Goal: Task Accomplishment & Management: Manage account settings

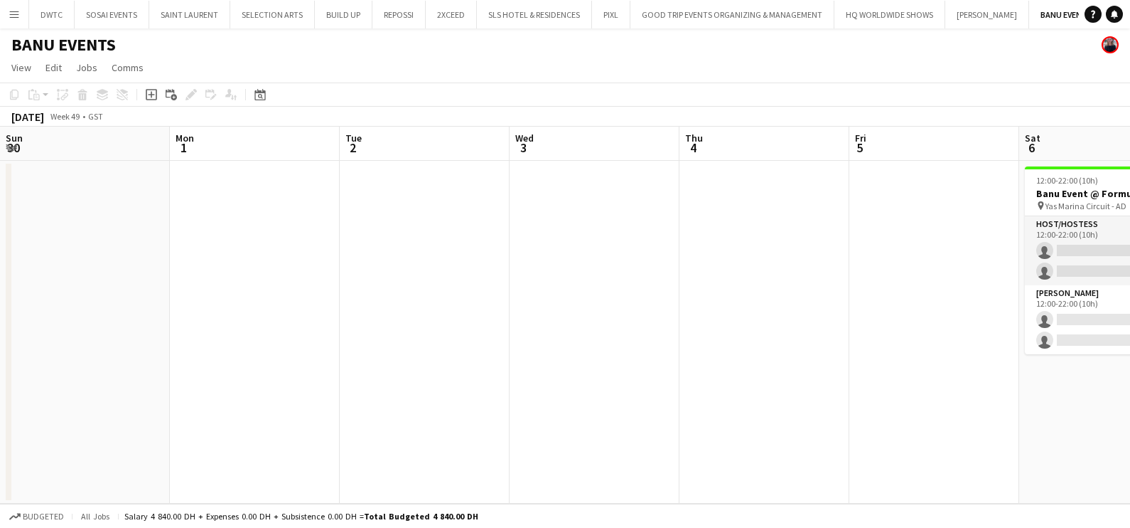
scroll to position [0, 628]
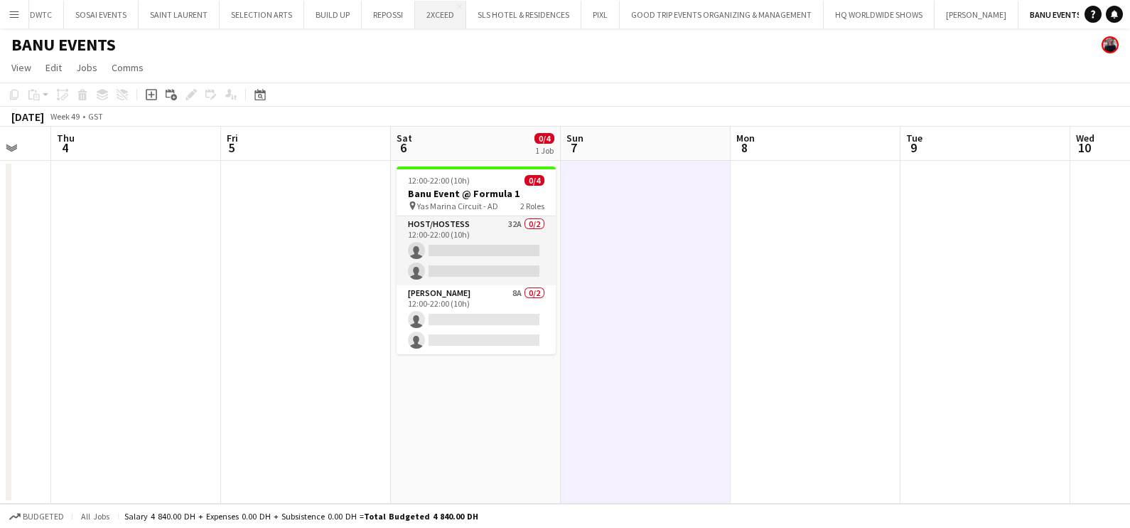
click at [430, 11] on button "2XCEED Close" at bounding box center [440, 15] width 51 height 28
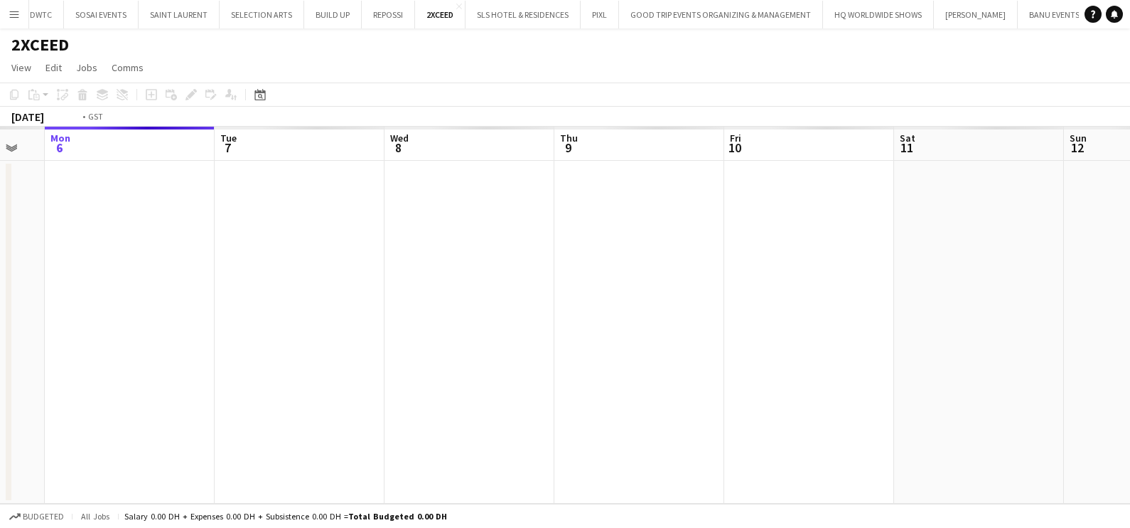
click at [92, 322] on app-calendar-viewport "Fri 3 Sat 4 Sun 5 Mon 6 Tue 7 Wed 8 Thu 9 Fri 10 Sat 11 Sun 12 Mon 13 Tue 14" at bounding box center [565, 315] width 1130 height 377
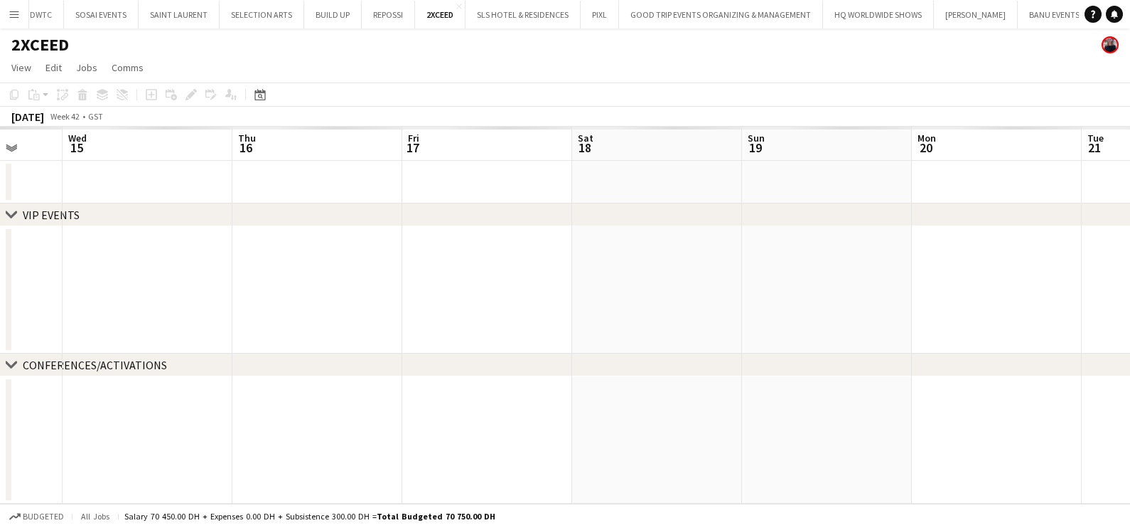
click at [26, 328] on app-calendar-viewport "Sun 12 Mon 13 Tue 14 Wed 15 Thu 16 Fri 17 Sat 18 Sun 19 Mon 20 Tue 21 Wed 22 Th…" at bounding box center [565, 315] width 1130 height 377
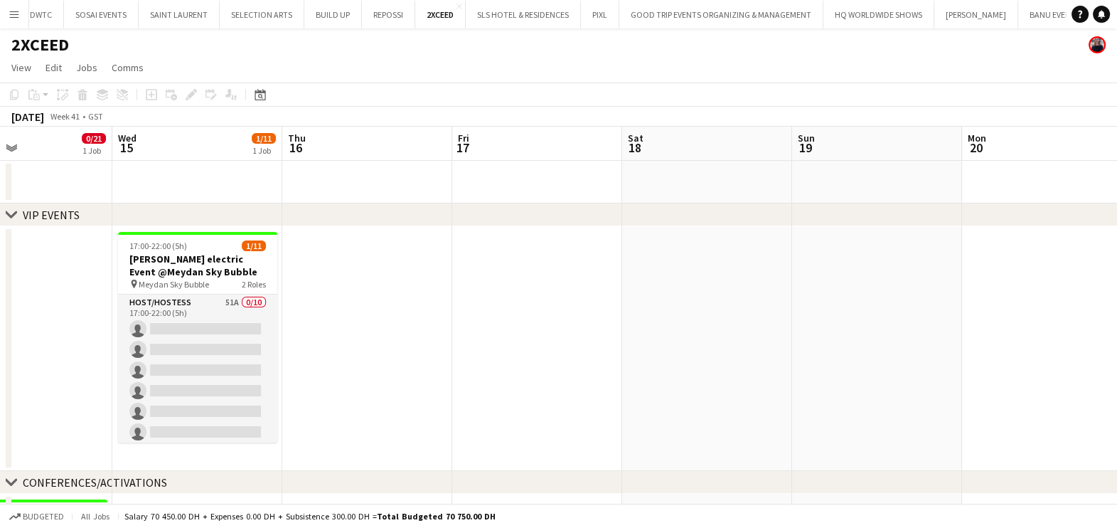
drag, startPoint x: 331, startPoint y: 331, endPoint x: 261, endPoint y: 335, distance: 70.5
click at [235, 334] on app-calendar-viewport "Sun 12 Mon 13 Tue 14 0/21 1 Job Wed 15 1/11 1 Job Thu 16 Fri 17 Sat 18 Sun 19 M…" at bounding box center [558, 432] width 1117 height 611
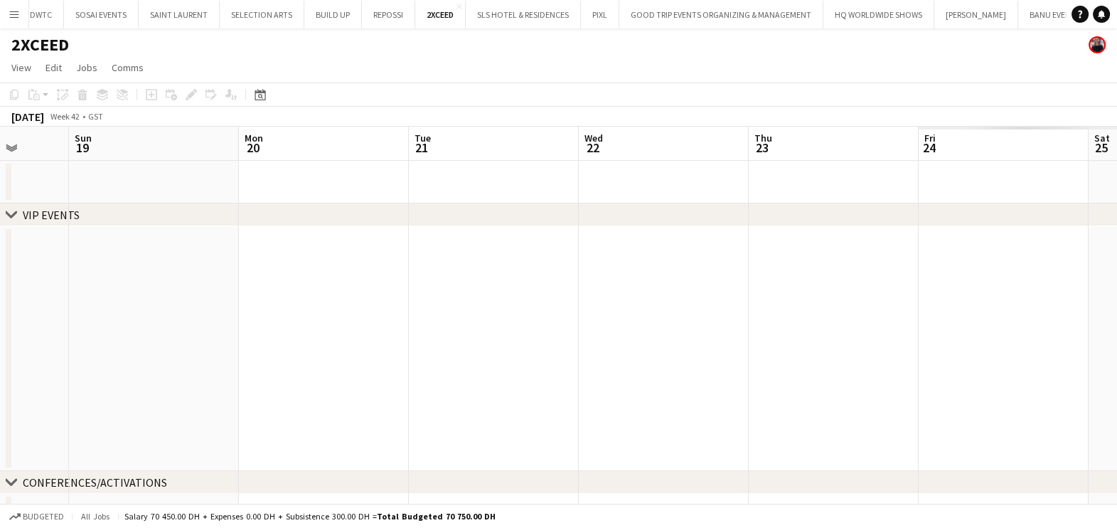
drag, startPoint x: 317, startPoint y: 337, endPoint x: 986, endPoint y: 353, distance: 669.2
click at [965, 356] on app-calendar-viewport "Thu 16 Fri 17 Sat 18 Sun 19 Mon 20 Tue 21 Wed 22 Thu 23 Fri 24 Sat 25 Sun 26 Mo…" at bounding box center [558, 432] width 1117 height 611
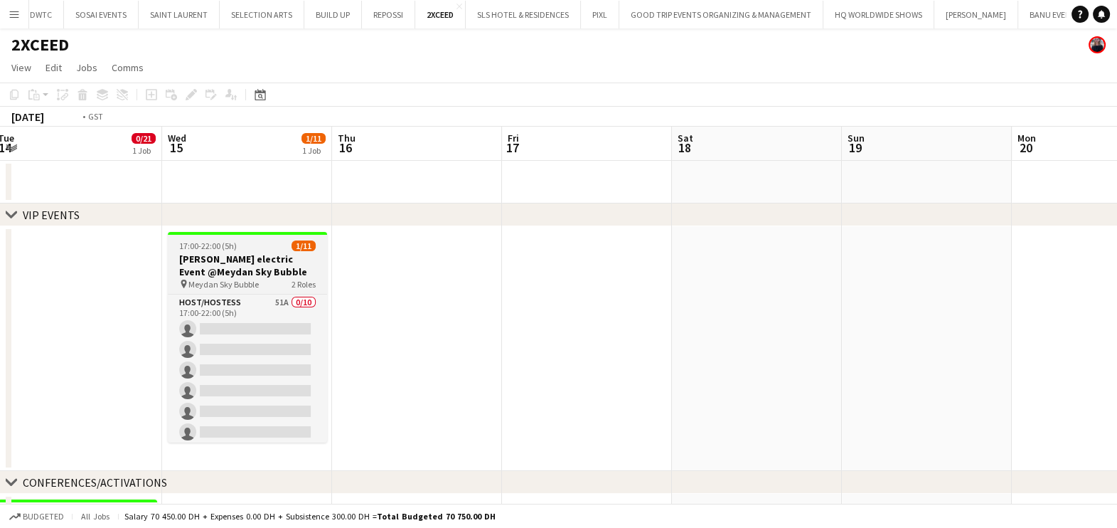
drag, startPoint x: 545, startPoint y: 366, endPoint x: 721, endPoint y: 355, distance: 176.0
click at [853, 363] on app-calendar-viewport "Sun 12 Mon 13 Tue 14 0/21 1 Job Wed 15 1/11 1 Job Thu 16 Fri 17 Sat 18 Sun 19 M…" at bounding box center [558, 432] width 1117 height 611
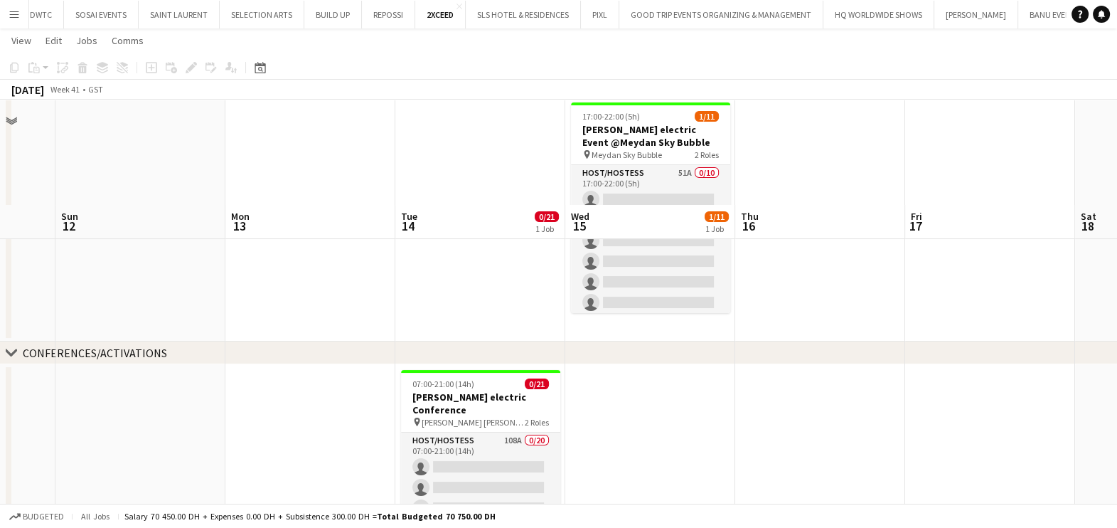
scroll to position [232, 0]
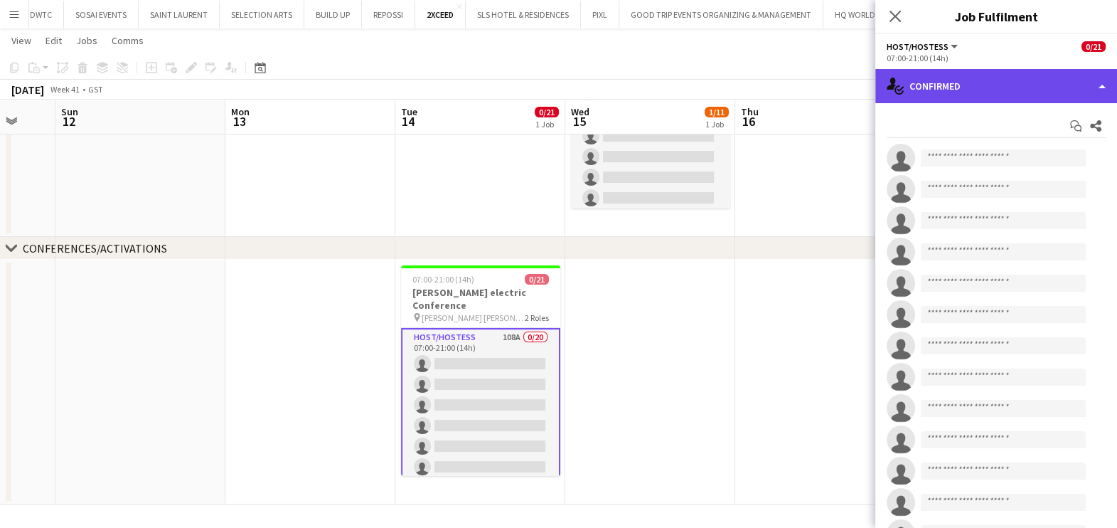
drag, startPoint x: 990, startPoint y: 82, endPoint x: 990, endPoint y: 90, distance: 7.8
click at [990, 85] on div "single-neutral-actions-check-2 Confirmed" at bounding box center [996, 86] width 242 height 34
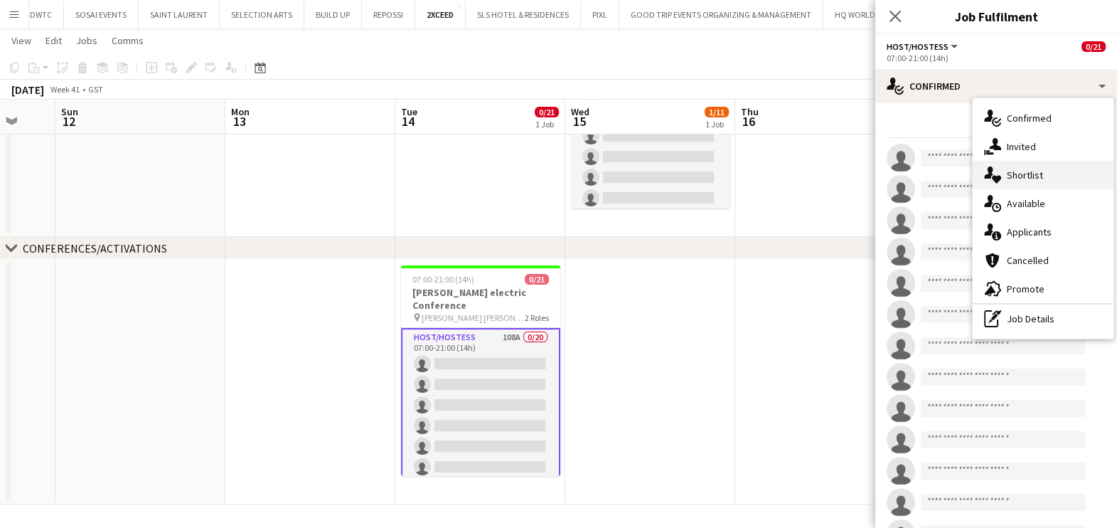
click at [1019, 178] on span "Shortlist" at bounding box center [1025, 174] width 36 height 13
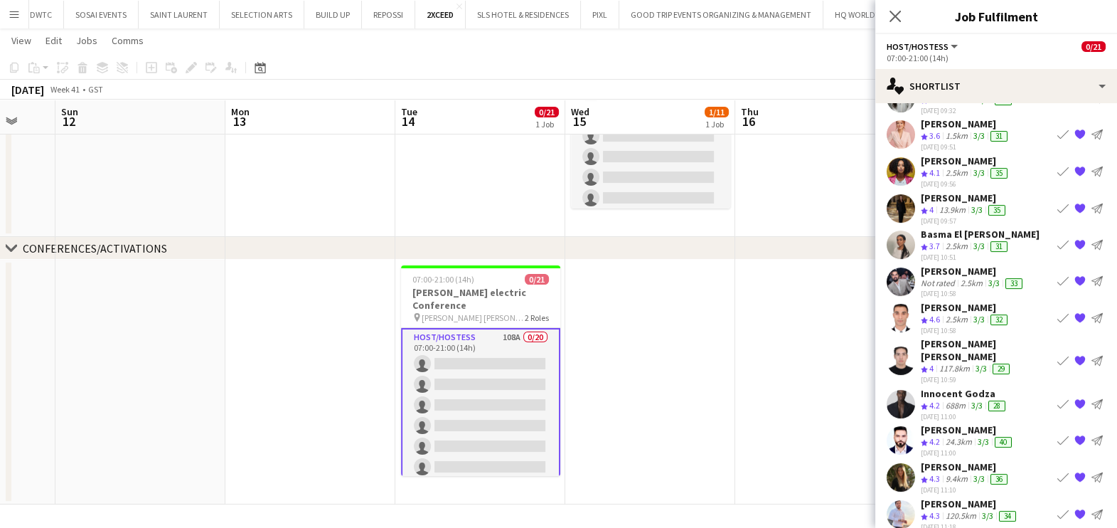
scroll to position [464, 0]
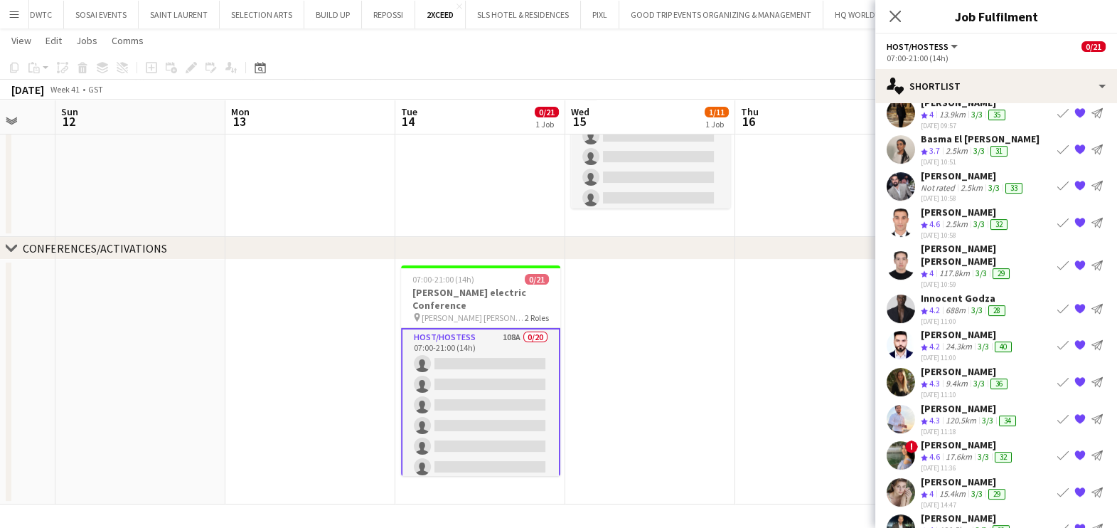
click at [951, 402] on div "Khaled Alhoutari" at bounding box center [970, 408] width 98 height 13
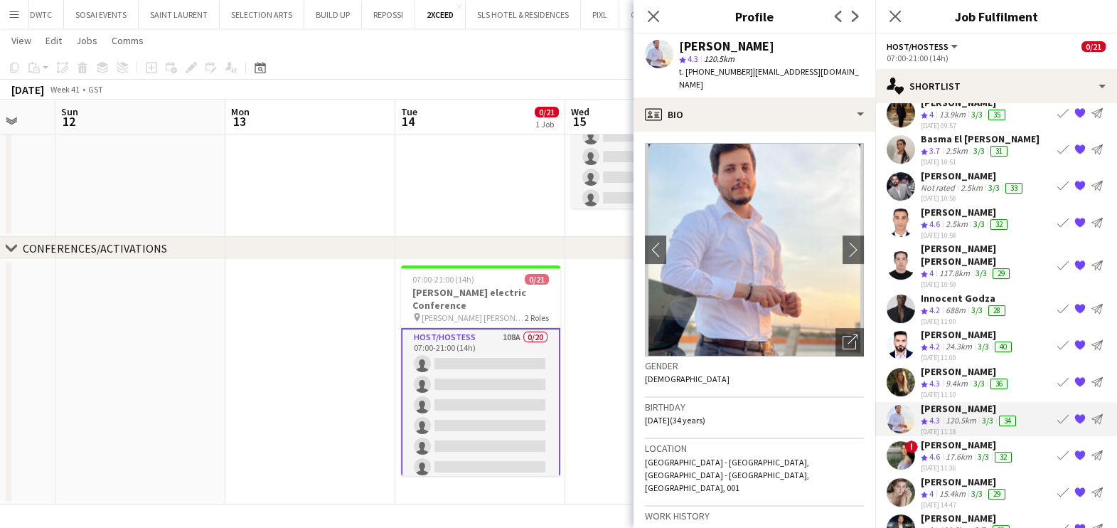
click at [592, 405] on app-date-cell at bounding box center [650, 381] width 170 height 245
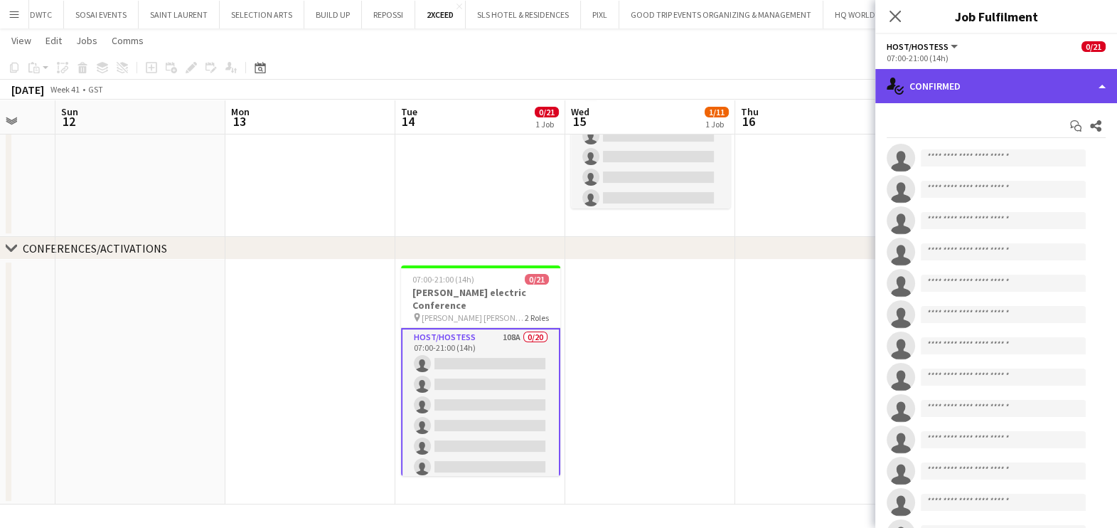
click at [945, 88] on div "single-neutral-actions-check-2 Confirmed" at bounding box center [996, 86] width 242 height 34
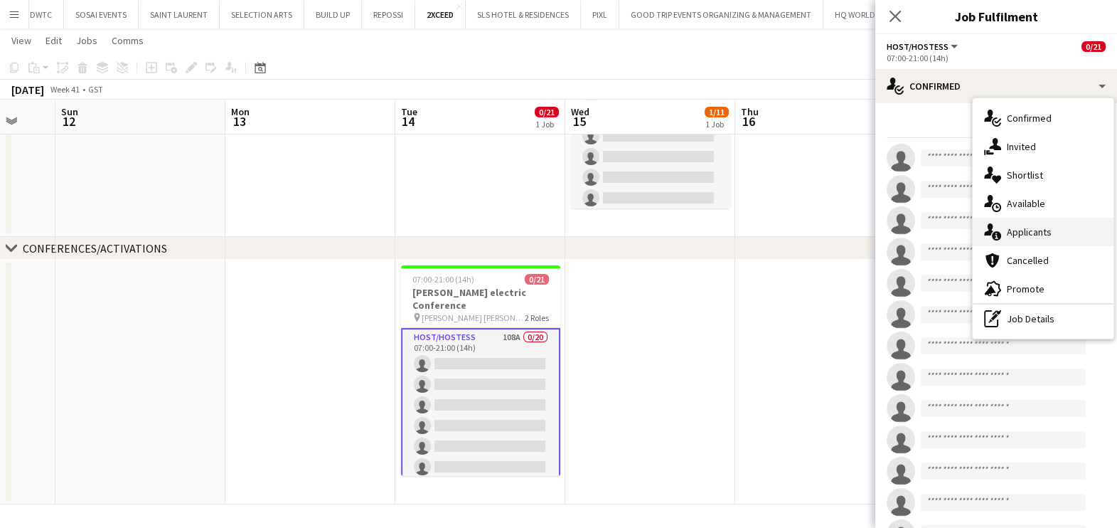
click at [1022, 228] on span "Applicants" at bounding box center [1029, 231] width 45 height 13
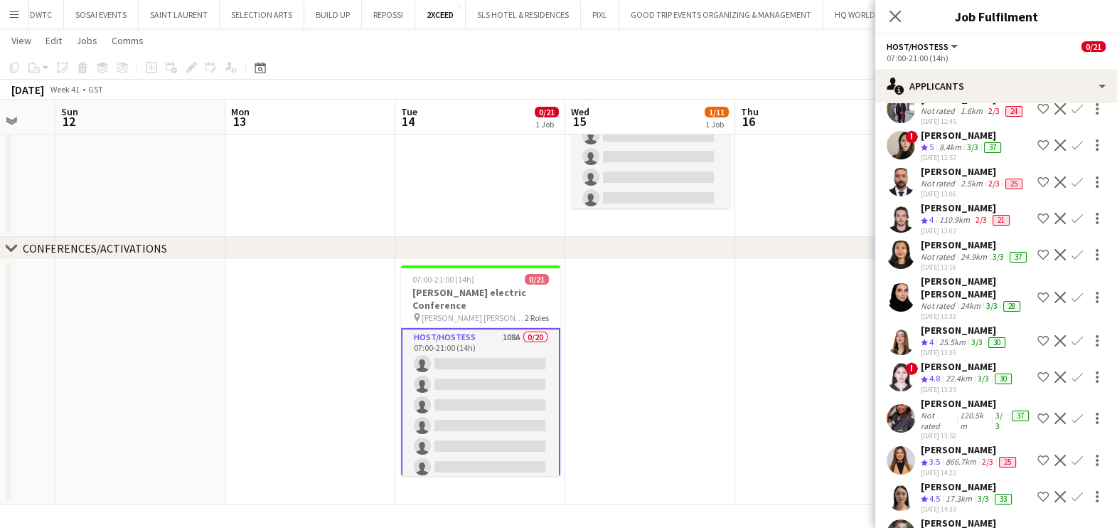
scroll to position [2616, 0]
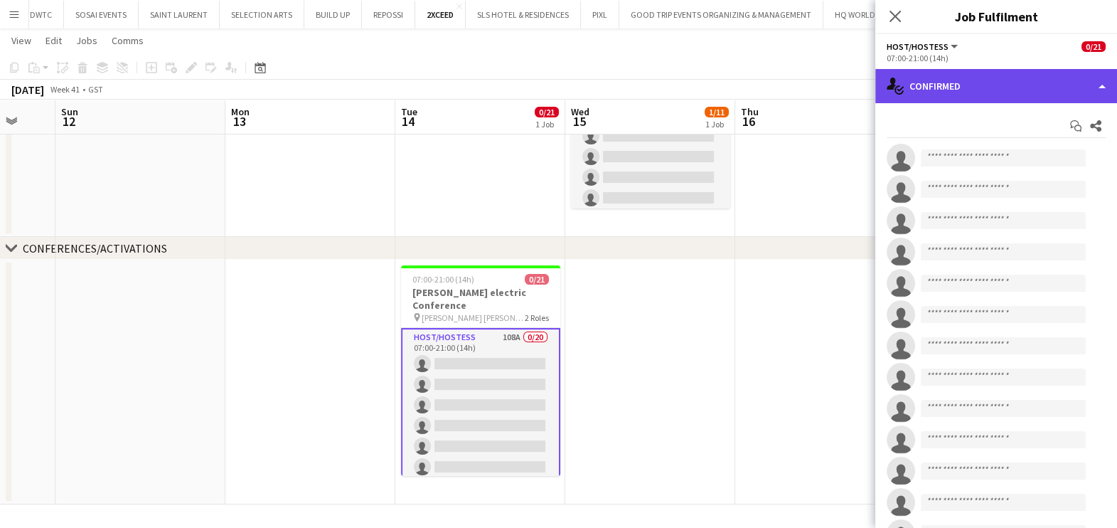
click at [1016, 92] on div "single-neutral-actions-check-2 Confirmed" at bounding box center [996, 86] width 242 height 34
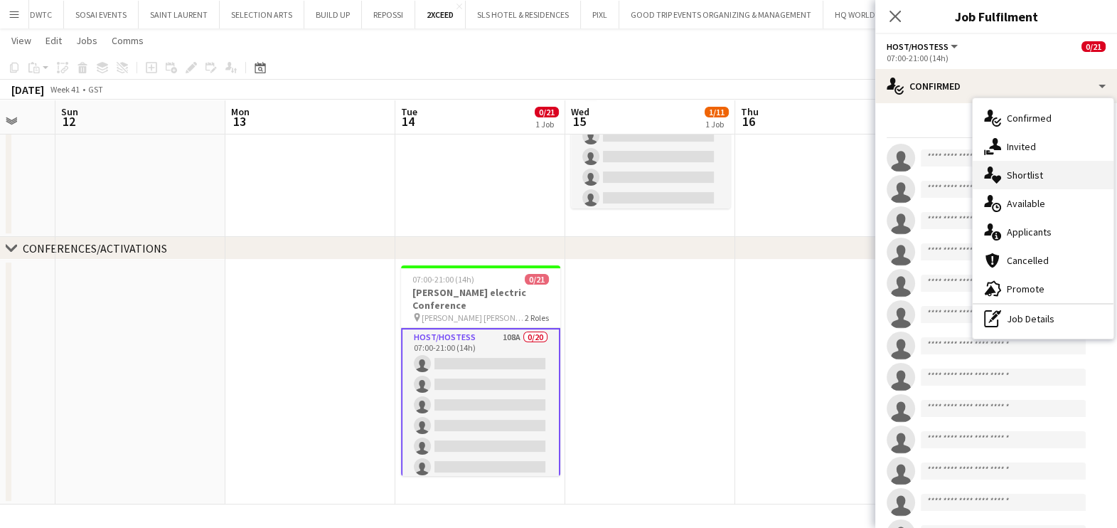
click at [1028, 174] on span "Shortlist" at bounding box center [1025, 174] width 36 height 13
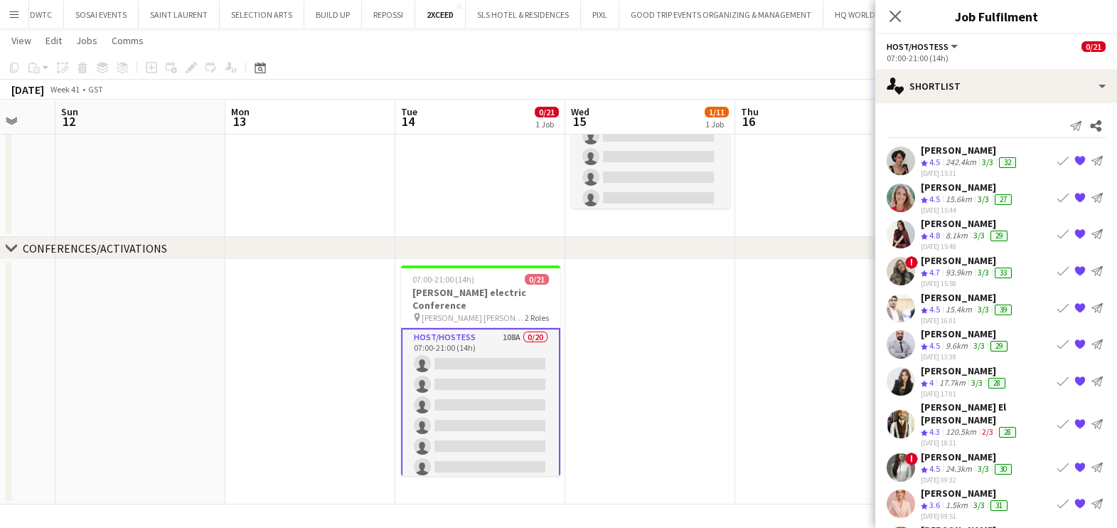
scroll to position [464, 0]
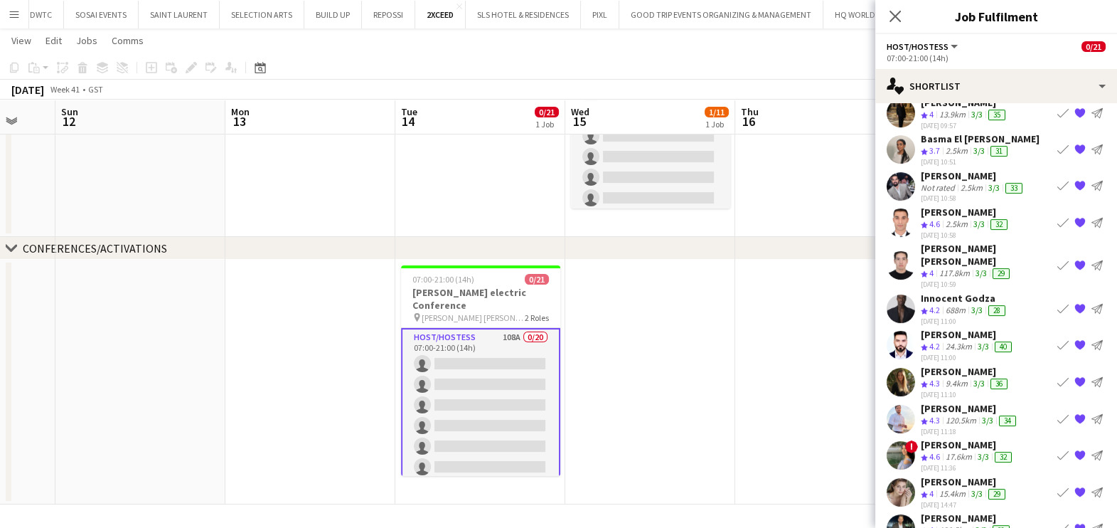
click at [965, 402] on div "Khaled Alhoutari" at bounding box center [970, 408] width 98 height 13
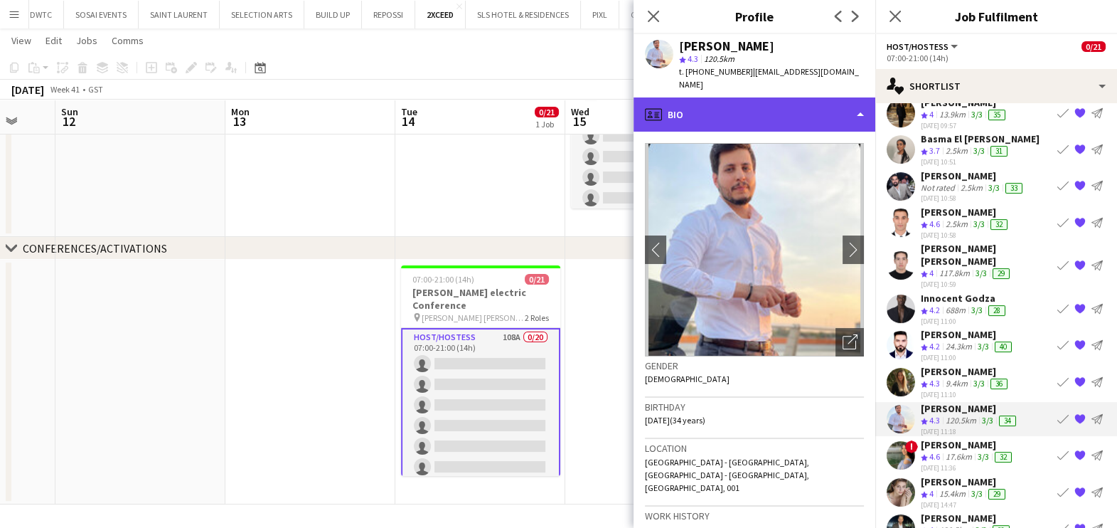
click at [777, 106] on div "profile Bio" at bounding box center [754, 114] width 242 height 34
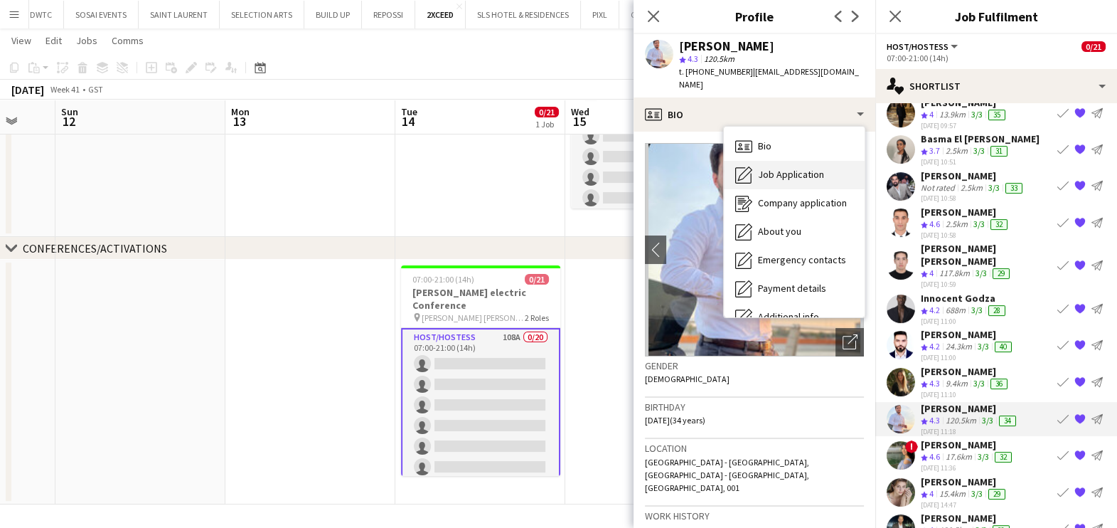
click at [806, 161] on div "Job Application Job Application" at bounding box center [794, 175] width 141 height 28
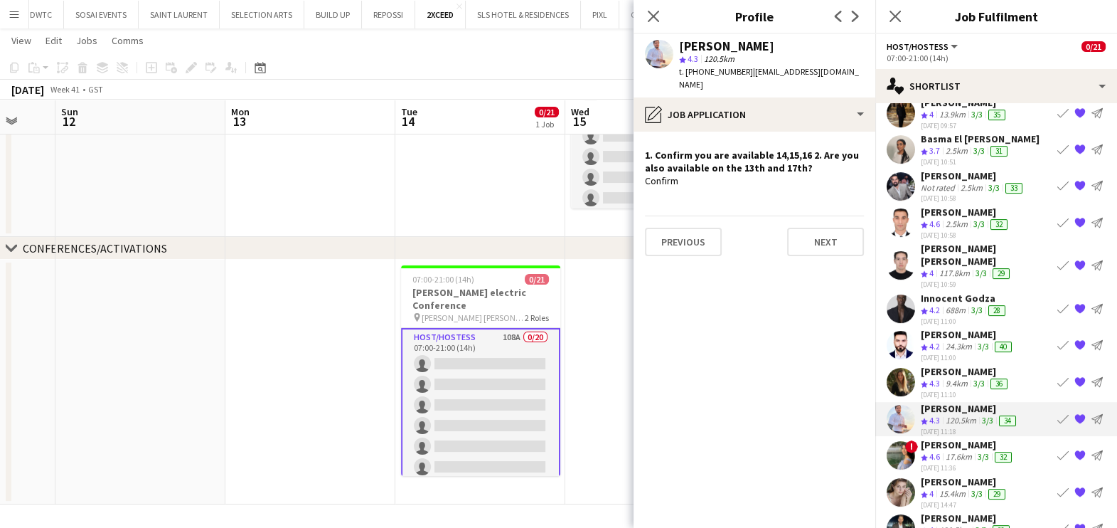
click at [938, 451] on span "4.6" at bounding box center [934, 456] width 11 height 11
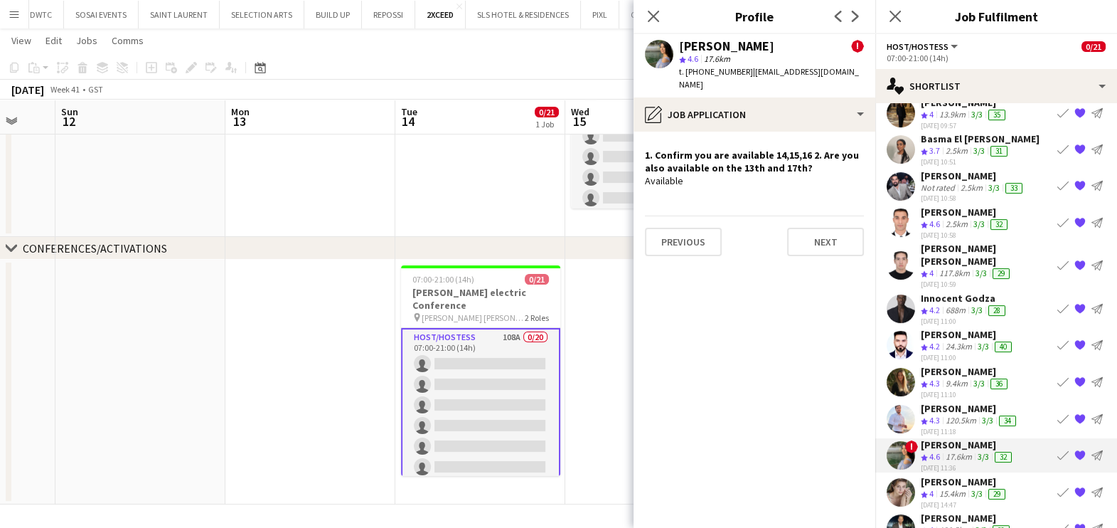
click at [936, 488] on div "Crew rating 4" at bounding box center [929, 494] width 16 height 12
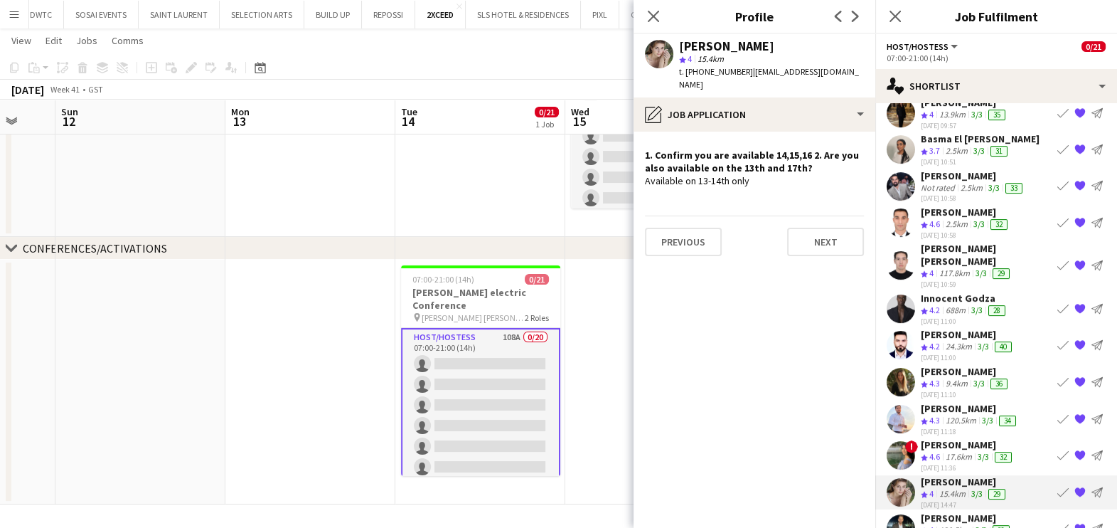
click at [938, 524] on div "120.5km" at bounding box center [954, 530] width 36 height 12
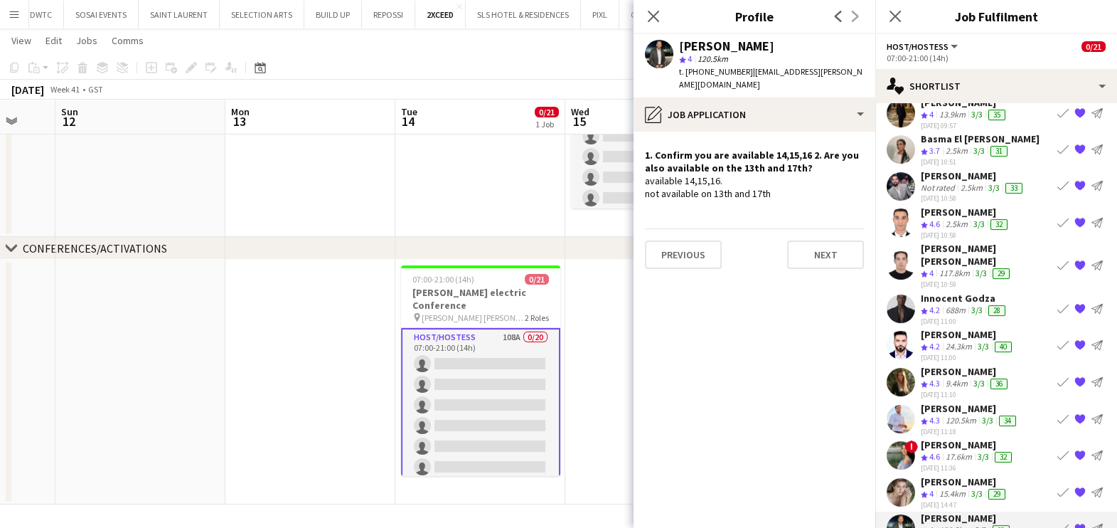
click at [943, 475] on div "Irina Emelianova" at bounding box center [964, 481] width 87 height 13
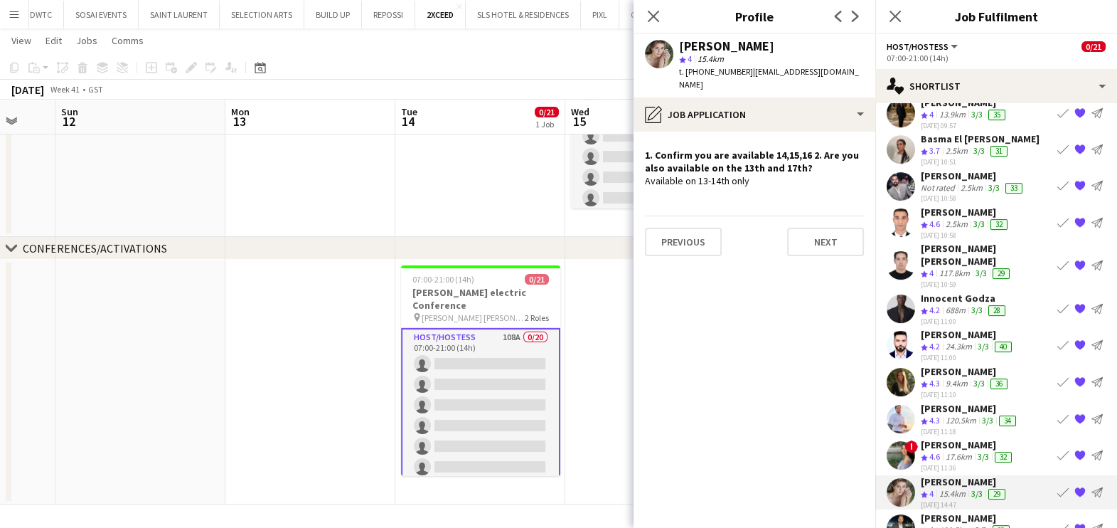
click at [1074, 486] on app-icon "{{ spriteTitle }}" at bounding box center [1079, 491] width 11 height 11
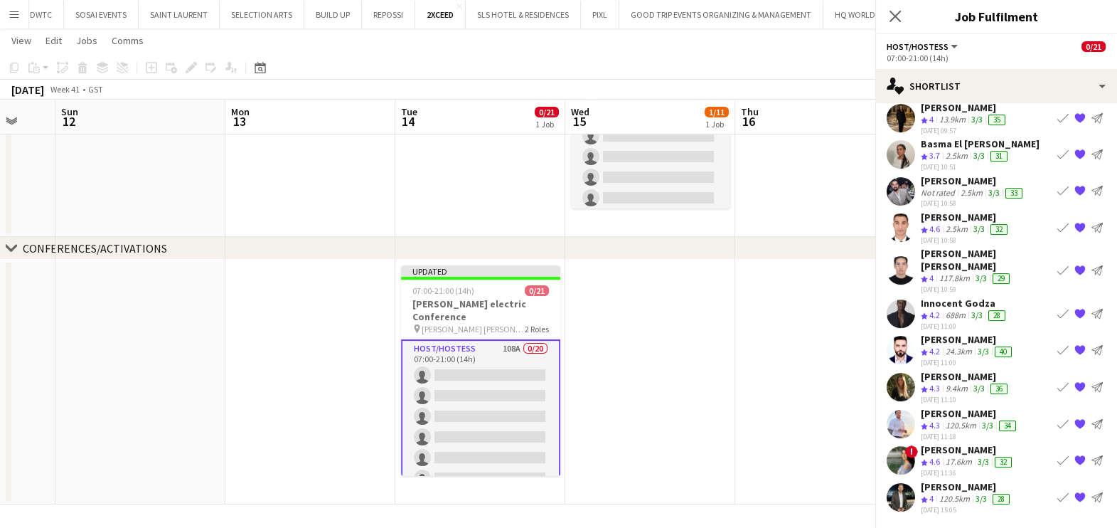
scroll to position [427, 0]
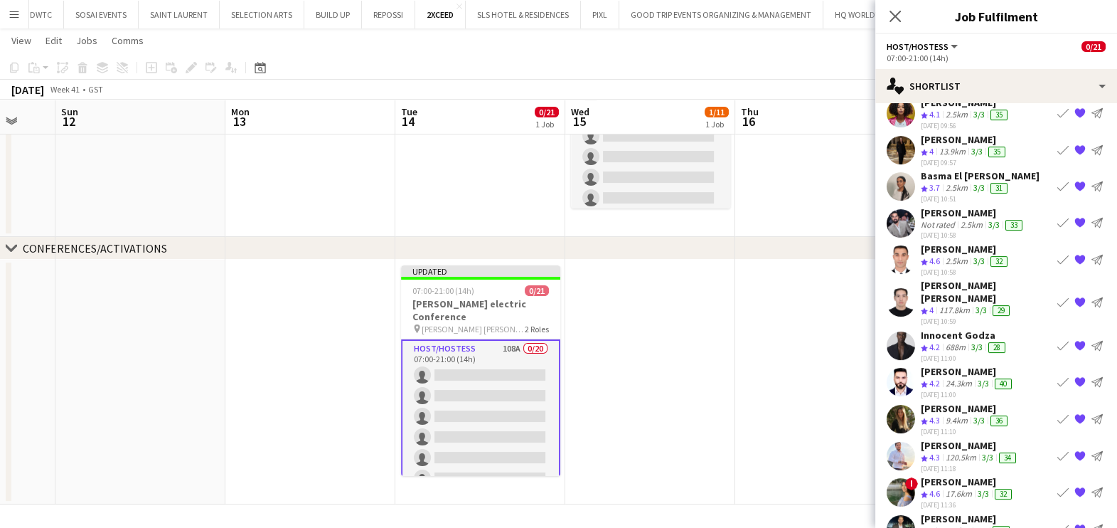
click at [969, 525] on div "120.5km" at bounding box center [954, 531] width 36 height 12
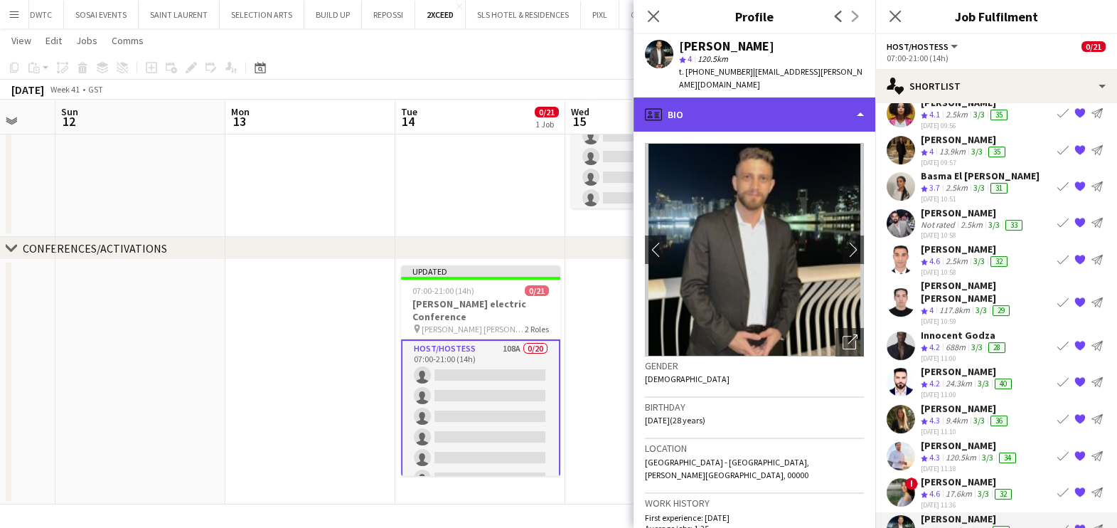
click at [761, 106] on div "profile Bio" at bounding box center [754, 114] width 242 height 34
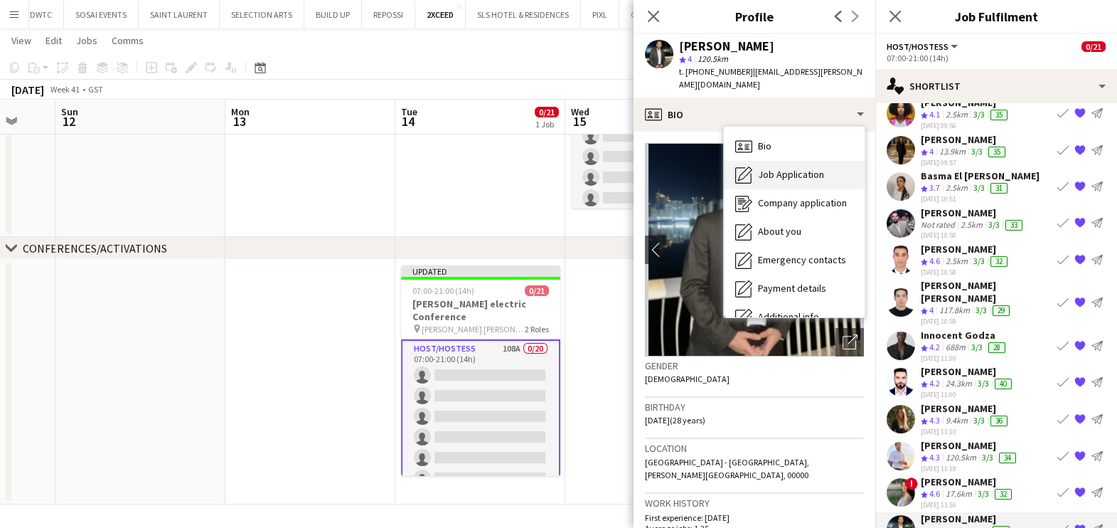
click at [769, 161] on div "Job Application Job Application" at bounding box center [794, 175] width 141 height 28
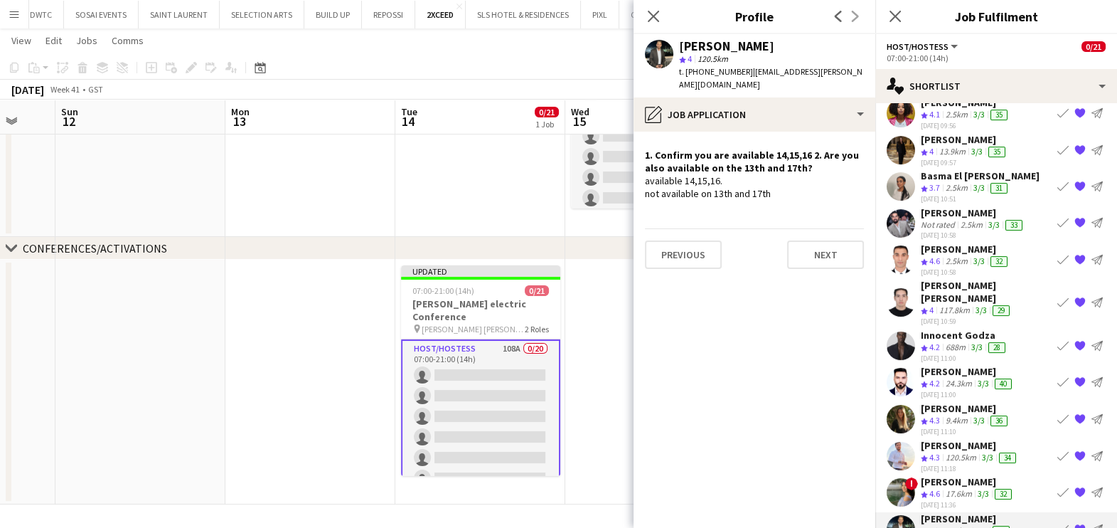
click at [978, 451] on div "120.5km" at bounding box center [961, 457] width 36 height 12
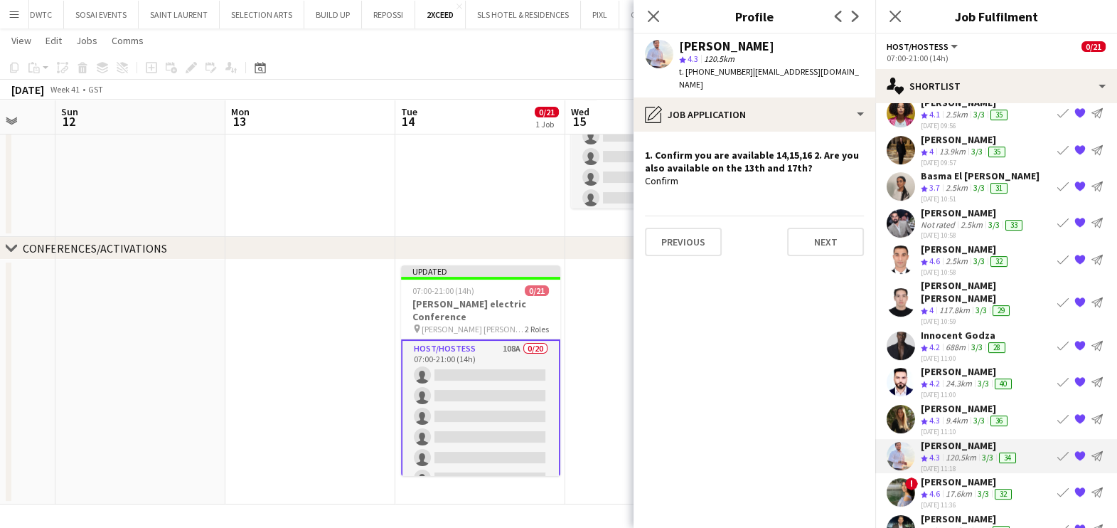
click at [961, 414] on div "9.4km" at bounding box center [957, 420] width 28 height 12
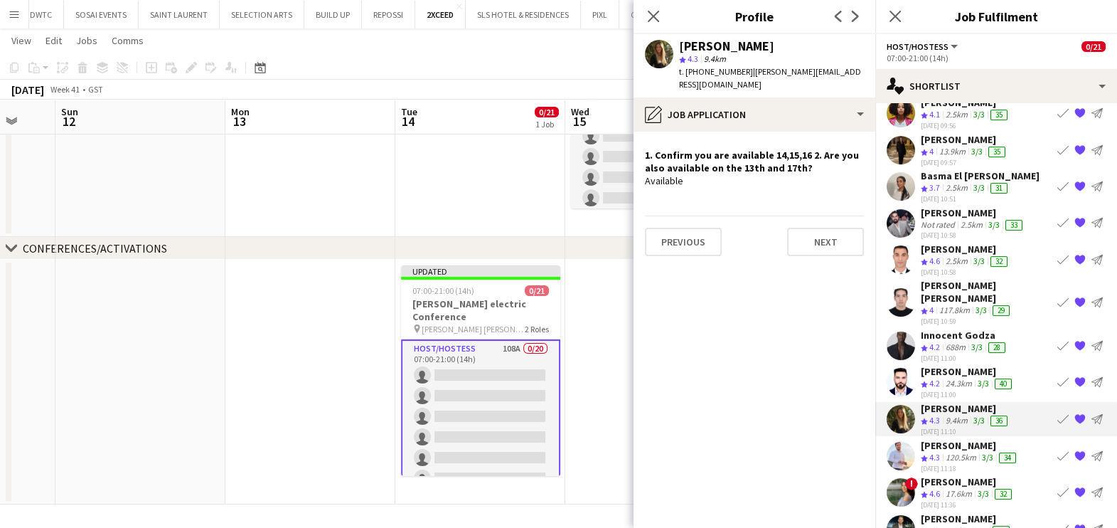
click at [961, 378] on div "24.3km" at bounding box center [959, 384] width 32 height 12
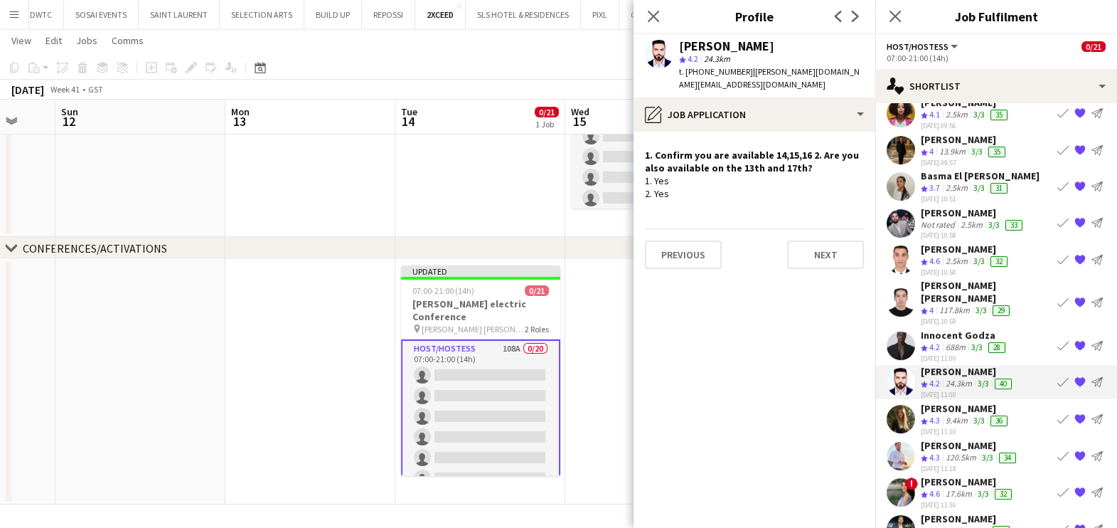
click at [949, 341] on div "688m" at bounding box center [956, 347] width 26 height 12
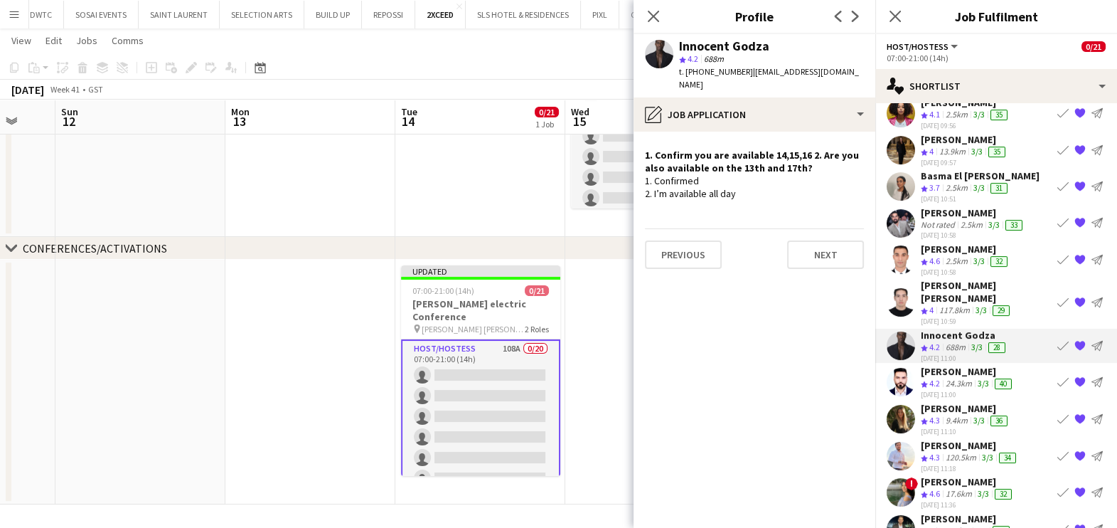
click at [948, 279] on div "Azad Baig Sultan Hussain" at bounding box center [986, 292] width 131 height 26
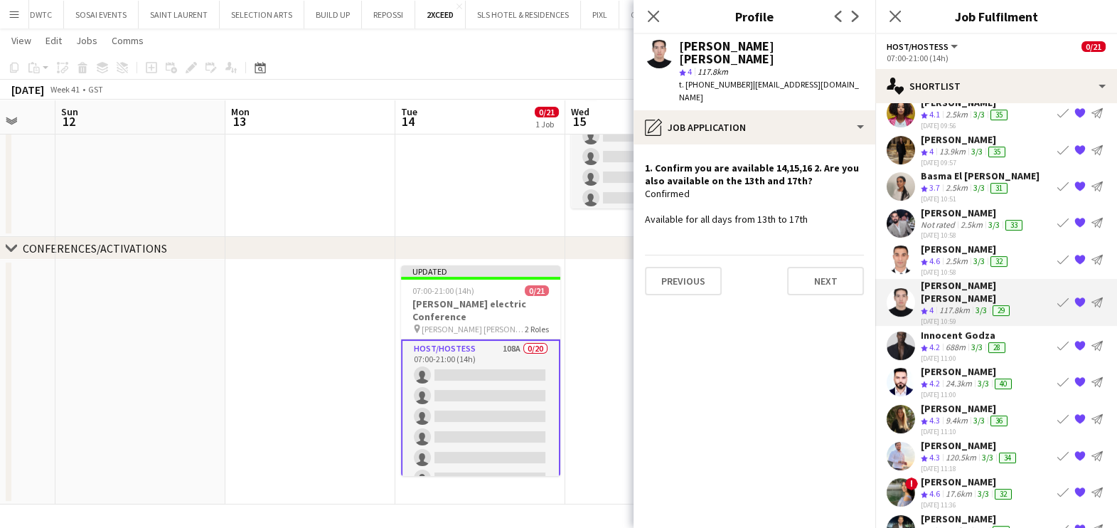
click at [943, 255] on div "2.5km" at bounding box center [957, 261] width 28 height 12
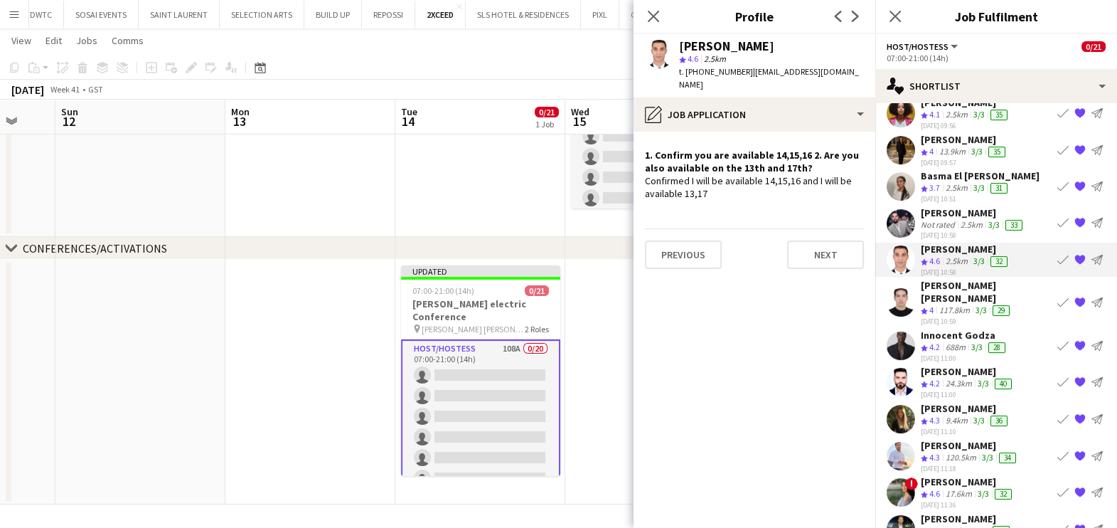
click at [933, 206] on div "Salim Sadkni" at bounding box center [973, 212] width 105 height 13
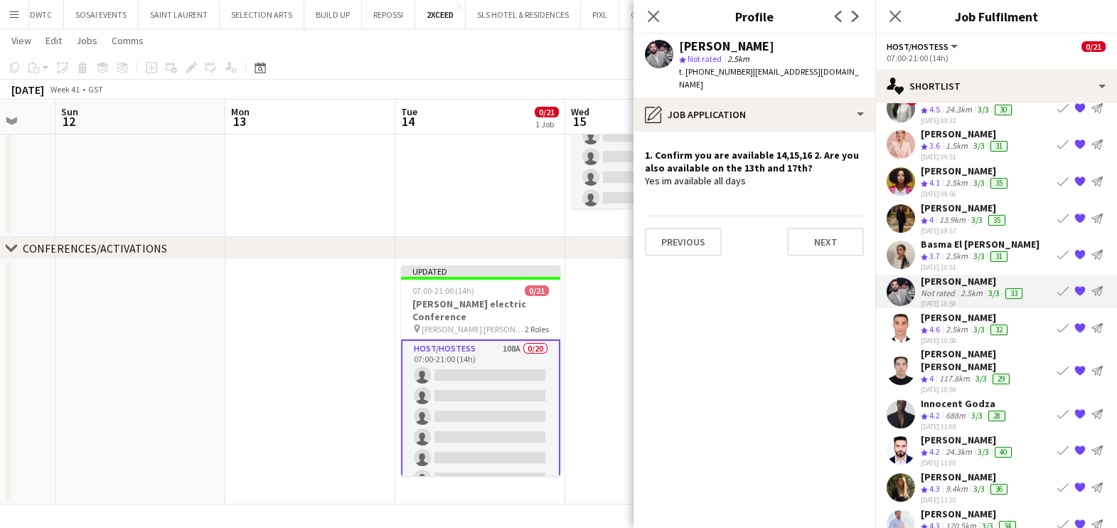
scroll to position [338, 0]
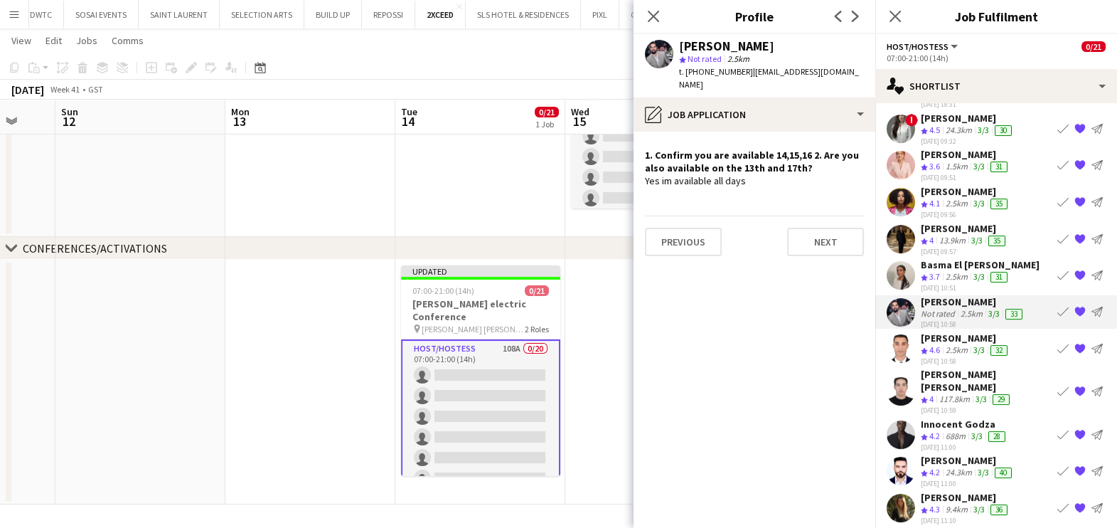
click at [929, 271] on span "3.7" at bounding box center [934, 276] width 11 height 11
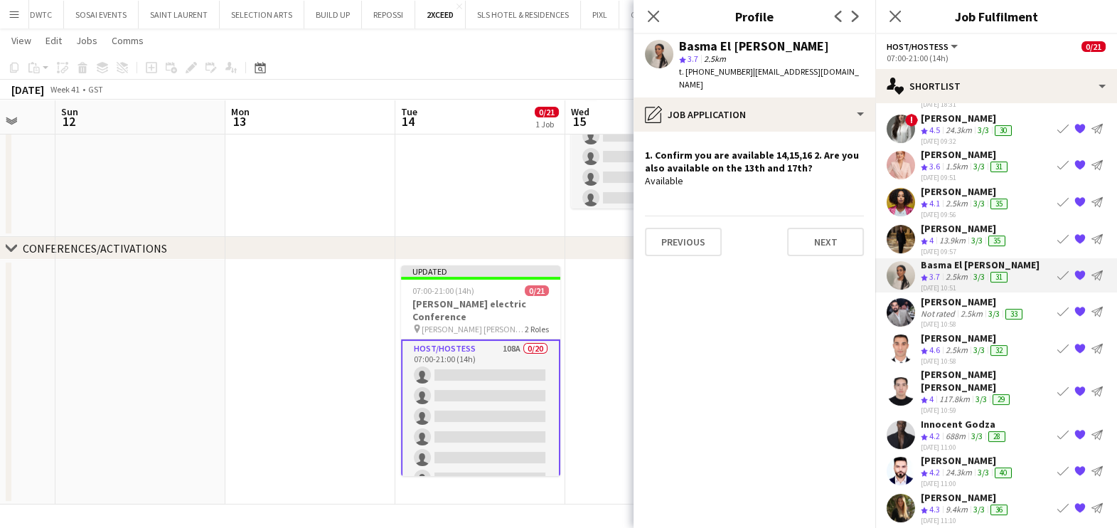
click at [952, 235] on div "13.9km" at bounding box center [952, 241] width 32 height 12
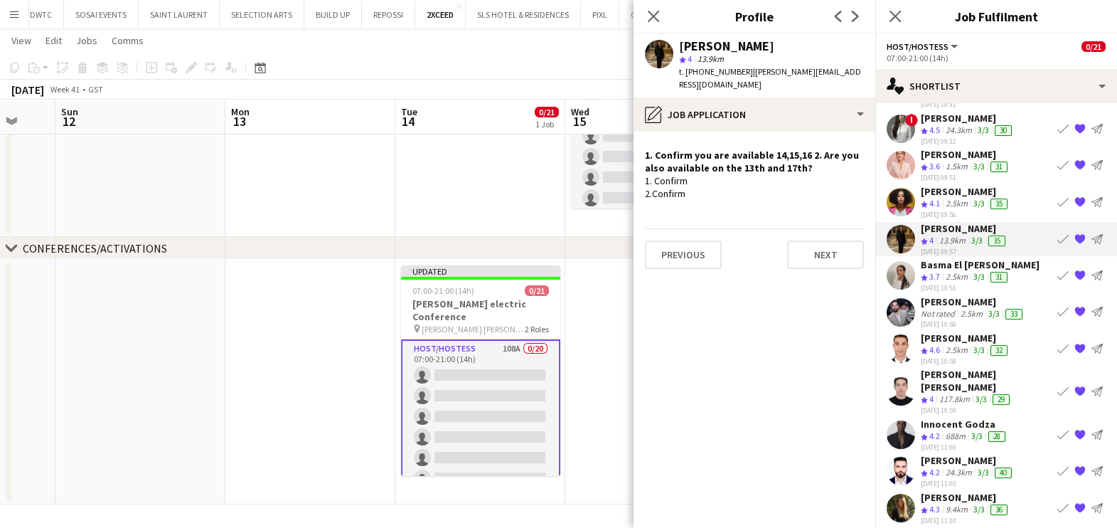
click at [939, 198] on span "4.1" at bounding box center [934, 203] width 11 height 11
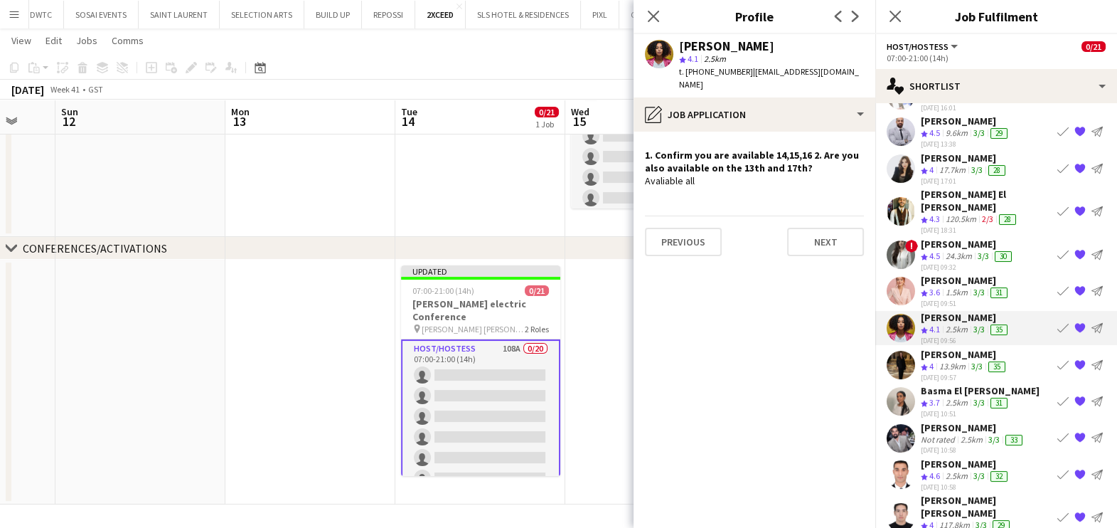
scroll to position [161, 0]
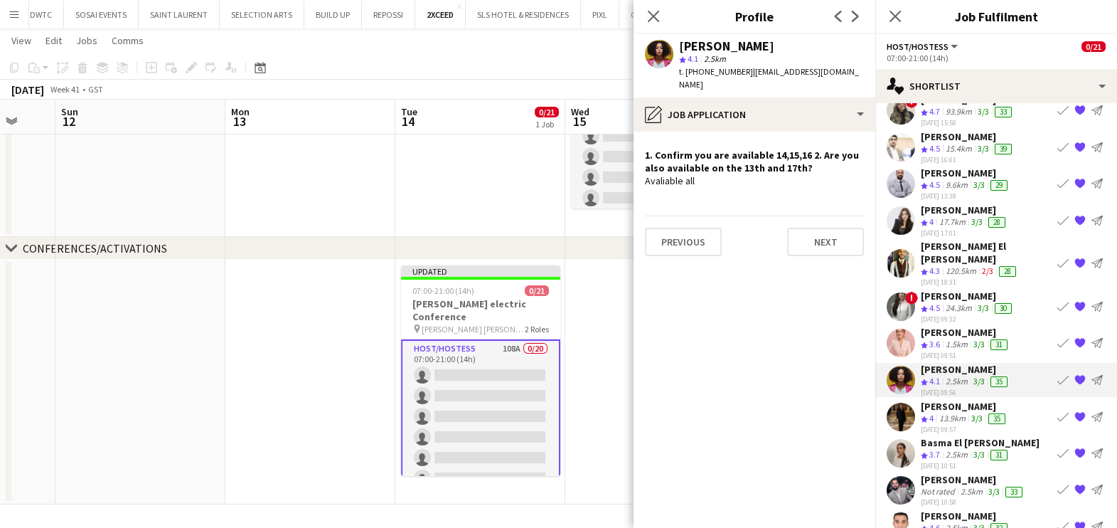
click at [938, 338] on span "3.6" at bounding box center [934, 343] width 11 height 11
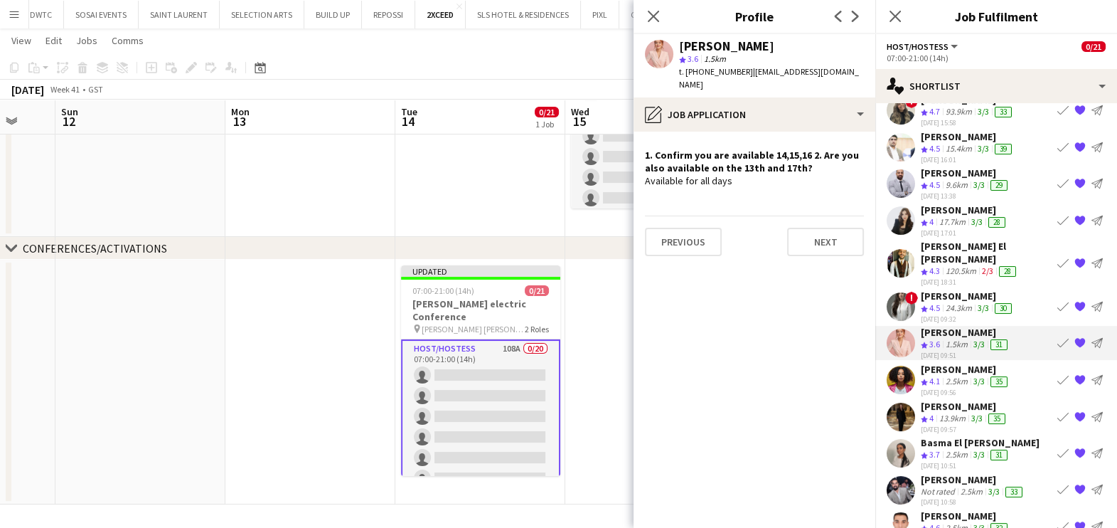
click at [934, 302] on span "4.5" at bounding box center [934, 307] width 11 height 11
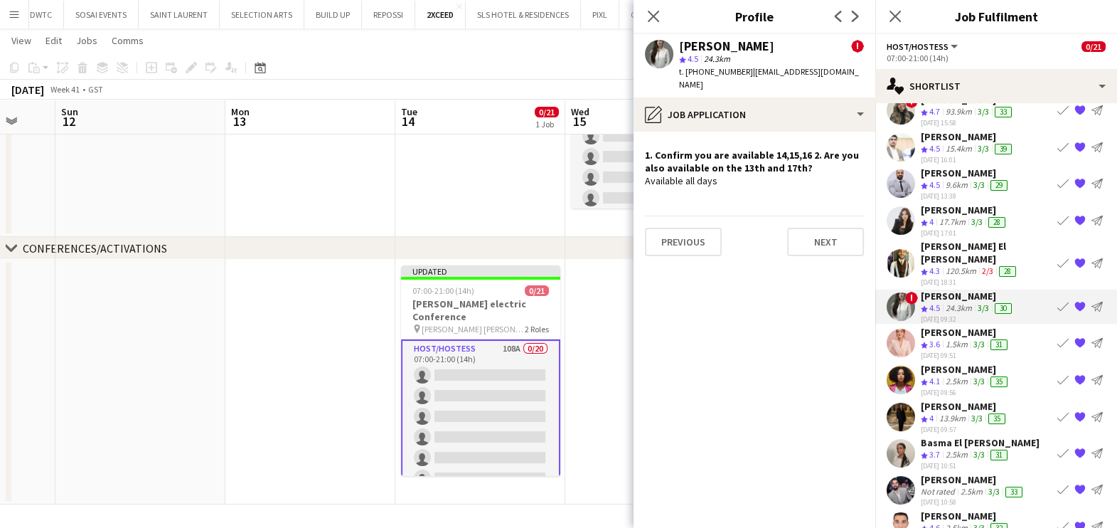
click at [941, 240] on div "Abdul Aziz El Masri" at bounding box center [986, 253] width 131 height 26
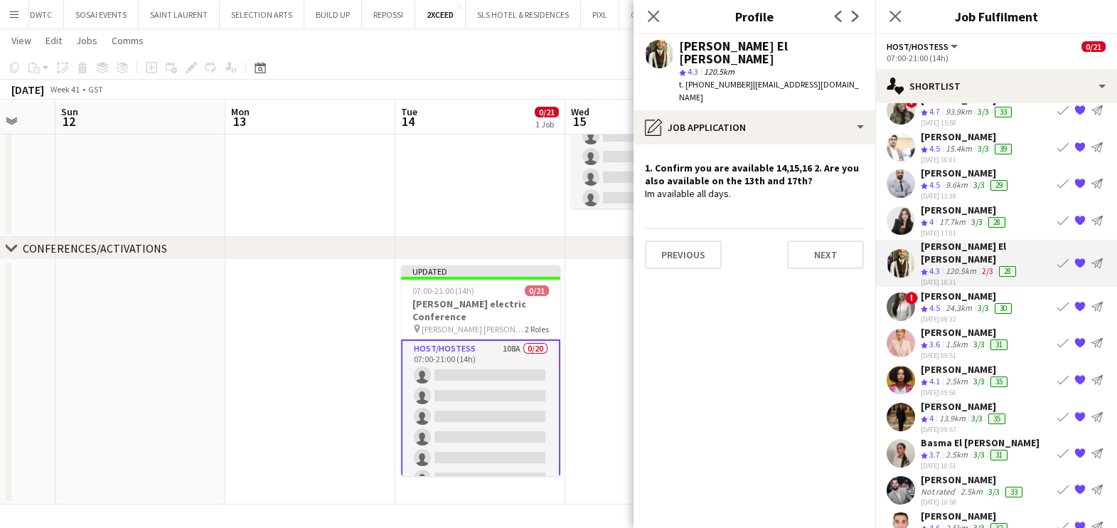
click at [946, 216] on div "17.7km" at bounding box center [952, 222] width 32 height 12
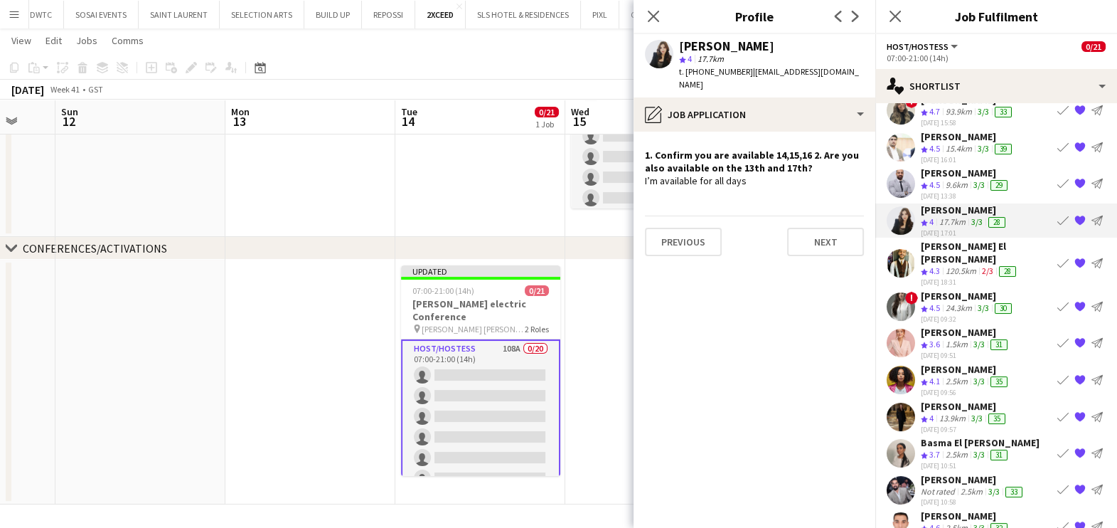
click at [941, 181] on div "Crew rating 4.5" at bounding box center [932, 185] width 22 height 12
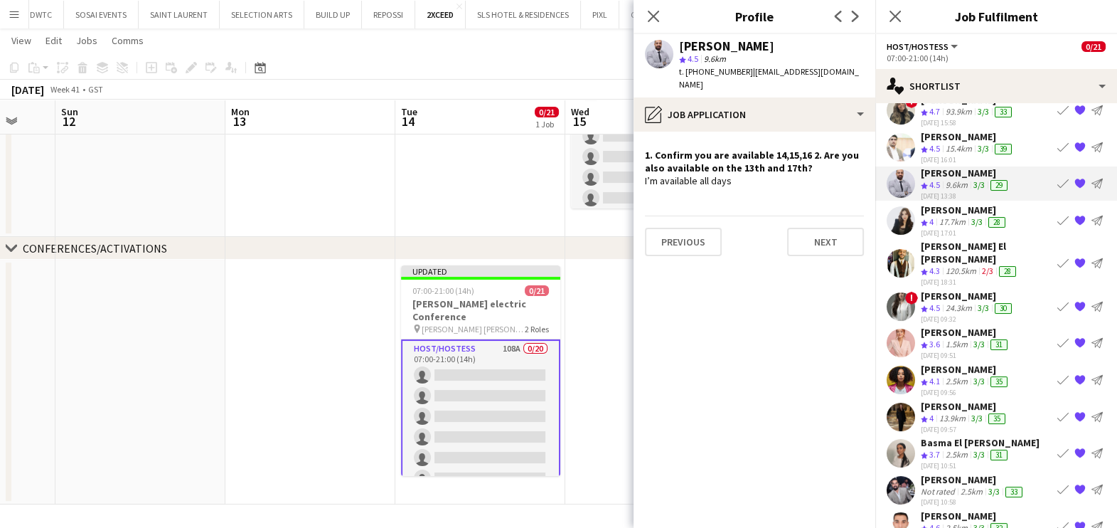
click at [956, 139] on div "Osman Ahmadzai" at bounding box center [968, 136] width 94 height 13
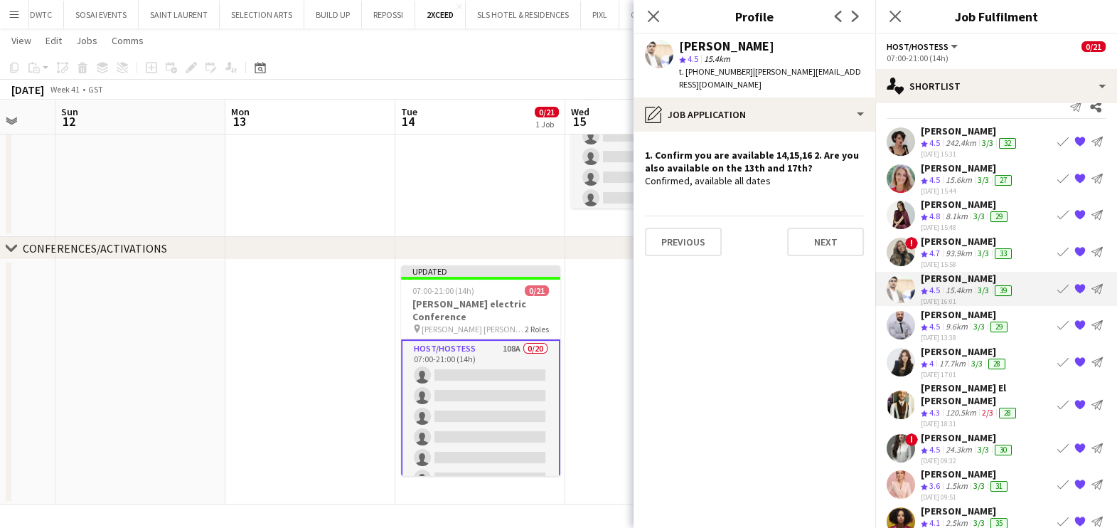
scroll to position [0, 0]
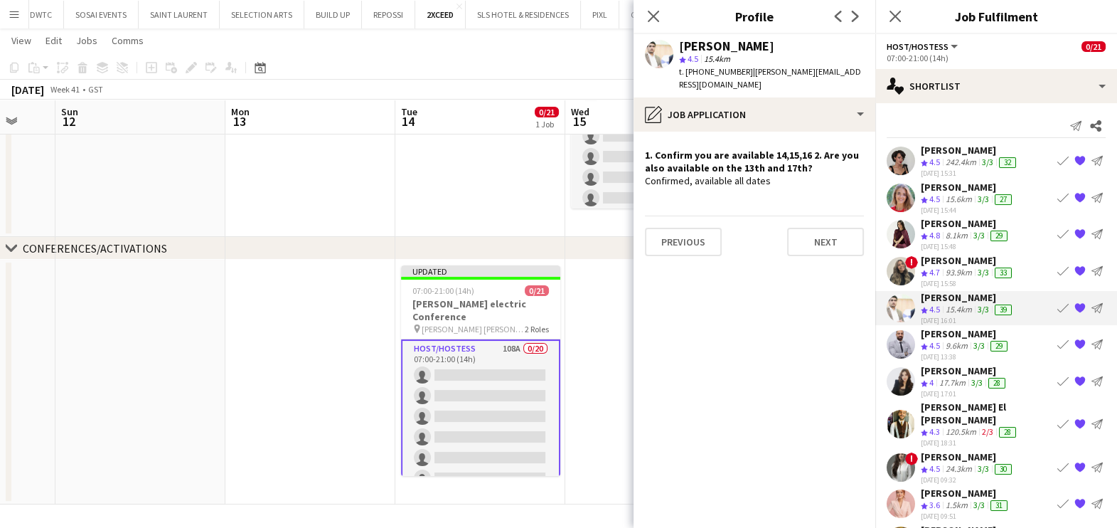
click at [940, 272] on span "4.7" at bounding box center [934, 272] width 11 height 11
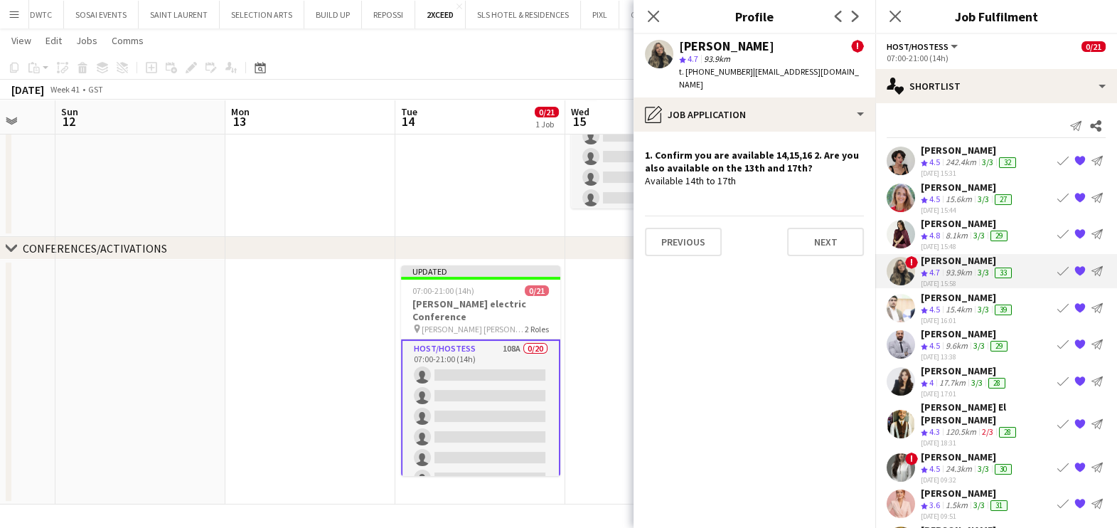
click at [949, 230] on div "8.1km" at bounding box center [957, 236] width 28 height 12
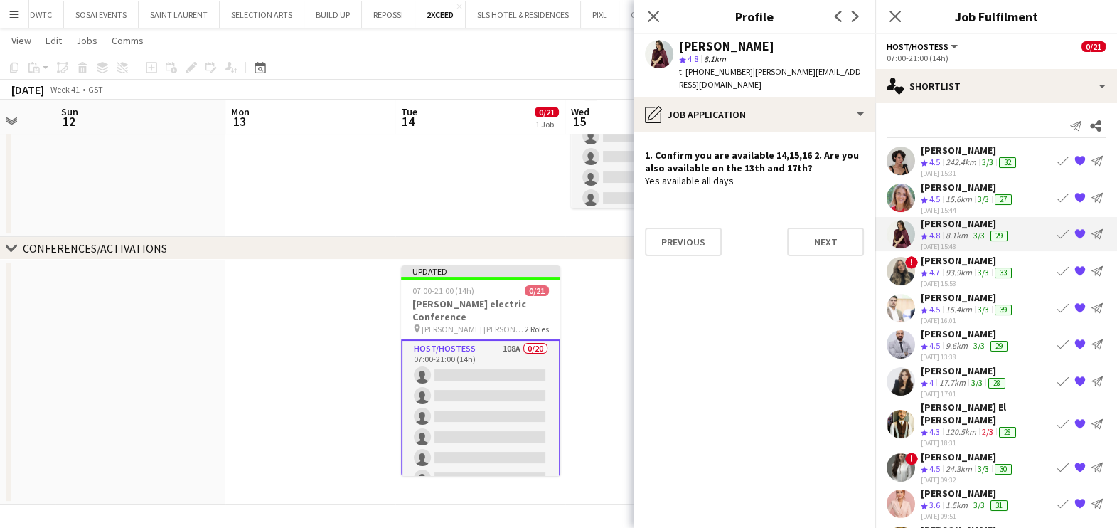
scroll to position [341, 0]
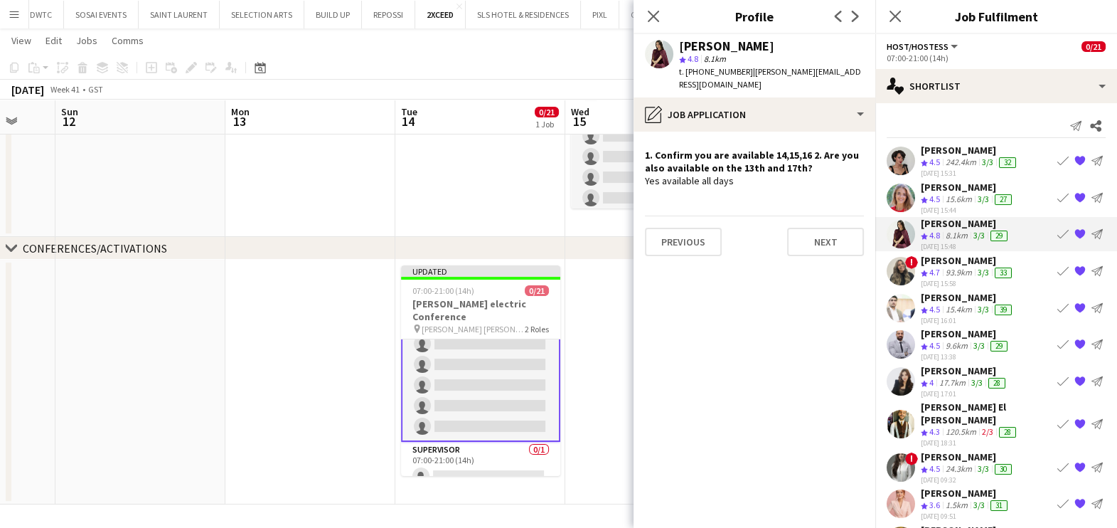
click at [1074, 269] on app-icon "{{ spriteTitle }}" at bounding box center [1079, 270] width 11 height 11
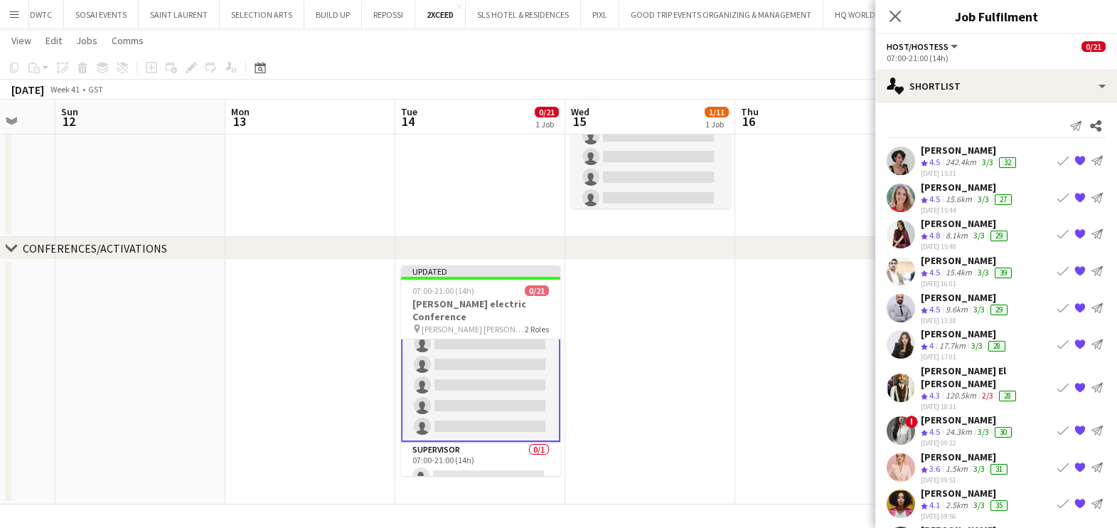
click at [967, 225] on div "Lara Doudar" at bounding box center [966, 223] width 90 height 13
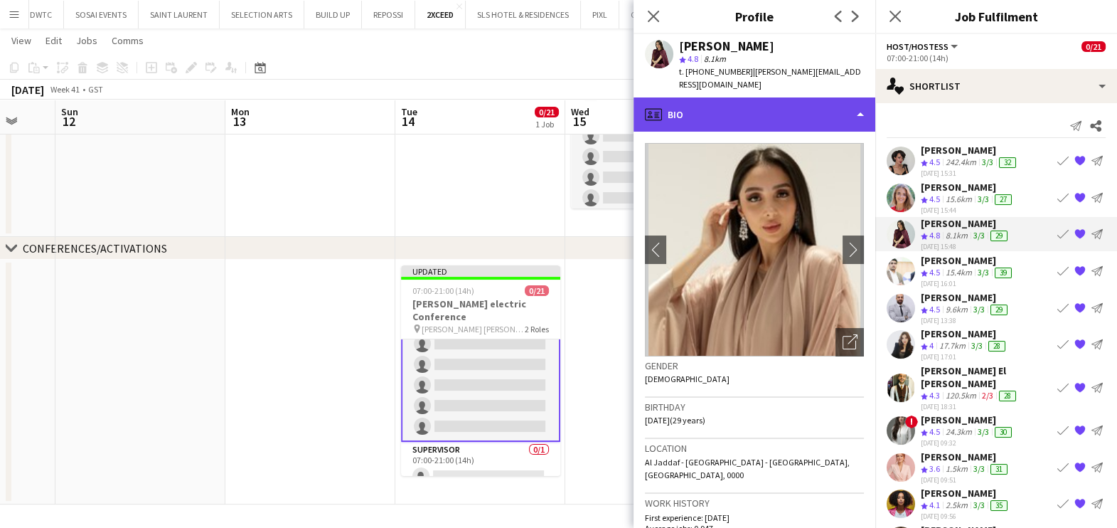
click at [759, 101] on div "profile Bio" at bounding box center [754, 114] width 242 height 34
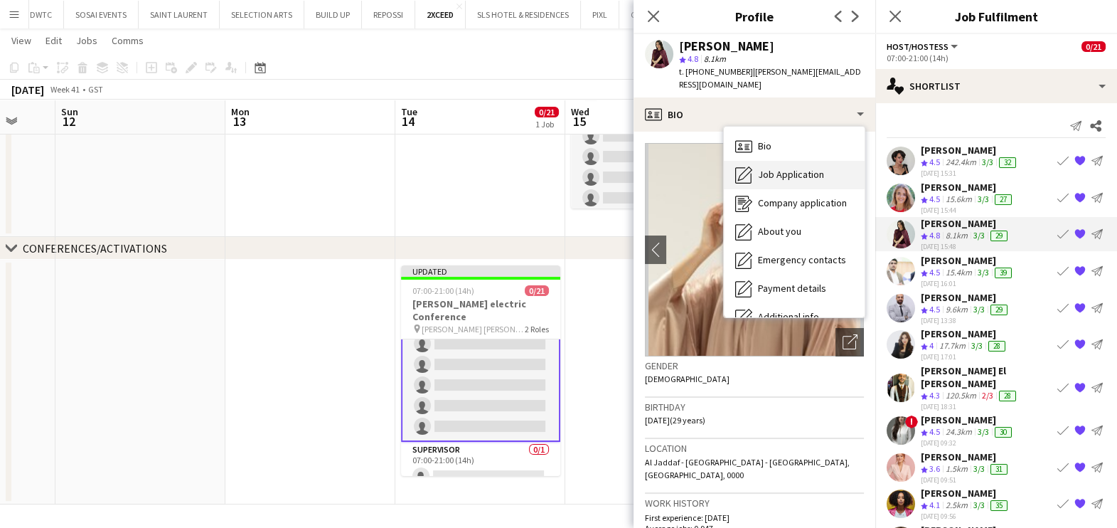
click at [768, 170] on div "Job Application Job Application" at bounding box center [794, 175] width 141 height 28
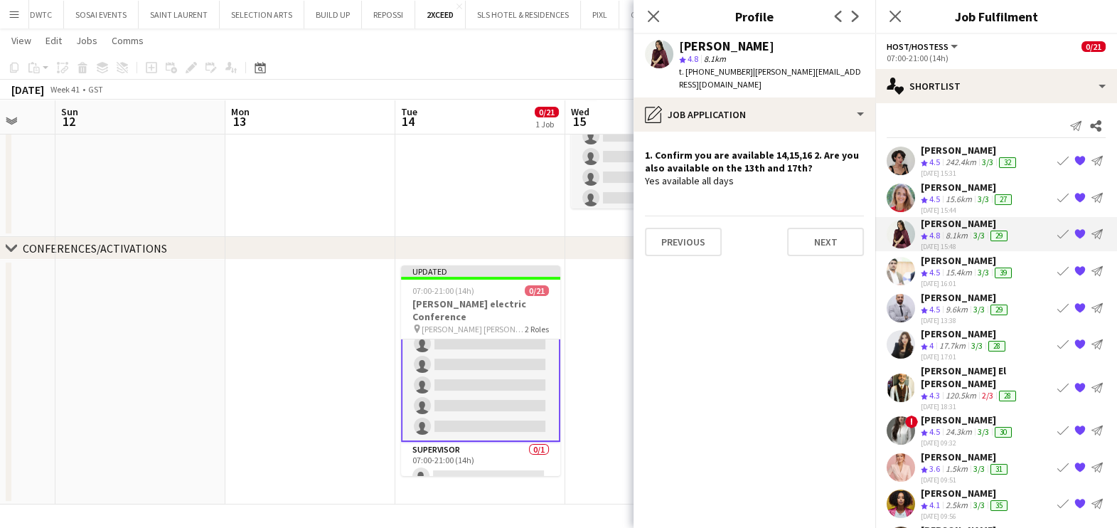
click at [963, 188] on div "Marta Cozza" at bounding box center [968, 187] width 94 height 13
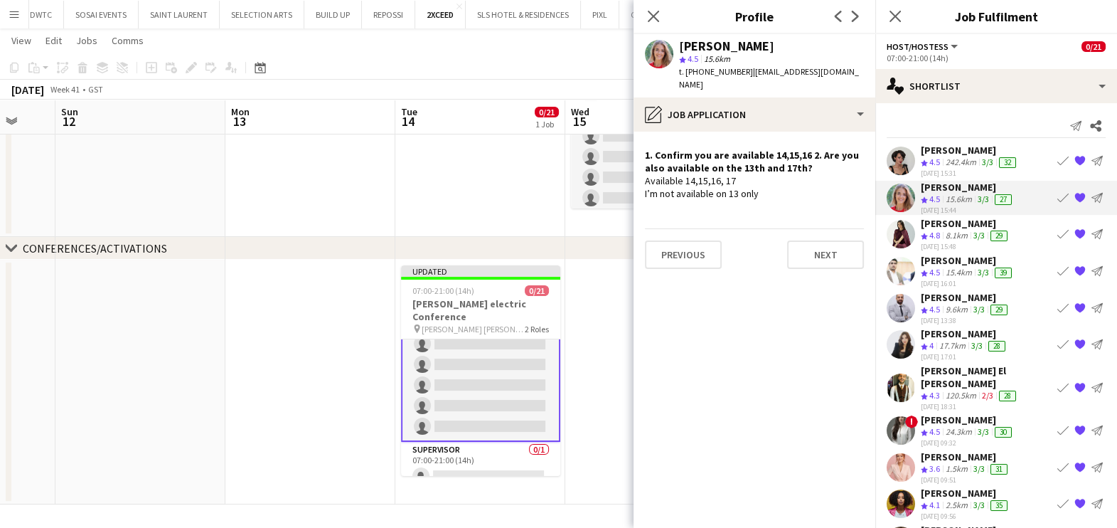
click at [964, 154] on div "Ramila Aitova" at bounding box center [970, 150] width 98 height 13
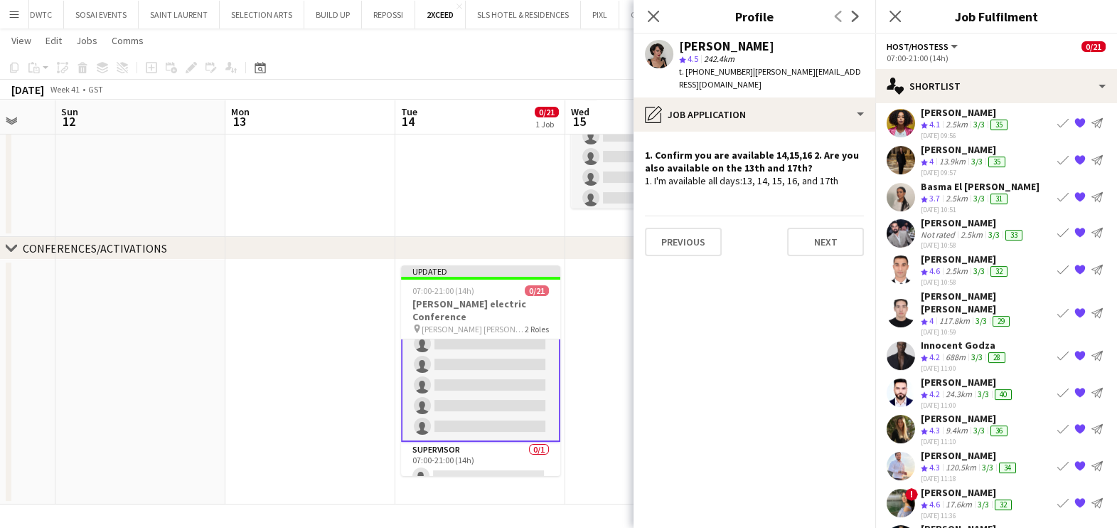
scroll to position [391, 0]
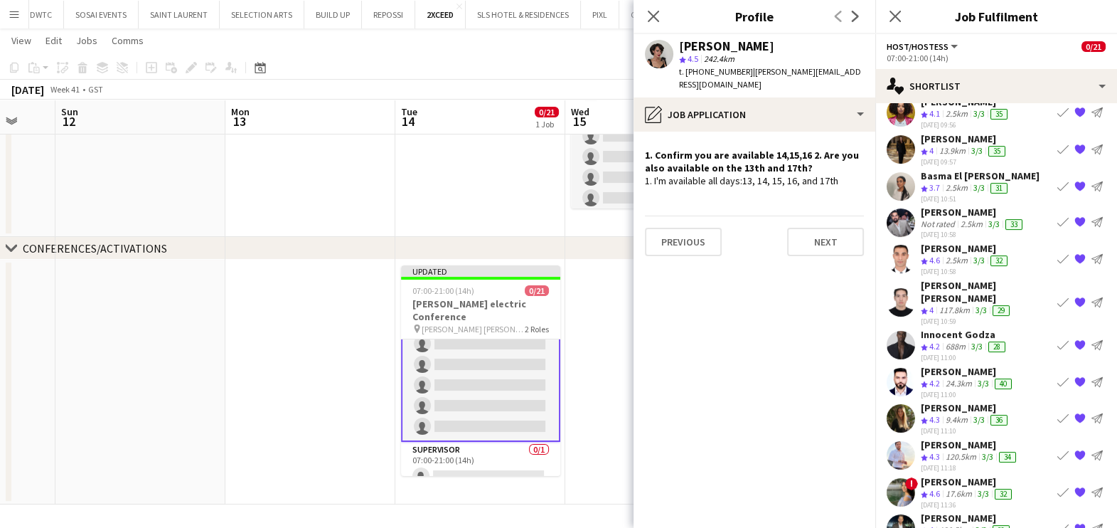
click at [948, 438] on div "Khaled Alhoutari" at bounding box center [970, 444] width 98 height 13
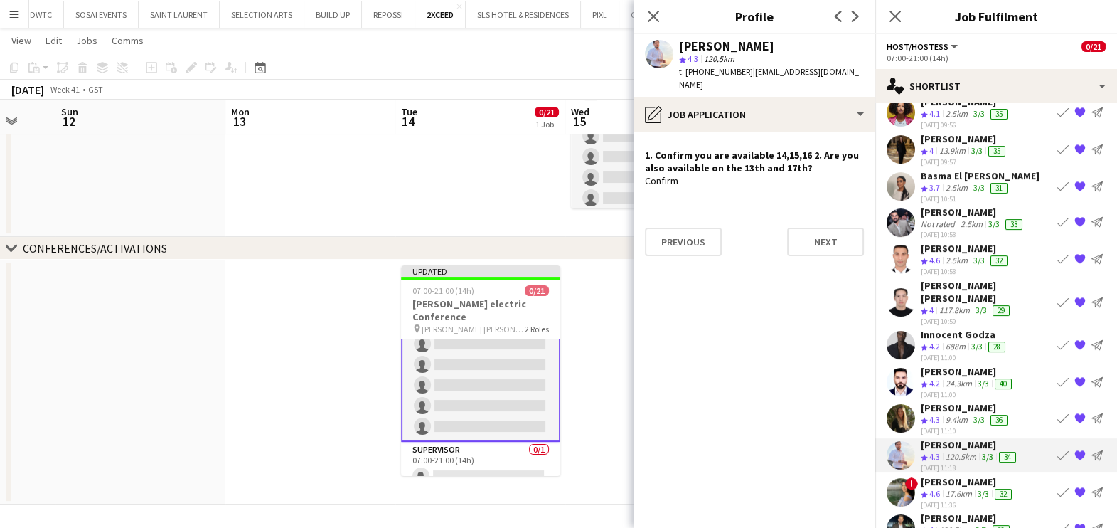
click at [603, 341] on app-date-cell at bounding box center [650, 381] width 170 height 245
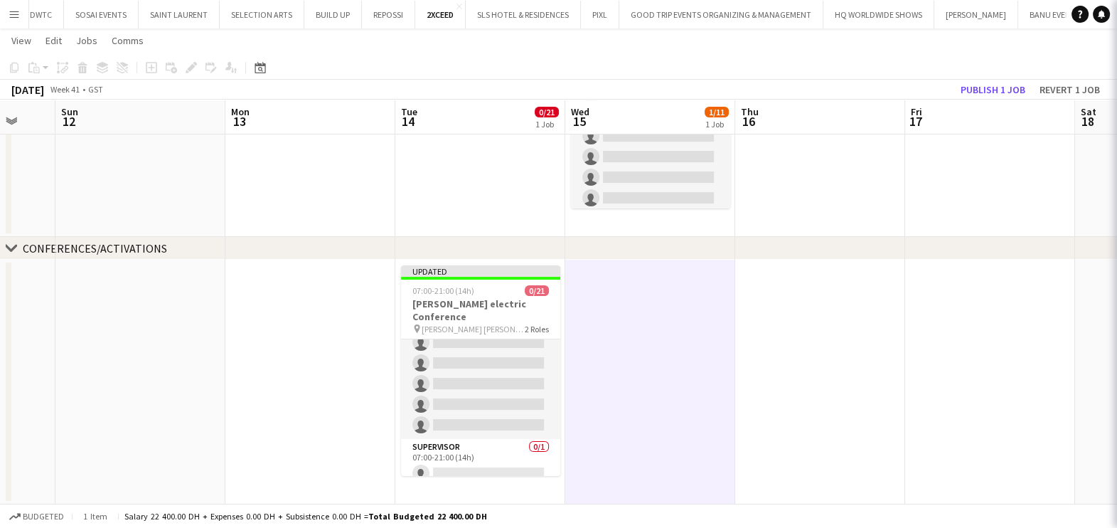
scroll to position [338, 0]
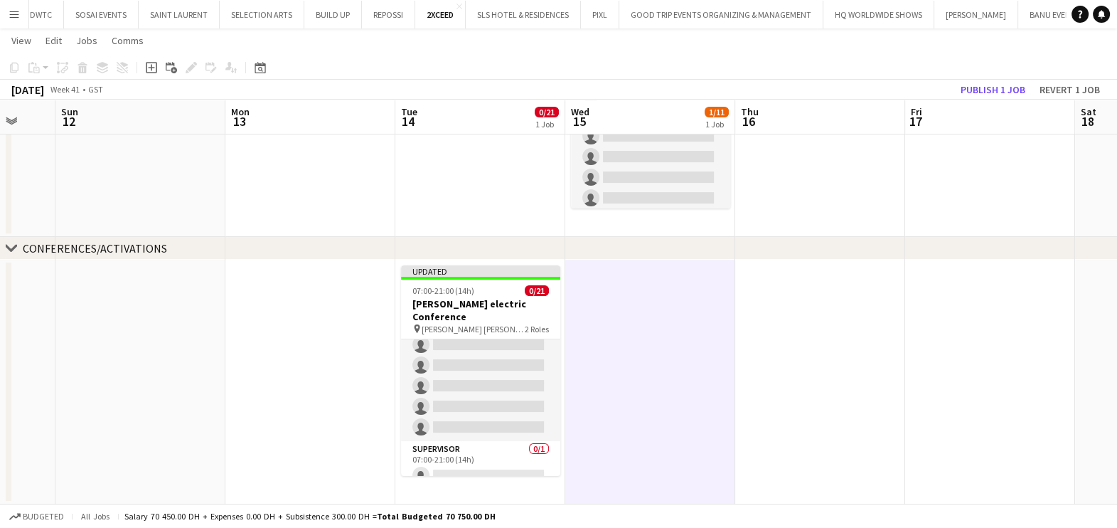
click at [1003, 78] on app-toolbar "Copy Paste Paste Ctrl+V Paste with crew Ctrl+Shift+V Paste linked Job Delete Gr…" at bounding box center [558, 67] width 1117 height 24
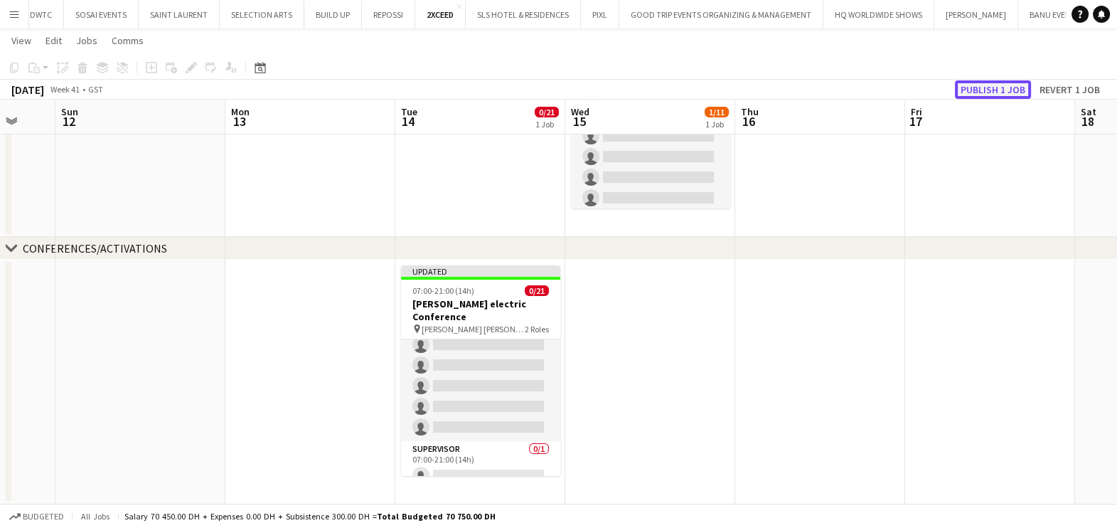
click at [1000, 85] on button "Publish 1 job" at bounding box center [993, 89] width 76 height 18
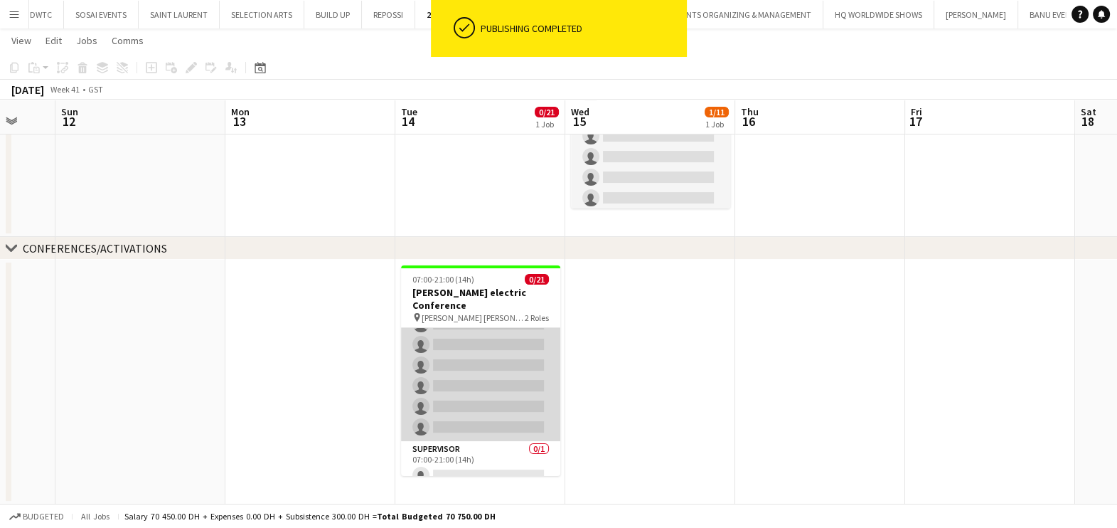
scroll to position [0, 0]
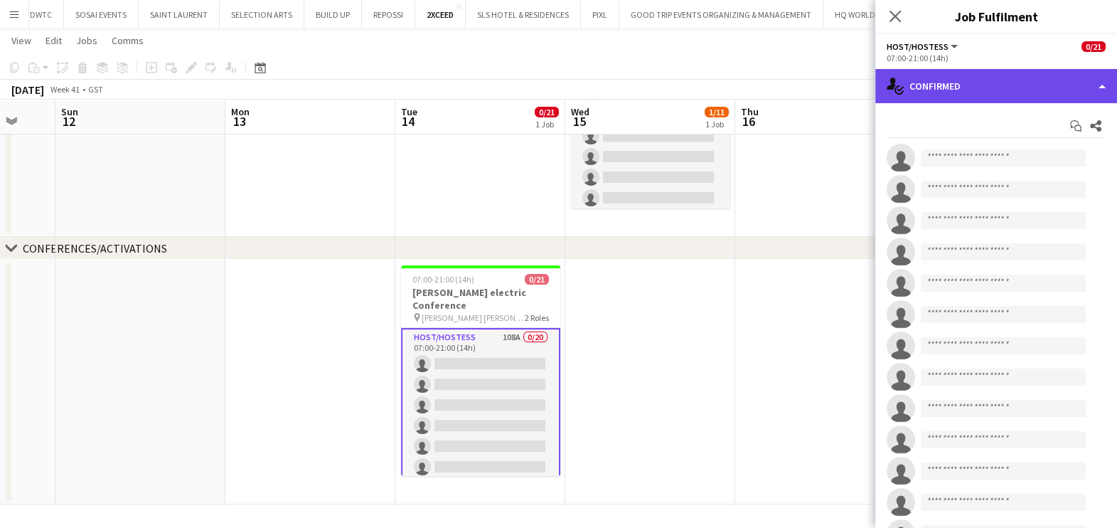
click at [986, 78] on div "single-neutral-actions-check-2 Confirmed" at bounding box center [996, 86] width 242 height 34
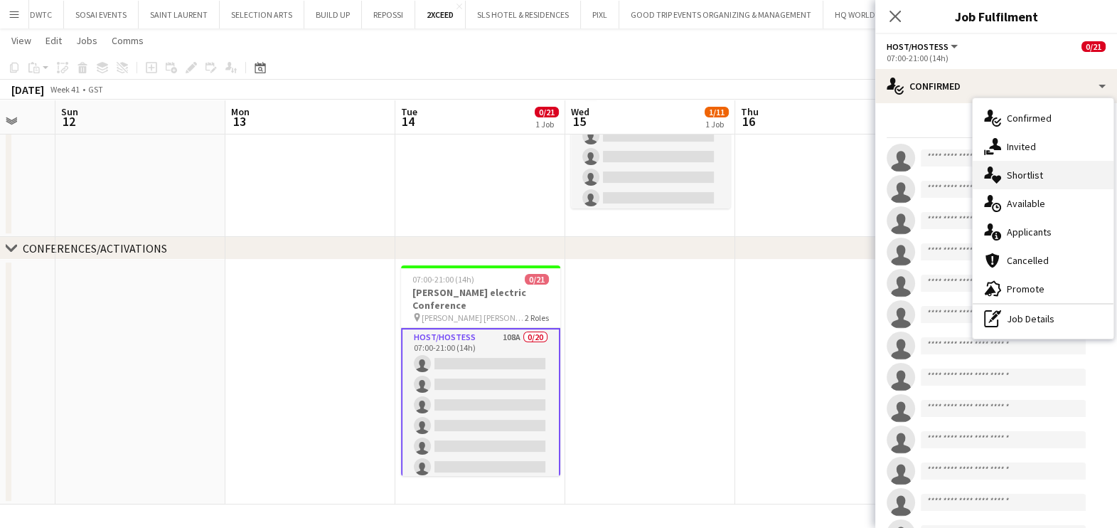
click at [1027, 177] on span "Shortlist" at bounding box center [1025, 174] width 36 height 13
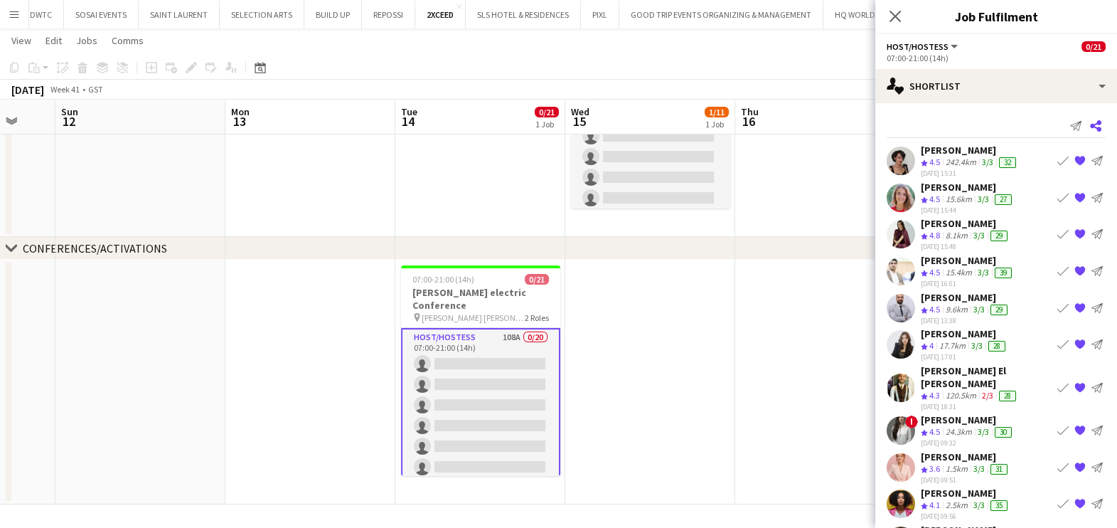
click at [1090, 128] on icon at bounding box center [1095, 125] width 11 height 11
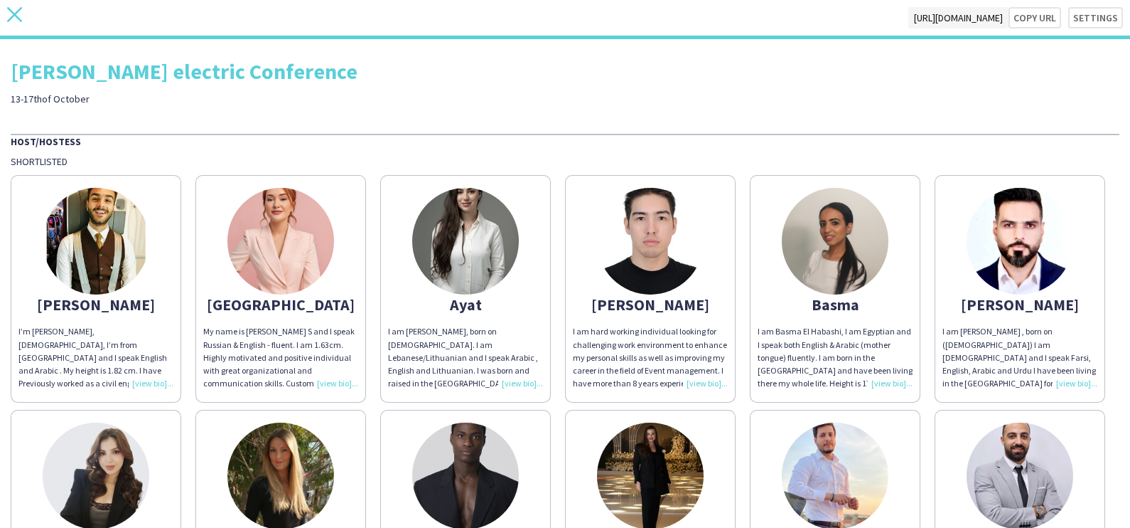
click at [13, 18] on icon "close" at bounding box center [14, 14] width 15 height 15
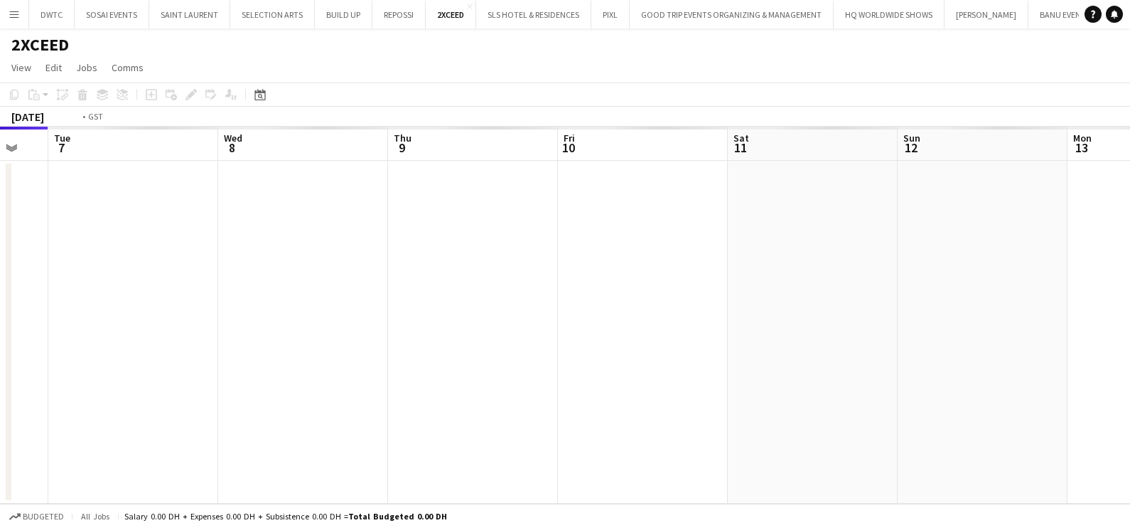
drag, startPoint x: 997, startPoint y: 331, endPoint x: 141, endPoint y: 334, distance: 855.3
click at [141, 334] on app-calendar-viewport "Fri 3 Sat 4 Sun 5 Mon 6 Tue 7 Wed 8 Thu 9 Fri 10 Sat 11 Sun 12 Mon 13 Tue 14" at bounding box center [565, 315] width 1130 height 377
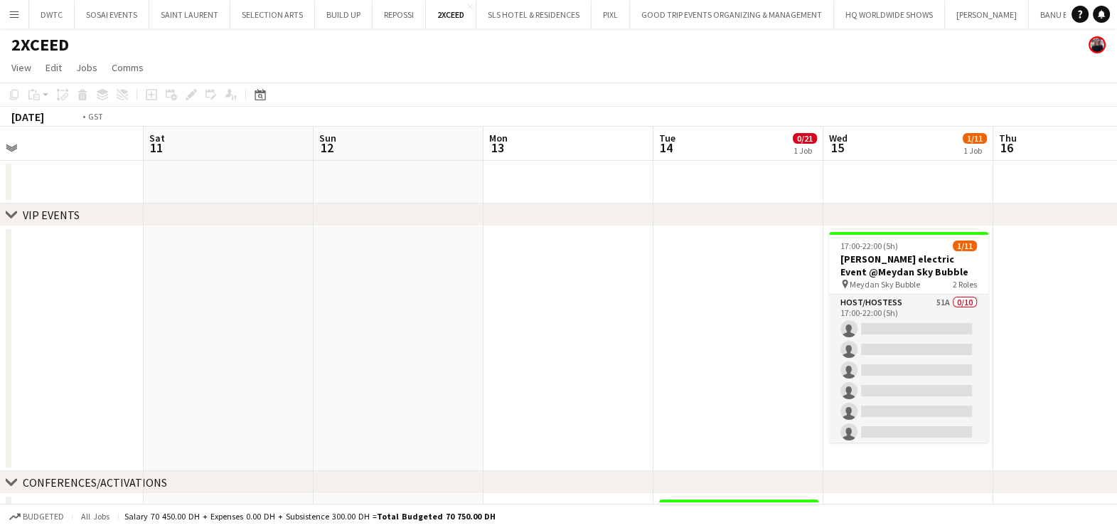
drag, startPoint x: 626, startPoint y: 341, endPoint x: 33, endPoint y: 348, distance: 593.0
click at [0, 343] on html "Menu Boards Boards Boards All jobs Status Workforce Workforce My Workforce Recr…" at bounding box center [558, 381] width 1117 height 762
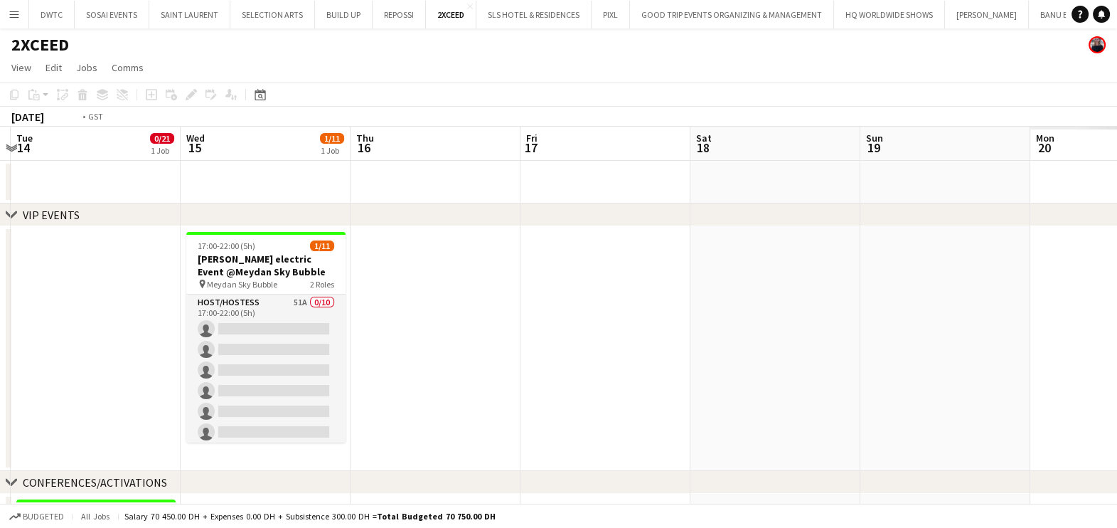
drag, startPoint x: 627, startPoint y: 351, endPoint x: 914, endPoint y: 327, distance: 288.2
click at [1037, 328] on app-calendar-viewport "Sun 12 Mon 13 Tue 14 0/21 1 Job Wed 15 1/11 1 Job Thu 16 Fri 17 Sat 18 Sun 19 M…" at bounding box center [558, 432] width 1117 height 611
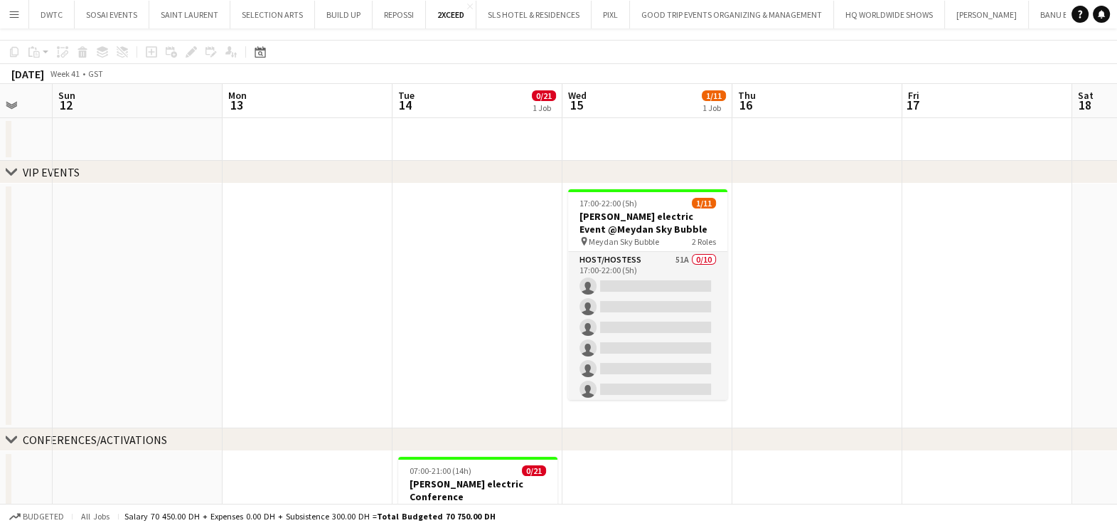
scroll to position [232, 0]
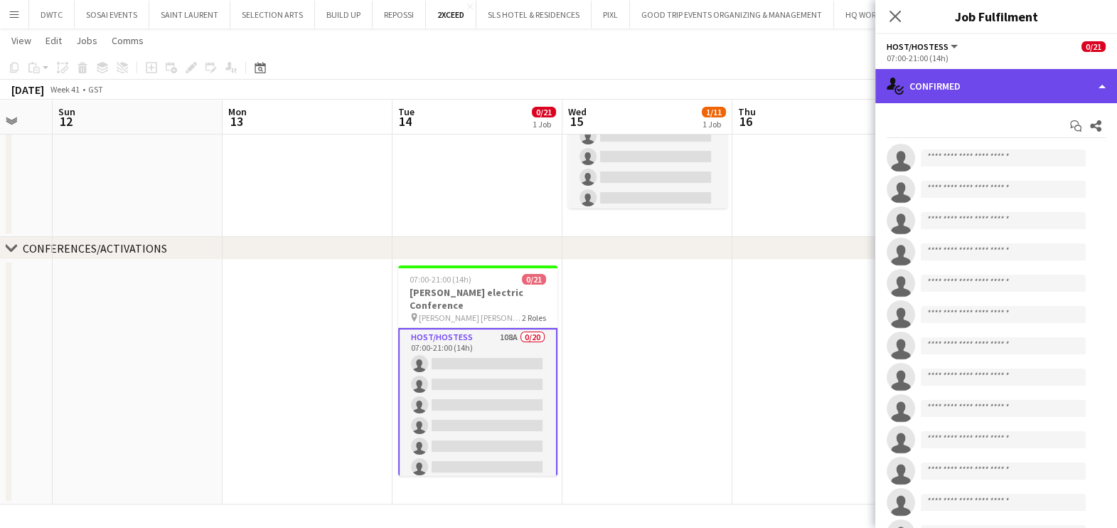
click at [956, 69] on div "single-neutral-actions-check-2 Confirmed" at bounding box center [996, 86] width 242 height 34
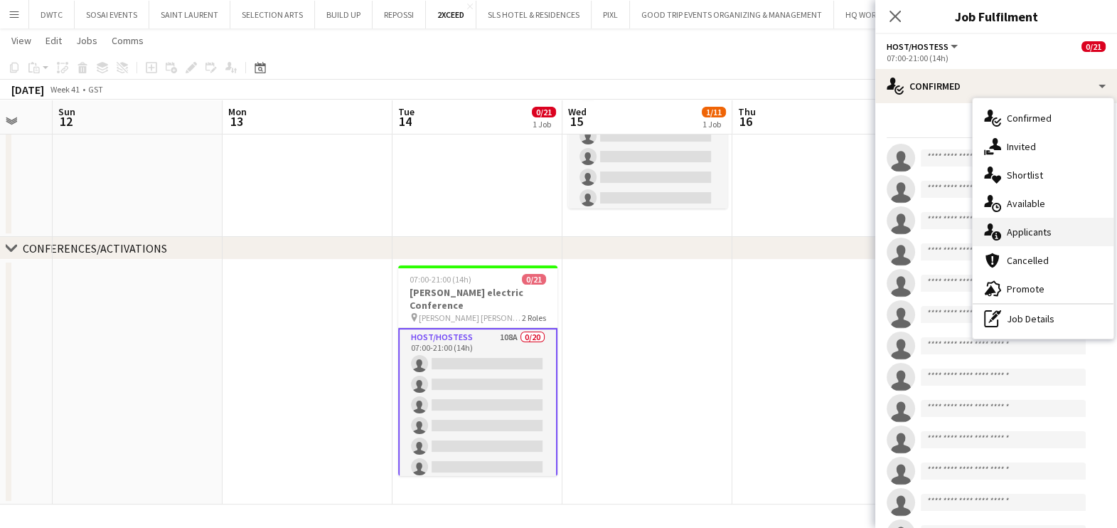
click at [1053, 238] on div "single-neutral-actions-information Applicants" at bounding box center [1043, 232] width 141 height 28
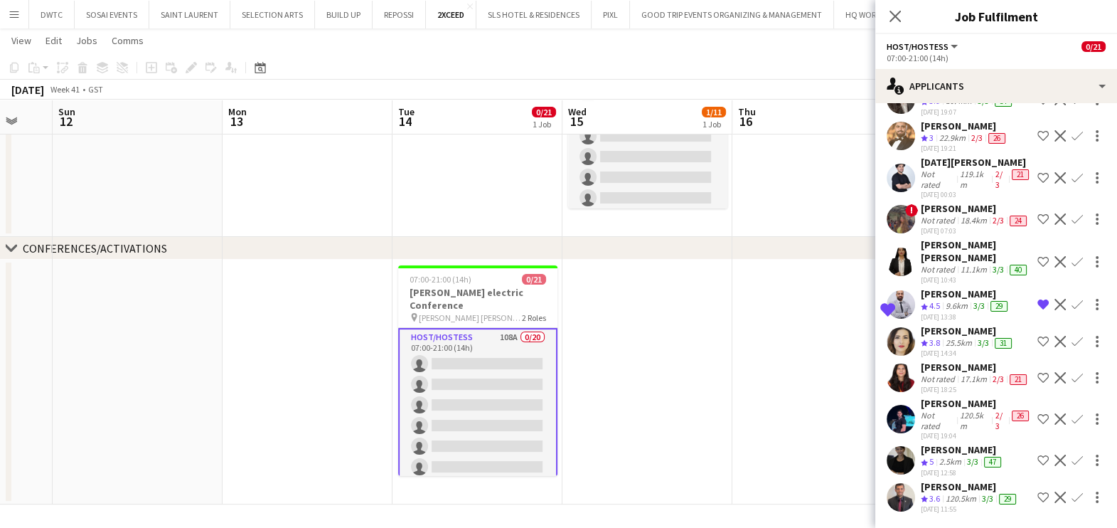
scroll to position [3771, 0]
click at [938, 443] on div "Catherine Ann Puehringer" at bounding box center [962, 449] width 83 height 13
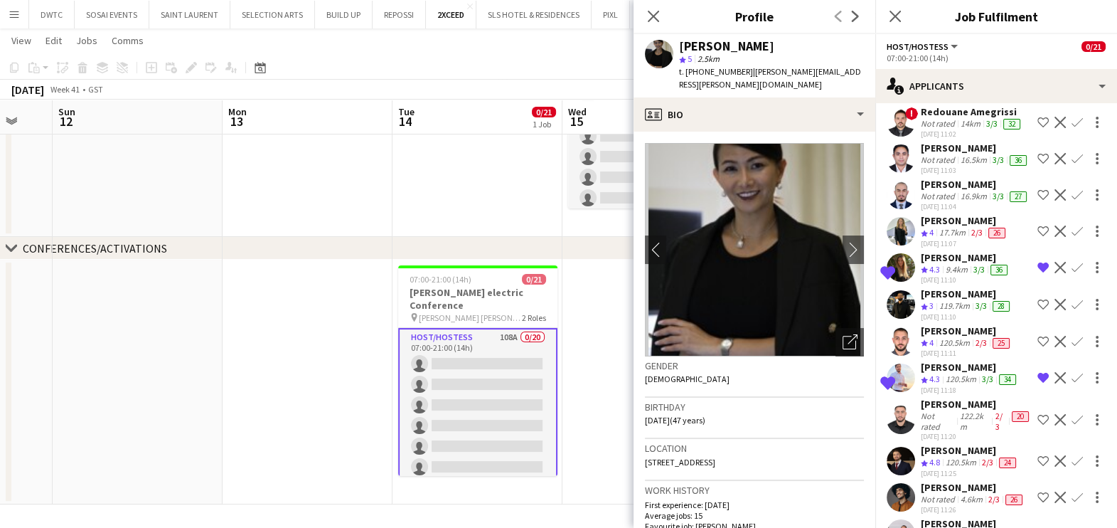
scroll to position [1638, 0]
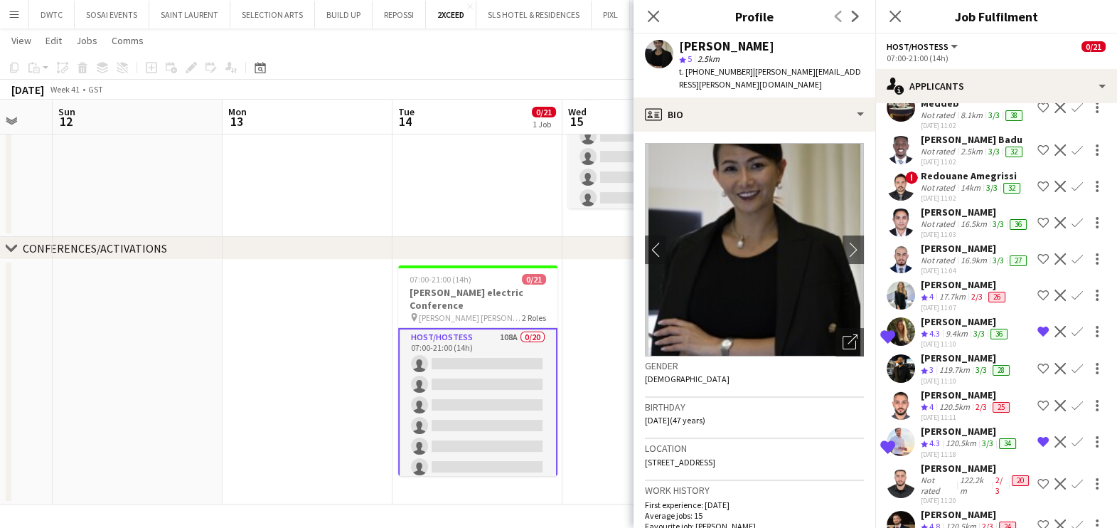
click at [938, 291] on div "Aya Alshawa" at bounding box center [964, 284] width 87 height 13
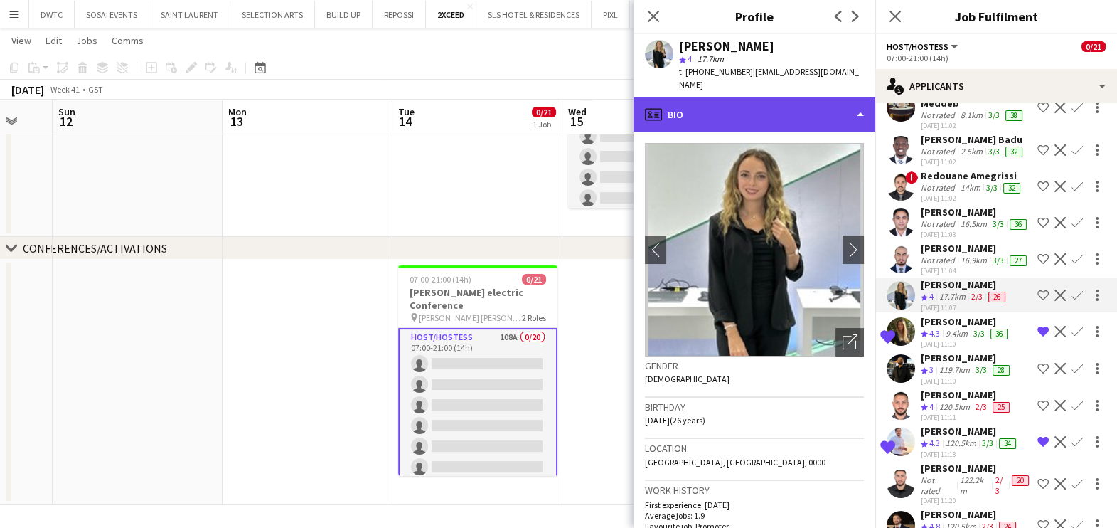
click at [760, 107] on div "profile Bio" at bounding box center [754, 114] width 242 height 34
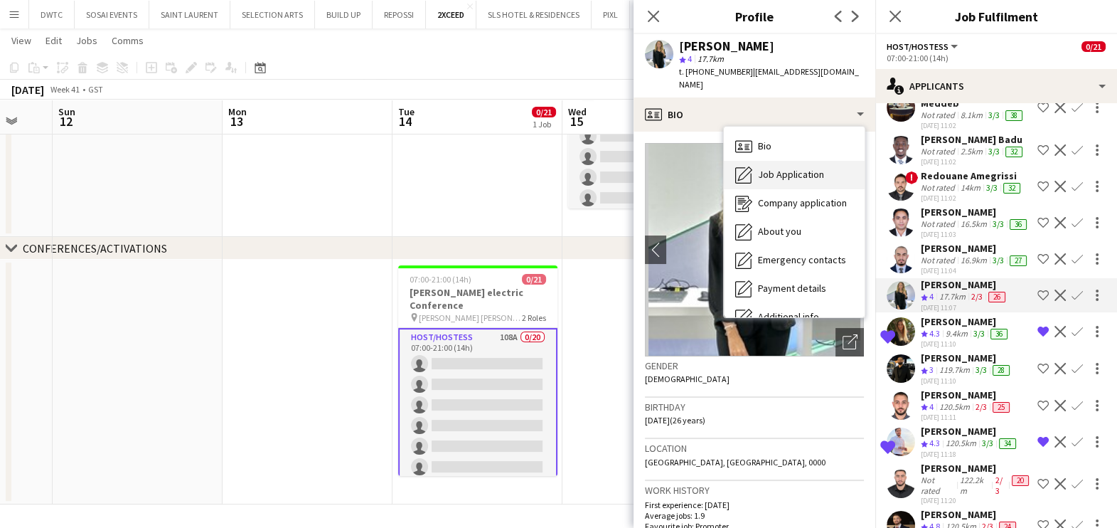
click at [768, 168] on span "Job Application" at bounding box center [791, 174] width 66 height 13
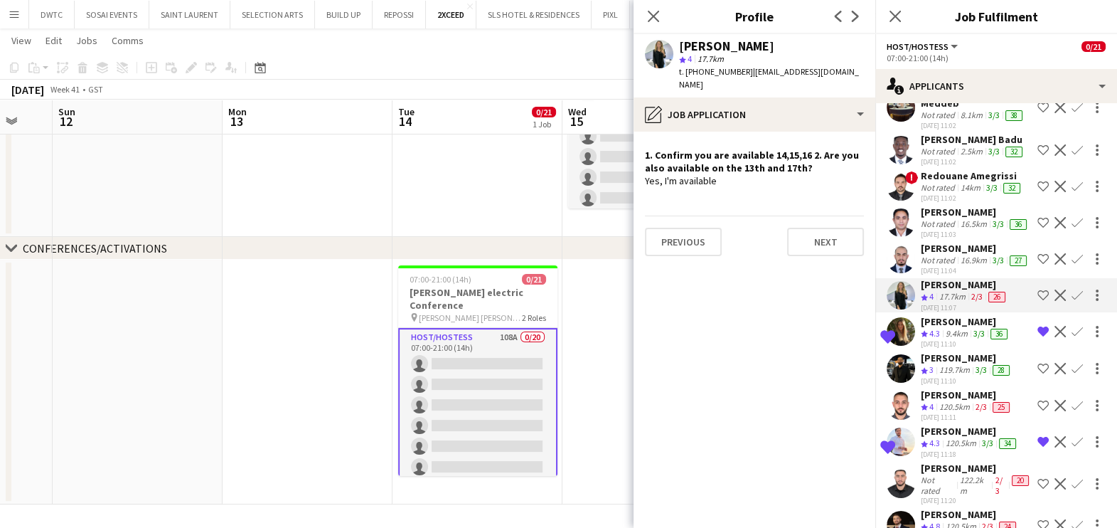
click at [1037, 301] on app-icon "Shortlist crew" at bounding box center [1042, 294] width 11 height 11
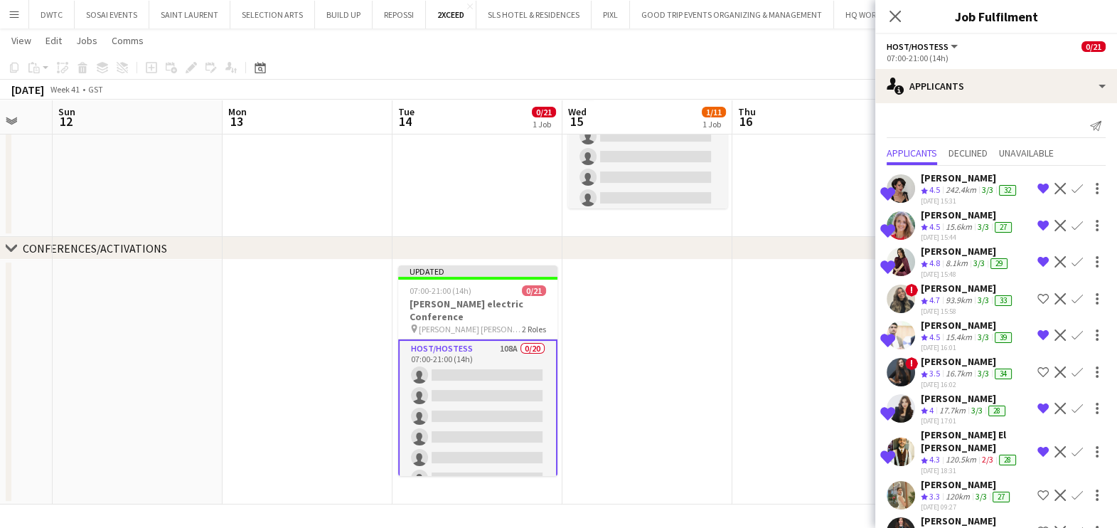
scroll to position [88, 0]
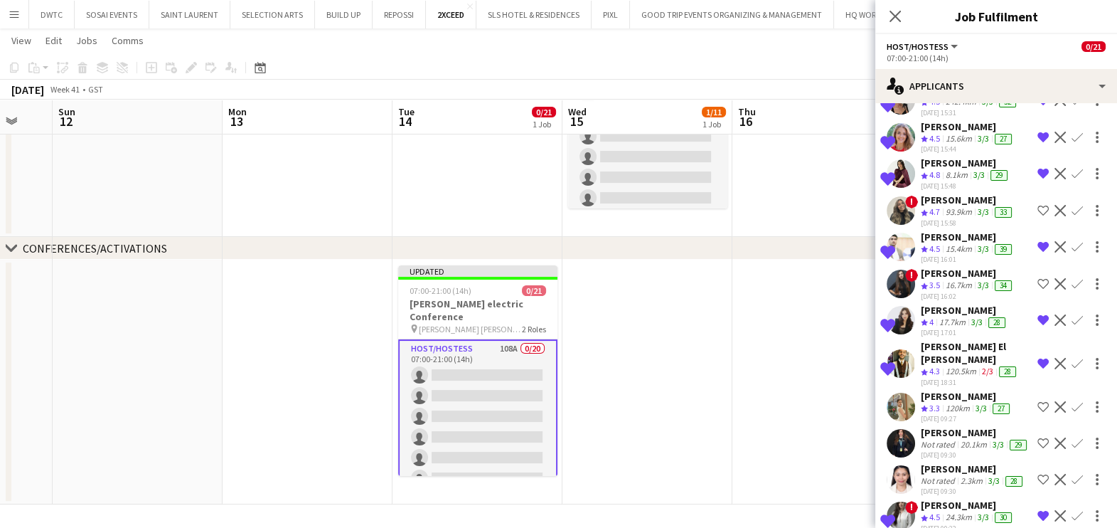
click at [1037, 215] on app-icon "Shortlist crew" at bounding box center [1042, 210] width 11 height 11
click at [759, 364] on app-date-cell at bounding box center [817, 381] width 170 height 245
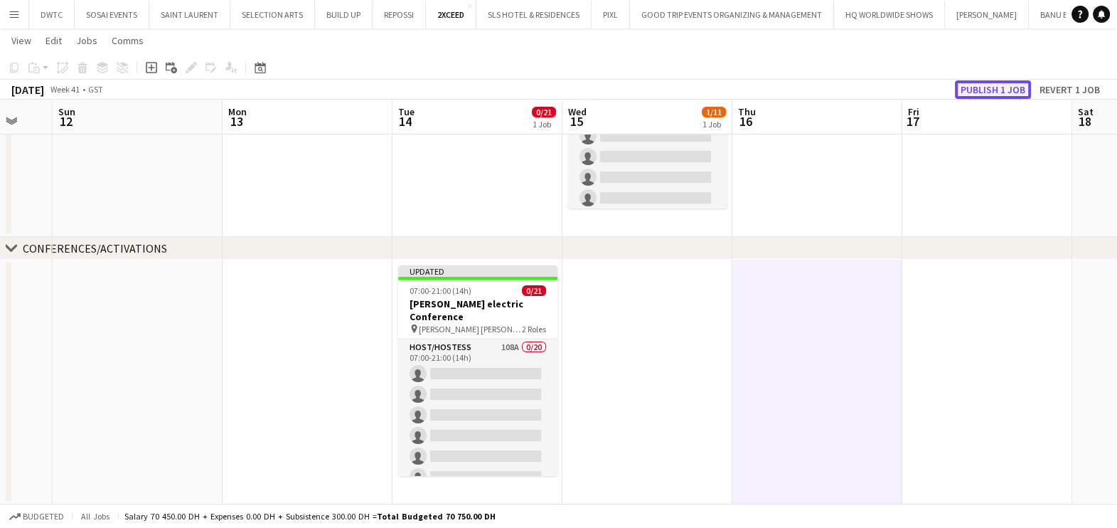
click at [1005, 92] on button "Publish 1 job" at bounding box center [993, 89] width 76 height 18
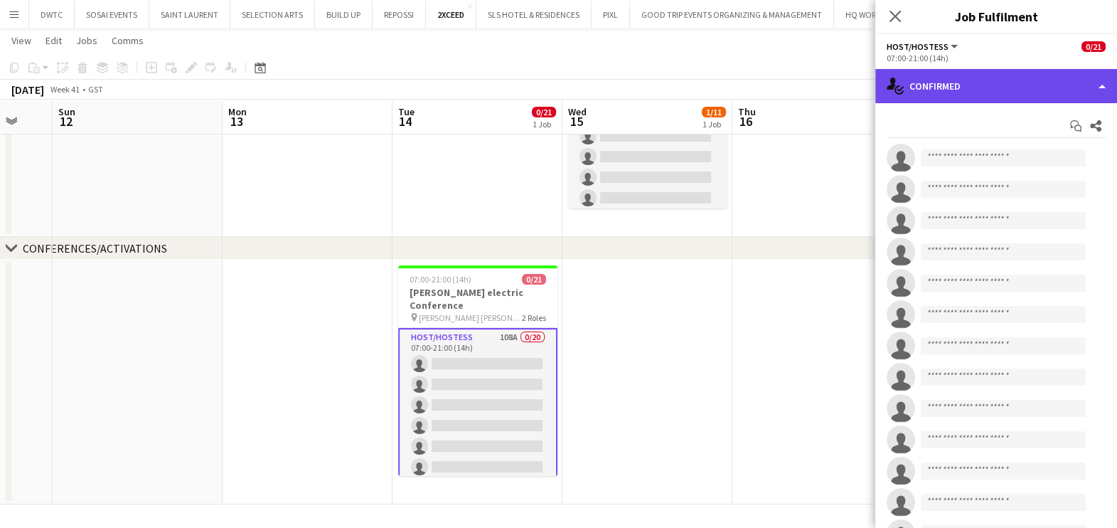
click at [1038, 87] on div "single-neutral-actions-check-2 Confirmed" at bounding box center [996, 86] width 242 height 34
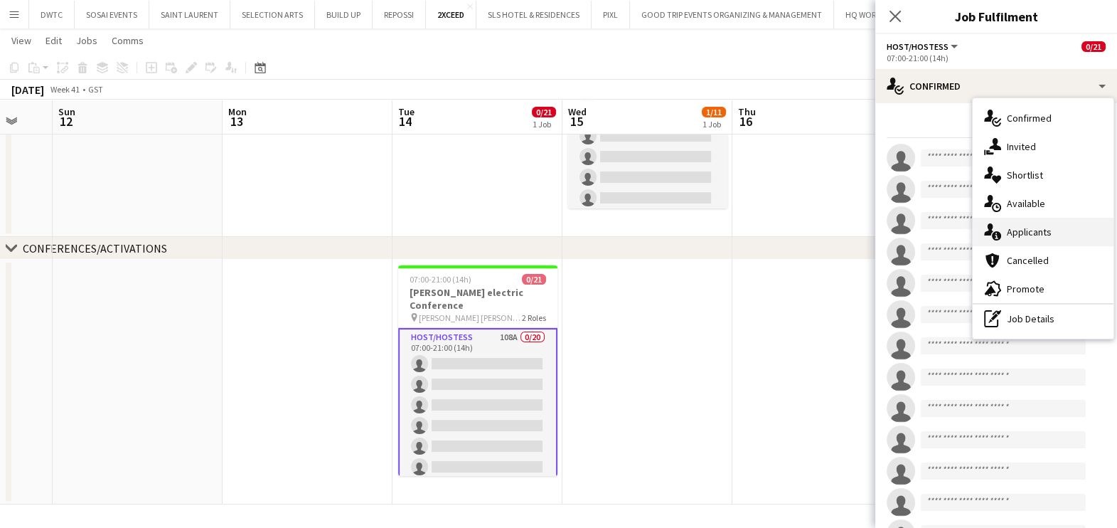
click at [1020, 234] on span "Applicants" at bounding box center [1029, 231] width 45 height 13
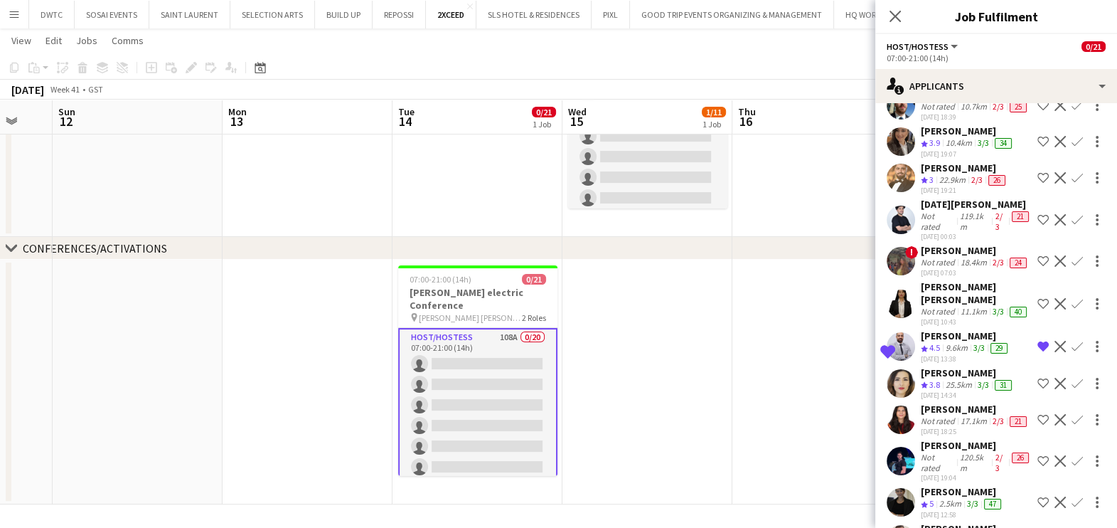
scroll to position [3771, 0]
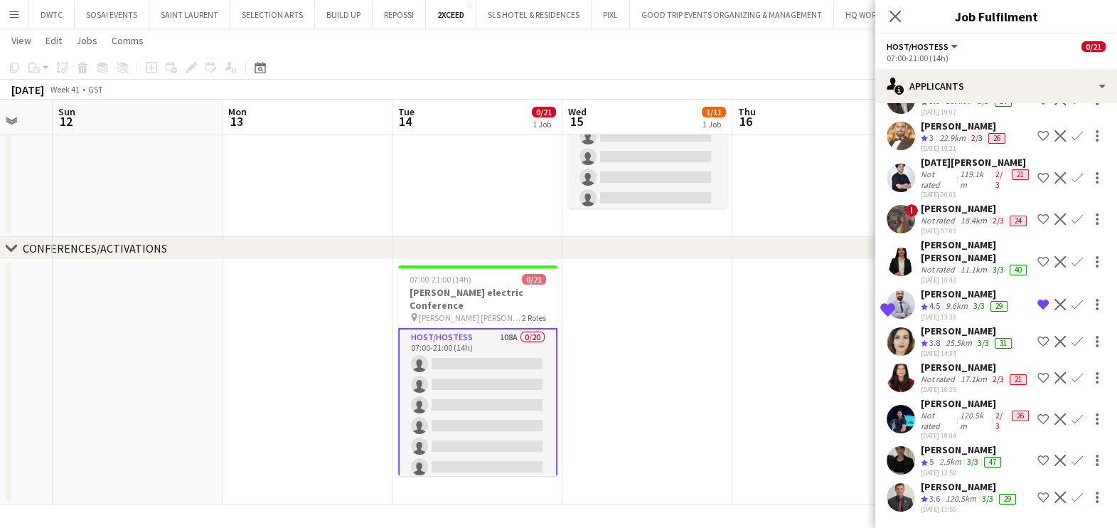
click at [938, 397] on div "ZAID Zaid" at bounding box center [976, 403] width 111 height 13
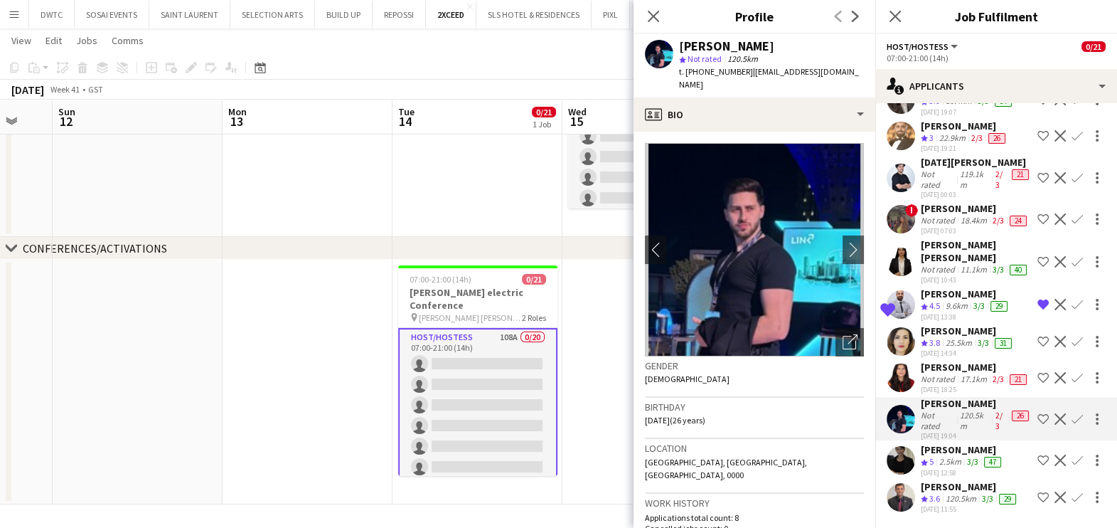
click at [937, 443] on div "Catherine Ann Puehringer" at bounding box center [962, 449] width 83 height 13
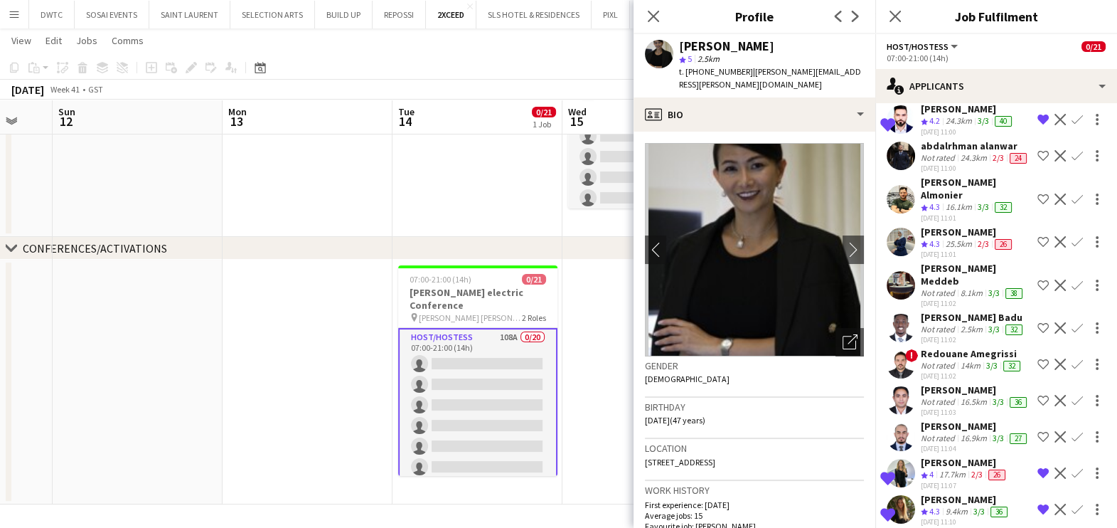
scroll to position [838, 0]
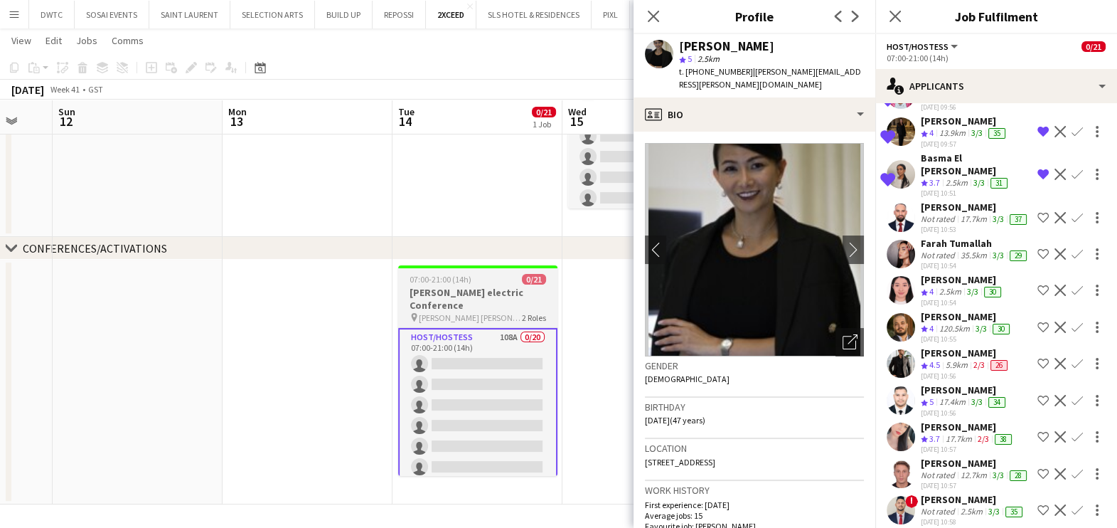
click at [476, 288] on h3 "Schneider electric Conference" at bounding box center [477, 299] width 159 height 26
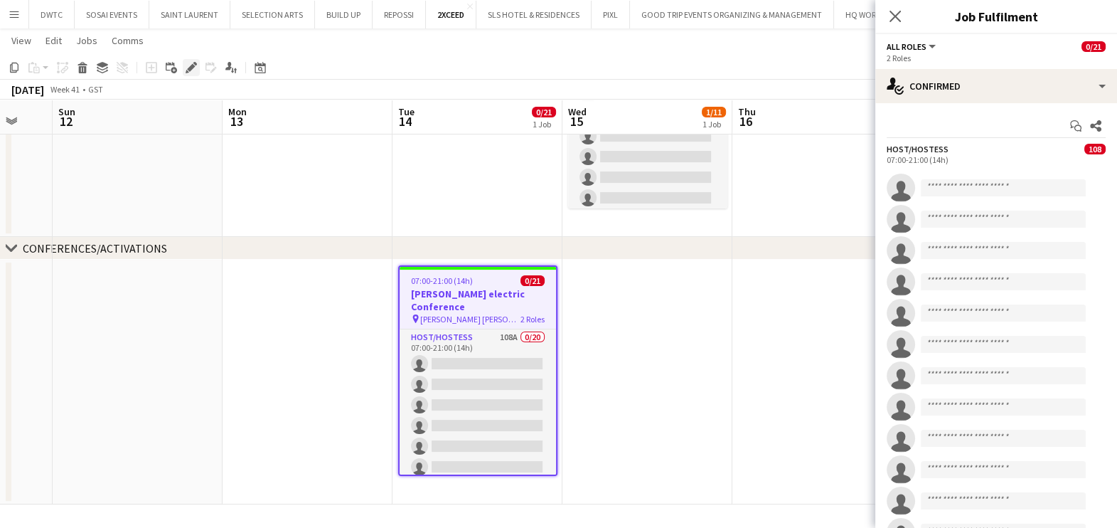
click at [186, 59] on div "Edit" at bounding box center [191, 67] width 17 height 17
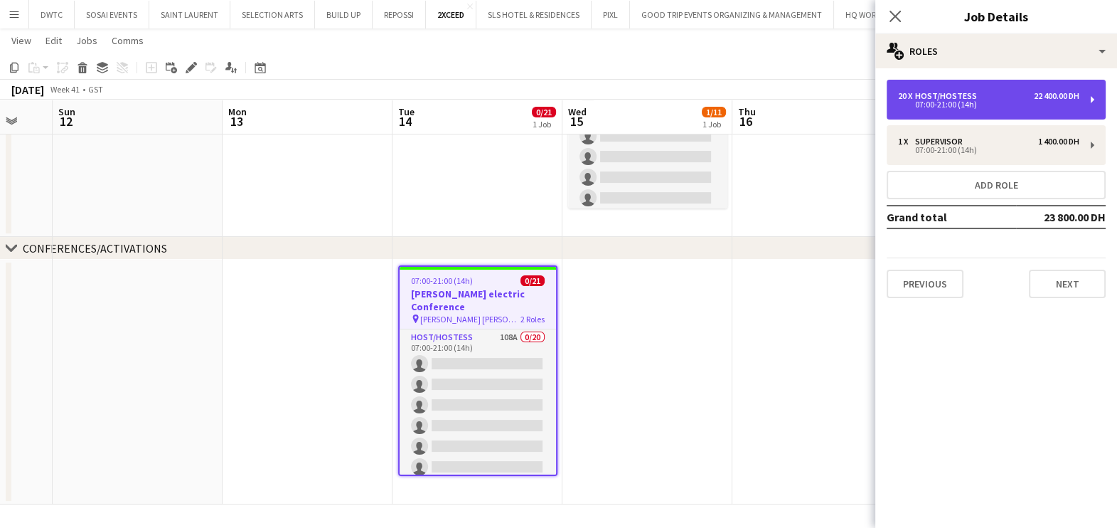
click at [932, 92] on div "Host/Hostess" at bounding box center [949, 96] width 68 height 10
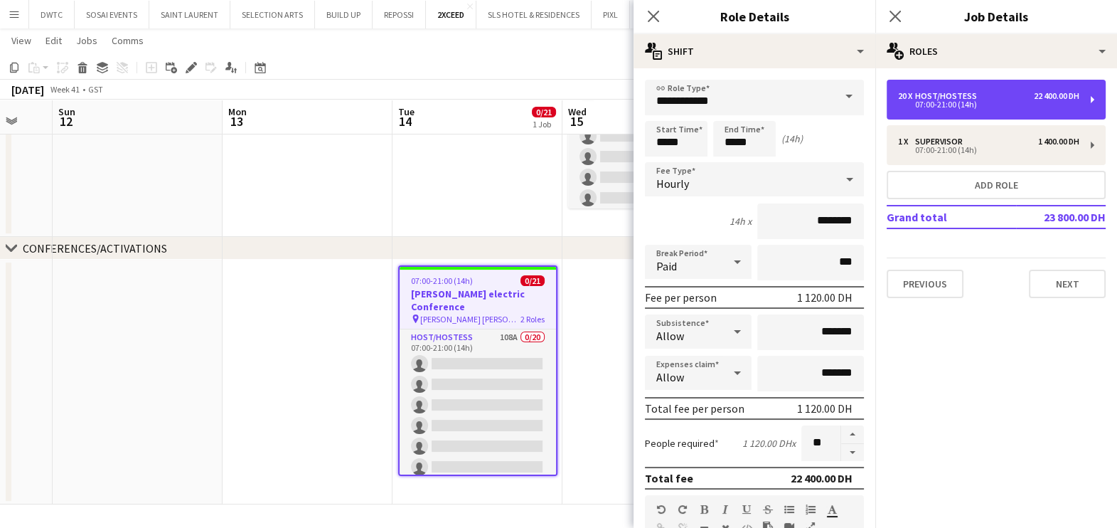
scroll to position [358, 0]
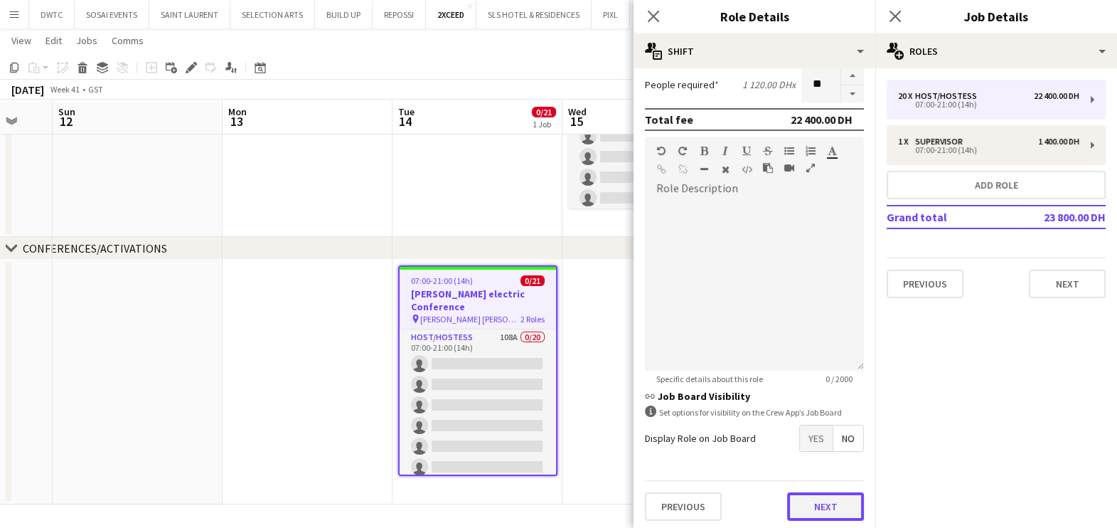
click at [804, 493] on button "Next" at bounding box center [825, 506] width 77 height 28
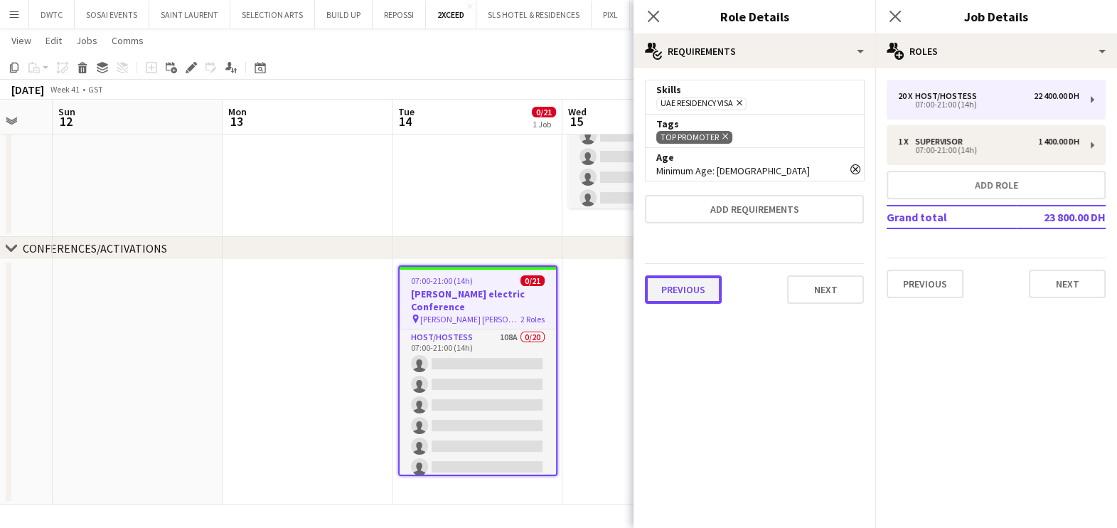
click at [668, 284] on button "Previous" at bounding box center [683, 289] width 77 height 28
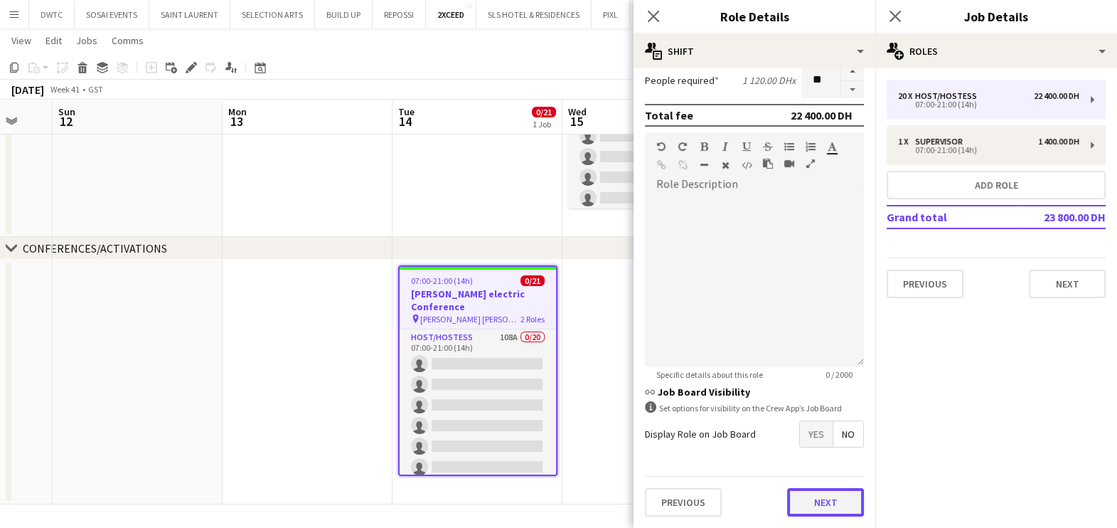
scroll to position [358, 0]
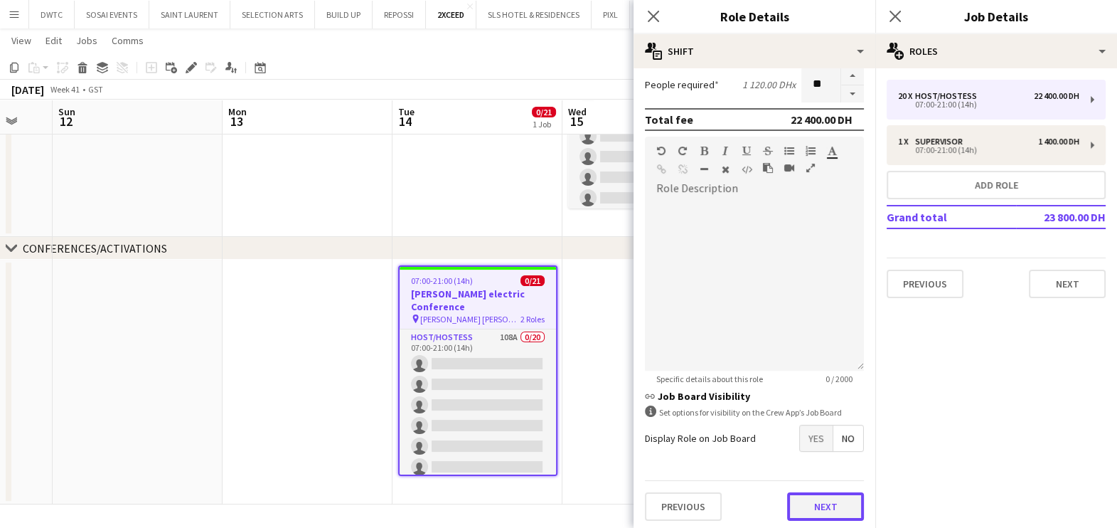
click at [830, 480] on div "Previous Next" at bounding box center [754, 506] width 219 height 52
click at [824, 505] on button "Next" at bounding box center [825, 506] width 77 height 28
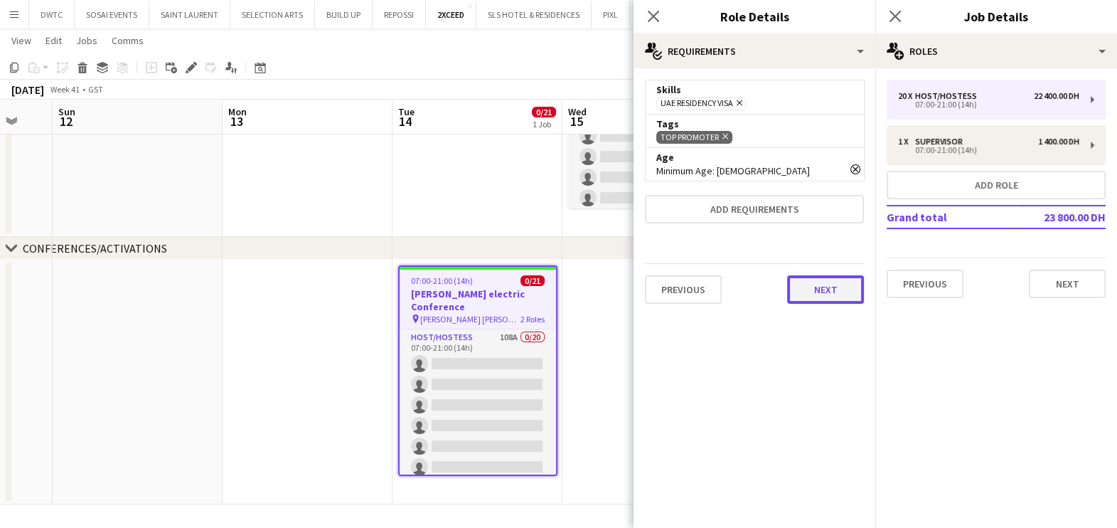
click at [810, 287] on button "Next" at bounding box center [825, 289] width 77 height 28
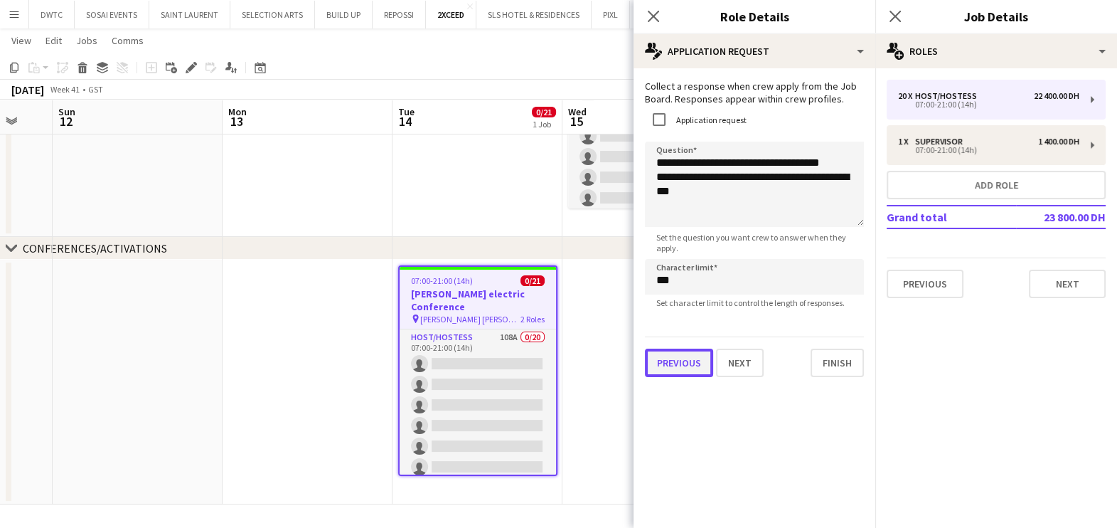
click at [668, 373] on button "Previous" at bounding box center [679, 362] width 68 height 28
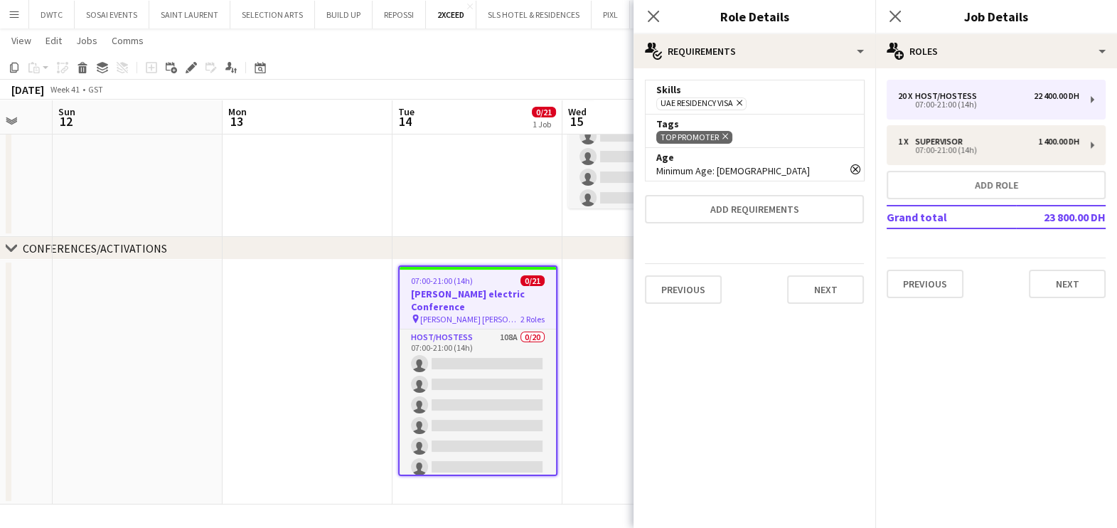
drag, startPoint x: 725, startPoint y: 134, endPoint x: 732, endPoint y: 173, distance: 40.4
click at [725, 134] on icon at bounding box center [725, 137] width 6 height 6
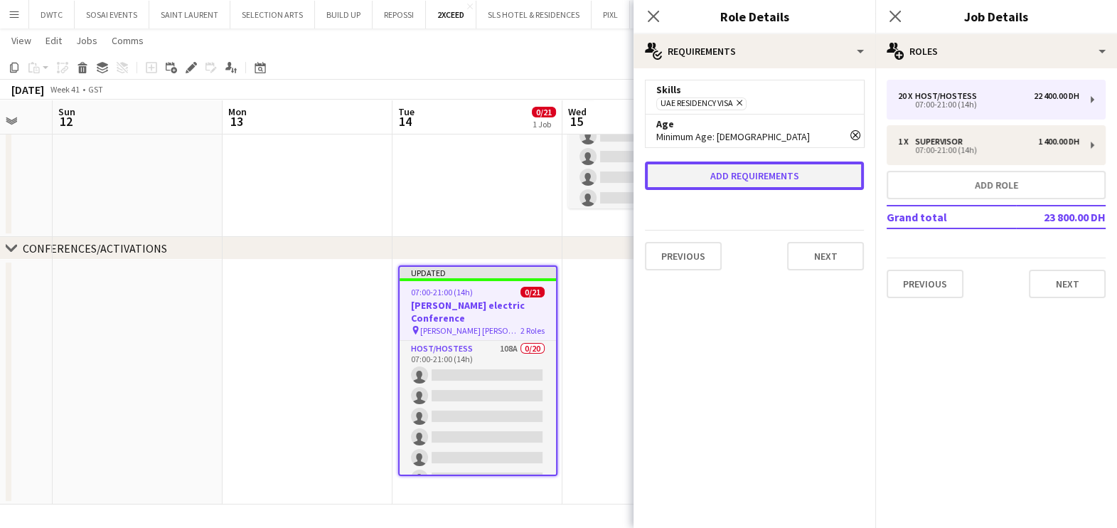
click at [742, 171] on button "Add requirements" at bounding box center [754, 175] width 219 height 28
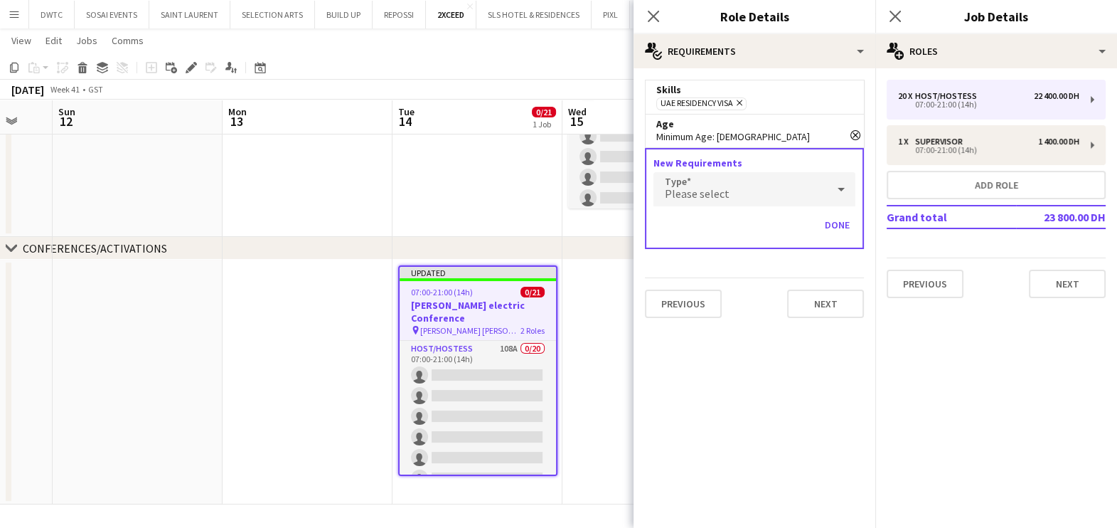
click at [745, 200] on div "Please select" at bounding box center [739, 189] width 173 height 34
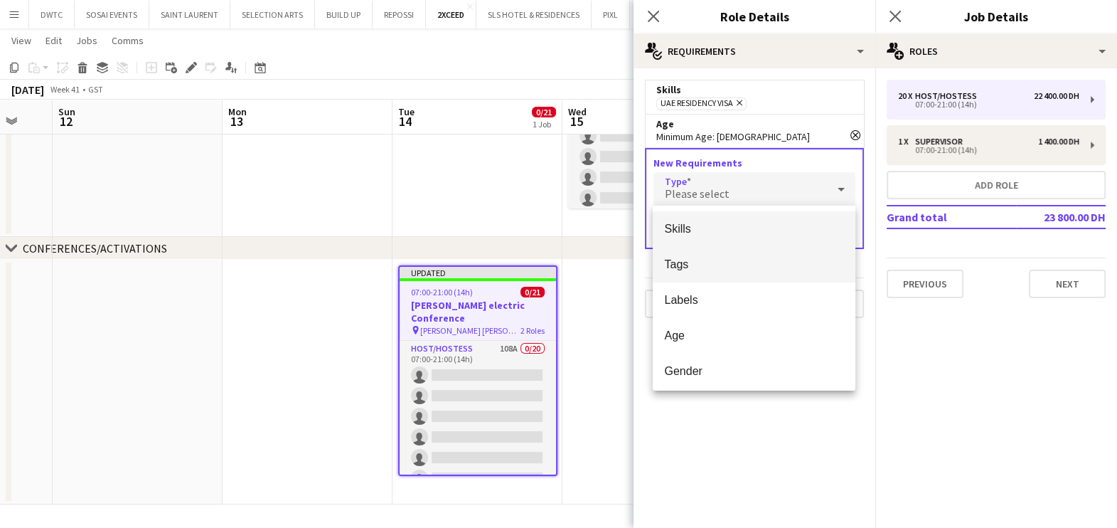
click at [732, 259] on span "Tags" at bounding box center [754, 264] width 180 height 14
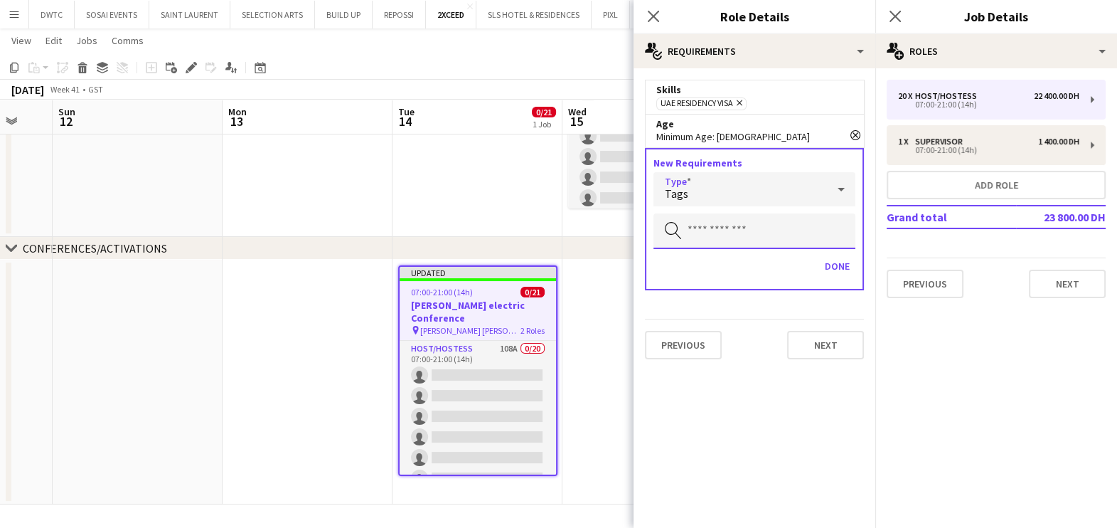
click at [732, 226] on input "text" at bounding box center [754, 231] width 202 height 36
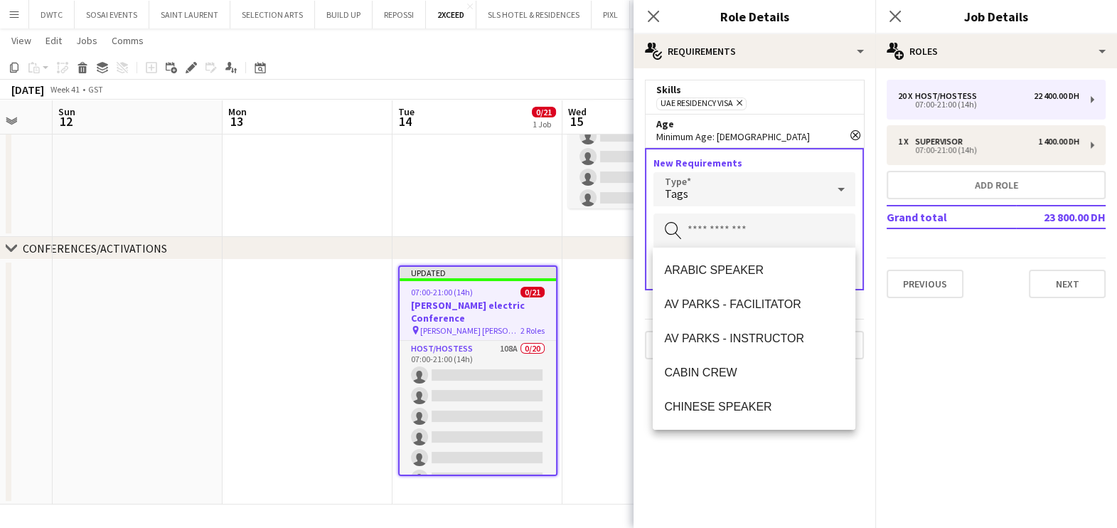
type input "*"
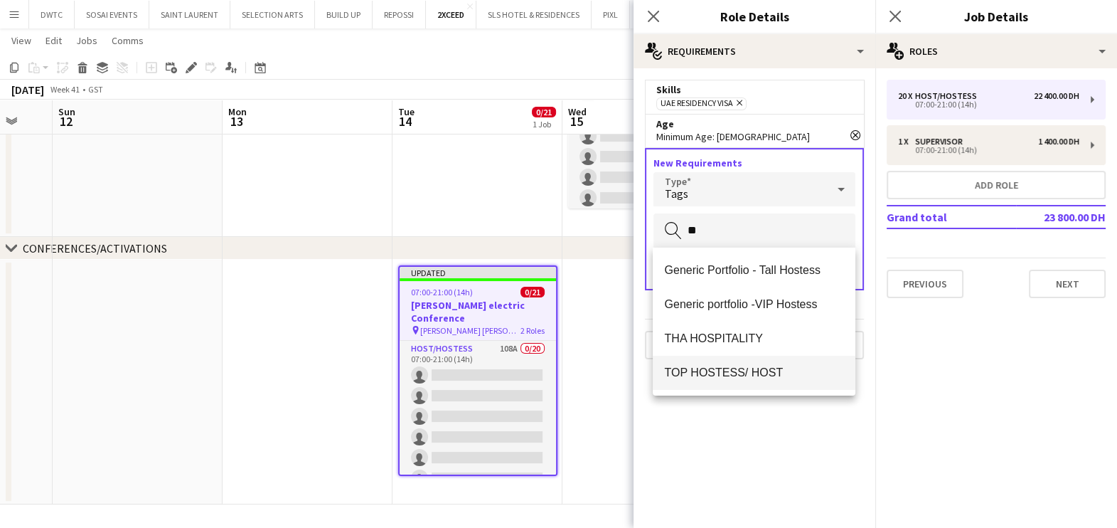
type input "**"
click at [712, 375] on span "TOP HOSTESS/ HOST" at bounding box center [754, 372] width 180 height 14
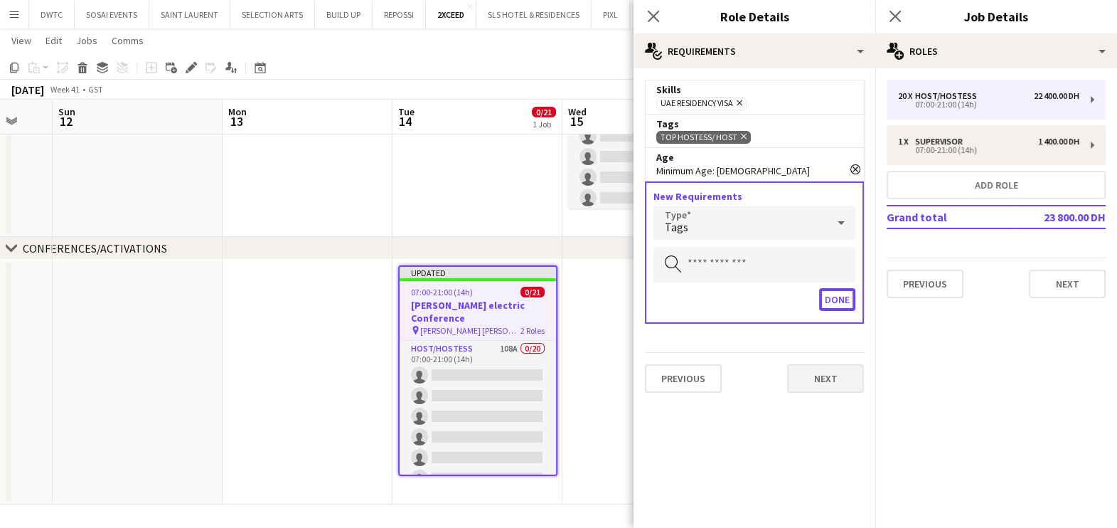
click at [823, 296] on button "Done" at bounding box center [837, 299] width 36 height 23
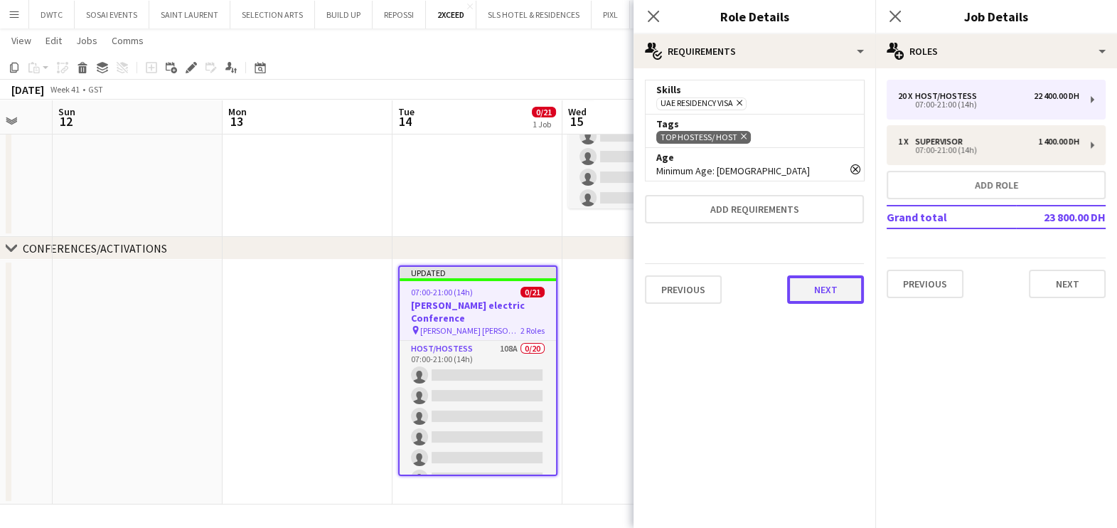
click at [837, 289] on button "Next" at bounding box center [825, 289] width 77 height 28
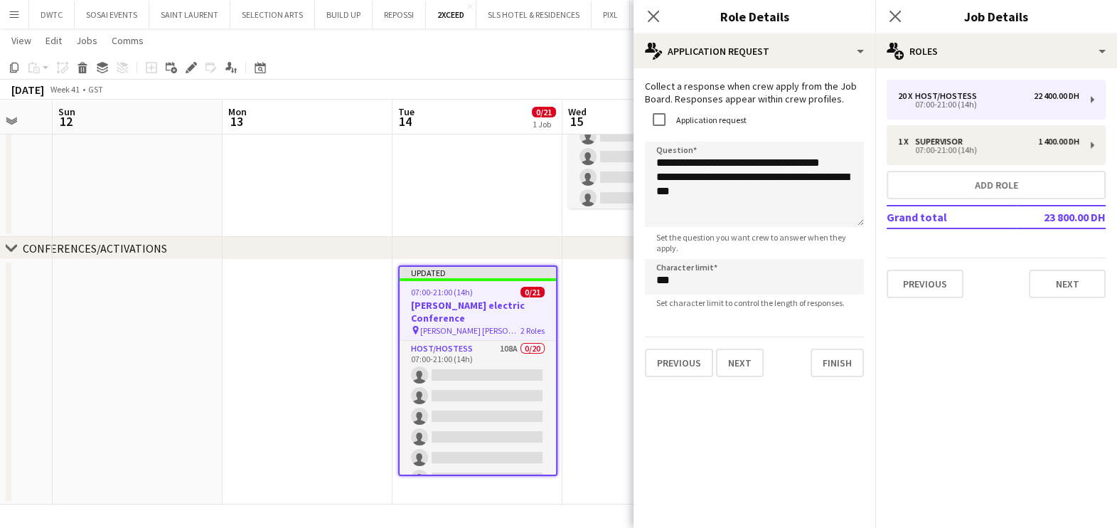
click at [596, 316] on app-date-cell at bounding box center [647, 381] width 170 height 245
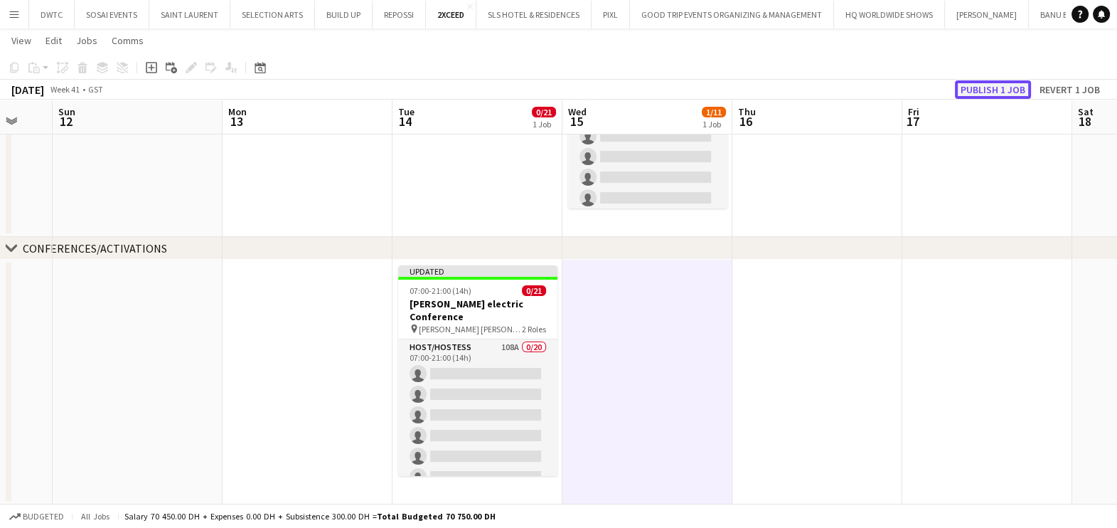
click at [978, 88] on button "Publish 1 job" at bounding box center [993, 89] width 76 height 18
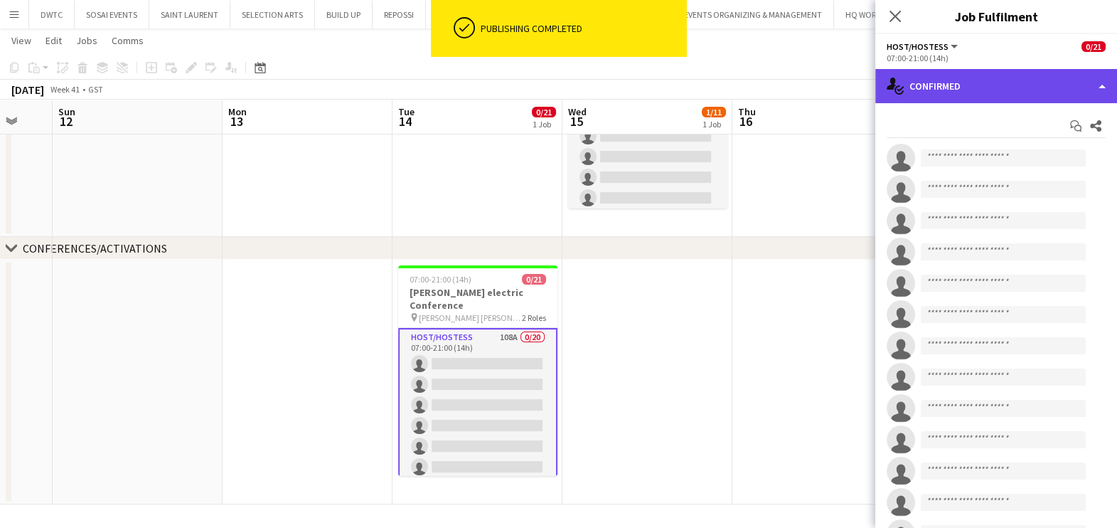
click at [1002, 69] on div "single-neutral-actions-check-2 Confirmed" at bounding box center [996, 86] width 242 height 34
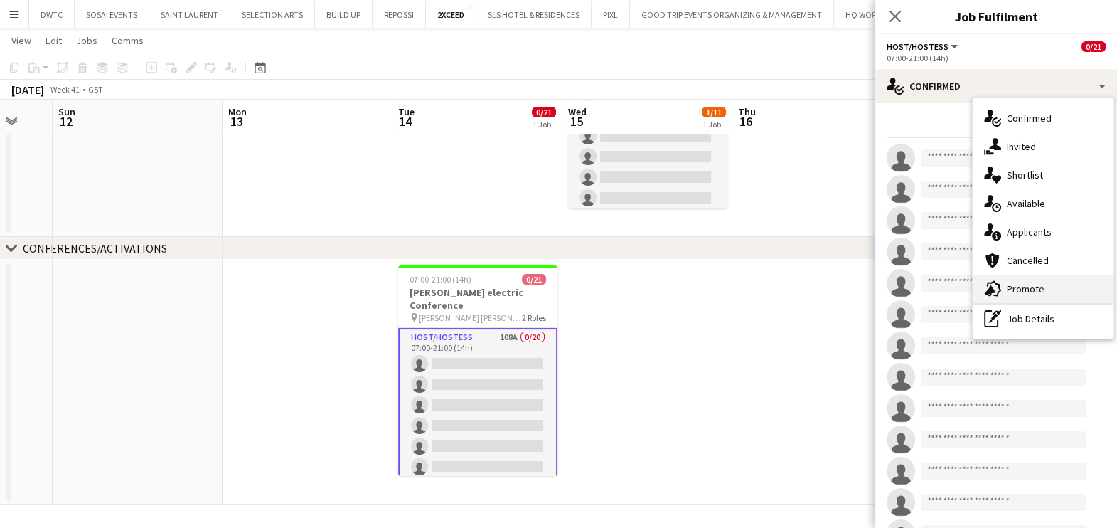
click at [1026, 291] on span "Promote" at bounding box center [1026, 288] width 38 height 13
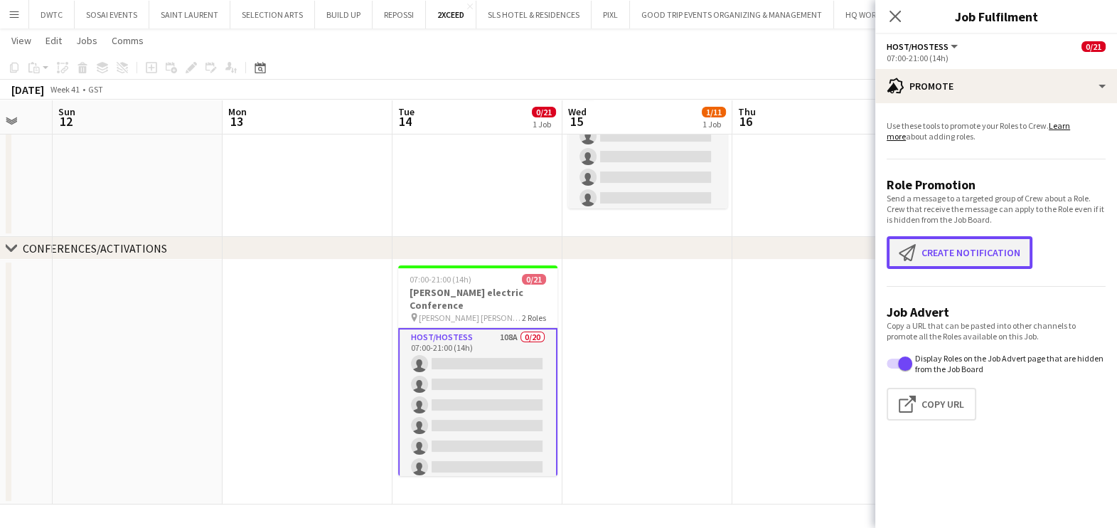
click at [981, 249] on button "Create notification Create notification" at bounding box center [960, 252] width 146 height 33
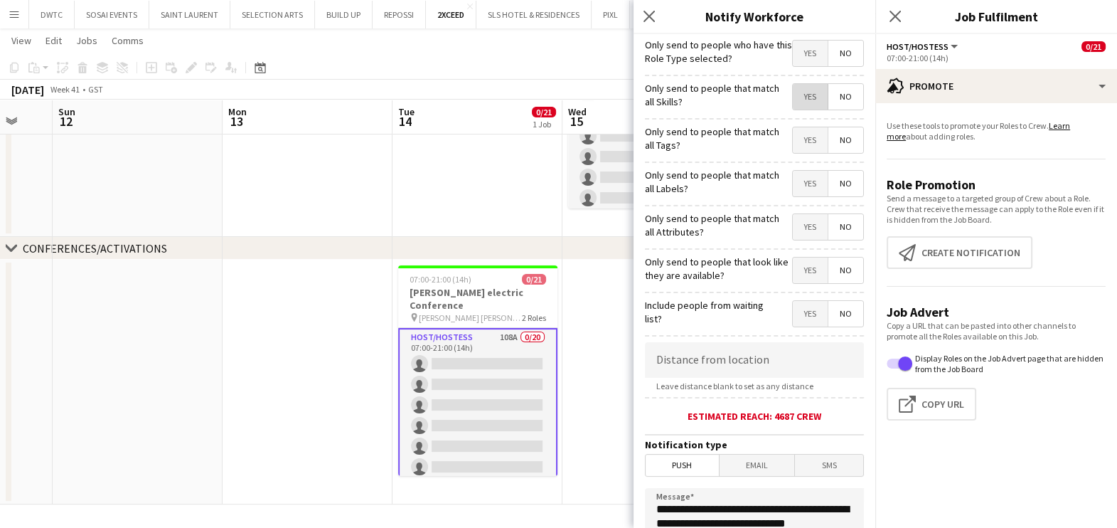
click at [796, 91] on span "Yes" at bounding box center [810, 97] width 35 height 26
click at [796, 132] on span "Yes" at bounding box center [810, 140] width 35 height 26
click at [793, 186] on span "Yes" at bounding box center [810, 184] width 35 height 26
click at [796, 223] on span "Yes" at bounding box center [810, 227] width 35 height 26
click at [793, 260] on span "Yes" at bounding box center [810, 270] width 35 height 26
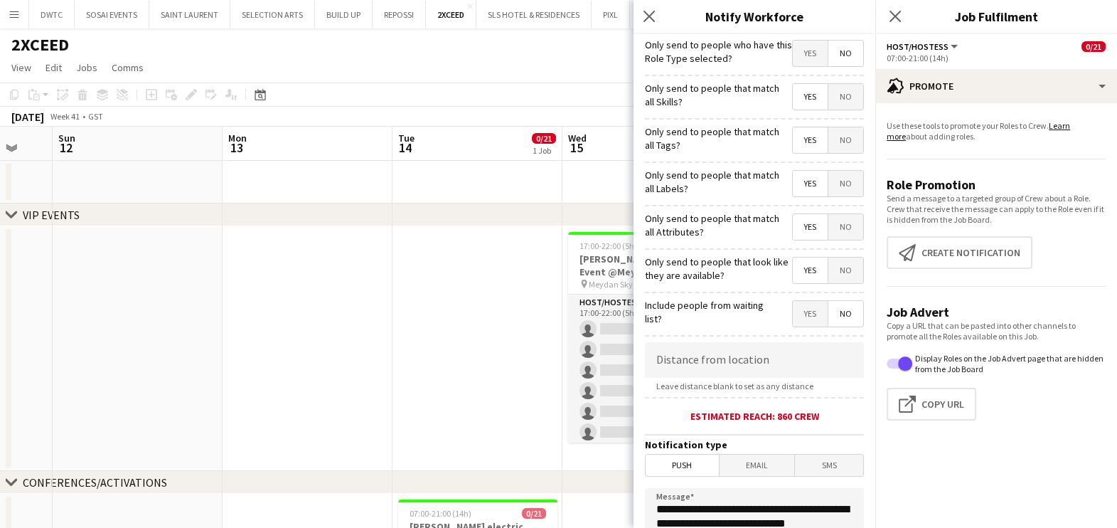
scroll to position [252, 0]
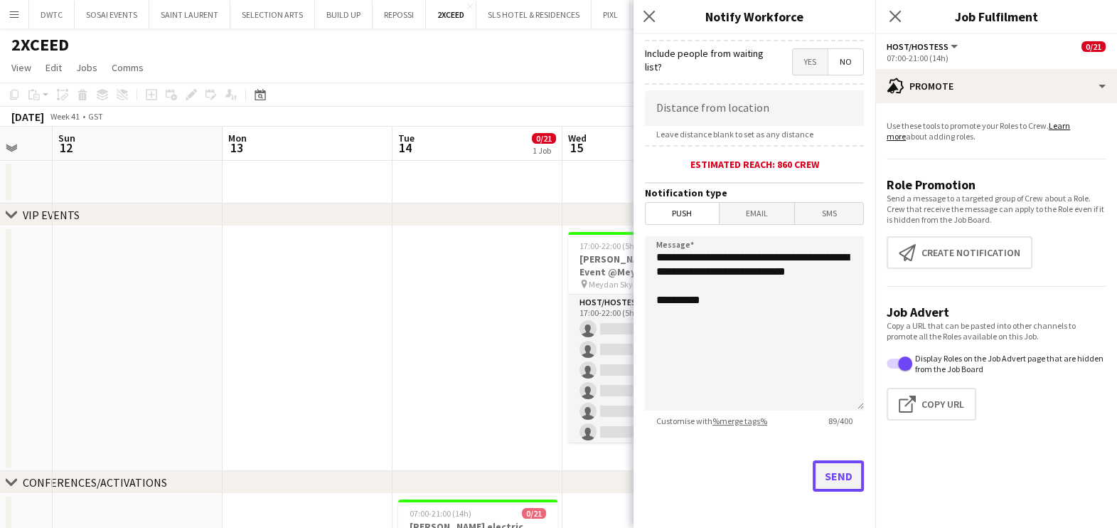
click at [820, 475] on button "Send" at bounding box center [838, 475] width 51 height 31
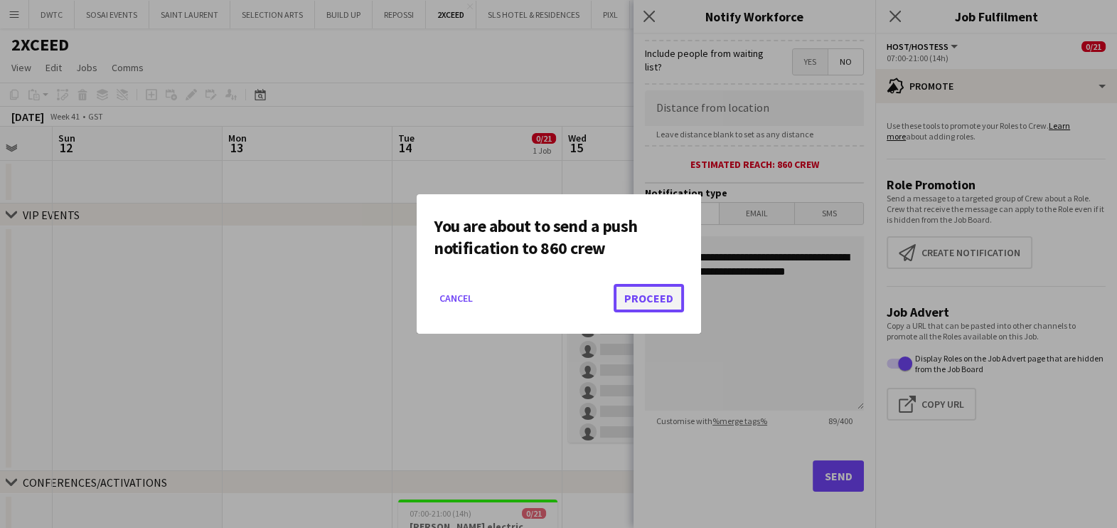
click at [661, 301] on button "Proceed" at bounding box center [649, 298] width 70 height 28
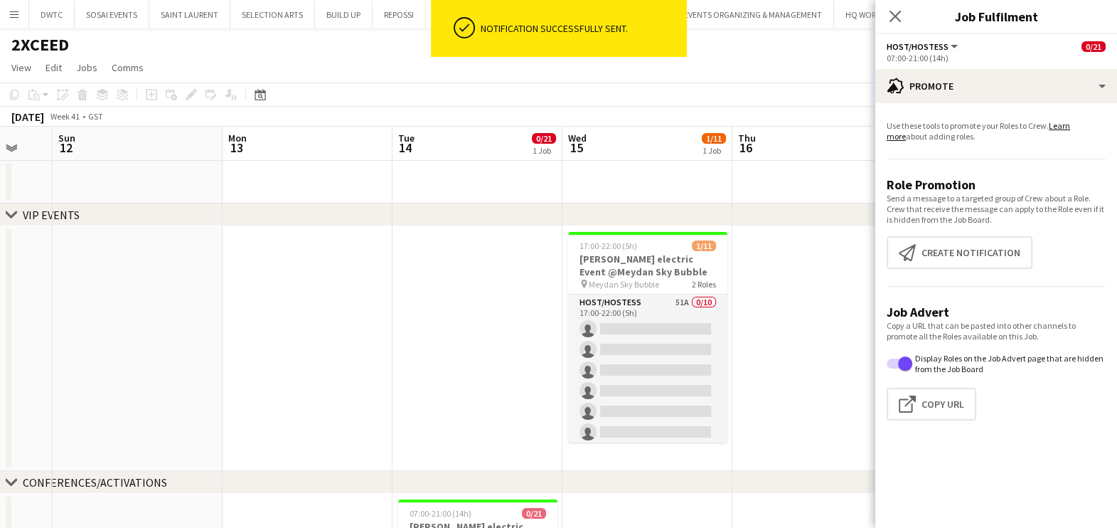
click at [444, 318] on app-date-cell at bounding box center [477, 348] width 170 height 245
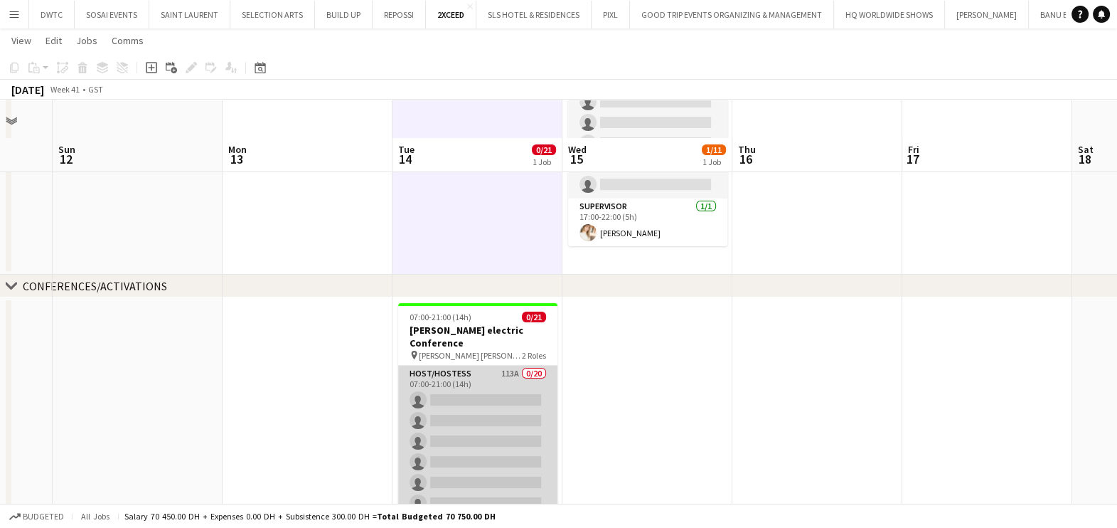
scroll to position [232, 0]
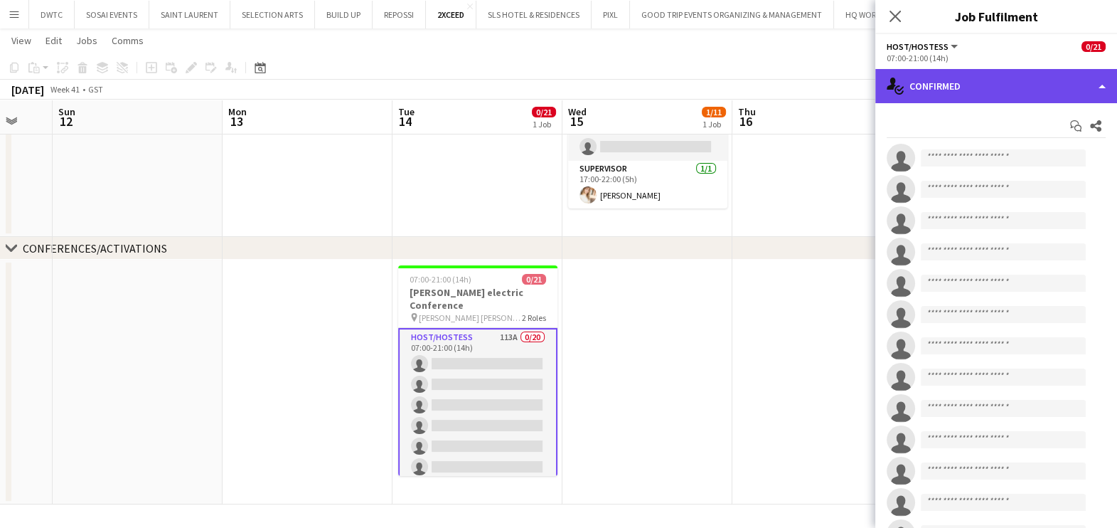
click at [997, 87] on div "single-neutral-actions-check-2 Confirmed" at bounding box center [996, 86] width 242 height 34
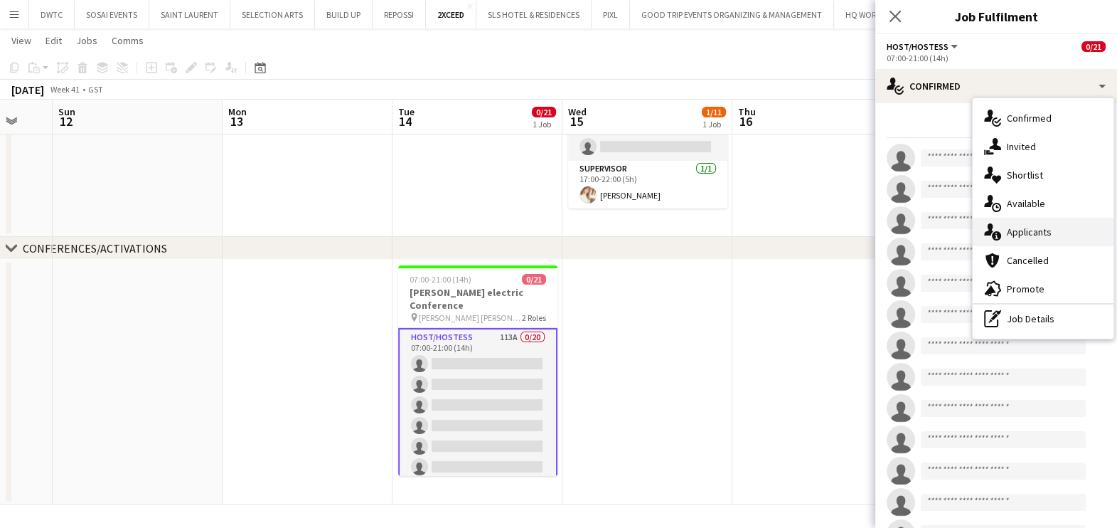
click at [1029, 238] on div "single-neutral-actions-information Applicants" at bounding box center [1043, 232] width 141 height 28
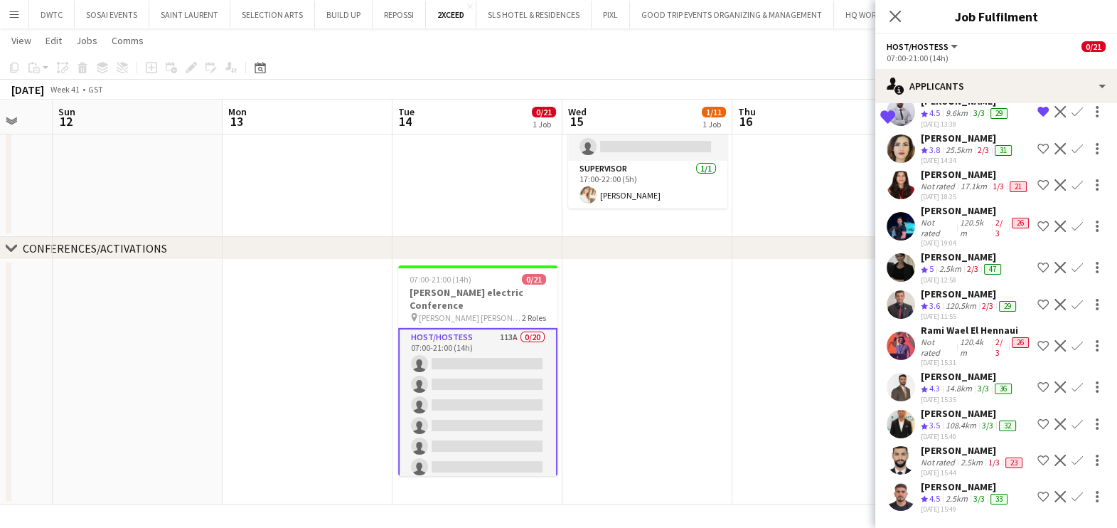
scroll to position [3983, 0]
click at [979, 491] on div "Ayham Rasheed" at bounding box center [966, 486] width 90 height 13
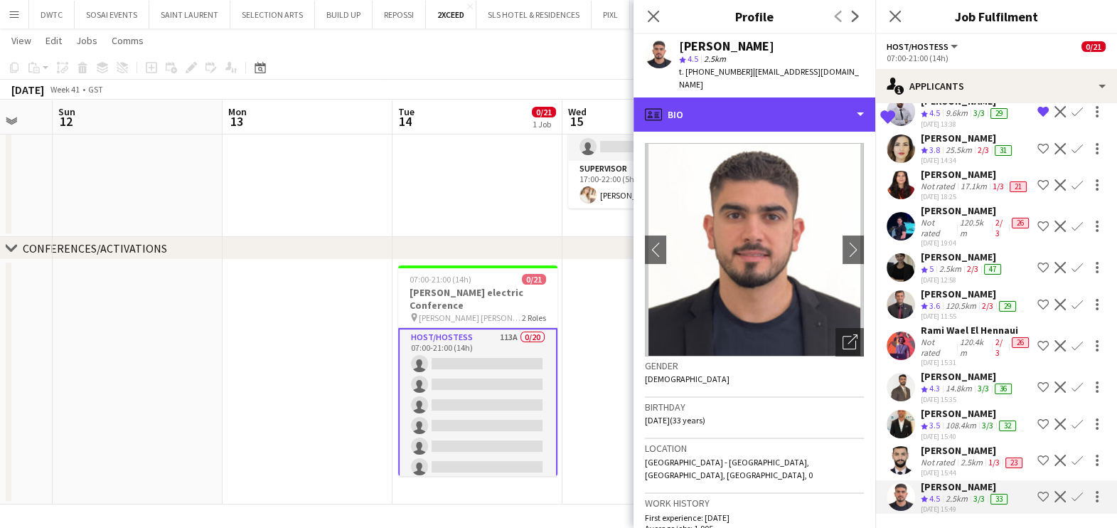
drag, startPoint x: 775, startPoint y: 100, endPoint x: 784, endPoint y: 134, distance: 35.4
click at [775, 101] on div "profile Bio" at bounding box center [754, 114] width 242 height 34
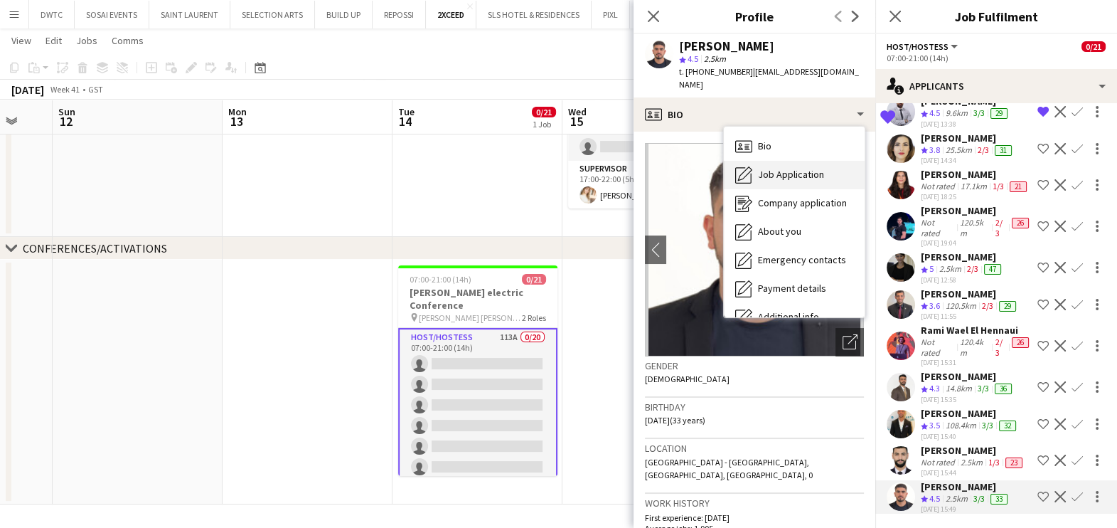
click at [795, 168] on span "Job Application" at bounding box center [791, 174] width 66 height 13
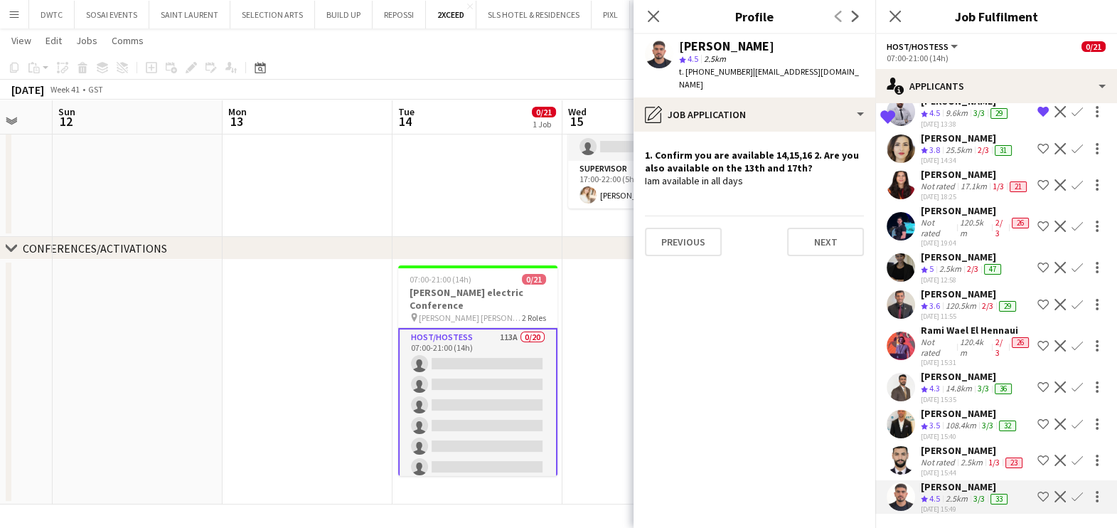
click at [1037, 496] on app-icon "Shortlist crew" at bounding box center [1042, 496] width 11 height 11
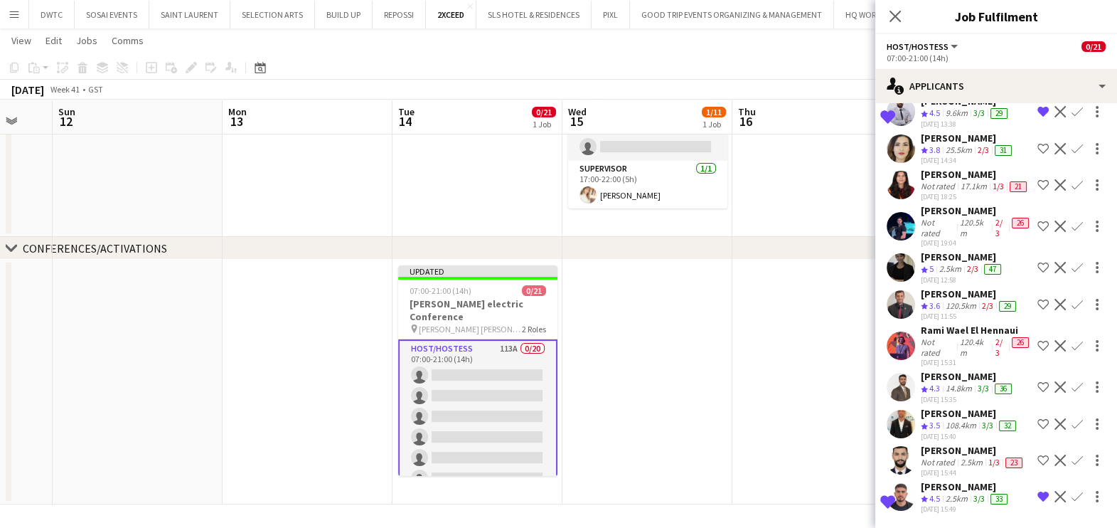
click at [981, 323] on div "Rami Wael El Hennaui" at bounding box center [976, 329] width 111 height 13
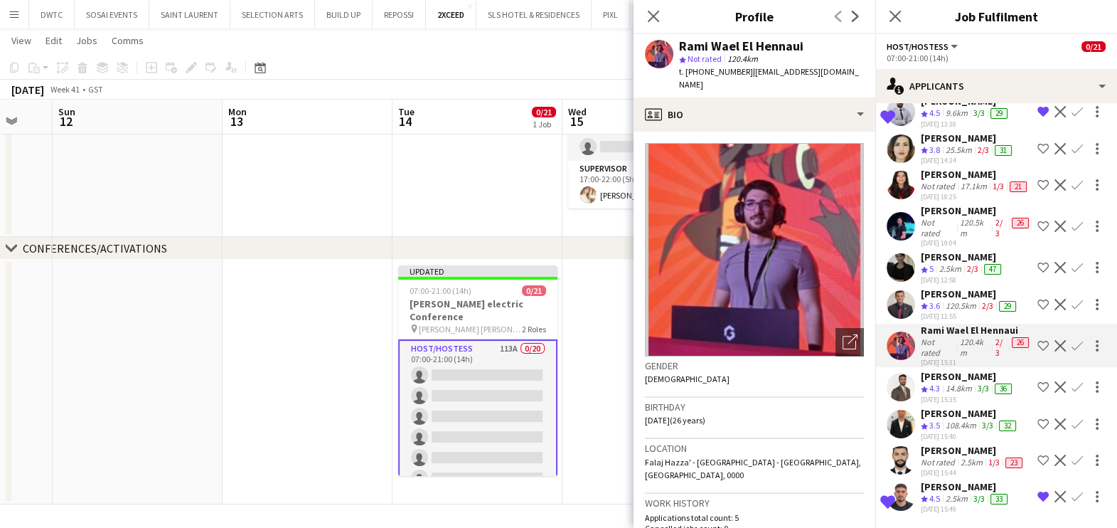
click at [928, 382] on div "Crew rating 4.3" at bounding box center [932, 388] width 22 height 12
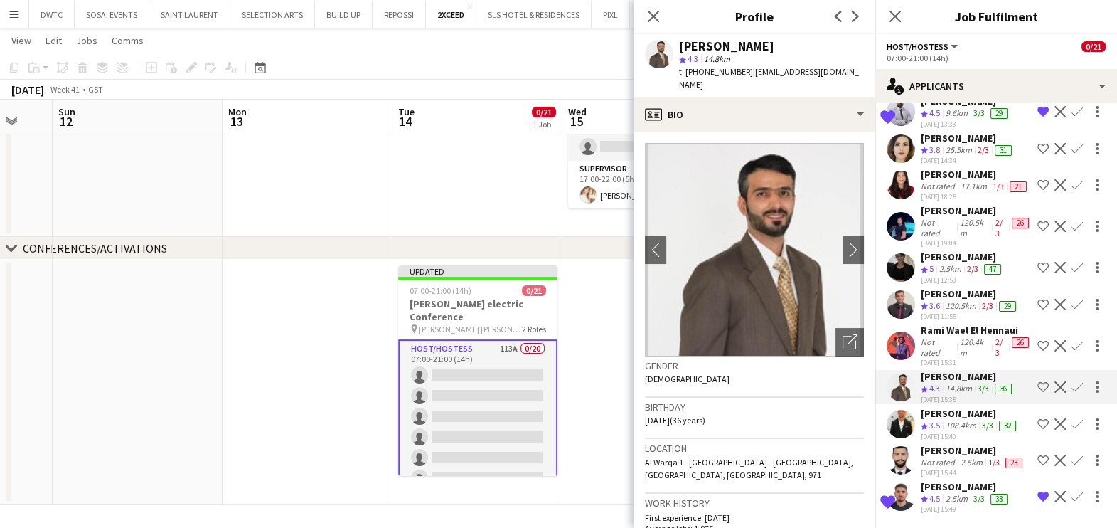
click at [942, 419] on div "Crew rating 3.5" at bounding box center [932, 425] width 22 height 12
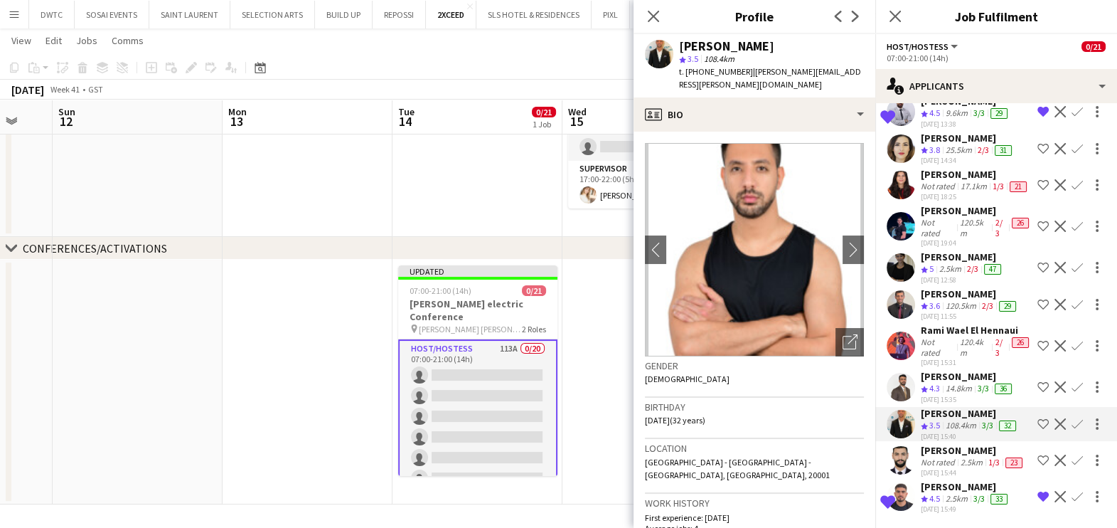
click at [923, 370] on div "Nabil Baloushi" at bounding box center [968, 376] width 94 height 13
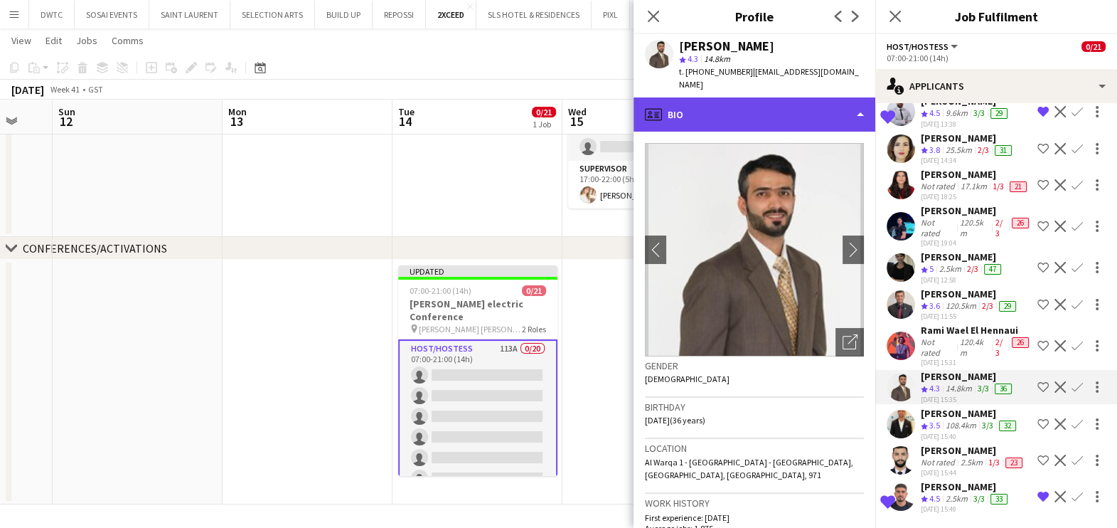
click at [792, 97] on div "profile Bio" at bounding box center [754, 114] width 242 height 34
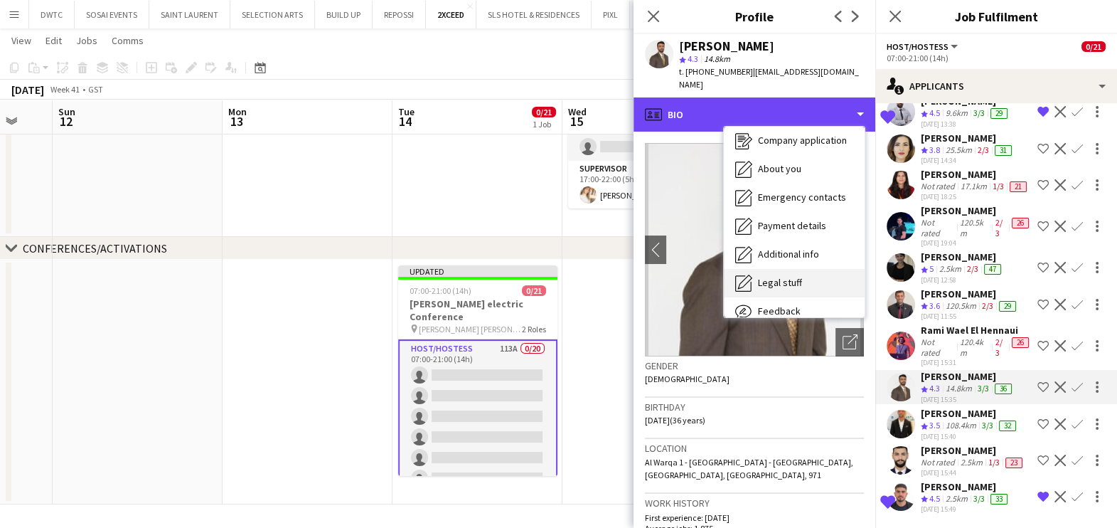
scroll to position [105, 0]
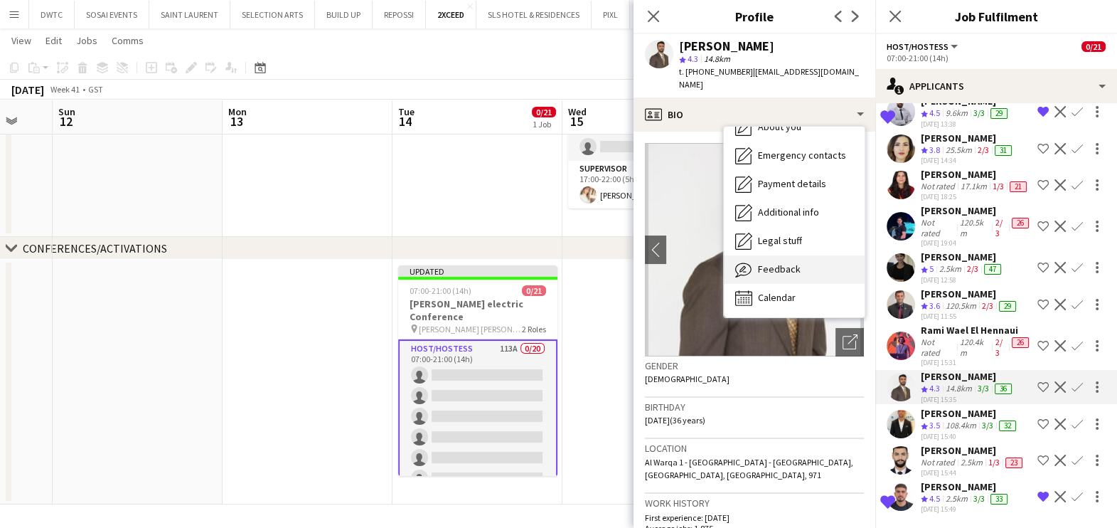
click at [794, 264] on div "Feedback Feedback" at bounding box center [794, 269] width 141 height 28
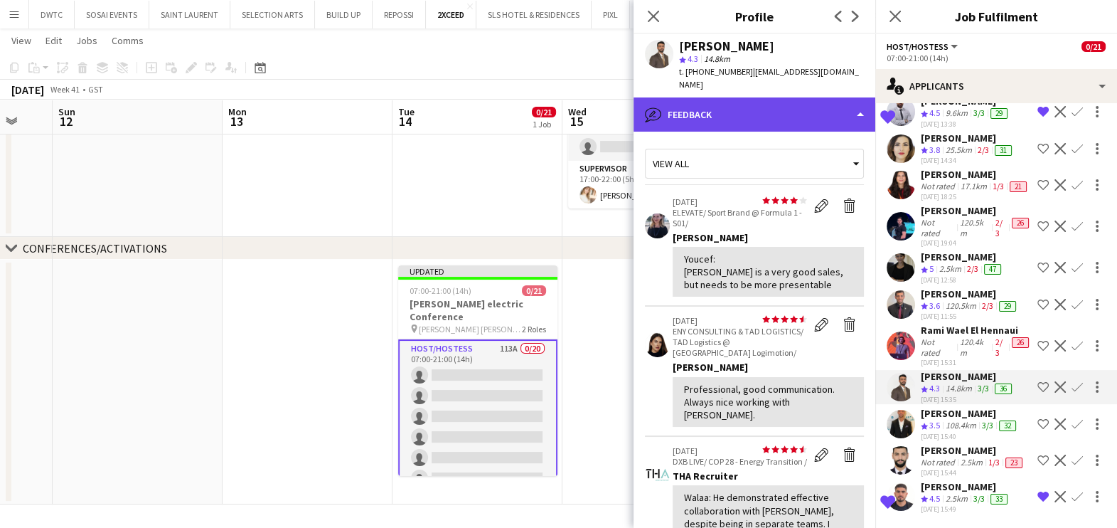
click at [786, 97] on div "bubble-pencil Feedback" at bounding box center [754, 114] width 242 height 34
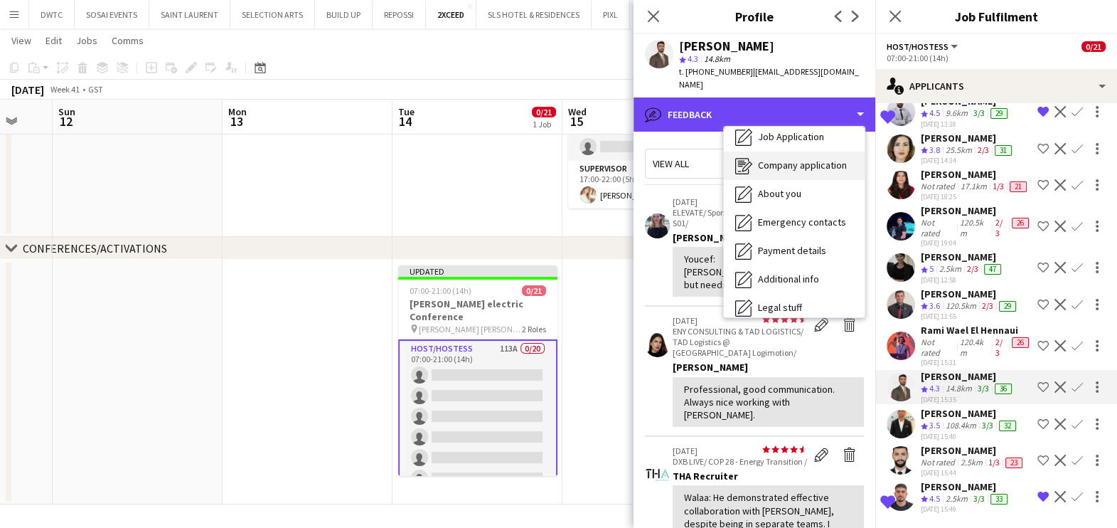
scroll to position [0, 0]
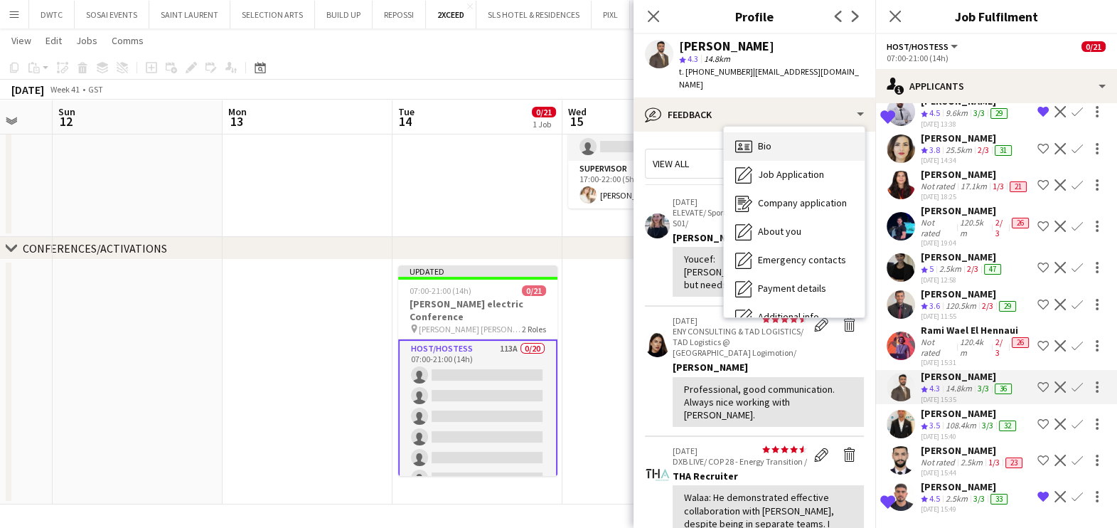
click at [794, 132] on div "Bio Bio" at bounding box center [794, 146] width 141 height 28
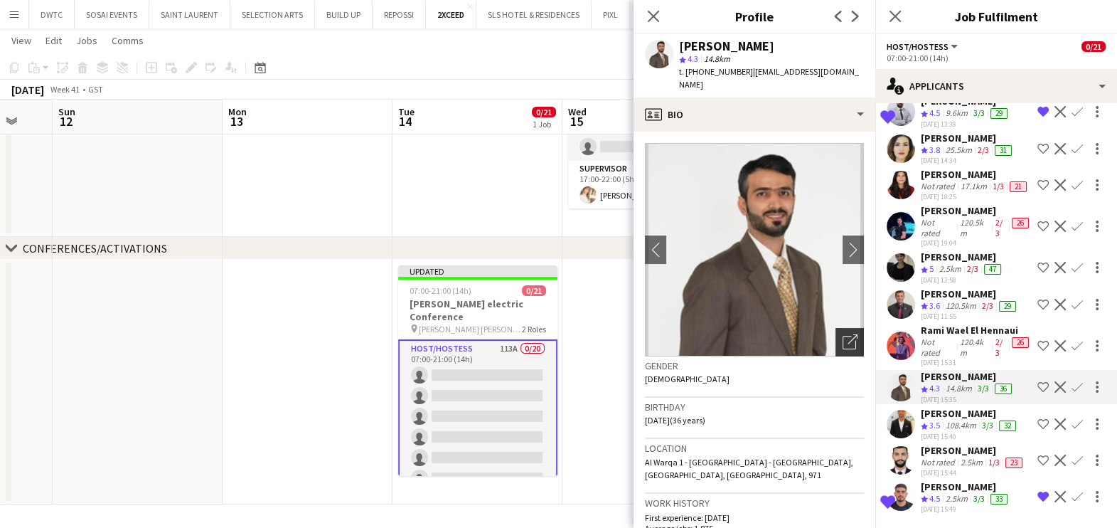
click at [842, 334] on icon "Open photos pop-in" at bounding box center [849, 341] width 15 height 15
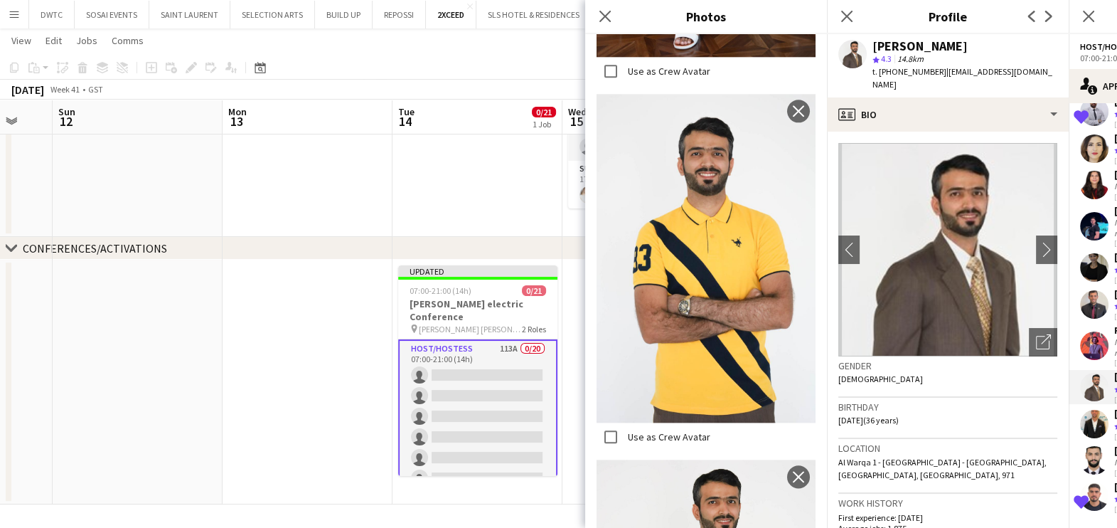
scroll to position [2218, 0]
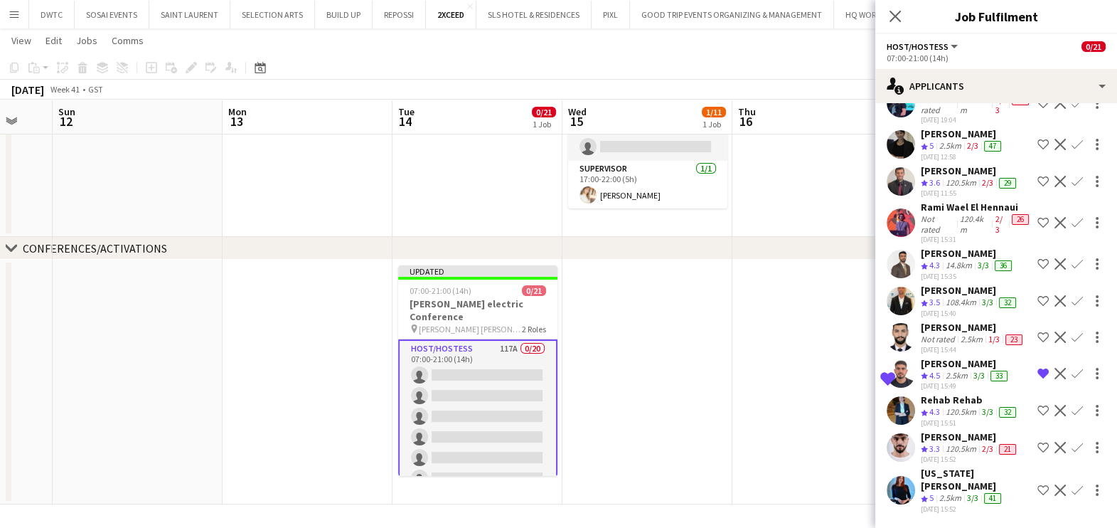
click at [651, 390] on app-date-cell at bounding box center [647, 381] width 170 height 245
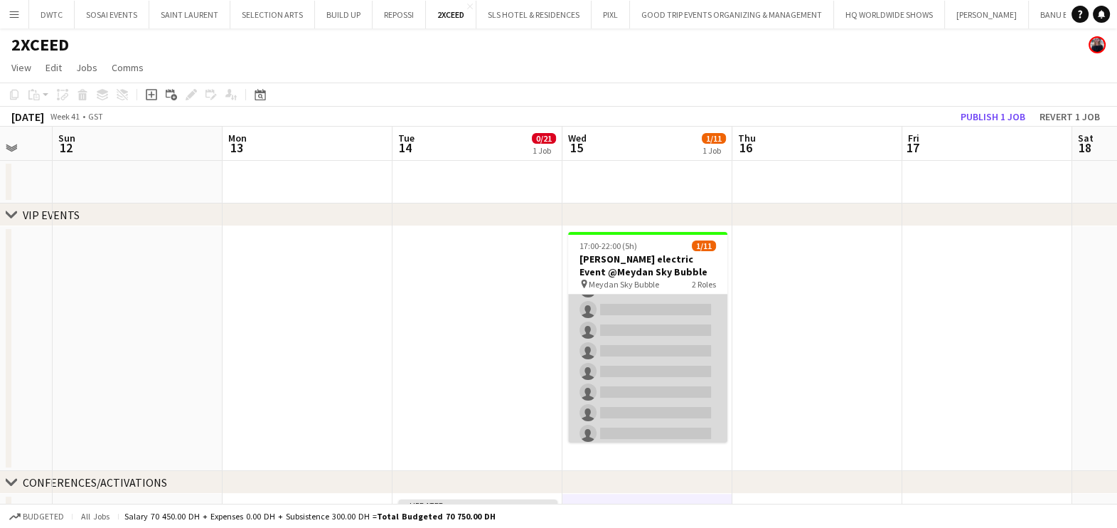
scroll to position [0, 0]
click at [643, 332] on app-card-role "Host/Hostess 51A 0/10 17:00-22:00 (5h) single-neutral-actions single-neutral-ac…" at bounding box center [647, 411] width 159 height 234
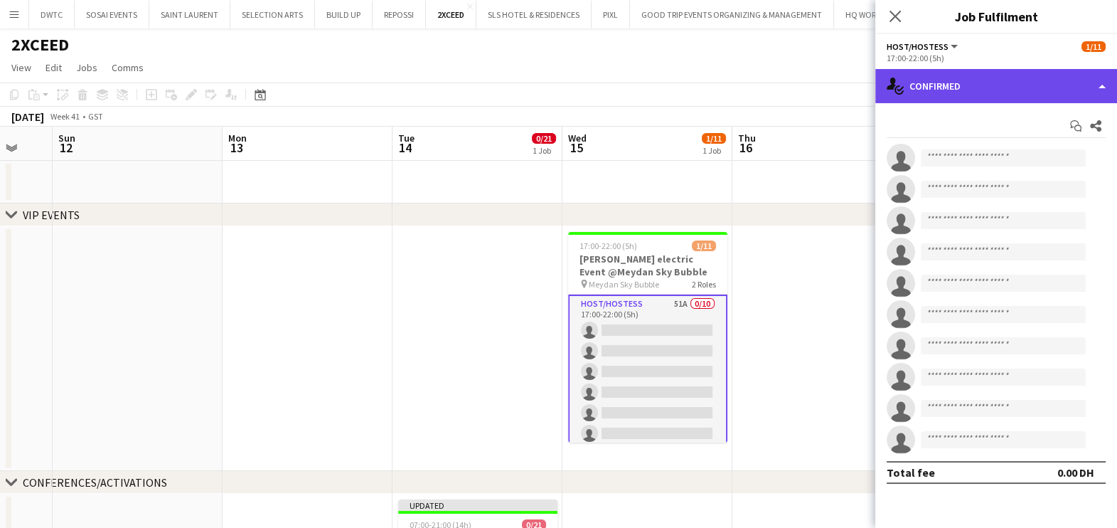
click at [986, 86] on div "single-neutral-actions-check-2 Confirmed" at bounding box center [996, 86] width 242 height 34
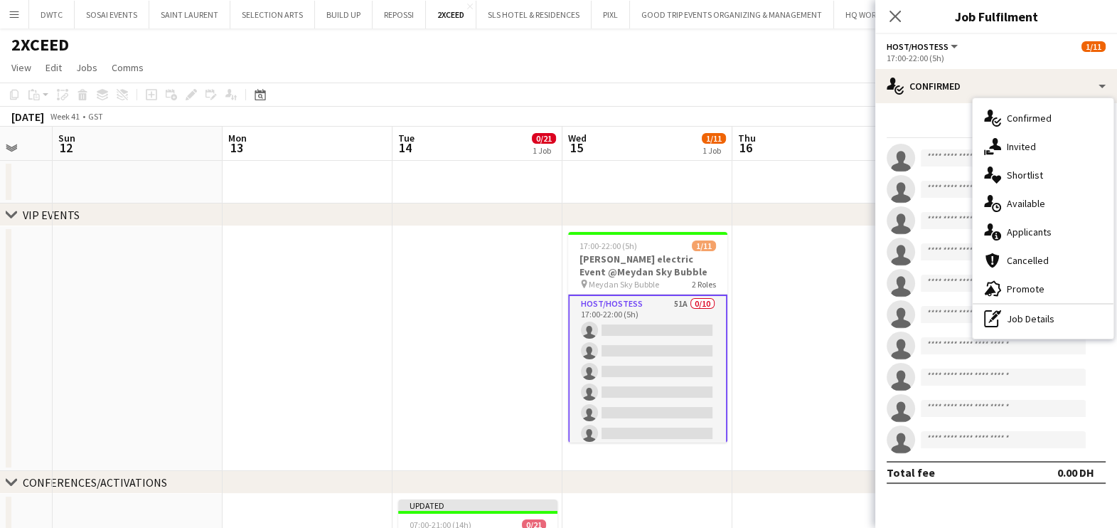
drag, startPoint x: 1015, startPoint y: 174, endPoint x: 916, endPoint y: 240, distance: 118.9
click at [1014, 174] on span "Shortlist" at bounding box center [1025, 174] width 36 height 13
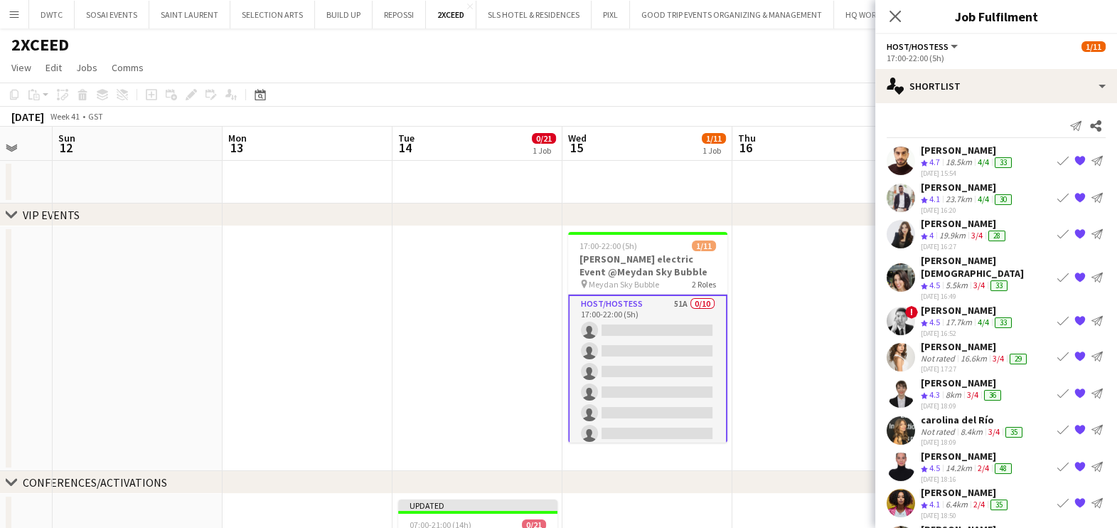
click at [1057, 272] on app-icon "Book crew" at bounding box center [1062, 277] width 11 height 11
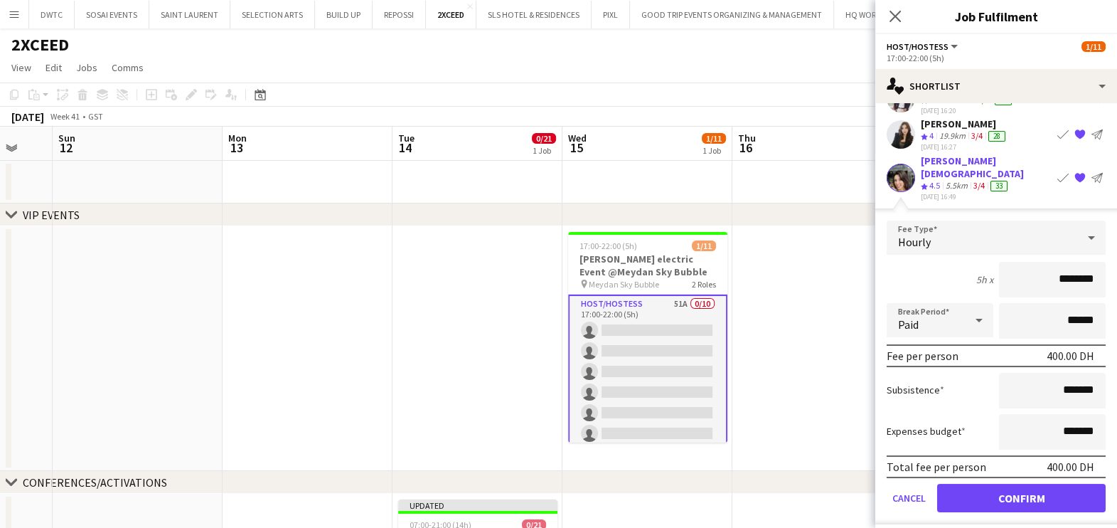
scroll to position [267, 0]
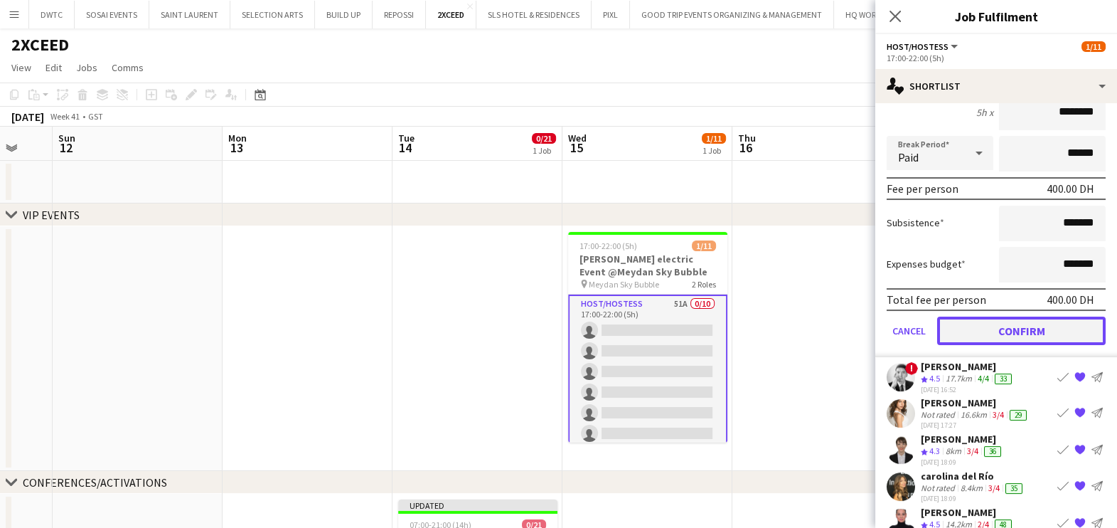
click at [974, 316] on button "Confirm" at bounding box center [1021, 330] width 168 height 28
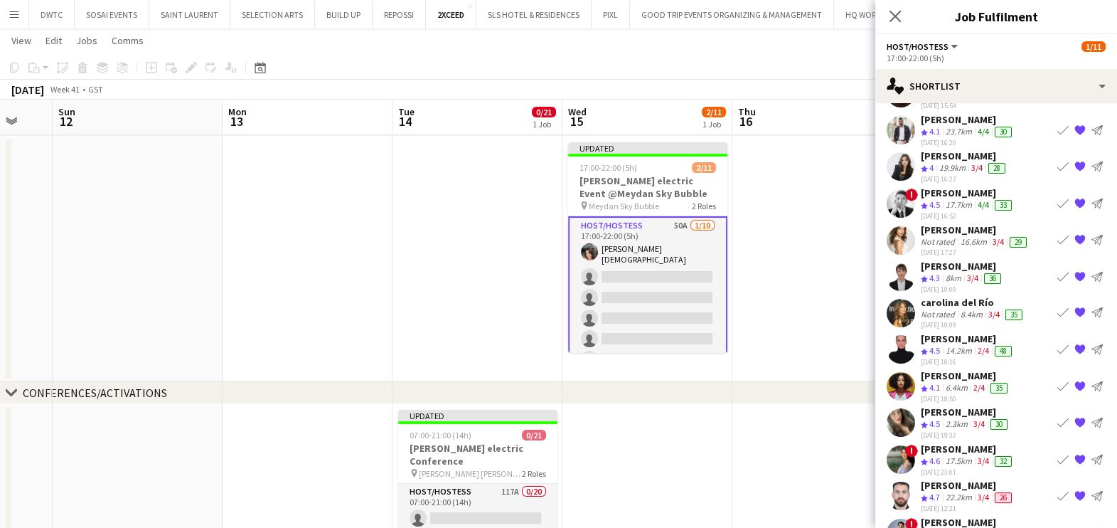
scroll to position [67, 0]
click at [1057, 238] on app-icon "Book crew" at bounding box center [1062, 240] width 11 height 11
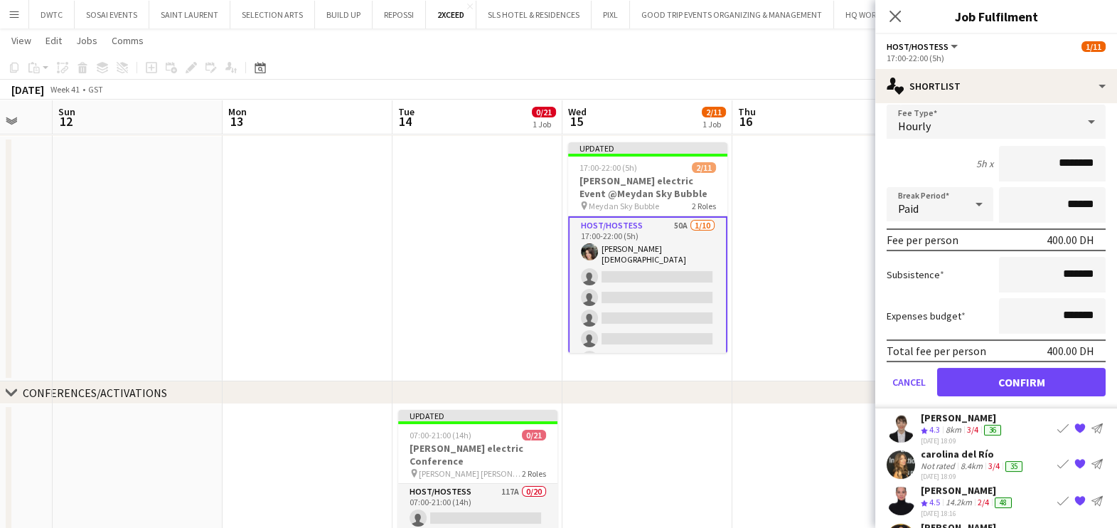
scroll to position [245, 0]
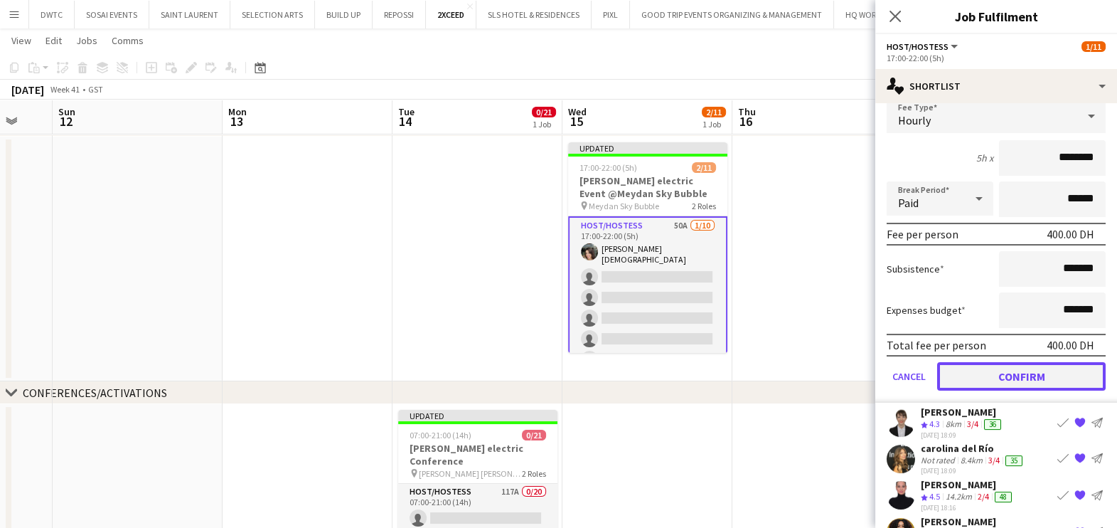
click at [973, 381] on button "Confirm" at bounding box center [1021, 376] width 168 height 28
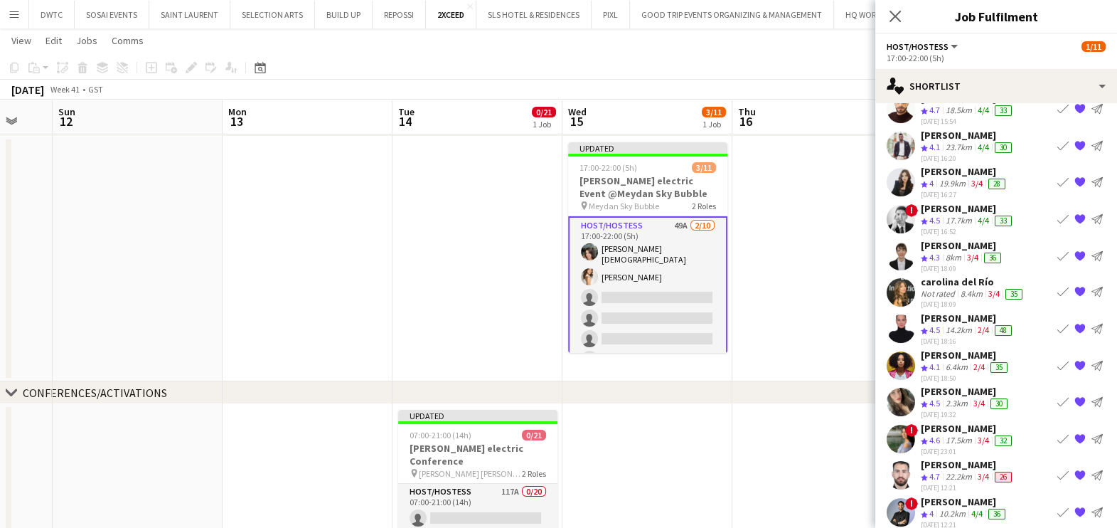
scroll to position [31, 0]
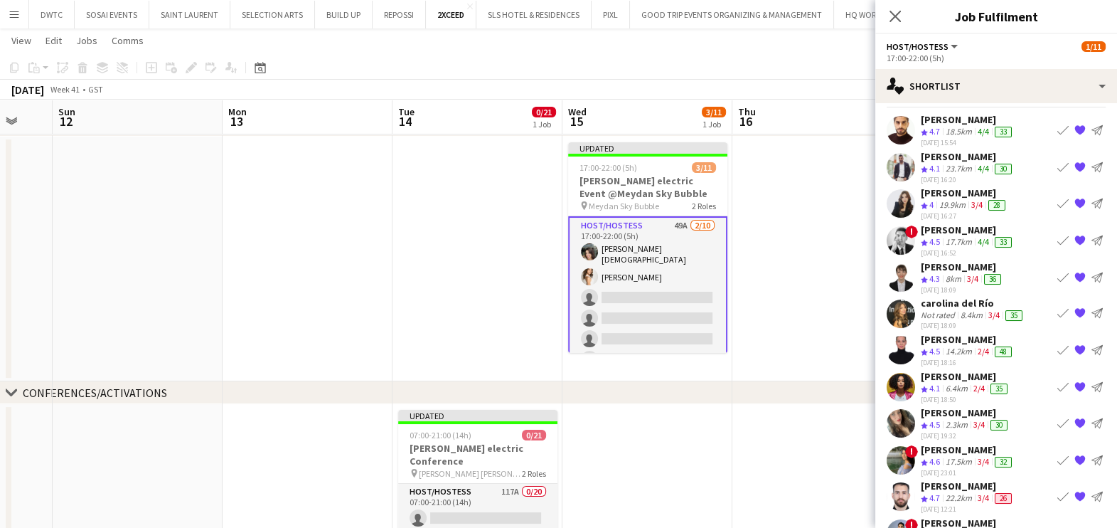
click at [1057, 274] on app-icon "Book crew" at bounding box center [1062, 276] width 11 height 11
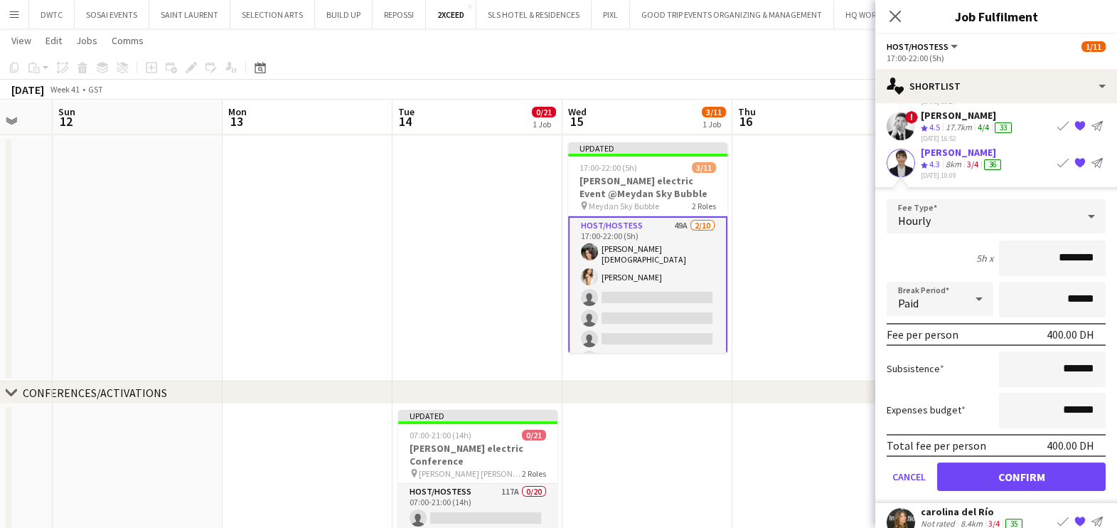
scroll to position [208, 0]
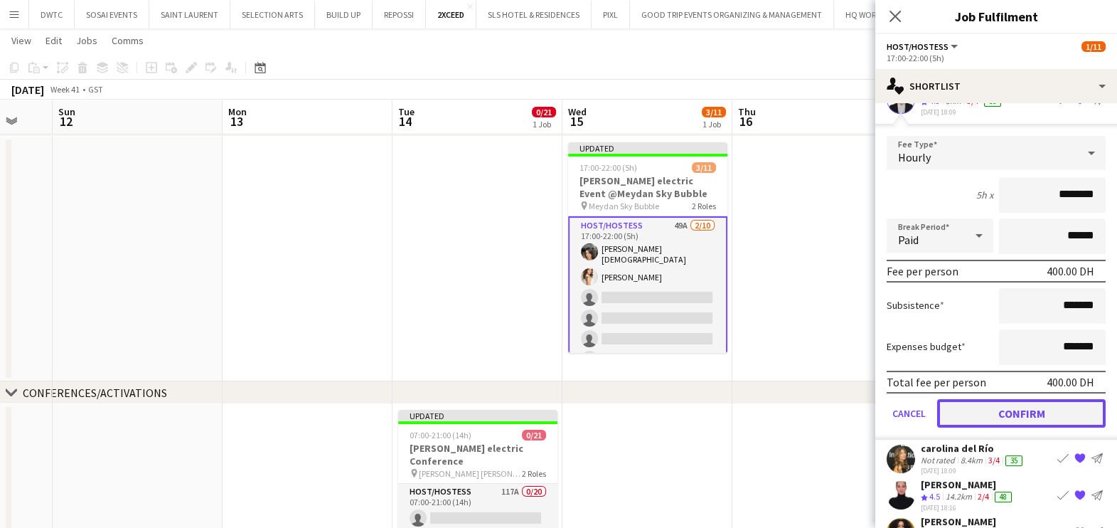
click at [980, 413] on button "Confirm" at bounding box center [1021, 412] width 168 height 28
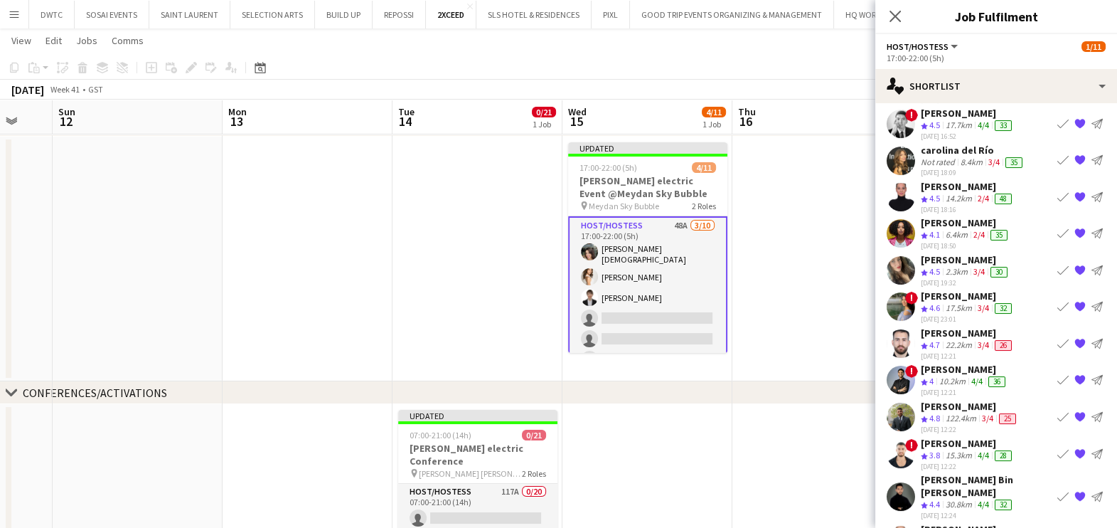
scroll to position [172, 0]
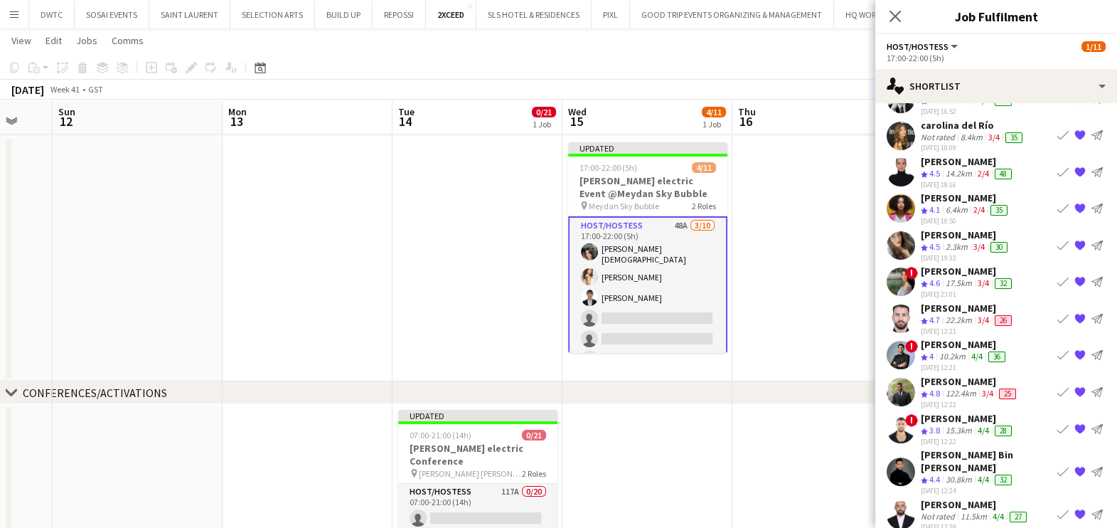
click at [1057, 276] on app-icon "Book crew" at bounding box center [1062, 281] width 11 height 11
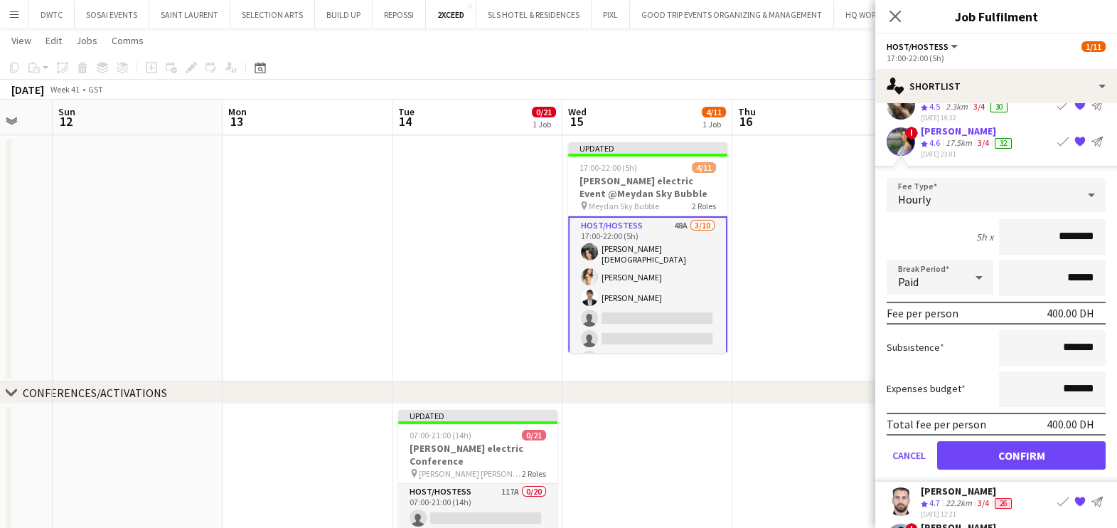
scroll to position [439, 0]
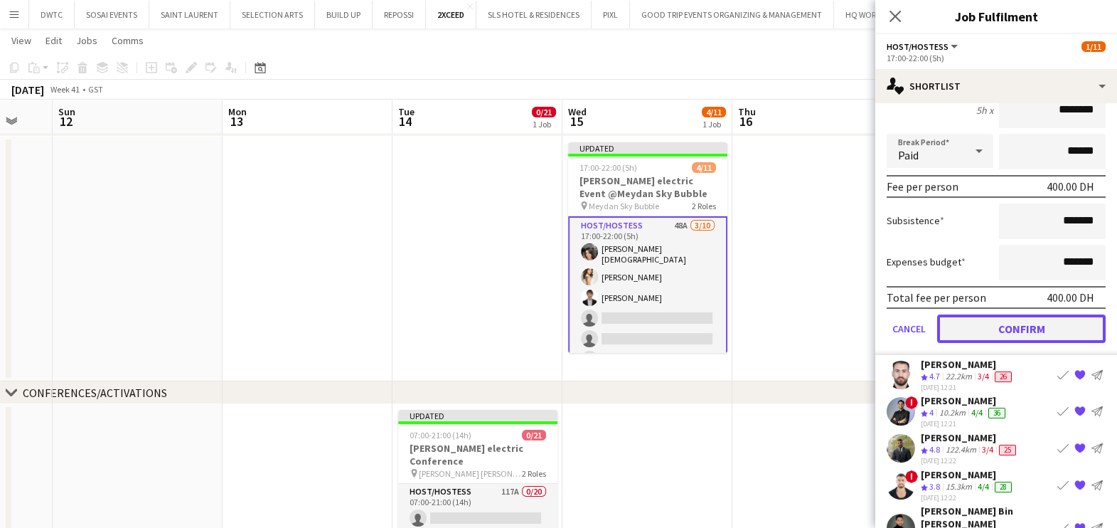
click at [991, 333] on button "Confirm" at bounding box center [1021, 328] width 168 height 28
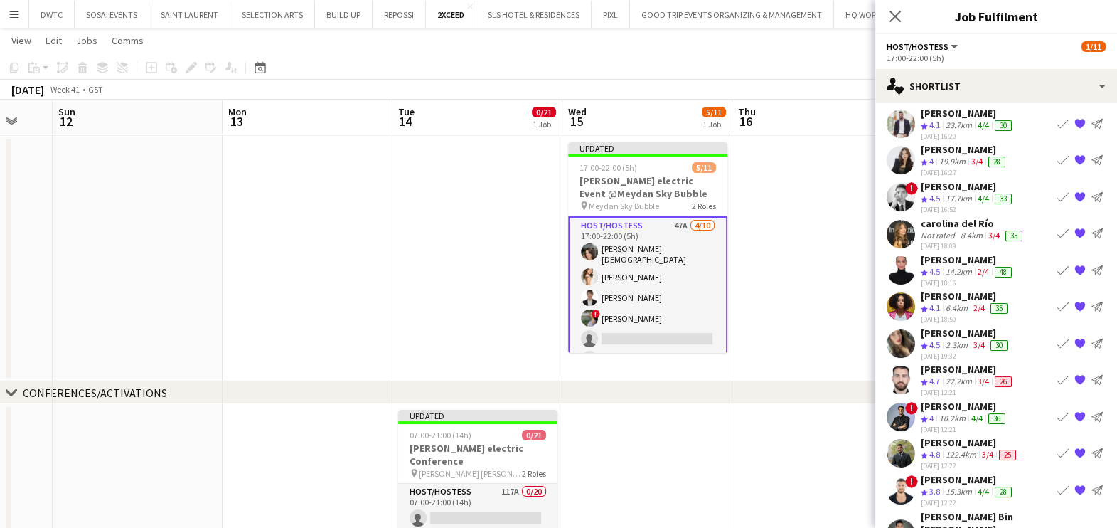
scroll to position [47, 0]
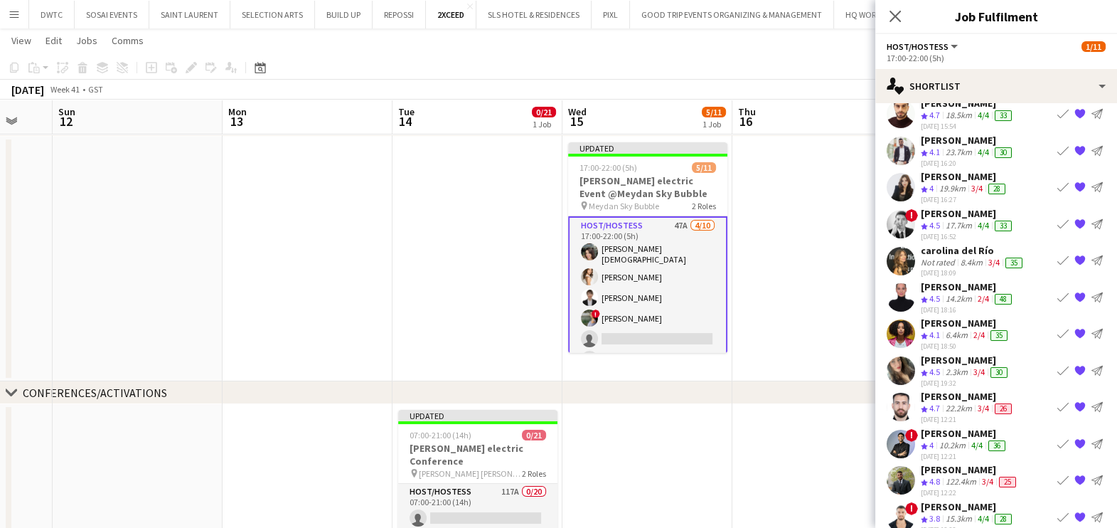
click at [1057, 255] on app-icon "Book crew" at bounding box center [1062, 260] width 11 height 11
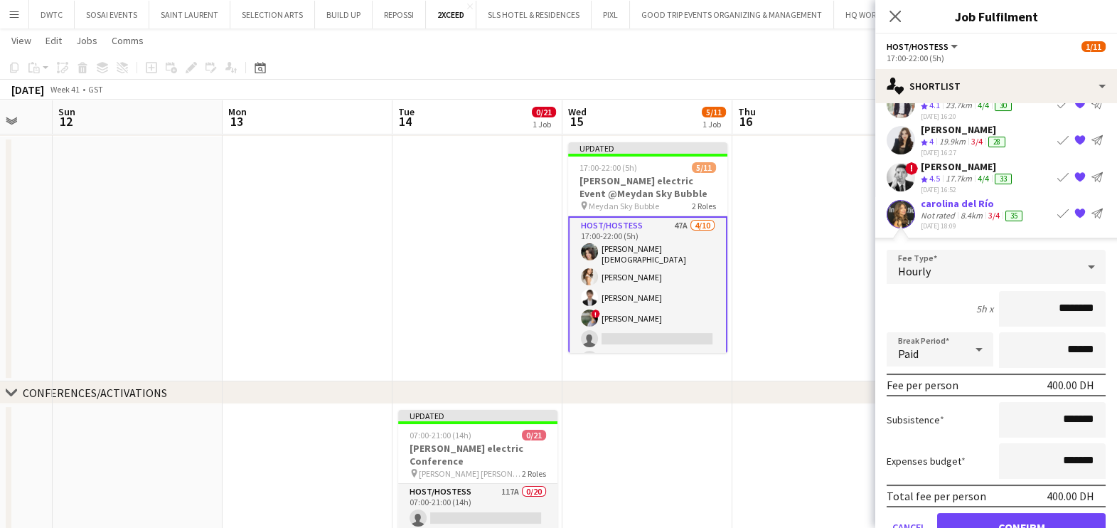
scroll to position [225, 0]
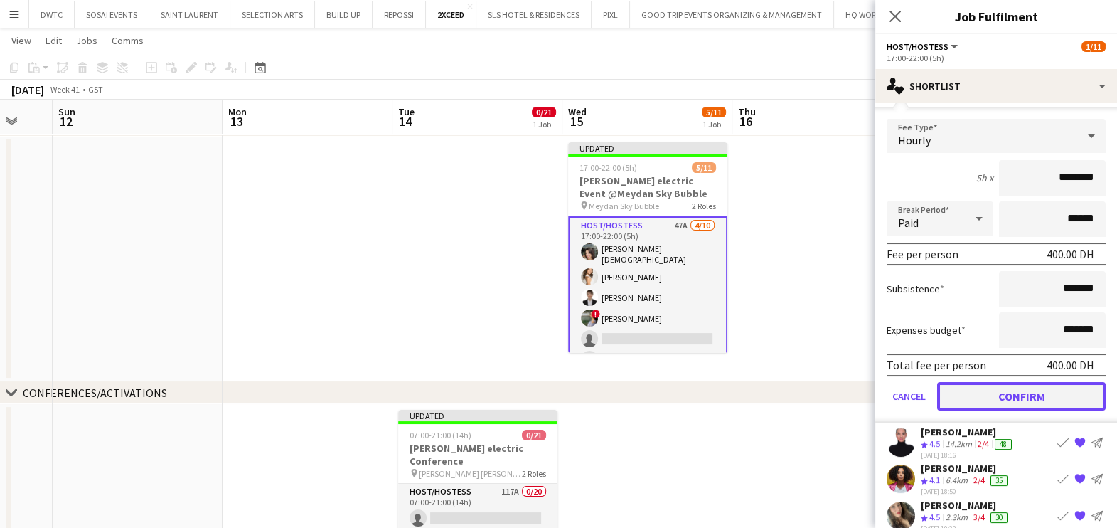
click at [992, 382] on button "Confirm" at bounding box center [1021, 396] width 168 height 28
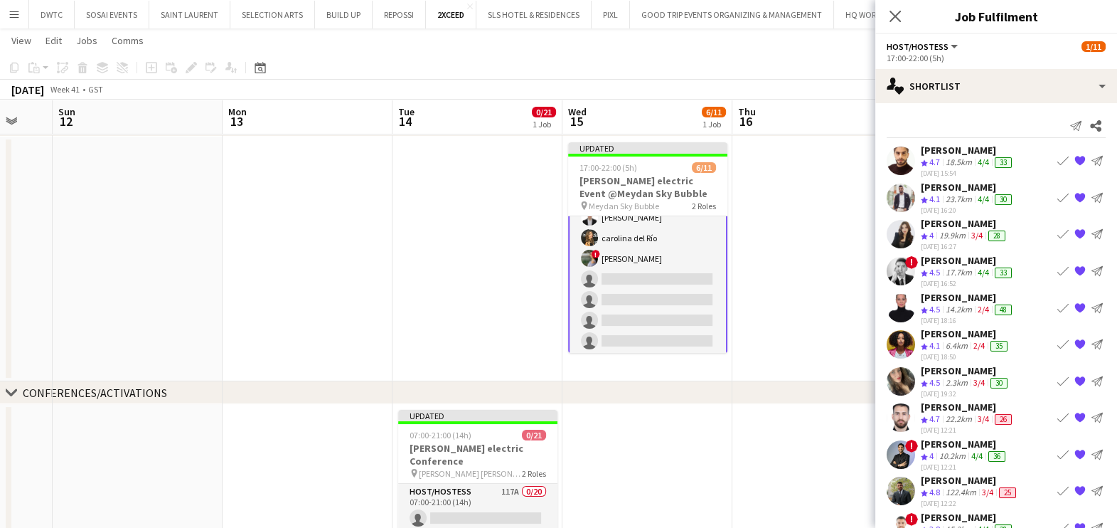
scroll to position [147, 0]
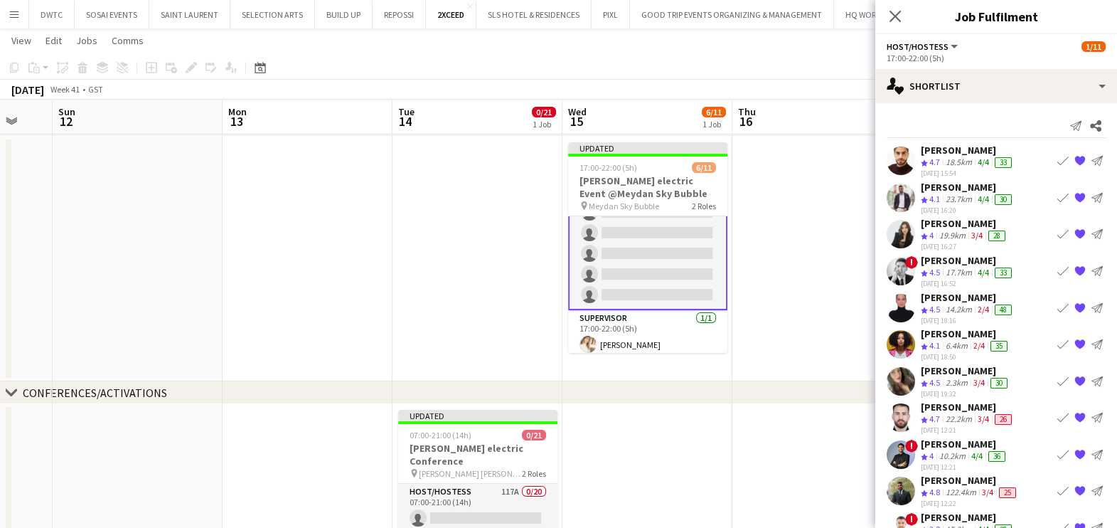
click at [1057, 266] on app-icon "Book crew" at bounding box center [1062, 270] width 11 height 11
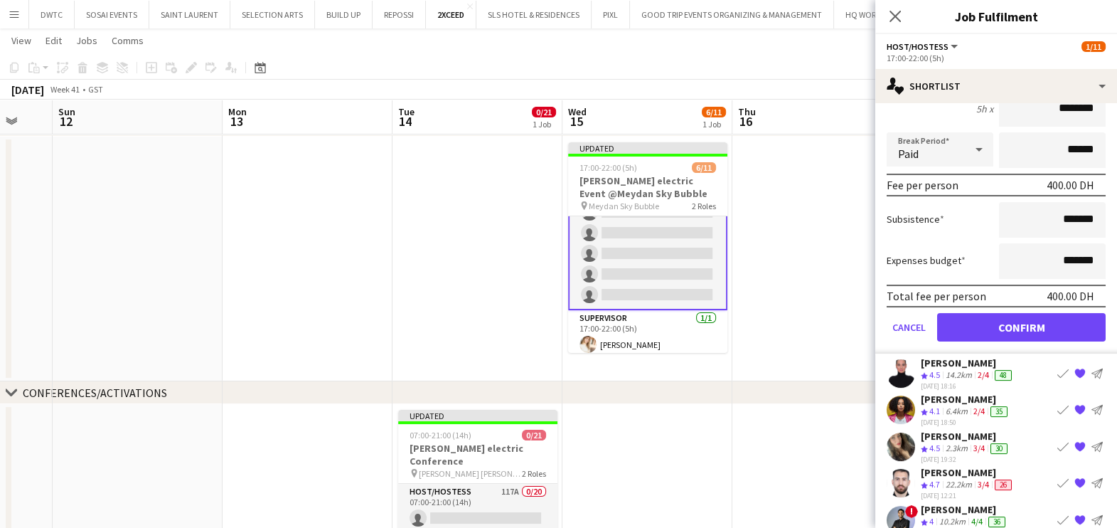
scroll to position [267, 0]
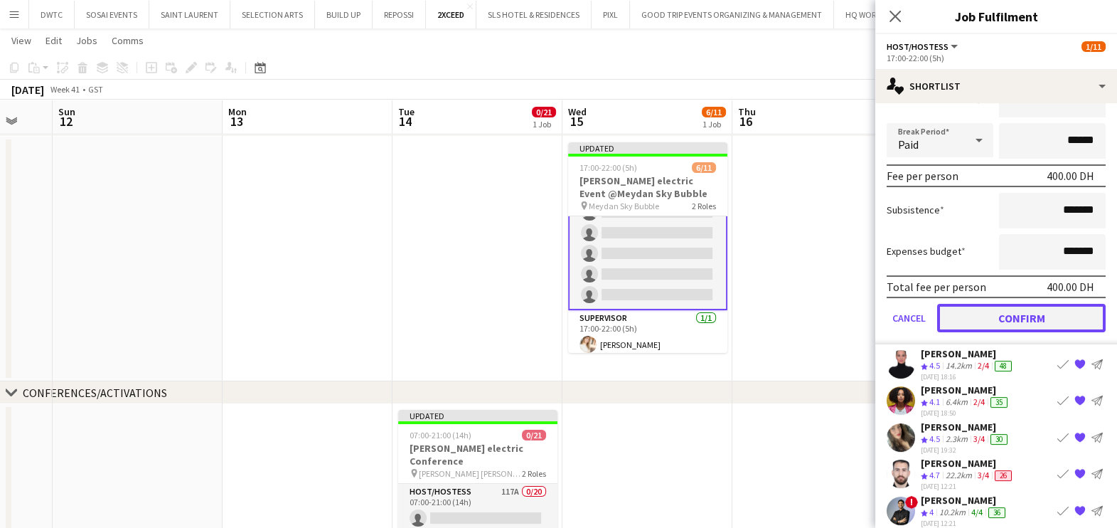
click at [1005, 313] on button "Confirm" at bounding box center [1021, 318] width 168 height 28
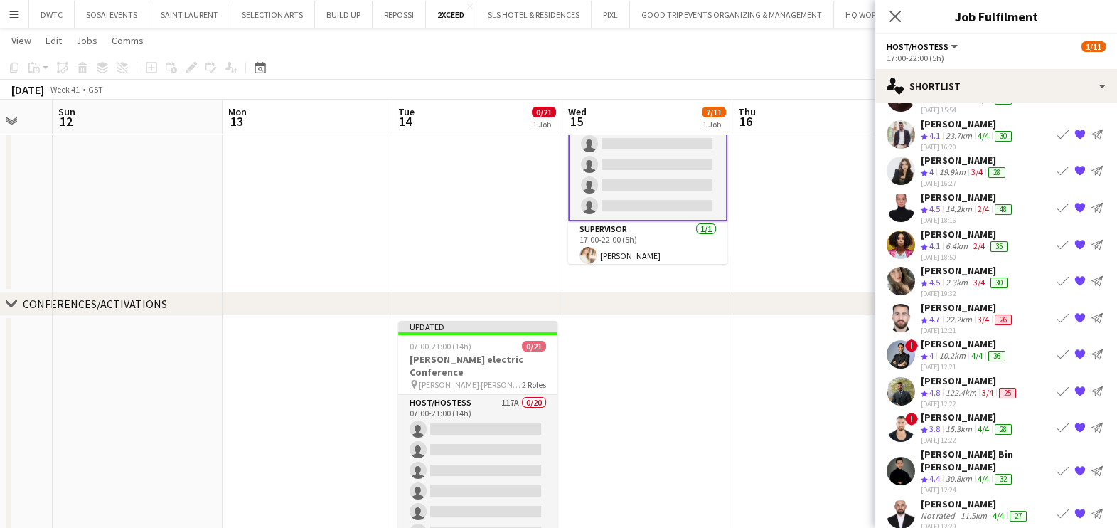
scroll to position [0, 0]
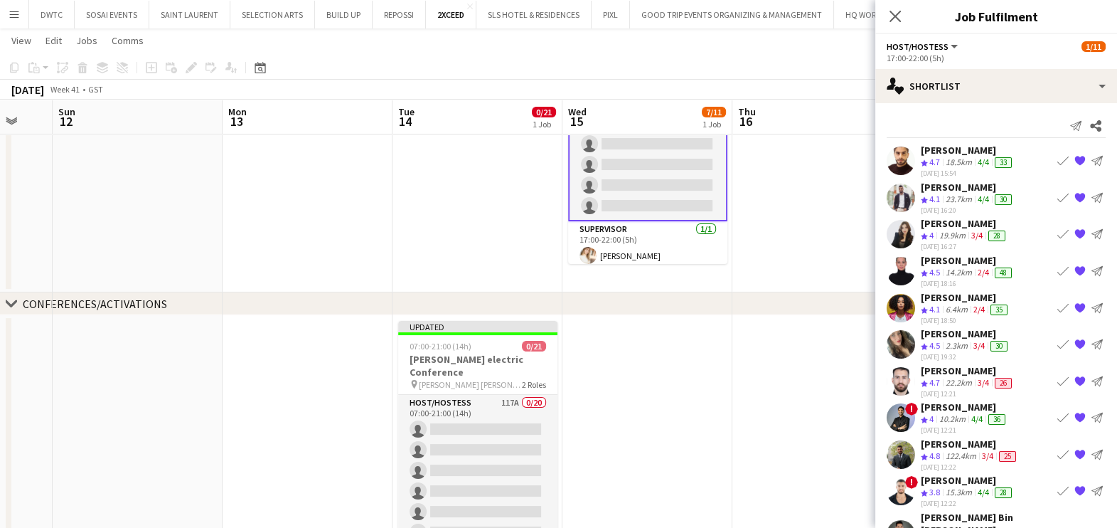
click at [1057, 375] on app-icon "Book crew" at bounding box center [1062, 380] width 11 height 11
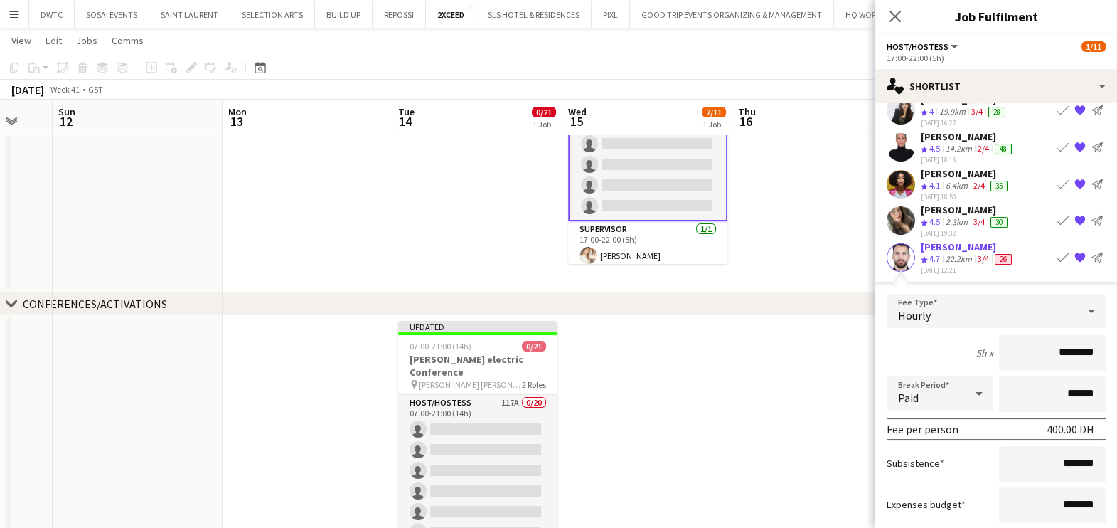
scroll to position [177, 0]
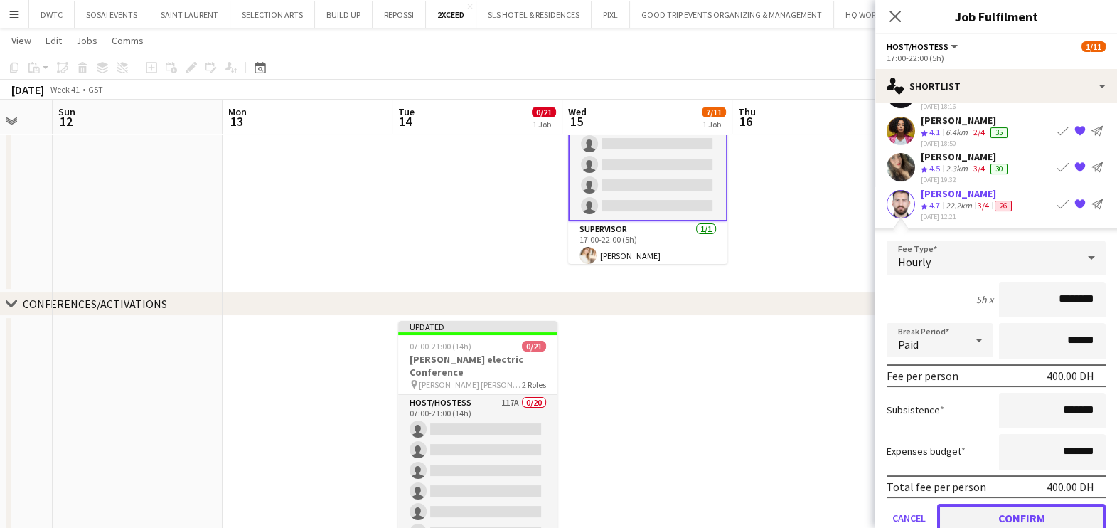
click at [975, 513] on button "Confirm" at bounding box center [1021, 517] width 168 height 28
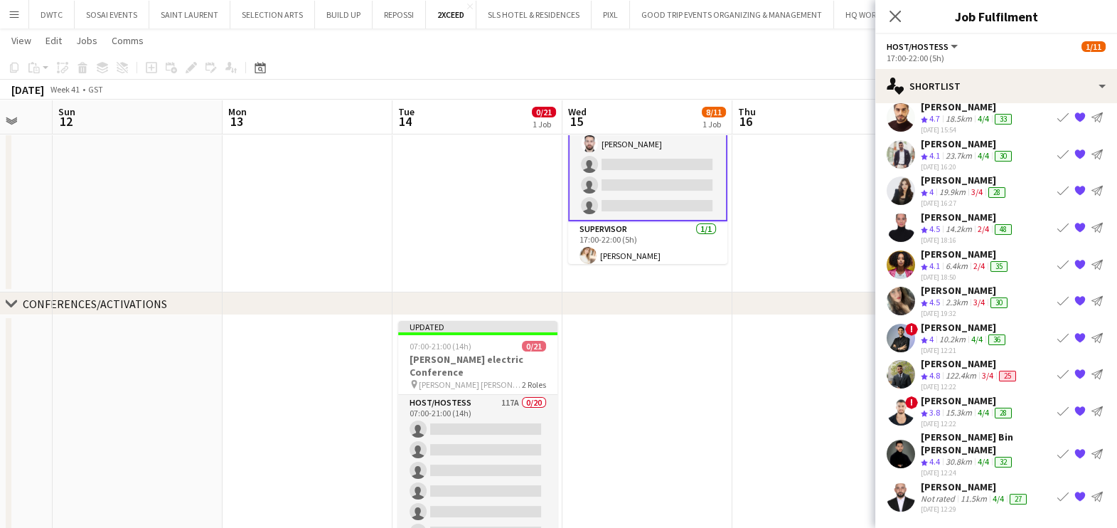
scroll to position [27, 0]
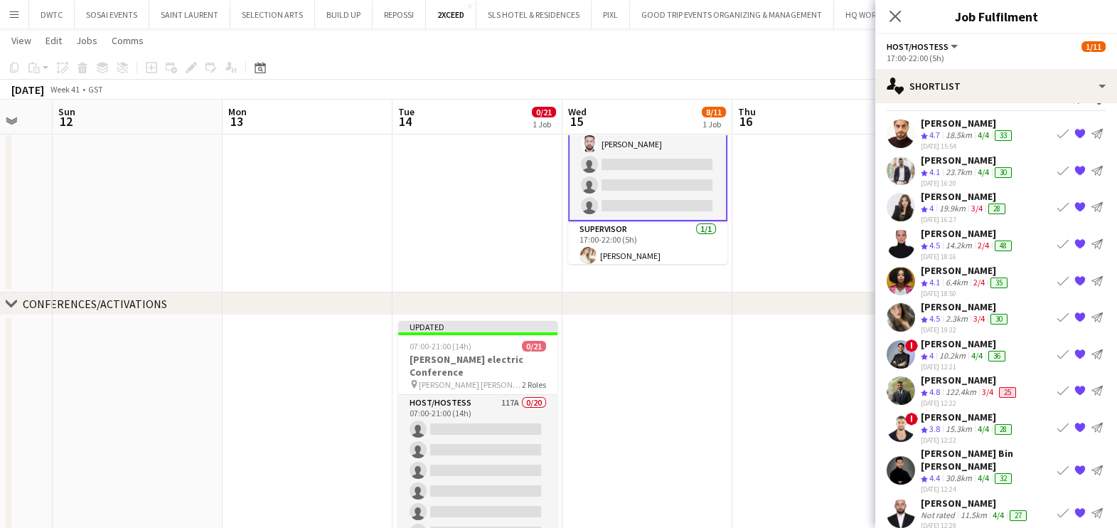
click at [1057, 386] on app-icon "Book crew" at bounding box center [1062, 390] width 11 height 11
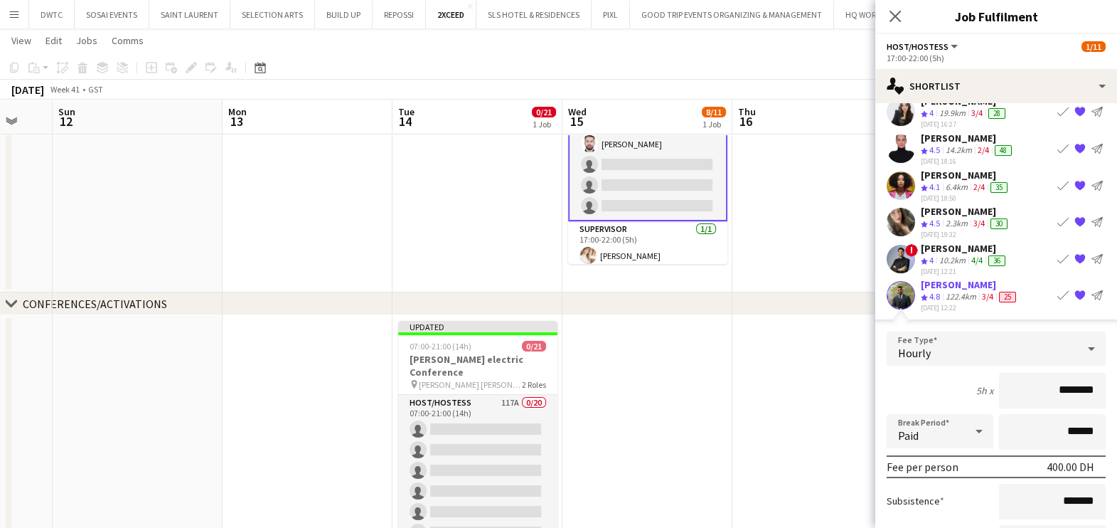
scroll to position [205, 0]
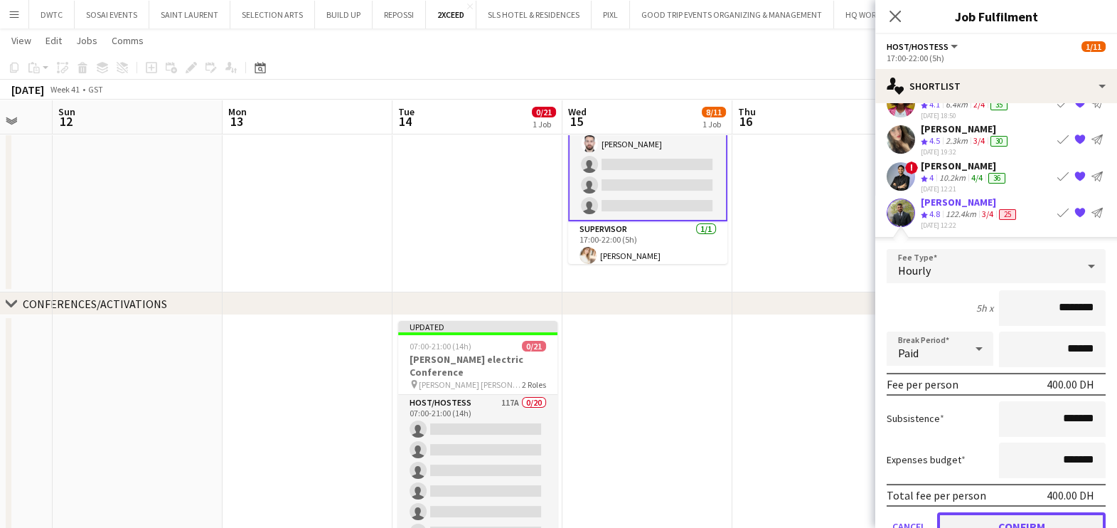
click at [966, 519] on button "Confirm" at bounding box center [1021, 526] width 168 height 28
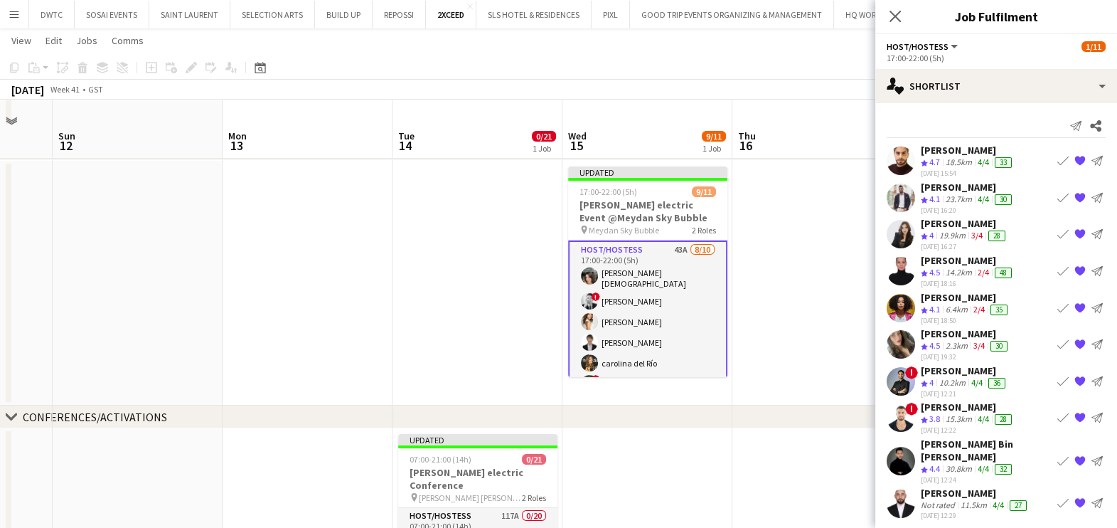
scroll to position [88, 0]
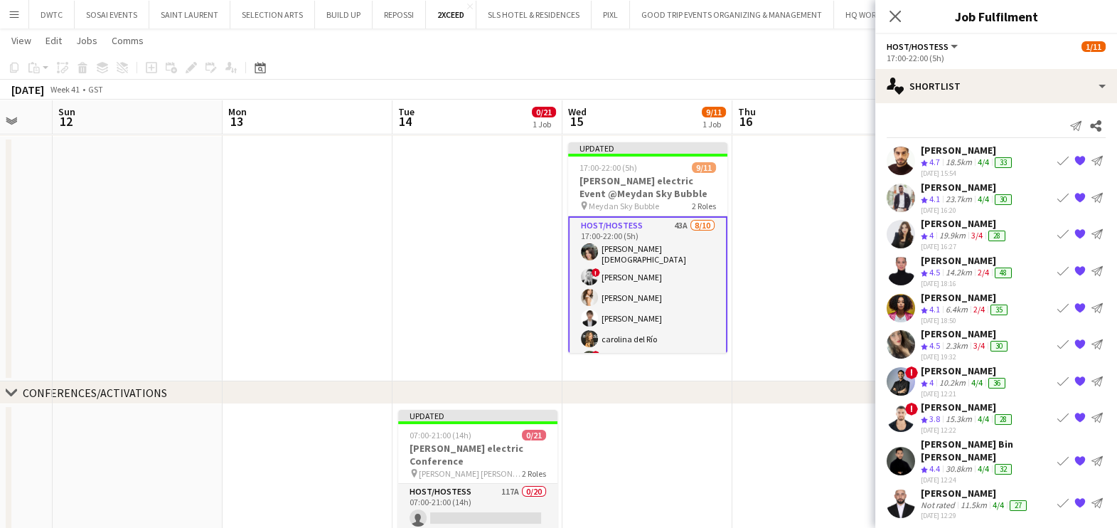
click at [1059, 455] on app-icon "Book crew" at bounding box center [1062, 460] width 11 height 11
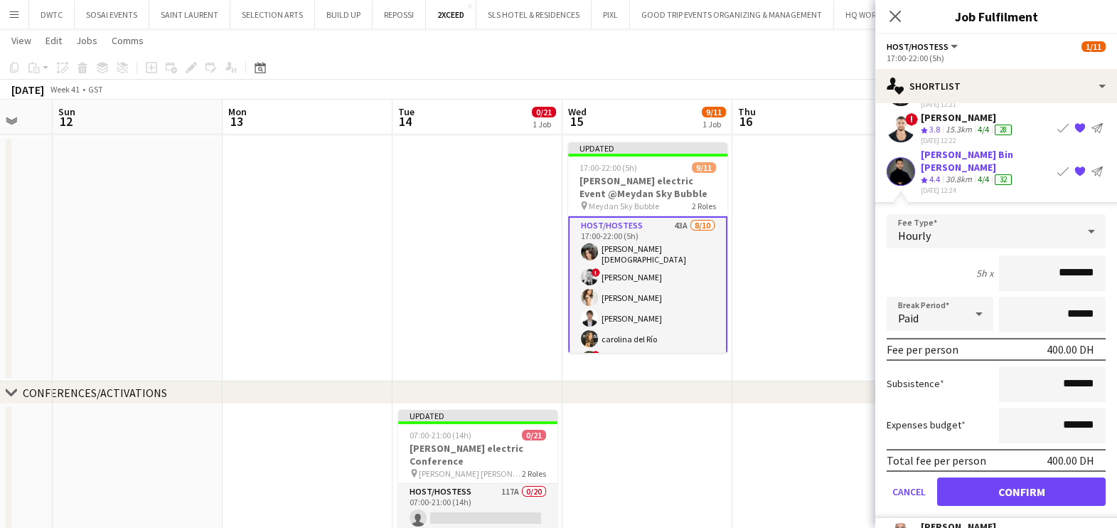
scroll to position [311, 0]
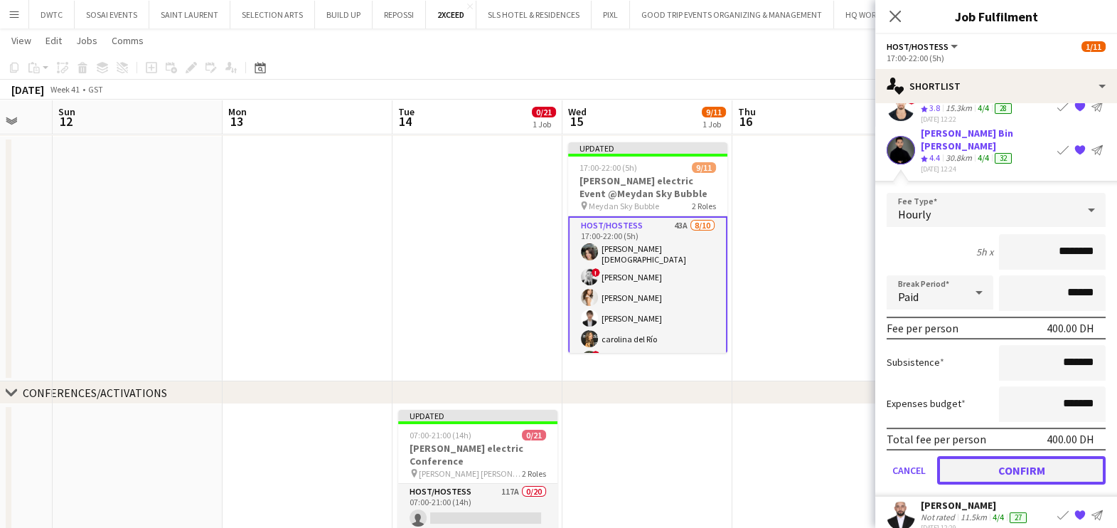
click at [1002, 455] on button "Confirm" at bounding box center [1021, 469] width 168 height 28
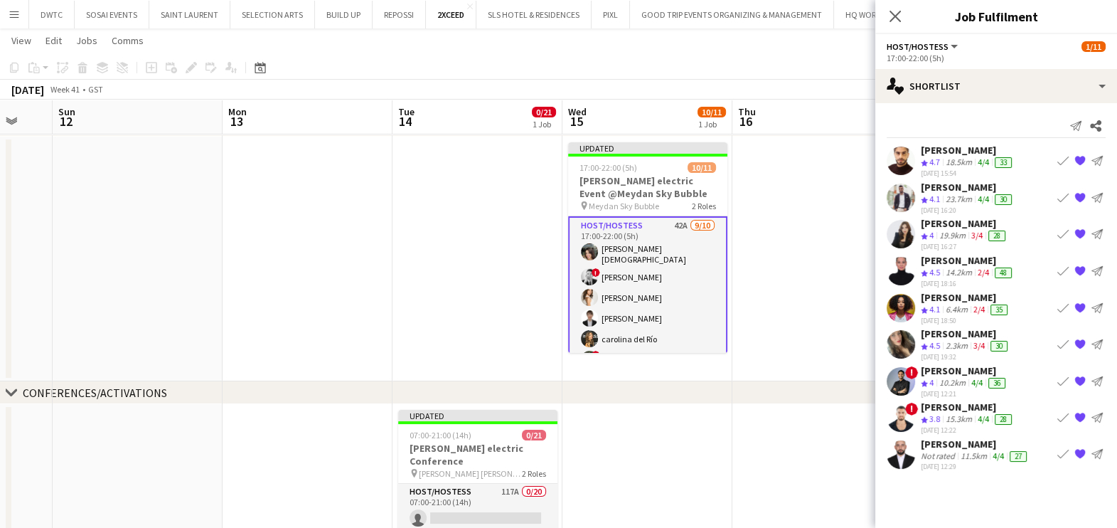
scroll to position [0, 0]
click at [1058, 153] on button "Book crew" at bounding box center [1062, 160] width 17 height 17
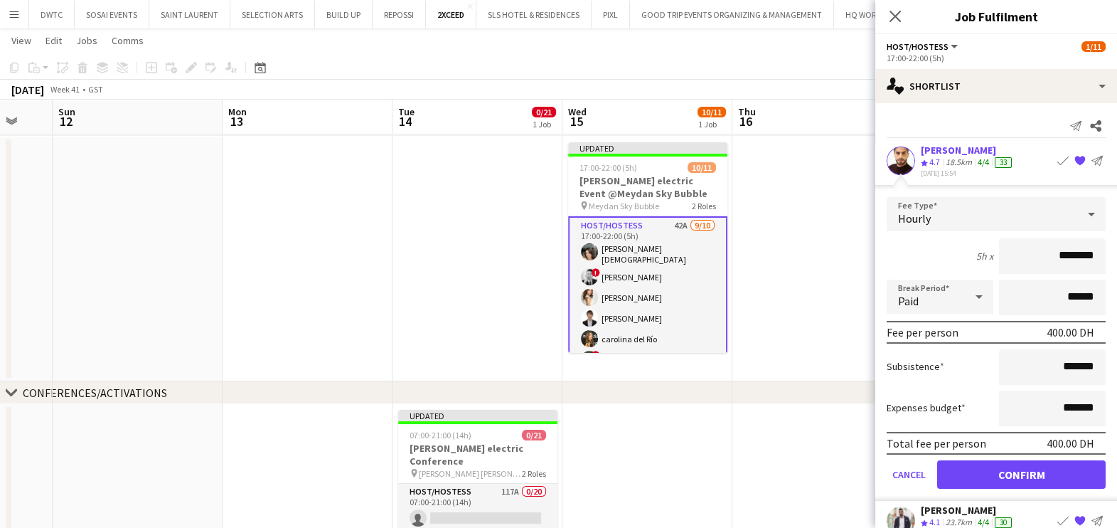
scroll to position [177, 0]
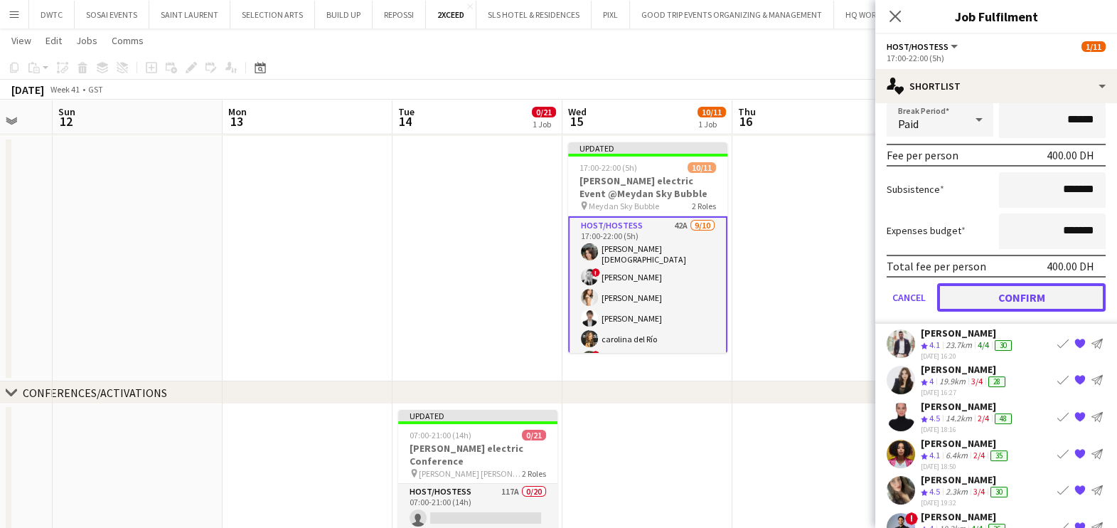
click at [1002, 291] on button "Confirm" at bounding box center [1021, 297] width 168 height 28
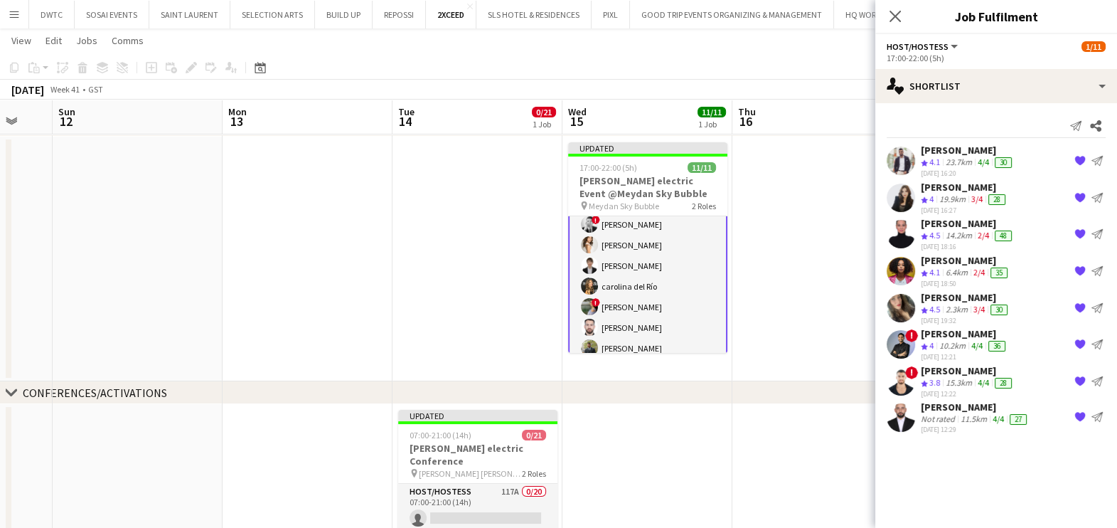
scroll to position [147, 0]
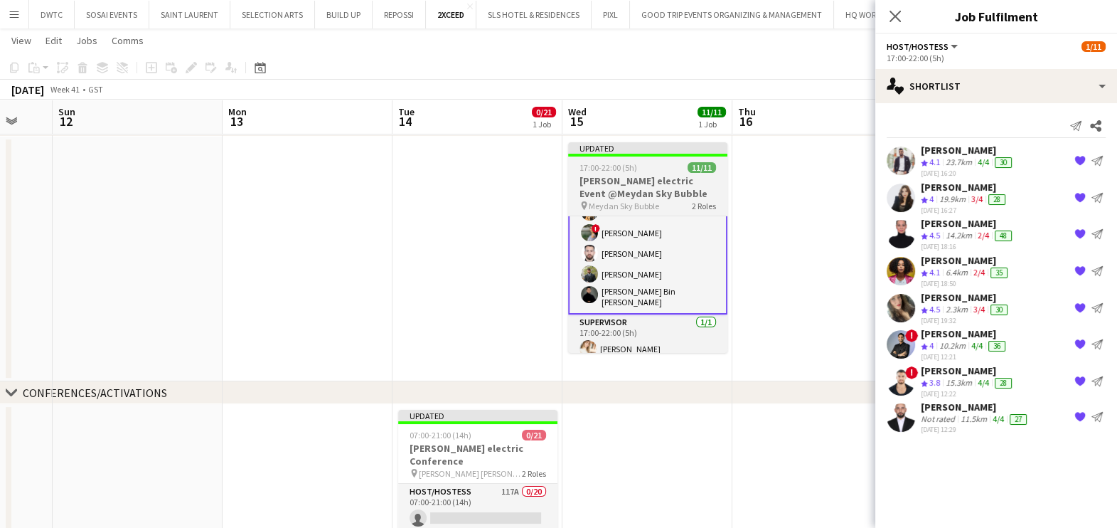
click at [641, 186] on h3 "[PERSON_NAME] electric Event @Meydan Sky Bubble" at bounding box center [647, 187] width 159 height 26
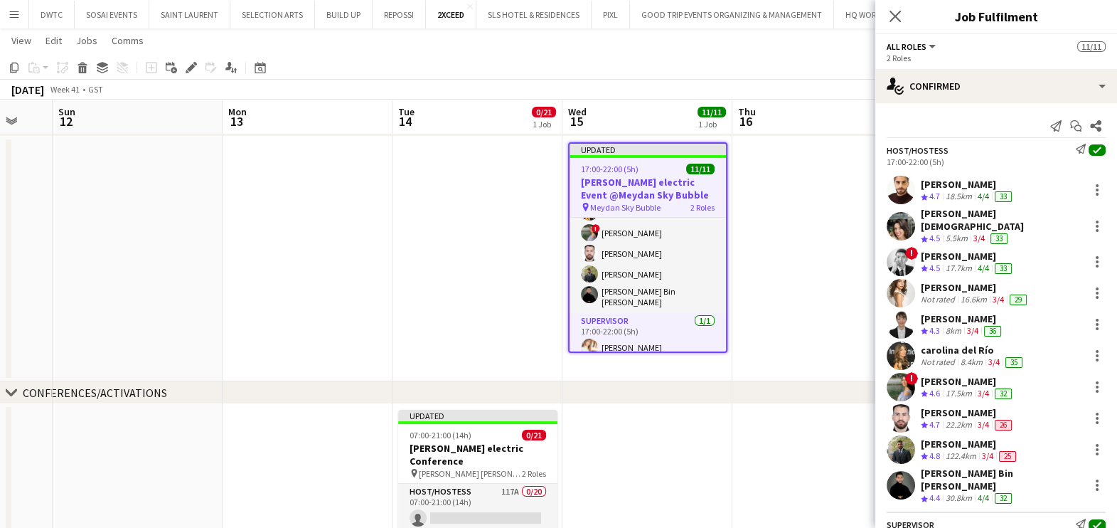
scroll to position [146, 0]
drag, startPoint x: 191, startPoint y: 68, endPoint x: 235, endPoint y: 95, distance: 51.5
click at [192, 68] on icon "Edit" at bounding box center [191, 67] width 11 height 11
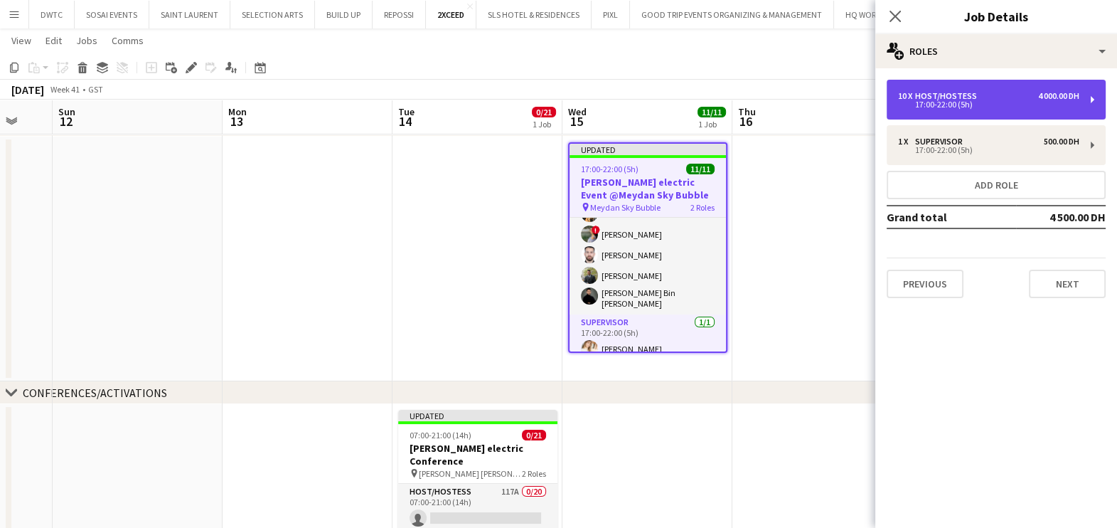
click at [936, 96] on div "Host/Hostess" at bounding box center [949, 96] width 68 height 10
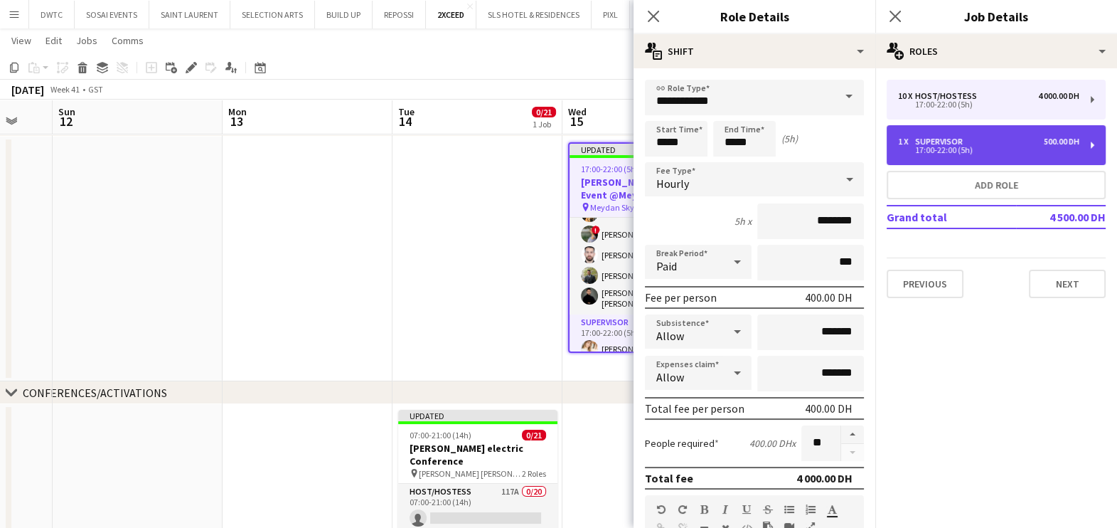
click at [962, 154] on div "17:00-22:00 (5h)" at bounding box center [988, 149] width 181 height 7
type input "**********"
type input "*********"
type input "*"
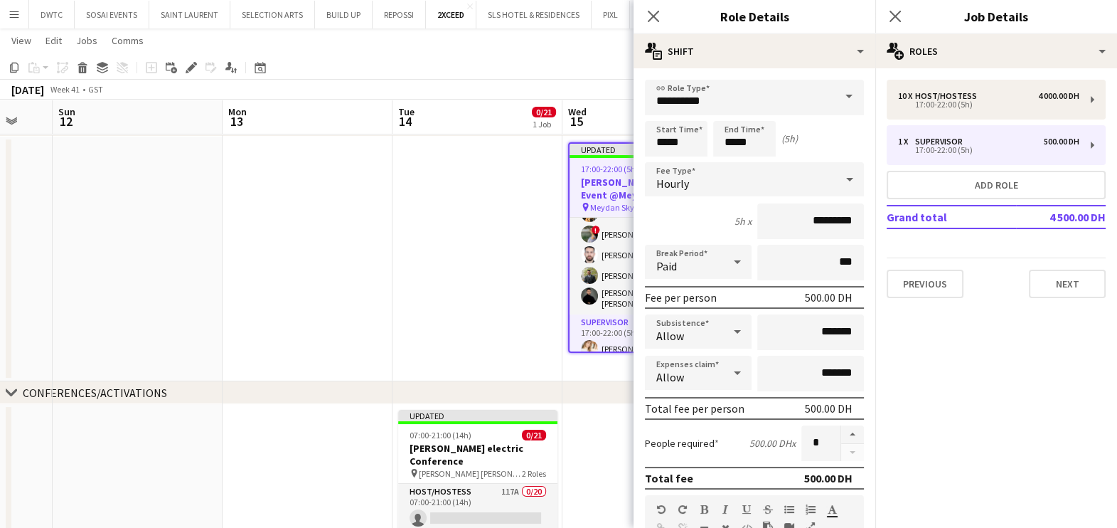
click at [491, 309] on app-date-cell at bounding box center [477, 259] width 170 height 245
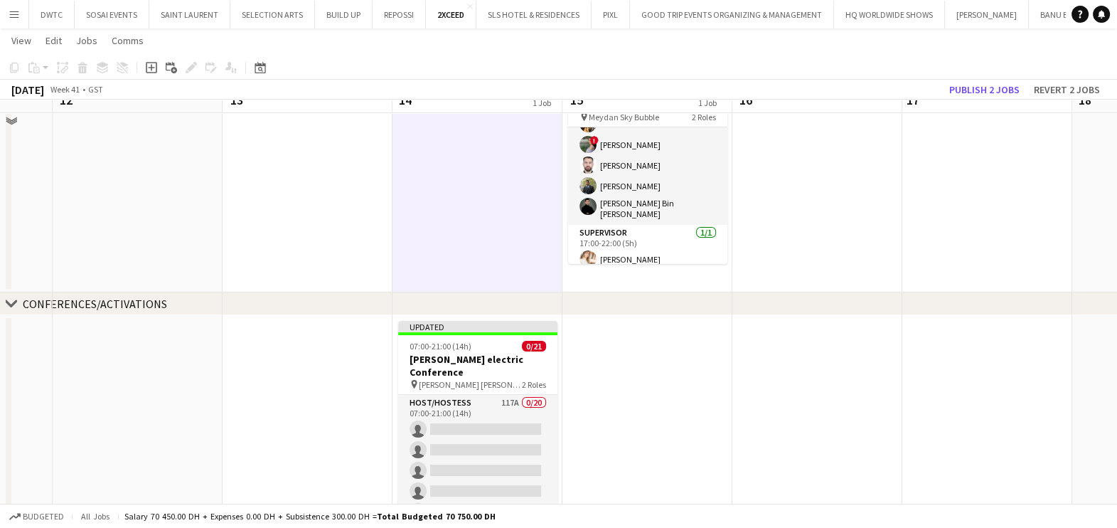
scroll to position [177, 0]
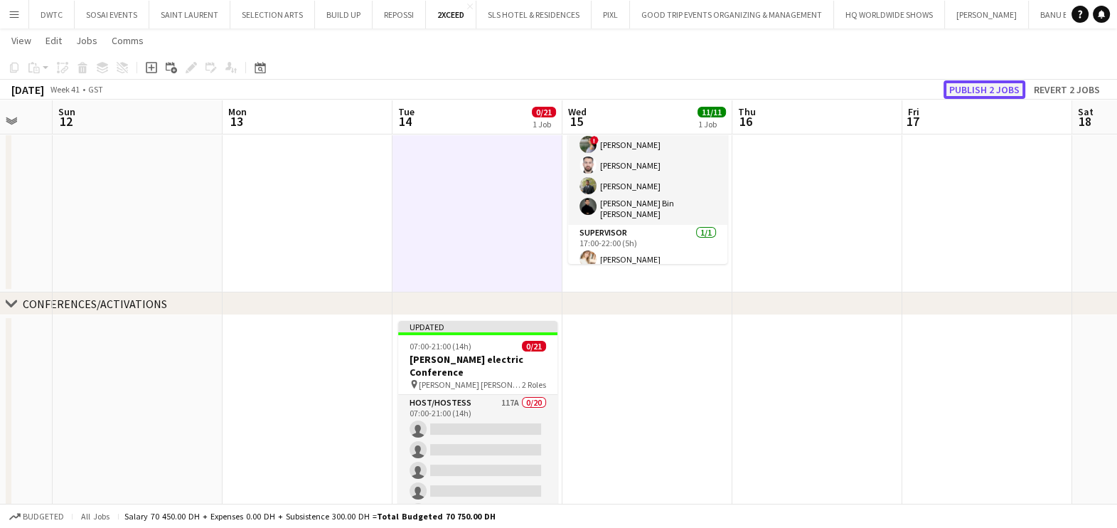
click at [979, 87] on button "Publish 2 jobs" at bounding box center [984, 89] width 82 height 18
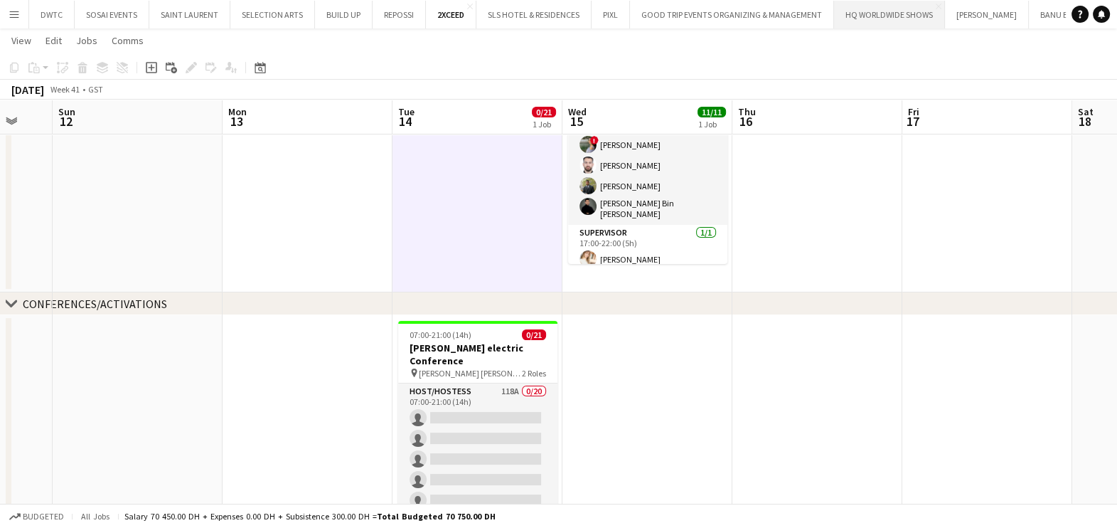
click at [852, 14] on button "HQ WORLDWIDE SHOWS Close" at bounding box center [889, 15] width 111 height 28
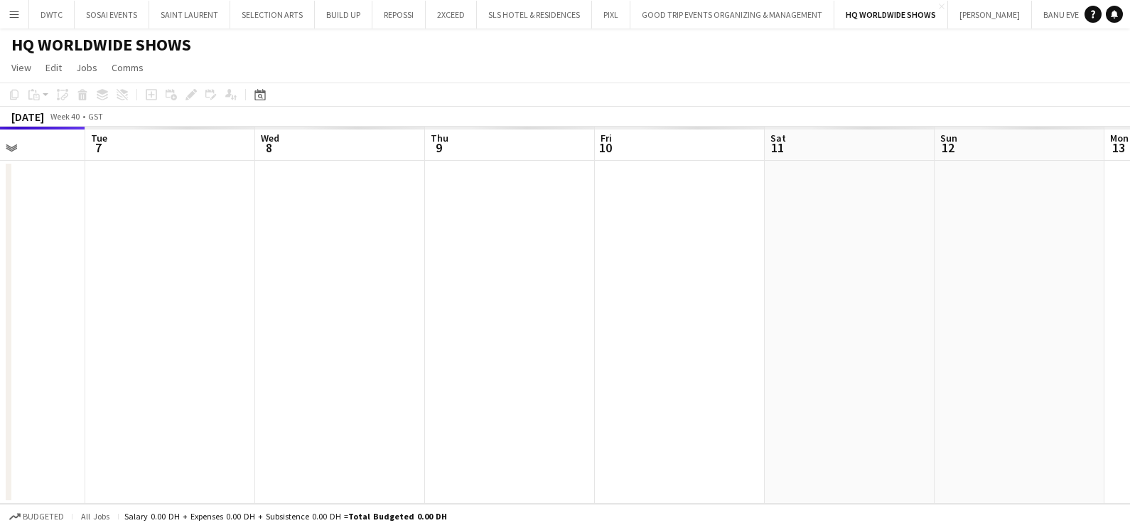
click at [456, 237] on app-calendar-viewport "Fri 3 Sat 4 Sun 5 Mon 6 Tue 7 Wed 8 Thu 9 Fri 10 Sat 11 Sun 12 Mon 13 Tue 14" at bounding box center [565, 315] width 1130 height 377
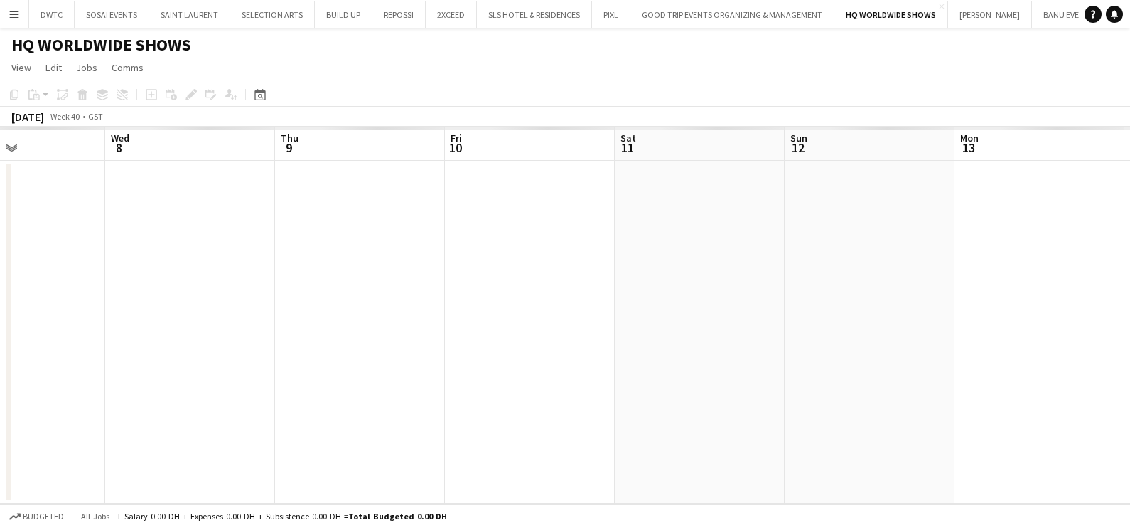
drag, startPoint x: 235, startPoint y: 253, endPoint x: 166, endPoint y: 259, distance: 68.6
click at [171, 253] on app-calendar-viewport "Sun 5 Mon 6 Tue 7 Wed 8 Thu 9 Fri 10 Sat 11 Sun 12 Mon 13 Tue 14 Wed 15 Thu 16" at bounding box center [565, 315] width 1130 height 377
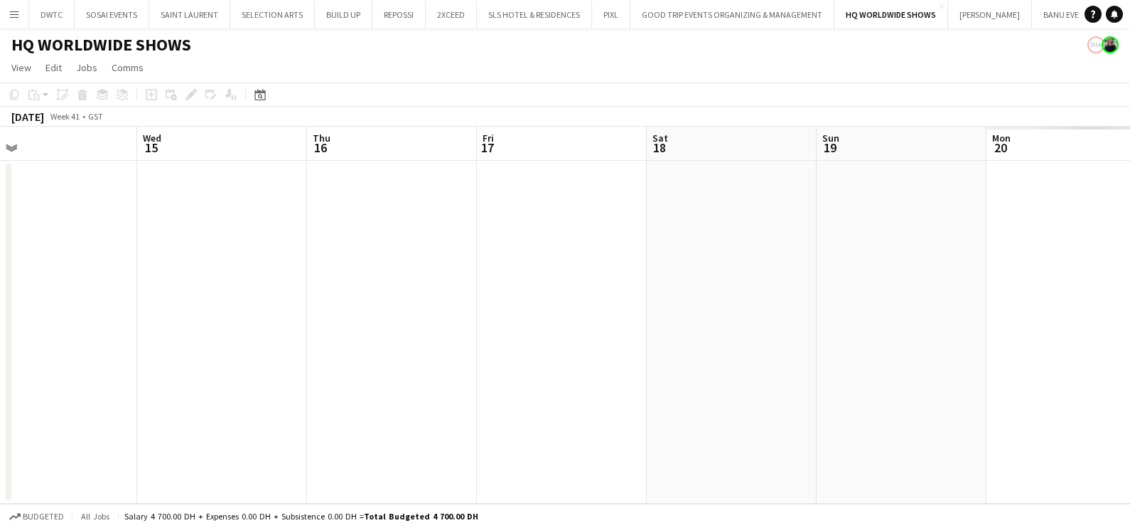
drag, startPoint x: 426, startPoint y: 259, endPoint x: 553, endPoint y: 268, distance: 127.5
click at [206, 262] on app-calendar-viewport "Sat 11 Sun 12 Mon 13 Tue 14 Wed 15 Thu 16 Fri 17 Sat 18 Sun 19 Mon 20 Tue 21 We…" at bounding box center [565, 315] width 1130 height 377
drag, startPoint x: 440, startPoint y: 268, endPoint x: 598, endPoint y: 279, distance: 158.2
click at [295, 269] on app-calendar-viewport "Sat 11 Sun 12 Mon 13 Tue 14 Wed 15 Thu 16 Fri 17 Sat 18 Sun 19 Mon 20 Tue 21 0/…" at bounding box center [565, 315] width 1130 height 377
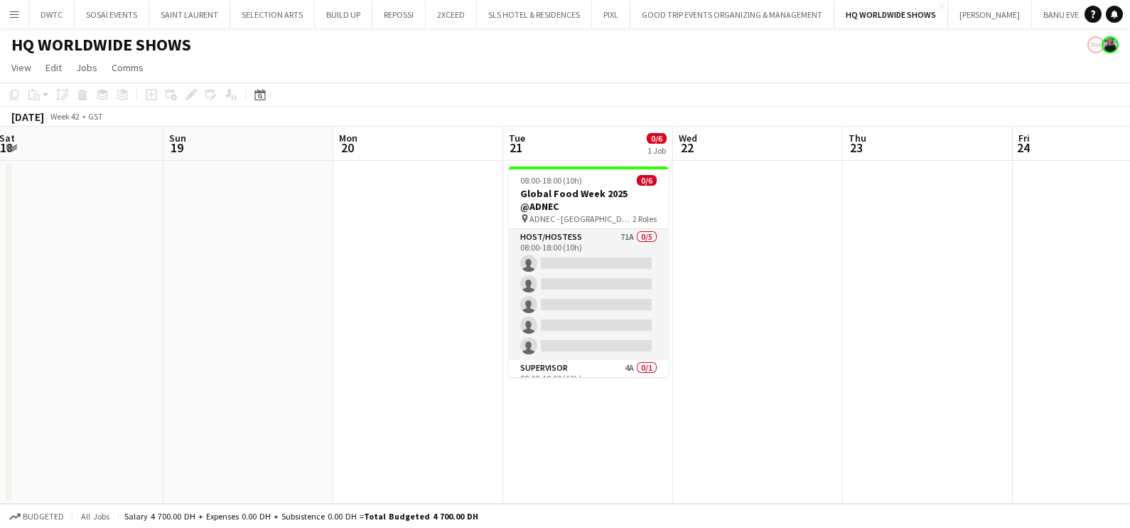
drag, startPoint x: 952, startPoint y: 288, endPoint x: 737, endPoint y: 287, distance: 214.7
click at [751, 284] on app-calendar-viewport "Thu 16 Fri 17 Sat 18 Sun 19 Mon 20 Tue 21 0/6 1 Job Wed 22 Thu 23 Fri 24 Sat 25…" at bounding box center [565, 315] width 1130 height 377
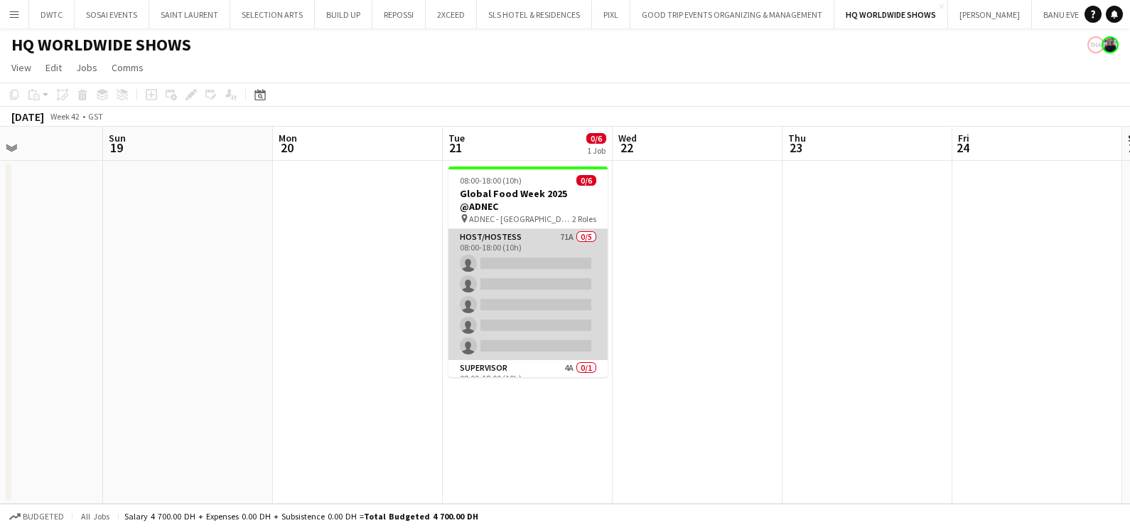
click at [509, 278] on app-card-role "Host/Hostess 71A 0/5 08:00-18:00 (10h) single-neutral-actions single-neutral-ac…" at bounding box center [528, 294] width 159 height 131
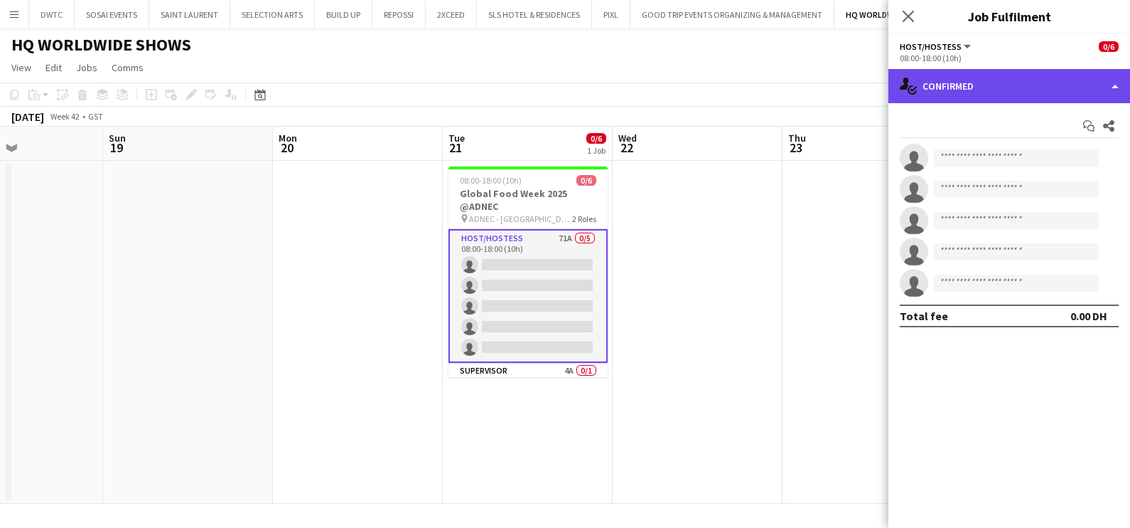
click at [987, 83] on div "single-neutral-actions-check-2 Confirmed" at bounding box center [1010, 86] width 242 height 34
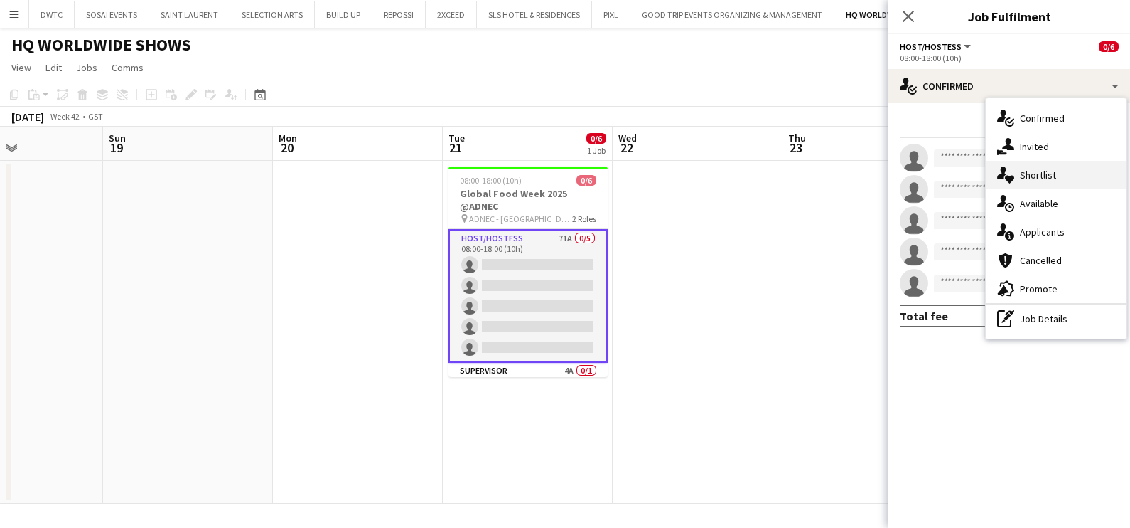
click at [1031, 166] on div "single-neutral-actions-heart Shortlist" at bounding box center [1056, 175] width 141 height 28
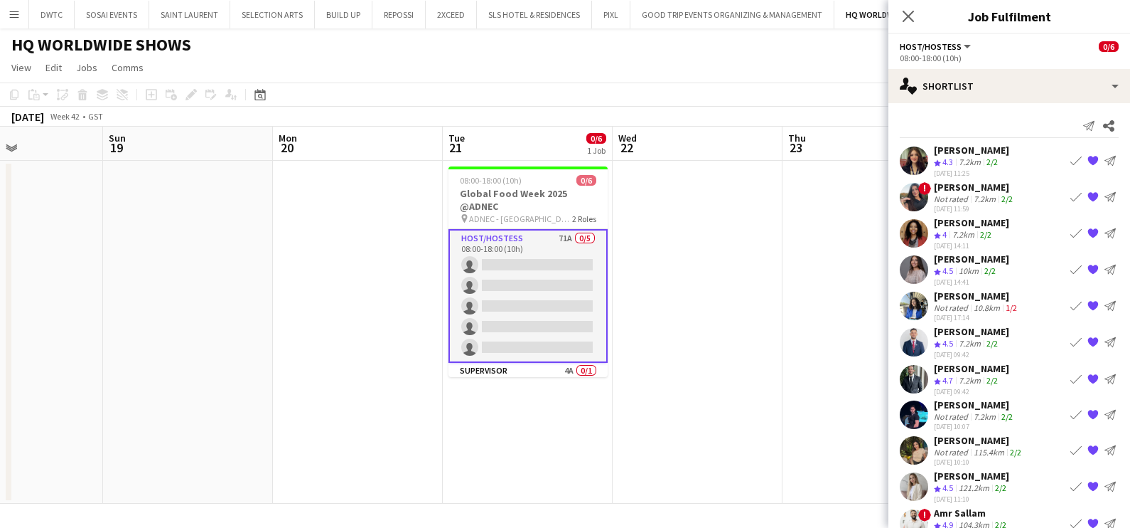
click at [1071, 266] on app-icon "Book crew" at bounding box center [1076, 269] width 11 height 11
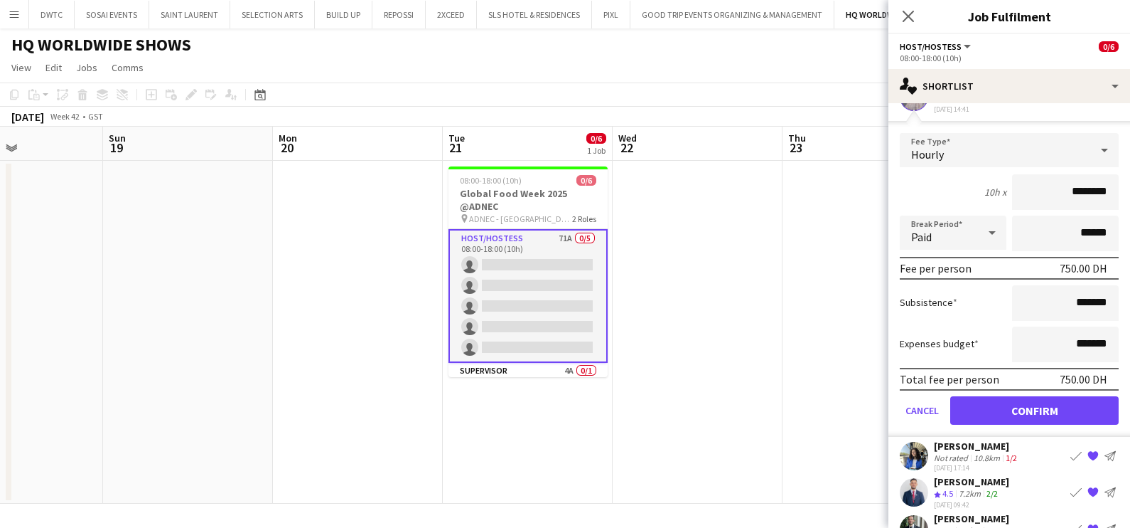
scroll to position [177, 0]
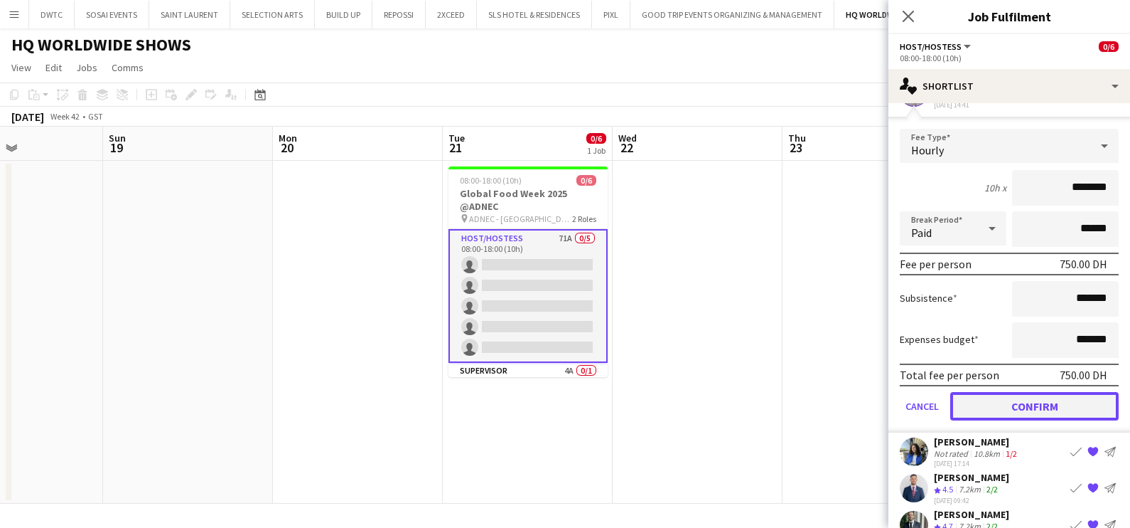
click at [1005, 400] on button "Confirm" at bounding box center [1035, 406] width 168 height 28
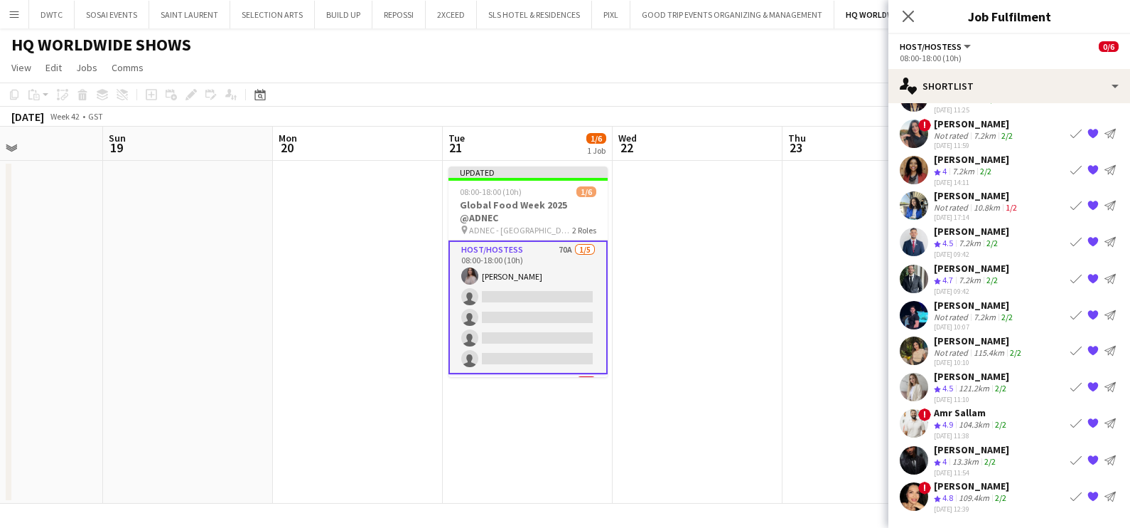
scroll to position [0, 0]
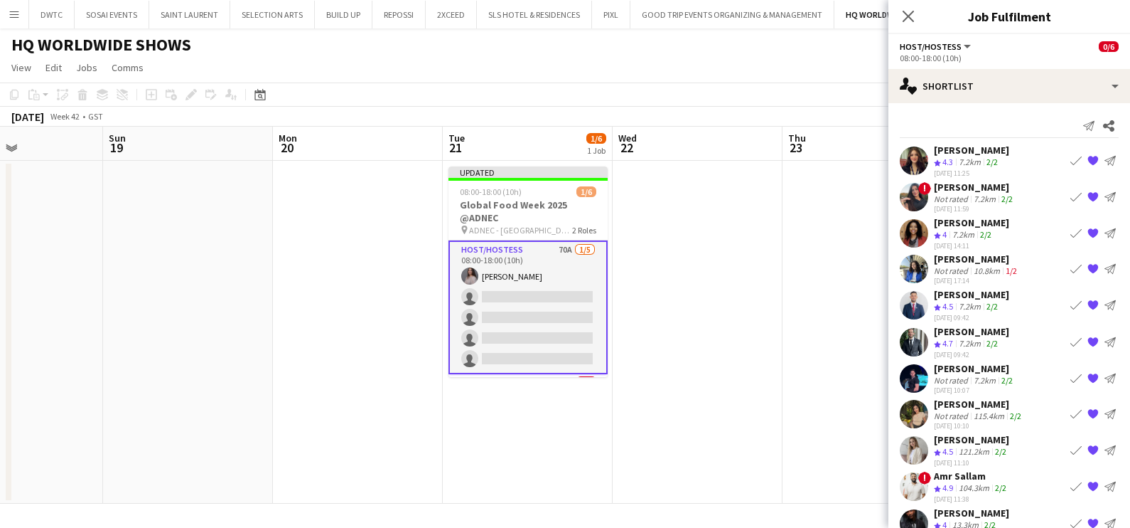
click at [1071, 230] on app-icon "Book crew" at bounding box center [1076, 232] width 11 height 11
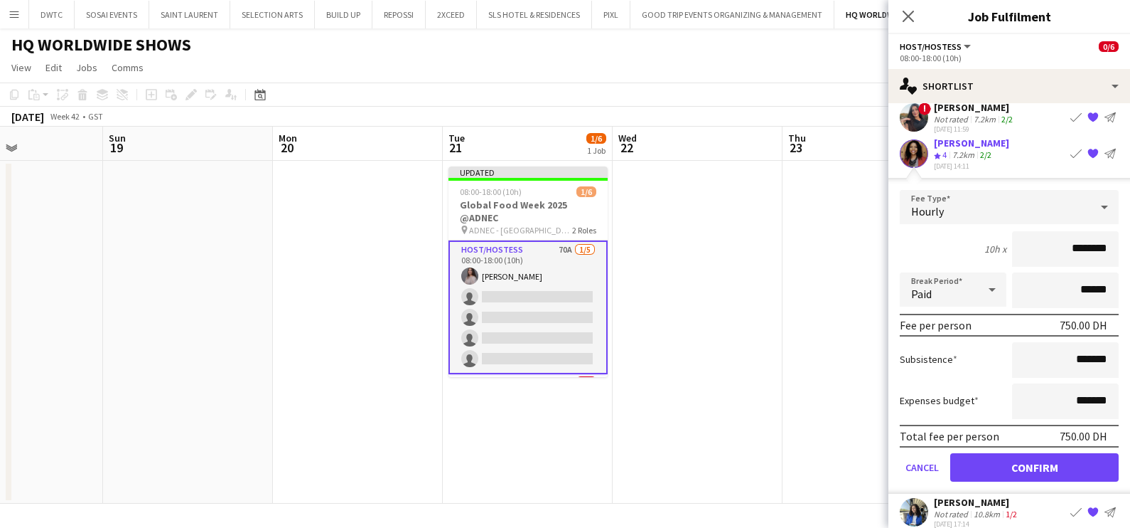
scroll to position [177, 0]
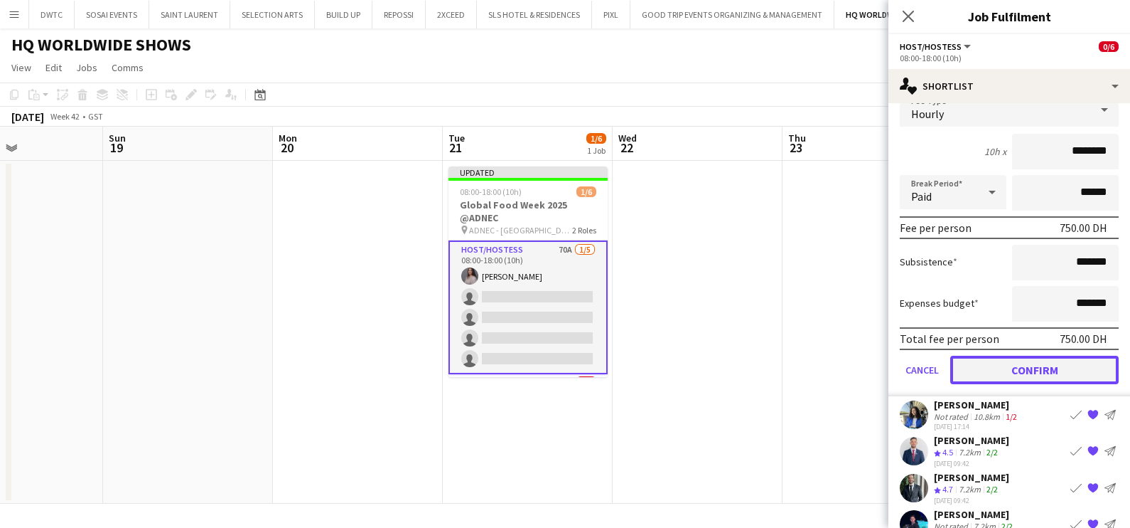
click at [1007, 363] on button "Confirm" at bounding box center [1035, 369] width 168 height 28
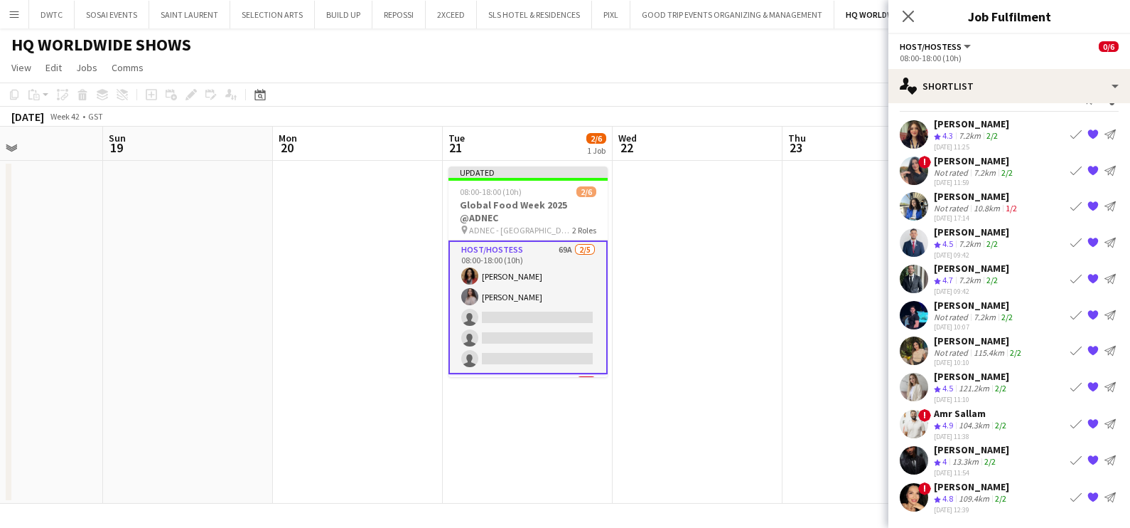
scroll to position [0, 0]
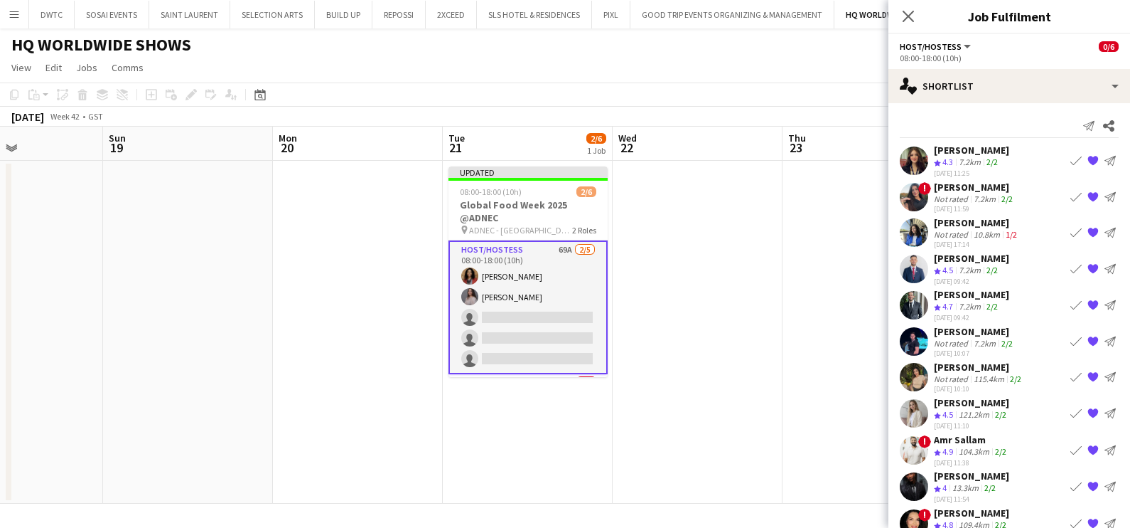
click at [1071, 266] on app-icon "Book crew" at bounding box center [1076, 267] width 11 height 11
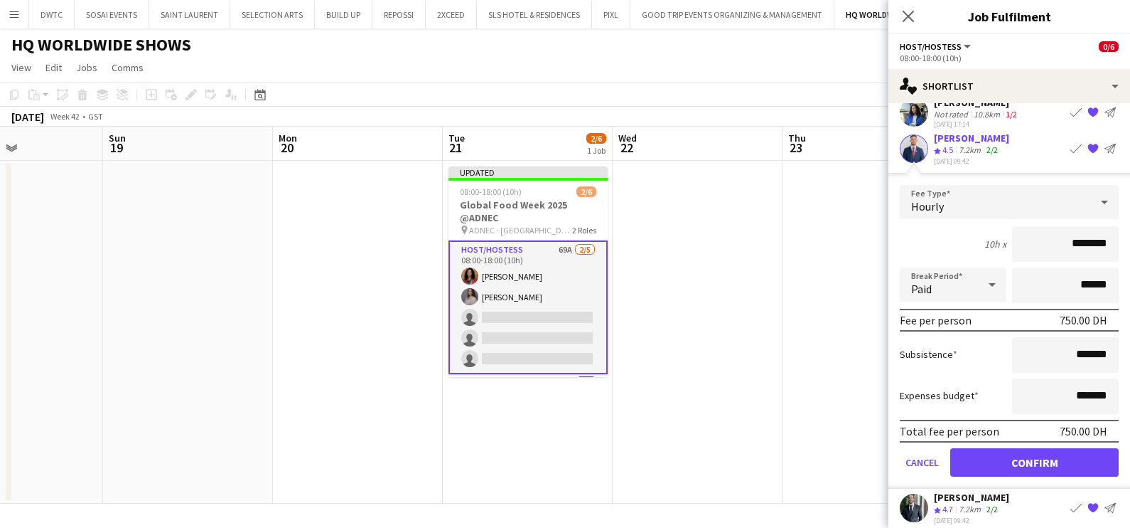
scroll to position [267, 0]
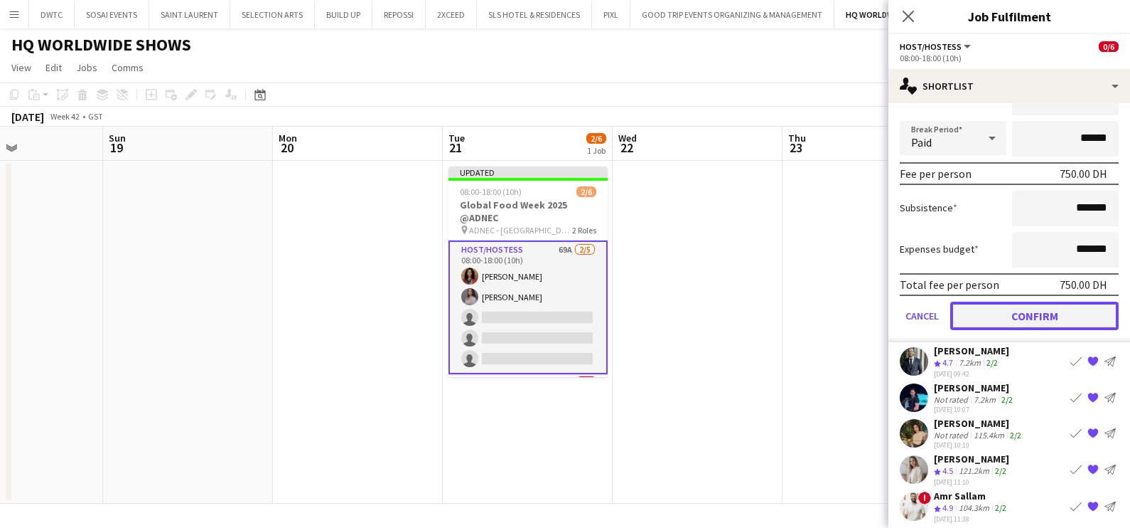
click at [978, 309] on button "Confirm" at bounding box center [1035, 315] width 168 height 28
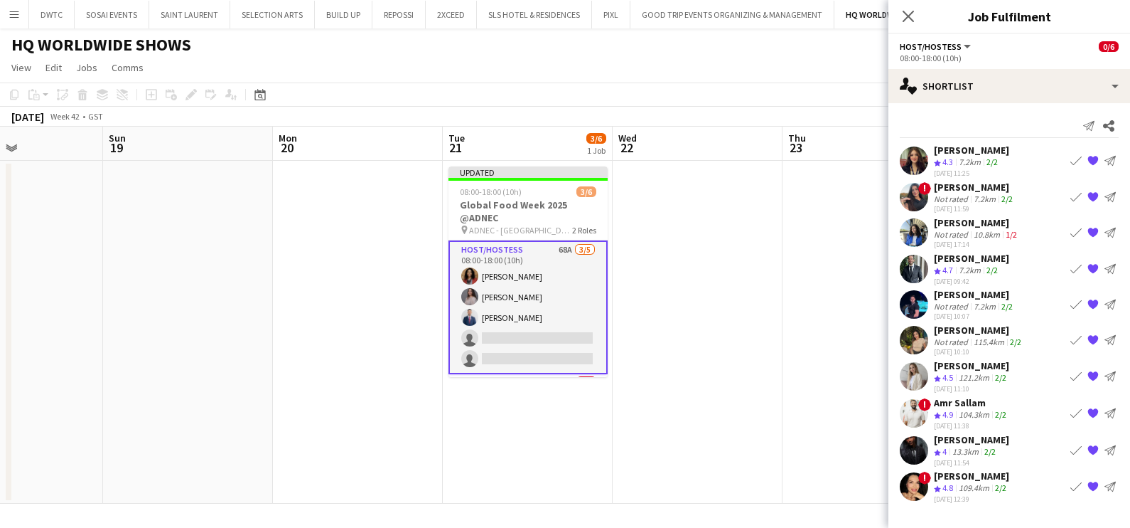
click at [1071, 192] on app-icon "Book crew" at bounding box center [1076, 196] width 11 height 11
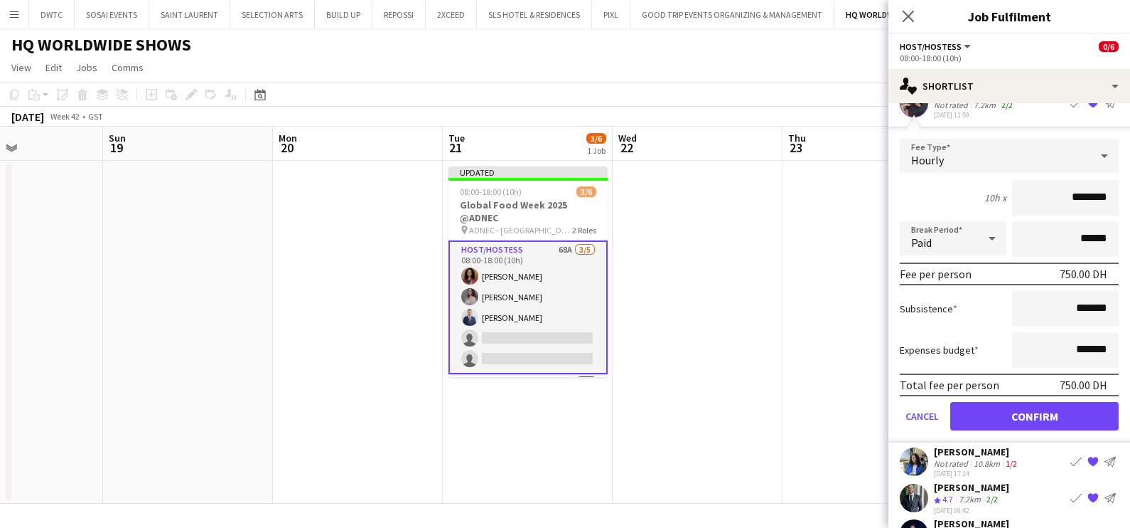
scroll to position [177, 0]
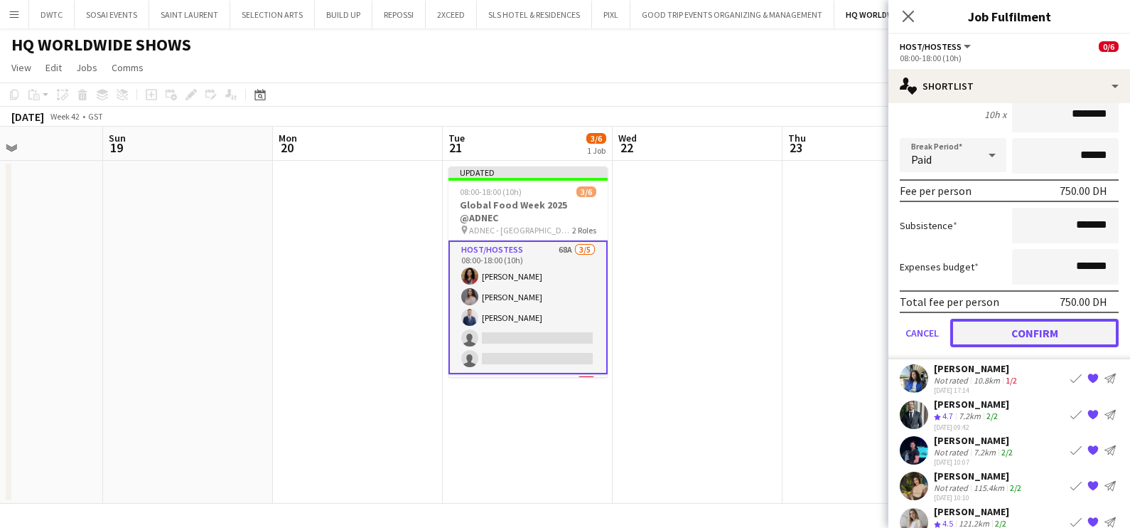
click at [985, 327] on button "Confirm" at bounding box center [1035, 333] width 168 height 28
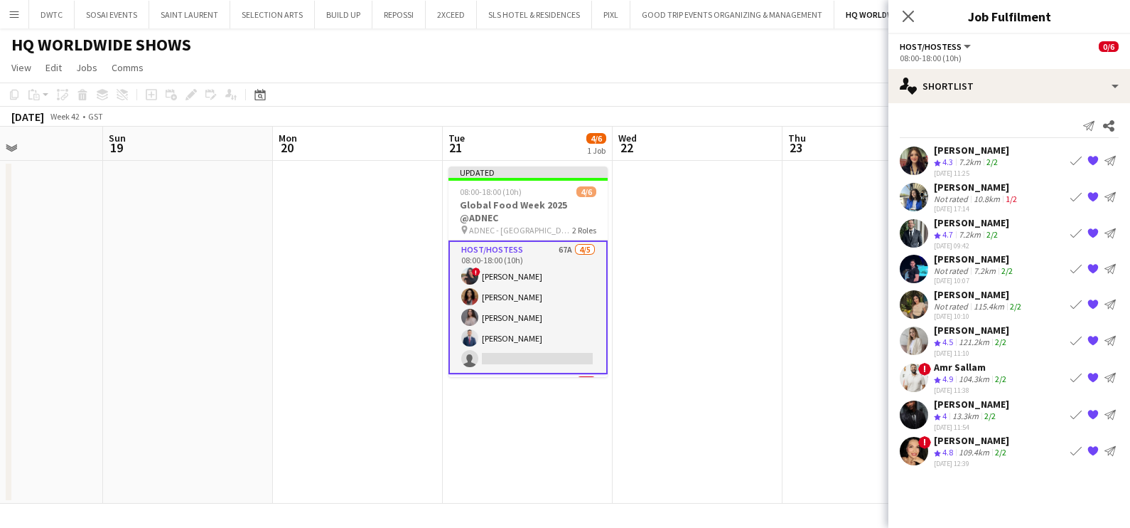
click at [1074, 160] on app-icon "Book crew" at bounding box center [1076, 160] width 11 height 11
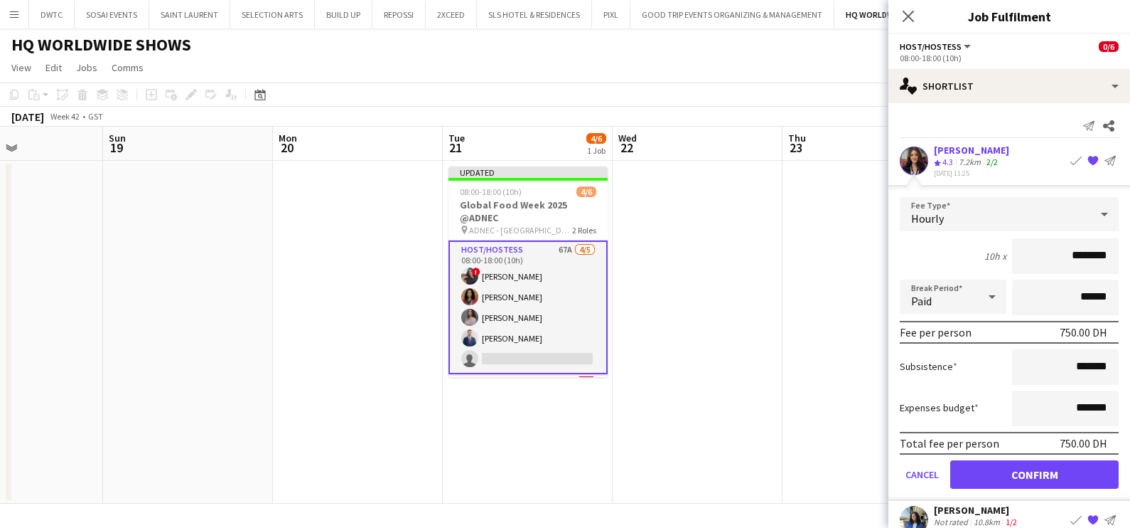
click at [1002, 453] on form "Fee Type Hourly 10h x ******** Break Period Paid ****** Fee per person 750.00 D…" at bounding box center [1010, 349] width 242 height 304
click at [1002, 469] on button "Confirm" at bounding box center [1035, 474] width 168 height 28
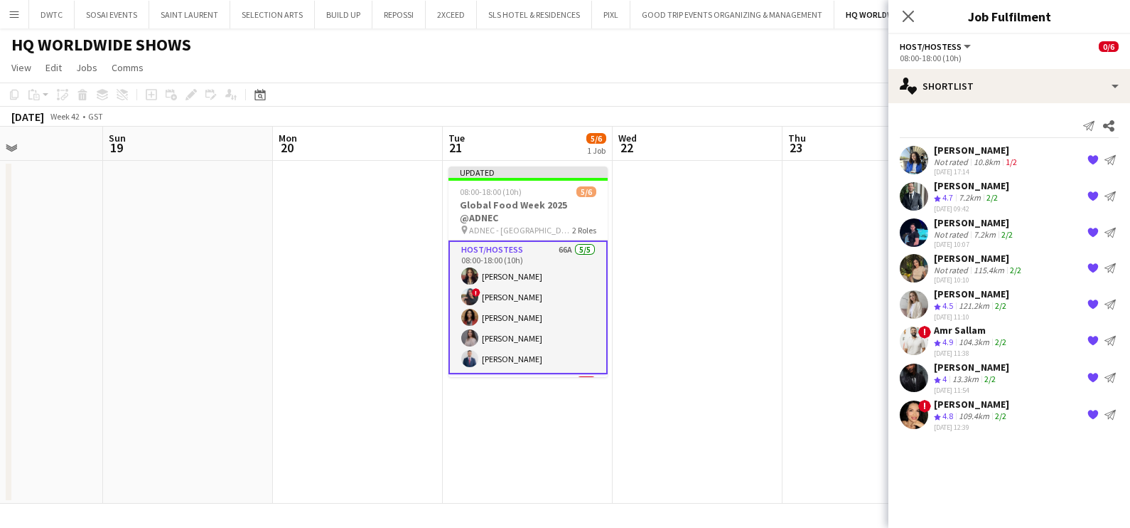
click at [566, 413] on app-date-cell "Updated 08:00-18:00 (10h) 5/6 Global Food Week 2025 @ADNEC pin ADNEC - Abu Dhab…" at bounding box center [528, 332] width 170 height 343
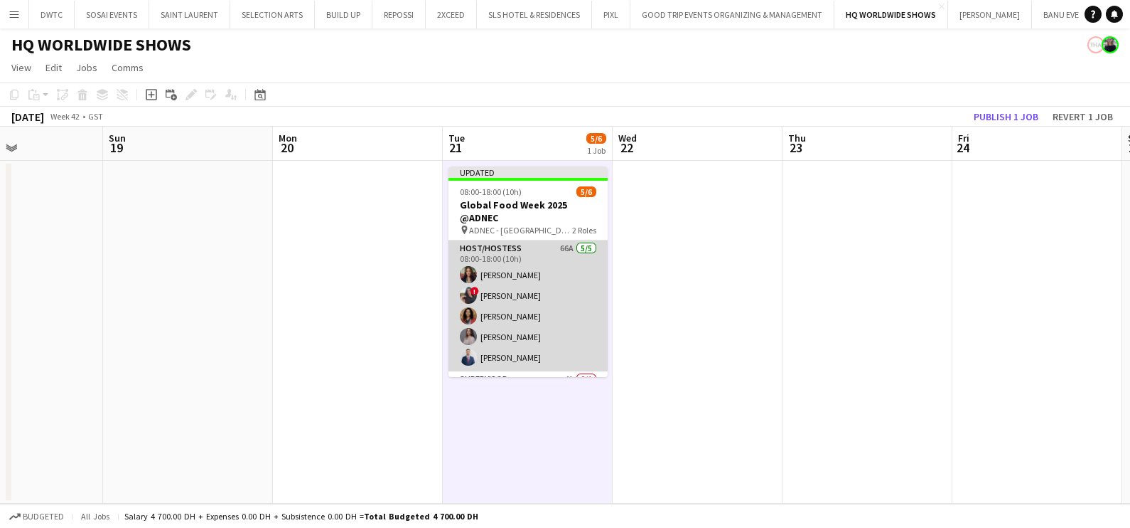
scroll to position [42, 0]
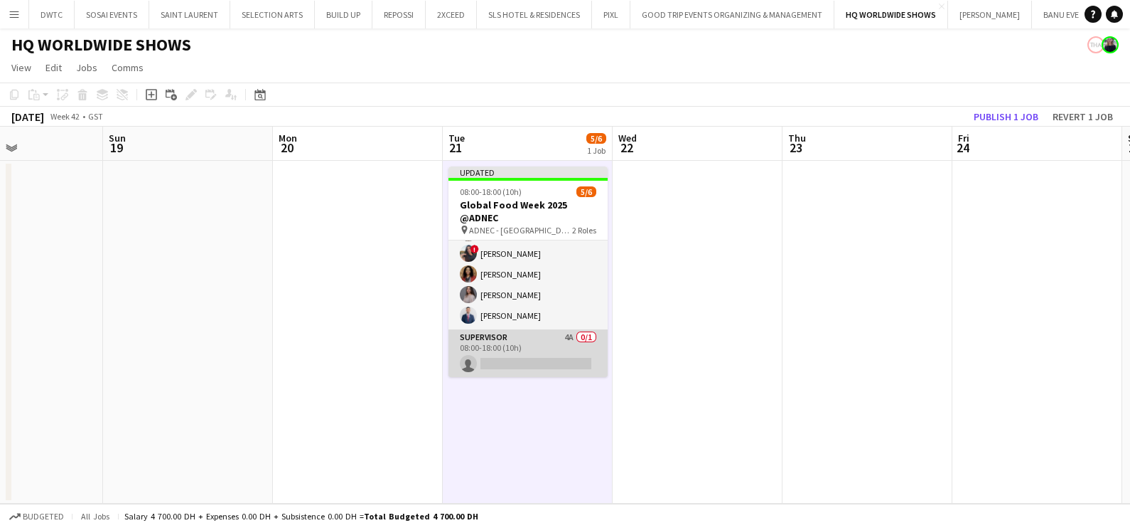
click at [536, 345] on app-card-role "Supervisor 4A 0/1 08:00-18:00 (10h) single-neutral-actions" at bounding box center [528, 353] width 159 height 48
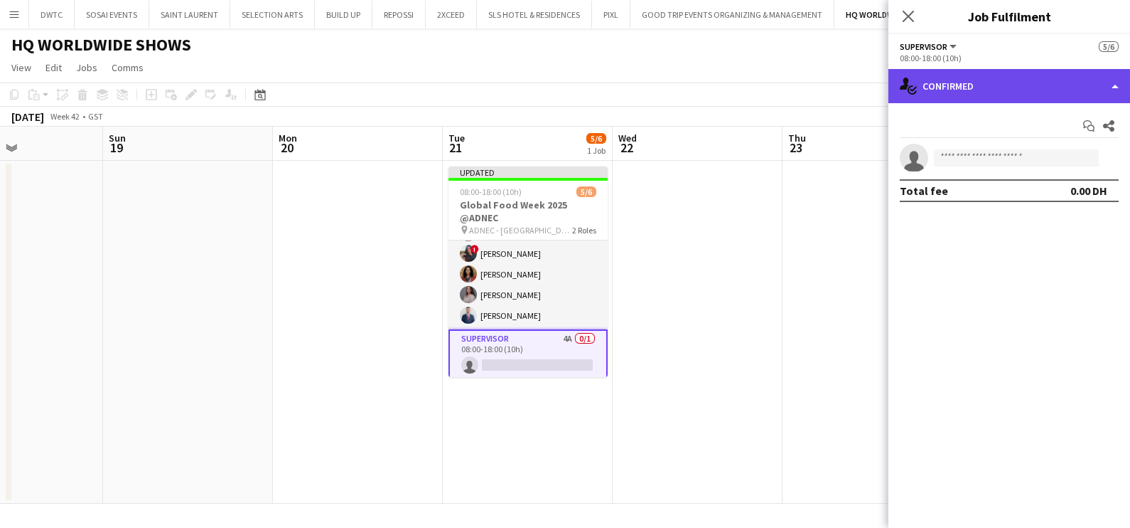
click at [1002, 69] on div "single-neutral-actions-check-2 Confirmed" at bounding box center [1010, 86] width 242 height 34
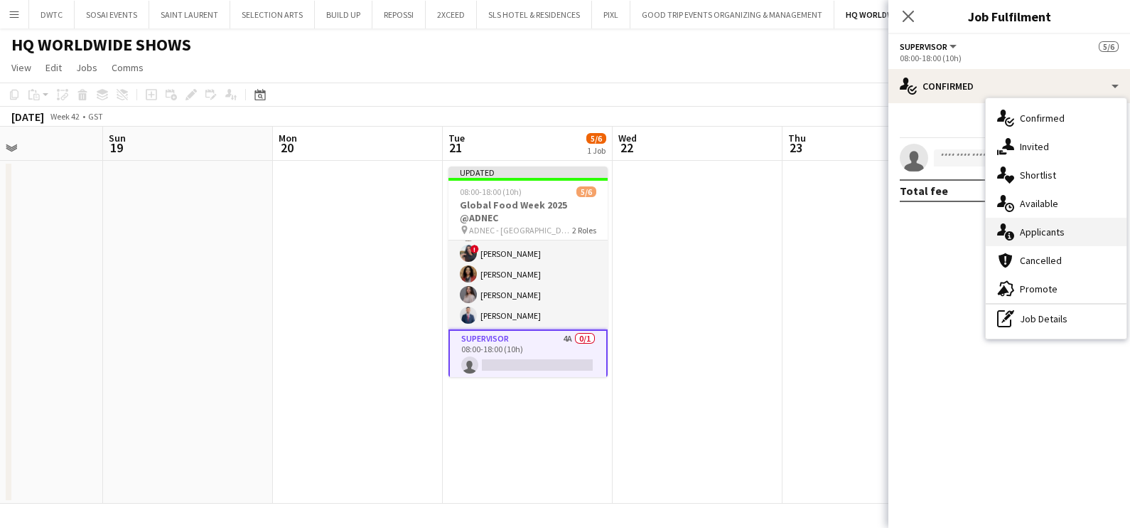
click at [1038, 226] on span "Applicants" at bounding box center [1042, 231] width 45 height 13
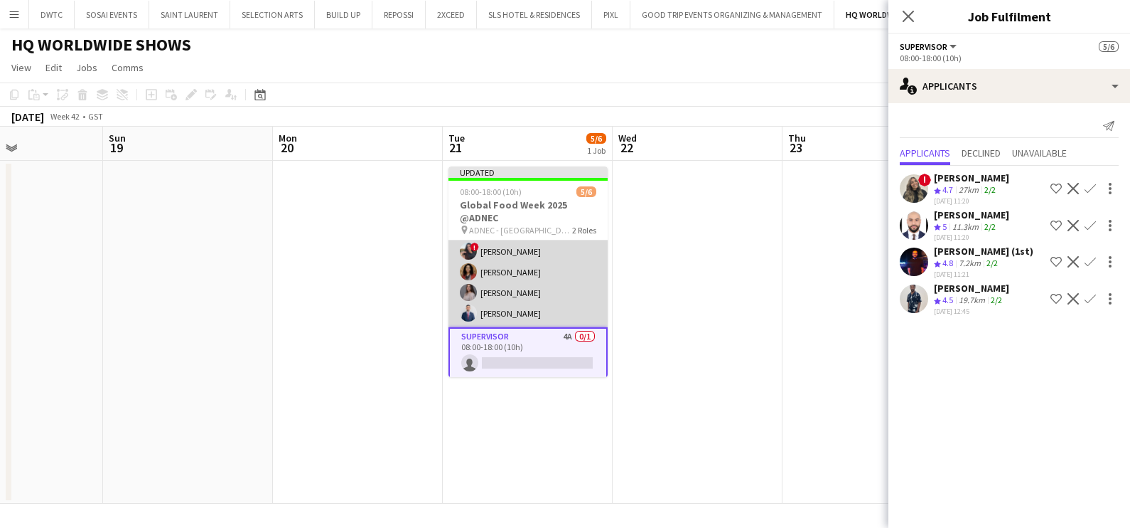
scroll to position [0, 0]
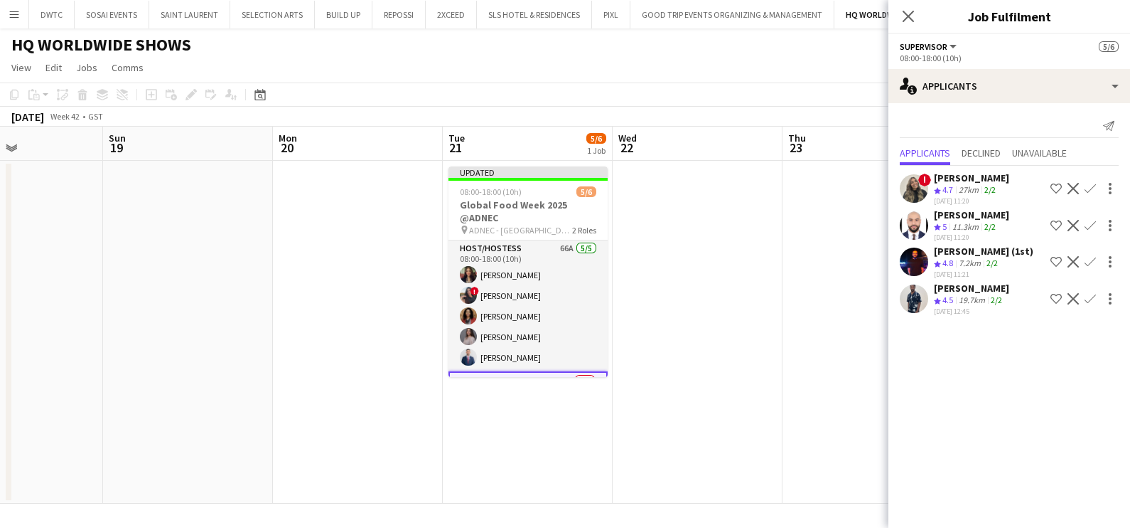
click at [1092, 187] on app-icon "Confirm" at bounding box center [1090, 188] width 11 height 11
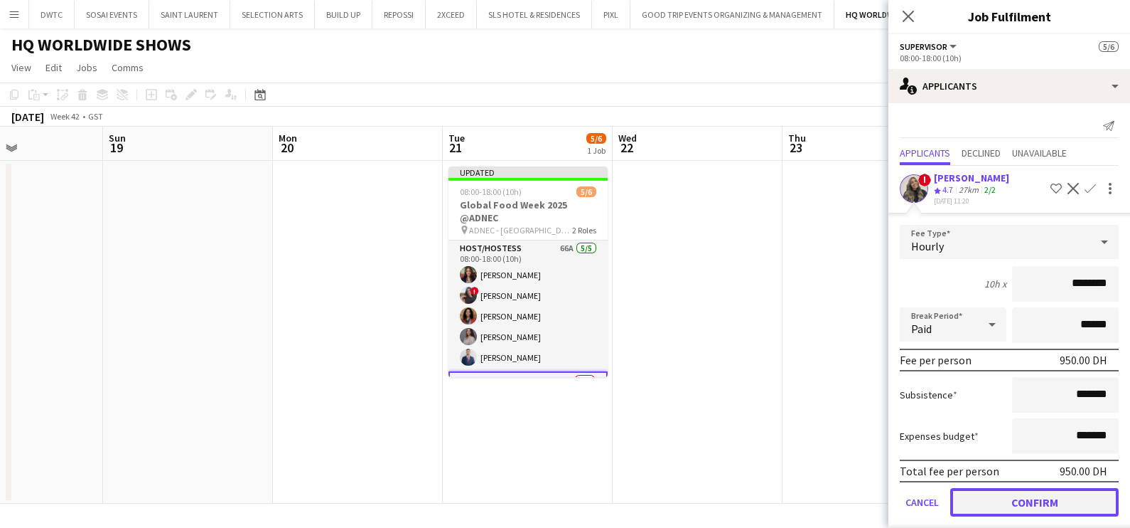
click at [991, 498] on button "Confirm" at bounding box center [1035, 502] width 168 height 28
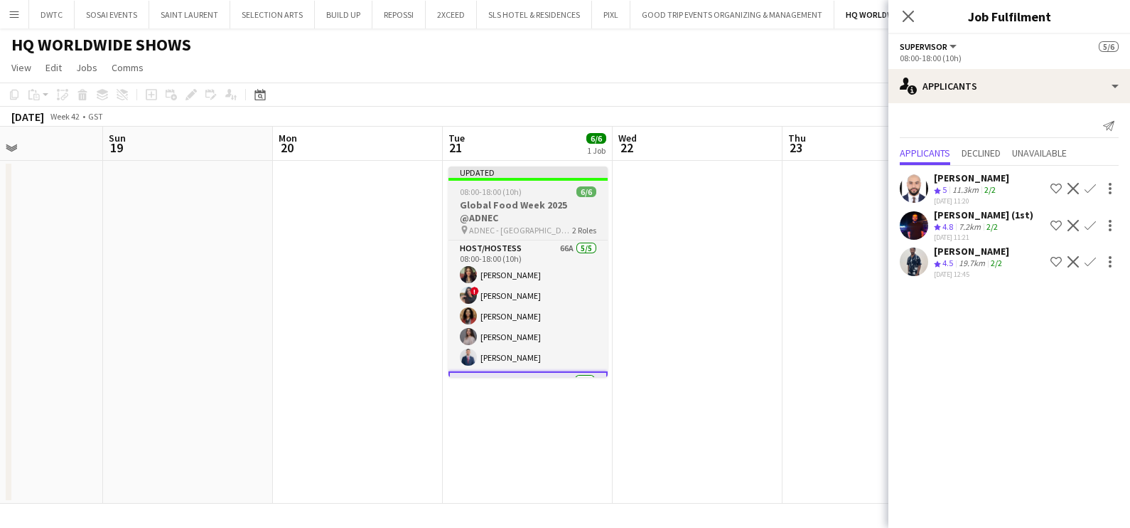
click at [510, 192] on span "08:00-18:00 (10h)" at bounding box center [491, 191] width 62 height 11
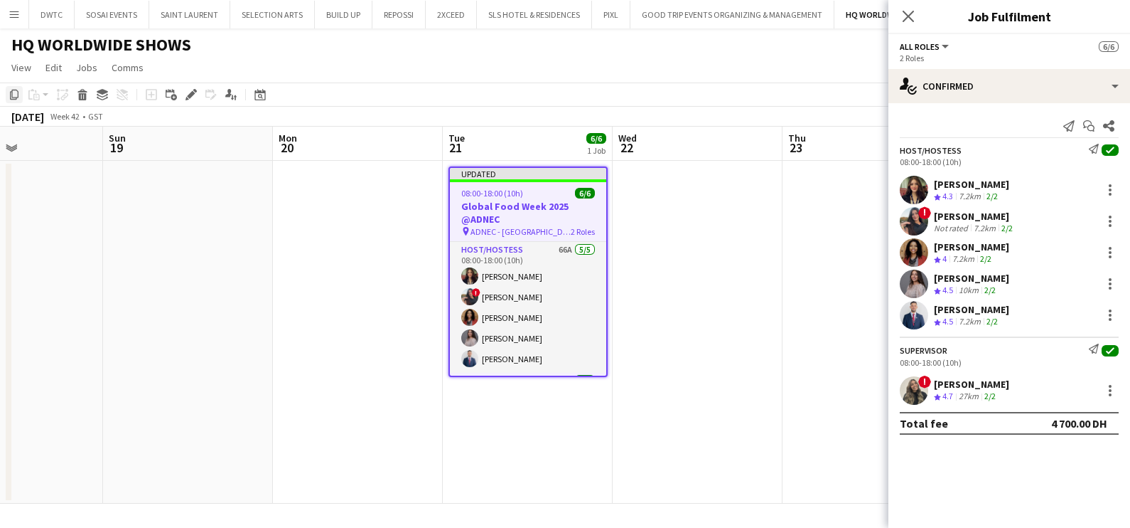
click at [9, 92] on icon "Copy" at bounding box center [14, 94] width 11 height 11
click at [677, 299] on app-date-cell at bounding box center [698, 332] width 170 height 343
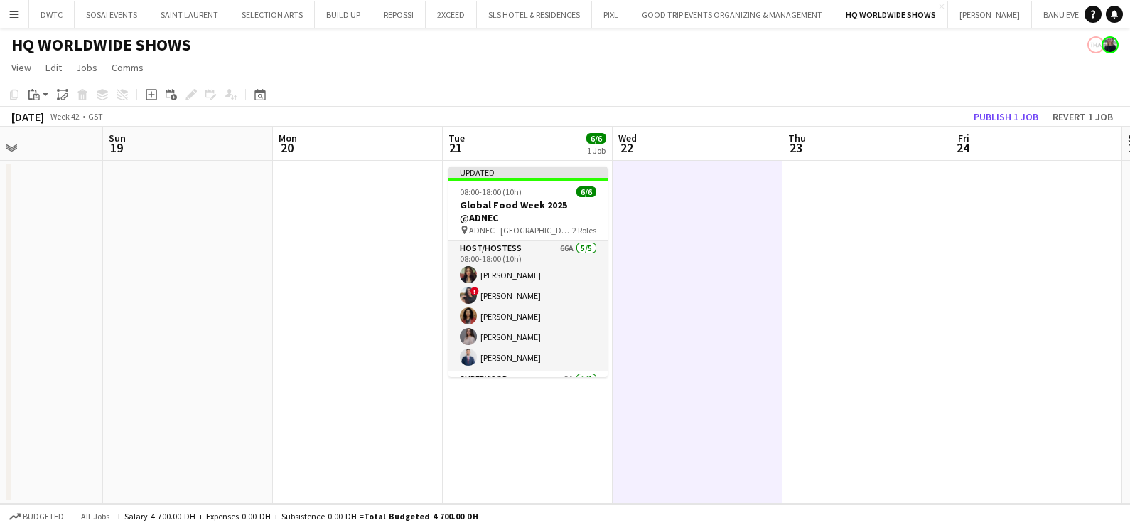
click at [847, 246] on app-date-cell at bounding box center [868, 332] width 170 height 343
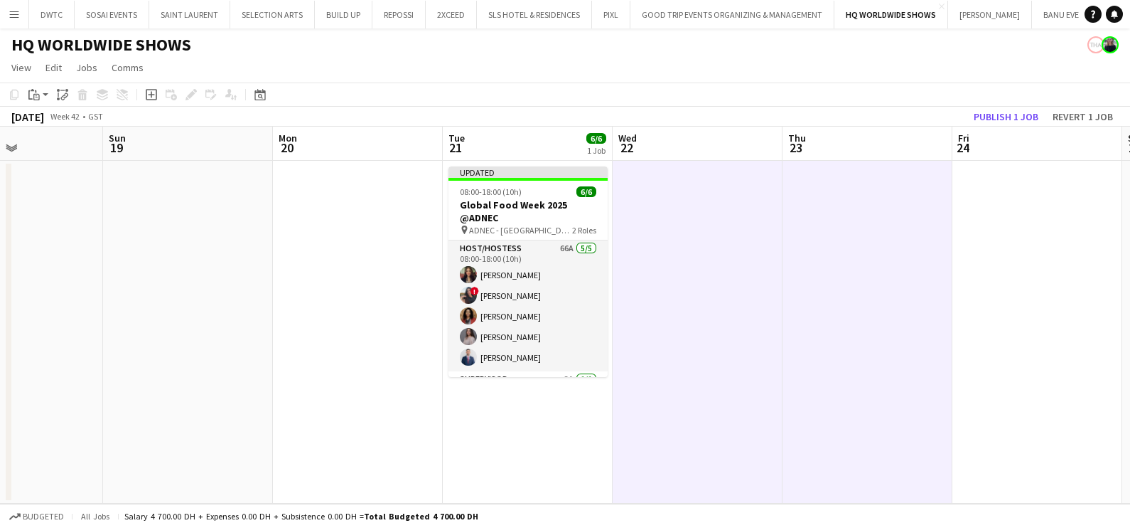
click at [392, 220] on app-date-cell at bounding box center [358, 332] width 170 height 343
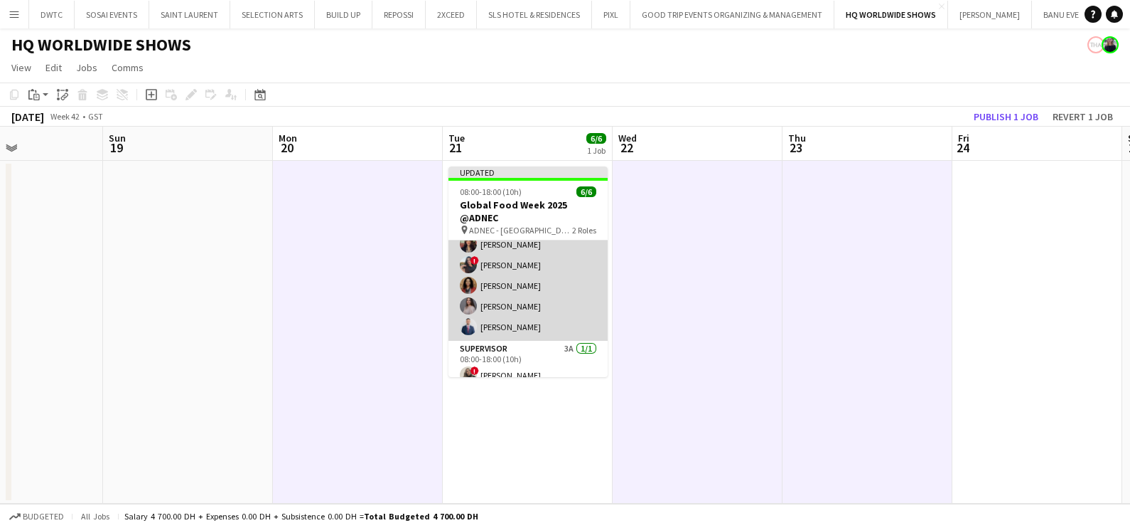
scroll to position [42, 0]
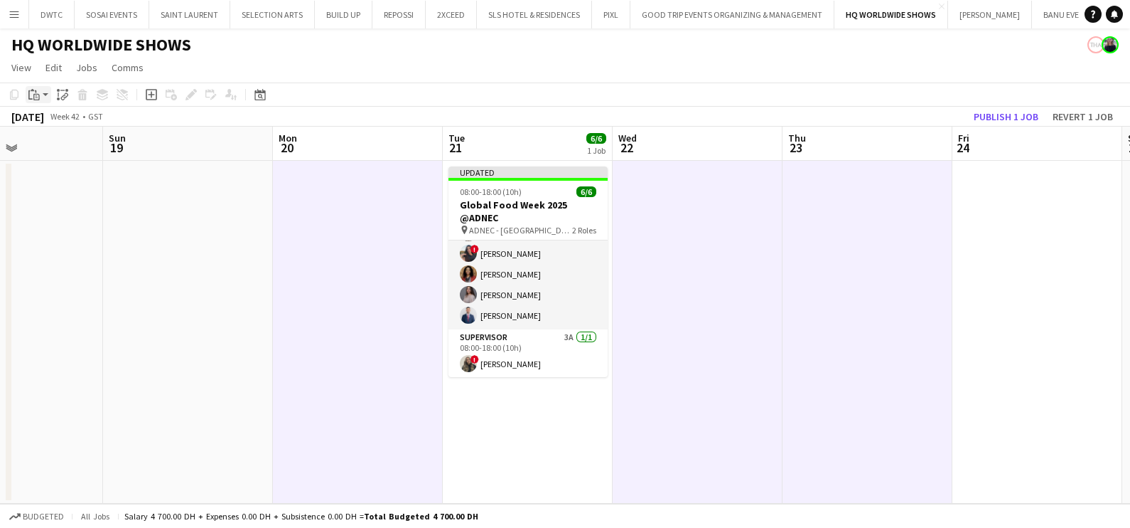
click at [43, 89] on app-action-btn "Paste" at bounding box center [39, 94] width 26 height 17
click at [55, 139] on link "Paste with crew Ctrl+Shift+V" at bounding box center [105, 145] width 134 height 13
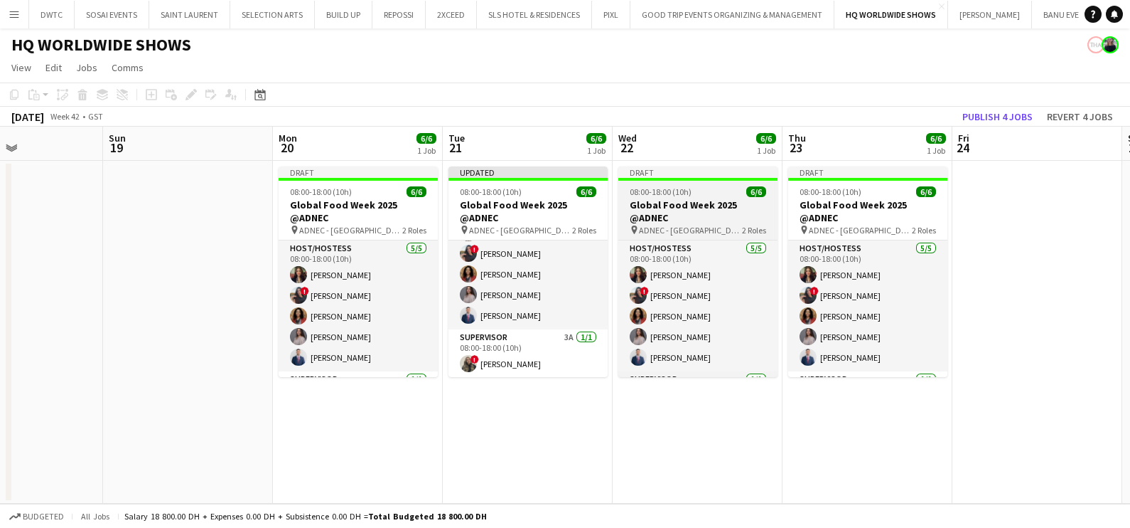
click at [670, 210] on h3 "Global Food Week 2025 @ADNEC" at bounding box center [698, 211] width 159 height 26
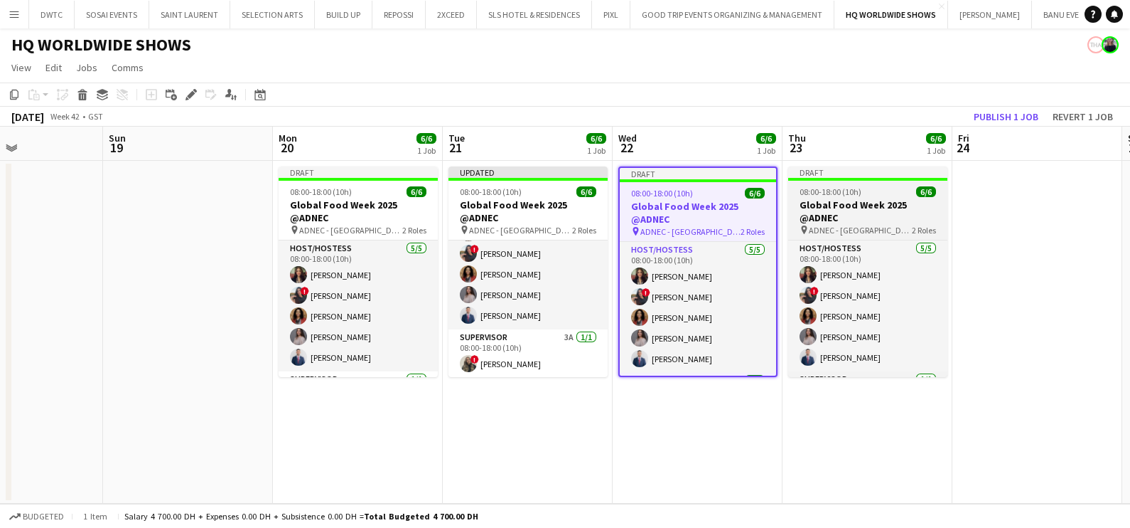
click at [857, 200] on h3 "Global Food Week 2025 @ADNEC" at bounding box center [867, 211] width 159 height 26
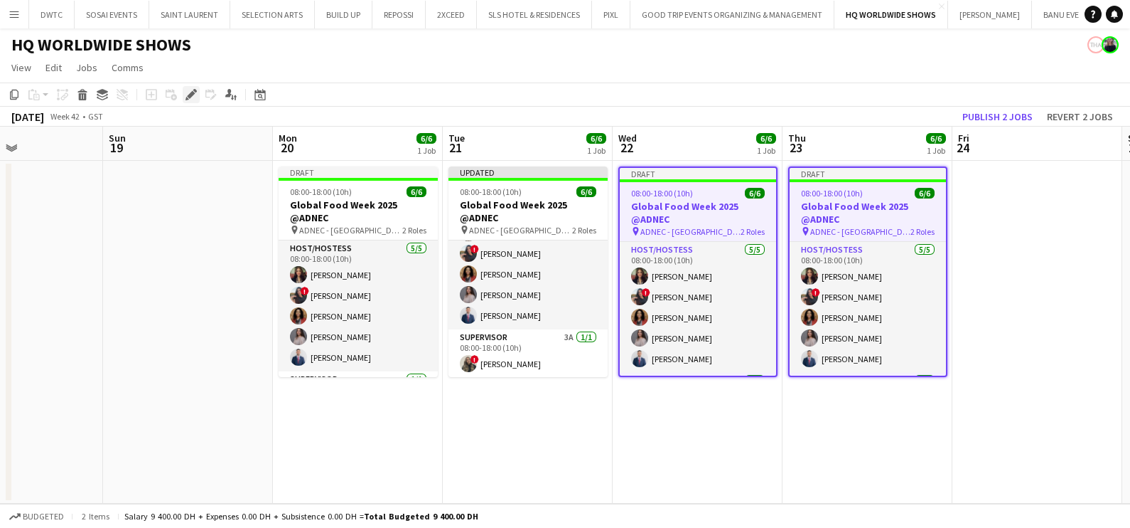
click at [186, 89] on icon "Edit" at bounding box center [191, 94] width 11 height 11
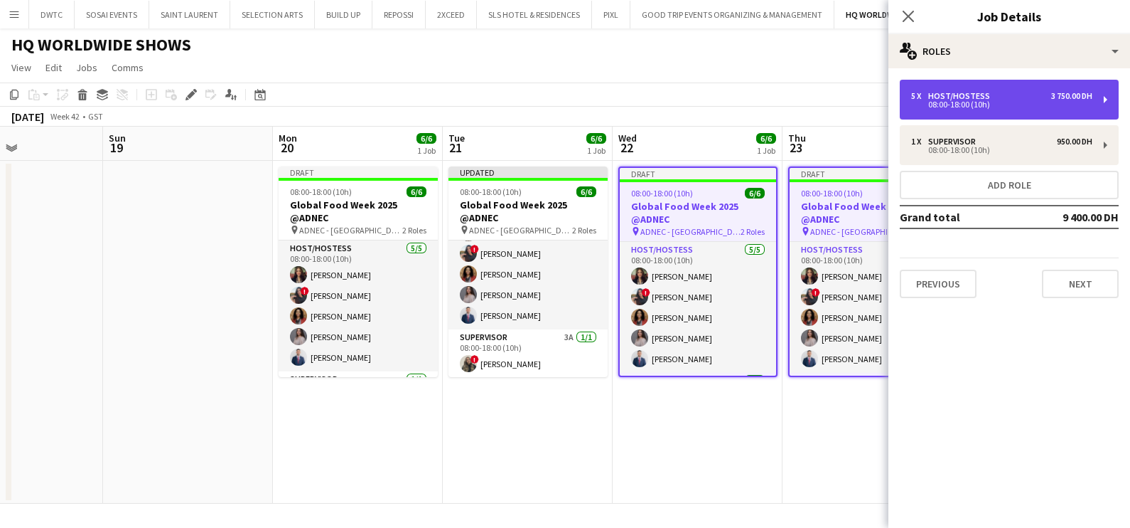
click at [946, 107] on div "08:00-18:00 (10h)" at bounding box center [1001, 104] width 181 height 7
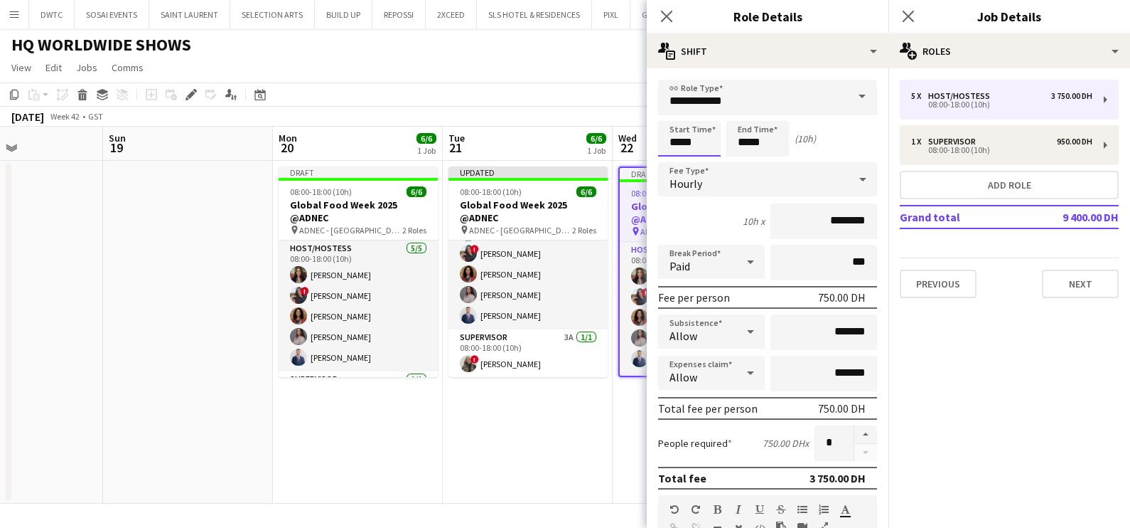
click at [712, 134] on input "*****" at bounding box center [689, 139] width 63 height 36
click at [707, 108] on div at bounding box center [704, 114] width 28 height 14
type input "*****"
click at [707, 108] on div at bounding box center [704, 114] width 28 height 14
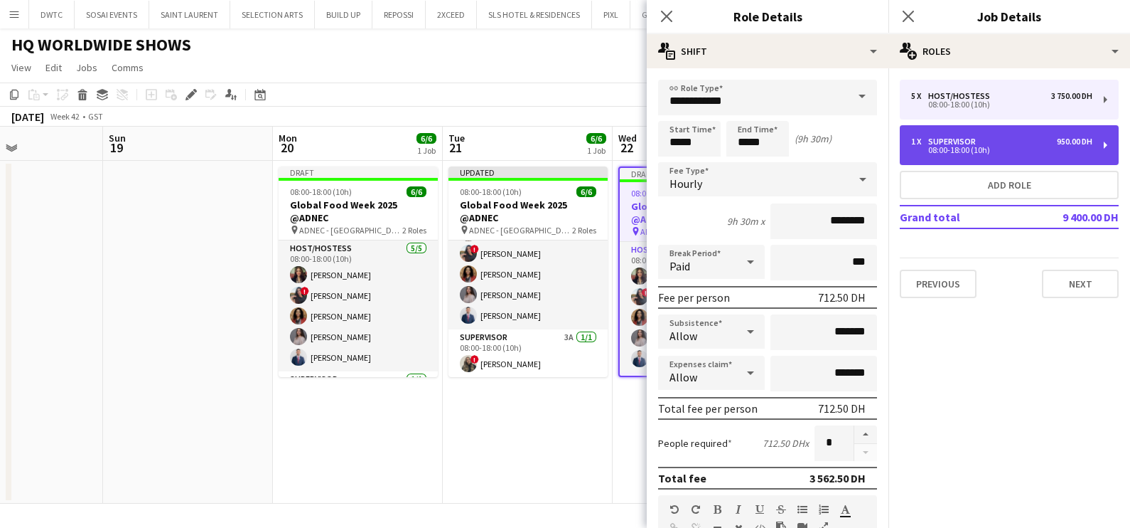
click at [965, 146] on div "08:00-18:00 (10h)" at bounding box center [1001, 149] width 181 height 7
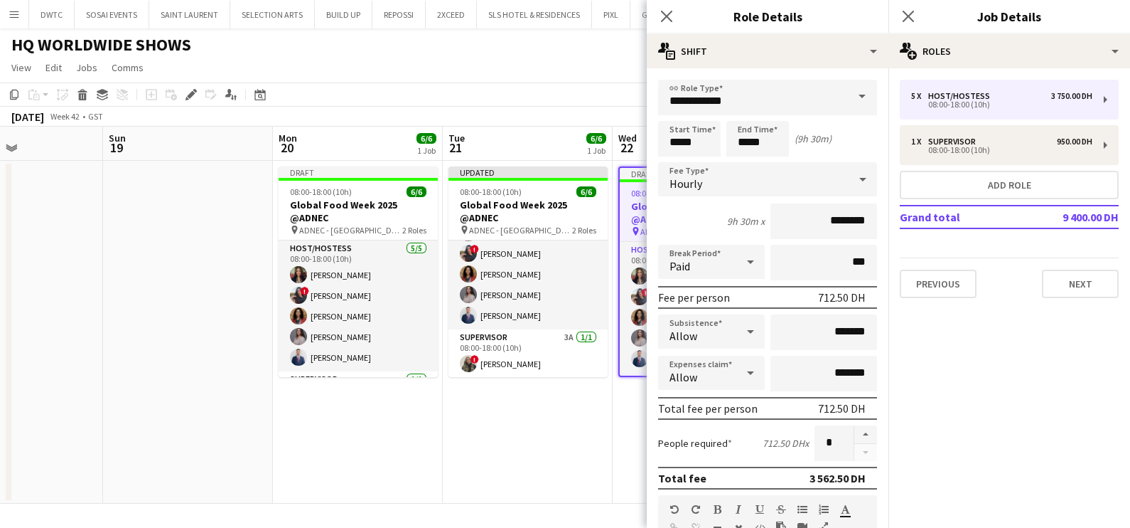
type input "**********"
type input "*****"
type input "********"
type input "*"
click at [697, 136] on input "*****" at bounding box center [689, 139] width 63 height 36
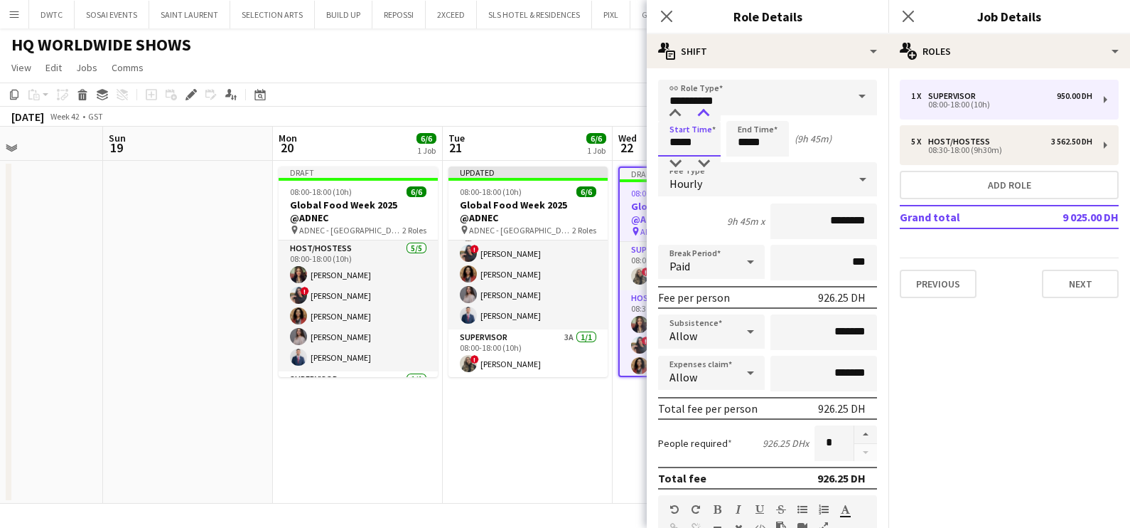
click at [706, 111] on div at bounding box center [704, 114] width 28 height 14
type input "*****"
click at [706, 111] on div at bounding box center [704, 114] width 28 height 14
click at [584, 411] on app-date-cell "Updated 08:00-18:00 (10h) 6/6 Global Food Week 2025 @ADNEC pin ADNEC - Abu Dhab…" at bounding box center [528, 332] width 170 height 343
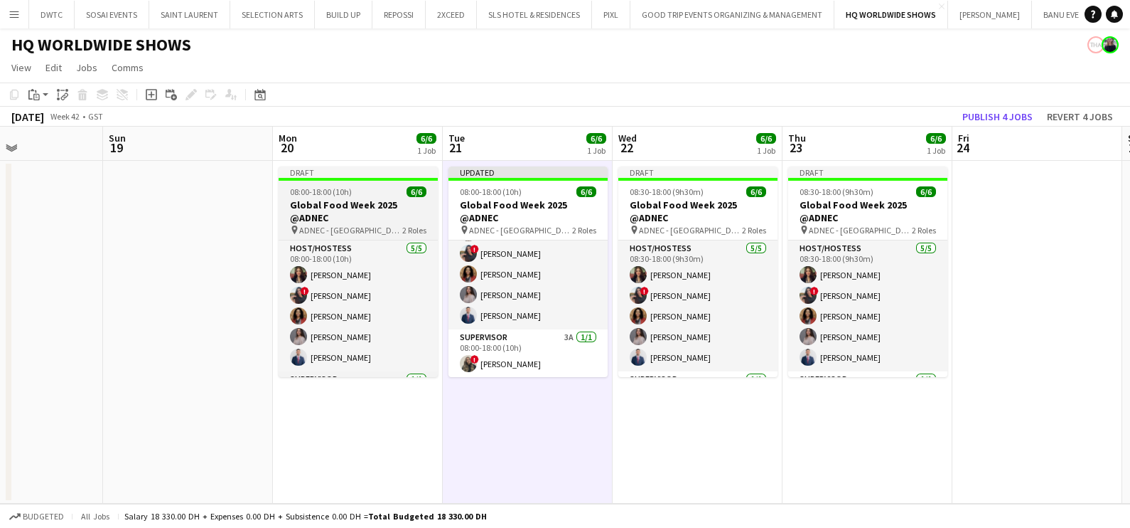
click at [358, 193] on div "08:00-18:00 (10h) 6/6" at bounding box center [358, 191] width 159 height 11
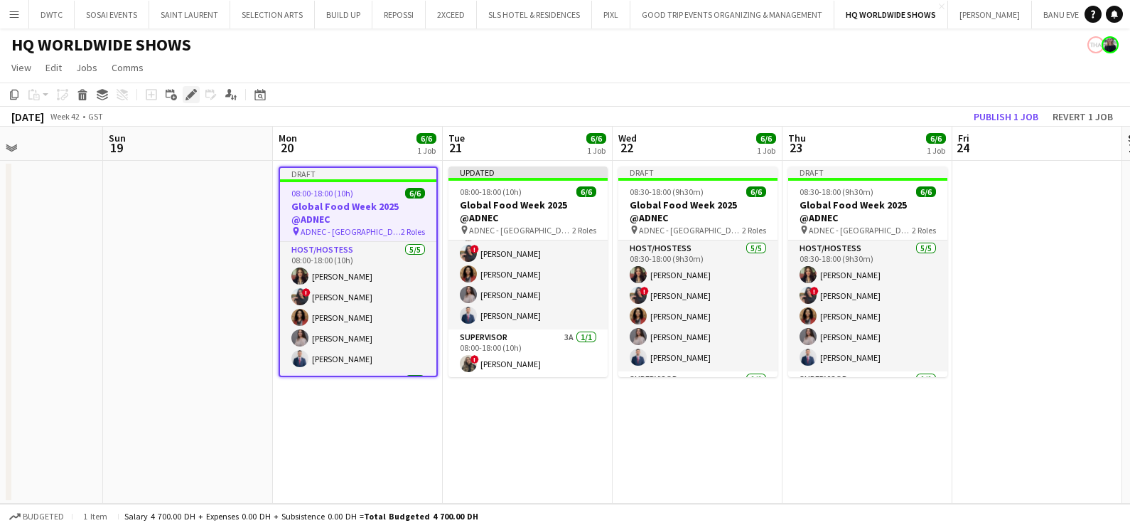
click at [186, 99] on icon "Edit" at bounding box center [191, 94] width 11 height 11
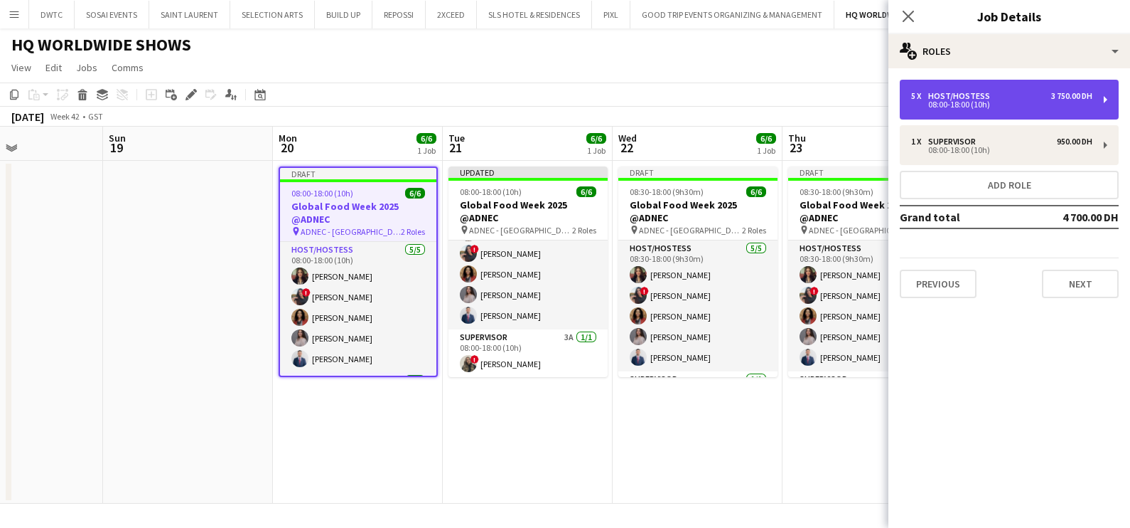
click at [970, 112] on div "5 x Host/Hostess 3 750.00 DH 08:00-18:00 (10h)" at bounding box center [1009, 100] width 219 height 40
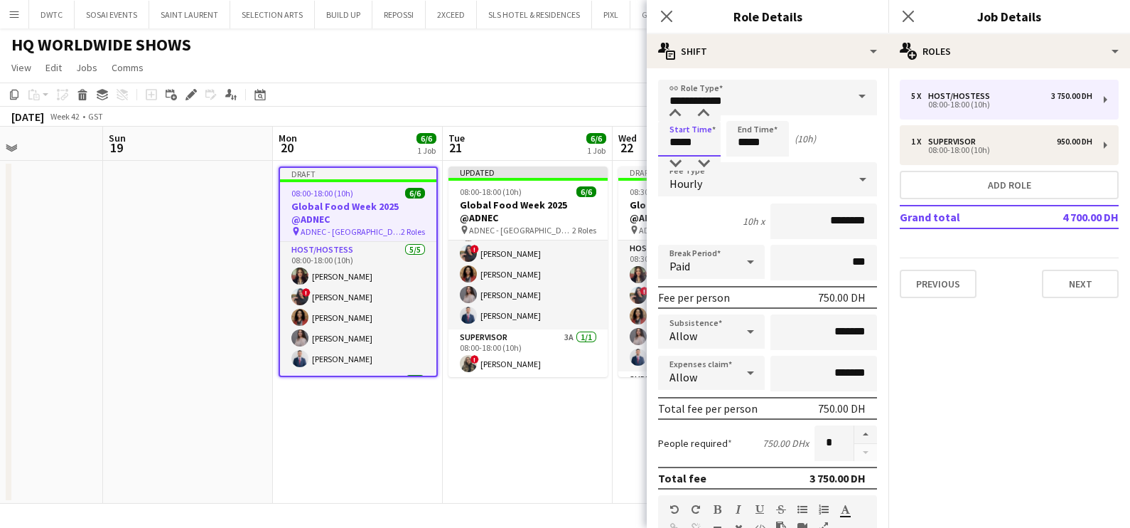
click at [707, 139] on input "*****" at bounding box center [689, 139] width 63 height 36
type input "*****"
click at [678, 112] on div at bounding box center [675, 114] width 28 height 14
click at [756, 145] on input "*****" at bounding box center [758, 139] width 63 height 36
click at [744, 164] on div at bounding box center [743, 163] width 28 height 14
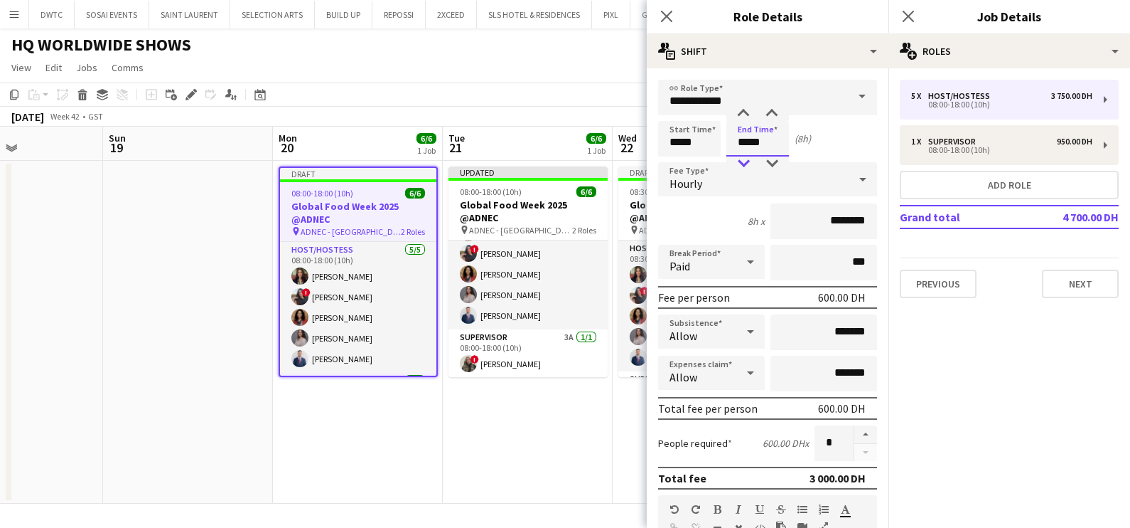
click at [744, 164] on div at bounding box center [743, 163] width 28 height 14
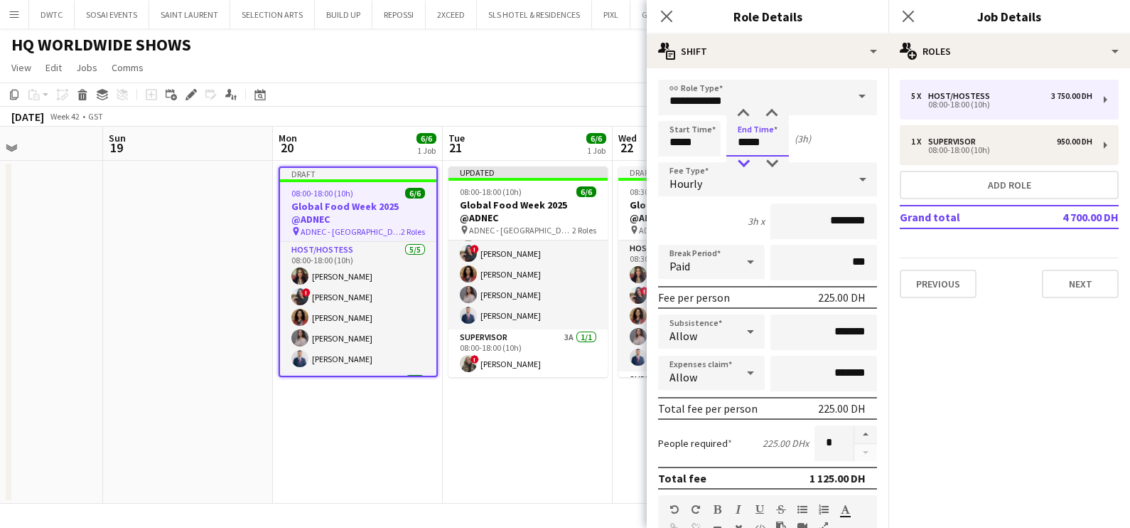
type input "*****"
click at [744, 164] on div at bounding box center [743, 163] width 28 height 14
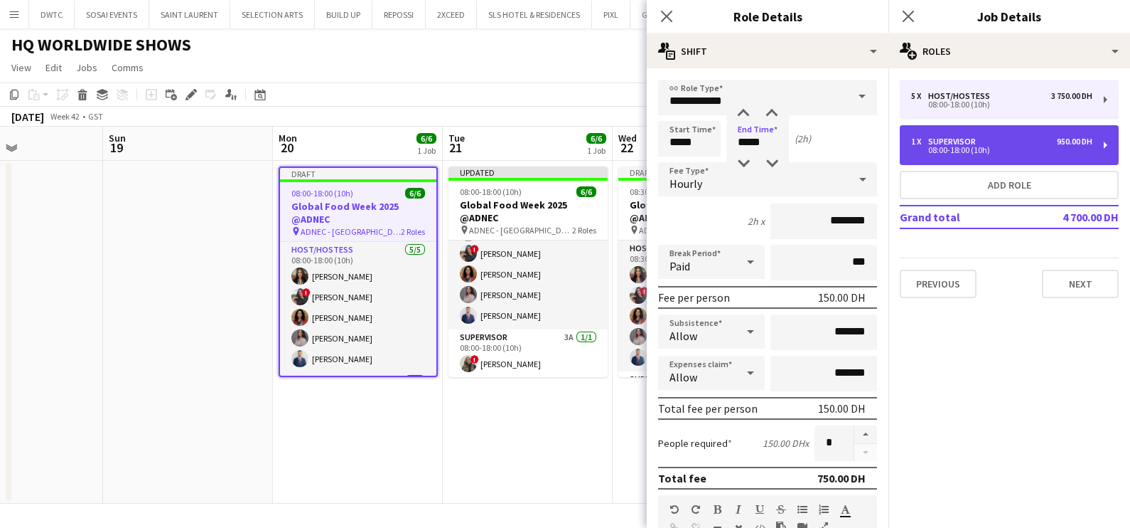
click at [1006, 147] on div "08:00-18:00 (10h)" at bounding box center [1001, 149] width 181 height 7
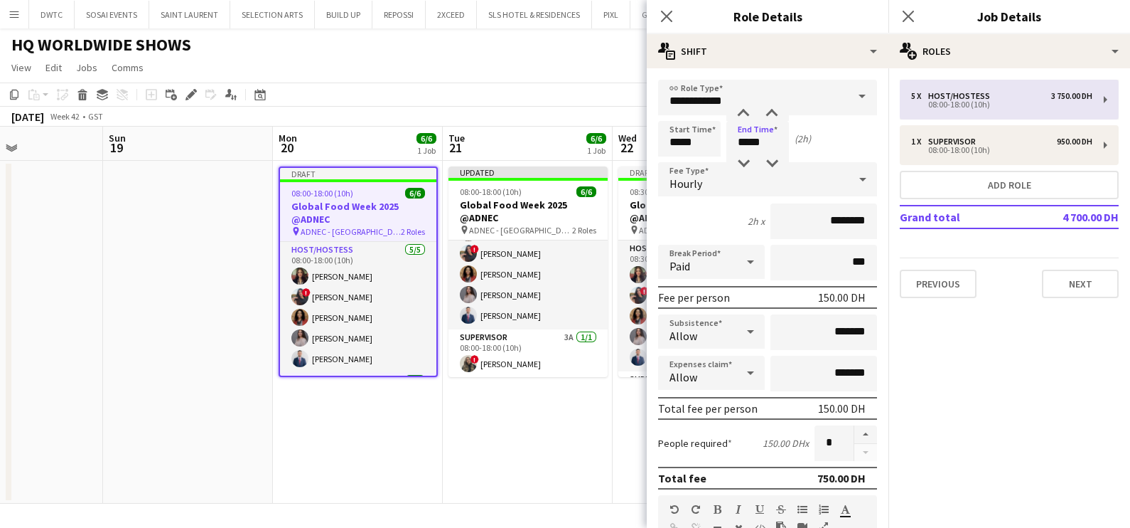
type input "**********"
type input "*****"
type input "********"
type input "*"
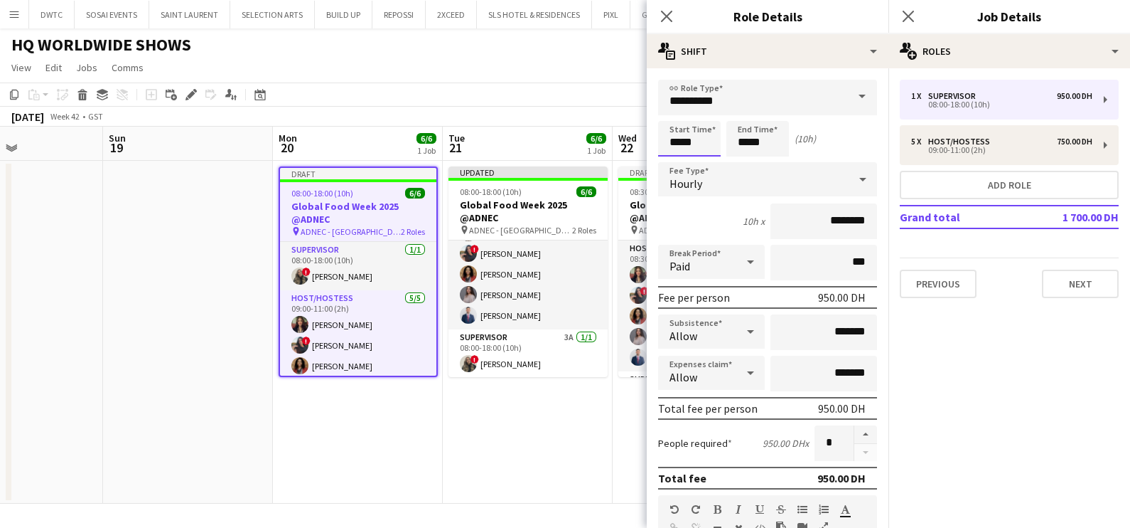
click at [704, 134] on input "*****" at bounding box center [689, 139] width 63 height 36
type input "*****"
click at [675, 110] on div at bounding box center [675, 114] width 28 height 14
click at [770, 138] on input "*****" at bounding box center [758, 139] width 63 height 36
click at [750, 160] on div at bounding box center [743, 163] width 28 height 14
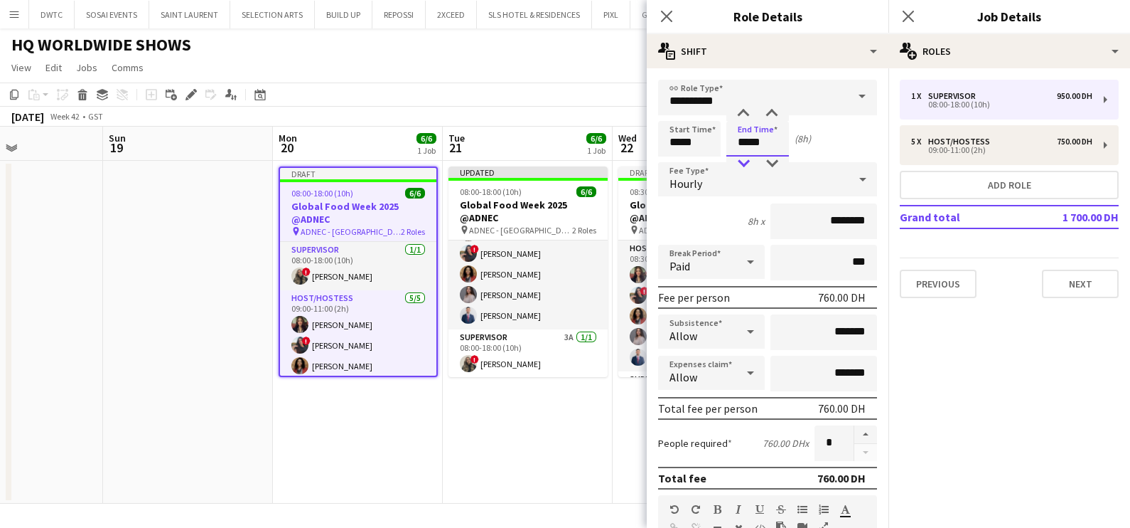
click at [750, 160] on div at bounding box center [743, 163] width 28 height 14
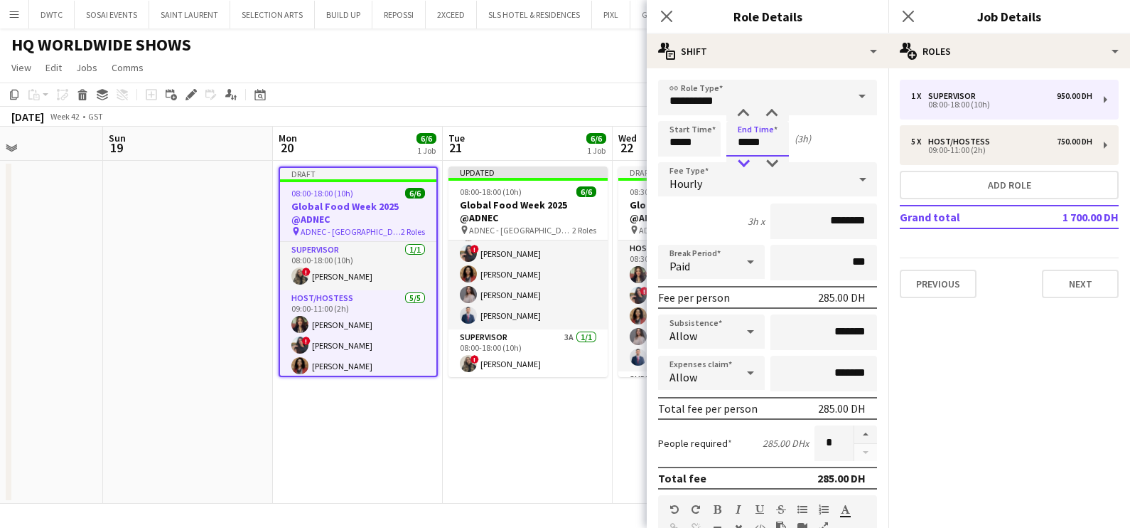
type input "*****"
click at [750, 160] on div at bounding box center [743, 163] width 28 height 14
click at [544, 465] on app-date-cell "Updated 08:00-18:00 (10h) 6/6 Global Food Week 2025 @ADNEC pin ADNEC - Abu Dhab…" at bounding box center [528, 332] width 170 height 343
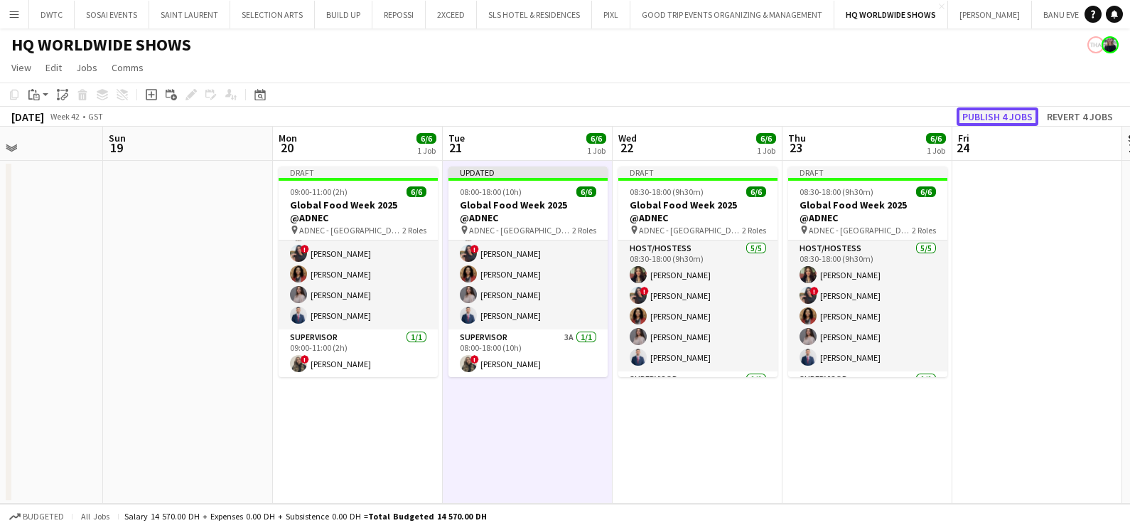
click at [995, 121] on button "Publish 4 jobs" at bounding box center [998, 116] width 82 height 18
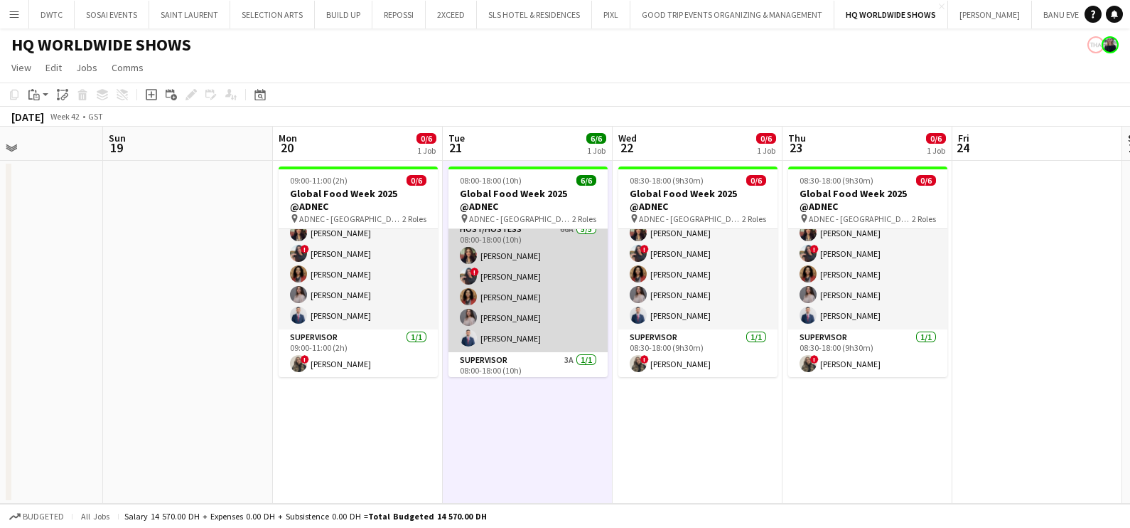
scroll to position [0, 0]
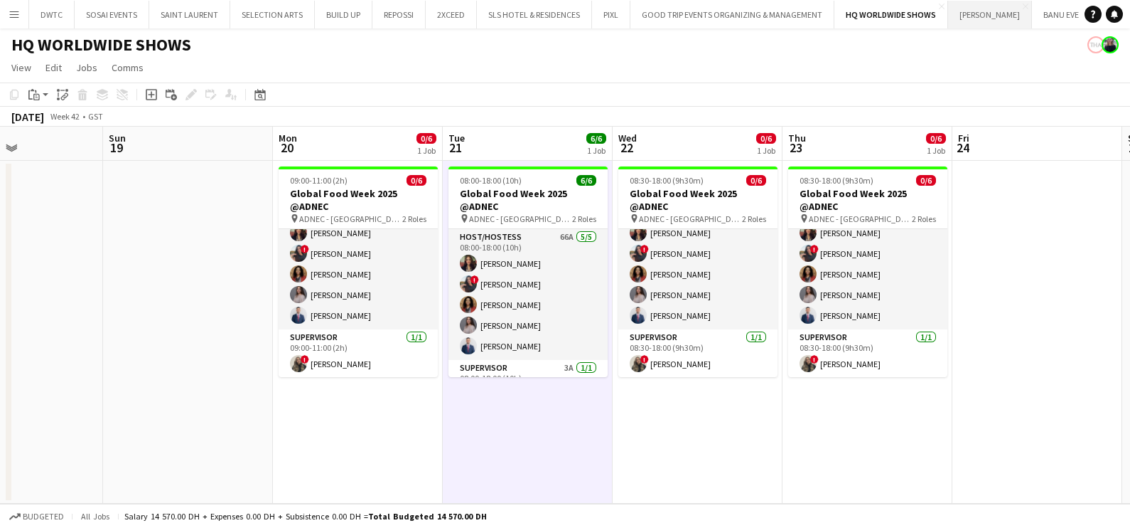
click at [964, 16] on button "JACK MORTON Close" at bounding box center [990, 15] width 84 height 28
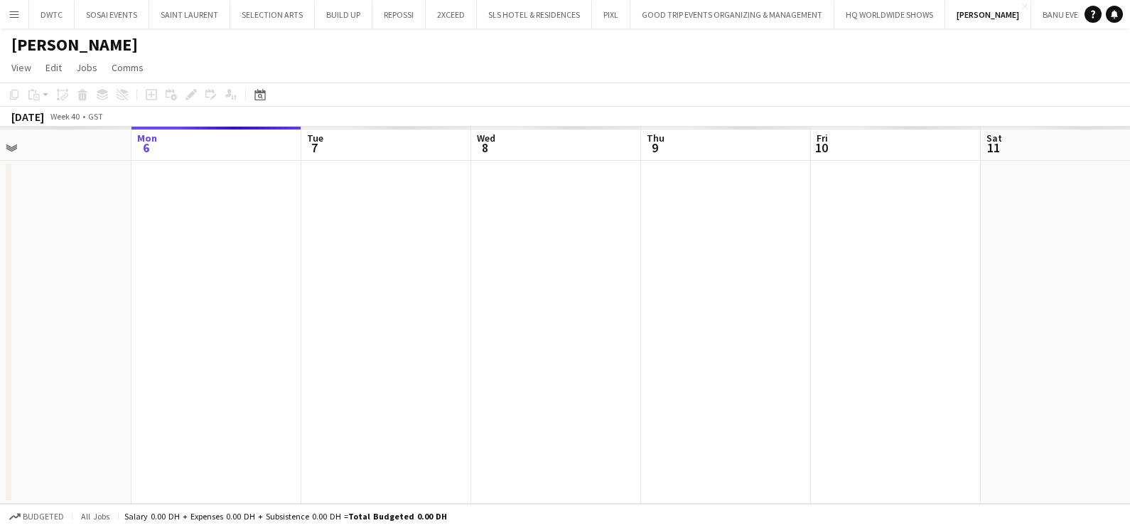
click at [56, 295] on div "Fri 3 Sat 4 Sun 5 Mon 6 Tue 7 Wed 8 Thu 9 Fri 10 Sat 11 Sun 12 Mon 13 Tue 14" at bounding box center [565, 315] width 1130 height 377
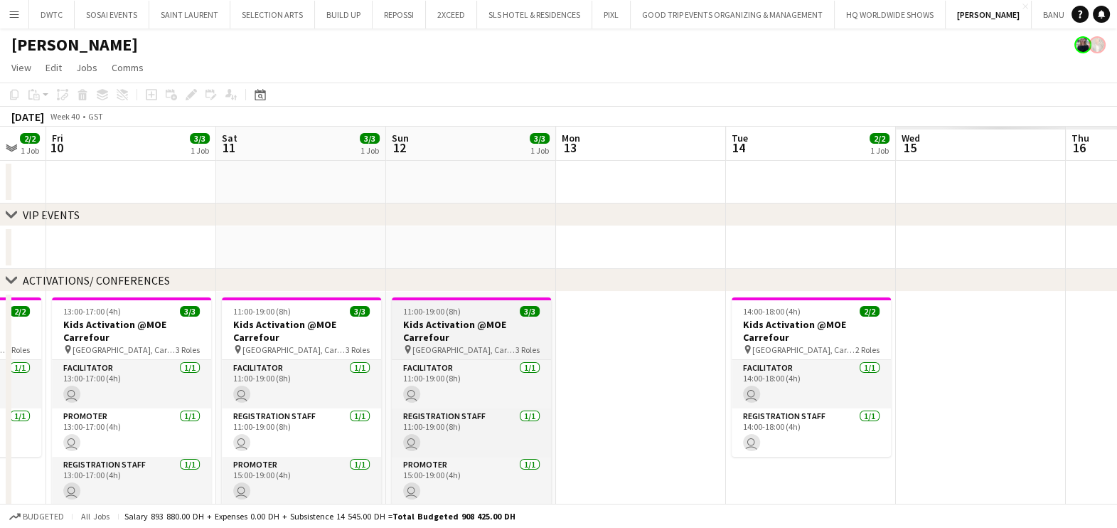
drag, startPoint x: 230, startPoint y: 304, endPoint x: 467, endPoint y: 311, distance: 236.9
click at [0, 309] on html "Menu Boards Boards Boards All jobs Status Workforce Workforce My Workforce Recr…" at bounding box center [558, 345] width 1117 height 691
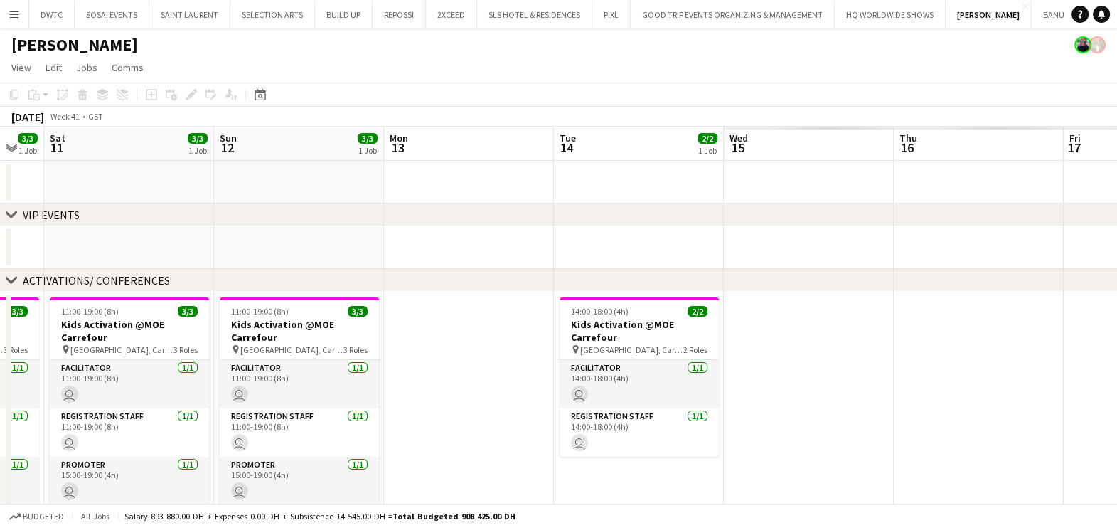
drag, startPoint x: 577, startPoint y: 306, endPoint x: 130, endPoint y: 314, distance: 446.5
click at [132, 314] on app-calendar-viewport "Wed 8 3/3 1 Job Thu 9 2/2 1 Job Fri 10 3/3 1 Job Sat 11 3/3 1 Job Sun 12 3/3 1 …" at bounding box center [558, 397] width 1117 height 540
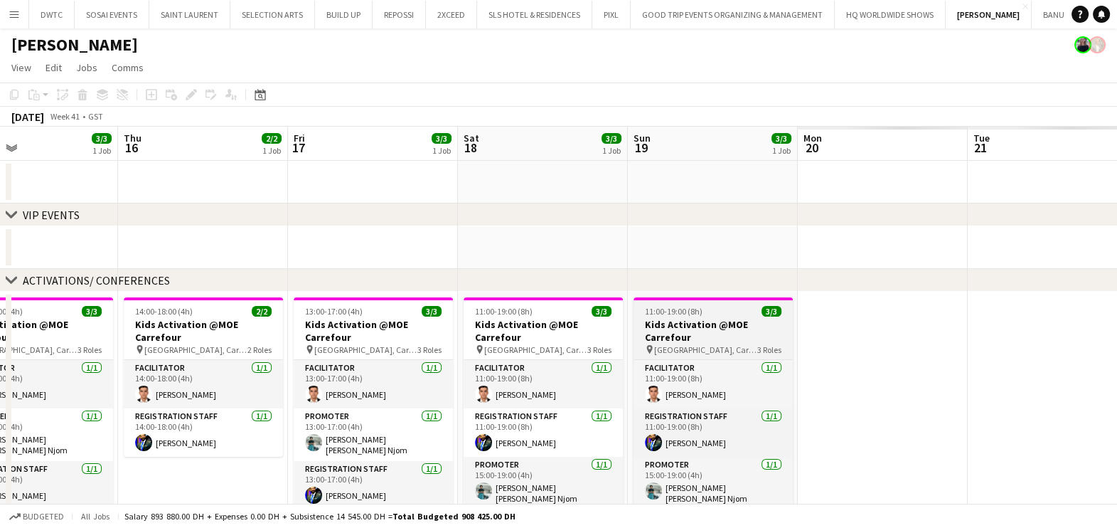
click at [0, 320] on html "Menu Boards Boards Boards All jobs Status Workforce Workforce My Workforce Recr…" at bounding box center [558, 345] width 1117 height 691
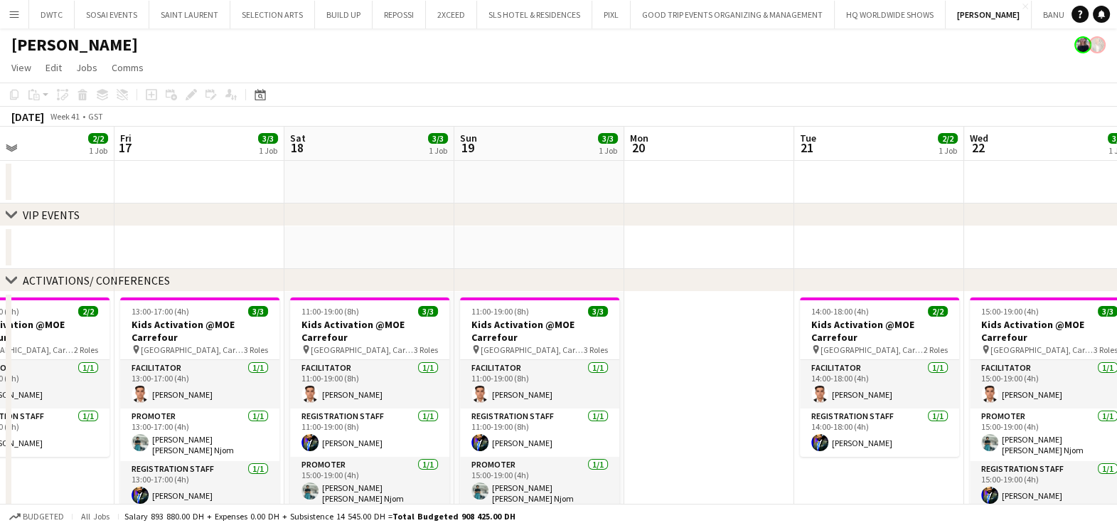
drag, startPoint x: 739, startPoint y: 338, endPoint x: 134, endPoint y: 354, distance: 605.2
click at [102, 348] on app-calendar-viewport "Tue 14 2/2 1 Job Wed 15 3/3 1 Job Thu 16 2/2 1 Job Fri 17 3/3 1 Job Sat 18 3/3 …" at bounding box center [558, 397] width 1117 height 540
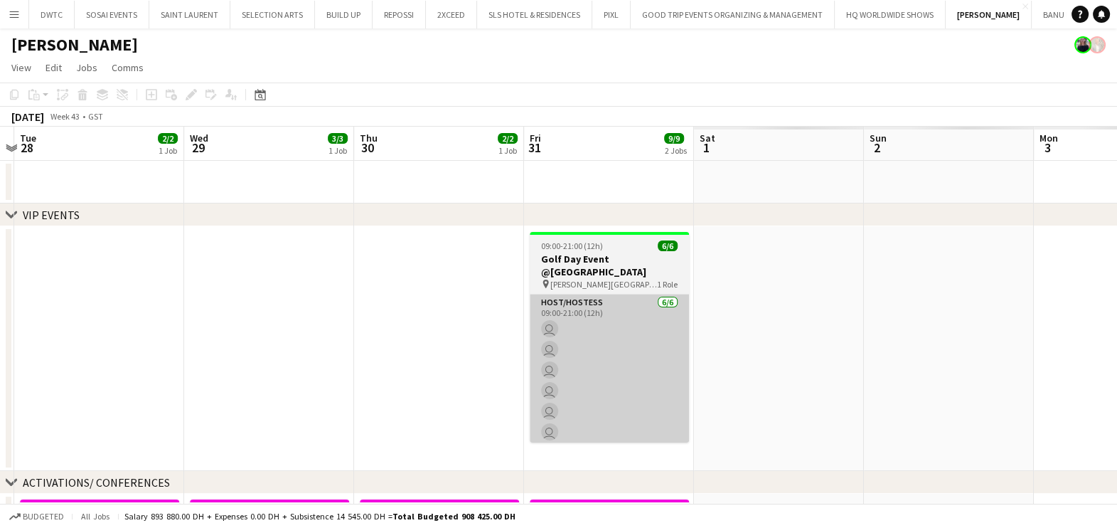
drag, startPoint x: 469, startPoint y: 354, endPoint x: 589, endPoint y: 341, distance: 120.9
click at [0, 355] on html "Menu Boards Boards Boards All jobs Status Workforce Workforce My Workforce Recr…" at bounding box center [558, 446] width 1117 height 893
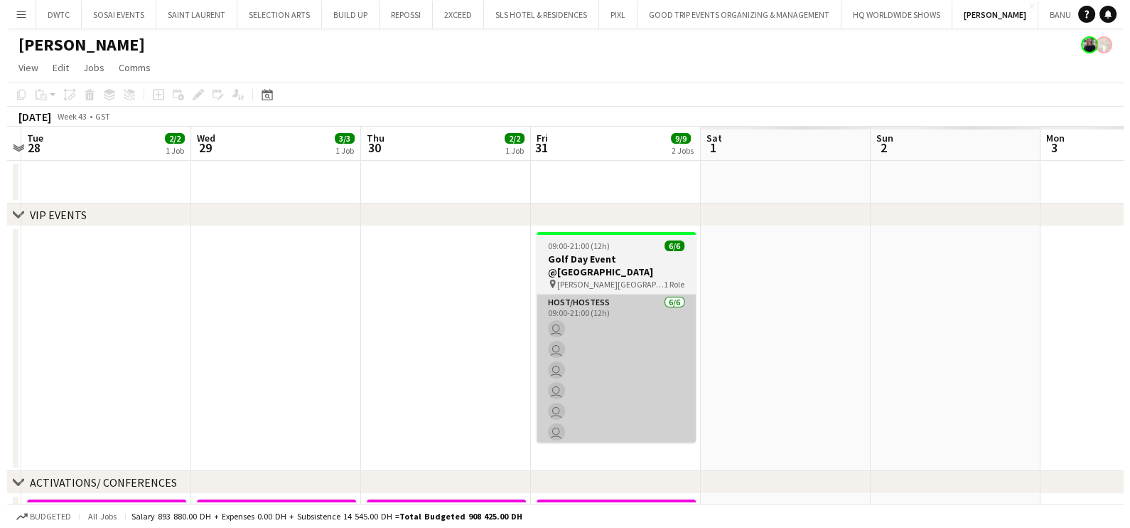
scroll to position [0, 412]
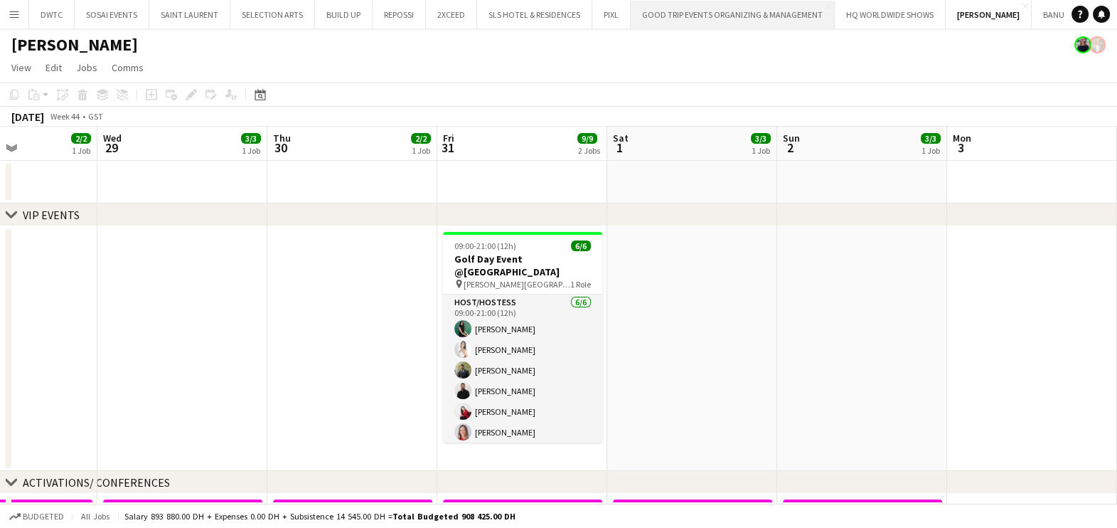
click at [705, 19] on button "GOOD TRIP EVENTS ORGANIZING & MANAGEMENT Close" at bounding box center [733, 15] width 204 height 28
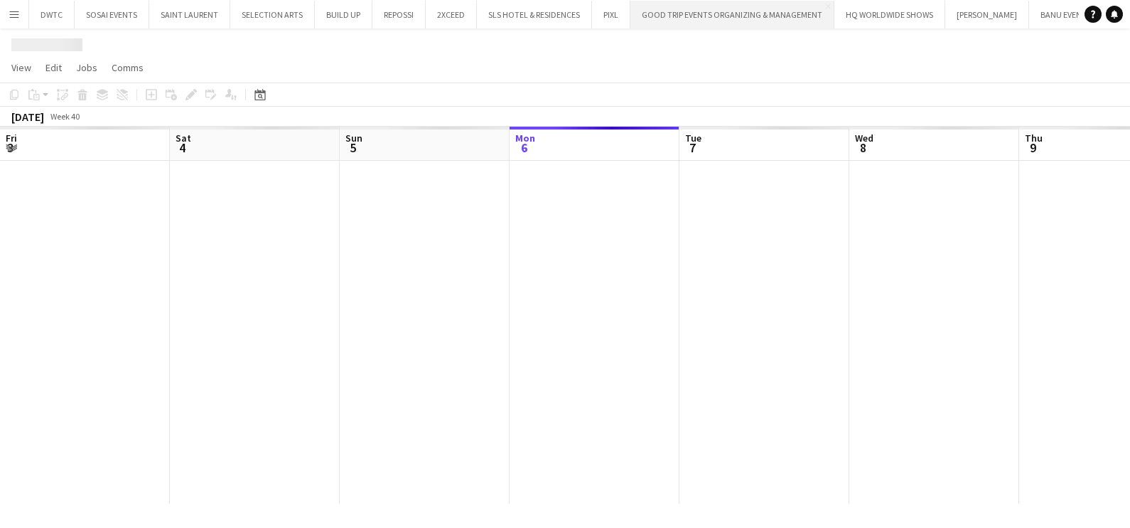
scroll to position [0, 340]
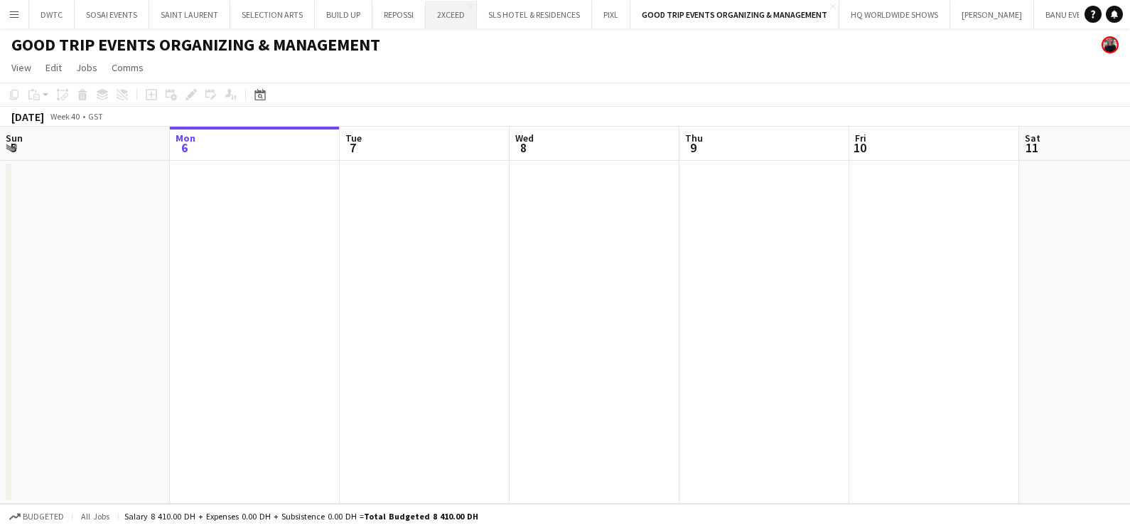
click at [427, 19] on button "2XCEED Close" at bounding box center [451, 15] width 51 height 28
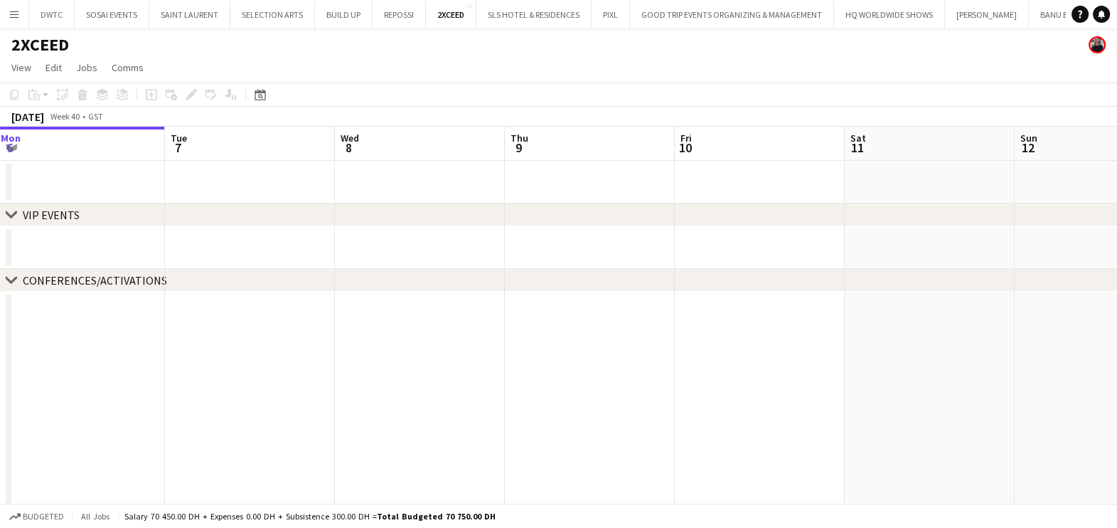
drag, startPoint x: 874, startPoint y: 266, endPoint x: 36, endPoint y: 307, distance: 839.9
click at [68, 299] on app-calendar-viewport "Fri 3 Sat 4 Sun 5 Mon 6 Tue 7 Wed 8 Thu 9 Fri 10 Sat 11 Sun 12 Mon 13 Tue 14 0/…" at bounding box center [558, 332] width 1117 height 410
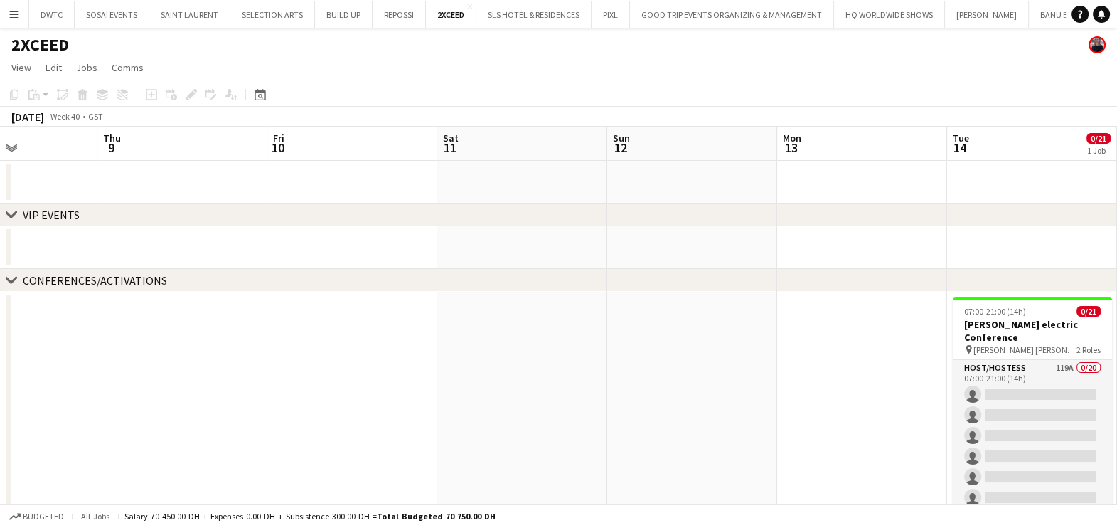
drag, startPoint x: 10, startPoint y: 363, endPoint x: 185, endPoint y: 377, distance: 175.5
click at [0, 366] on html "Menu Boards Boards Boards All jobs Status Workforce Workforce My Workforce Recr…" at bounding box center [558, 280] width 1117 height 560
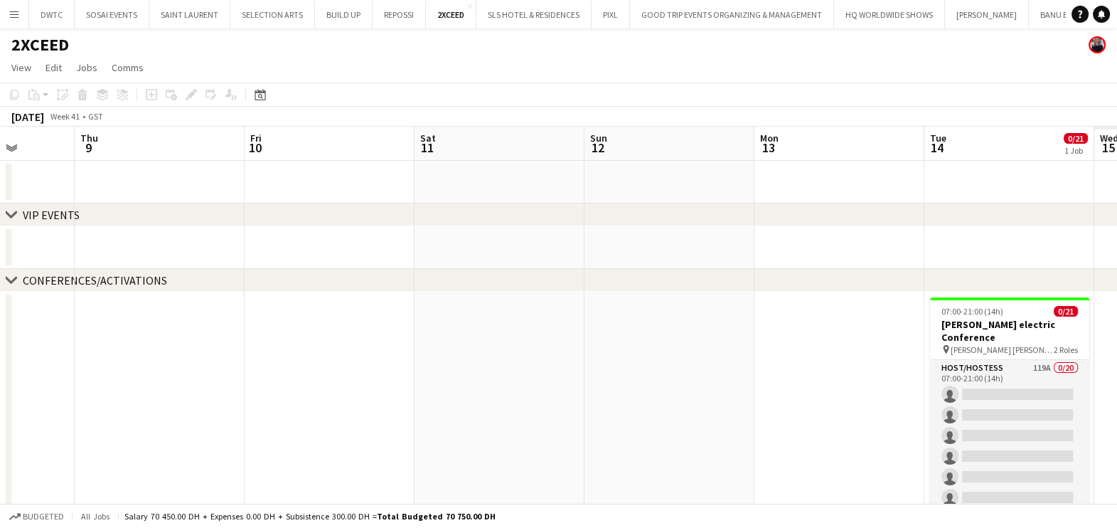
drag, startPoint x: 562, startPoint y: 410, endPoint x: 3, endPoint y: 414, distance: 559.5
click at [3, 414] on app-calendar-viewport "Mon 6 Tue 7 Wed 8 Thu 9 Fri 10 Sat 11 Sun 12 Mon 13 Tue 14 0/21 1 Job Wed 15 Th…" at bounding box center [558, 332] width 1117 height 410
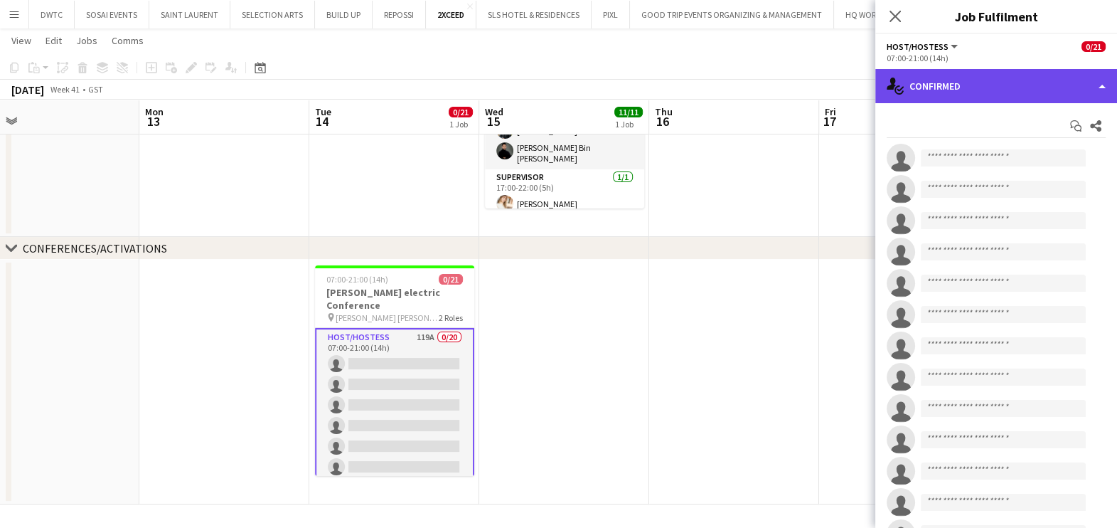
click at [995, 75] on div "single-neutral-actions-check-2 Confirmed" at bounding box center [996, 86] width 242 height 34
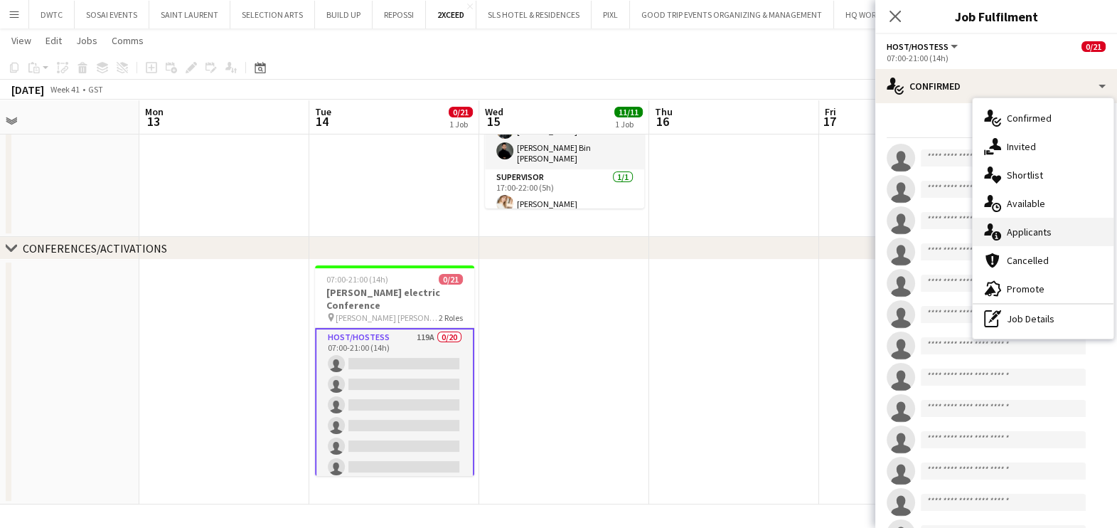
click at [1027, 228] on span "Applicants" at bounding box center [1029, 231] width 45 height 13
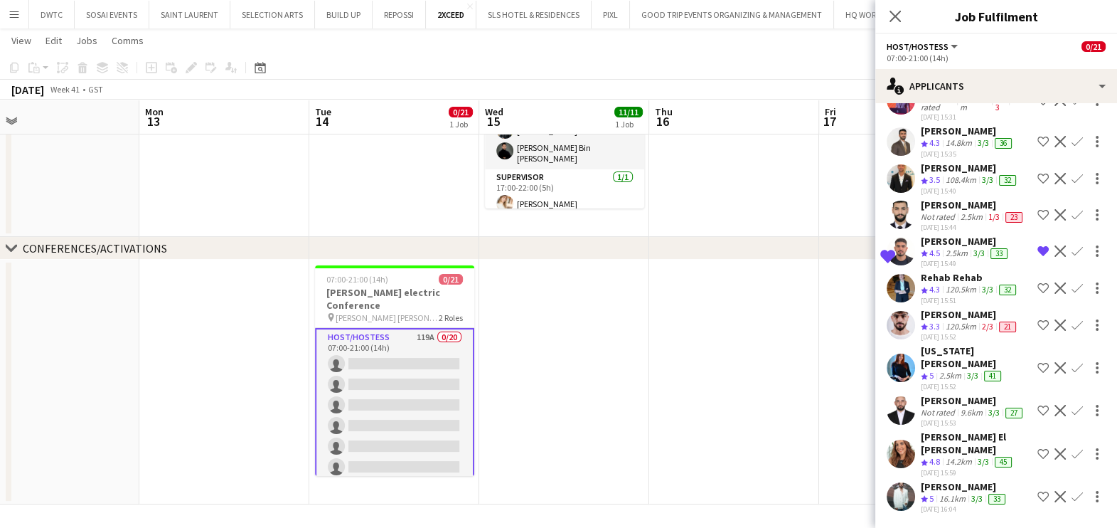
scroll to position [4233, 0]
click at [960, 399] on div "Abderrahim Baloul" at bounding box center [973, 400] width 105 height 13
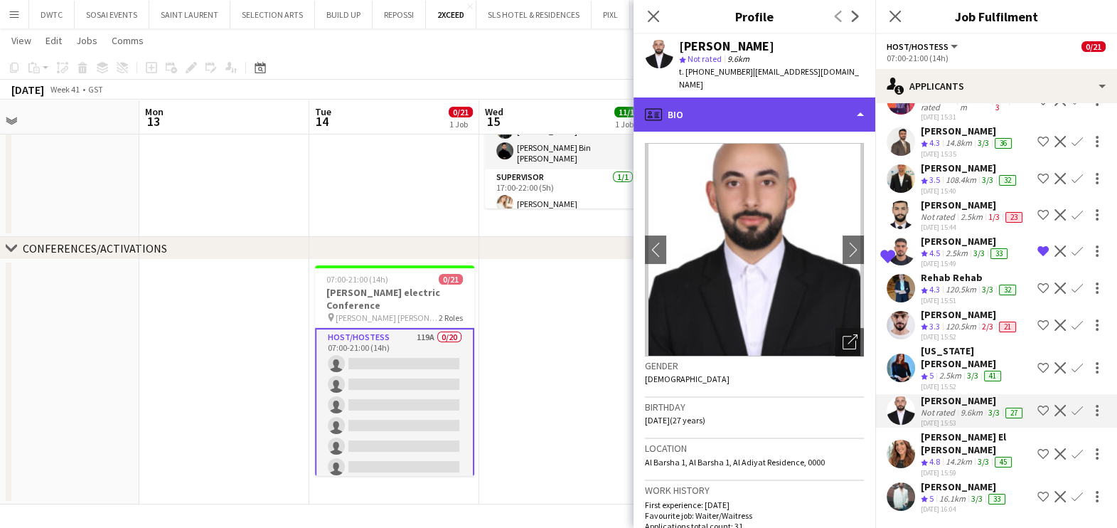
click at [762, 103] on div "profile Bio" at bounding box center [754, 114] width 242 height 34
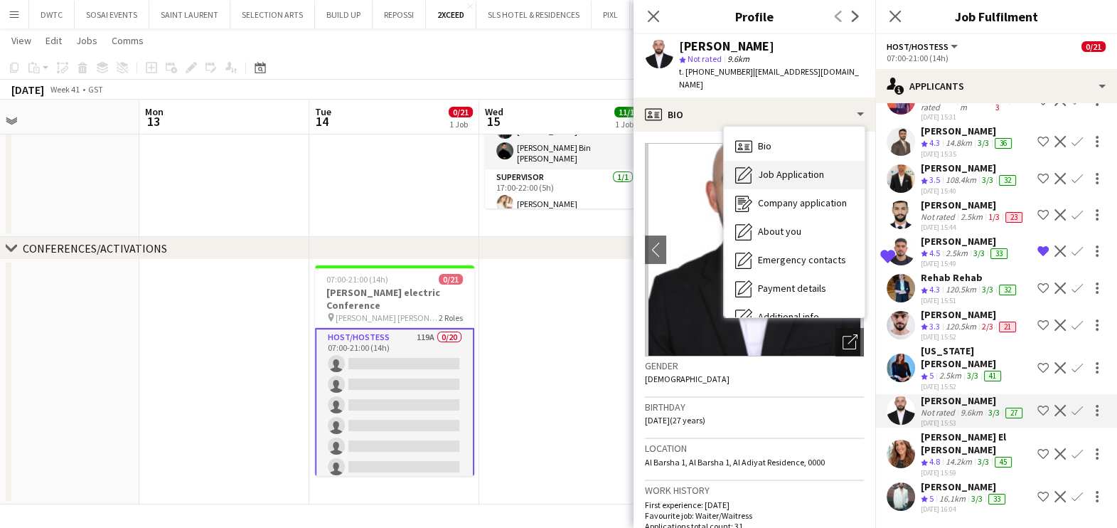
click at [765, 168] on span "Job Application" at bounding box center [791, 174] width 66 height 13
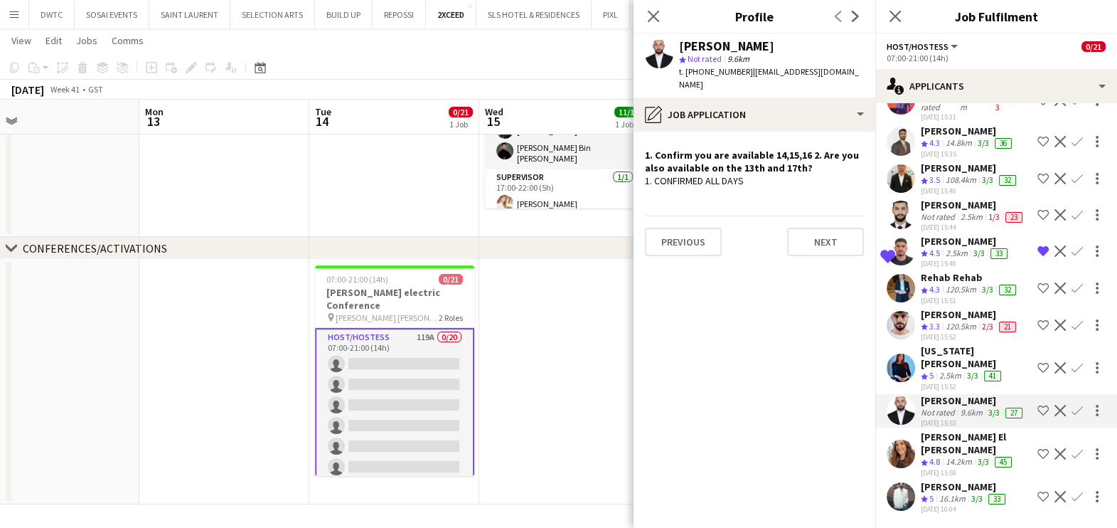
click at [1037, 416] on app-icon "Shortlist crew" at bounding box center [1042, 410] width 11 height 11
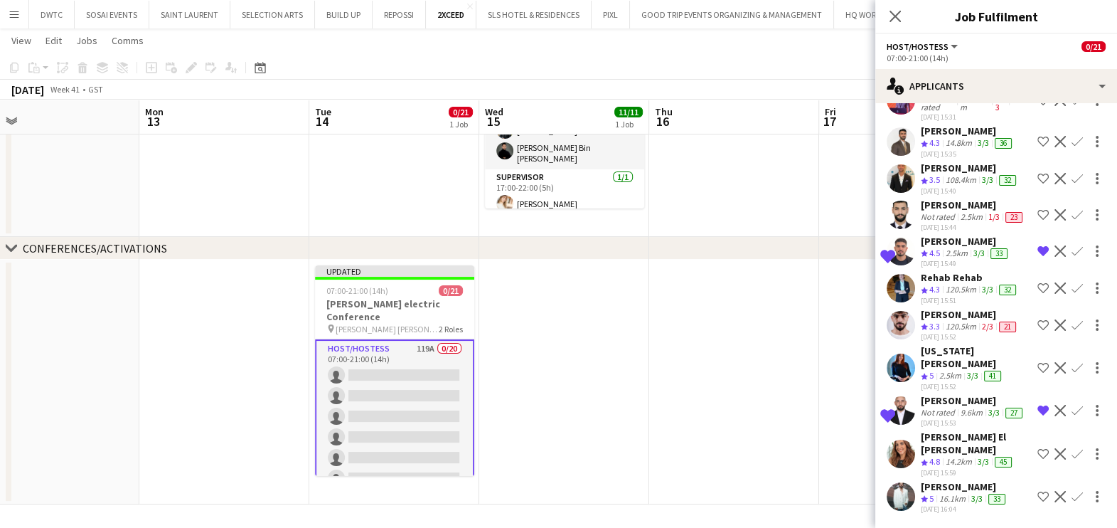
click at [692, 444] on app-date-cell at bounding box center [734, 381] width 170 height 245
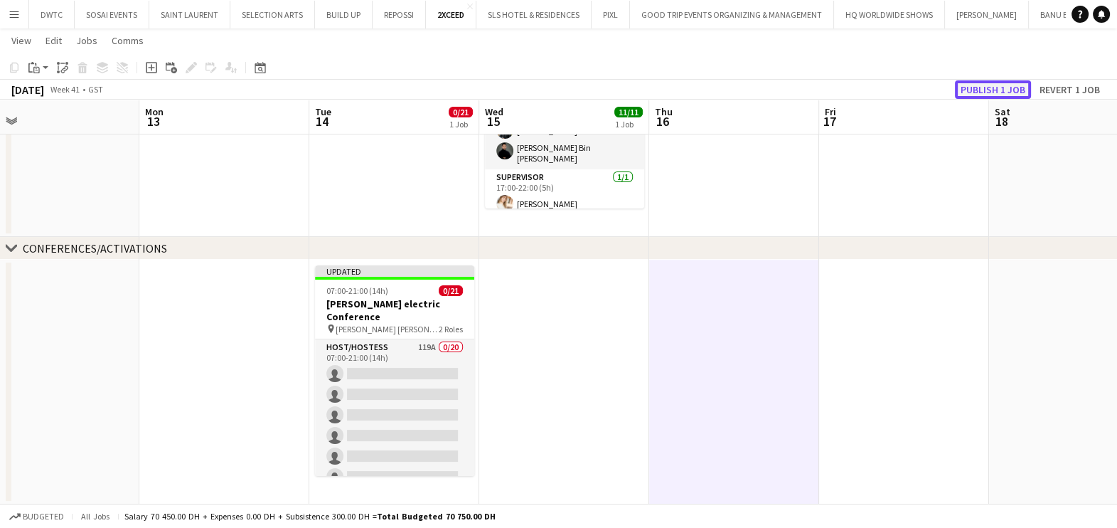
click at [988, 88] on button "Publish 1 job" at bounding box center [993, 89] width 76 height 18
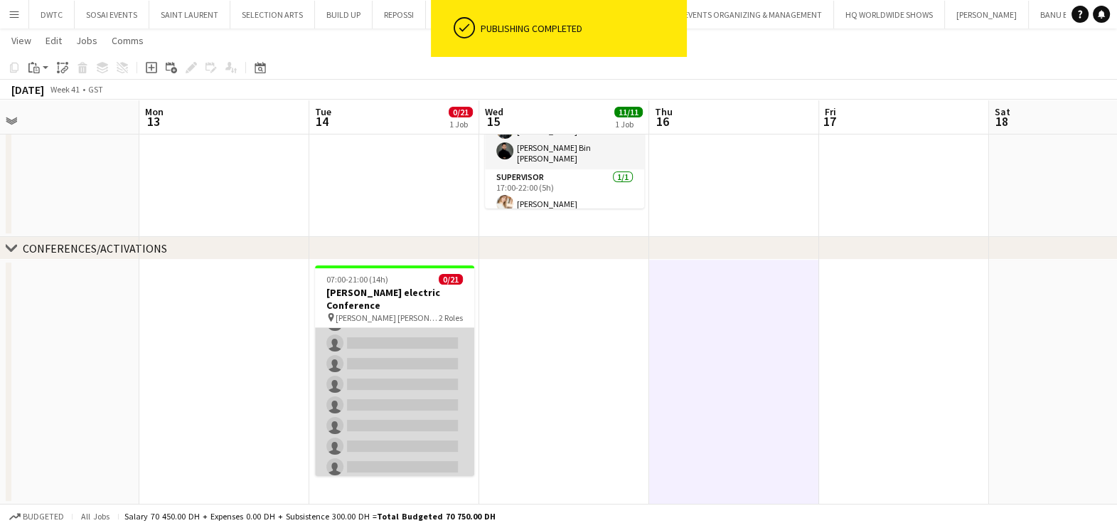
scroll to position [326, 0]
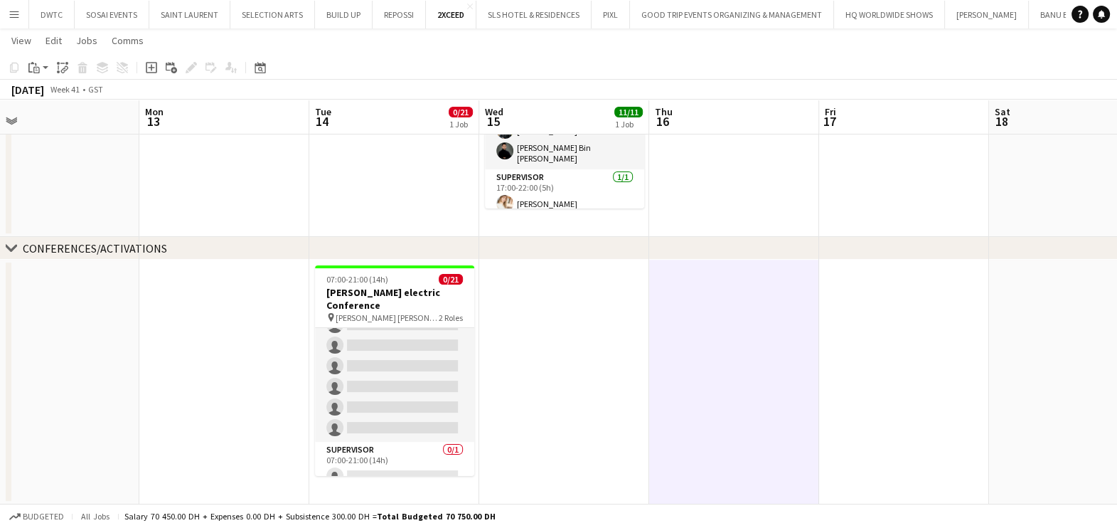
drag, startPoint x: 355, startPoint y: 370, endPoint x: 1129, endPoint y: 160, distance: 801.4
click at [356, 370] on app-card-role "Host/Hostess 119A 0/20 07:00-21:00 (14h) single-neutral-actions single-neutral-…" at bounding box center [394, 221] width 159 height 440
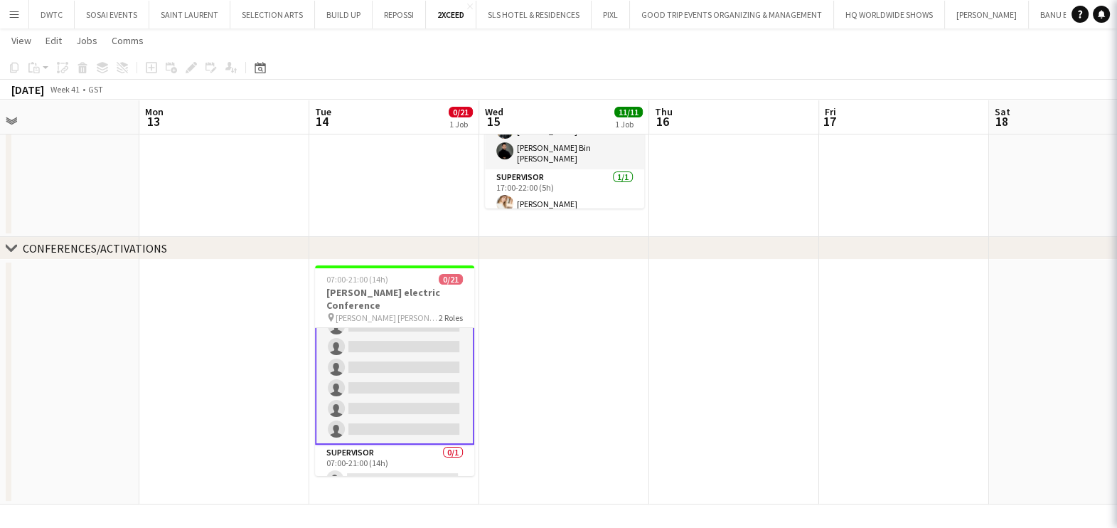
scroll to position [328, 0]
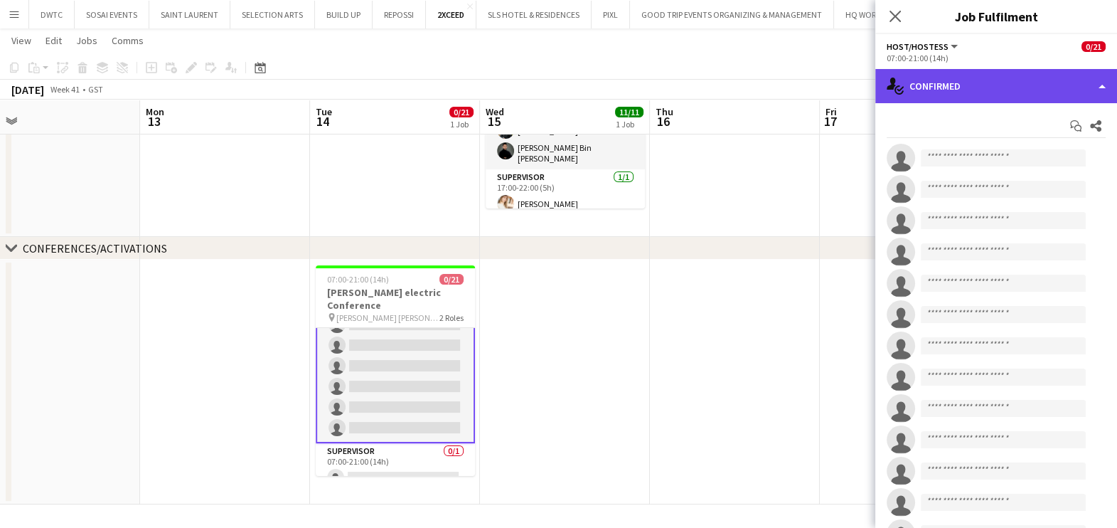
click at [1011, 89] on div "single-neutral-actions-check-2 Confirmed" at bounding box center [996, 86] width 242 height 34
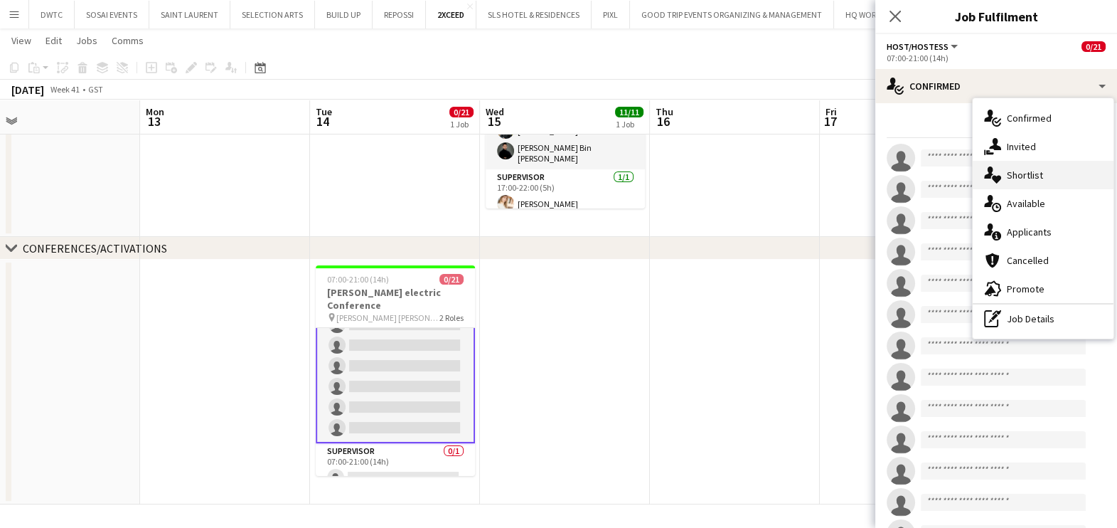
click at [1035, 174] on span "Shortlist" at bounding box center [1025, 174] width 36 height 13
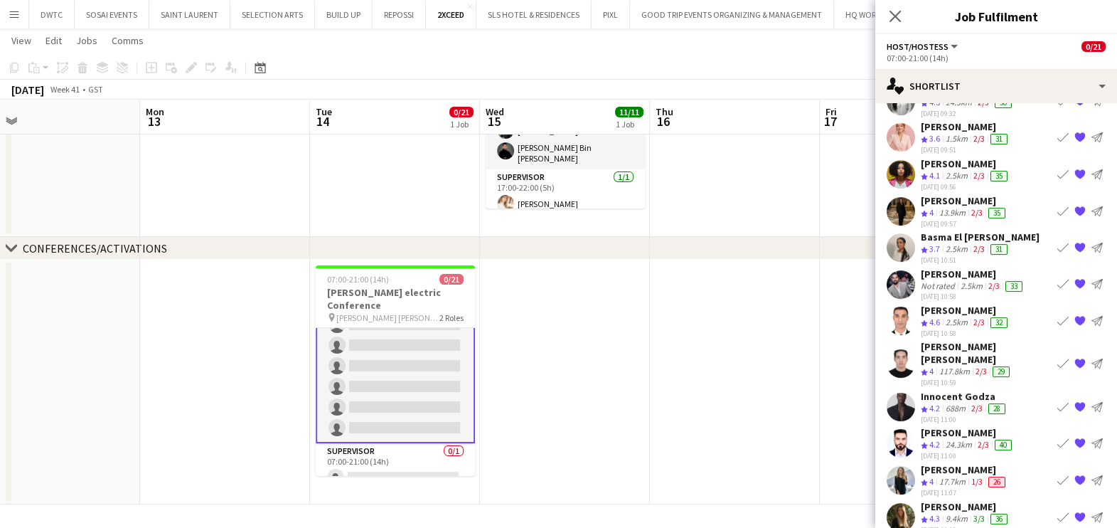
scroll to position [537, 0]
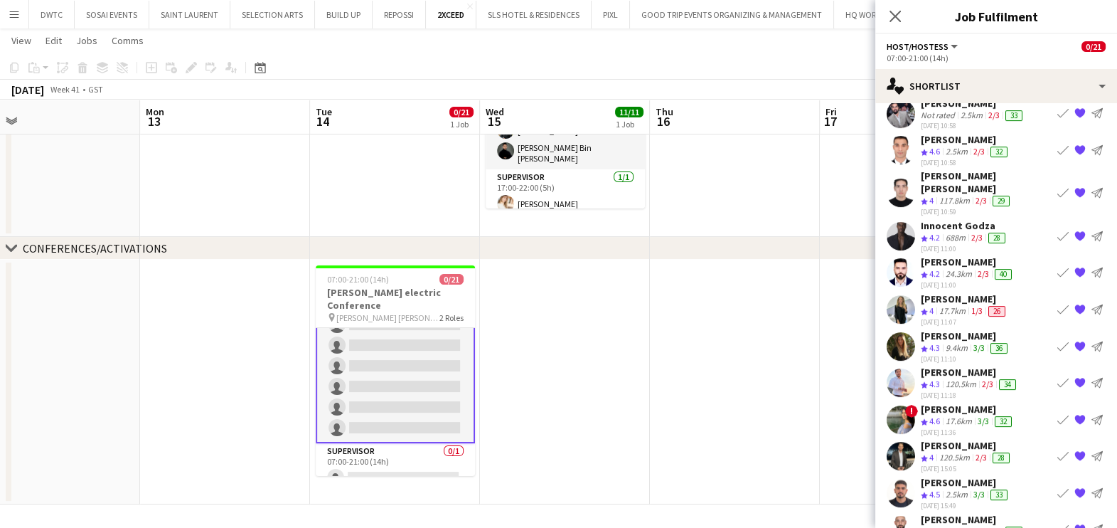
click at [963, 525] on div "9.6km" at bounding box center [972, 530] width 28 height 11
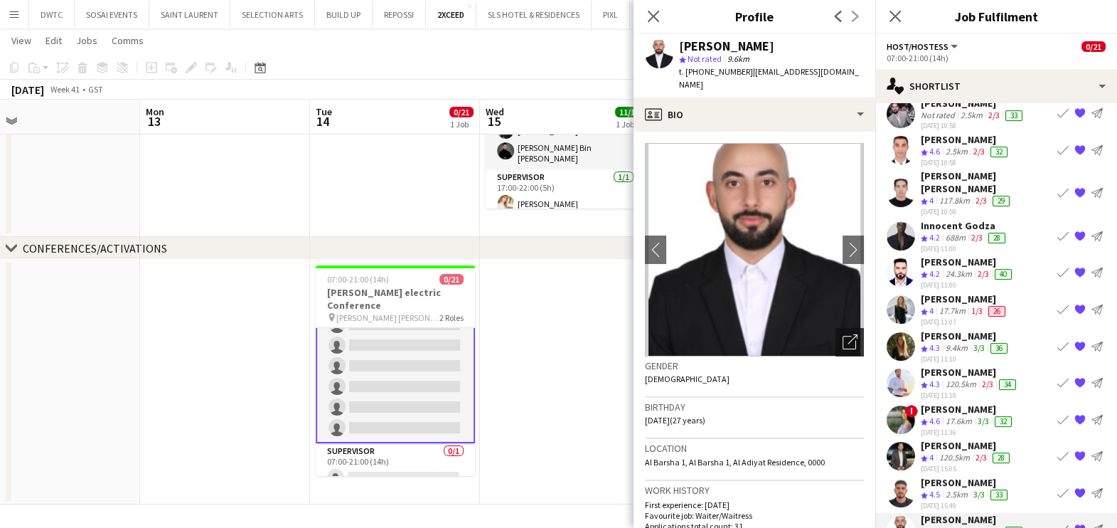
click at [842, 334] on icon "Open photos pop-in" at bounding box center [849, 341] width 15 height 15
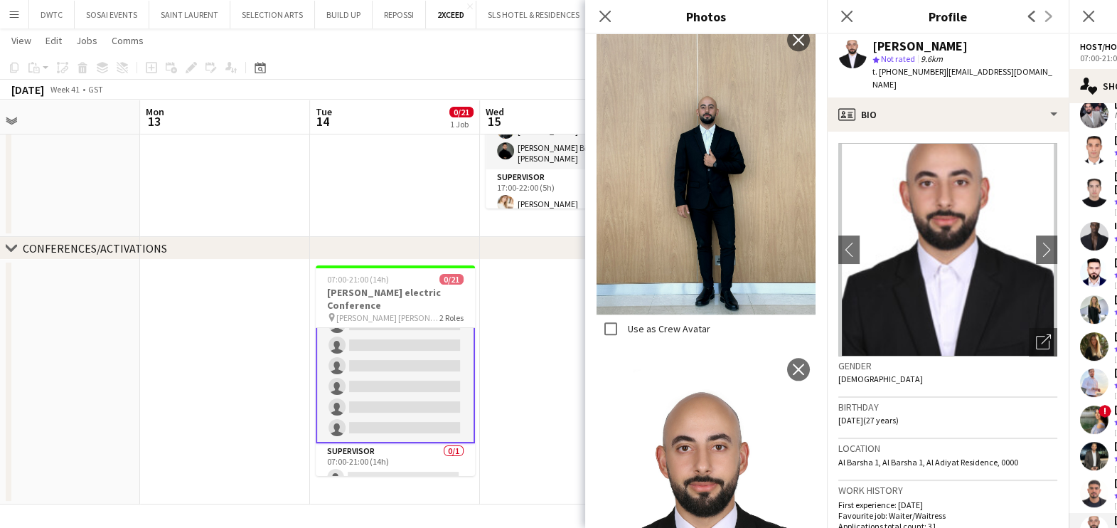
scroll to position [2014, 0]
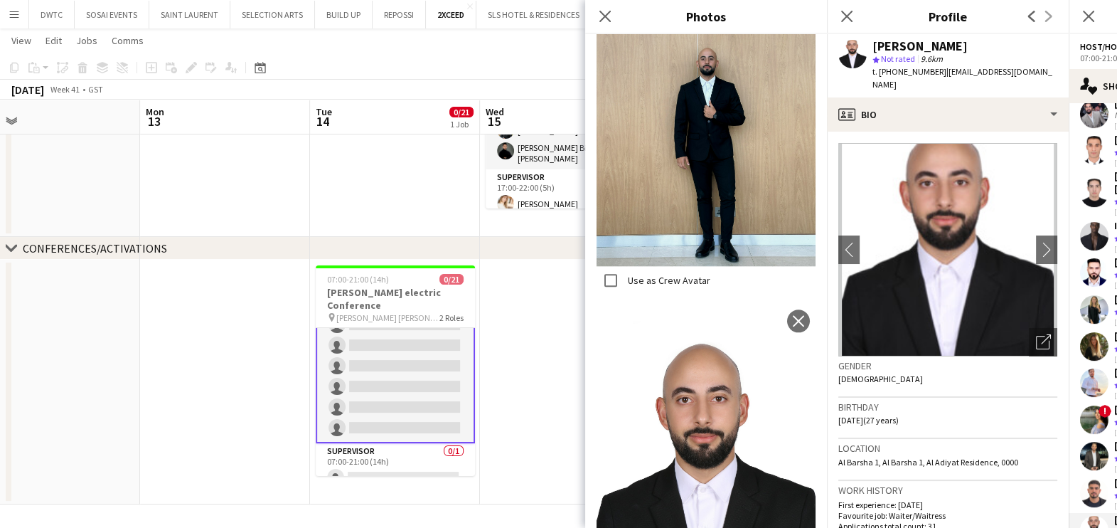
click at [499, 402] on app-date-cell at bounding box center [565, 381] width 170 height 245
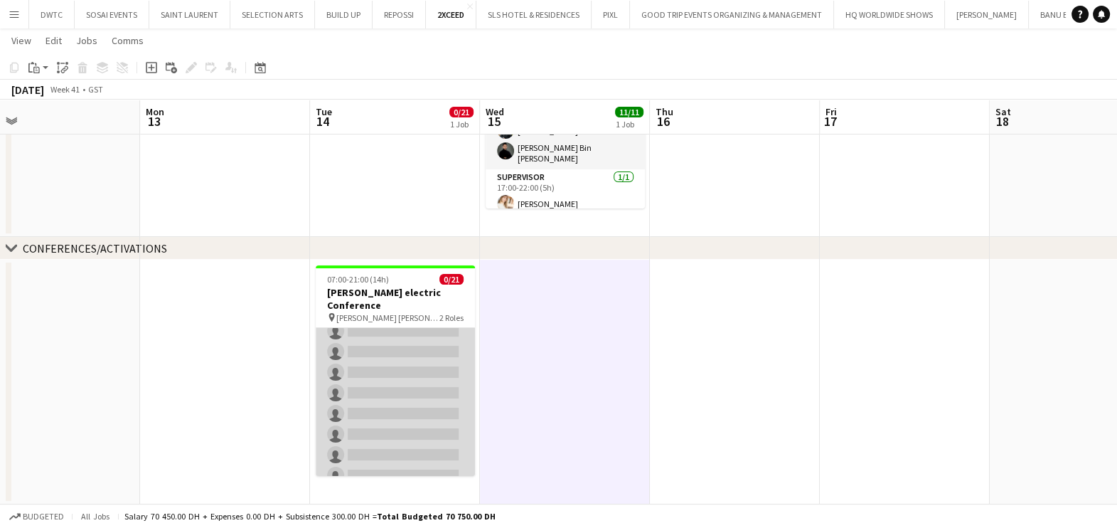
scroll to position [0, 0]
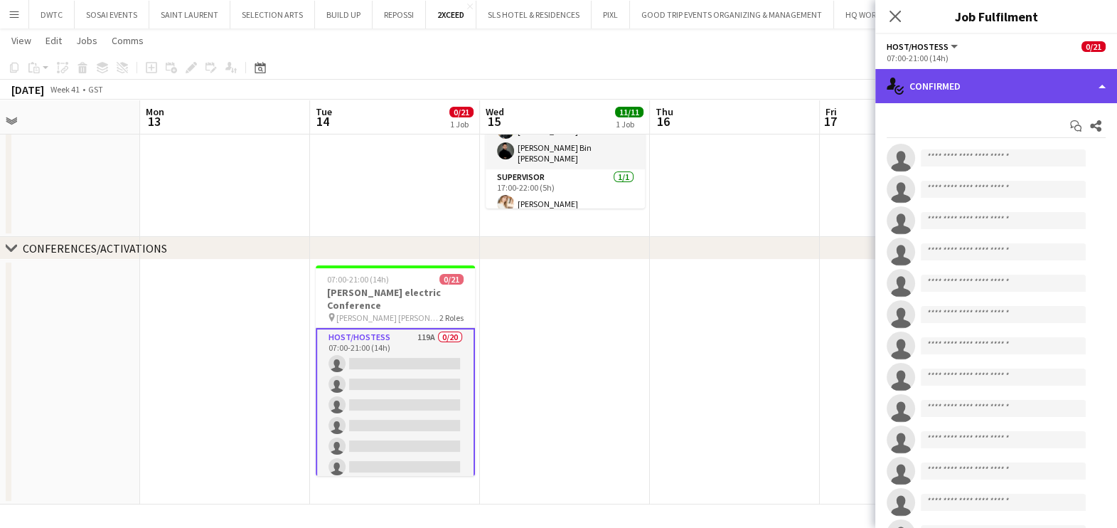
click at [942, 76] on div "single-neutral-actions-check-2 Confirmed" at bounding box center [996, 86] width 242 height 34
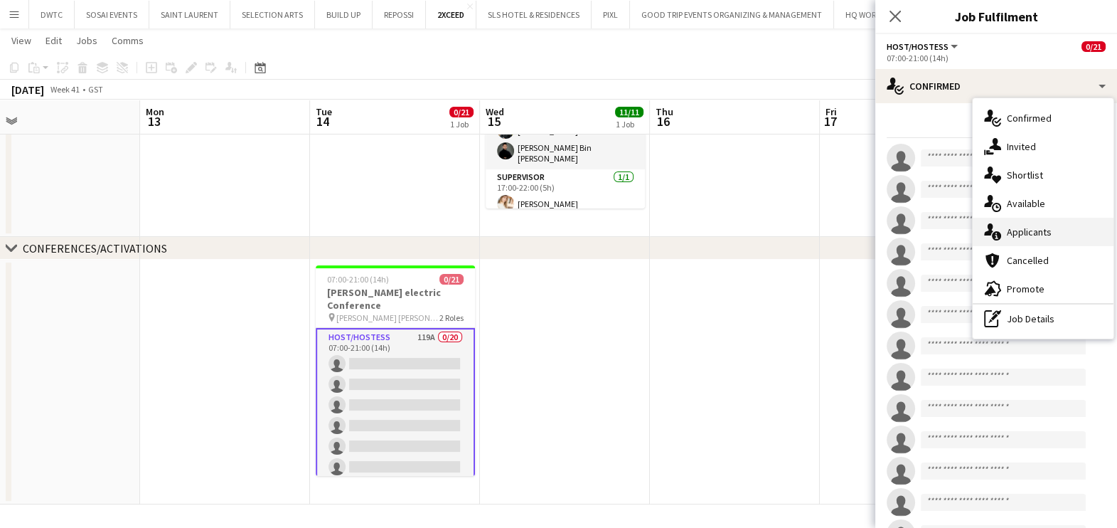
click at [1034, 237] on span "Applicants" at bounding box center [1029, 231] width 45 height 13
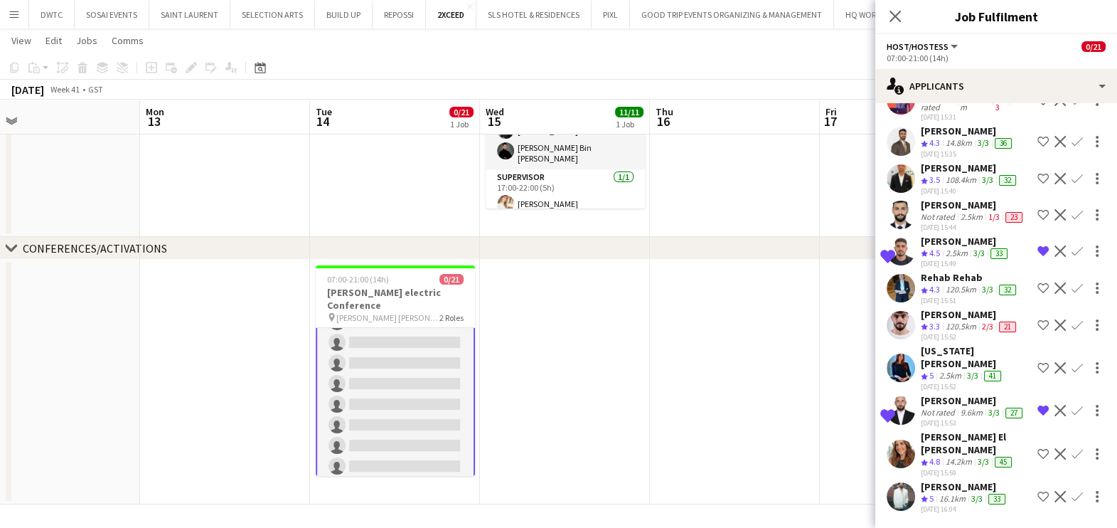
scroll to position [329, 0]
click at [922, 455] on div "Martine El Debs" at bounding box center [976, 443] width 111 height 26
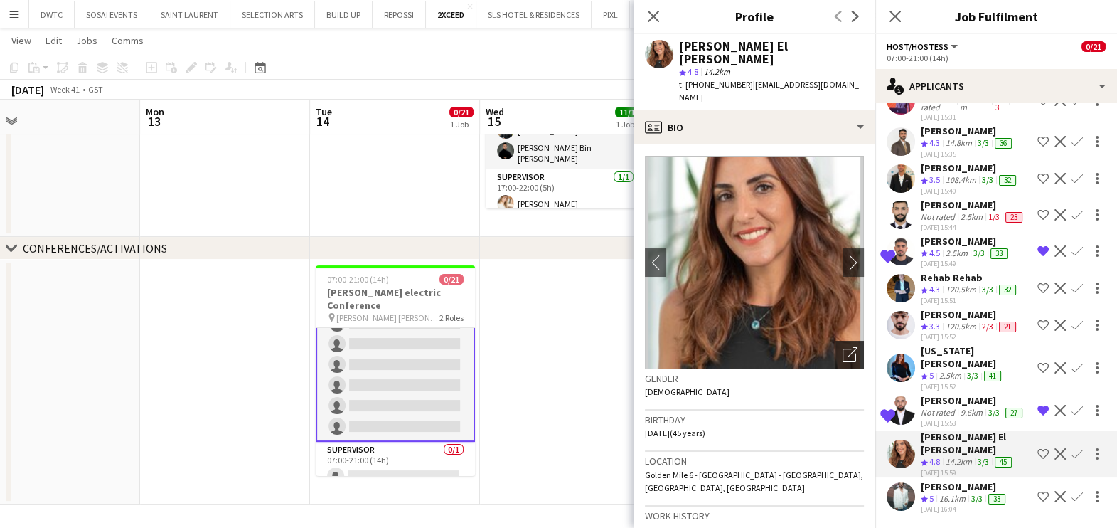
click at [835, 341] on div "Open photos pop-in" at bounding box center [849, 355] width 28 height 28
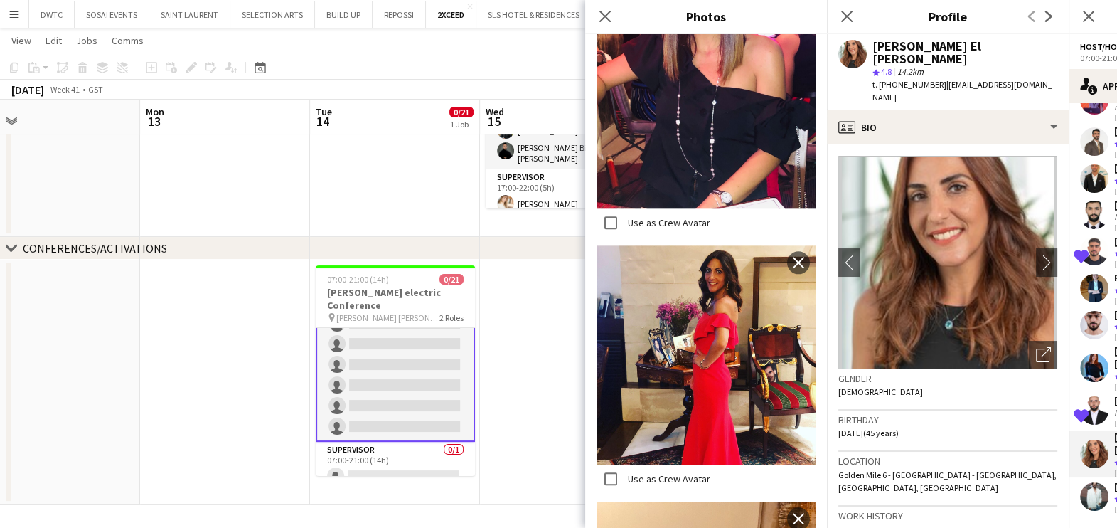
scroll to position [2310, 0]
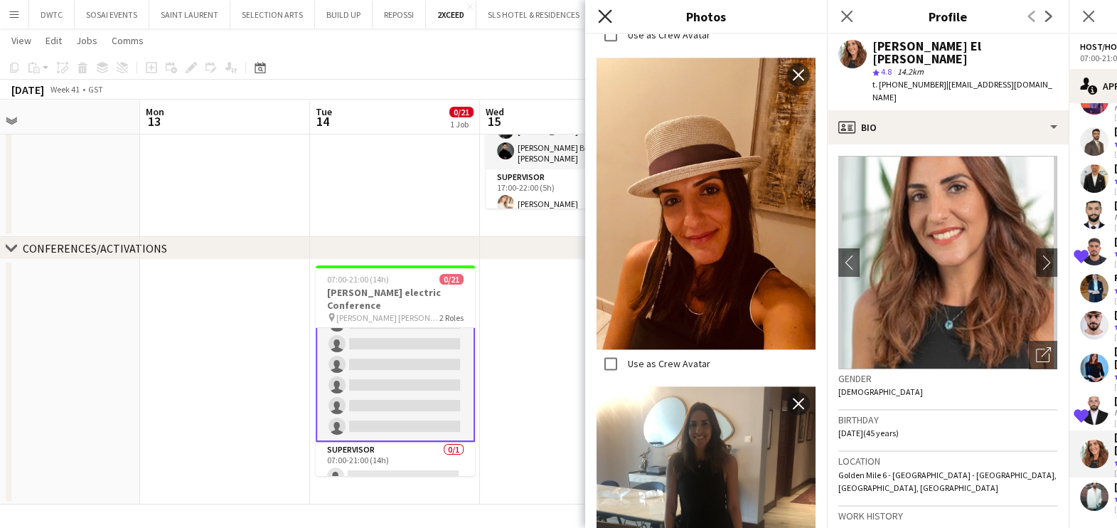
click at [601, 17] on icon "Close pop-in" at bounding box center [605, 16] width 14 height 14
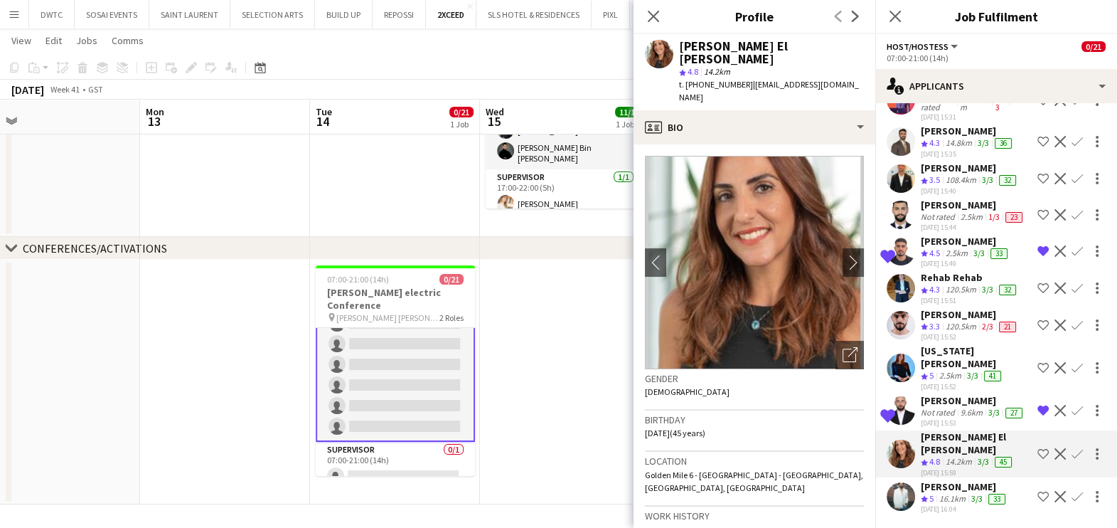
click at [554, 395] on app-date-cell at bounding box center [565, 381] width 170 height 245
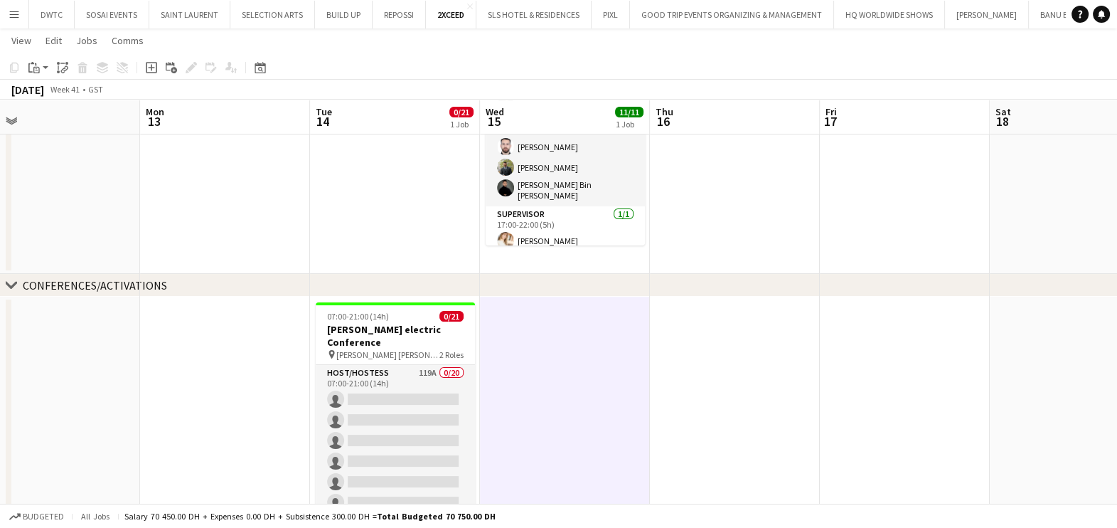
scroll to position [232, 0]
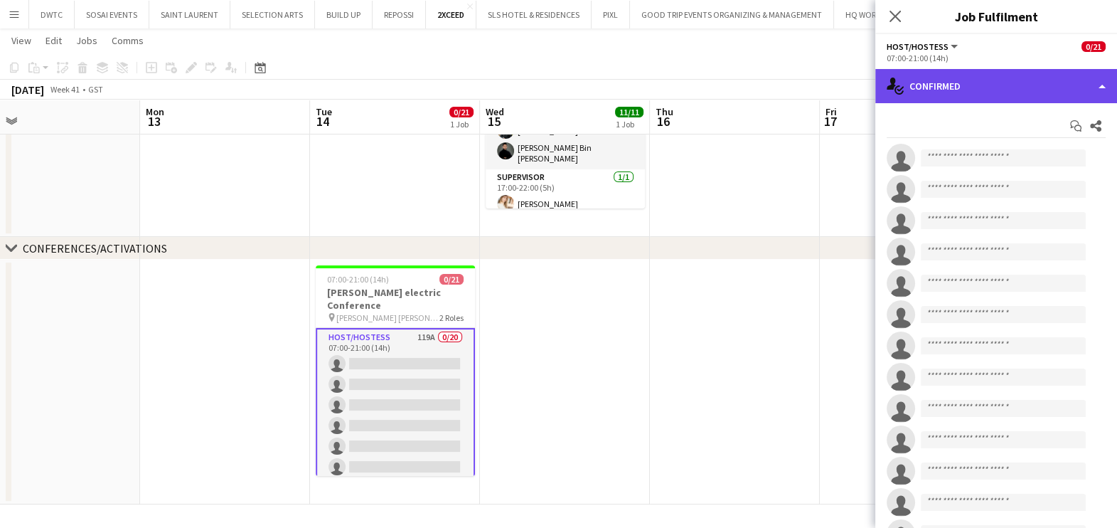
click at [975, 88] on div "single-neutral-actions-check-2 Confirmed" at bounding box center [996, 86] width 242 height 34
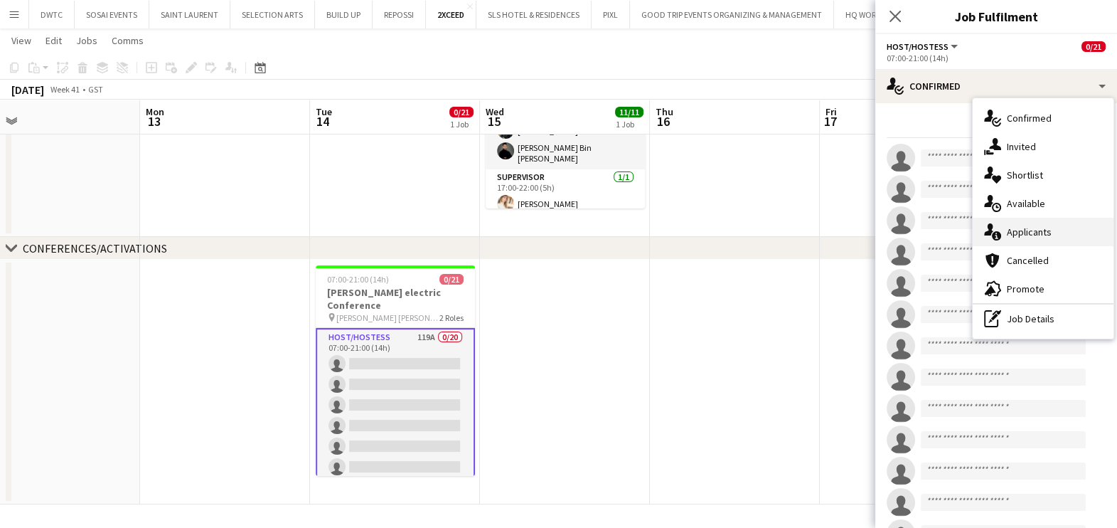
click at [1031, 231] on span "Applicants" at bounding box center [1029, 231] width 45 height 13
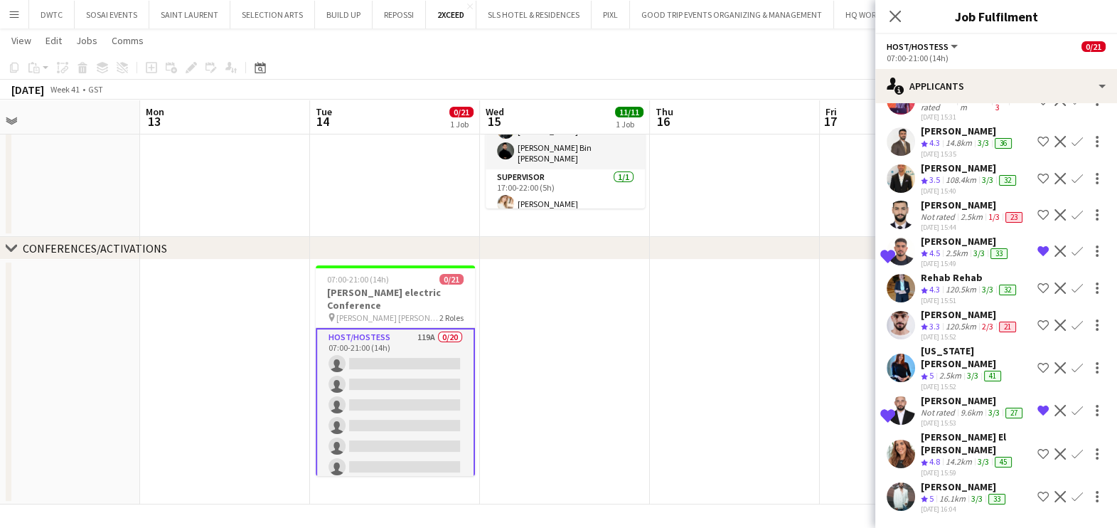
scroll to position [4233, 0]
click at [945, 491] on div "Hamza Sherin" at bounding box center [964, 486] width 87 height 13
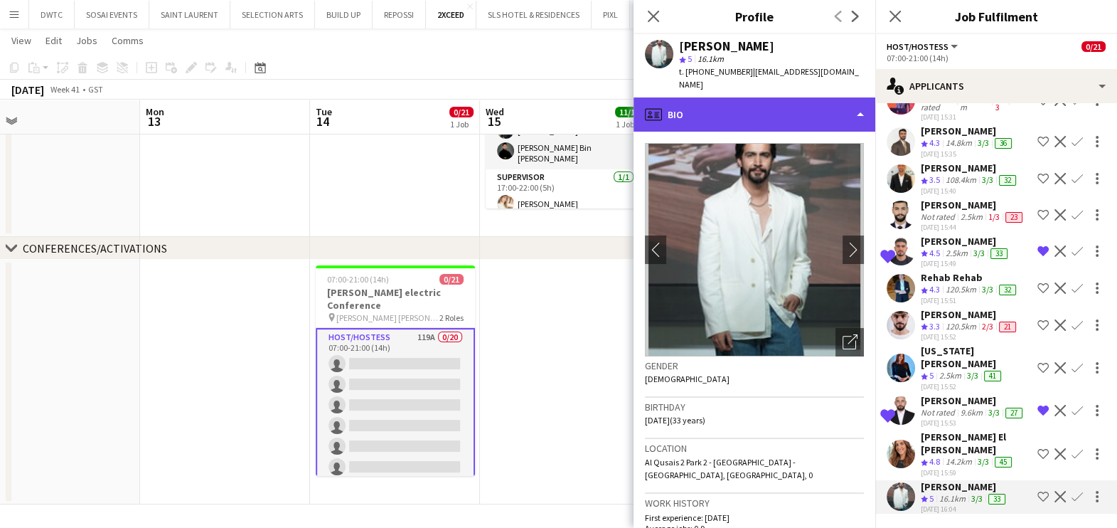
click at [743, 109] on div "profile Bio" at bounding box center [754, 114] width 242 height 34
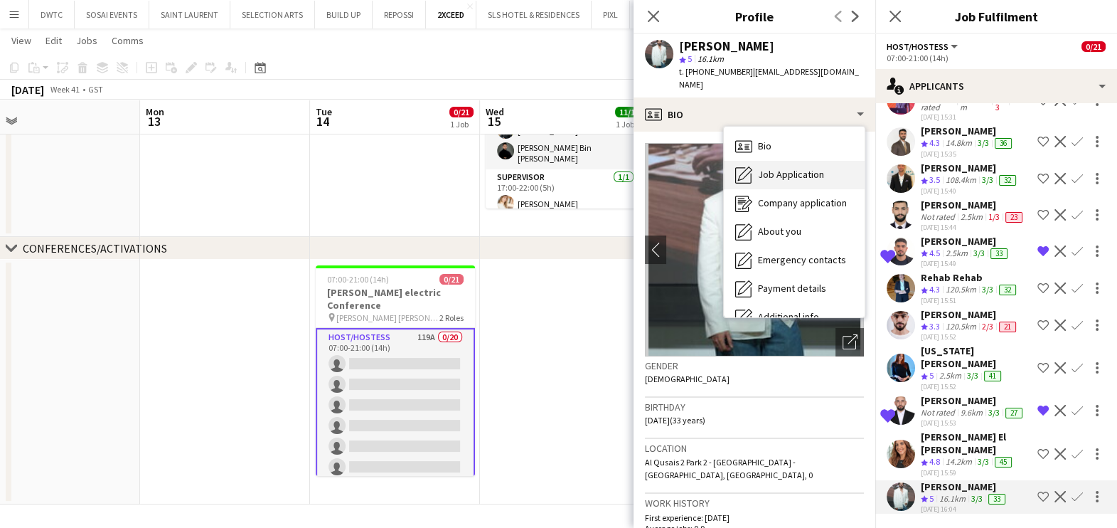
click at [761, 168] on span "Job Application" at bounding box center [791, 174] width 66 height 13
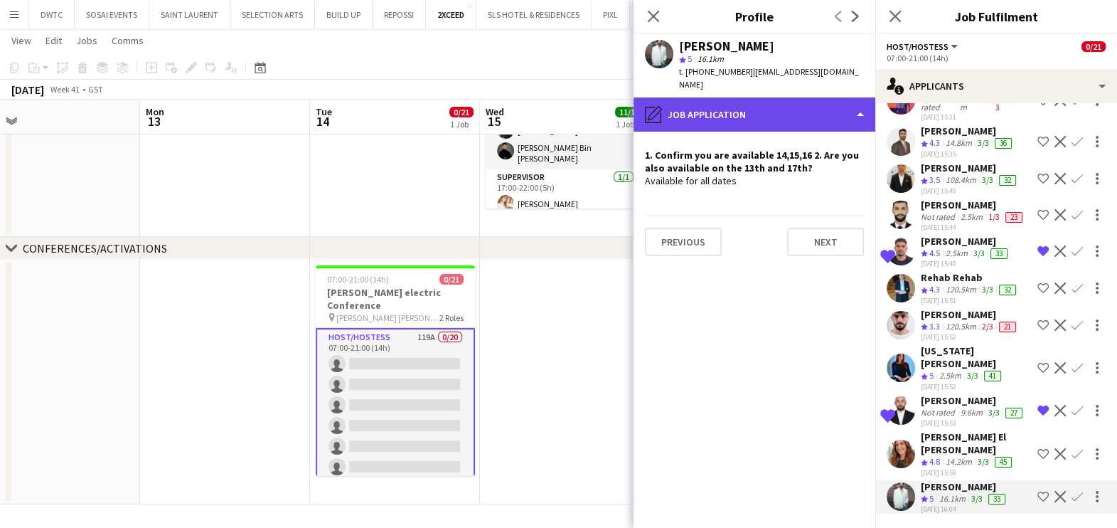
click at [745, 104] on div "pencil4 Job Application" at bounding box center [754, 114] width 242 height 34
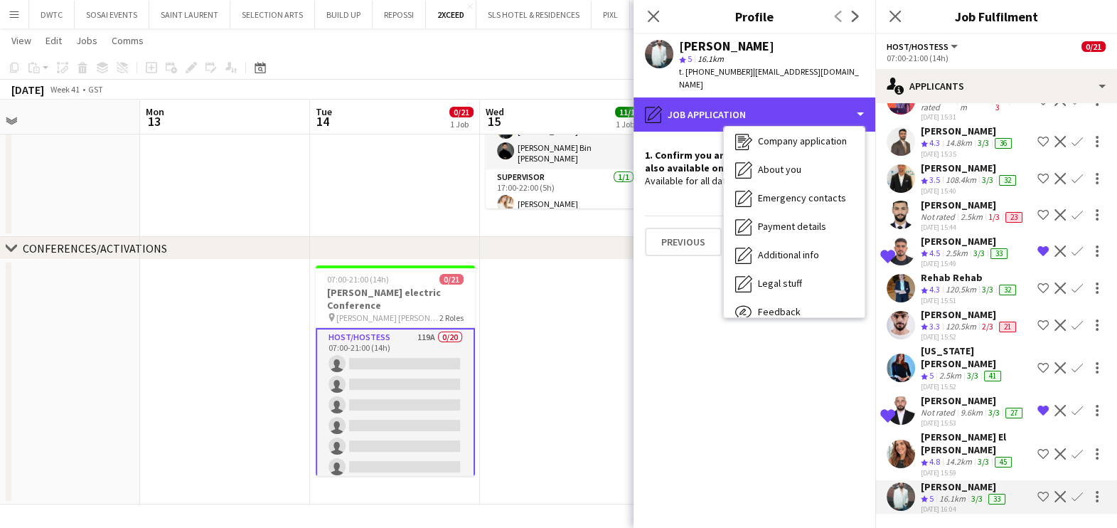
scroll to position [105, 0]
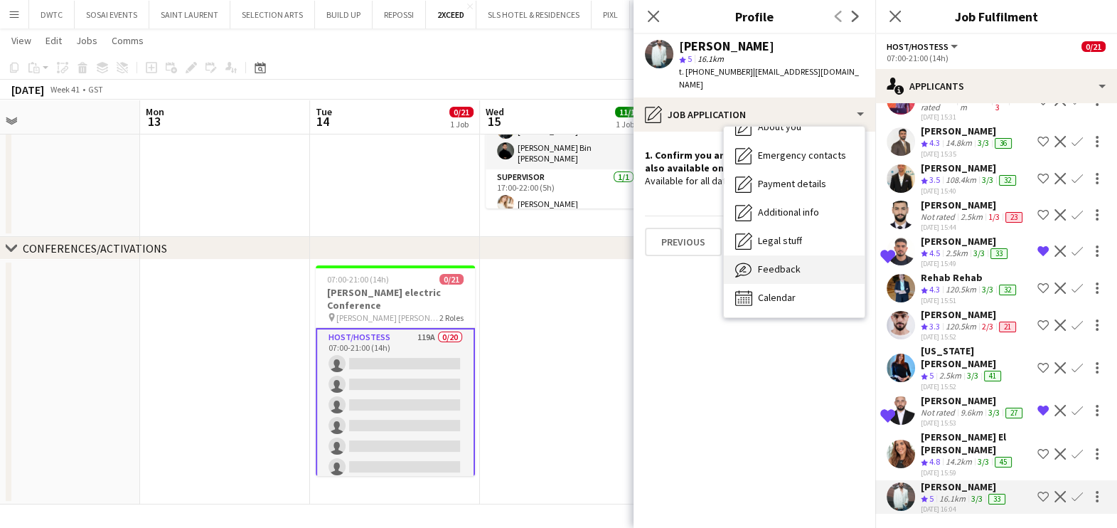
click at [800, 255] on div "Feedback Feedback" at bounding box center [794, 269] width 141 height 28
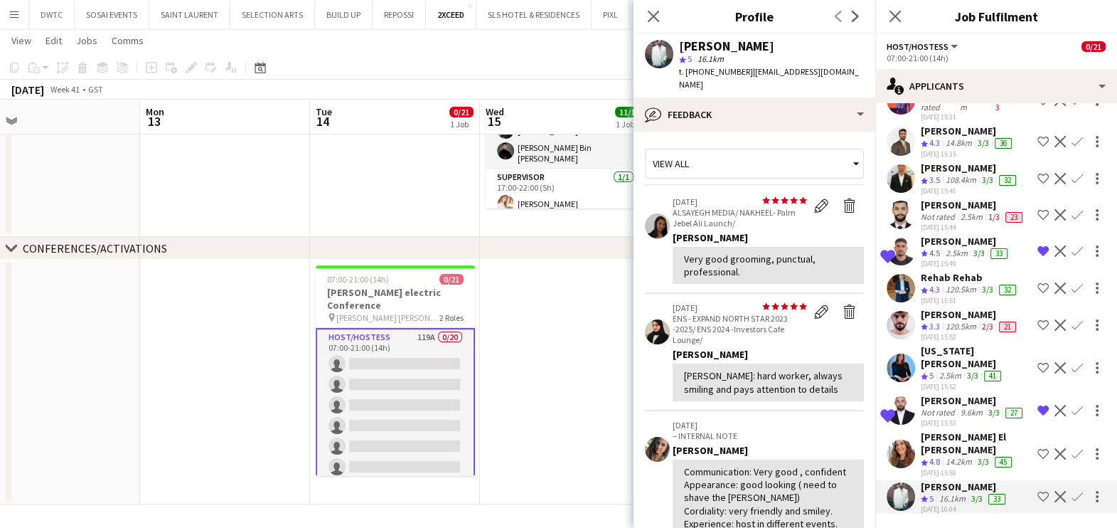
click at [1037, 496] on app-icon "Shortlist crew" at bounding box center [1042, 496] width 11 height 11
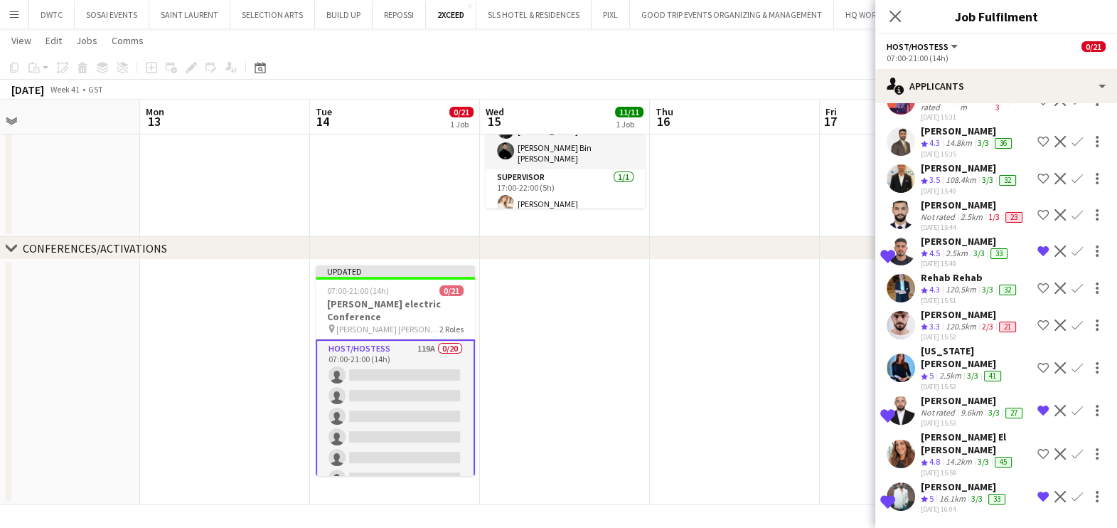
click at [958, 412] on div "9.6km" at bounding box center [972, 412] width 28 height 11
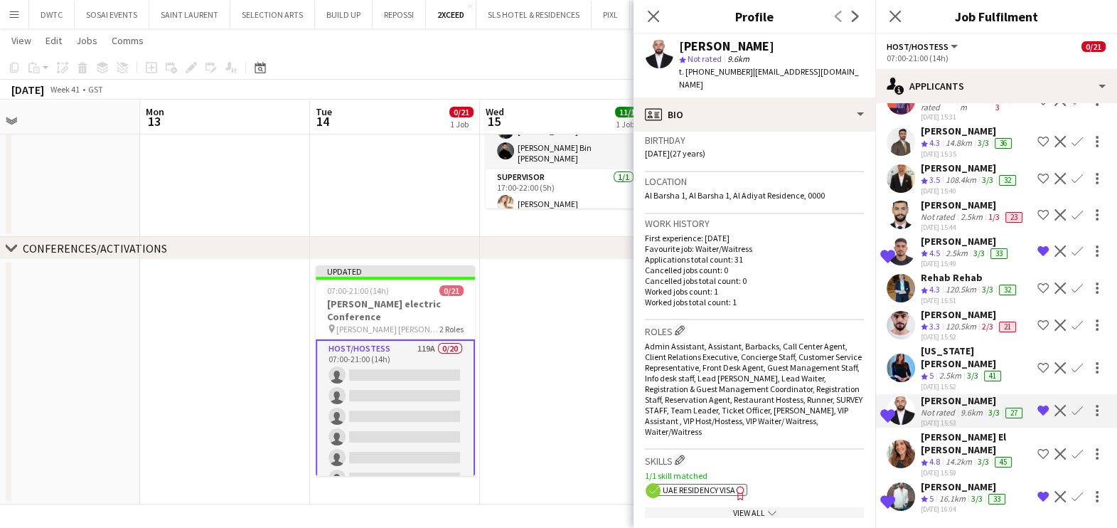
scroll to position [0, 0]
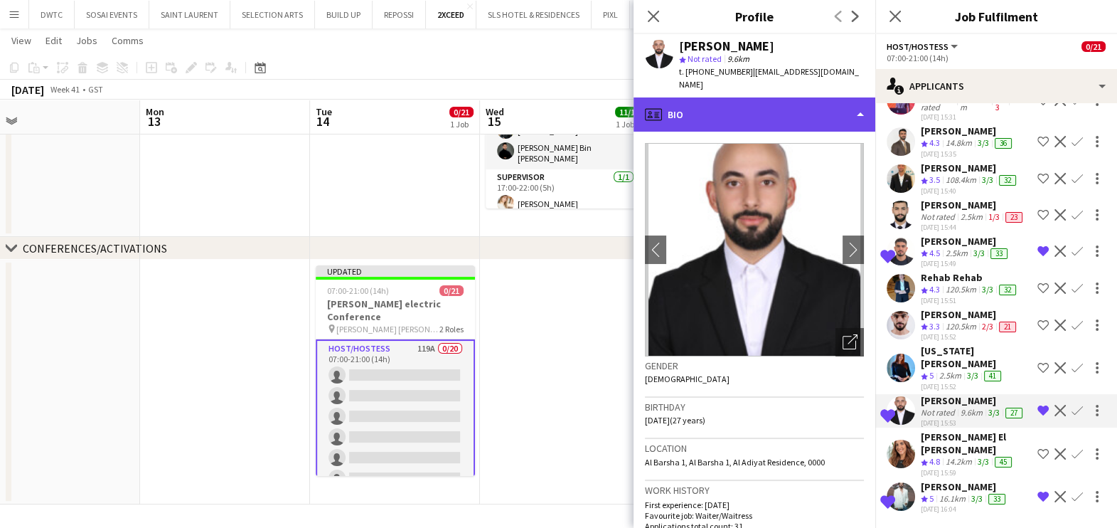
click at [754, 103] on div "profile Bio" at bounding box center [754, 114] width 242 height 34
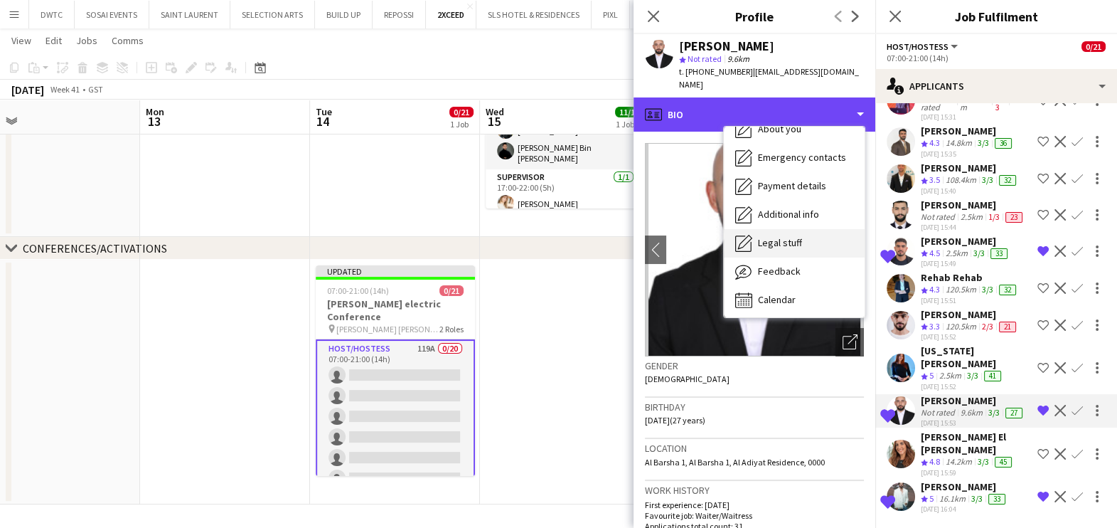
scroll to position [105, 0]
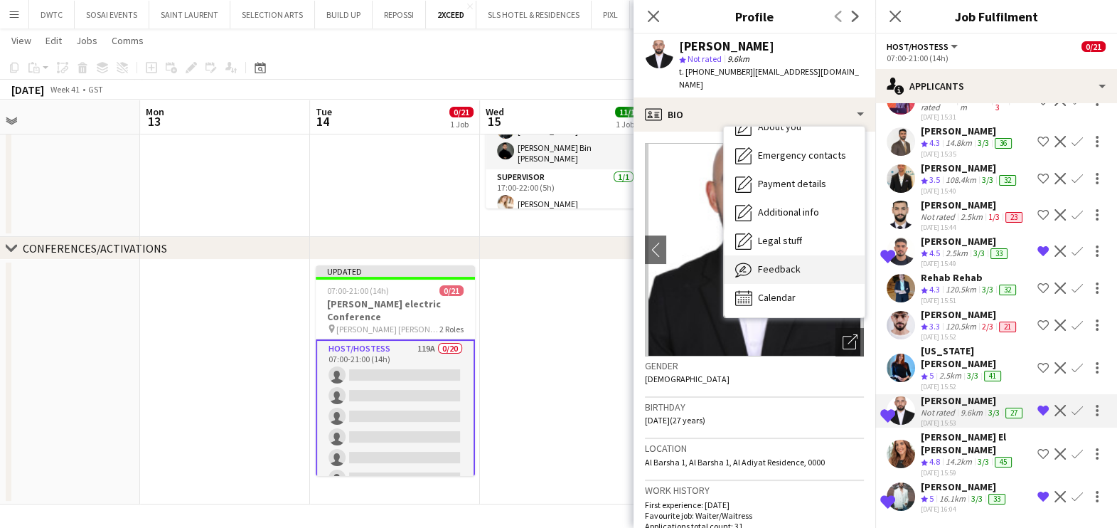
click at [777, 262] on span "Feedback" at bounding box center [779, 268] width 43 height 13
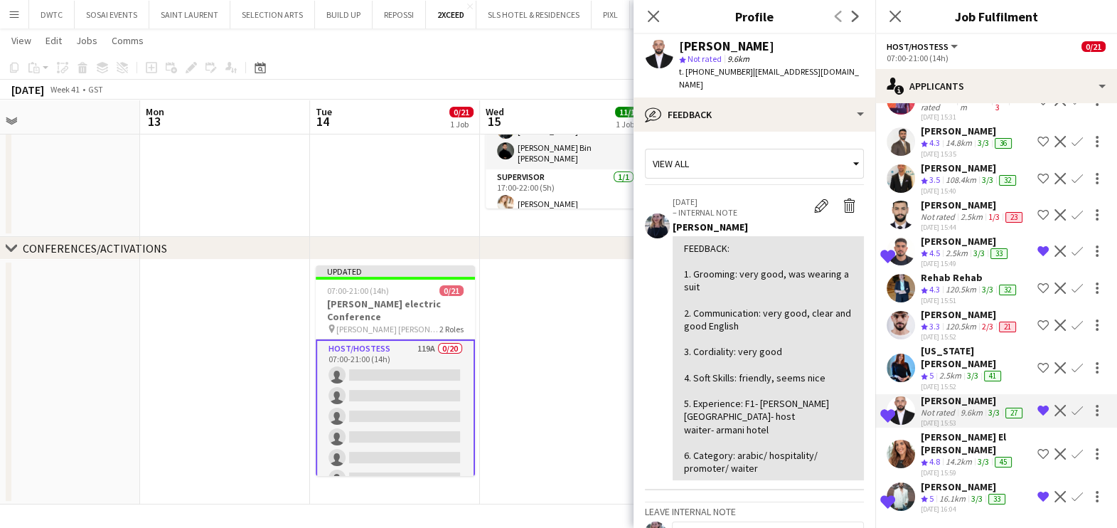
click at [593, 420] on app-date-cell at bounding box center [565, 381] width 170 height 245
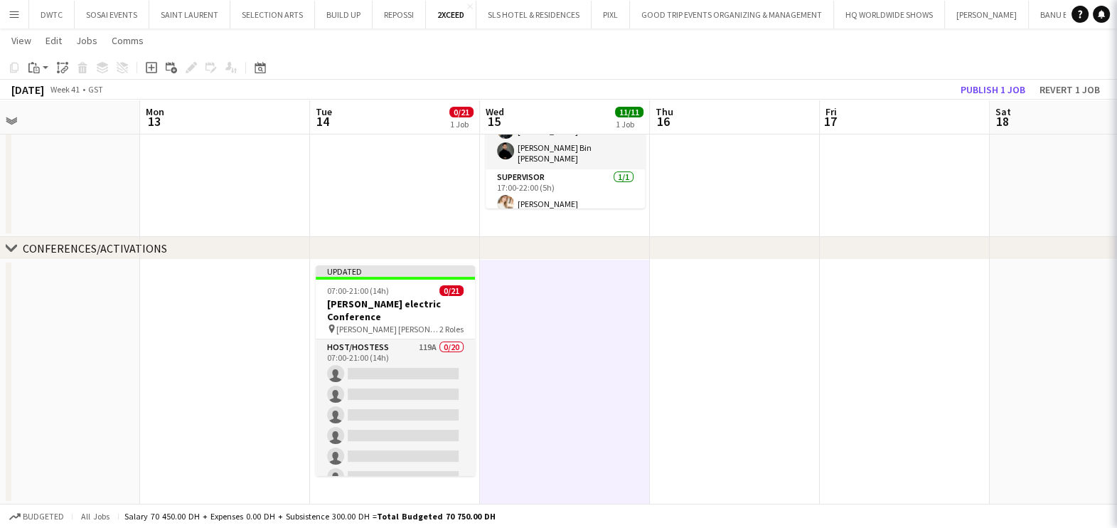
scroll to position [0, 0]
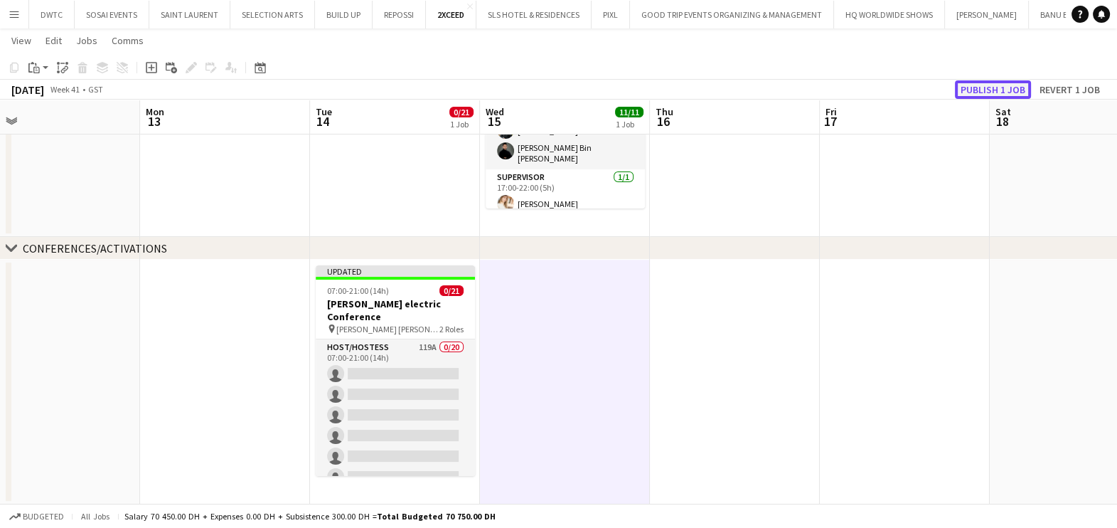
click at [1005, 85] on button "Publish 1 job" at bounding box center [993, 89] width 76 height 18
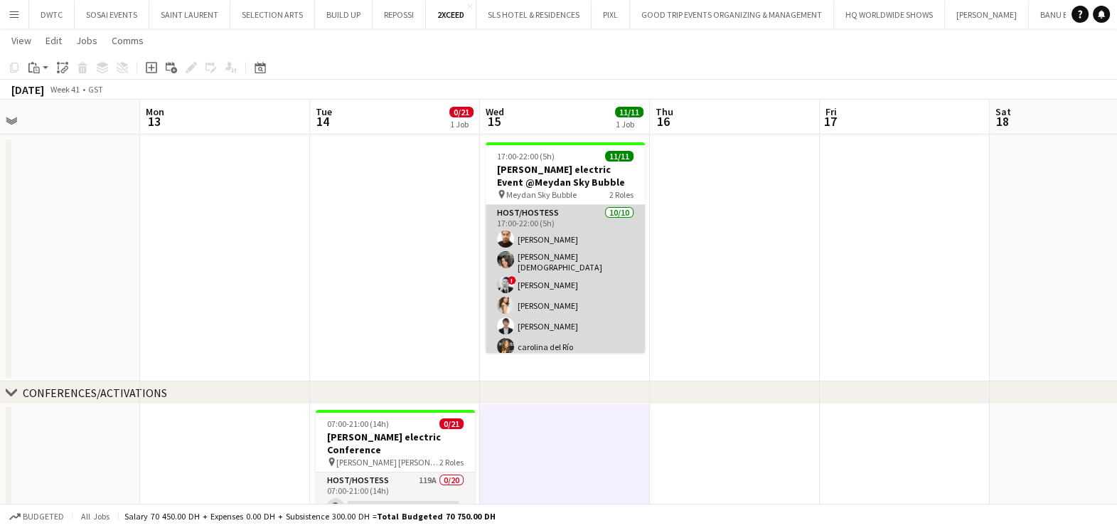
scroll to position [134, 0]
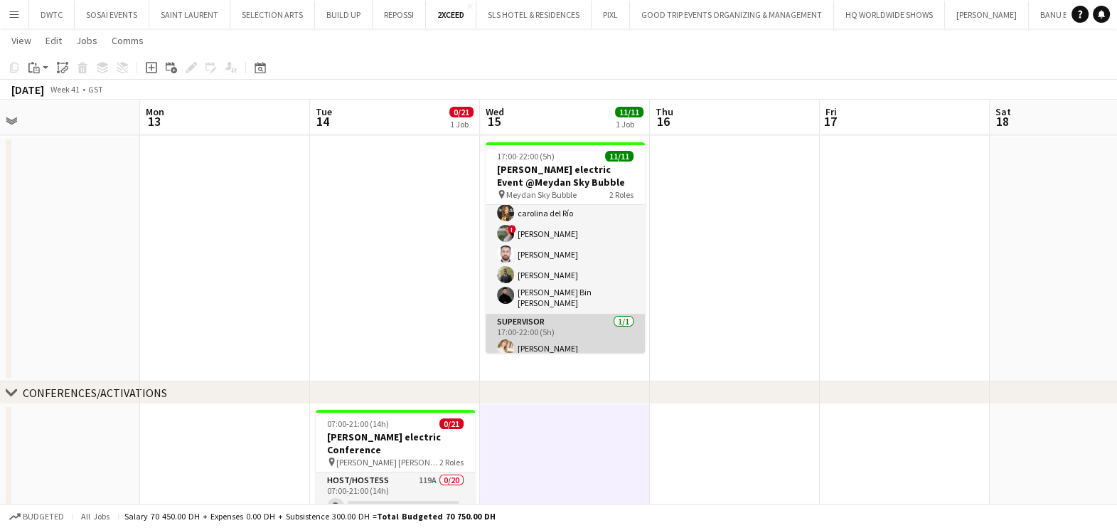
click at [572, 316] on app-card-role "Supervisor 1/1 17:00-22:00 (5h) Anastasiia Iemelianova" at bounding box center [565, 338] width 159 height 48
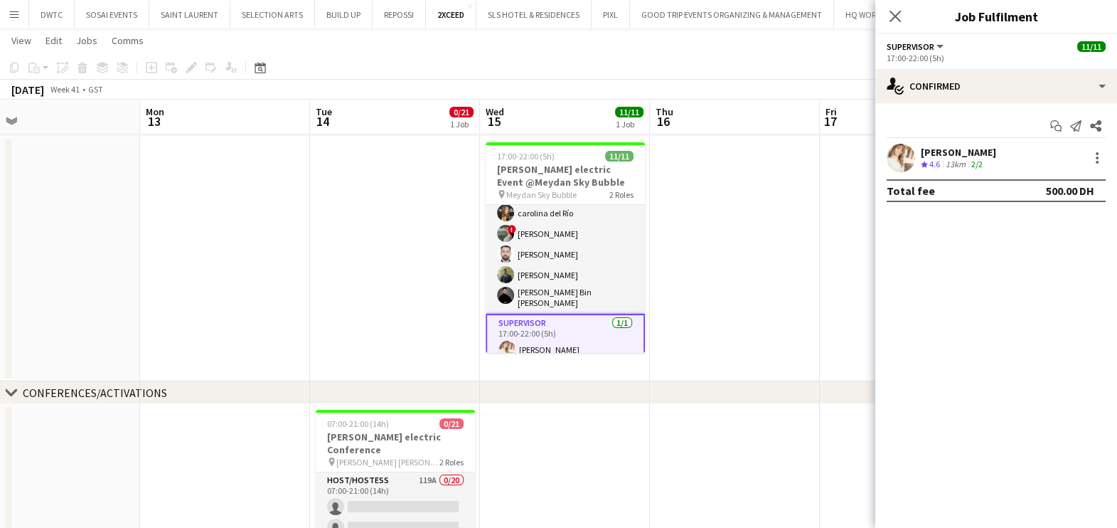
click at [956, 146] on div "Anastasiia Iemelianova" at bounding box center [958, 152] width 75 height 13
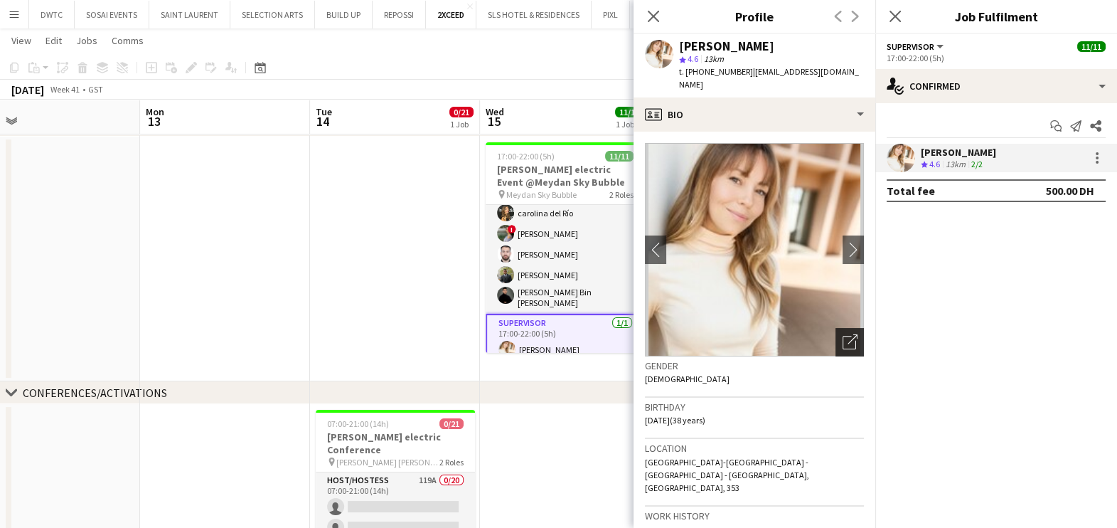
click at [842, 334] on icon "Open photos pop-in" at bounding box center [849, 341] width 15 height 15
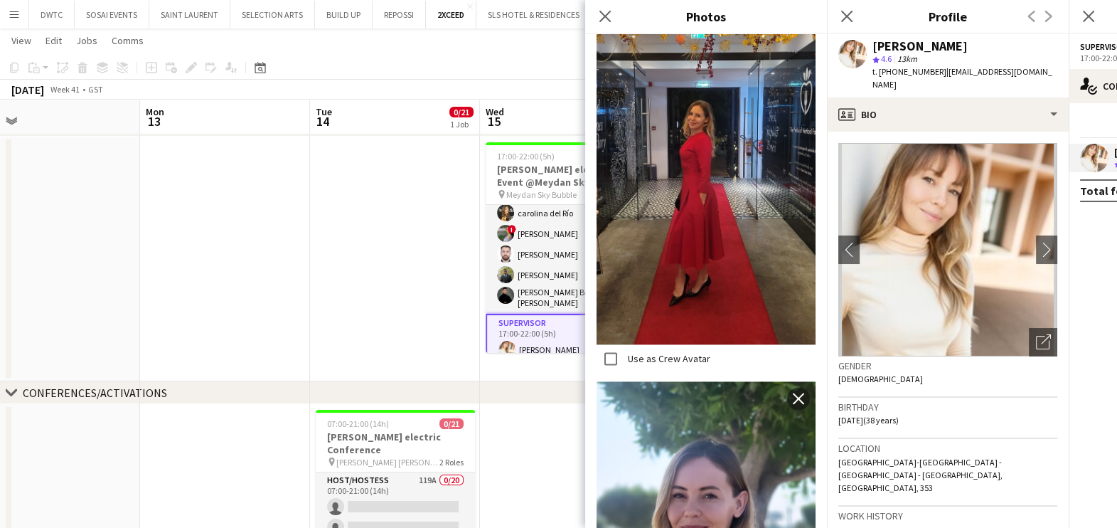
scroll to position [3077, 0]
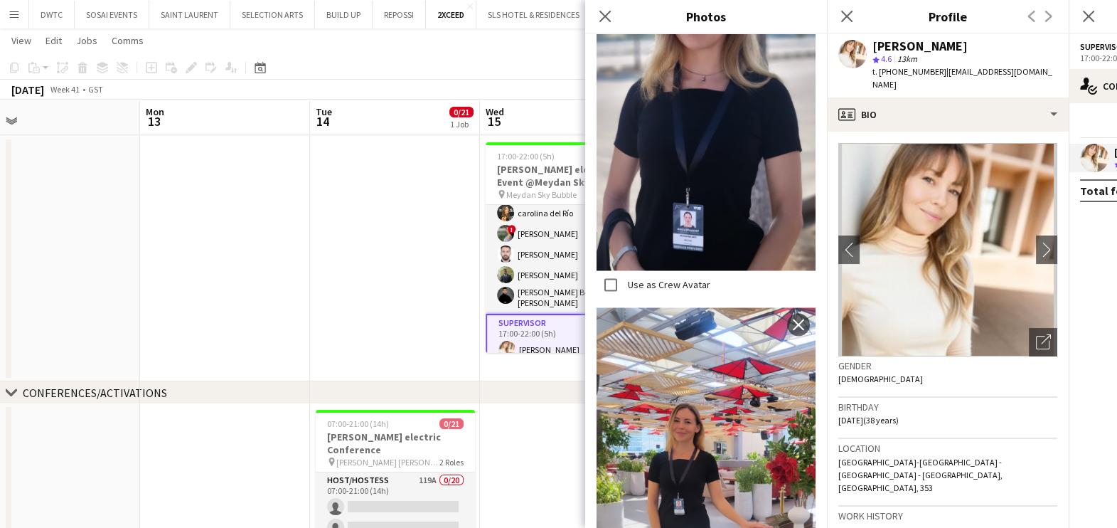
click at [466, 272] on app-date-cell at bounding box center [395, 259] width 170 height 245
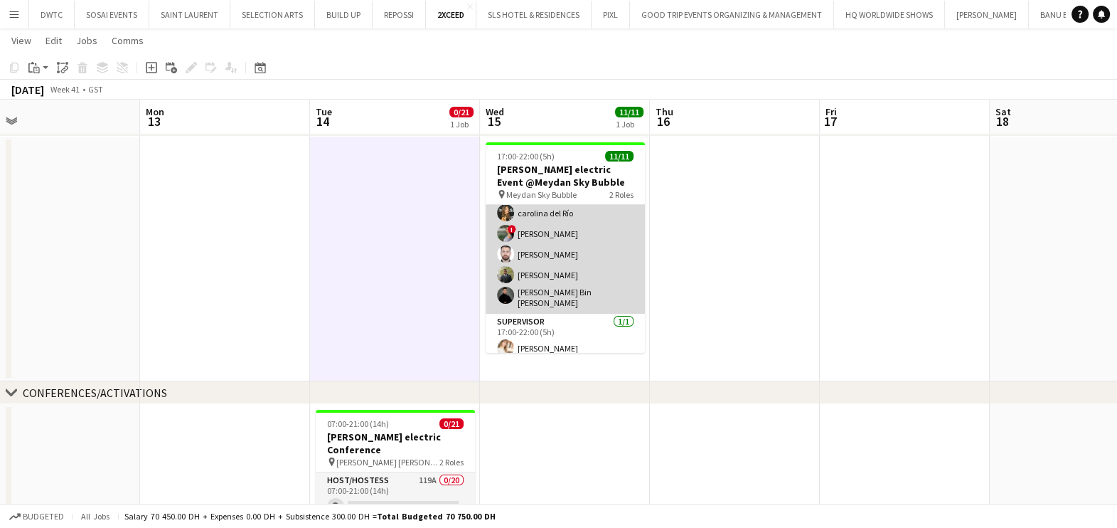
click at [577, 220] on app-card-role "Host/Hostess 10/10 17:00-22:00 (5h) Ahmed Abdelsalam Siobhan Male ! Danaker Ken…" at bounding box center [565, 192] width 159 height 242
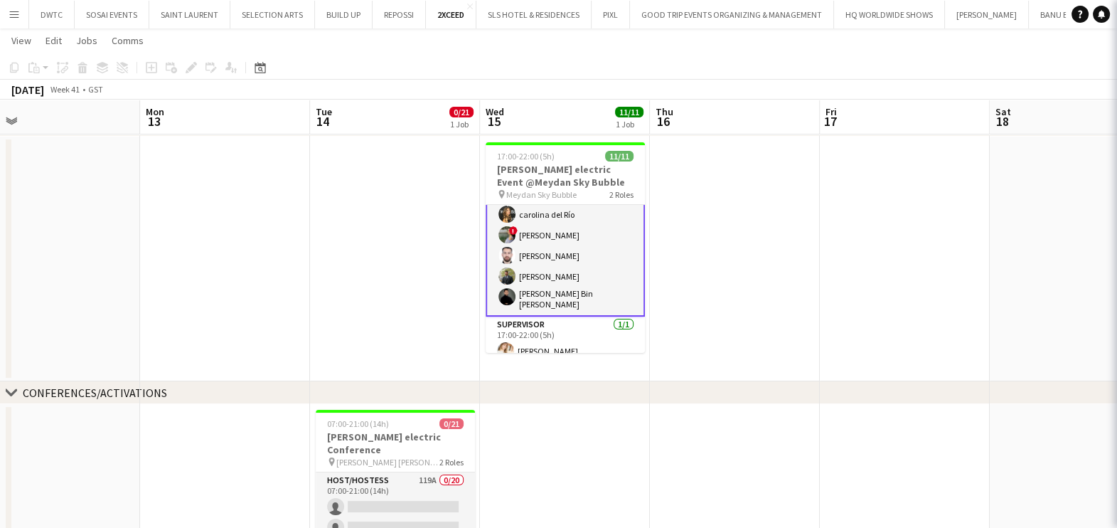
scroll to position [135, 0]
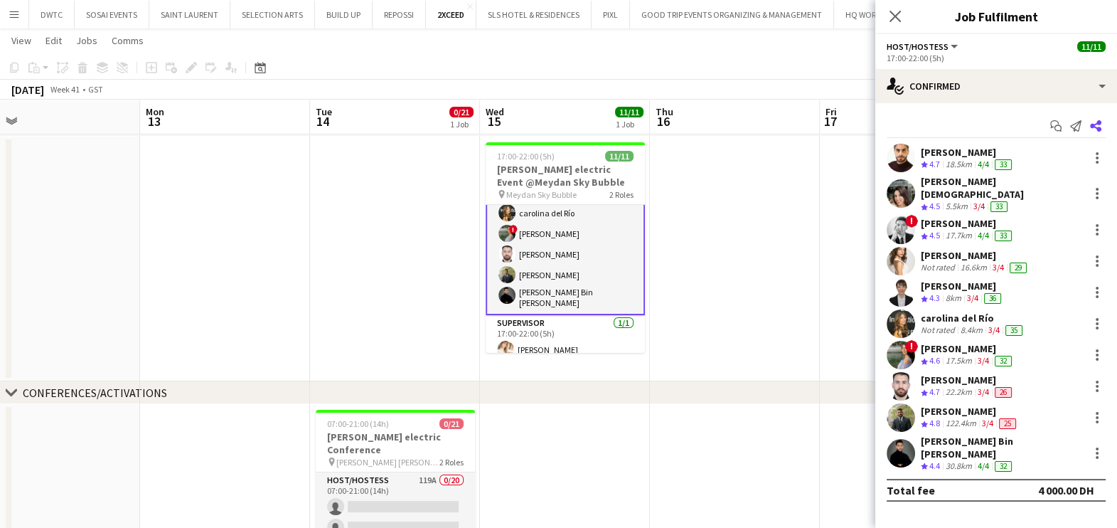
click at [1093, 121] on icon "Share" at bounding box center [1095, 125] width 11 height 11
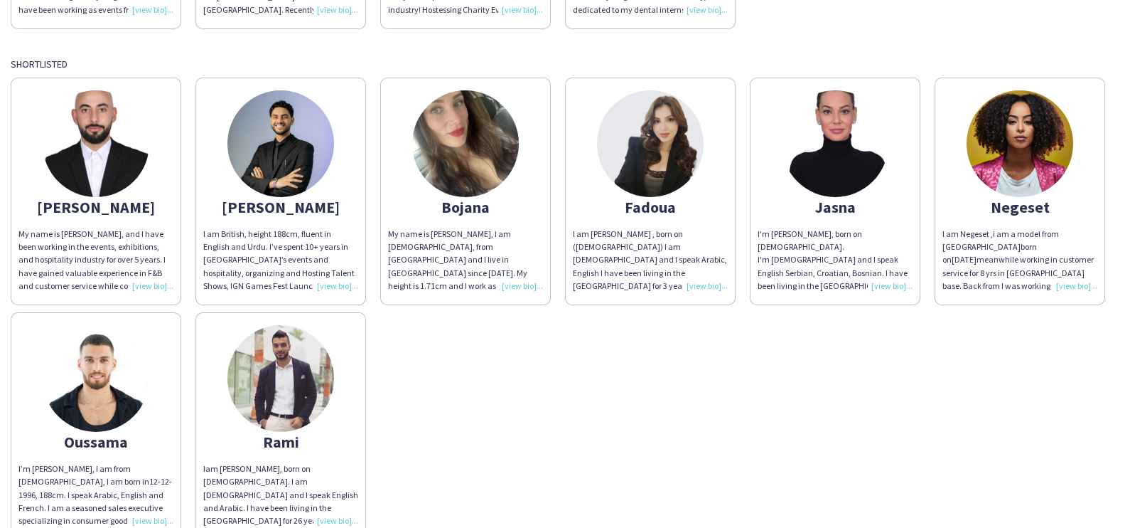
scroll to position [979, 0]
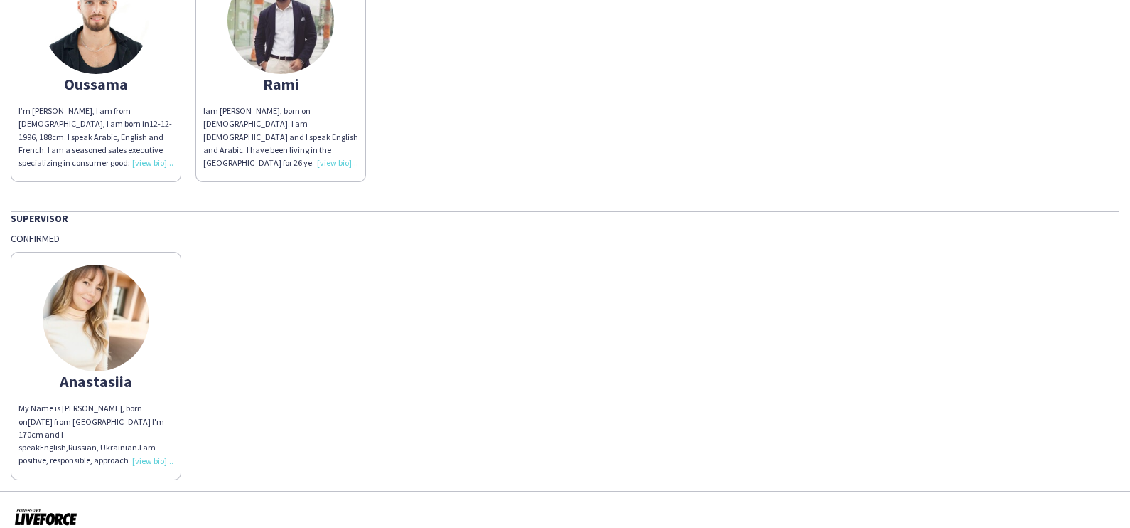
click at [89, 309] on img at bounding box center [96, 317] width 107 height 107
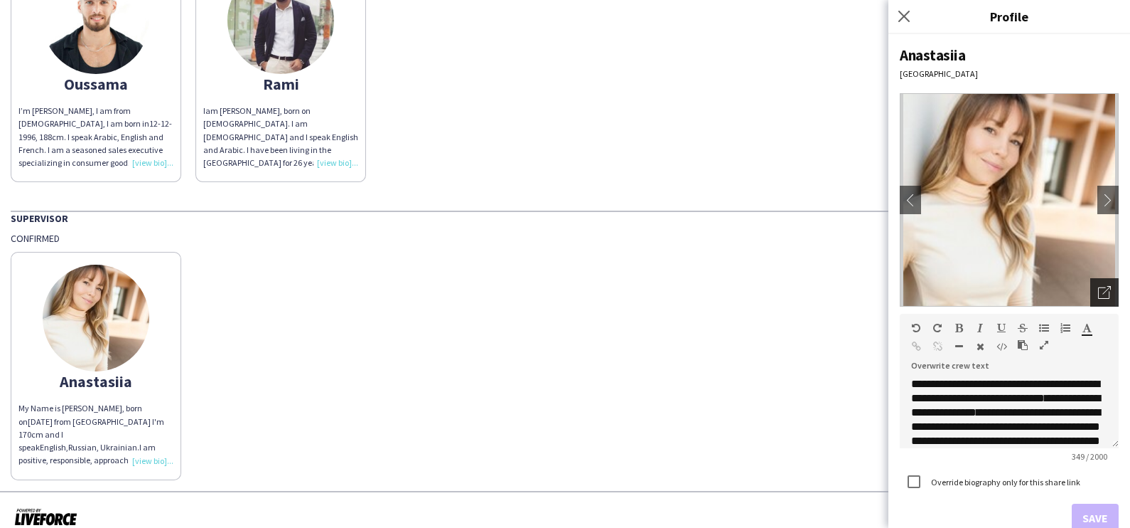
click at [1091, 299] on div "Open photos pop-in" at bounding box center [1105, 292] width 28 height 28
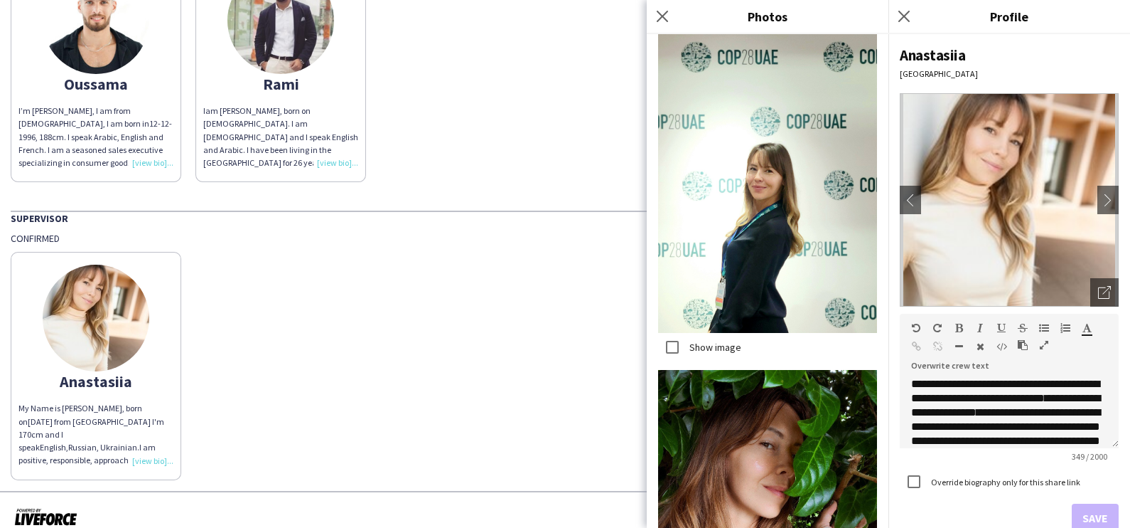
scroll to position [3050, 0]
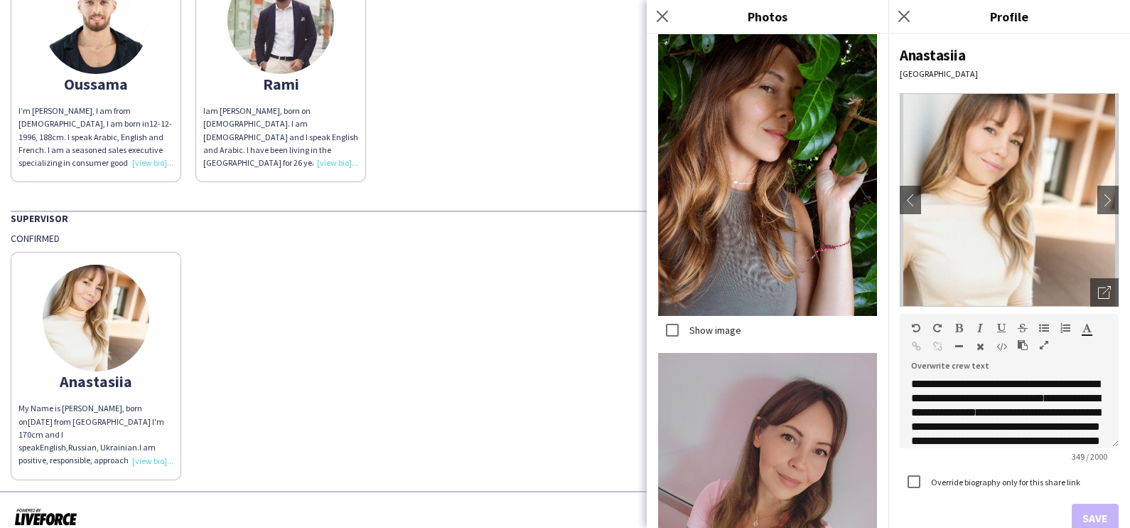
click at [517, 339] on div "Anastasiia My Name is Anastasia, born on 6 Feb 1987 from Ukraine I'm 170cm and …" at bounding box center [565, 362] width 1109 height 235
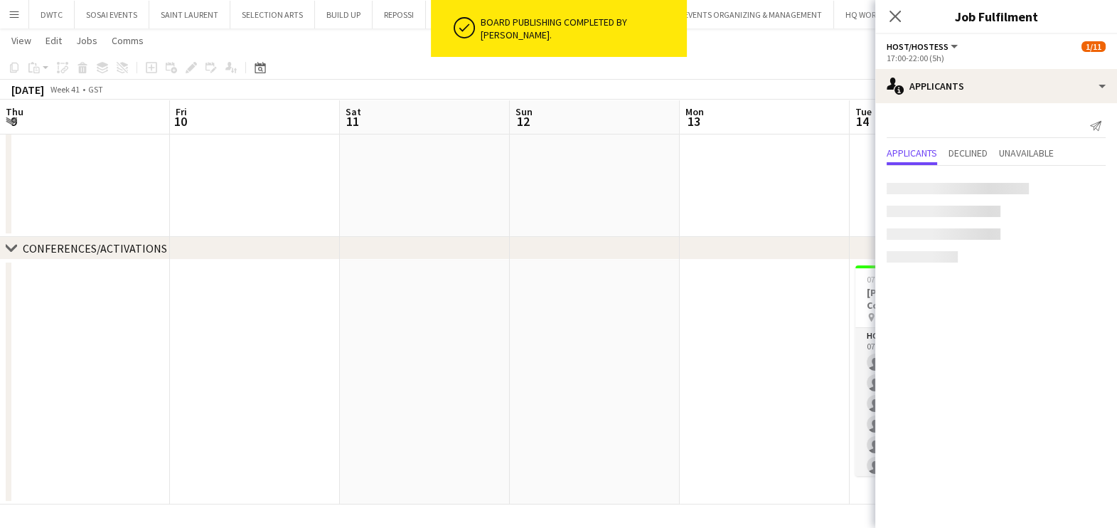
scroll to position [0, 294]
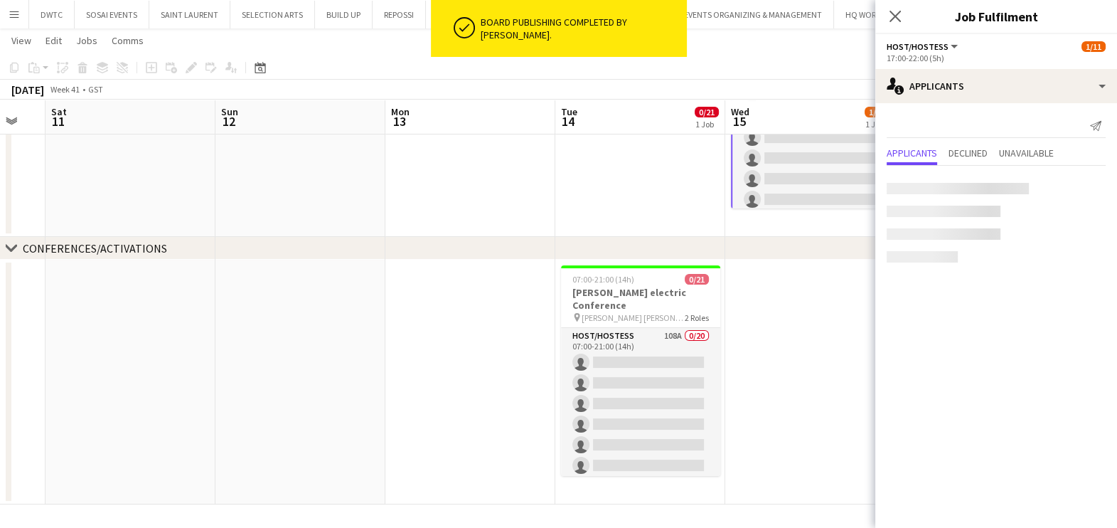
click at [13, 14] on app-icon "Menu" at bounding box center [14, 14] width 11 height 11
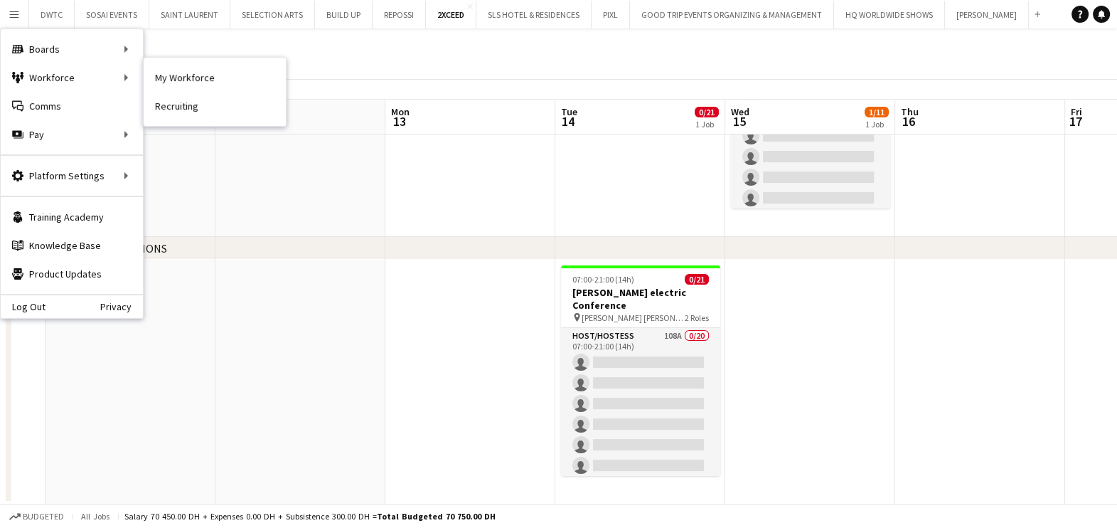
click at [232, 60] on nav "My Workforce Recruiting" at bounding box center [215, 92] width 142 height 68
click at [232, 73] on link "My Workforce" at bounding box center [215, 77] width 142 height 28
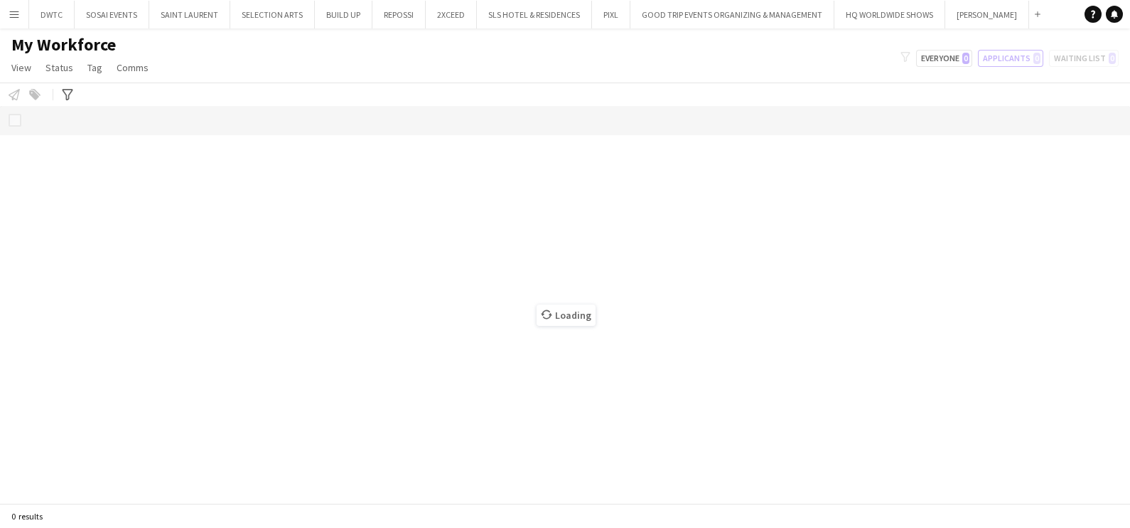
click at [20, 0] on button "Menu" at bounding box center [14, 14] width 28 height 28
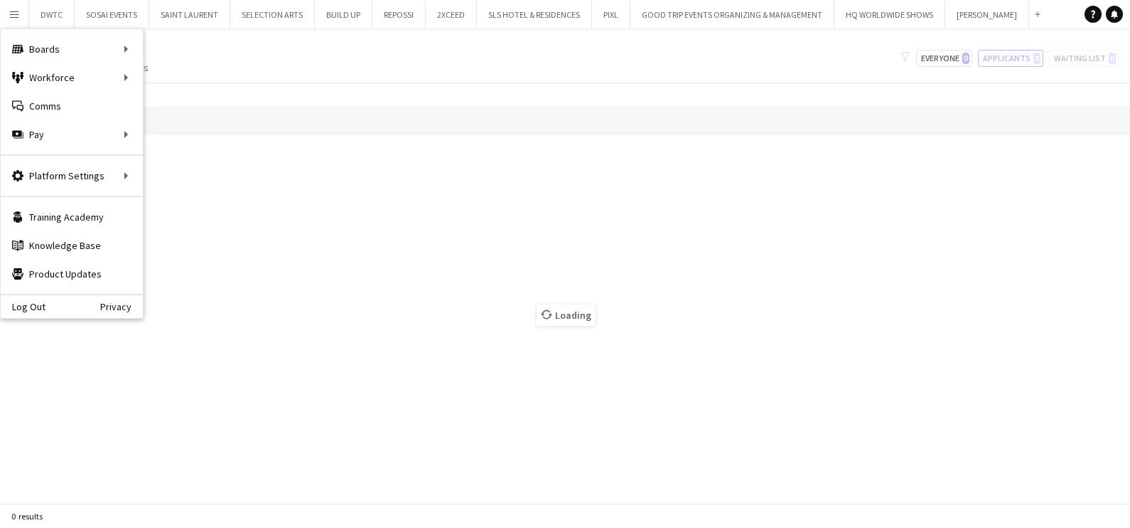
click at [13, 11] on app-icon "Menu" at bounding box center [14, 14] width 11 height 11
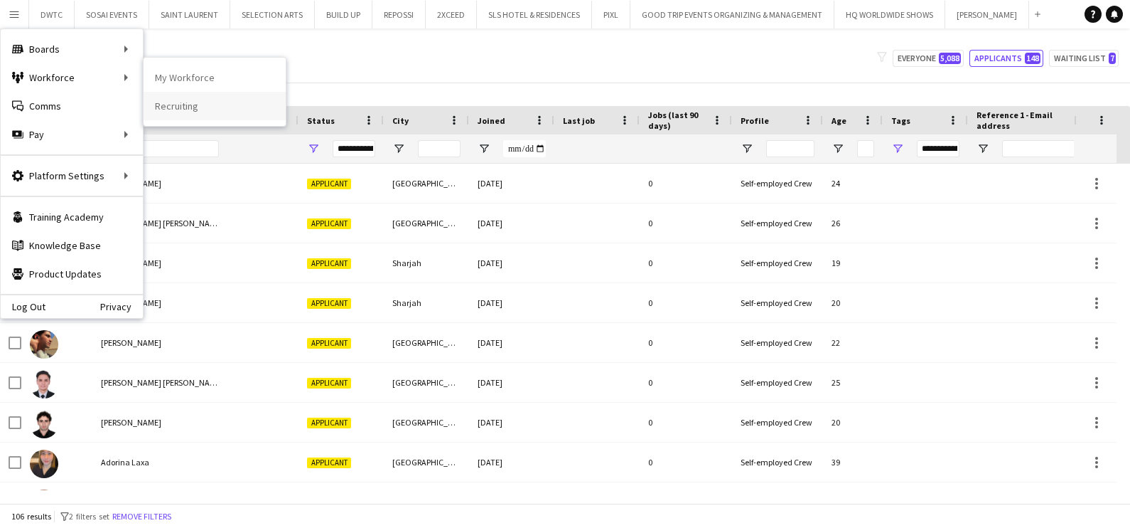
click at [196, 109] on link "Recruiting" at bounding box center [215, 106] width 142 height 28
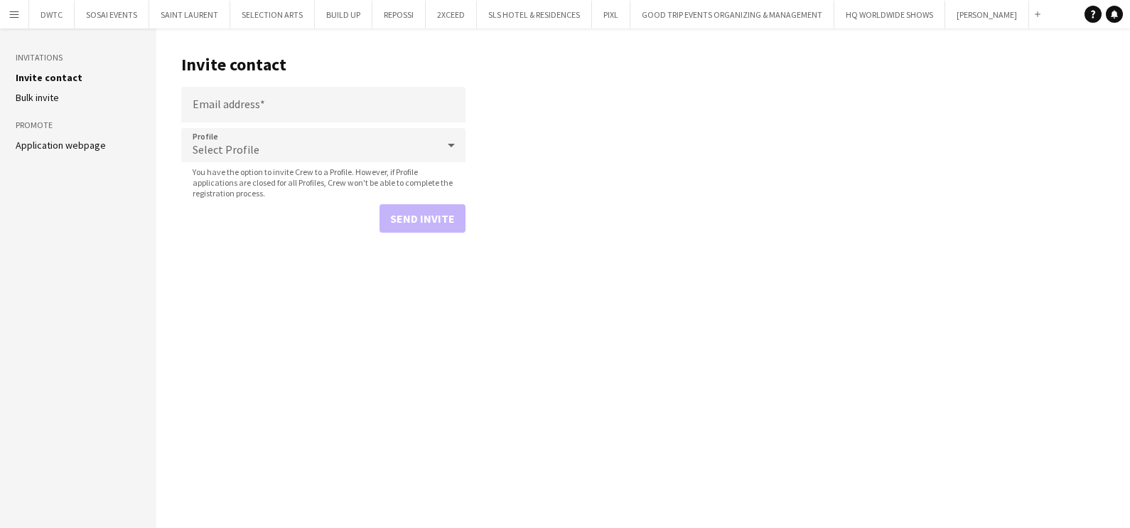
click at [266, 85] on header "Invite contact" at bounding box center [323, 65] width 284 height 44
click at [263, 106] on input "Email address" at bounding box center [323, 105] width 284 height 36
paste input "**********"
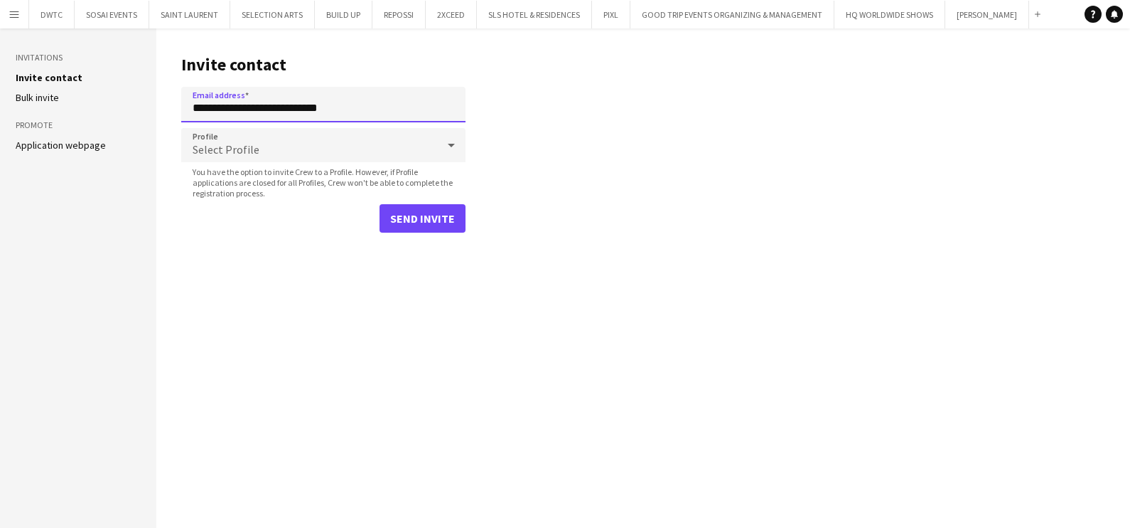
type input "**********"
click at [313, 149] on div "Select Profile" at bounding box center [309, 145] width 256 height 34
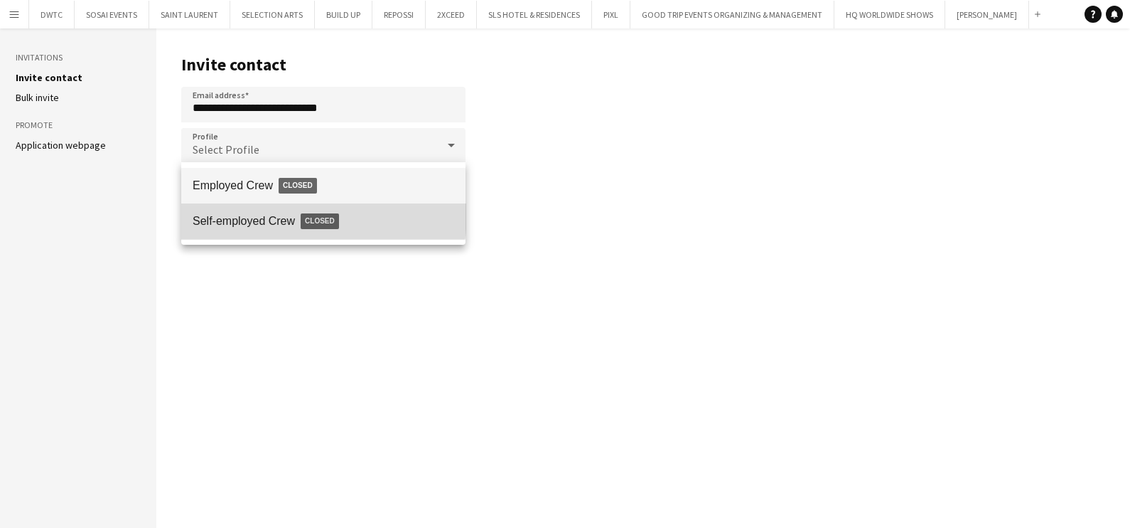
click at [261, 213] on span "Self-employed Crew Closed" at bounding box center [324, 221] width 262 height 33
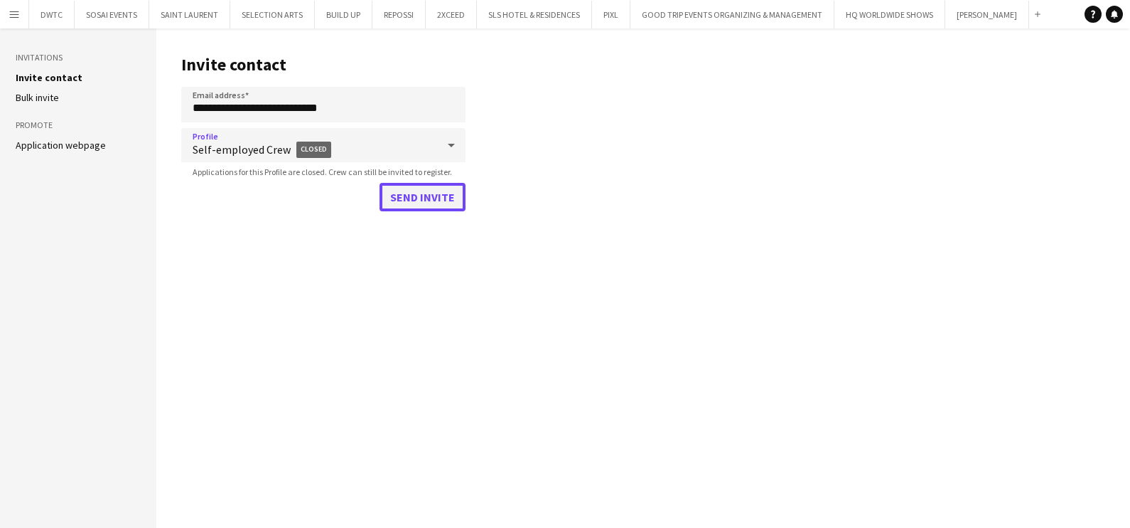
click at [449, 199] on button "Send invite" at bounding box center [423, 197] width 86 height 28
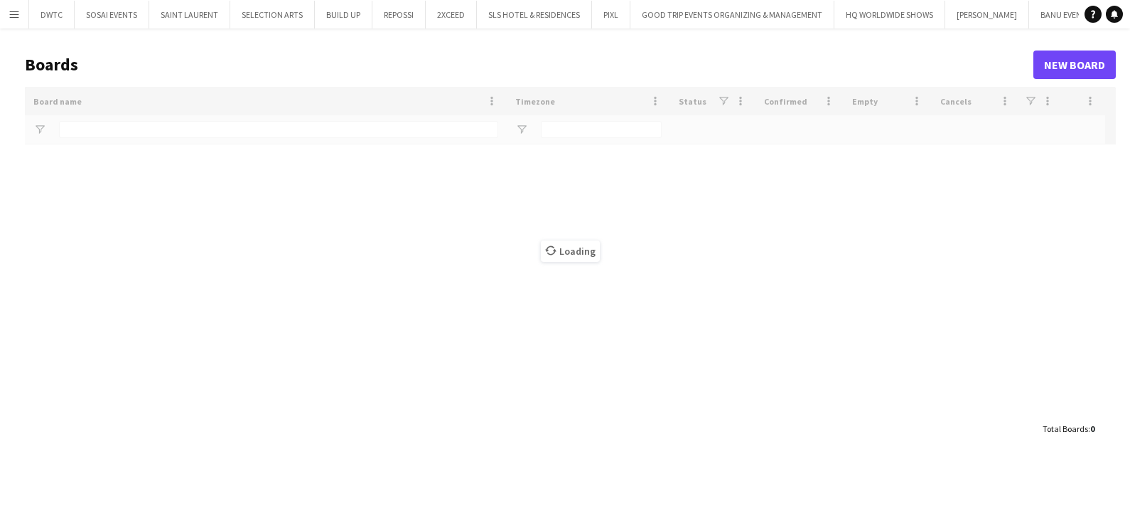
type input "****"
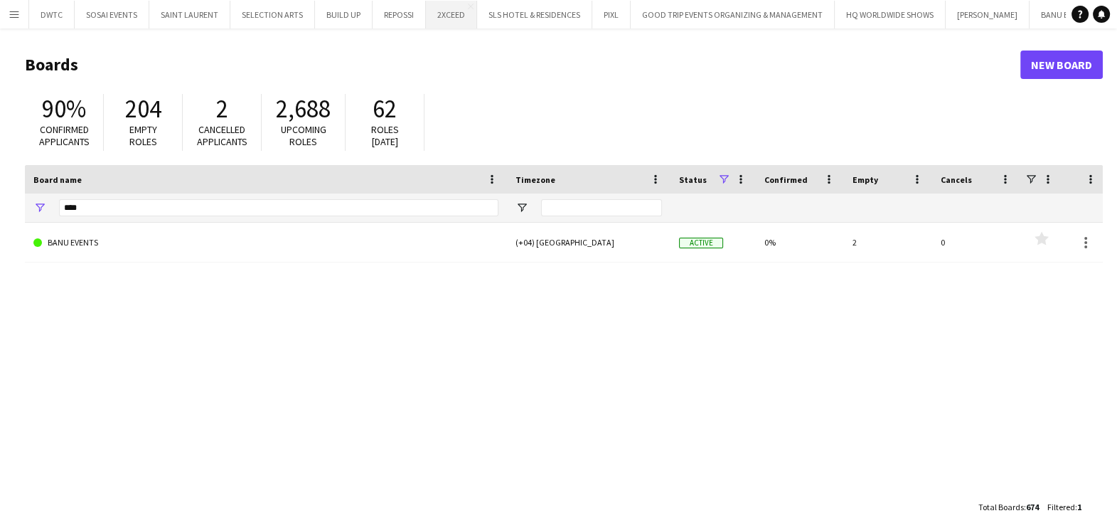
click at [434, 14] on button "2XCEED Close" at bounding box center [451, 15] width 51 height 28
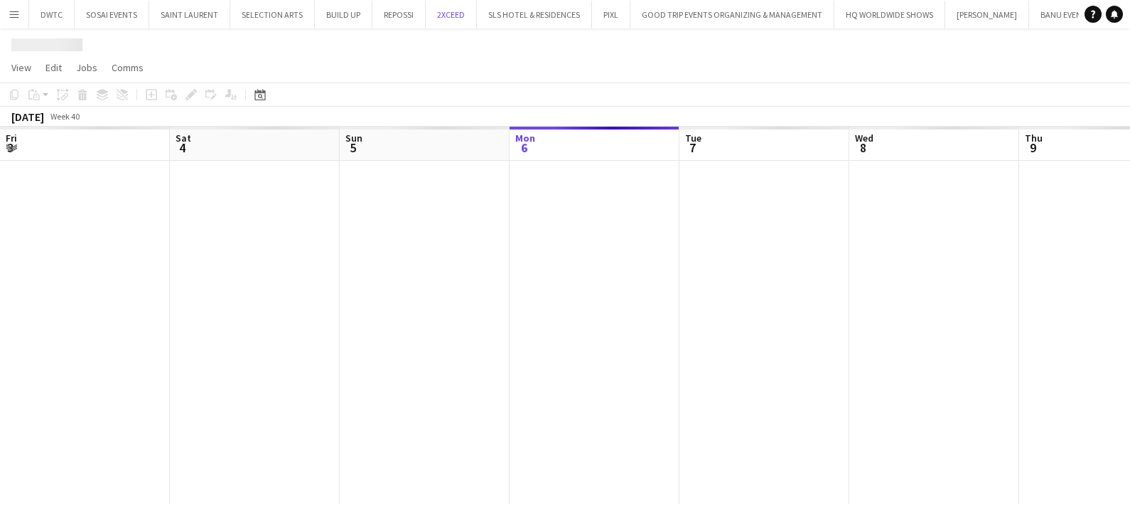
scroll to position [0, 340]
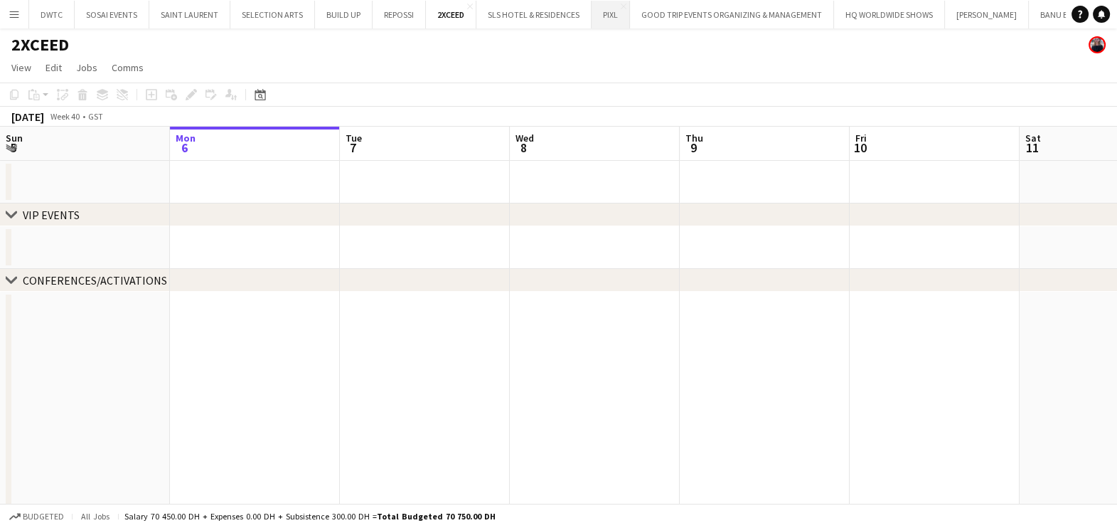
click at [593, 17] on button "PIXL Close" at bounding box center [611, 15] width 38 height 28
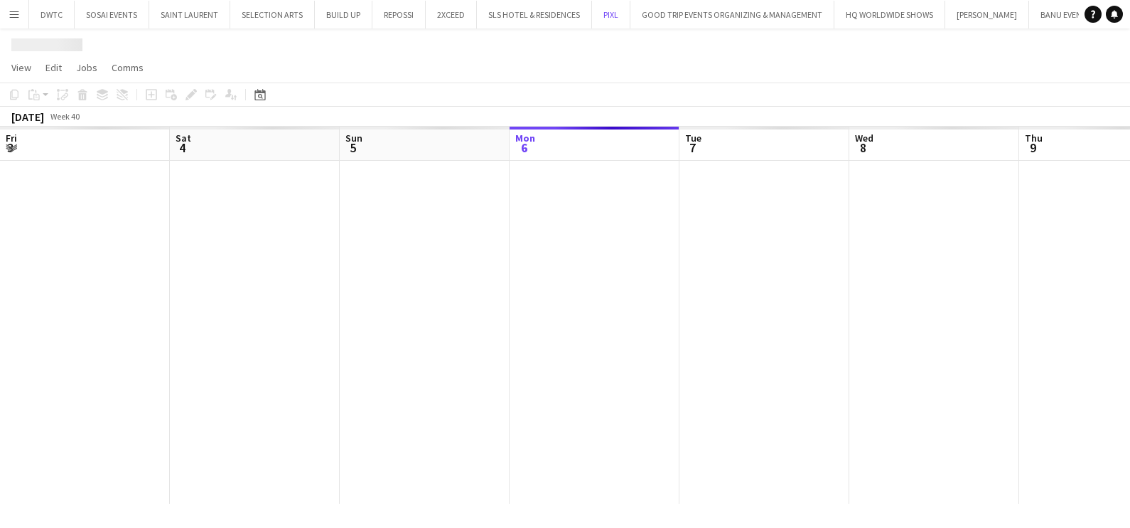
scroll to position [0, 340]
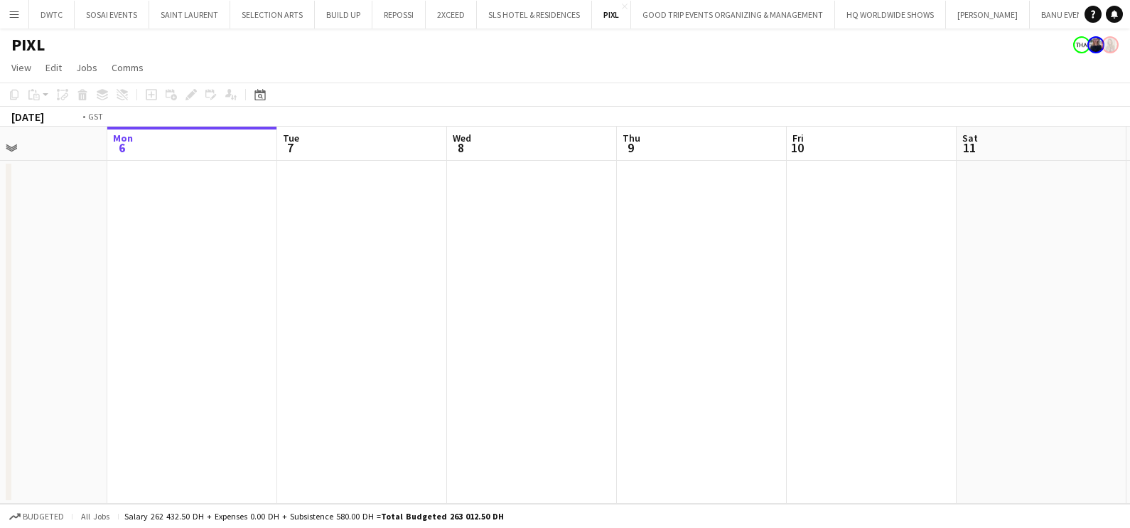
drag, startPoint x: 939, startPoint y: 316, endPoint x: 786, endPoint y: 357, distance: 158.1
click at [505, 331] on app-calendar-viewport "Fri 3 Sat 4 Sun 5 Mon 6 Tue 7 Wed 8 Thu 9 Fri 10 Sat 11 Sun 12 Mon 13 3/4 1 Job…" at bounding box center [565, 315] width 1130 height 377
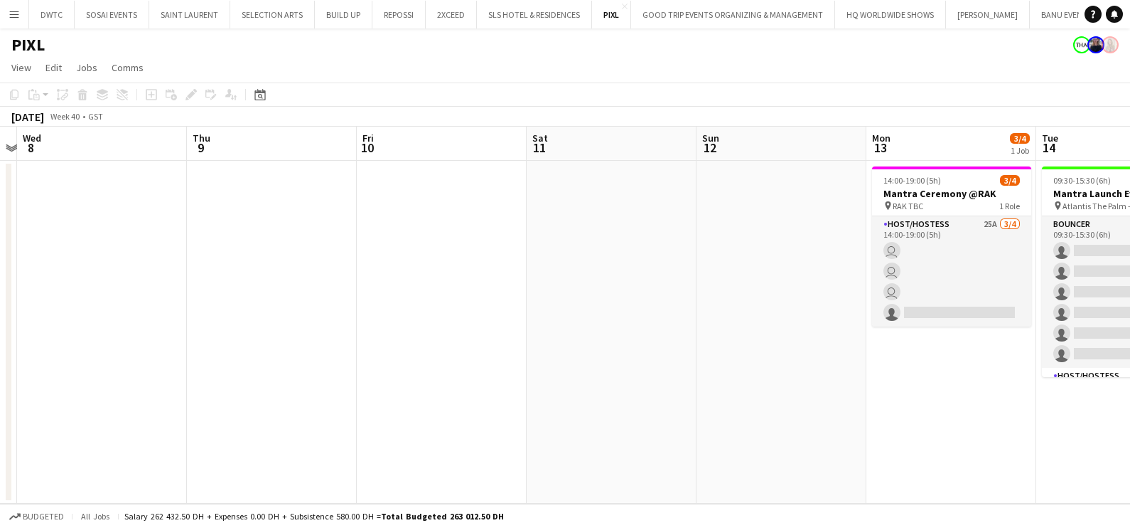
drag, startPoint x: 862, startPoint y: 359, endPoint x: 345, endPoint y: 359, distance: 516.9
click at [343, 359] on app-calendar-viewport "Sun 5 Mon 6 Tue 7 Wed 8 Thu 9 Fri 10 Sat 11 Sun 12 Mon 13 3/4 1 Job Tue 14 10/3…" at bounding box center [565, 315] width 1130 height 377
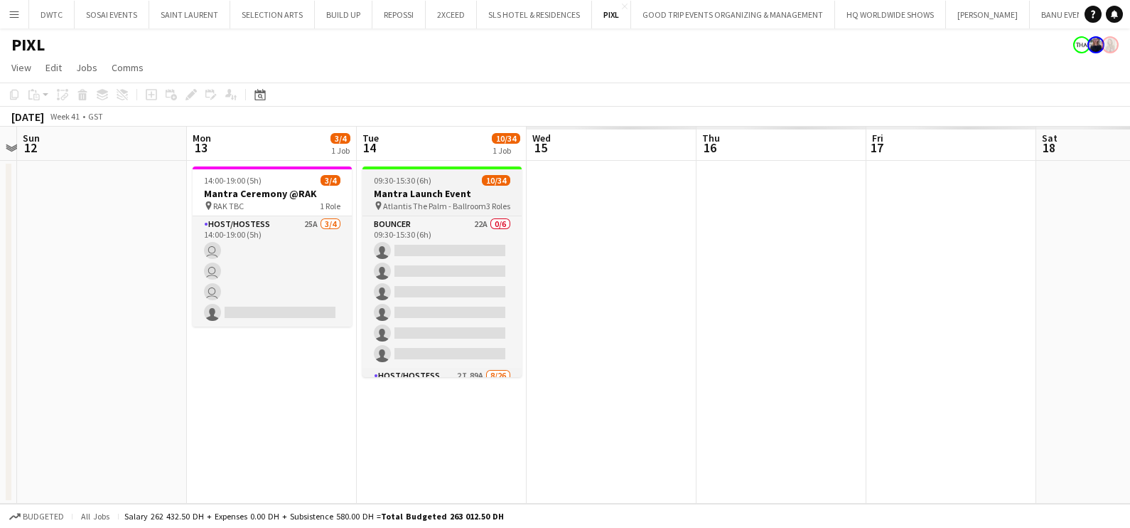
scroll to position [0, 541]
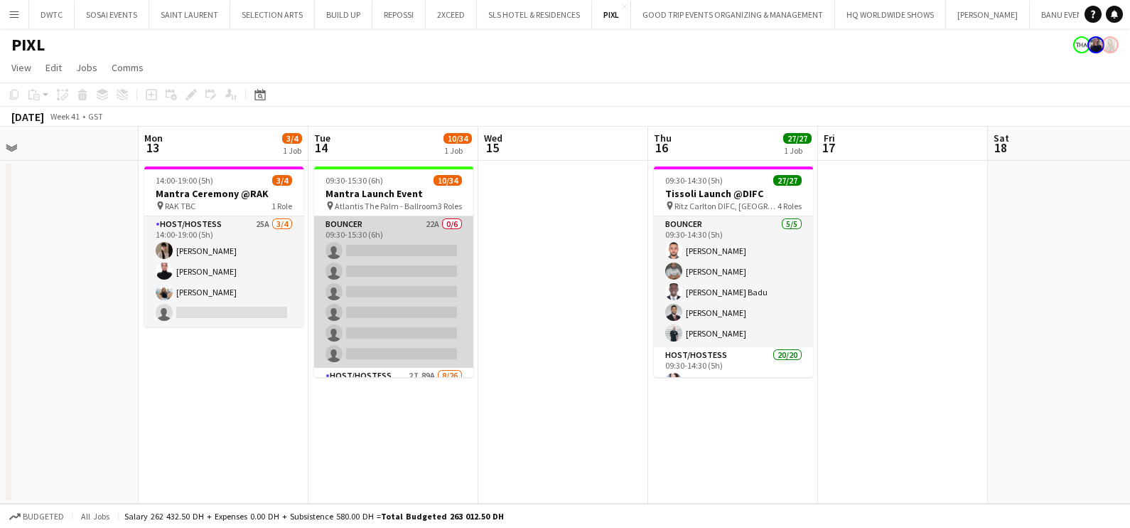
click at [428, 268] on app-card-role "Bouncer 22A 0/6 09:30-15:30 (6h) single-neutral-actions single-neutral-actions …" at bounding box center [393, 291] width 159 height 151
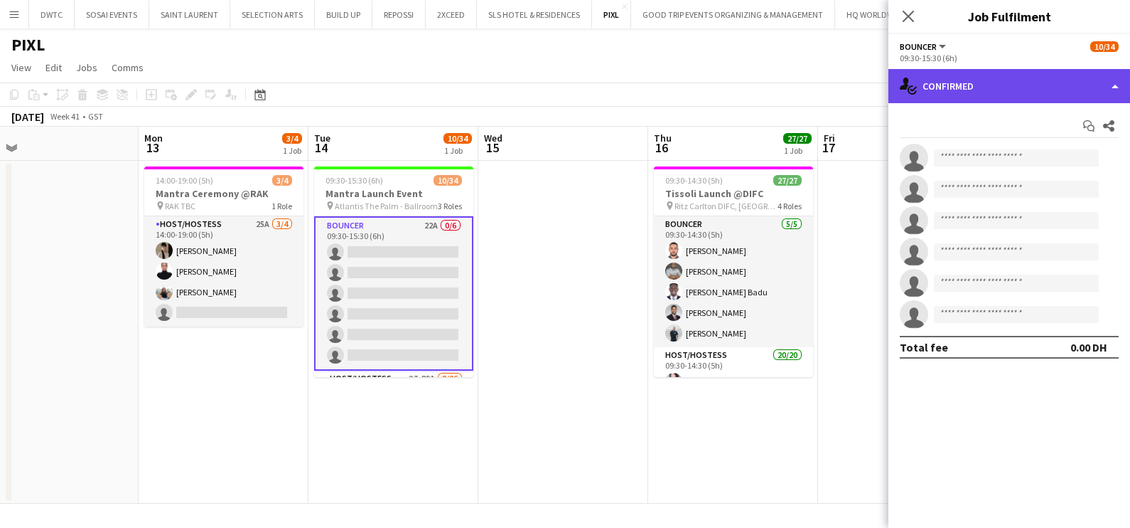
click at [962, 92] on div "single-neutral-actions-check-2 Confirmed" at bounding box center [1010, 86] width 242 height 34
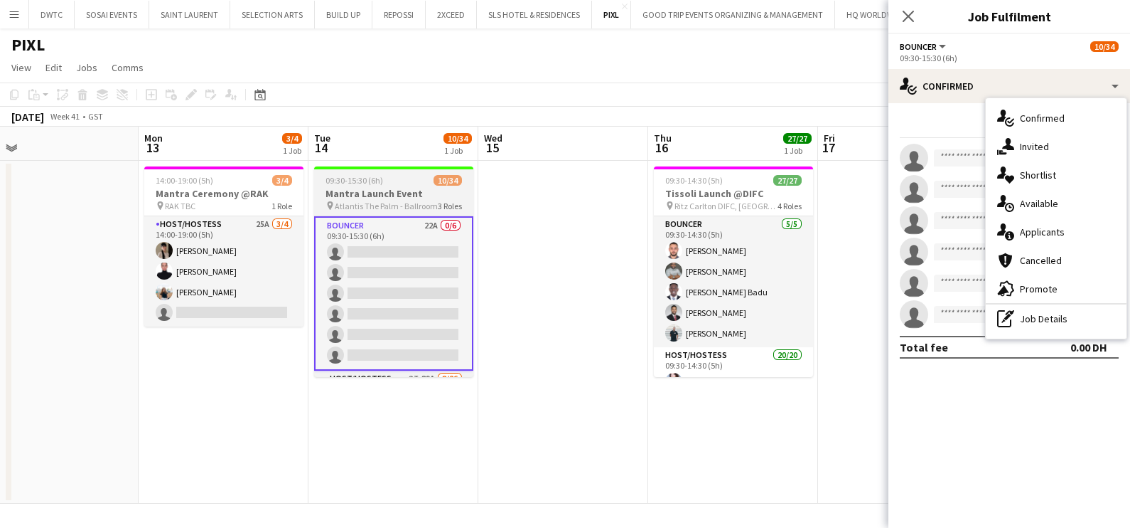
click at [348, 188] on h3 "Mantra Launch Event" at bounding box center [393, 193] width 159 height 13
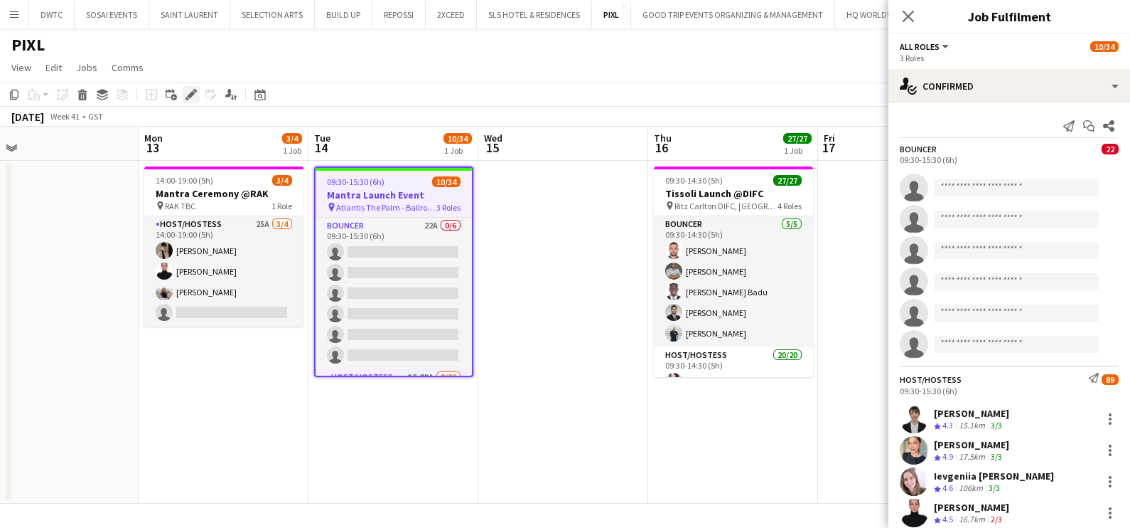
click at [192, 96] on icon "Edit" at bounding box center [191, 94] width 11 height 11
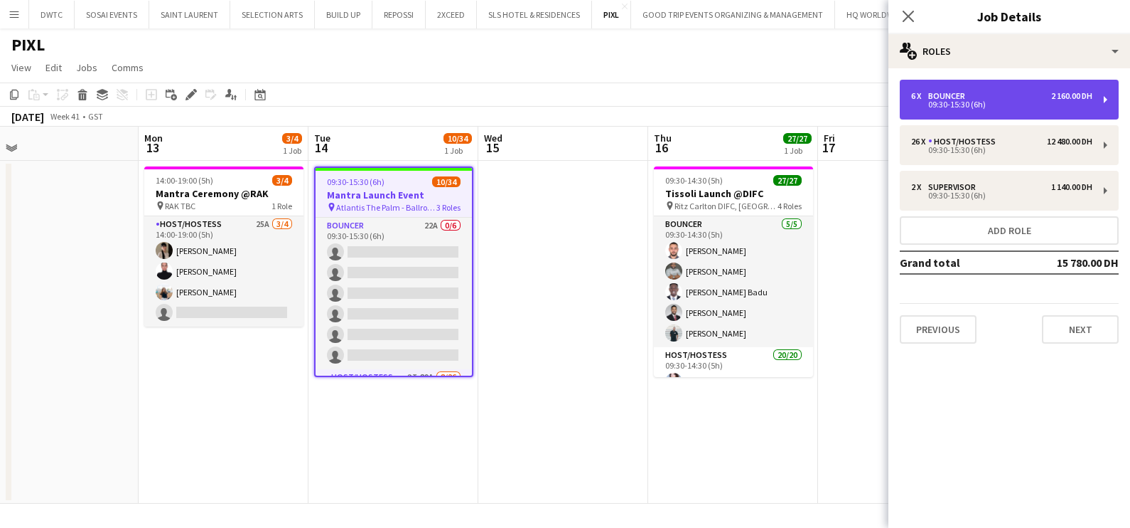
click at [995, 91] on div "6 x Bouncer 2 160.00 DH" at bounding box center [1001, 96] width 181 height 10
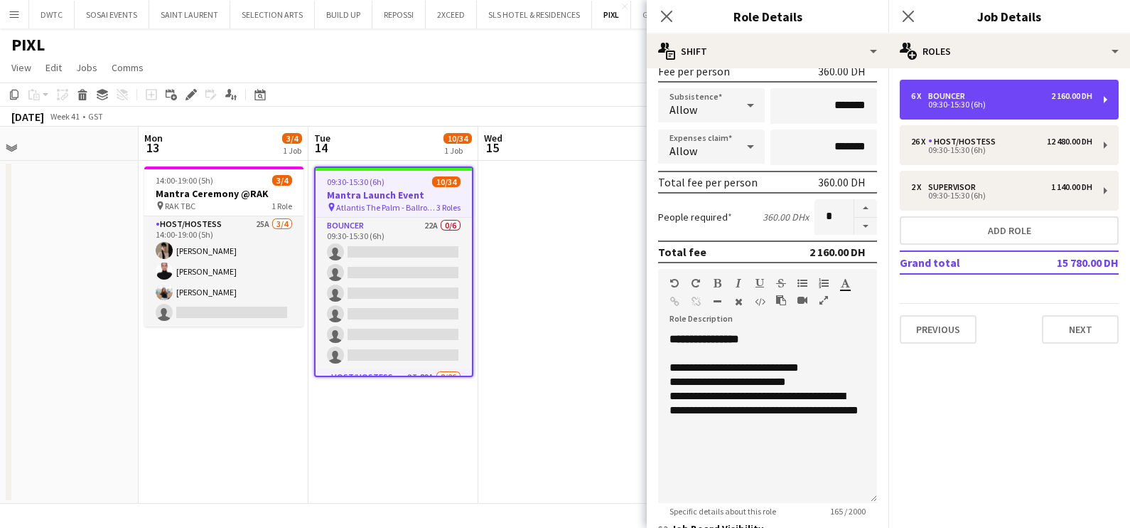
scroll to position [358, 0]
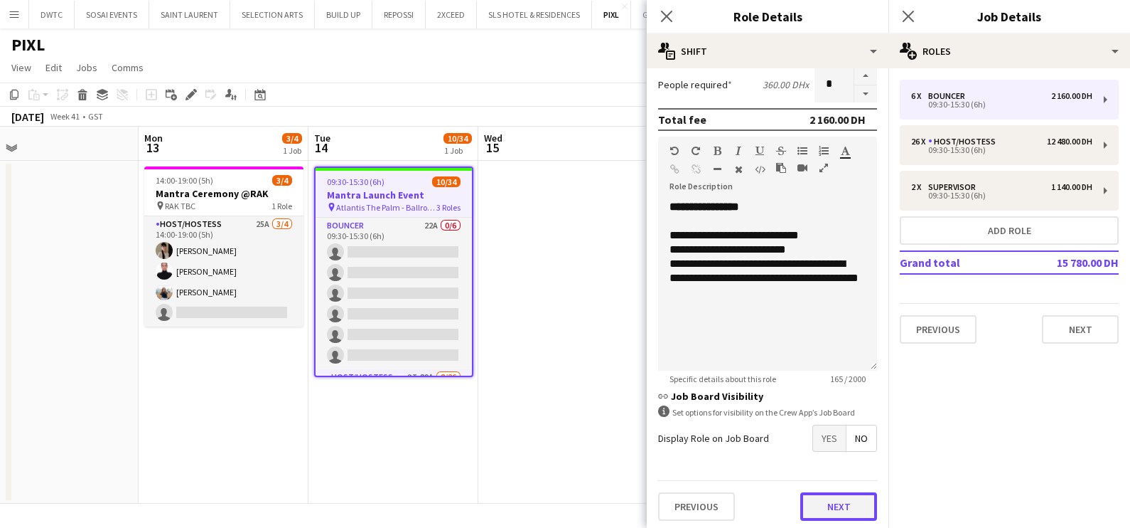
click at [833, 501] on button "Next" at bounding box center [839, 506] width 77 height 28
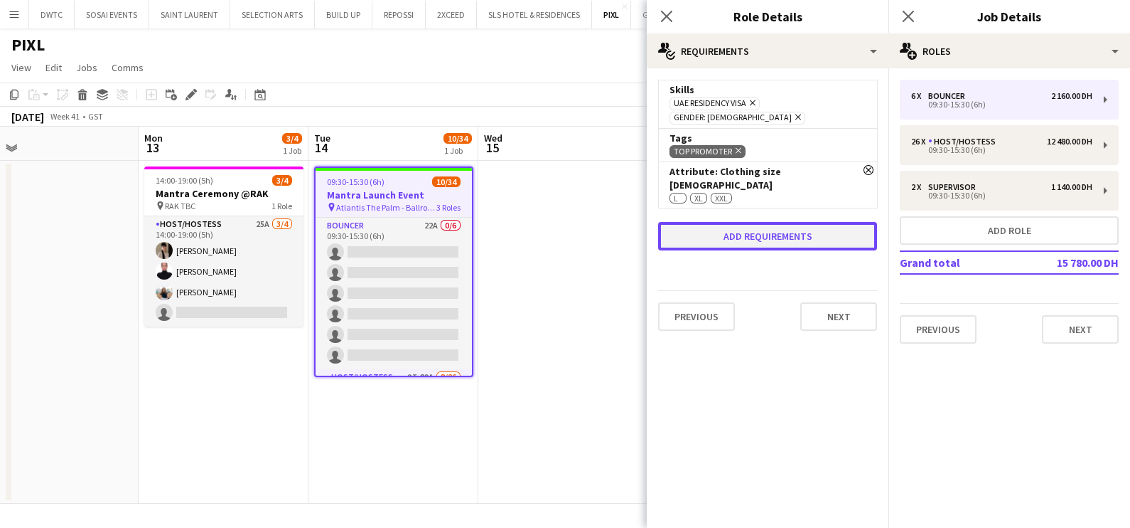
click at [737, 222] on button "Add requirements" at bounding box center [767, 236] width 219 height 28
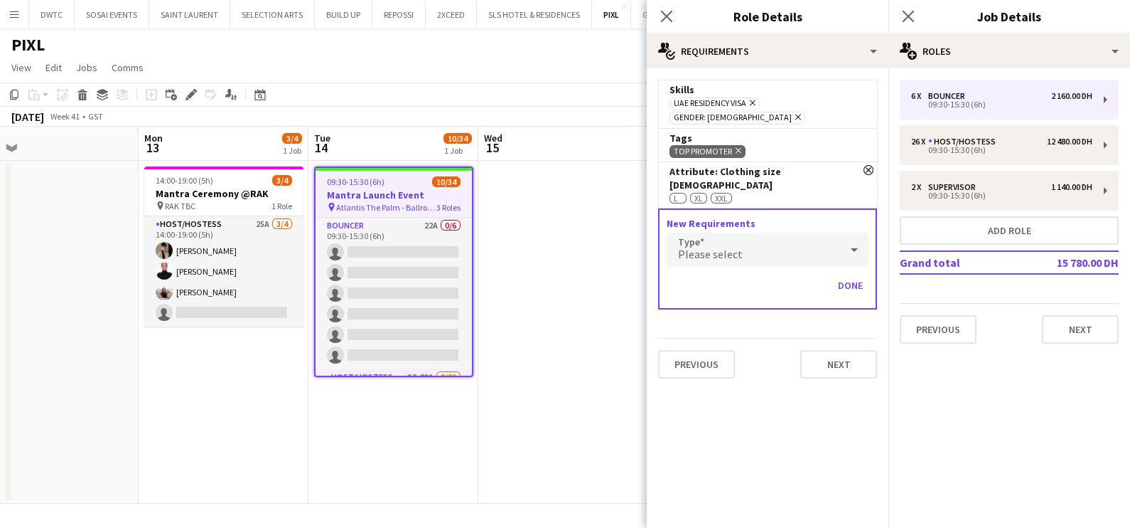
click at [753, 232] on div "Please select" at bounding box center [753, 249] width 173 height 34
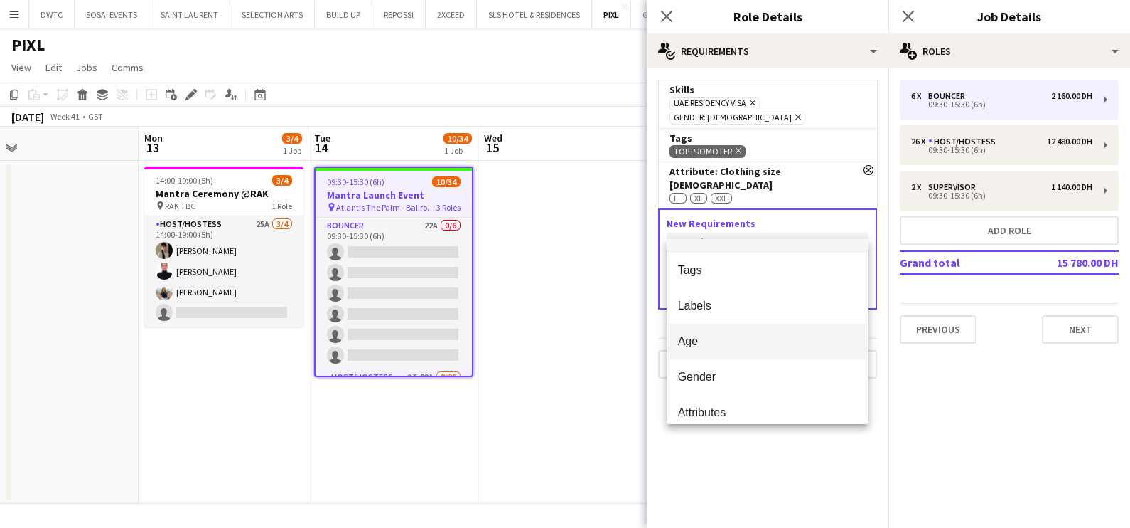
scroll to position [39, 0]
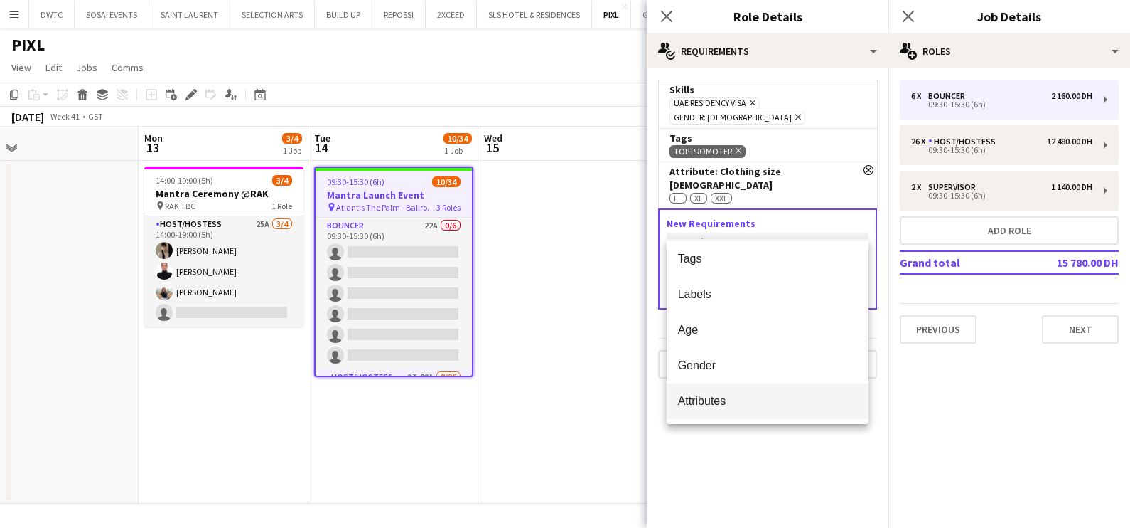
click at [742, 398] on span "Attributes" at bounding box center [768, 401] width 180 height 14
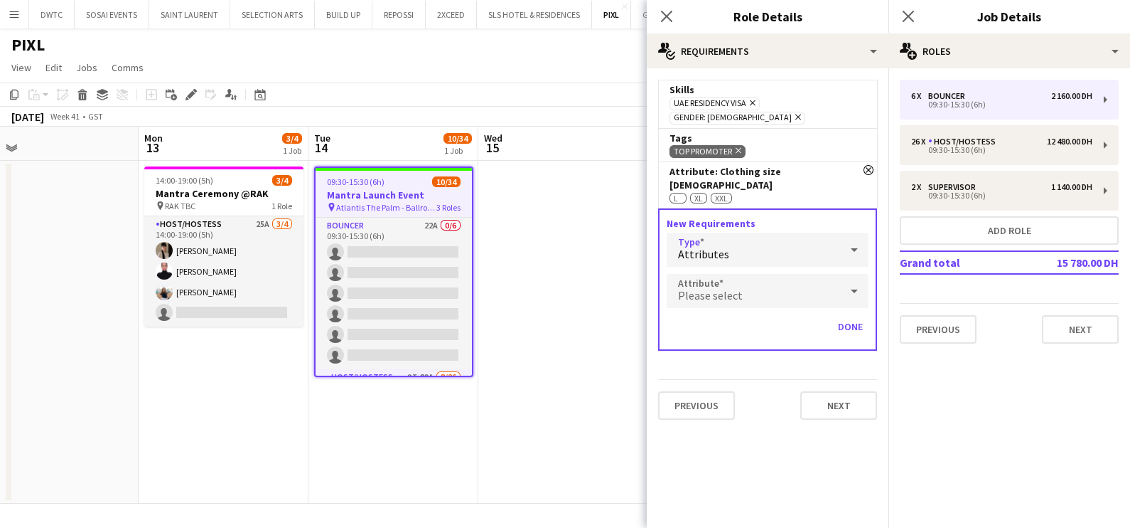
click at [728, 242] on div "New Requirements Type Attributes Attribute Please select Done" at bounding box center [767, 279] width 219 height 142
click at [729, 288] on span "Please select" at bounding box center [710, 295] width 65 height 14
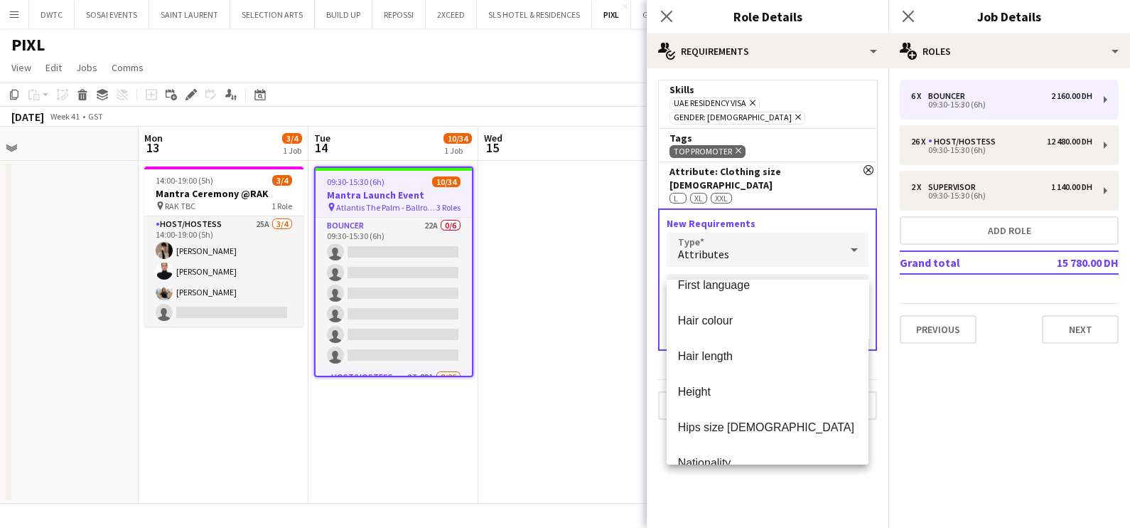
scroll to position [235, 0]
click at [727, 446] on mat-option "Height" at bounding box center [768, 459] width 202 height 36
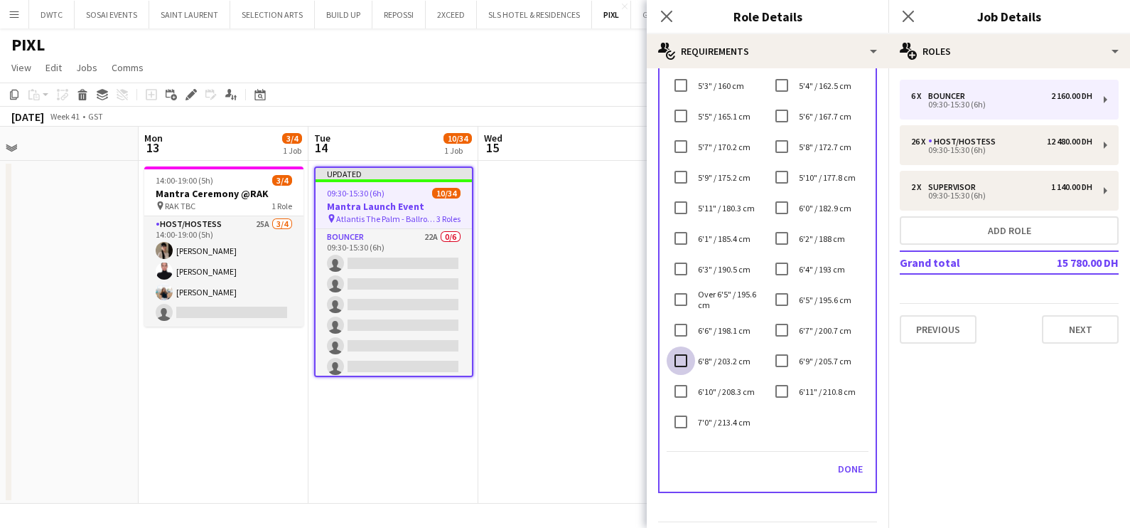
scroll to position [453, 0]
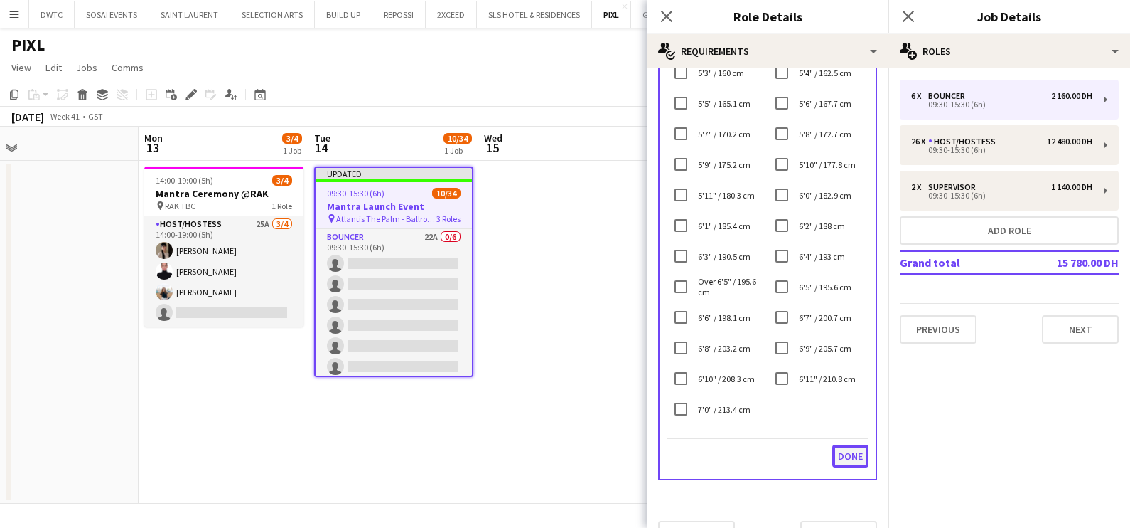
click at [835, 452] on button "Done" at bounding box center [851, 455] width 36 height 23
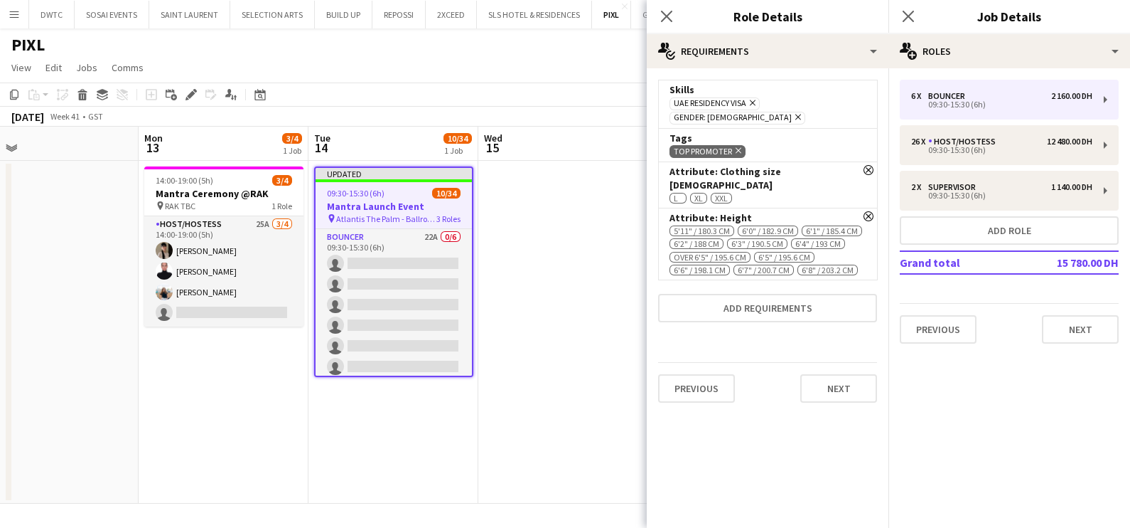
scroll to position [0, 0]
click at [529, 331] on app-date-cell at bounding box center [563, 332] width 170 height 343
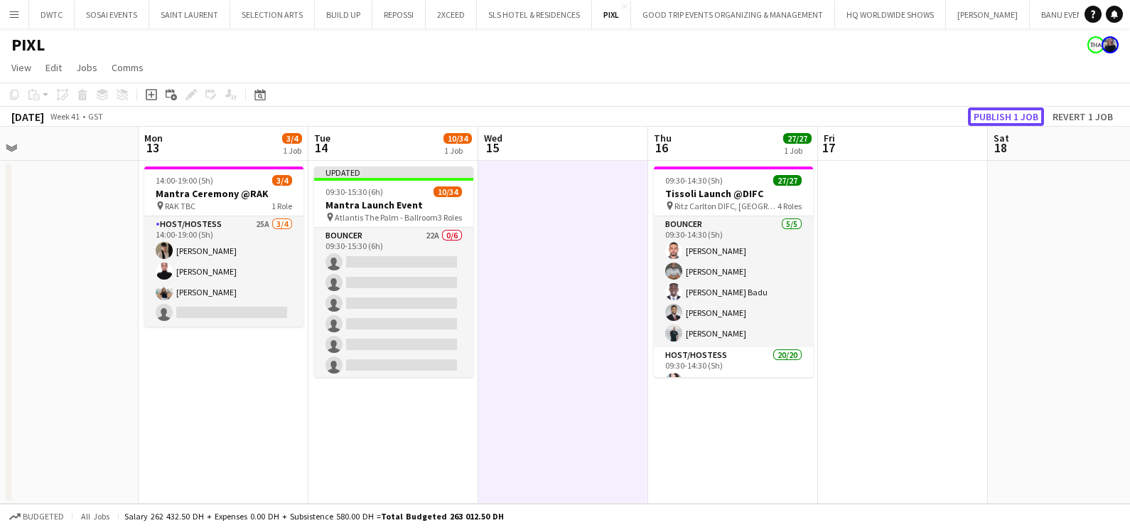
drag, startPoint x: 1011, startPoint y: 109, endPoint x: 981, endPoint y: 120, distance: 32.0
click at [1009, 108] on button "Publish 1 job" at bounding box center [1006, 116] width 76 height 18
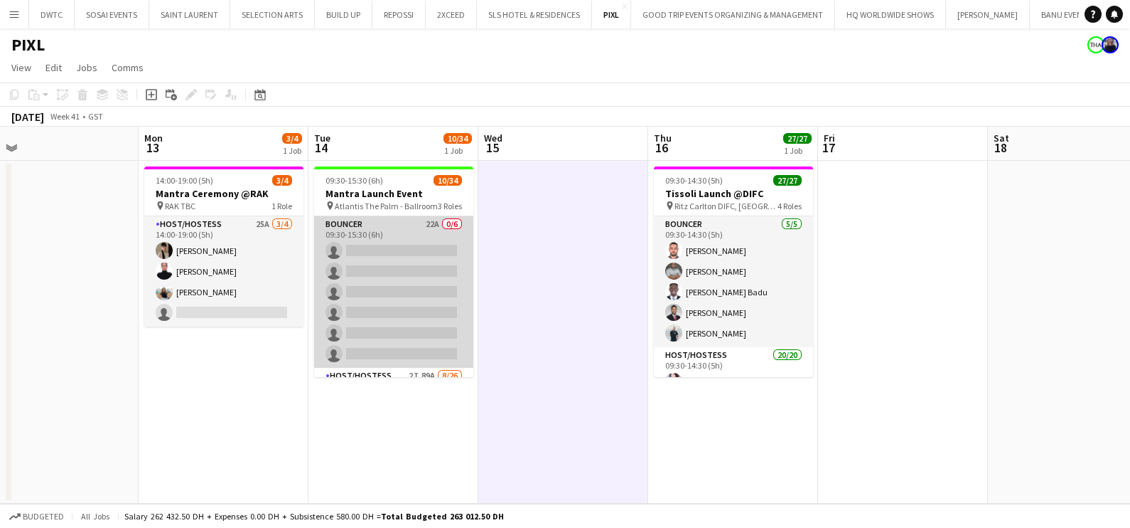
click at [416, 255] on app-card-role "Bouncer 22A 0/6 09:30-15:30 (6h) single-neutral-actions single-neutral-actions …" at bounding box center [393, 291] width 159 height 151
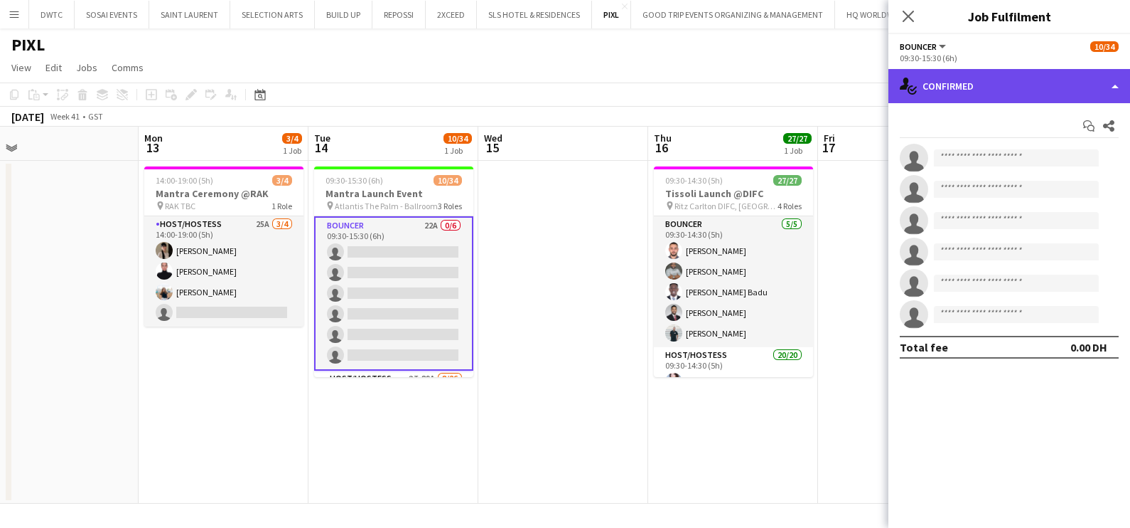
click at [980, 96] on div "single-neutral-actions-check-2 Confirmed" at bounding box center [1010, 86] width 242 height 34
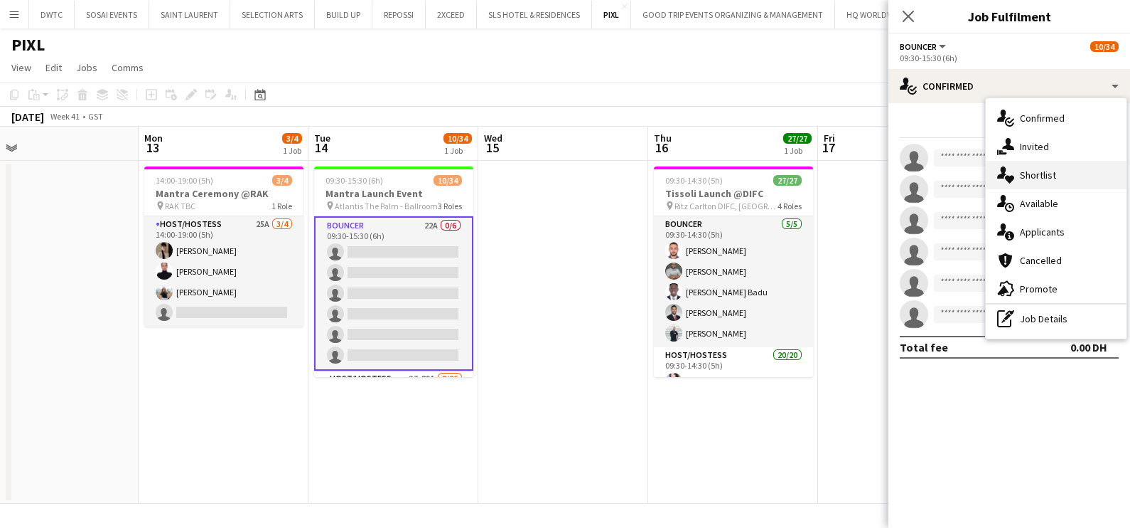
click at [1038, 170] on span "Shortlist" at bounding box center [1038, 174] width 36 height 13
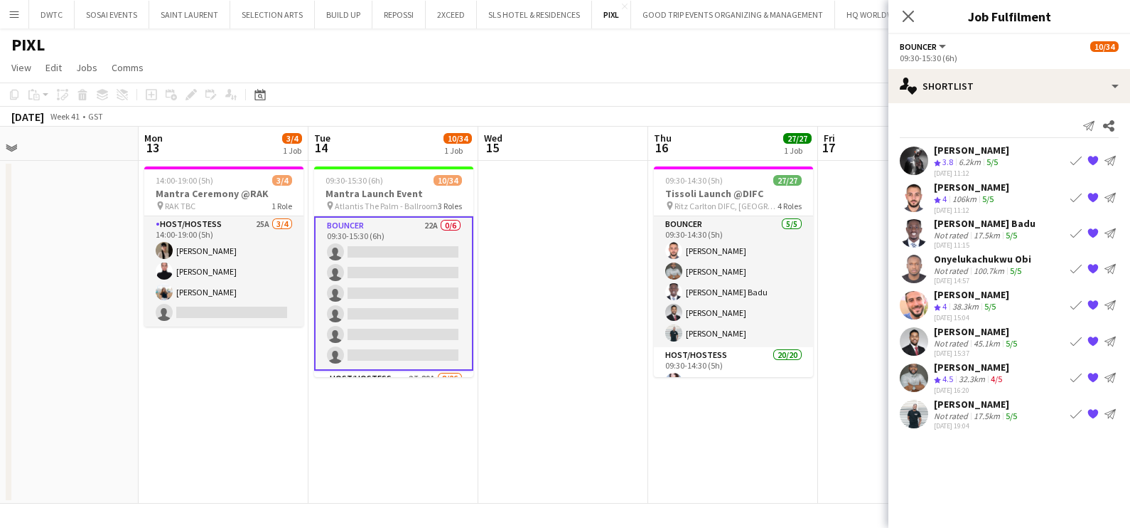
click at [1093, 377] on app-icon "{{ spriteTitle }}" at bounding box center [1093, 377] width 11 height 11
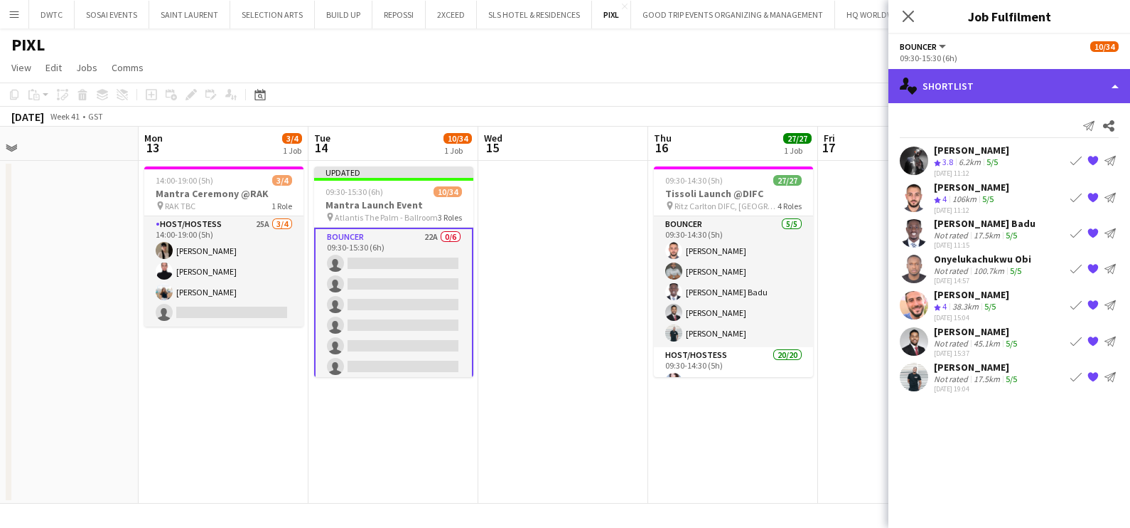
click at [989, 88] on div "single-neutral-actions-heart Shortlist" at bounding box center [1010, 86] width 242 height 34
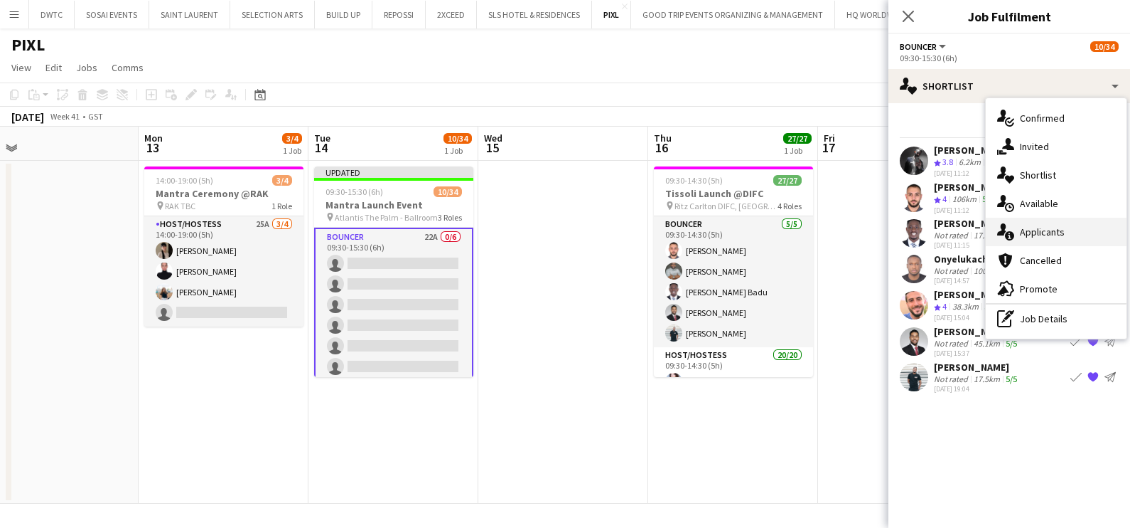
click at [1038, 230] on span "Applicants" at bounding box center [1042, 231] width 45 height 13
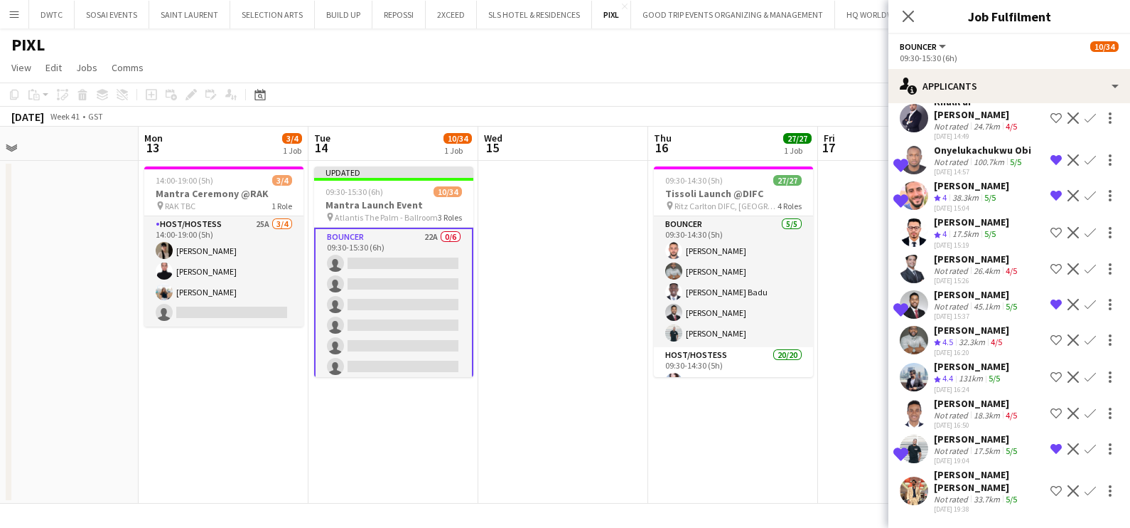
scroll to position [505, 0]
click at [935, 468] on div "Saoud Abdul Azeez" at bounding box center [989, 481] width 111 height 26
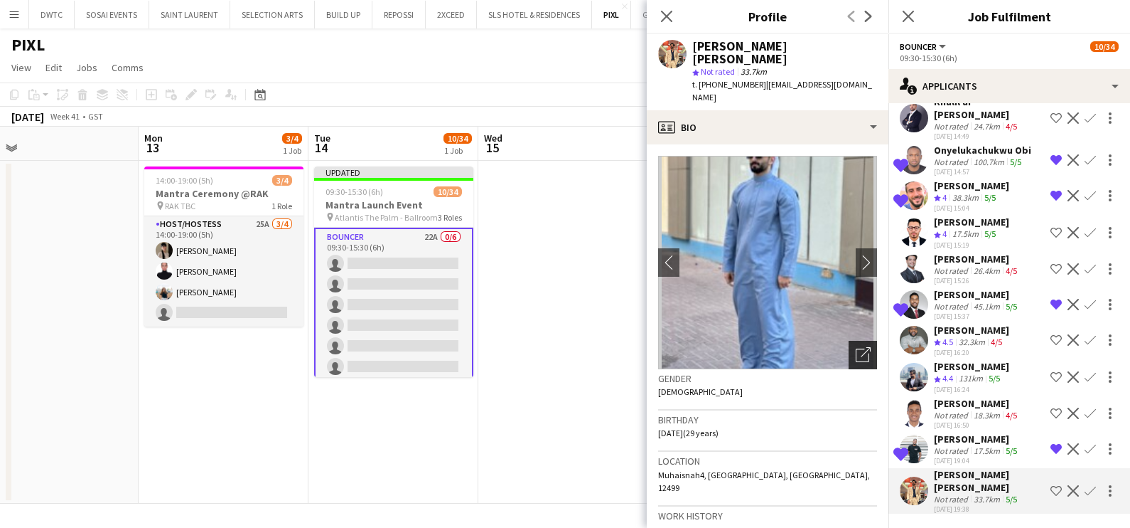
click at [856, 347] on icon "Open photos pop-in" at bounding box center [863, 354] width 15 height 15
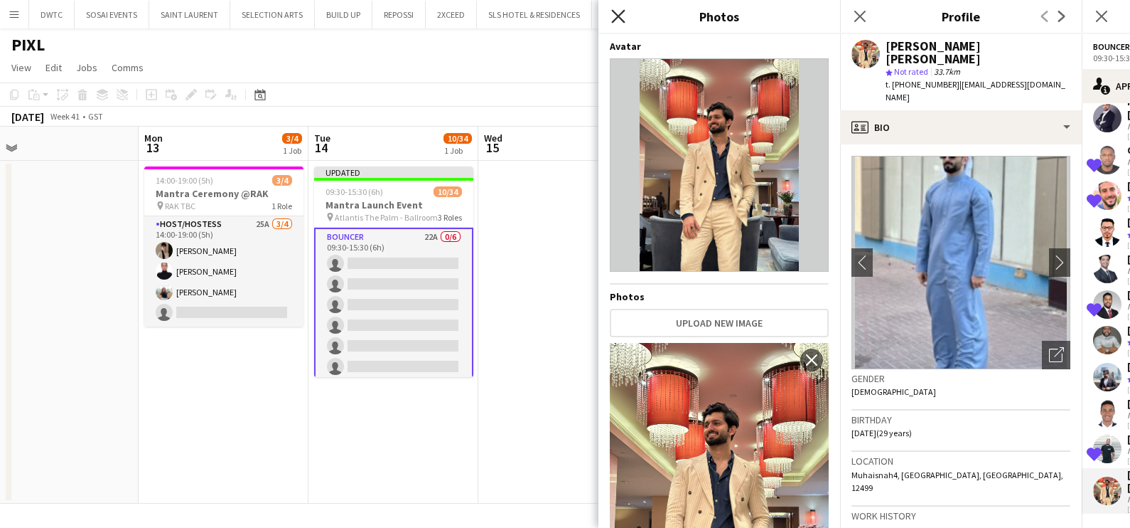
click at [622, 16] on icon "Close pop-in" at bounding box center [618, 16] width 14 height 14
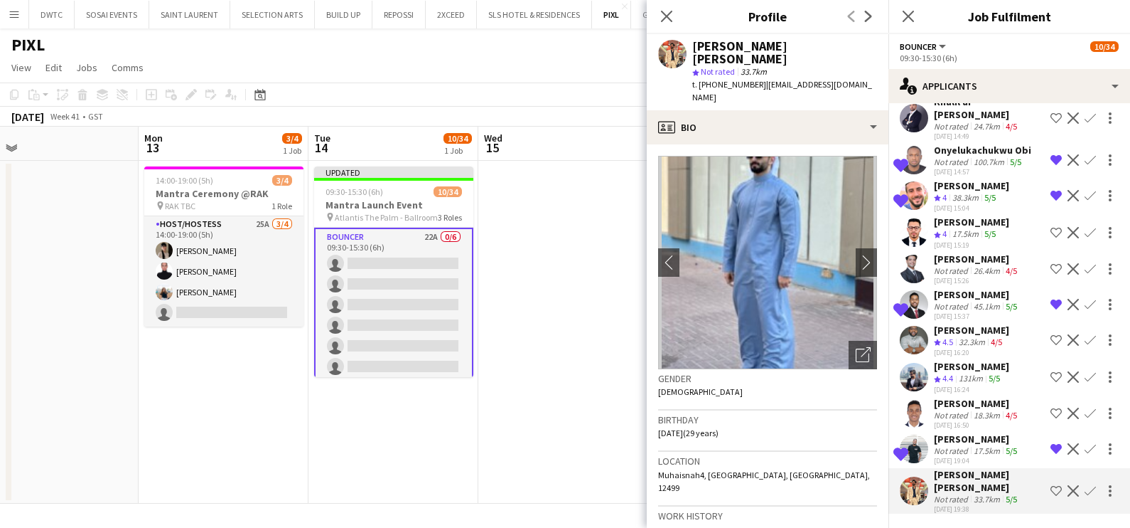
click at [956, 373] on div "Crew rating 4.4" at bounding box center [945, 379] width 22 height 12
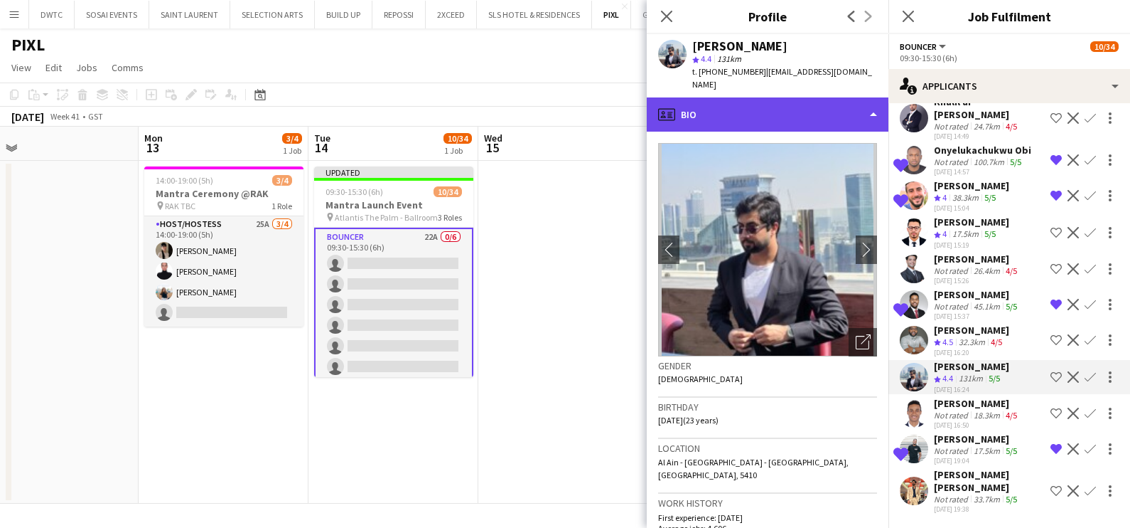
click at [744, 97] on div "profile Bio" at bounding box center [768, 114] width 242 height 34
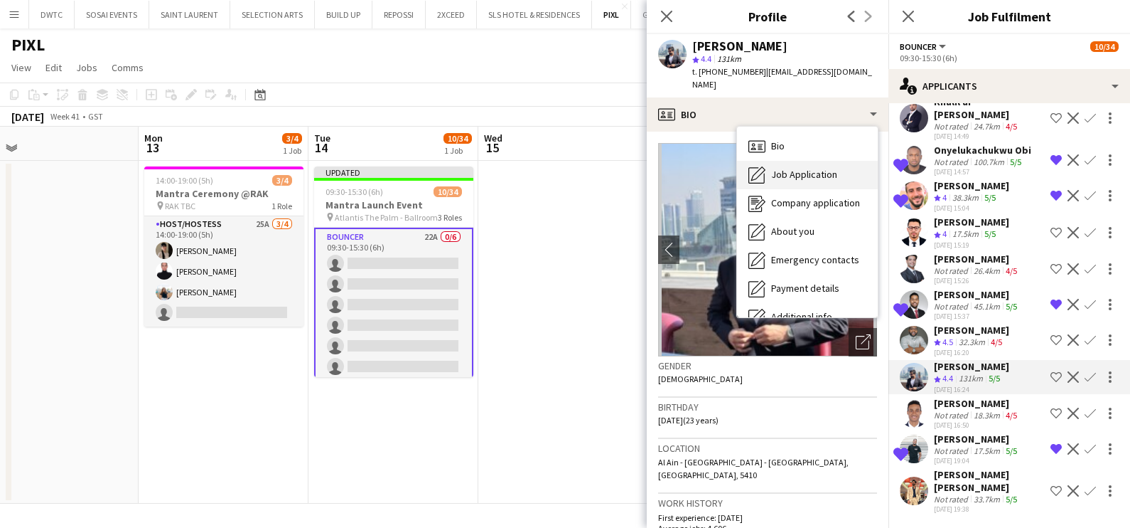
click at [791, 168] on span "Job Application" at bounding box center [804, 174] width 66 height 13
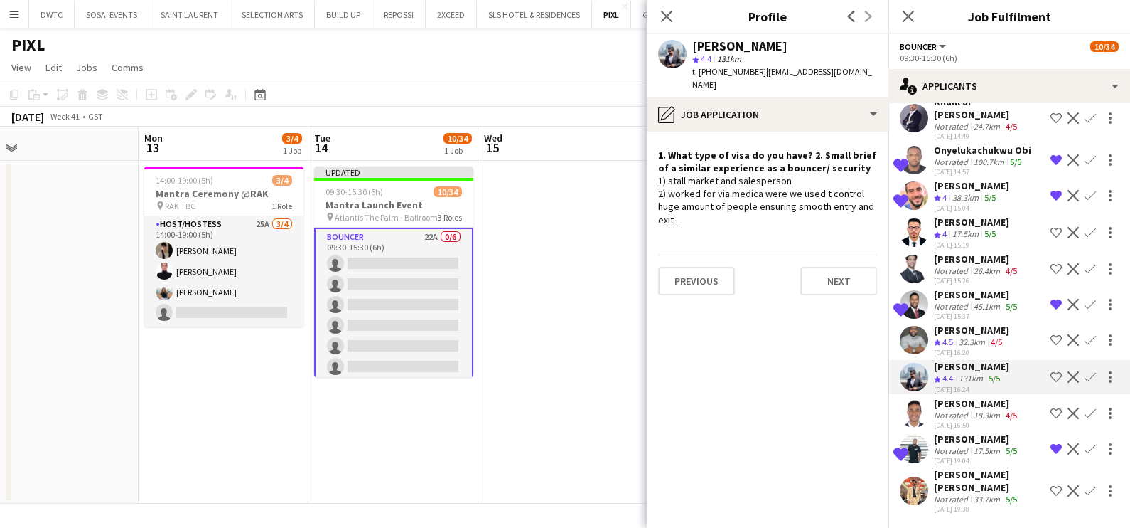
drag, startPoint x: 573, startPoint y: 304, endPoint x: 579, endPoint y: 296, distance: 10.3
click at [574, 304] on app-date-cell at bounding box center [563, 332] width 170 height 343
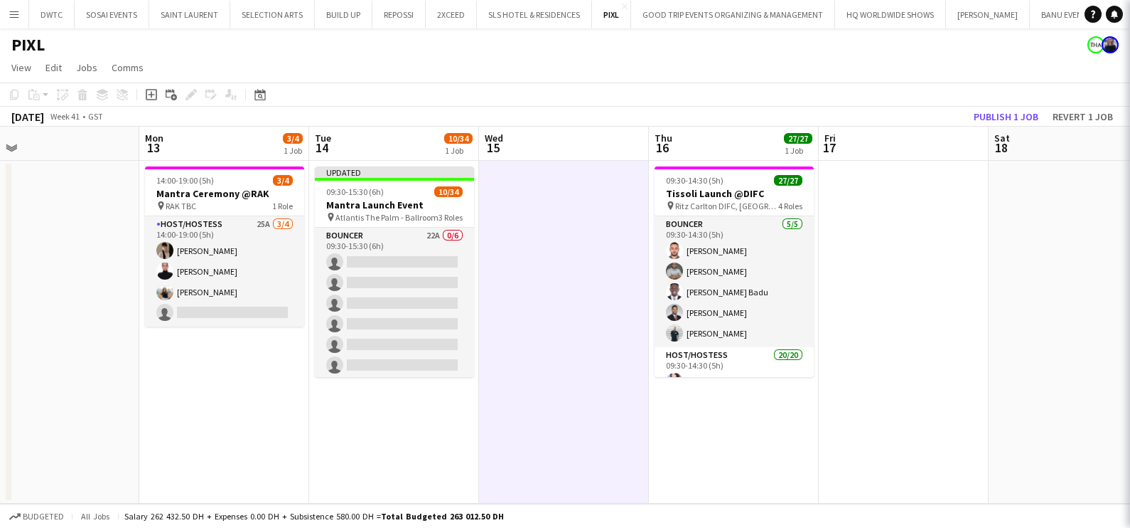
scroll to position [0, 0]
click at [1031, 122] on button "Publish 1 job" at bounding box center [1006, 116] width 76 height 18
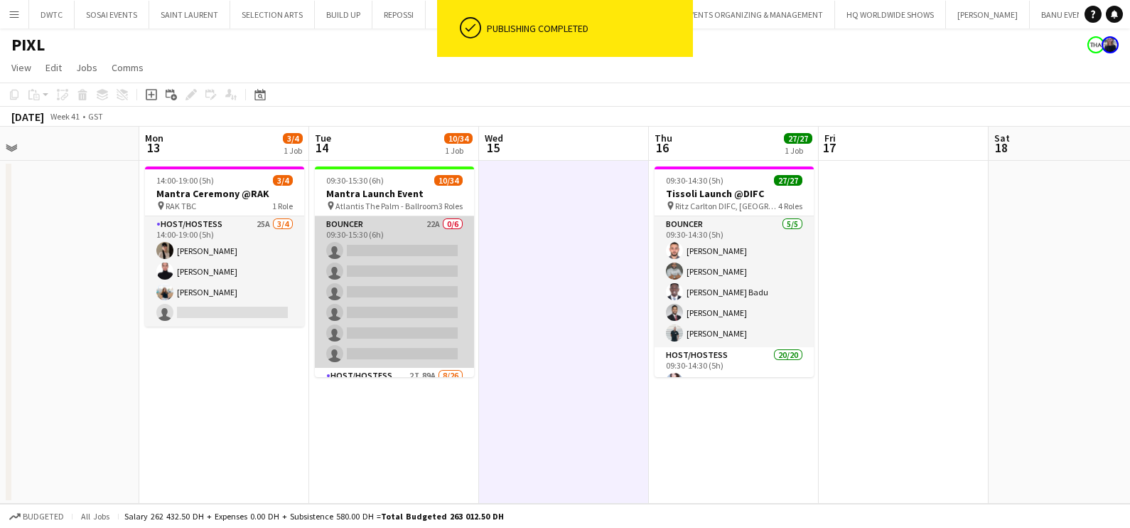
click at [370, 242] on app-card-role "Bouncer 22A 0/6 09:30-15:30 (6h) single-neutral-actions single-neutral-actions …" at bounding box center [394, 291] width 159 height 151
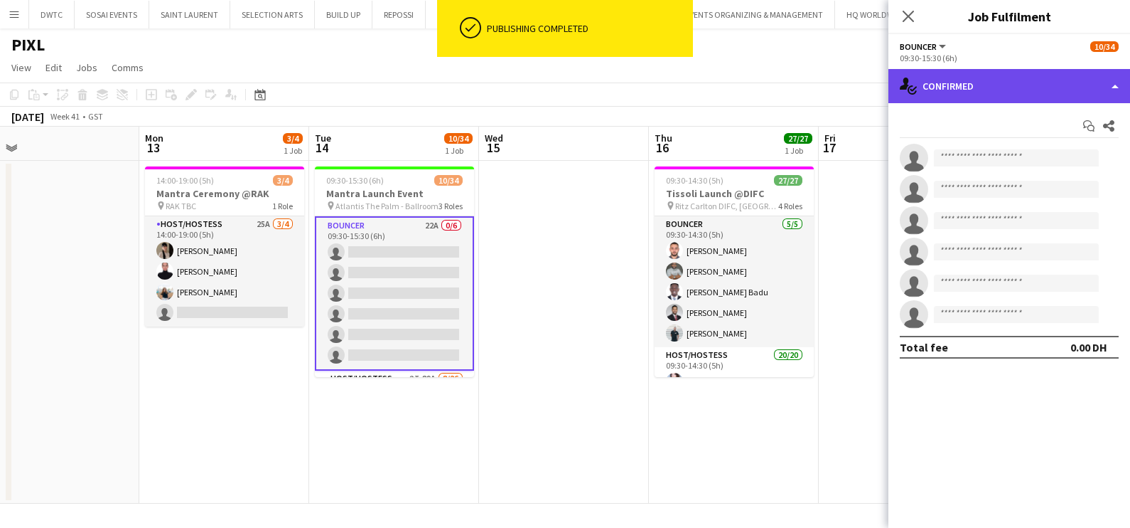
click at [973, 78] on div "single-neutral-actions-check-2 Confirmed" at bounding box center [1010, 86] width 242 height 34
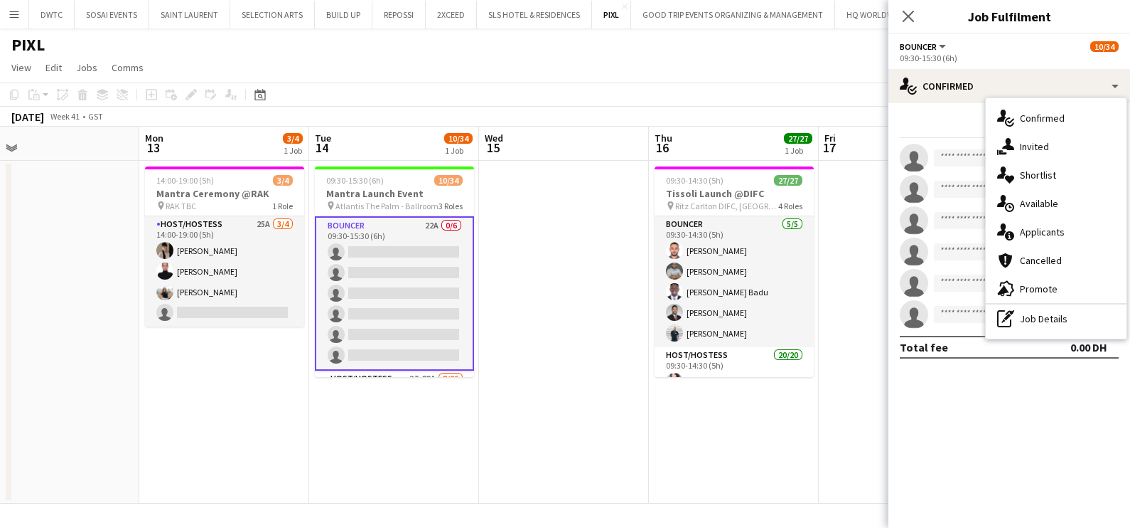
click at [1037, 179] on span "Shortlist" at bounding box center [1038, 174] width 36 height 13
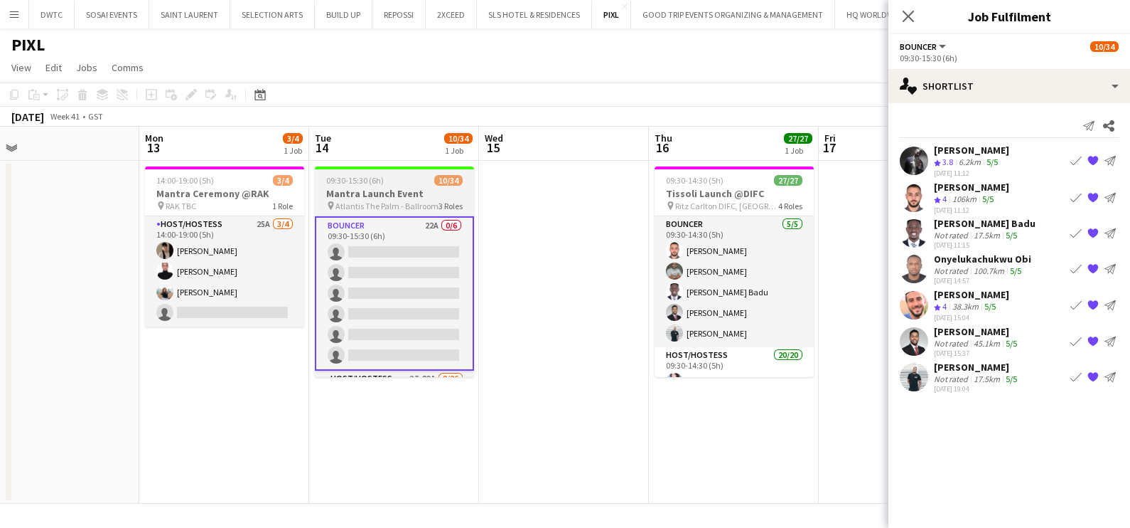
click at [398, 196] on h3 "Mantra Launch Event" at bounding box center [394, 193] width 159 height 13
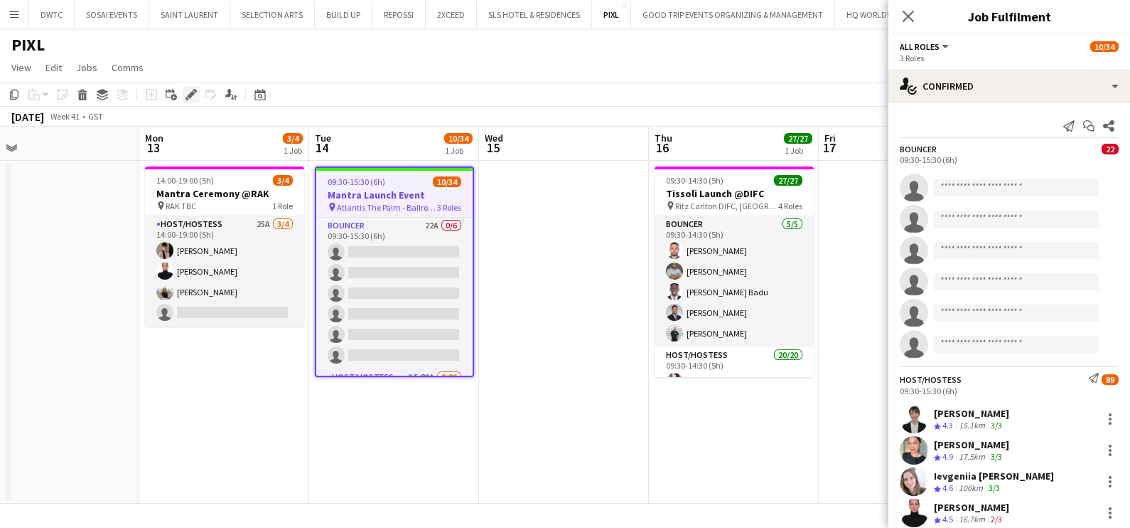
click at [186, 92] on icon "Edit" at bounding box center [191, 94] width 11 height 11
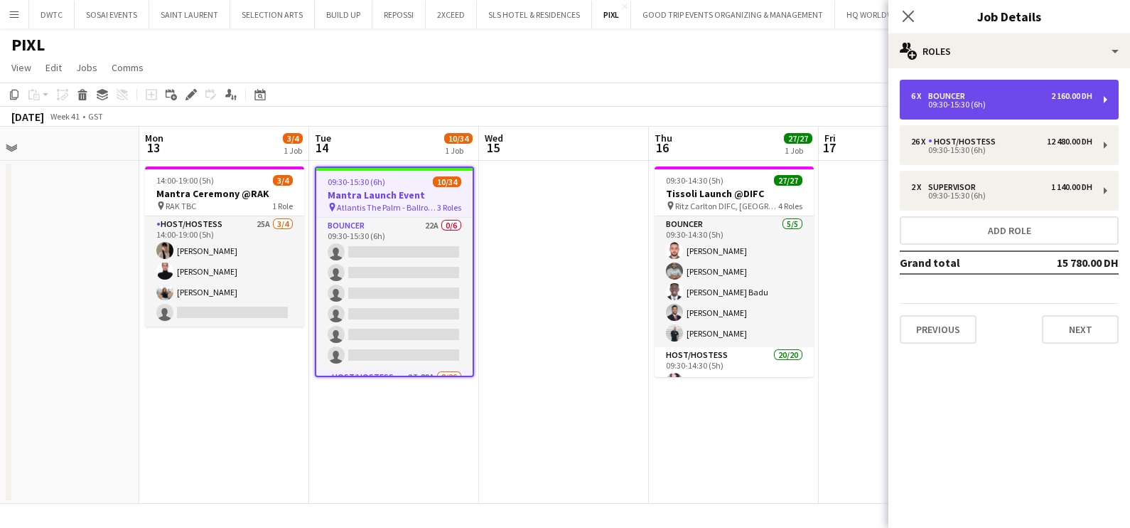
click at [1002, 103] on div "09:30-15:30 (6h)" at bounding box center [1001, 104] width 181 height 7
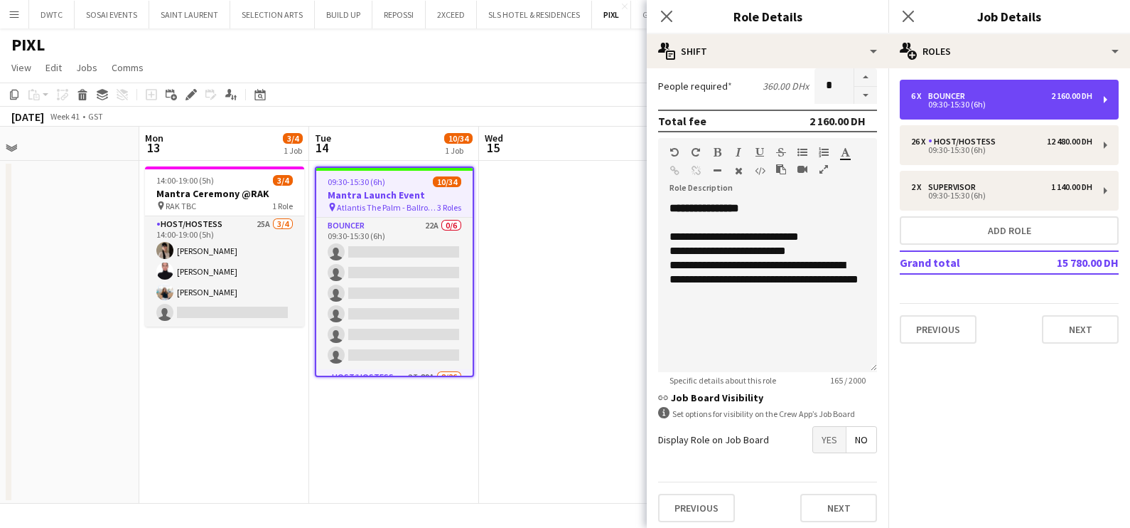
scroll to position [358, 0]
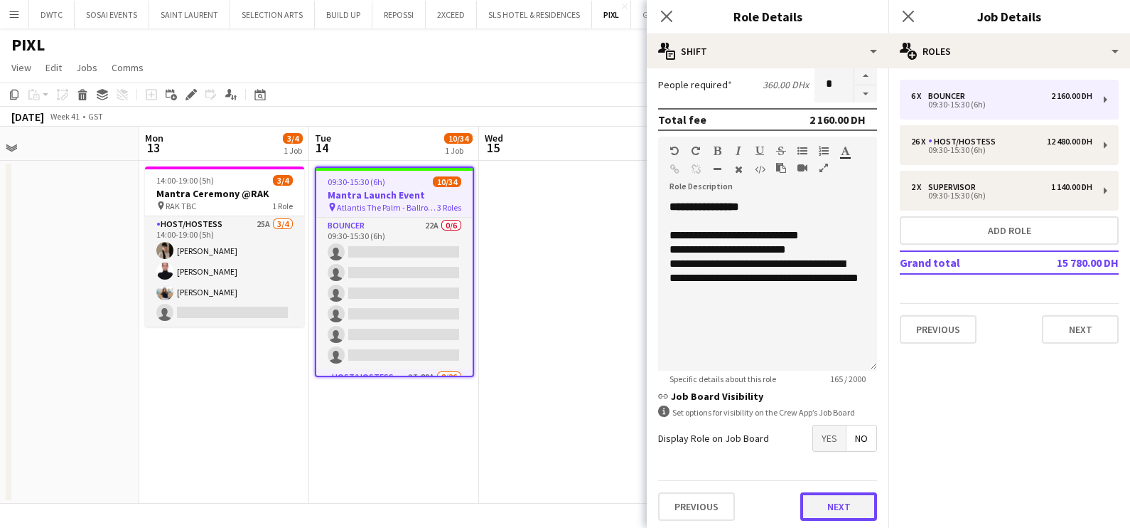
click at [824, 505] on button "Next" at bounding box center [839, 506] width 77 height 28
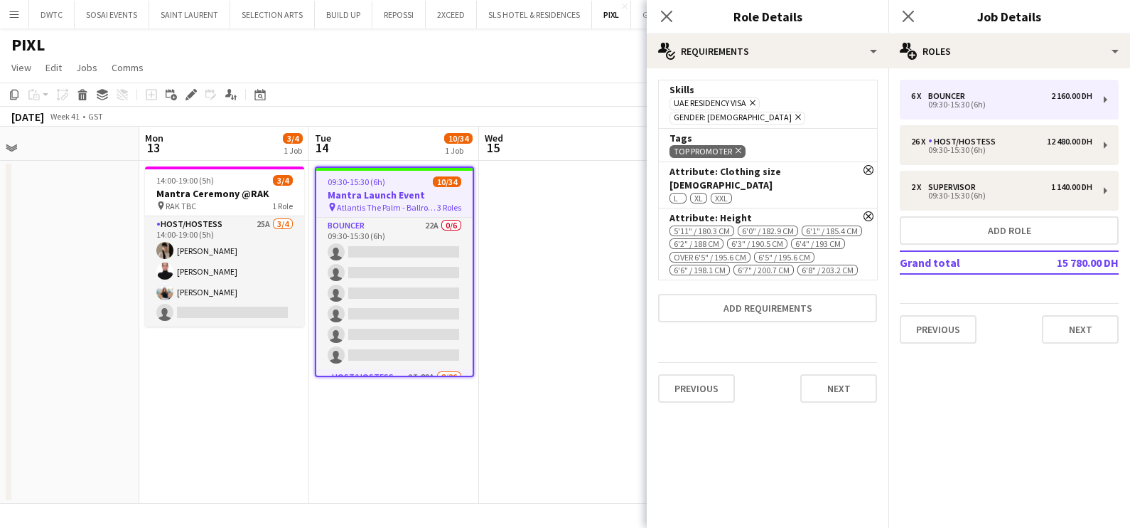
scroll to position [0, 0]
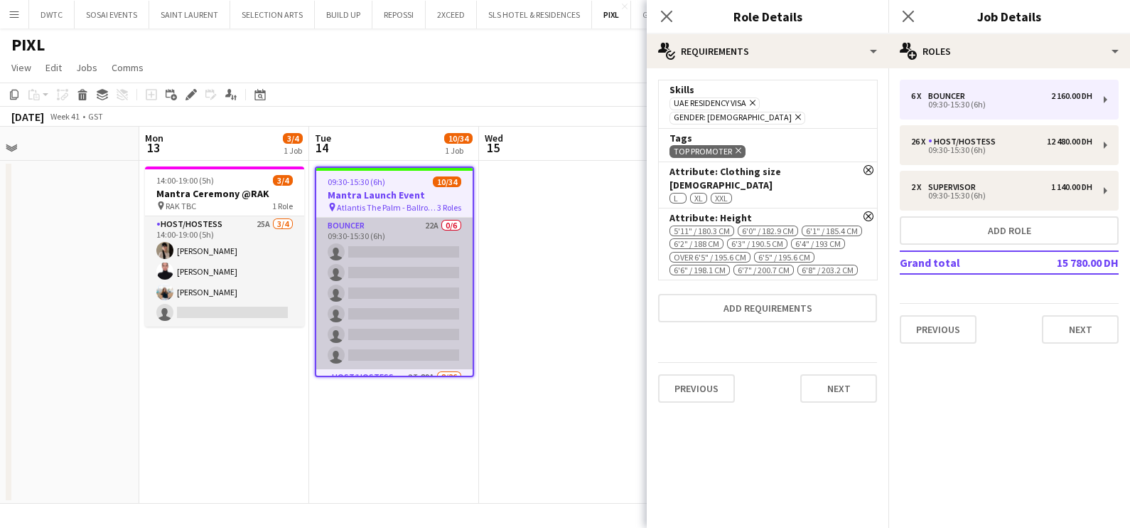
drag, startPoint x: 520, startPoint y: 230, endPoint x: 422, endPoint y: 244, distance: 98.4
click at [520, 229] on app-date-cell at bounding box center [564, 332] width 170 height 343
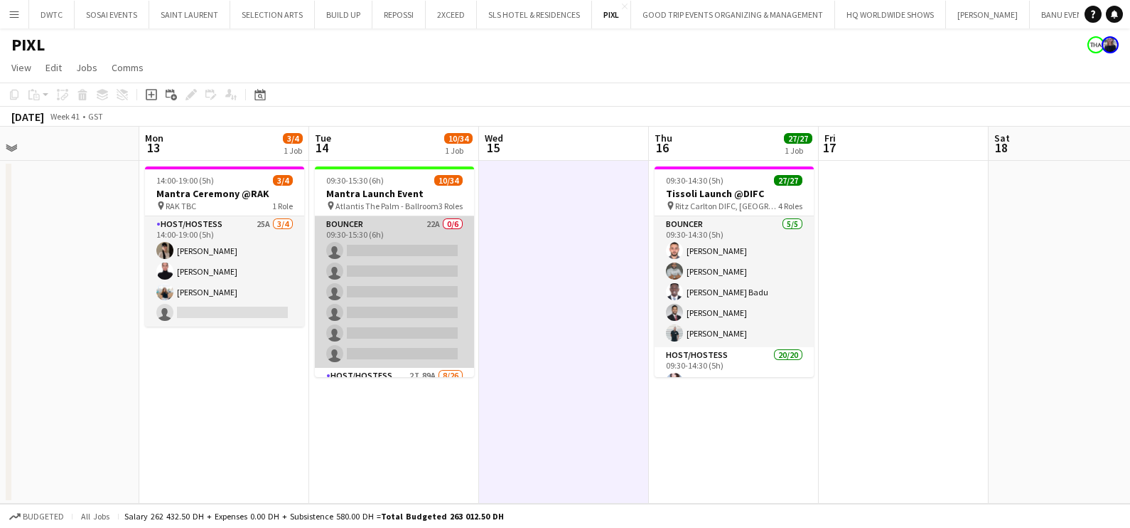
click at [402, 234] on app-card-role "Bouncer 22A 0/6 09:30-15:30 (6h) single-neutral-actions single-neutral-actions …" at bounding box center [394, 291] width 159 height 151
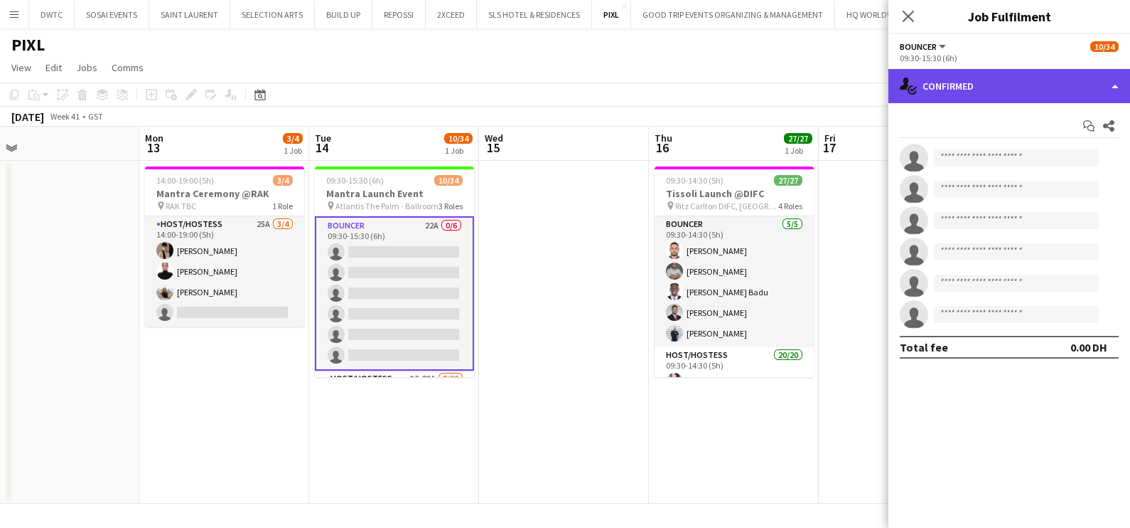
click at [986, 87] on div "single-neutral-actions-check-2 Confirmed" at bounding box center [1010, 86] width 242 height 34
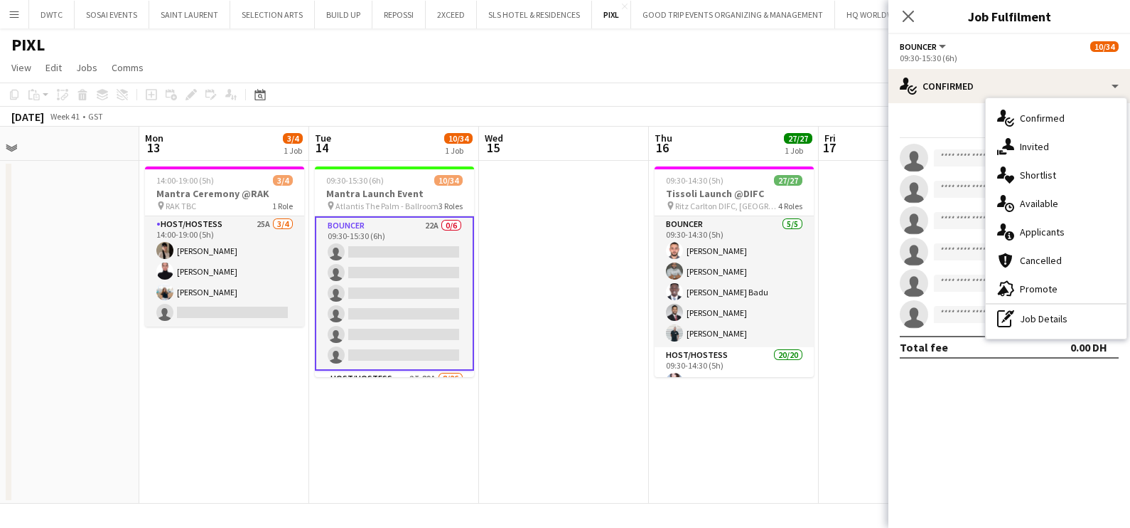
drag, startPoint x: 1070, startPoint y: 281, endPoint x: 1044, endPoint y: 284, distance: 26.5
click at [1069, 281] on div "advertising-megaphone Promote" at bounding box center [1056, 288] width 141 height 28
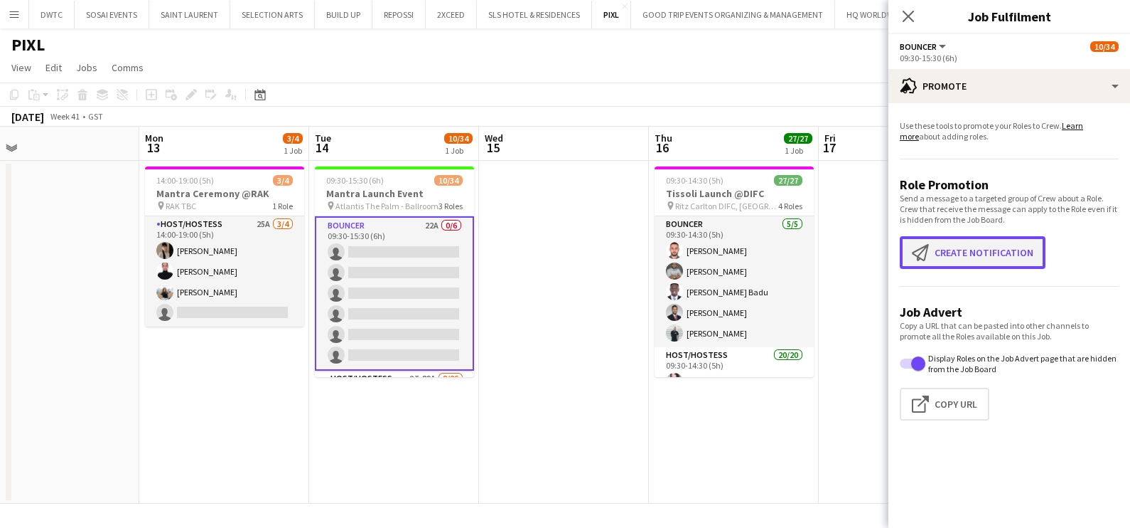
click at [980, 250] on button "Create notification Create notification" at bounding box center [973, 252] width 146 height 33
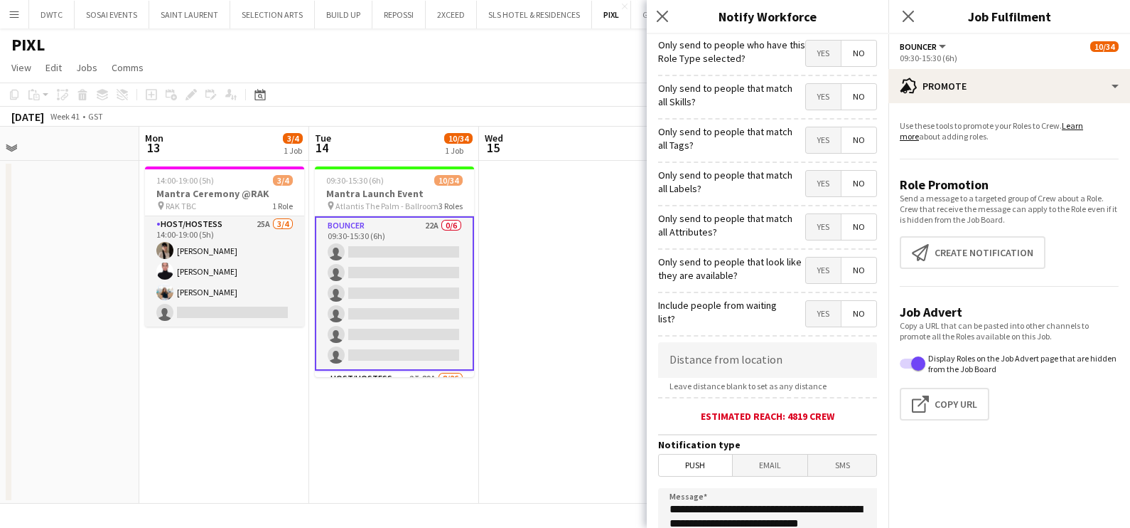
click at [814, 100] on span "Yes" at bounding box center [823, 97] width 35 height 26
drag, startPoint x: 813, startPoint y: 137, endPoint x: 810, endPoint y: 160, distance: 23.0
click at [813, 137] on span "Yes" at bounding box center [823, 140] width 35 height 26
click at [809, 181] on span "Yes" at bounding box center [823, 184] width 35 height 26
click at [806, 229] on span "Yes" at bounding box center [823, 227] width 35 height 26
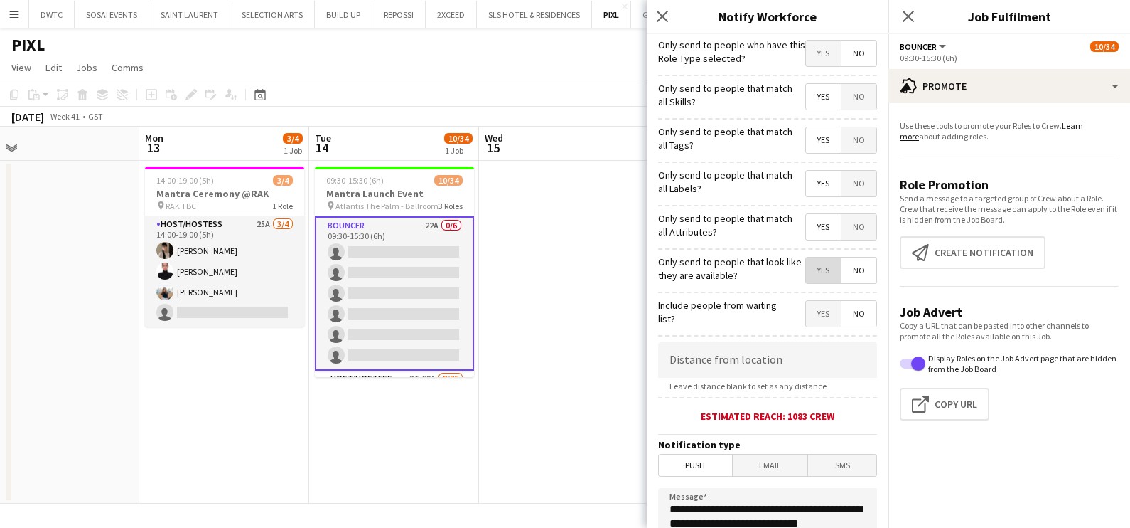
click at [806, 264] on span "Yes" at bounding box center [823, 270] width 35 height 26
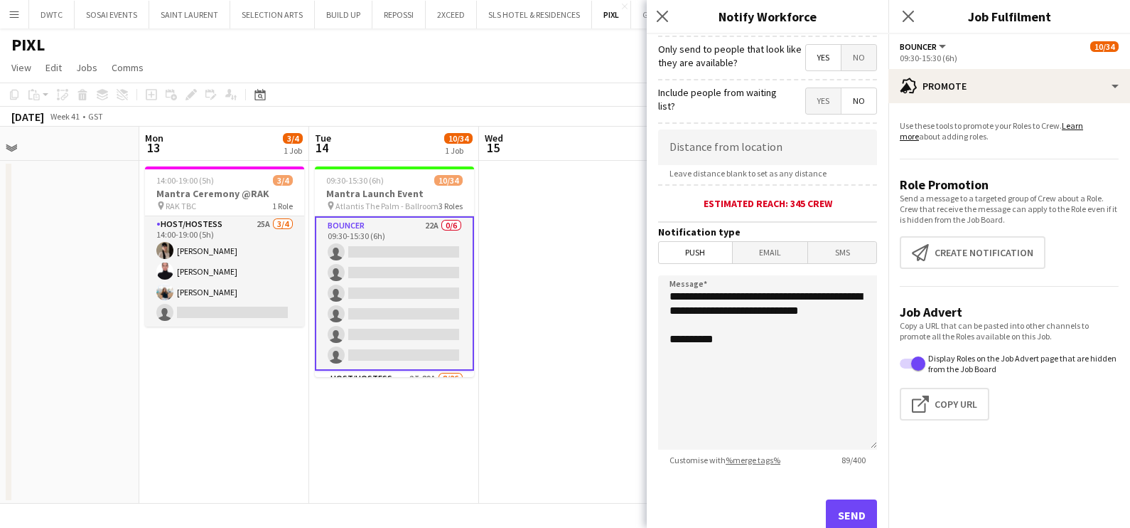
scroll to position [252, 0]
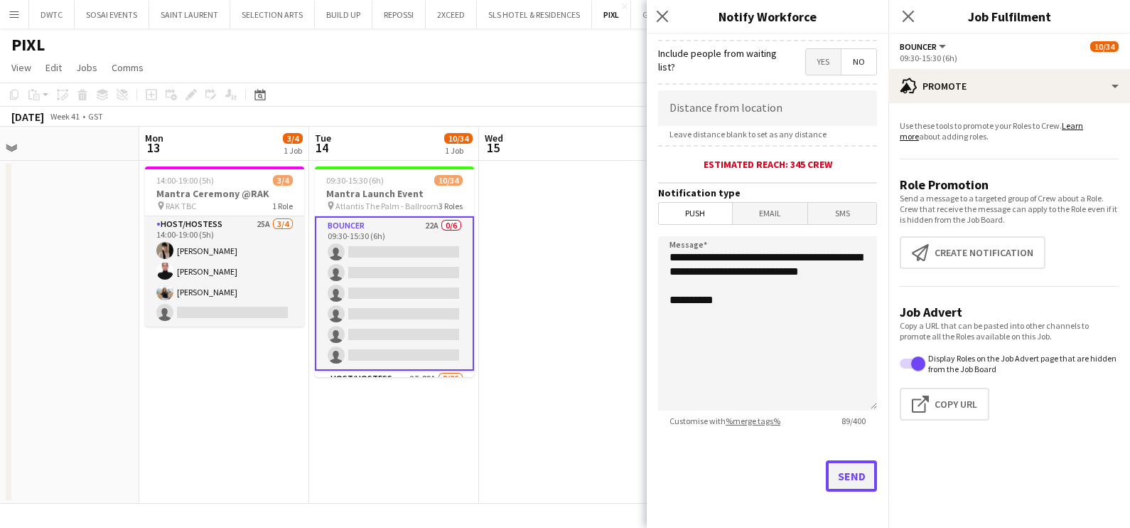
click at [835, 469] on button "Send" at bounding box center [851, 475] width 51 height 31
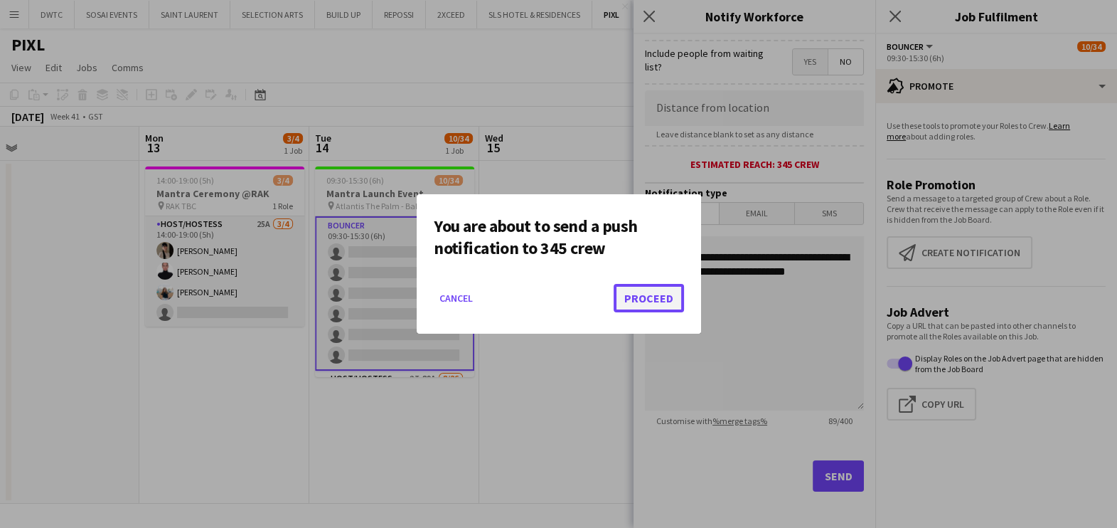
click at [664, 302] on button "Proceed" at bounding box center [649, 298] width 70 height 28
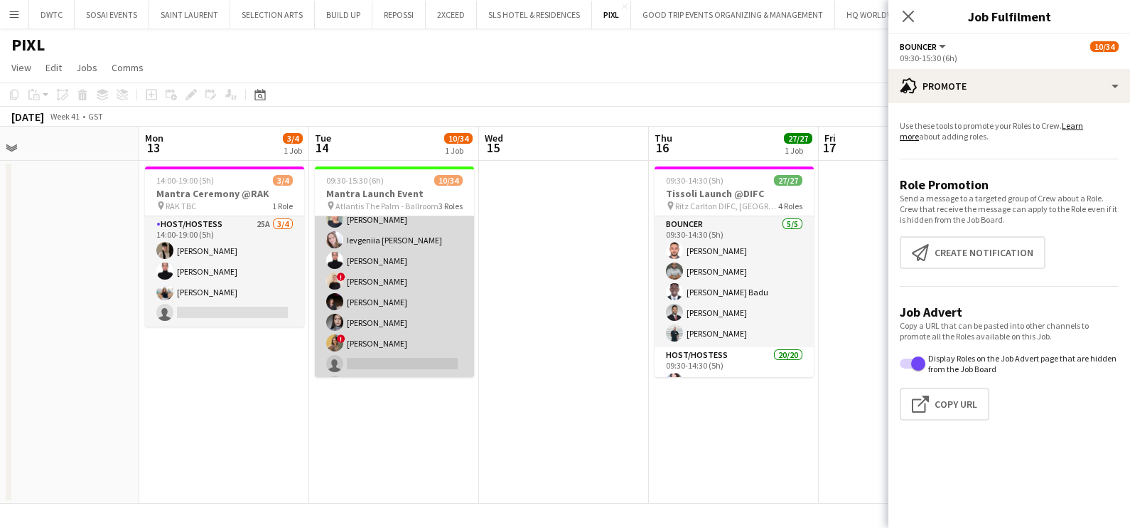
scroll to position [444, 0]
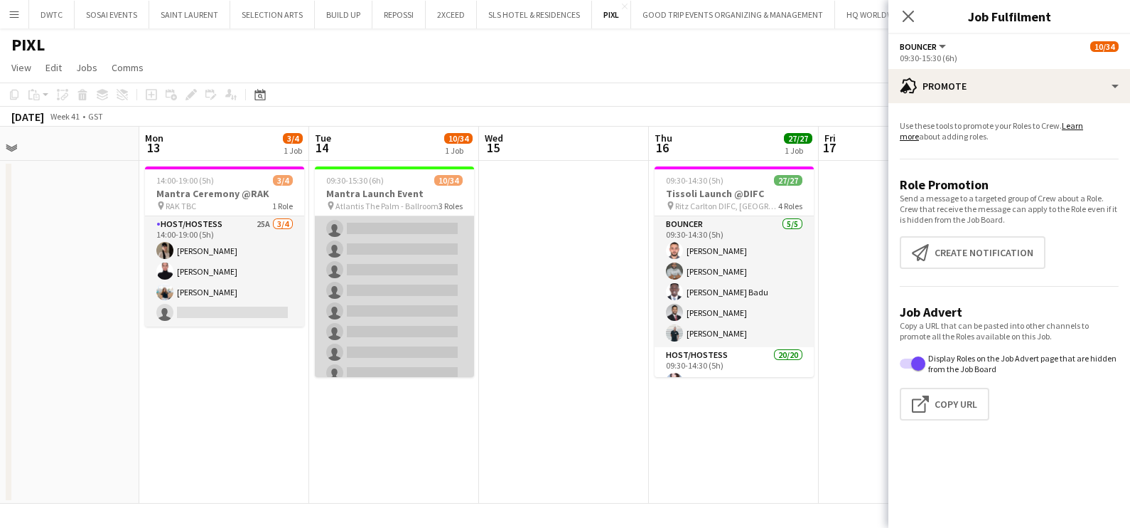
click at [411, 304] on app-calendar-viewport "Thu 9 Fri 10 Sat 11 Sun 12 Mon 13 3/4 1 Job Tue 14 10/34 1 Job Wed 15 Thu 16 27…" at bounding box center [565, 315] width 1130 height 377
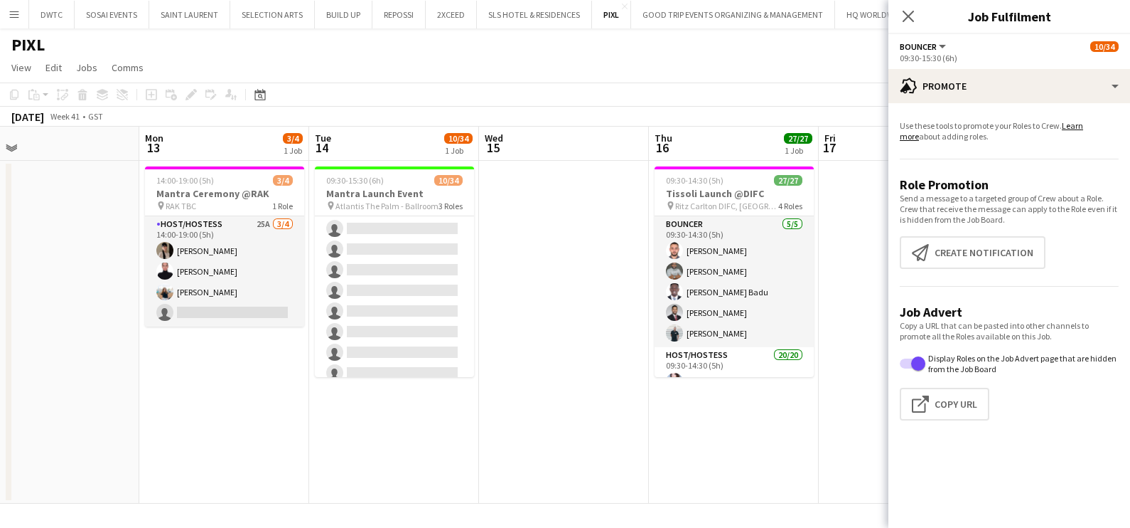
scroll to position [0, 545]
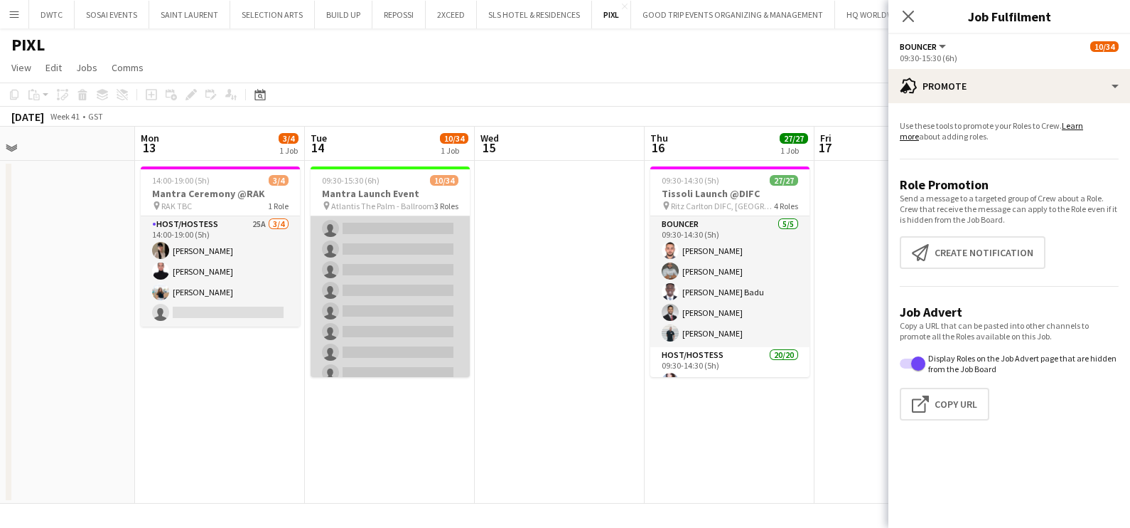
click at [395, 316] on app-card-role "Host/Hostess 2I 89A 8/26 09:30-15:30 (6h) Kateryna Varava Tanyarat Prachuabsin …" at bounding box center [390, 208] width 159 height 564
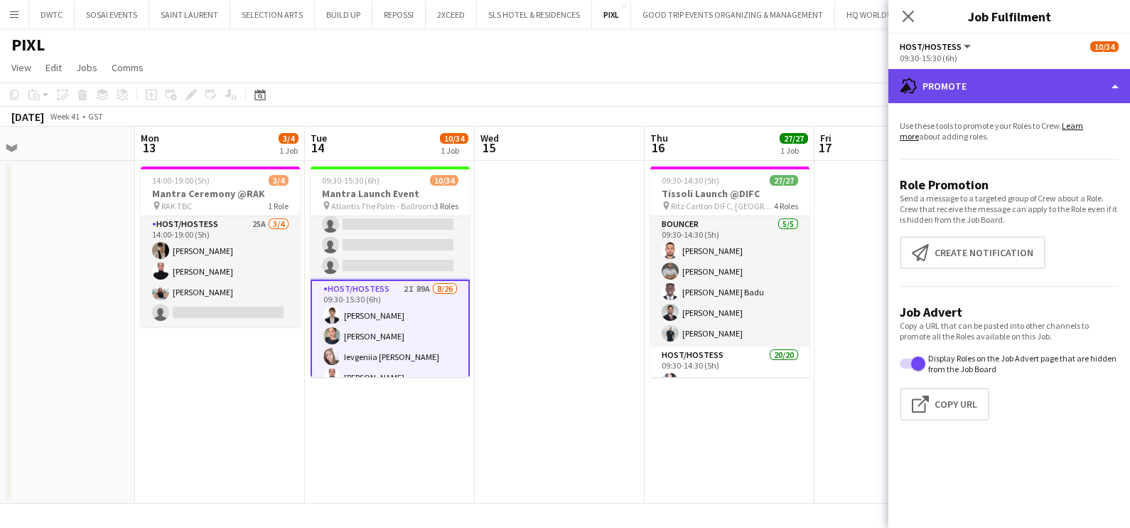
click at [987, 90] on div "advertising-megaphone Promote" at bounding box center [1010, 86] width 242 height 34
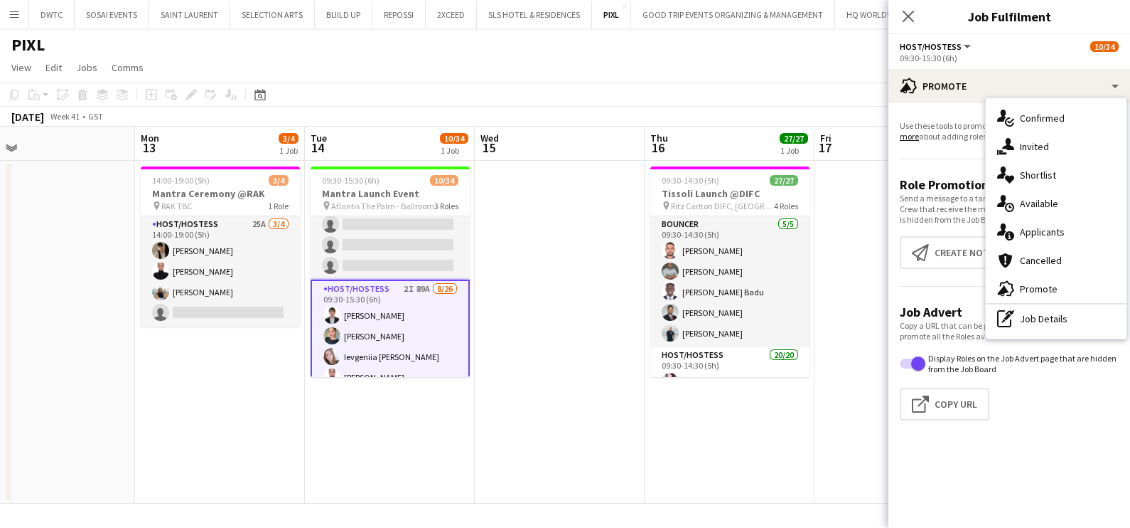
drag, startPoint x: 1040, startPoint y: 235, endPoint x: 1029, endPoint y: 259, distance: 26.4
click at [1039, 236] on span "Applicants" at bounding box center [1042, 231] width 45 height 13
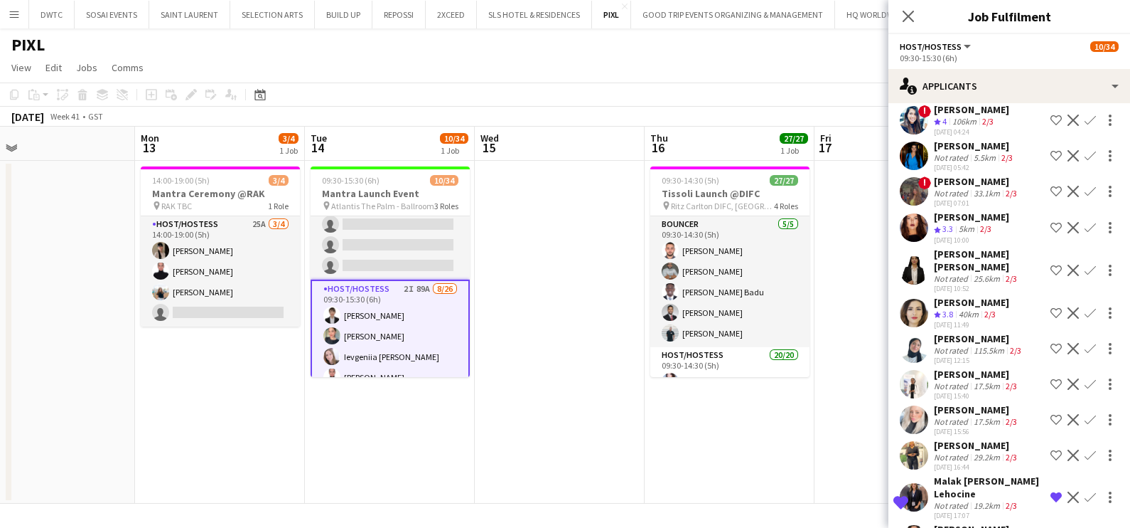
scroll to position [2660, 0]
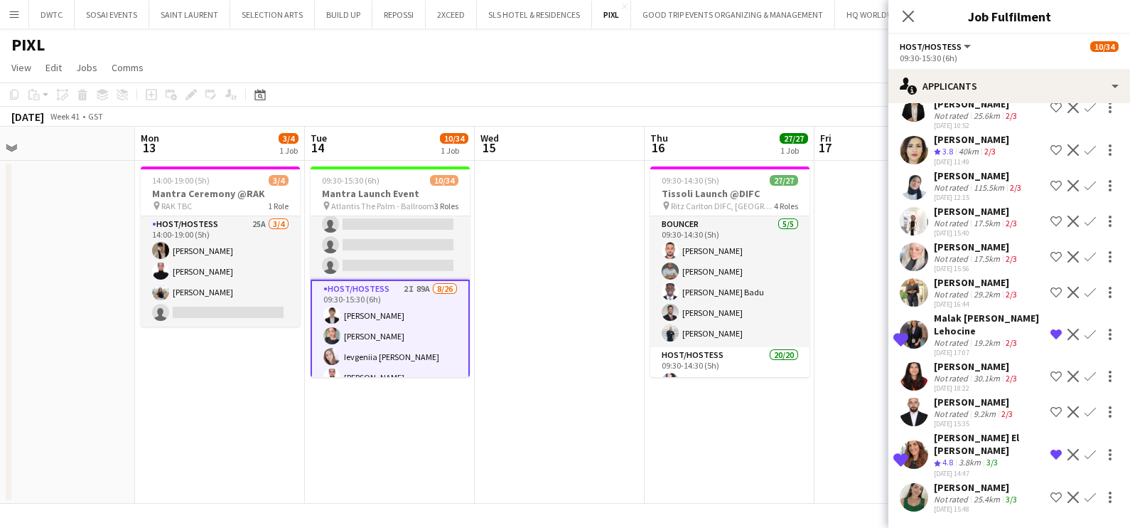
click at [961, 505] on div "06-10-2025 15:48" at bounding box center [977, 508] width 86 height 9
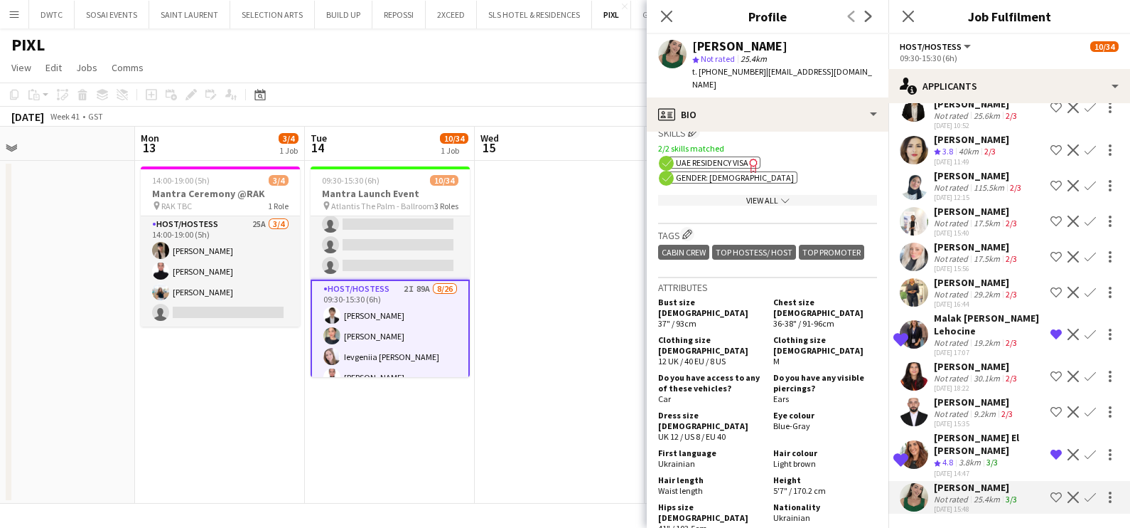
scroll to position [621, 0]
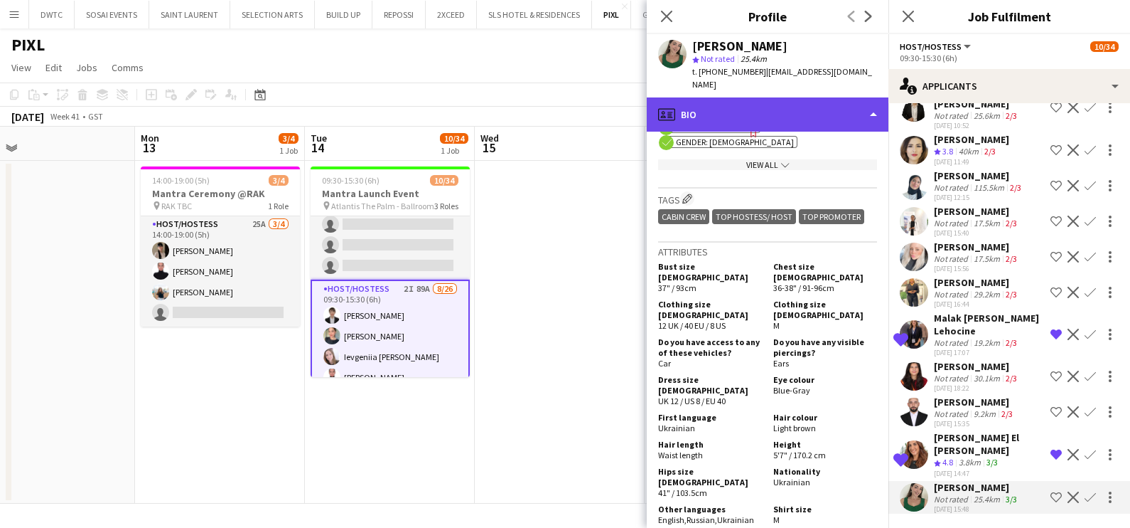
click at [808, 102] on div "profile Bio" at bounding box center [768, 114] width 242 height 34
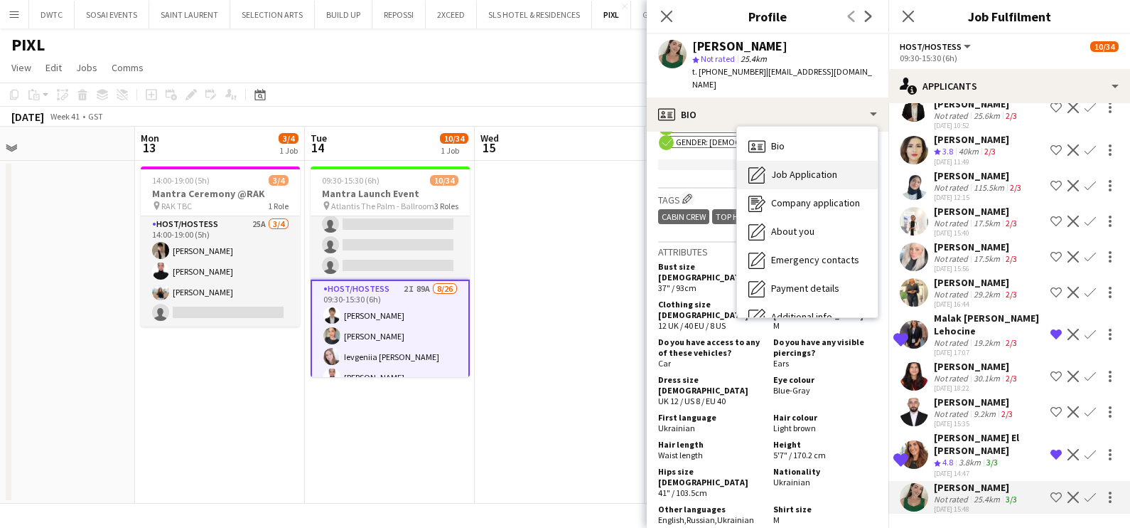
click at [820, 168] on span "Job Application" at bounding box center [804, 174] width 66 height 13
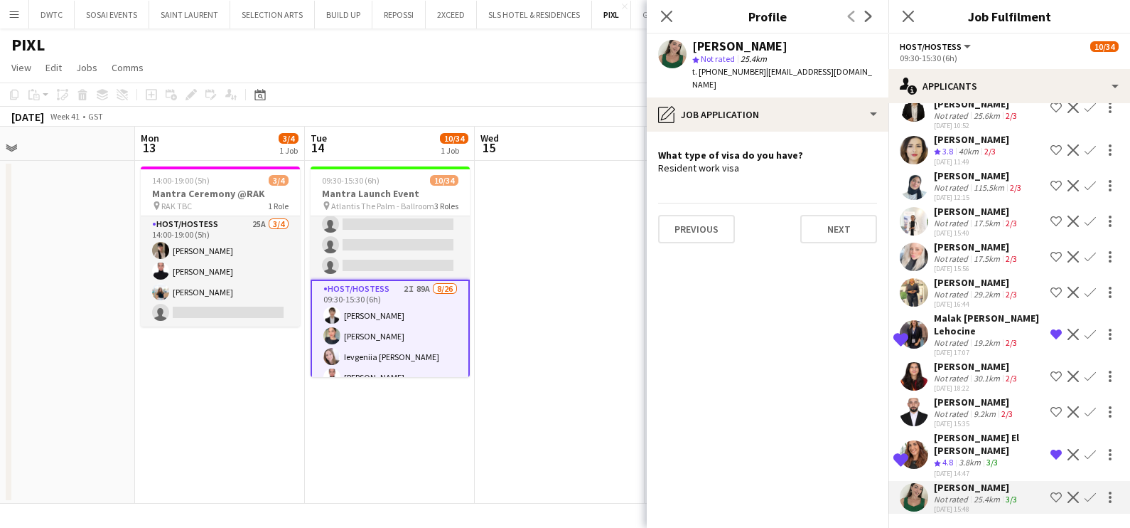
click at [1051, 495] on app-icon "Shortlist crew" at bounding box center [1056, 496] width 11 height 11
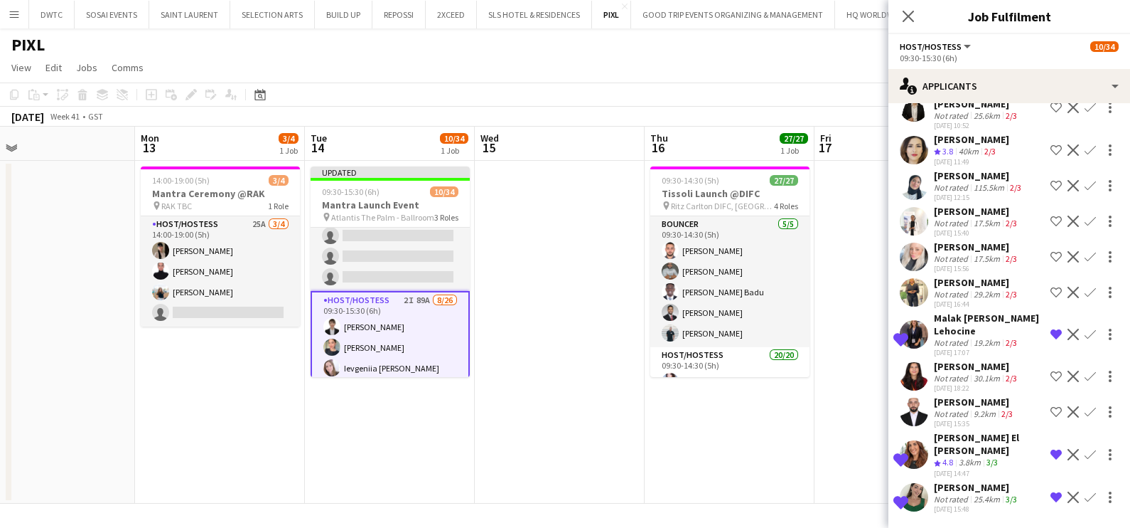
click at [722, 475] on app-date-cell "09:30-14:30 (5h) 27/27 Tissoli Launch @DIFC pin Ritz Carlton DIFC, Samaya Ballr…" at bounding box center [730, 332] width 170 height 343
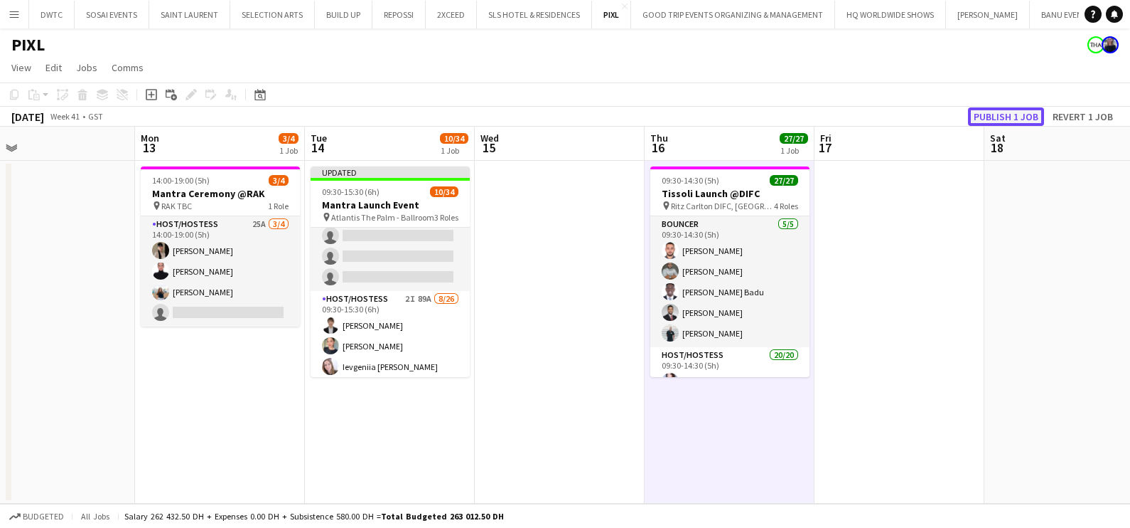
click at [1017, 120] on button "Publish 1 job" at bounding box center [1006, 116] width 76 height 18
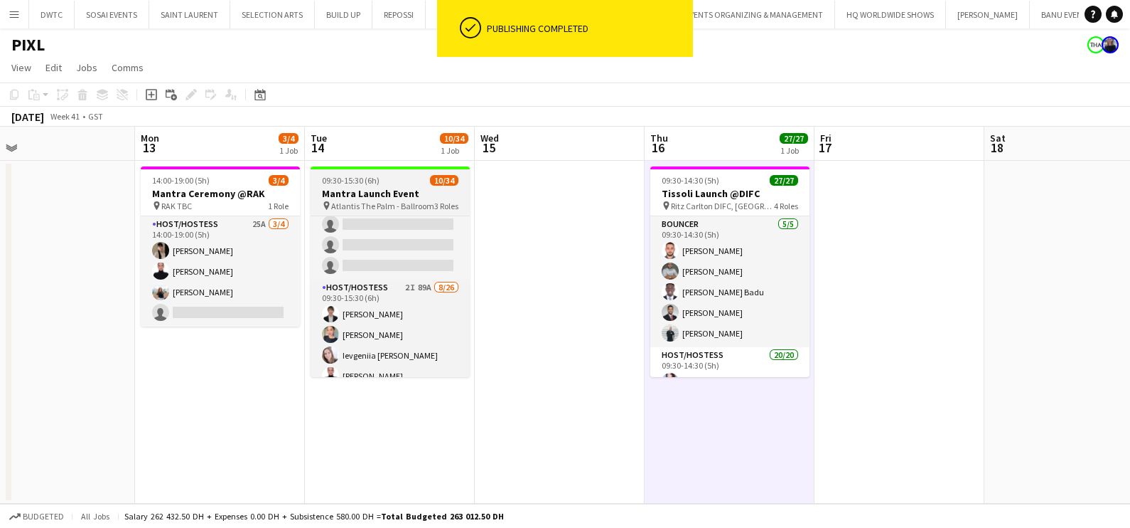
click at [349, 184] on span "09:30-15:30 (6h)" at bounding box center [351, 180] width 58 height 11
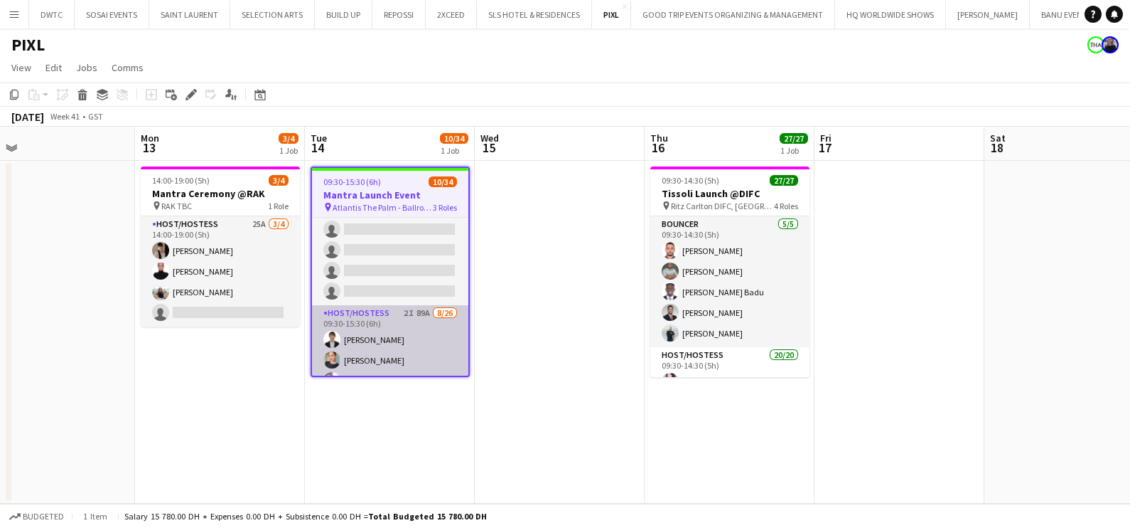
scroll to position [177, 0]
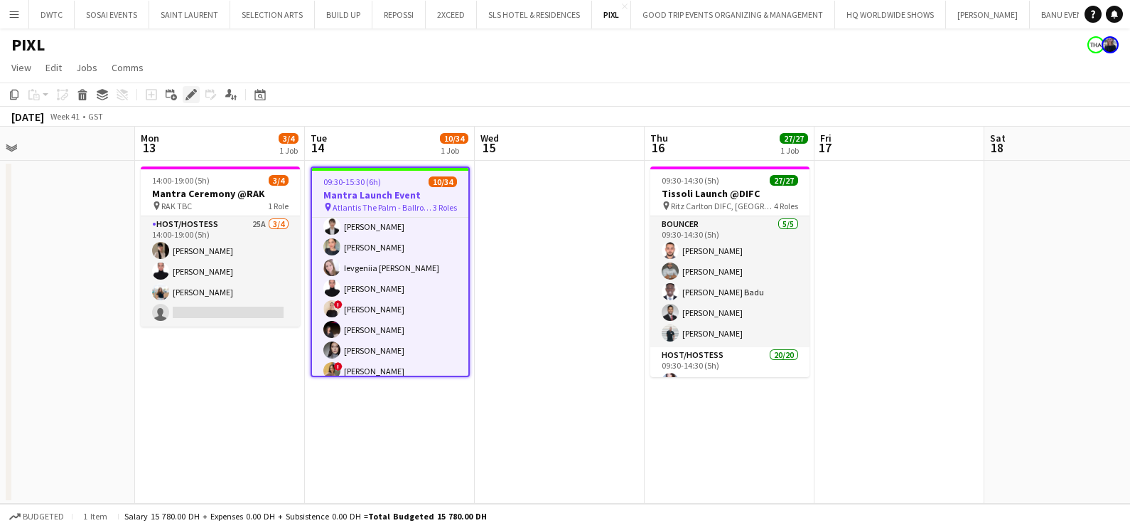
click at [188, 97] on icon at bounding box center [191, 95] width 8 height 8
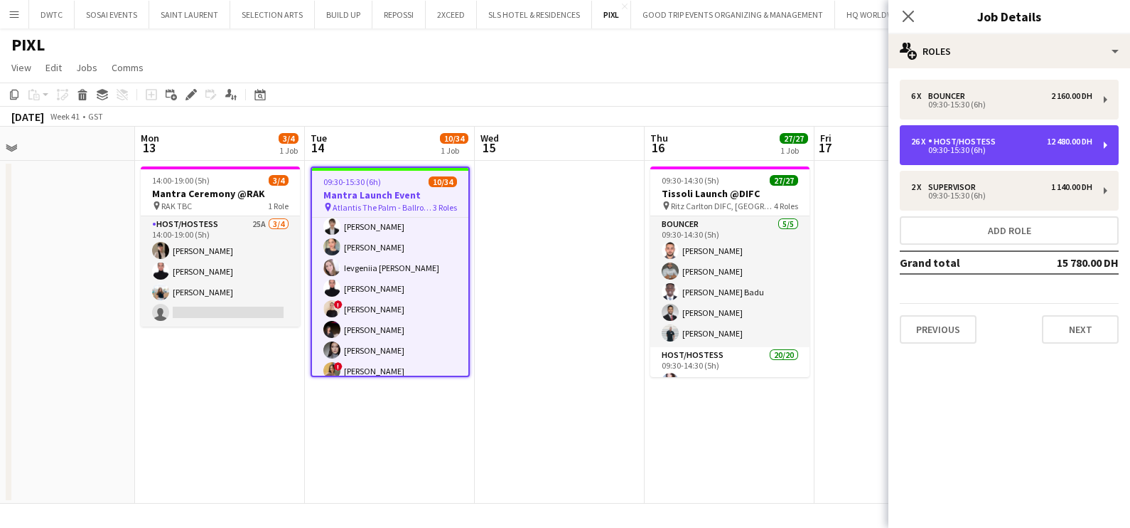
drag, startPoint x: 1003, startPoint y: 139, endPoint x: 921, endPoint y: 346, distance: 222.7
click at [1002, 139] on div "26 x Host/Hostess 12 480.00 DH" at bounding box center [1001, 142] width 181 height 10
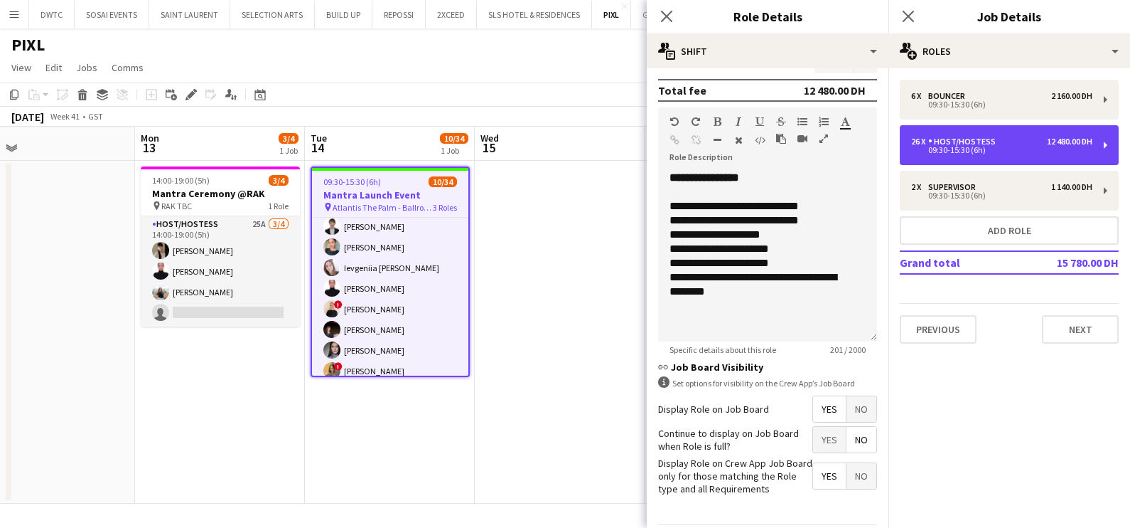
scroll to position [432, 0]
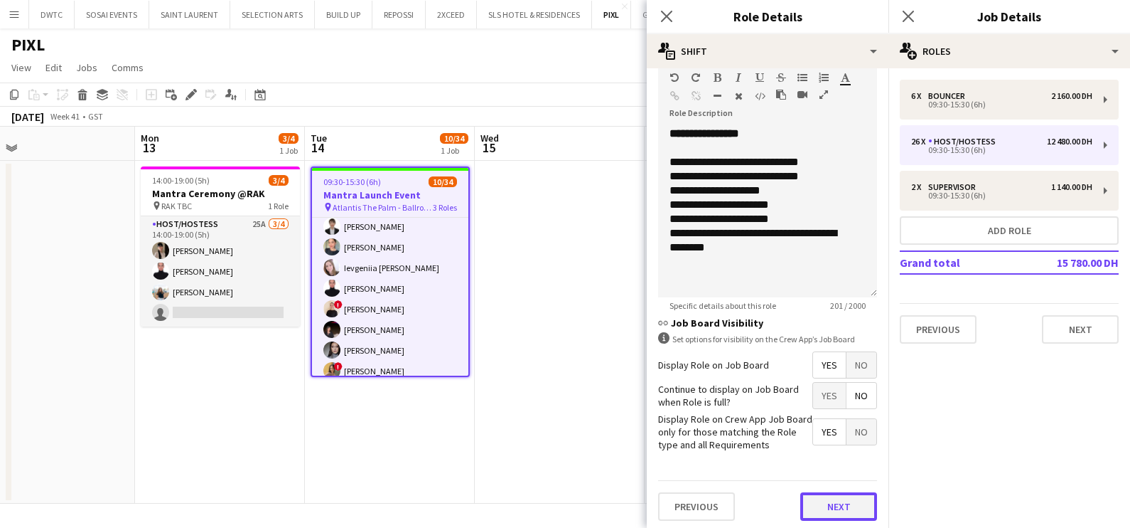
click at [837, 505] on button "Next" at bounding box center [839, 506] width 77 height 28
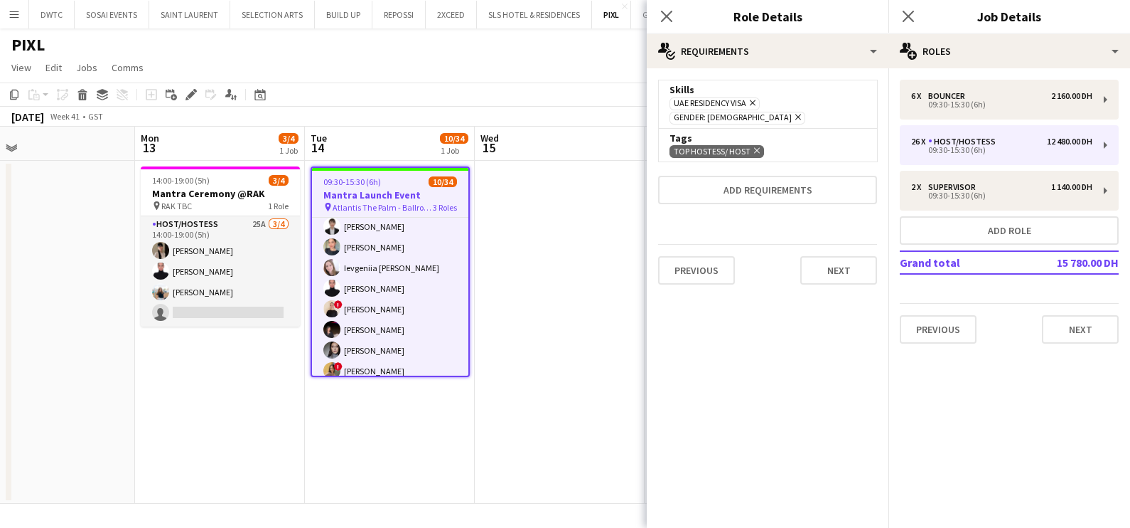
click at [533, 318] on app-date-cell at bounding box center [560, 332] width 170 height 343
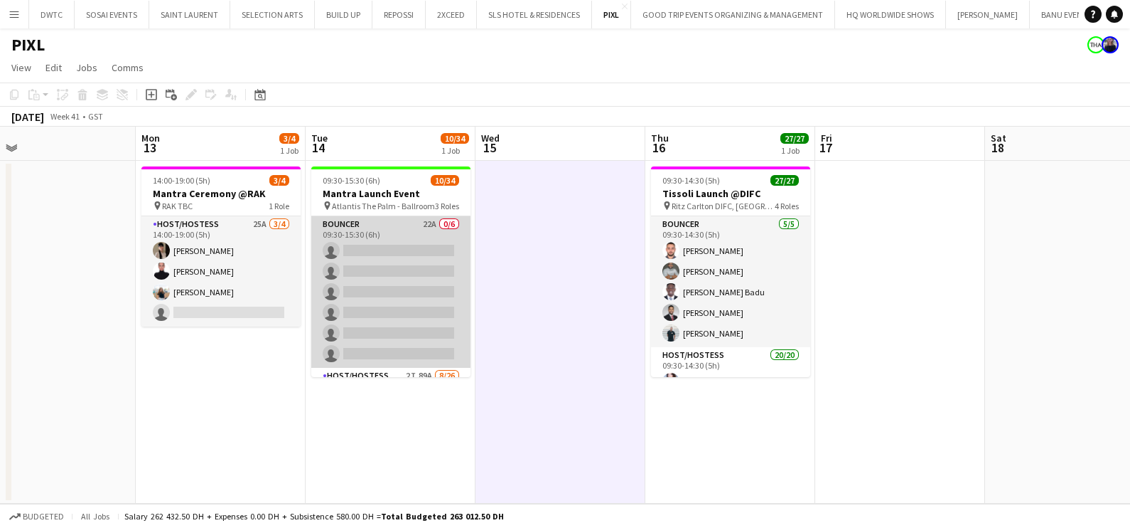
scroll to position [88, 0]
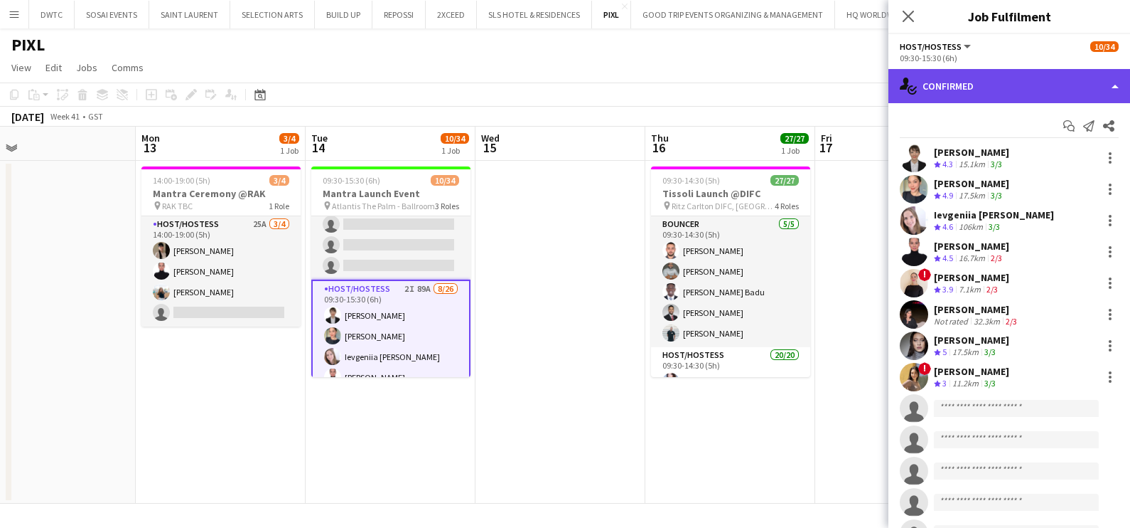
click at [944, 81] on div "single-neutral-actions-check-2 Confirmed" at bounding box center [1010, 86] width 242 height 34
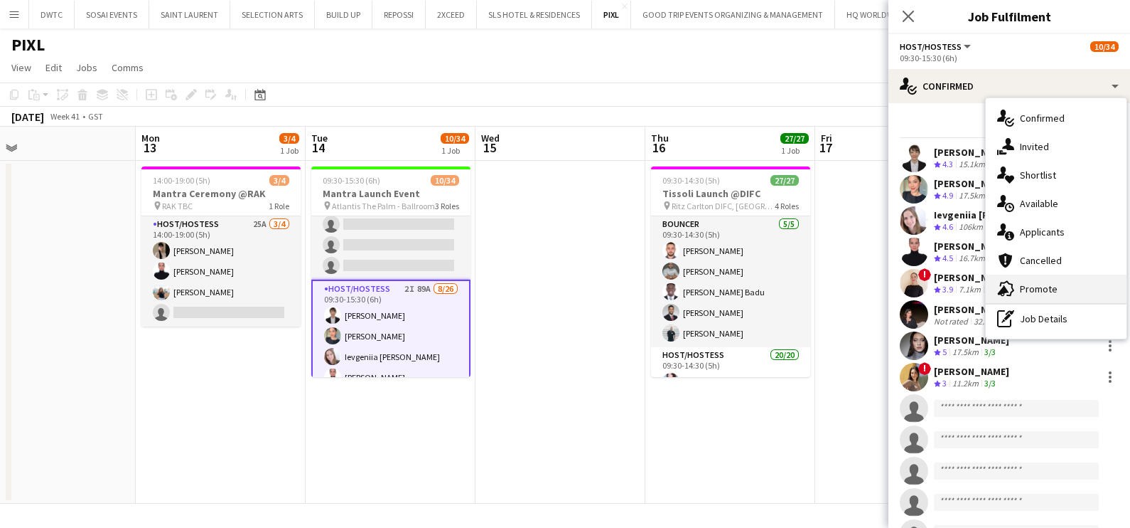
click at [1047, 282] on span "Promote" at bounding box center [1039, 288] width 38 height 13
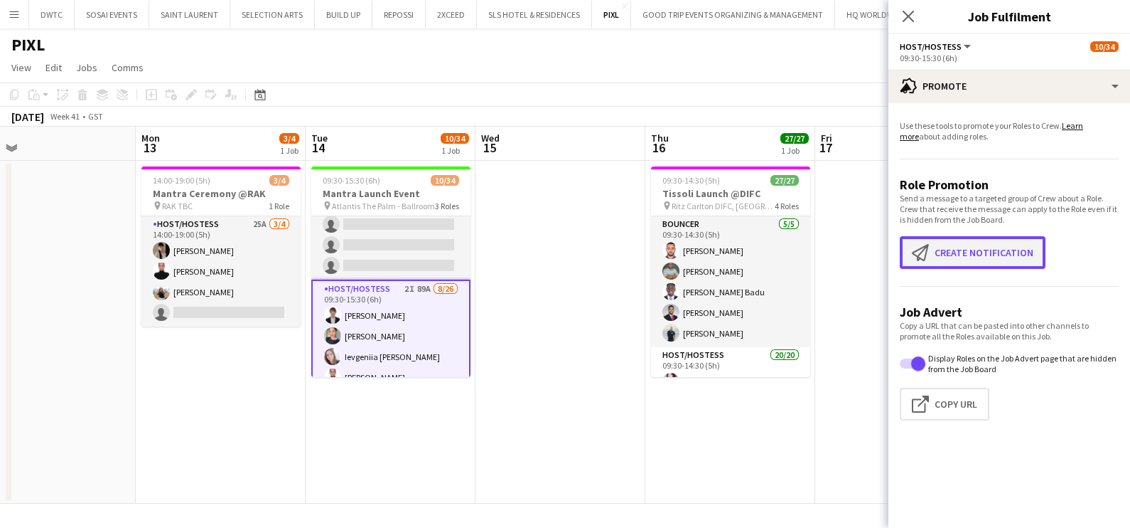
drag, startPoint x: 981, startPoint y: 255, endPoint x: 975, endPoint y: 259, distance: 7.3
click at [980, 255] on button "Create notification Create notification" at bounding box center [973, 252] width 146 height 33
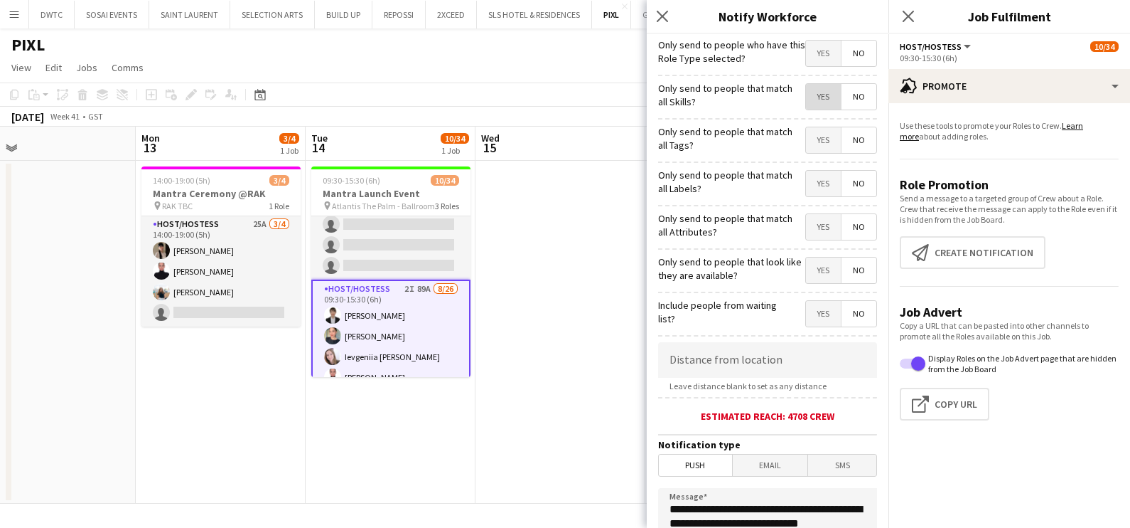
click at [812, 95] on span "Yes" at bounding box center [823, 97] width 35 height 26
drag, startPoint x: 812, startPoint y: 136, endPoint x: 813, endPoint y: 168, distance: 32.0
click at [812, 139] on span "Yes" at bounding box center [823, 140] width 35 height 26
click at [818, 183] on span "Yes" at bounding box center [823, 184] width 35 height 26
drag, startPoint x: 810, startPoint y: 225, endPoint x: 799, endPoint y: 261, distance: 37.3
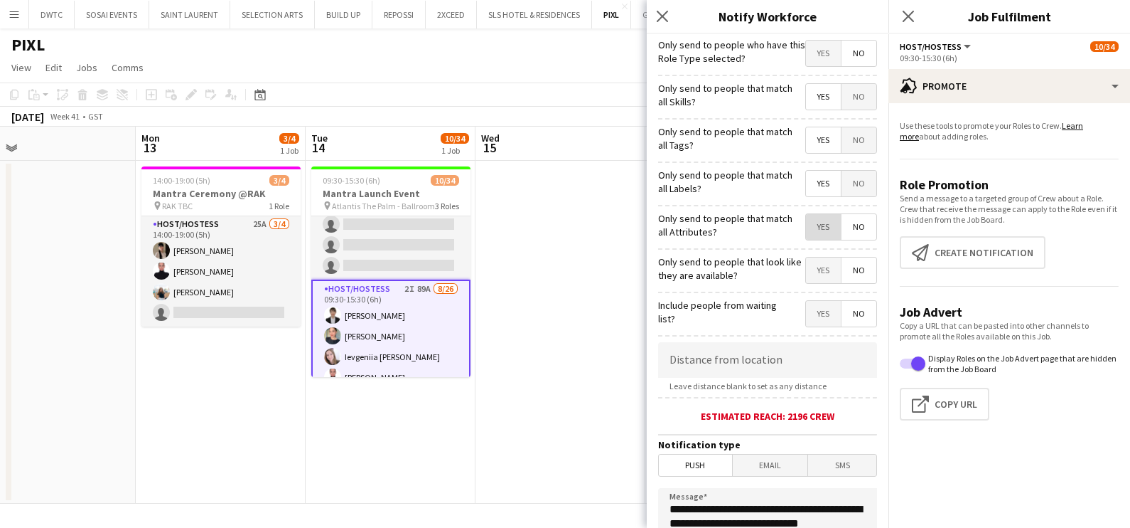
click at [810, 229] on span "Yes" at bounding box center [823, 227] width 35 height 26
drag, startPoint x: 803, startPoint y: 264, endPoint x: 771, endPoint y: 270, distance: 33.3
click at [806, 264] on span "Yes" at bounding box center [823, 270] width 35 height 26
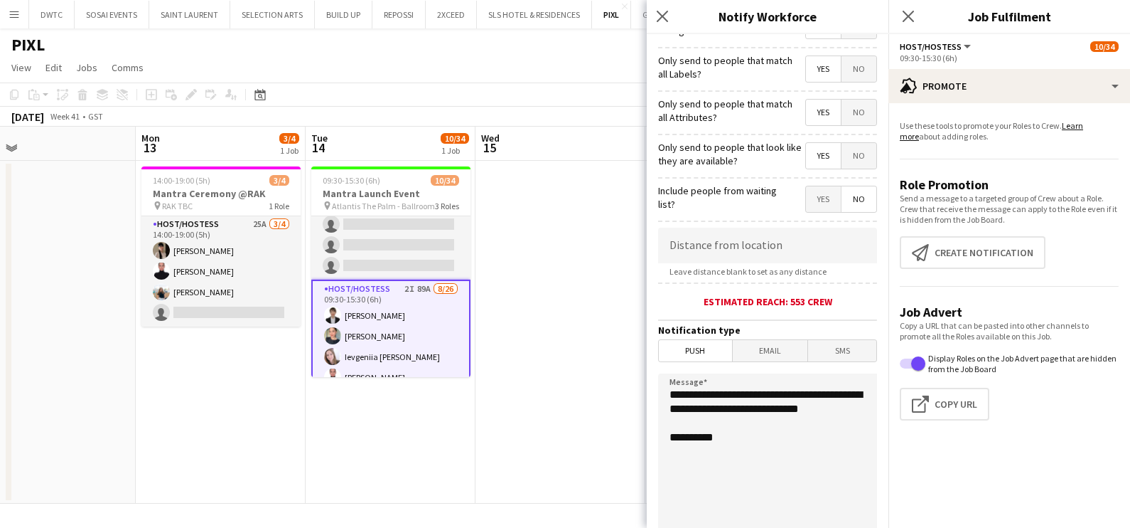
scroll to position [252, 0]
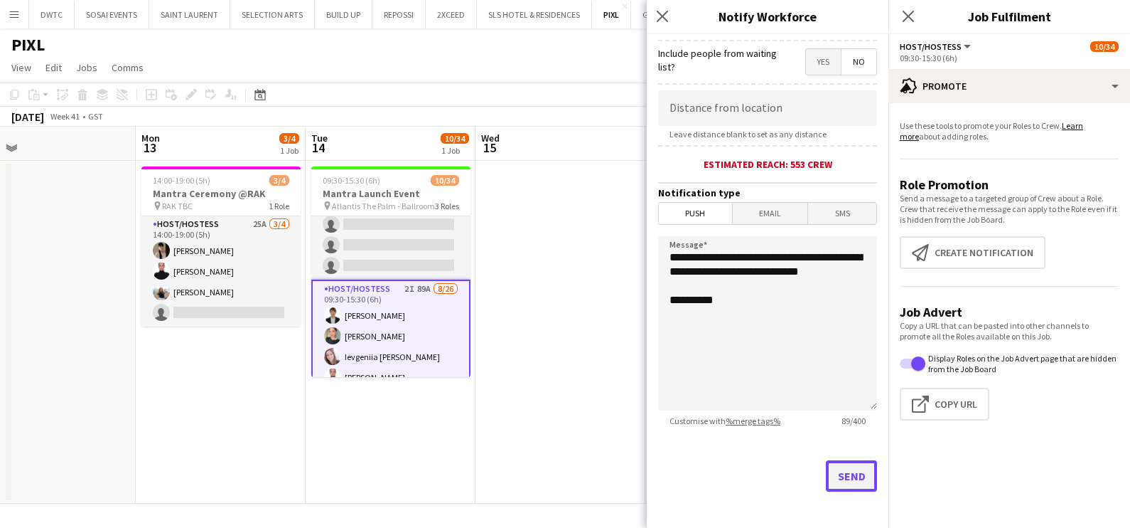
click at [855, 473] on button "Send" at bounding box center [851, 475] width 51 height 31
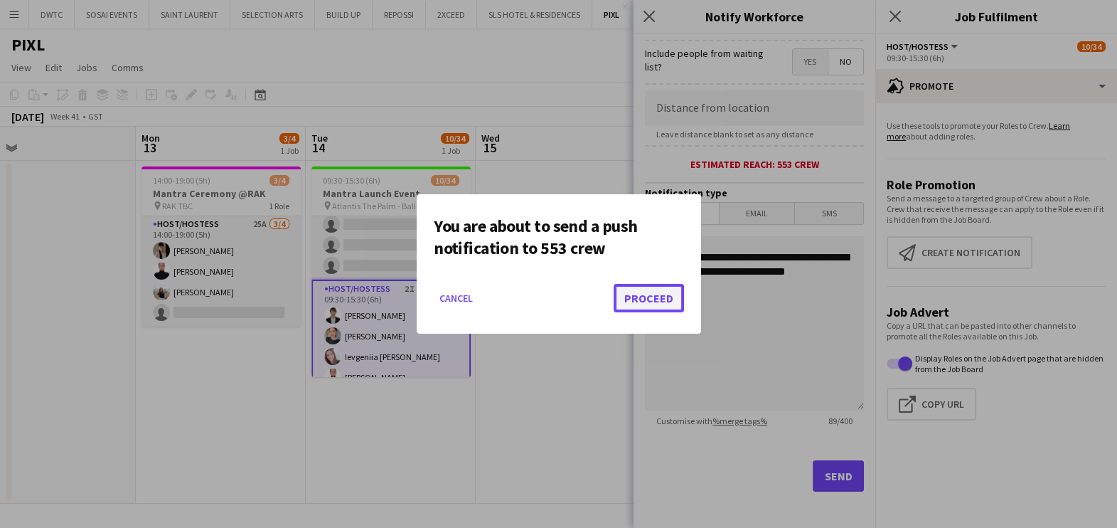
click at [658, 296] on button "Proceed" at bounding box center [649, 298] width 70 height 28
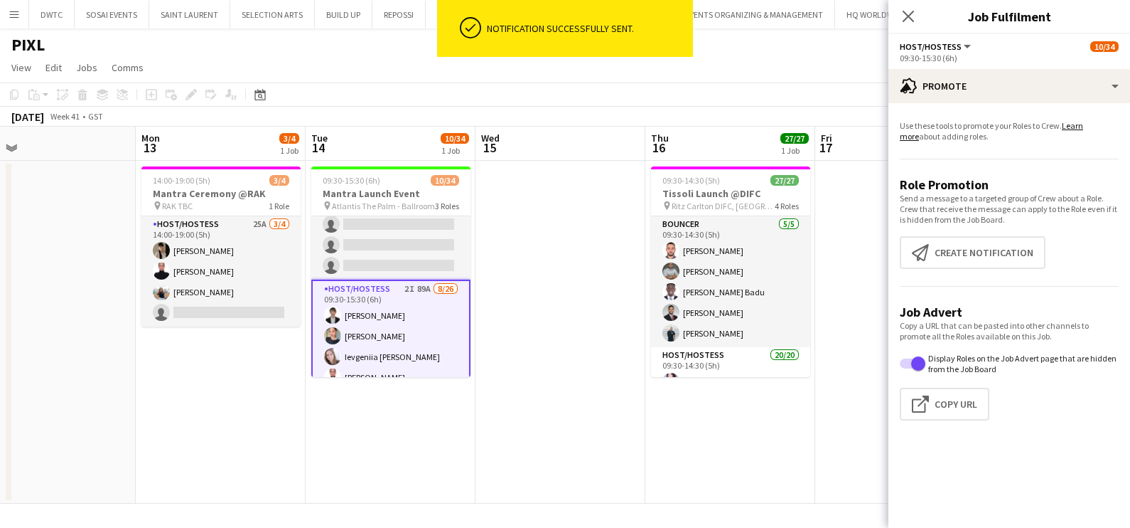
click at [559, 346] on app-date-cell at bounding box center [561, 332] width 170 height 343
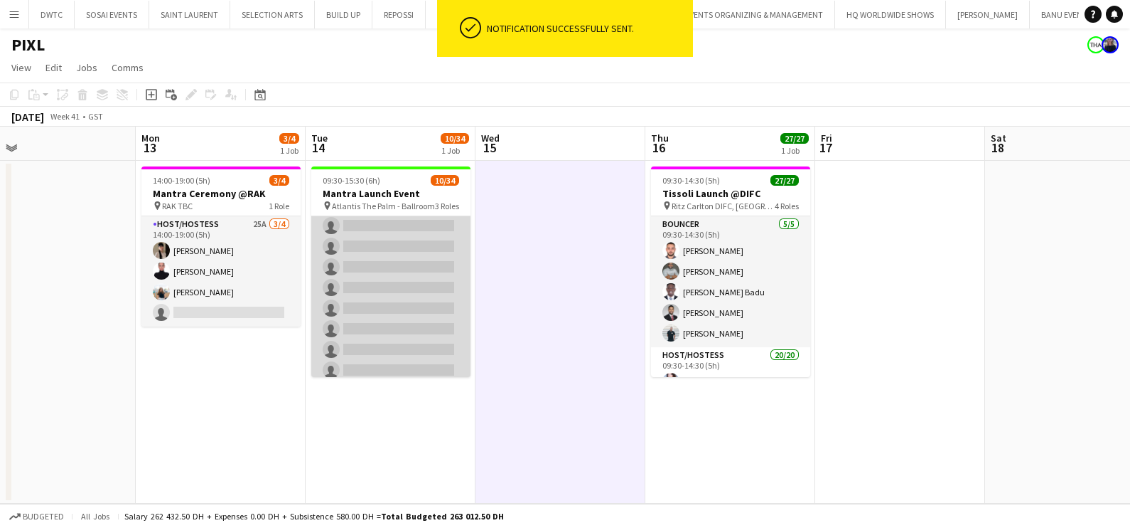
scroll to position [623, 0]
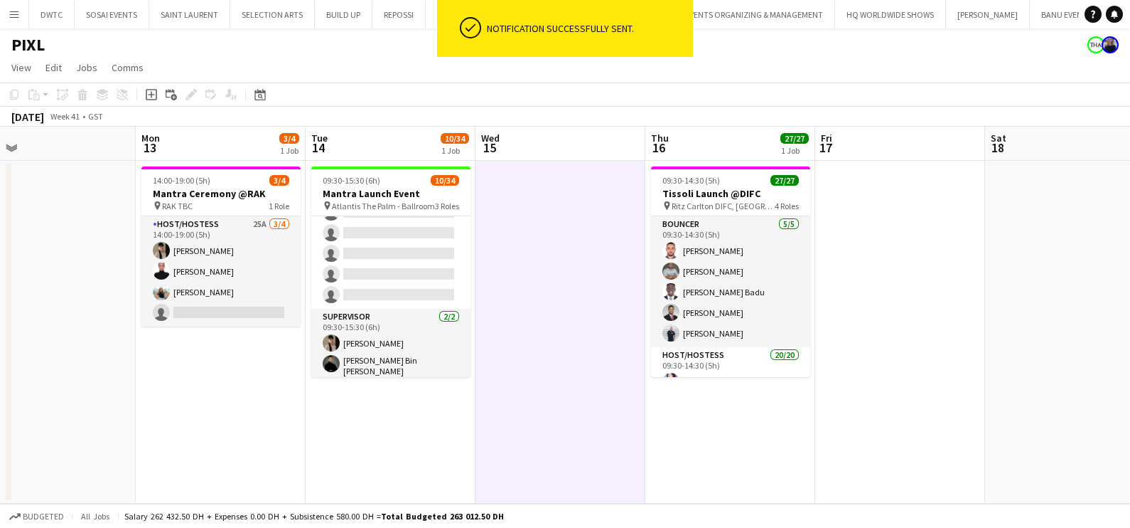
click at [583, 305] on app-date-cell at bounding box center [561, 332] width 170 height 343
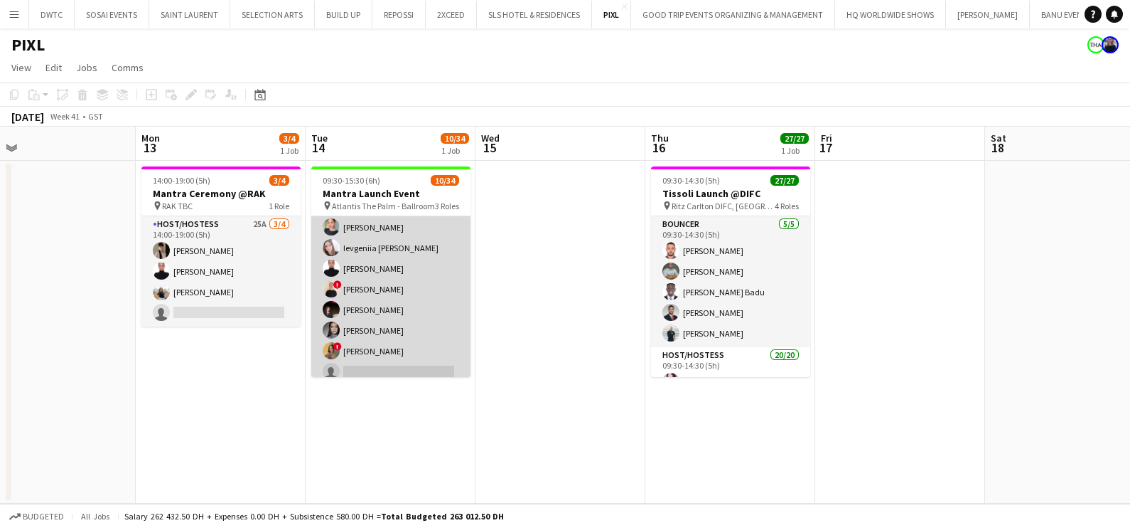
scroll to position [90, 0]
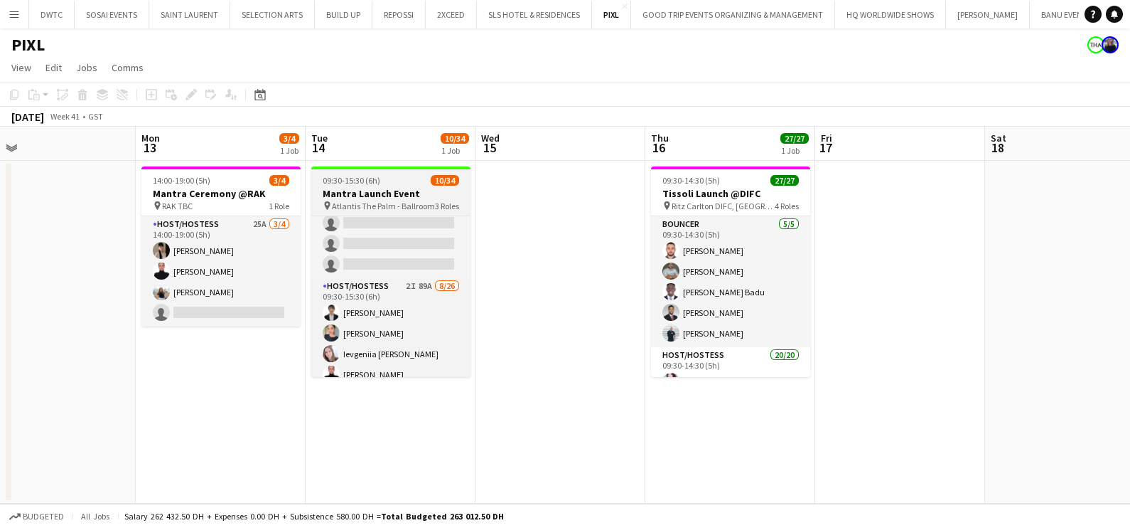
click at [355, 181] on span "09:30-15:30 (6h)" at bounding box center [352, 180] width 58 height 11
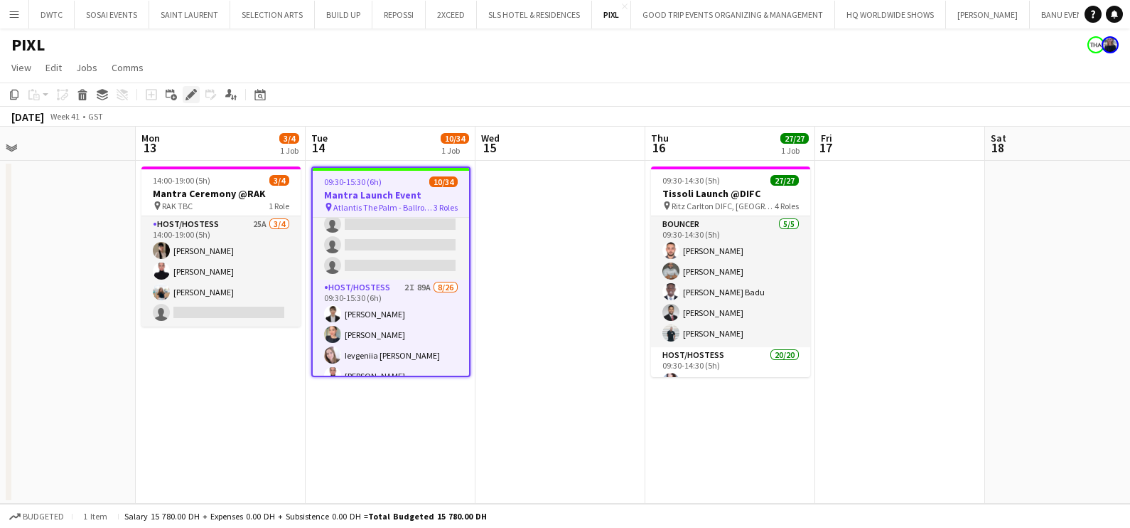
click at [190, 92] on icon "Edit" at bounding box center [191, 94] width 11 height 11
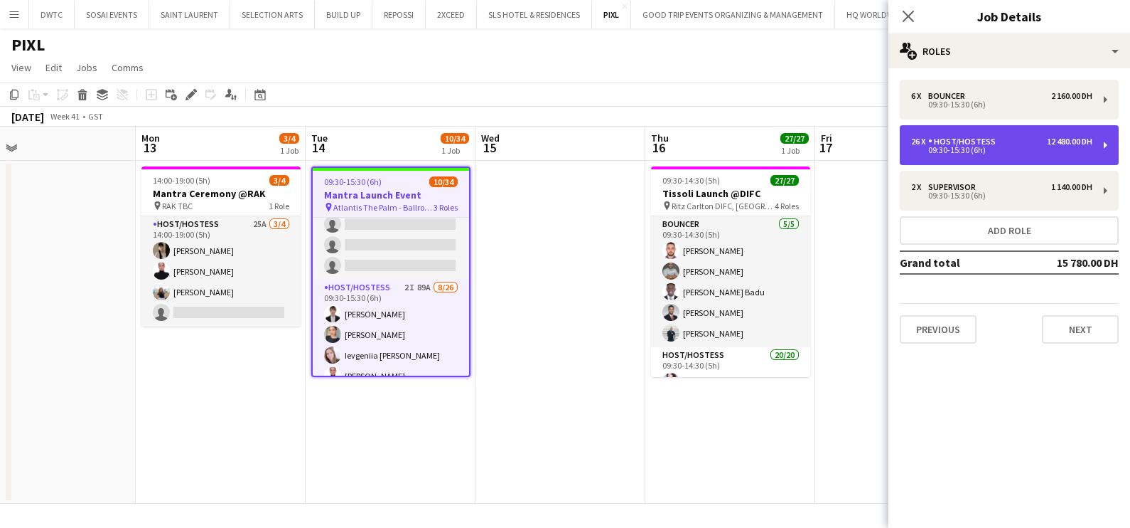
click at [944, 156] on div "26 x Host/Hostess 12 480.00 DH 09:30-15:30 (6h)" at bounding box center [1009, 145] width 219 height 40
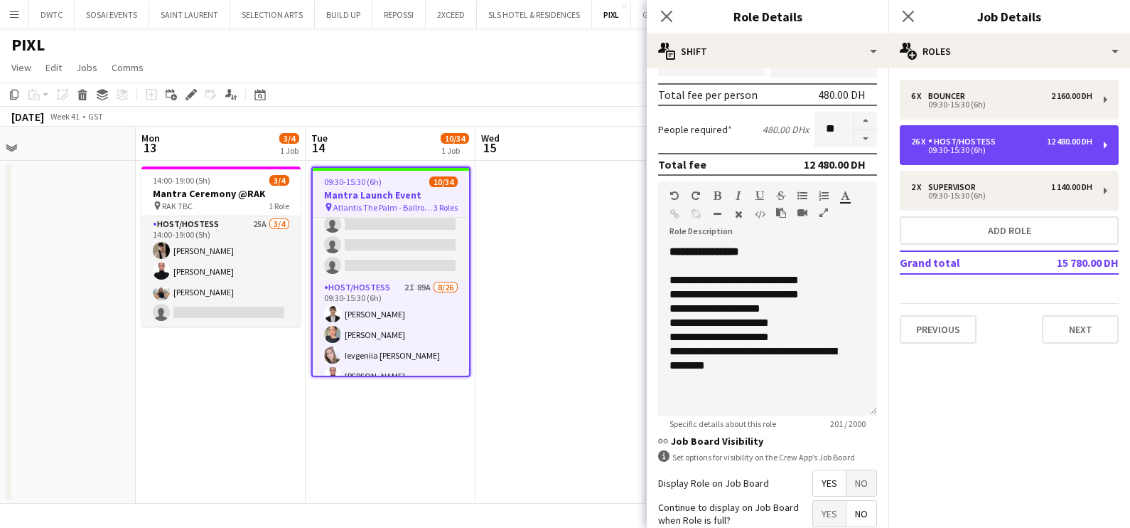
scroll to position [432, 0]
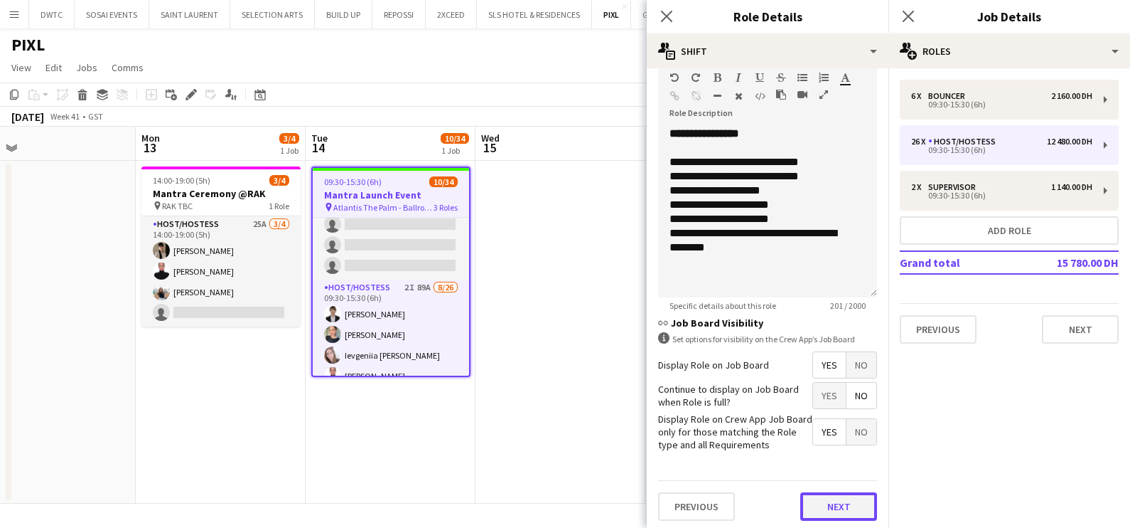
click at [815, 494] on button "Next" at bounding box center [839, 506] width 77 height 28
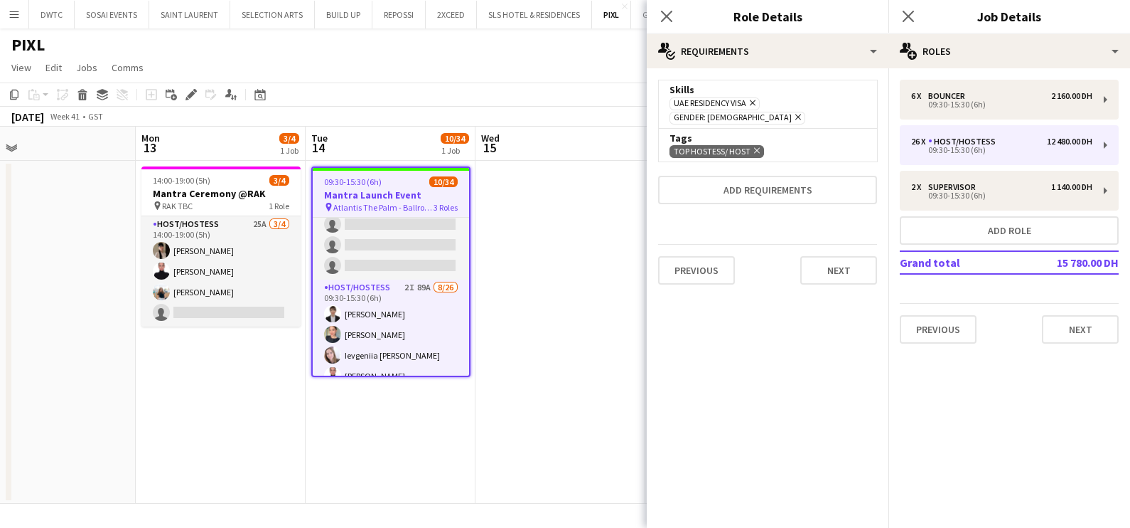
scroll to position [0, 0]
click at [501, 350] on app-date-cell at bounding box center [561, 332] width 170 height 343
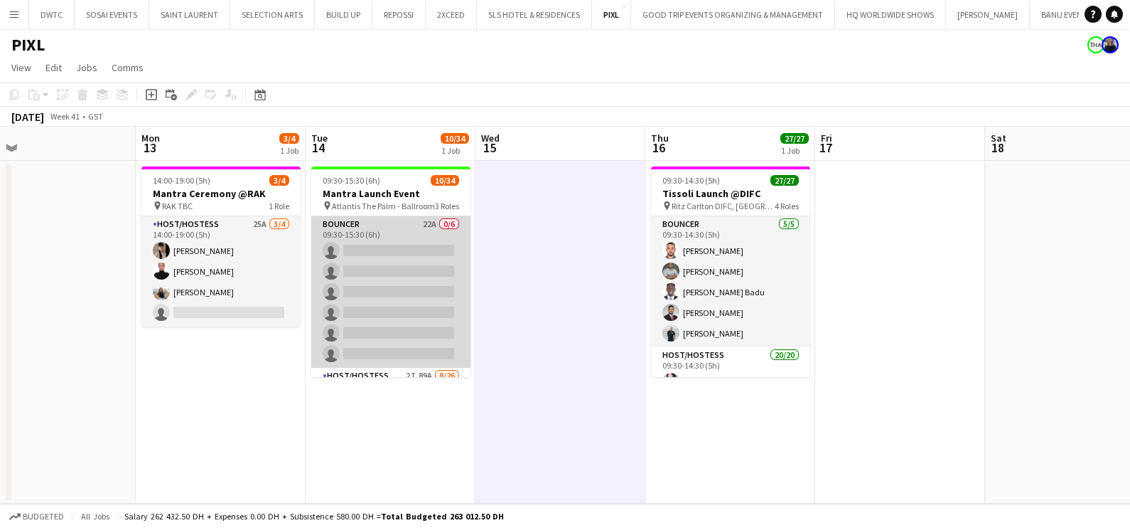
click at [387, 279] on app-card-role "Bouncer 22A 0/6 09:30-15:30 (6h) single-neutral-actions single-neutral-actions …" at bounding box center [390, 291] width 159 height 151
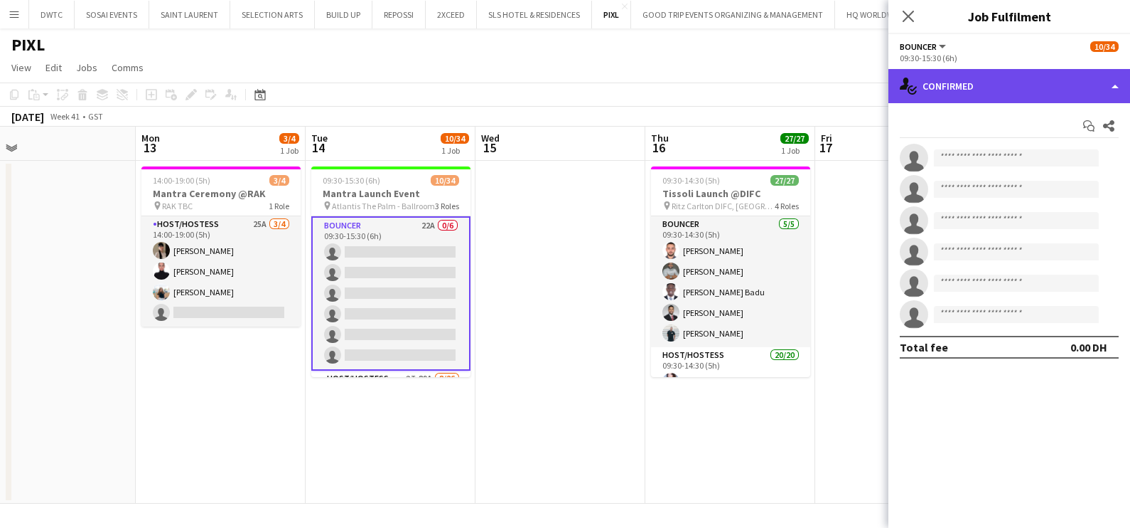
click at [1008, 80] on div "single-neutral-actions-check-2 Confirmed" at bounding box center [1010, 86] width 242 height 34
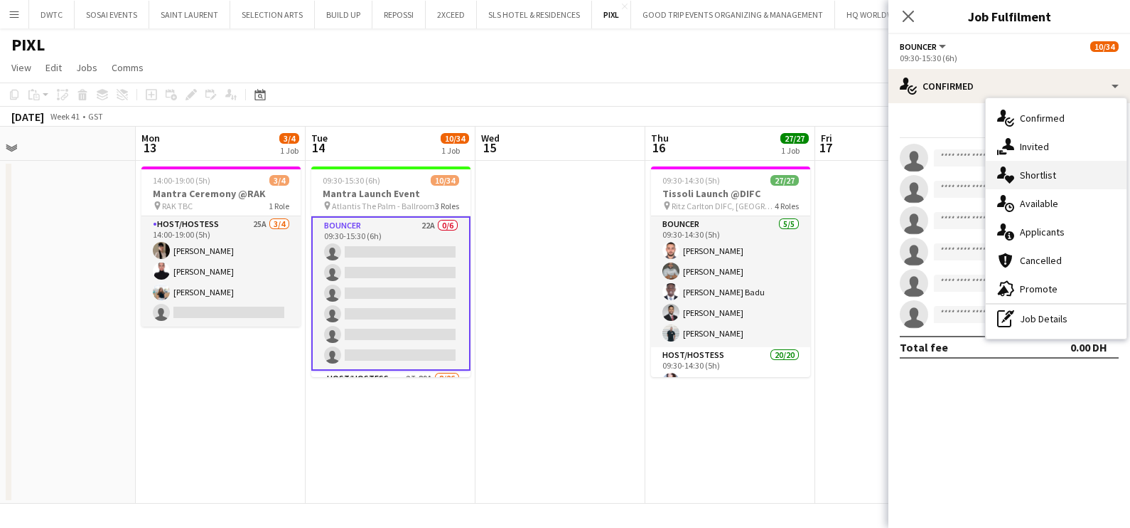
click at [1031, 171] on span "Shortlist" at bounding box center [1038, 174] width 36 height 13
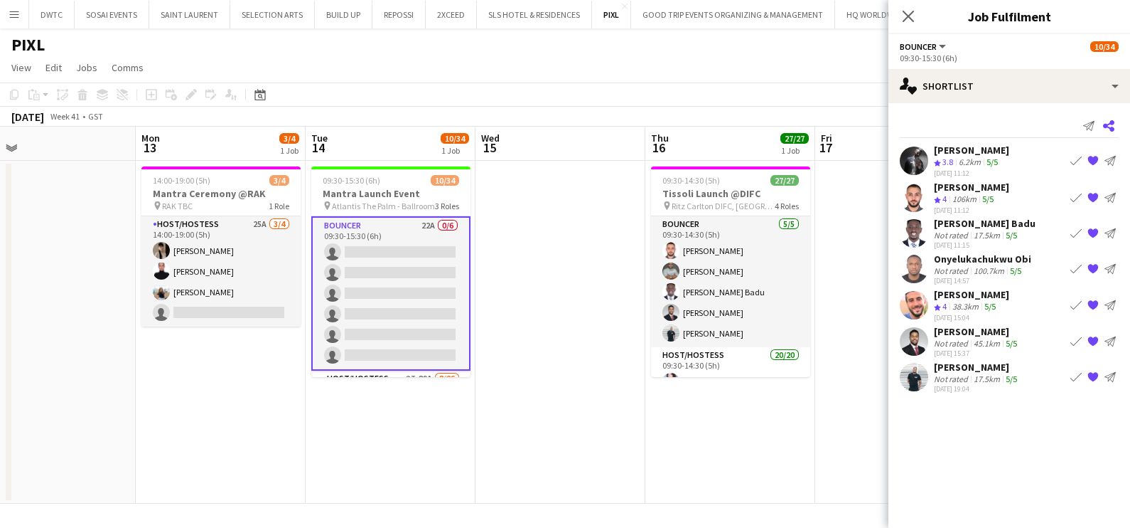
click at [1114, 121] on icon at bounding box center [1108, 125] width 11 height 11
click at [1110, 122] on icon at bounding box center [1108, 125] width 11 height 11
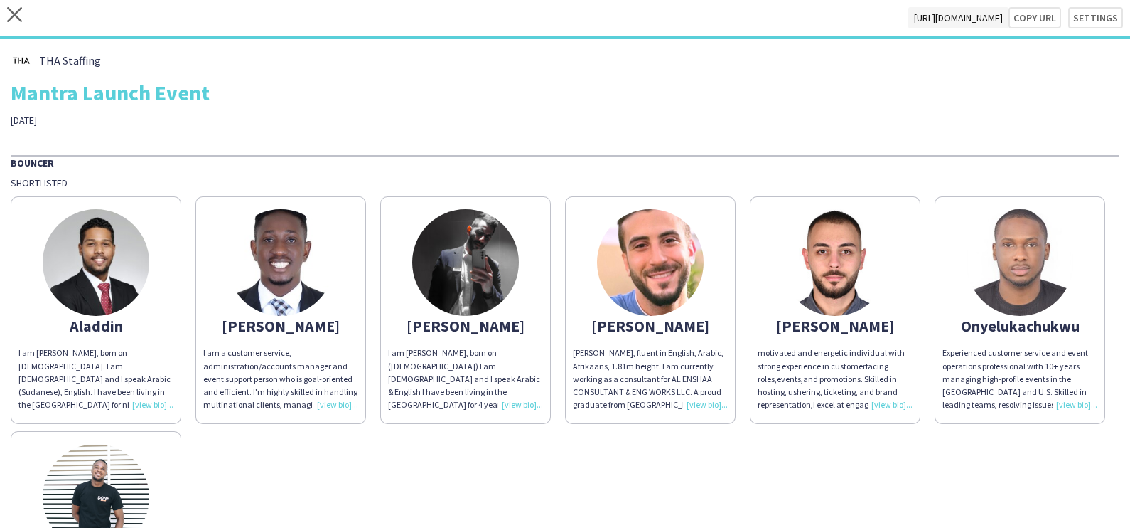
click at [92, 300] on img at bounding box center [96, 262] width 107 height 107
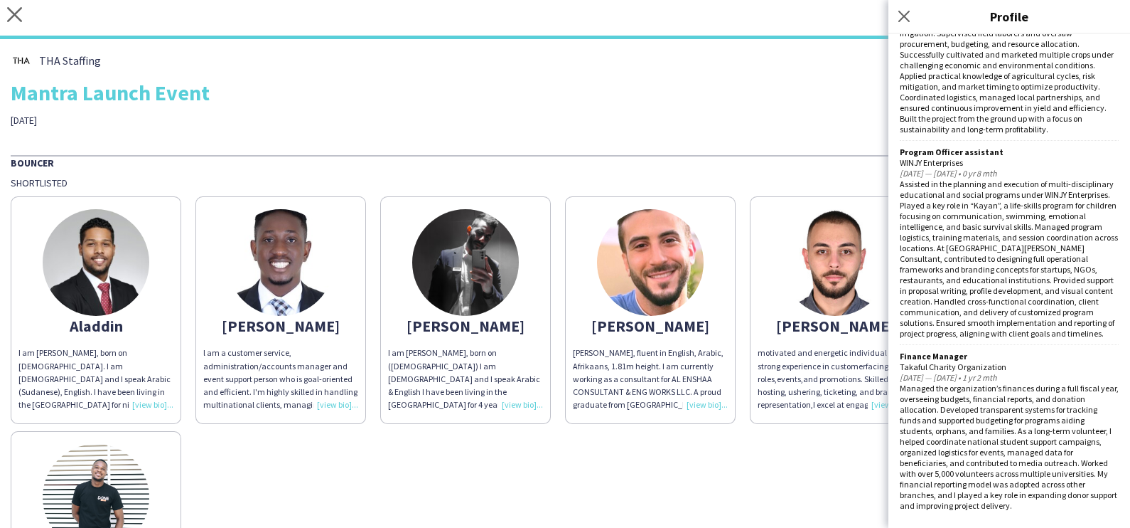
scroll to position [871, 0]
click at [287, 279] on img at bounding box center [281, 262] width 107 height 107
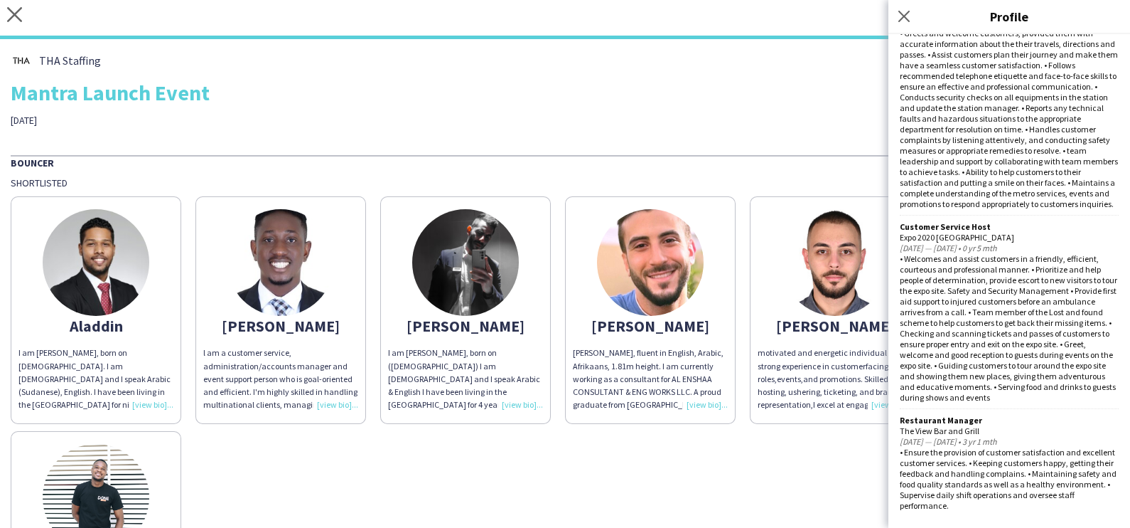
scroll to position [1680, 0]
click at [474, 292] on img at bounding box center [465, 262] width 107 height 107
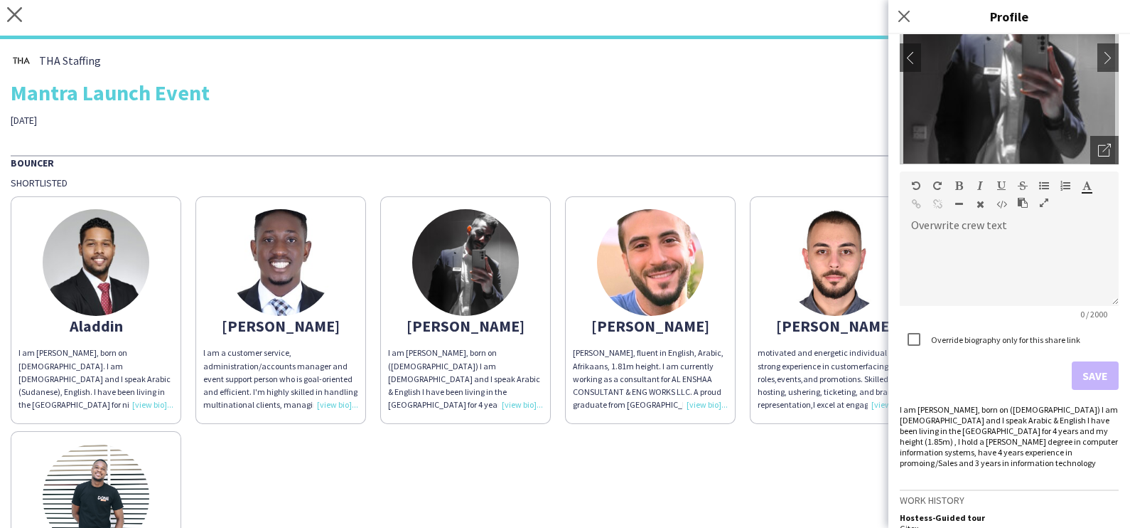
scroll to position [262, 0]
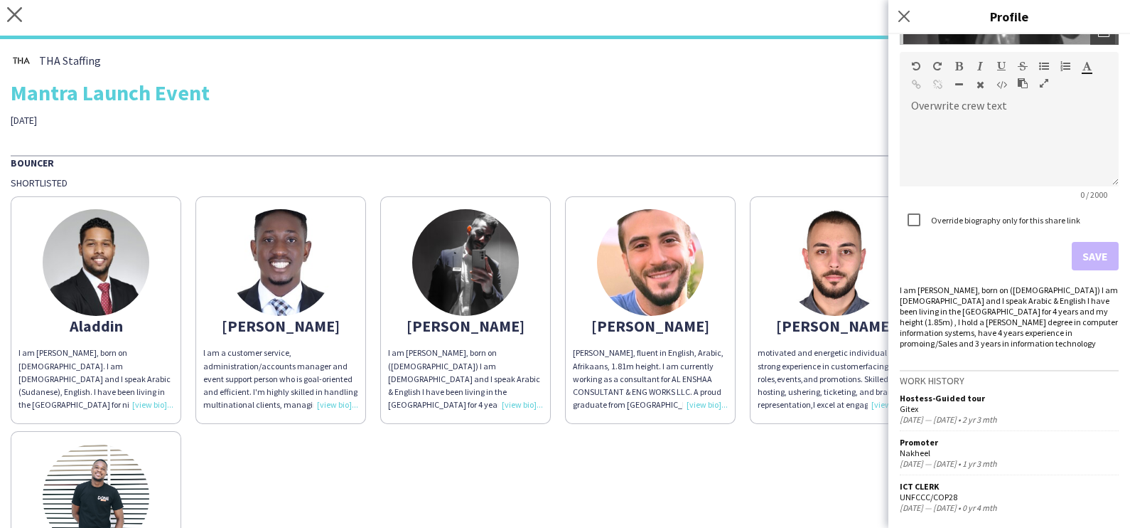
click at [627, 277] on img at bounding box center [650, 262] width 107 height 107
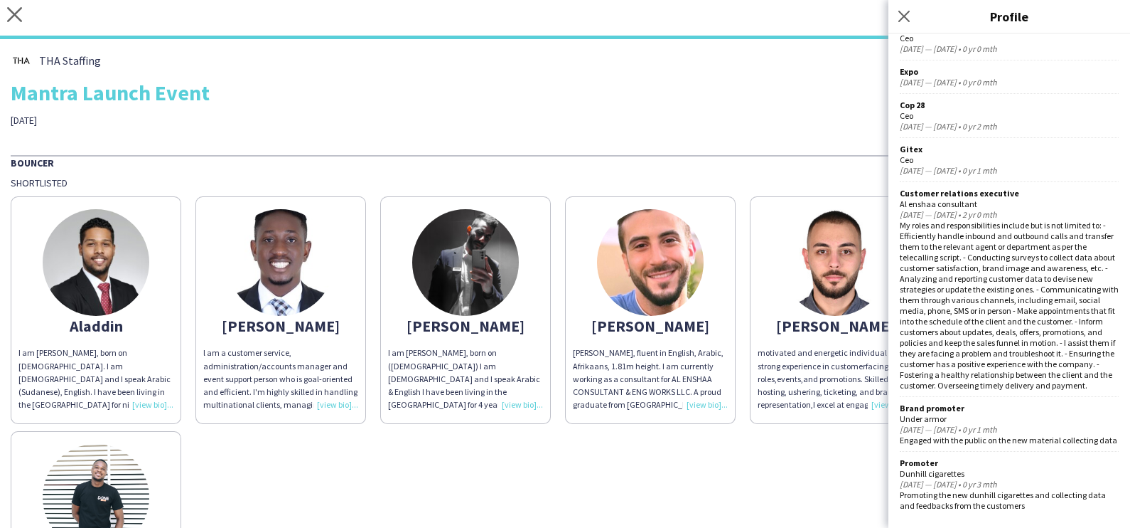
scroll to position [891, 0]
click at [824, 303] on img at bounding box center [835, 262] width 107 height 107
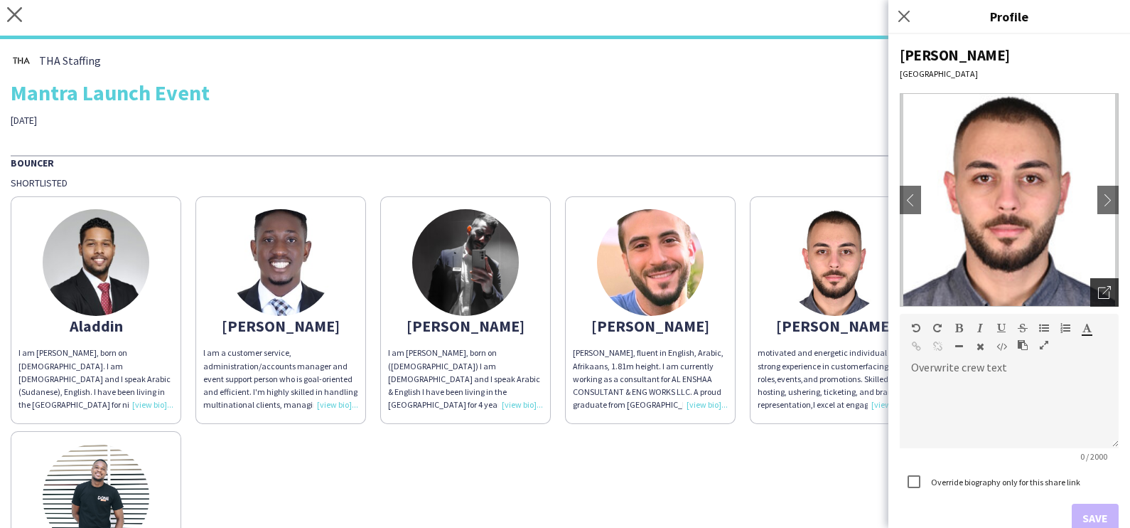
click at [1098, 294] on icon at bounding box center [1103, 292] width 11 height 11
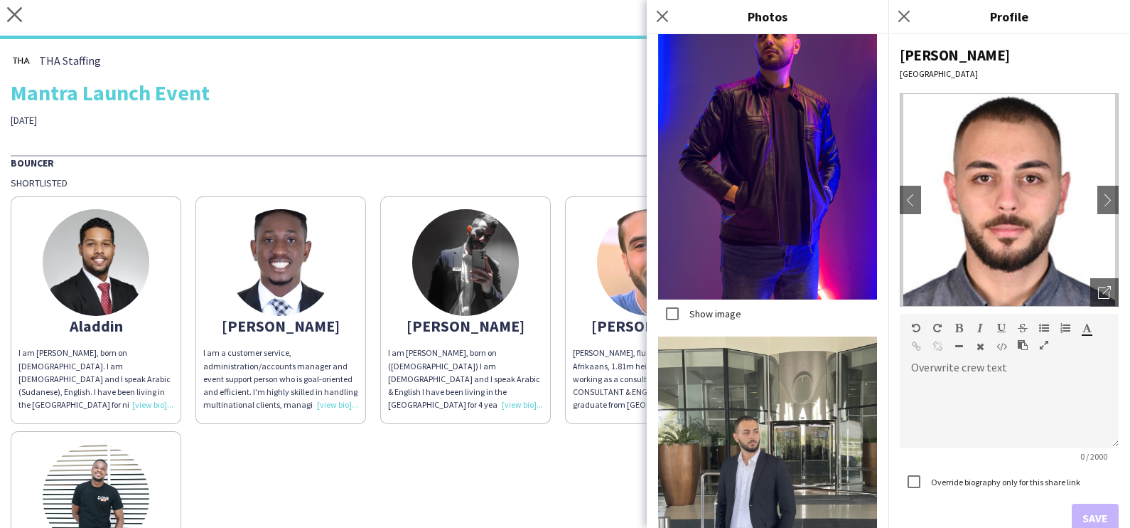
scroll to position [1600, 0]
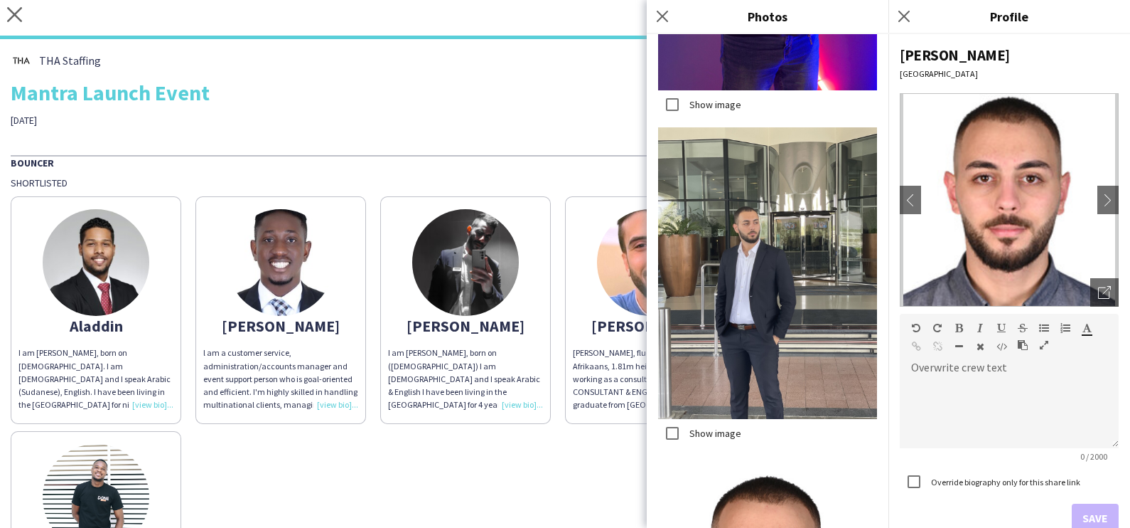
drag, startPoint x: 508, startPoint y: 467, endPoint x: 528, endPoint y: 434, distance: 38.9
click at [508, 468] on div "Aladdin I am Aladdin Mohamed, born on 27th January 1997. I am Sudanese and I sp…" at bounding box center [565, 423] width 1109 height 469
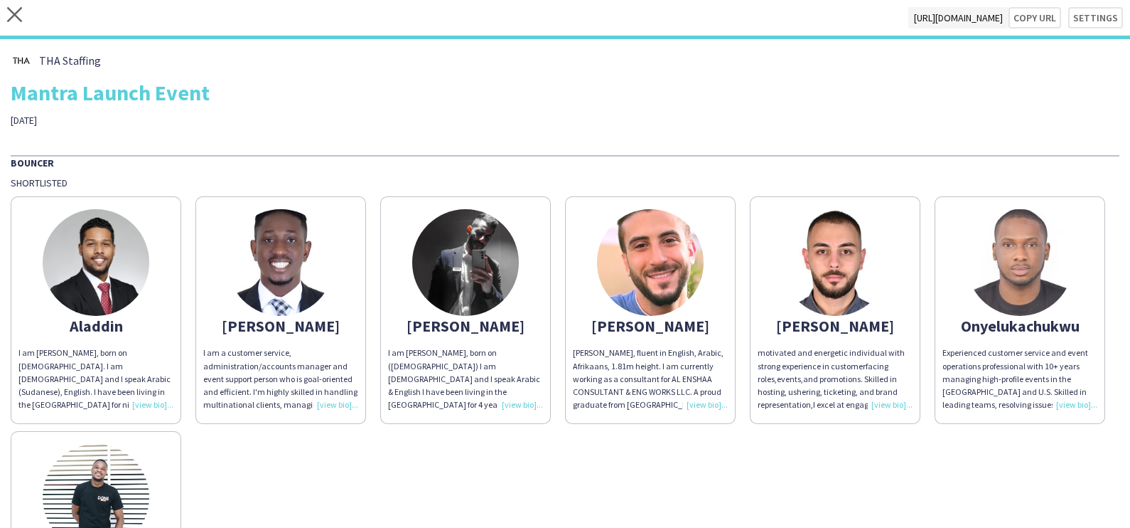
click at [862, 248] on img at bounding box center [835, 262] width 107 height 107
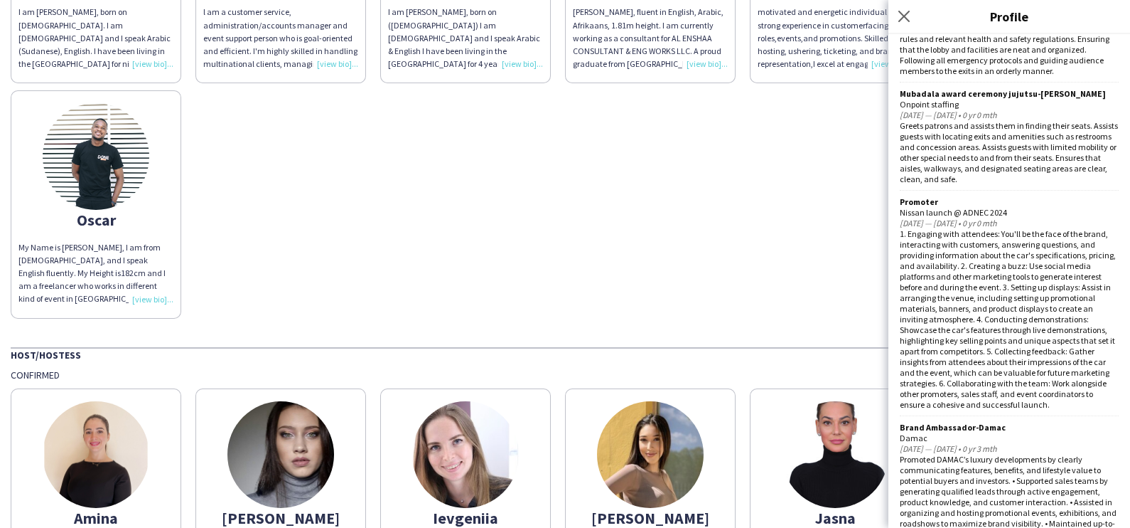
scroll to position [355, 0]
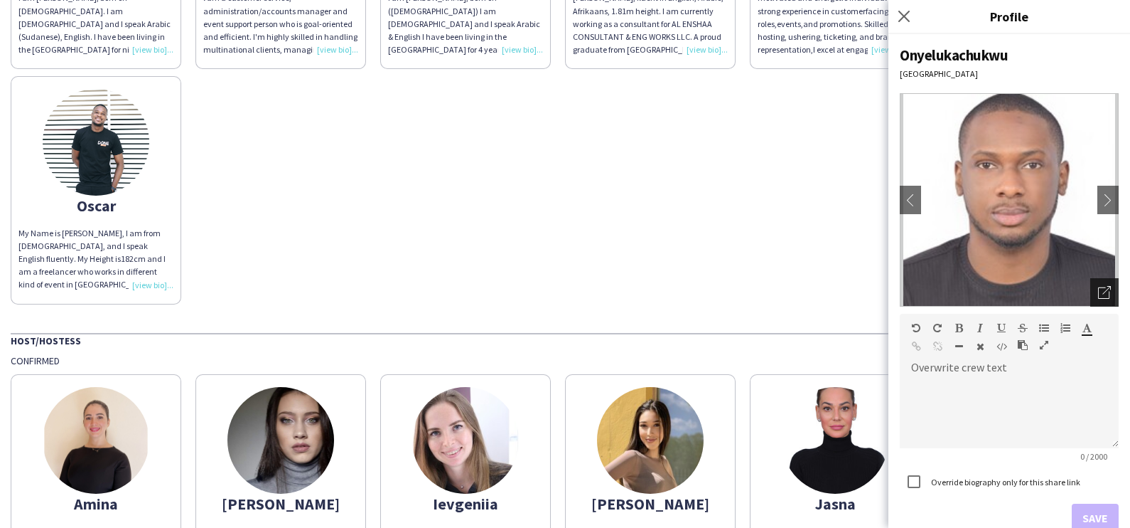
click at [1098, 291] on icon at bounding box center [1103, 292] width 11 height 11
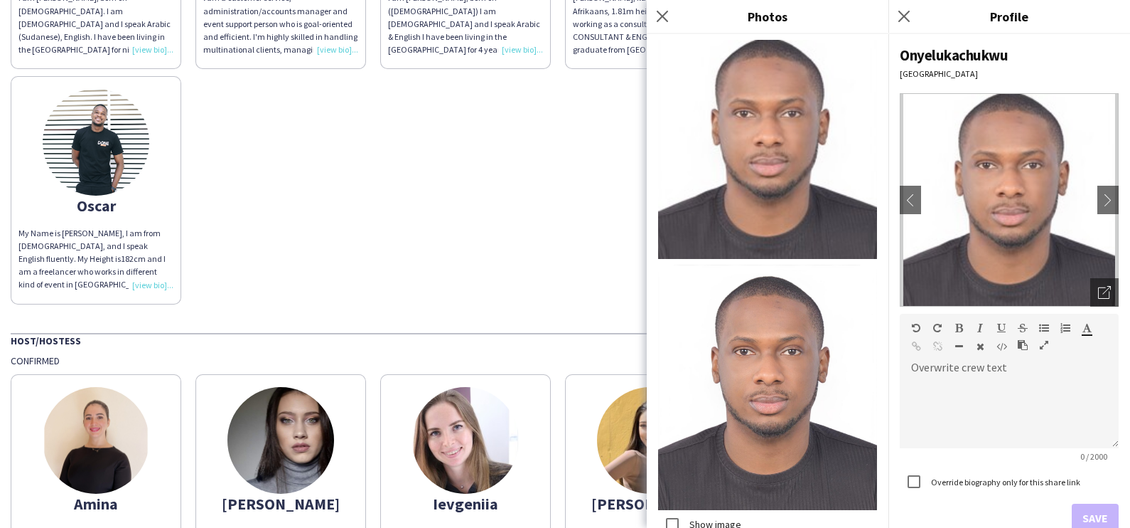
click at [489, 240] on div "Aladdin I am Aladdin Mohamed, born on 27th January 1997. I am Sudanese and I sp…" at bounding box center [565, 68] width 1109 height 469
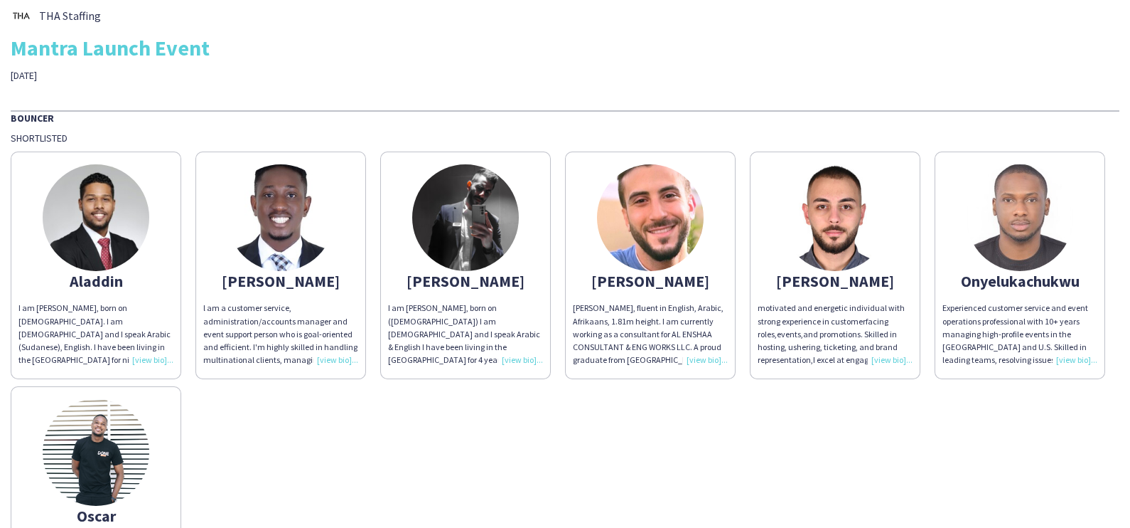
scroll to position [0, 0]
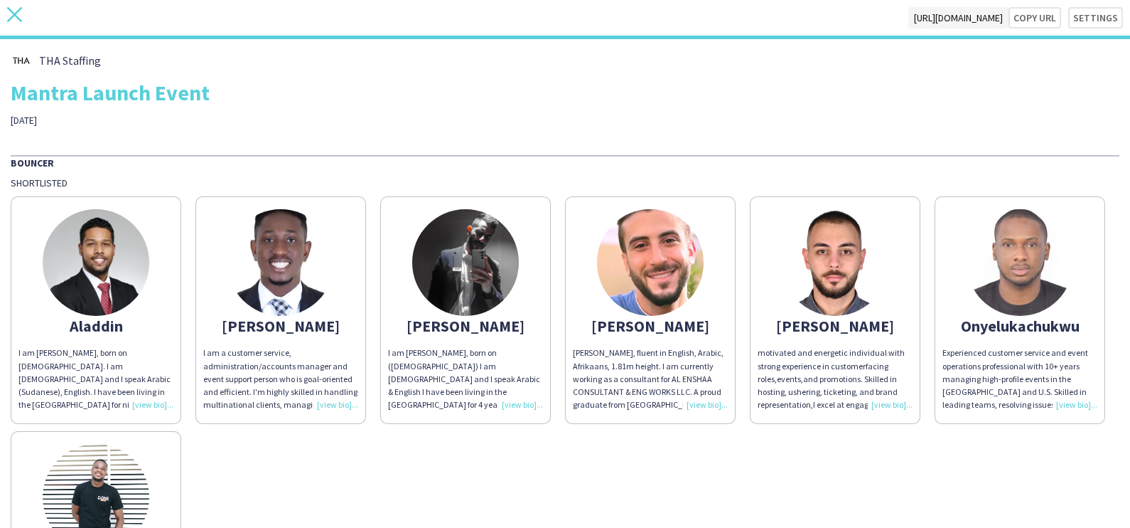
click at [18, 15] on icon "close" at bounding box center [14, 14] width 15 height 15
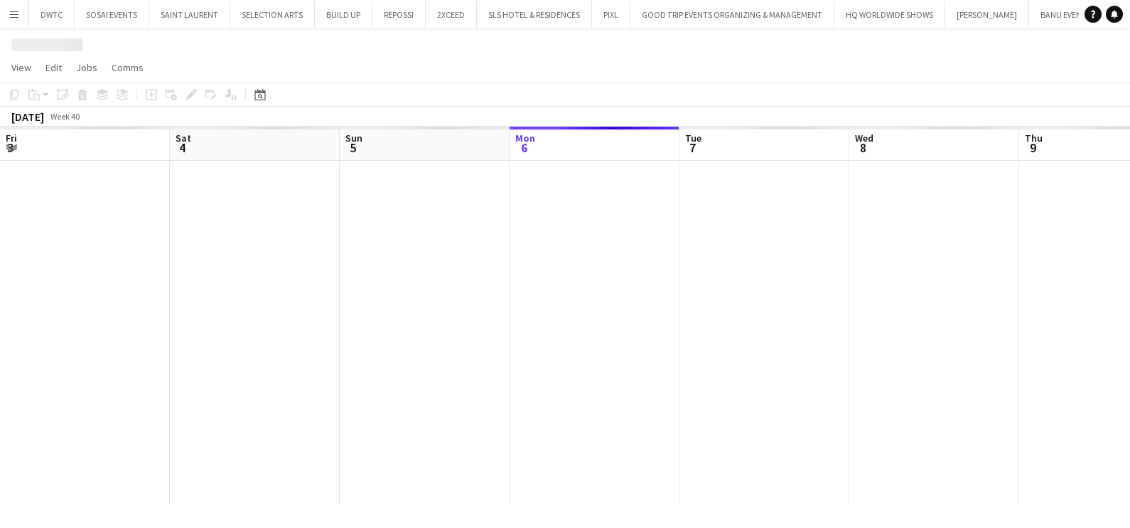
scroll to position [0, 340]
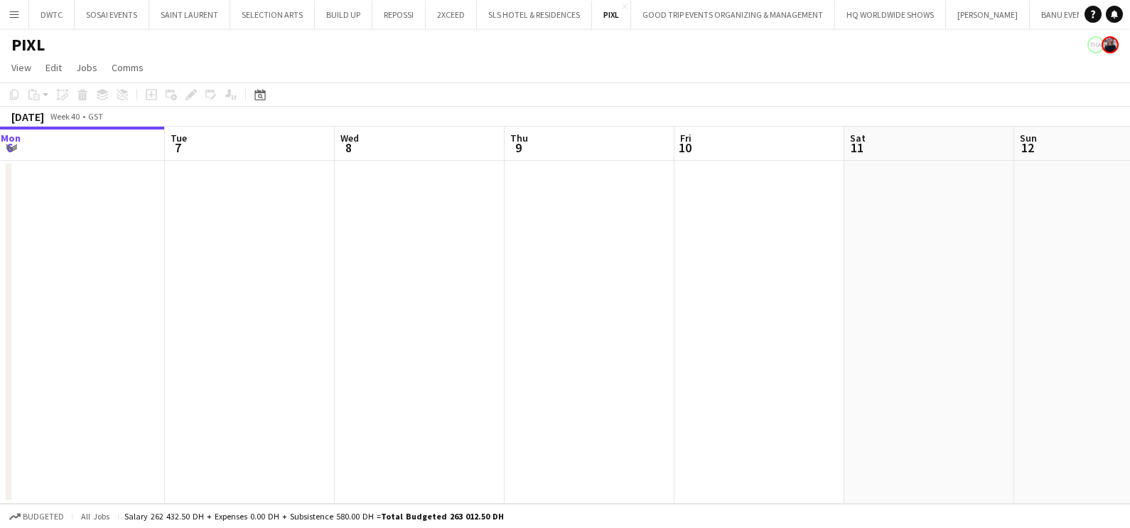
drag, startPoint x: 883, startPoint y: 299, endPoint x: 459, endPoint y: 314, distance: 424.7
click at [520, 309] on app-calendar-viewport "Fri 3 Sat 4 Sun 5 Mon 6 Tue 7 Wed 8 Thu 9 Fri 10 Sat 11 Sun 12 Mon 13 3/4 1 Job…" at bounding box center [565, 315] width 1130 height 377
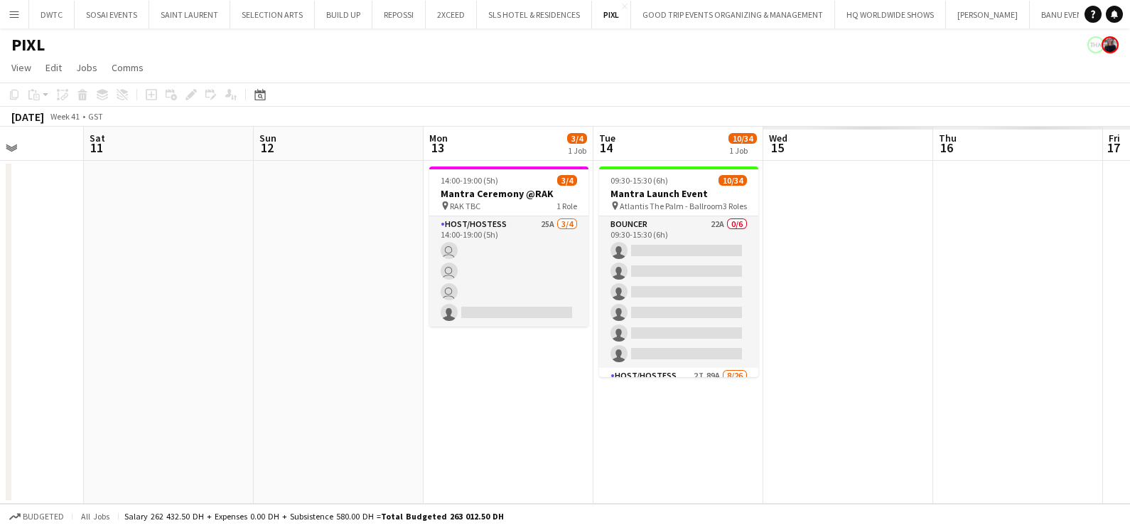
drag, startPoint x: 771, startPoint y: 320, endPoint x: 124, endPoint y: 306, distance: 647.1
click at [161, 299] on app-calendar-viewport "Tue 7 Wed 8 Thu 9 Fri 10 Sat 11 Sun 12 Mon 13 3/4 1 Job Tue 14 10/34 1 Job Wed …" at bounding box center [565, 315] width 1130 height 377
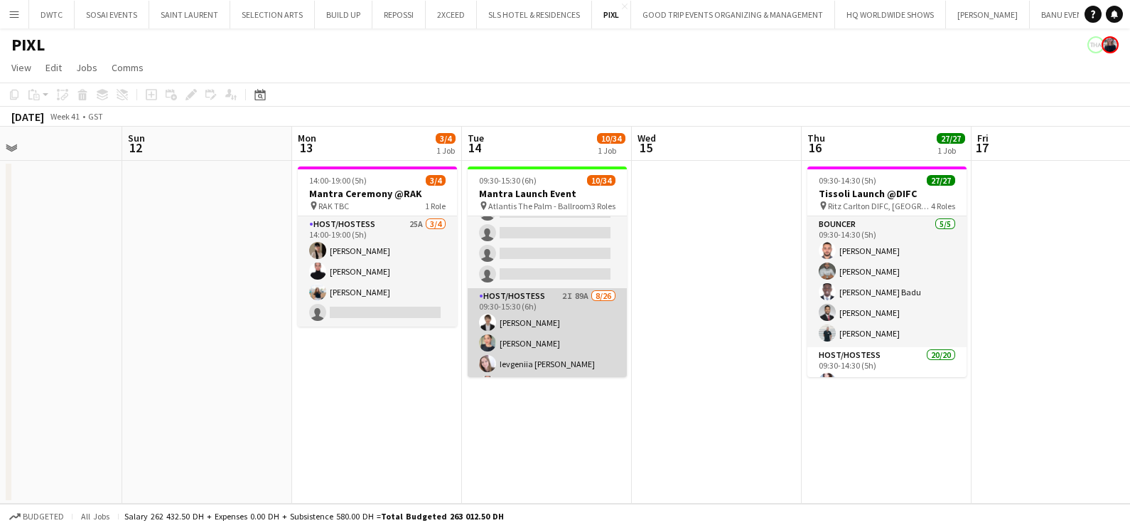
scroll to position [0, 0]
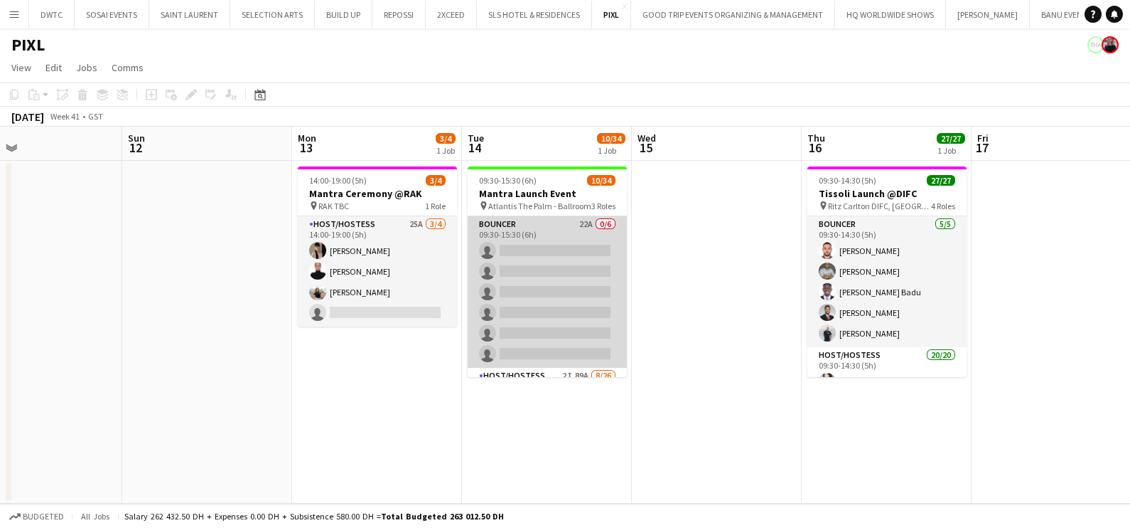
click at [520, 281] on app-card-role "Bouncer 22A 0/6 09:30-15:30 (6h) single-neutral-actions single-neutral-actions …" at bounding box center [547, 291] width 159 height 151
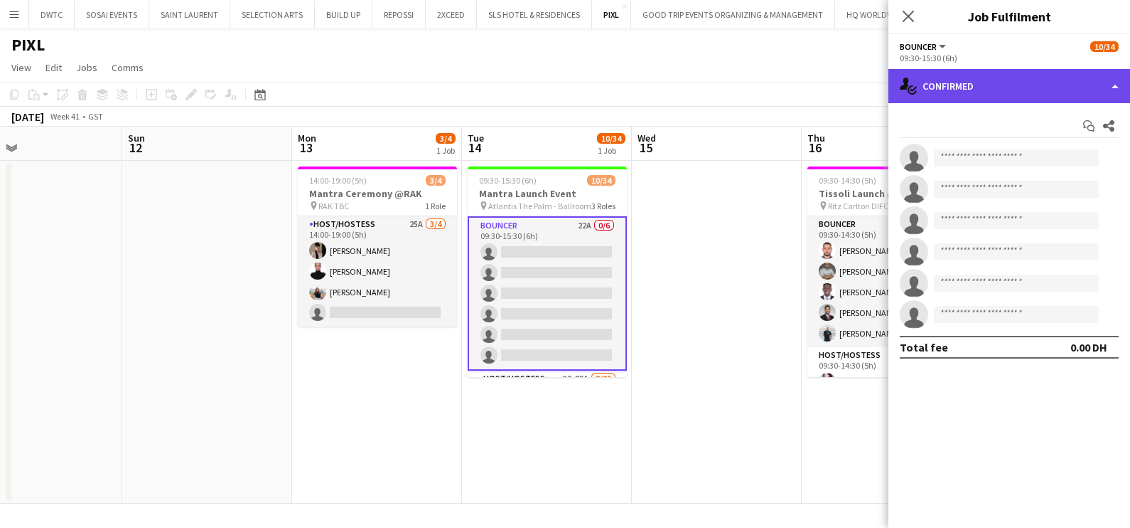
click at [1024, 81] on div "single-neutral-actions-check-2 Confirmed" at bounding box center [1010, 86] width 242 height 34
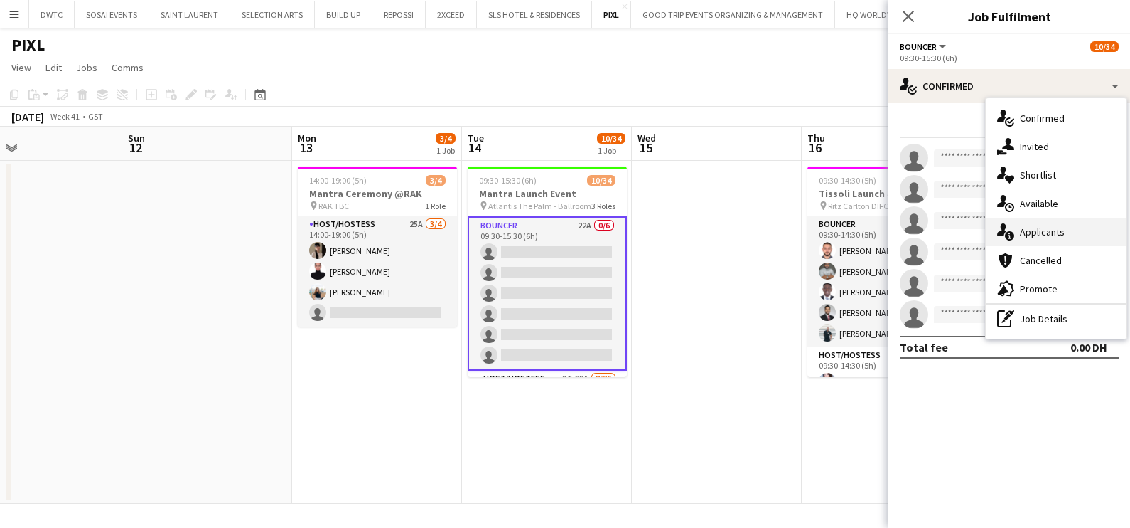
click at [1063, 241] on div "single-neutral-actions-information Applicants" at bounding box center [1056, 232] width 141 height 28
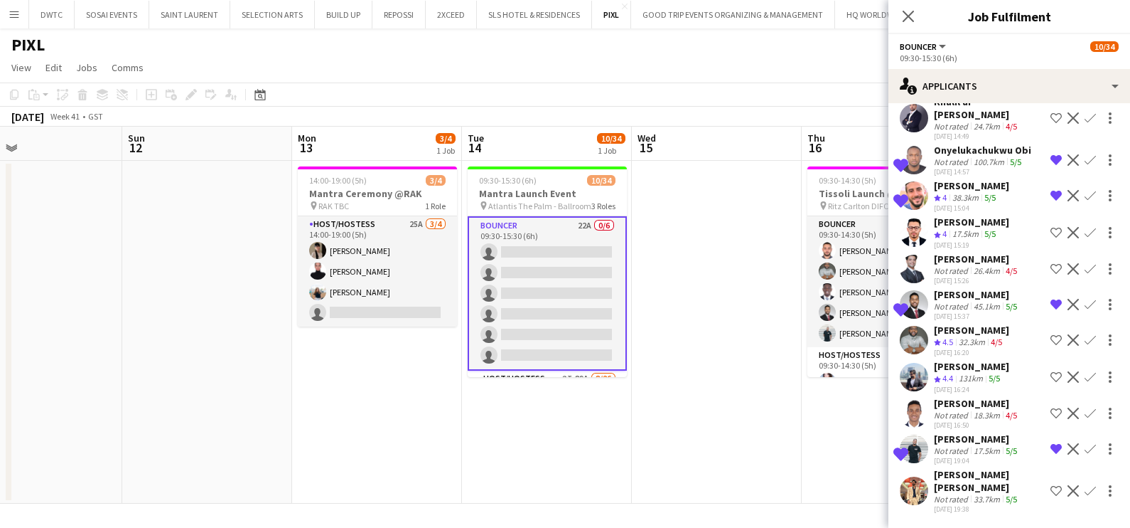
scroll to position [505, 0]
click at [547, 193] on h3 "Mantra Launch Event" at bounding box center [547, 193] width 159 height 13
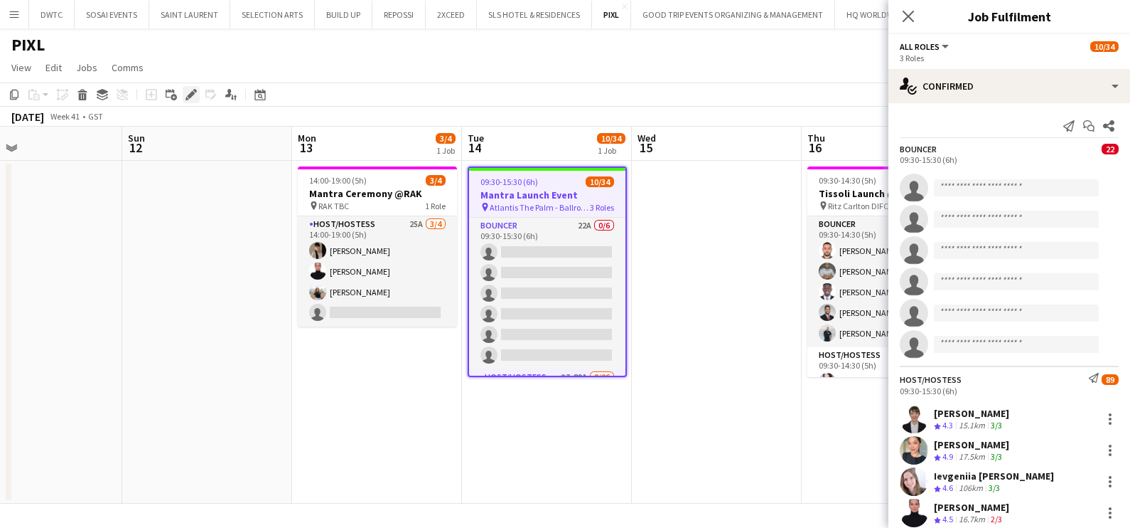
click at [188, 92] on icon "Edit" at bounding box center [191, 94] width 11 height 11
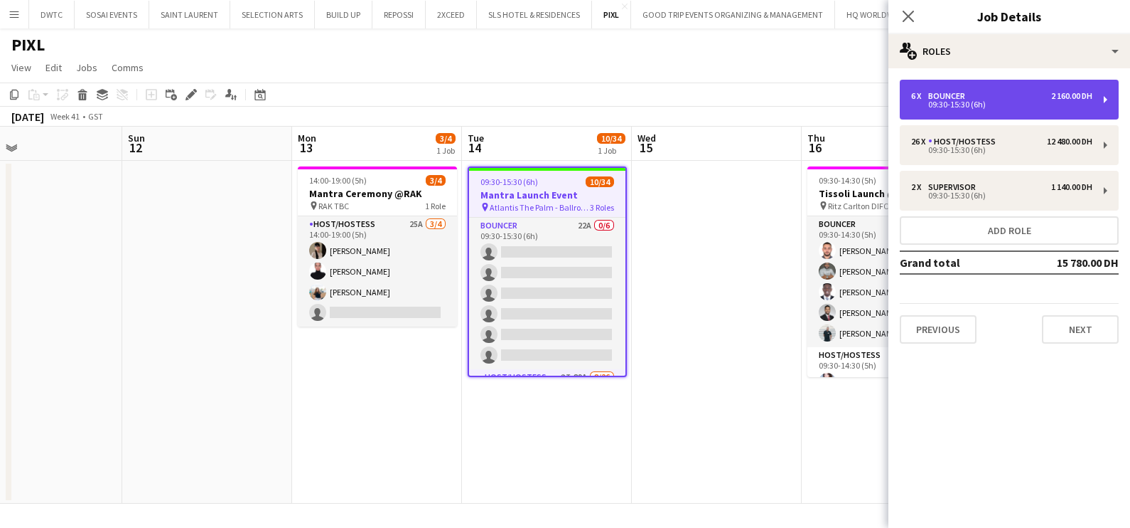
click at [984, 92] on div "6 x Bouncer 2 160.00 DH" at bounding box center [1001, 96] width 181 height 10
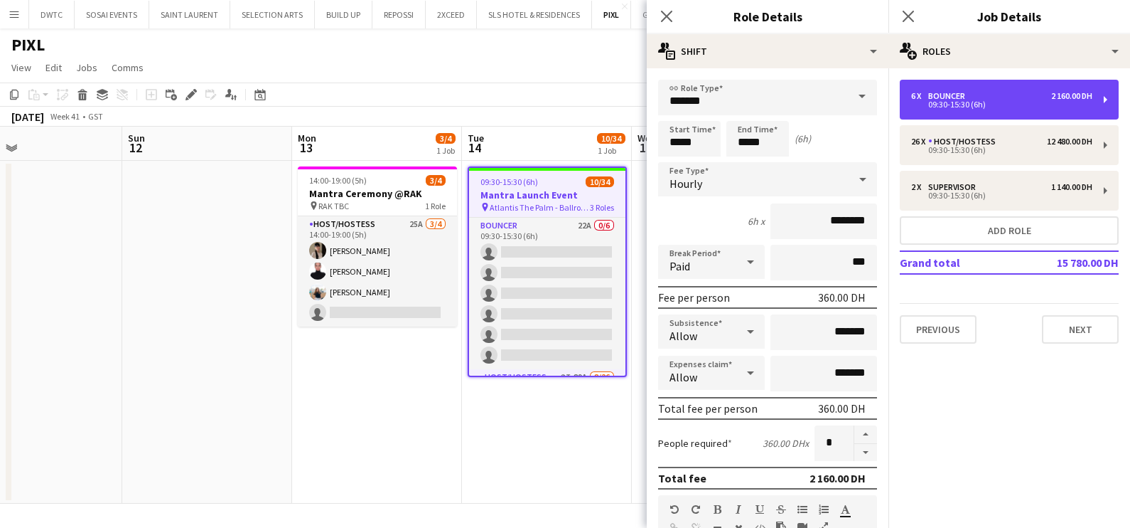
scroll to position [358, 0]
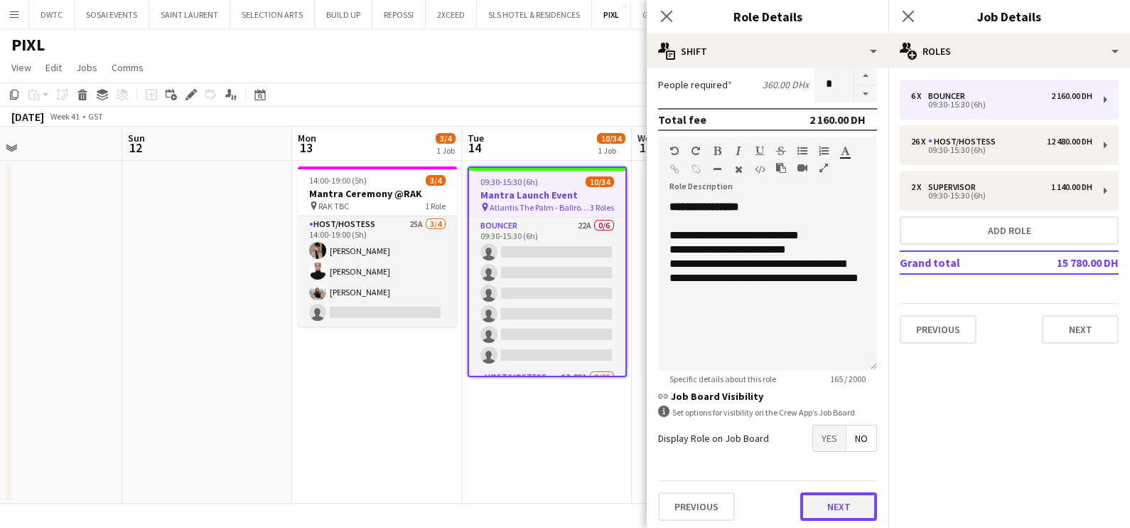
click at [842, 504] on button "Next" at bounding box center [839, 506] width 77 height 28
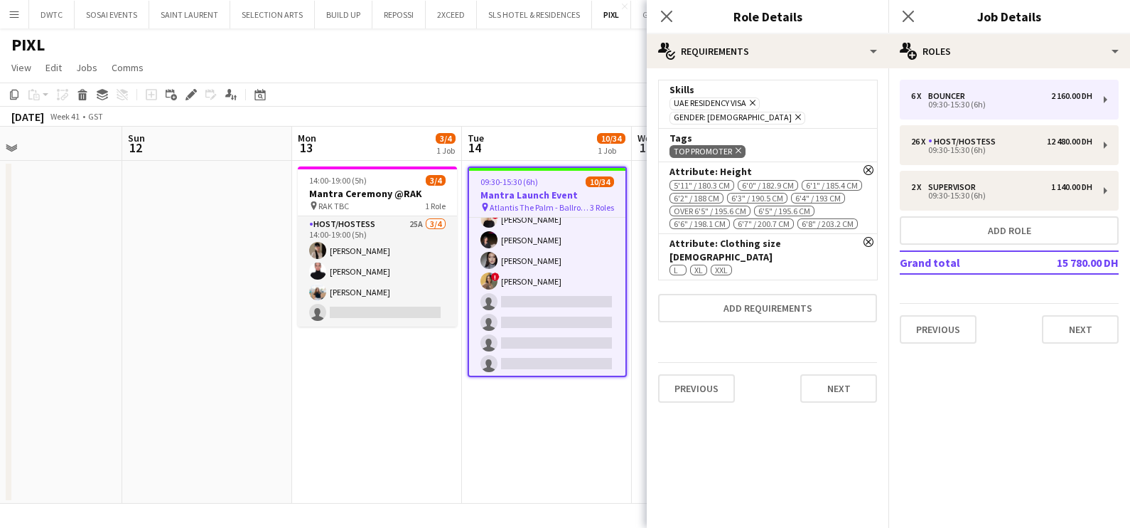
click at [573, 294] on app-card-role "Host/Hostess 2I 89A 8/26 09:30-15:30 (6h) Kateryna Varava Tanyarat Prachuabsin …" at bounding box center [547, 384] width 156 height 564
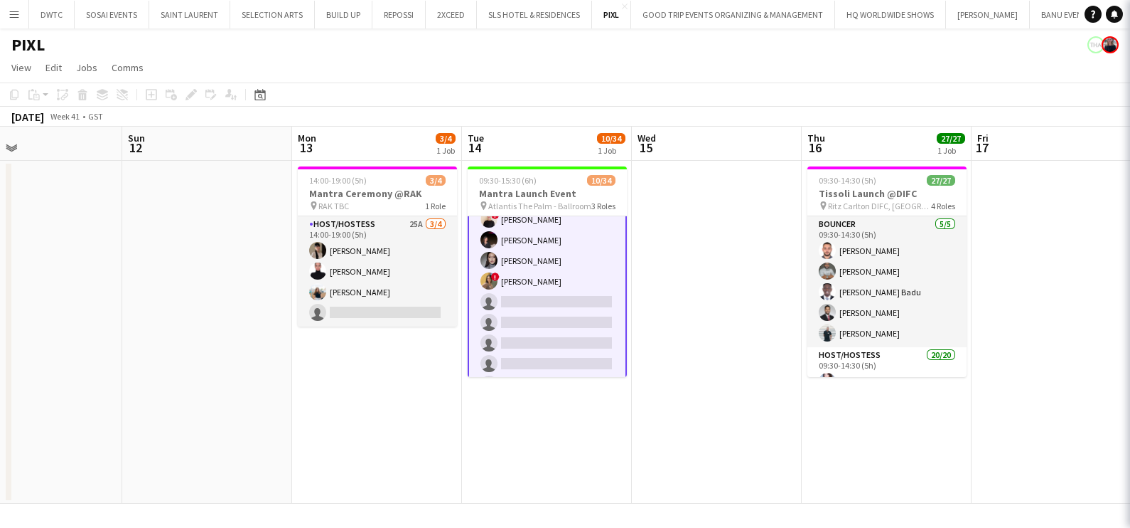
scroll to position [267, 0]
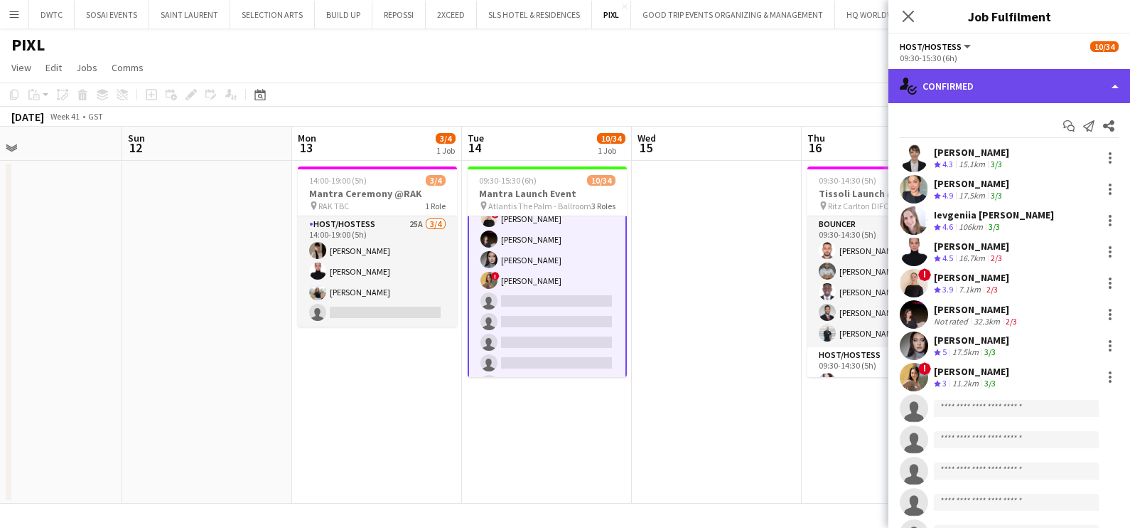
click at [1044, 82] on div "single-neutral-actions-check-2 Confirmed" at bounding box center [1010, 86] width 242 height 34
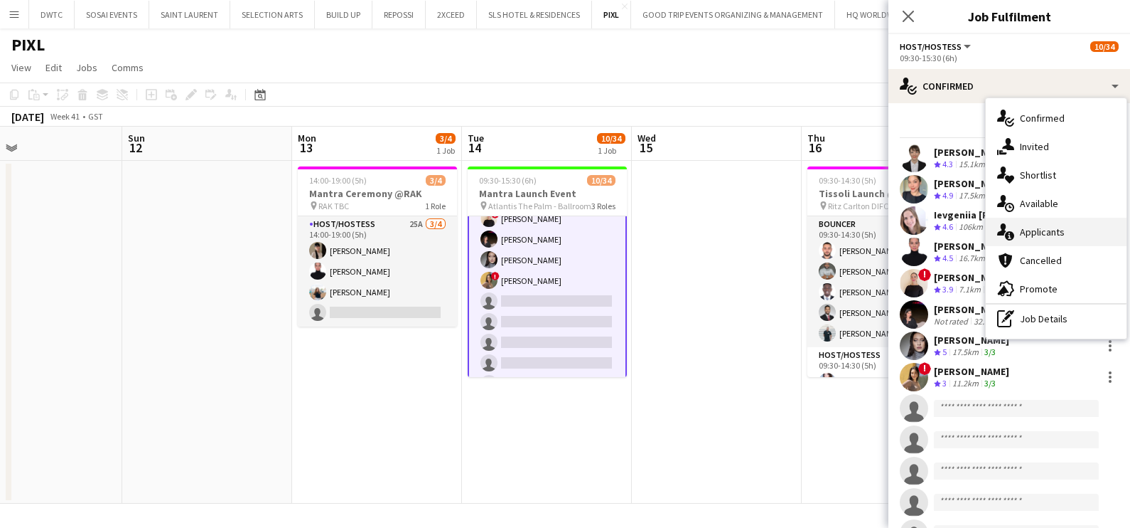
click at [1034, 235] on span "Applicants" at bounding box center [1042, 231] width 45 height 13
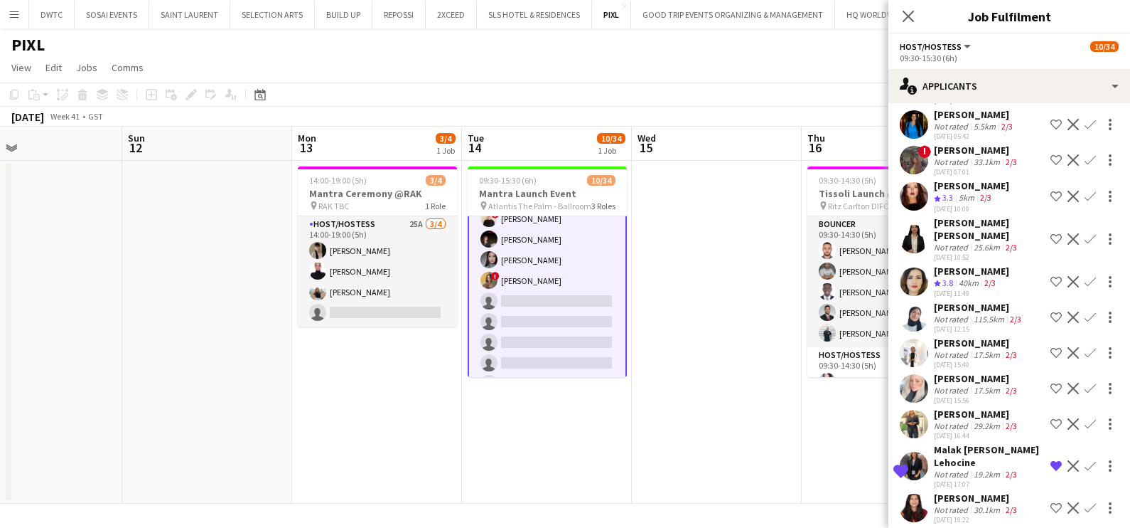
scroll to position [2660, 0]
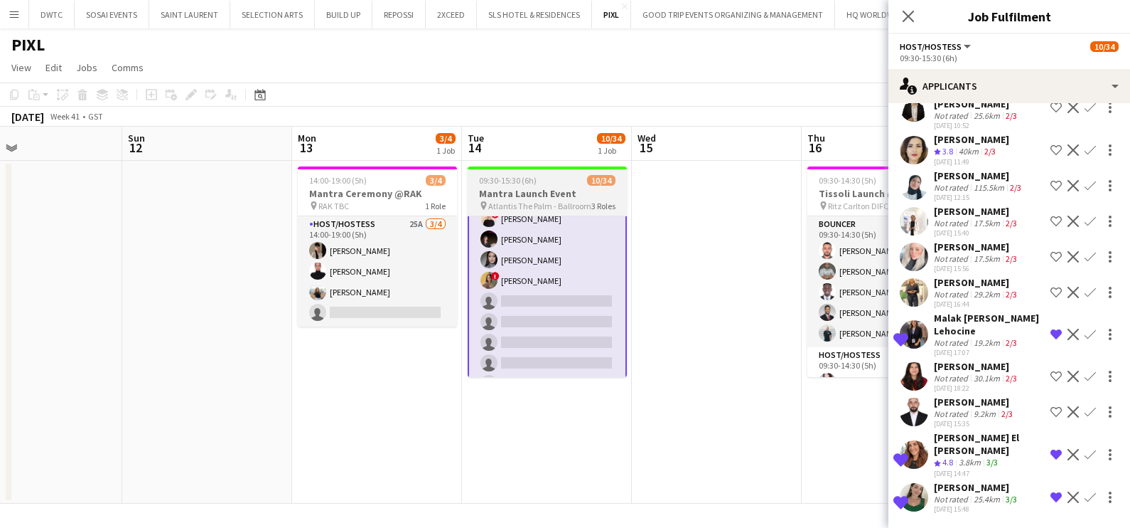
click at [543, 190] on h3 "Mantra Launch Event" at bounding box center [547, 193] width 159 height 13
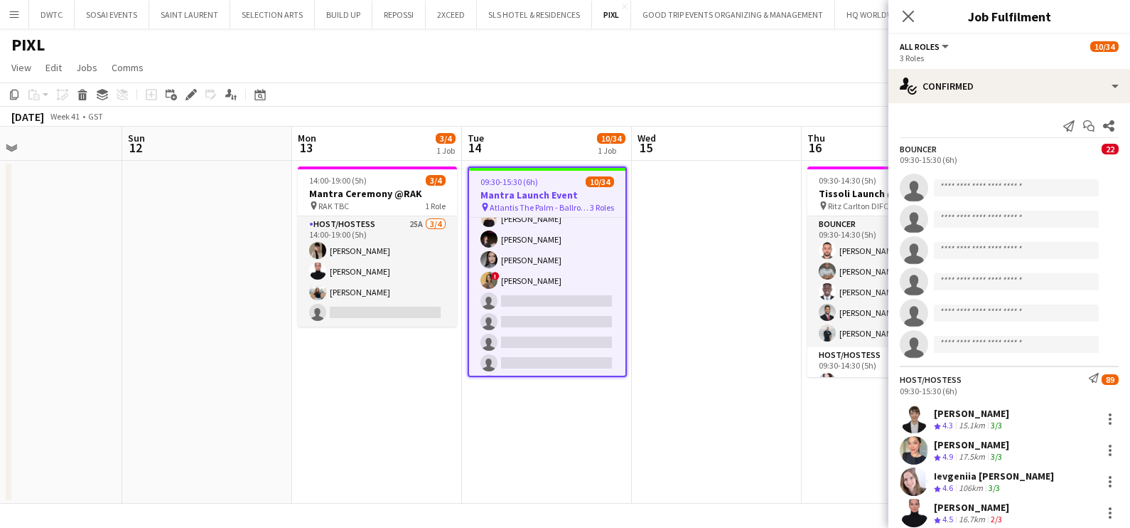
scroll to position [267, 0]
click at [188, 97] on icon at bounding box center [191, 95] width 8 height 8
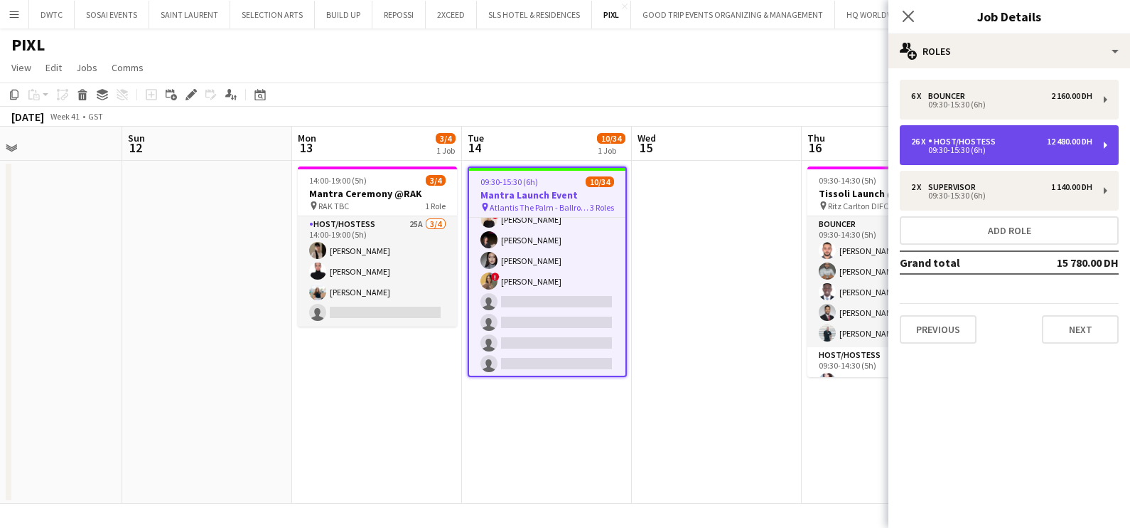
click at [986, 137] on div "Host/Hostess" at bounding box center [964, 142] width 73 height 10
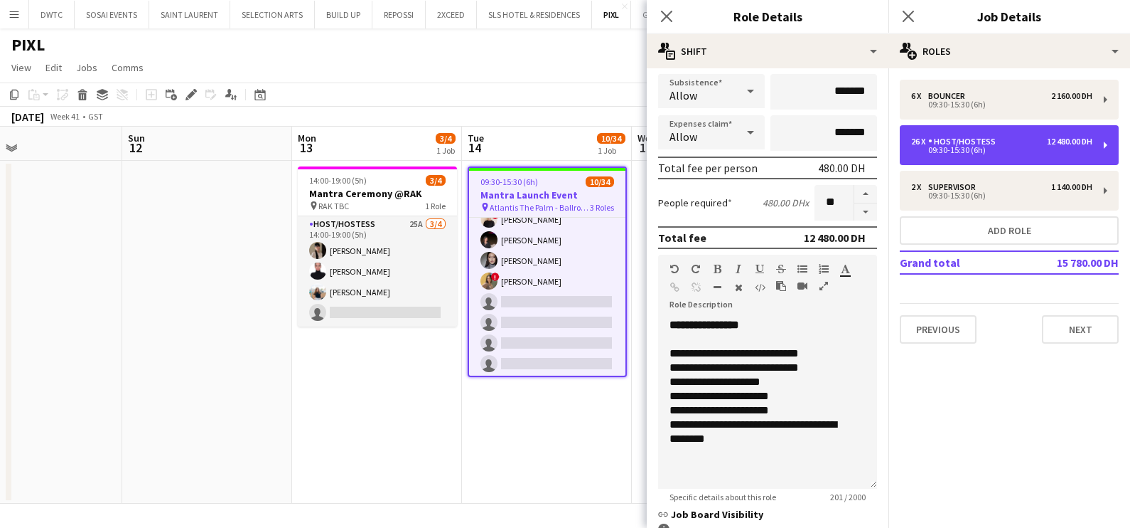
scroll to position [432, 0]
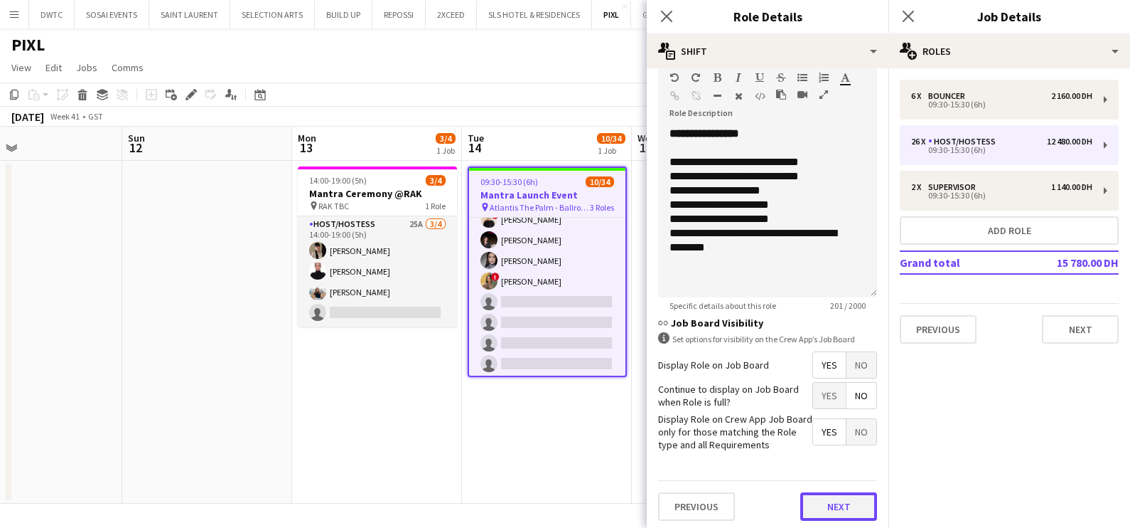
click at [818, 507] on button "Next" at bounding box center [839, 506] width 77 height 28
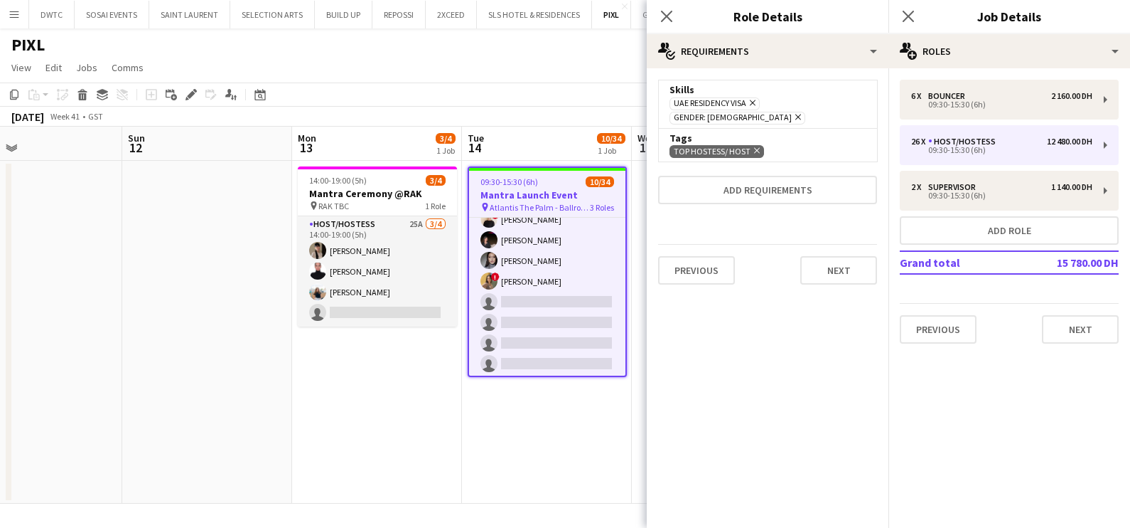
scroll to position [0, 0]
click at [756, 146] on icon "Remove" at bounding box center [755, 150] width 9 height 9
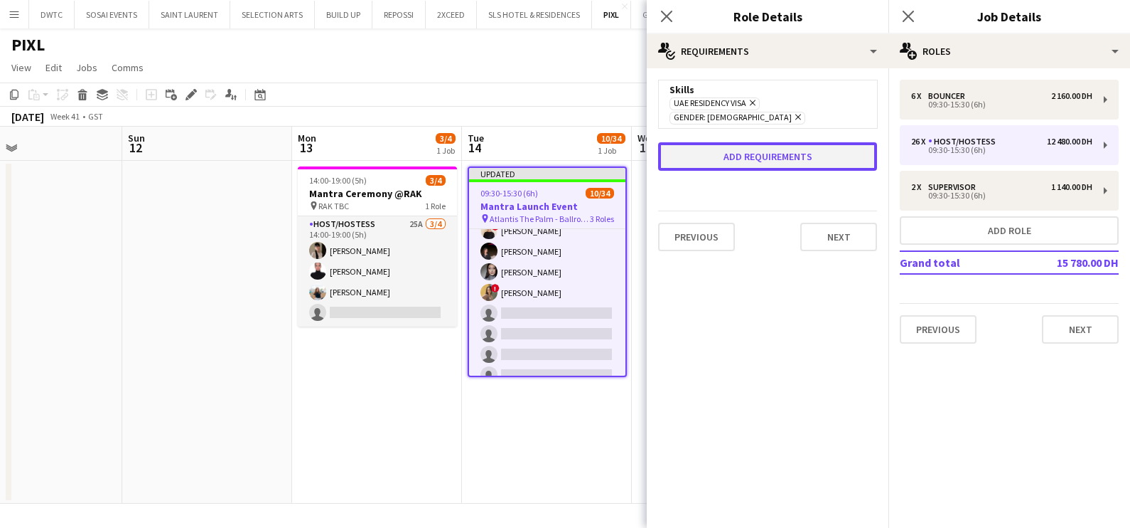
click at [724, 142] on button "Add requirements" at bounding box center [767, 156] width 219 height 28
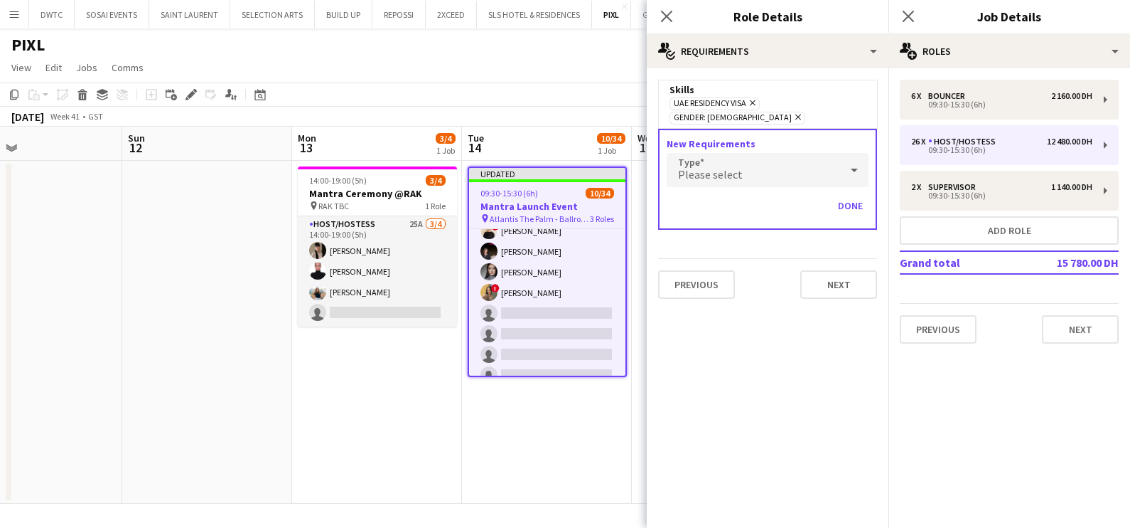
drag, startPoint x: 730, startPoint y: 155, endPoint x: 732, endPoint y: 165, distance: 10.1
click at [732, 167] on span "Please select" at bounding box center [710, 174] width 65 height 14
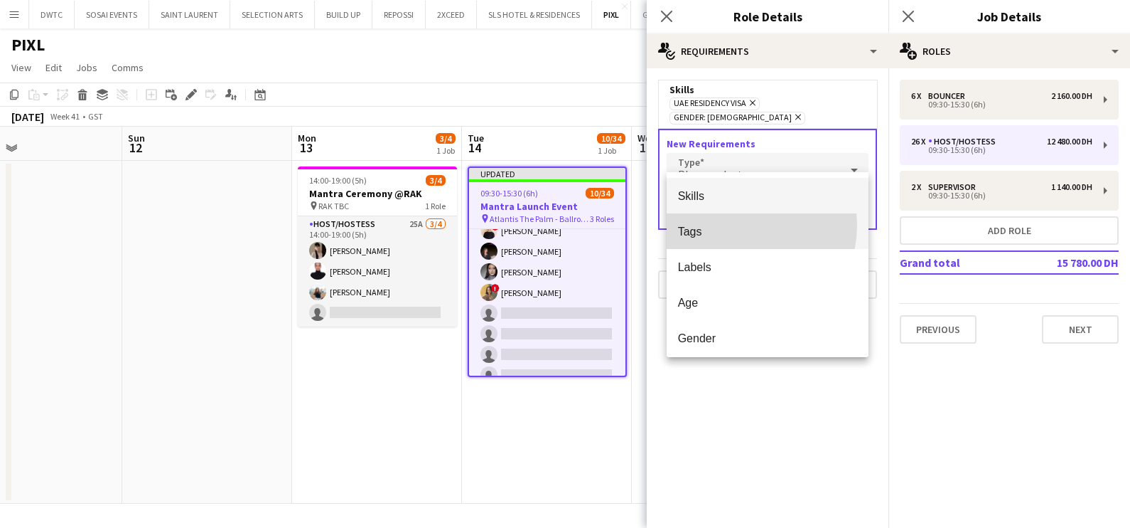
click at [726, 225] on span "Tags" at bounding box center [768, 232] width 180 height 14
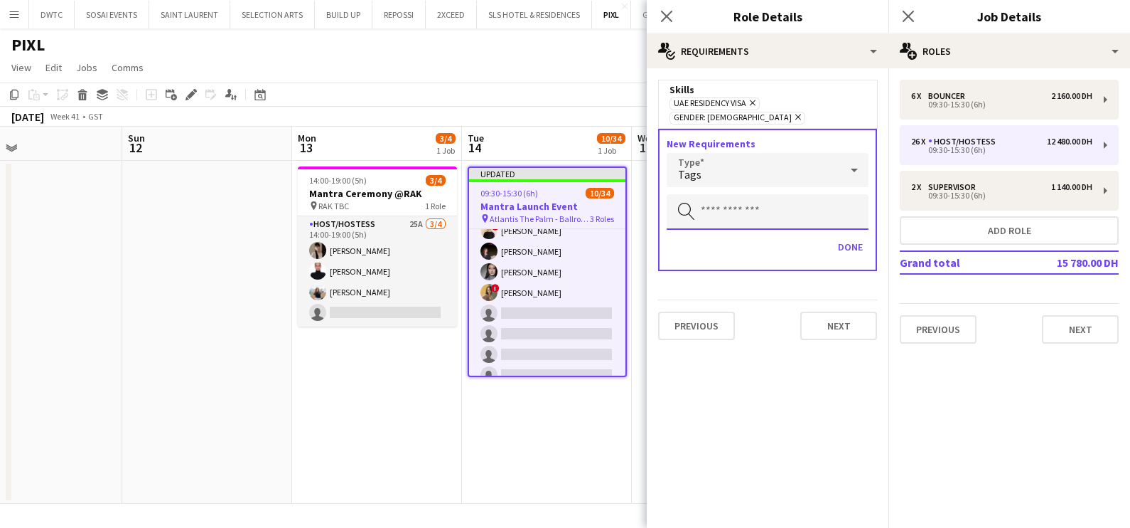
click at [722, 208] on input "text" at bounding box center [768, 212] width 202 height 36
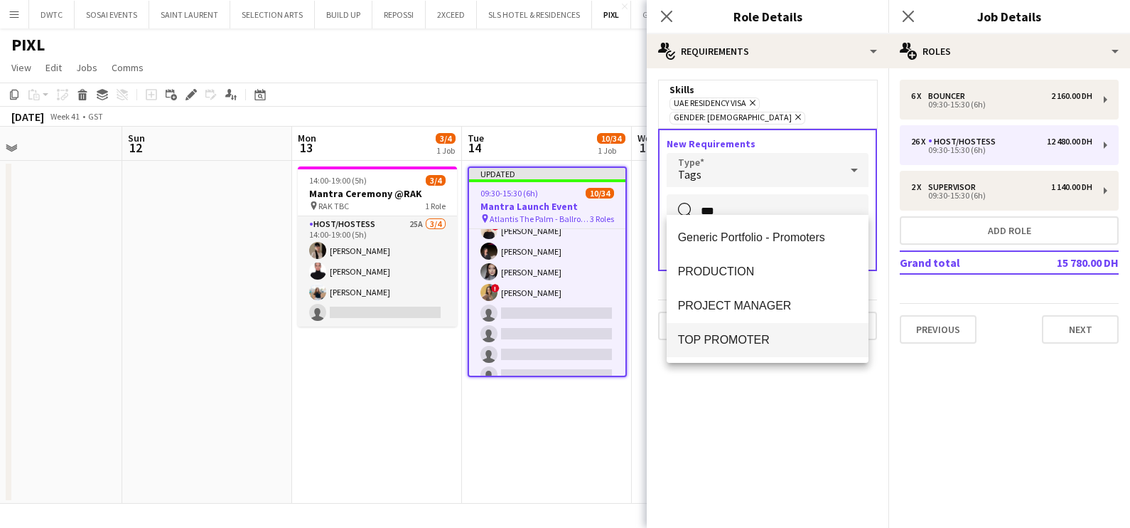
type input "***"
click at [756, 329] on mat-option "TOP PROMOTER" at bounding box center [768, 340] width 203 height 34
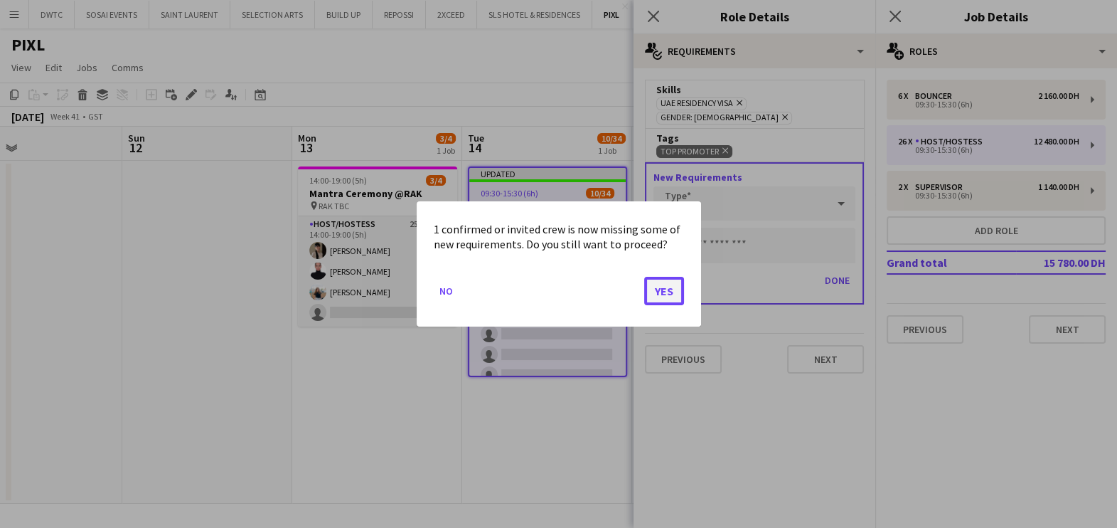
click at [665, 295] on button "Yes" at bounding box center [664, 291] width 40 height 28
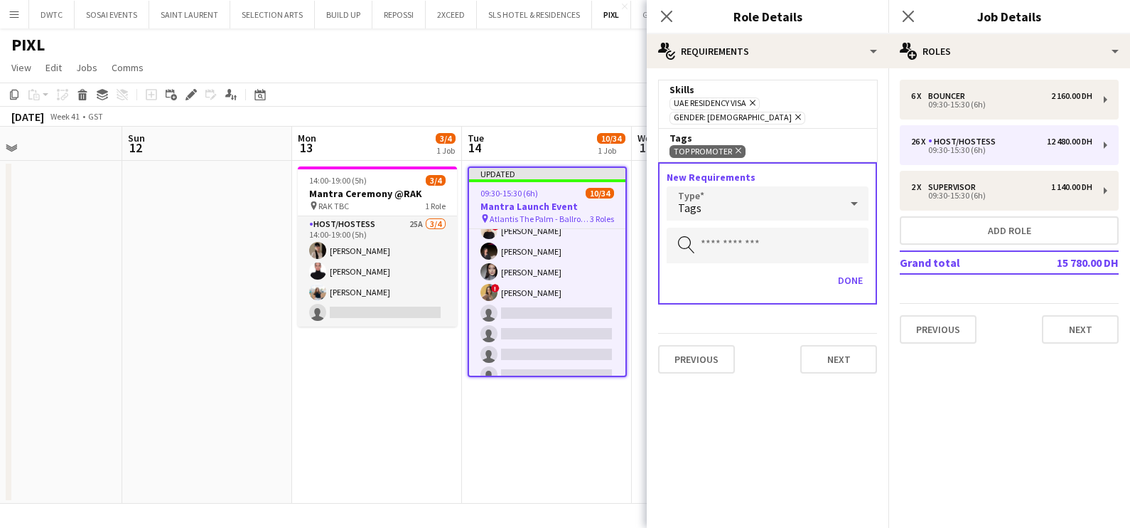
click at [735, 188] on div "Tags" at bounding box center [753, 203] width 173 height 34
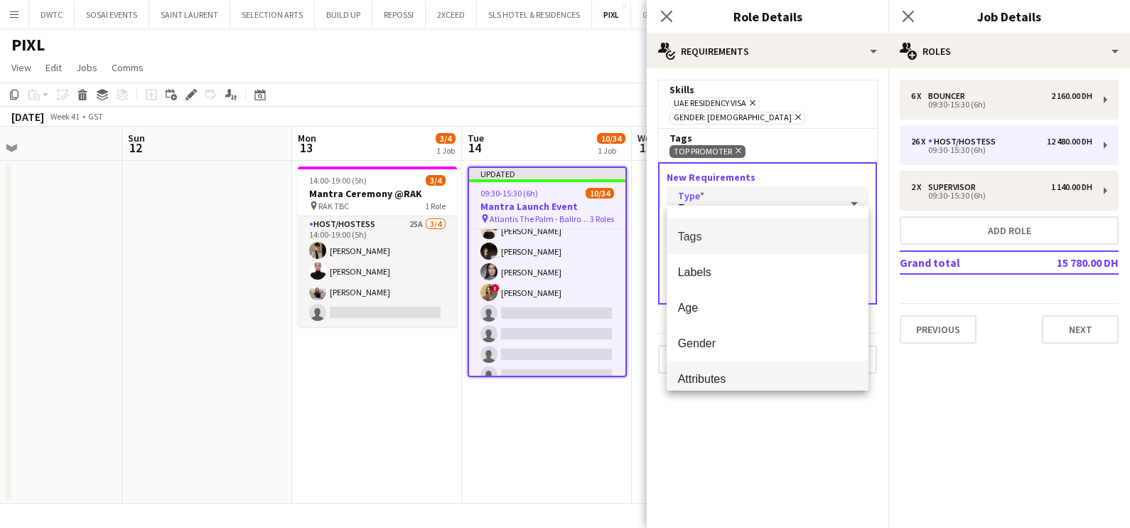
scroll to position [39, 0]
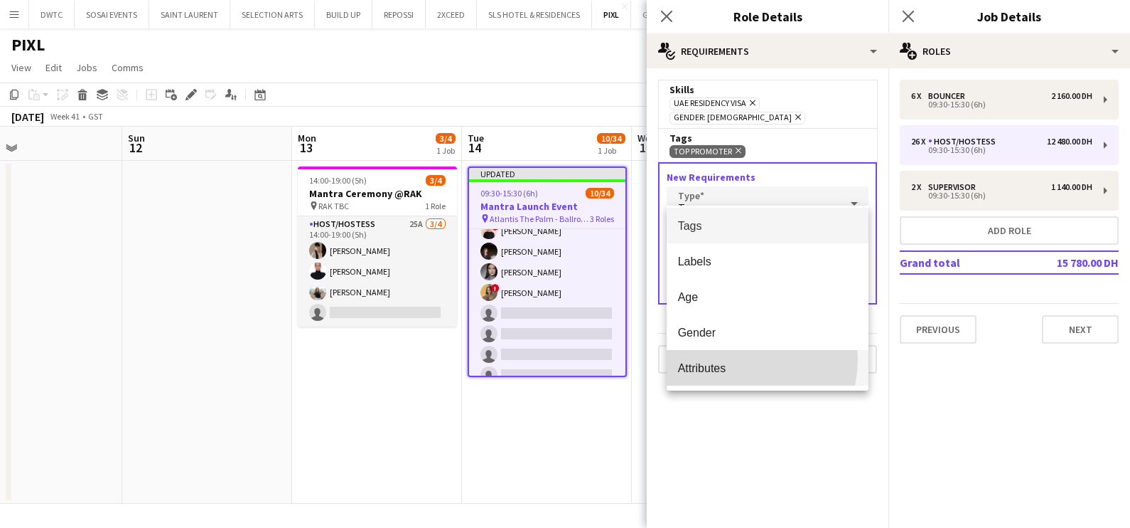
click at [729, 358] on mat-option "Attributes" at bounding box center [768, 368] width 203 height 36
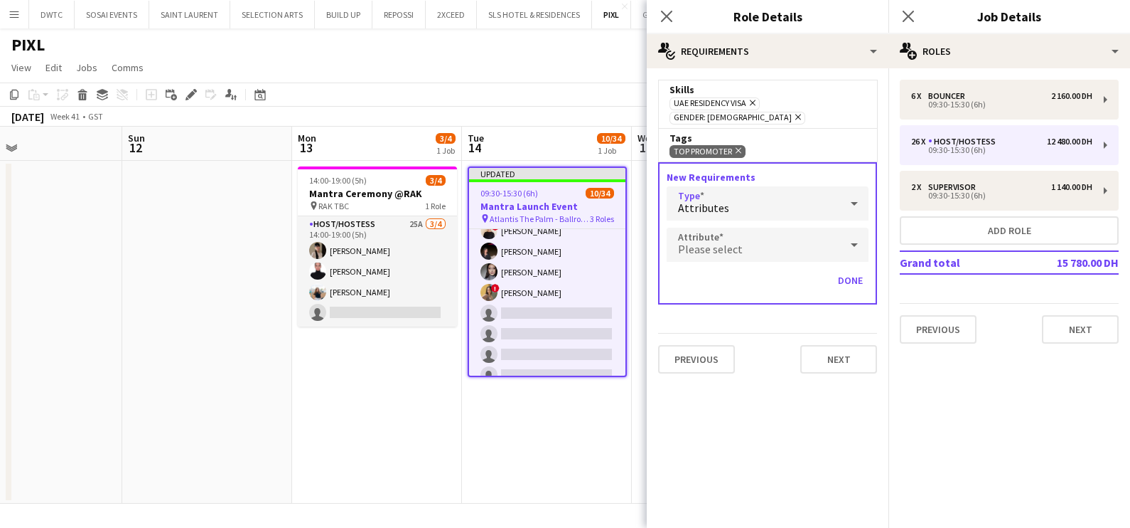
click at [750, 228] on div "Please select" at bounding box center [753, 245] width 173 height 34
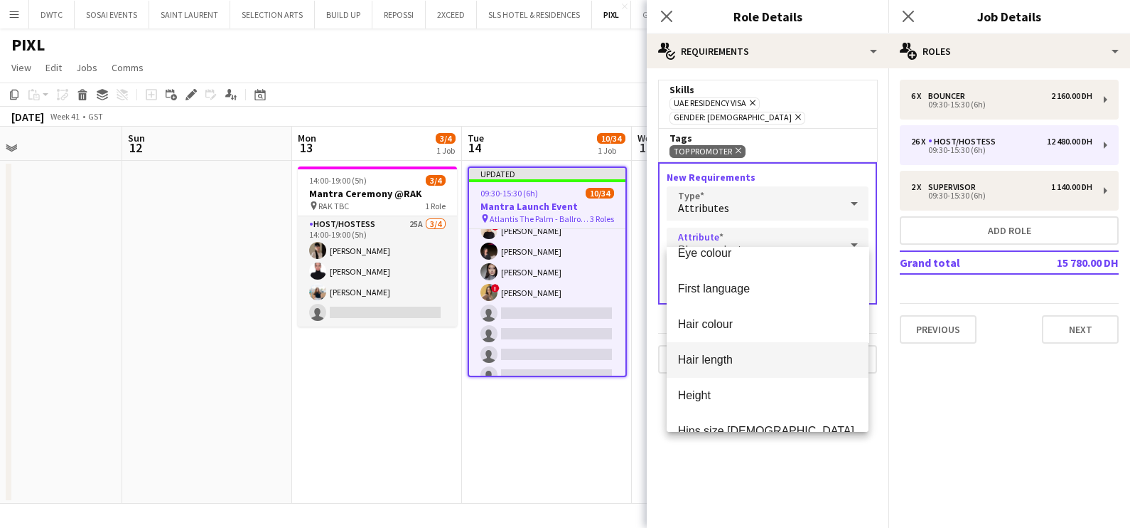
scroll to position [267, 0]
click at [725, 381] on mat-option "Height" at bounding box center [768, 395] width 202 height 36
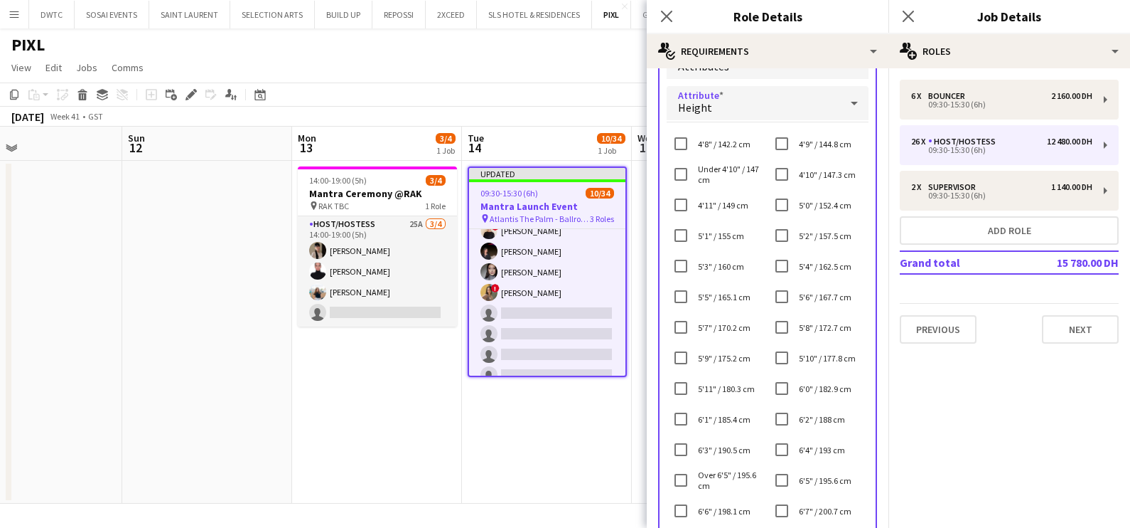
scroll to position [177, 0]
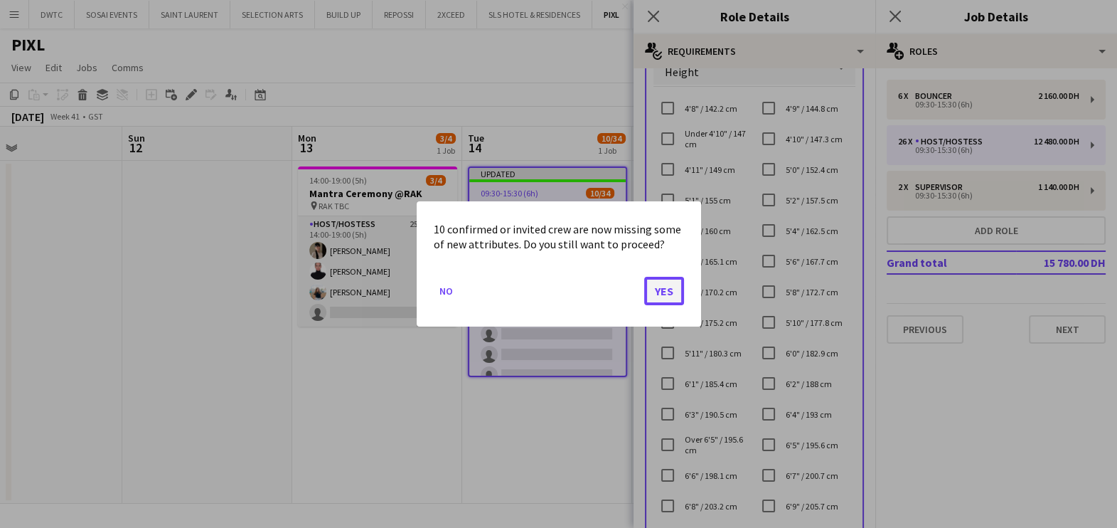
click at [675, 291] on button "Yes" at bounding box center [664, 291] width 40 height 28
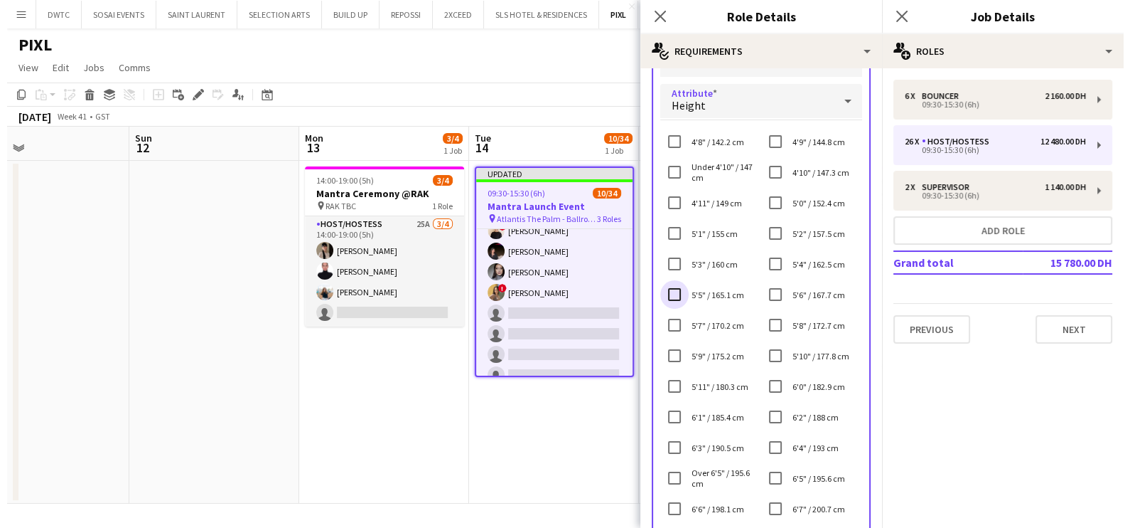
scroll to position [210, 0]
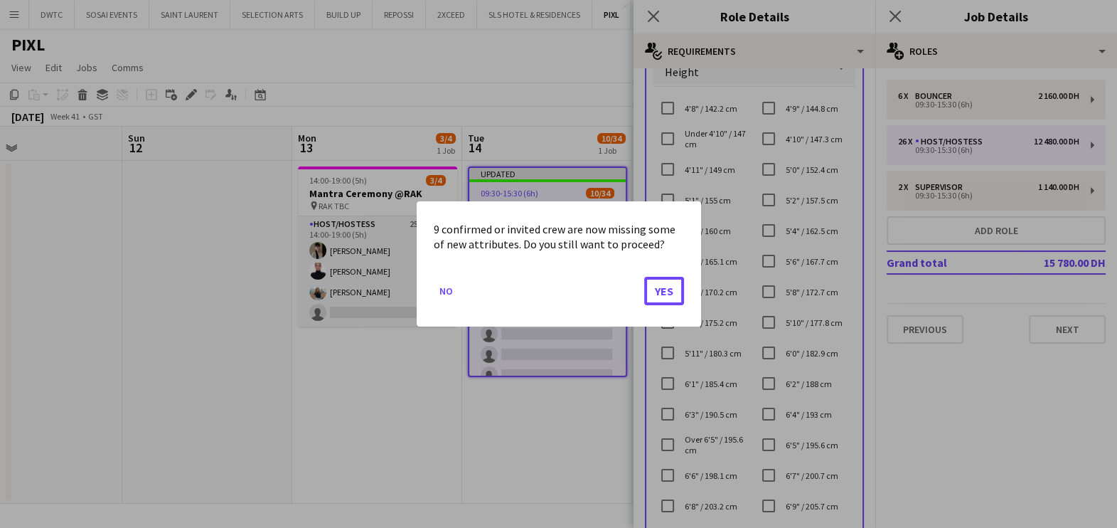
click at [655, 289] on button "Yes" at bounding box center [664, 291] width 40 height 28
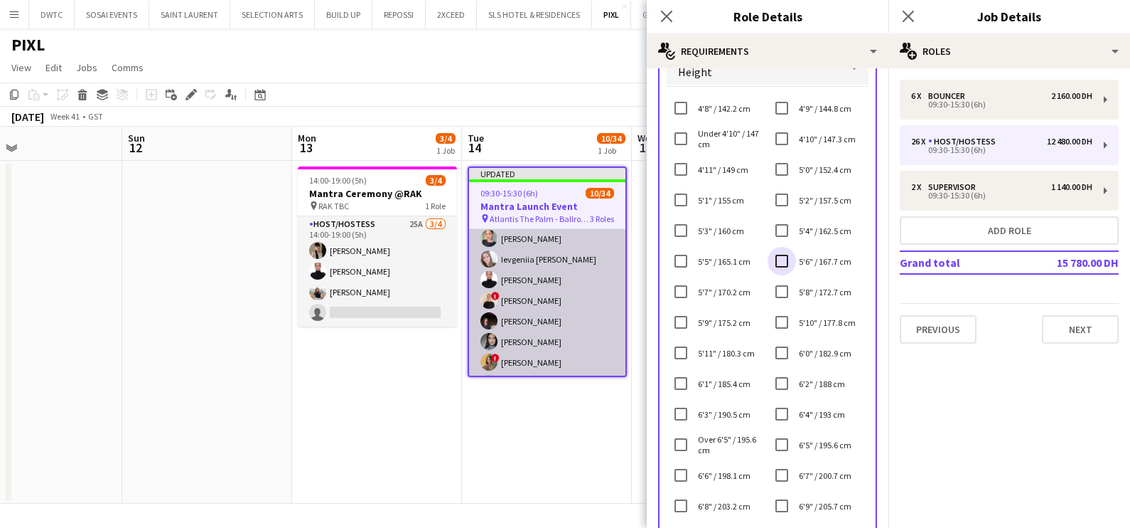
scroll to position [177, 0]
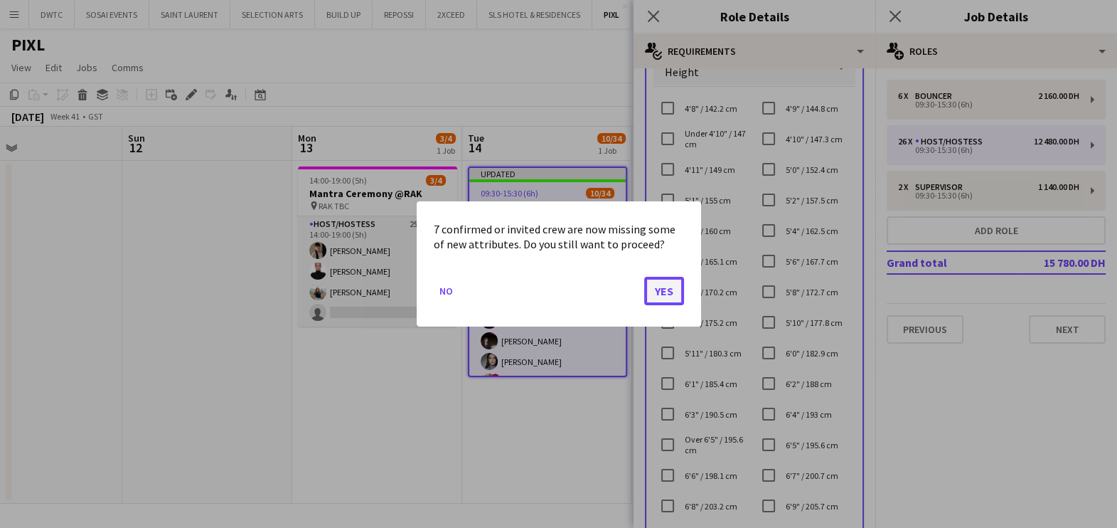
click at [655, 287] on button "Yes" at bounding box center [664, 291] width 40 height 28
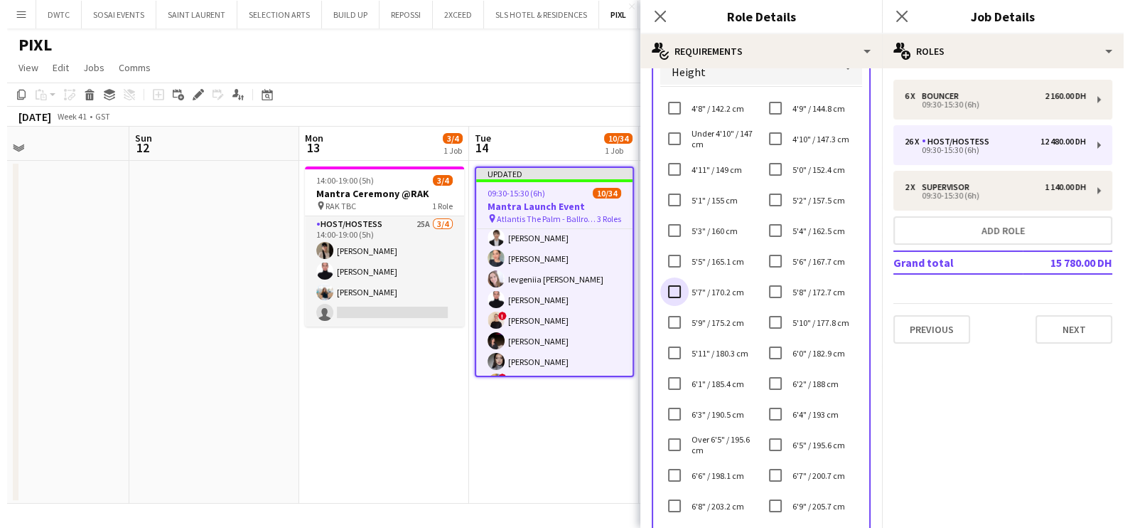
scroll to position [224, 0]
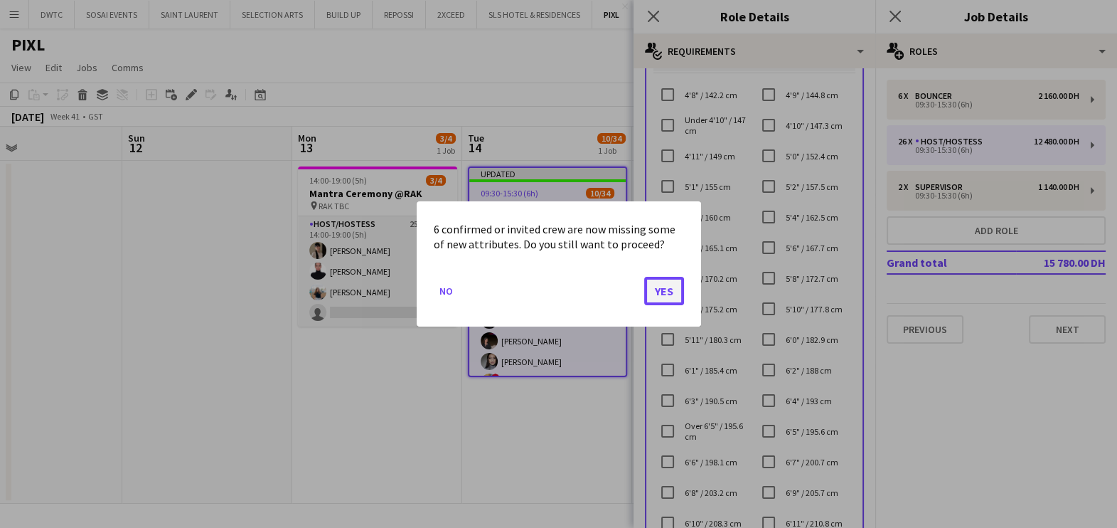
click at [668, 293] on button "Yes" at bounding box center [664, 291] width 40 height 28
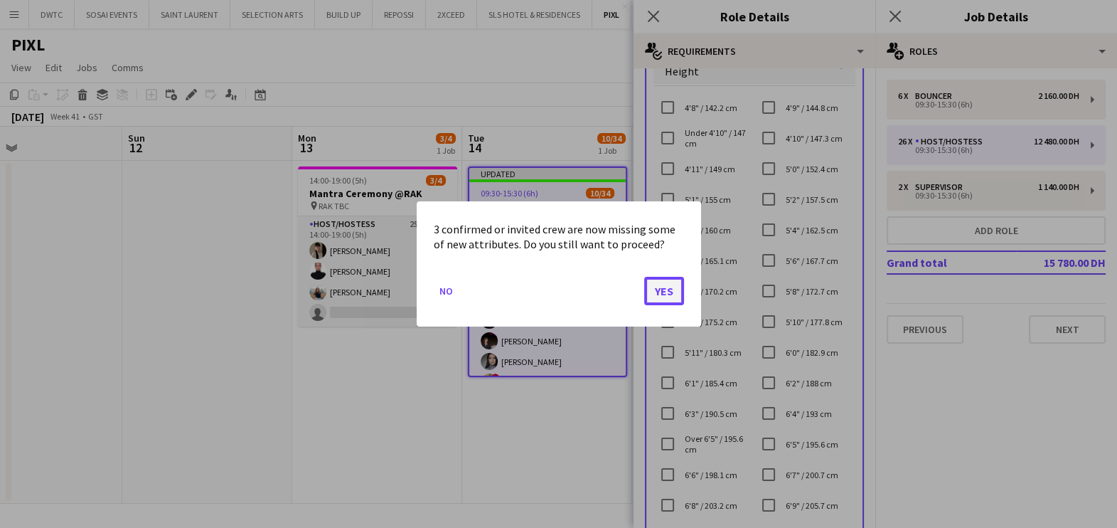
click at [657, 284] on button "Yes" at bounding box center [664, 291] width 40 height 28
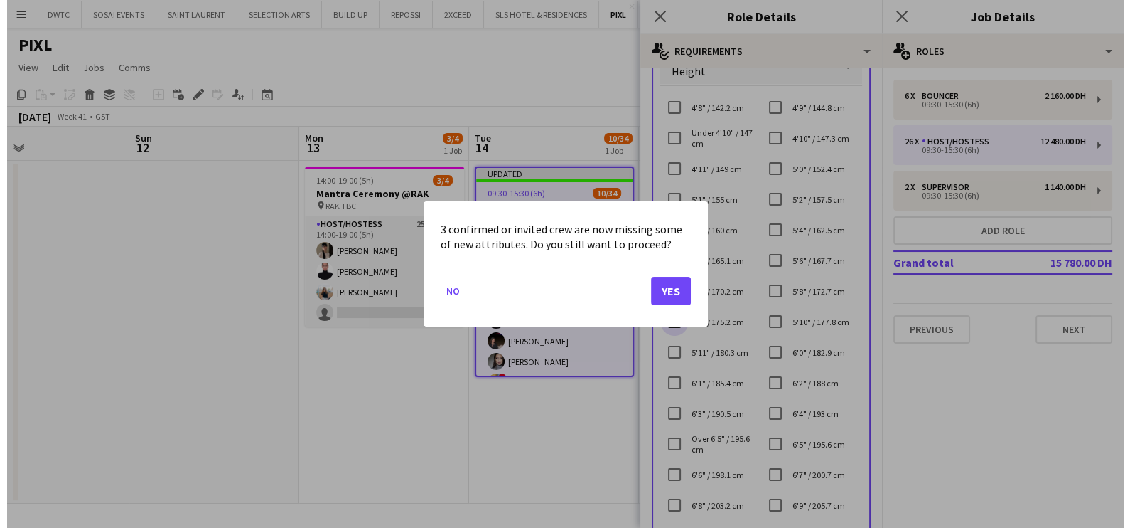
scroll to position [237, 0]
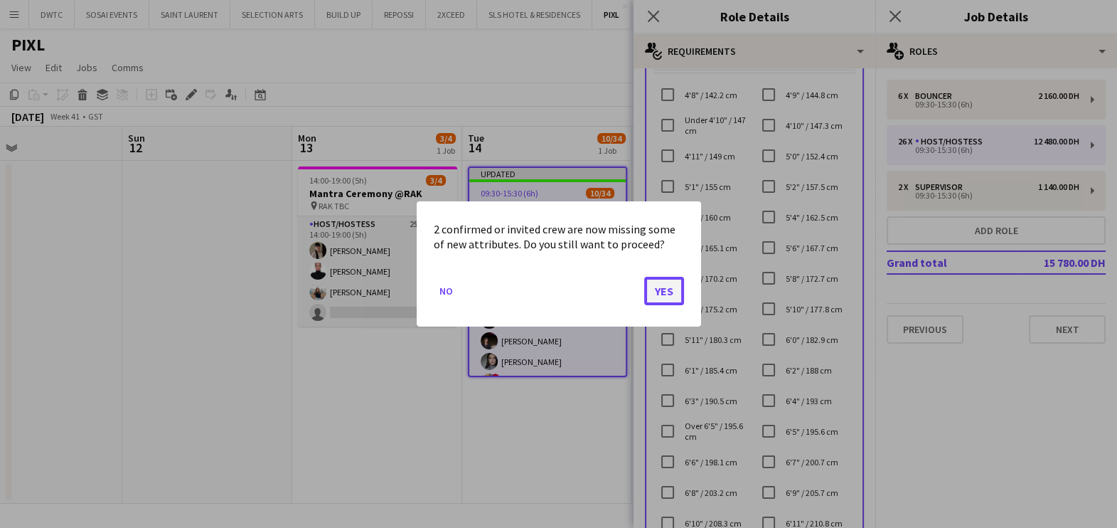
click at [674, 287] on button "Yes" at bounding box center [664, 291] width 40 height 28
click at [671, 288] on button "Yes" at bounding box center [664, 291] width 40 height 28
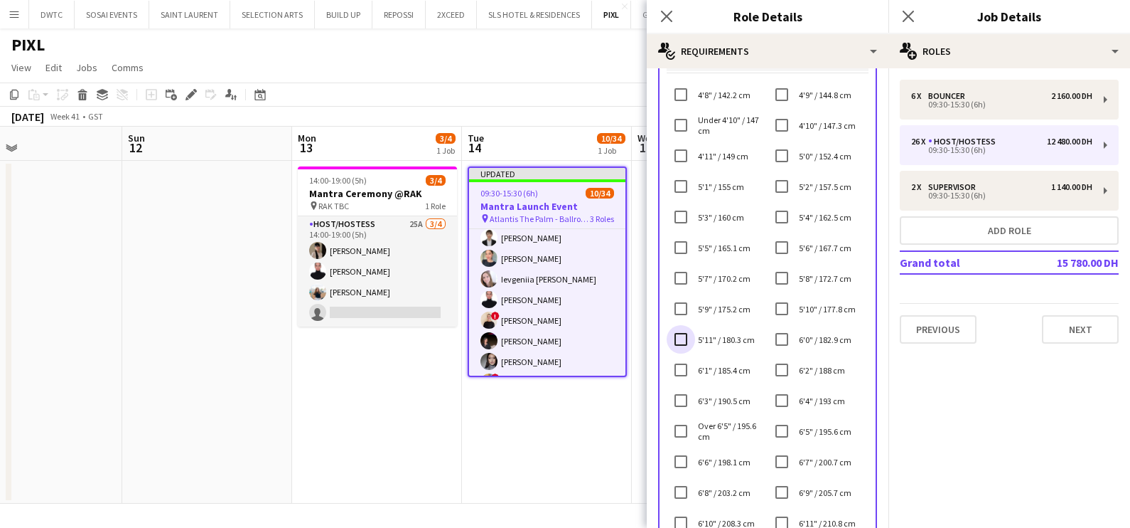
scroll to position [424, 0]
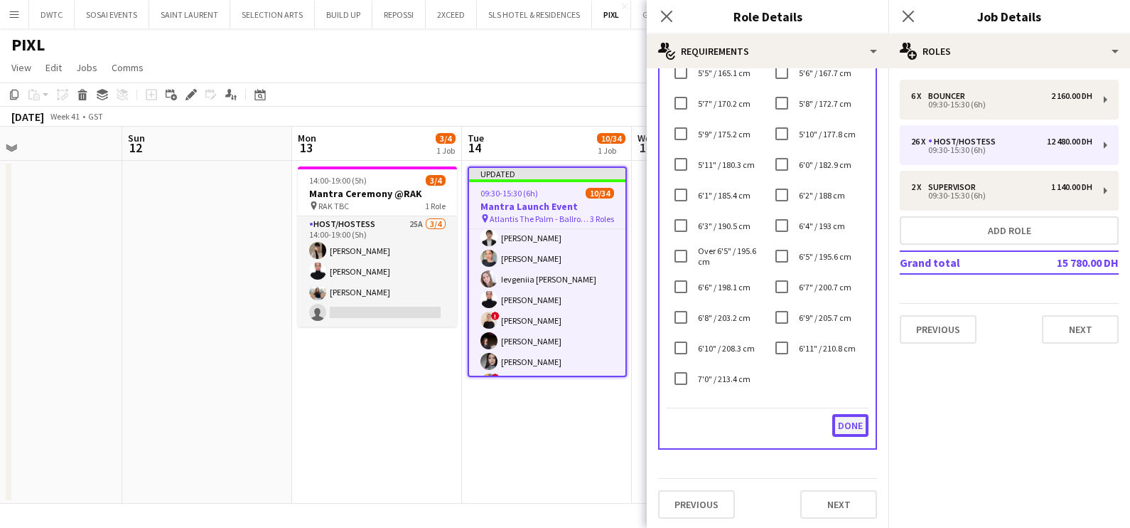
click at [833, 422] on button "Done" at bounding box center [851, 425] width 36 height 23
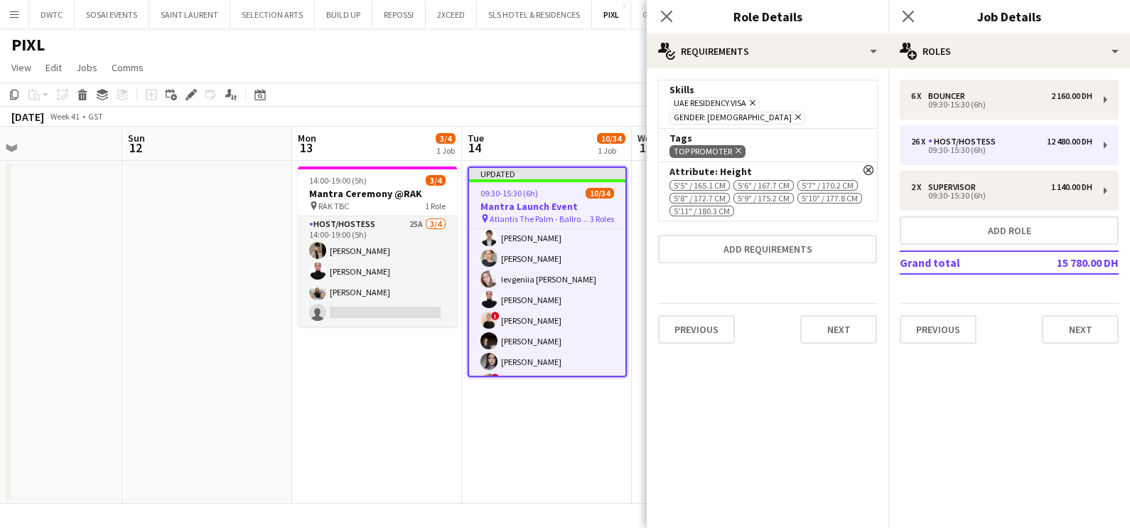
click at [537, 455] on app-date-cell "Updated 09:30-15:30 (6h) 10/34 Mantra Launch Event pin Atlantis The Palm - Ball…" at bounding box center [547, 332] width 170 height 343
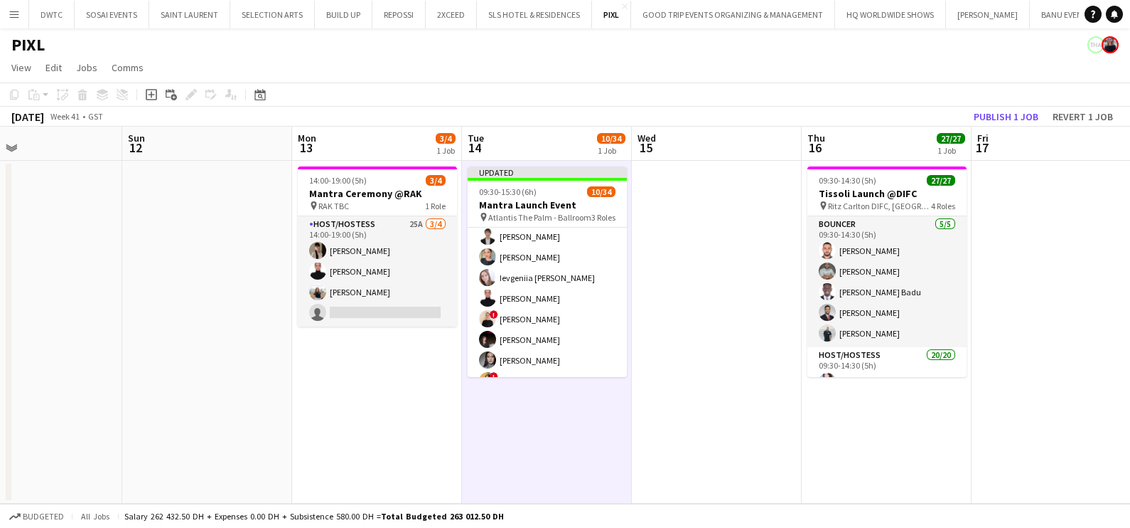
click at [1021, 127] on app-board-header-date "Fri 17" at bounding box center [1057, 144] width 170 height 34
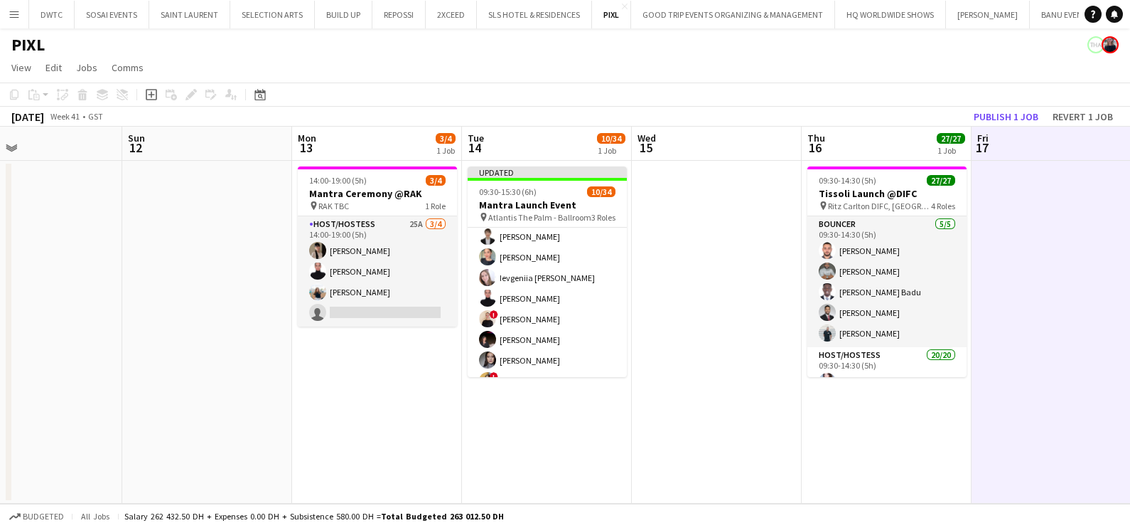
click at [1023, 106] on app-toolbar "Copy Paste Paste Ctrl+V Paste with crew Ctrl+Shift+V Paste linked Job Delete Gr…" at bounding box center [565, 94] width 1130 height 24
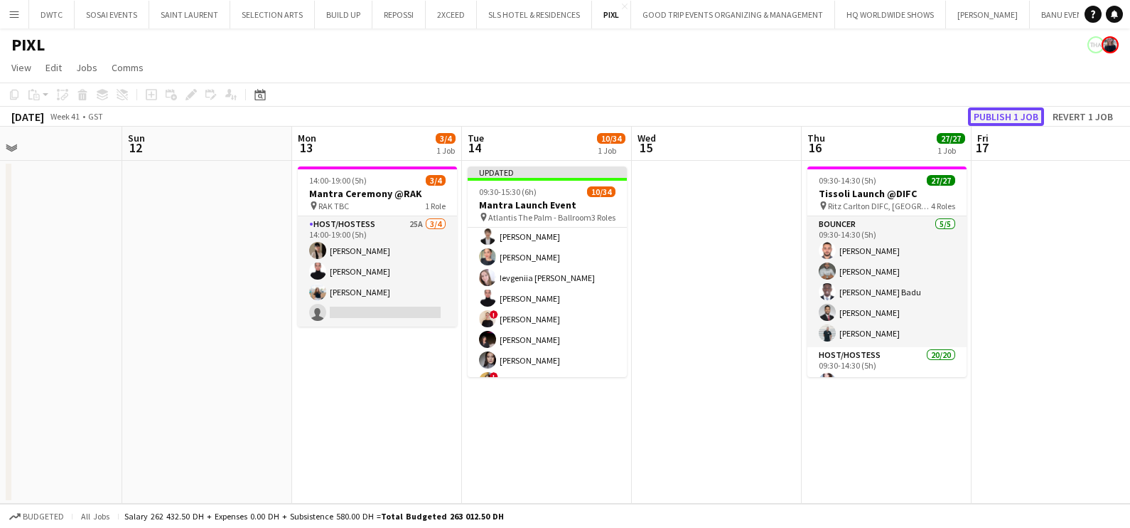
click at [1022, 111] on button "Publish 1 job" at bounding box center [1006, 116] width 76 height 18
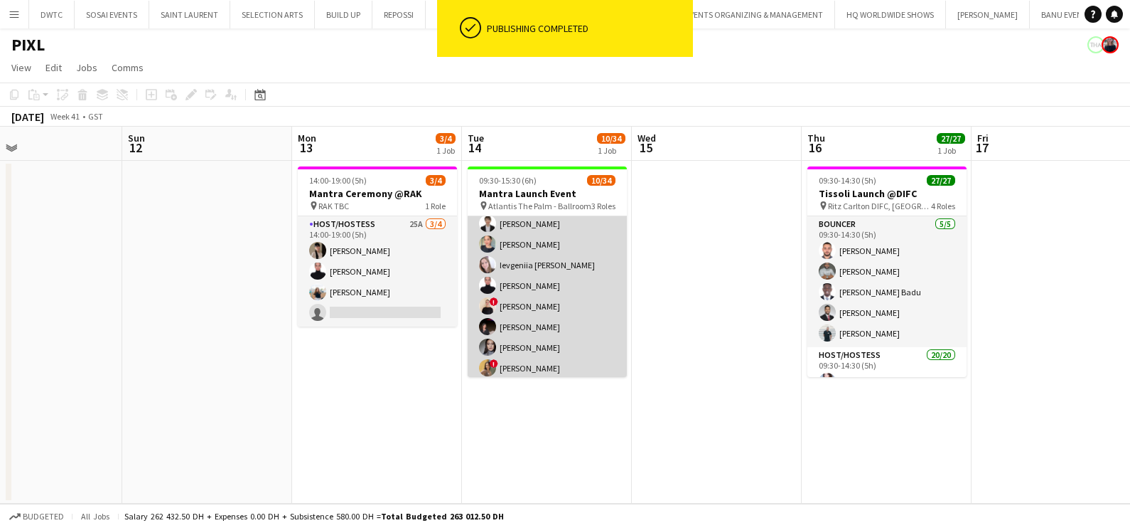
scroll to position [90, 0]
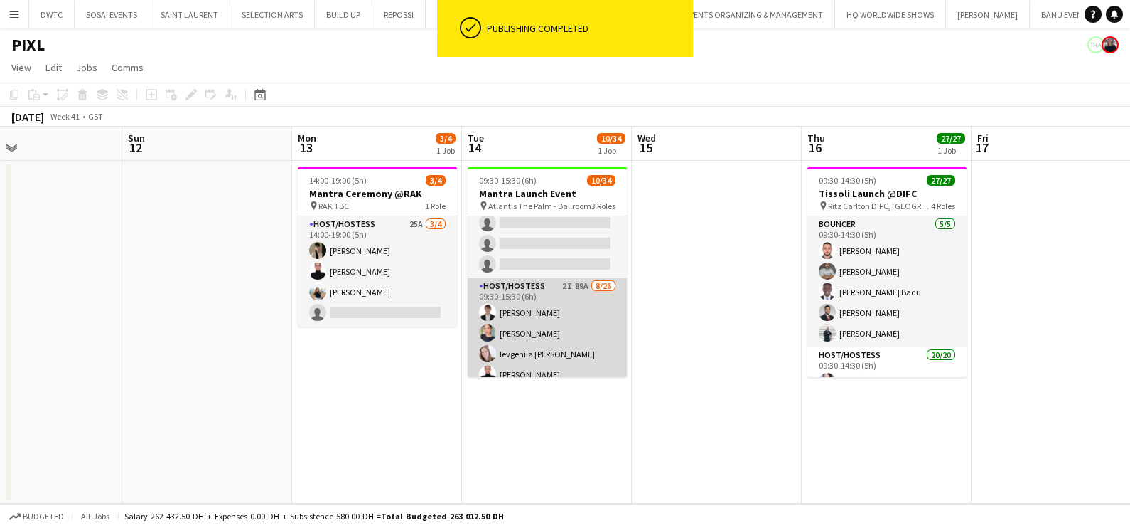
drag, startPoint x: 544, startPoint y: 306, endPoint x: 675, endPoint y: 261, distance: 138.3
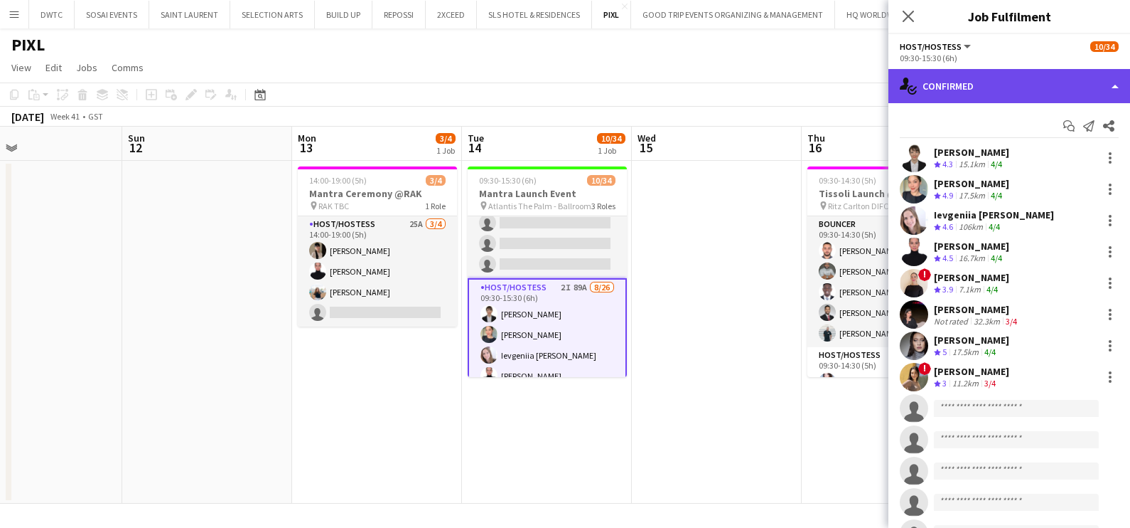
click at [1008, 78] on div "single-neutral-actions-check-2 Confirmed" at bounding box center [1010, 86] width 242 height 34
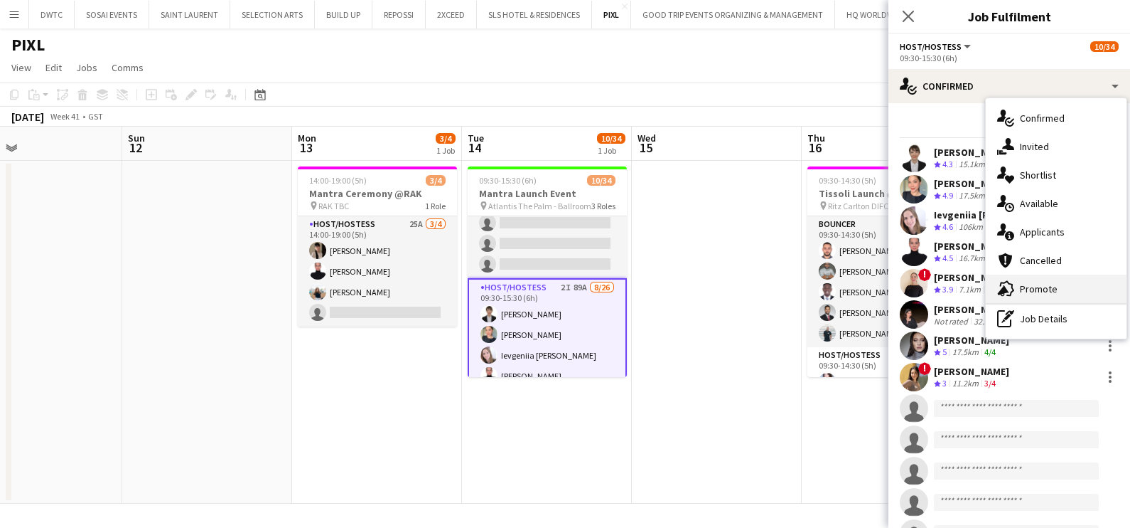
click at [1039, 285] on span "Promote" at bounding box center [1039, 288] width 38 height 13
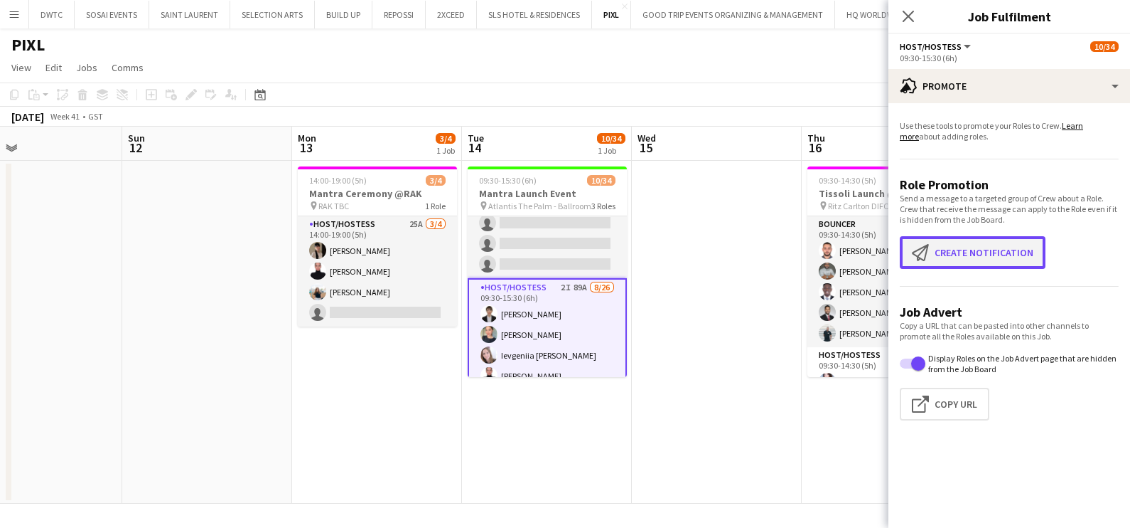
click at [968, 245] on button "Create notification Create notification" at bounding box center [973, 252] width 146 height 33
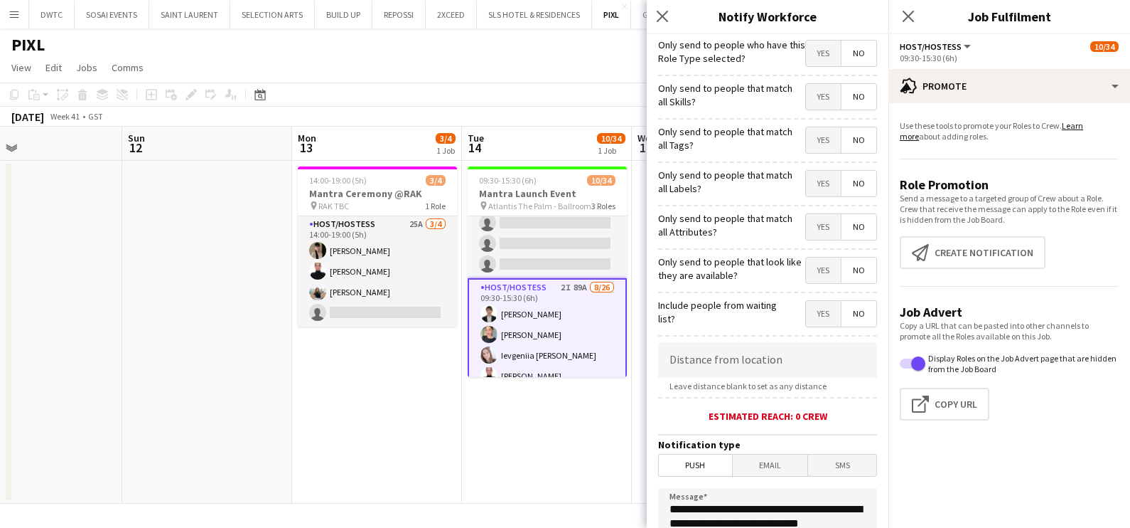
click at [811, 89] on span "Yes" at bounding box center [823, 97] width 35 height 26
click at [811, 135] on span "Yes" at bounding box center [823, 140] width 35 height 26
click at [806, 185] on span "Yes" at bounding box center [823, 184] width 35 height 26
click at [806, 232] on span "Yes" at bounding box center [823, 227] width 35 height 26
click at [806, 275] on span "Yes" at bounding box center [823, 270] width 35 height 26
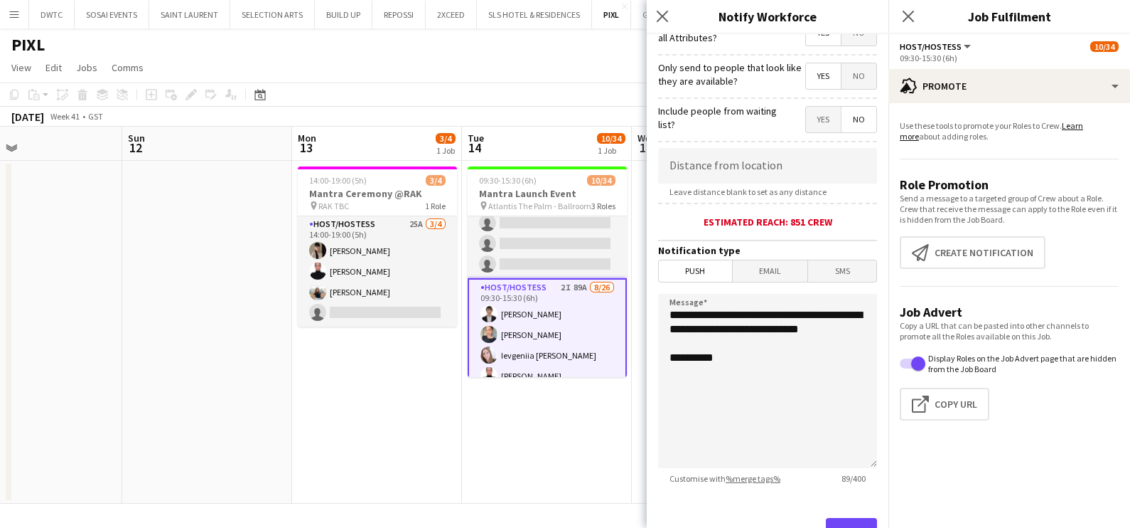
scroll to position [252, 0]
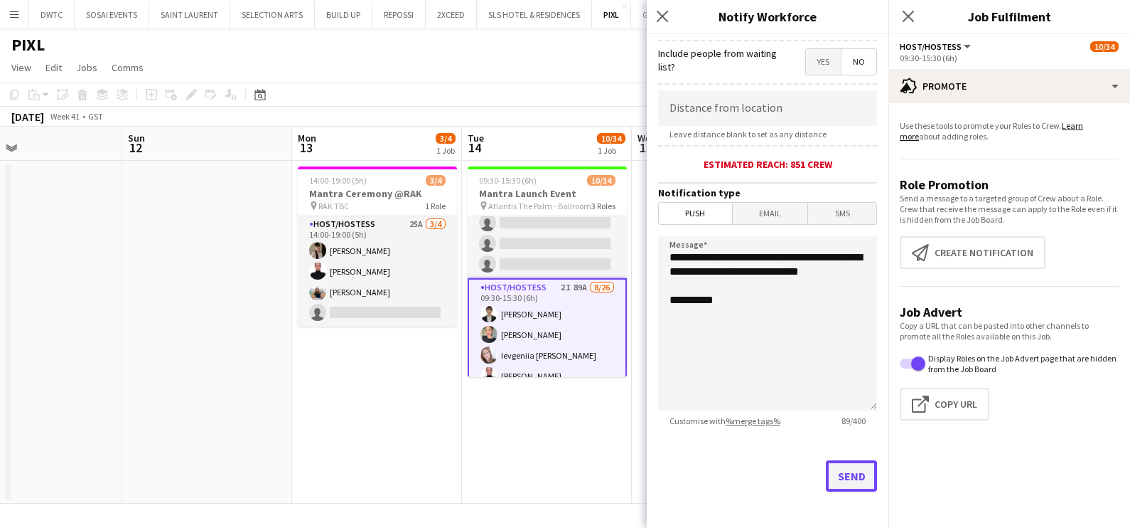
click at [840, 473] on button "Send" at bounding box center [851, 475] width 51 height 31
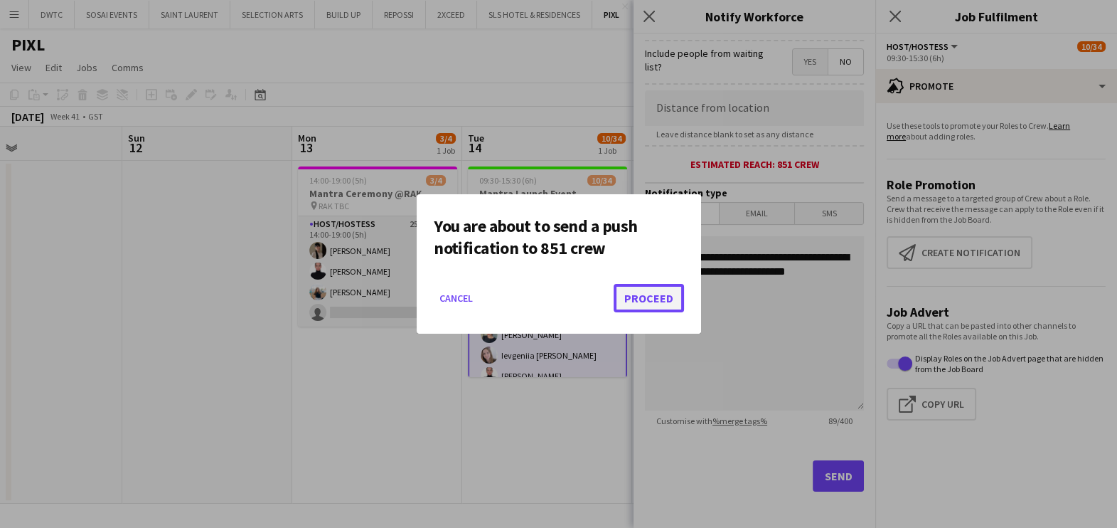
click at [658, 300] on button "Proceed" at bounding box center [649, 298] width 70 height 28
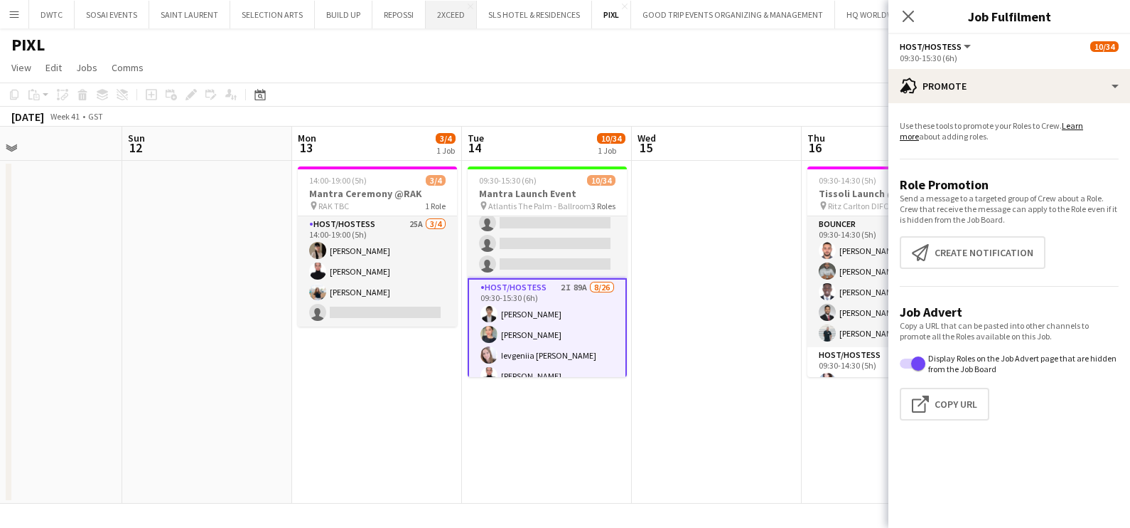
click at [456, 18] on button "2XCEED Close" at bounding box center [451, 15] width 51 height 28
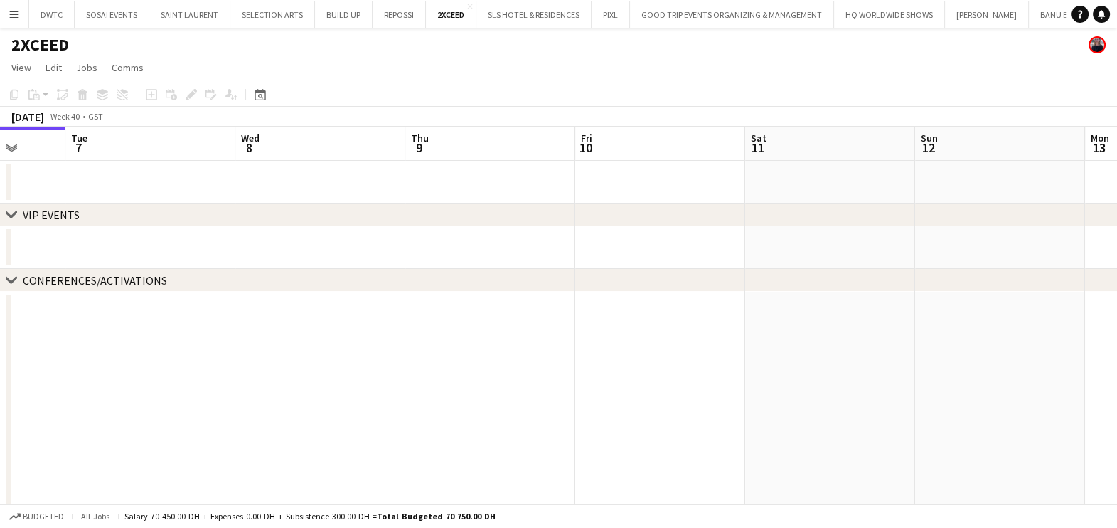
click at [406, 320] on app-calendar-viewport "Fri 3 Sat 4 Sun 5 Mon 6 Tue 7 Wed 8 Thu 9 Fri 10 Sat 11 Sun 12 Mon 13 Tue 14 0/…" at bounding box center [558, 332] width 1117 height 410
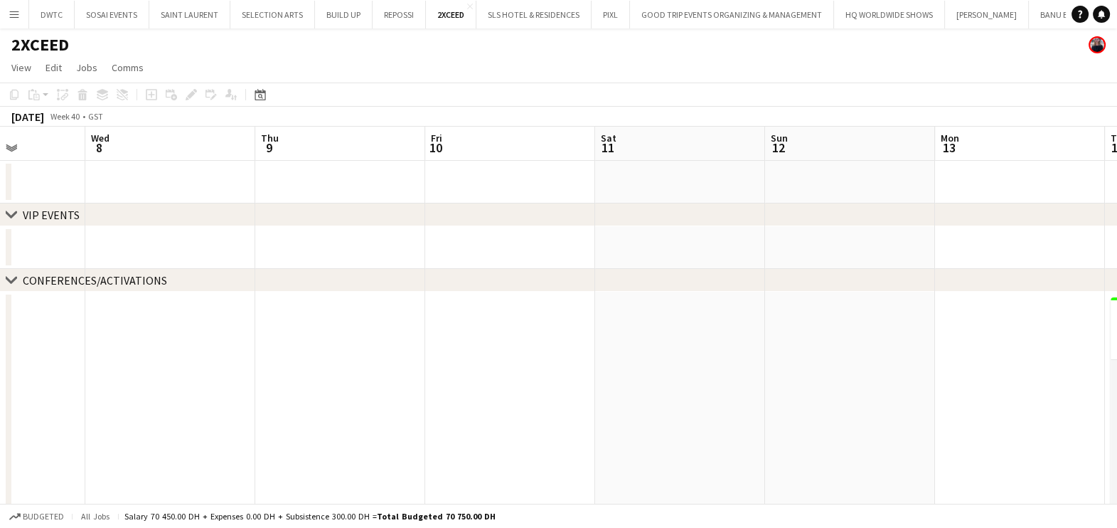
drag, startPoint x: 513, startPoint y: 321, endPoint x: 316, endPoint y: 331, distance: 197.2
click at [316, 331] on app-calendar-viewport "Sat 4 Sun 5 Mon 6 Tue 7 Wed 8 Thu 9 Fri 10 Sat 11 Sun 12 Mon 13 Tue 14 0/21 1 J…" at bounding box center [558, 332] width 1117 height 410
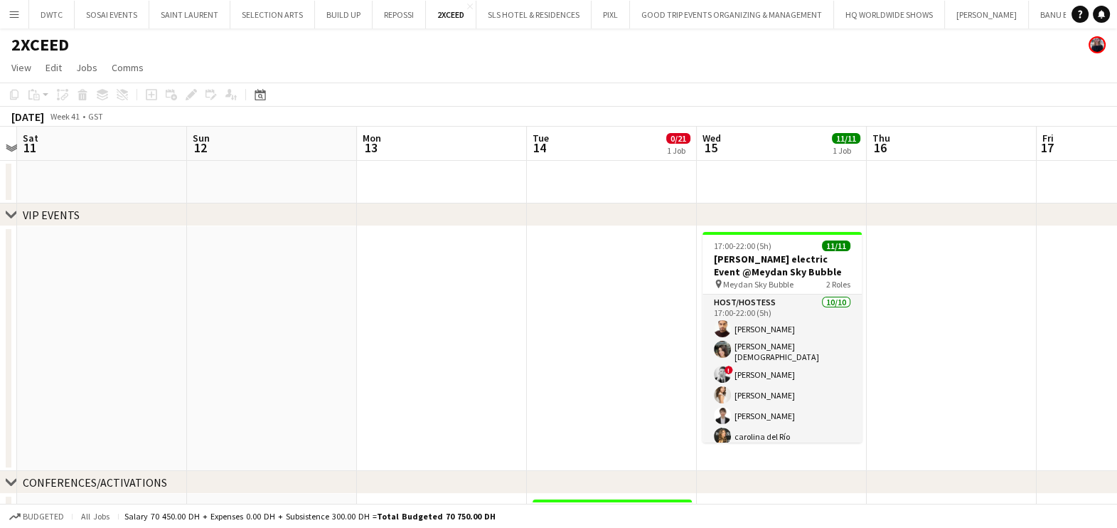
scroll to position [0, 489]
drag, startPoint x: 766, startPoint y: 444, endPoint x: 487, endPoint y: 442, distance: 279.4
click at [487, 442] on app-calendar-viewport "Wed 8 Thu 9 Fri 10 Sat 11 Sun 12 Mon 13 Tue 14 0/21 1 Job Wed 15 11/11 1 Job Th…" at bounding box center [558, 432] width 1117 height 611
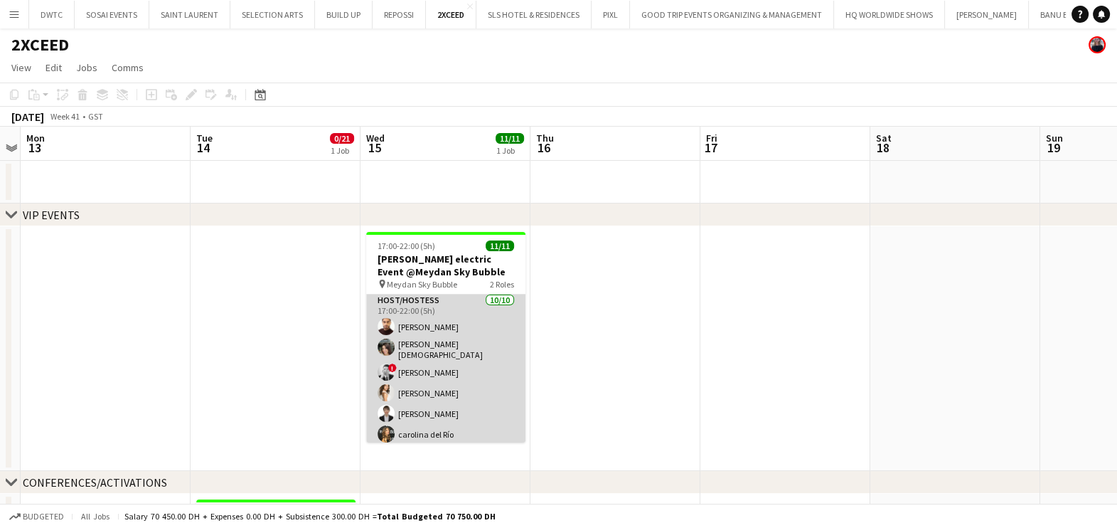
scroll to position [0, 0]
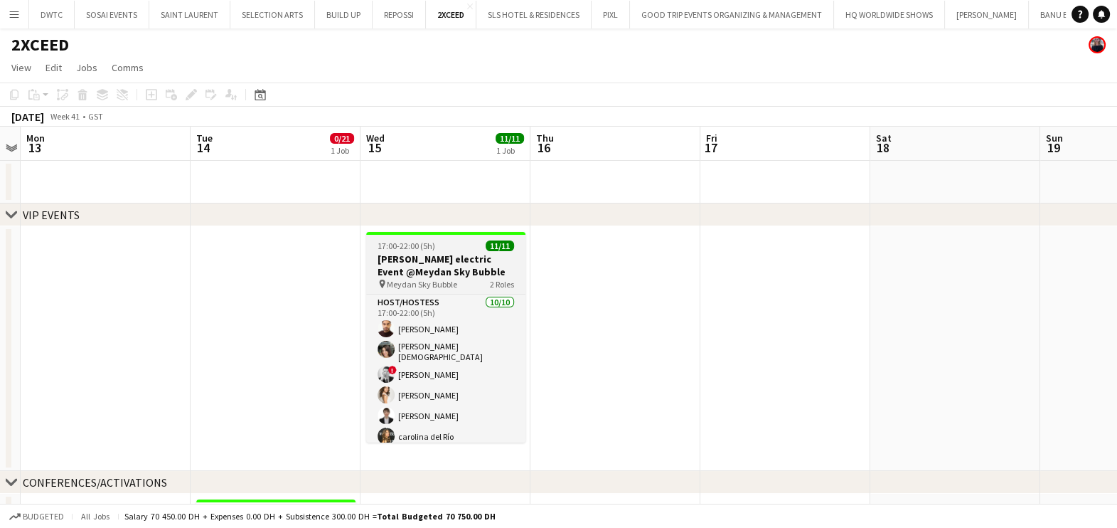
click at [465, 258] on h3 "[PERSON_NAME] electric Event @Meydan Sky Bubble" at bounding box center [445, 265] width 159 height 26
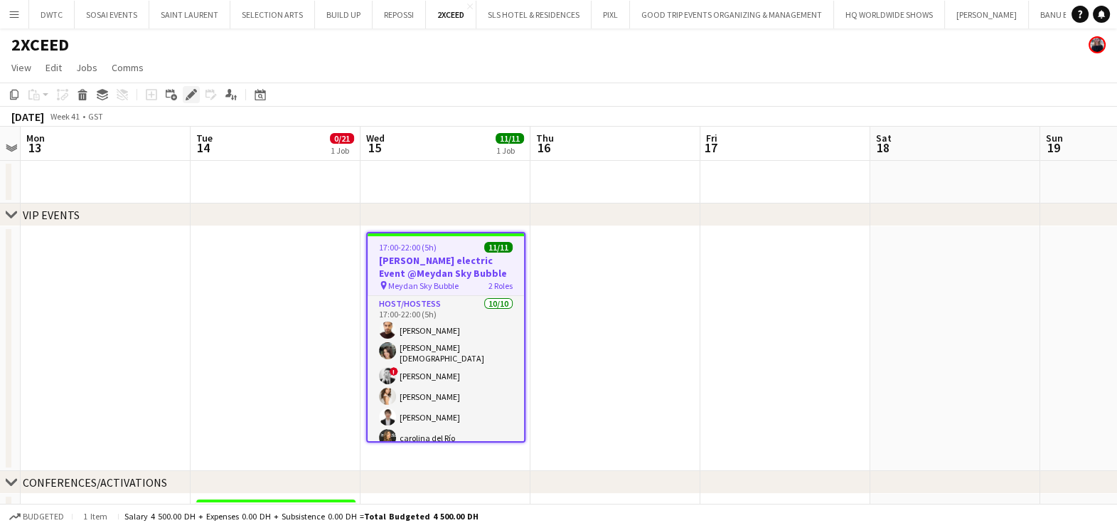
click at [186, 97] on icon "Edit" at bounding box center [191, 94] width 11 height 11
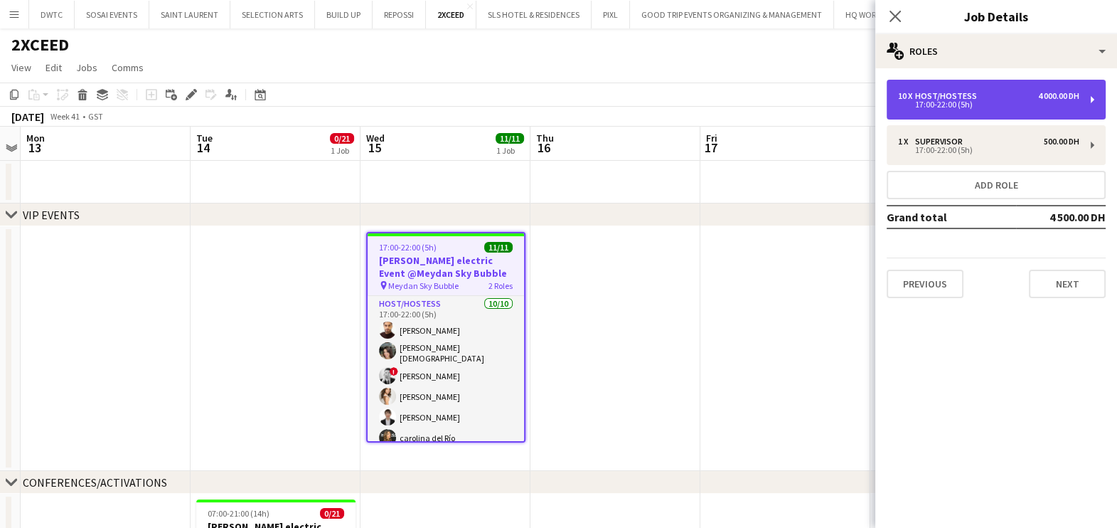
click at [948, 103] on div "17:00-22:00 (5h)" at bounding box center [988, 104] width 181 height 7
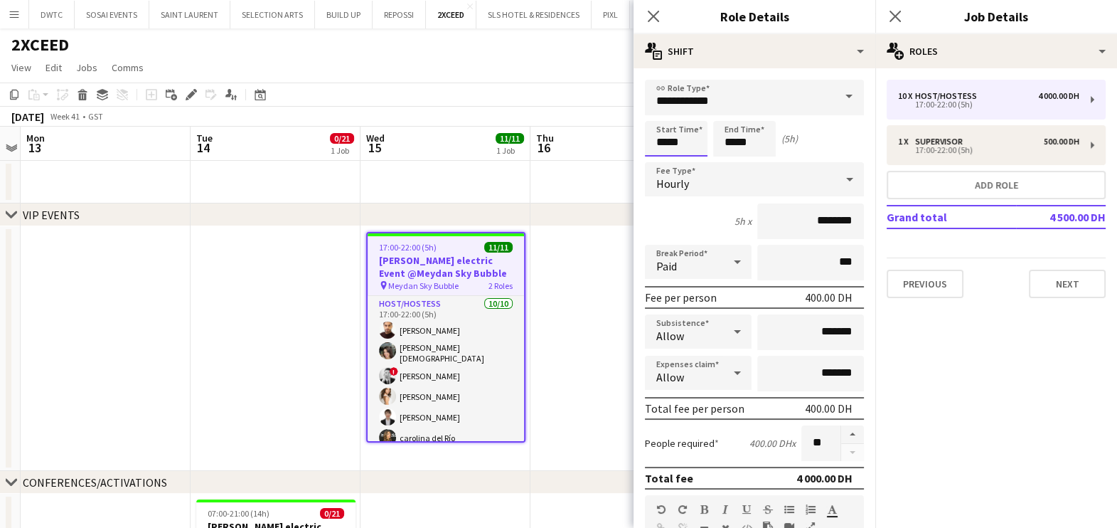
click at [673, 137] on app-time-picker "*****" at bounding box center [676, 142] width 63 height 11
type input "*****"
click at [663, 112] on div at bounding box center [662, 114] width 28 height 14
click at [748, 130] on input "*****" at bounding box center [744, 139] width 63 height 36
click at [729, 113] on div at bounding box center [730, 114] width 28 height 14
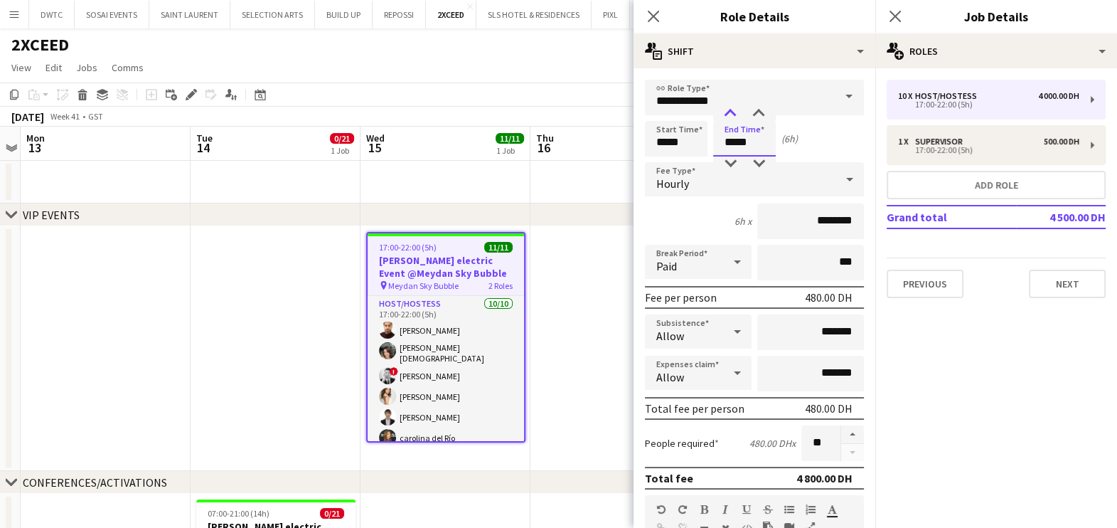
click at [729, 113] on div at bounding box center [730, 114] width 28 height 14
click at [758, 110] on div at bounding box center [758, 114] width 28 height 14
type input "*****"
click at [758, 110] on div at bounding box center [758, 114] width 28 height 14
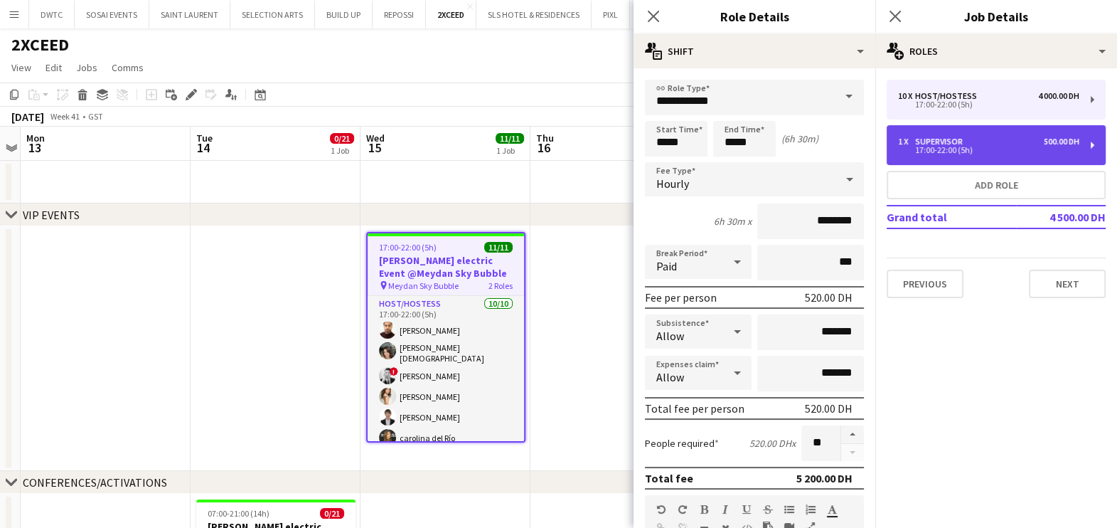
click at [948, 147] on div "17:00-22:00 (5h)" at bounding box center [988, 149] width 181 height 7
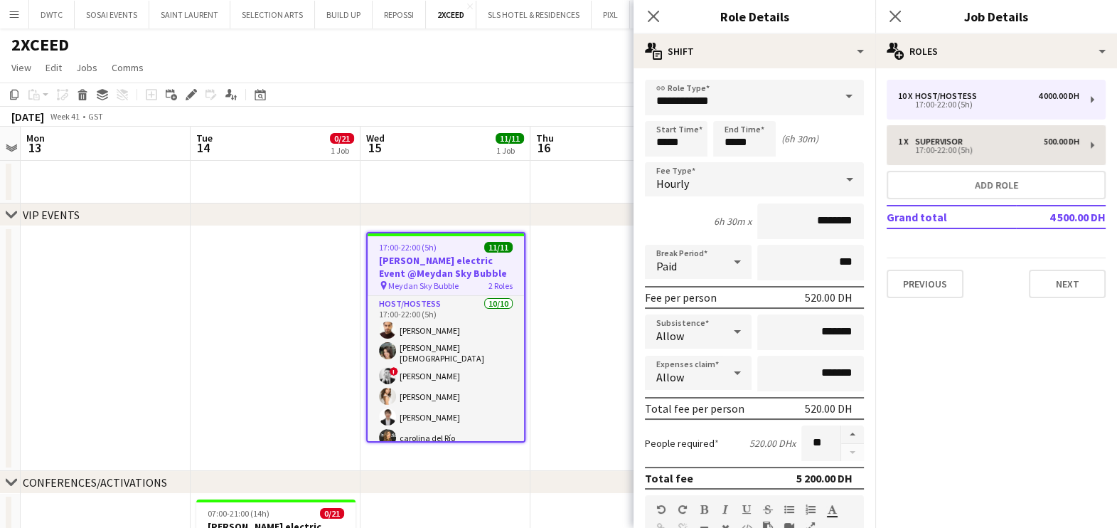
type input "**********"
type input "*****"
type input "*********"
type input "*"
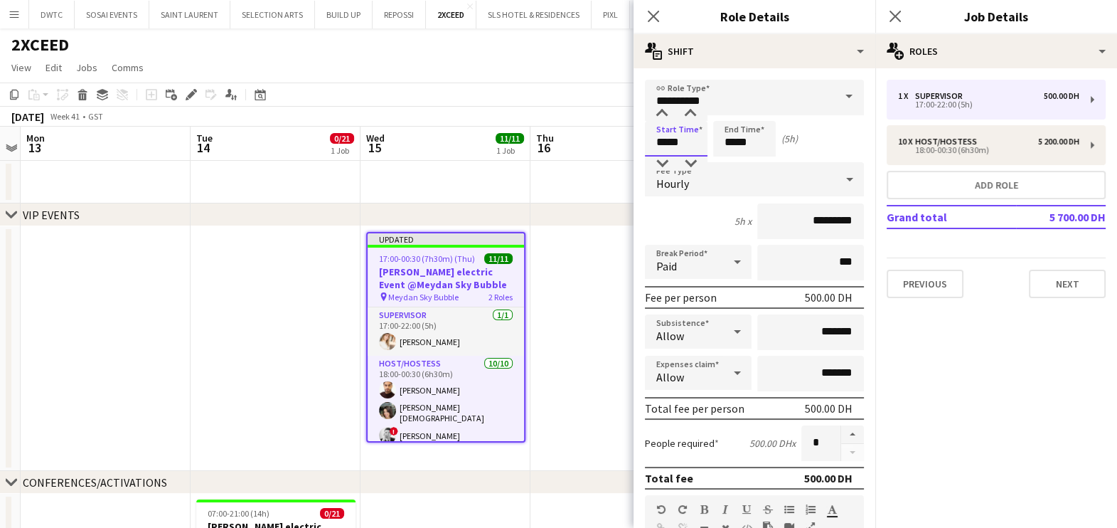
click at [686, 139] on input "*****" at bounding box center [676, 139] width 63 height 36
type input "*****"
click at [660, 110] on div at bounding box center [662, 114] width 28 height 14
click at [743, 141] on input "*****" at bounding box center [744, 139] width 63 height 36
click at [729, 110] on div at bounding box center [730, 114] width 28 height 14
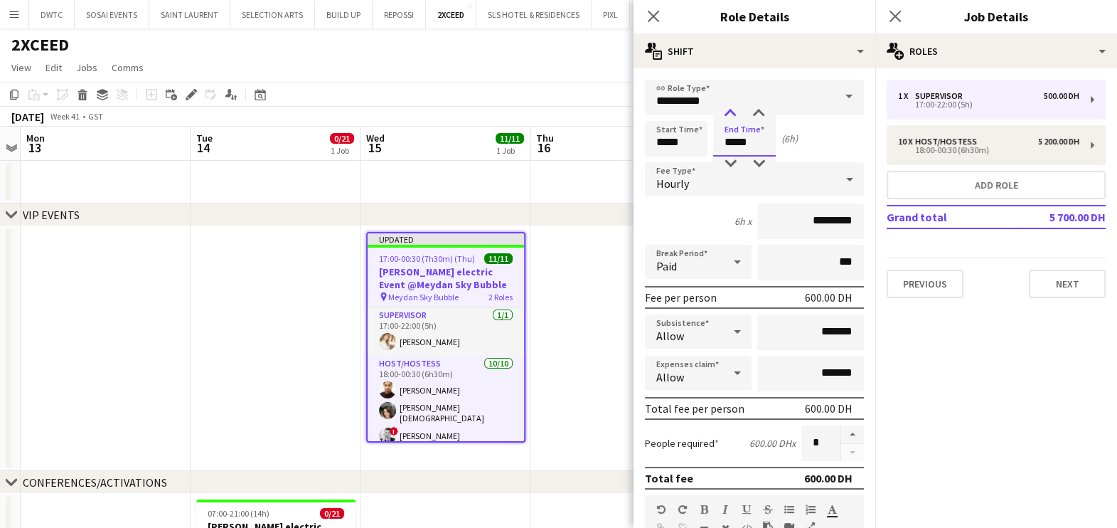
click at [729, 110] on div at bounding box center [730, 114] width 28 height 14
click at [759, 109] on div at bounding box center [758, 114] width 28 height 14
type input "*****"
click at [759, 109] on div at bounding box center [758, 114] width 28 height 14
click at [569, 360] on app-date-cell at bounding box center [615, 348] width 170 height 245
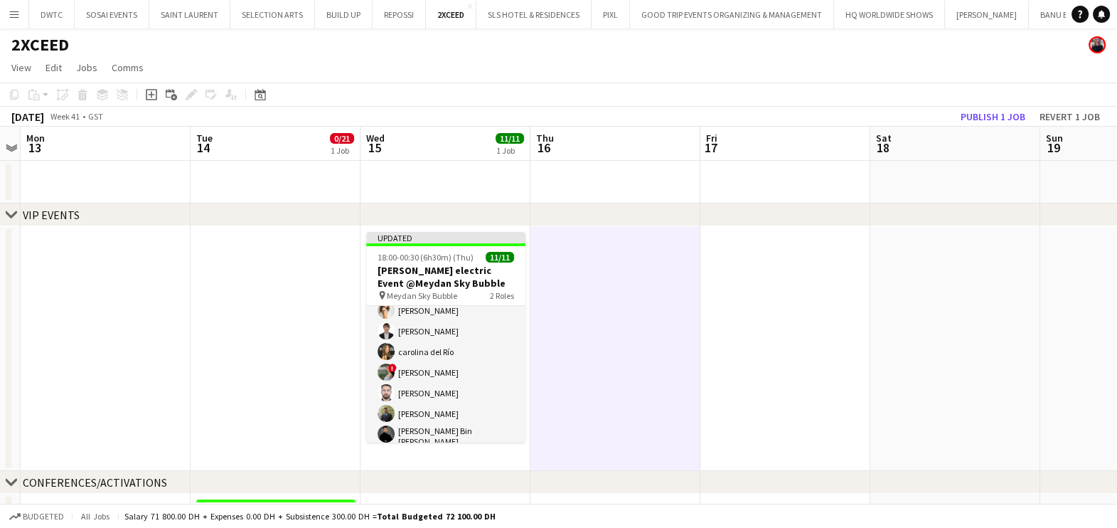
scroll to position [145, 0]
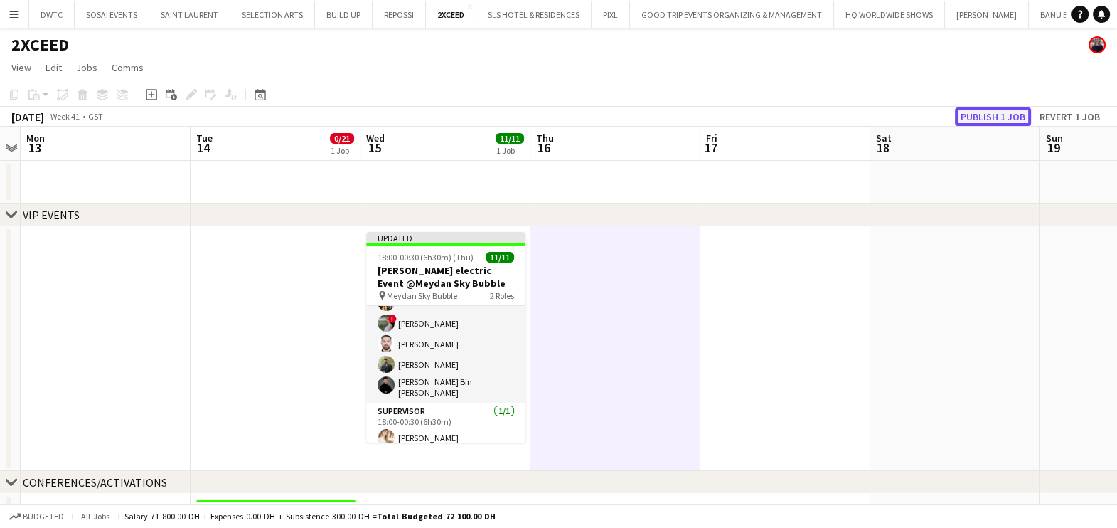
click at [990, 122] on button "Publish 1 job" at bounding box center [993, 116] width 76 height 18
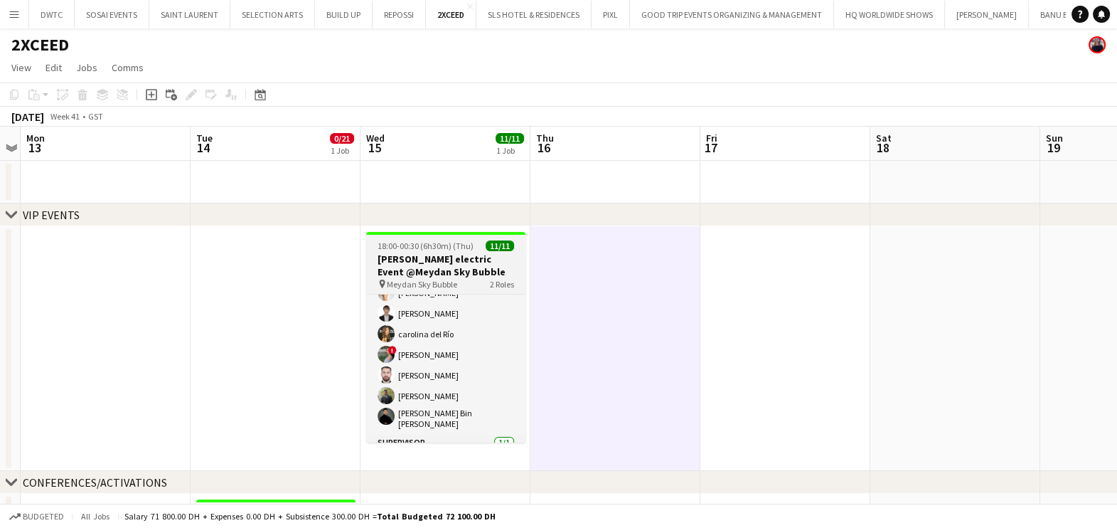
scroll to position [129, 0]
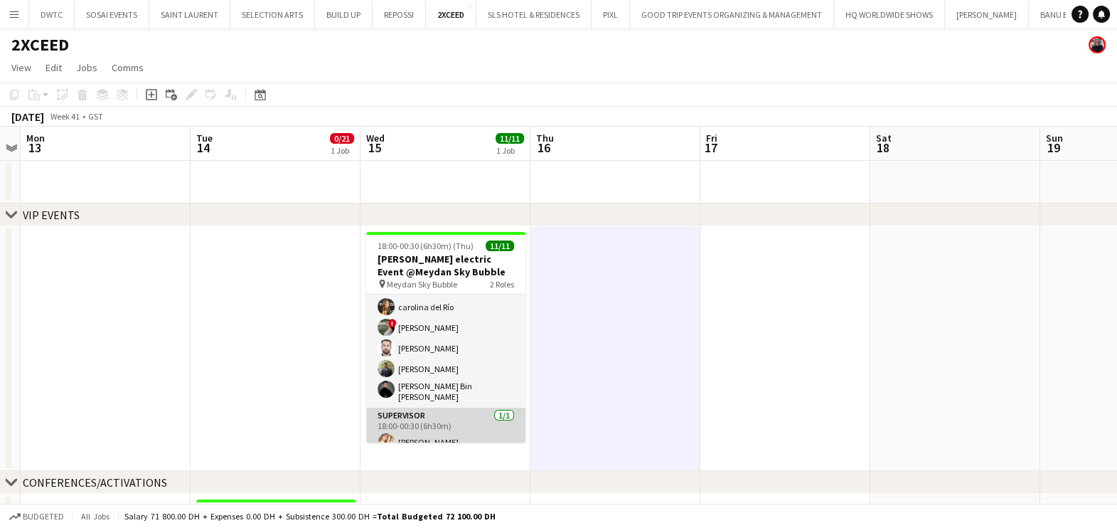
click at [464, 424] on app-card-role "Supervisor 1/1 18:00-00:30 (6h30m) Anastasiia Iemelianova" at bounding box center [445, 431] width 159 height 48
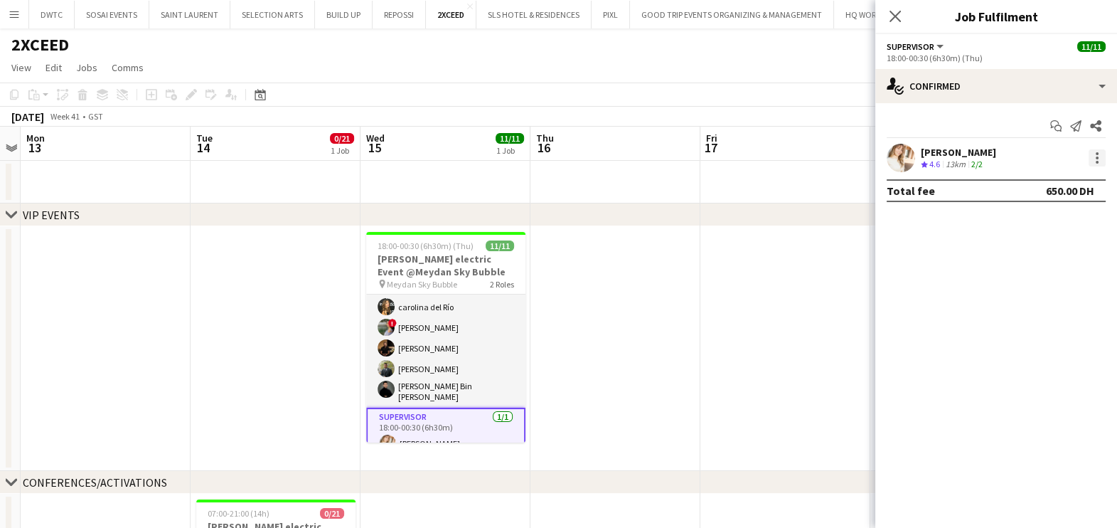
click at [1101, 161] on div at bounding box center [1096, 157] width 17 height 17
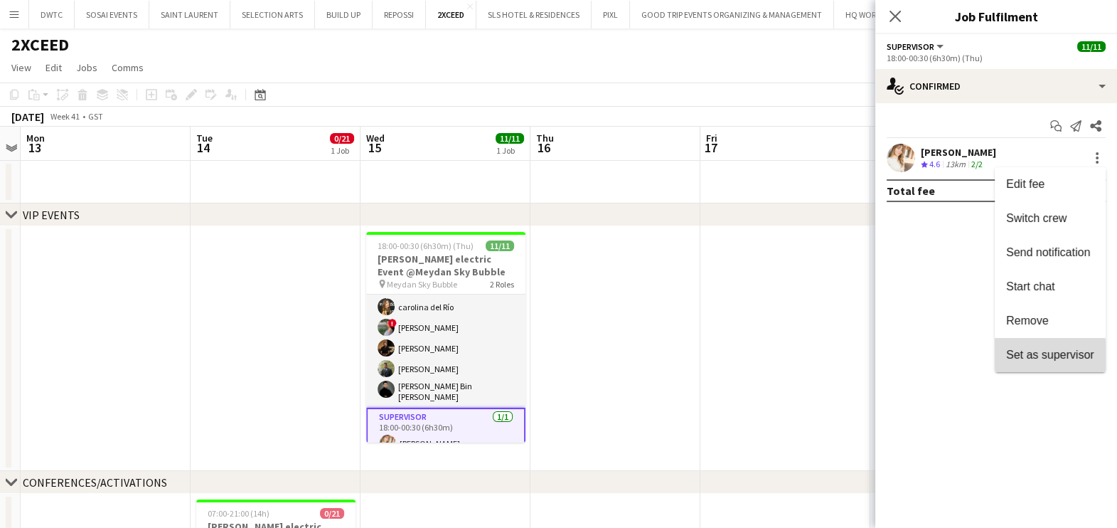
click at [1019, 362] on button "Set as supervisor" at bounding box center [1050, 355] width 111 height 34
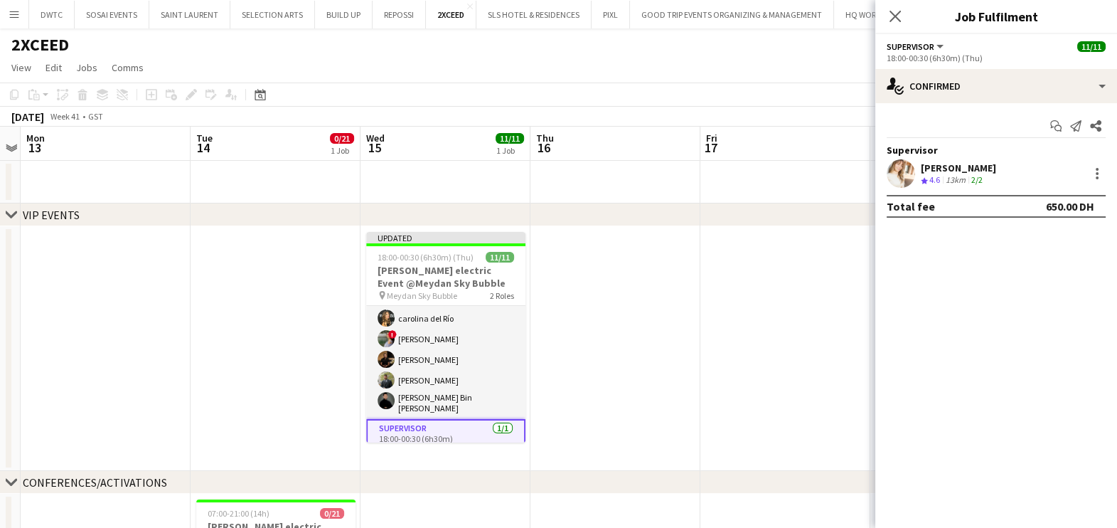
click at [715, 335] on app-date-cell at bounding box center [785, 348] width 170 height 245
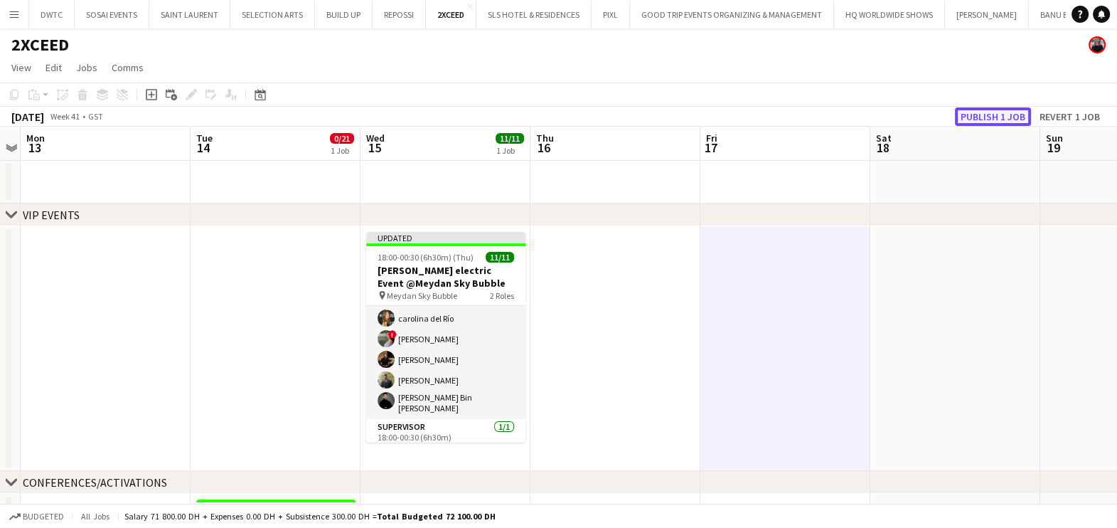
click at [986, 114] on button "Publish 1 job" at bounding box center [993, 116] width 76 height 18
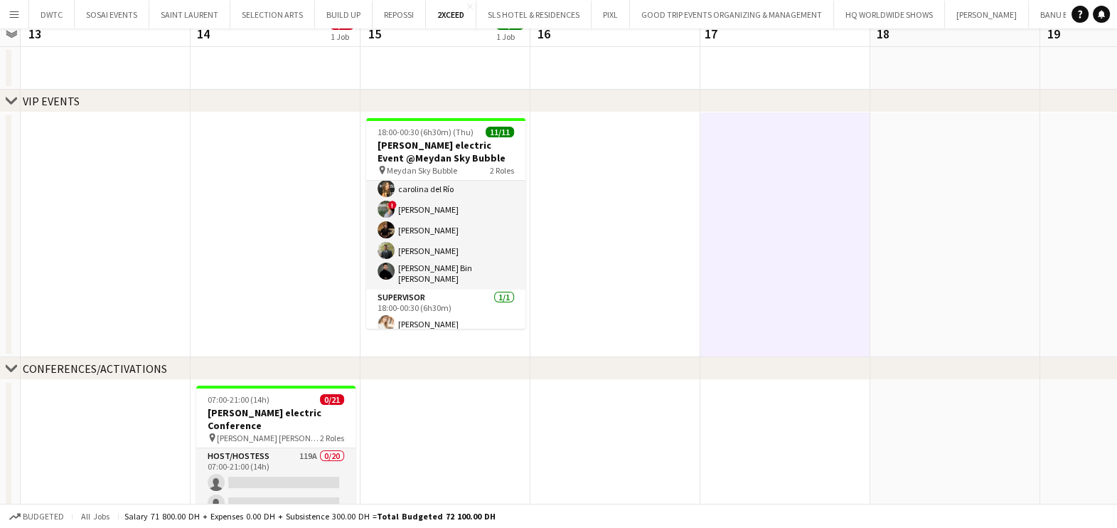
scroll to position [232, 0]
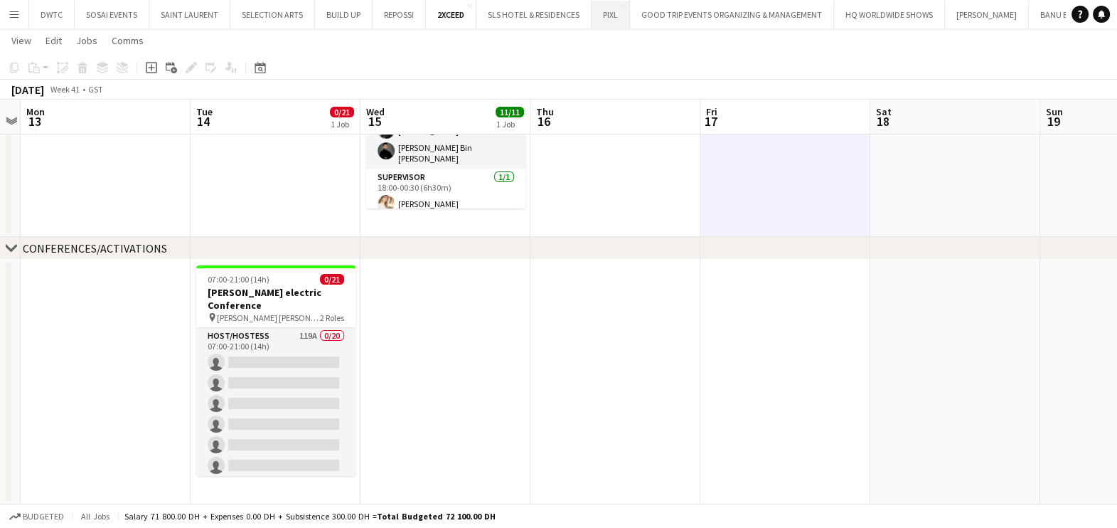
click at [606, 17] on button "PIXL Close" at bounding box center [611, 15] width 38 height 28
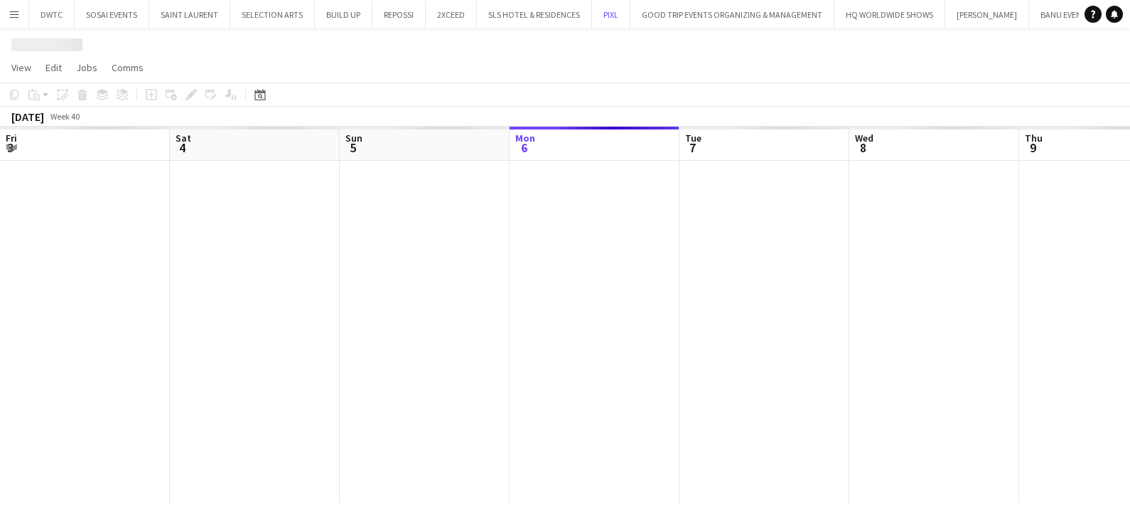
scroll to position [0, 340]
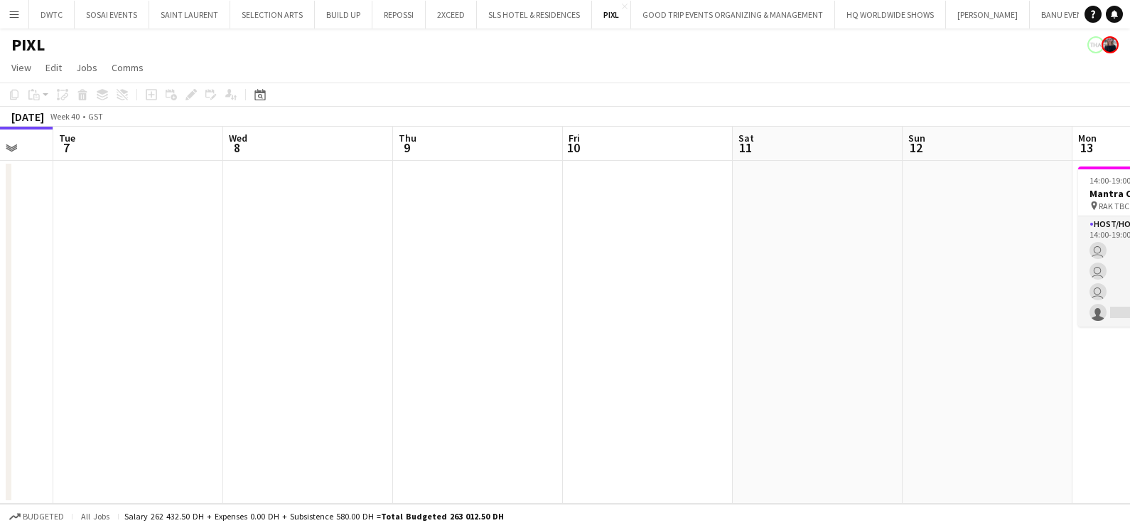
drag, startPoint x: 946, startPoint y: 281, endPoint x: 318, endPoint y: 281, distance: 628.5
click at [318, 281] on app-calendar-viewport "Fri 3 Sat 4 Sun 5 Mon 6 Tue 7 Wed 8 Thu 9 Fri 10 Sat 11 Sun 12 Mon 13 3/4 1 Job…" at bounding box center [565, 315] width 1130 height 377
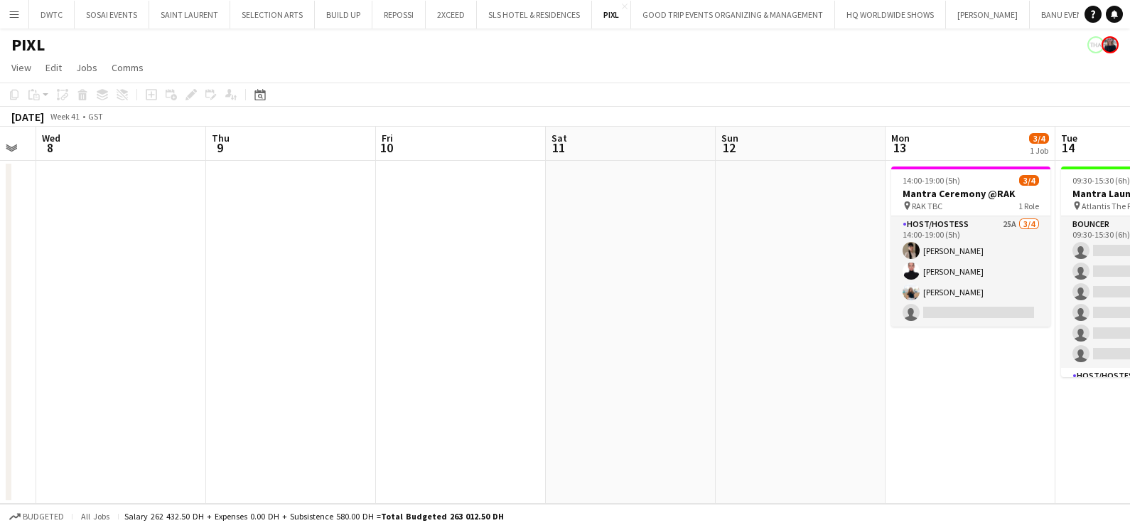
drag, startPoint x: 555, startPoint y: 426, endPoint x: 437, endPoint y: 415, distance: 118.5
click at [437, 415] on app-calendar-viewport "Sun 5 Mon 6 Tue 7 Wed 8 Thu 9 Fri 10 Sat 11 Sun 12 Mon 13 3/4 1 Job Tue 14 10/3…" at bounding box center [565, 315] width 1130 height 377
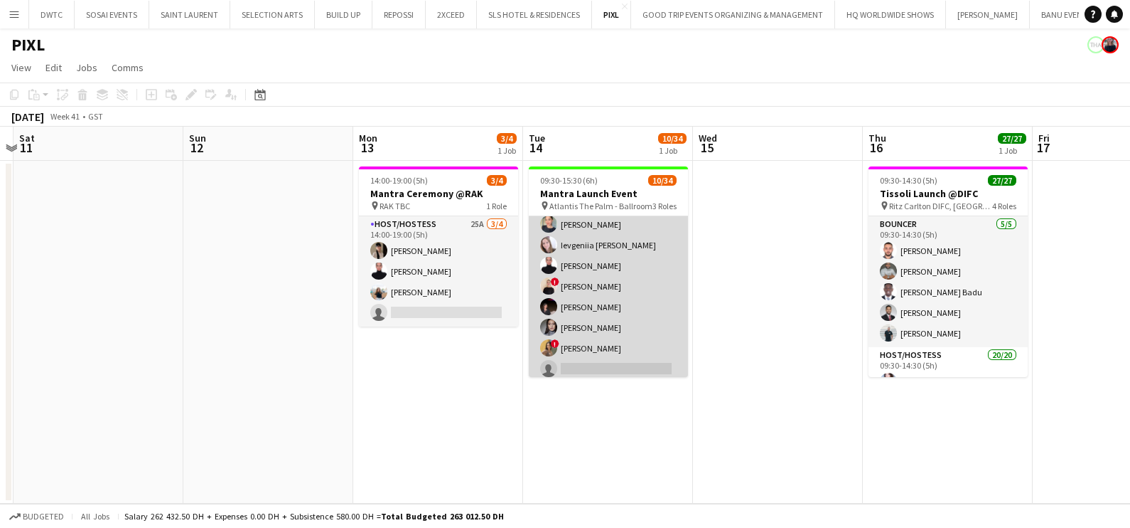
scroll to position [177, 0]
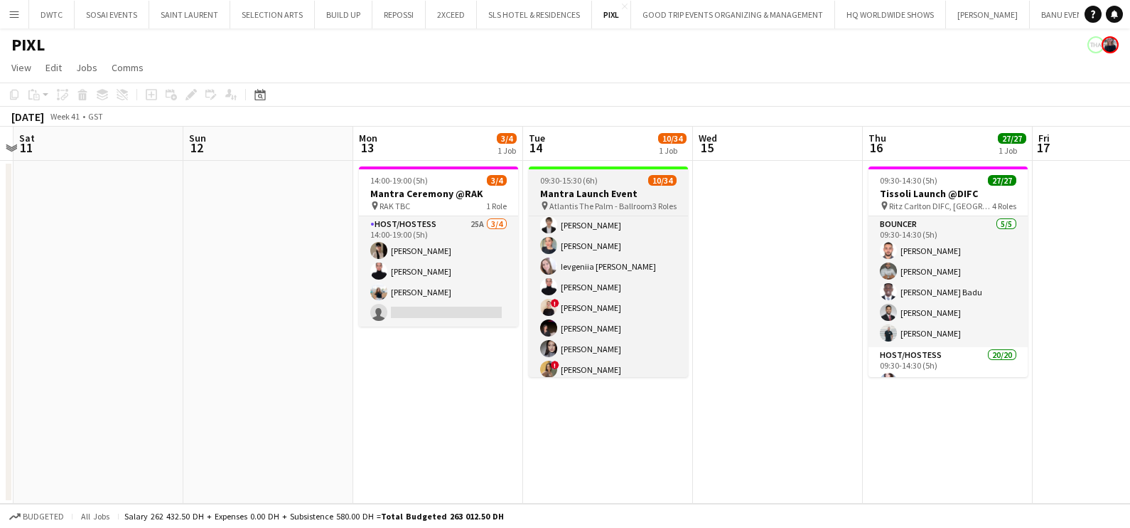
click at [608, 187] on h3 "Mantra Launch Event" at bounding box center [608, 193] width 159 height 13
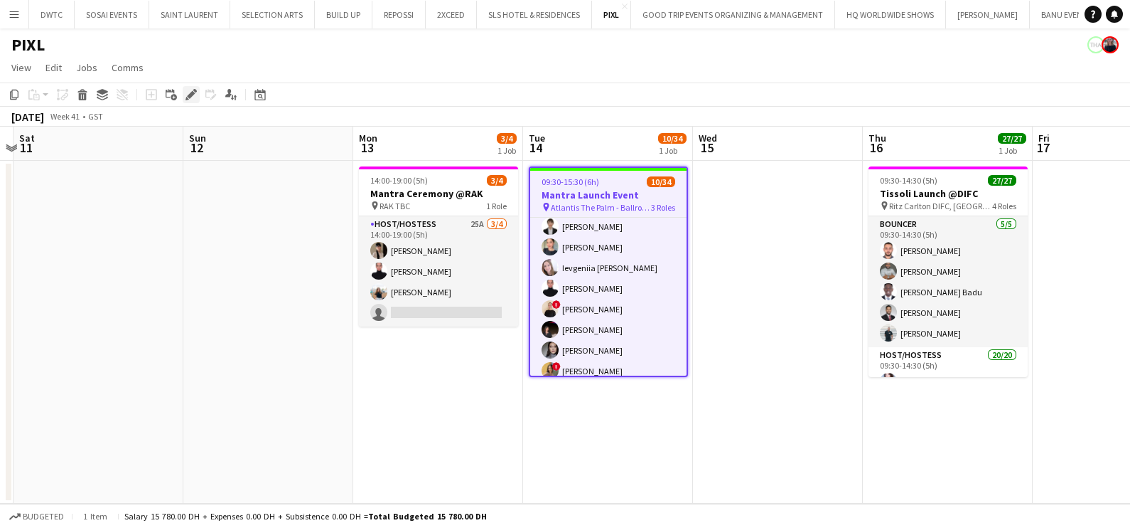
click at [188, 89] on icon "Edit" at bounding box center [191, 94] width 11 height 11
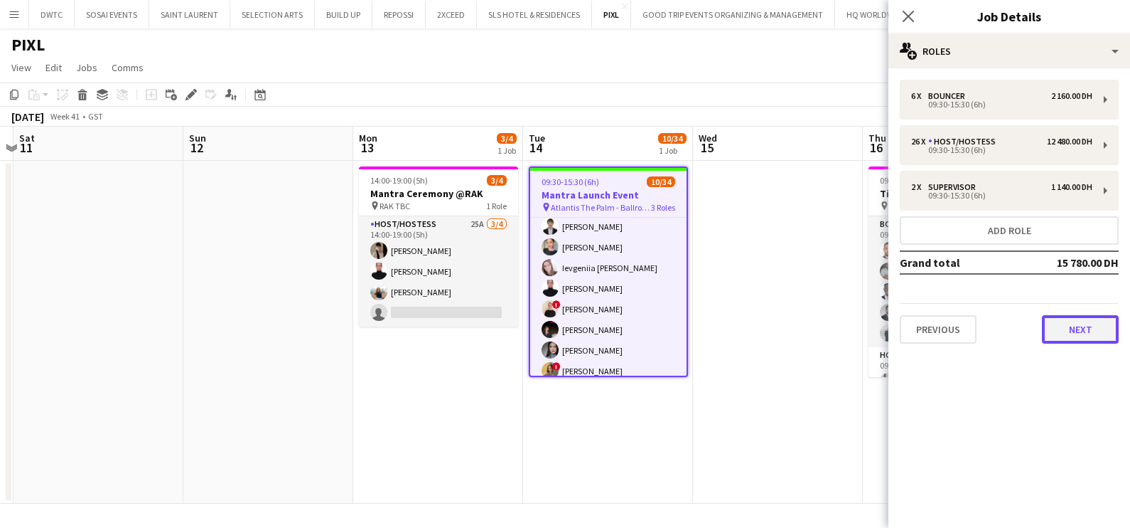
click at [1079, 322] on button "Next" at bounding box center [1080, 329] width 77 height 28
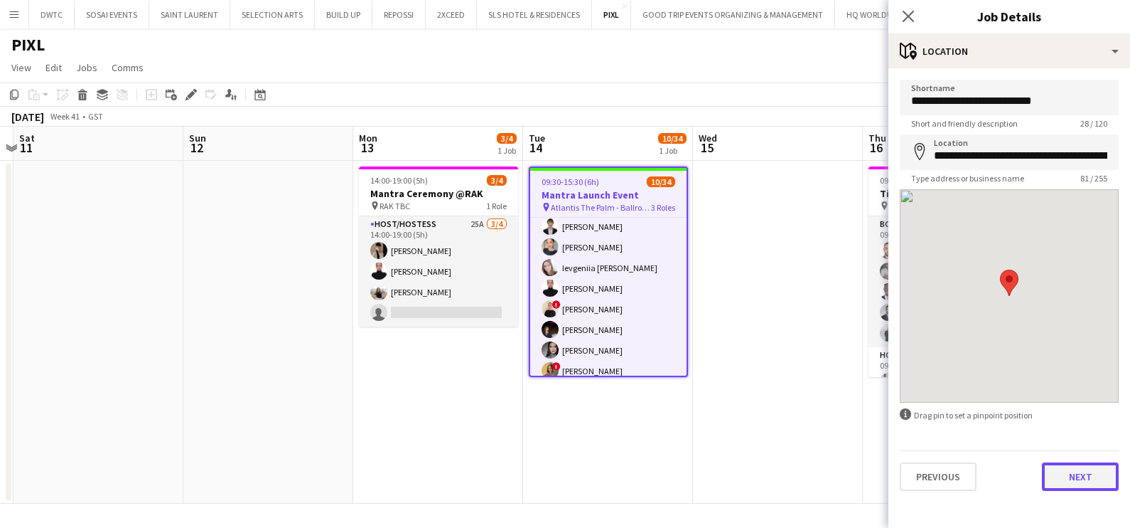
click at [1070, 476] on button "Next" at bounding box center [1080, 476] width 77 height 28
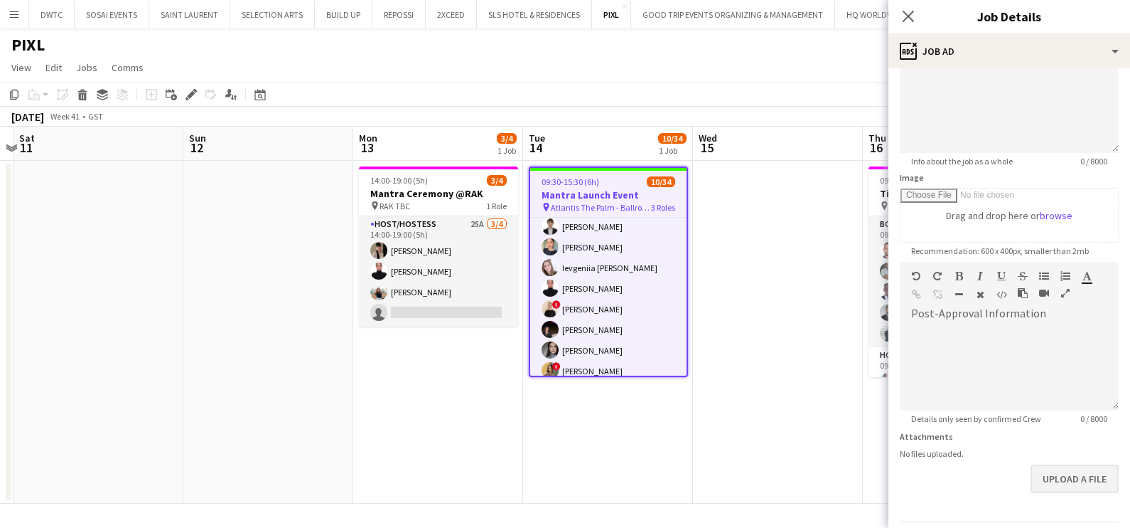
scroll to position [173, 0]
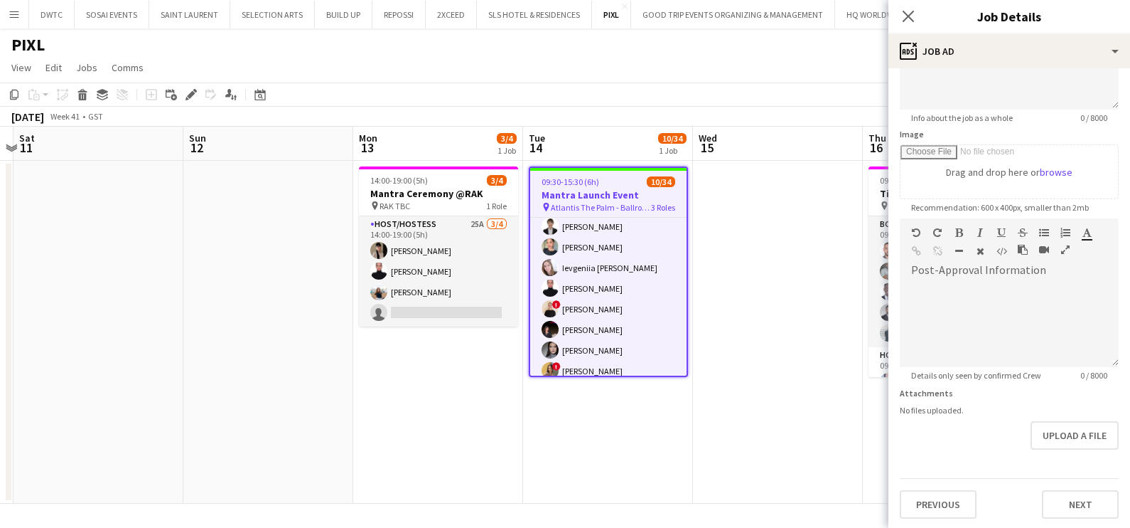
click at [830, 328] on app-date-cell at bounding box center [778, 332] width 170 height 343
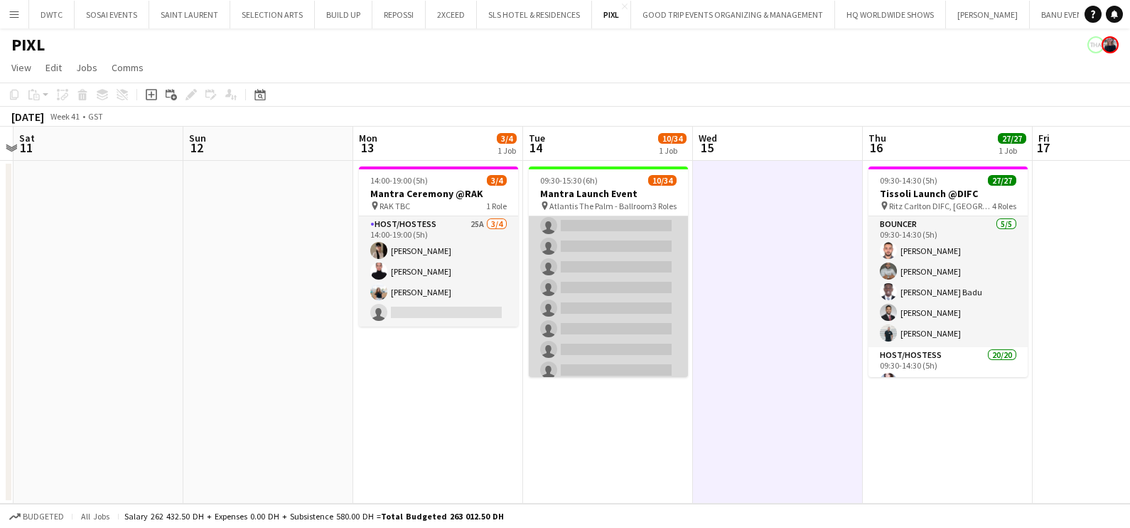
click at [601, 299] on app-card-role "Host/Hostess 2I 93A 8/26 09:30-15:30 (6h) Kateryna Varava Tanyarat Prachuabsin …" at bounding box center [608, 205] width 159 height 564
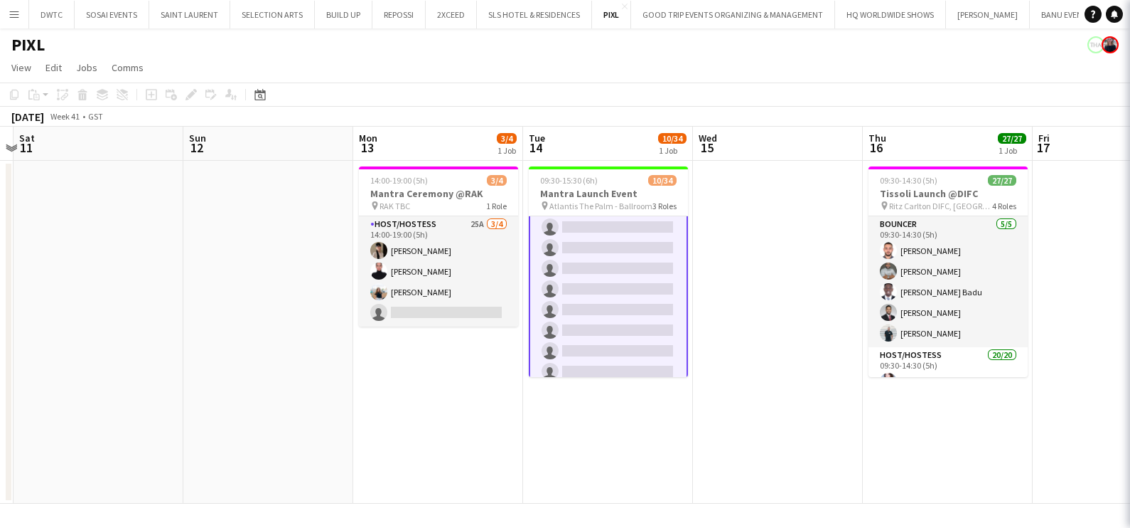
scroll to position [445, 0]
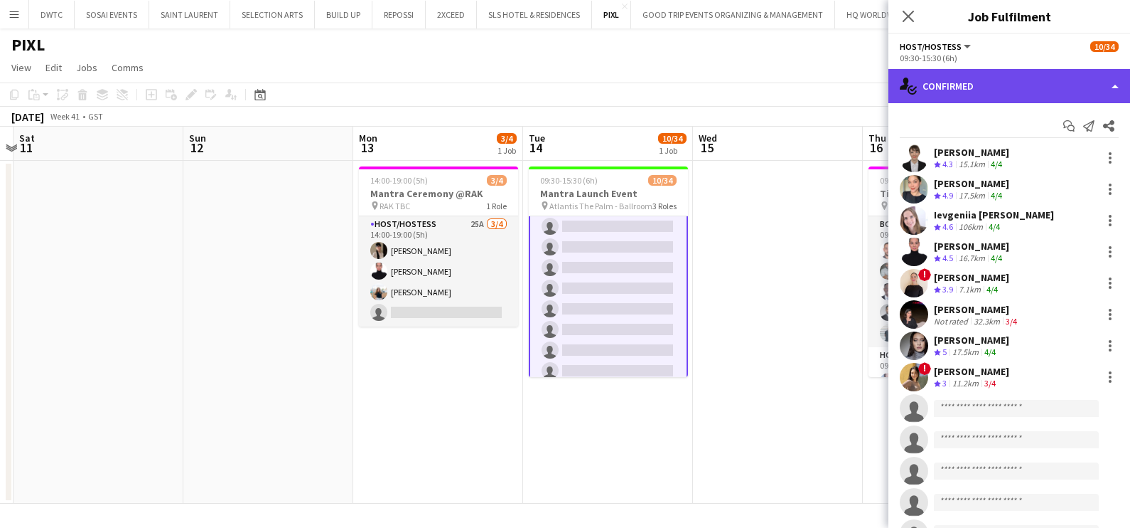
click at [1027, 75] on div "single-neutral-actions-check-2 Confirmed" at bounding box center [1010, 86] width 242 height 34
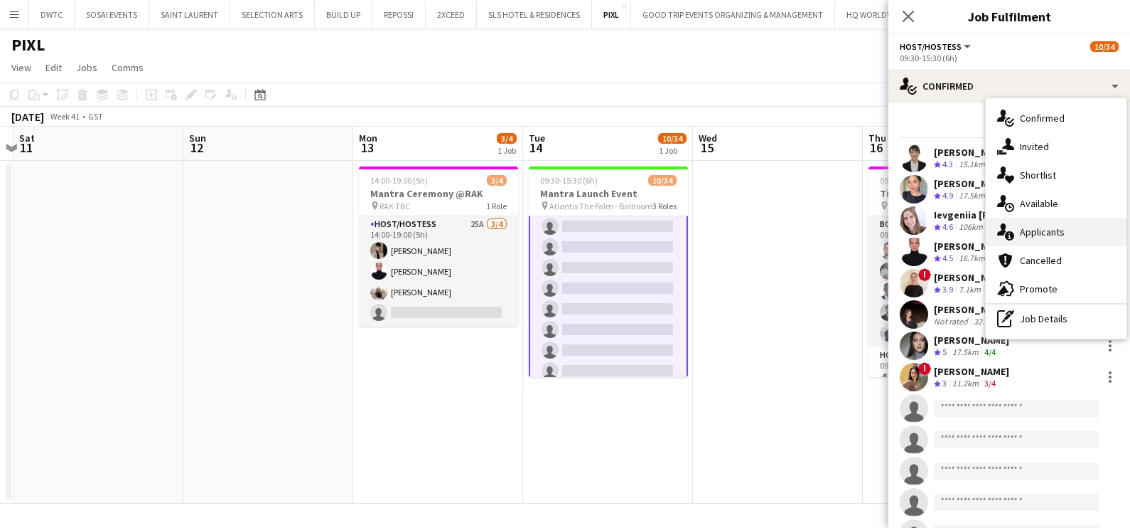
click at [1053, 235] on span "Applicants" at bounding box center [1042, 231] width 45 height 13
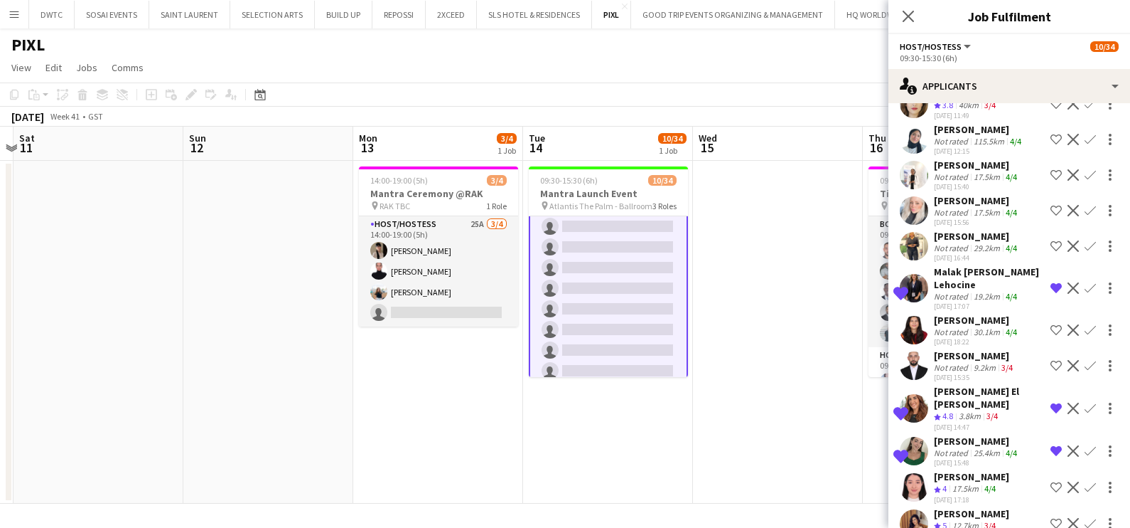
scroll to position [2806, 0]
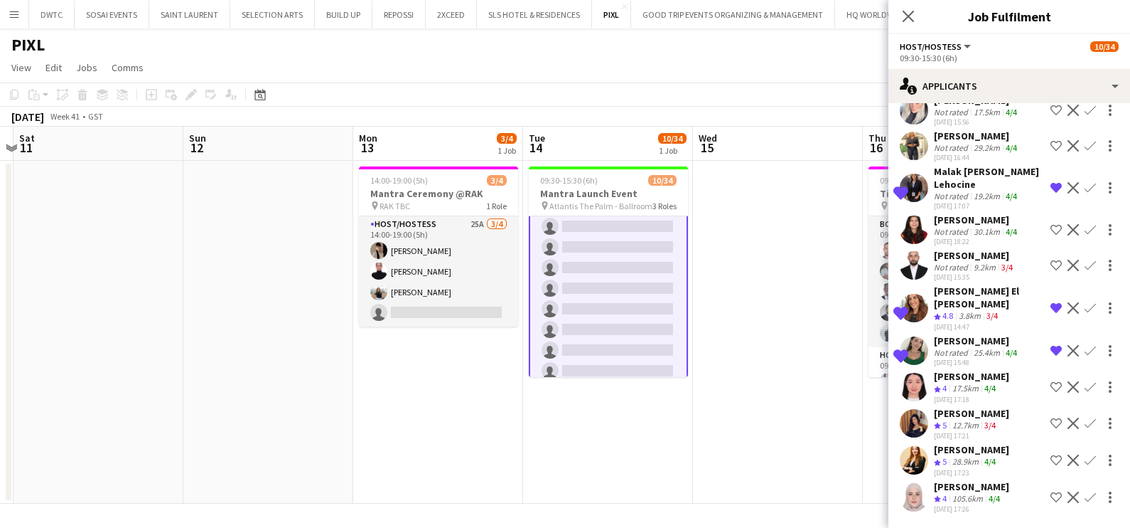
click at [1051, 423] on app-icon "Shortlist crew" at bounding box center [1056, 422] width 11 height 11
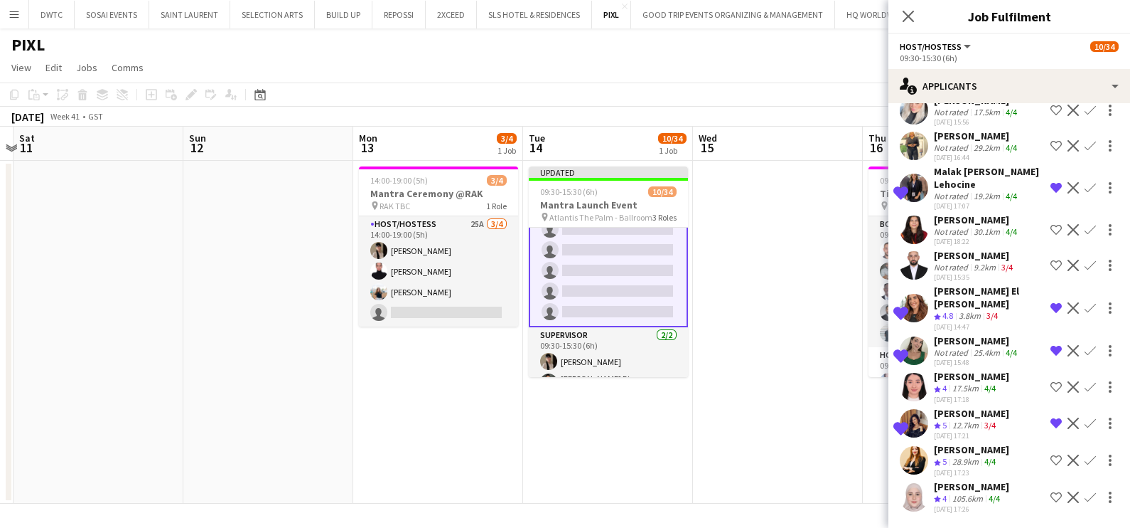
scroll to position [636, 0]
click at [963, 451] on div "Takwa Nsiri" at bounding box center [971, 449] width 75 height 13
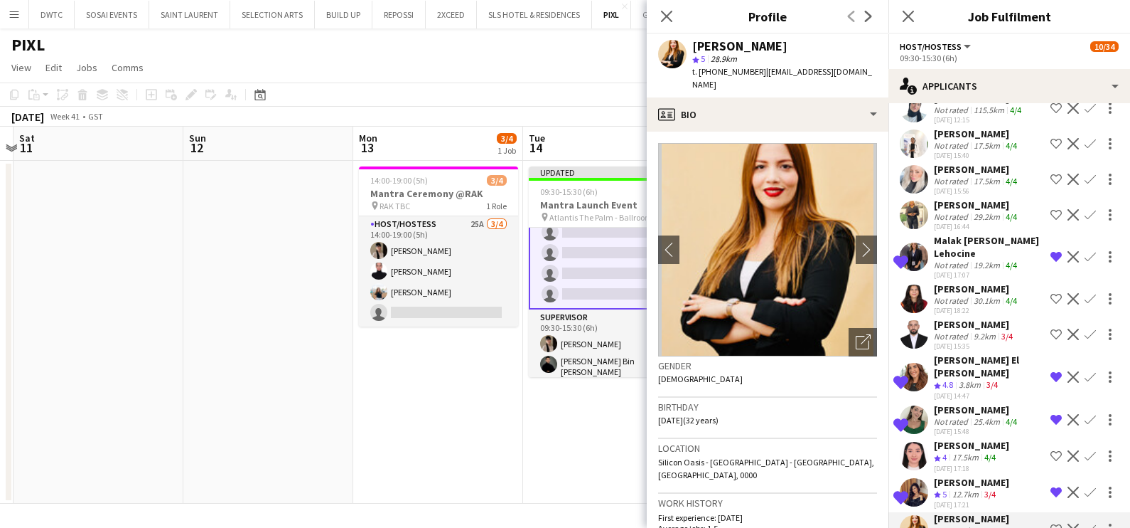
scroll to position [2717, 0]
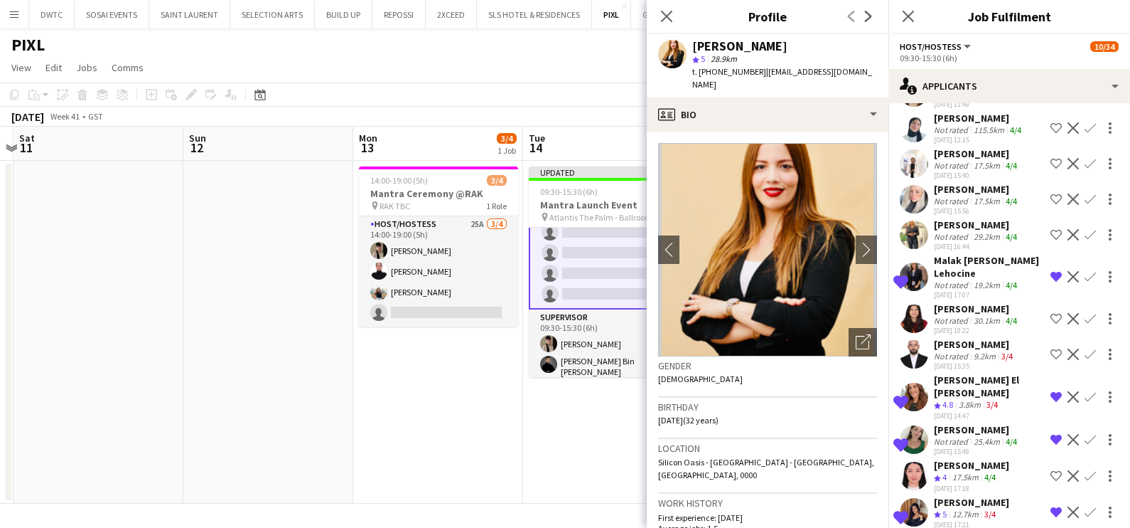
click at [956, 326] on div "Not rated" at bounding box center [952, 320] width 37 height 11
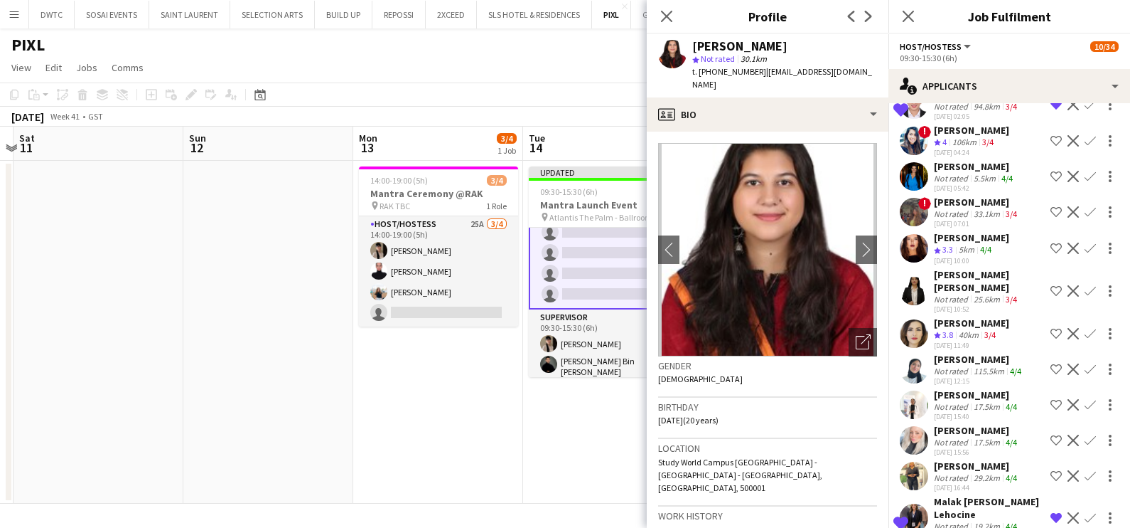
scroll to position [2451, 0]
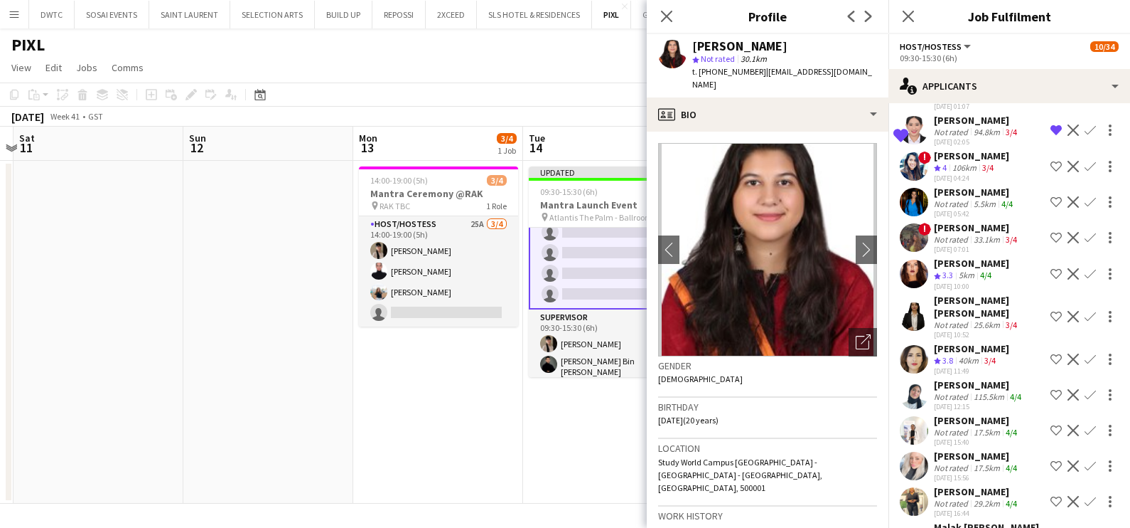
click at [973, 269] on div "Svetlana Garakhina" at bounding box center [971, 263] width 75 height 13
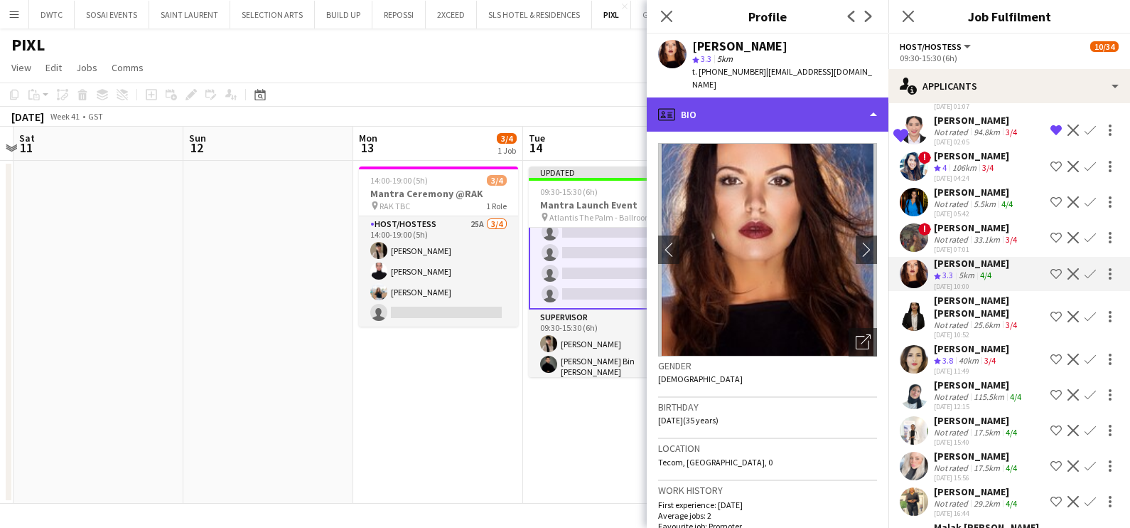
click at [798, 103] on div "profile Bio" at bounding box center [768, 114] width 242 height 34
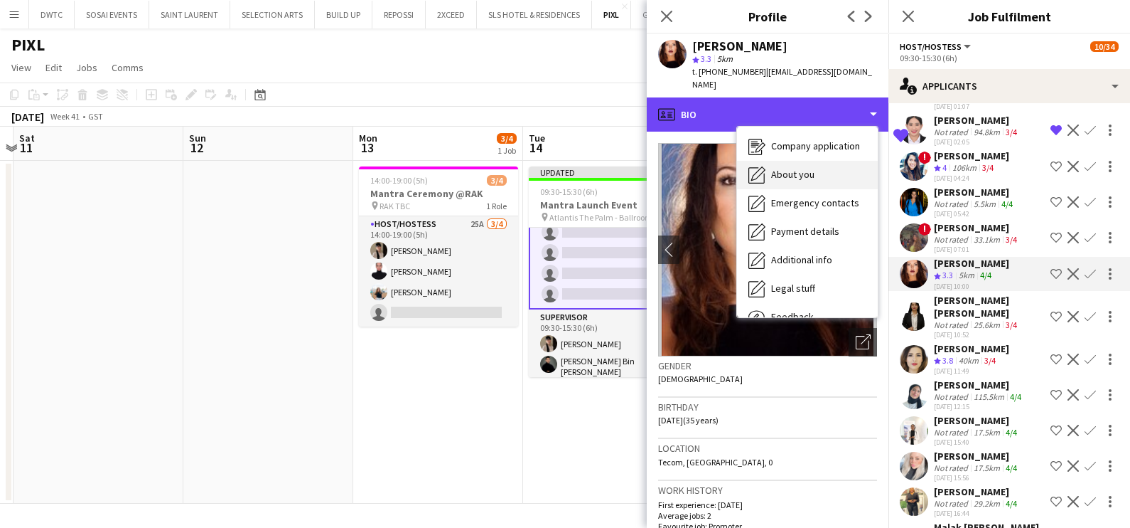
scroll to position [105, 0]
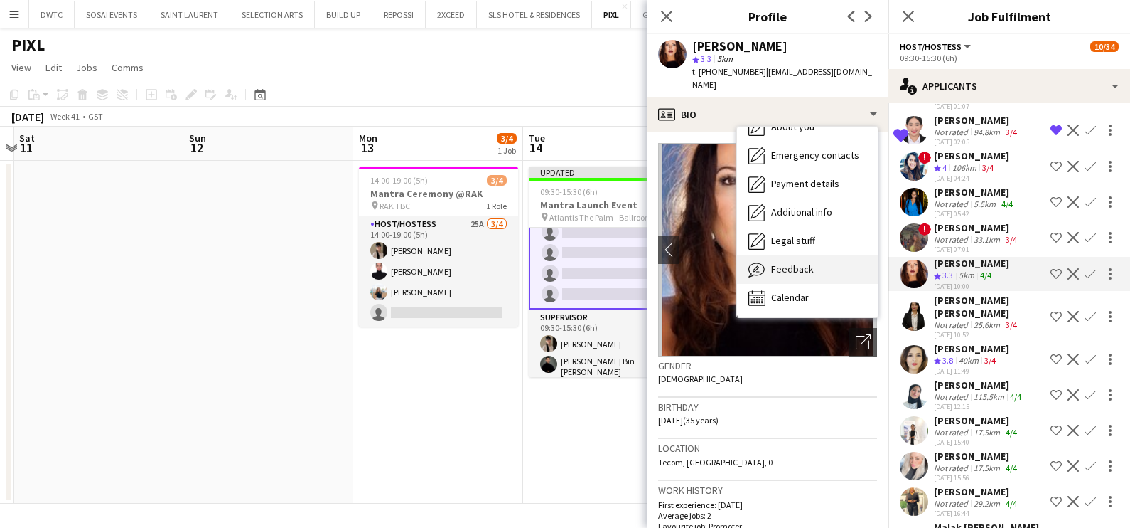
click at [803, 262] on span "Feedback" at bounding box center [792, 268] width 43 height 13
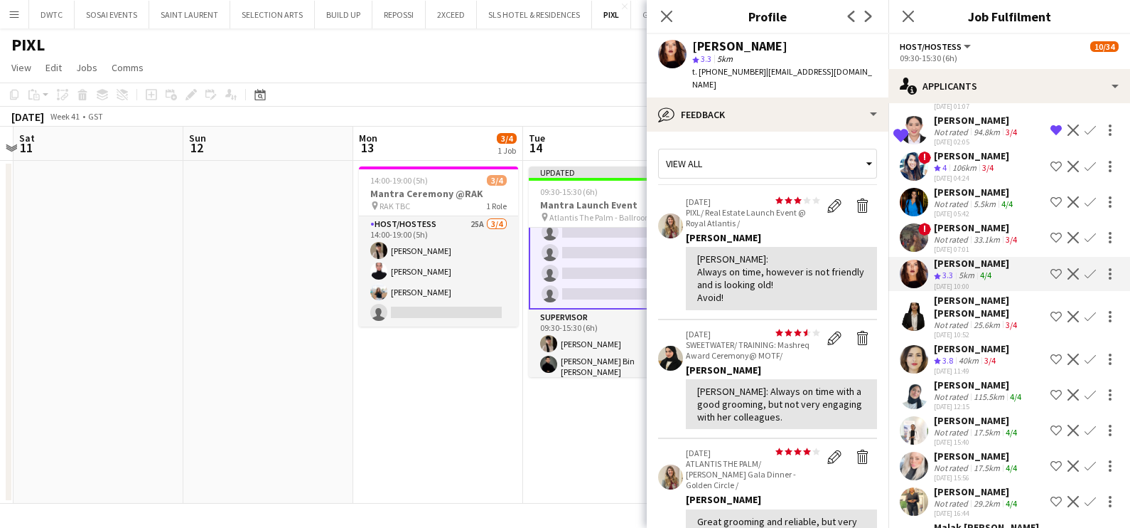
click at [969, 209] on div "Not rated" at bounding box center [952, 203] width 37 height 11
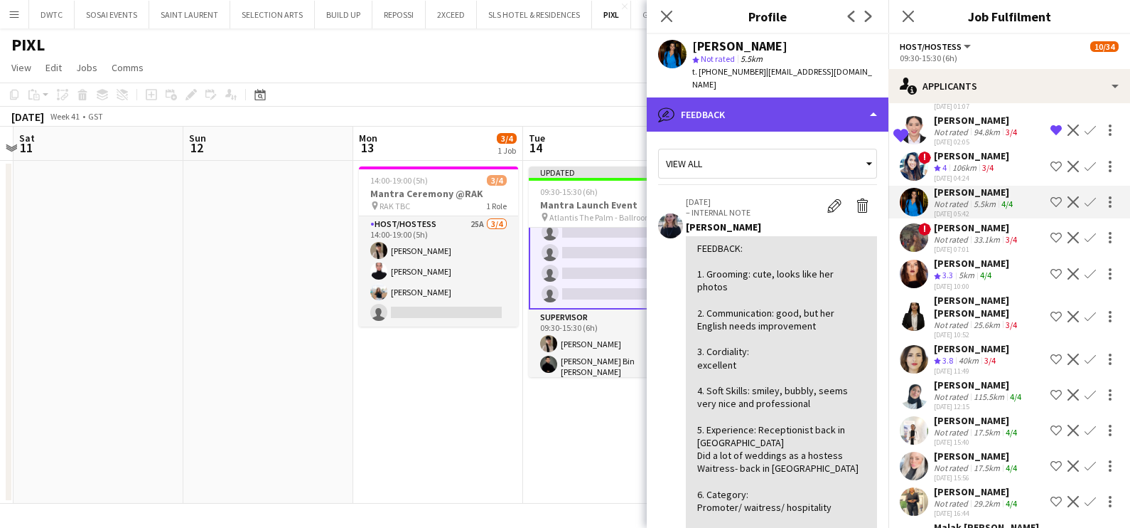
click at [763, 97] on div "bubble-pencil Feedback" at bounding box center [768, 114] width 242 height 34
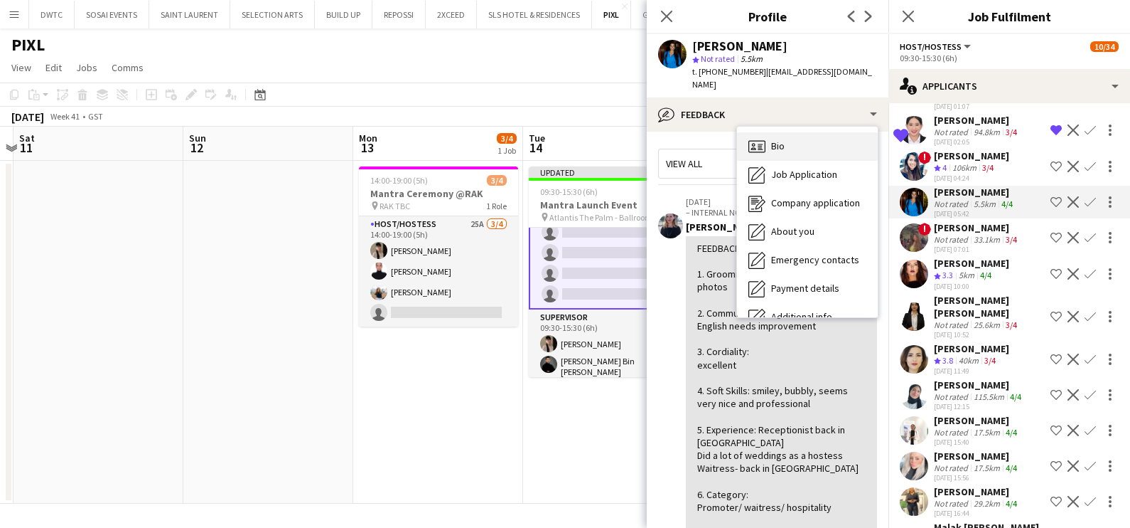
click at [793, 135] on div "Bio Bio" at bounding box center [807, 146] width 141 height 28
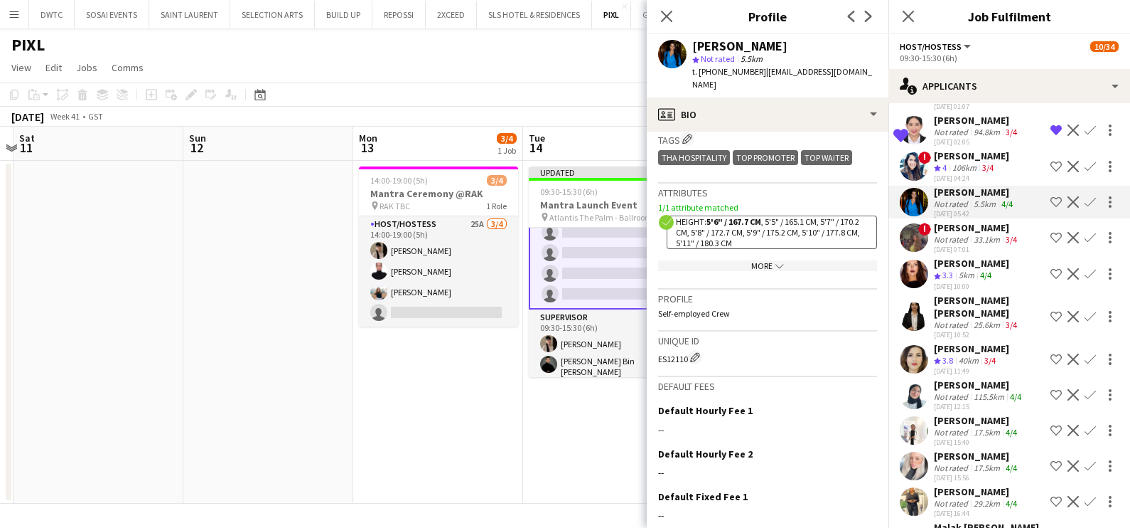
scroll to position [690, 0]
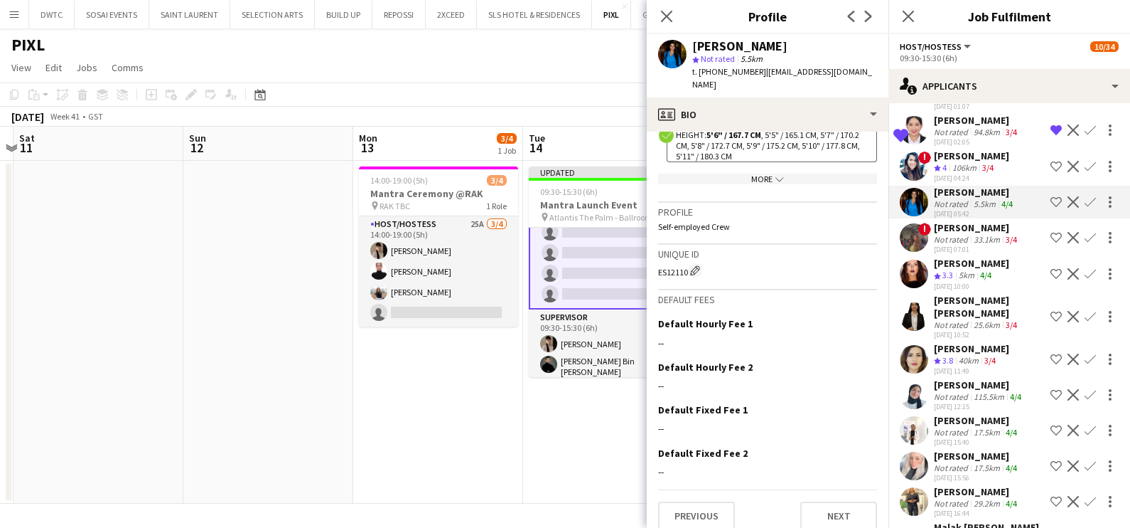
click at [751, 173] on div "More chevron-down" at bounding box center [767, 178] width 219 height 11
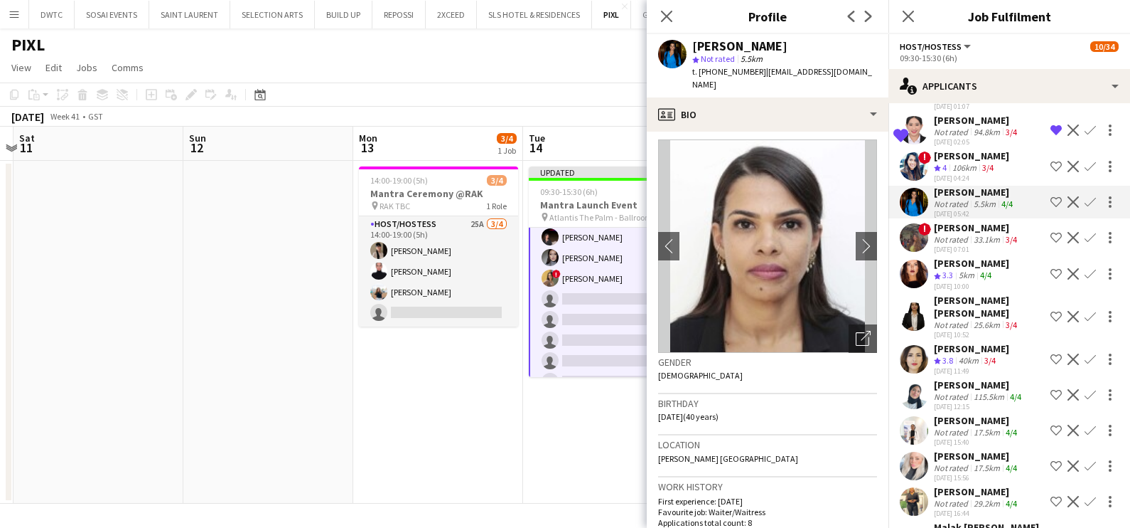
scroll to position [0, 0]
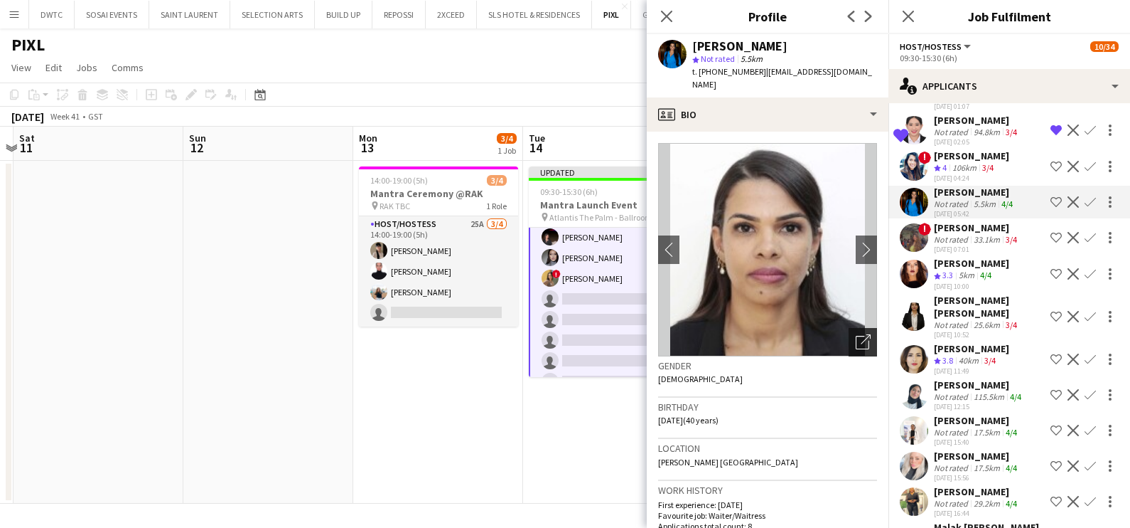
click at [856, 334] on icon "Open photos pop-in" at bounding box center [863, 341] width 15 height 15
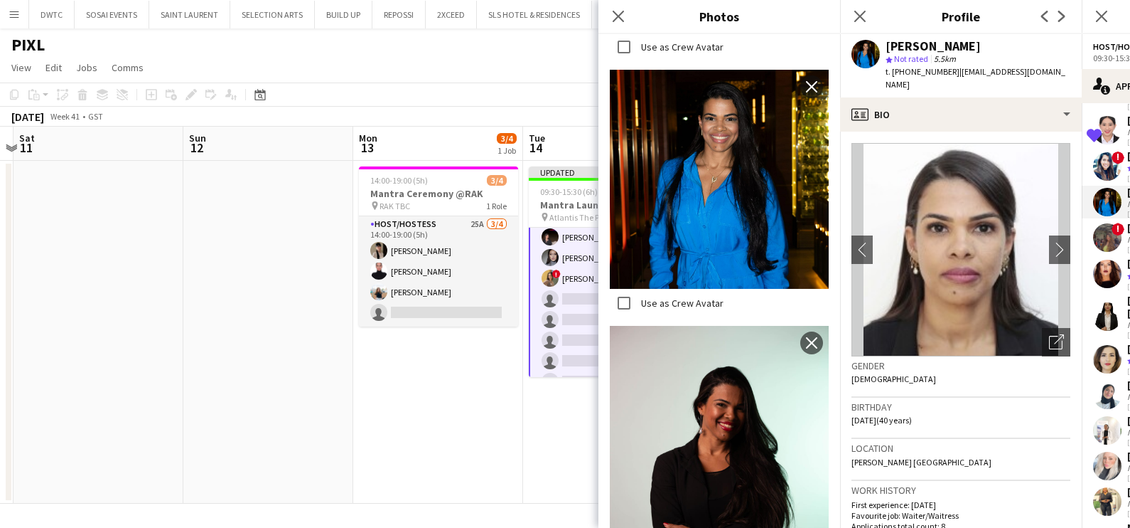
scroll to position [1634, 0]
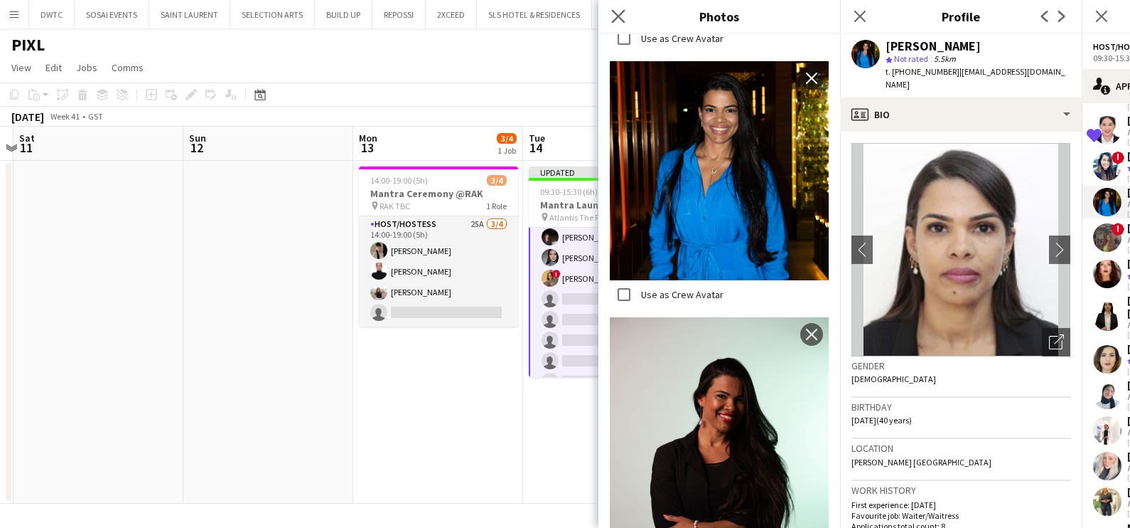
click at [611, 8] on app-icon "Close pop-in" at bounding box center [619, 16] width 21 height 21
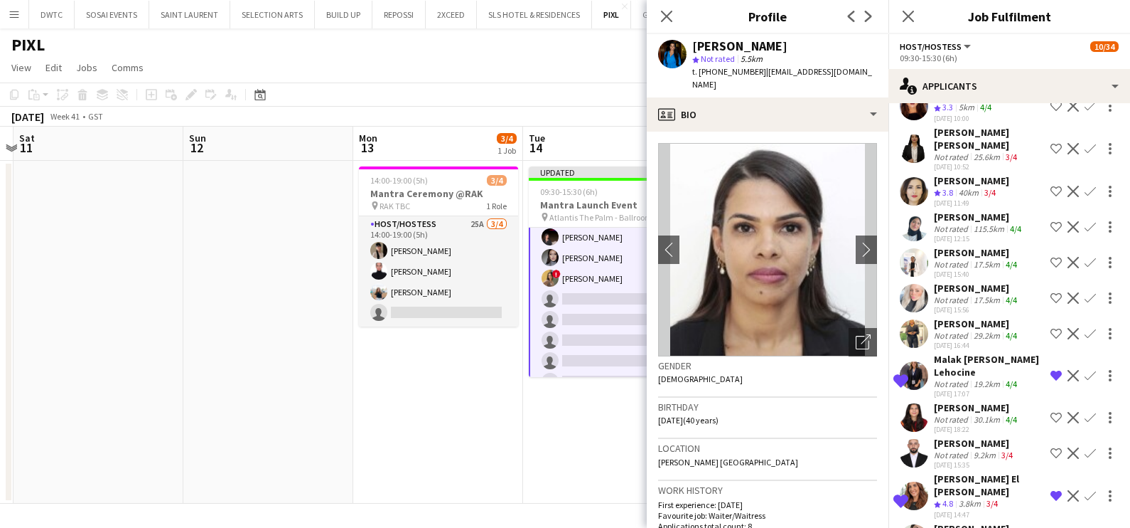
scroll to position [2806, 0]
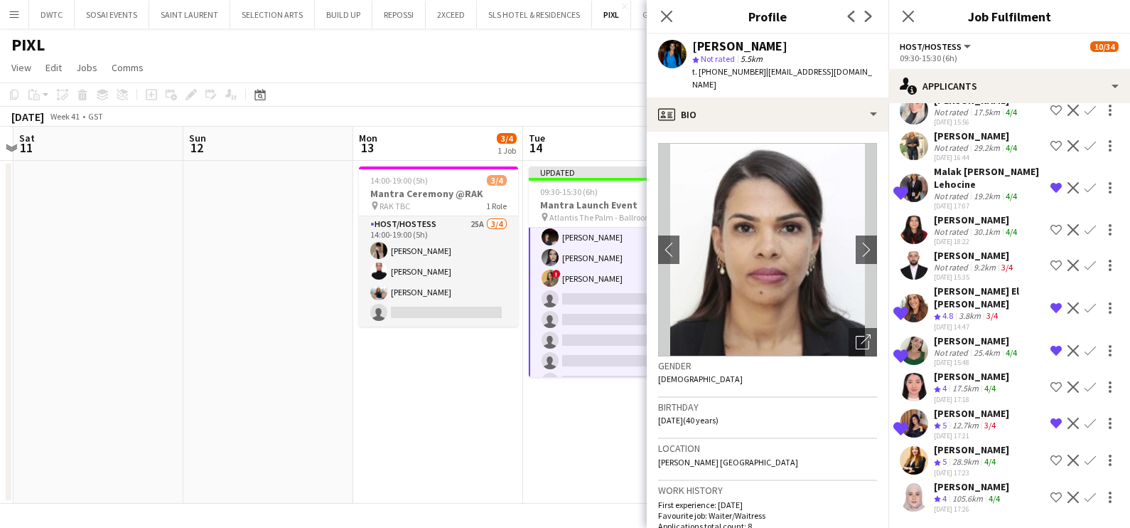
drag, startPoint x: 960, startPoint y: 417, endPoint x: 953, endPoint y: 422, distance: 8.6
click at [961, 417] on div "Aliaksandra Zaikina" at bounding box center [971, 413] width 75 height 13
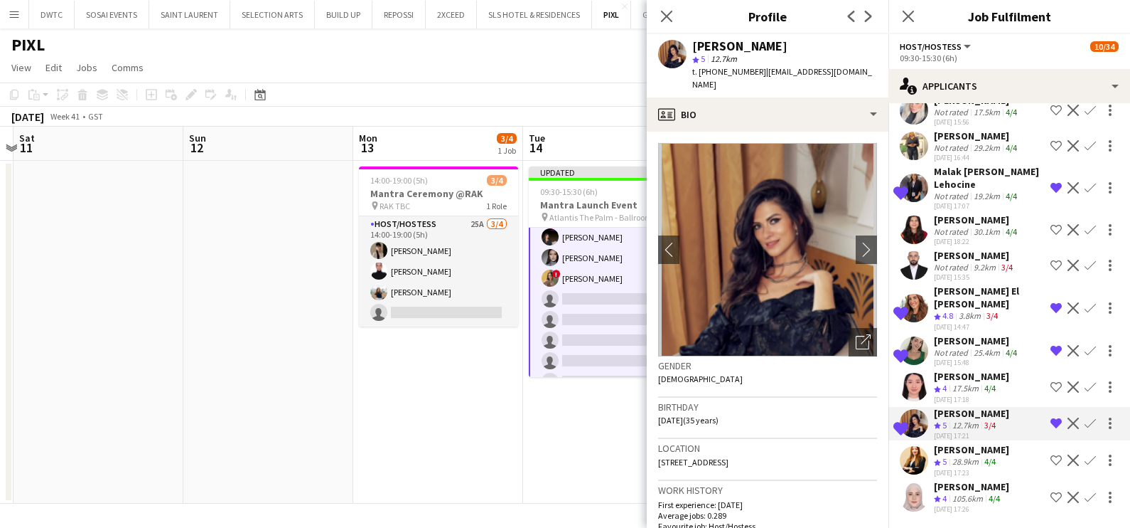
click at [964, 341] on div "Ivanna Protsiuk" at bounding box center [977, 340] width 86 height 13
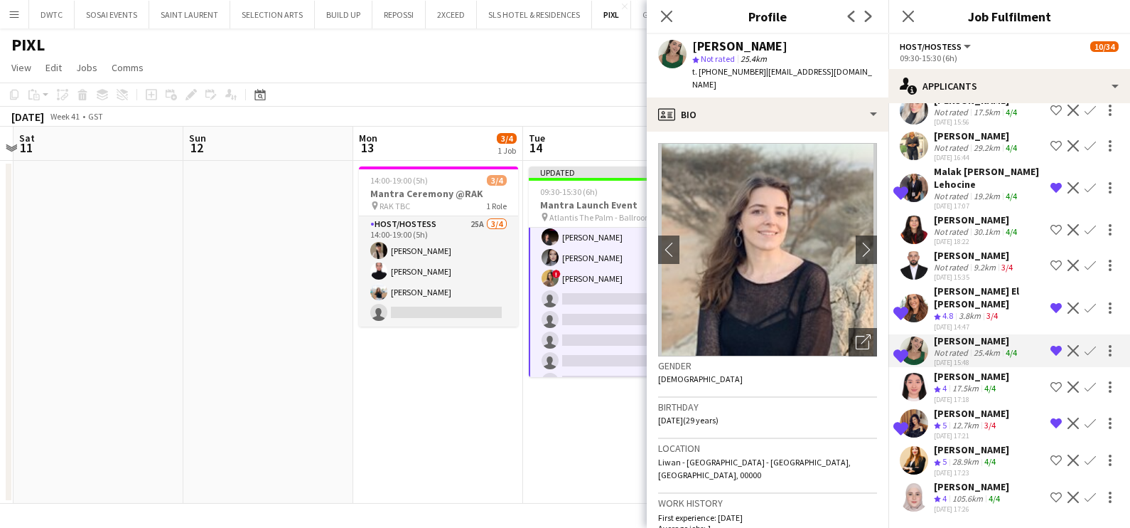
drag, startPoint x: 1042, startPoint y: 461, endPoint x: 1032, endPoint y: 461, distance: 10.0
click at [1051, 461] on app-icon "Shortlist crew" at bounding box center [1056, 459] width 11 height 11
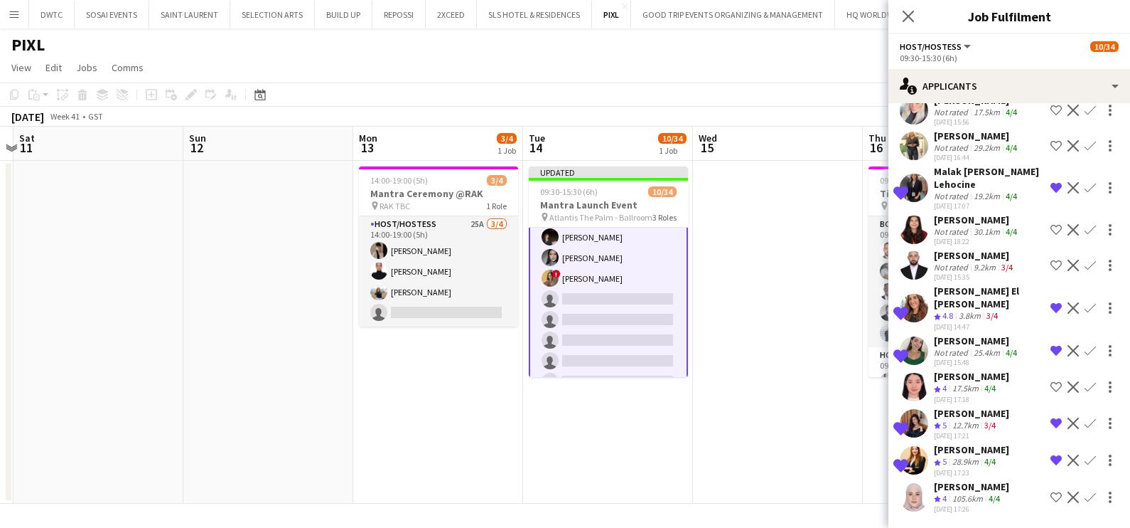
click at [951, 454] on div "Takwa Nsiri" at bounding box center [971, 449] width 75 height 13
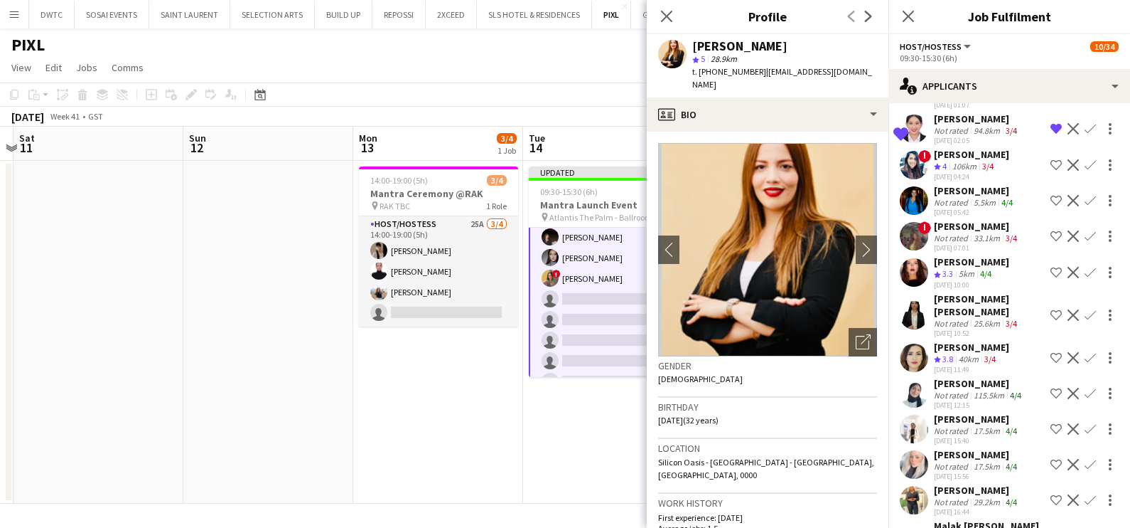
scroll to position [2451, 0]
click at [952, 198] on div "Michelli Possmozer" at bounding box center [975, 192] width 82 height 13
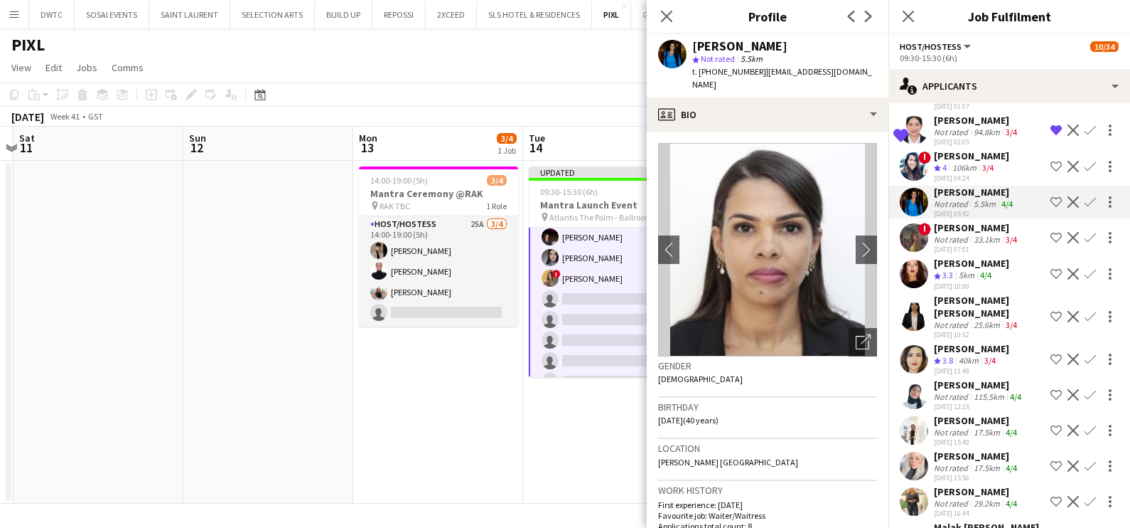
drag, startPoint x: 856, startPoint y: 333, endPoint x: 846, endPoint y: 328, distance: 11.1
click at [856, 334] on icon "Open photos pop-in" at bounding box center [863, 341] width 15 height 15
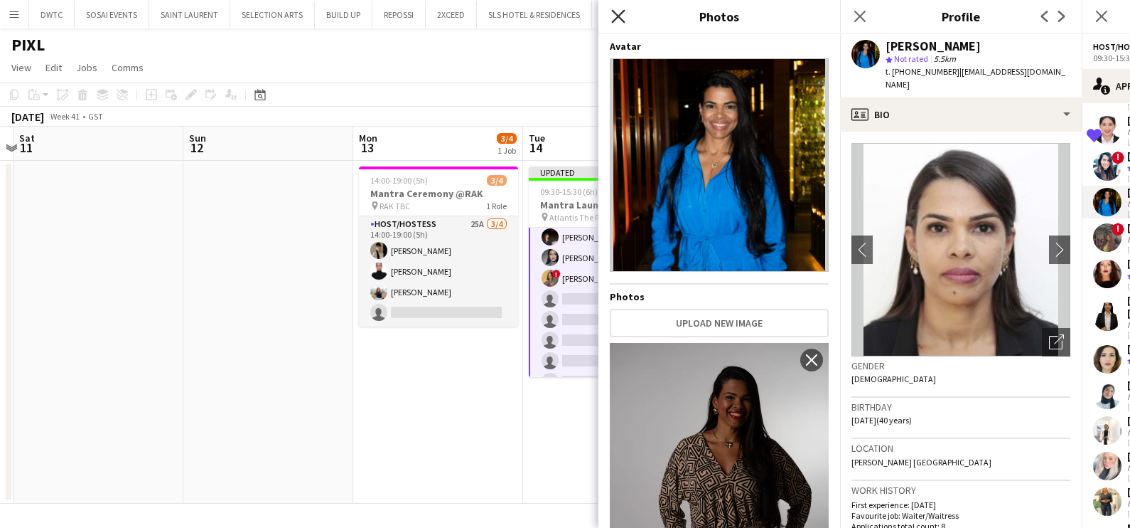
click at [611, 10] on icon at bounding box center [618, 16] width 14 height 14
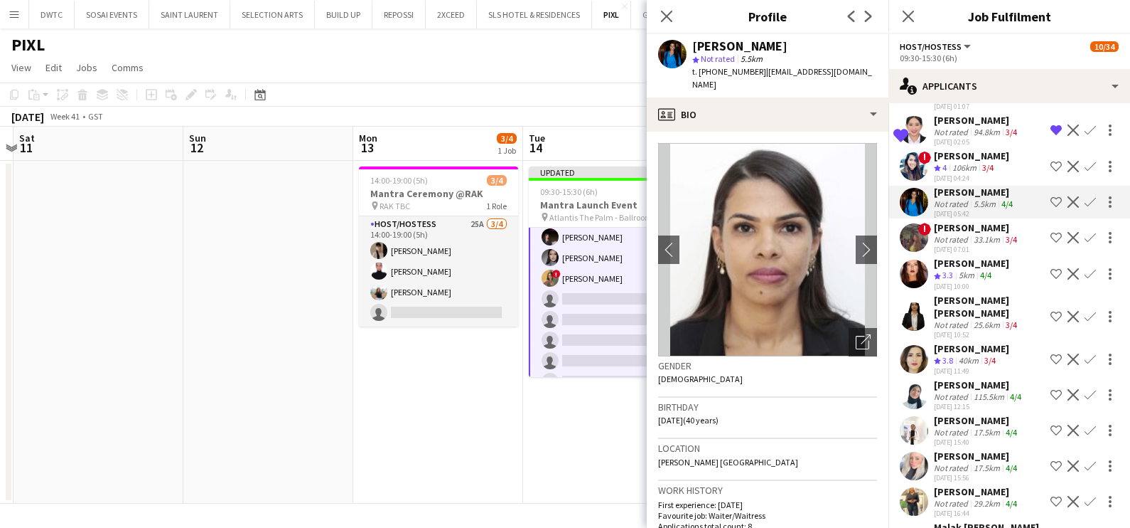
click at [1048, 210] on button "Shortlist crew" at bounding box center [1056, 201] width 17 height 17
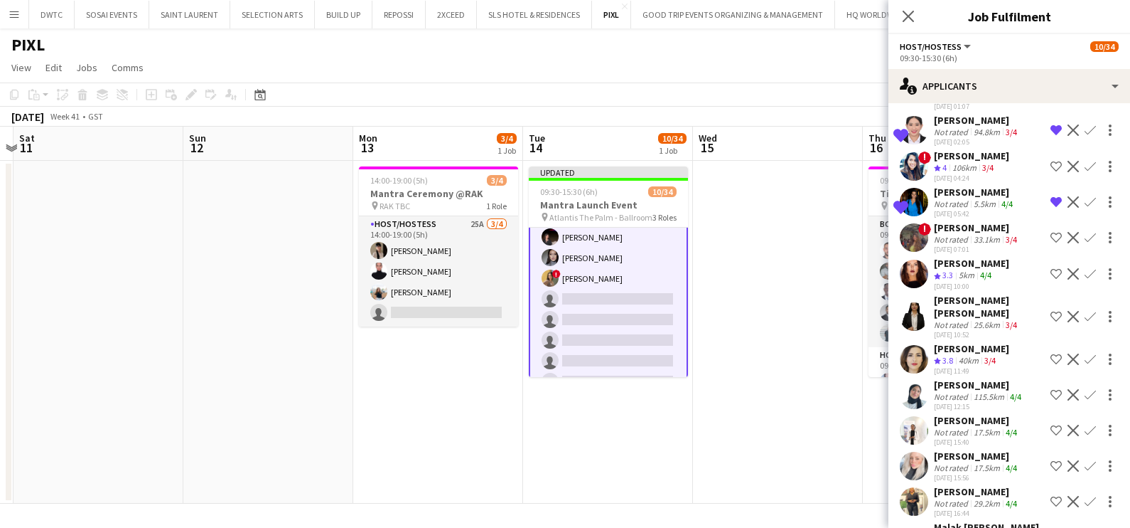
click at [766, 331] on app-date-cell at bounding box center [778, 332] width 170 height 343
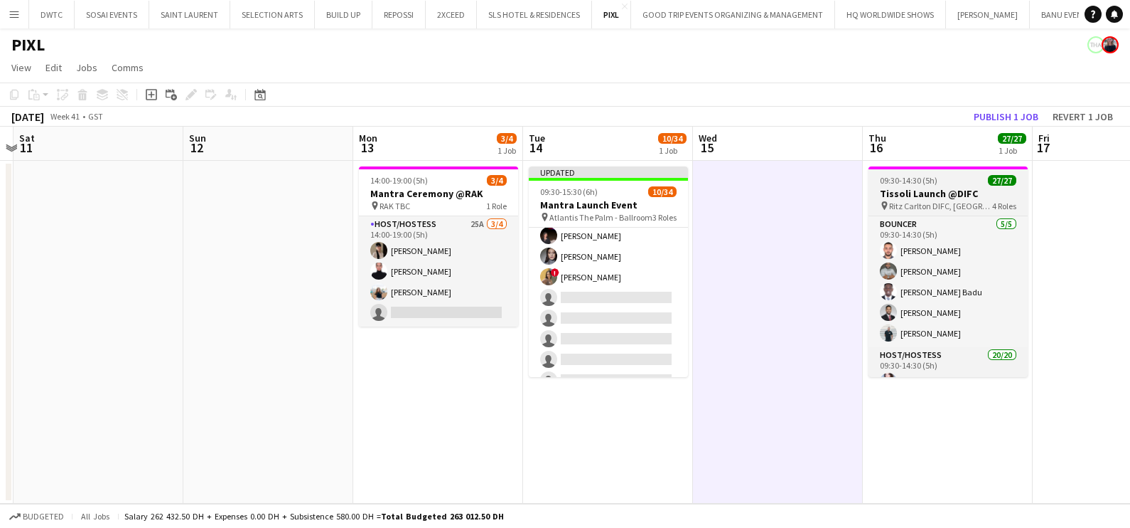
scroll to position [280, 0]
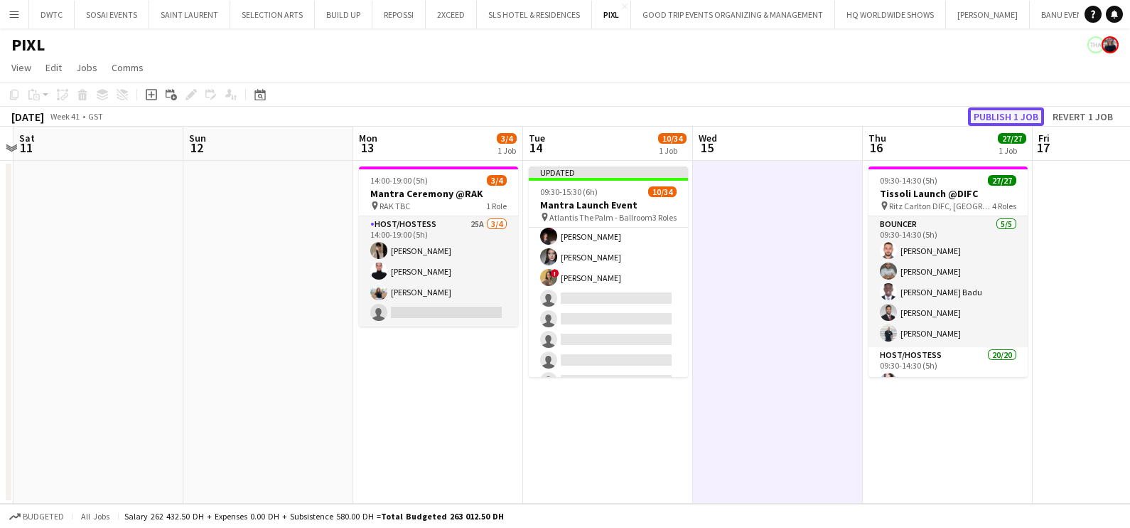
click at [1020, 115] on button "Publish 1 job" at bounding box center [1006, 116] width 76 height 18
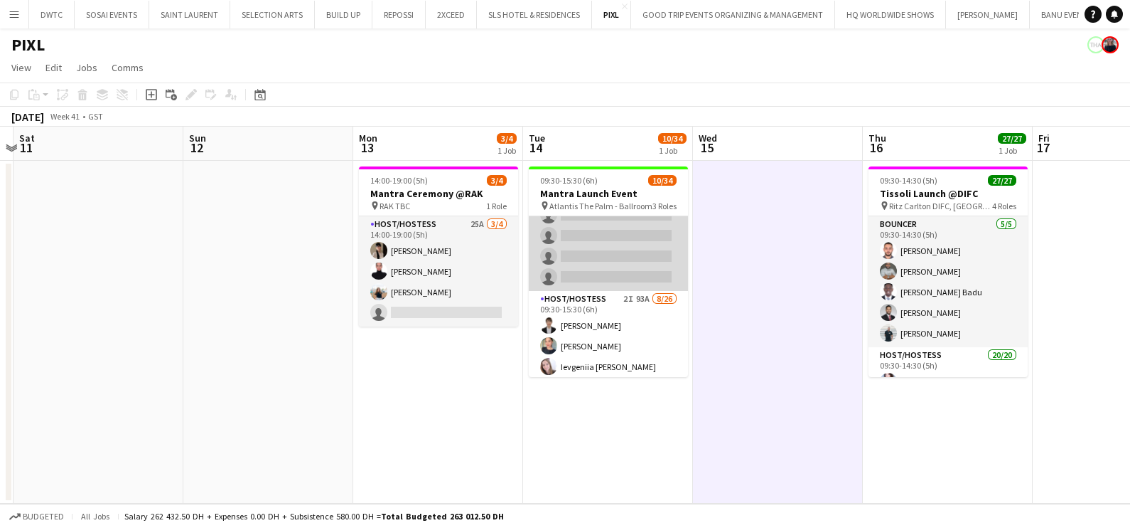
scroll to position [0, 0]
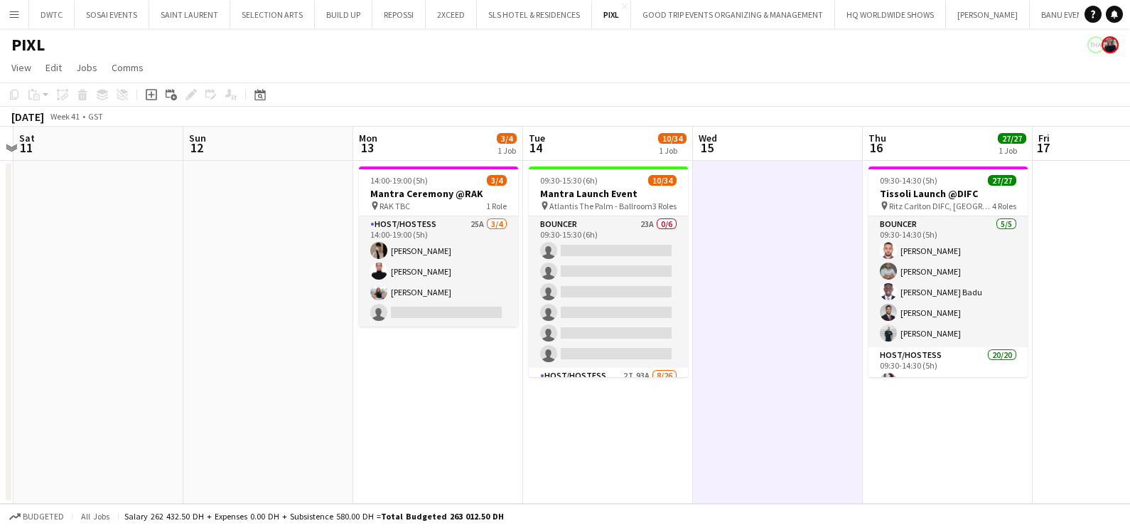
drag, startPoint x: 615, startPoint y: 272, endPoint x: 943, endPoint y: 132, distance: 356.4
click at [615, 272] on app-card-role "Bouncer 23A 0/6 09:30-15:30 (6h) single-neutral-actions single-neutral-actions …" at bounding box center [608, 291] width 159 height 151
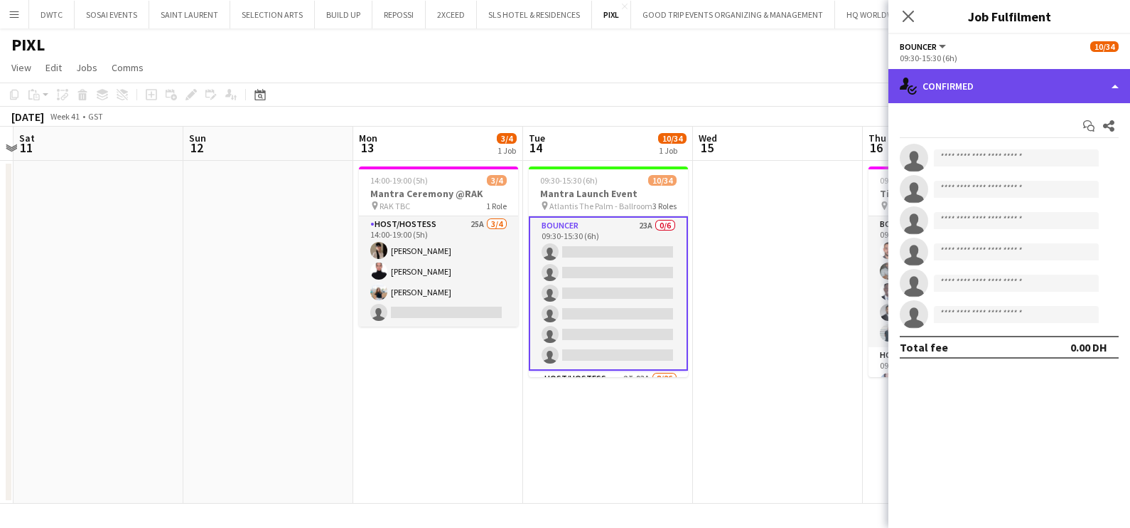
click at [1016, 87] on div "single-neutral-actions-check-2 Confirmed" at bounding box center [1010, 86] width 242 height 34
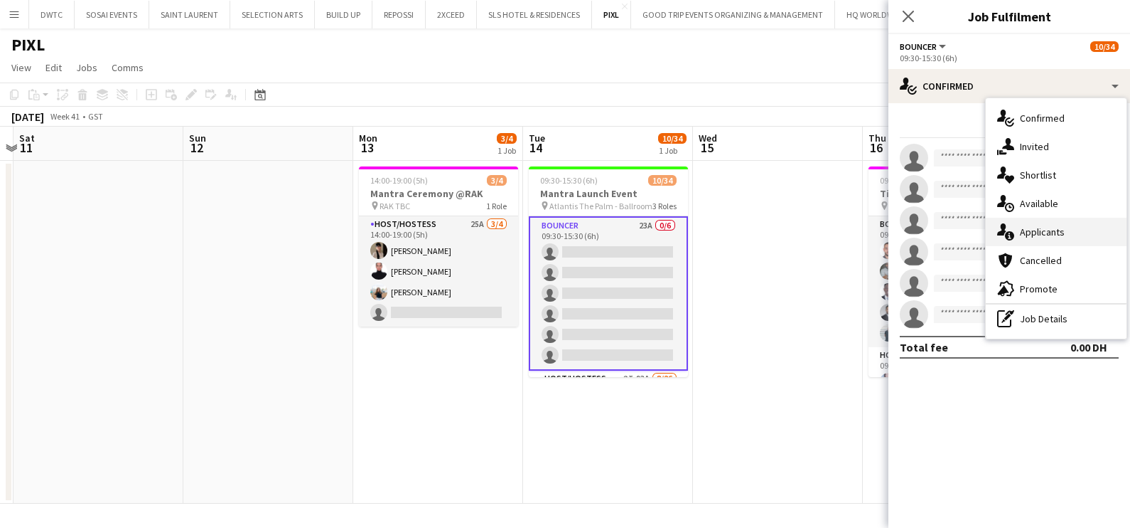
click at [1049, 228] on span "Applicants" at bounding box center [1042, 231] width 45 height 13
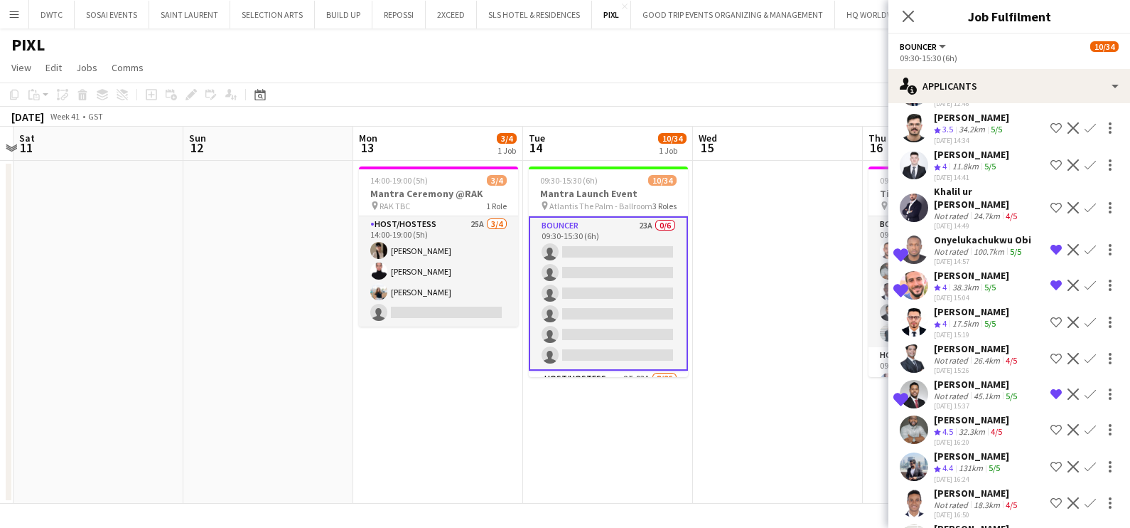
scroll to position [386, 0]
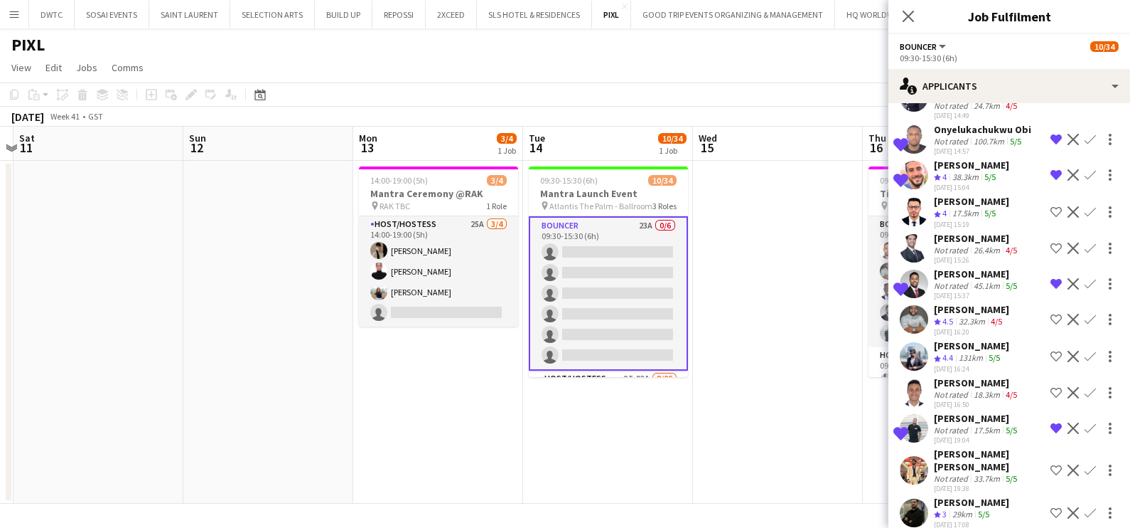
click at [970, 496] on div "Mohamad Mansour" at bounding box center [971, 502] width 75 height 13
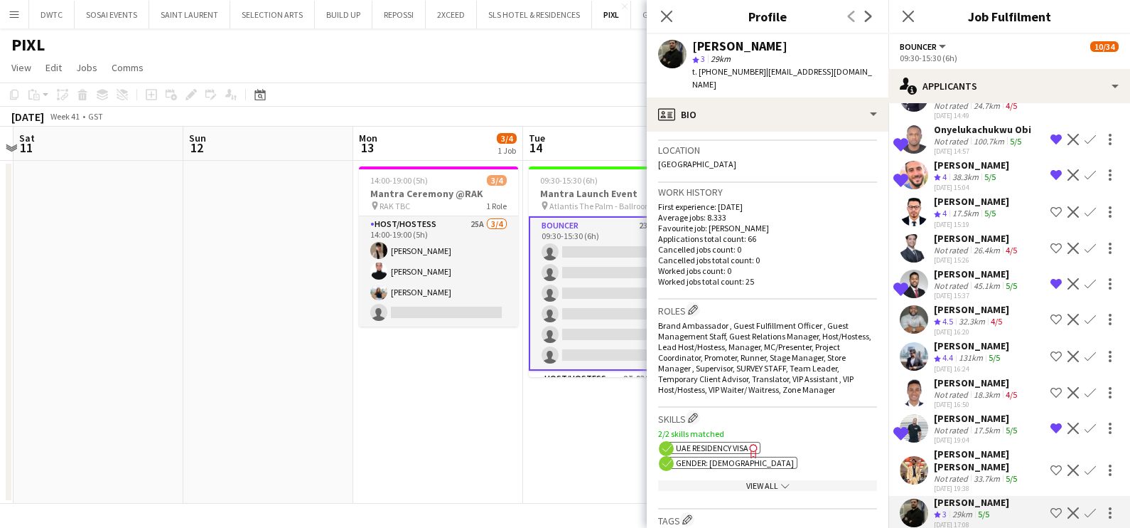
scroll to position [444, 0]
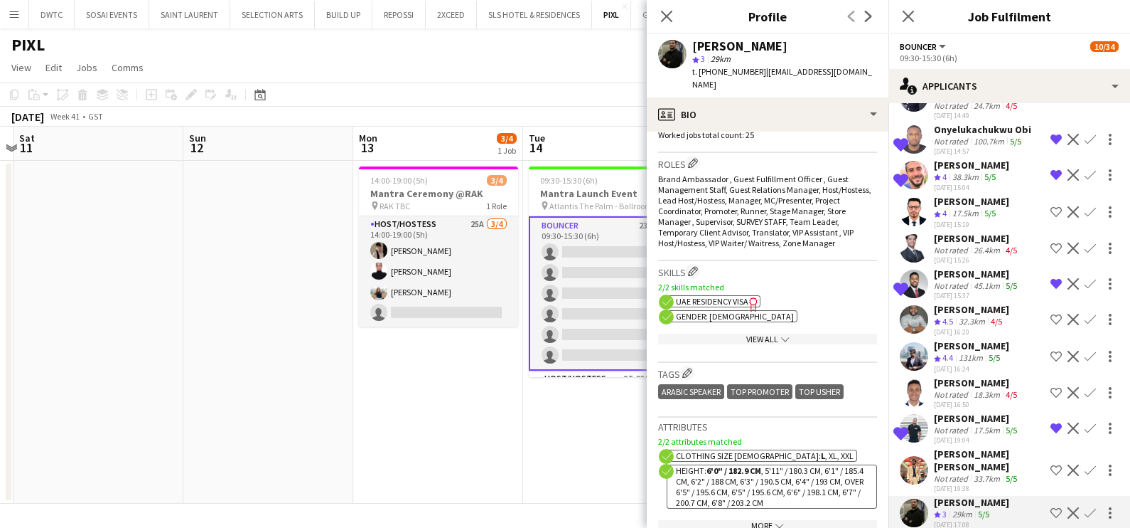
click at [583, 459] on app-date-cell "09:30-15:30 (6h) 10/34 Mantra Launch Event pin Atlantis The Palm - Ballroom 3 R…" at bounding box center [608, 332] width 170 height 343
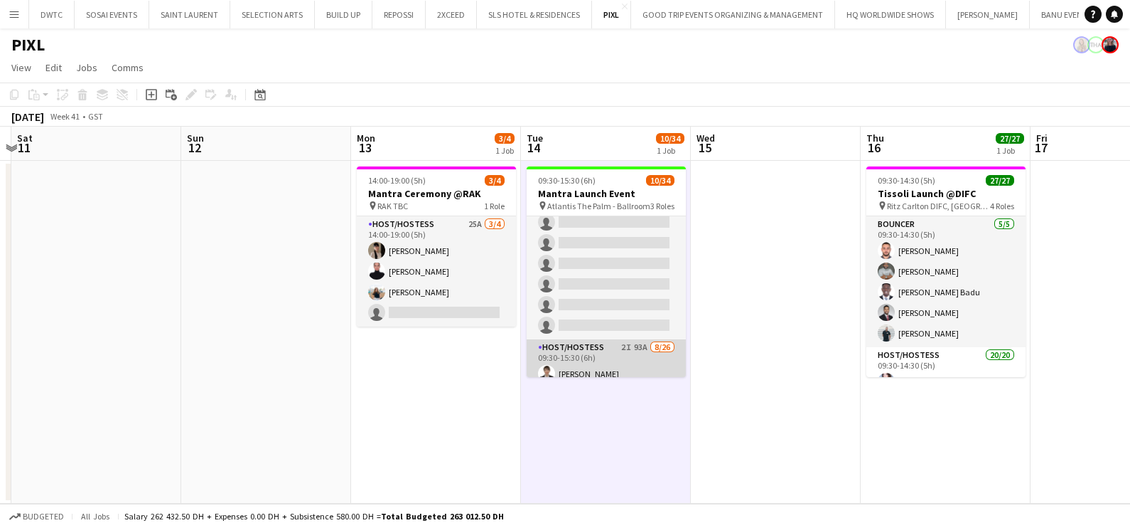
scroll to position [0, 0]
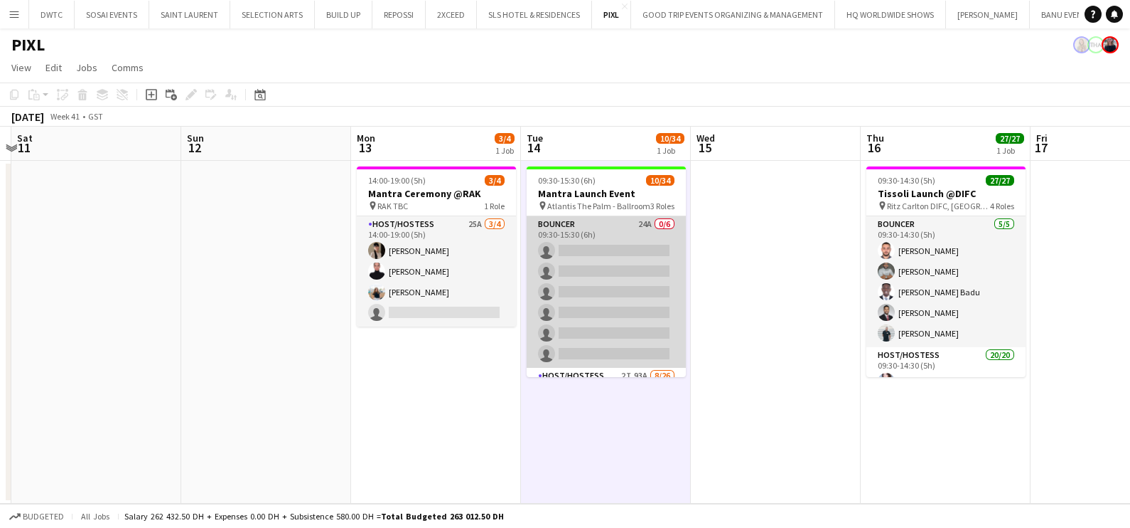
click at [631, 249] on app-card-role "Bouncer 24A 0/6 09:30-15:30 (6h) single-neutral-actions single-neutral-actions …" at bounding box center [606, 291] width 159 height 151
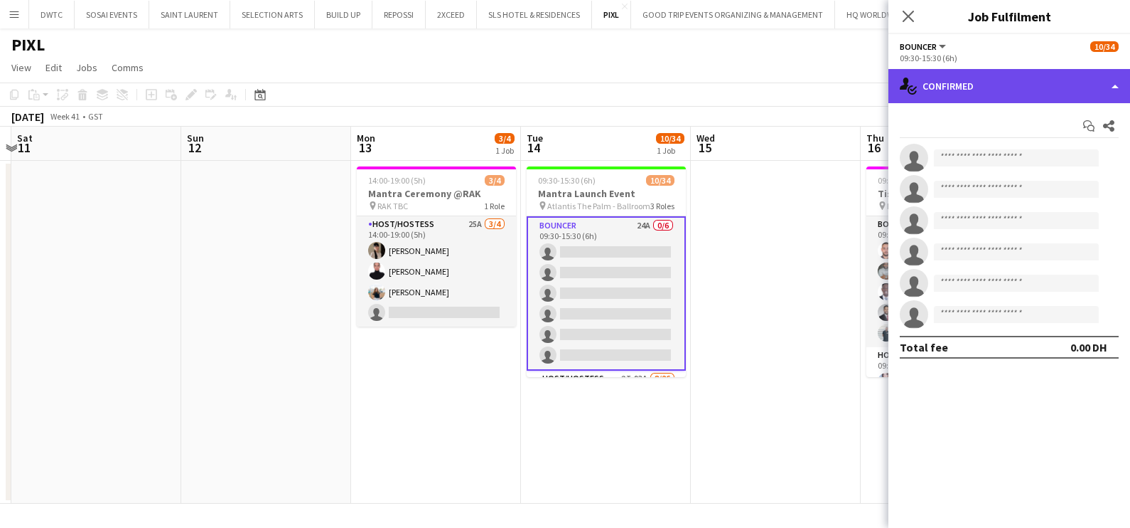
click at [970, 86] on div "single-neutral-actions-check-2 Confirmed" at bounding box center [1010, 86] width 242 height 34
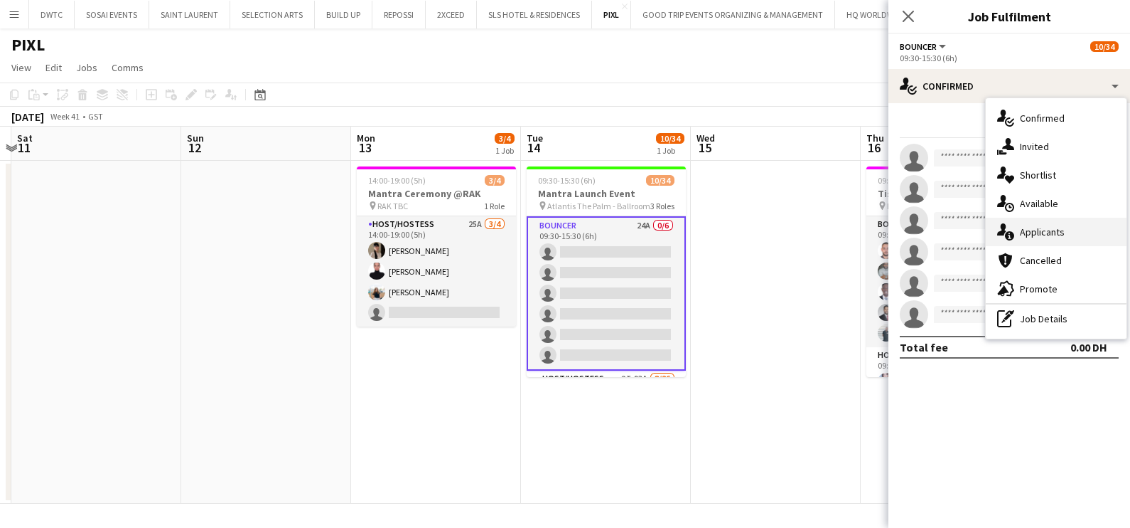
click at [1042, 226] on span "Applicants" at bounding box center [1042, 231] width 45 height 13
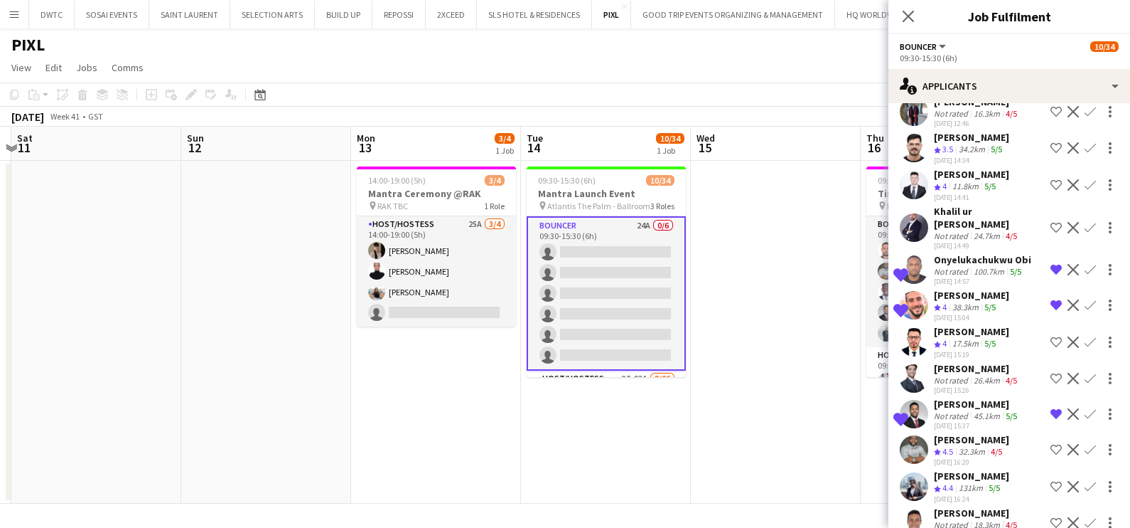
scroll to position [422, 0]
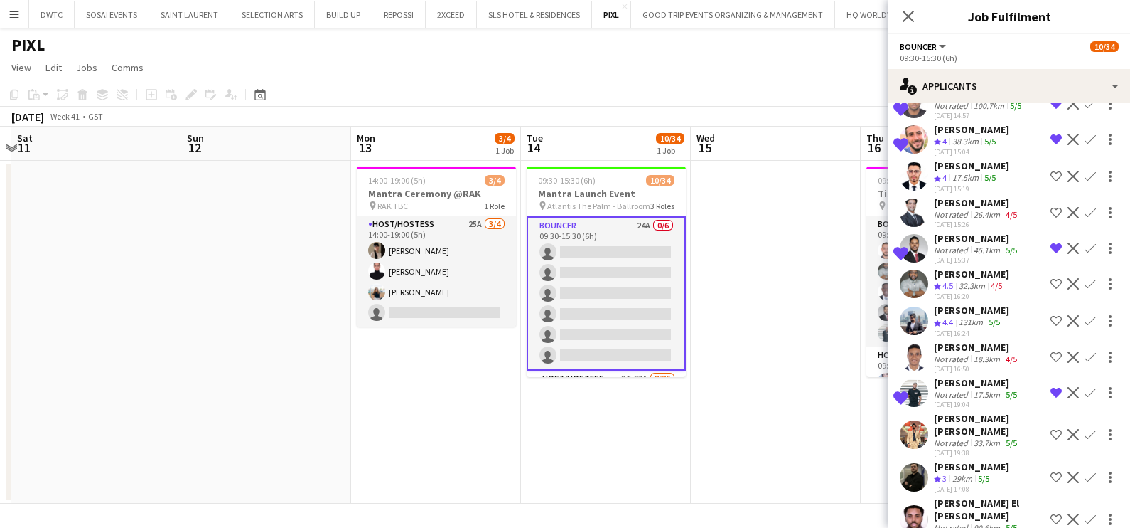
click at [957, 460] on div "Mohamad Mansour" at bounding box center [971, 466] width 75 height 13
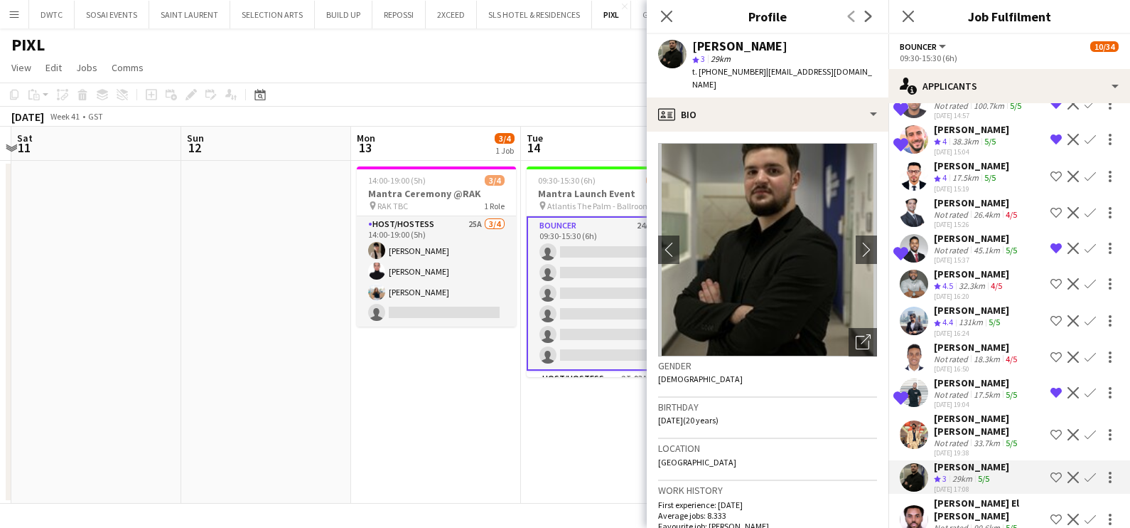
drag, startPoint x: 949, startPoint y: 499, endPoint x: 924, endPoint y: 496, distance: 25.8
click at [948, 522] on div "Not rated" at bounding box center [952, 527] width 37 height 11
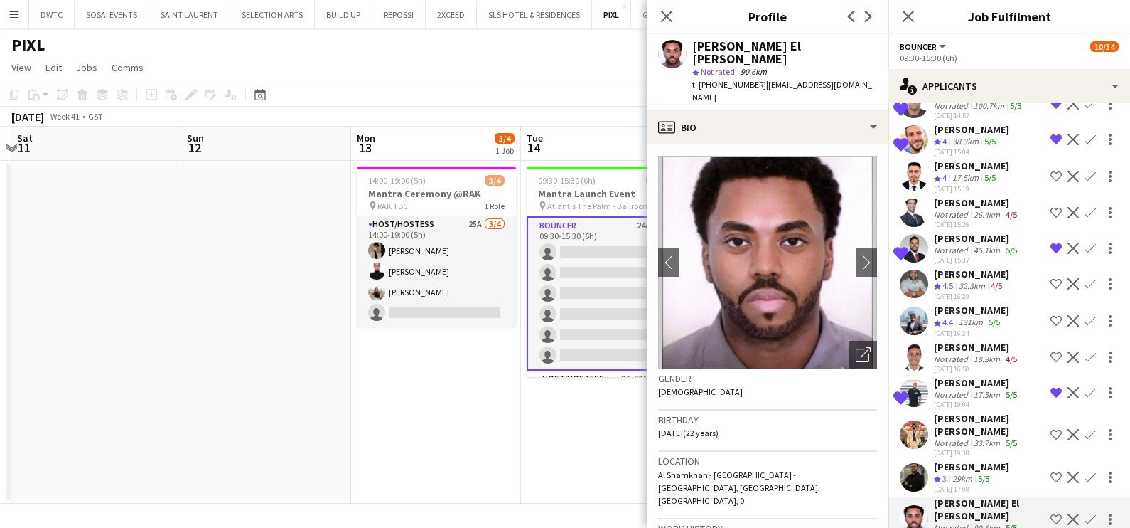
click at [701, 79] on span "t. +971508344876" at bounding box center [729, 84] width 74 height 11
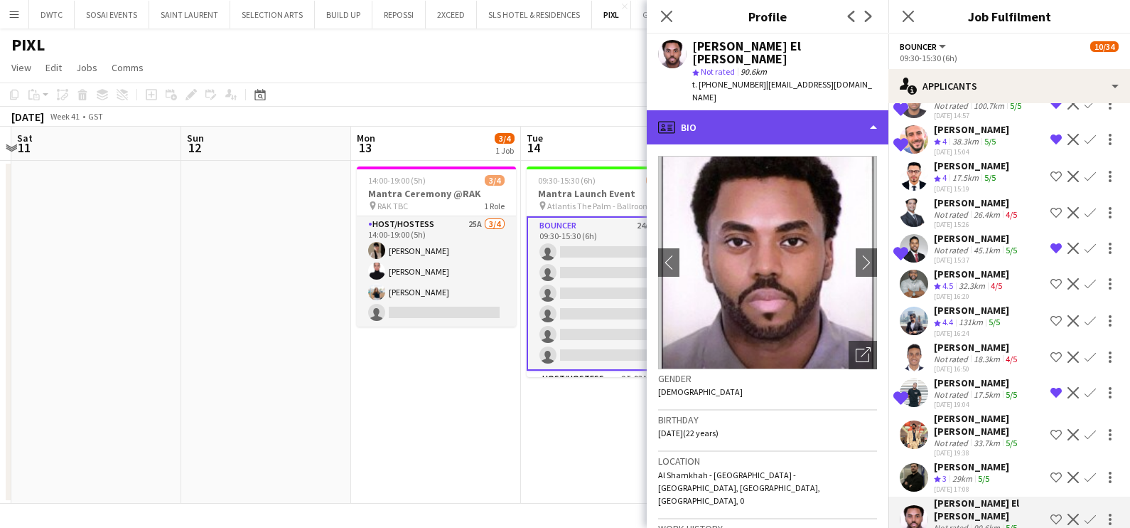
click at [719, 110] on div "profile Bio" at bounding box center [768, 127] width 242 height 34
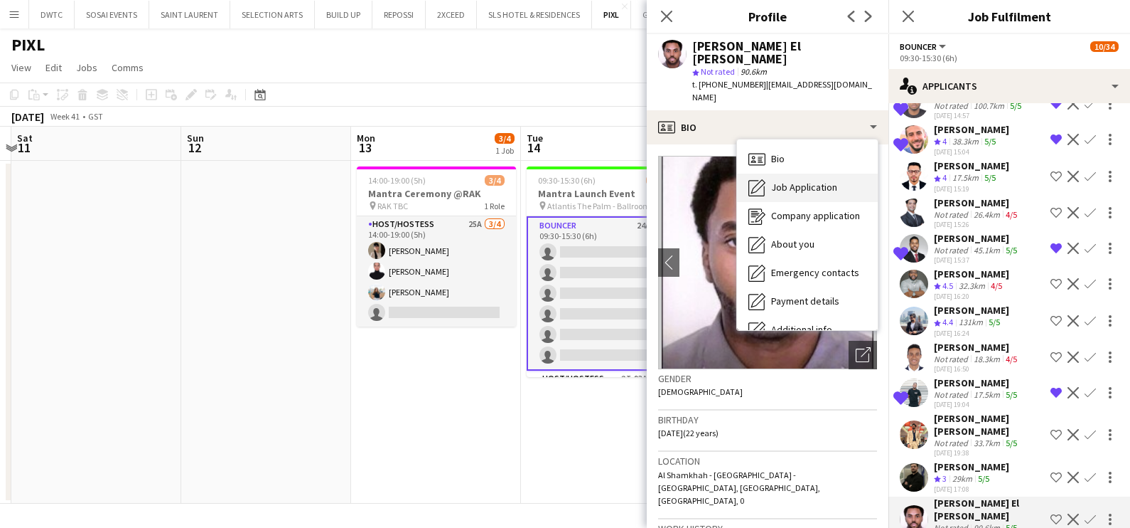
click at [778, 181] on span "Job Application" at bounding box center [804, 187] width 66 height 13
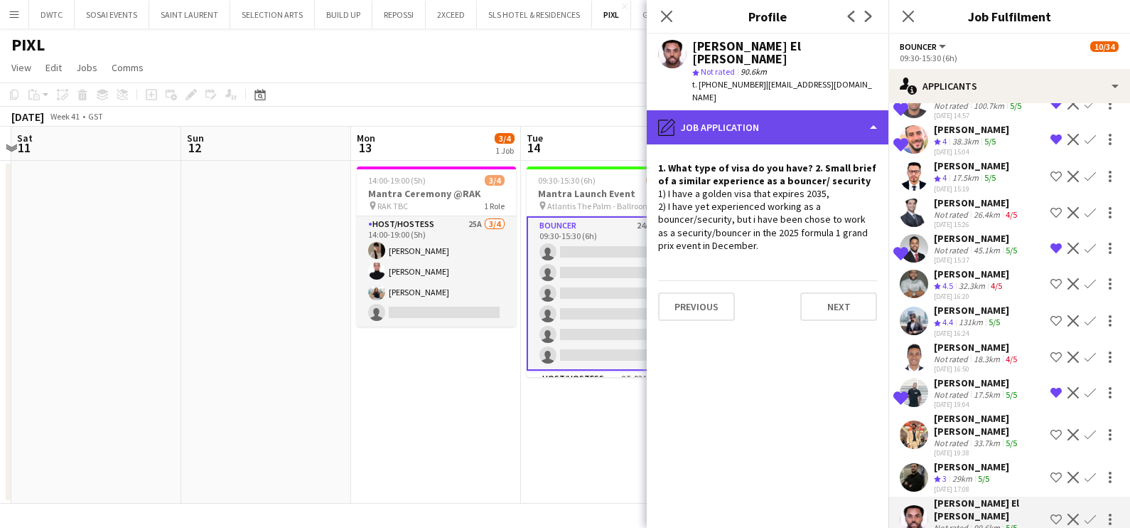
click at [804, 116] on div "pencil4 Job Application" at bounding box center [768, 127] width 242 height 34
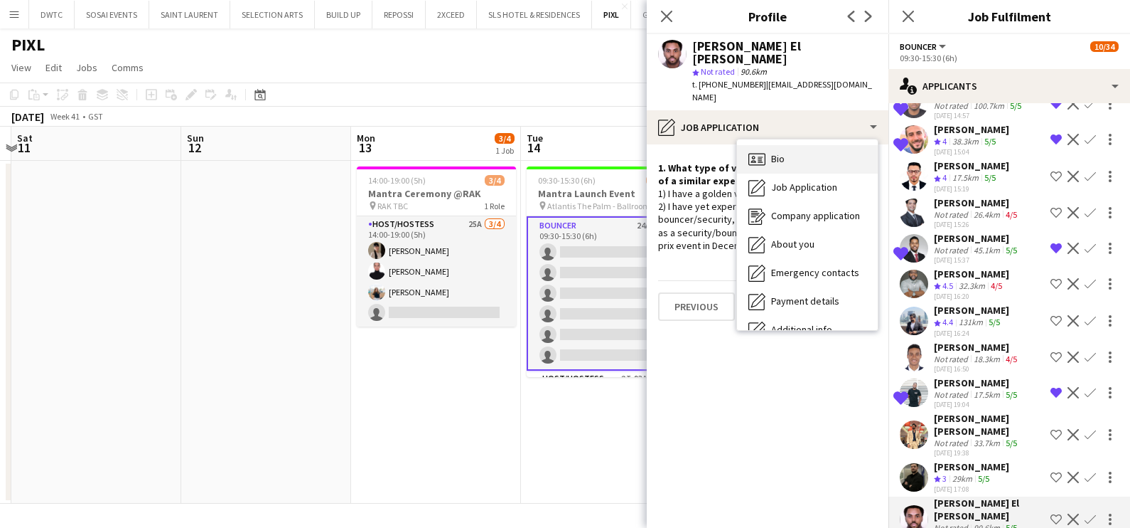
click at [813, 145] on div "Bio Bio" at bounding box center [807, 159] width 141 height 28
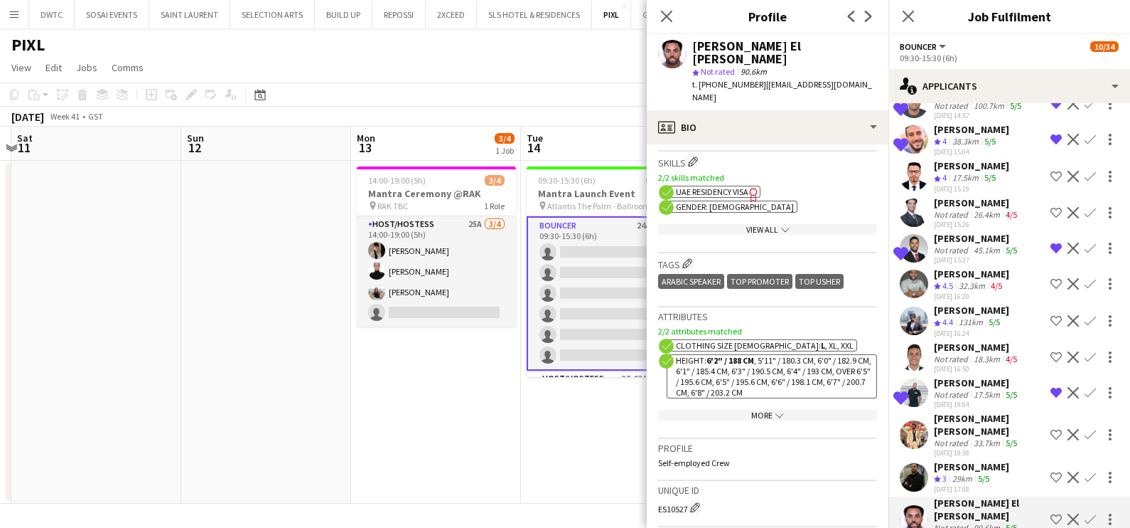
scroll to position [621, 0]
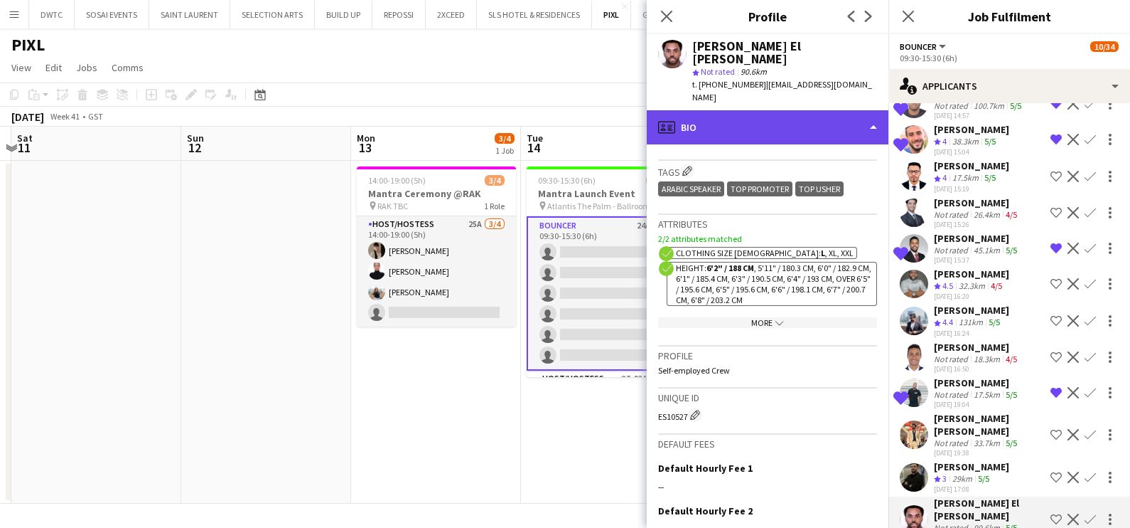
click at [769, 110] on div "profile Bio" at bounding box center [768, 127] width 242 height 34
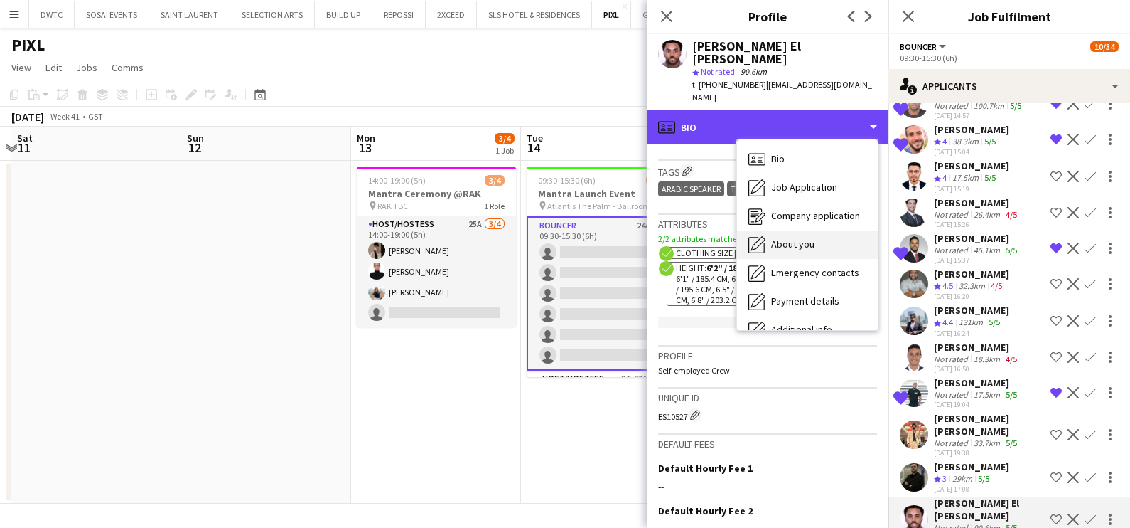
scroll to position [105, 0]
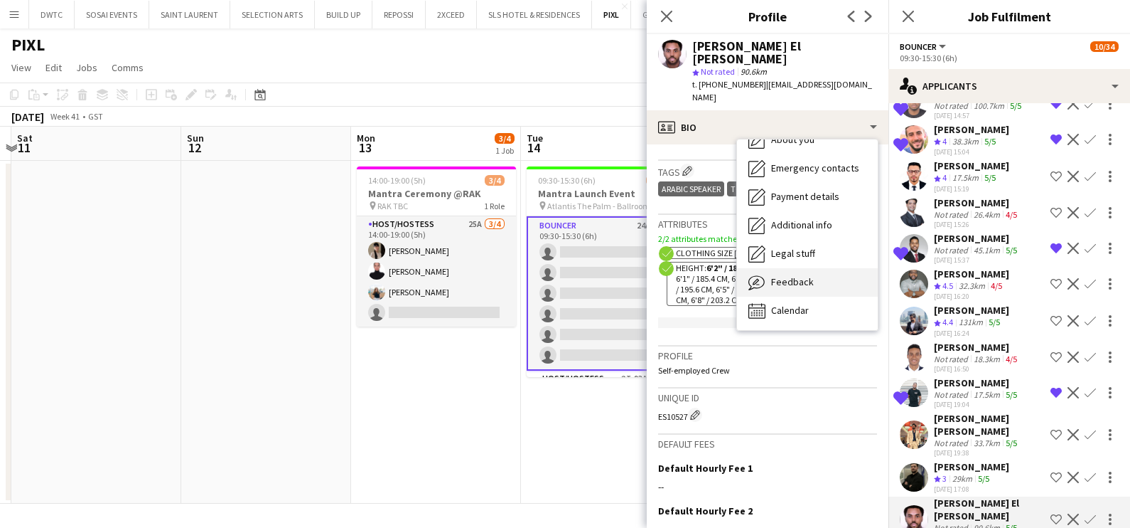
click at [802, 275] on span "Feedback" at bounding box center [792, 281] width 43 height 13
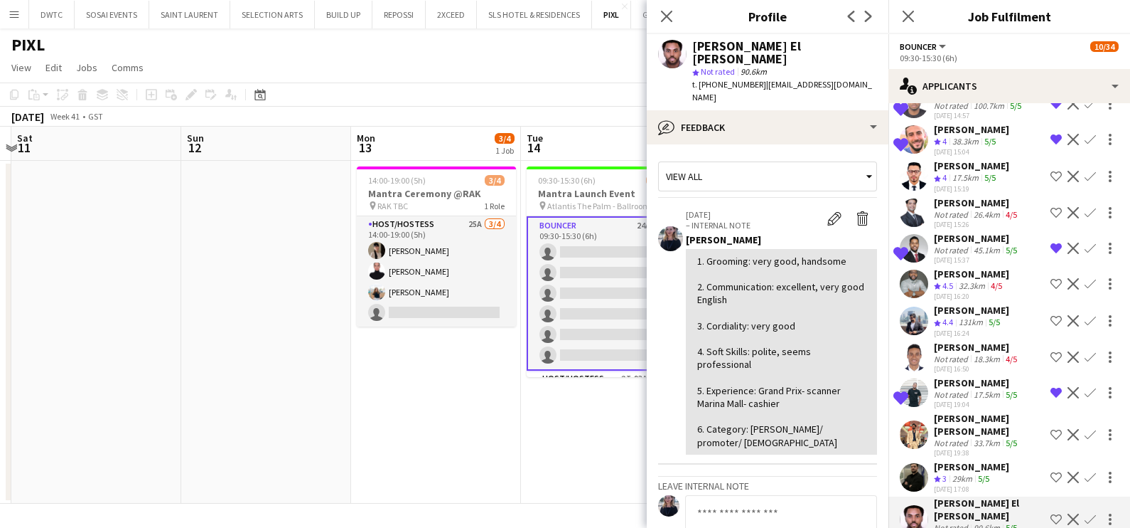
click at [1051, 513] on app-icon "Shortlist crew" at bounding box center [1056, 518] width 11 height 11
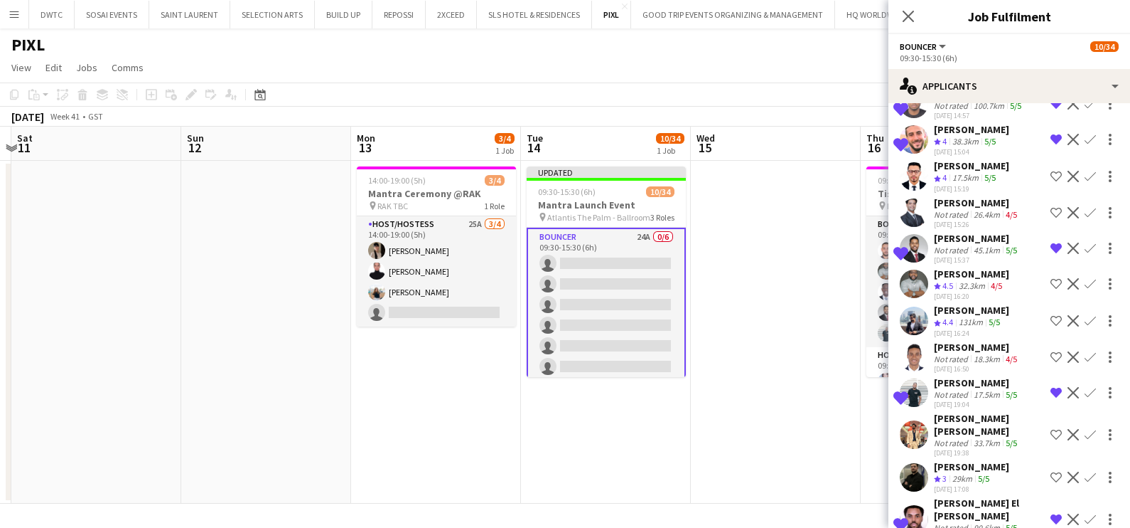
click at [803, 328] on app-date-cell at bounding box center [776, 332] width 170 height 343
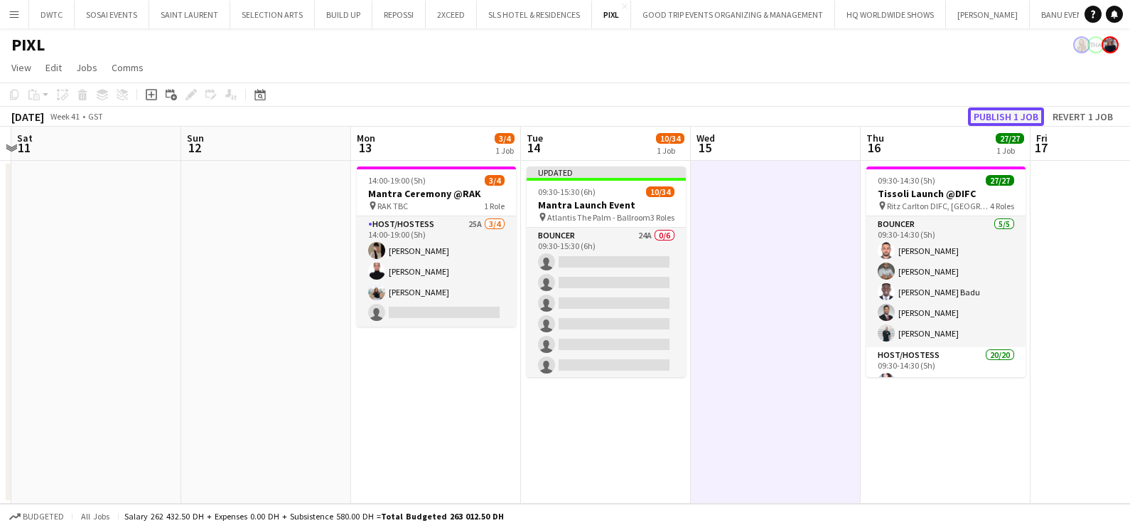
click at [1012, 113] on button "Publish 1 job" at bounding box center [1006, 116] width 76 height 18
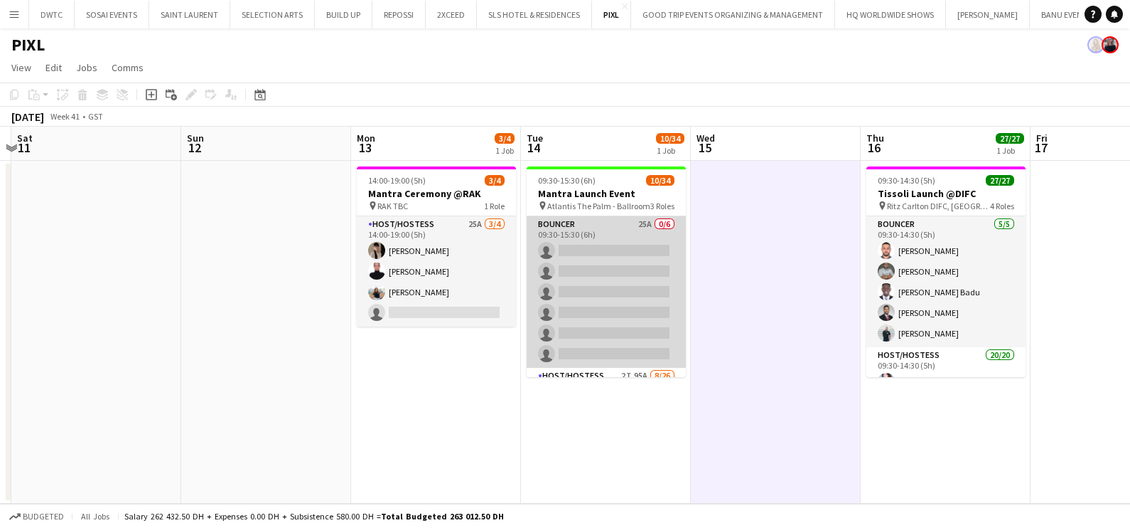
click at [592, 279] on app-card-role "Bouncer 25A 0/6 09:30-15:30 (6h) single-neutral-actions single-neutral-actions …" at bounding box center [606, 291] width 159 height 151
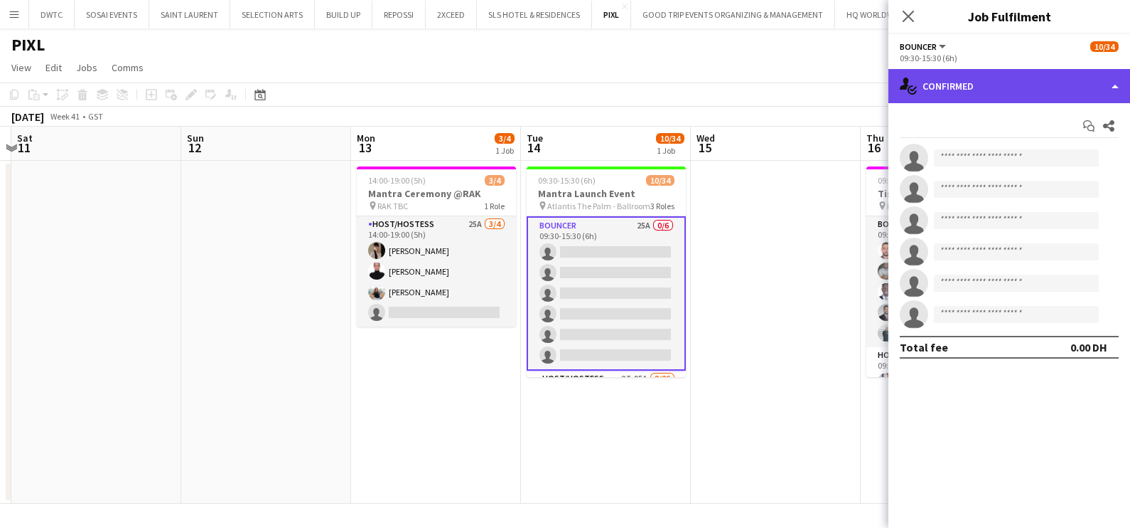
click at [1002, 89] on div "single-neutral-actions-check-2 Confirmed" at bounding box center [1010, 86] width 242 height 34
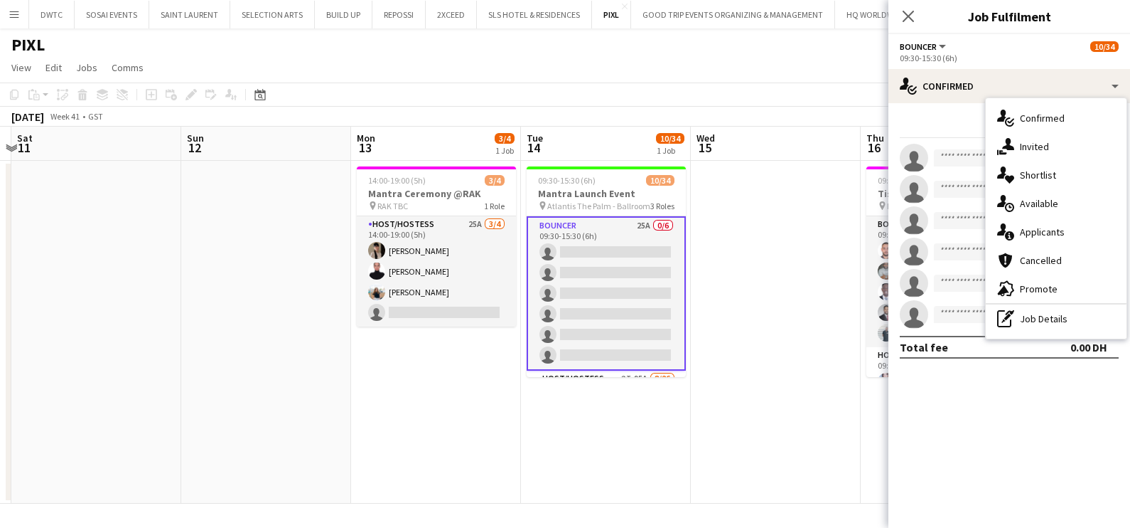
click at [1053, 228] on span "Applicants" at bounding box center [1042, 231] width 45 height 13
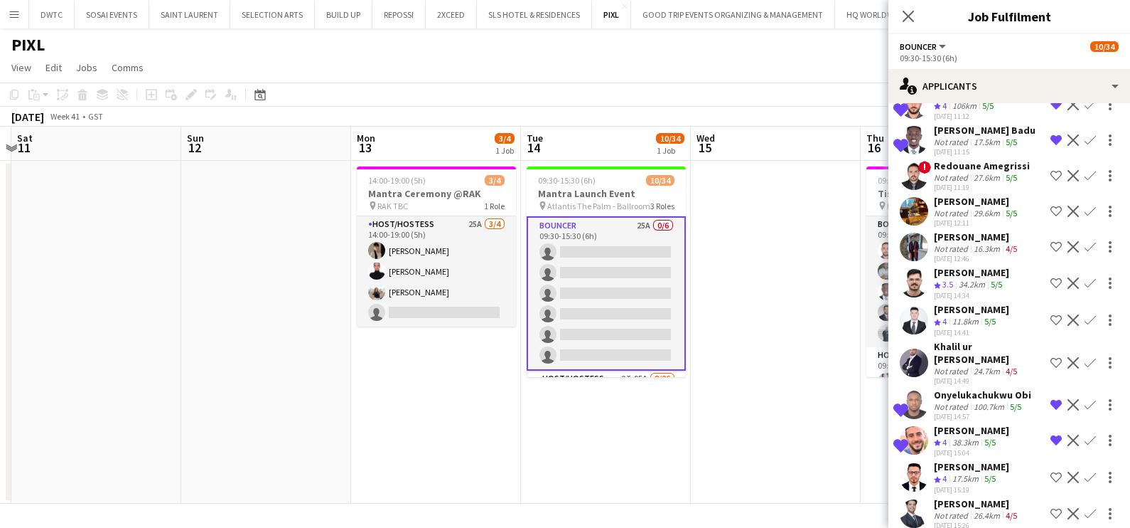
scroll to position [458, 0]
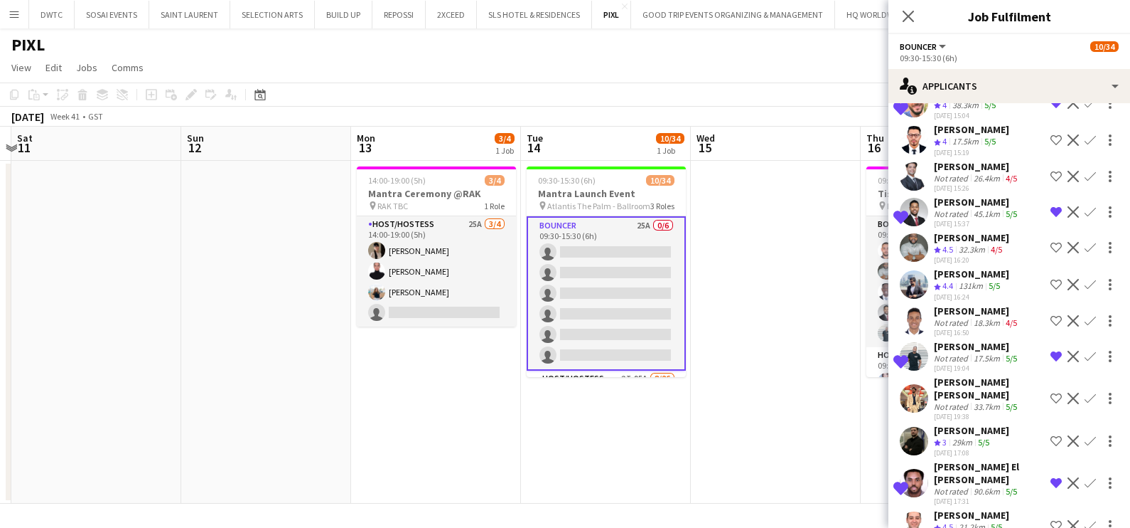
click at [943, 521] on span "4.5" at bounding box center [948, 526] width 11 height 11
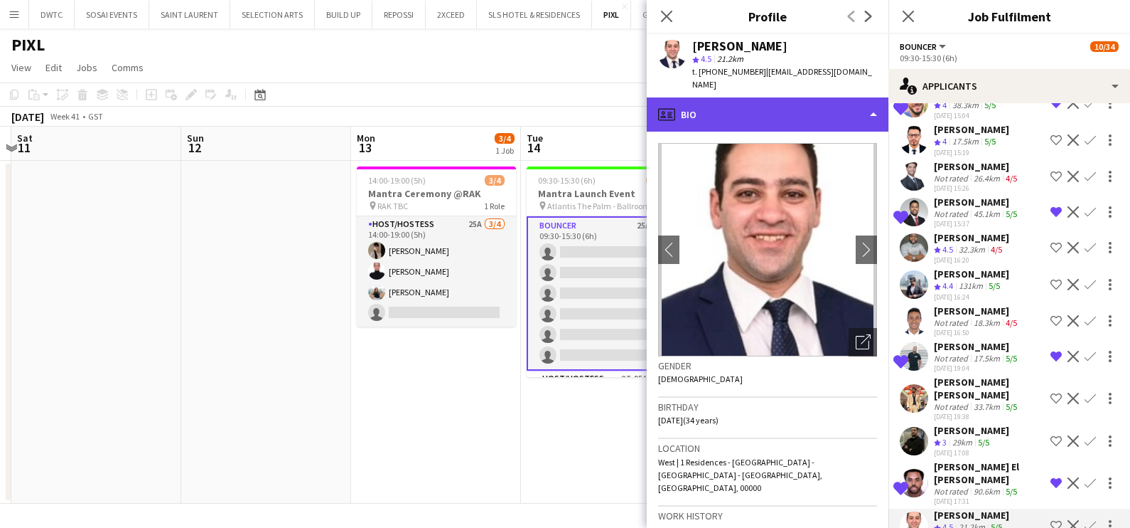
click at [761, 97] on div "profile Bio" at bounding box center [768, 114] width 242 height 34
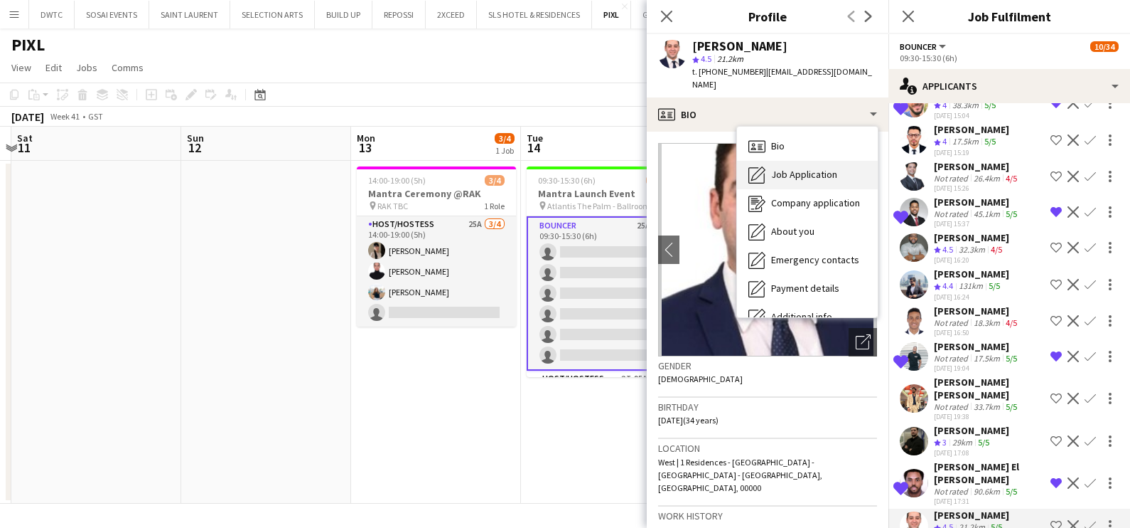
click at [795, 168] on span "Job Application" at bounding box center [804, 174] width 66 height 13
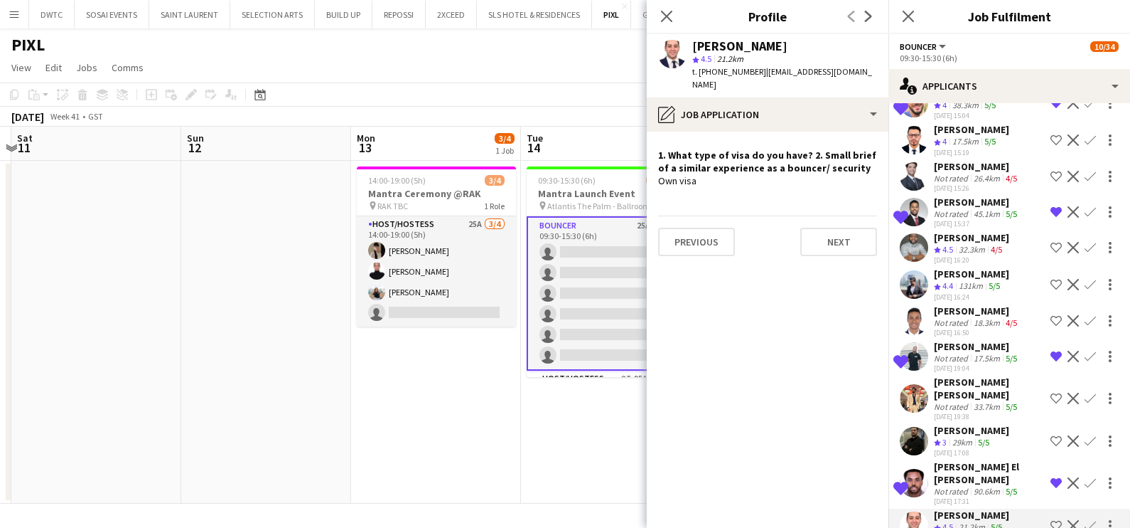
scroll to position [0, 498]
click at [454, 373] on app-date-cell "14:00-19:00 (5h) 3/4 Mantra Ceremony @RAK pin RAK TBC 1 Role Host/Hostess 25A 3…" at bounding box center [437, 332] width 170 height 343
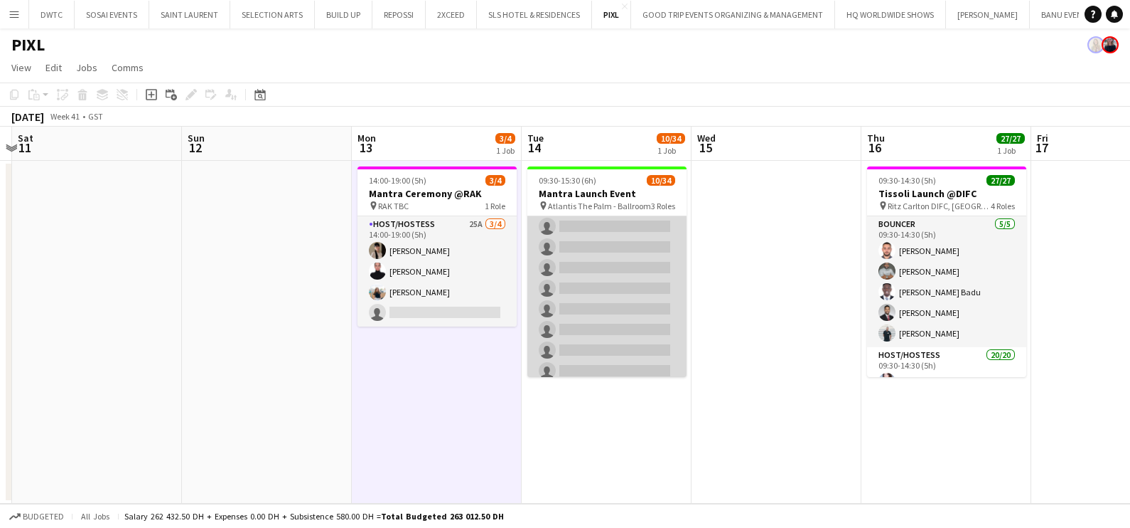
scroll to position [621, 0]
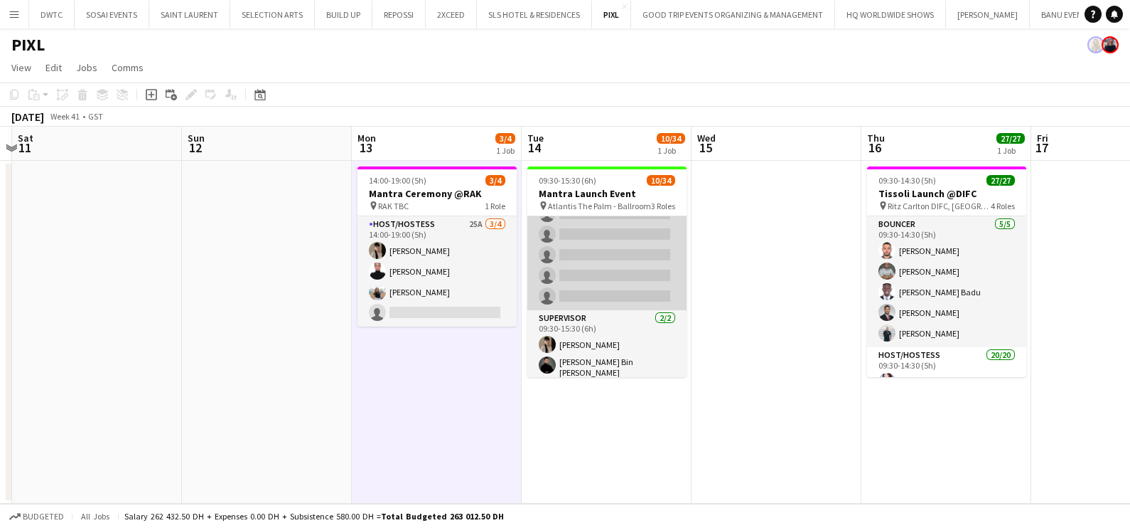
click at [613, 250] on app-card-role "Host/Hostess 2I 95A 8/26 09:30-15:30 (6h) Kateryna Varava Tanyarat Prachuabsin …" at bounding box center [607, 28] width 159 height 564
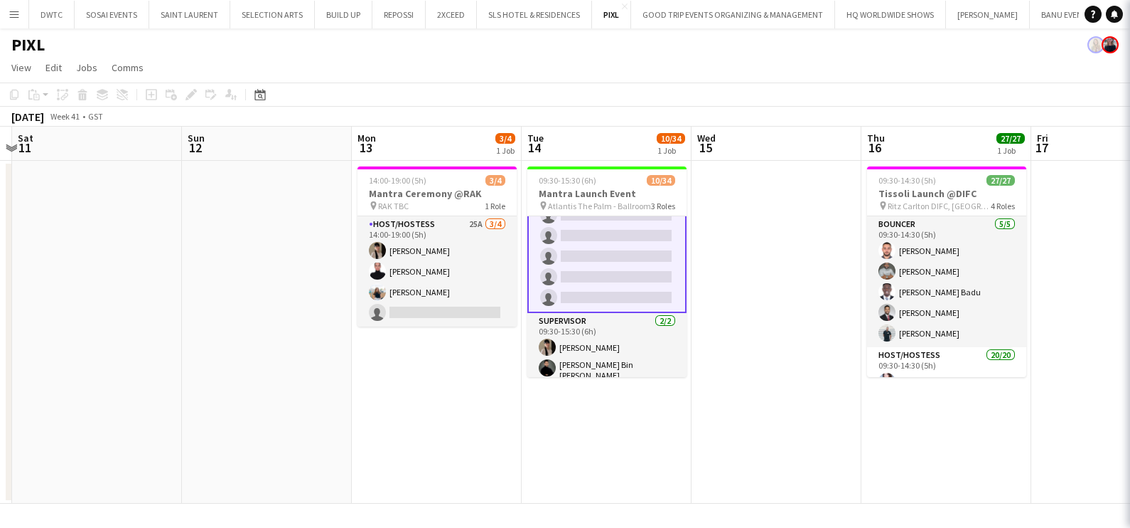
scroll to position [623, 0]
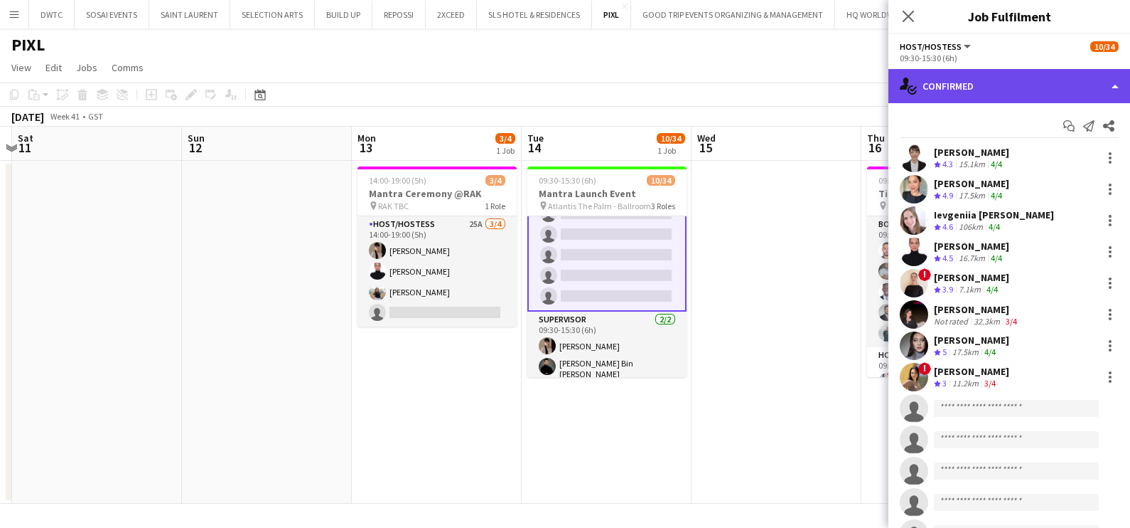
click at [930, 77] on div "single-neutral-actions-check-2 Confirmed" at bounding box center [1010, 86] width 242 height 34
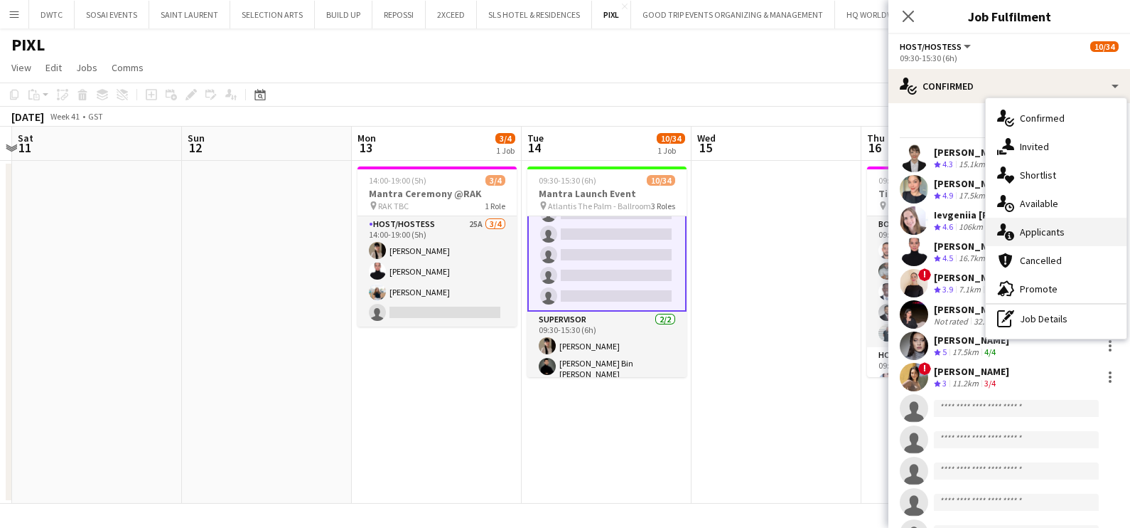
click at [1052, 229] on span "Applicants" at bounding box center [1042, 231] width 45 height 13
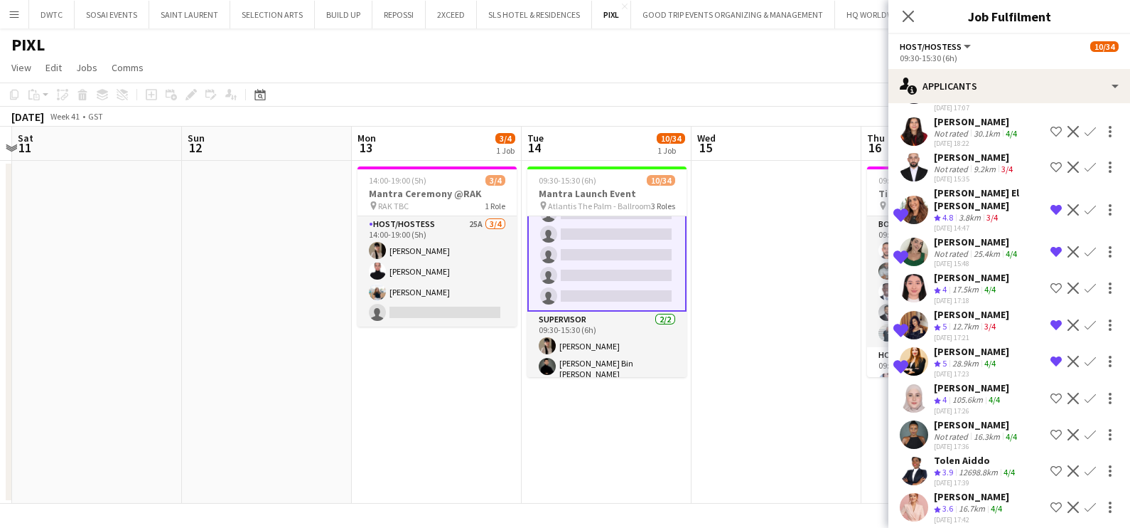
scroll to position [2879, 0]
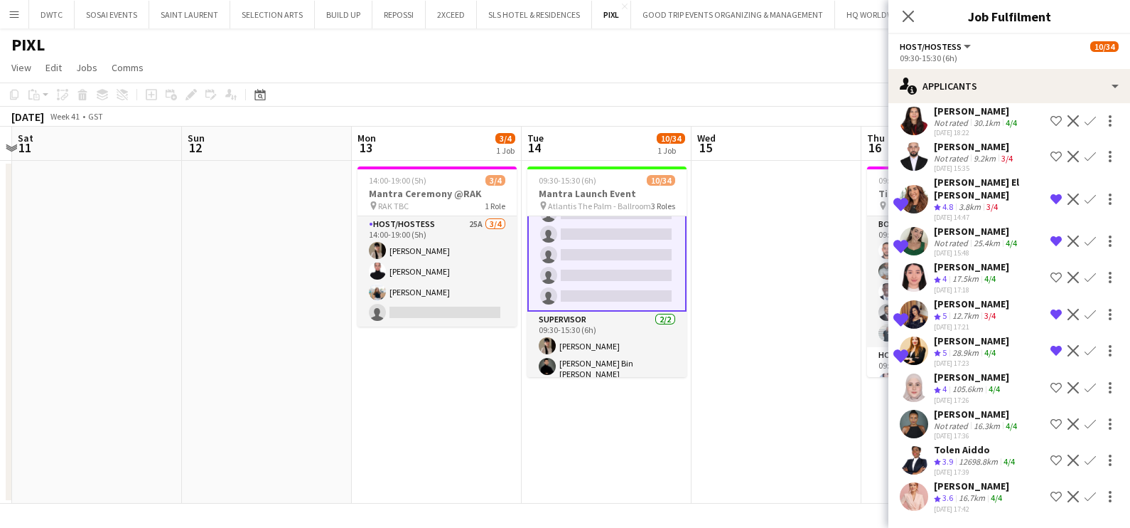
click at [979, 419] on div "Margaret Muendo" at bounding box center [977, 413] width 86 height 13
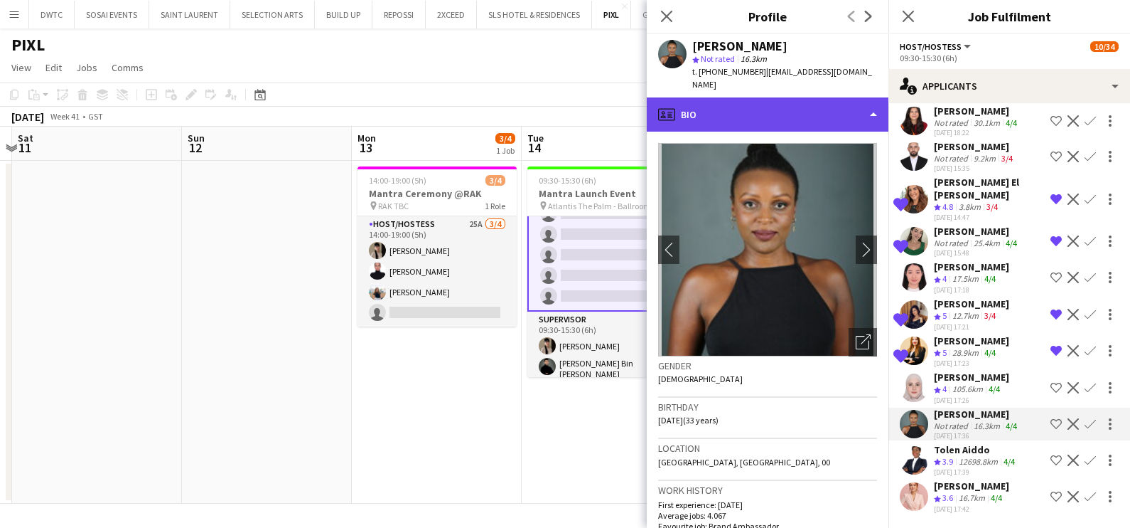
click at [782, 97] on div "profile Bio" at bounding box center [768, 114] width 242 height 34
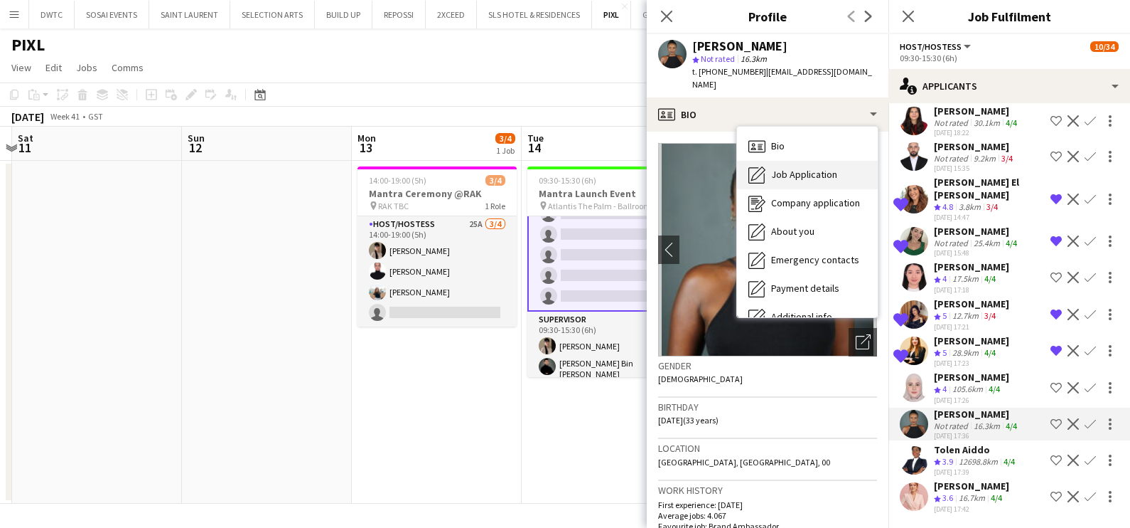
click at [806, 168] on span "Job Application" at bounding box center [804, 174] width 66 height 13
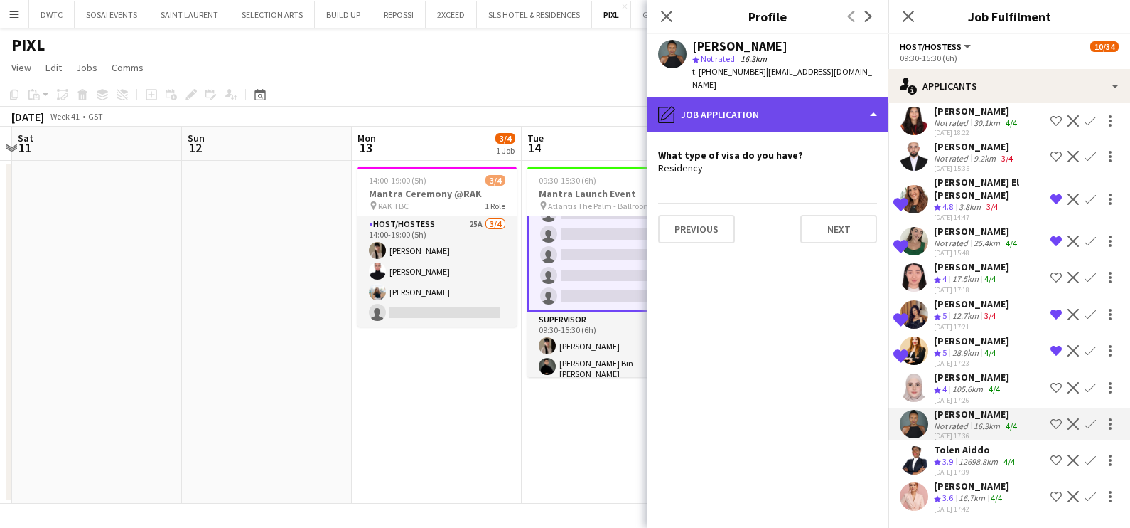
click at [735, 97] on div "pencil4 Job Application" at bounding box center [768, 114] width 242 height 34
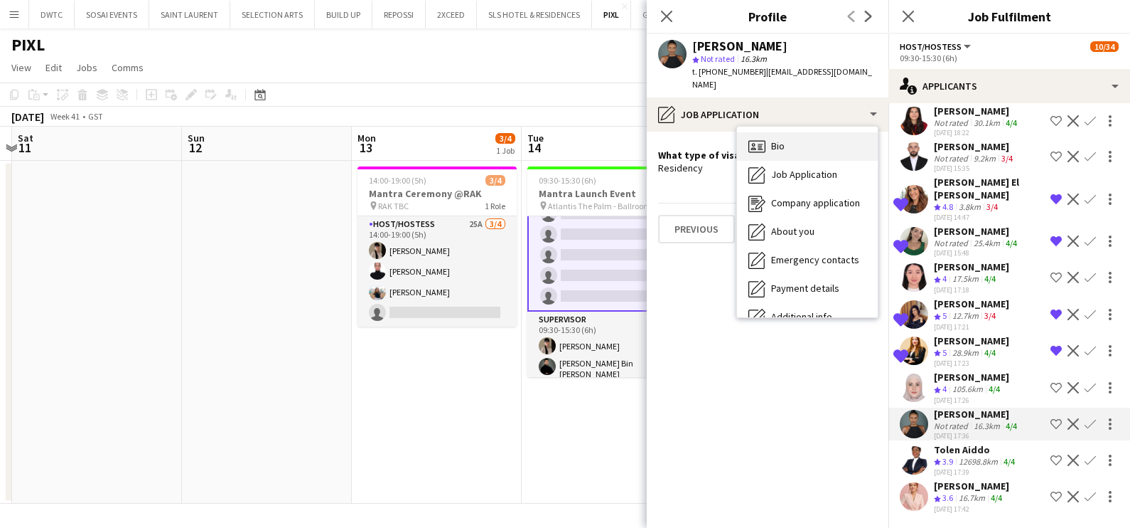
click at [764, 132] on div "Bio Bio" at bounding box center [807, 146] width 141 height 28
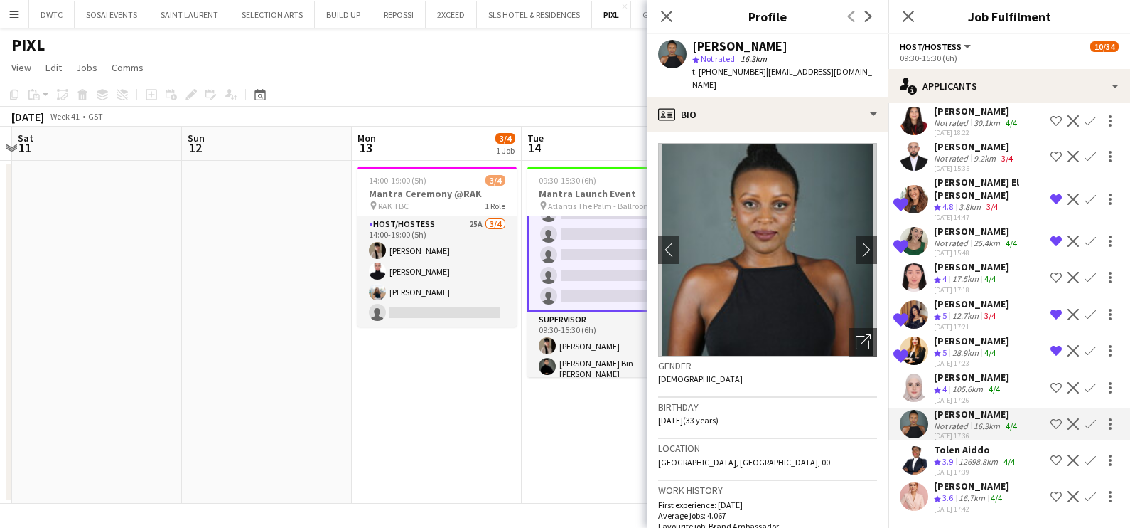
click at [1051, 424] on app-icon "Shortlist crew" at bounding box center [1056, 423] width 11 height 11
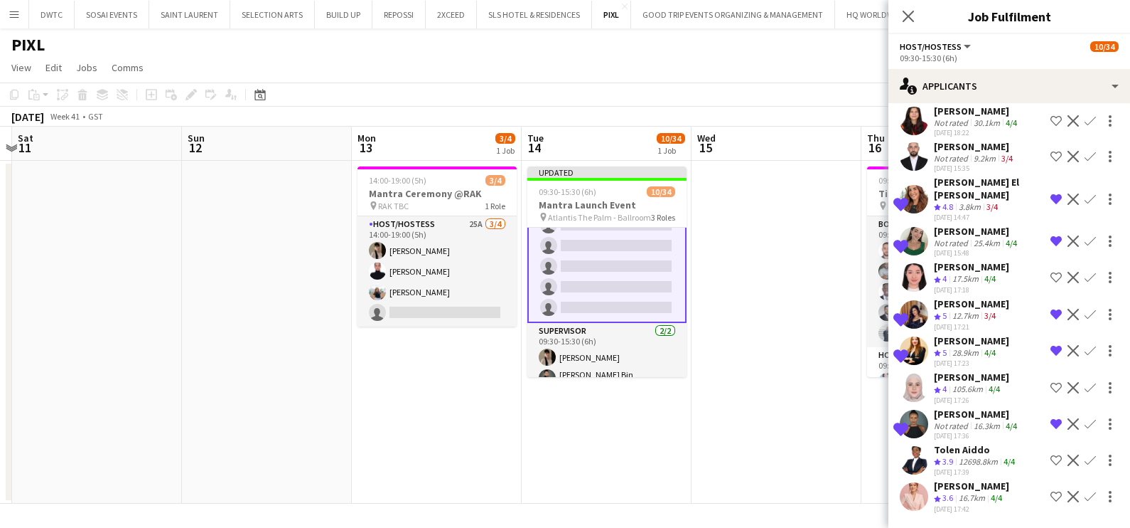
click at [962, 495] on div "16.7km" at bounding box center [972, 498] width 32 height 12
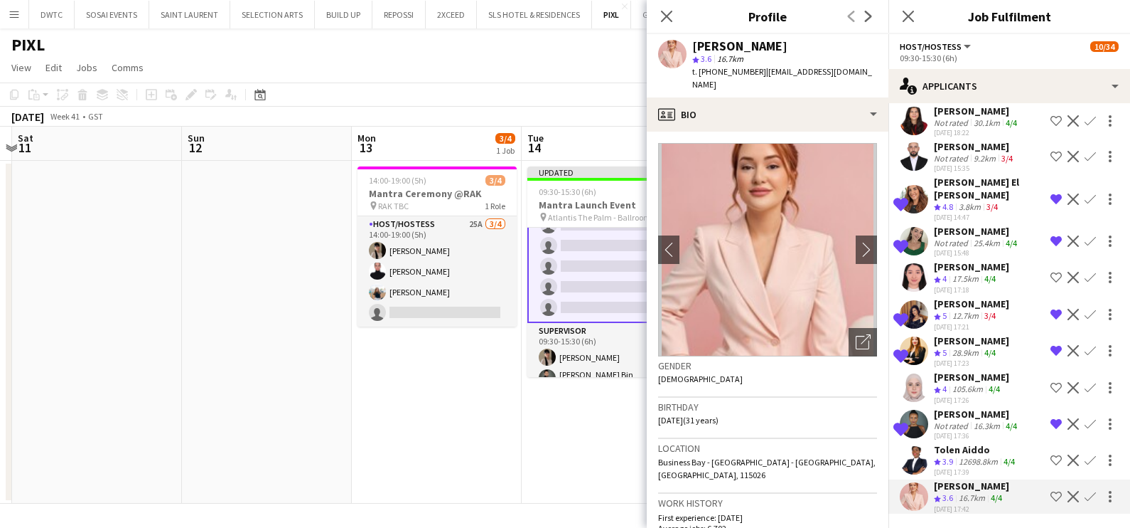
click at [1051, 496] on app-icon "Shortlist crew" at bounding box center [1056, 496] width 11 height 11
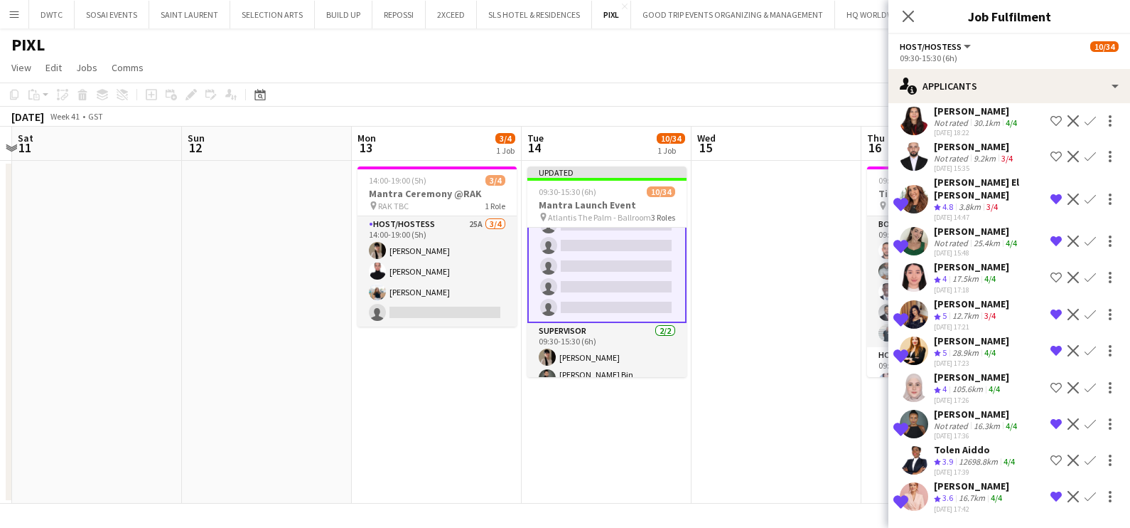
click at [736, 396] on app-date-cell at bounding box center [777, 332] width 170 height 343
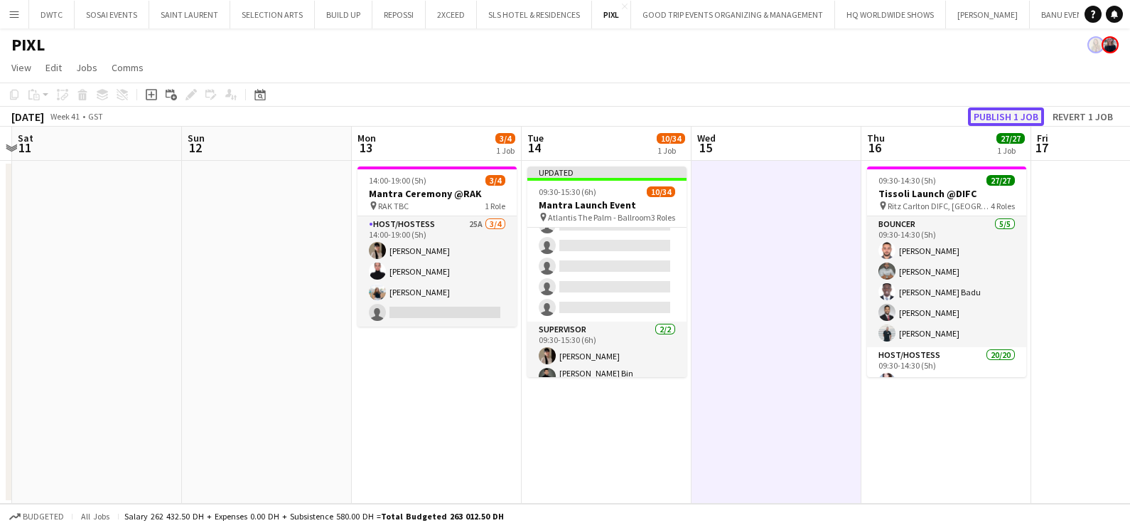
click at [1013, 109] on button "Publish 1 job" at bounding box center [1006, 116] width 76 height 18
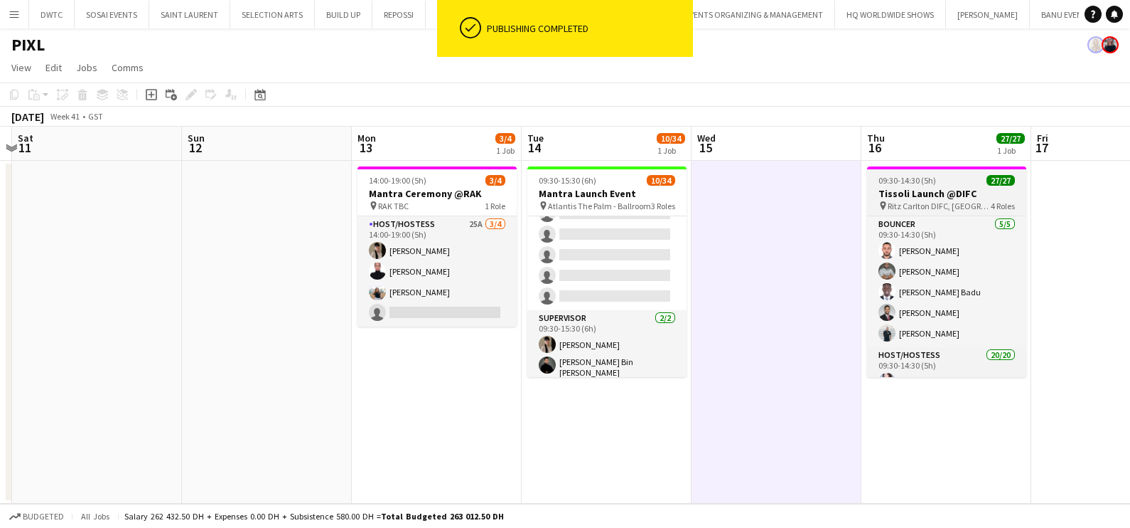
drag, startPoint x: 614, startPoint y: 268, endPoint x: 905, endPoint y: 179, distance: 304.7
click at [612, 268] on app-card-role "Host/Hostess 2I 95A 8/26 09:30-15:30 (6h) Kateryna Varava Tanyarat Prachuabsin …" at bounding box center [607, 28] width 159 height 564
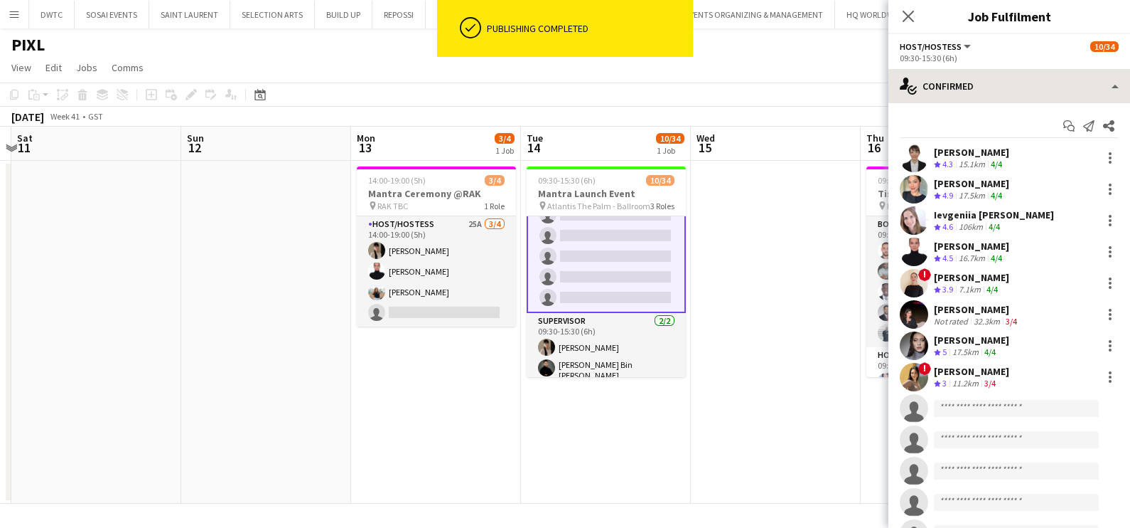
scroll to position [623, 0]
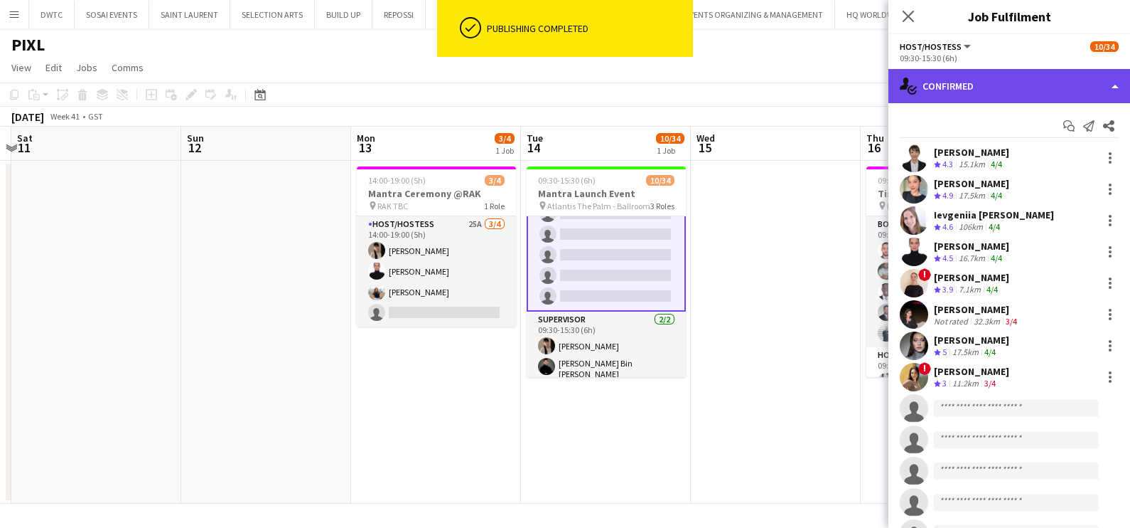
click at [1005, 81] on div "single-neutral-actions-check-2 Confirmed" at bounding box center [1010, 86] width 242 height 34
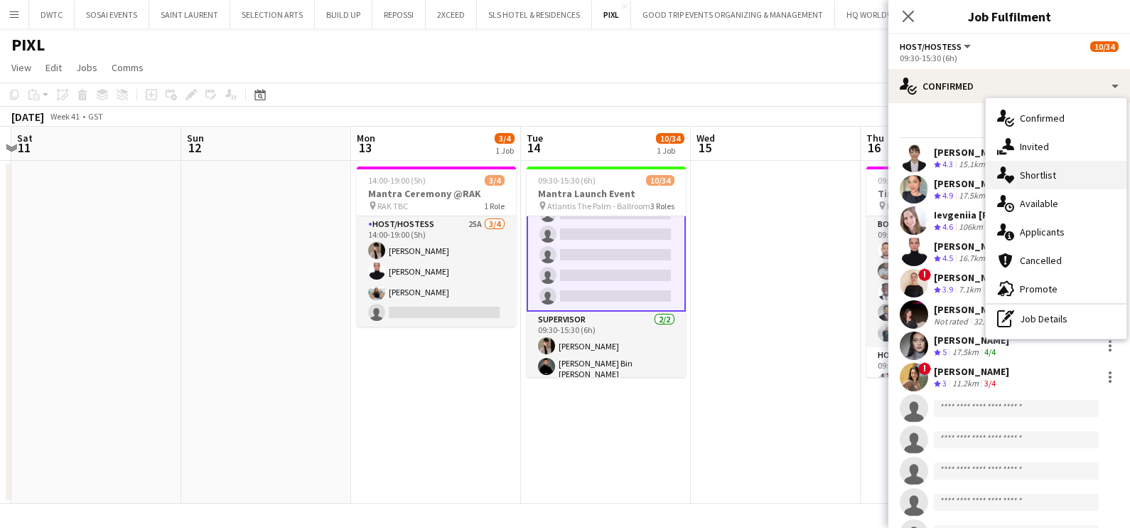
click at [1042, 166] on div "single-neutral-actions-heart Shortlist" at bounding box center [1056, 175] width 141 height 28
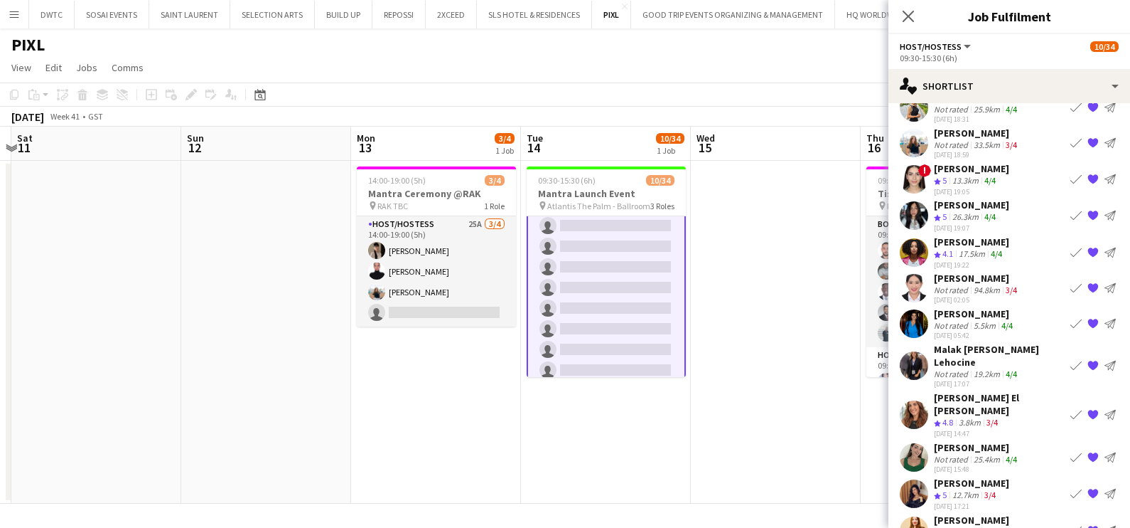
scroll to position [178, 0]
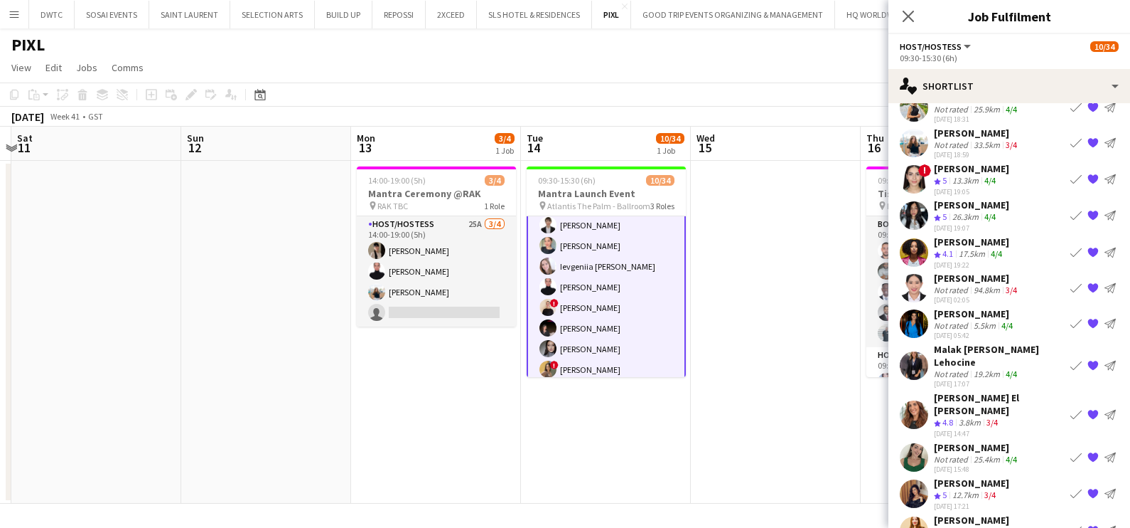
click at [608, 289] on app-card-role "Host/Hostess 2I 95A 8/26 09:30-15:30 (6h) Kateryna Varava Tanyarat Prachuabsin …" at bounding box center [606, 472] width 159 height 567
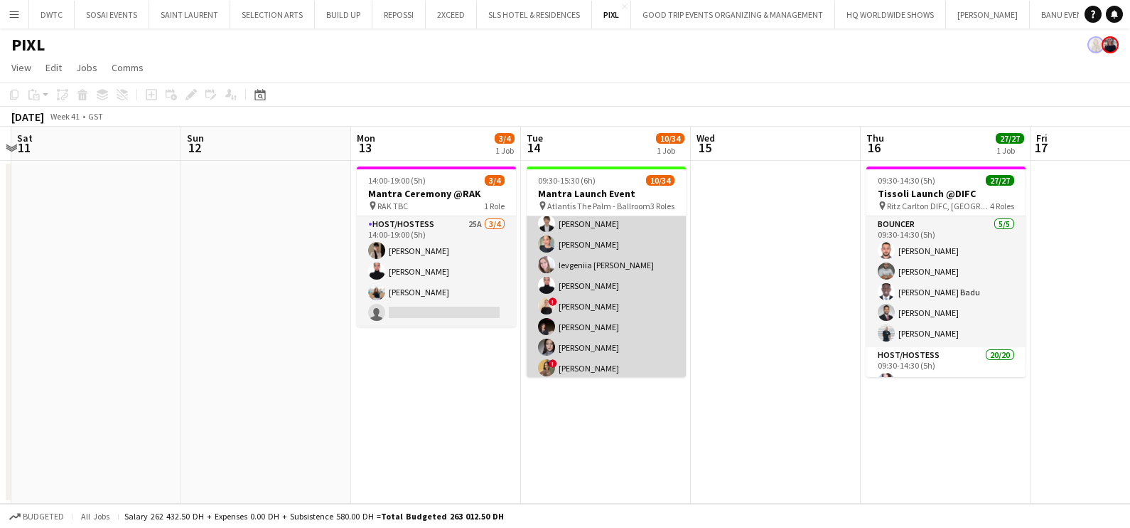
scroll to position [177, 0]
click at [585, 259] on app-card-role "Host/Hostess 2I 95A 8/26 09:30-15:30 (6h) Kateryna Varava Tanyarat Prachuabsin …" at bounding box center [606, 473] width 159 height 564
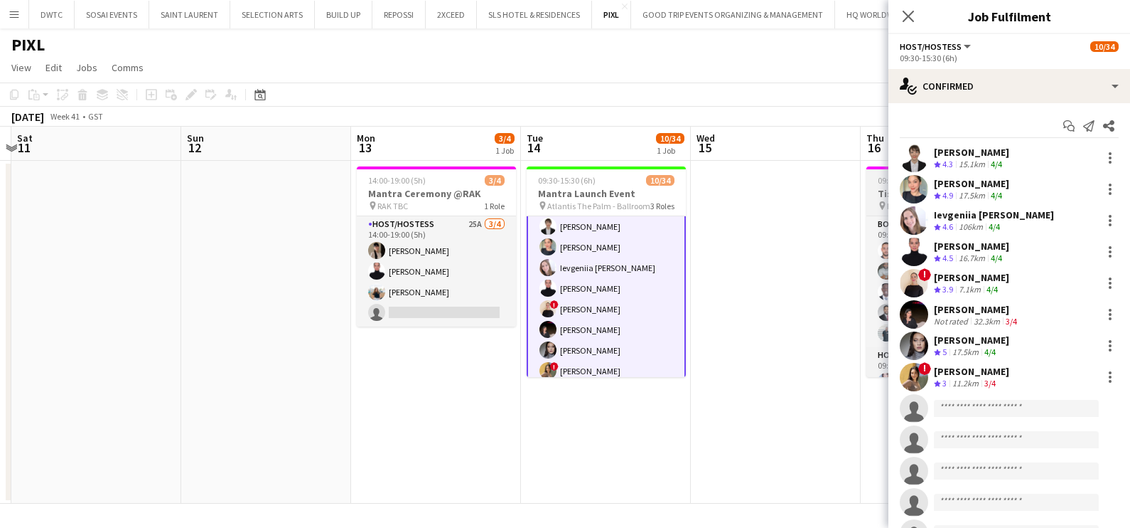
scroll to position [178, 0]
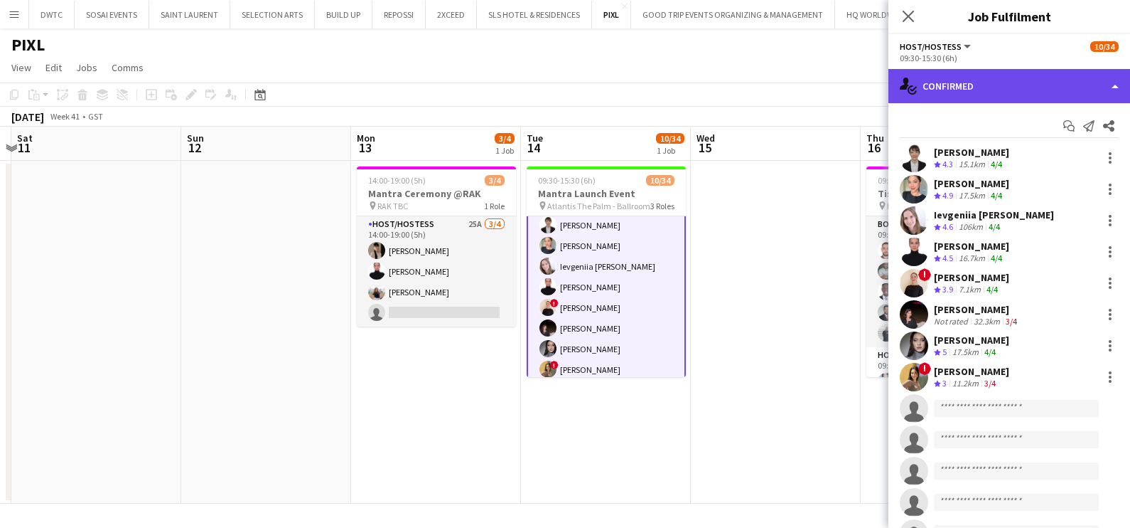
click at [990, 79] on div "single-neutral-actions-check-2 Confirmed" at bounding box center [1010, 86] width 242 height 34
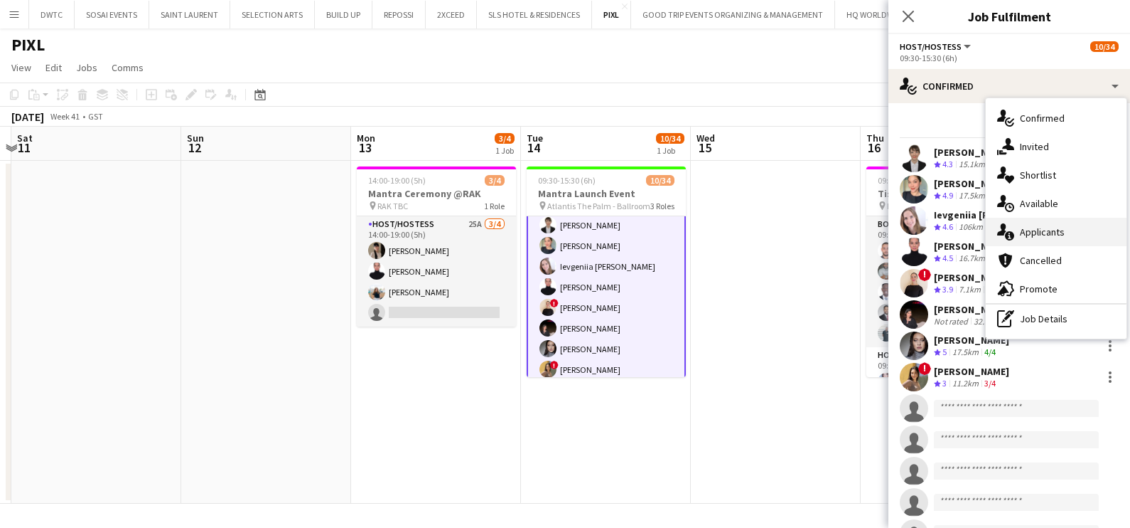
click at [1041, 230] on span "Applicants" at bounding box center [1042, 231] width 45 height 13
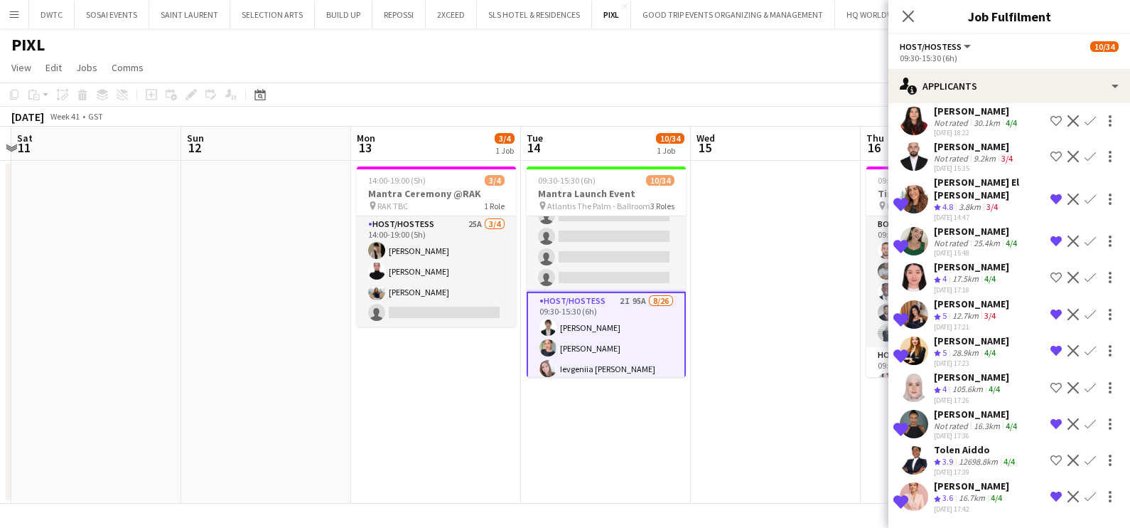
scroll to position [0, 0]
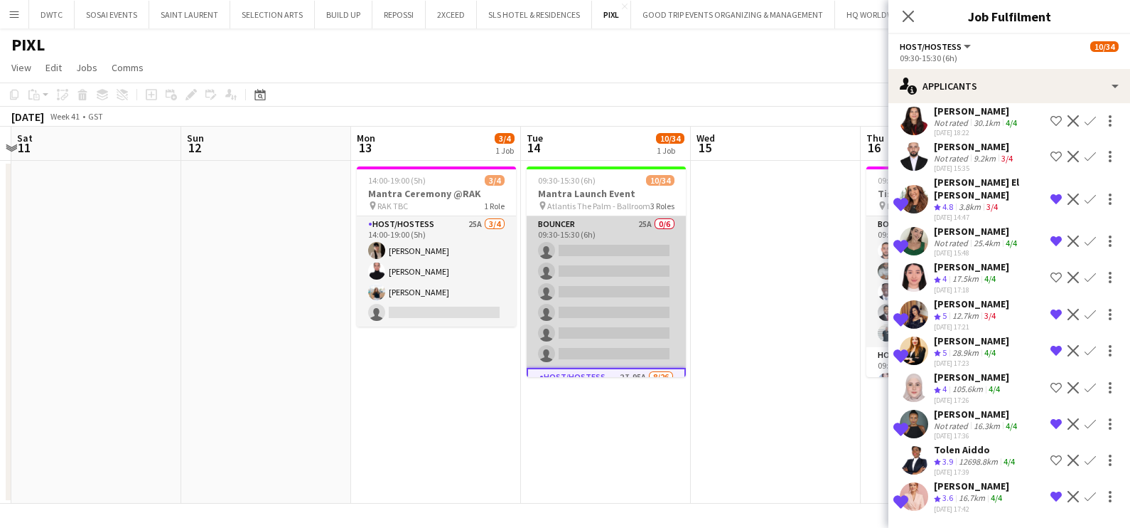
click at [572, 239] on app-card-role "Bouncer 25A 0/6 09:30-15:30 (6h) single-neutral-actions single-neutral-actions …" at bounding box center [606, 291] width 159 height 151
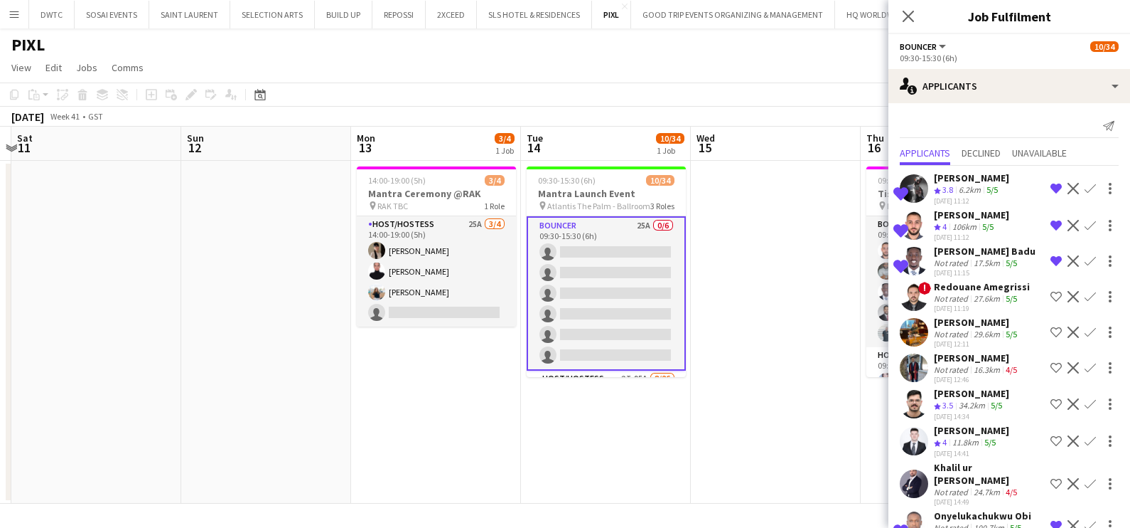
click at [989, 323] on div "Marat Khamidullin" at bounding box center [977, 322] width 86 height 13
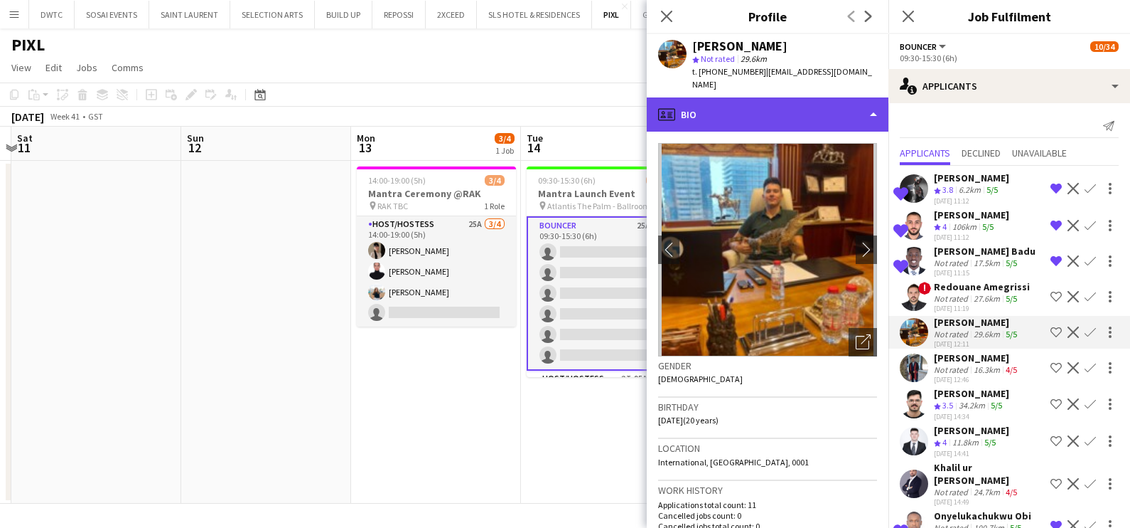
click at [779, 101] on div "profile Bio" at bounding box center [768, 114] width 242 height 34
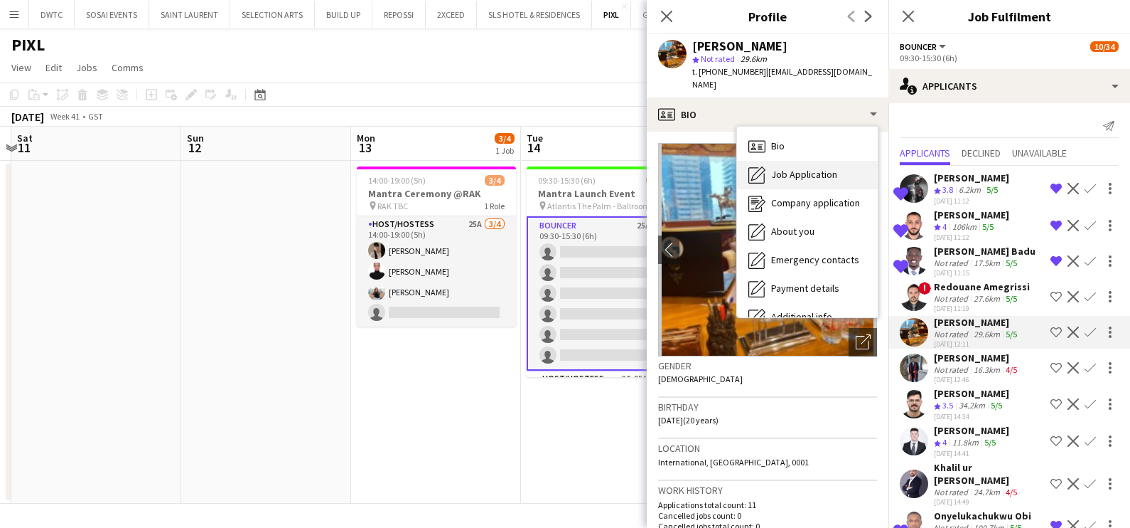
click at [789, 168] on span "Job Application" at bounding box center [804, 174] width 66 height 13
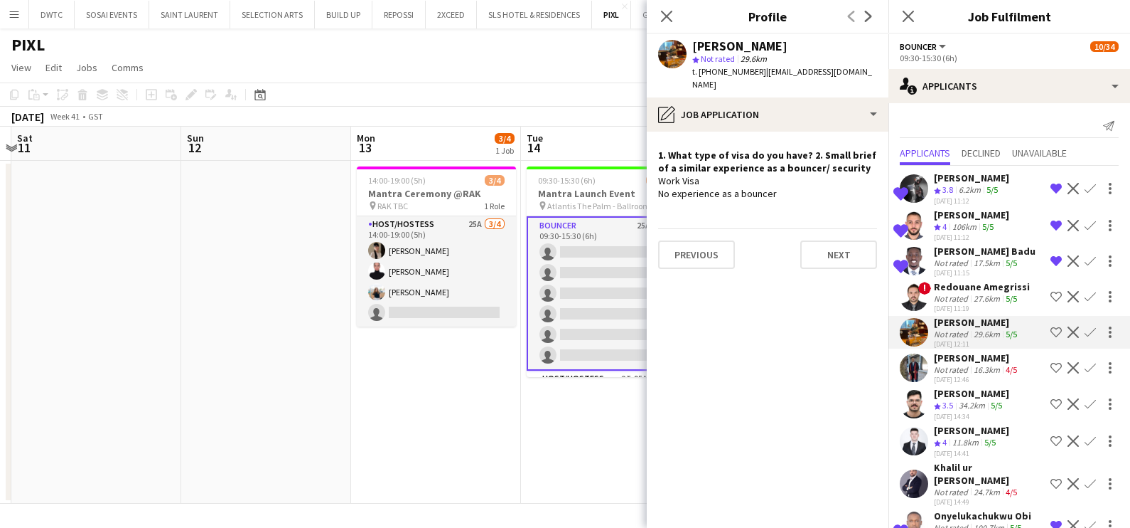
click at [965, 400] on div "34.2km" at bounding box center [972, 406] width 32 height 12
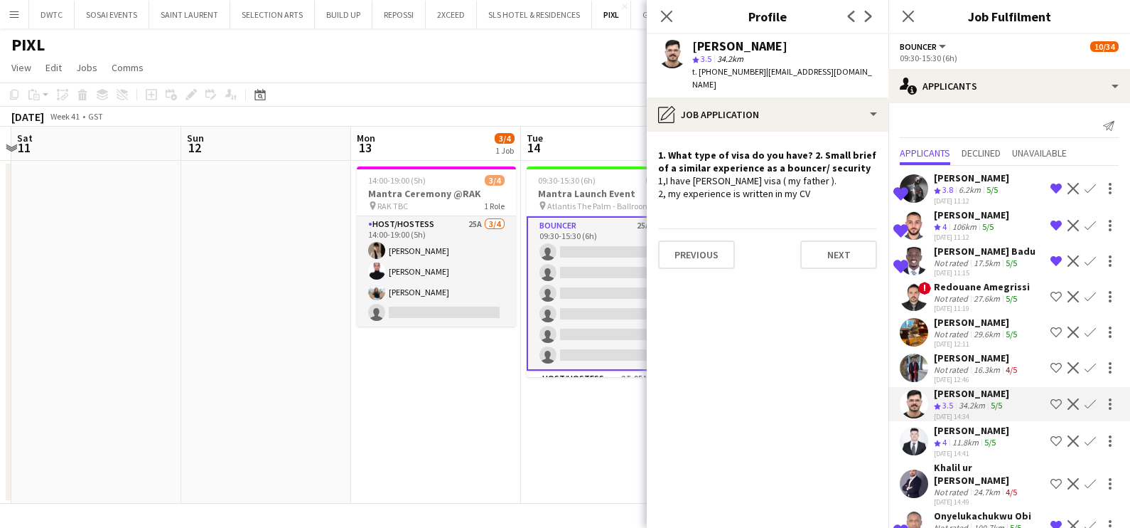
click at [956, 437] on div "11.8km" at bounding box center [966, 443] width 32 height 12
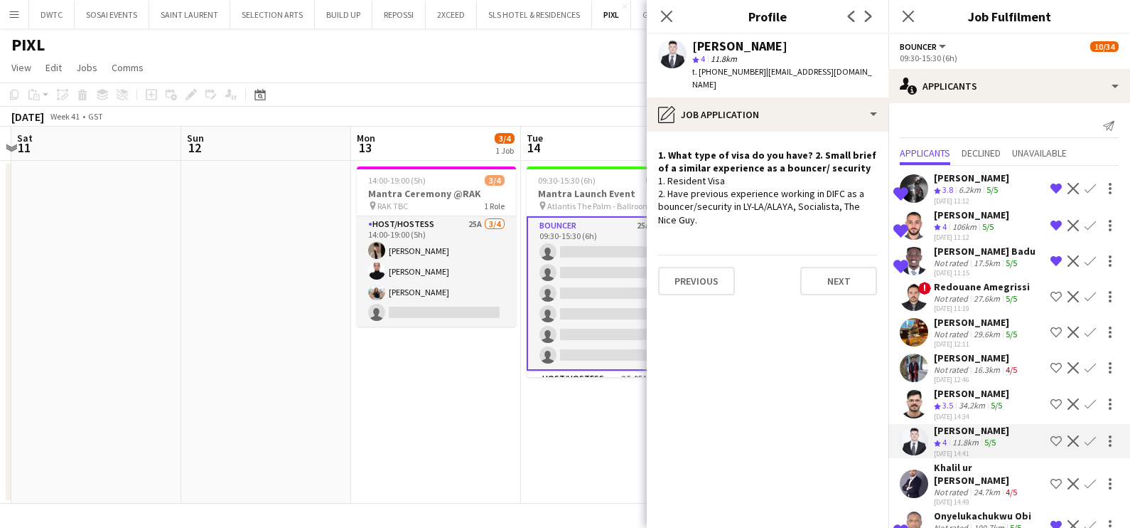
click at [1051, 436] on app-icon "Shortlist crew" at bounding box center [1056, 440] width 11 height 11
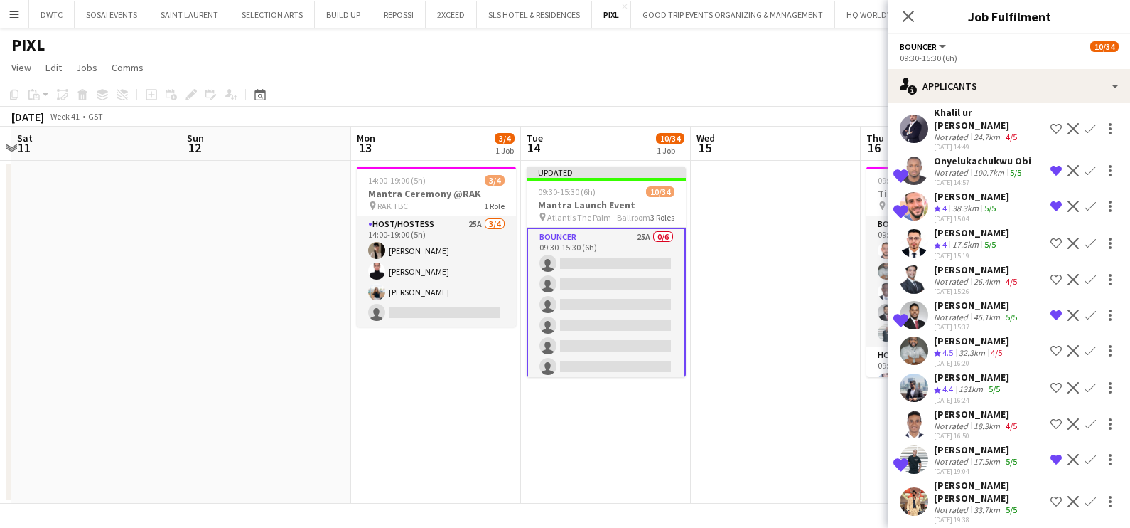
scroll to position [458, 0]
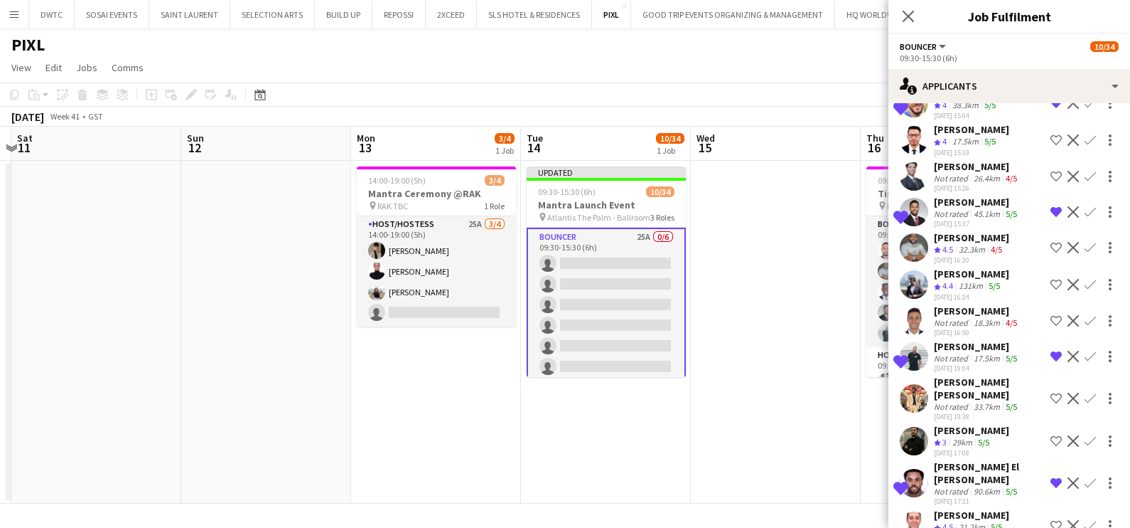
click at [982, 521] on div "21.2km" at bounding box center [972, 527] width 32 height 12
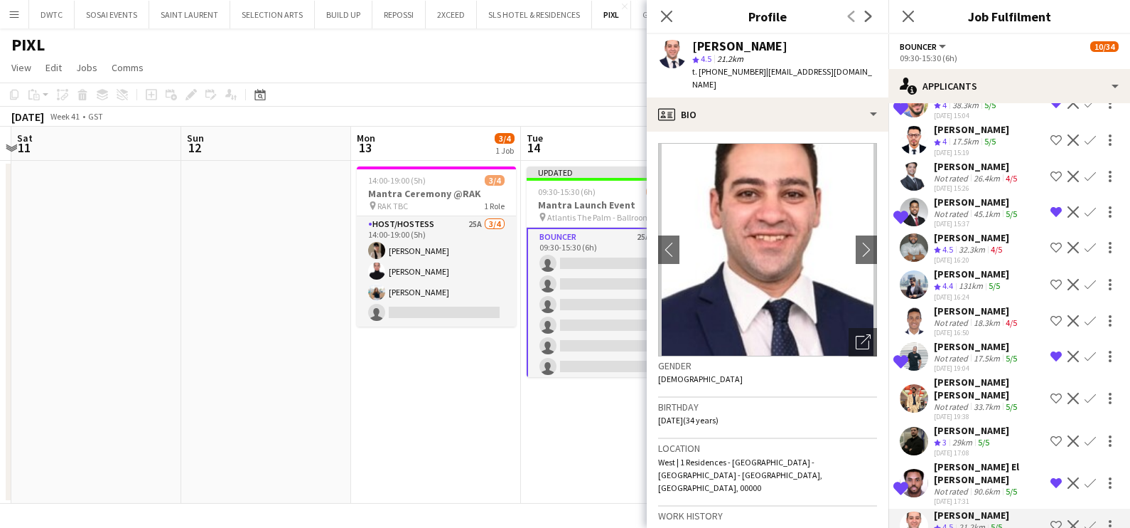
click at [948, 486] on div "Not rated" at bounding box center [952, 491] width 37 height 11
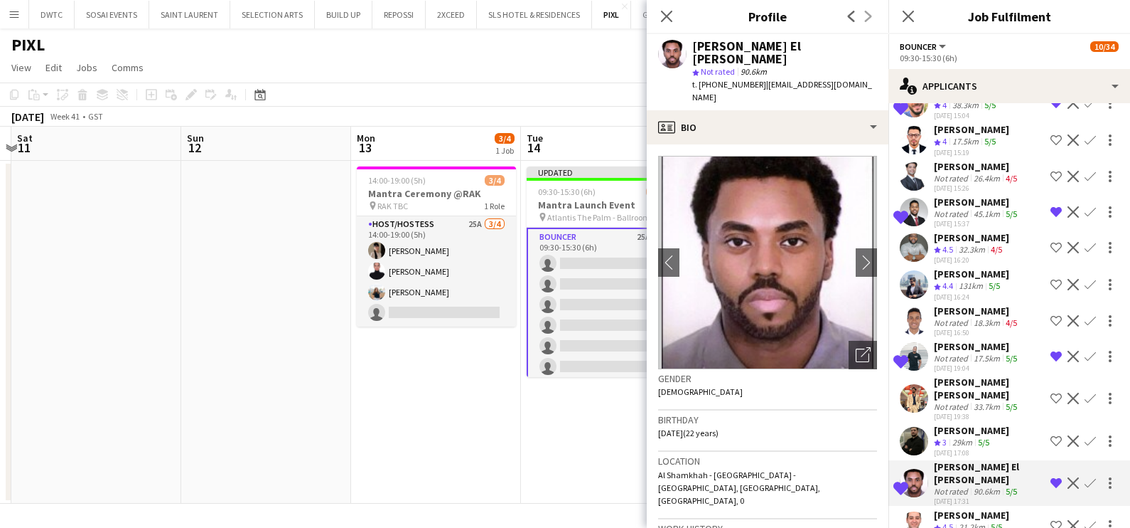
click at [574, 425] on app-date-cell "Updated 09:30-15:30 (6h) 10/34 Mantra Launch Event pin Atlantis The Palm - Ball…" at bounding box center [606, 332] width 170 height 343
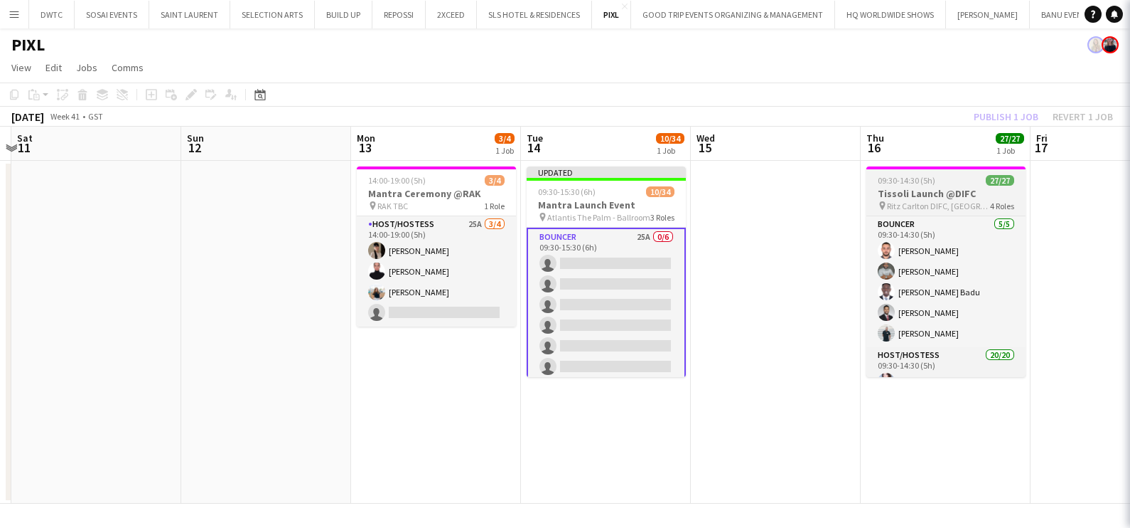
scroll to position [0, 0]
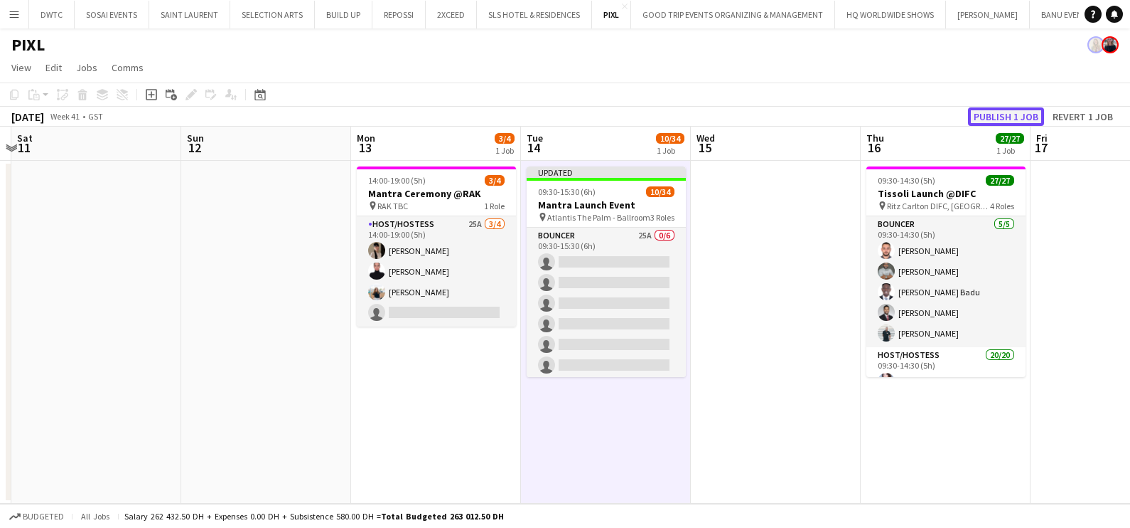
click at [1007, 114] on button "Publish 1 job" at bounding box center [1006, 116] width 76 height 18
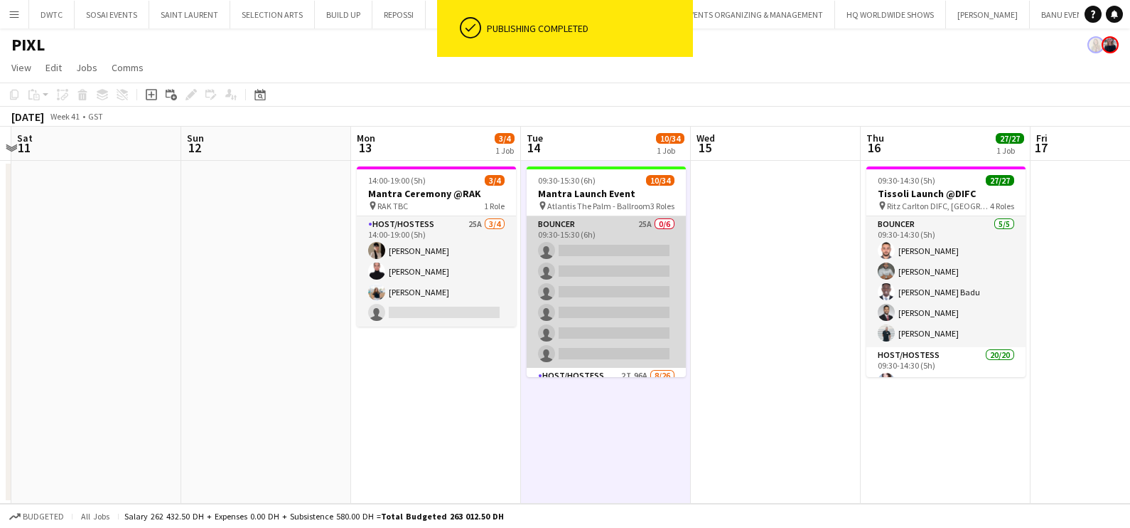
click at [611, 259] on app-card-role "Bouncer 25A 0/6 09:30-15:30 (6h) single-neutral-actions single-neutral-actions …" at bounding box center [606, 291] width 159 height 151
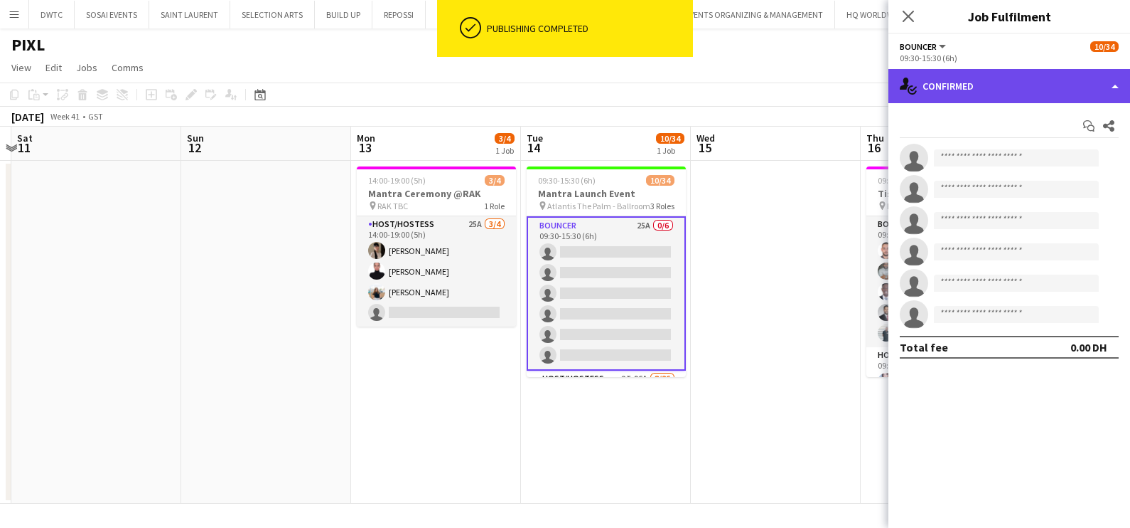
click at [992, 86] on div "single-neutral-actions-check-2 Confirmed" at bounding box center [1010, 86] width 242 height 34
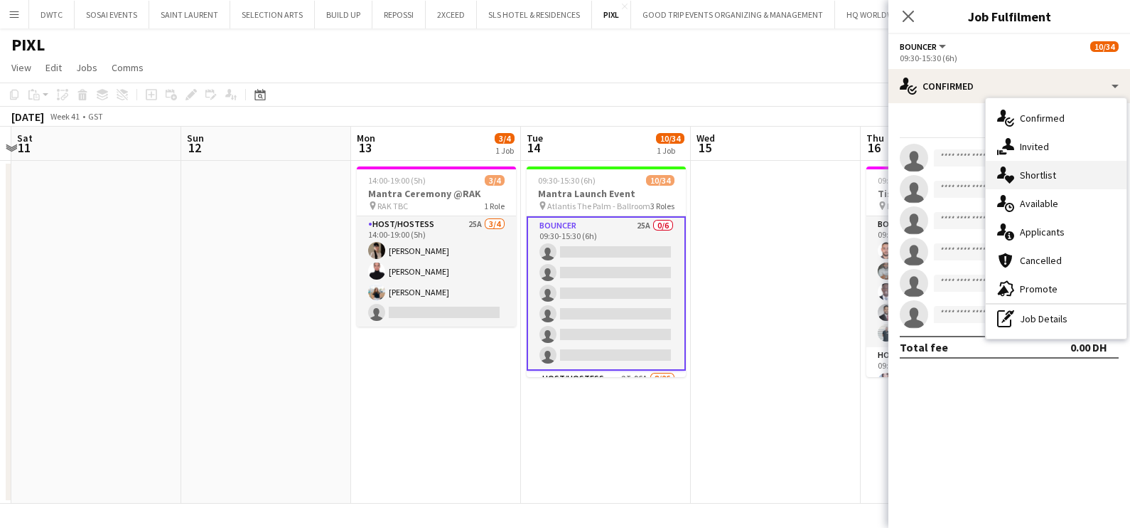
click at [1043, 181] on span "Shortlist" at bounding box center [1038, 174] width 36 height 13
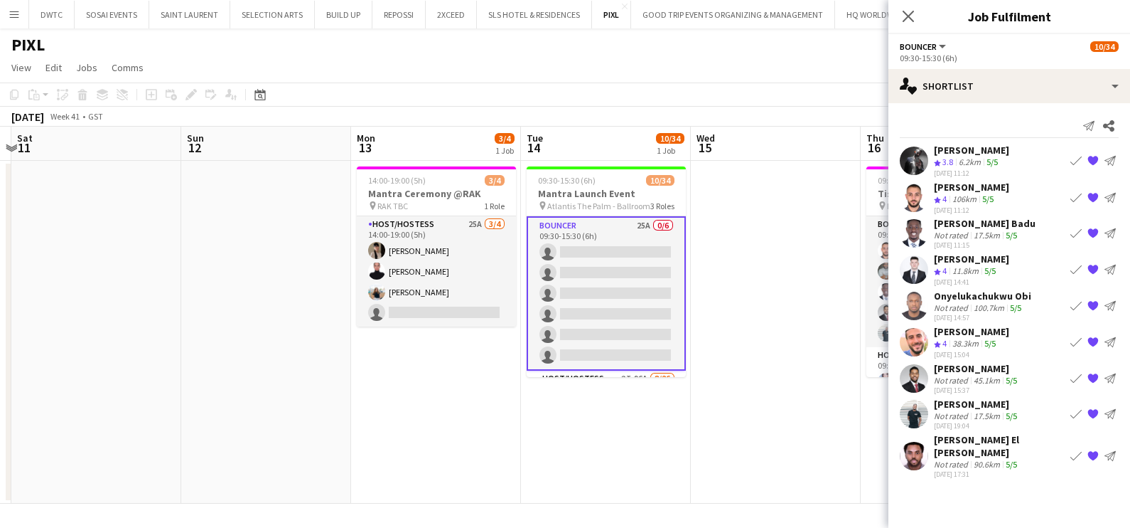
click at [734, 396] on app-date-cell at bounding box center [776, 332] width 170 height 343
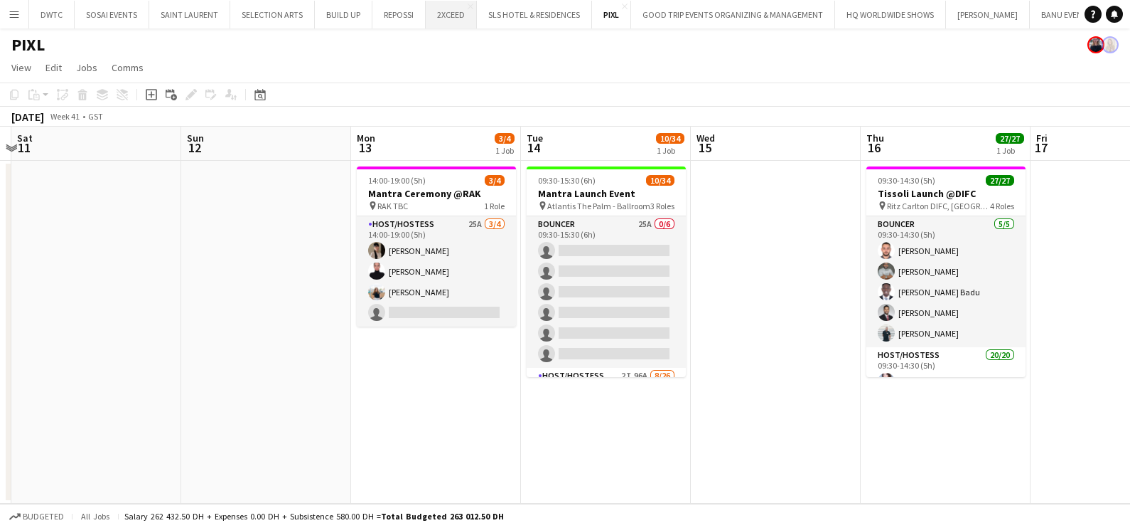
click at [434, 11] on button "2XCEED Close" at bounding box center [451, 15] width 51 height 28
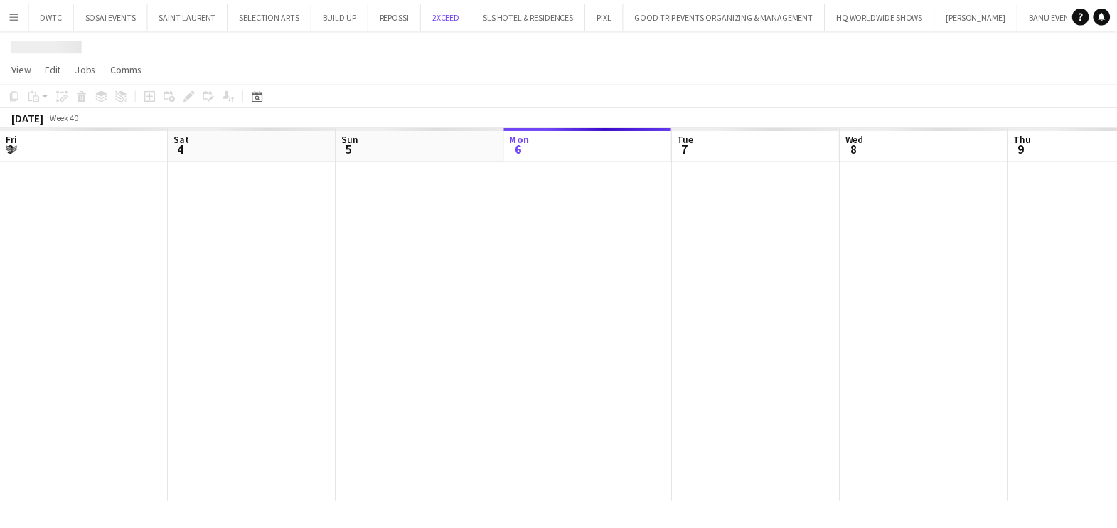
scroll to position [0, 340]
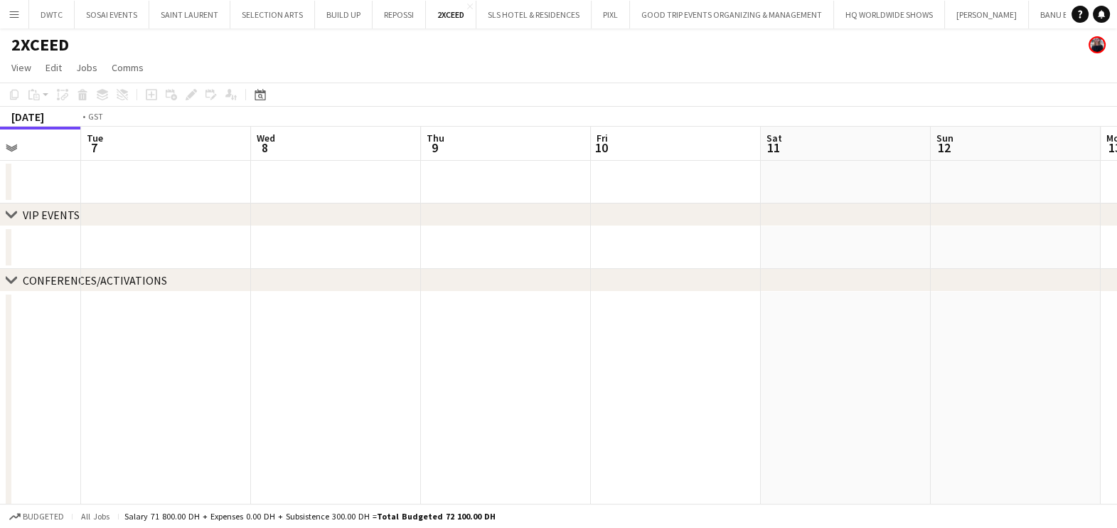
drag, startPoint x: 915, startPoint y: 404, endPoint x: 235, endPoint y: 425, distance: 680.7
click at [267, 424] on app-calendar-viewport "Fri 3 Sat 4 Sun 5 Mon 6 Tue 7 Wed 8 Thu 9 Fri 10 Sat 11 Sun 12 Mon 13 Tue 14 0/…" at bounding box center [558, 332] width 1117 height 410
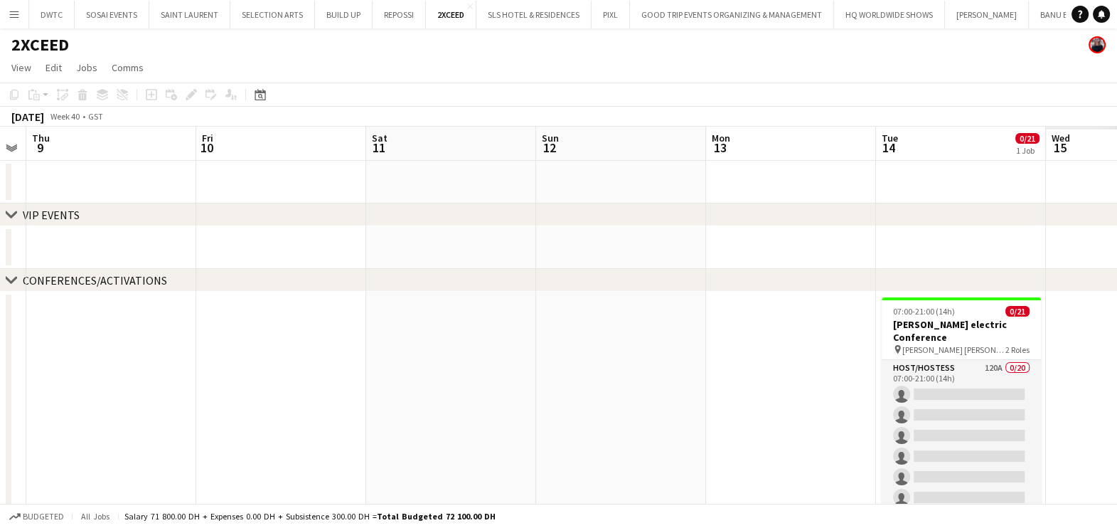
click at [398, 427] on app-calendar-viewport "Mon 6 Tue 7 Wed 8 Thu 9 Fri 10 Sat 11 Sun 12 Mon 13 Tue 14 0/21 1 Job Wed 15 Th…" at bounding box center [558, 332] width 1117 height 410
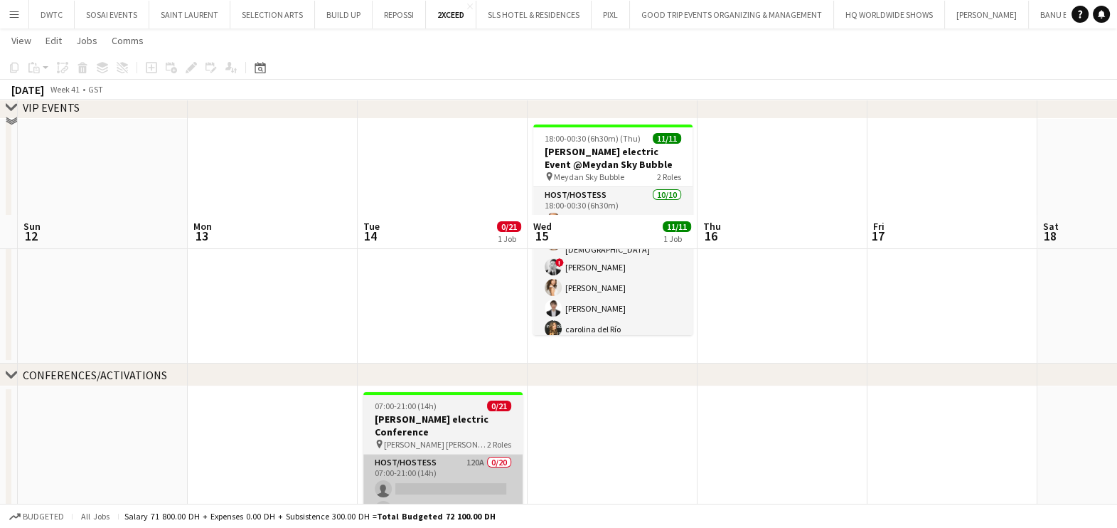
scroll to position [232, 0]
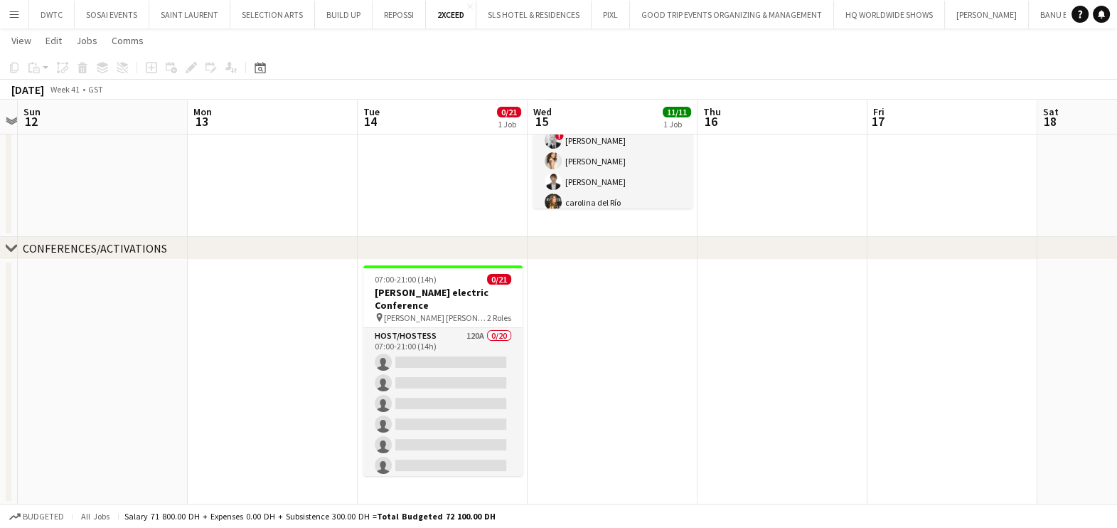
drag, startPoint x: 441, startPoint y: 341, endPoint x: 606, endPoint y: 272, distance: 179.4
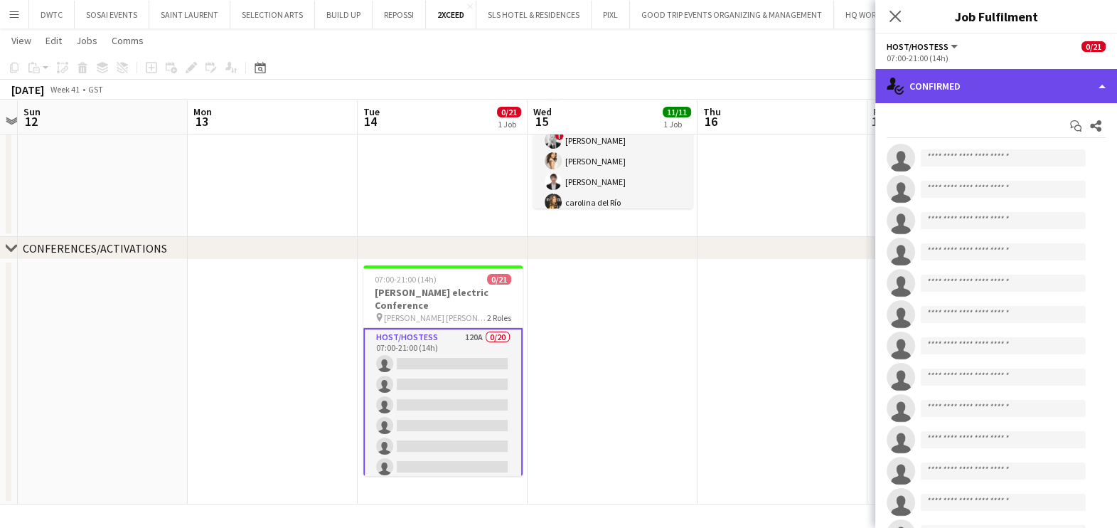
click at [955, 85] on div "single-neutral-actions-check-2 Confirmed" at bounding box center [996, 86] width 242 height 34
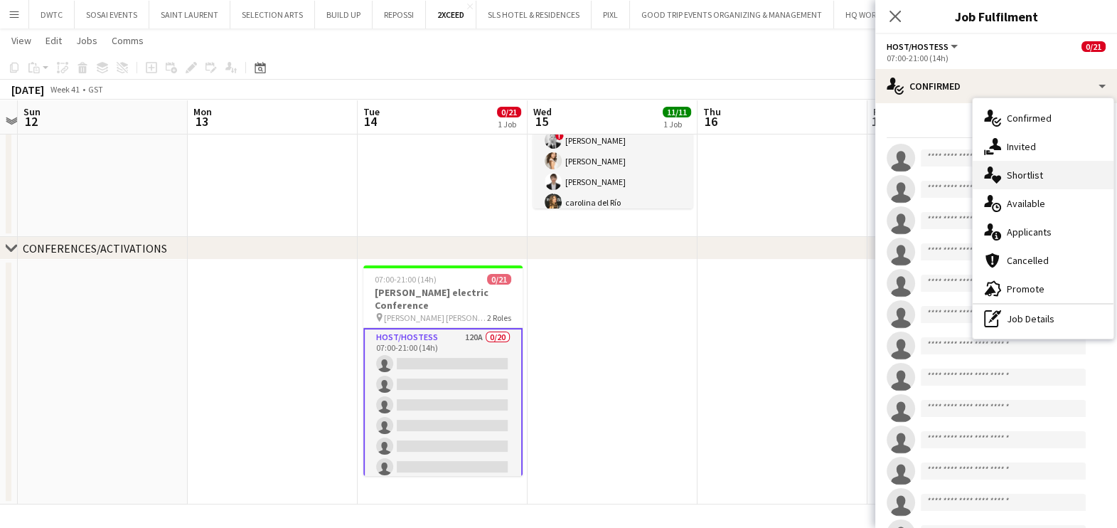
click at [1035, 178] on span "Shortlist" at bounding box center [1025, 174] width 36 height 13
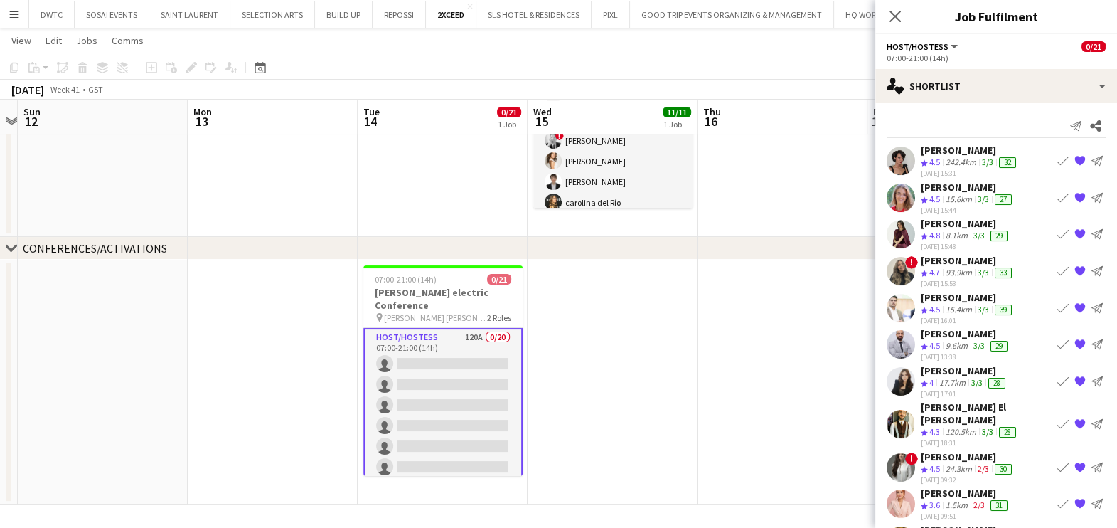
click at [1054, 226] on button "Book crew" at bounding box center [1062, 233] width 17 height 17
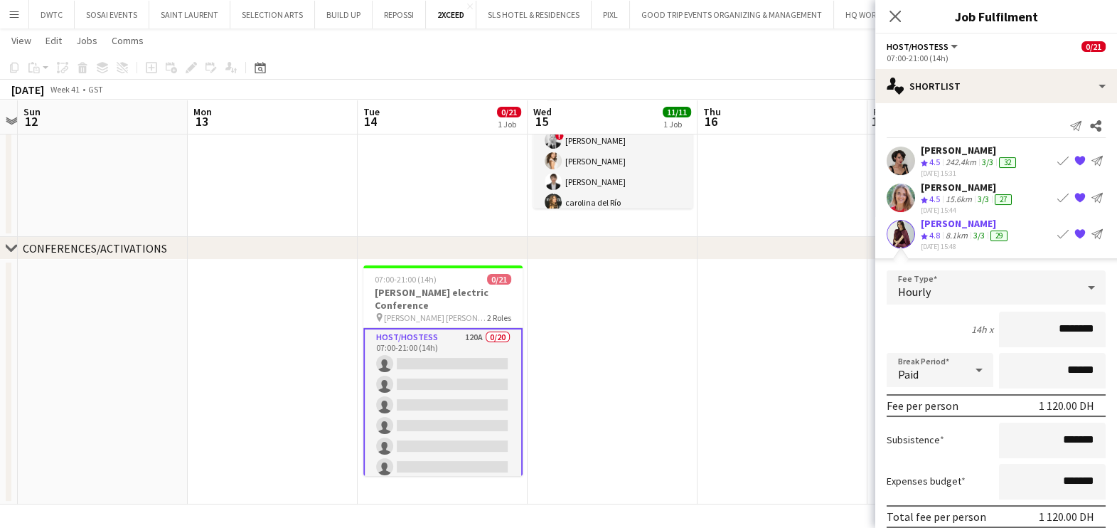
scroll to position [177, 0]
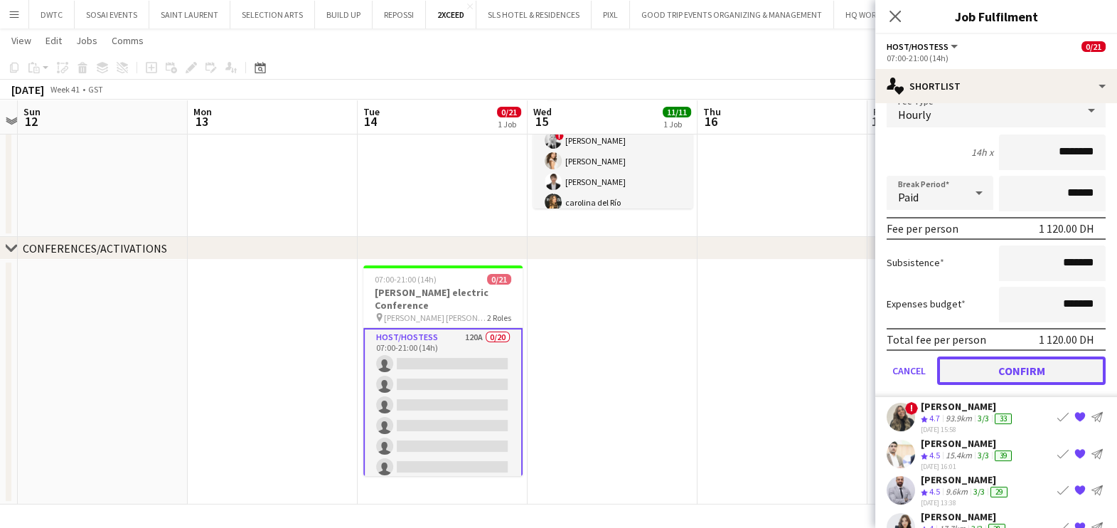
click at [1015, 365] on button "Confirm" at bounding box center [1021, 370] width 168 height 28
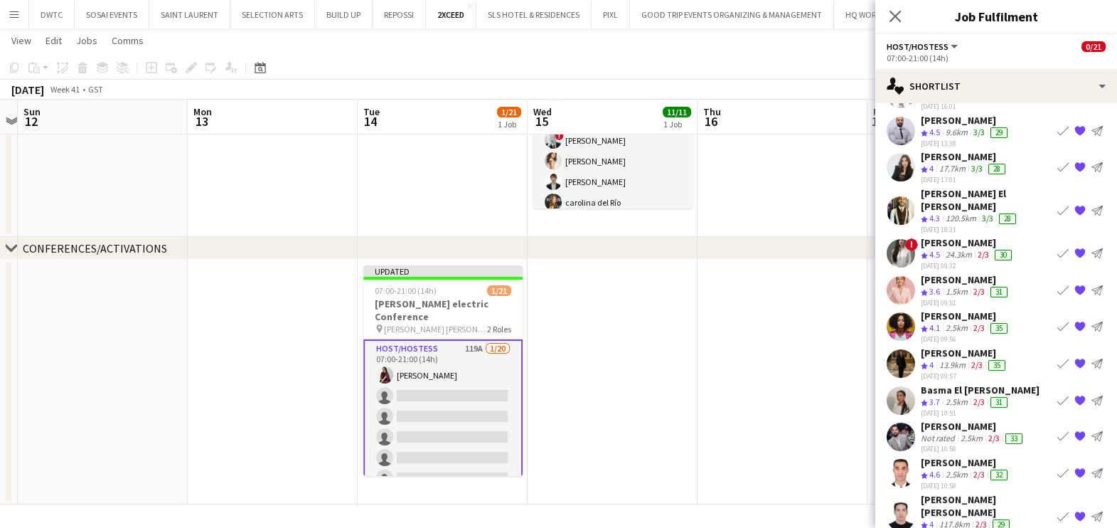
scroll to position [0, 0]
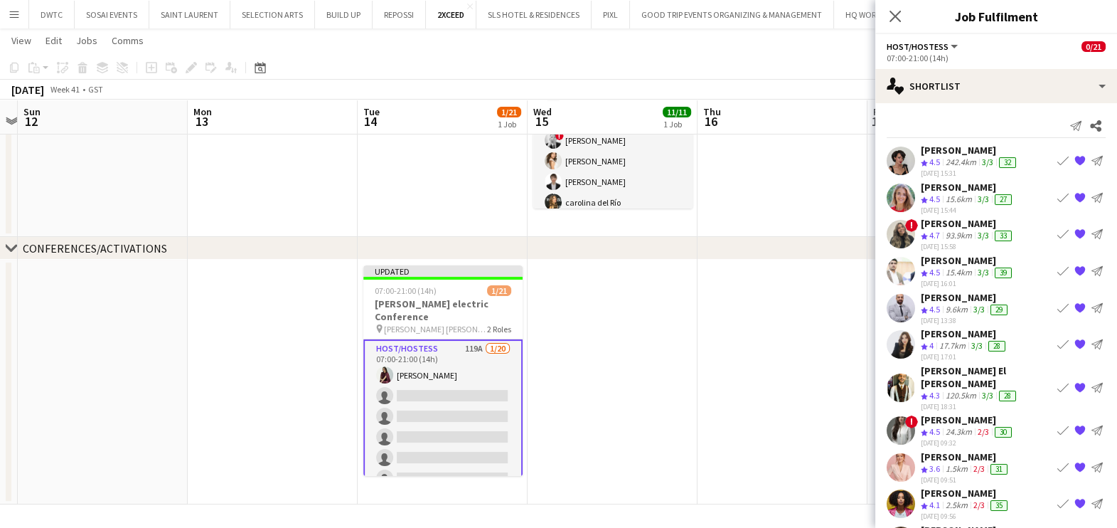
click at [1057, 231] on app-icon "Book crew" at bounding box center [1062, 233] width 11 height 11
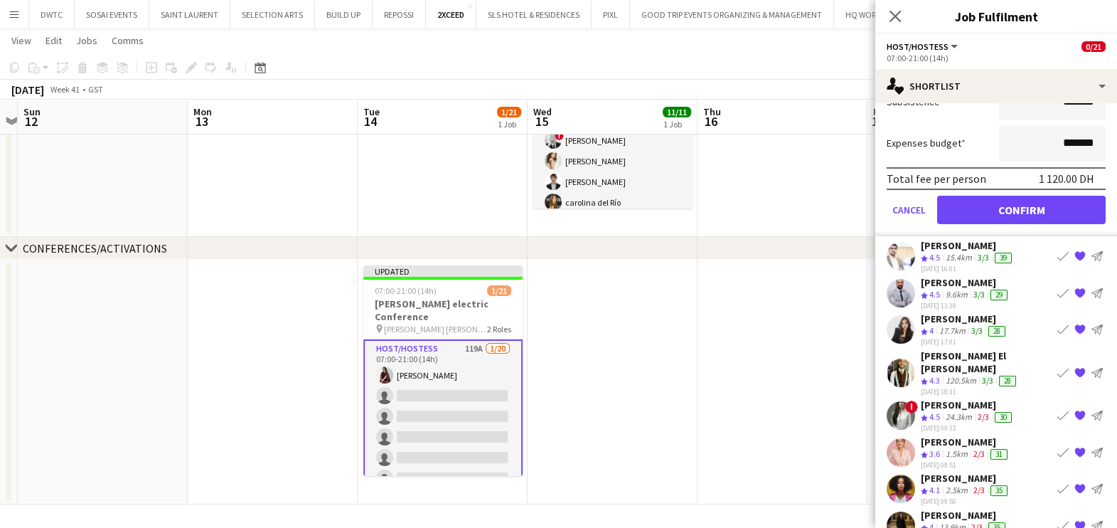
scroll to position [355, 0]
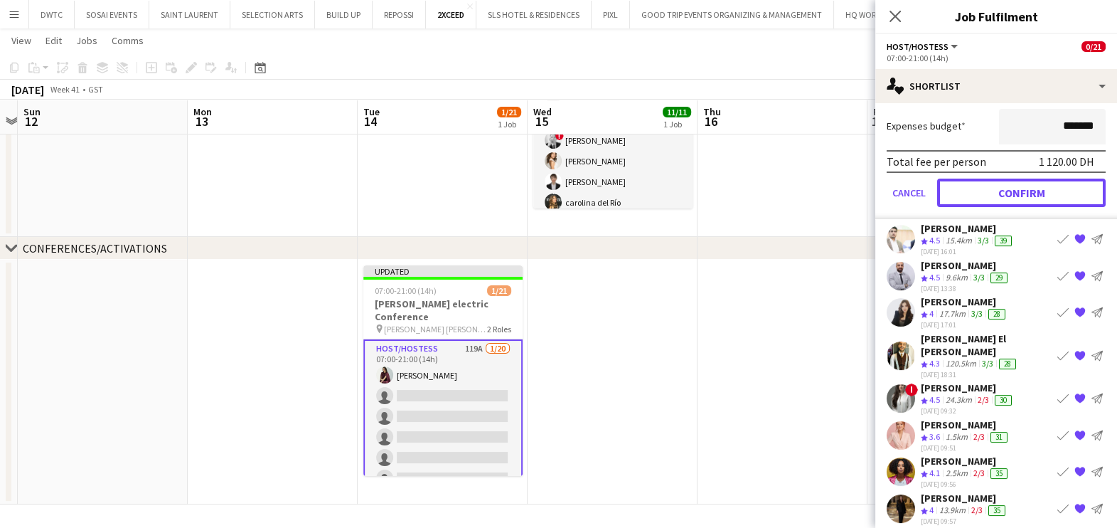
click at [1039, 187] on button "Confirm" at bounding box center [1021, 192] width 168 height 28
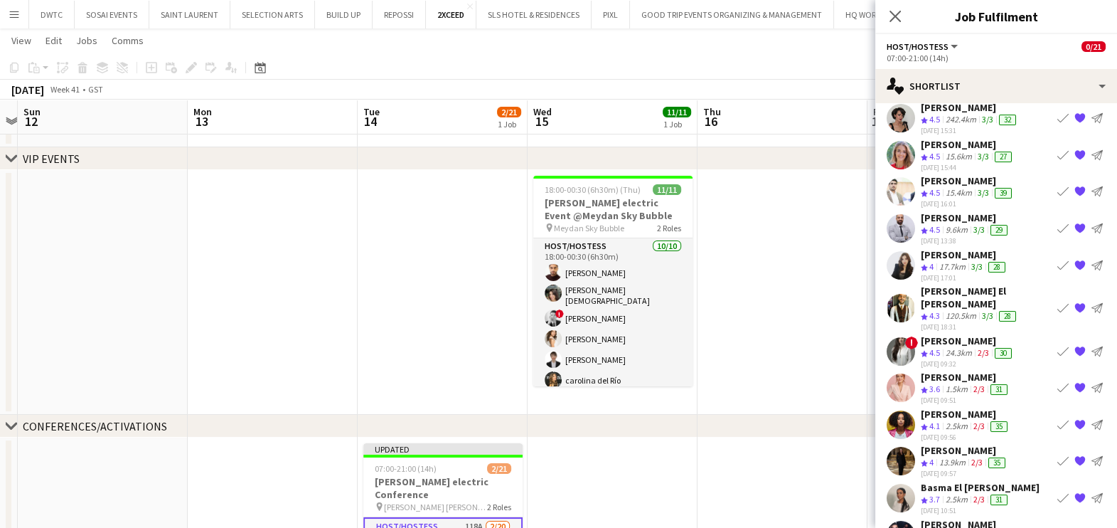
scroll to position [0, 0]
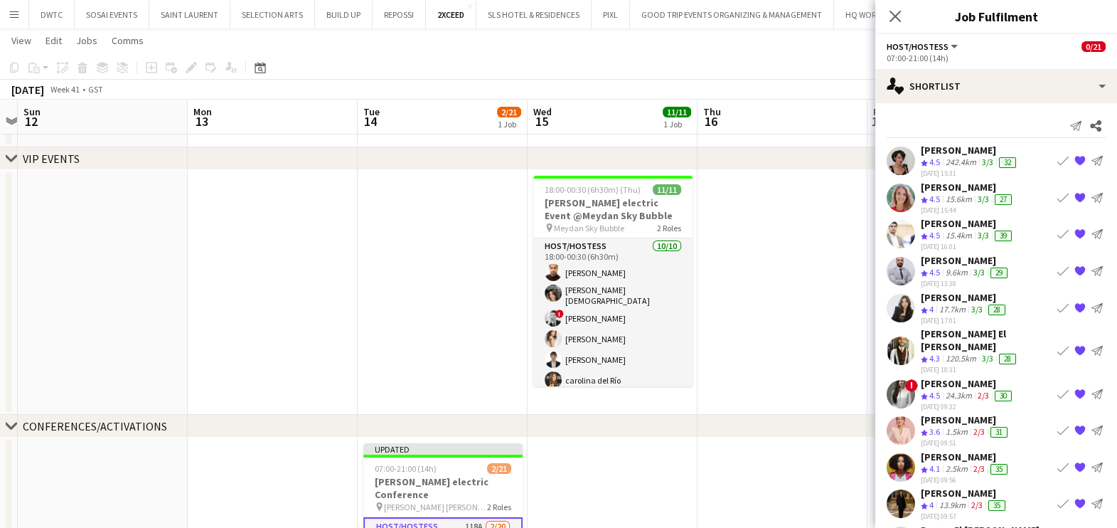
click at [1057, 156] on app-icon "Book crew" at bounding box center [1062, 160] width 11 height 11
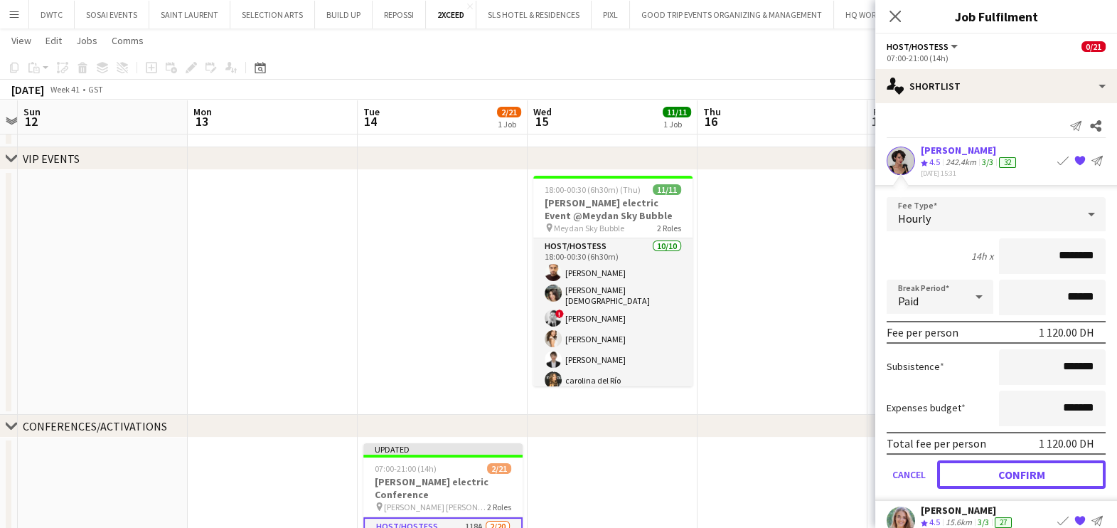
click at [1024, 472] on button "Confirm" at bounding box center [1021, 474] width 168 height 28
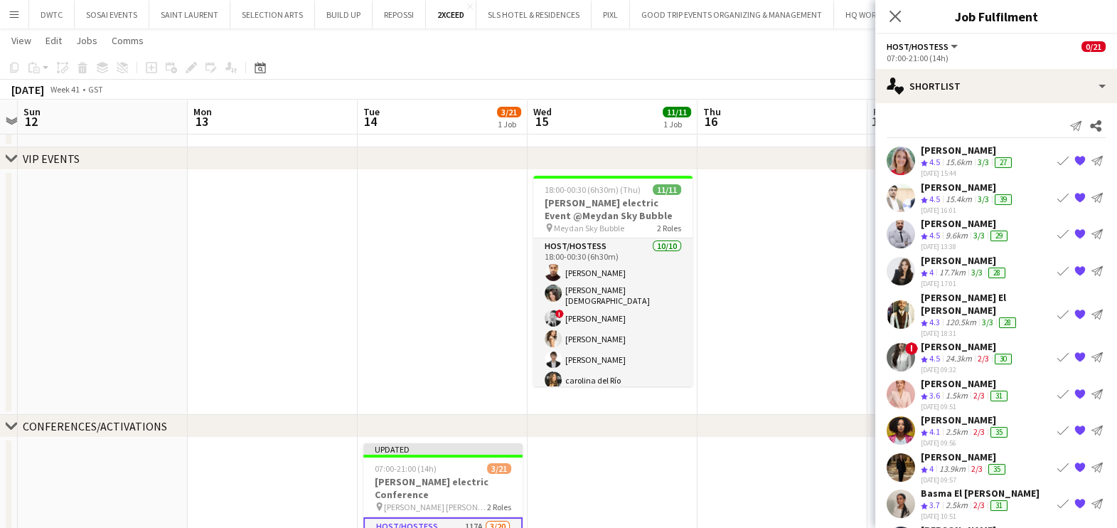
click at [1057, 156] on app-icon "Book crew" at bounding box center [1062, 160] width 11 height 11
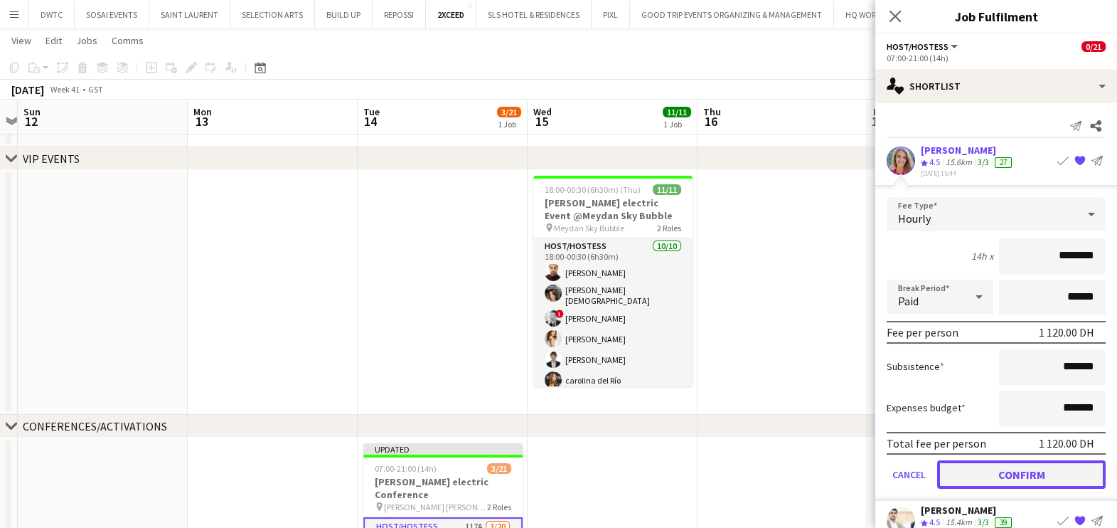
click at [1022, 473] on button "Confirm" at bounding box center [1021, 474] width 168 height 28
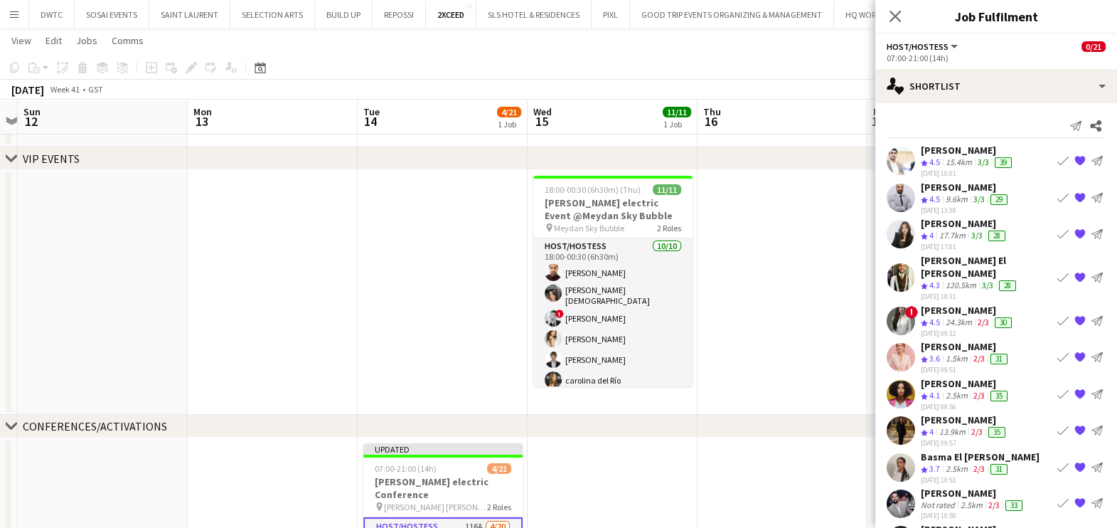
click at [1057, 232] on app-icon "Book crew" at bounding box center [1062, 233] width 11 height 11
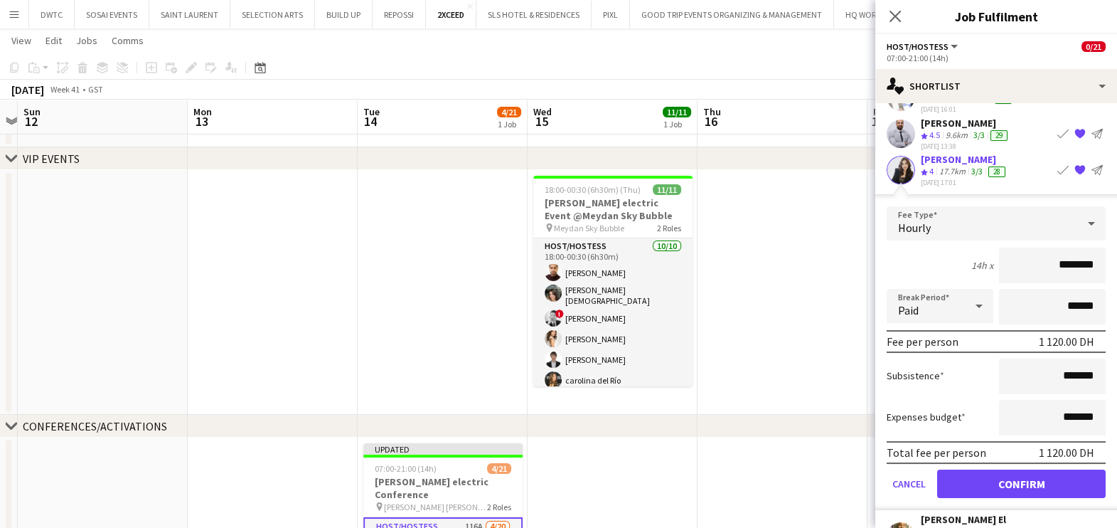
scroll to position [177, 0]
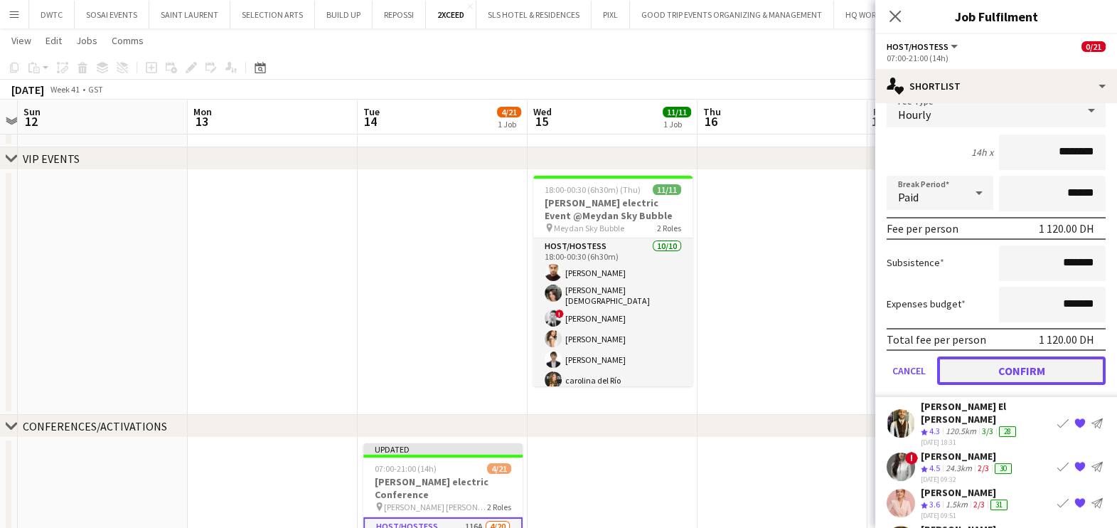
click at [1022, 368] on button "Confirm" at bounding box center [1021, 370] width 168 height 28
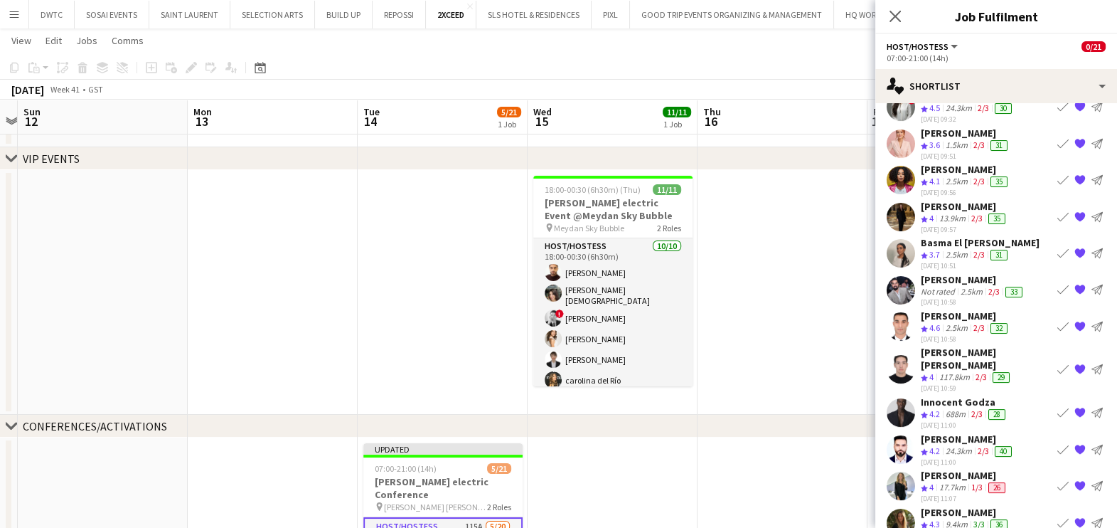
scroll to position [0, 0]
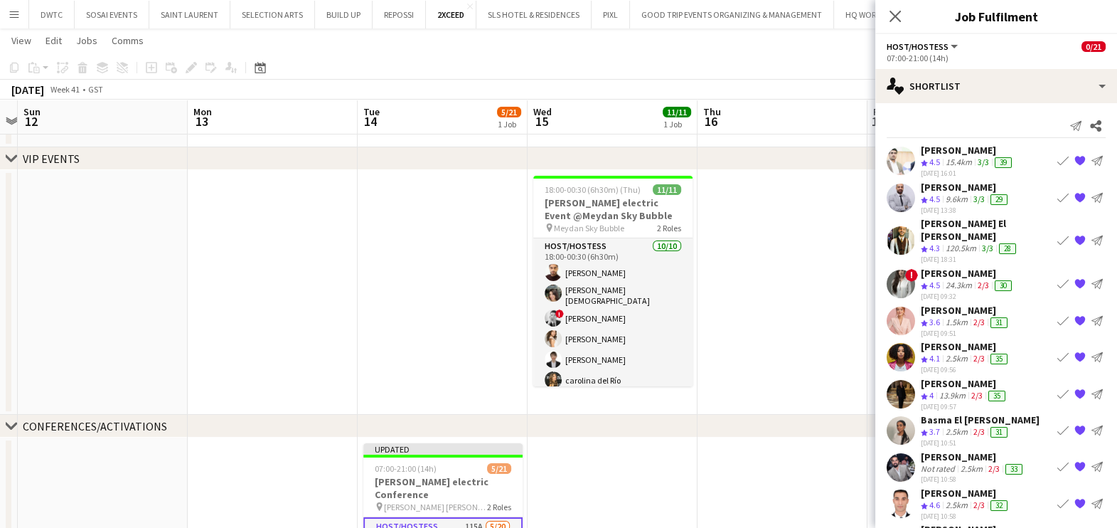
click at [1057, 278] on app-icon "Book crew" at bounding box center [1062, 283] width 11 height 11
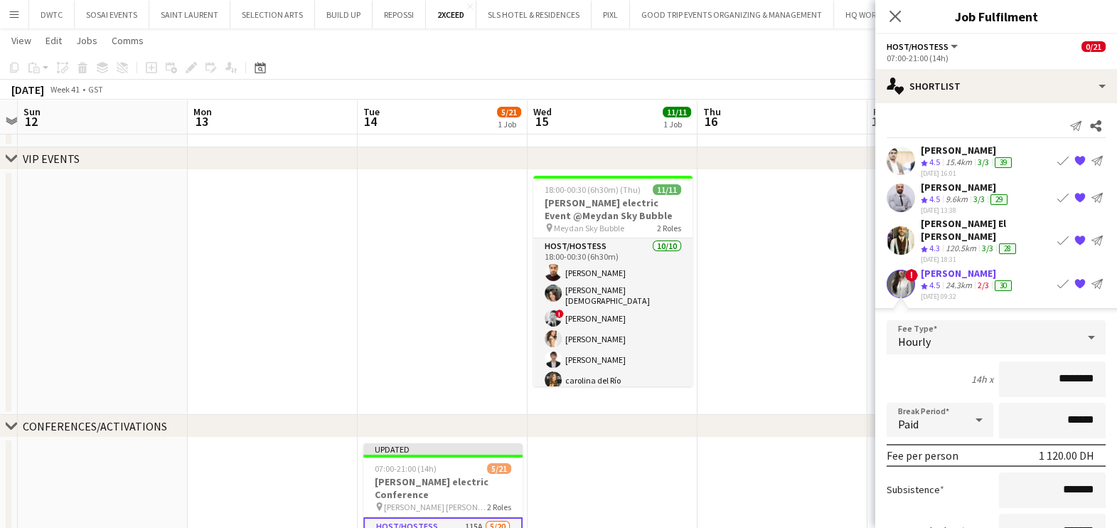
scroll to position [177, 0]
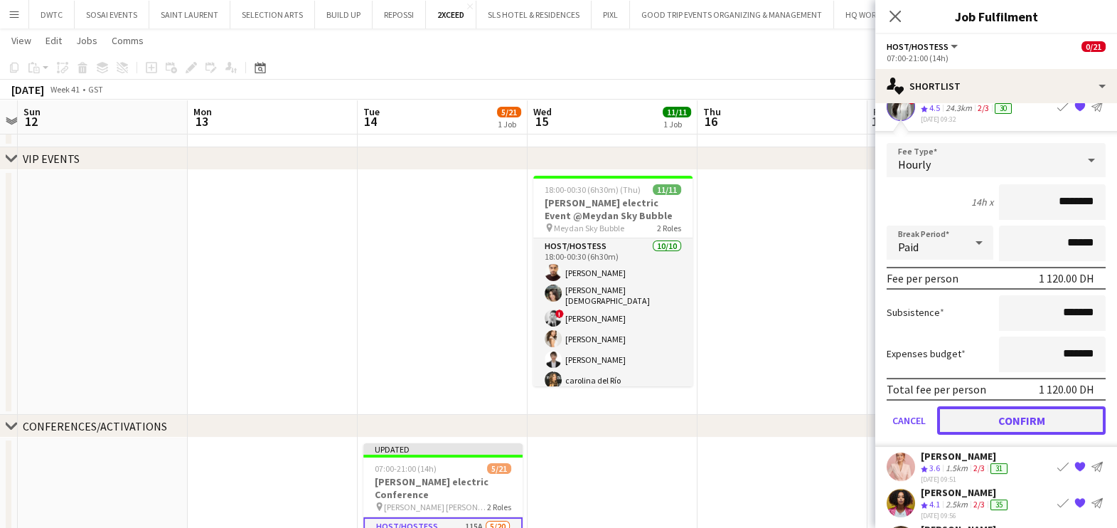
click at [999, 406] on button "Confirm" at bounding box center [1021, 420] width 168 height 28
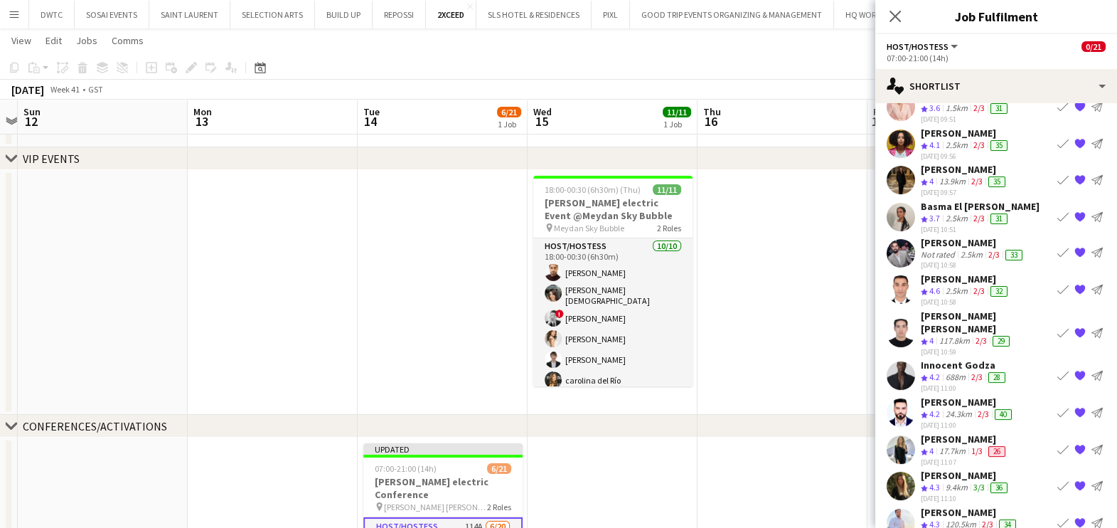
scroll to position [0, 0]
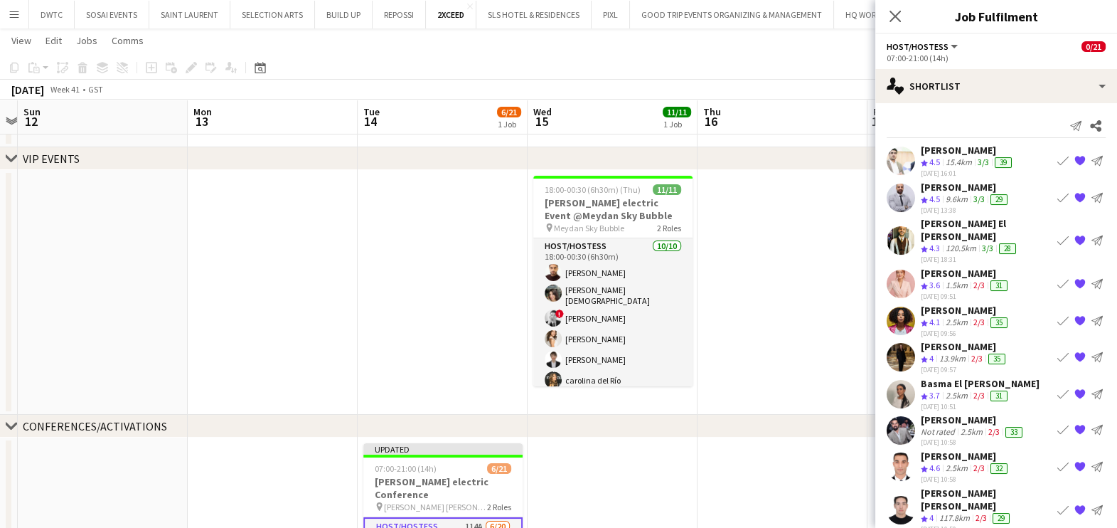
drag, startPoint x: 1049, startPoint y: 267, endPoint x: 1044, endPoint y: 273, distance: 7.6
click at [1057, 278] on app-icon "Book crew" at bounding box center [1062, 283] width 11 height 11
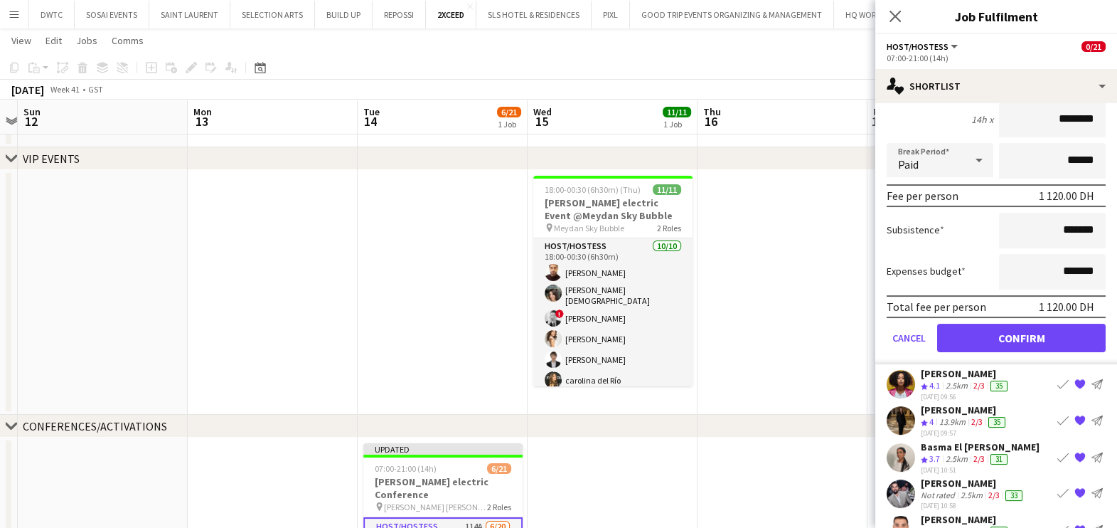
scroll to position [267, 0]
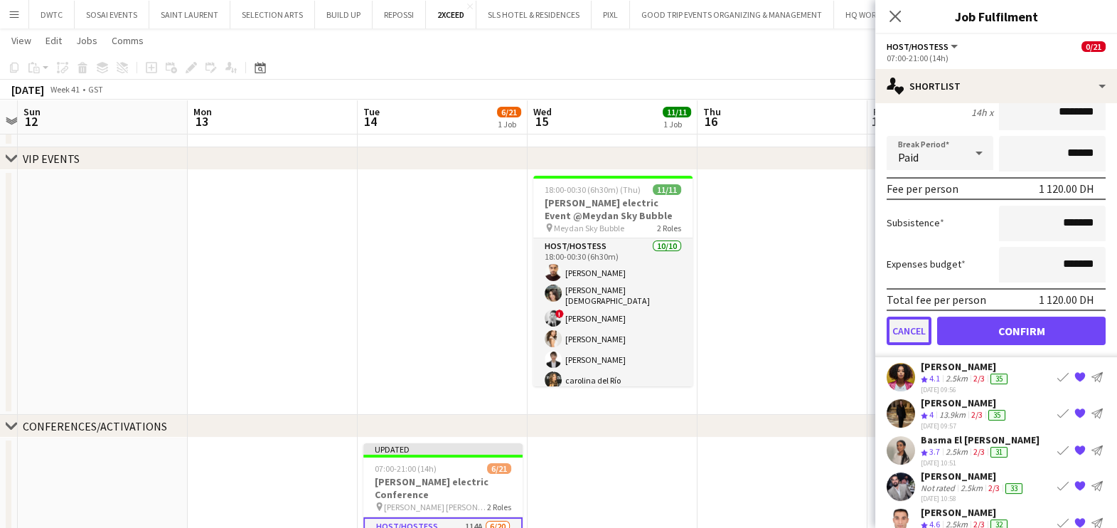
click at [917, 318] on button "Cancel" at bounding box center [909, 330] width 45 height 28
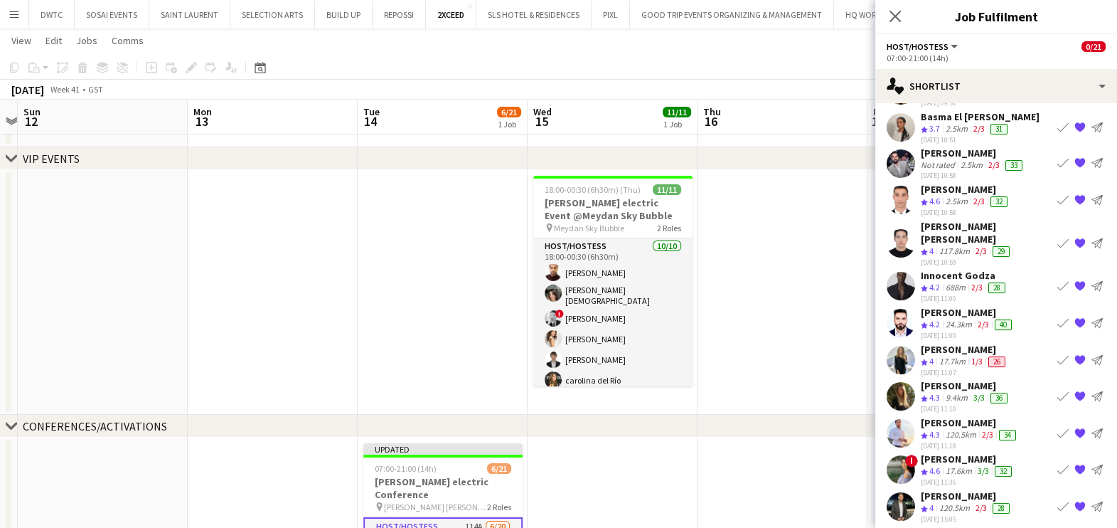
click at [1057, 353] on app-icon "Book crew" at bounding box center [1062, 358] width 11 height 11
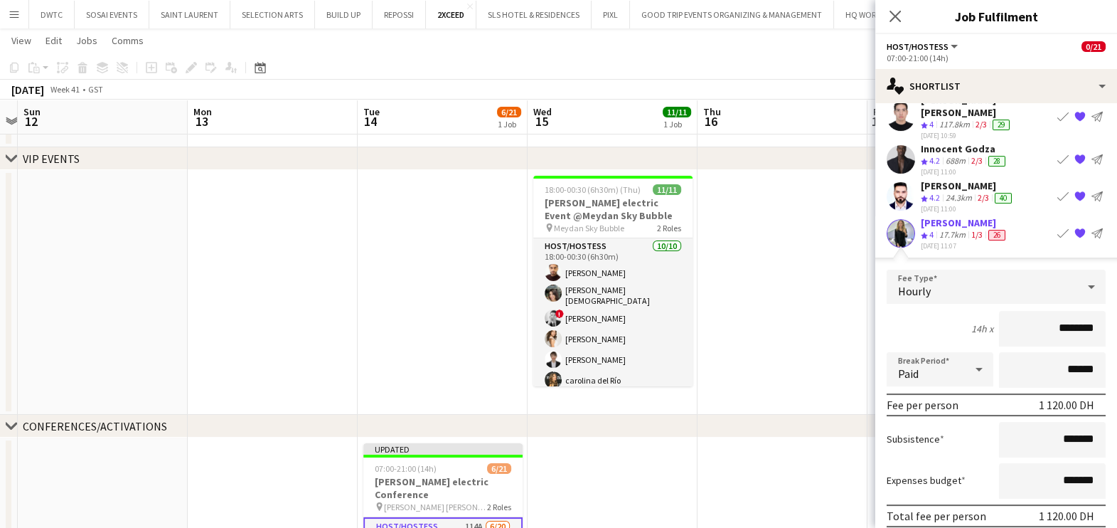
scroll to position [444, 0]
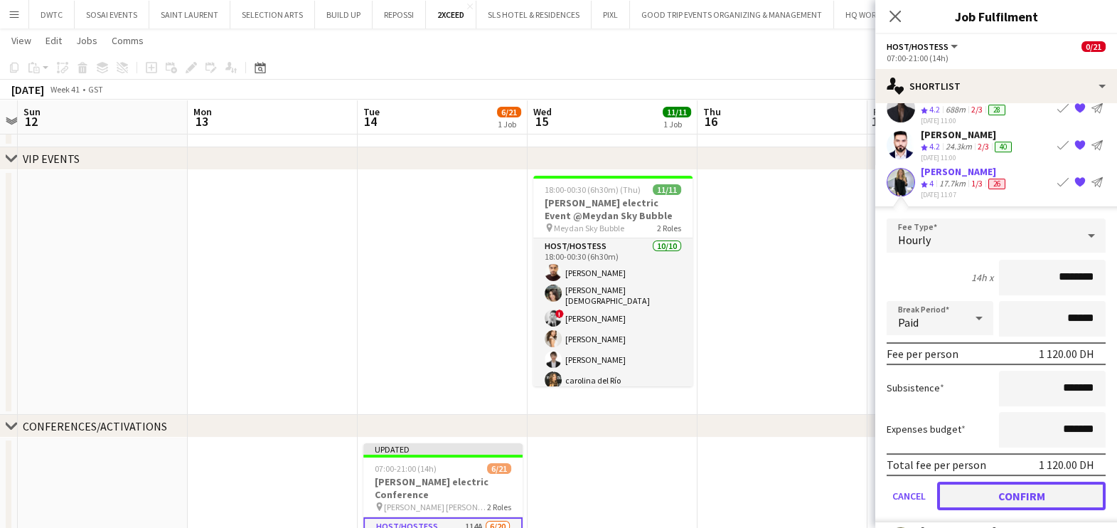
click at [997, 481] on button "Confirm" at bounding box center [1021, 495] width 168 height 28
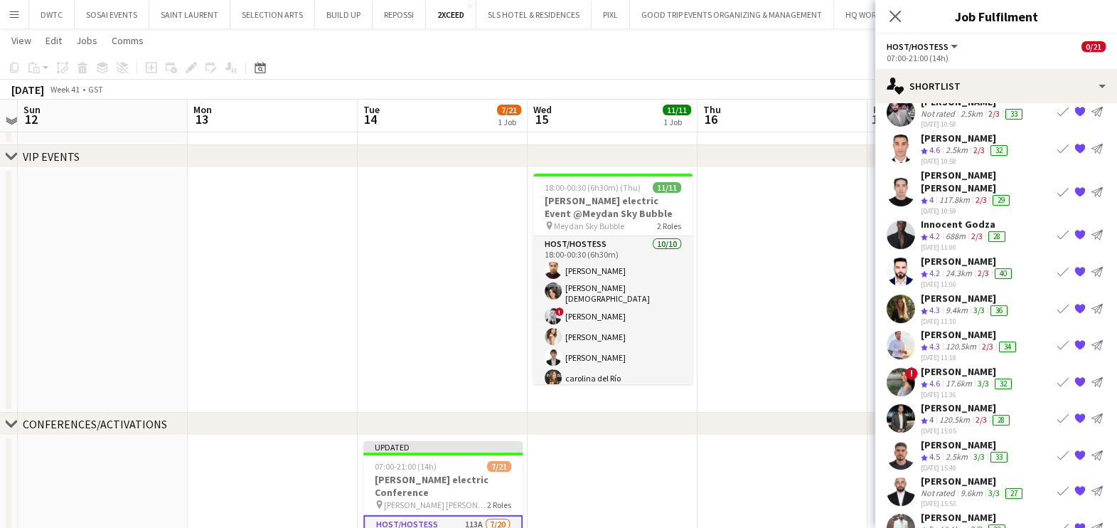
scroll to position [144, 0]
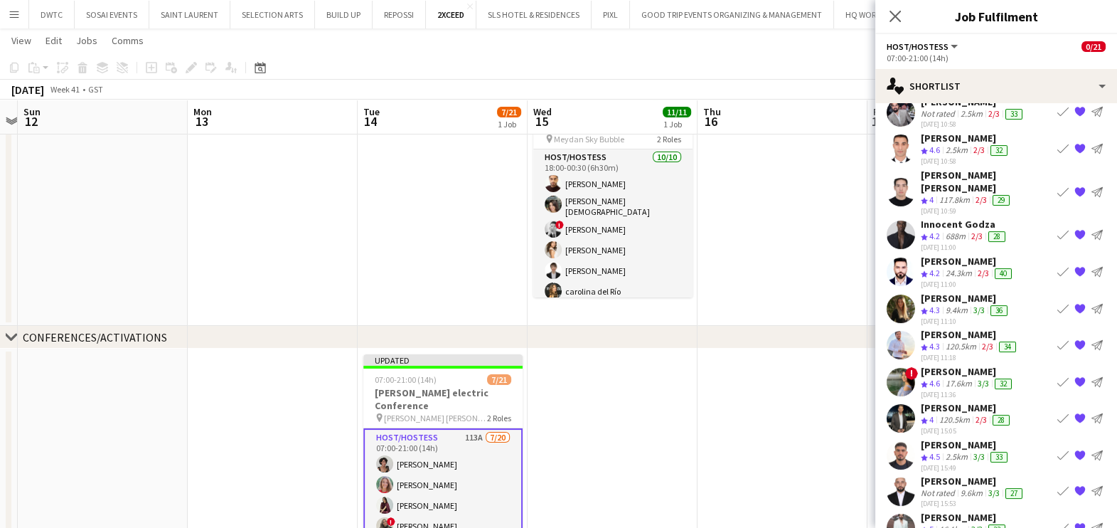
click at [961, 291] on div "Georgina Gemmell" at bounding box center [966, 297] width 90 height 13
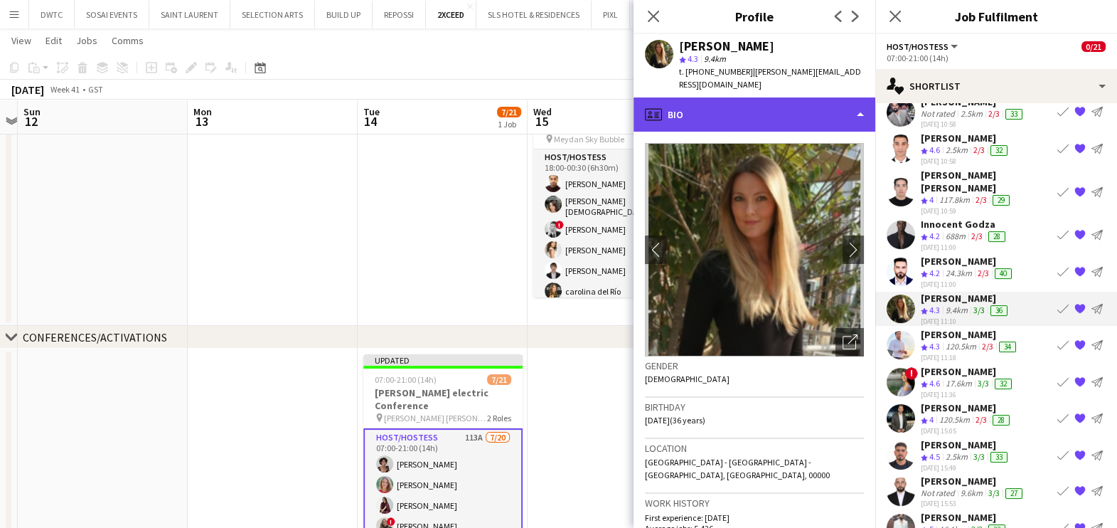
click at [762, 109] on div "profile Bio" at bounding box center [754, 114] width 242 height 34
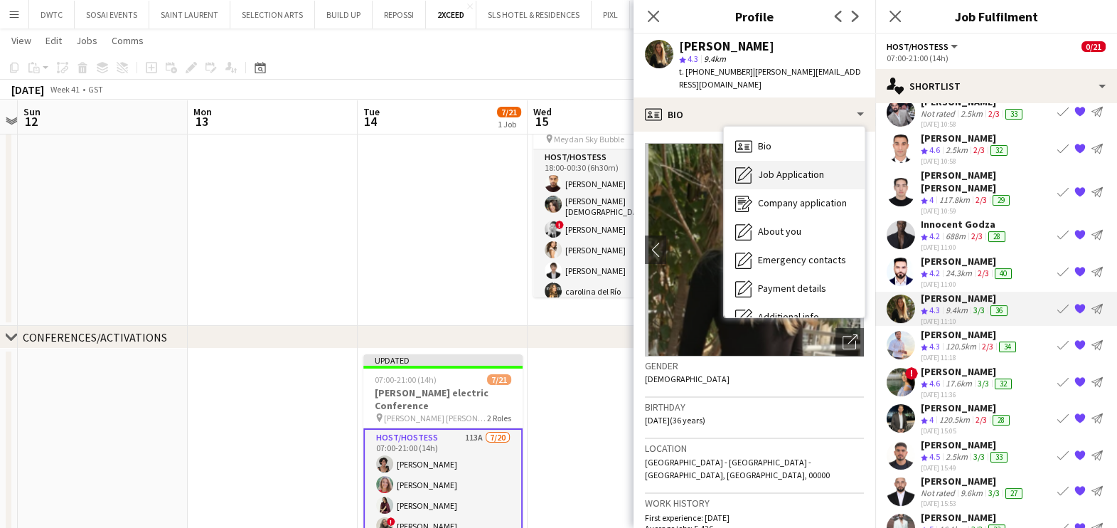
click at [776, 172] on span "Job Application" at bounding box center [791, 174] width 66 height 13
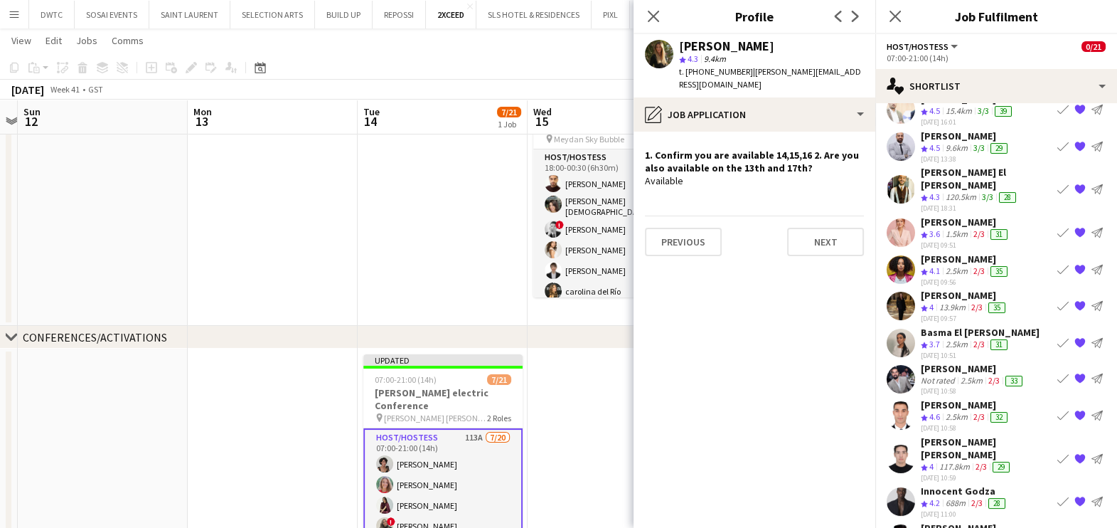
scroll to position [0, 0]
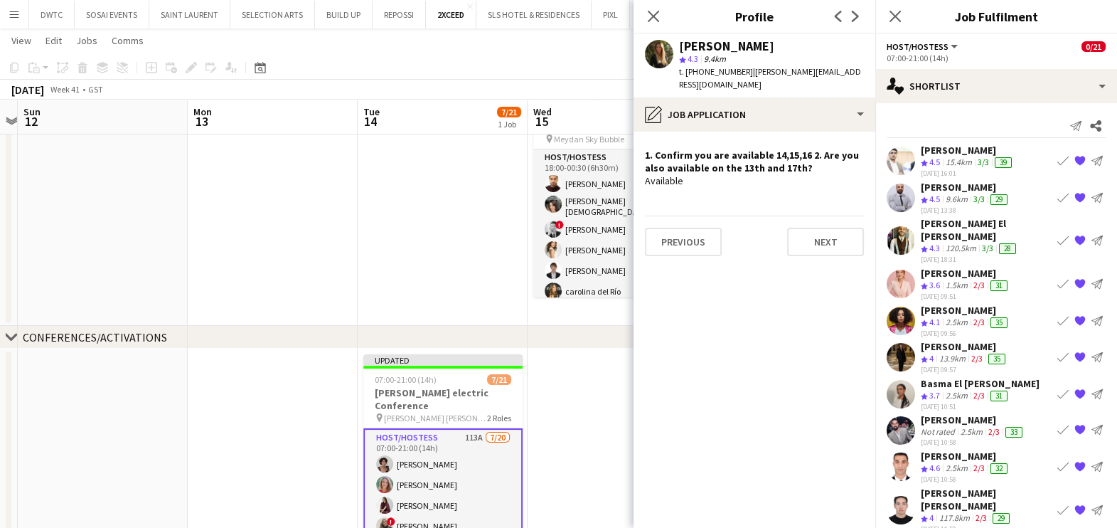
click at [1057, 314] on app-icon "Book crew" at bounding box center [1062, 319] width 11 height 11
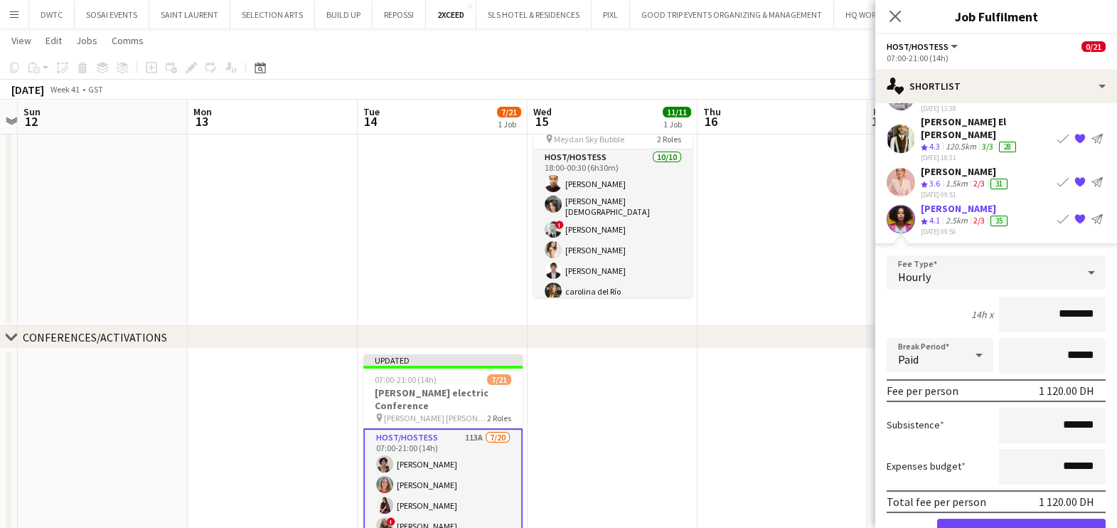
scroll to position [177, 0]
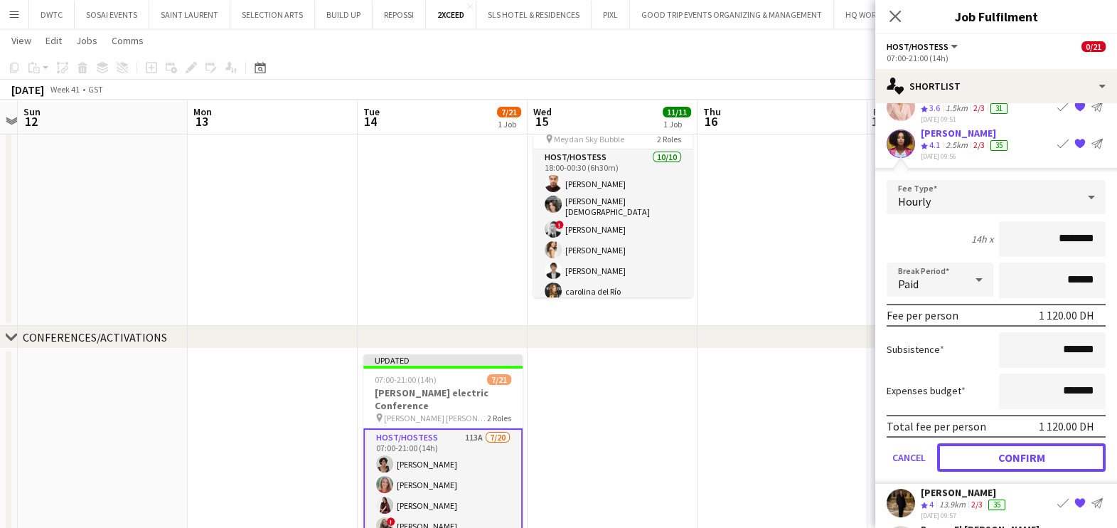
click at [1016, 444] on button "Confirm" at bounding box center [1021, 456] width 168 height 28
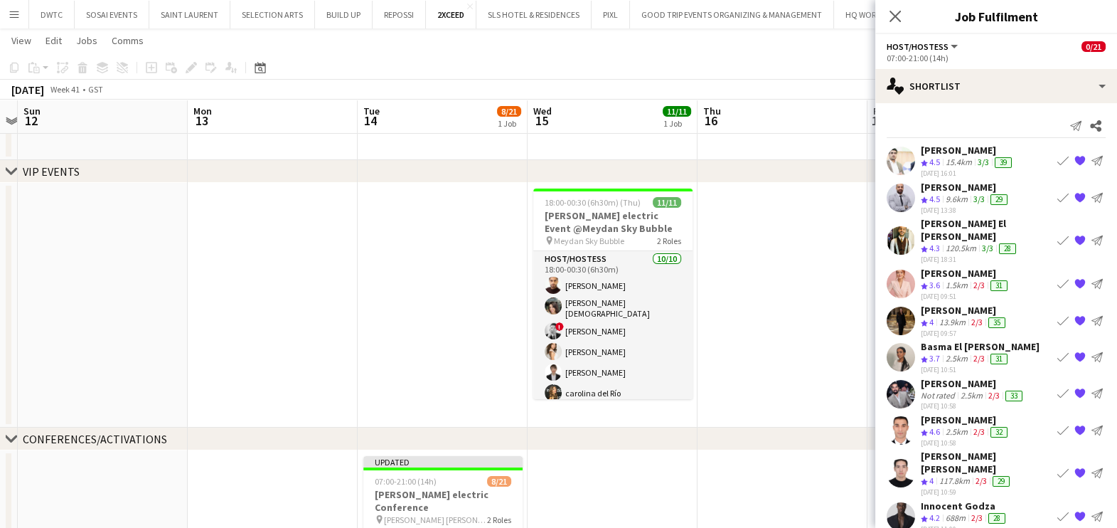
scroll to position [0, 0]
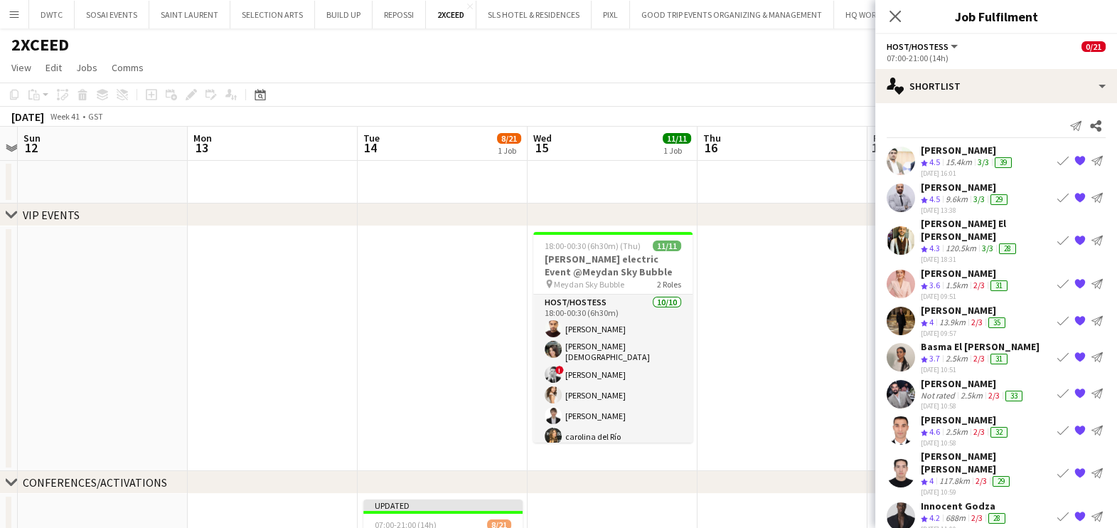
click at [1057, 351] on app-icon "Book crew" at bounding box center [1062, 356] width 11 height 11
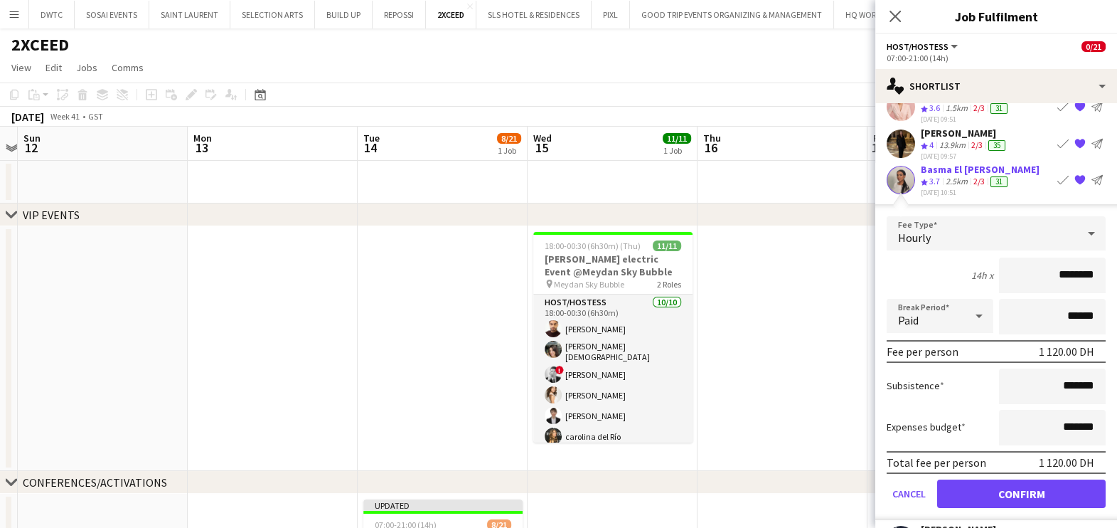
scroll to position [177, 0]
click at [1005, 479] on button "Confirm" at bounding box center [1021, 493] width 168 height 28
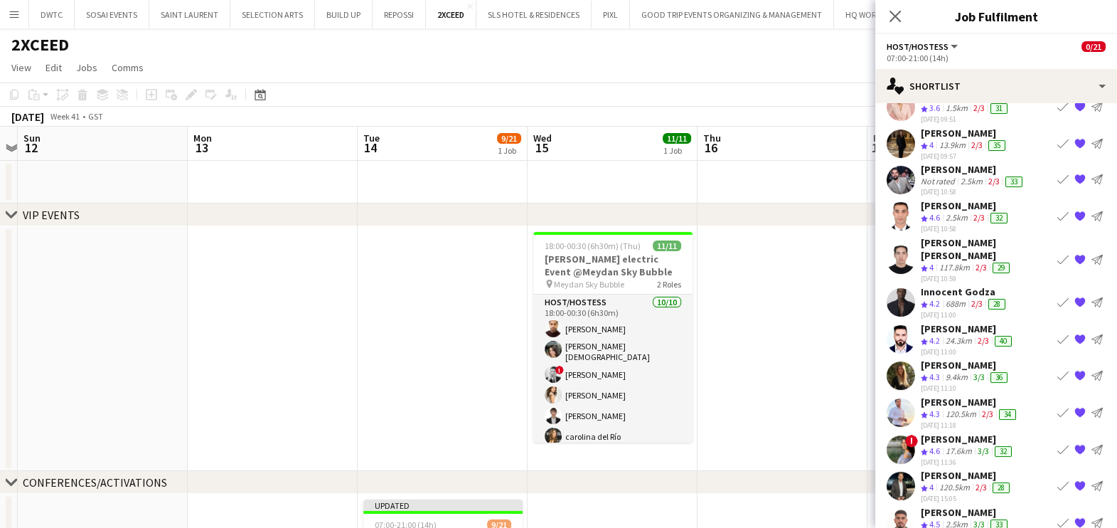
scroll to position [245, 0]
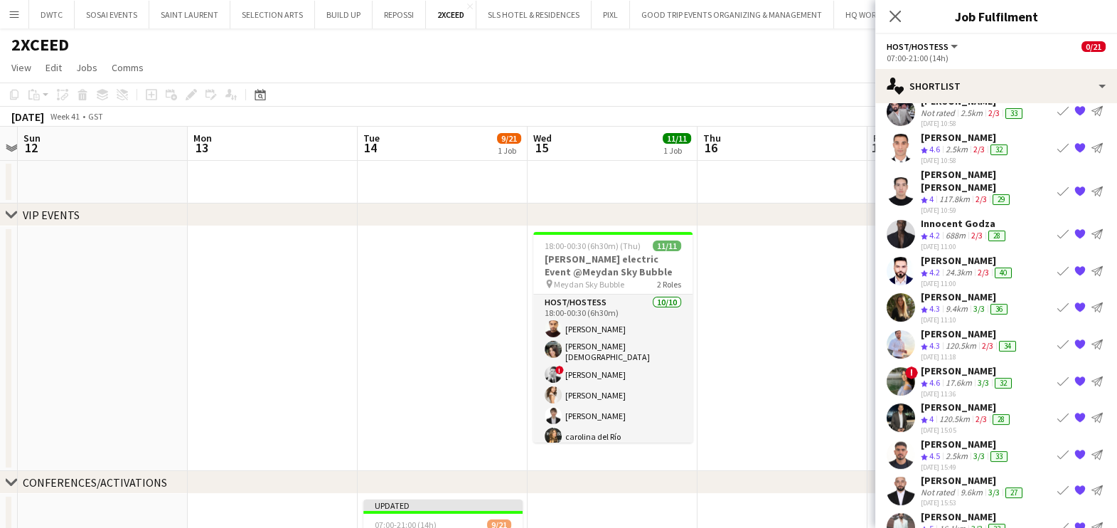
click at [1057, 375] on app-icon "Book crew" at bounding box center [1062, 380] width 11 height 11
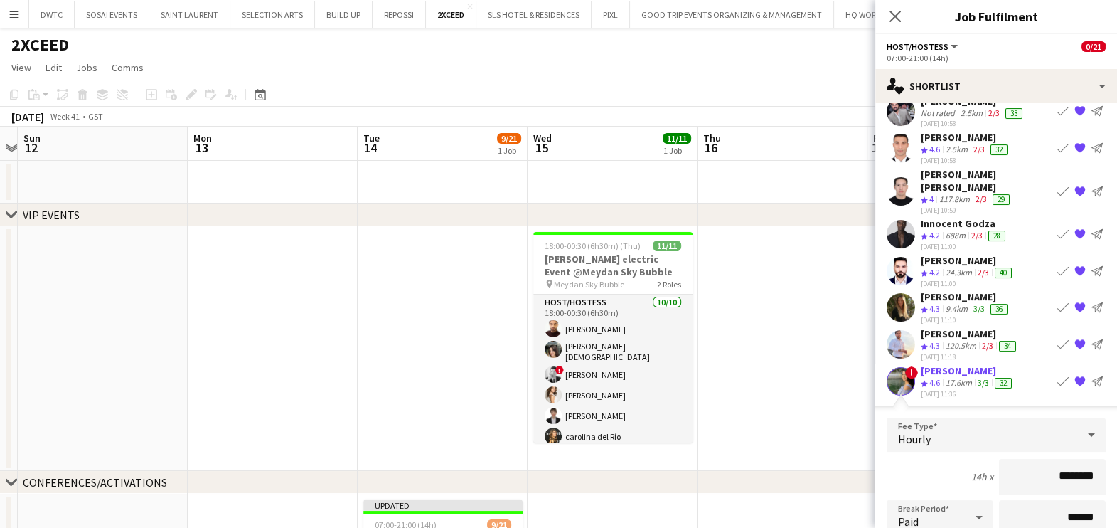
scroll to position [423, 0]
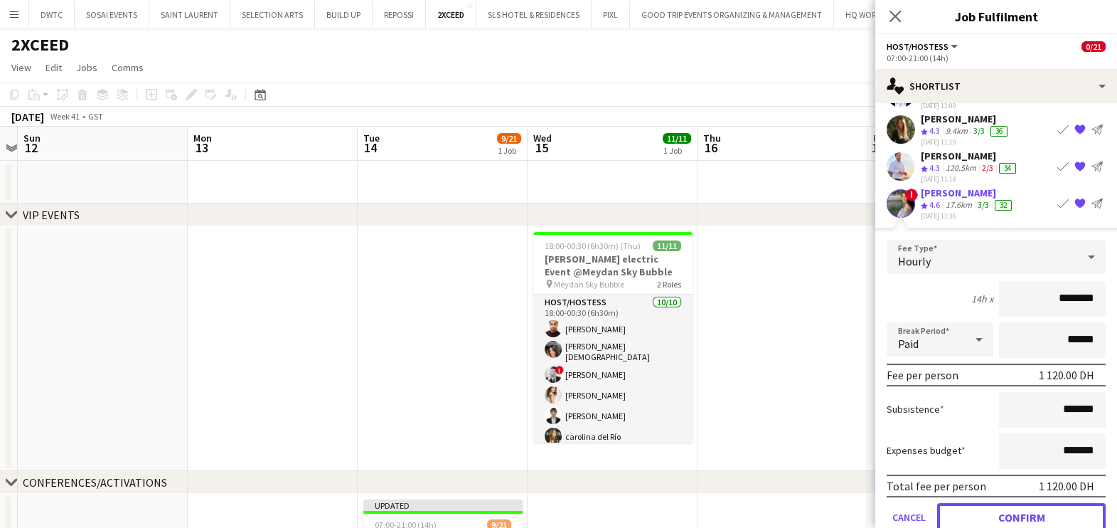
click at [997, 502] on button "Confirm" at bounding box center [1021, 516] width 168 height 28
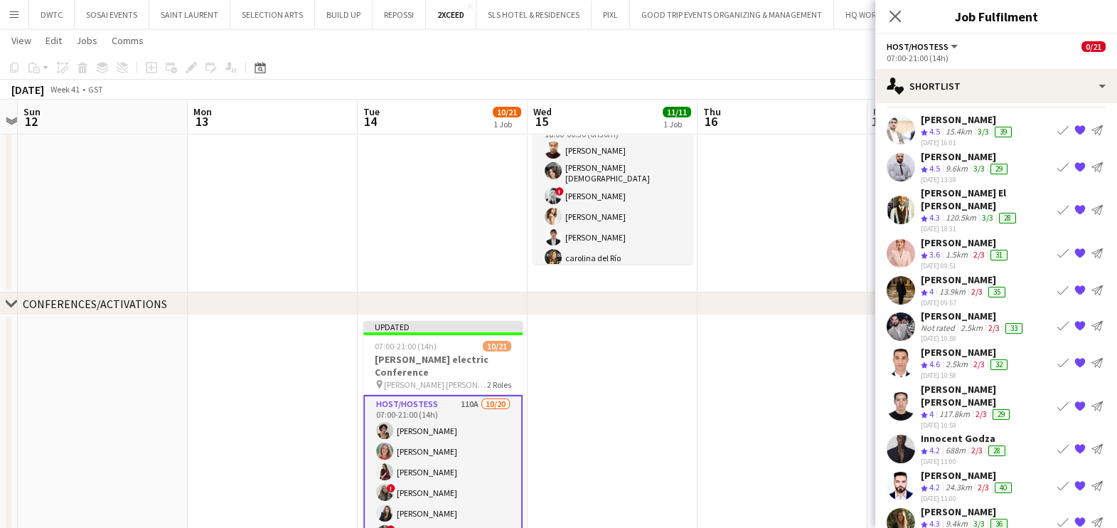
scroll to position [0, 0]
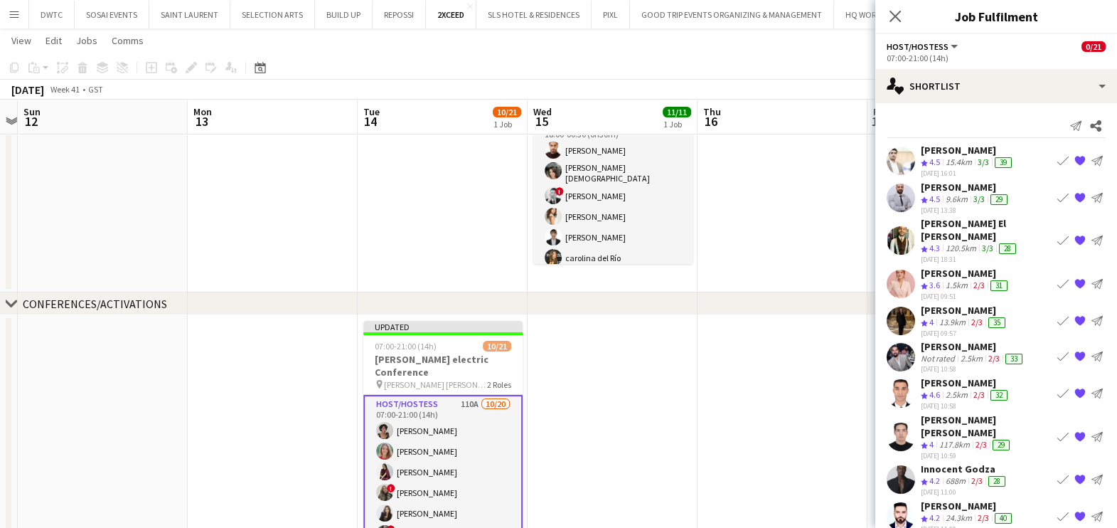
click at [1057, 278] on app-icon "Book crew" at bounding box center [1062, 283] width 11 height 11
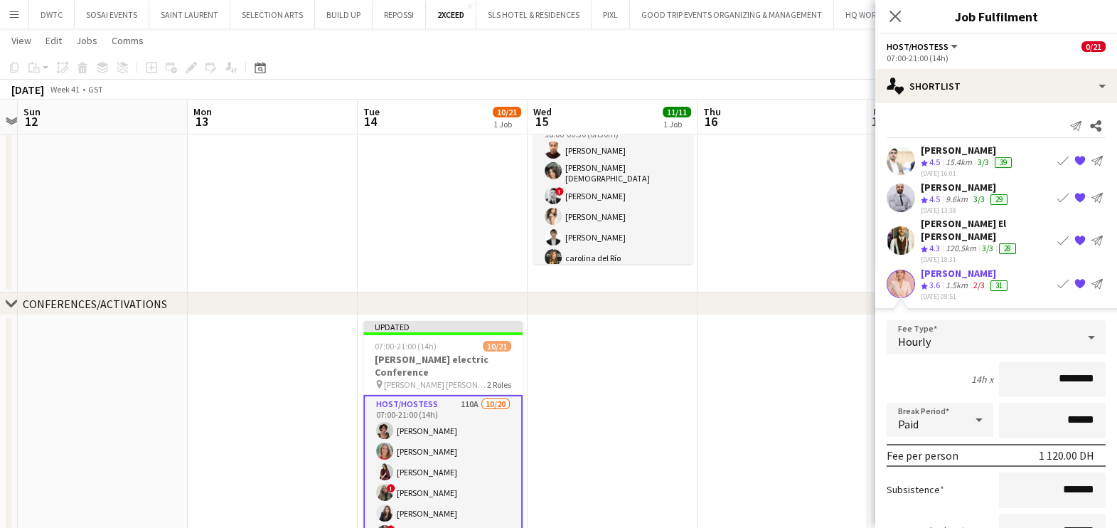
scroll to position [177, 0]
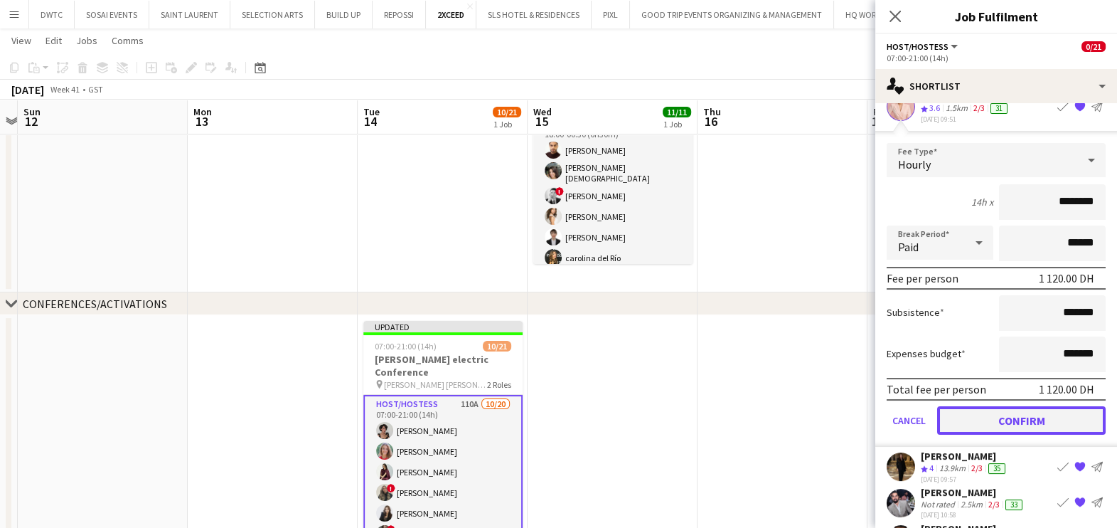
click at [1010, 409] on button "Confirm" at bounding box center [1021, 420] width 168 height 28
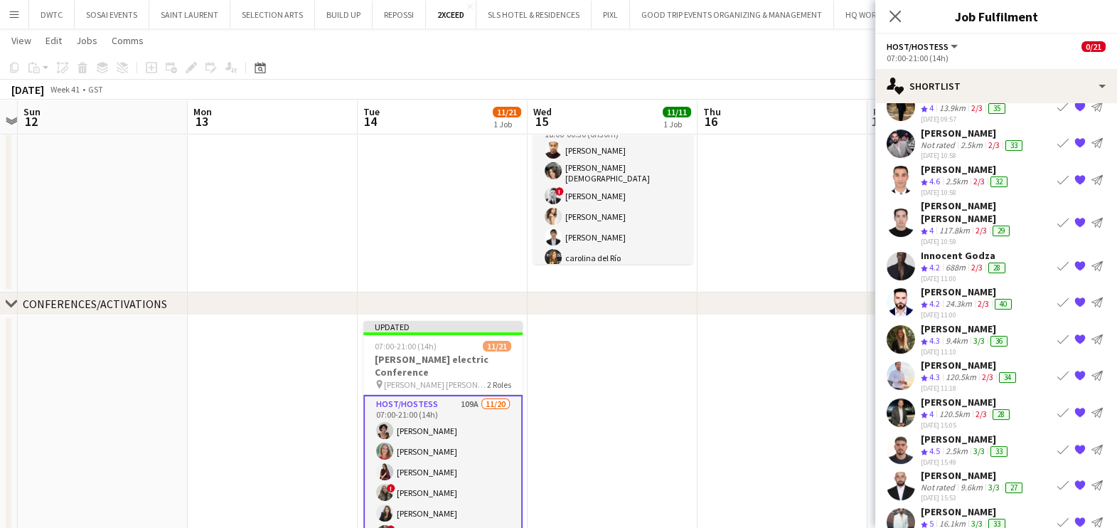
scroll to position [0, 0]
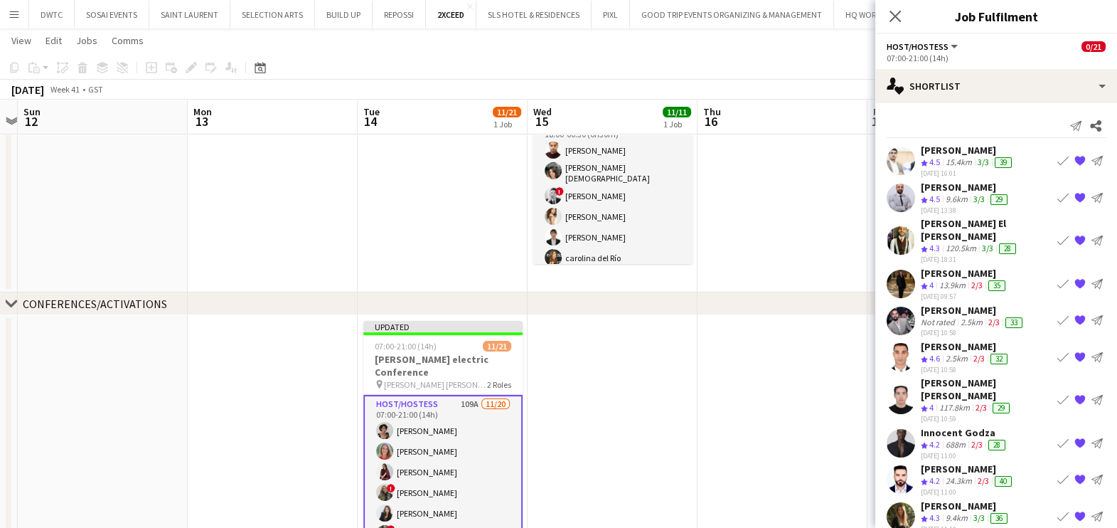
click at [961, 279] on div "13.9km" at bounding box center [952, 285] width 32 height 12
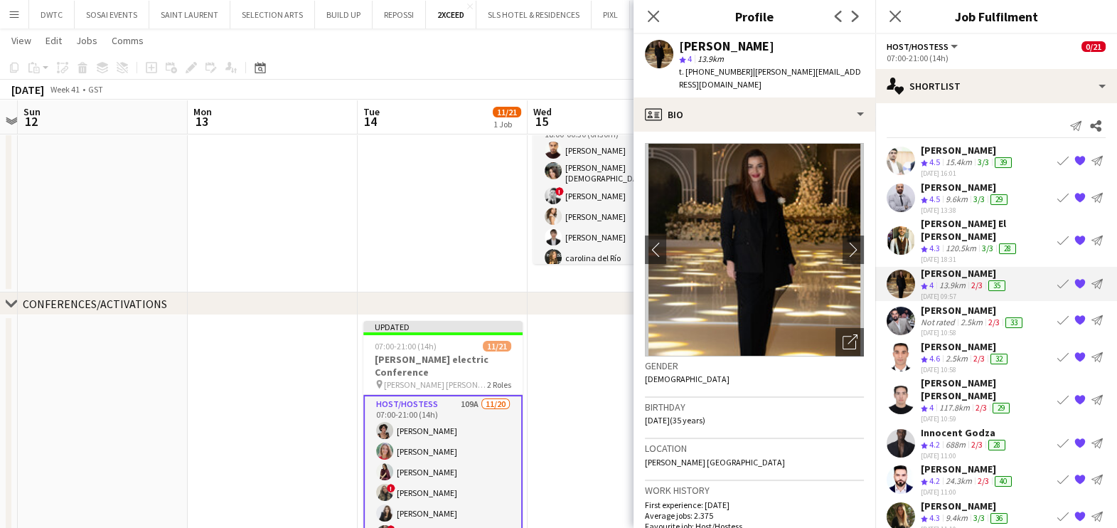
click at [1057, 278] on app-icon "Book crew" at bounding box center [1062, 283] width 11 height 11
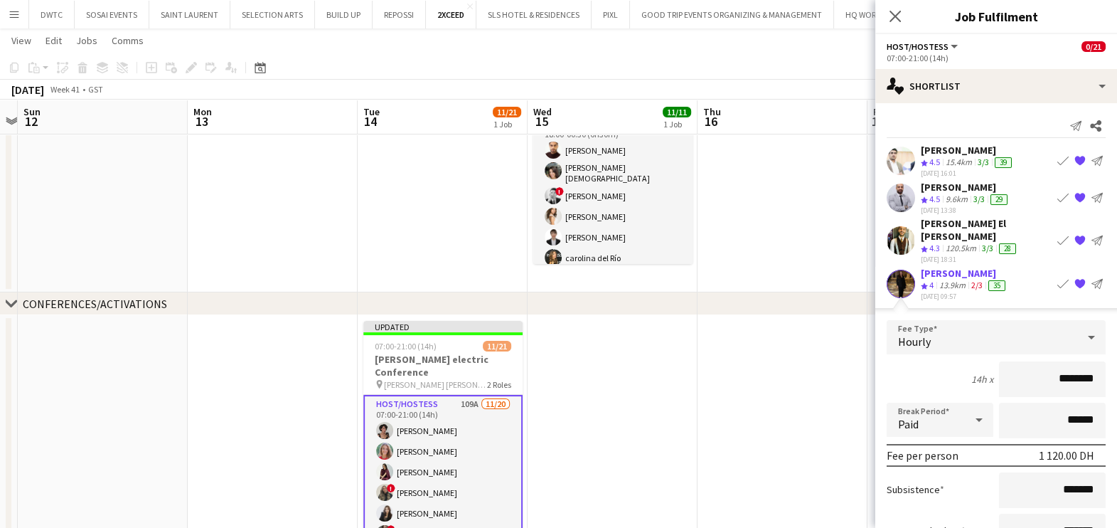
click at [949, 279] on div "13.9km" at bounding box center [952, 285] width 32 height 12
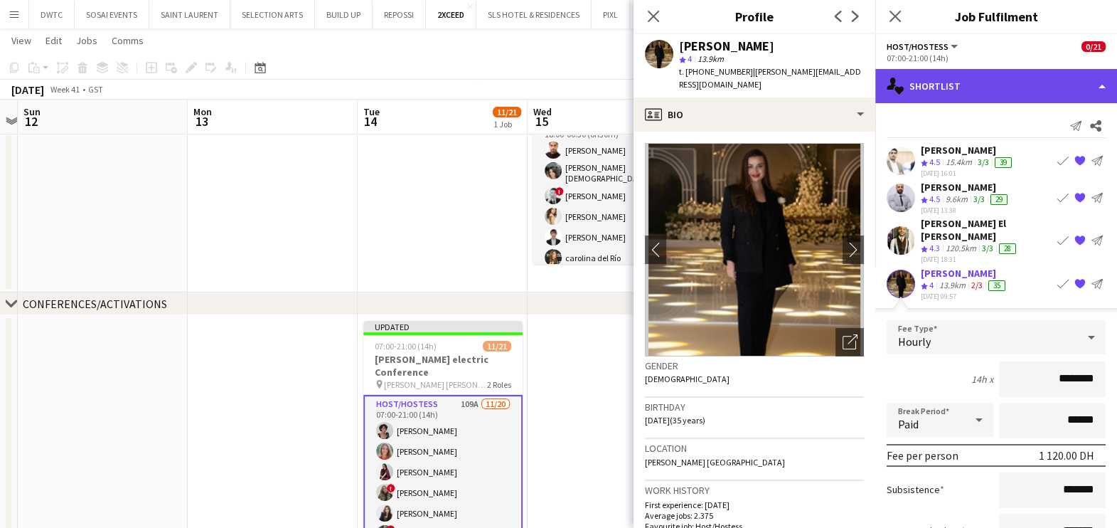
click at [896, 94] on icon "single-neutral-actions-heart" at bounding box center [895, 85] width 17 height 17
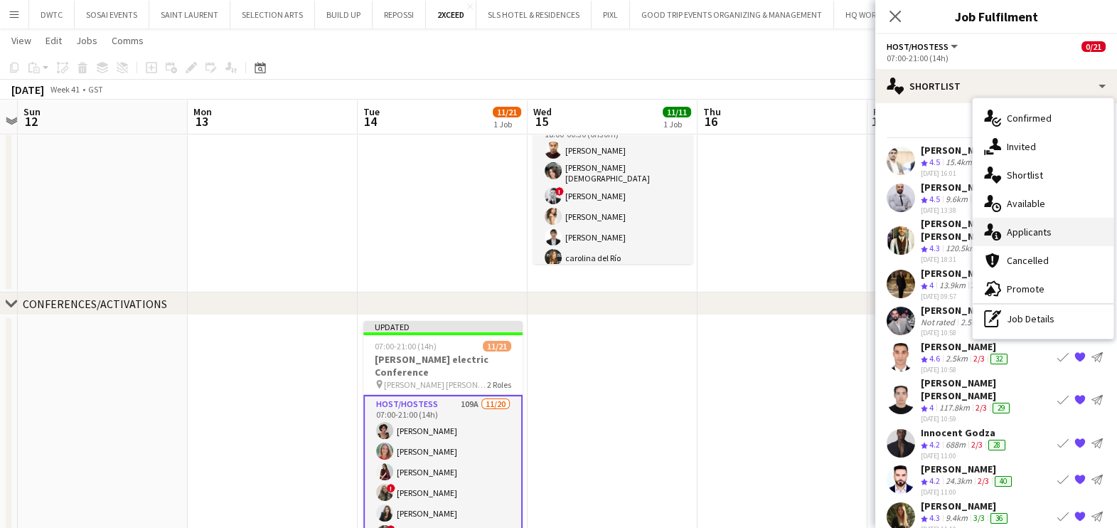
click at [1020, 232] on span "Applicants" at bounding box center [1029, 231] width 45 height 13
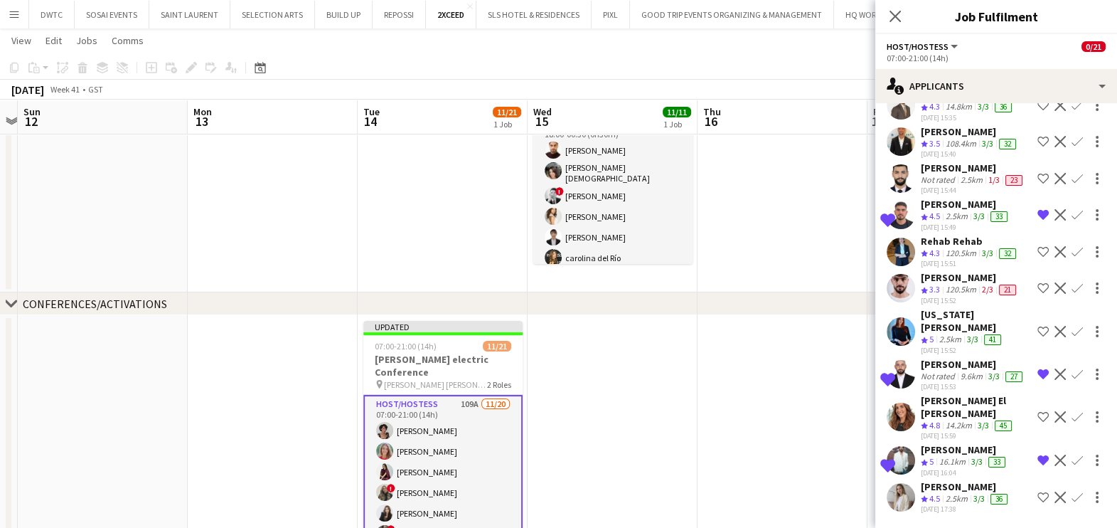
scroll to position [3858, 0]
click at [1071, 498] on app-icon "Confirm" at bounding box center [1076, 496] width 11 height 11
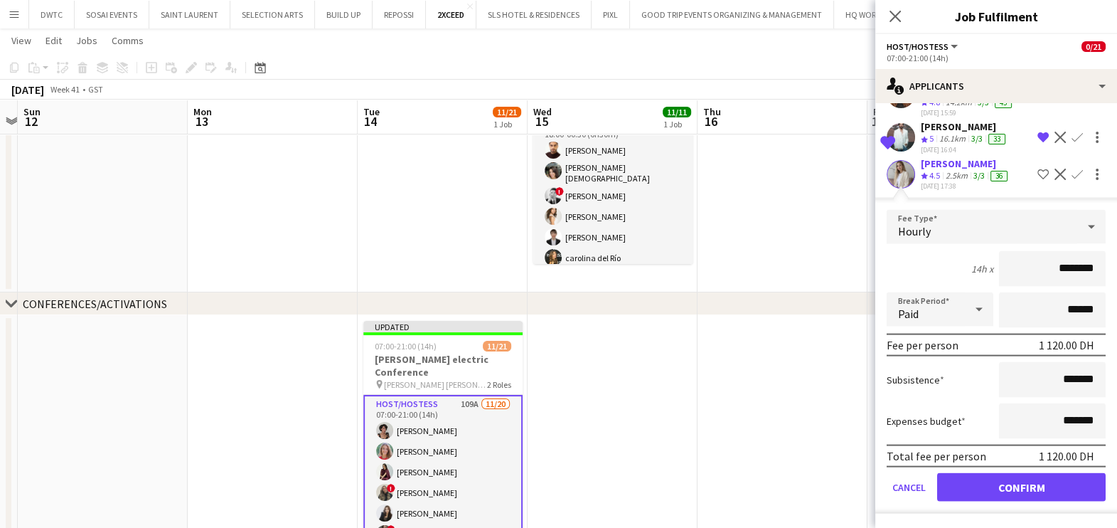
scroll to position [4178, 0]
click at [995, 486] on button "Confirm" at bounding box center [1021, 487] width 168 height 28
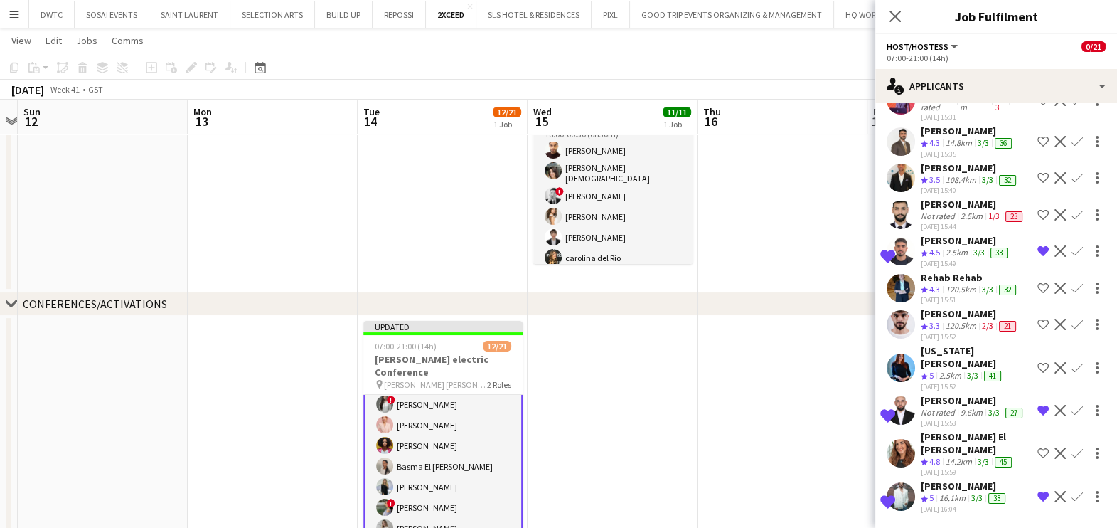
scroll to position [177, 0]
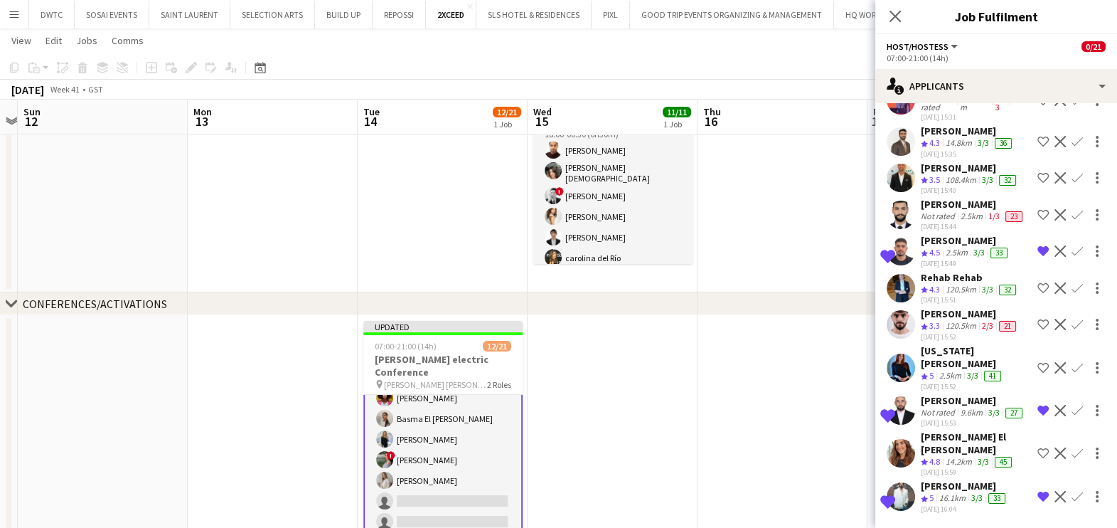
click at [922, 453] on div "Martine El Debs" at bounding box center [976, 443] width 111 height 26
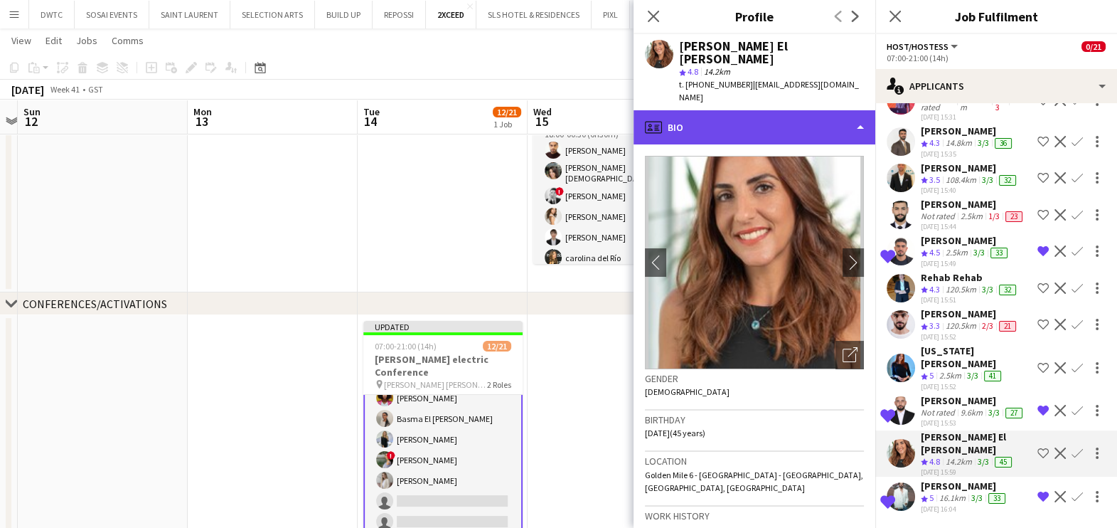
click at [750, 110] on div "profile Bio" at bounding box center [754, 127] width 242 height 34
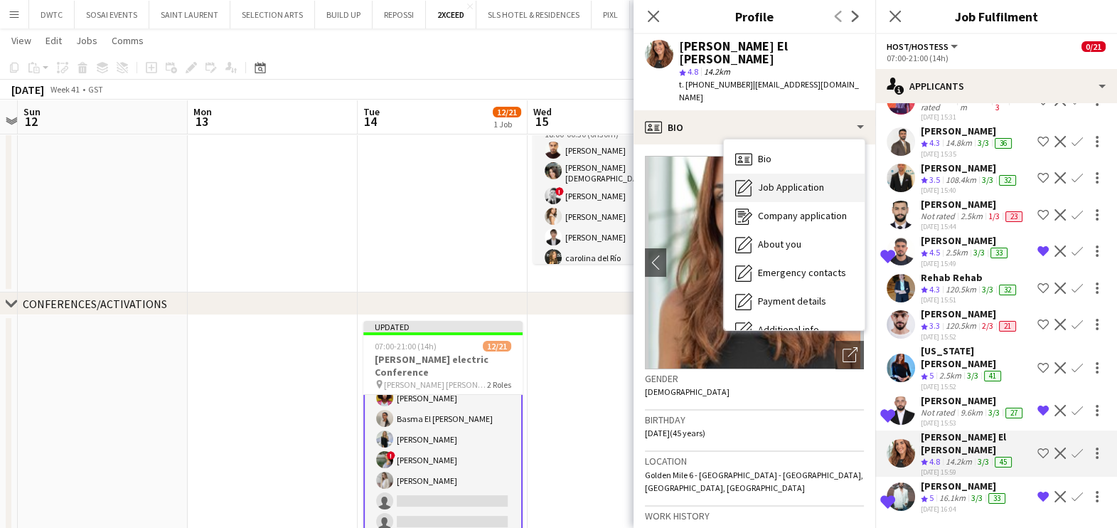
click at [766, 181] on span "Job Application" at bounding box center [791, 187] width 66 height 13
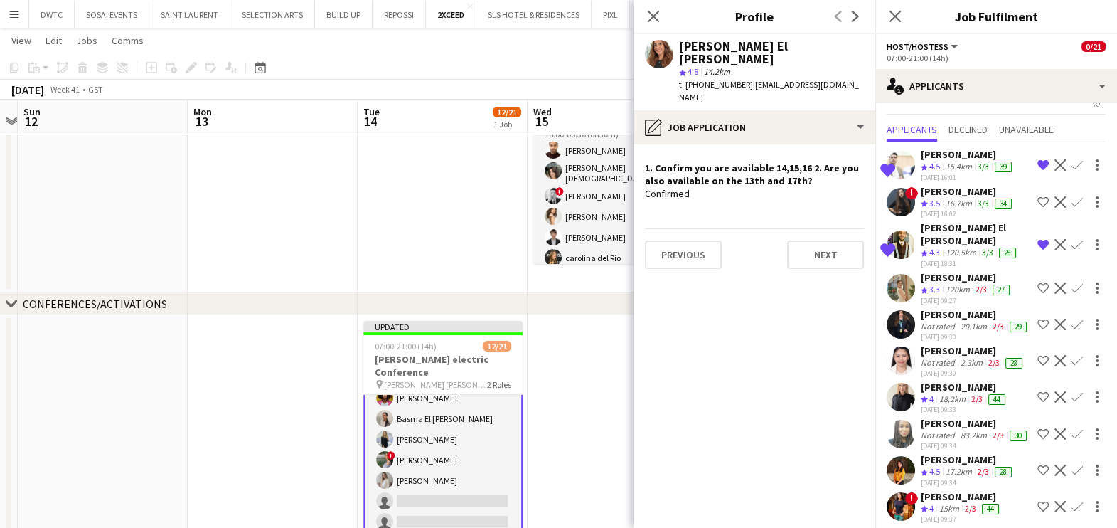
scroll to position [0, 0]
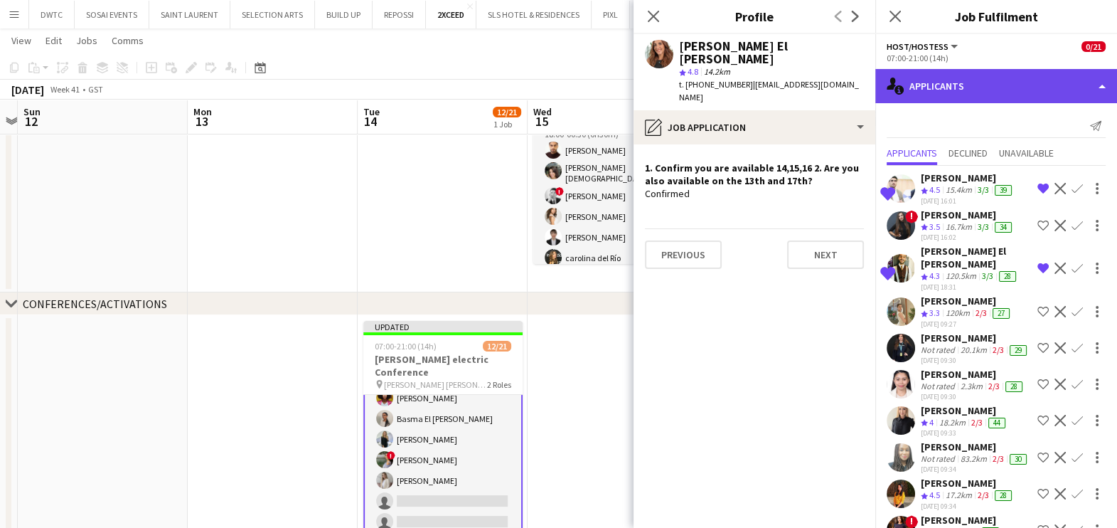
click at [948, 82] on div "single-neutral-actions-information Applicants" at bounding box center [996, 86] width 242 height 34
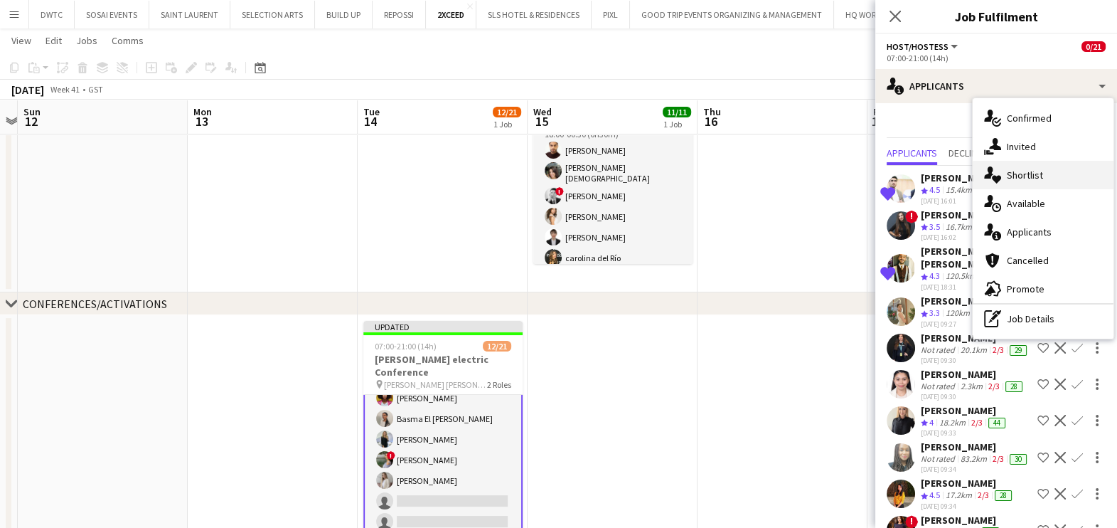
click at [1010, 181] on span "Shortlist" at bounding box center [1025, 174] width 36 height 13
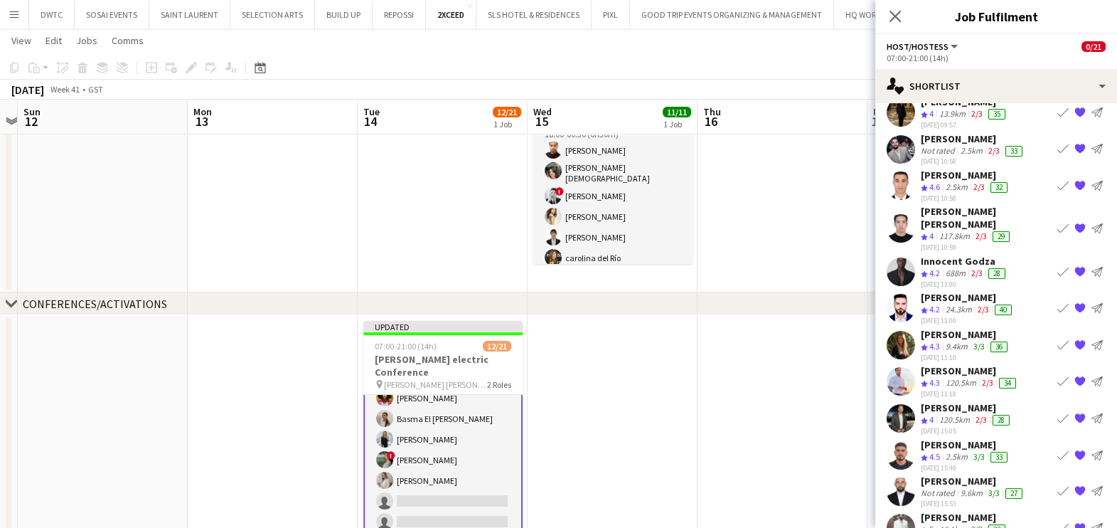
scroll to position [172, 0]
click at [1057, 338] on app-icon "Book crew" at bounding box center [1062, 343] width 11 height 11
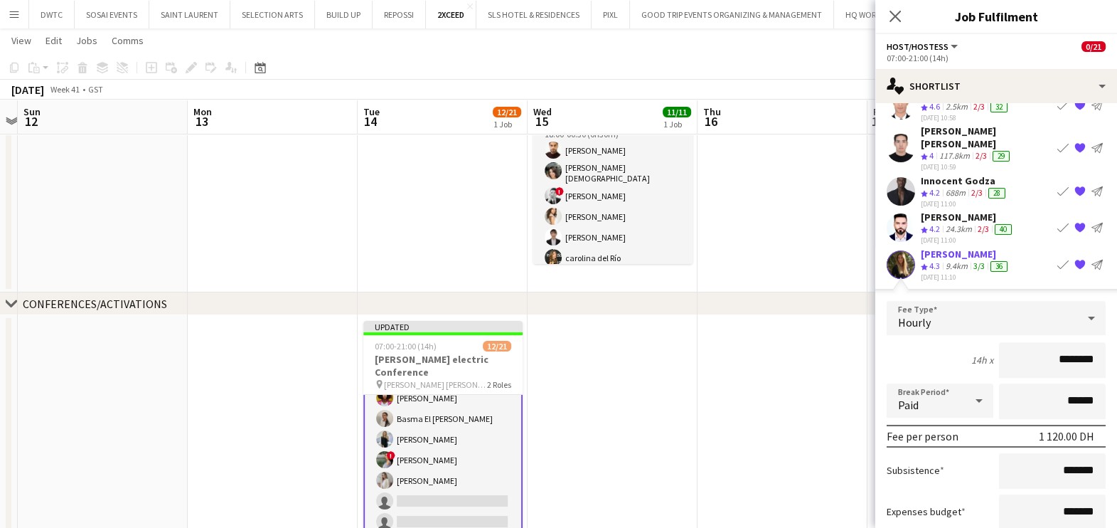
scroll to position [350, 0]
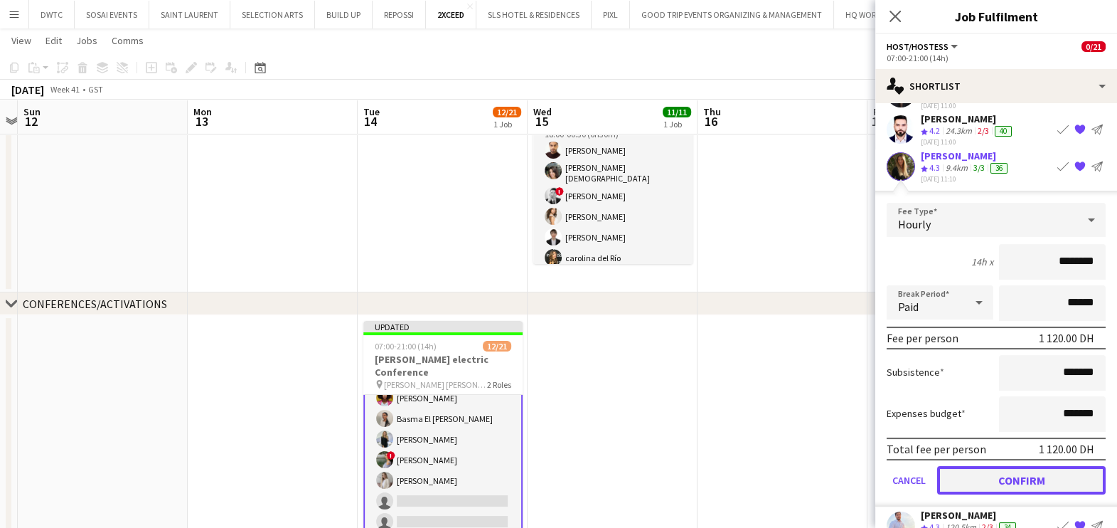
click at [990, 465] on button "Confirm" at bounding box center [1021, 479] width 168 height 28
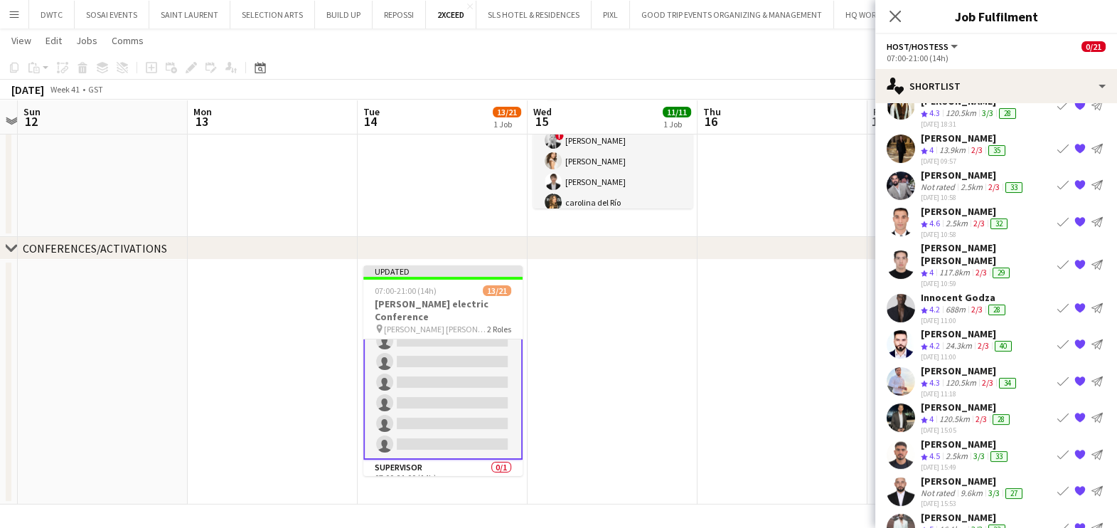
scroll to position [341, 0]
click at [451, 454] on app-card-role "Supervisor 0/1 07:00-21:00 (14h) single-neutral-actions" at bounding box center [442, 465] width 159 height 48
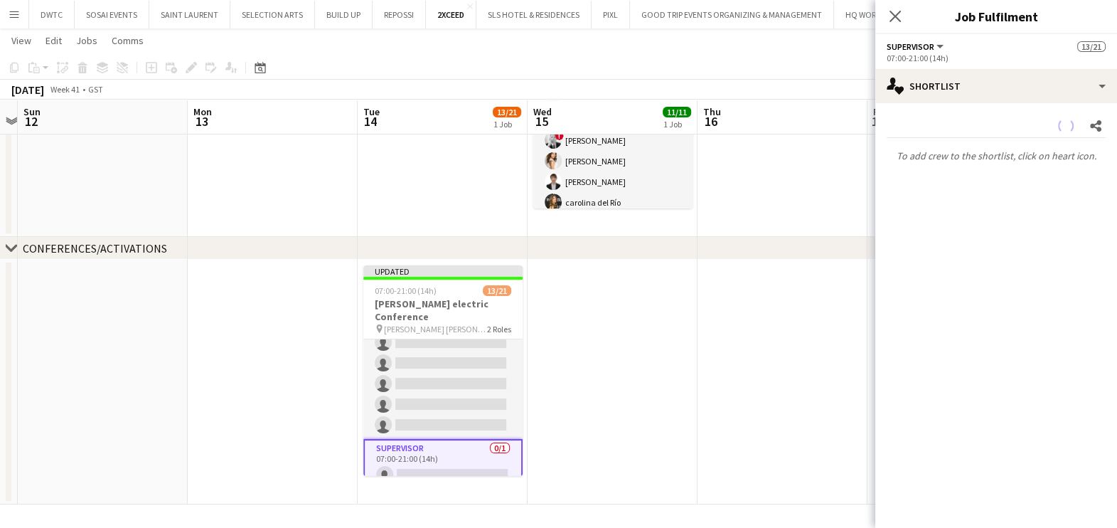
scroll to position [340, 0]
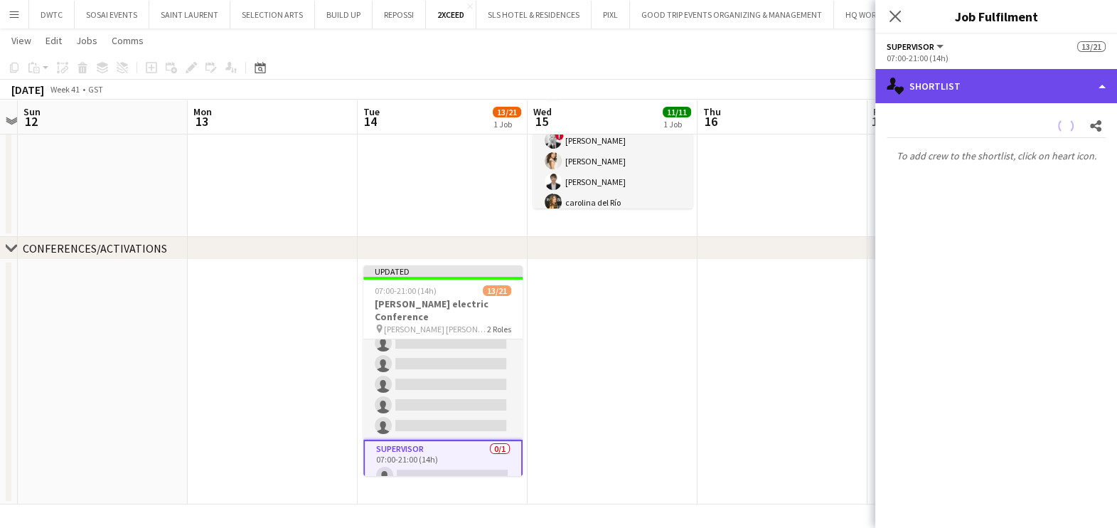
click at [995, 80] on div "single-neutral-actions-heart Shortlist" at bounding box center [996, 86] width 242 height 34
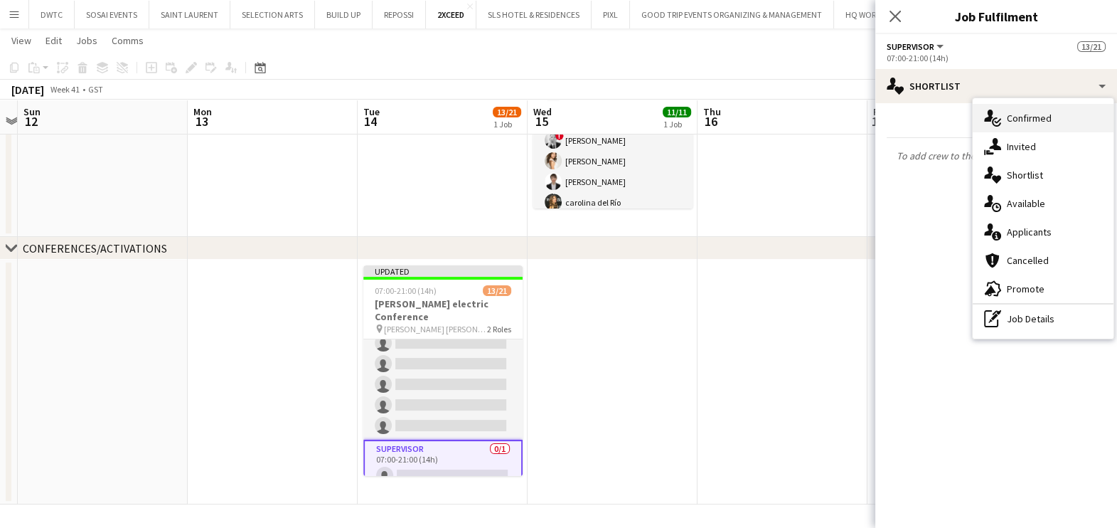
click at [1014, 118] on span "Confirmed" at bounding box center [1029, 118] width 45 height 13
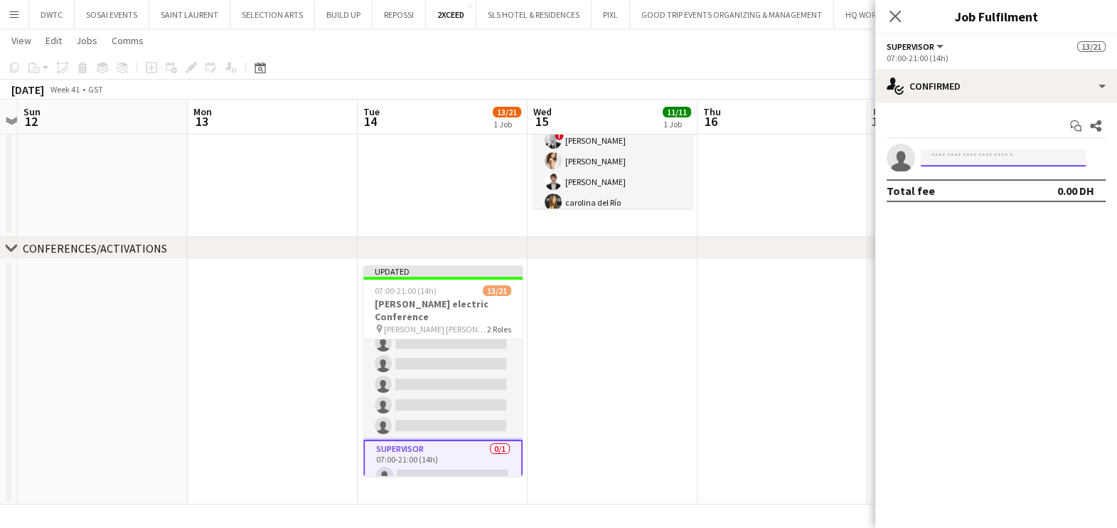
click at [982, 161] on input at bounding box center [1003, 157] width 165 height 17
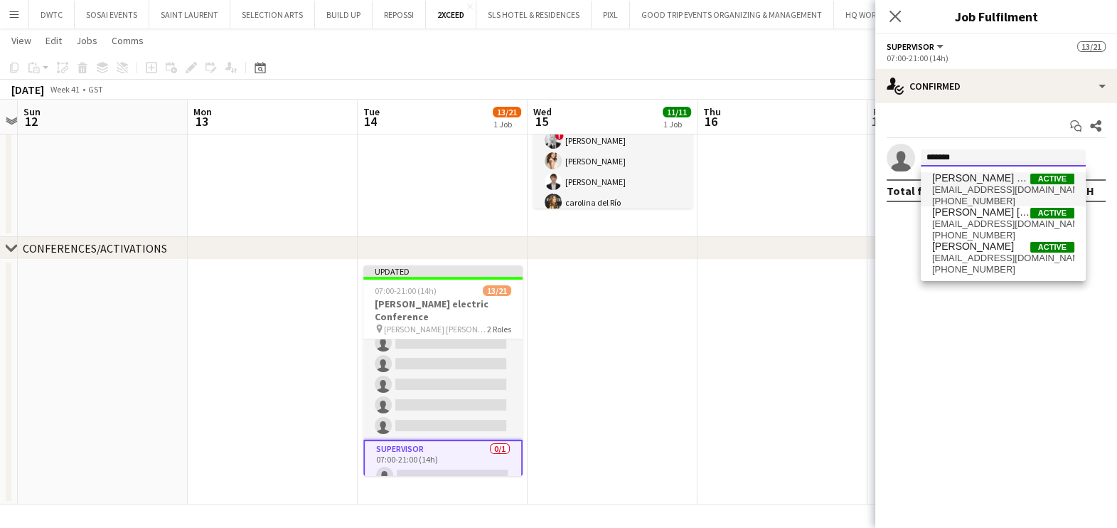
type input "*******"
click at [974, 188] on span "martine_eldebs@hotmail.com" at bounding box center [1003, 189] width 142 height 11
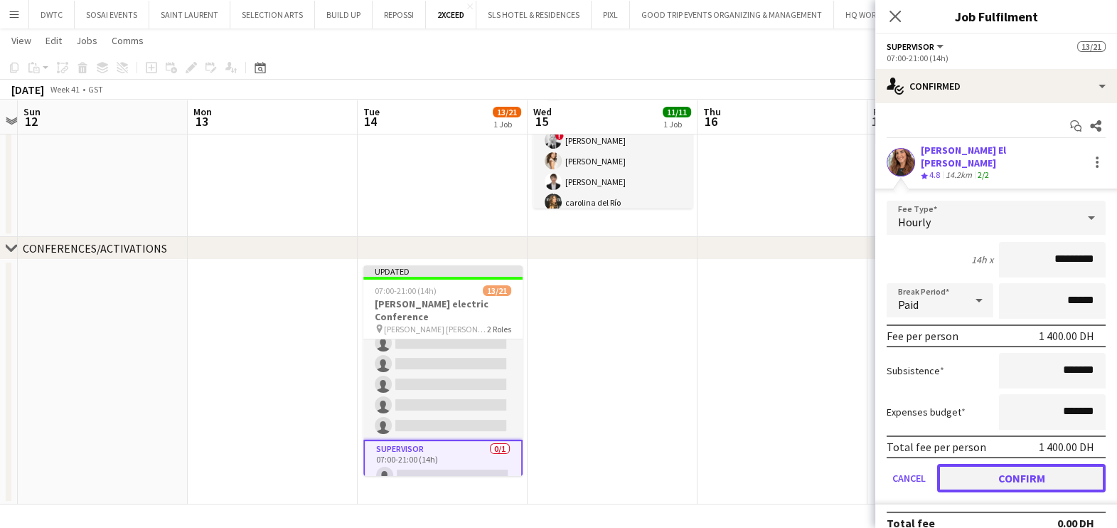
click at [1013, 464] on button "Confirm" at bounding box center [1021, 478] width 168 height 28
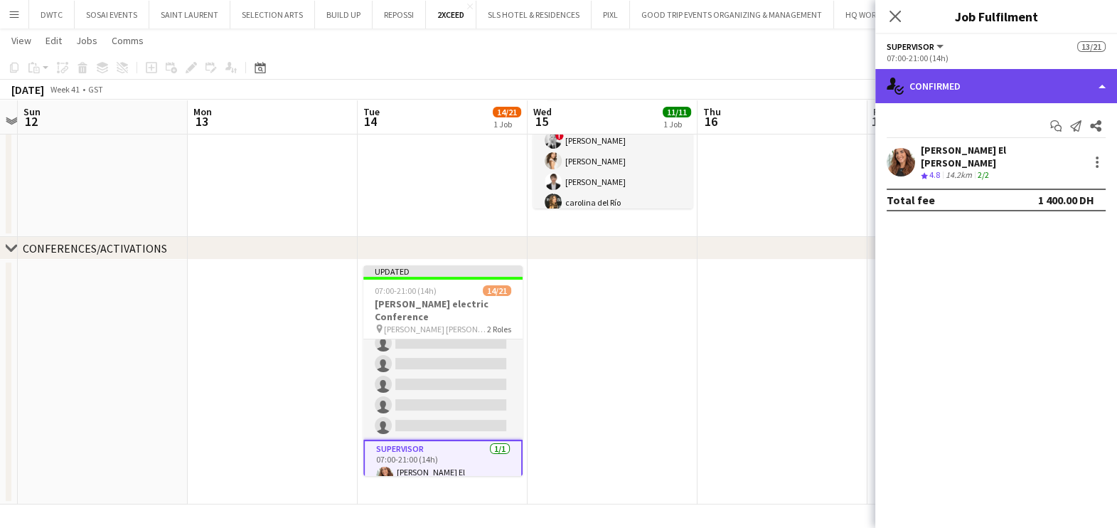
click at [960, 79] on div "single-neutral-actions-check-2 Confirmed" at bounding box center [996, 86] width 242 height 34
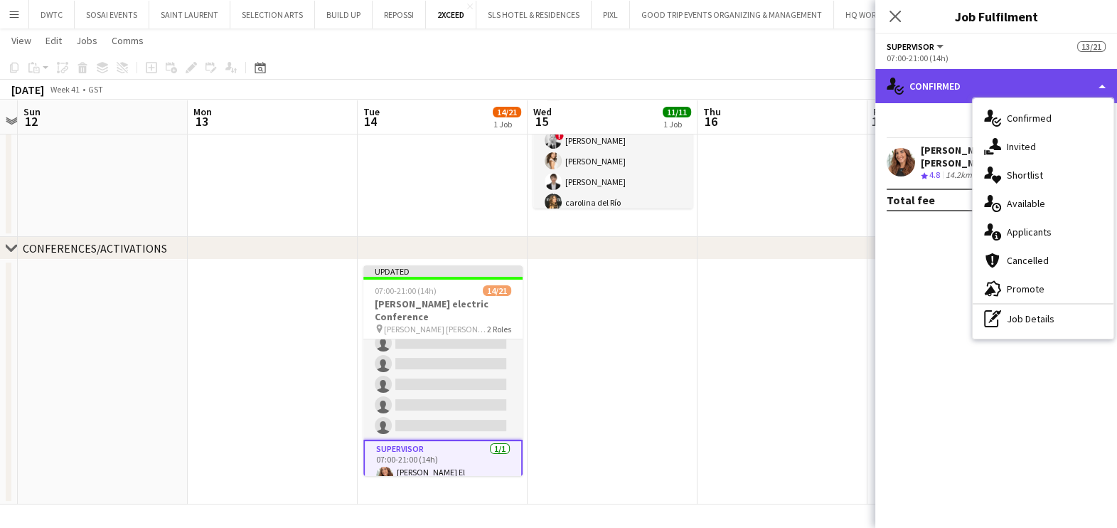
click at [992, 78] on div "single-neutral-actions-check-2 Confirmed" at bounding box center [996, 86] width 242 height 34
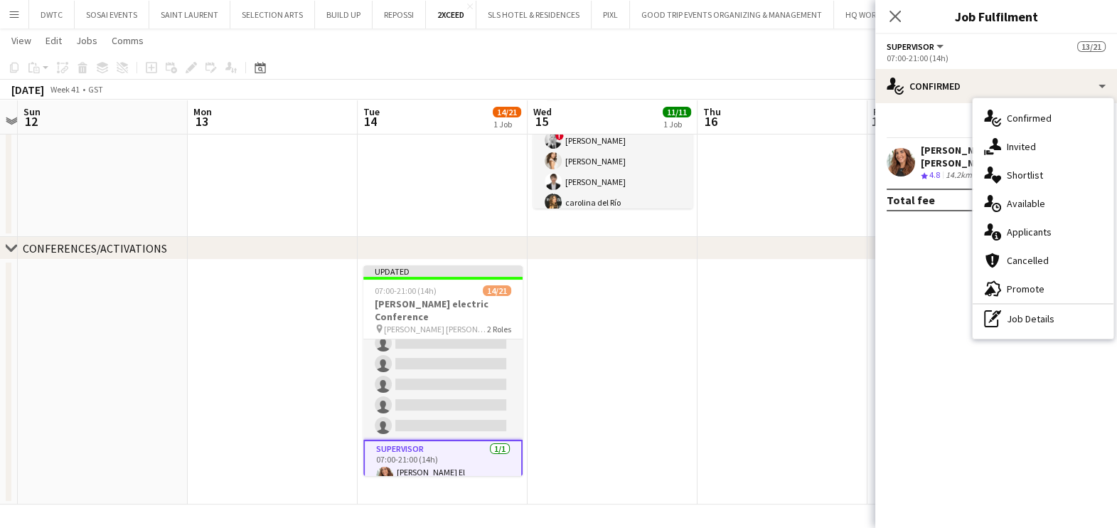
drag, startPoint x: 992, startPoint y: 78, endPoint x: 1034, endPoint y: 230, distance: 157.8
click at [1034, 230] on span "Applicants" at bounding box center [1029, 231] width 45 height 13
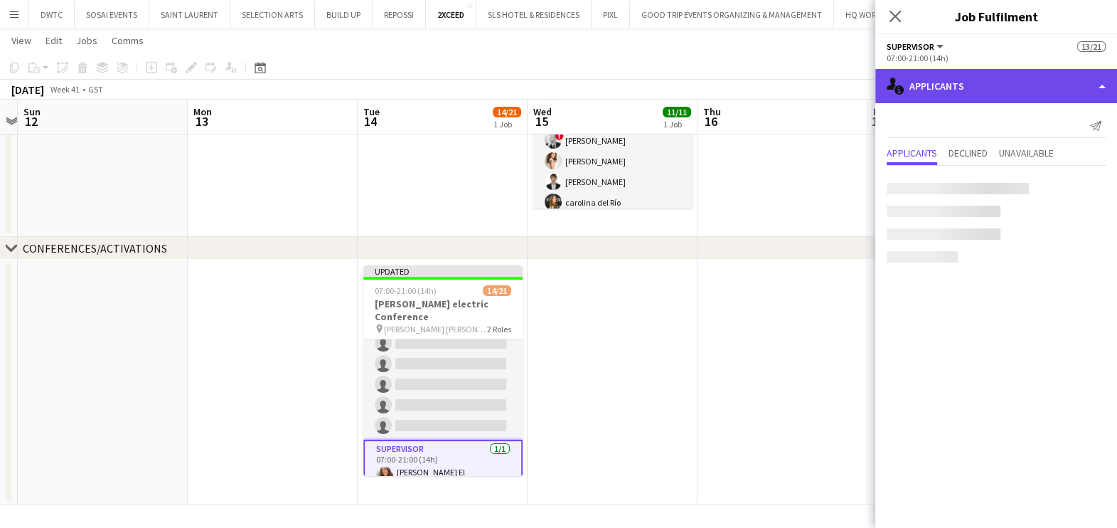
click at [962, 86] on div "single-neutral-actions-information Applicants" at bounding box center [996, 86] width 242 height 34
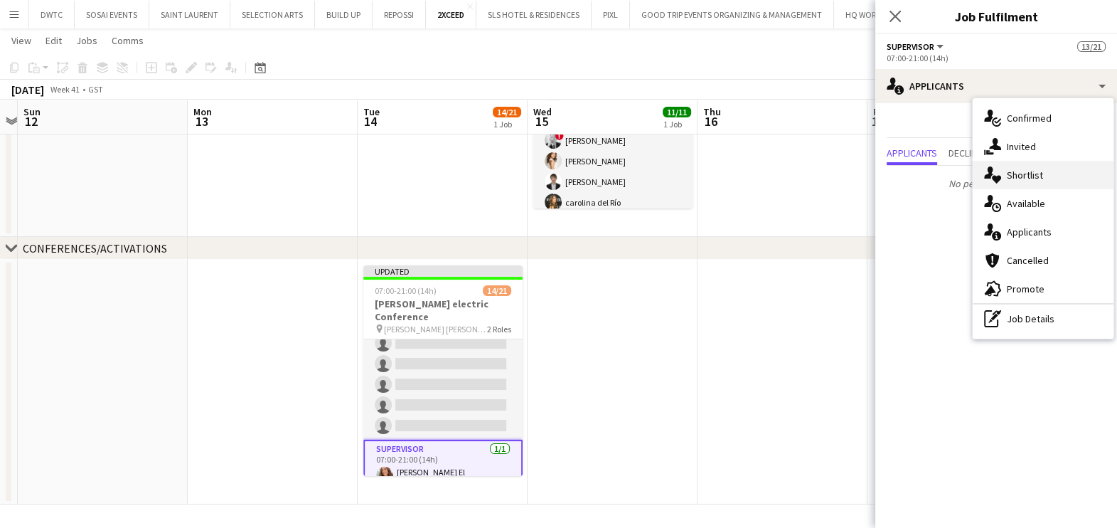
click at [1041, 175] on span "Shortlist" at bounding box center [1025, 174] width 36 height 13
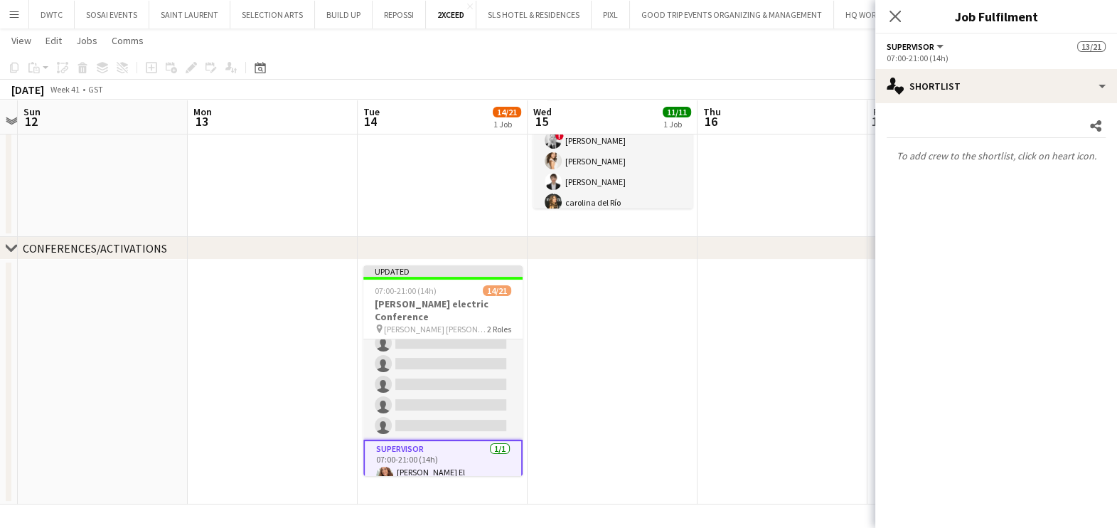
drag, startPoint x: 429, startPoint y: 369, endPoint x: 750, endPoint y: 316, distance: 325.6
click at [428, 369] on app-card-role "Host/Hostess 107A 13/20 07:00-21:00 (14h) Ramila Aitova Marta Cozza Lara Doudar…" at bounding box center [442, 219] width 159 height 440
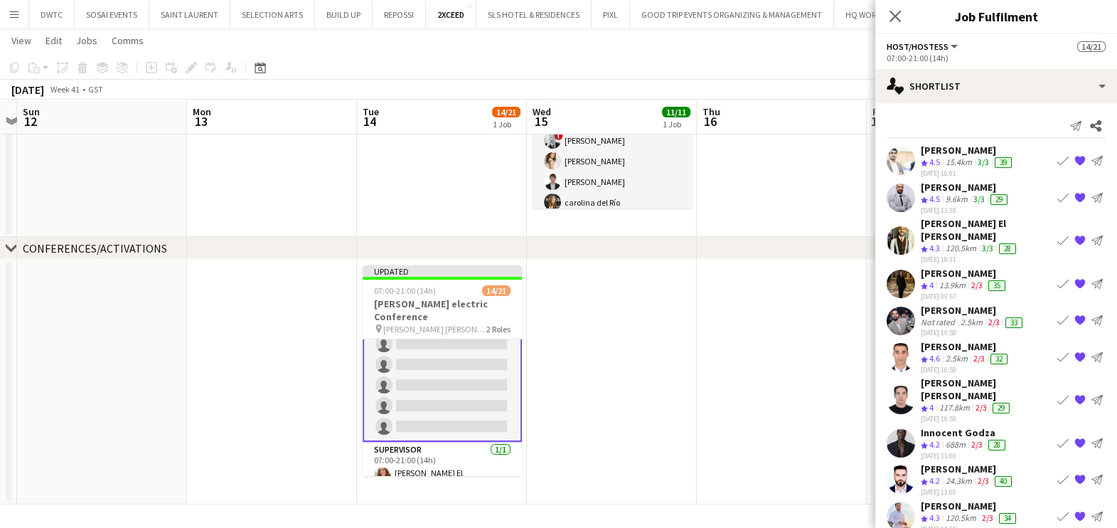
scroll to position [0, 0]
click at [1057, 159] on app-icon "Book crew" at bounding box center [1062, 160] width 11 height 11
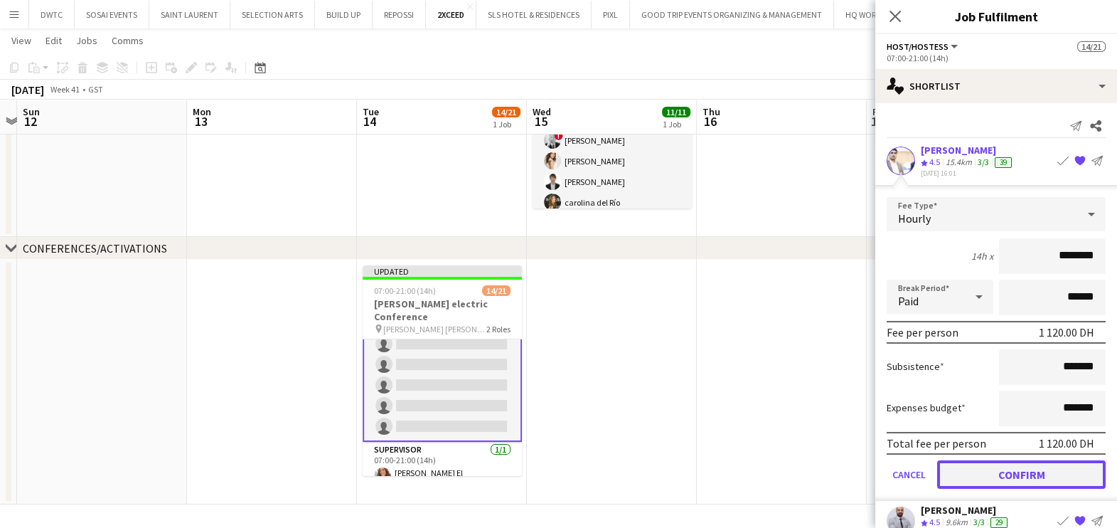
click at [995, 466] on button "Confirm" at bounding box center [1021, 474] width 168 height 28
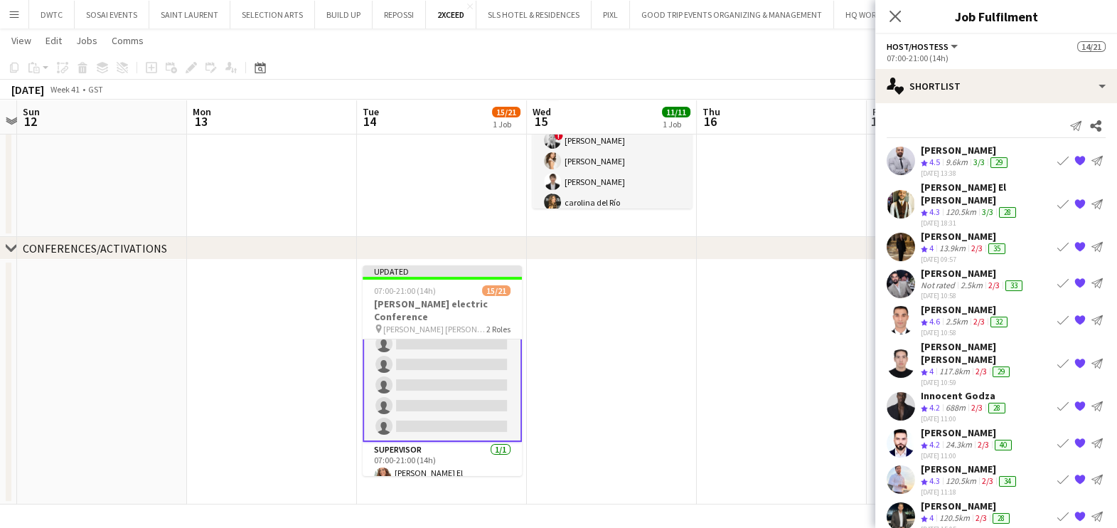
click at [1057, 161] on app-icon "Book crew" at bounding box center [1062, 160] width 11 height 11
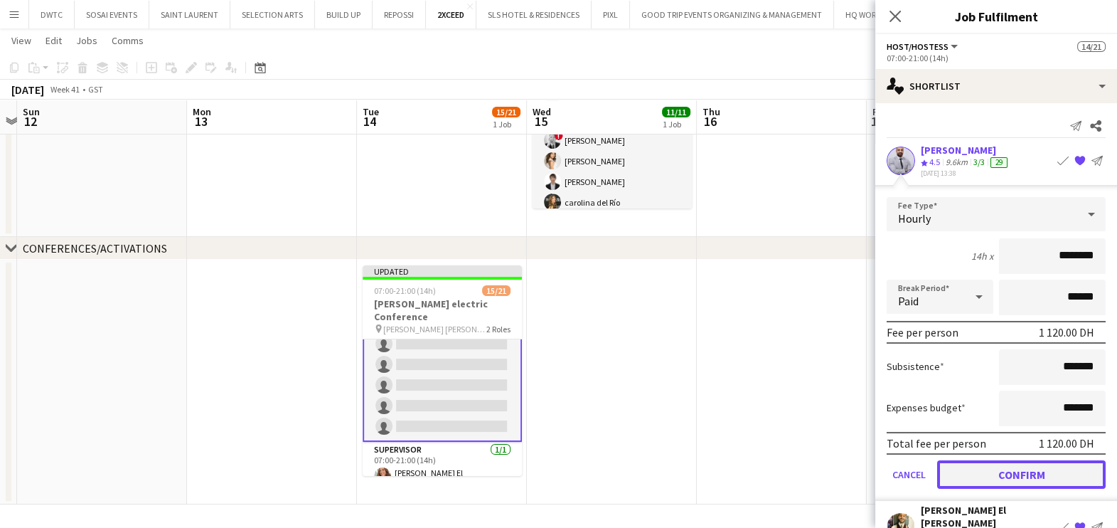
click at [1010, 468] on button "Confirm" at bounding box center [1021, 474] width 168 height 28
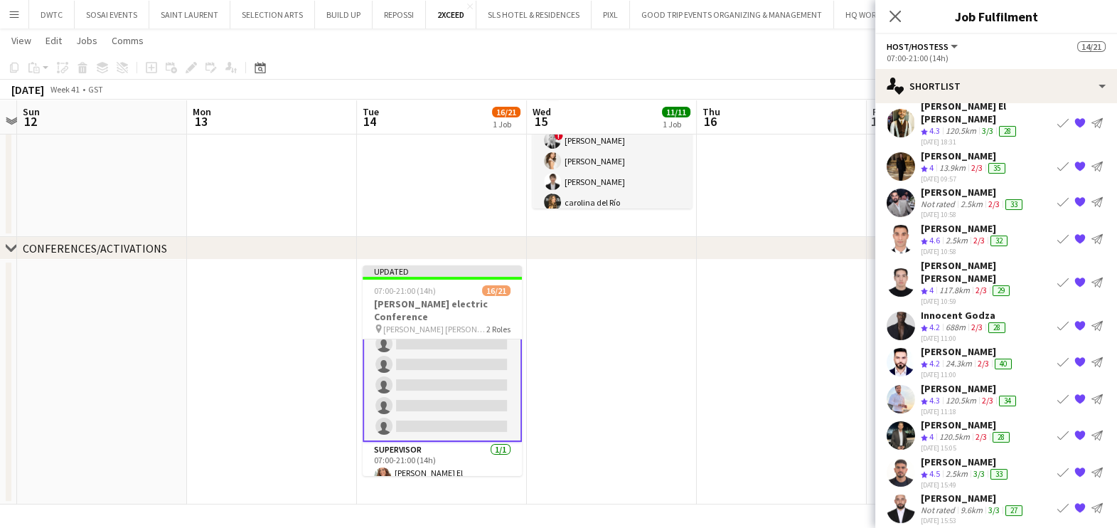
scroll to position [63, 0]
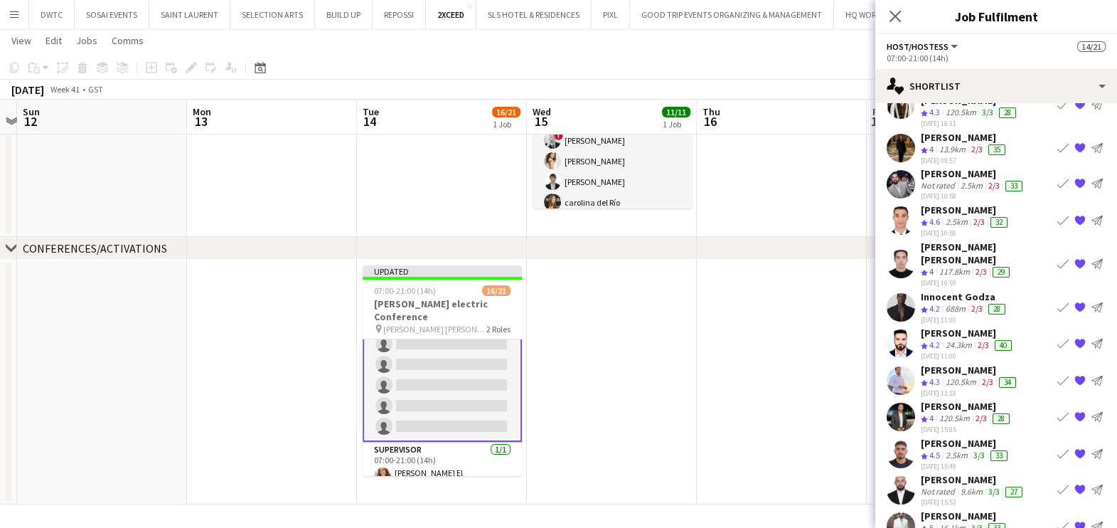
click at [949, 473] on div "Abderrahim Baloul" at bounding box center [973, 479] width 105 height 13
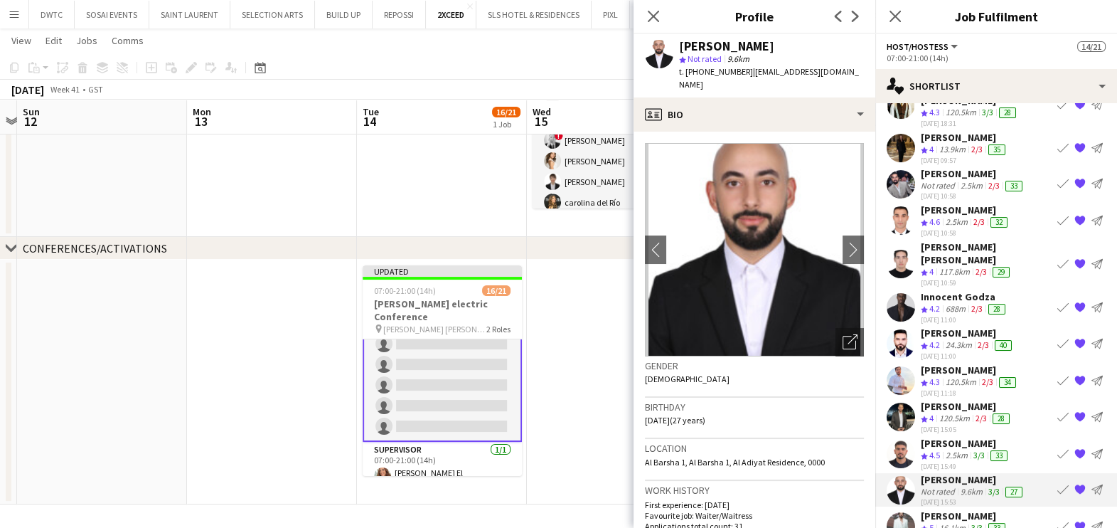
click at [1057, 484] on app-icon "Book crew" at bounding box center [1062, 489] width 11 height 11
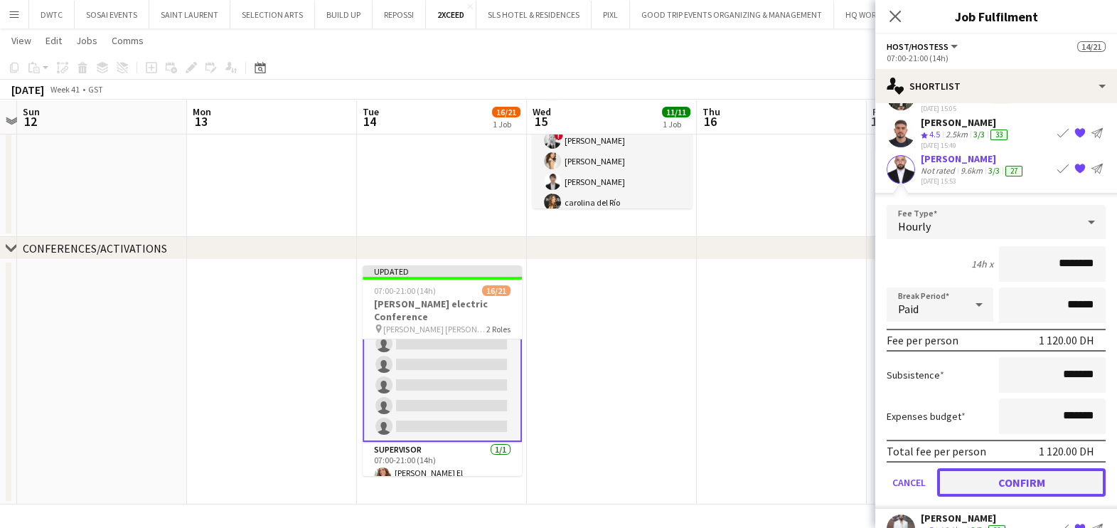
click at [995, 468] on button "Confirm" at bounding box center [1021, 482] width 168 height 28
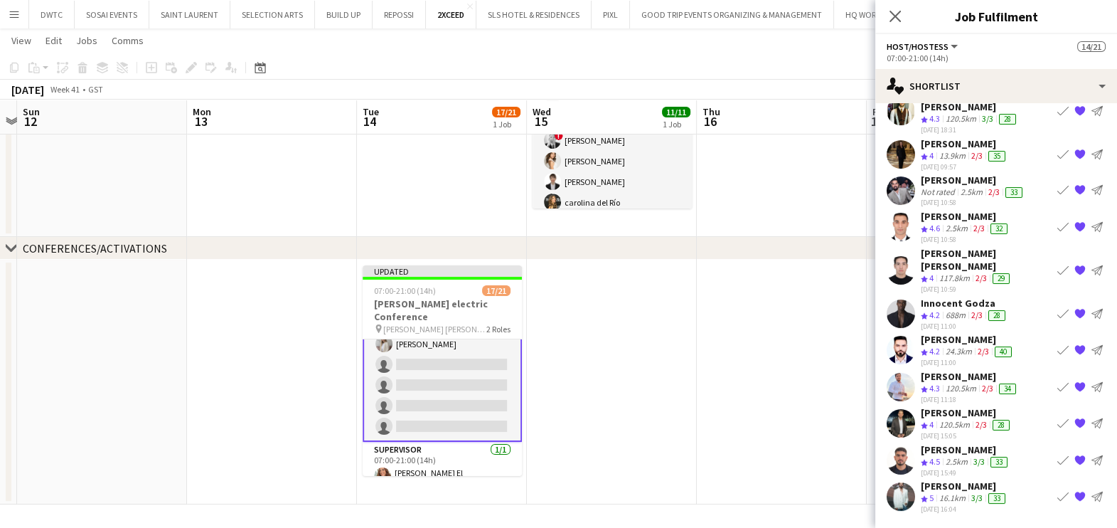
scroll to position [27, 0]
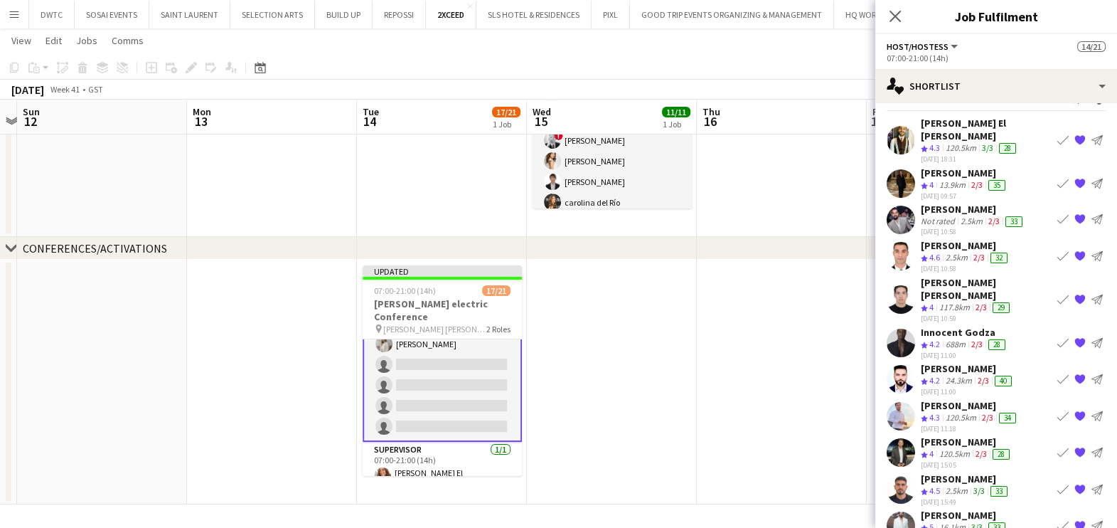
click at [1057, 483] on app-icon "Book crew" at bounding box center [1062, 488] width 11 height 11
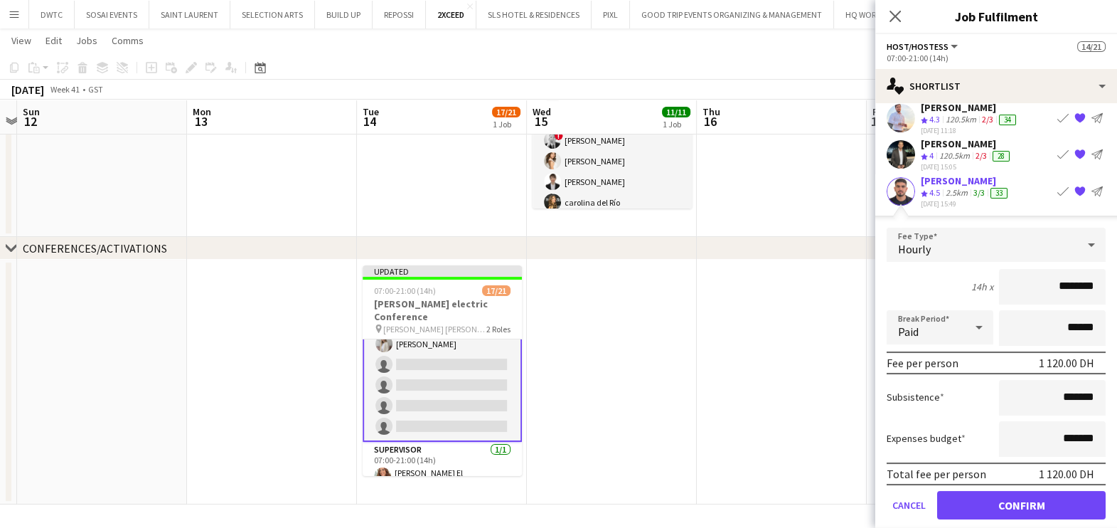
scroll to position [347, 0]
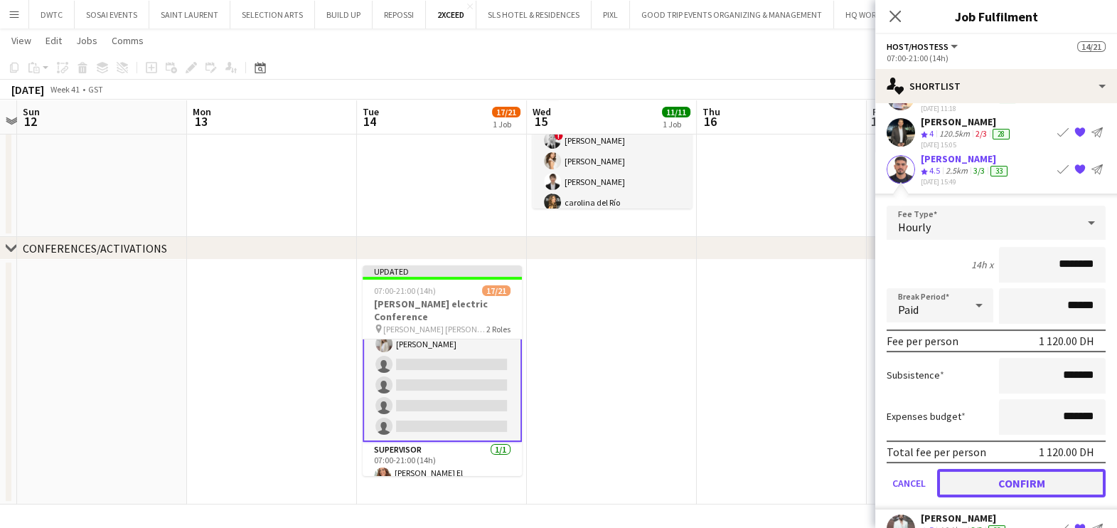
click at [1007, 468] on button "Confirm" at bounding box center [1021, 482] width 168 height 28
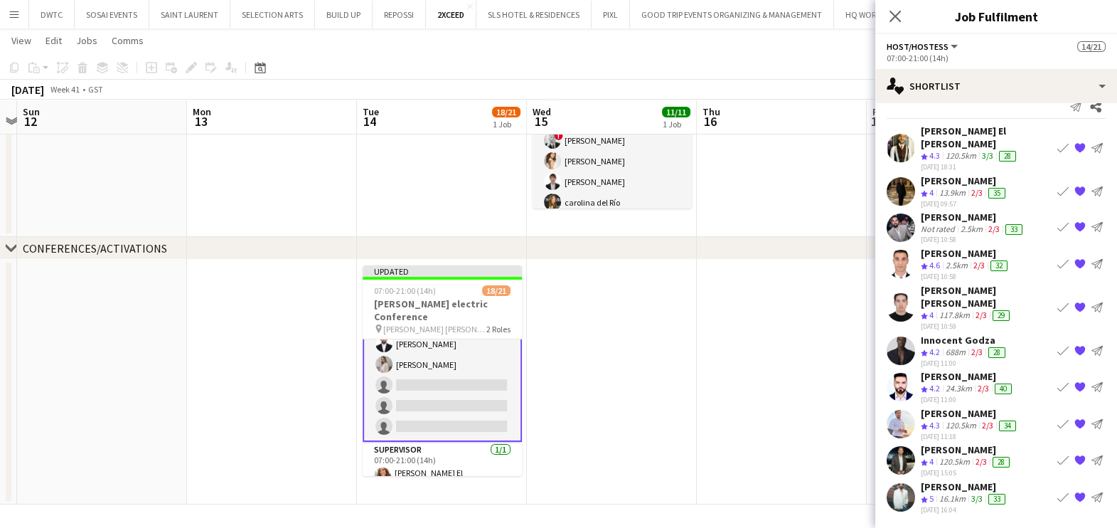
scroll to position [0, 0]
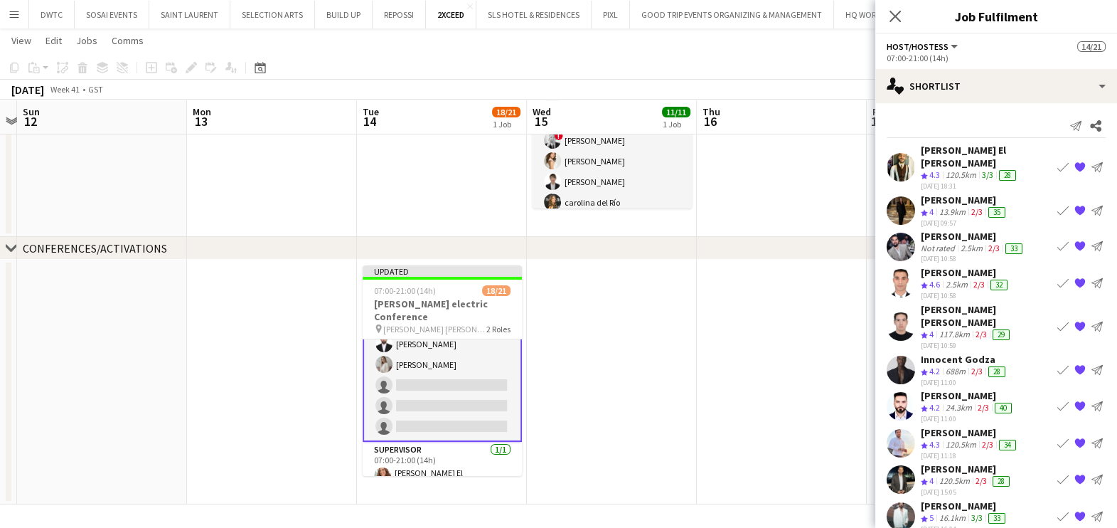
click at [1060, 473] on app-icon "Book crew" at bounding box center [1062, 478] width 11 height 11
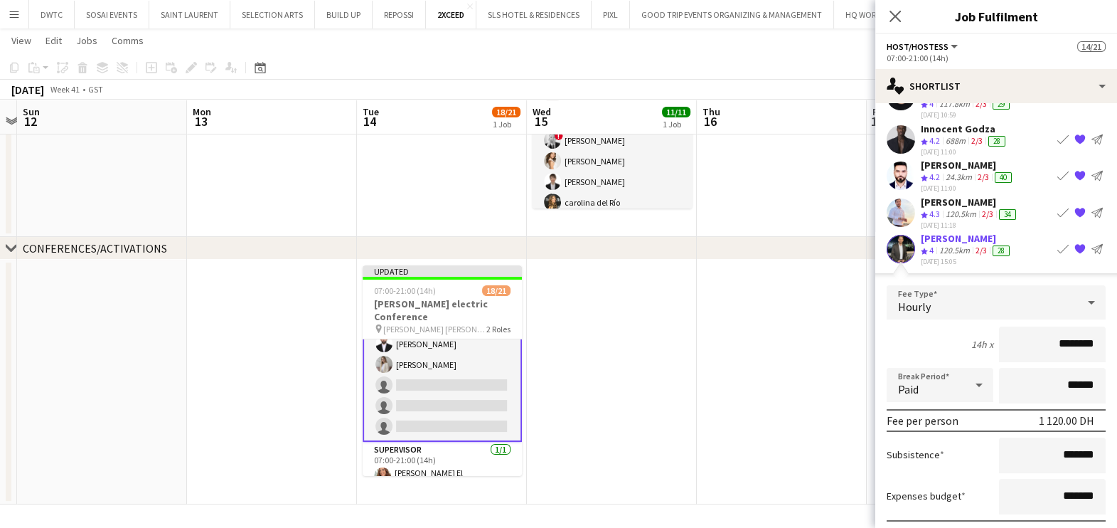
scroll to position [311, 0]
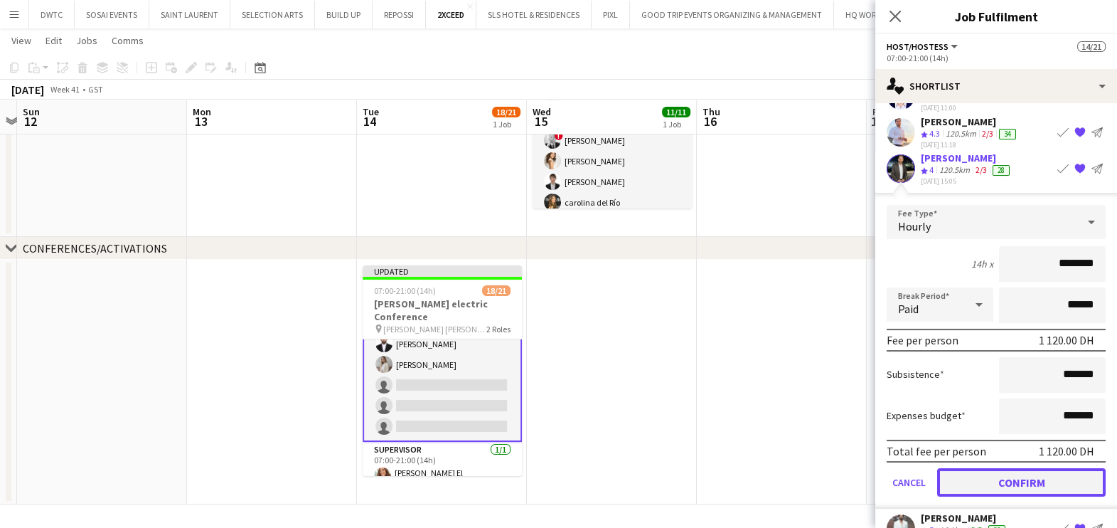
click at [1010, 468] on button "Confirm" at bounding box center [1021, 482] width 168 height 28
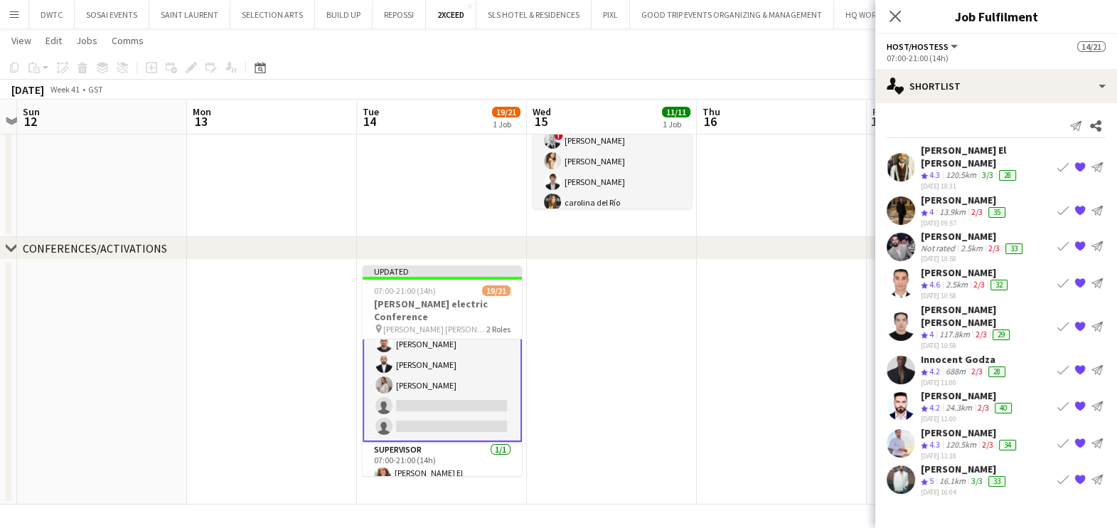
scroll to position [0, 0]
click at [1063, 321] on app-icon "Book crew" at bounding box center [1062, 326] width 11 height 11
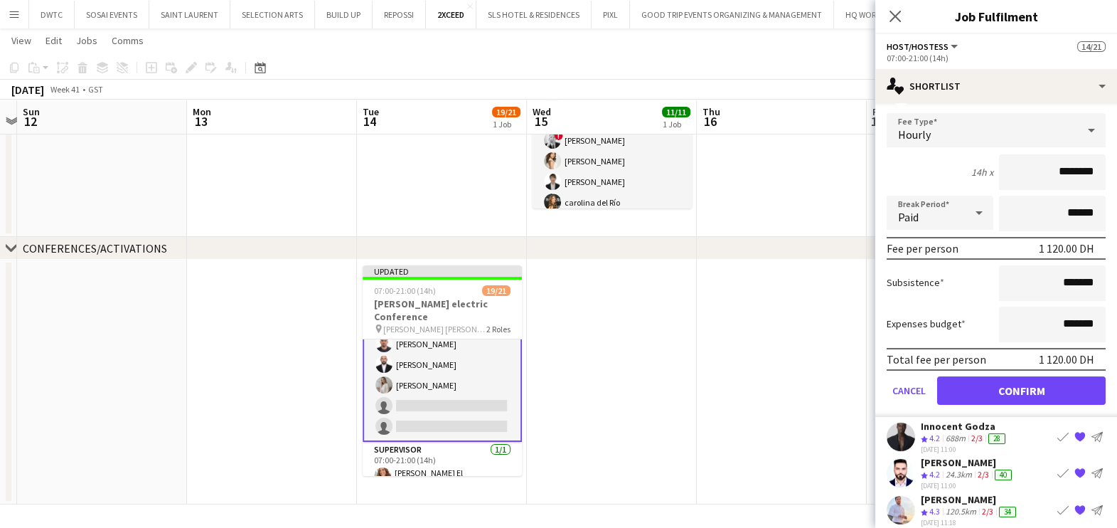
scroll to position [267, 0]
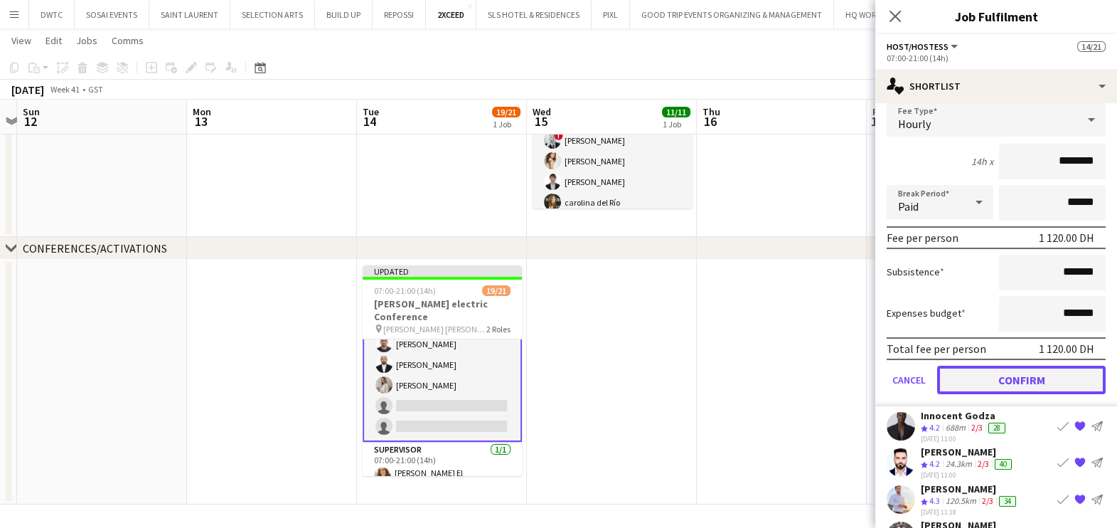
click at [973, 365] on button "Confirm" at bounding box center [1021, 379] width 168 height 28
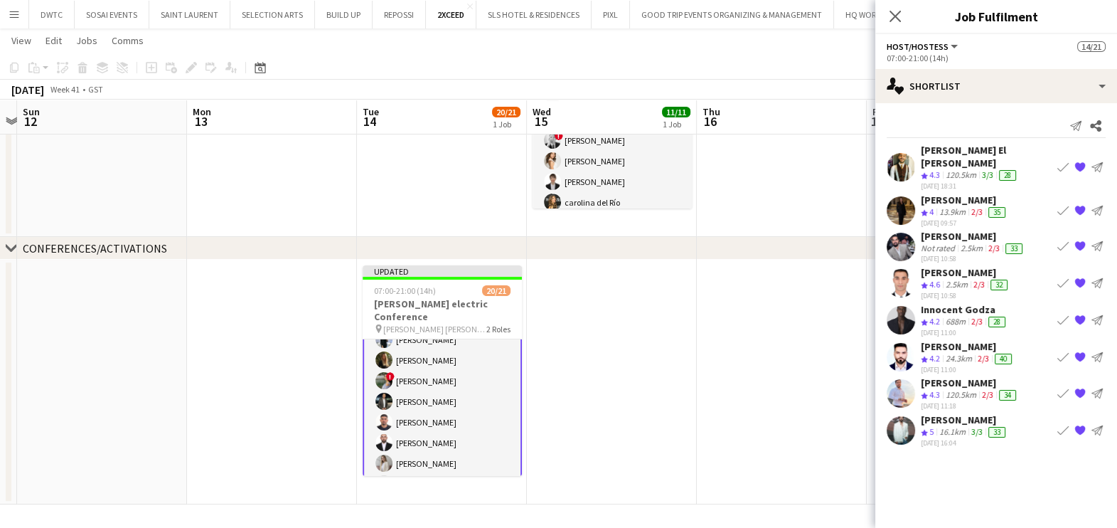
scroll to position [341, 0]
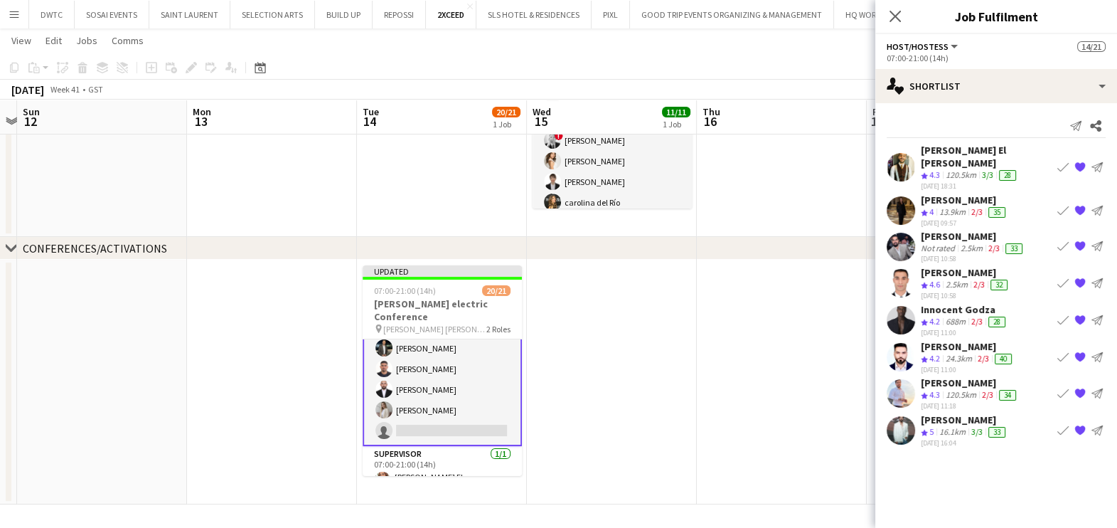
click at [961, 153] on div "Abdul Aziz El Masri" at bounding box center [986, 157] width 131 height 26
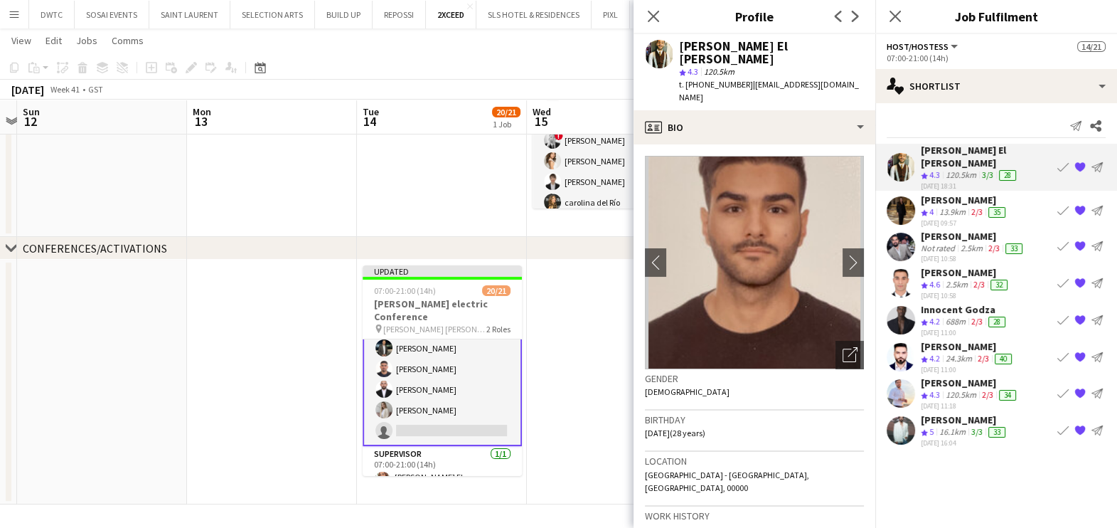
drag, startPoint x: 965, startPoint y: 221, endPoint x: 958, endPoint y: 240, distance: 20.5
click at [965, 230] on div "Salim Sadkni" at bounding box center [973, 236] width 105 height 13
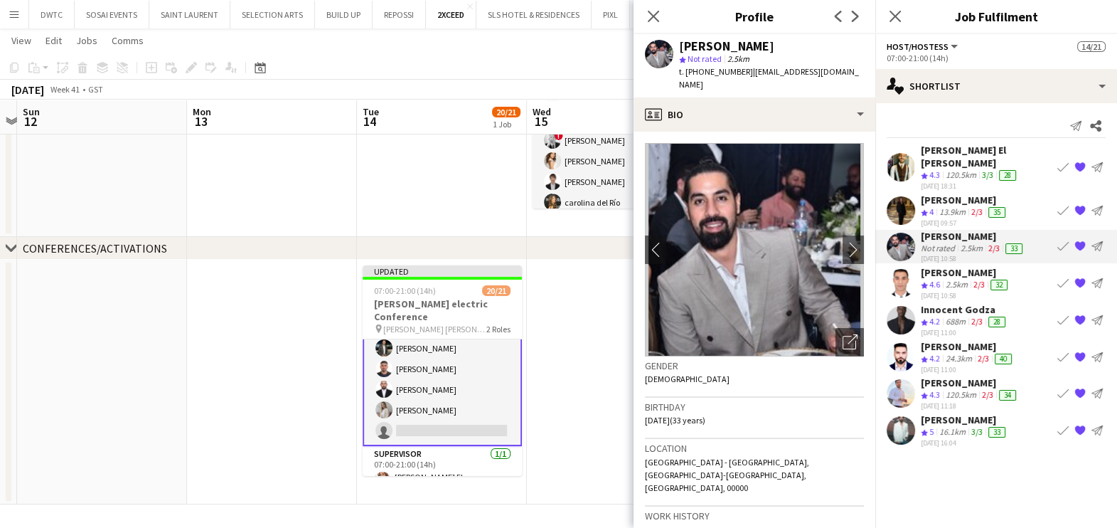
click at [954, 340] on div "Behrouz Afrough" at bounding box center [968, 346] width 94 height 13
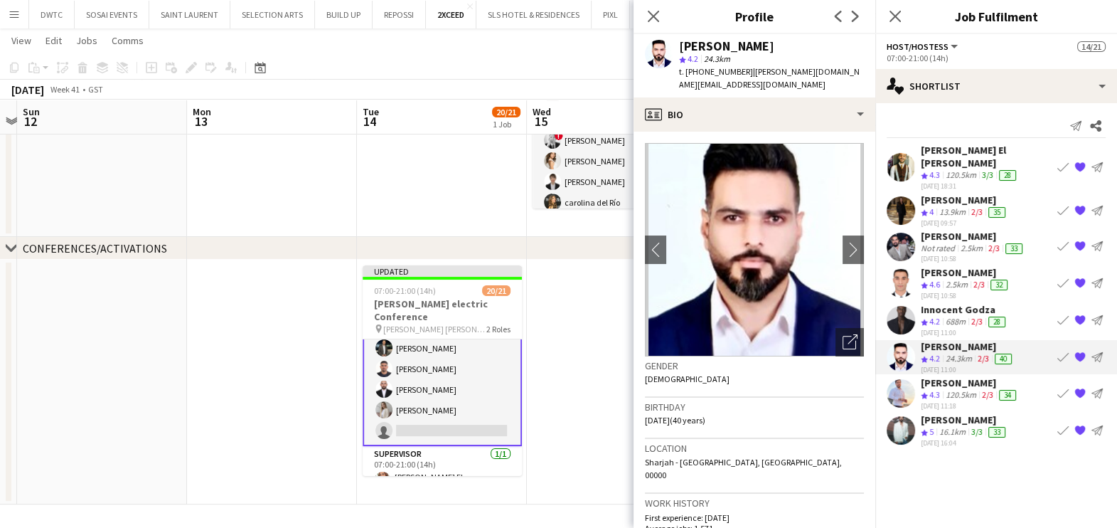
click at [960, 426] on div "16.1km" at bounding box center [952, 432] width 32 height 12
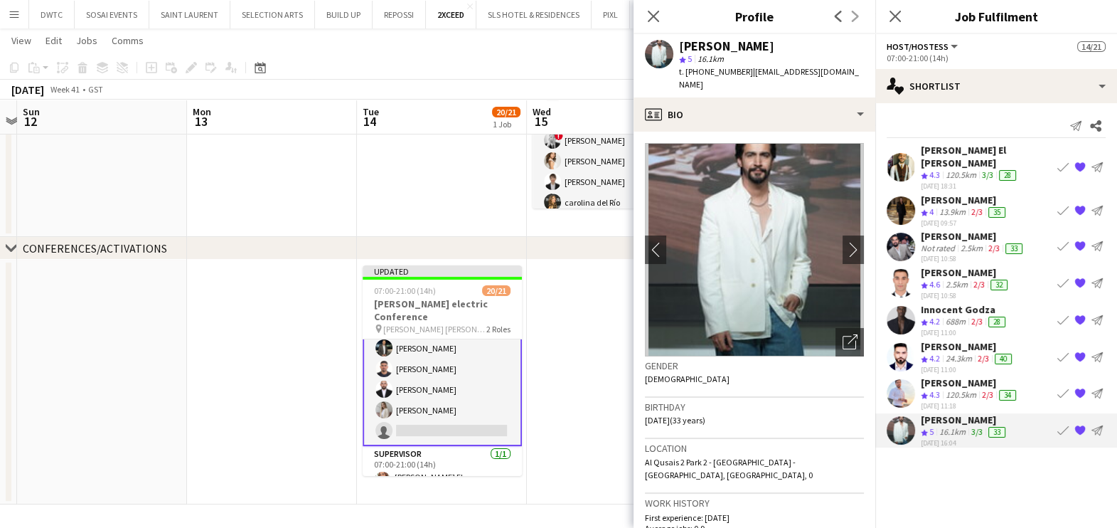
click at [956, 154] on div "Abdul Aziz El Masri" at bounding box center [986, 157] width 131 height 26
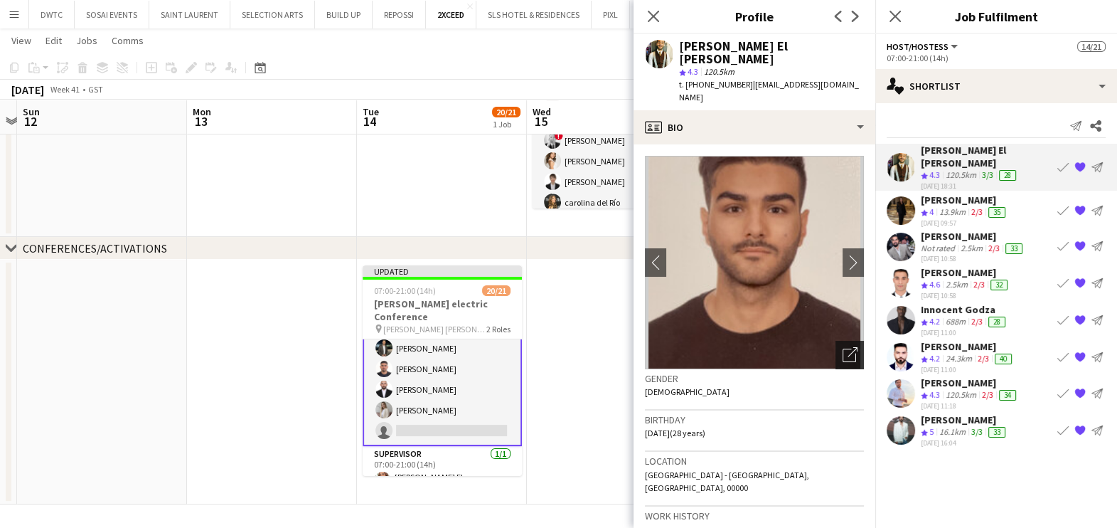
click at [842, 347] on icon "Open photos pop-in" at bounding box center [849, 354] width 15 height 15
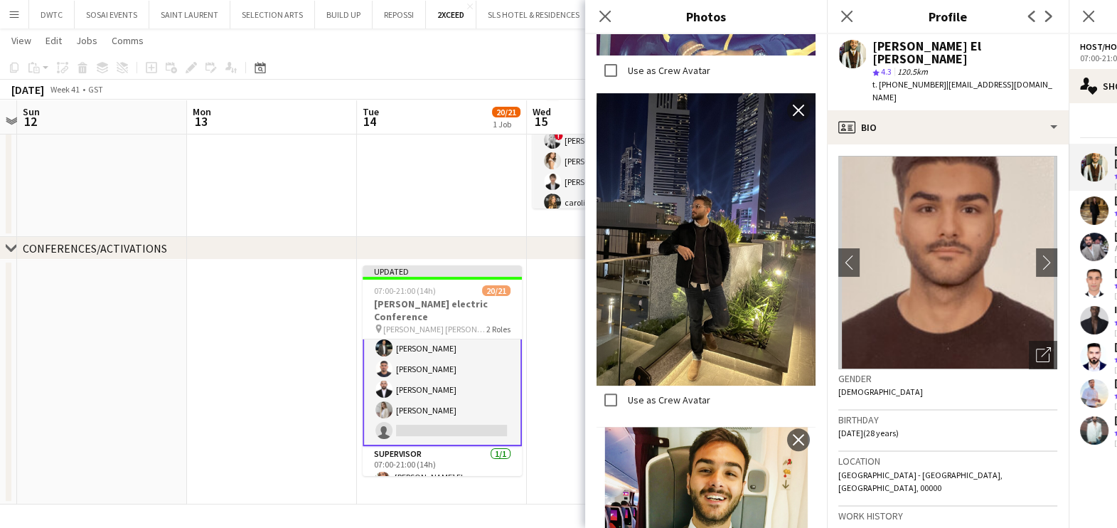
scroll to position [533, 0]
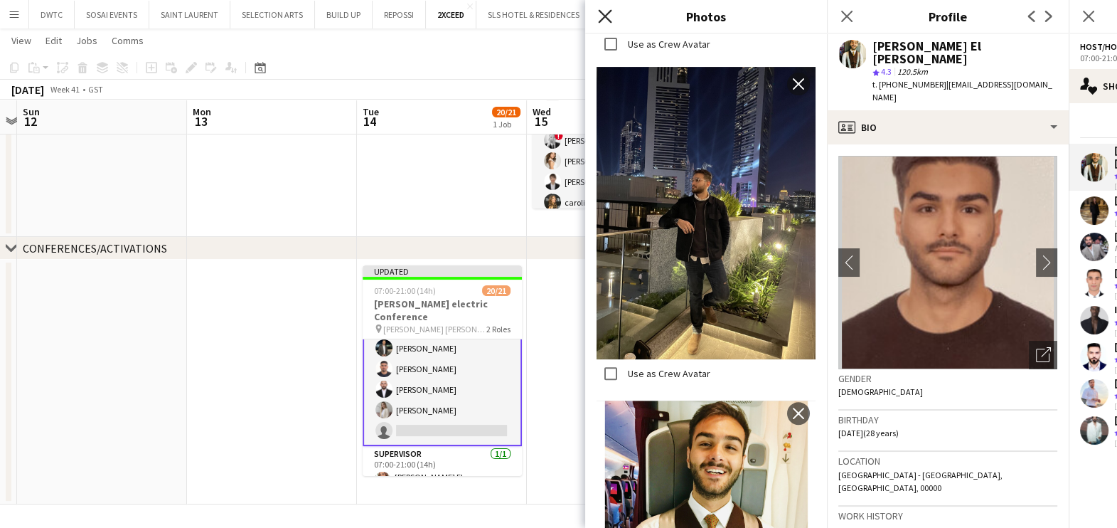
click at [601, 13] on icon at bounding box center [605, 16] width 14 height 14
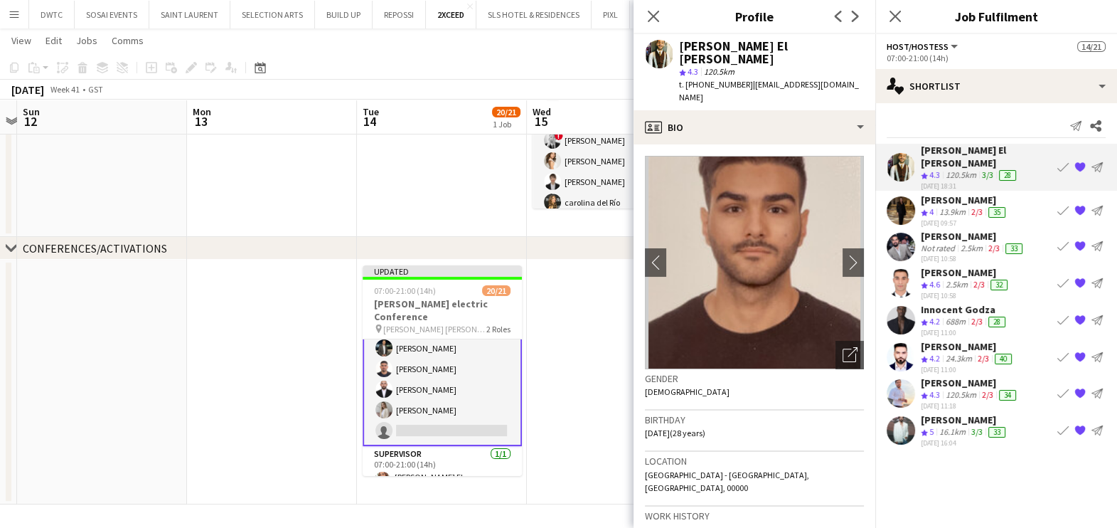
click at [1065, 350] on app-icon "Book crew" at bounding box center [1062, 355] width 11 height 11
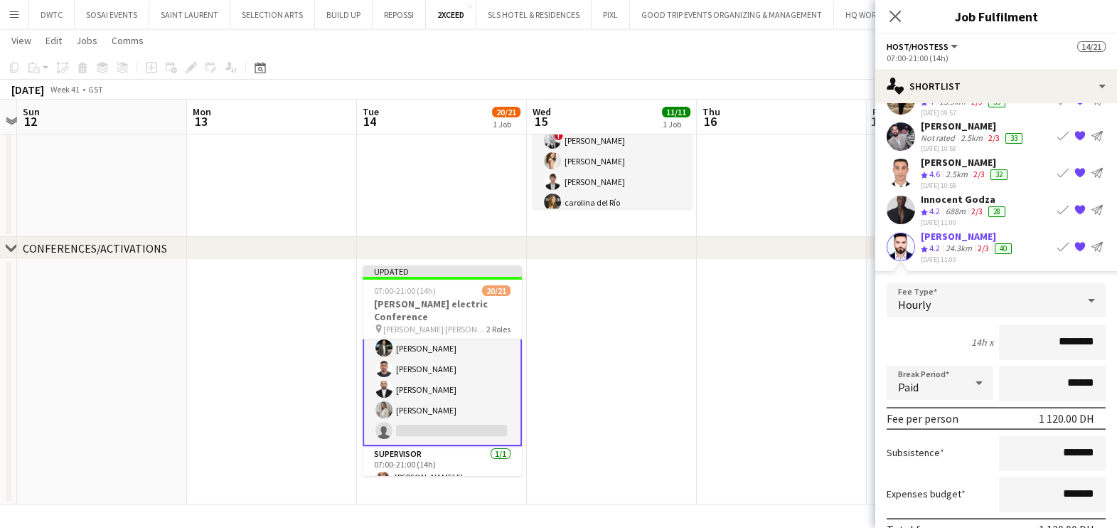
scroll to position [177, 0]
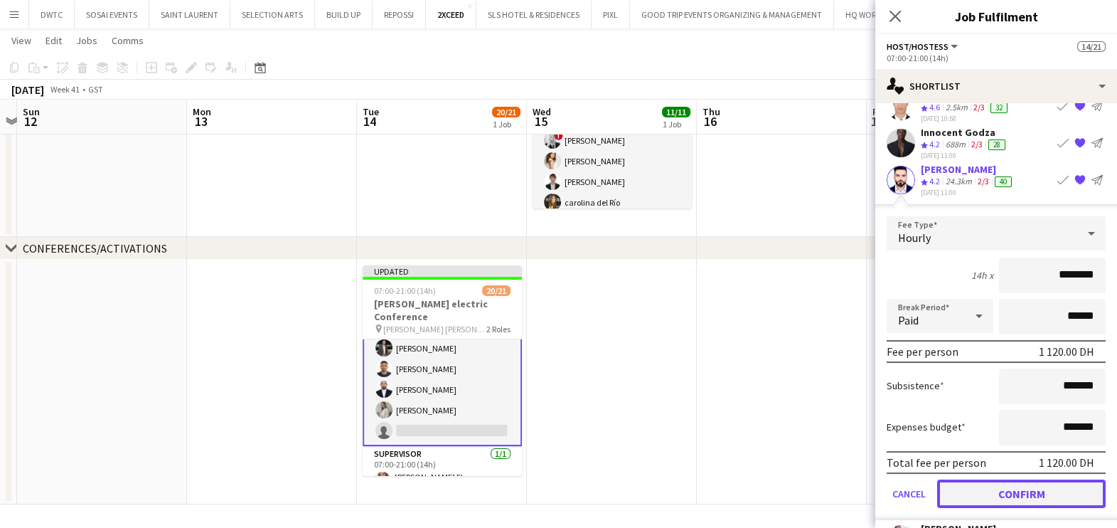
click at [993, 478] on button "Confirm" at bounding box center [1021, 492] width 168 height 28
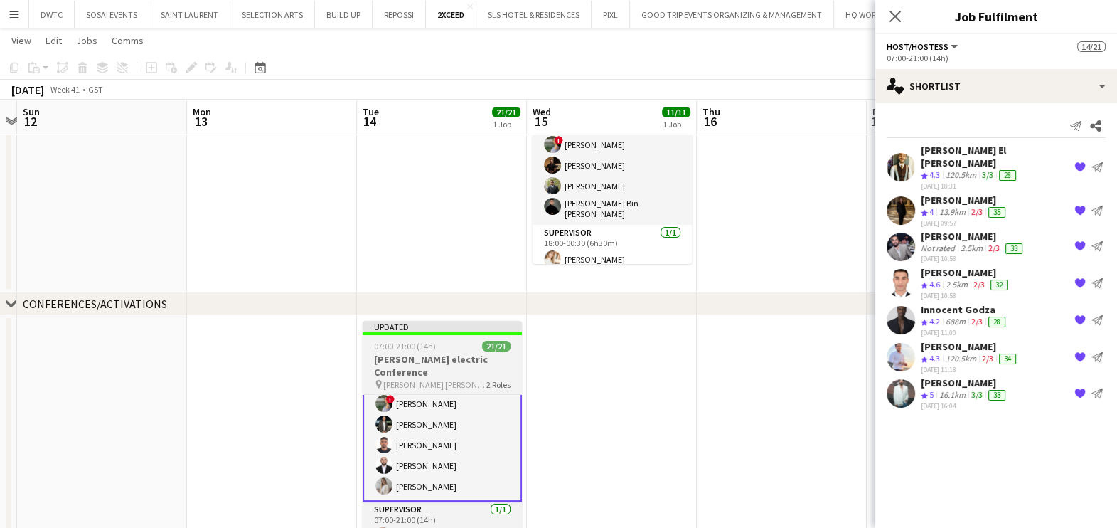
click at [446, 338] on app-job-card "Updated 07:00-21:00 (14h) 21/21 Schneider electric Conference pin JW Marriott M…" at bounding box center [442, 426] width 159 height 210
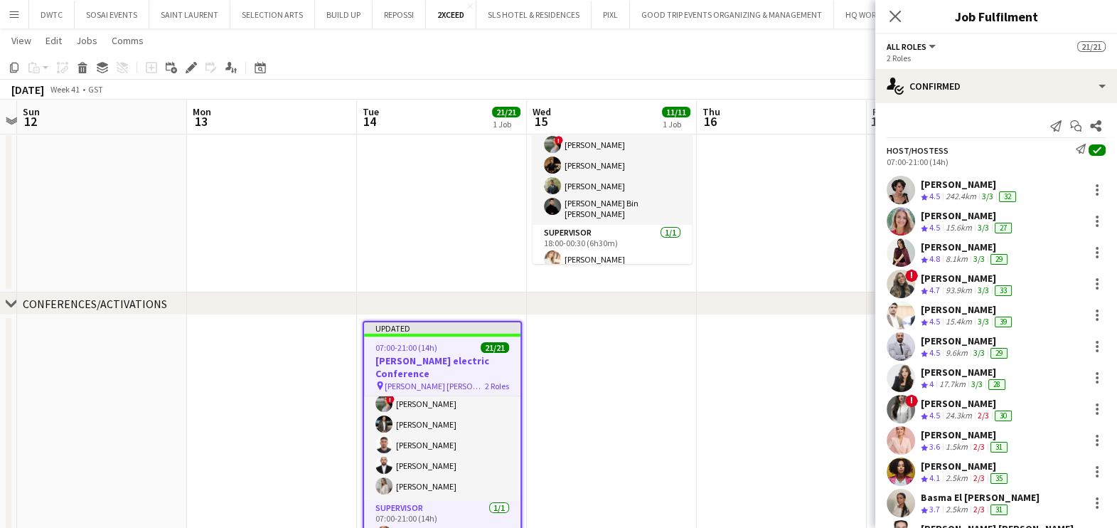
scroll to position [340, 0]
click at [7, 60] on div "Copy" at bounding box center [14, 67] width 17 height 17
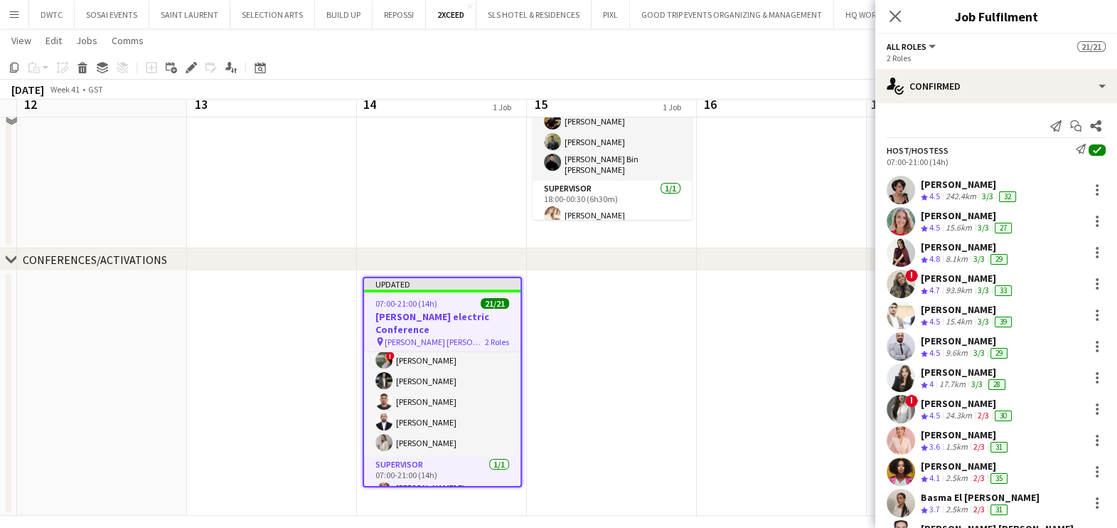
scroll to position [232, 0]
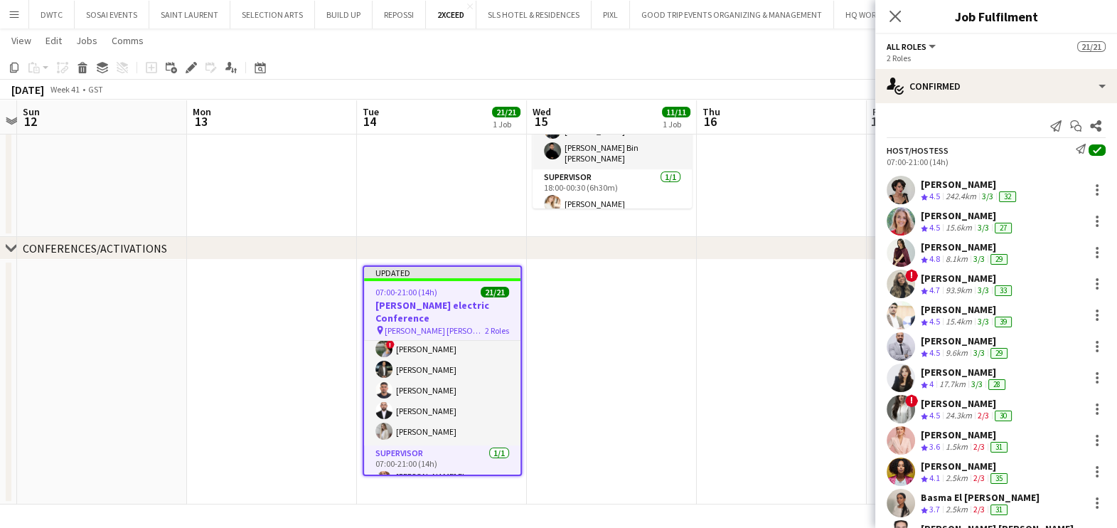
click at [570, 346] on app-date-cell at bounding box center [612, 381] width 170 height 245
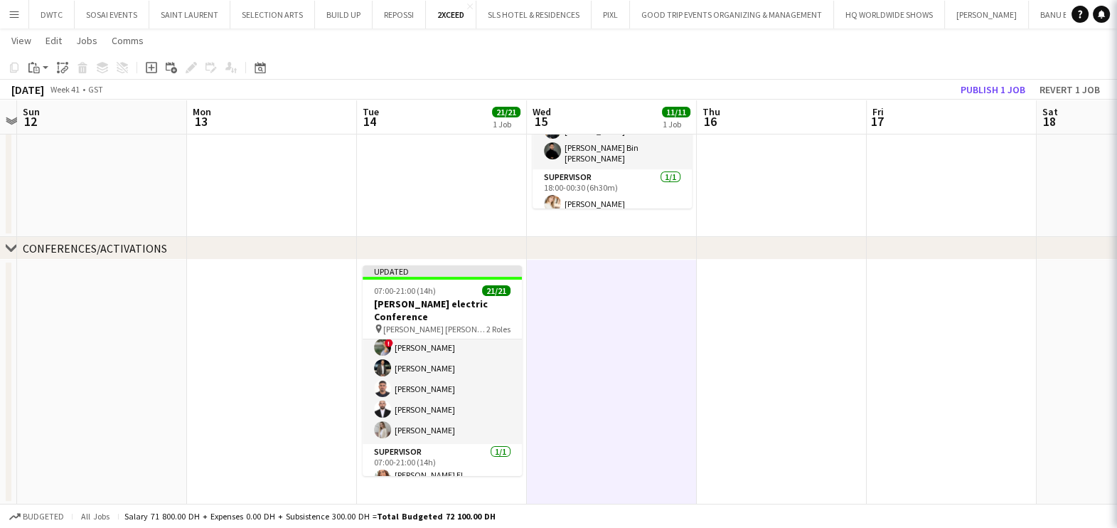
scroll to position [338, 0]
click at [756, 311] on app-date-cell at bounding box center [782, 381] width 170 height 245
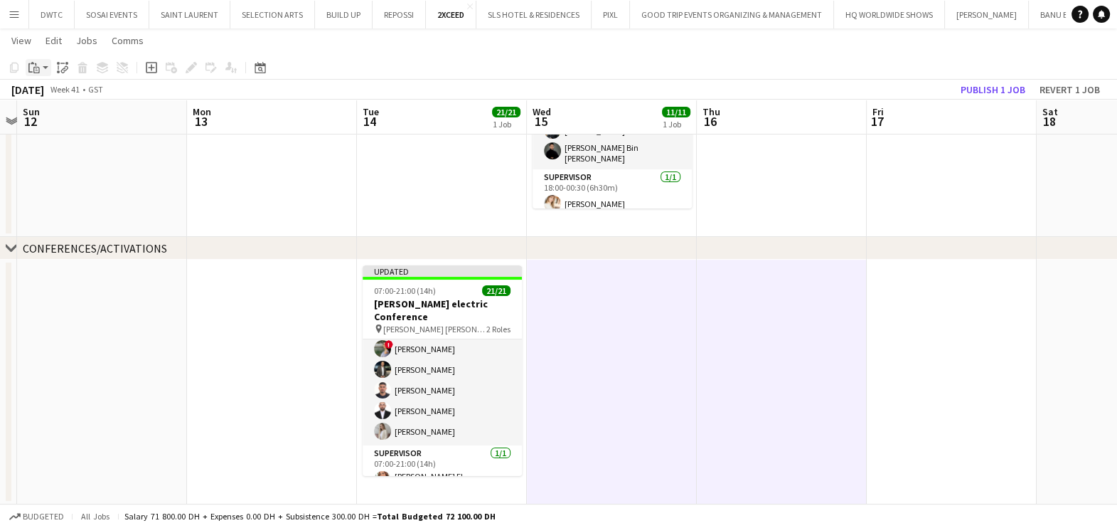
click at [43, 69] on app-action-btn "Paste" at bounding box center [39, 67] width 26 height 17
click at [63, 121] on link "Paste with crew Ctrl+Shift+V" at bounding box center [105, 118] width 134 height 13
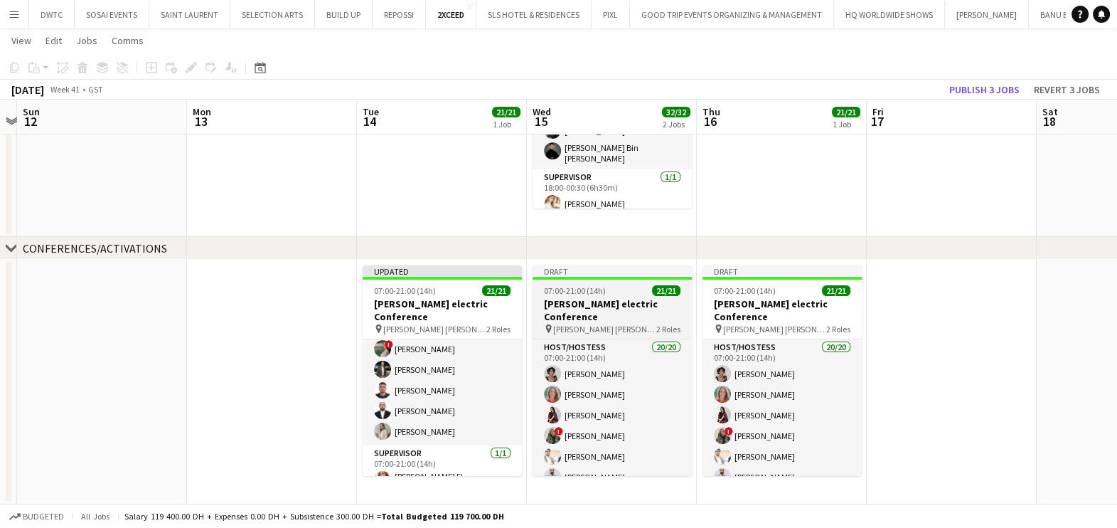
click at [601, 299] on h3 "Schneider electric Conference" at bounding box center [611, 310] width 159 height 26
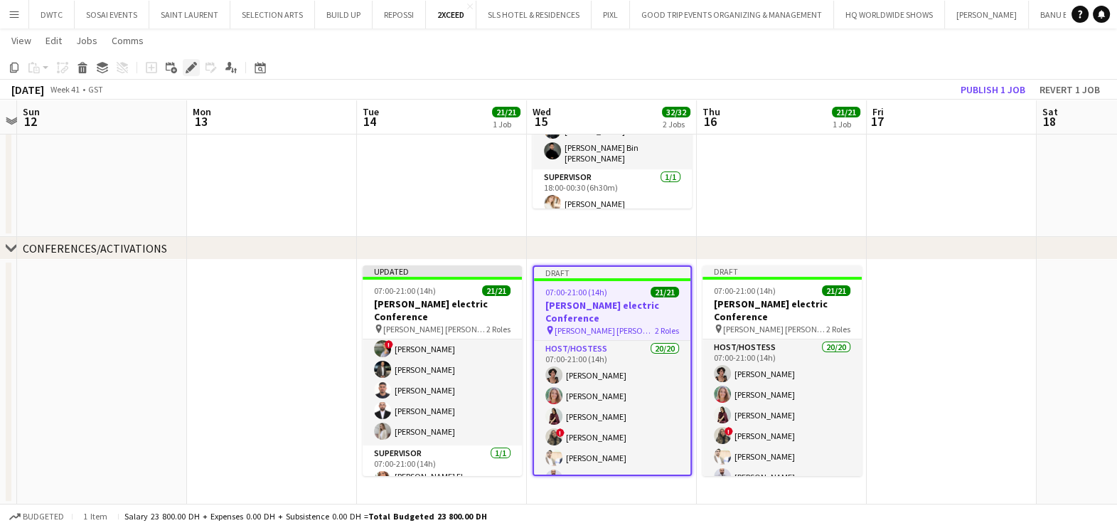
click at [186, 67] on icon "Edit" at bounding box center [191, 67] width 11 height 11
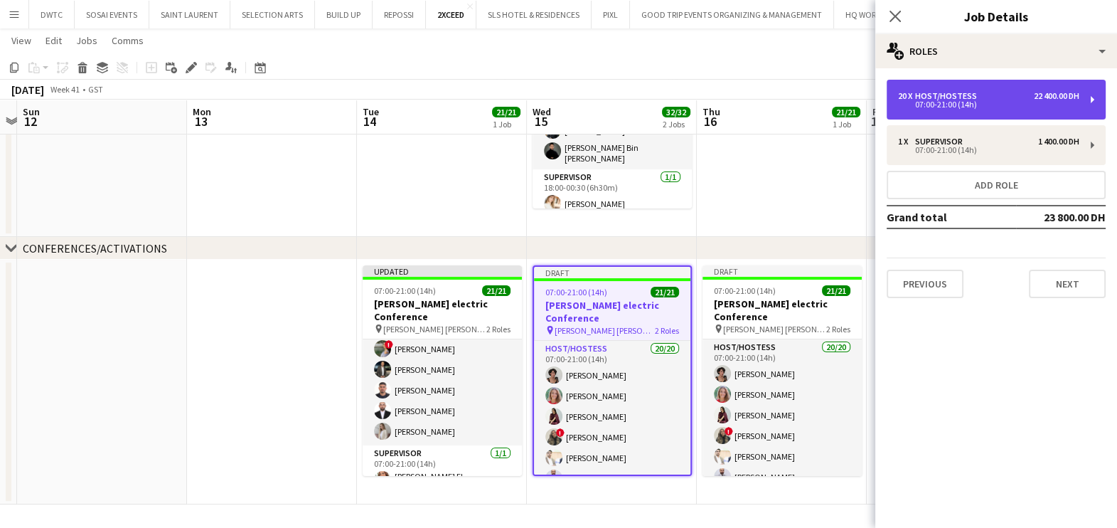
click at [922, 101] on div "07:00-21:00 (14h)" at bounding box center [988, 104] width 181 height 7
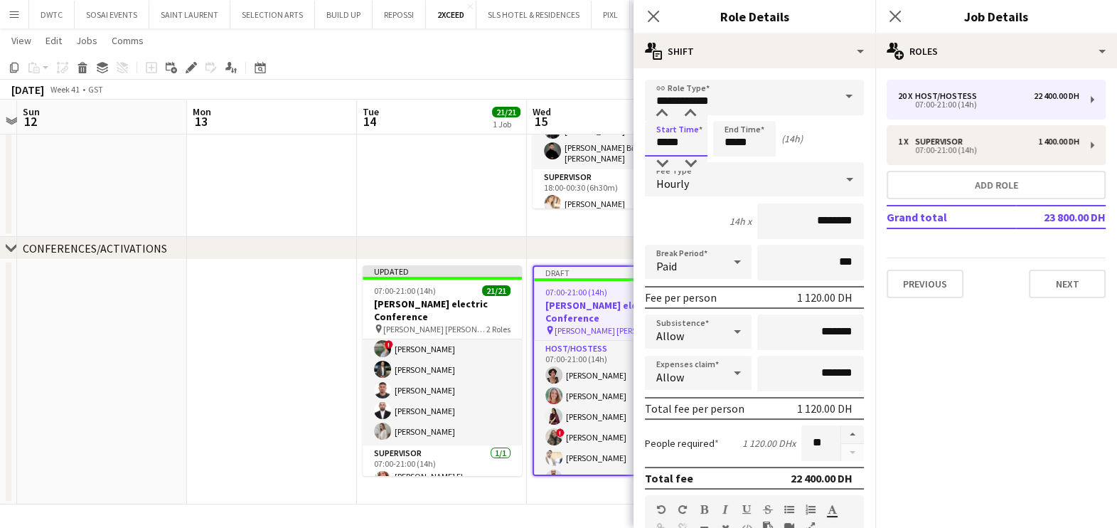
click at [676, 134] on input "*****" at bounding box center [676, 139] width 63 height 36
click at [687, 111] on div at bounding box center [690, 114] width 28 height 14
type input "*****"
click at [687, 111] on div at bounding box center [690, 114] width 28 height 14
click at [743, 137] on input "*****" at bounding box center [744, 139] width 63 height 36
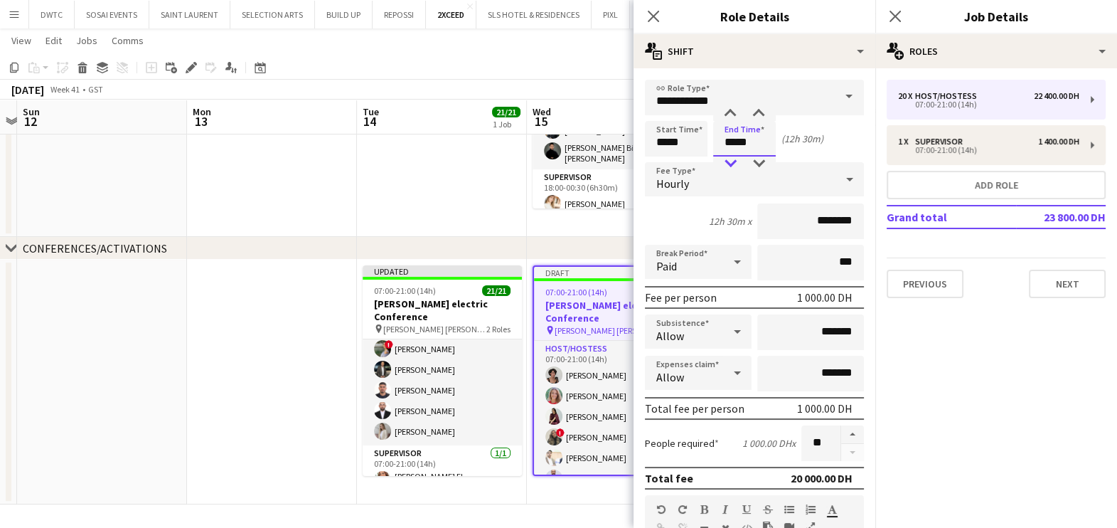
click at [732, 161] on div at bounding box center [730, 163] width 28 height 14
type input "*****"
drag, startPoint x: 732, startPoint y: 161, endPoint x: 739, endPoint y: 174, distance: 15.0
click at [731, 162] on div at bounding box center [730, 163] width 28 height 14
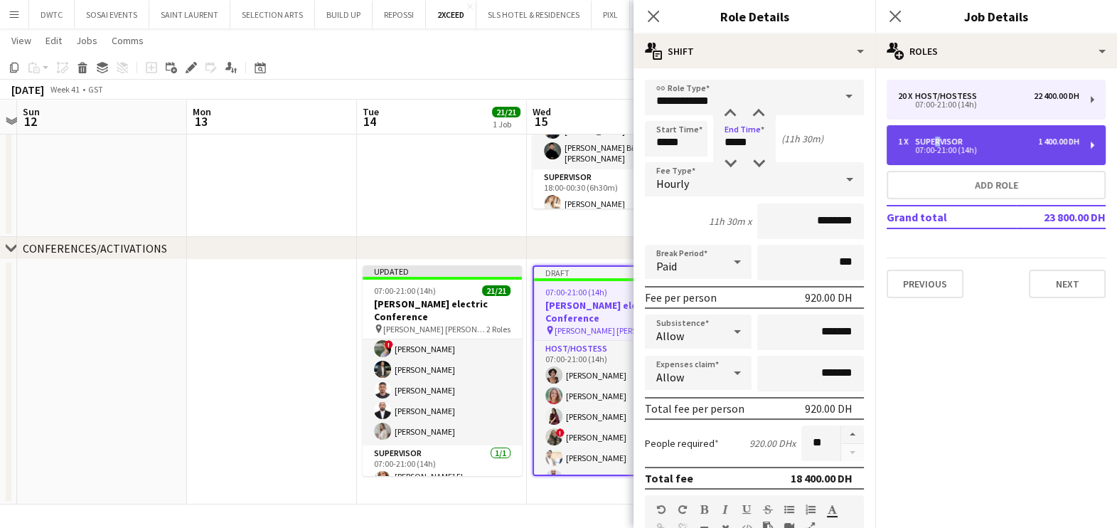
click at [932, 139] on div "Supervisor" at bounding box center [941, 142] width 53 height 10
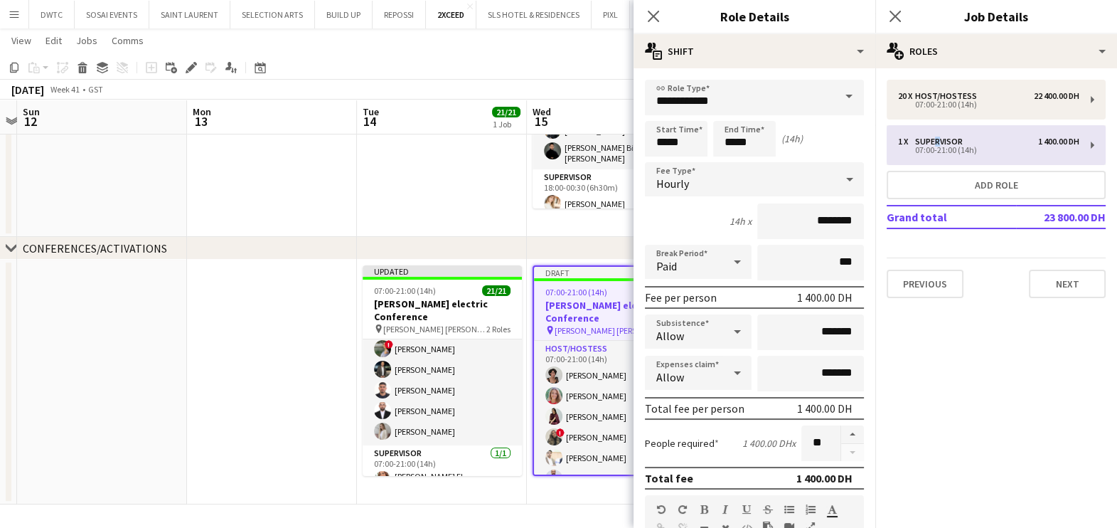
type input "**********"
type input "*****"
type input "*********"
type input "*"
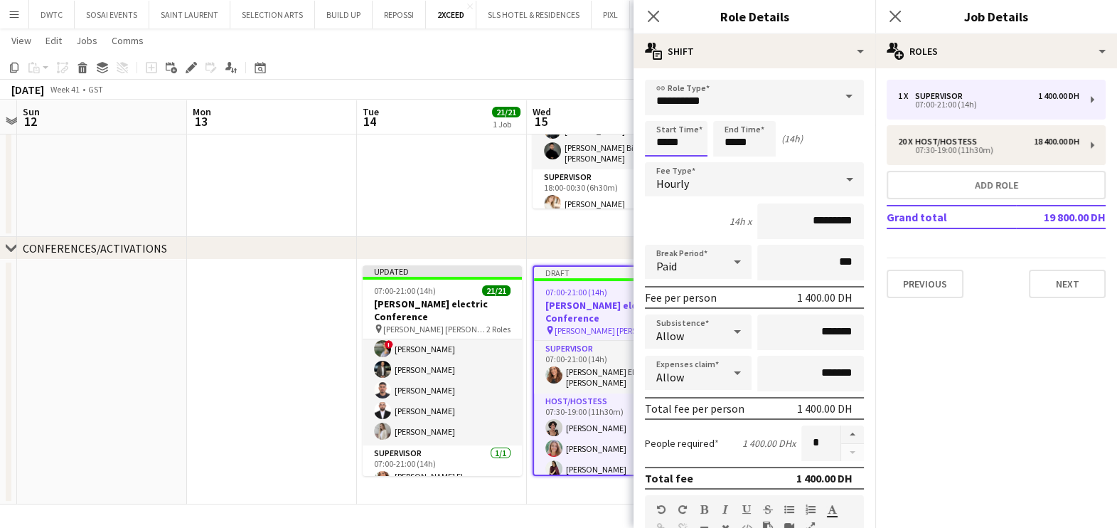
click at [695, 139] on input "*****" at bounding box center [676, 139] width 63 height 36
click at [695, 109] on div at bounding box center [690, 114] width 28 height 14
type input "*****"
click at [695, 109] on div at bounding box center [690, 114] width 28 height 14
click at [774, 147] on input "*****" at bounding box center [744, 139] width 63 height 36
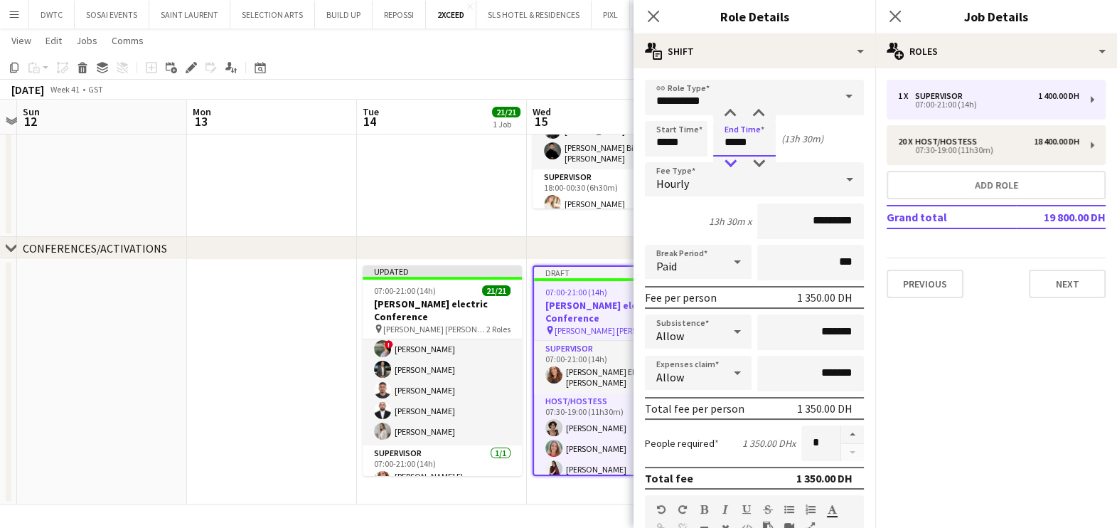
click at [732, 160] on div at bounding box center [730, 163] width 28 height 14
type input "*****"
click at [731, 160] on div at bounding box center [730, 163] width 28 height 14
click at [250, 338] on app-date-cell at bounding box center [272, 381] width 170 height 245
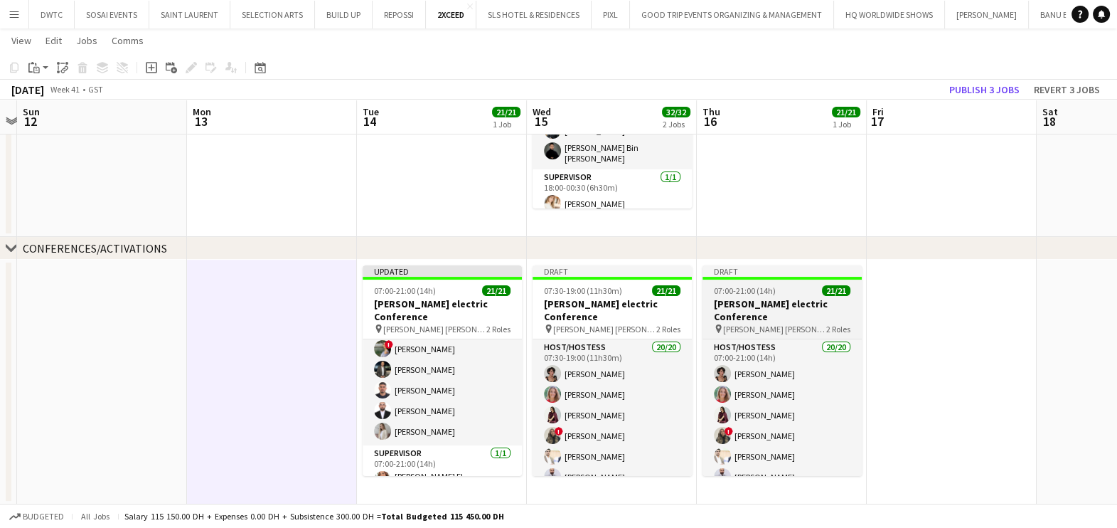
click at [767, 307] on h3 "Schneider electric Conference" at bounding box center [781, 310] width 159 height 26
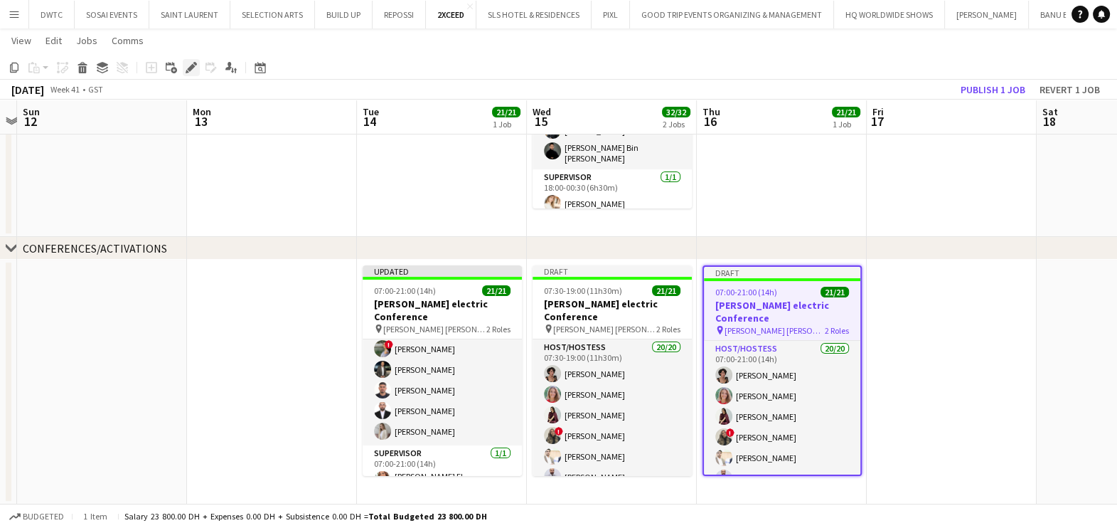
click at [189, 68] on icon at bounding box center [191, 68] width 8 height 8
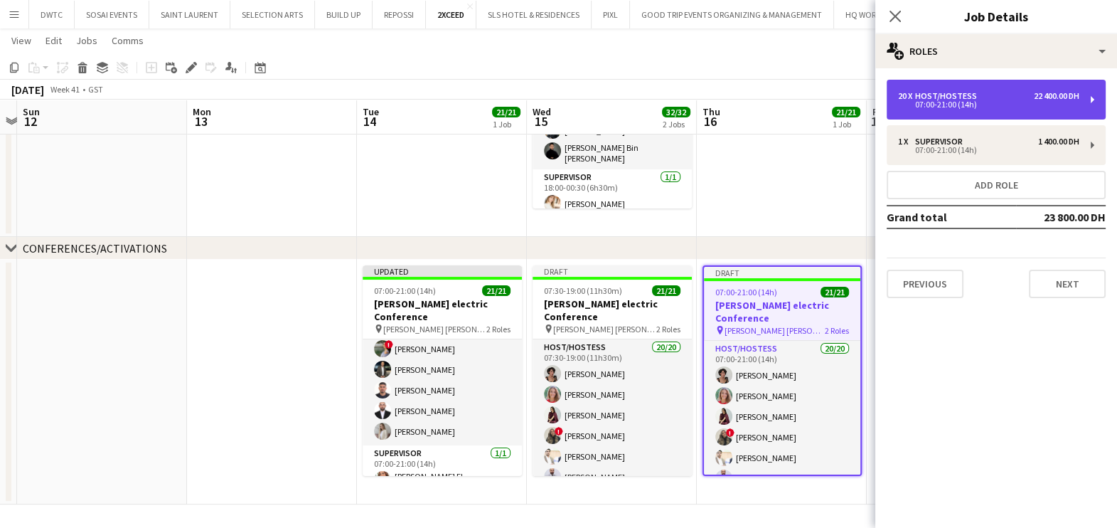
click at [921, 102] on div "07:00-21:00 (14h)" at bounding box center [988, 104] width 181 height 7
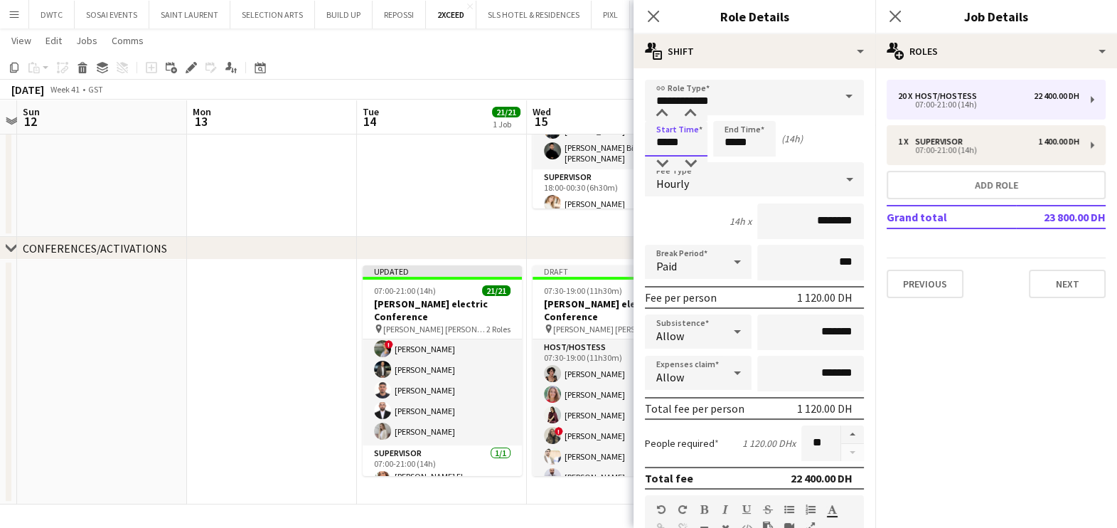
click at [690, 147] on input "*****" at bounding box center [676, 139] width 63 height 36
click at [688, 114] on div at bounding box center [690, 114] width 28 height 14
type input "*****"
click at [688, 114] on div at bounding box center [690, 114] width 28 height 14
click at [758, 132] on input "*****" at bounding box center [744, 139] width 63 height 36
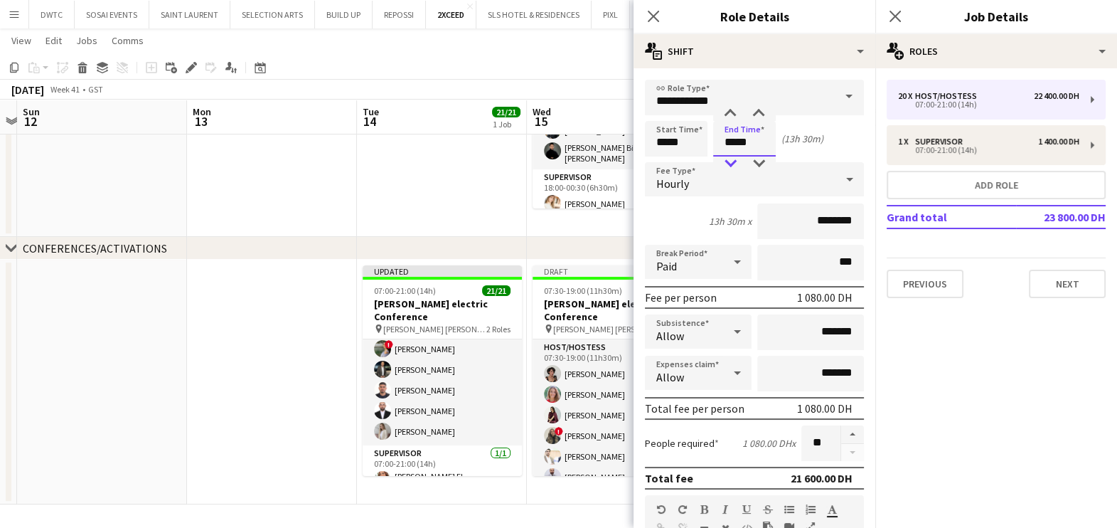
click at [732, 160] on div at bounding box center [730, 163] width 28 height 14
click at [758, 115] on div at bounding box center [758, 114] width 28 height 14
type input "*****"
click at [758, 114] on div at bounding box center [758, 114] width 28 height 14
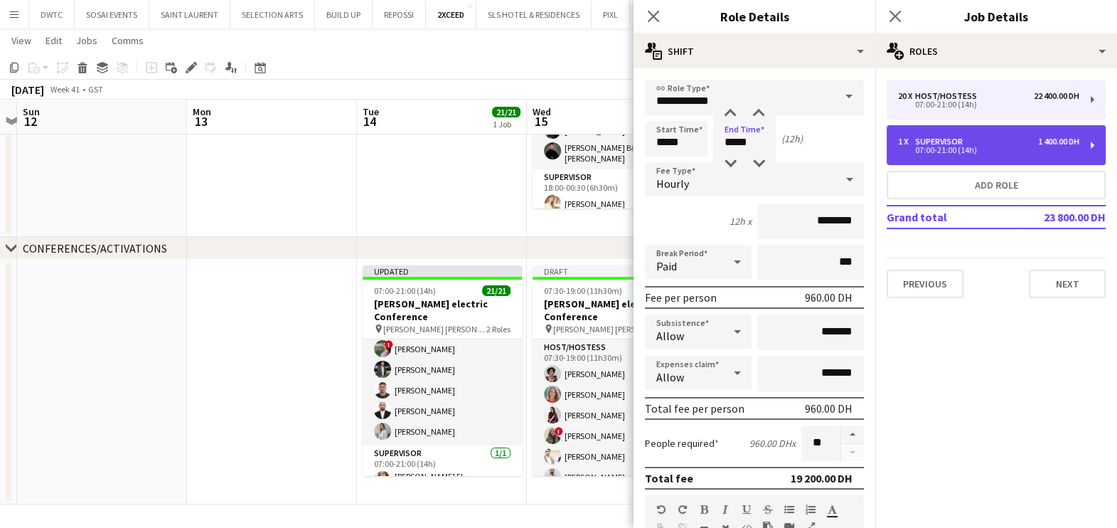
click at [926, 144] on div "Supervisor" at bounding box center [941, 142] width 53 height 10
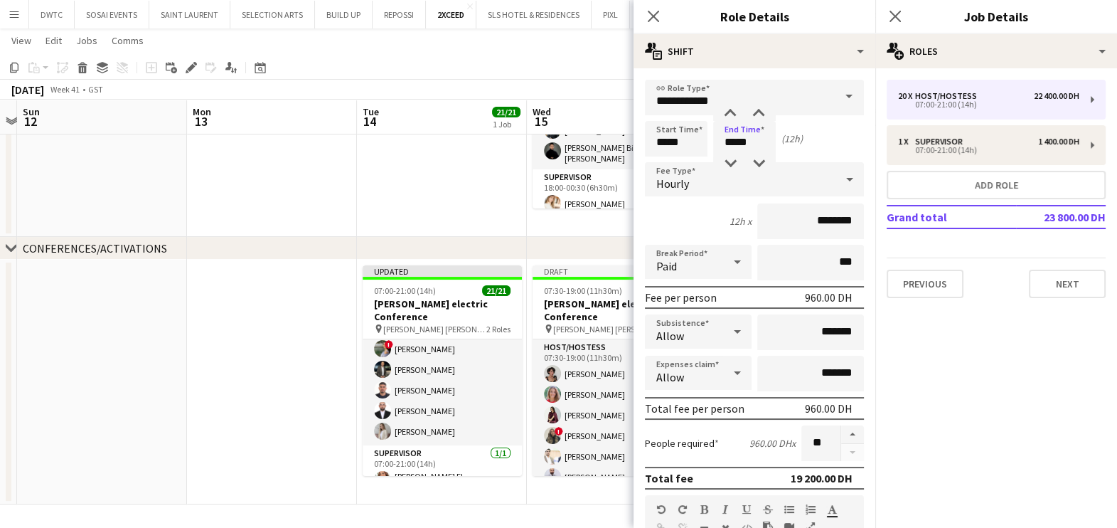
type input "**********"
type input "*****"
type input "*********"
type input "*"
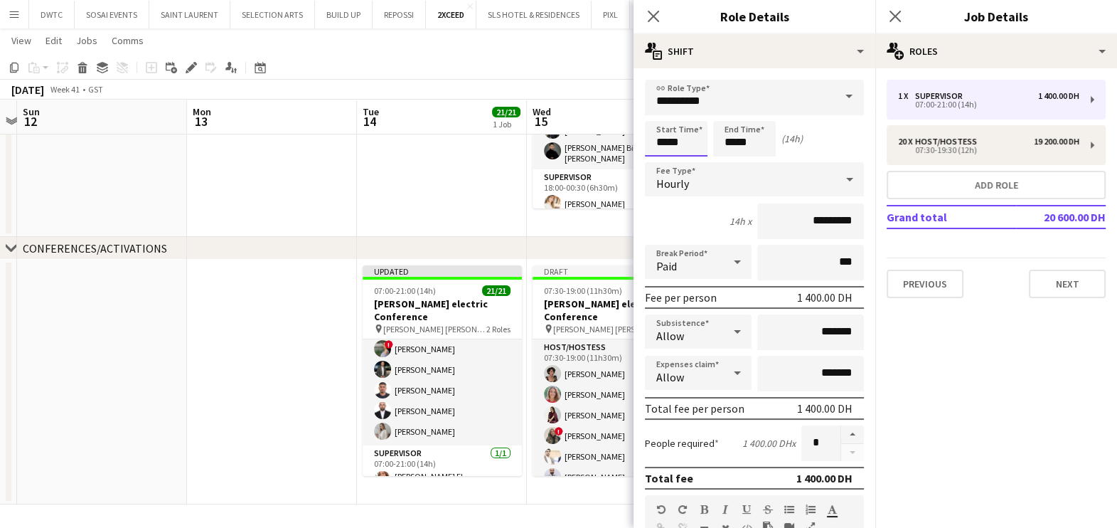
click at [683, 145] on input "*****" at bounding box center [676, 139] width 63 height 36
click at [694, 110] on div at bounding box center [690, 114] width 28 height 14
type input "*****"
click at [694, 110] on div at bounding box center [690, 114] width 28 height 14
click at [741, 132] on input "*****" at bounding box center [744, 139] width 63 height 36
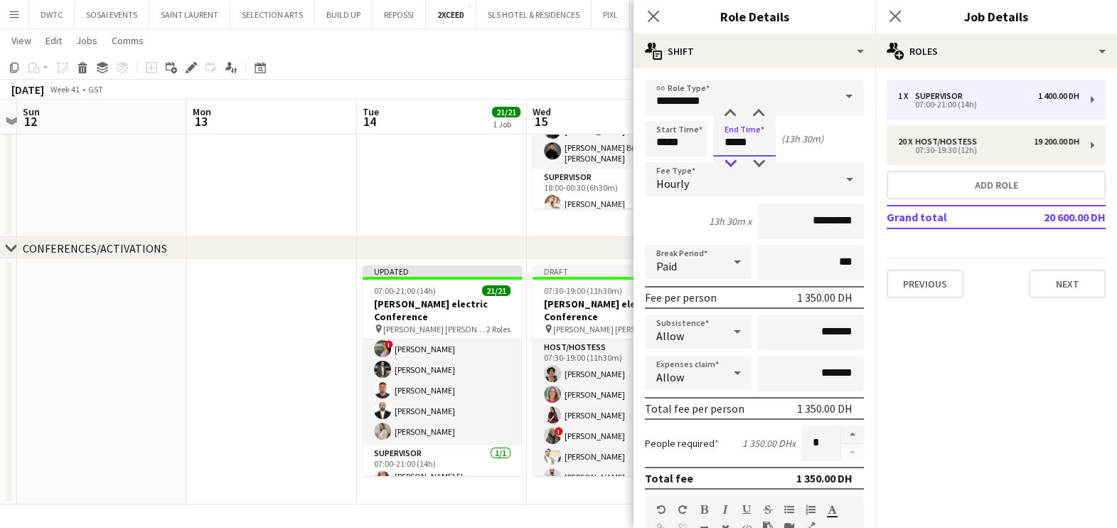
click at [732, 160] on div at bounding box center [730, 163] width 28 height 14
click at [760, 114] on div at bounding box center [758, 114] width 28 height 14
type input "*****"
click at [760, 114] on div at bounding box center [758, 114] width 28 height 14
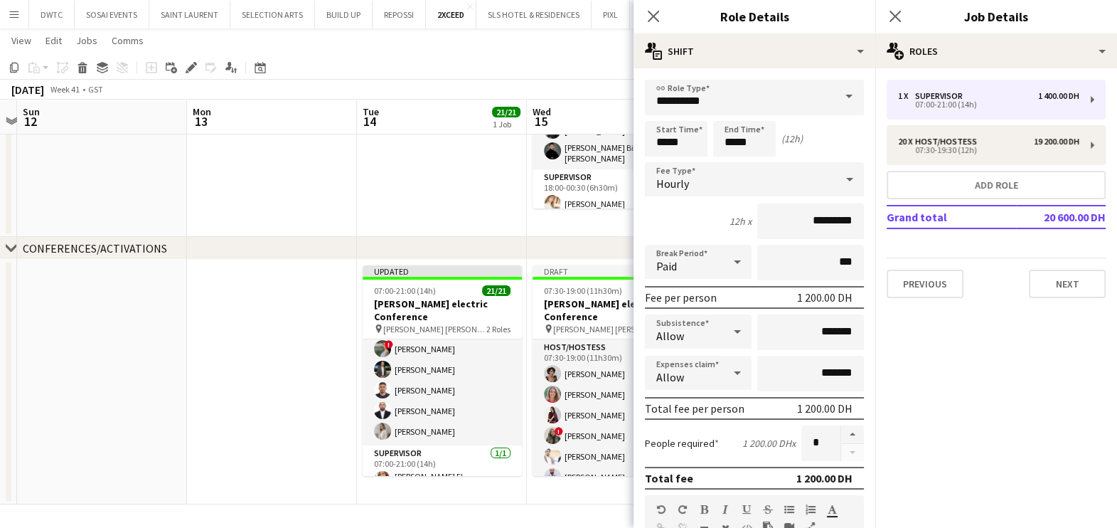
click at [306, 377] on app-date-cell at bounding box center [272, 381] width 170 height 245
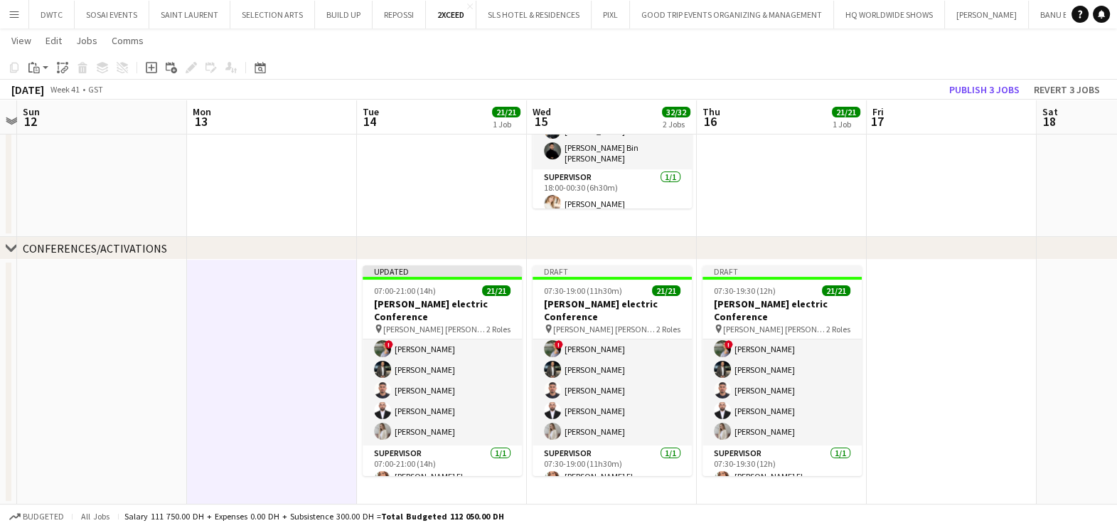
click at [269, 301] on app-date-cell at bounding box center [272, 381] width 170 height 245
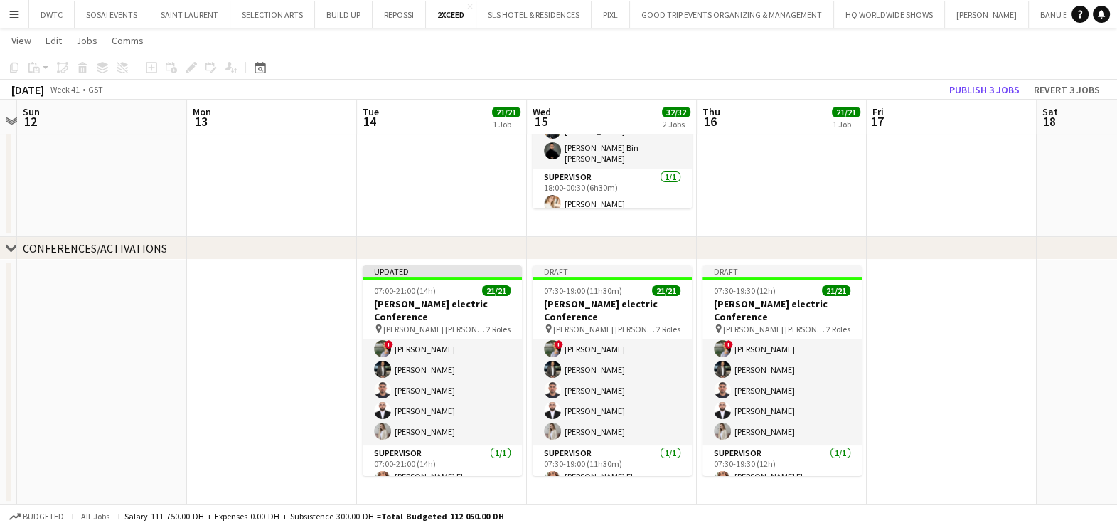
scroll to position [0, 493]
click at [255, 299] on app-date-cell at bounding box center [271, 381] width 170 height 245
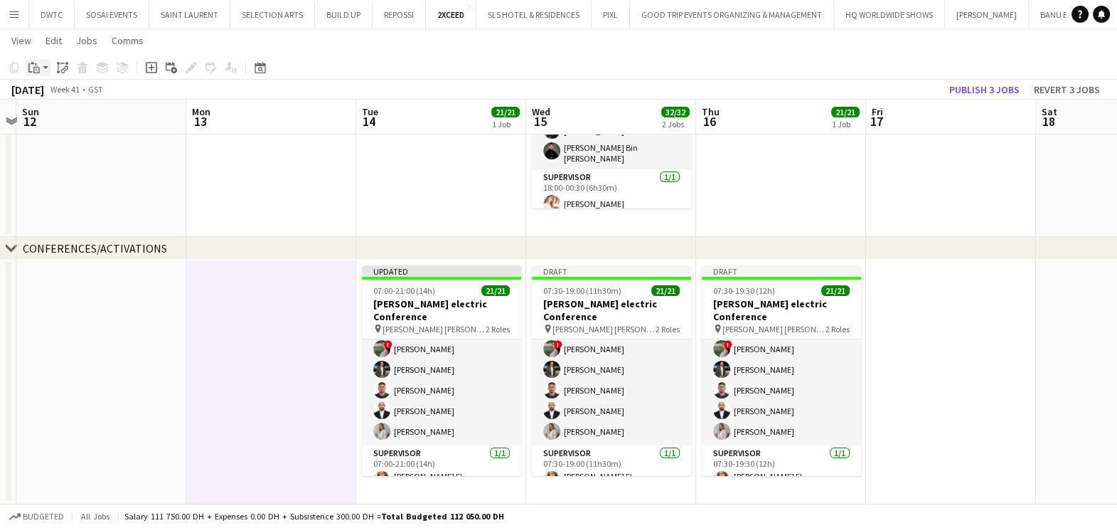
click at [42, 68] on app-action-btn "Paste" at bounding box center [39, 67] width 26 height 17
click at [60, 116] on link "Paste with crew Ctrl+Shift+V" at bounding box center [105, 118] width 134 height 13
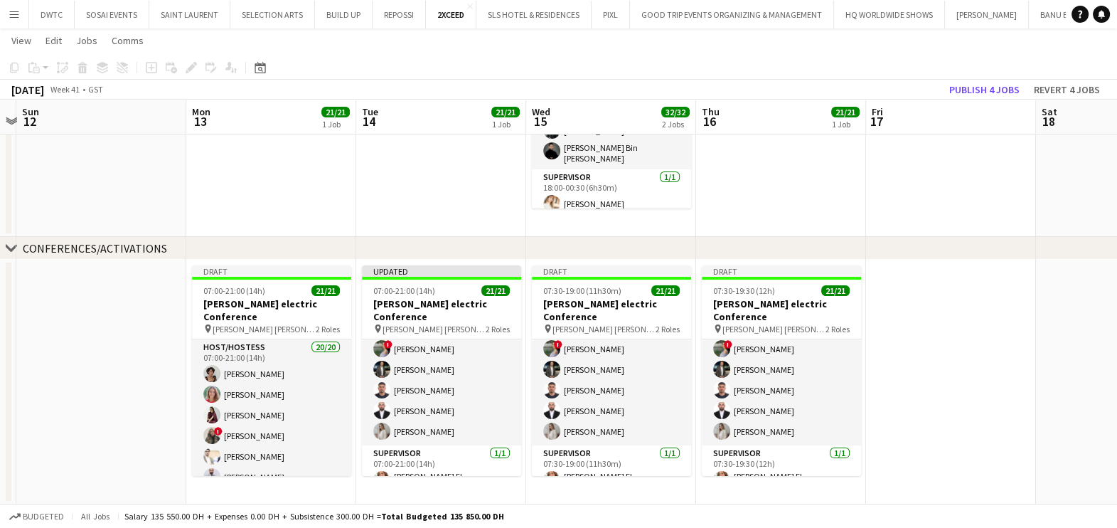
click at [943, 303] on app-date-cell at bounding box center [951, 381] width 170 height 245
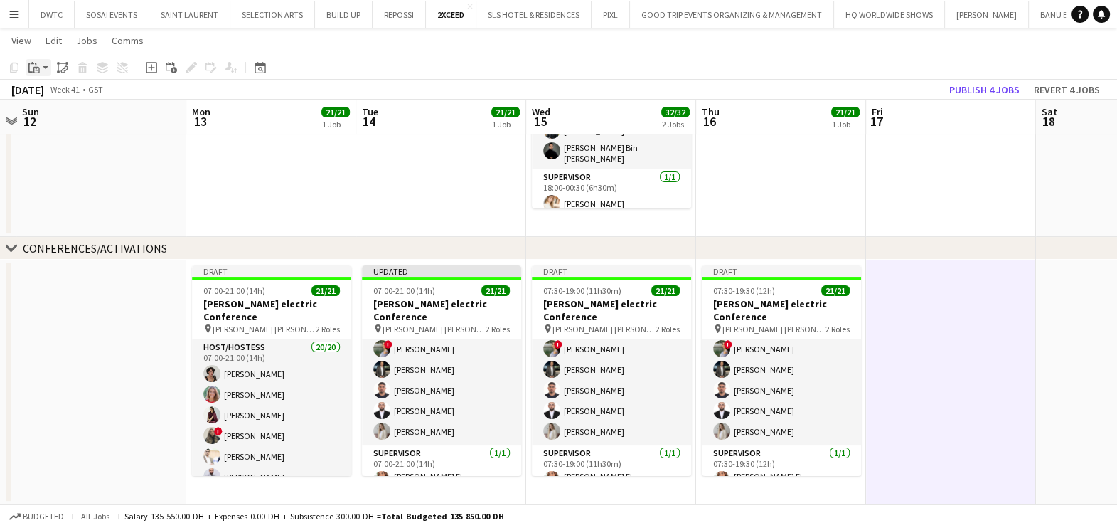
click at [39, 64] on icon "Paste" at bounding box center [33, 67] width 11 height 11
click at [60, 121] on link "Paste with crew Ctrl+Shift+V" at bounding box center [105, 118] width 134 height 13
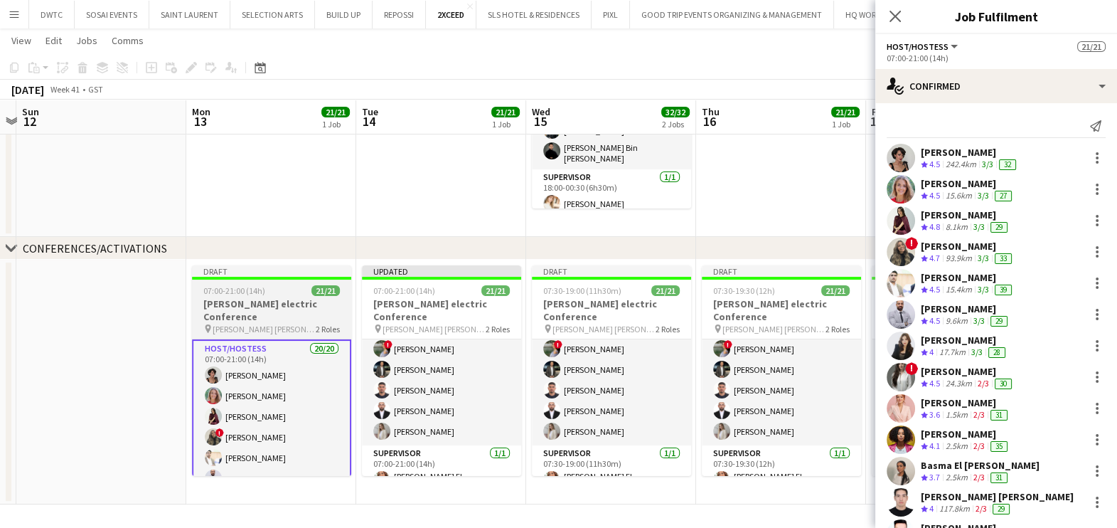
click at [267, 306] on h3 "Schneider electric Conference" at bounding box center [271, 310] width 159 height 26
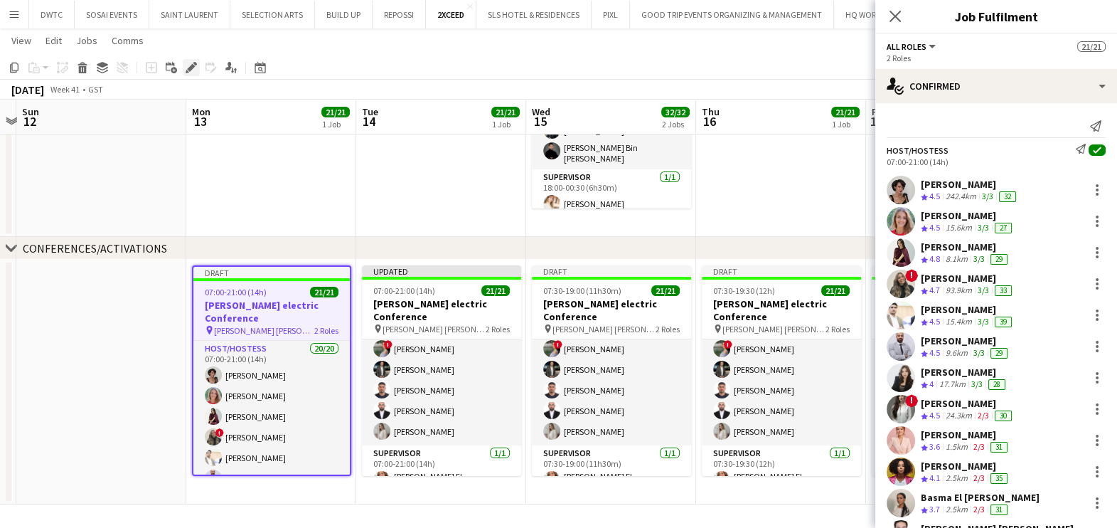
click at [183, 68] on div "Edit" at bounding box center [191, 67] width 17 height 17
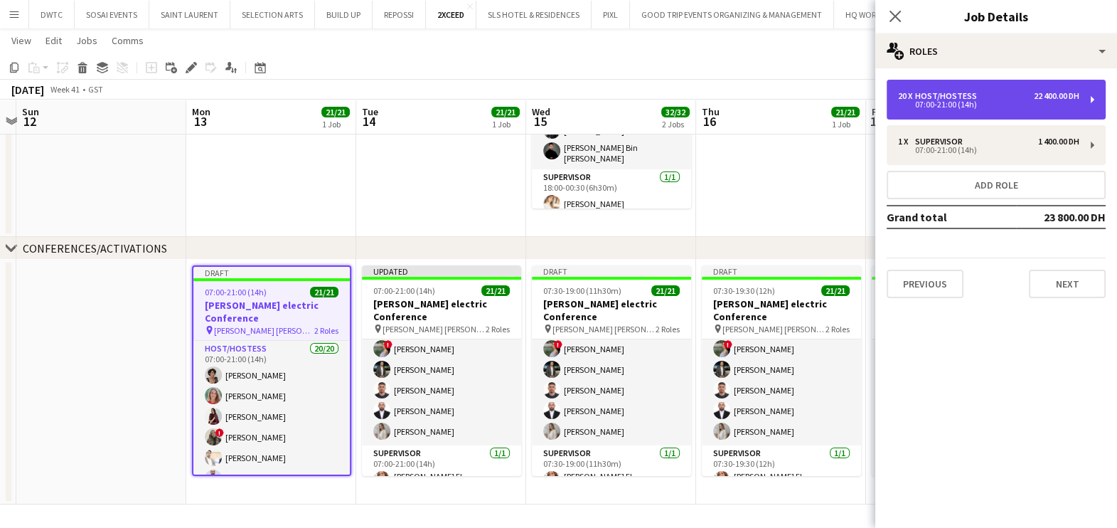
click at [999, 105] on div "07:00-21:00 (14h)" at bounding box center [988, 104] width 181 height 7
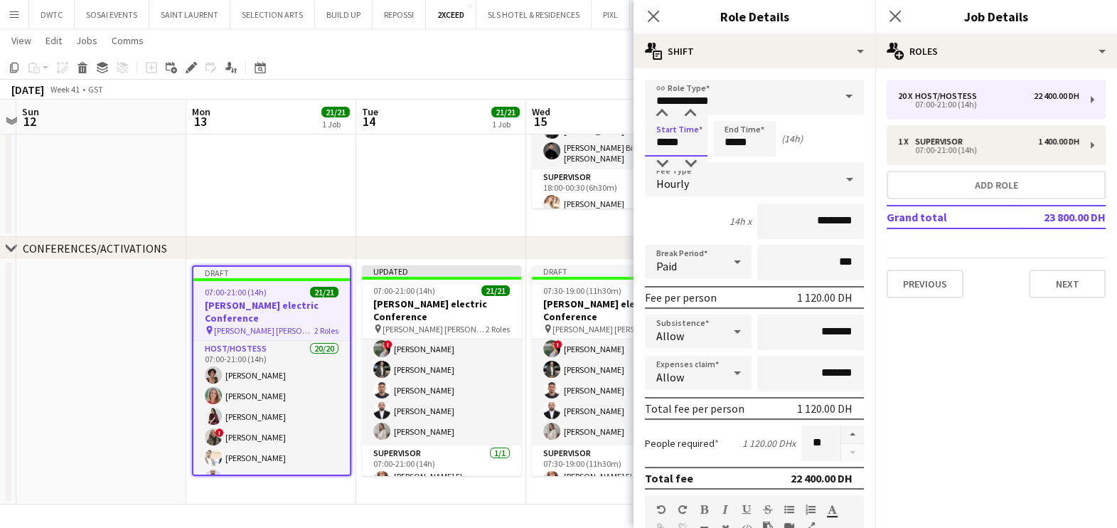
click at [702, 135] on input "*****" at bounding box center [676, 139] width 63 height 36
type input "*****"
click at [658, 110] on div at bounding box center [662, 114] width 28 height 14
click at [769, 134] on input "*****" at bounding box center [744, 139] width 63 height 36
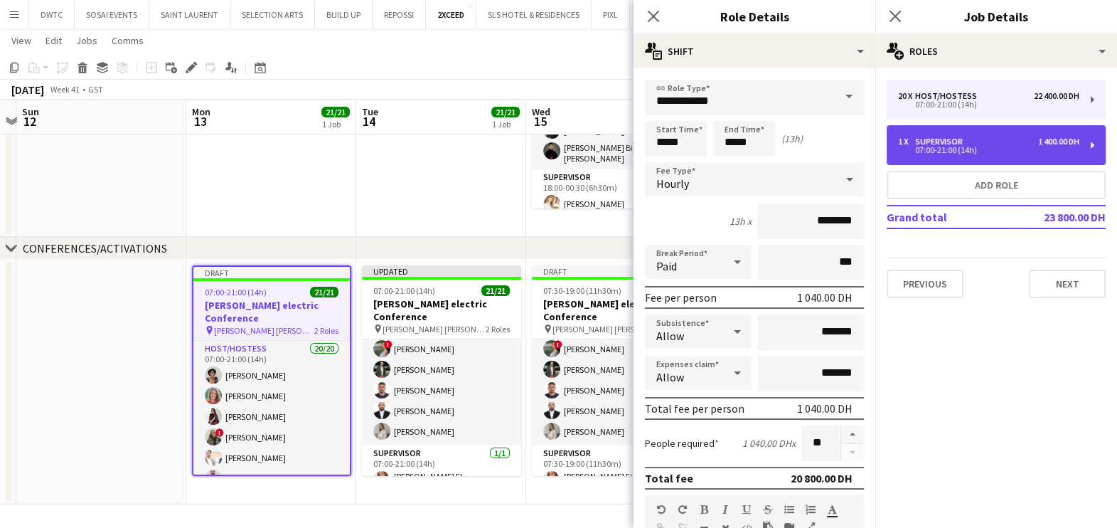
click at [971, 142] on div "1 x Supervisor 1 400.00 DH" at bounding box center [988, 142] width 181 height 10
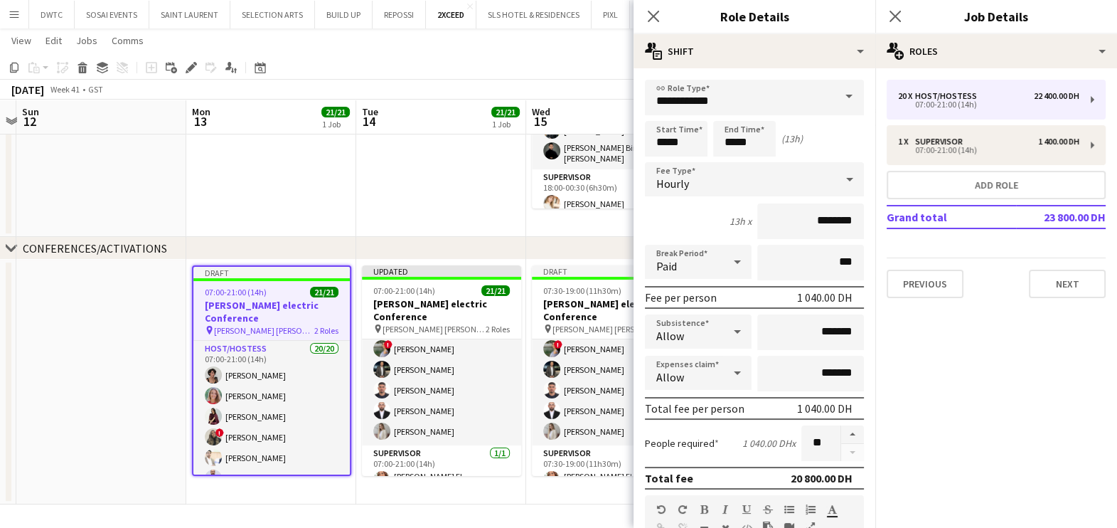
type input "**********"
type input "*****"
type input "*********"
type input "*"
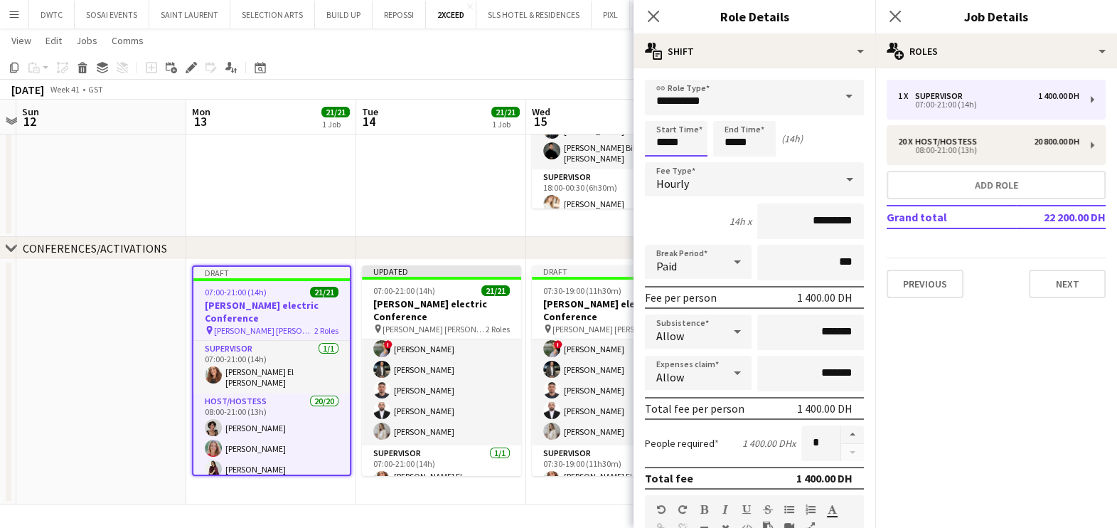
click at [684, 127] on input "*****" at bounding box center [676, 139] width 63 height 36
type input "*****"
click at [668, 113] on div at bounding box center [662, 114] width 28 height 14
drag, startPoint x: 589, startPoint y: 220, endPoint x: 574, endPoint y: 225, distance: 16.0
click at [589, 219] on app-date-cell "18:00-00:30 (6h30m) (Thu) 11/11 Schneider electric Event @Meydan Sky Bubble pin…" at bounding box center [611, 114] width 170 height 245
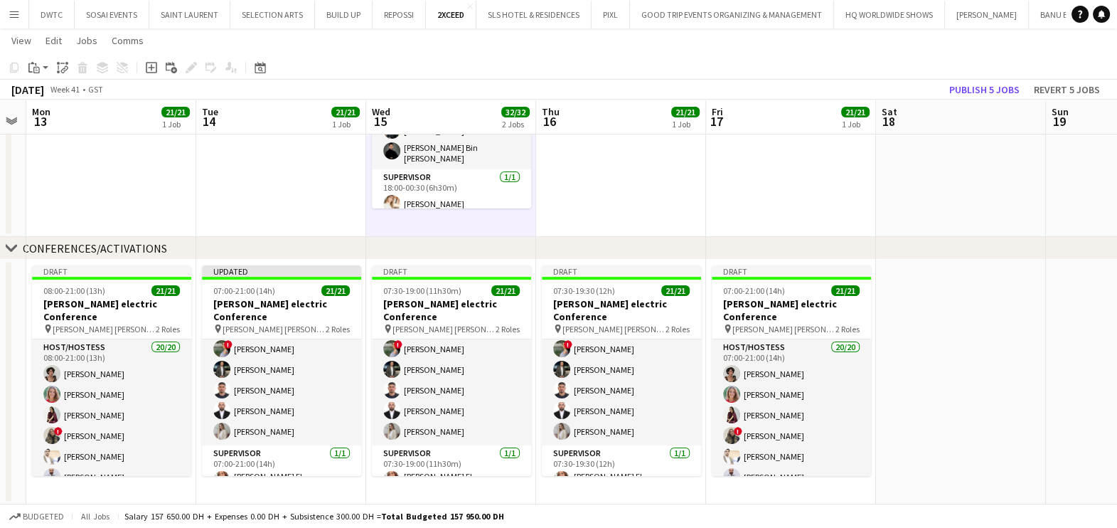
drag, startPoint x: 645, startPoint y: 229, endPoint x: 343, endPoint y: 247, distance: 302.7
click at [368, 244] on div "chevron-right VIP EVENTS chevron-right CONFERENCES/ACTIVATIONS Thu 9 Fri 10 Sat…" at bounding box center [558, 163] width 1117 height 681
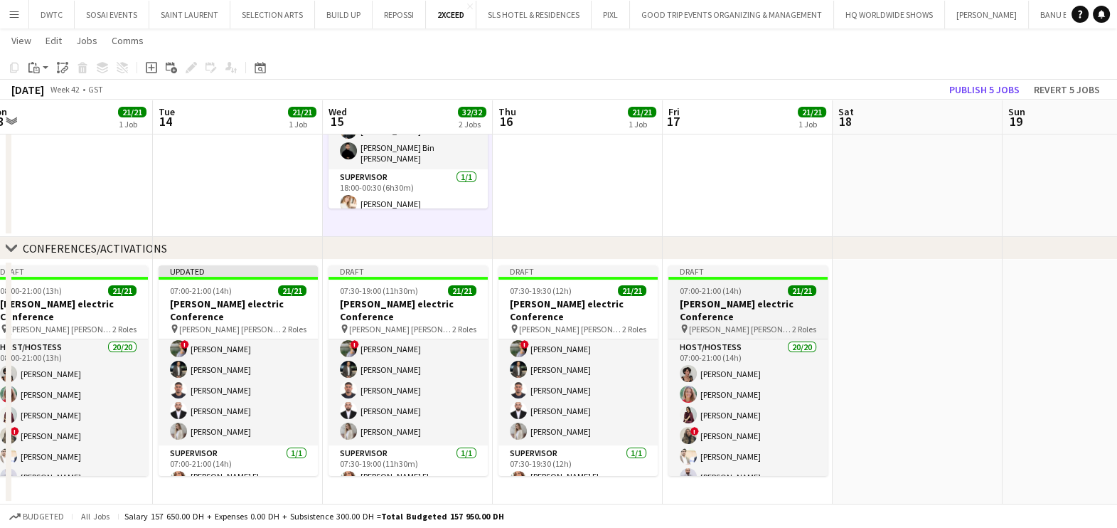
click at [763, 294] on div "07:00-21:00 (14h) 21/21" at bounding box center [747, 290] width 159 height 11
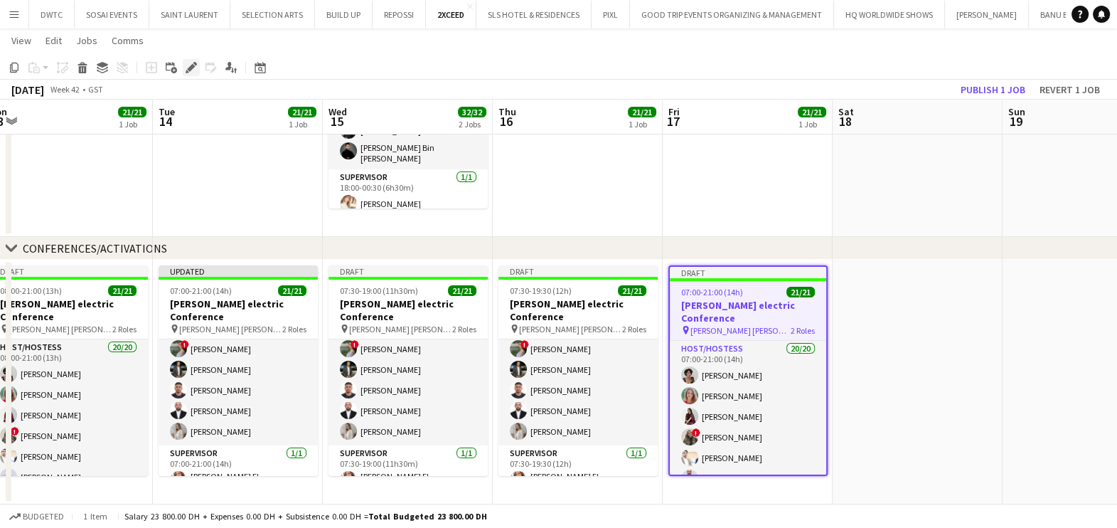
click at [193, 62] on icon at bounding box center [195, 64] width 4 height 4
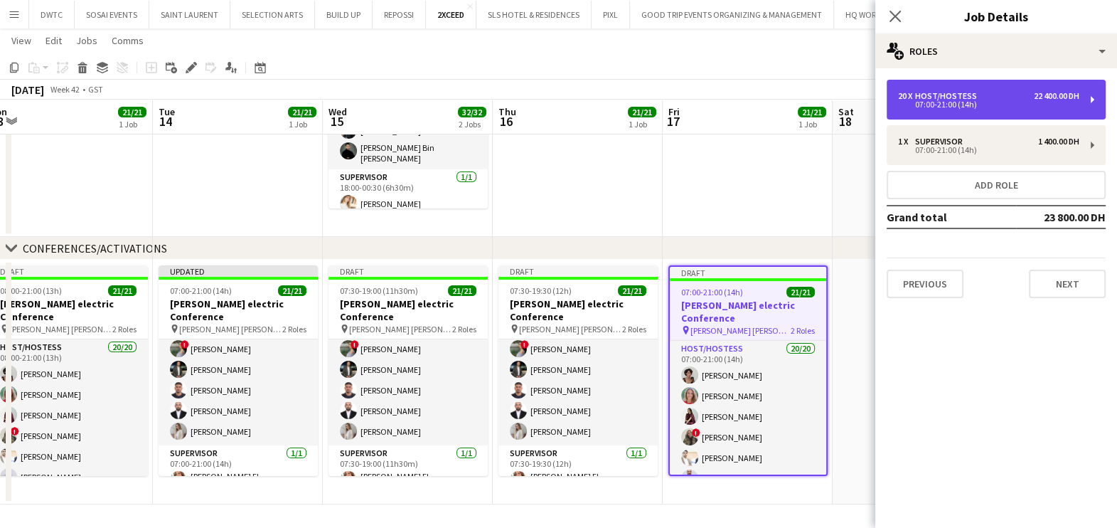
click at [960, 91] on div "Host/Hostess" at bounding box center [949, 96] width 68 height 10
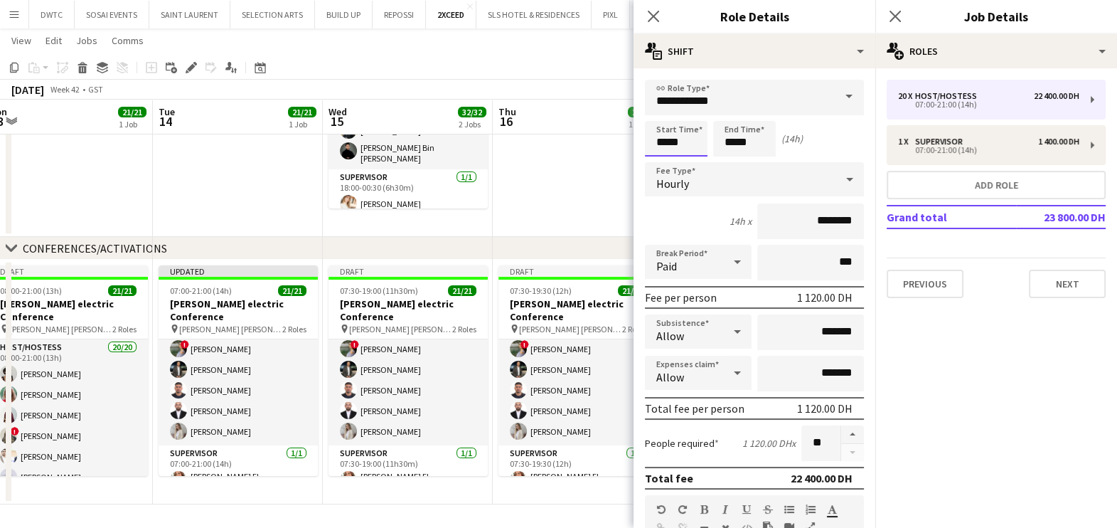
click at [687, 142] on input "*****" at bounding box center [676, 139] width 63 height 36
click at [697, 109] on div at bounding box center [690, 114] width 28 height 14
type input "*****"
click at [697, 109] on div at bounding box center [690, 114] width 28 height 14
click at [769, 140] on input "*****" at bounding box center [744, 139] width 63 height 36
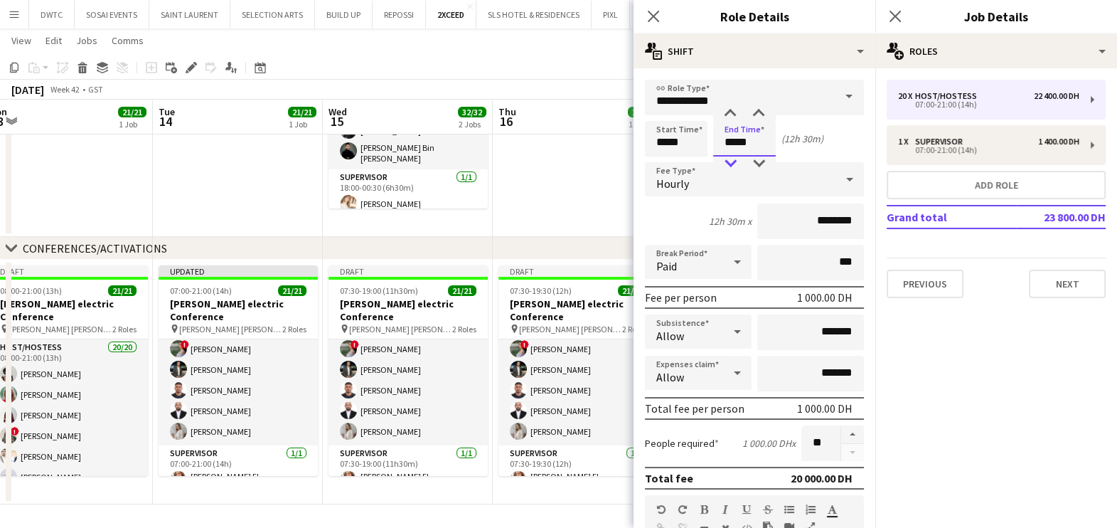
click at [735, 163] on div at bounding box center [730, 163] width 28 height 14
type input "*****"
click at [735, 163] on div at bounding box center [730, 163] width 28 height 14
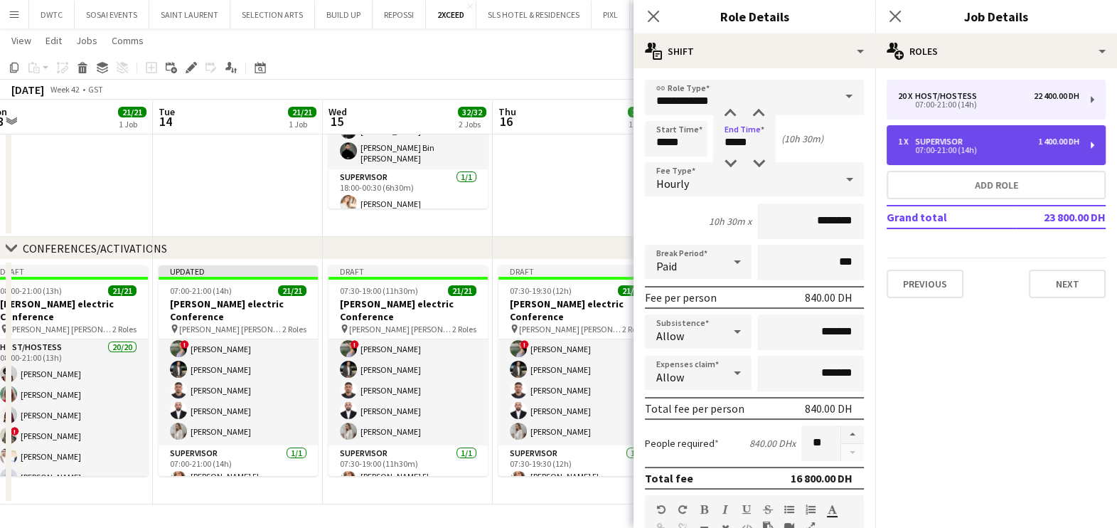
click at [997, 146] on div "07:00-21:00 (14h)" at bounding box center [988, 149] width 181 height 7
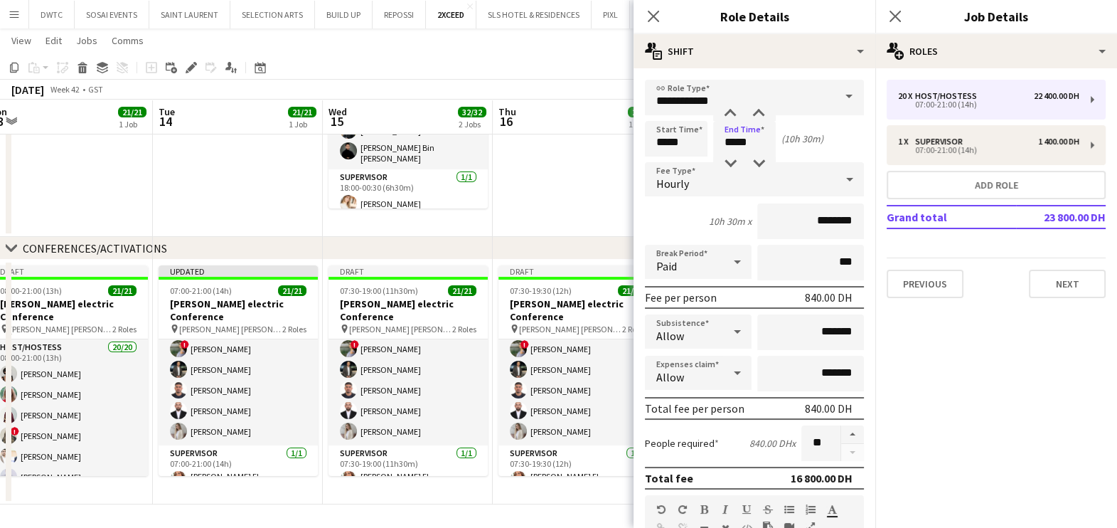
type input "**********"
type input "*****"
type input "*********"
type input "*"
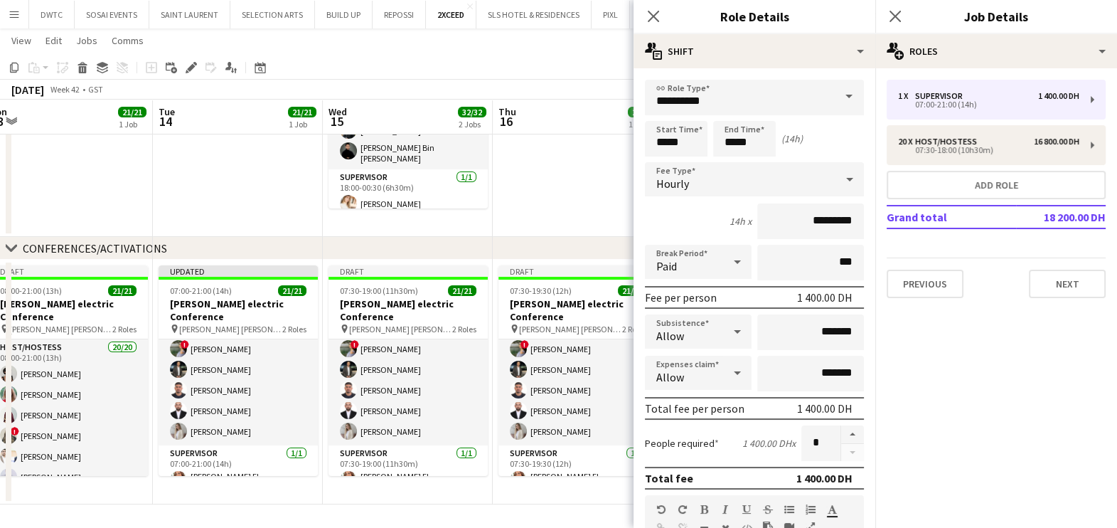
click at [686, 118] on form "**********" at bounding box center [754, 485] width 242 height 810
click at [695, 135] on input "*****" at bounding box center [676, 139] width 63 height 36
click at [688, 116] on div at bounding box center [690, 114] width 28 height 14
type input "*****"
click at [688, 116] on div at bounding box center [690, 114] width 28 height 14
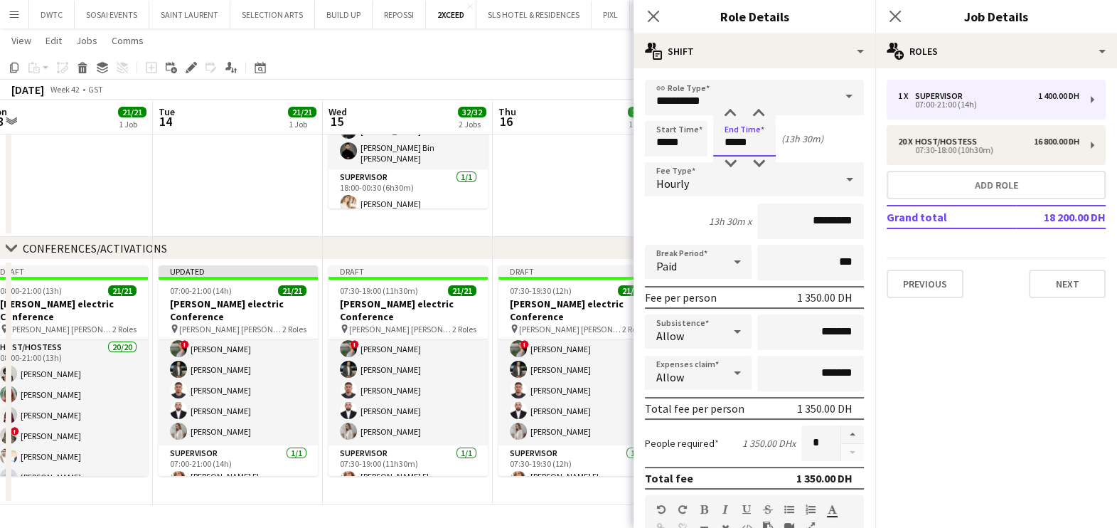
click at [750, 149] on input "*****" at bounding box center [744, 139] width 63 height 36
click at [728, 165] on div at bounding box center [730, 163] width 28 height 14
type input "*****"
click at [728, 165] on div at bounding box center [730, 163] width 28 height 14
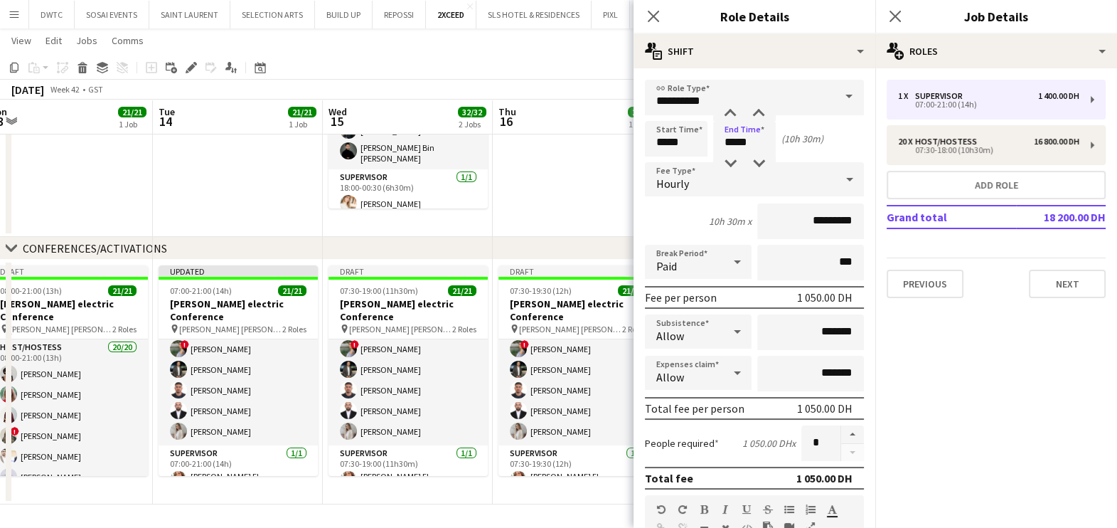
click at [590, 196] on app-date-cell at bounding box center [578, 114] width 170 height 245
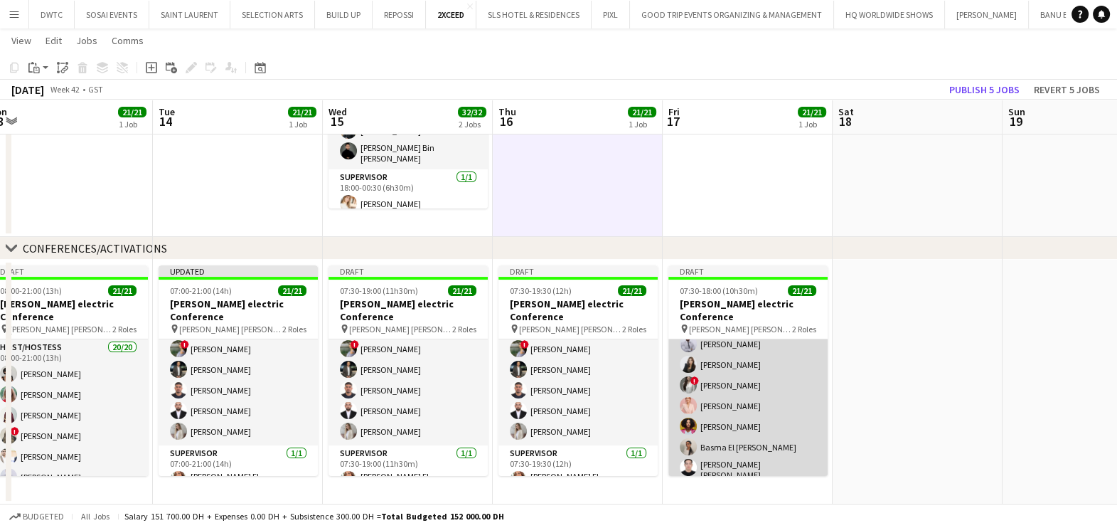
scroll to position [338, 0]
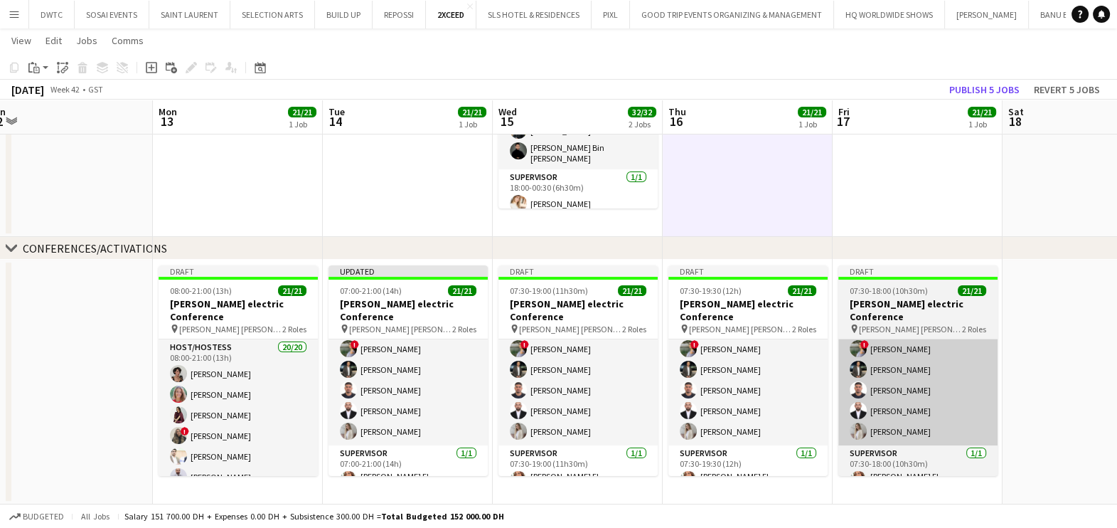
drag, startPoint x: 911, startPoint y: 387, endPoint x: 912, endPoint y: 371, distance: 16.4
click at [1117, 357] on html "Menu Boards Boards Boards All jobs Status Workforce Workforce My Workforce Recr…" at bounding box center [558, 148] width 1117 height 761
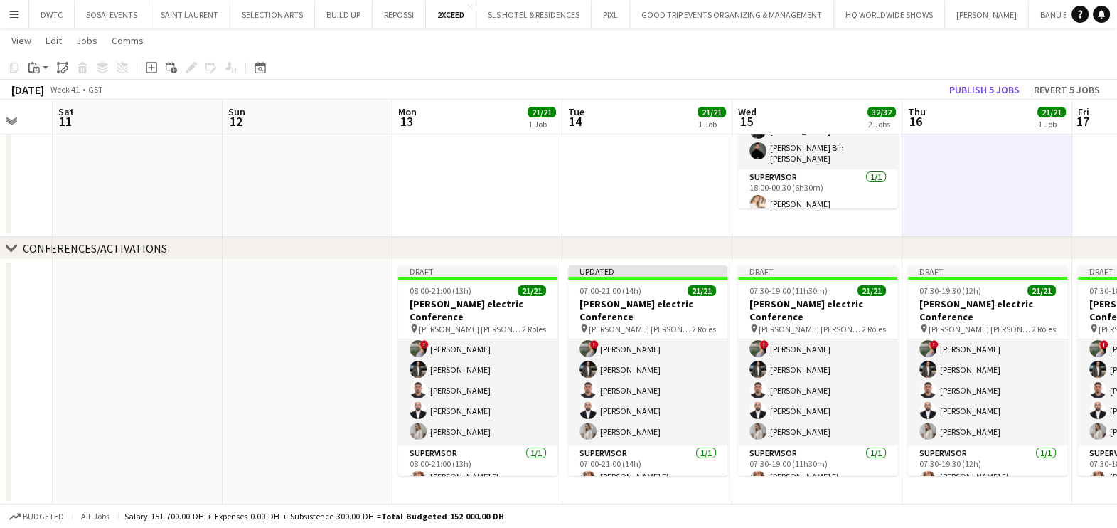
scroll to position [0, 451]
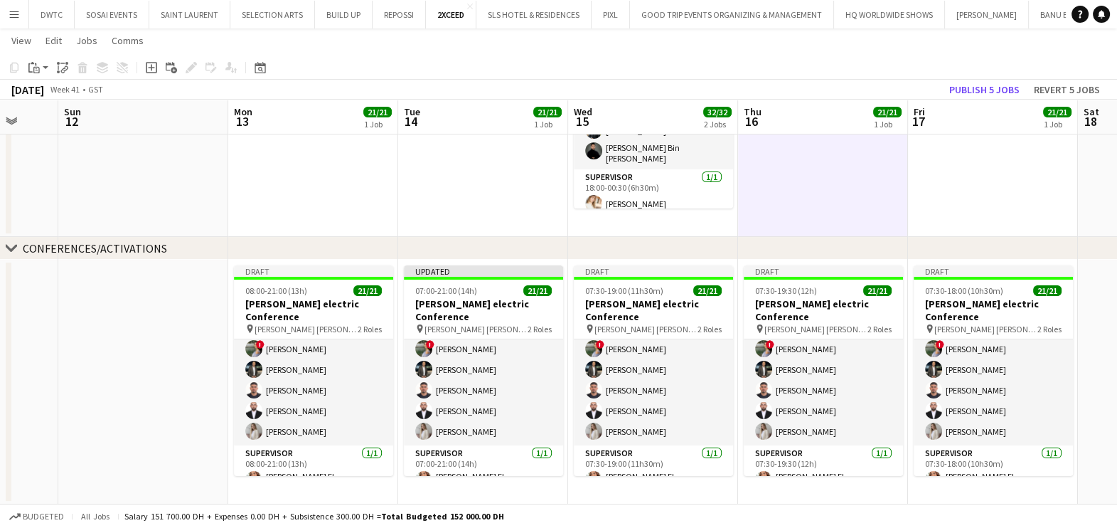
drag, startPoint x: 55, startPoint y: 427, endPoint x: 160, endPoint y: 435, distance: 105.6
click at [160, 435] on app-calendar-viewport "Thu 9 Fri 10 Sat 11 Sun 12 Mon 13 21/21 1 Job Tue 14 21/21 1 Job Wed 15 32/32 2…" at bounding box center [558, 163] width 1117 height 681
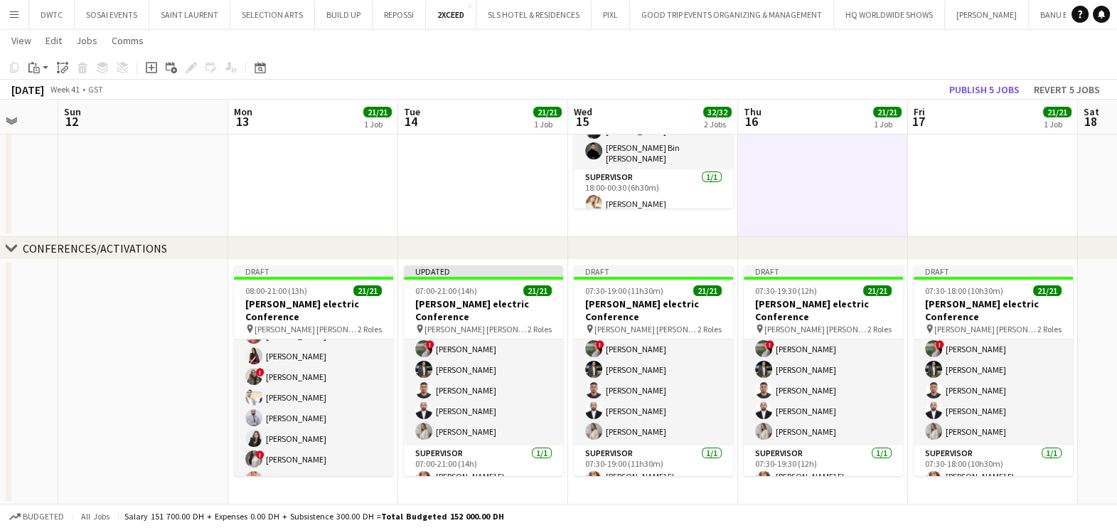
scroll to position [0, 0]
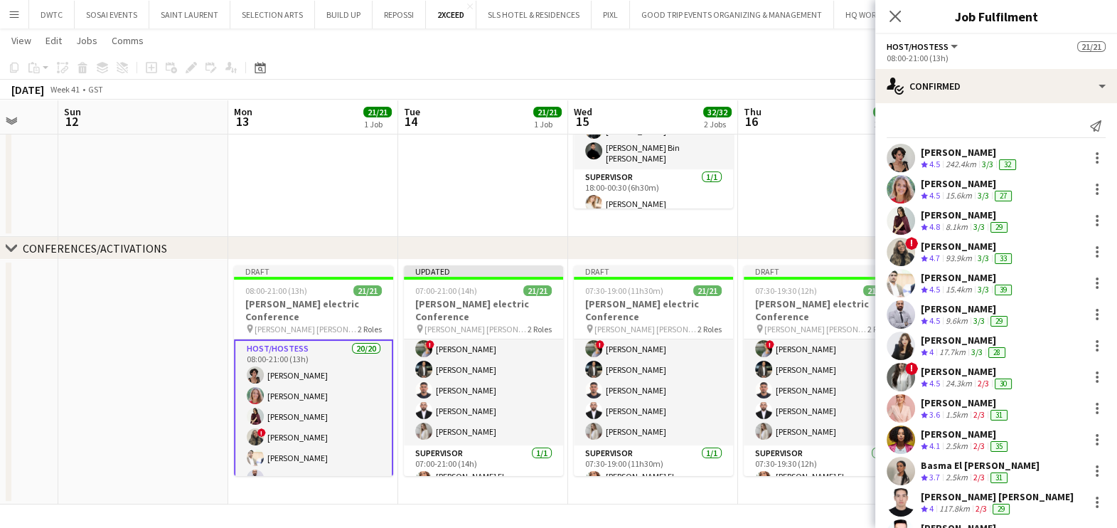
click at [987, 156] on div "Ramila Aitova" at bounding box center [970, 152] width 98 height 13
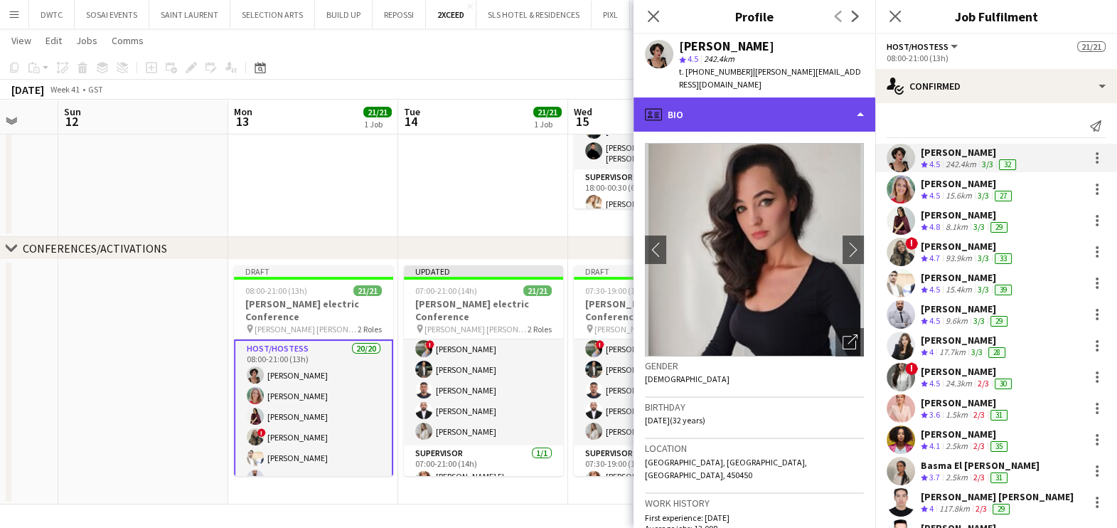
click at [776, 97] on div "profile Bio" at bounding box center [754, 114] width 242 height 34
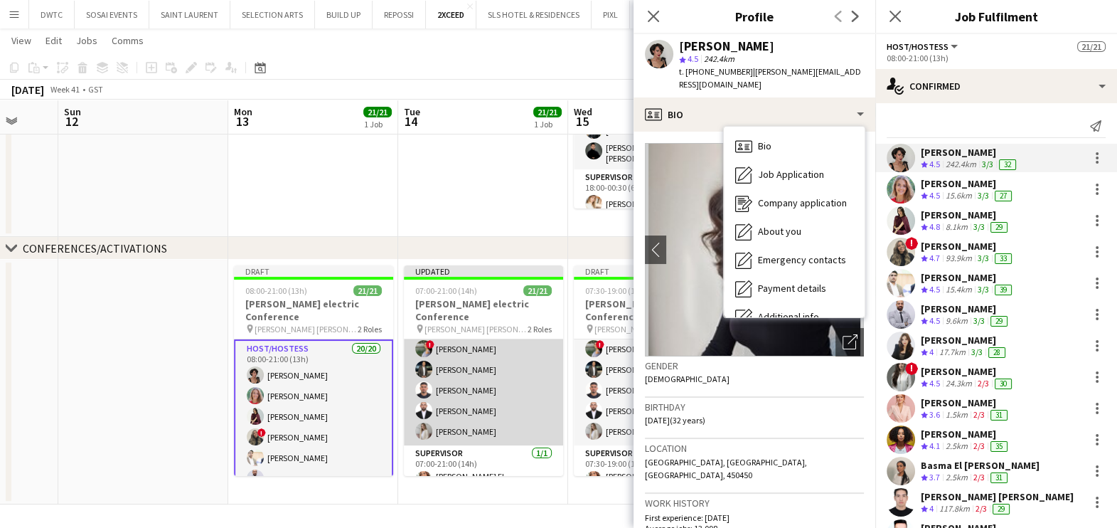
click at [466, 351] on app-card-role "Host/Hostess 20/20 07:00-21:00 (14h) Ramila Aitova Marta Cozza Lara Doudar ! Sh…" at bounding box center [483, 223] width 159 height 444
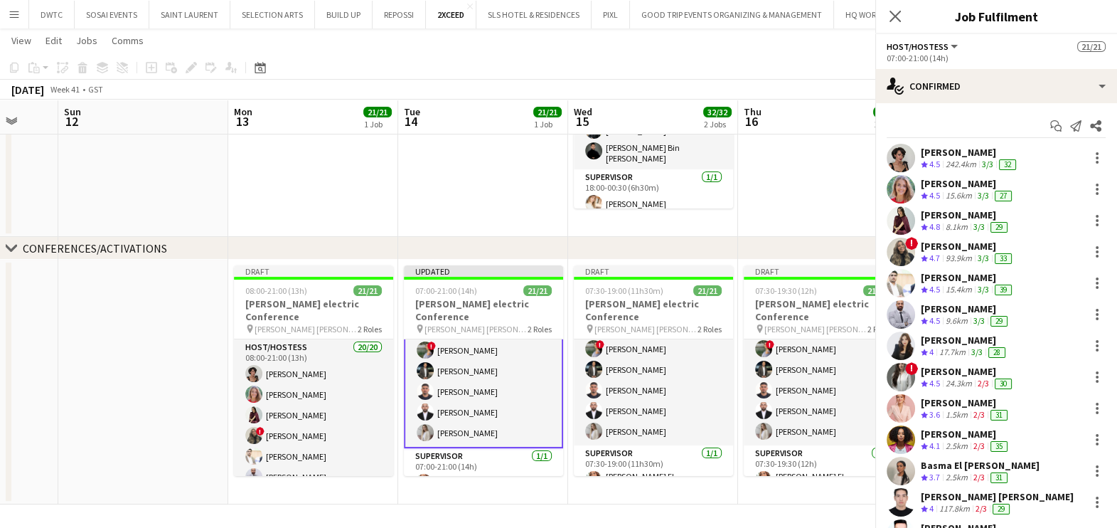
scroll to position [340, 0]
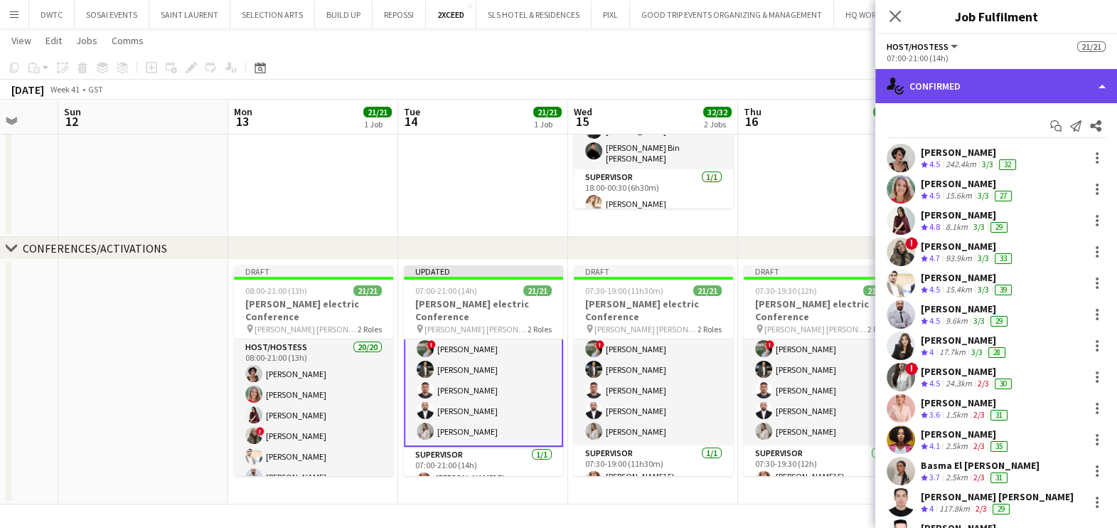
click at [990, 87] on div "single-neutral-actions-check-2 Confirmed" at bounding box center [996, 86] width 242 height 34
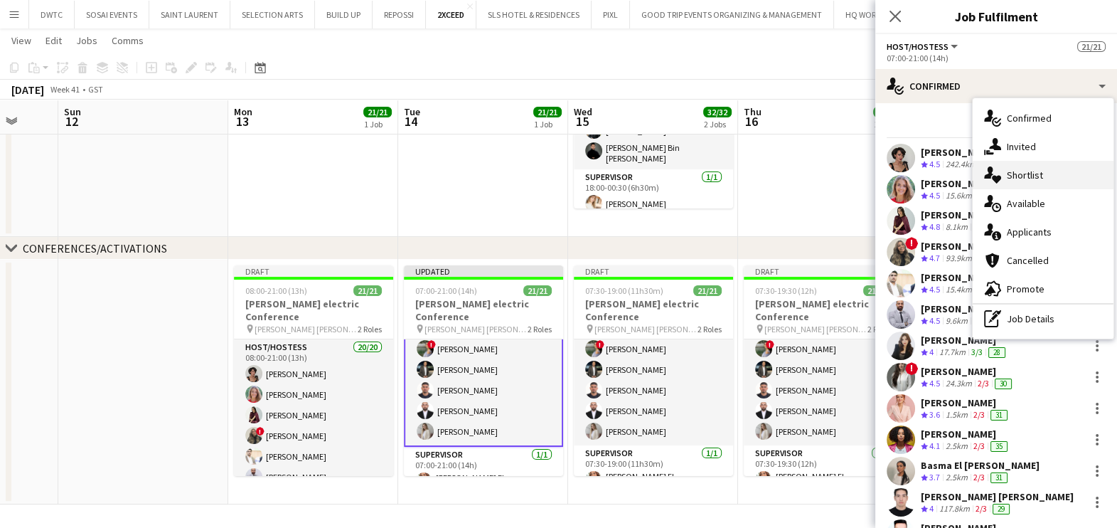
click at [1020, 174] on span "Shortlist" at bounding box center [1025, 174] width 36 height 13
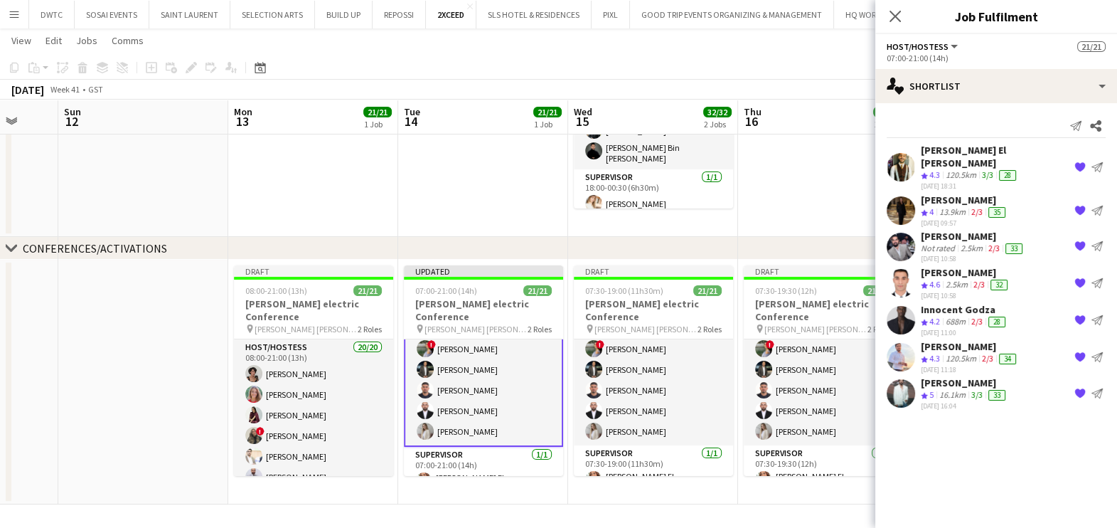
scroll to position [0, 0]
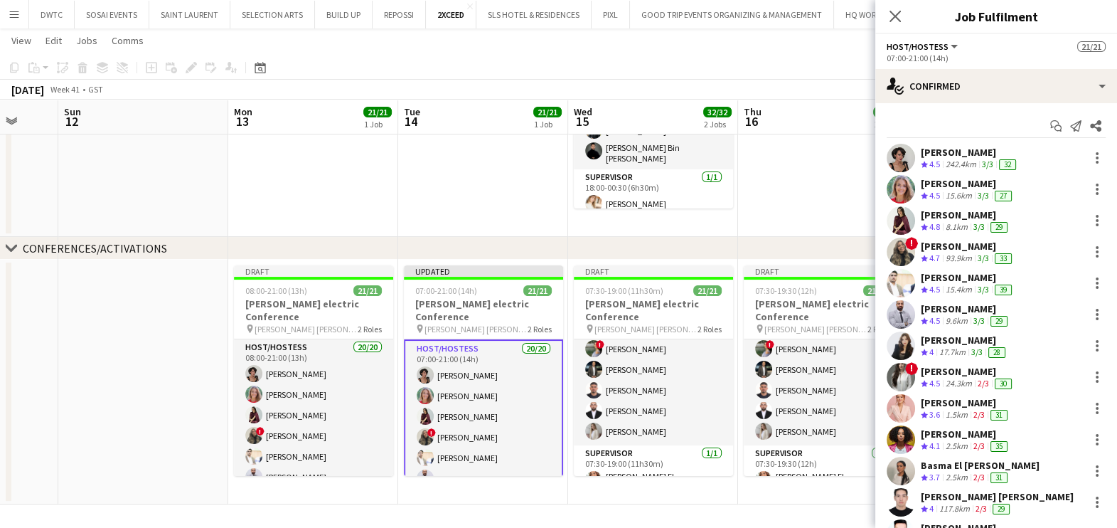
click at [956, 165] on div "242.4km" at bounding box center [961, 165] width 36 height 12
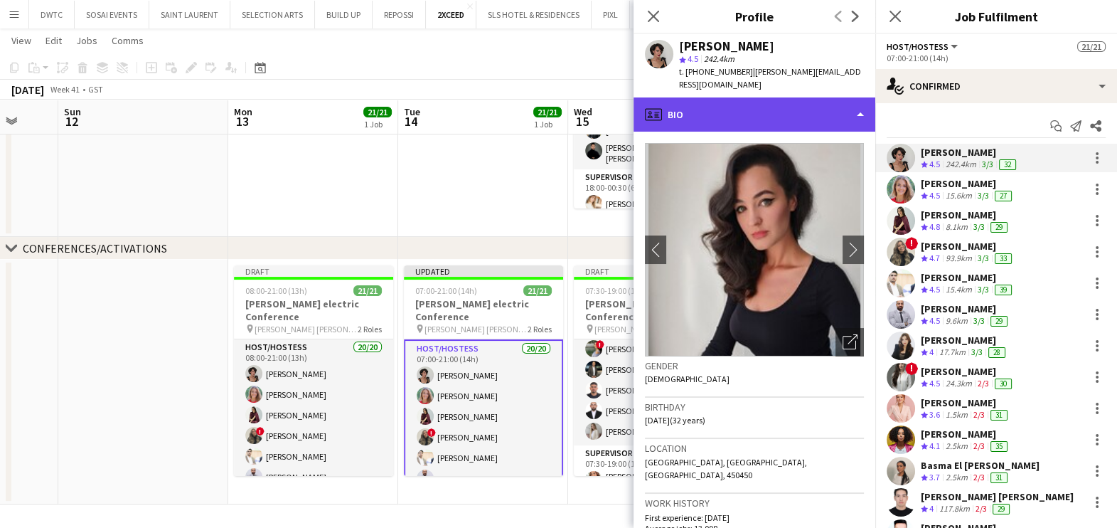
click at [761, 104] on div "profile Bio" at bounding box center [754, 114] width 242 height 34
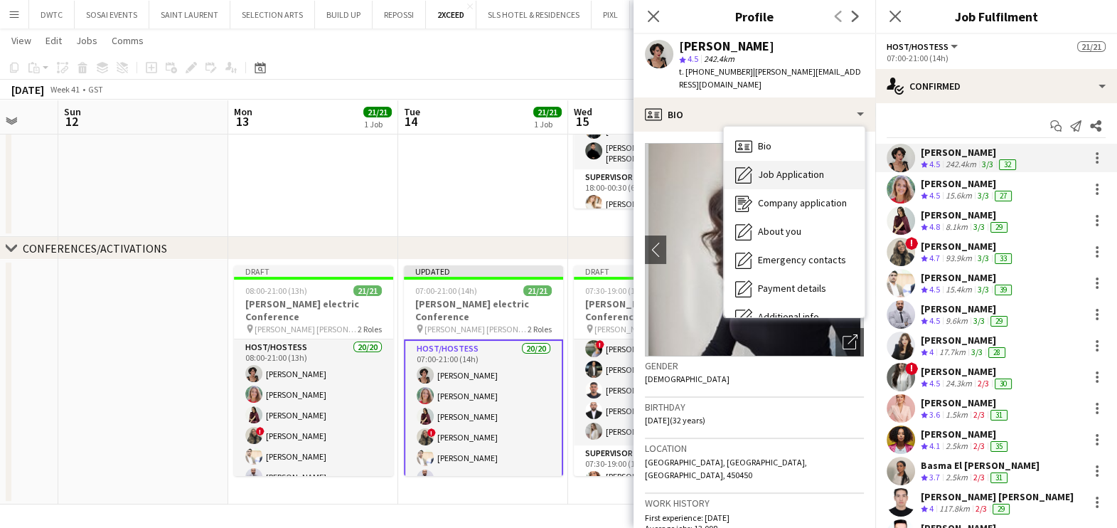
click at [786, 168] on span "Job Application" at bounding box center [791, 174] width 66 height 13
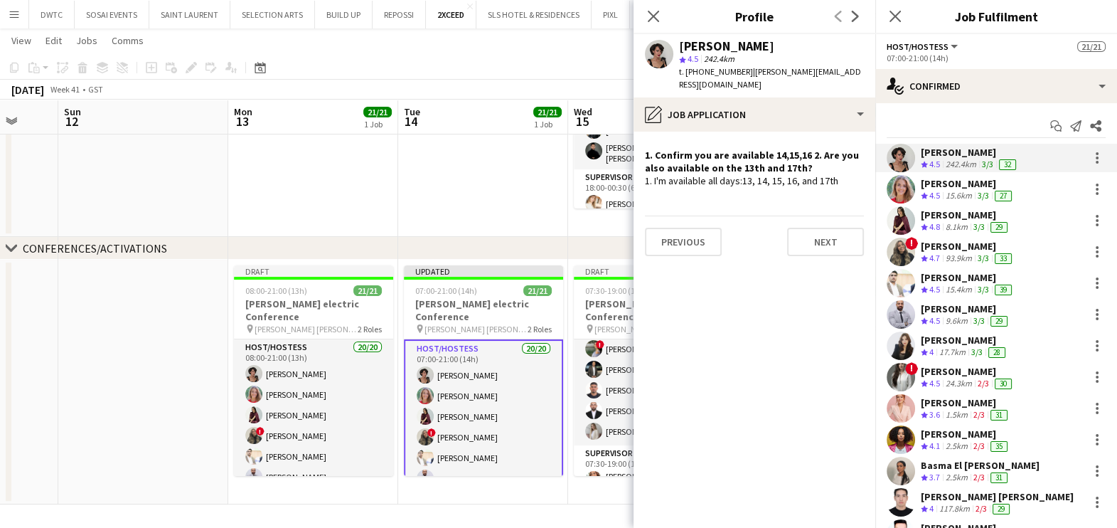
click at [942, 190] on div "Crew rating 4.5" at bounding box center [932, 196] width 22 height 12
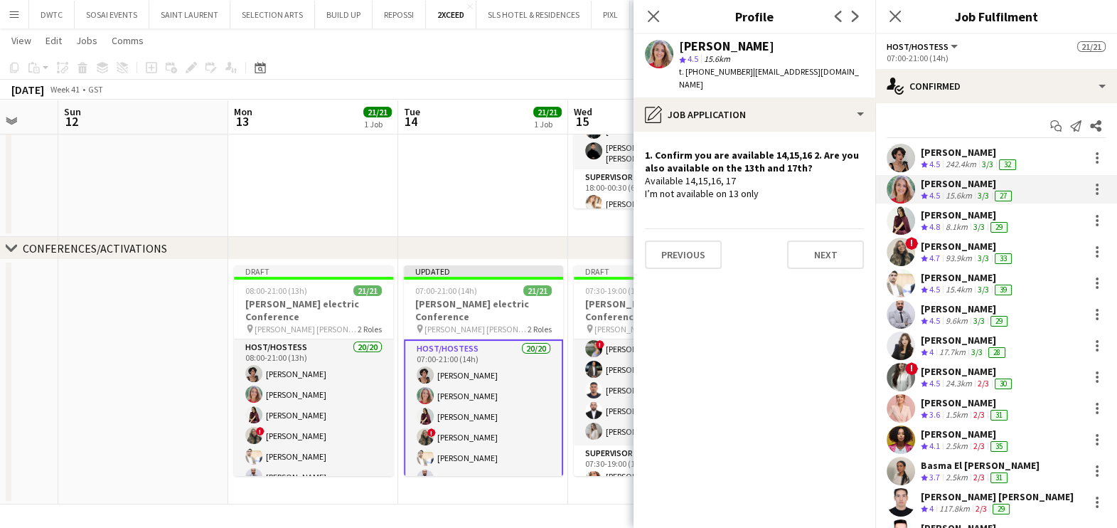
click at [989, 214] on div "Lara Doudar" at bounding box center [966, 214] width 90 height 13
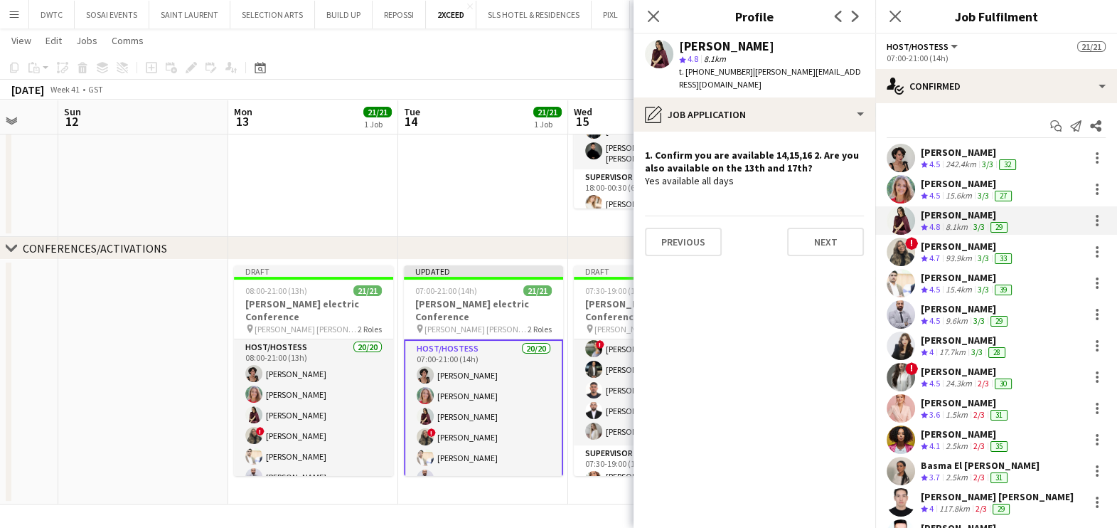
click at [955, 247] on div "Shima Abdelsalam" at bounding box center [968, 246] width 94 height 13
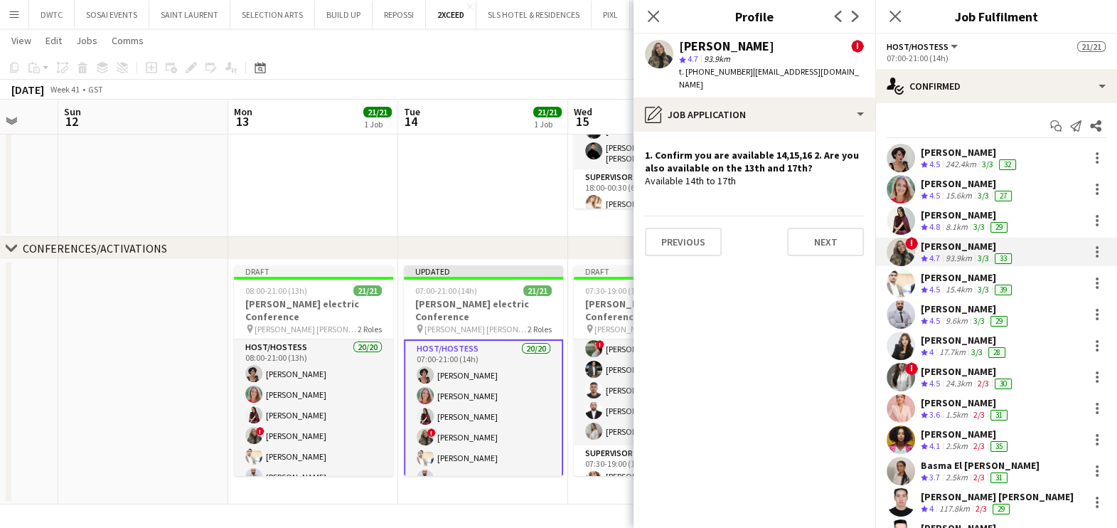
click at [961, 281] on div "Osman Ahmadzai" at bounding box center [968, 277] width 94 height 13
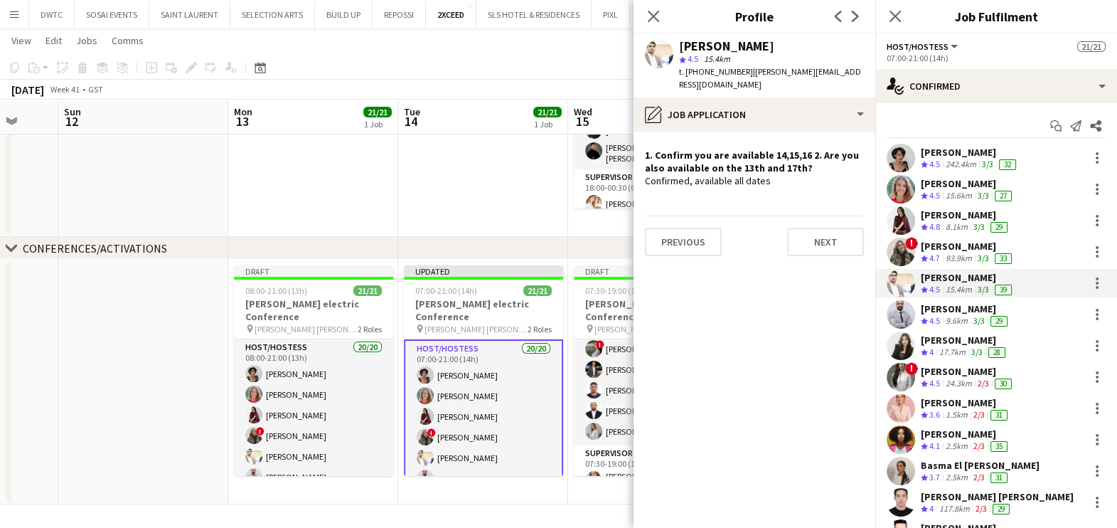
click at [940, 316] on span "4.5" at bounding box center [934, 320] width 11 height 11
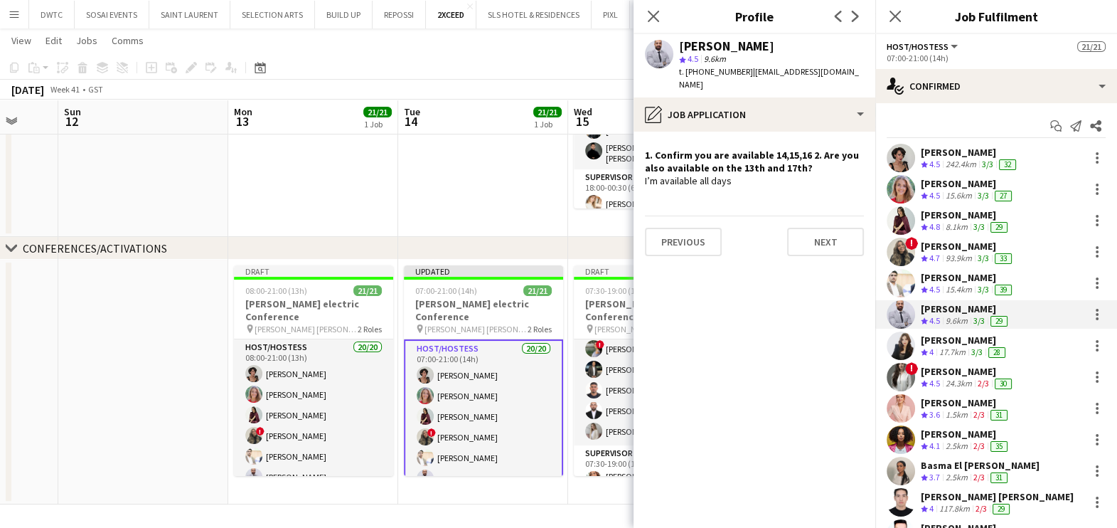
click at [937, 344] on div "Fadoua Sokrate" at bounding box center [964, 339] width 87 height 13
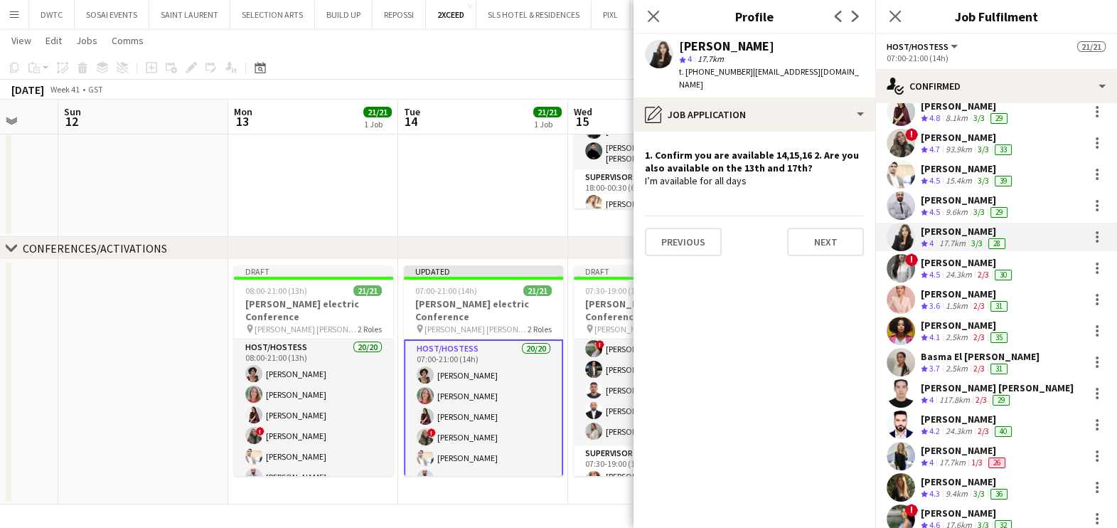
scroll to position [177, 0]
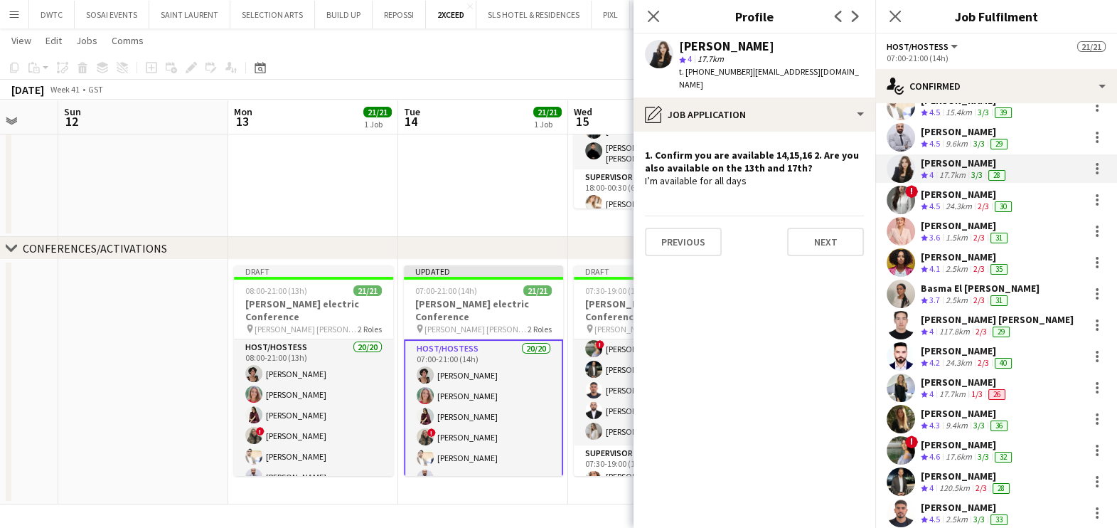
click at [939, 192] on div "Ayat Rahal" at bounding box center [968, 194] width 94 height 13
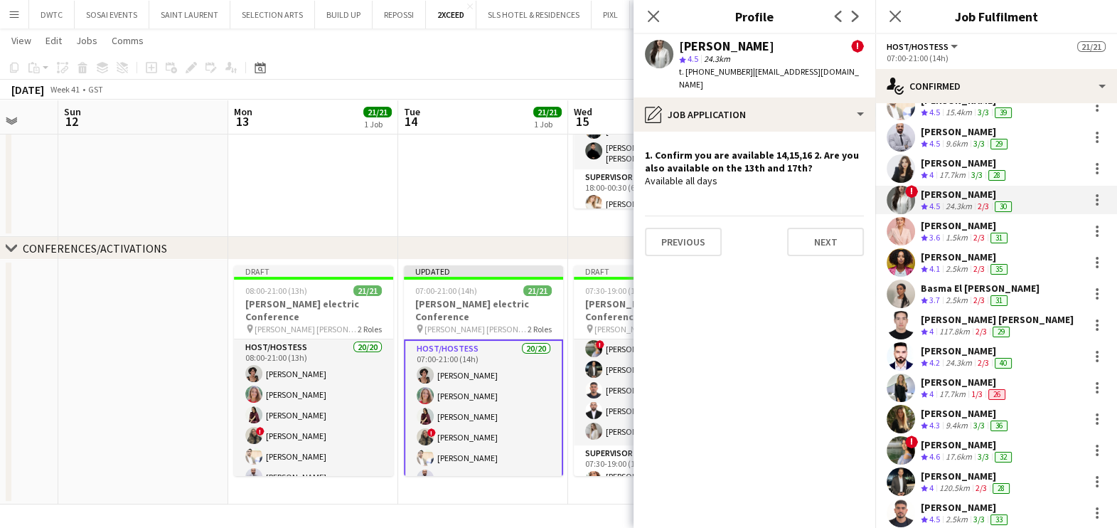
click at [953, 263] on div "2.5km" at bounding box center [957, 269] width 28 height 12
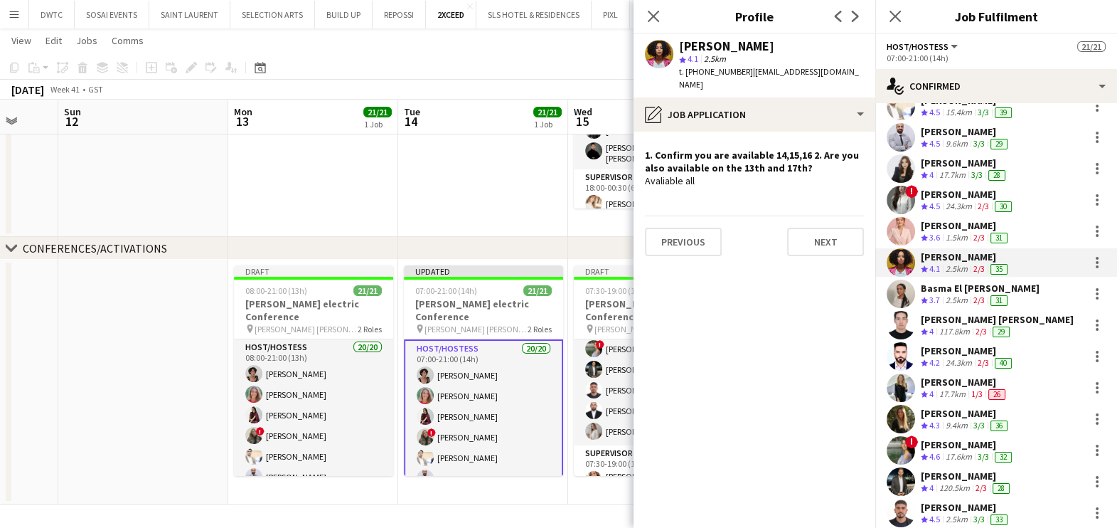
click at [942, 232] on div "Crew rating 3.6" at bounding box center [932, 238] width 22 height 12
click at [956, 294] on div "2.5km" at bounding box center [957, 300] width 28 height 12
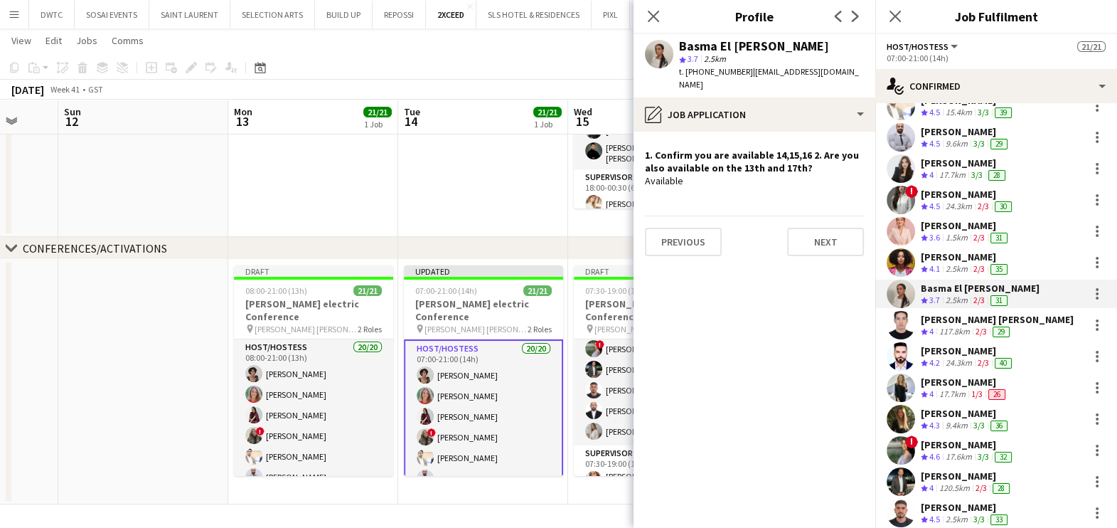
click at [952, 323] on div "Azad Baig Sultan Hussain" at bounding box center [997, 319] width 153 height 13
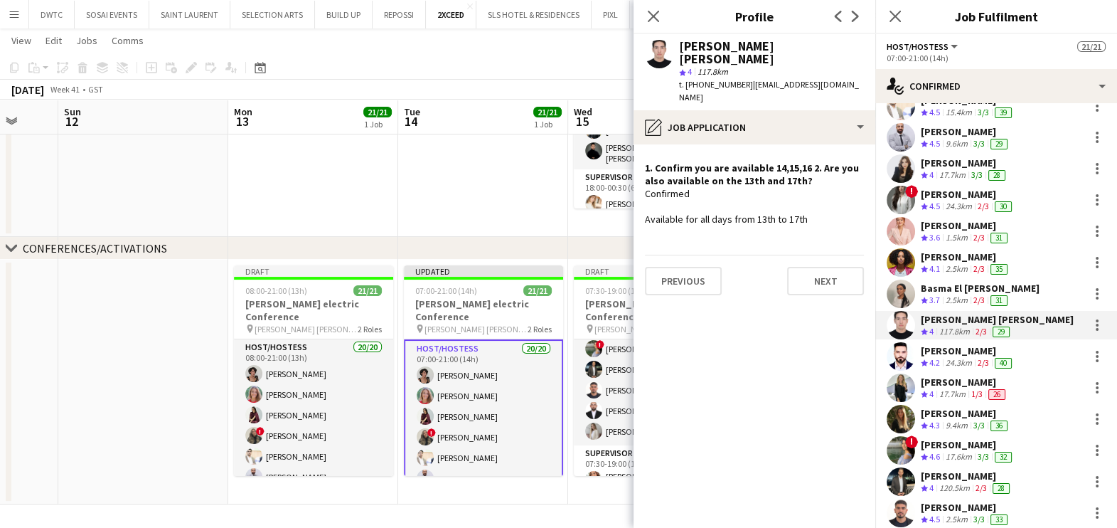
click at [944, 351] on div "Behrouz Afrough" at bounding box center [968, 350] width 94 height 13
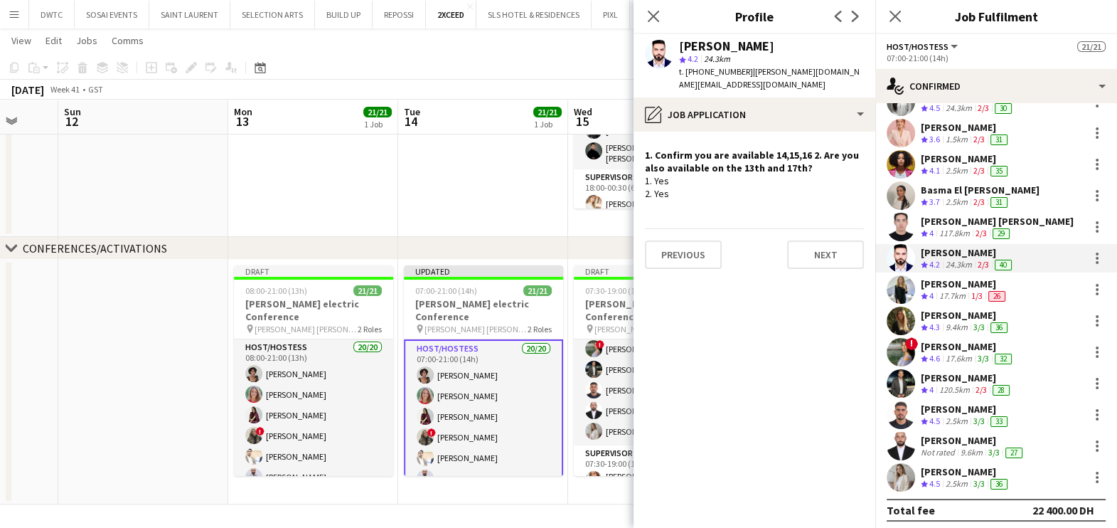
scroll to position [279, 0]
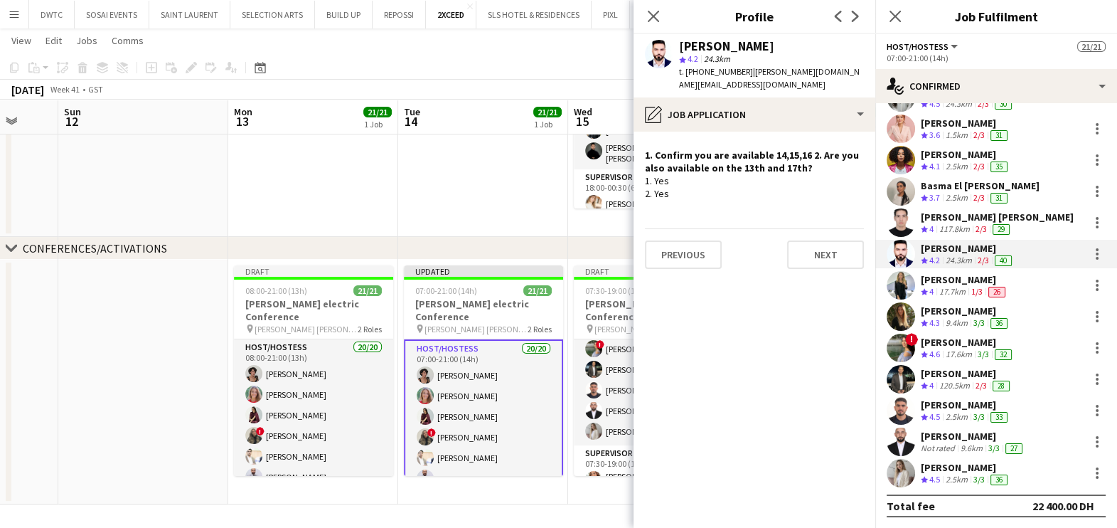
click at [943, 281] on div "Aya Alshawa" at bounding box center [964, 279] width 87 height 13
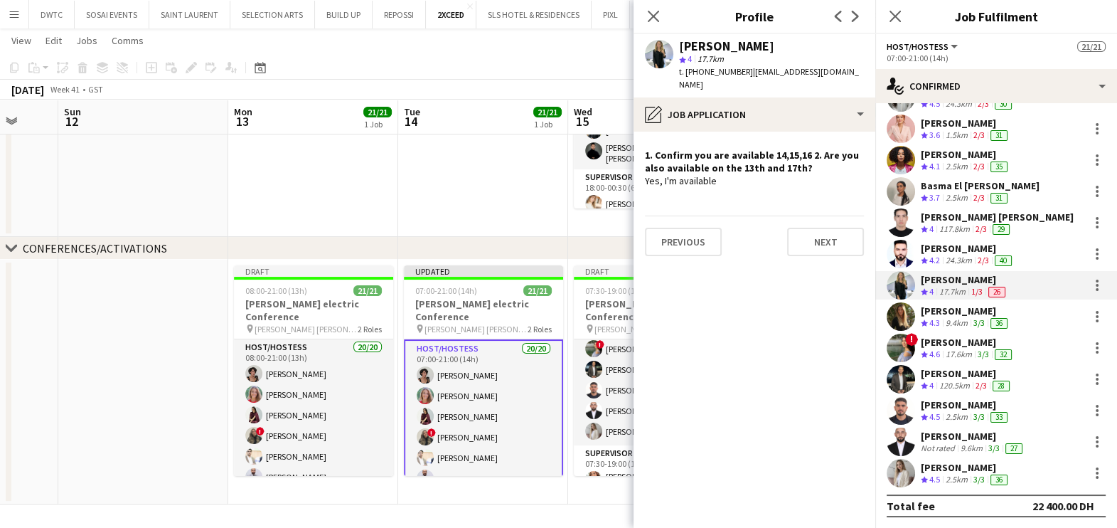
click at [953, 317] on div "9.4km" at bounding box center [957, 323] width 28 height 12
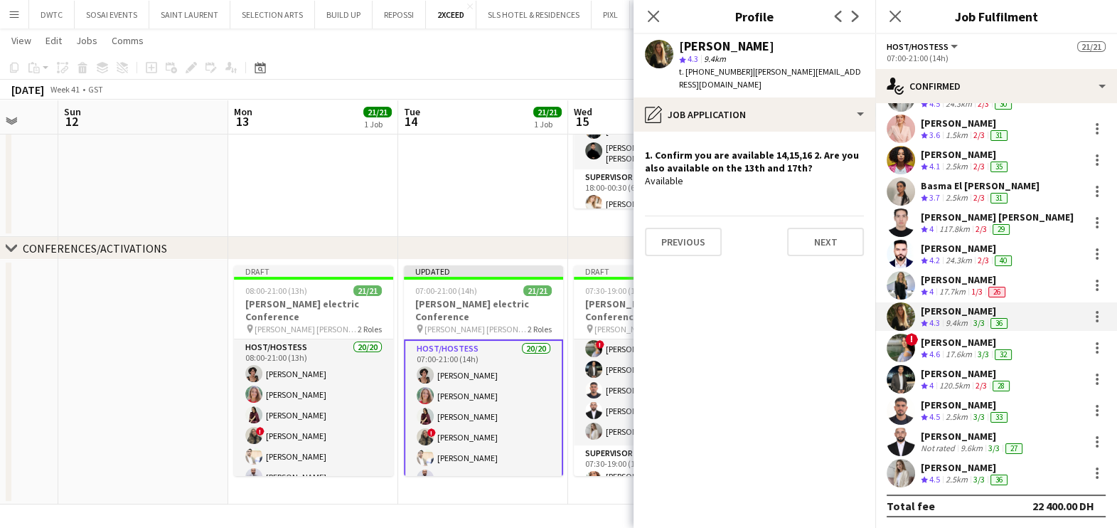
click at [952, 344] on div "Nourhan Mamdouh" at bounding box center [968, 342] width 94 height 13
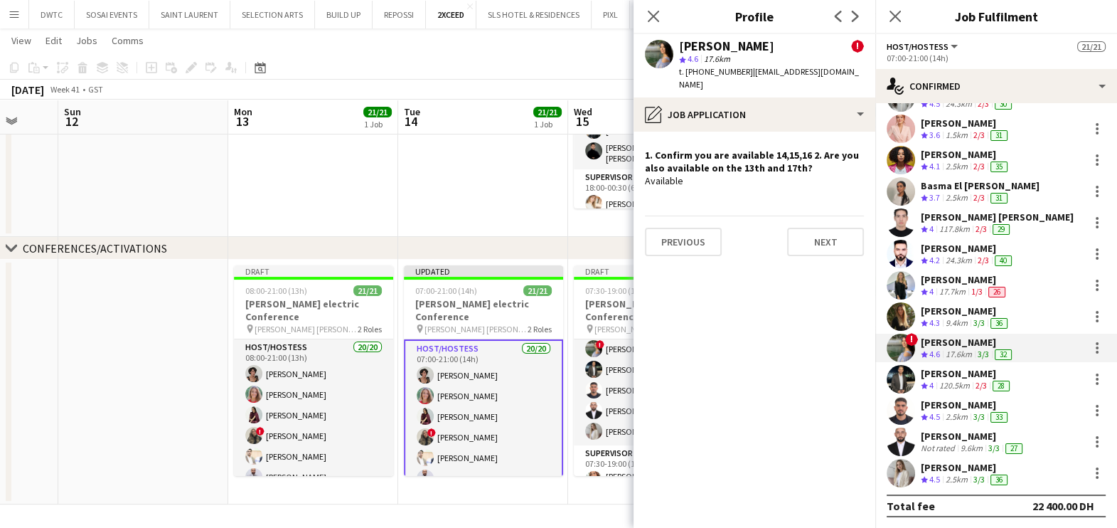
click at [949, 383] on div "120.5km" at bounding box center [954, 386] width 36 height 12
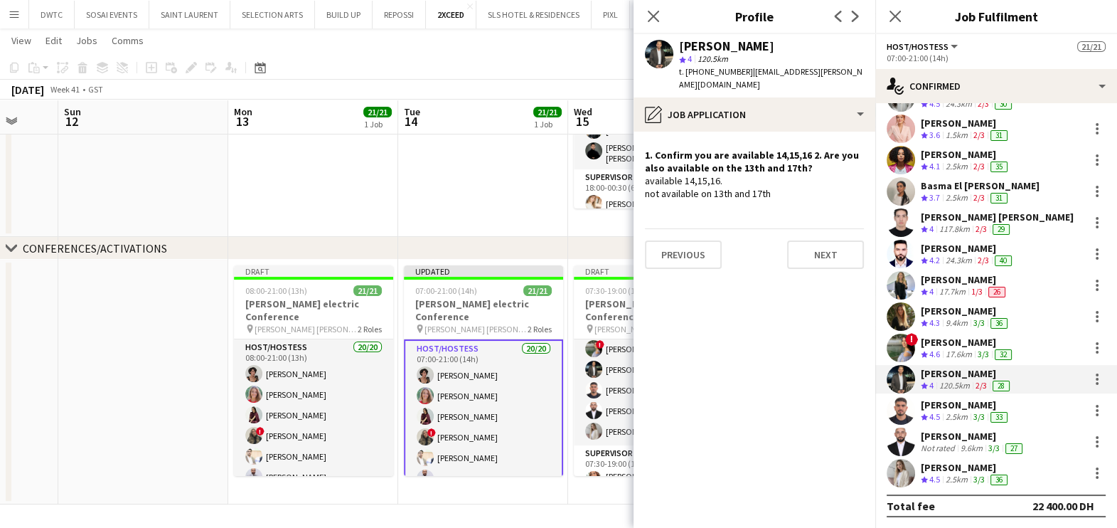
click at [946, 406] on div "Ayham Rasheed" at bounding box center [966, 404] width 90 height 13
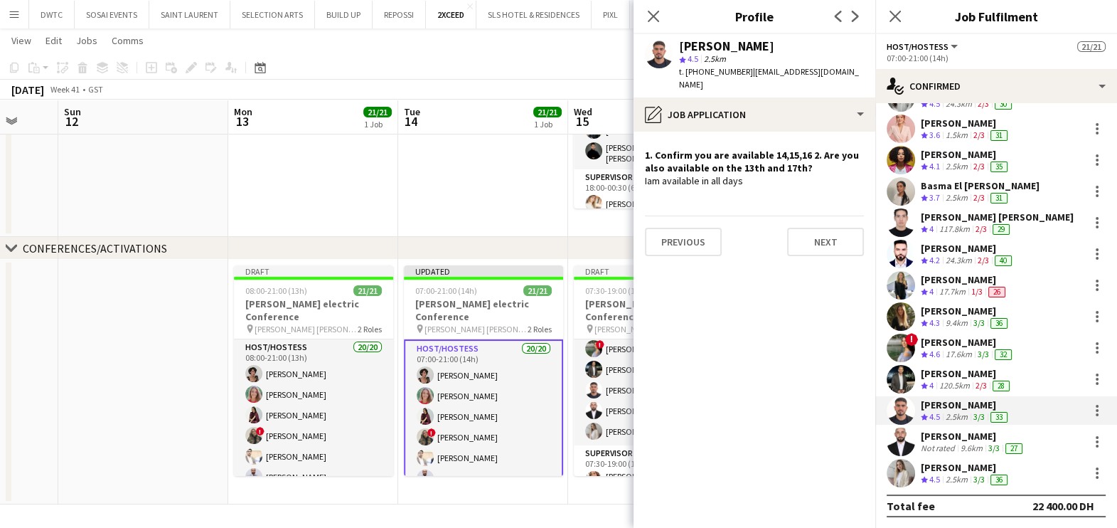
click at [940, 444] on div "Not rated" at bounding box center [939, 447] width 37 height 11
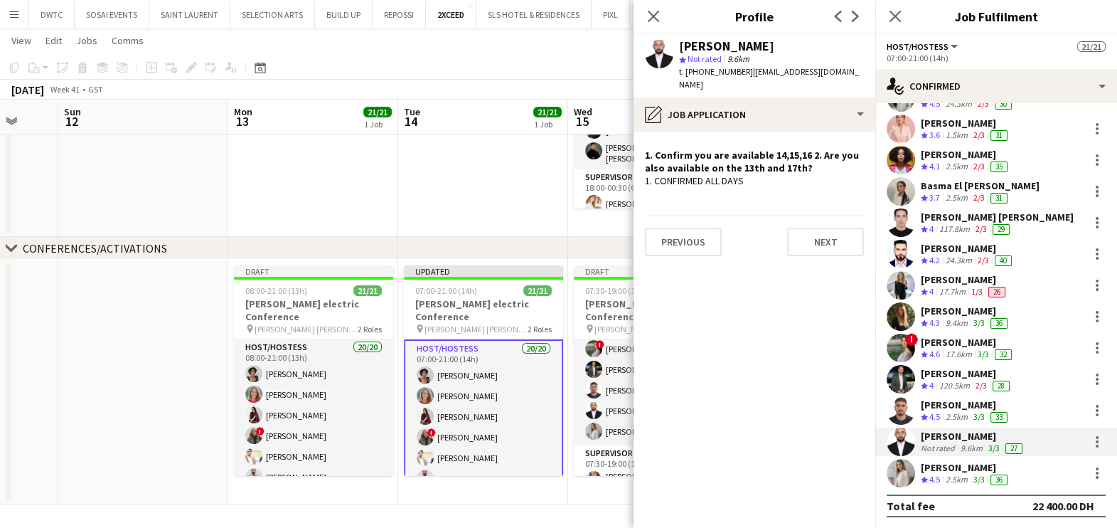
click at [935, 468] on div "Valeria Romanyuk" at bounding box center [966, 467] width 90 height 13
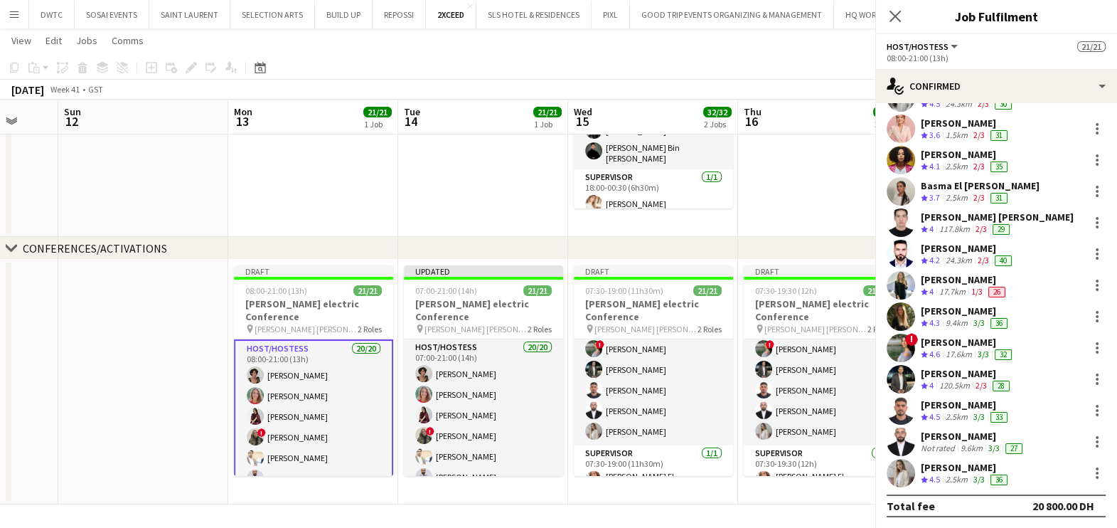
scroll to position [0, 0]
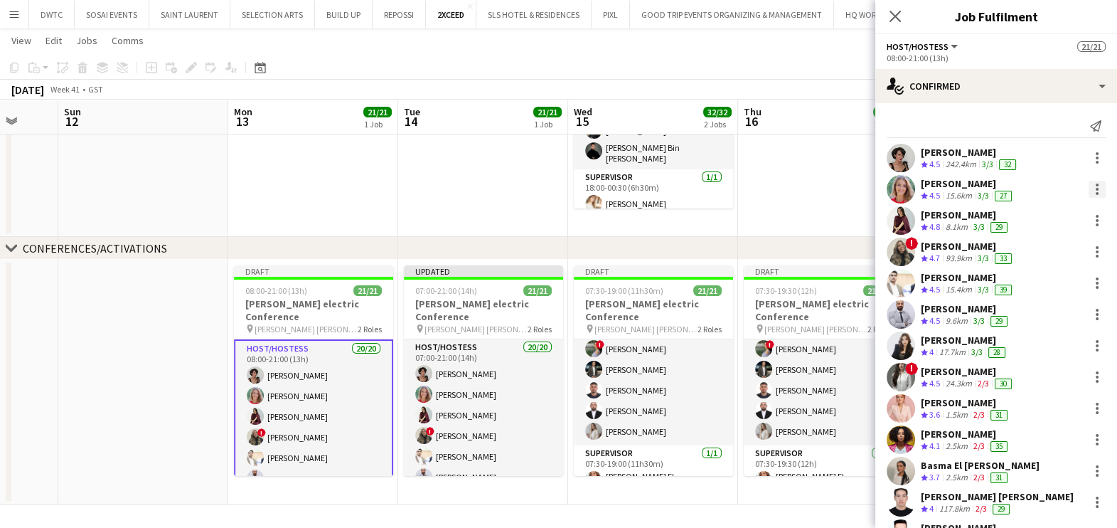
click at [1088, 186] on div at bounding box center [1096, 189] width 17 height 17
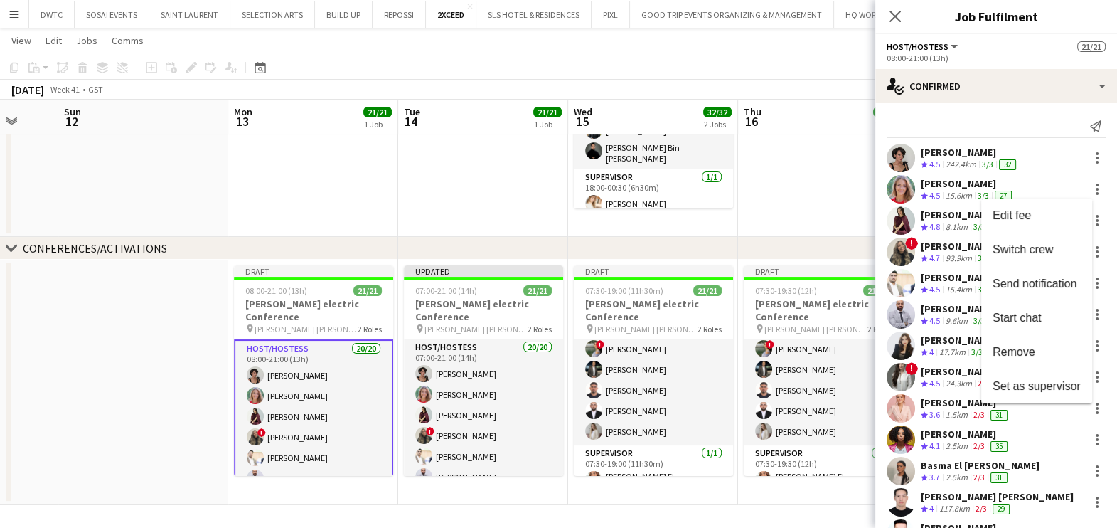
click at [1020, 356] on span "Remove" at bounding box center [1013, 352] width 43 height 12
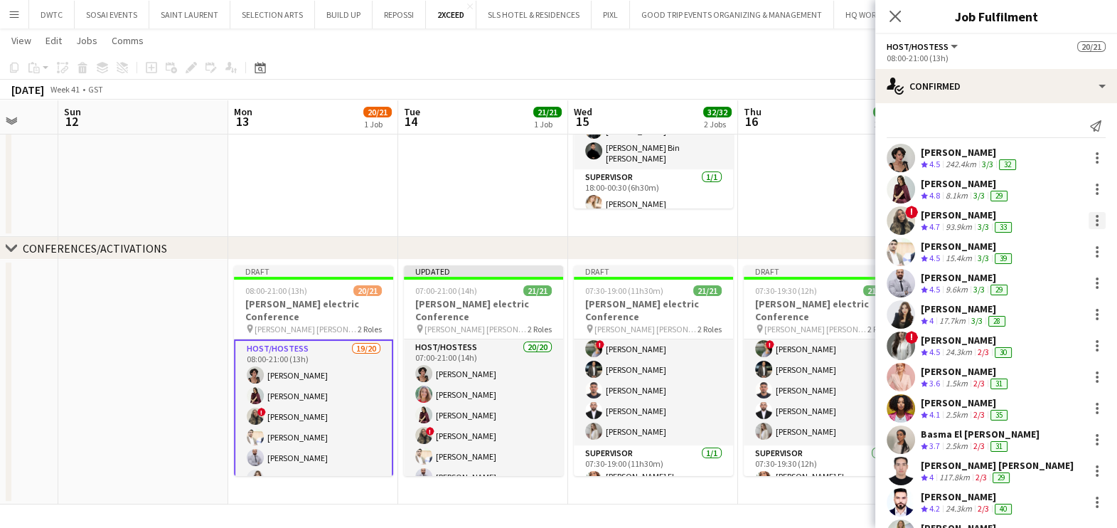
click at [1088, 218] on div at bounding box center [1096, 220] width 17 height 17
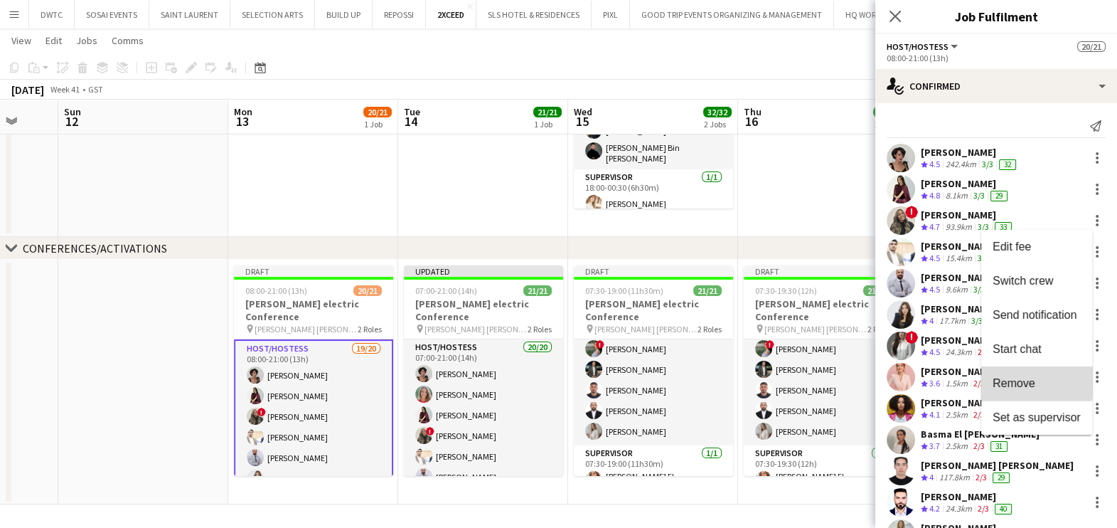
click at [1023, 379] on span "Remove" at bounding box center [1013, 383] width 43 height 12
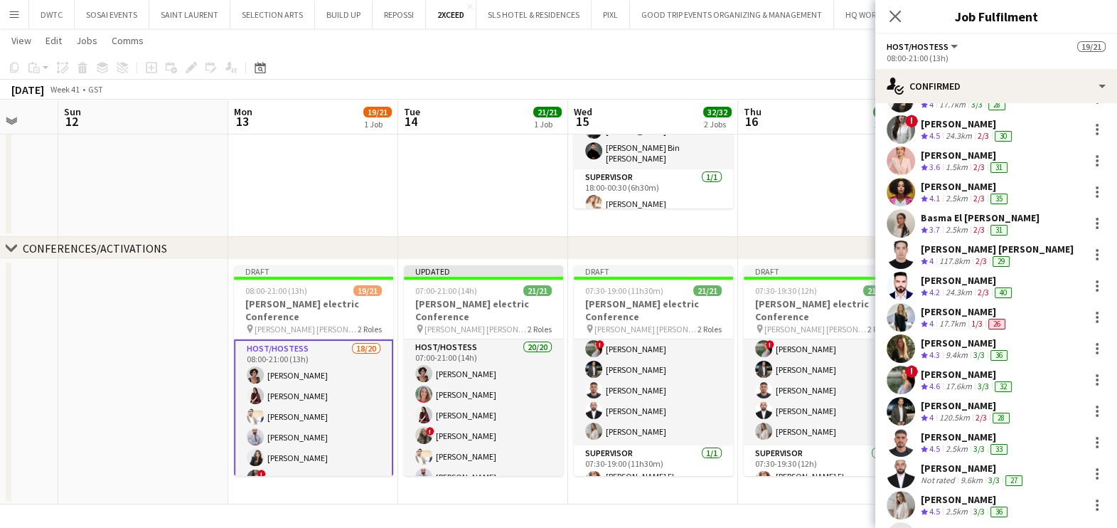
scroll to position [279, 0]
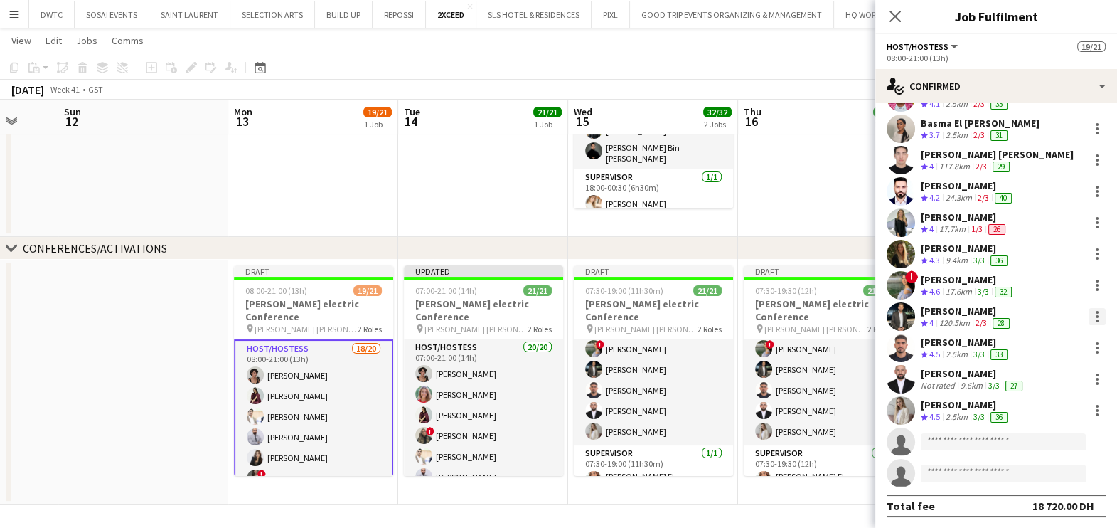
click at [1088, 316] on div at bounding box center [1096, 316] width 17 height 17
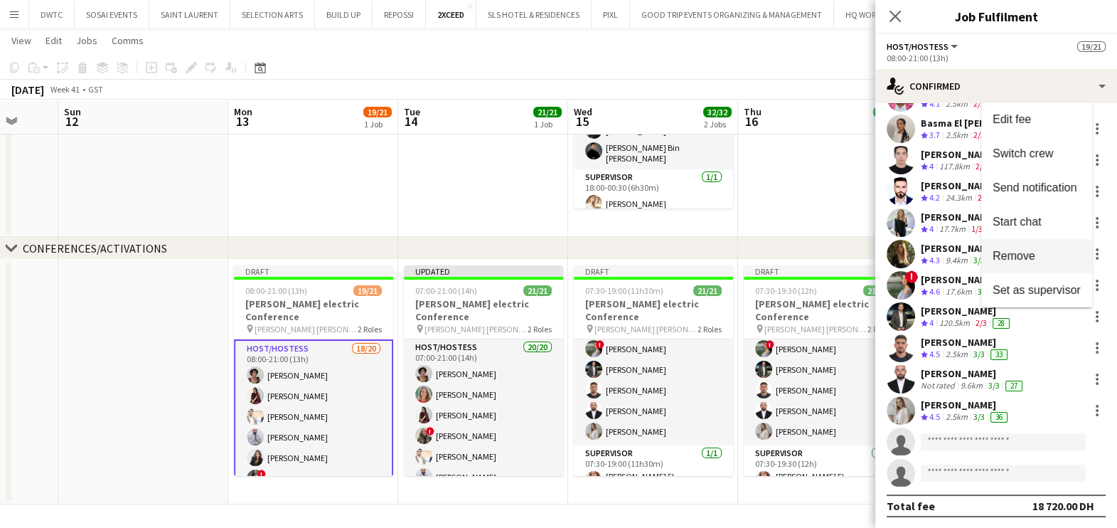
click at [1032, 257] on span "Remove" at bounding box center [1013, 255] width 43 height 12
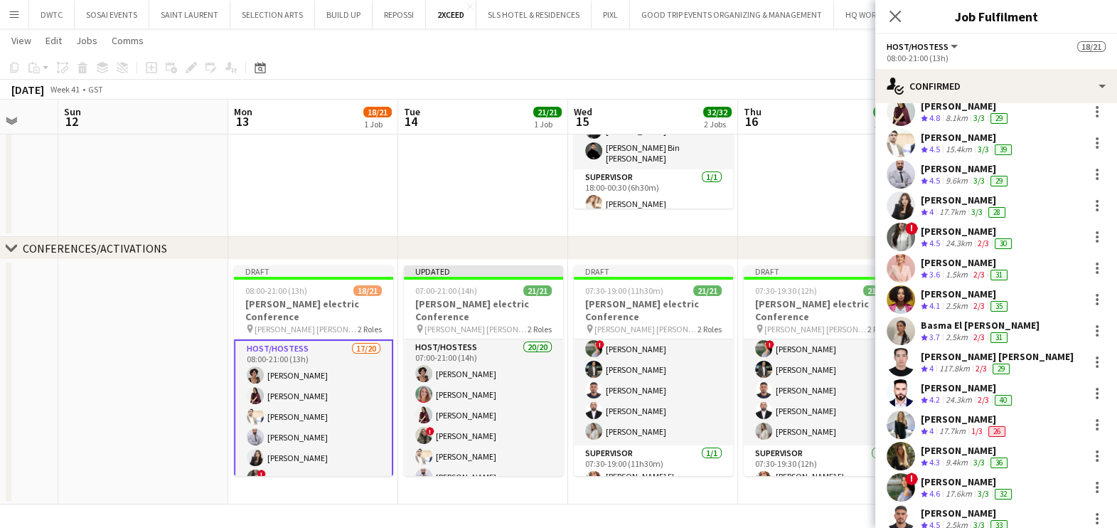
scroll to position [0, 0]
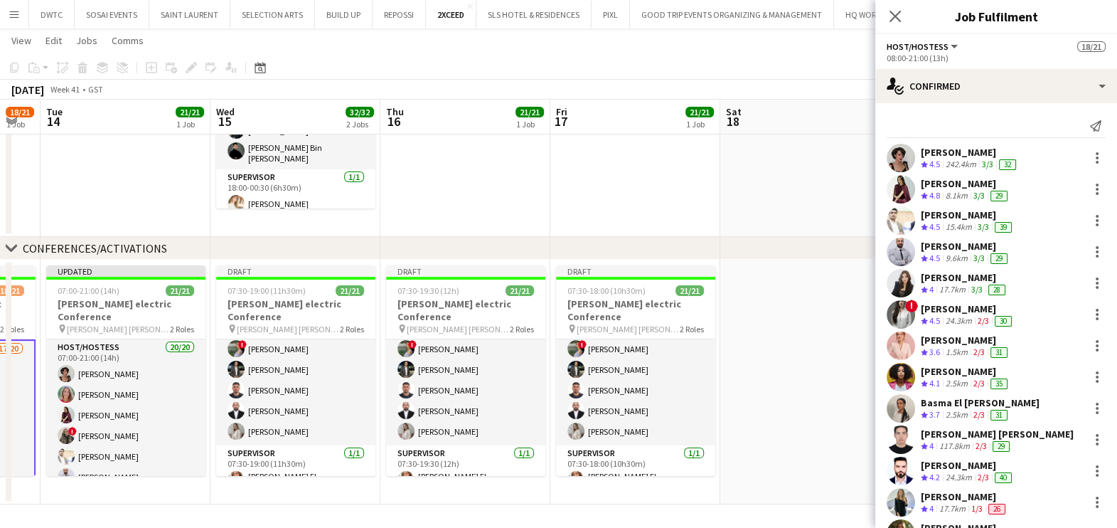
drag, startPoint x: 701, startPoint y: 478, endPoint x: 402, endPoint y: 439, distance: 301.2
click at [402, 439] on app-calendar-viewport "Fri 10 Sat 11 Sun 12 Mon 13 18/21 1 Job Tue 14 21/21 1 Job Wed 15 32/32 2 Jobs …" at bounding box center [558, 163] width 1117 height 681
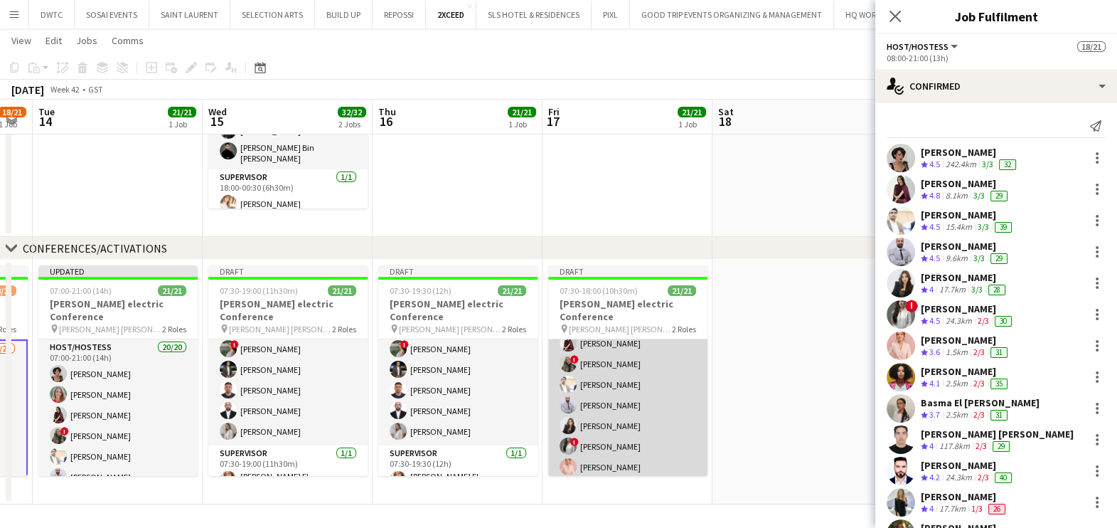
click at [619, 391] on app-card-role "Host/Hostess 20/20 07:30-18:00 (10h30m) Ramila Aitova Marta Cozza Lara Doudar !…" at bounding box center [627, 489] width 159 height 444
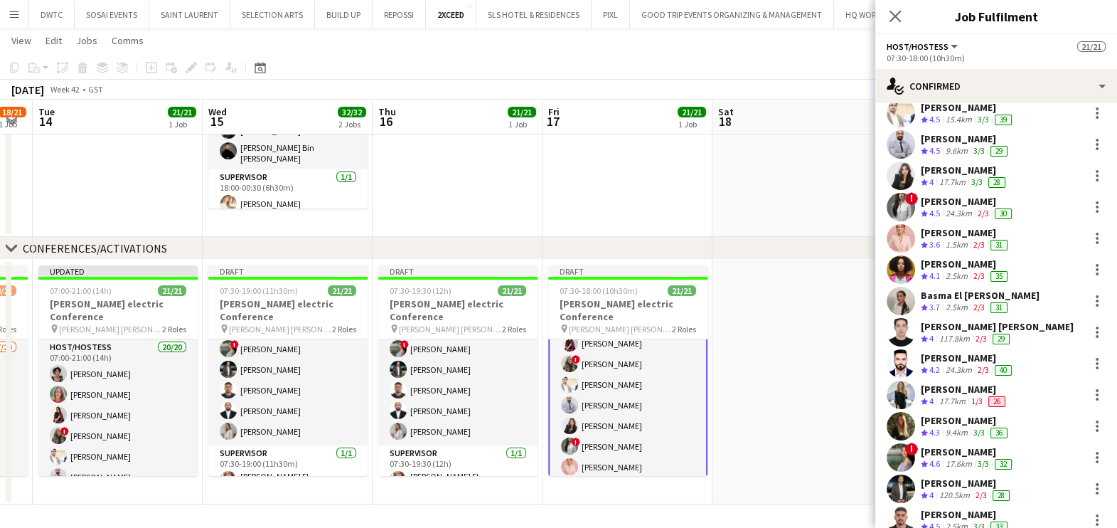
scroll to position [267, 0]
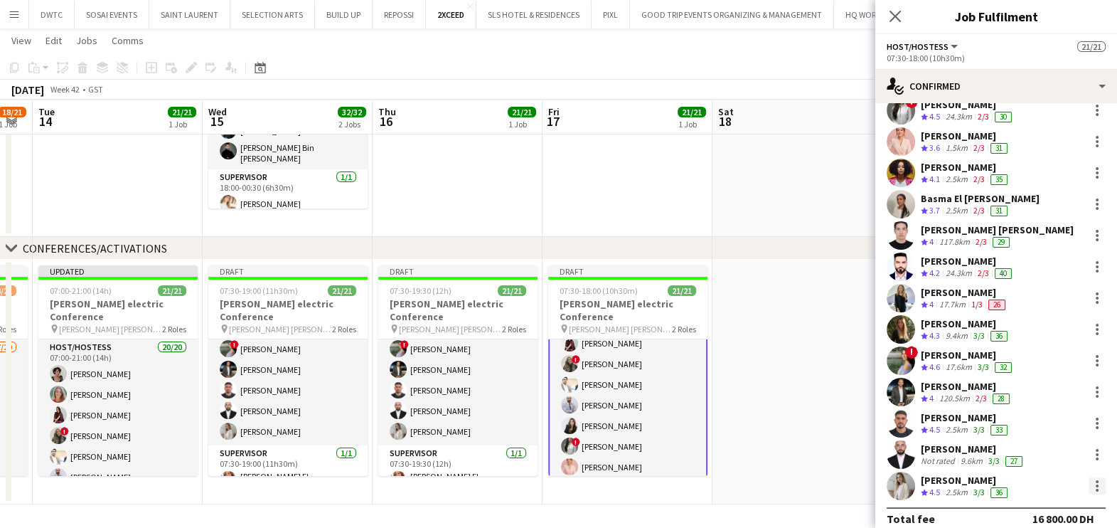
click at [1088, 491] on div at bounding box center [1096, 485] width 17 height 17
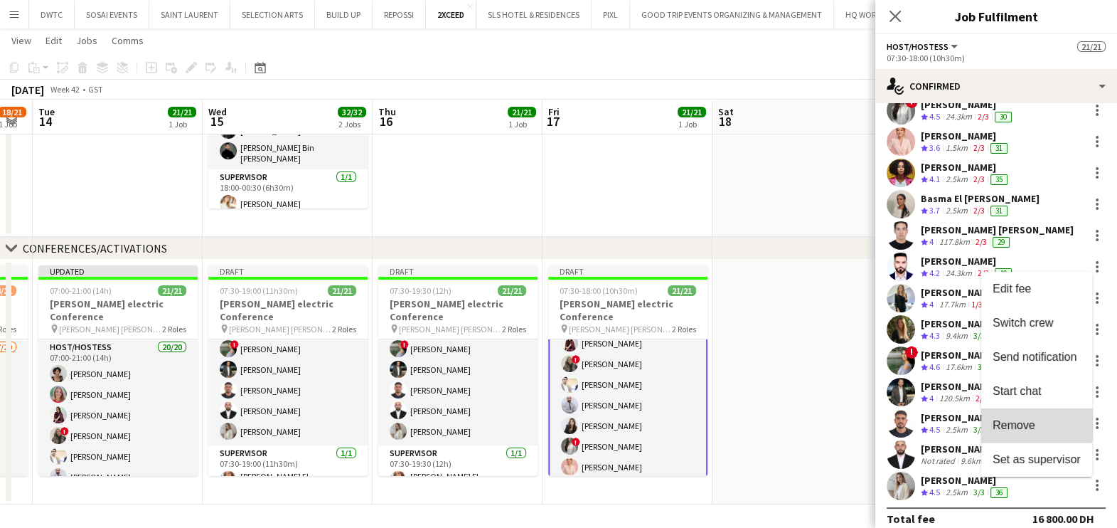
click at [1017, 424] on span "Remove" at bounding box center [1013, 425] width 43 height 12
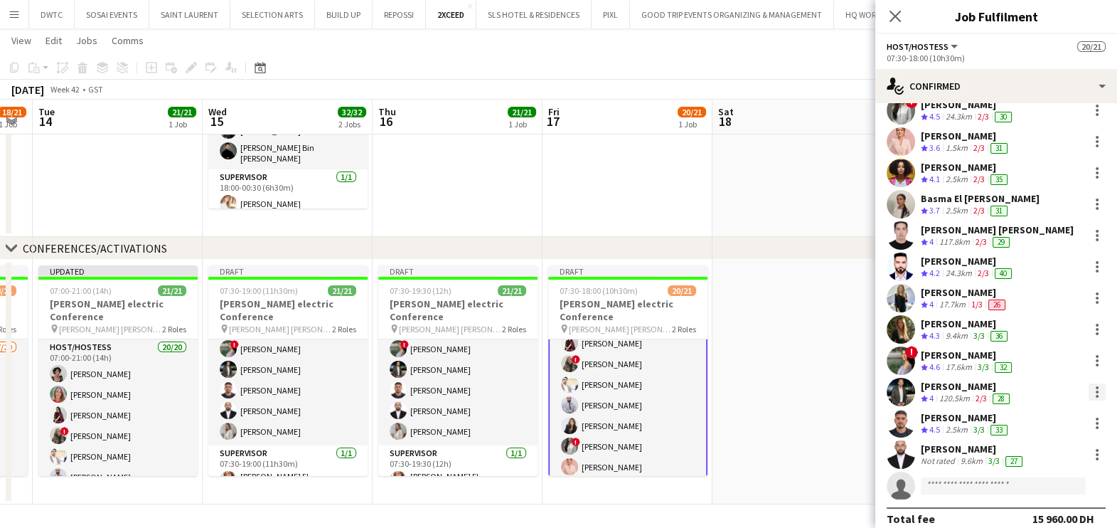
click at [1091, 393] on div at bounding box center [1096, 391] width 17 height 17
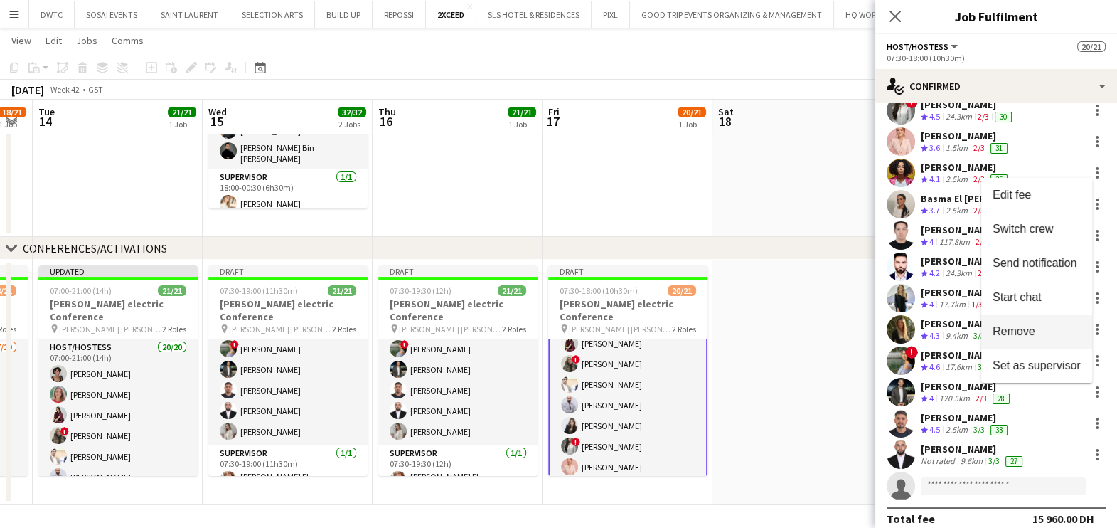
click at [1029, 327] on span "Remove" at bounding box center [1013, 331] width 43 height 12
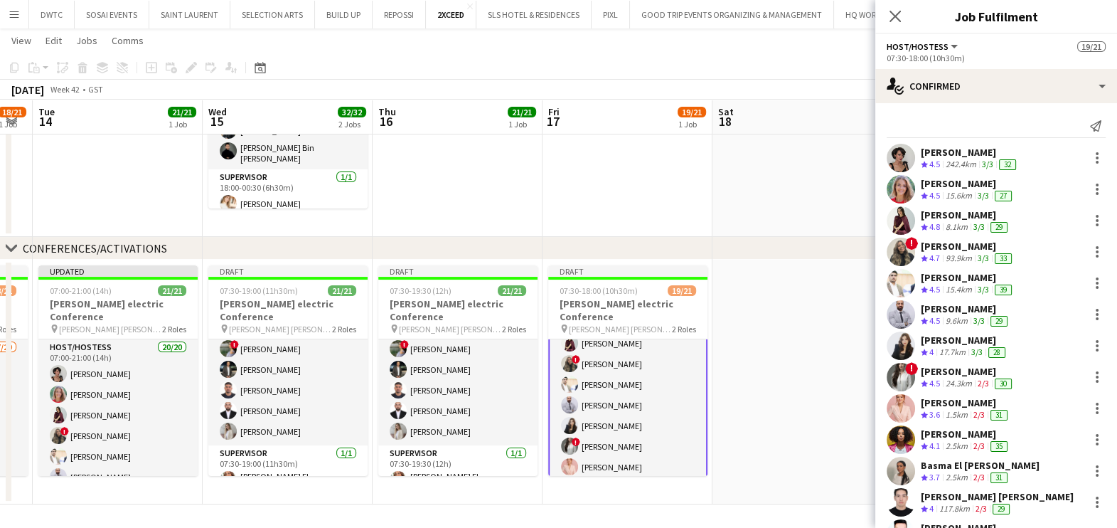
scroll to position [0, 0]
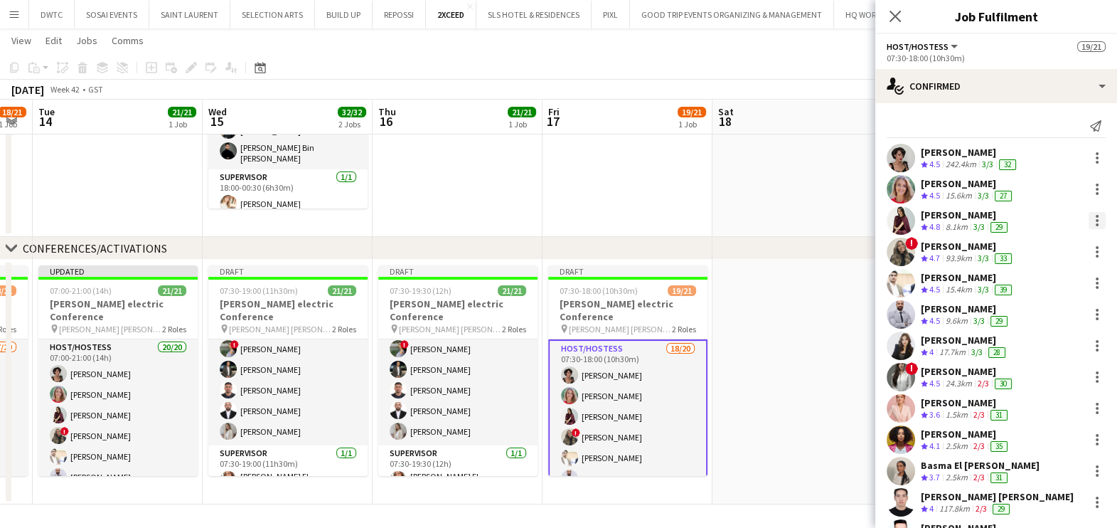
click at [1088, 216] on div at bounding box center [1096, 220] width 17 height 17
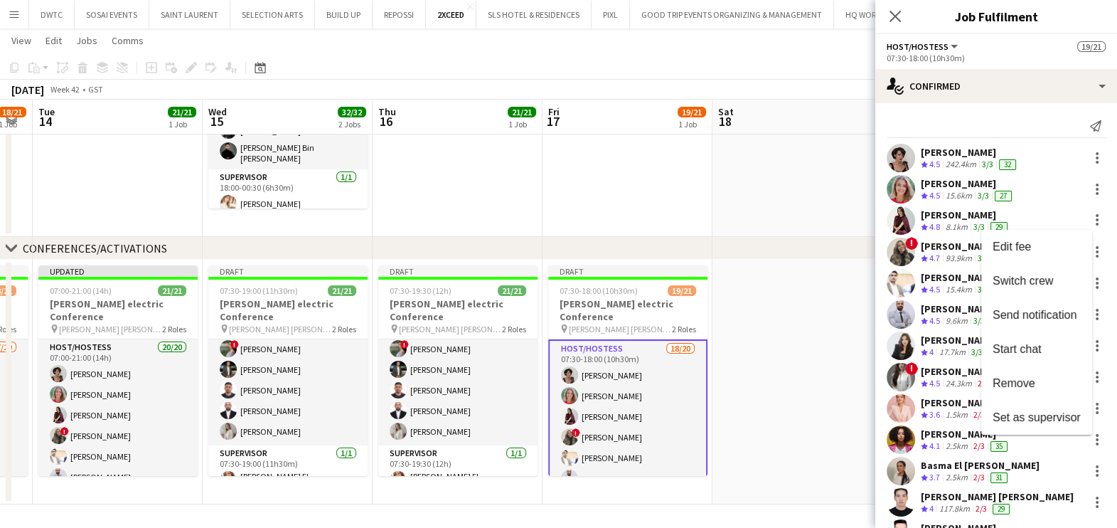
click at [1011, 380] on span "Remove" at bounding box center [1013, 383] width 43 height 12
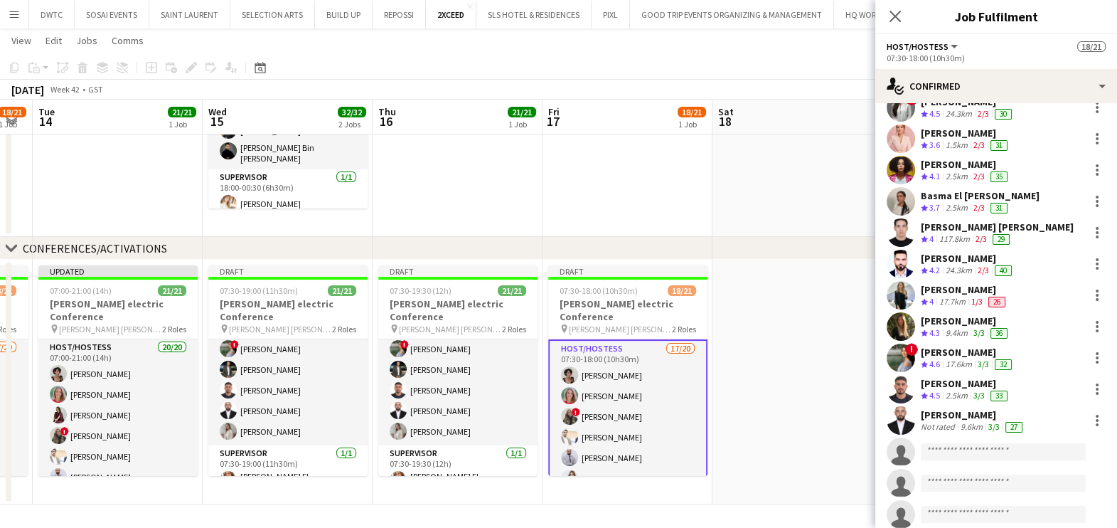
scroll to position [279, 0]
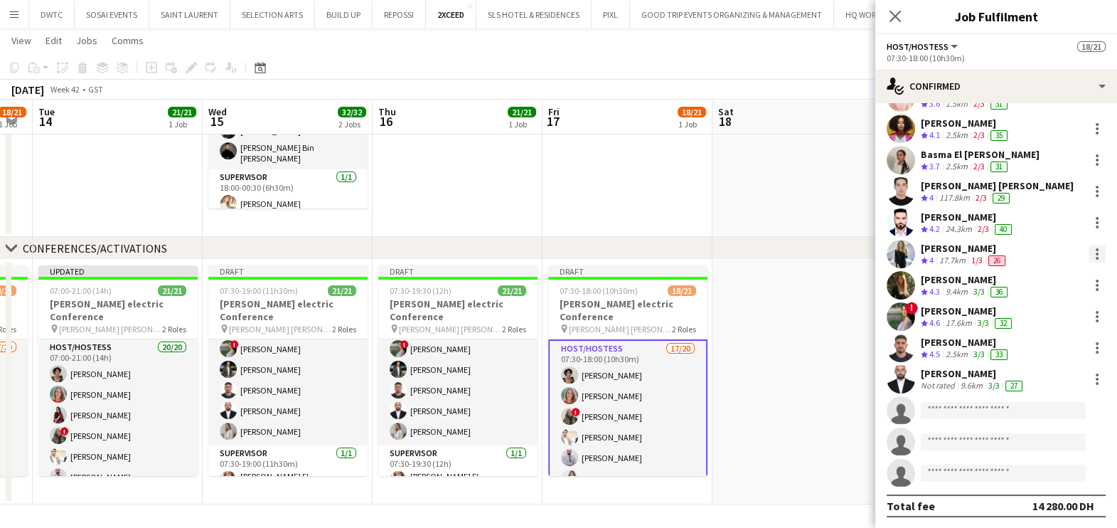
click at [1088, 257] on div at bounding box center [1096, 253] width 17 height 17
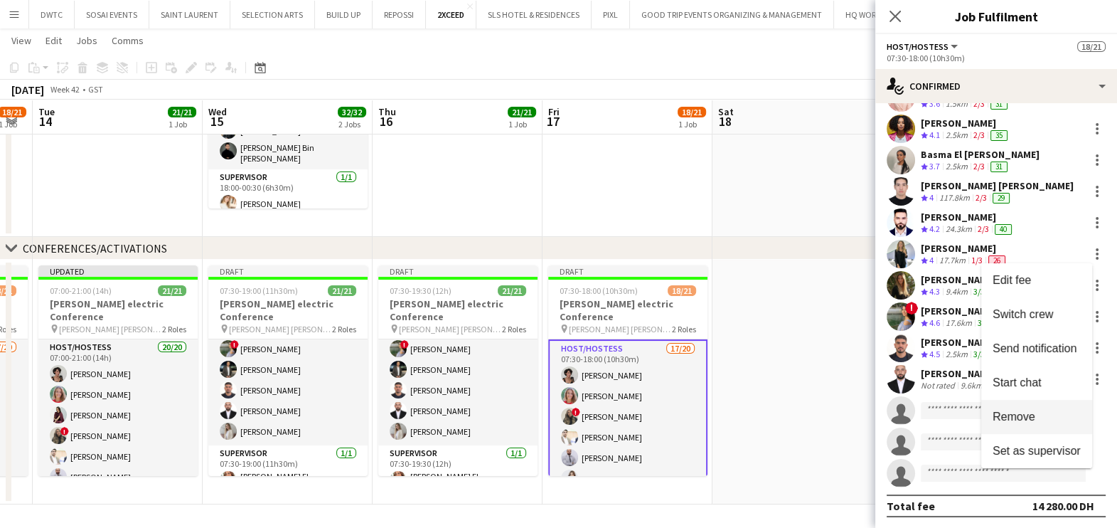
click at [1035, 411] on span "Remove" at bounding box center [1036, 416] width 88 height 13
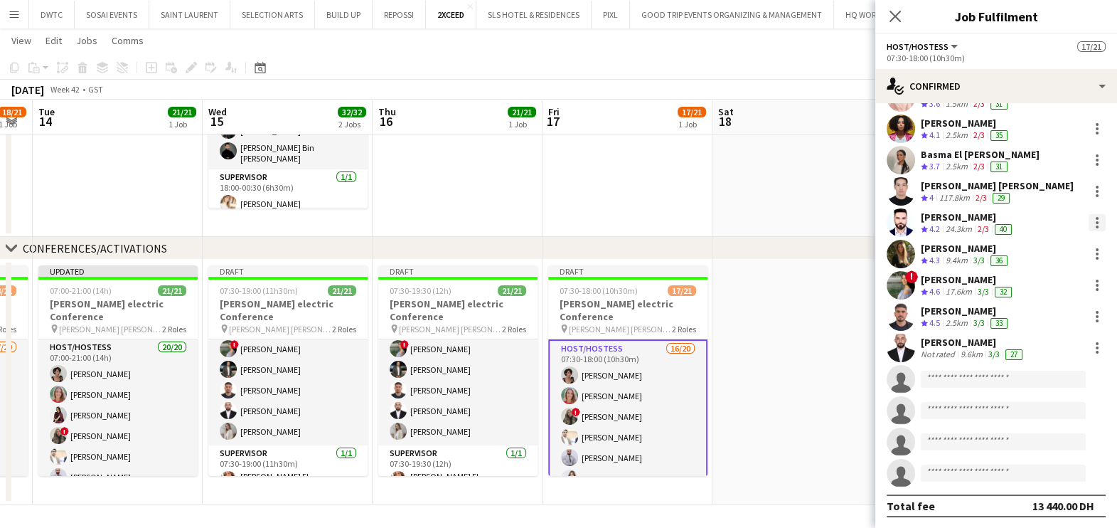
click at [1091, 222] on div at bounding box center [1096, 222] width 17 height 17
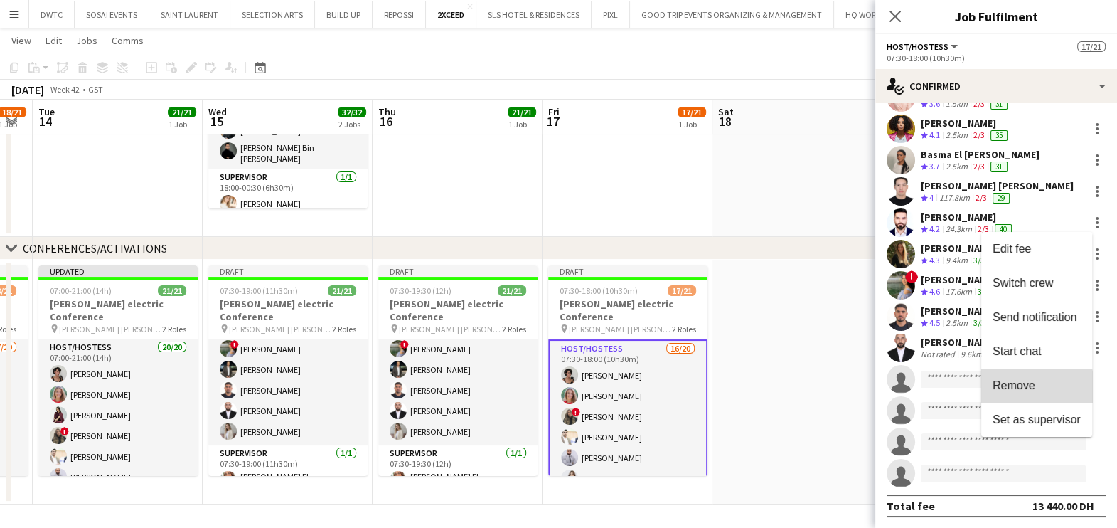
click at [1025, 387] on span "Remove" at bounding box center [1013, 384] width 43 height 12
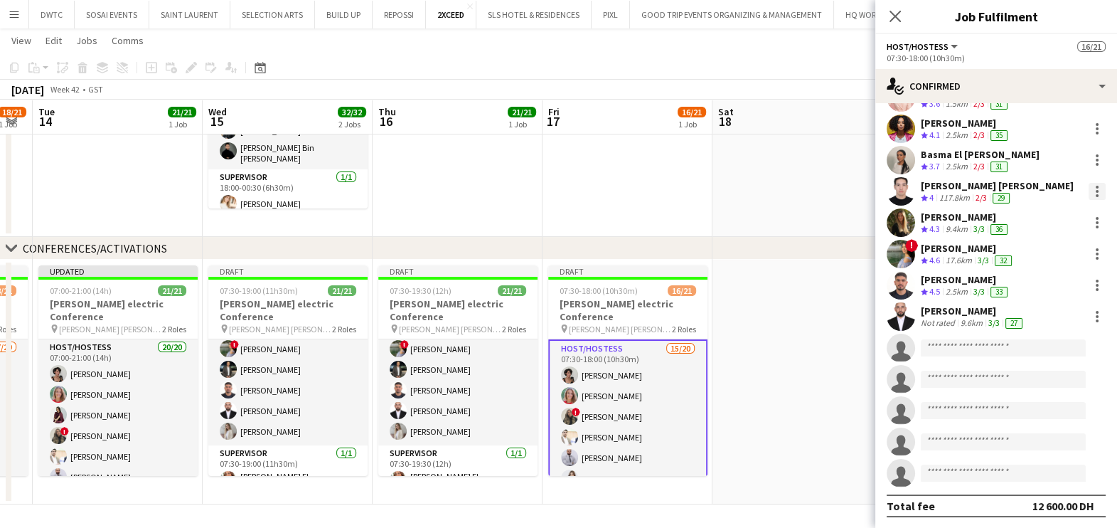
click at [1096, 186] on div at bounding box center [1097, 187] width 3 height 3
drag, startPoint x: 1037, startPoint y: 353, endPoint x: 1024, endPoint y: 350, distance: 13.1
click at [1037, 354] on span "Remove" at bounding box center [1036, 353] width 88 height 13
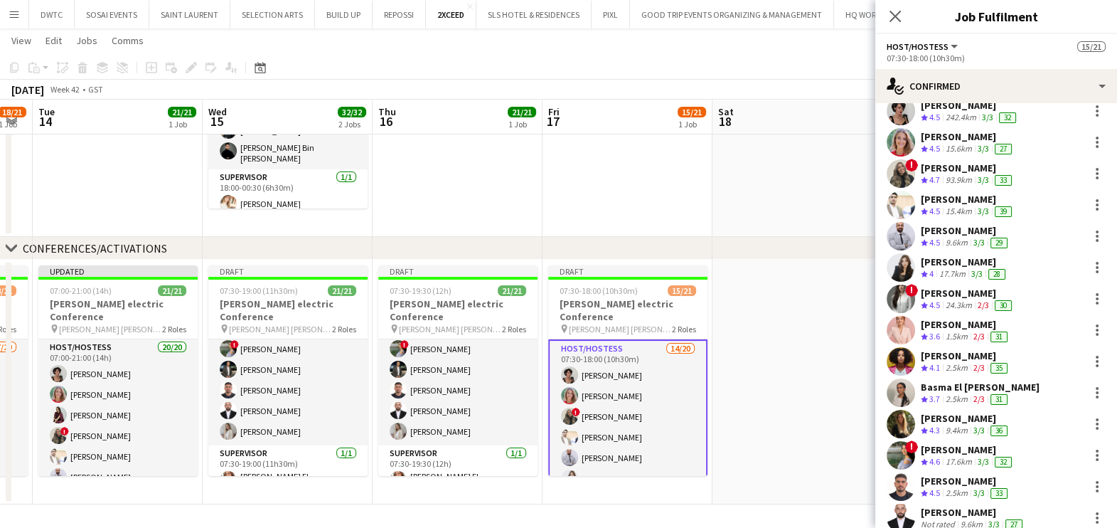
scroll to position [13, 0]
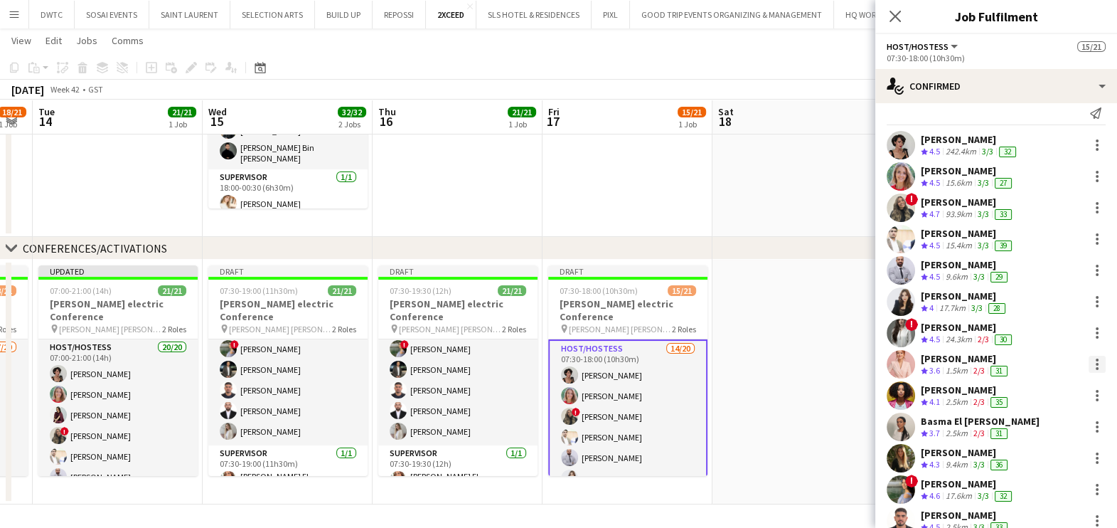
click at [1088, 360] on div at bounding box center [1096, 363] width 17 height 17
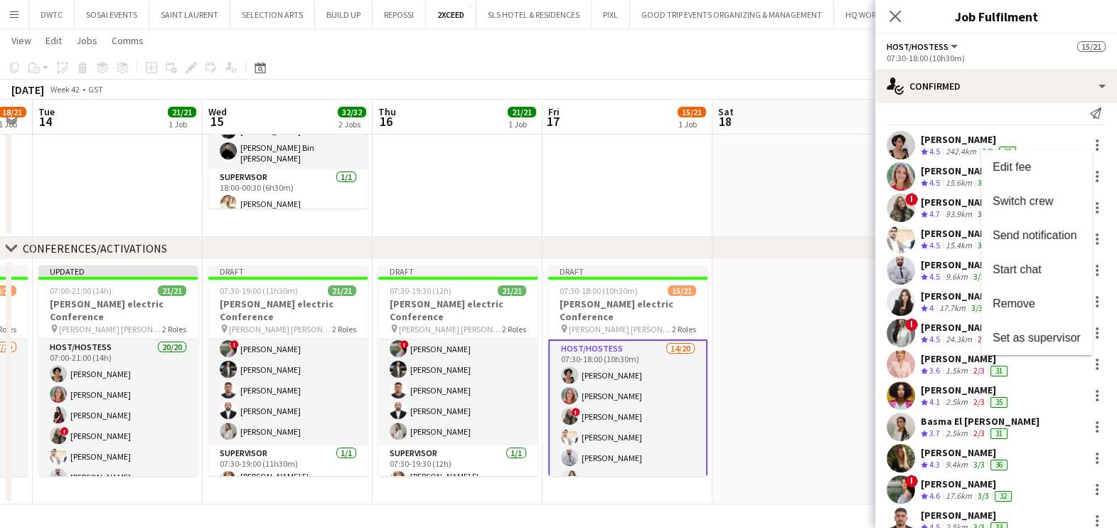
click at [1032, 308] on span "Remove" at bounding box center [1013, 302] width 43 height 12
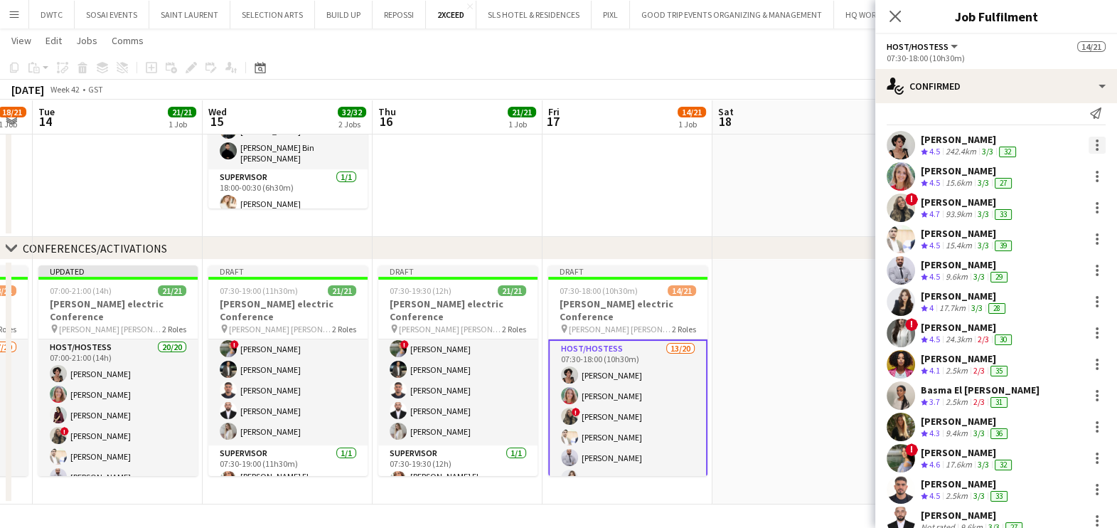
click at [1096, 144] on div at bounding box center [1097, 145] width 3 height 3
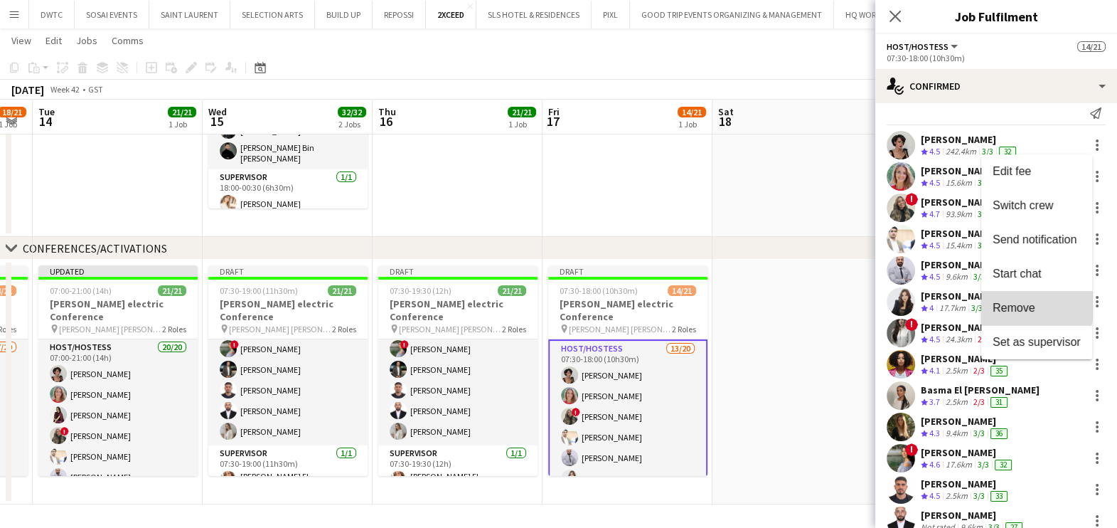
click at [1005, 304] on span "Remove" at bounding box center [1013, 307] width 43 height 12
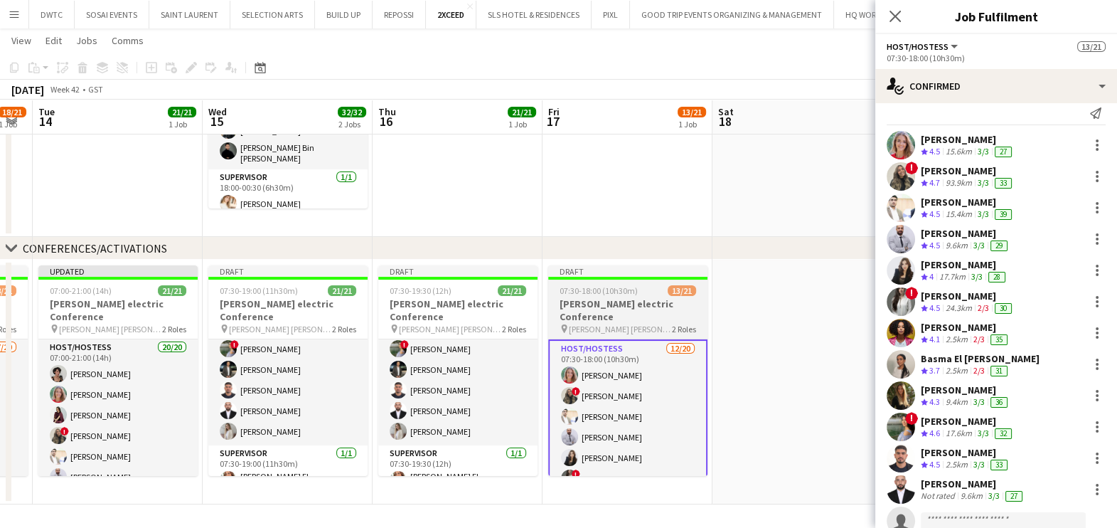
click at [629, 293] on span "07:30-18:00 (10h30m)" at bounding box center [599, 290] width 78 height 11
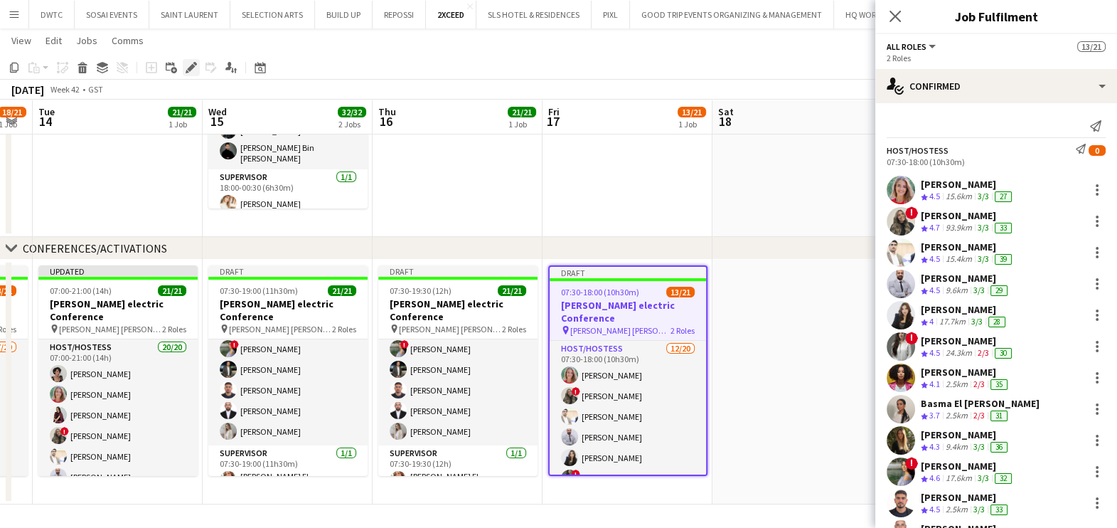
click at [192, 73] on icon "Edit" at bounding box center [191, 67] width 11 height 11
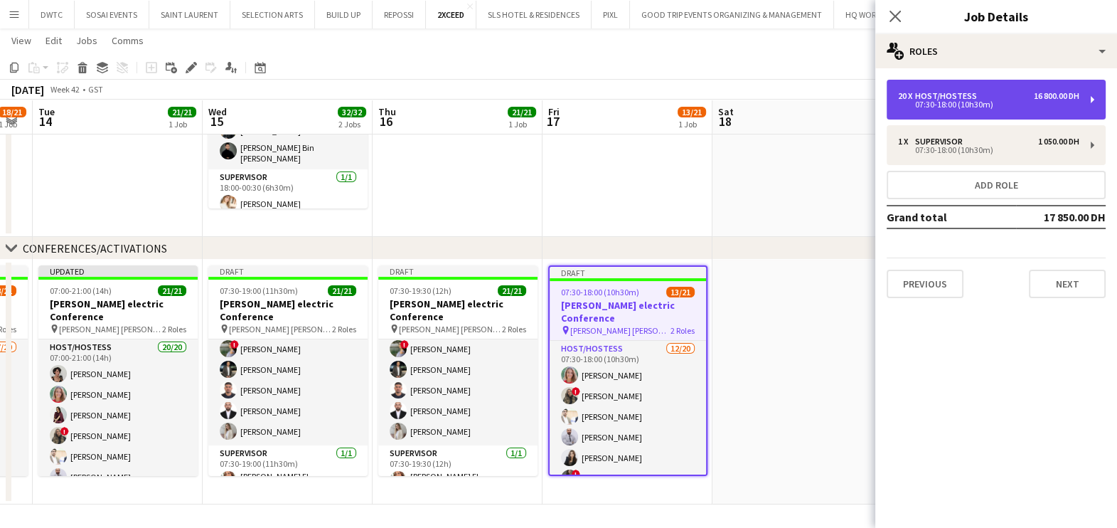
click at [961, 95] on div "Host/Hostess" at bounding box center [949, 96] width 68 height 10
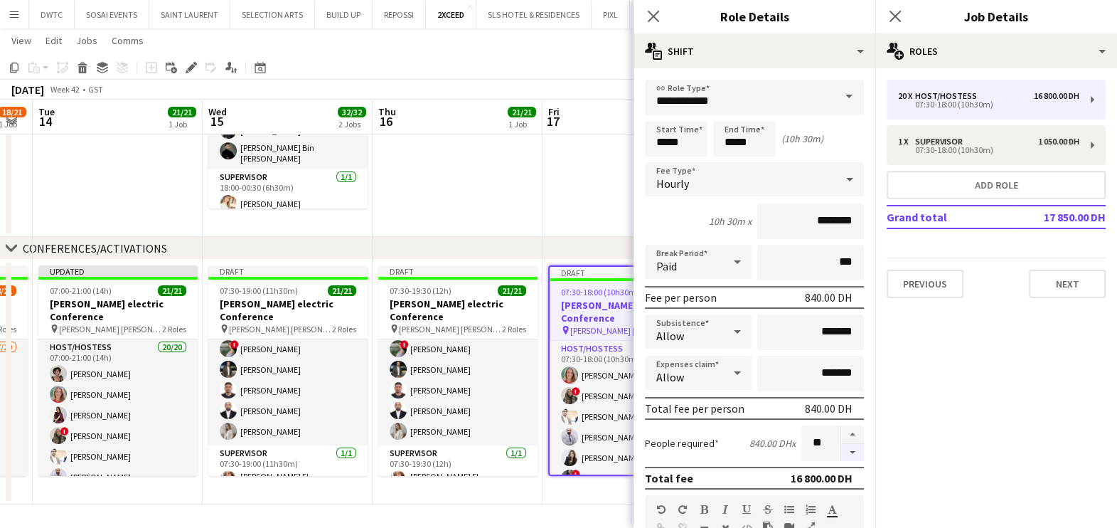
click at [841, 450] on button "button" at bounding box center [852, 453] width 23 height 18
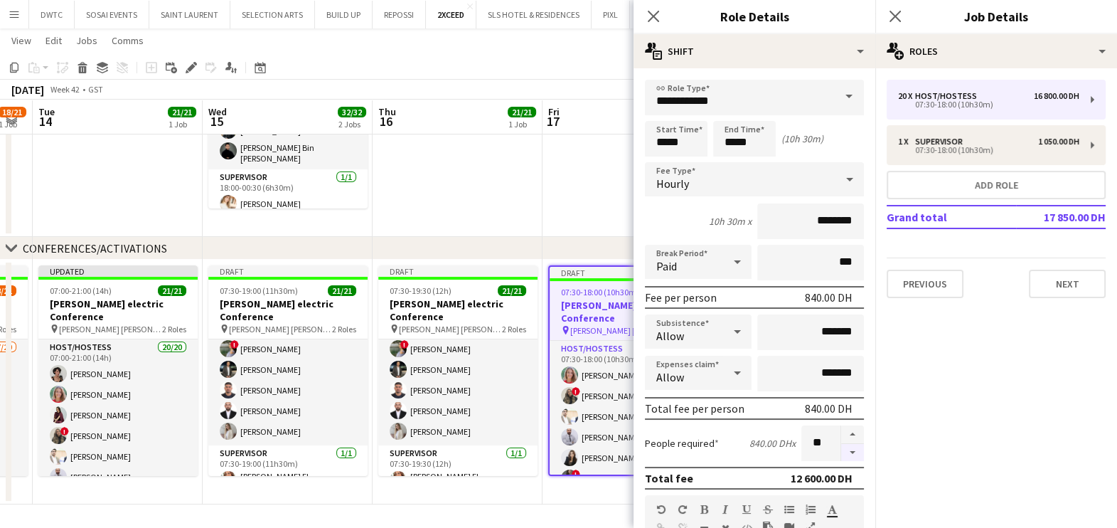
click at [841, 450] on button "button" at bounding box center [852, 453] width 23 height 18
type input "**"
click at [512, 487] on app-date-cell "Draft 07:30-19:30 (12h) 21/21 Schneider electric Conference pin JW Marriott Mar…" at bounding box center [458, 381] width 170 height 245
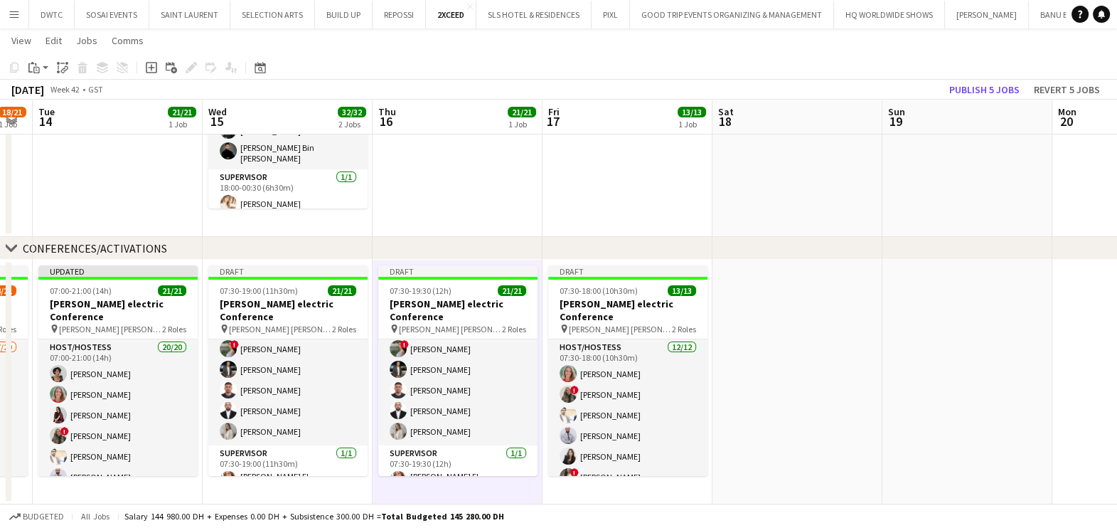
scroll to position [0, 471]
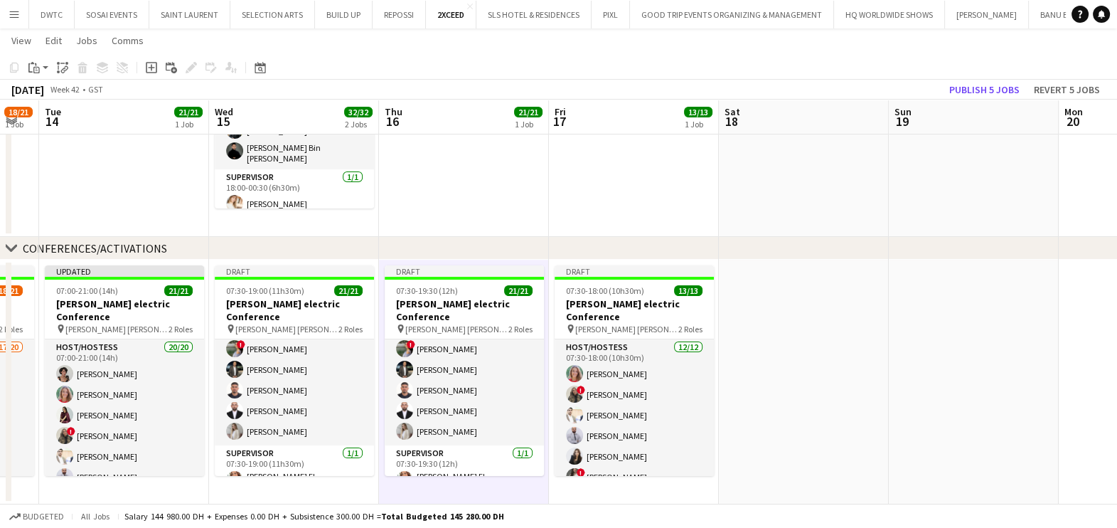
drag, startPoint x: 439, startPoint y: 262, endPoint x: 1070, endPoint y: 250, distance: 630.7
click at [1072, 250] on div "chevron-right VIP EVENTS chevron-right CONFERENCES/ACTIVATIONS Sat 11 Sun 12 Mo…" at bounding box center [558, 163] width 1117 height 681
drag, startPoint x: 508, startPoint y: 237, endPoint x: 1106, endPoint y: 200, distance: 599.0
click at [1106, 200] on div "chevron-right VIP EVENTS chevron-right CONFERENCES/ACTIVATIONS Sat 11 Sun 12 Mo…" at bounding box center [558, 163] width 1117 height 681
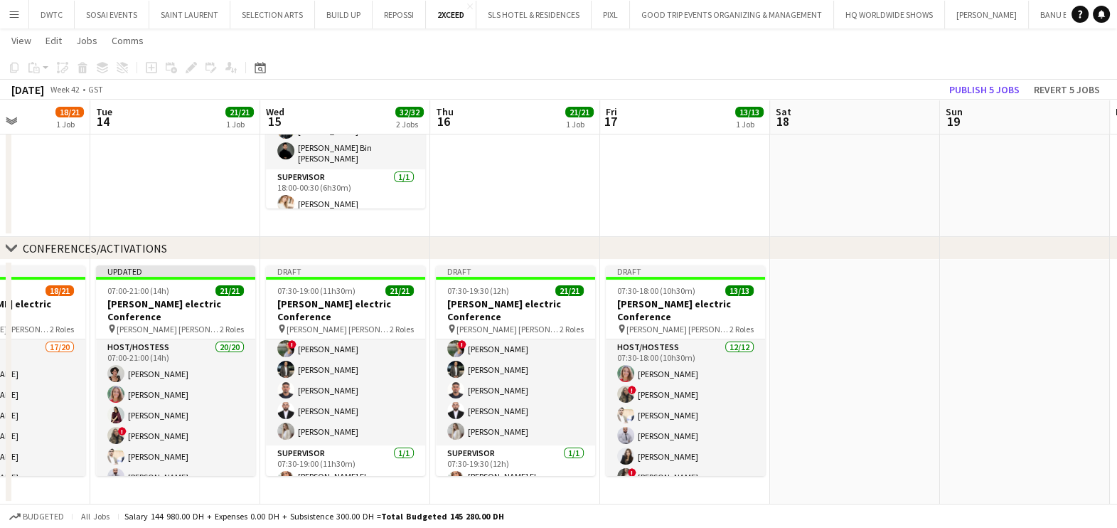
drag, startPoint x: 860, startPoint y: 449, endPoint x: 1129, endPoint y: 370, distance: 281.0
click at [1117, 372] on html "Menu Boards Boards Boards All jobs Status Workforce Workforce My Workforce Recr…" at bounding box center [558, 148] width 1117 height 761
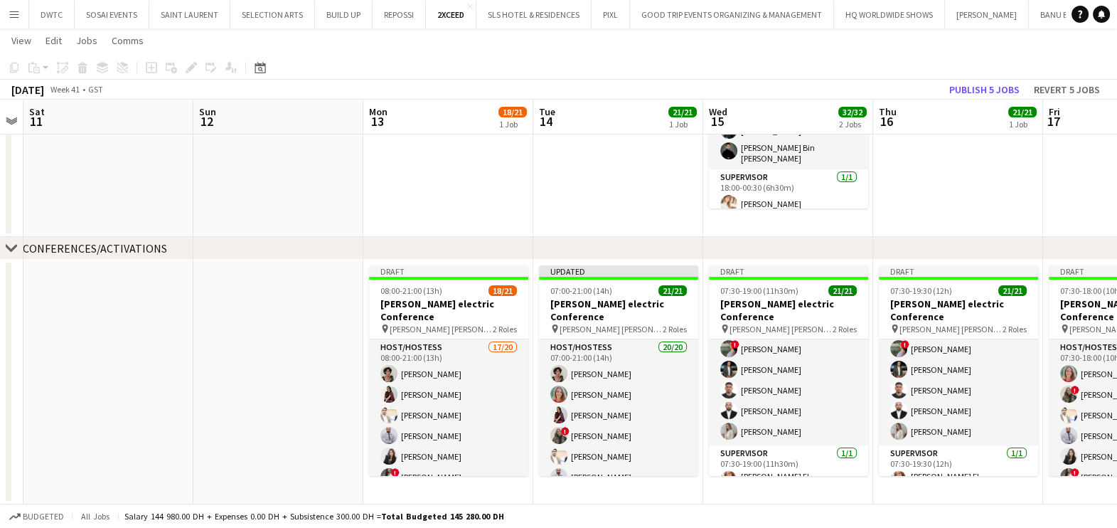
drag, startPoint x: 61, startPoint y: 395, endPoint x: 322, endPoint y: 395, distance: 260.9
click at [322, 395] on app-calendar-viewport "Thu 9 Fri 10 Sat 11 Sun 12 Mon 13 18/21 1 Job Tue 14 21/21 1 Job Wed 15 32/32 2…" at bounding box center [558, 163] width 1117 height 681
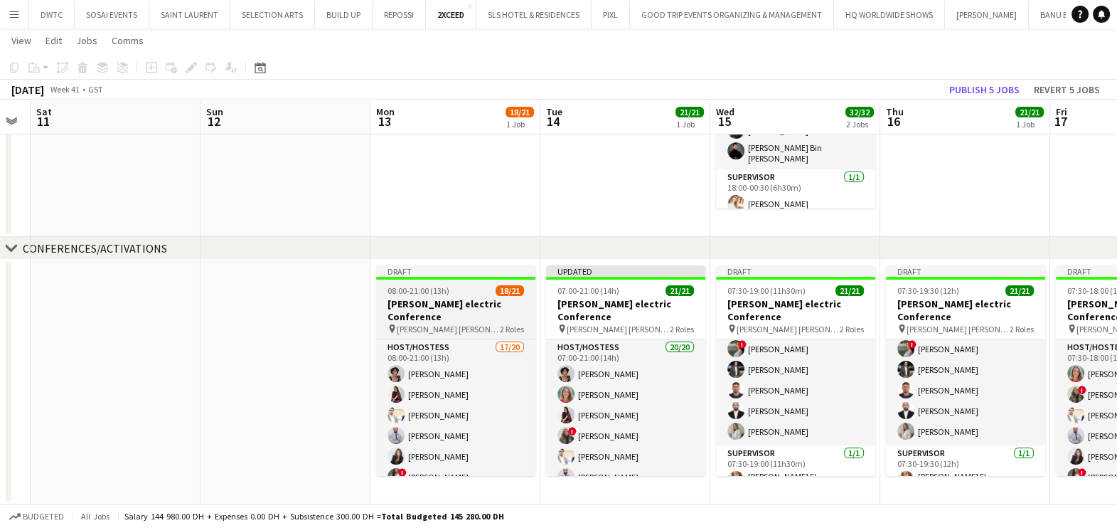
click at [422, 291] on span "08:00-21:00 (13h)" at bounding box center [418, 290] width 62 height 11
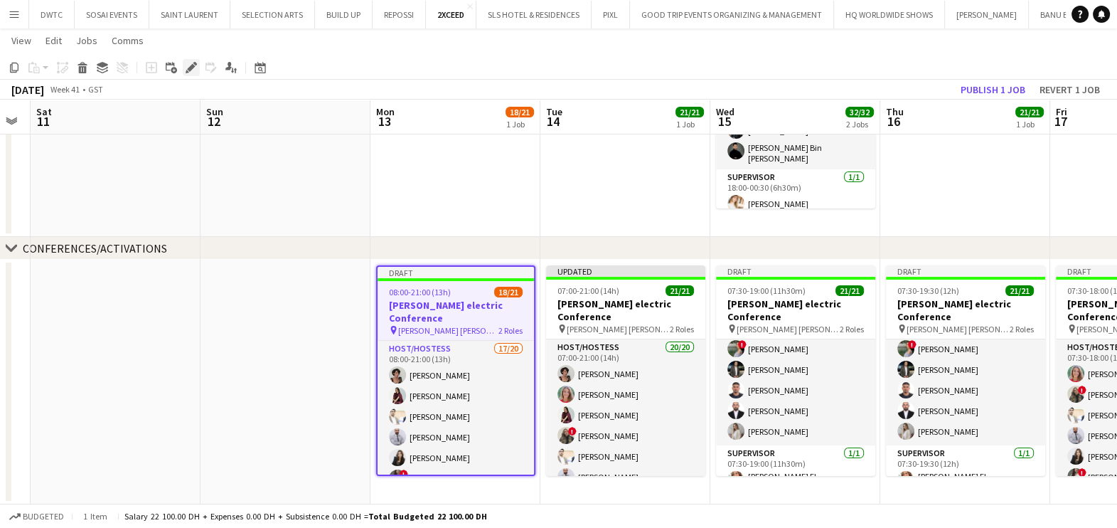
click at [195, 68] on icon "Edit" at bounding box center [191, 67] width 11 height 11
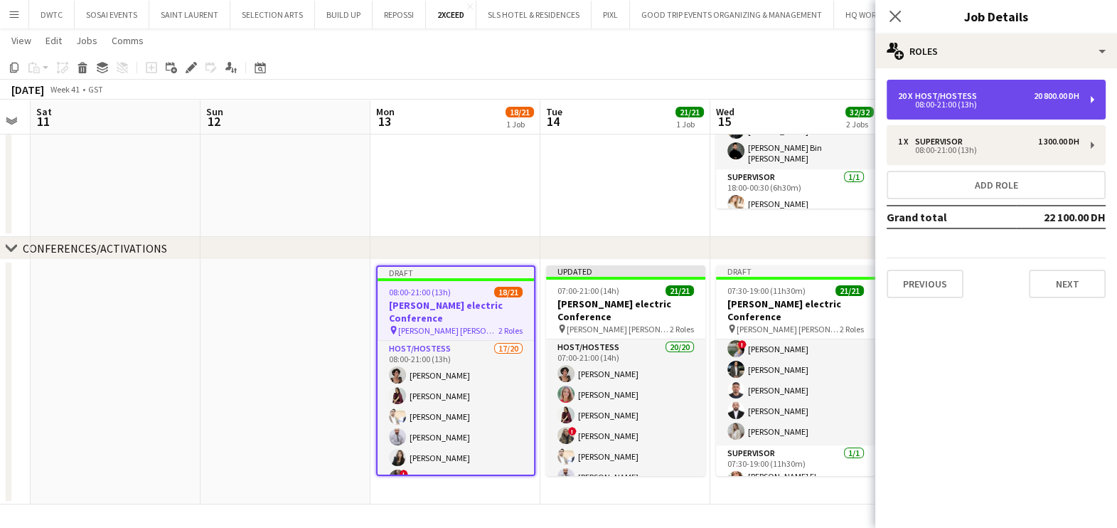
click at [952, 87] on div "20 x Host/Hostess 20 800.00 DH 08:00-21:00 (13h)" at bounding box center [996, 100] width 219 height 40
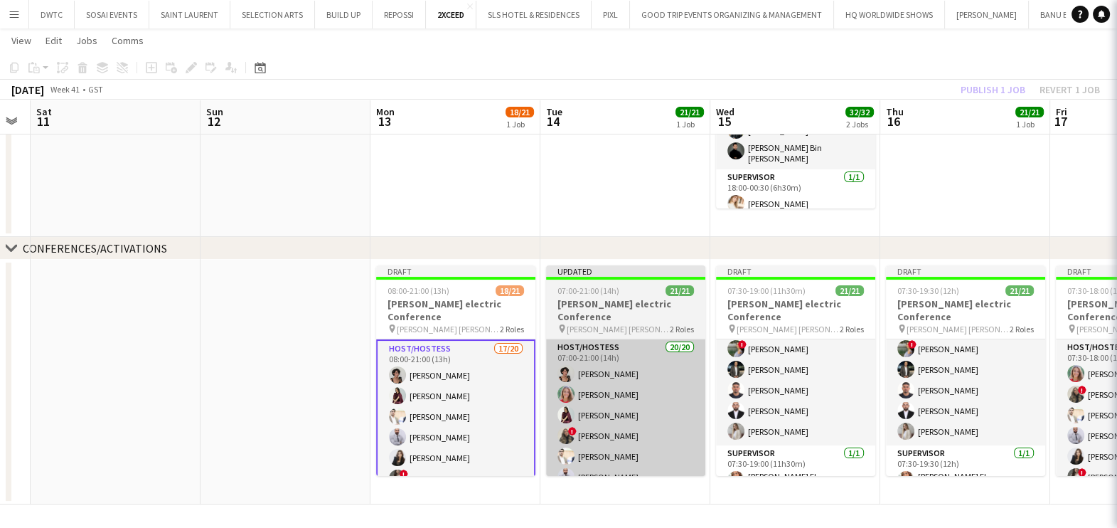
scroll to position [0, 309]
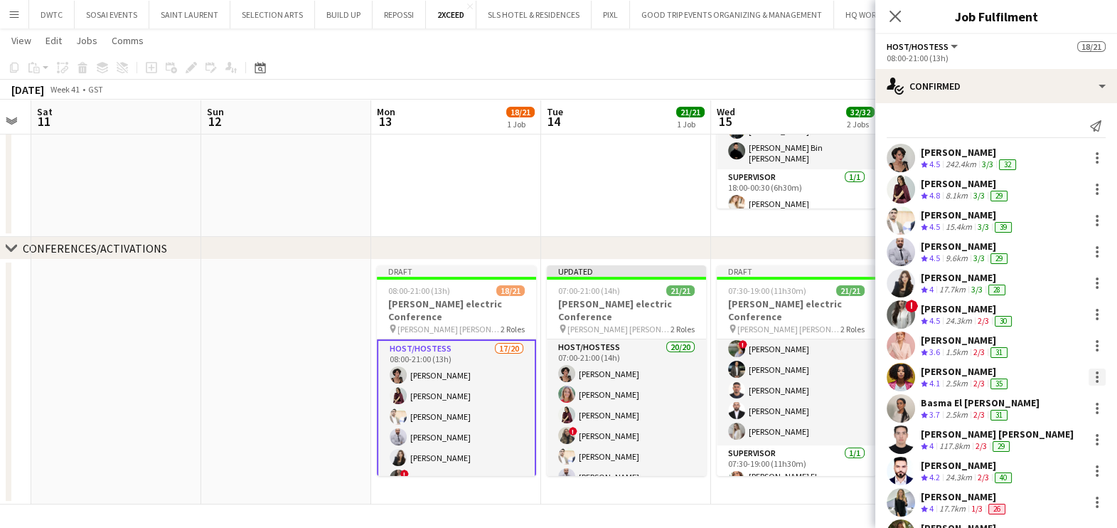
click at [1088, 375] on div at bounding box center [1096, 376] width 17 height 17
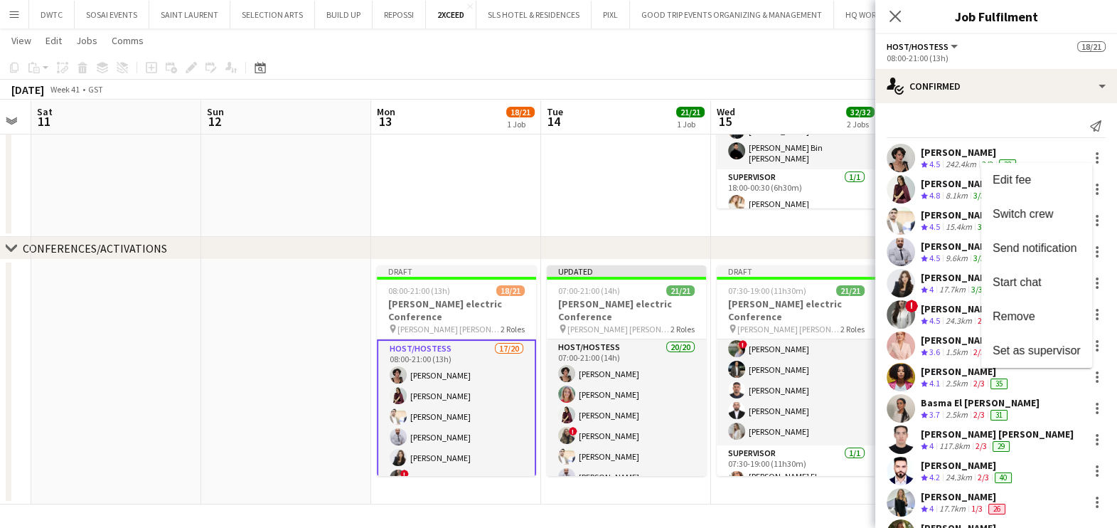
drag, startPoint x: 1019, startPoint y: 322, endPoint x: 1017, endPoint y: 343, distance: 20.7
click at [1019, 322] on span "Remove" at bounding box center [1013, 316] width 43 height 12
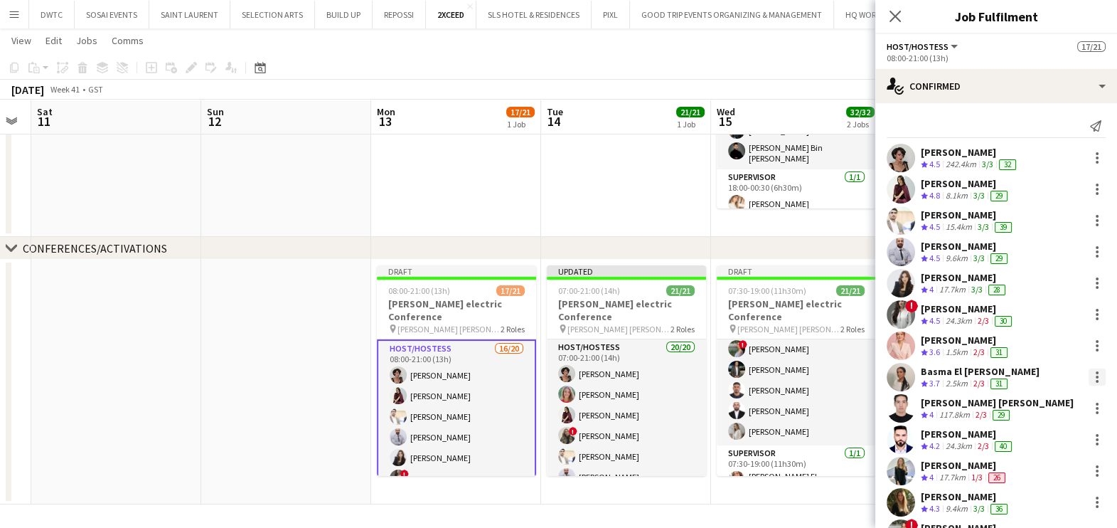
click at [1088, 373] on div at bounding box center [1096, 376] width 17 height 17
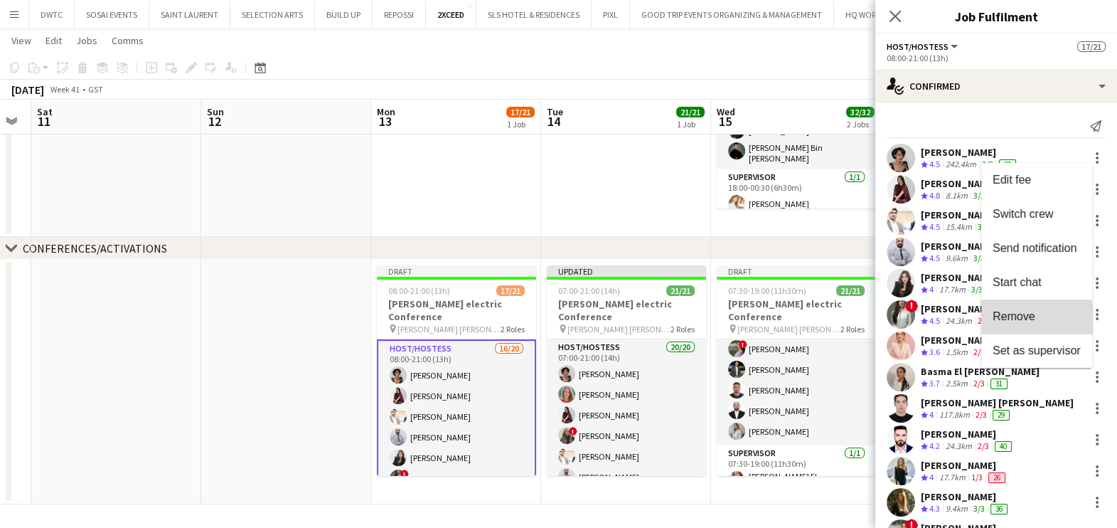
click at [1004, 321] on span "Remove" at bounding box center [1013, 316] width 43 height 12
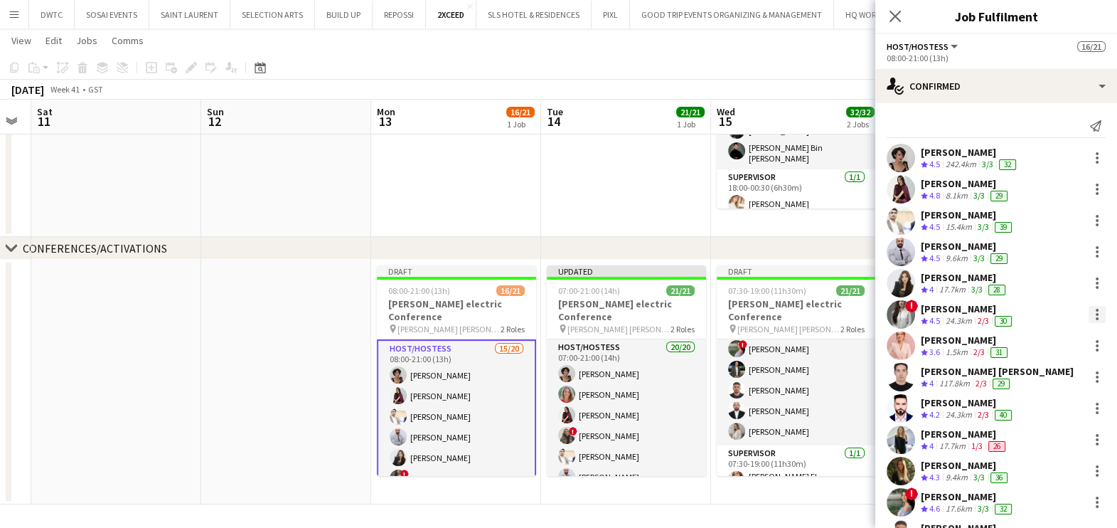
click at [1088, 313] on div at bounding box center [1096, 314] width 17 height 17
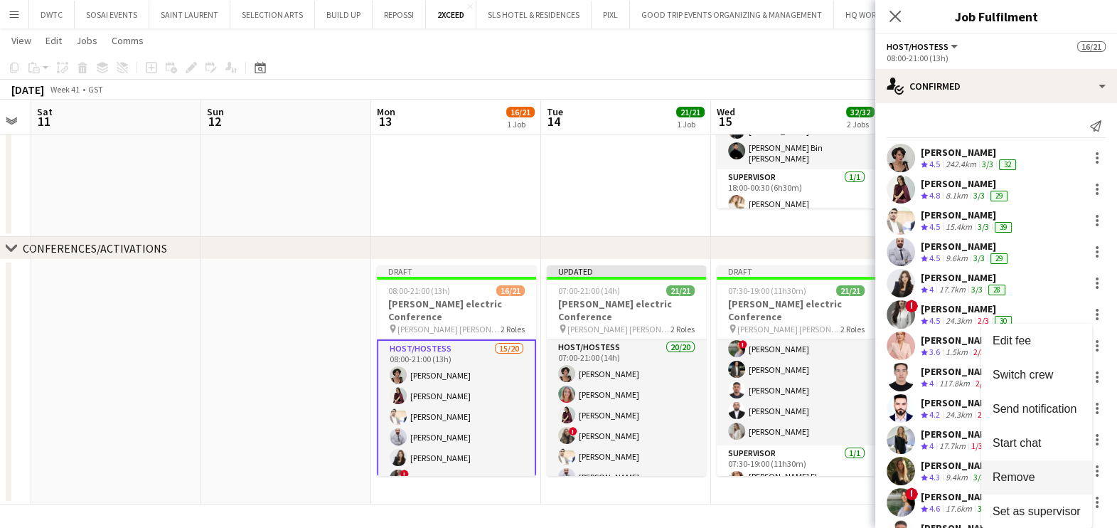
click at [1002, 472] on span "Remove" at bounding box center [1013, 477] width 43 height 12
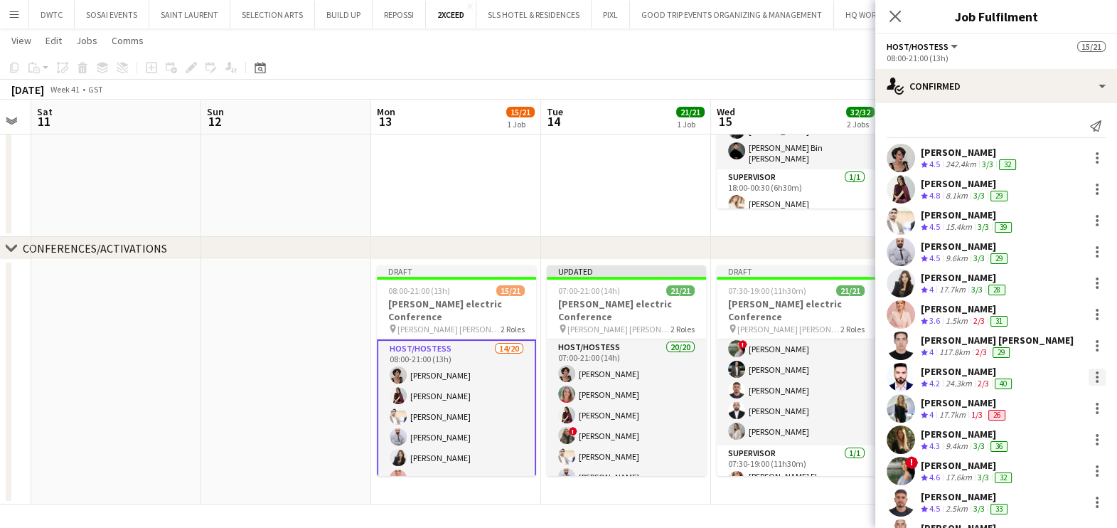
click at [1088, 371] on div at bounding box center [1096, 376] width 17 height 17
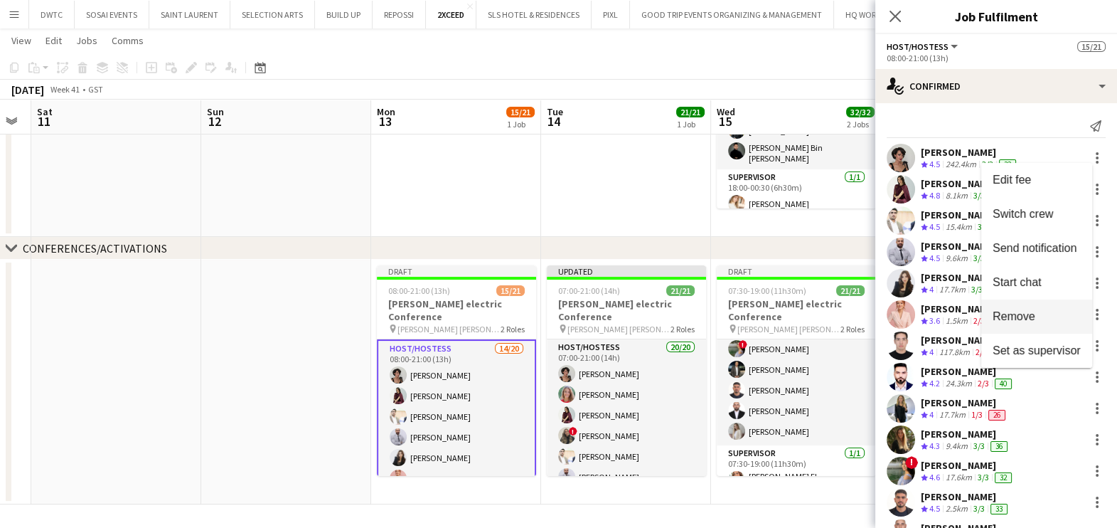
click at [1017, 316] on span "Remove" at bounding box center [1013, 316] width 43 height 12
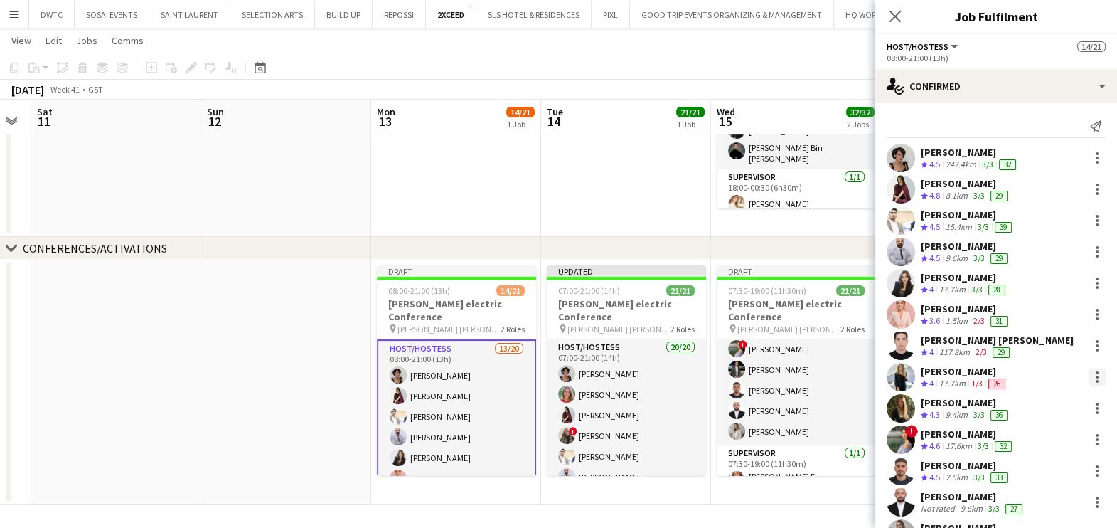
click at [1088, 375] on div at bounding box center [1096, 376] width 17 height 17
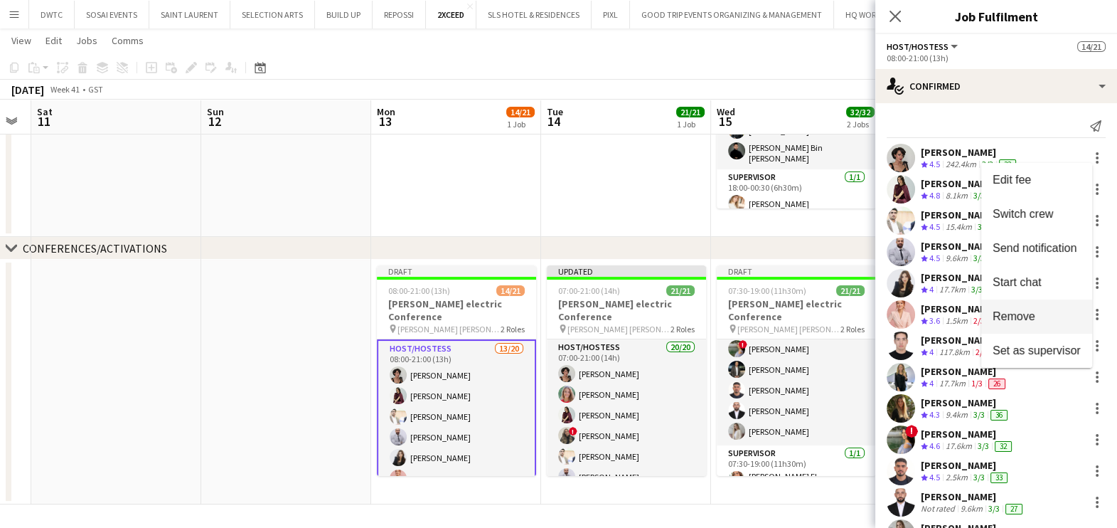
click at [1012, 319] on span "Remove" at bounding box center [1013, 316] width 43 height 12
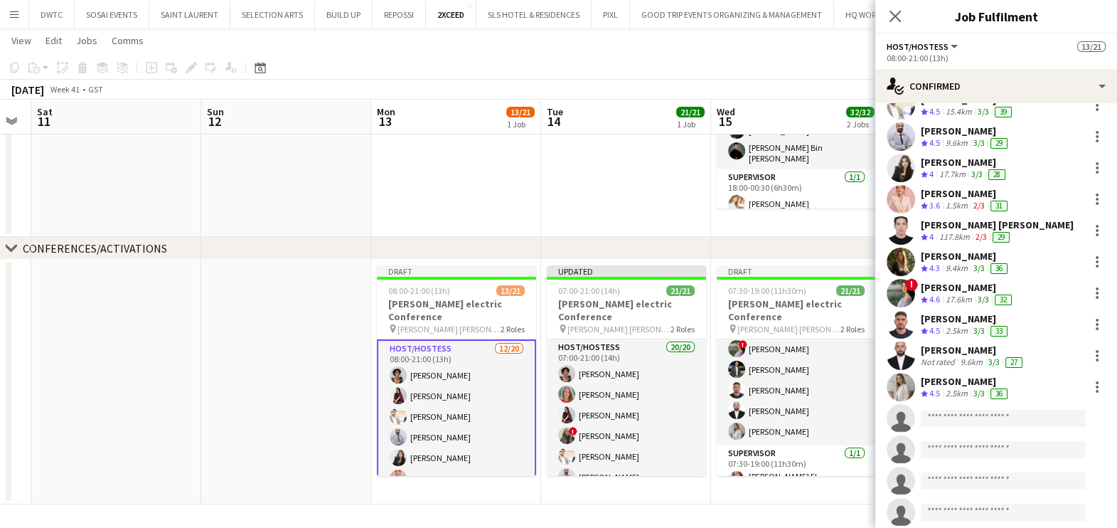
scroll to position [88, 0]
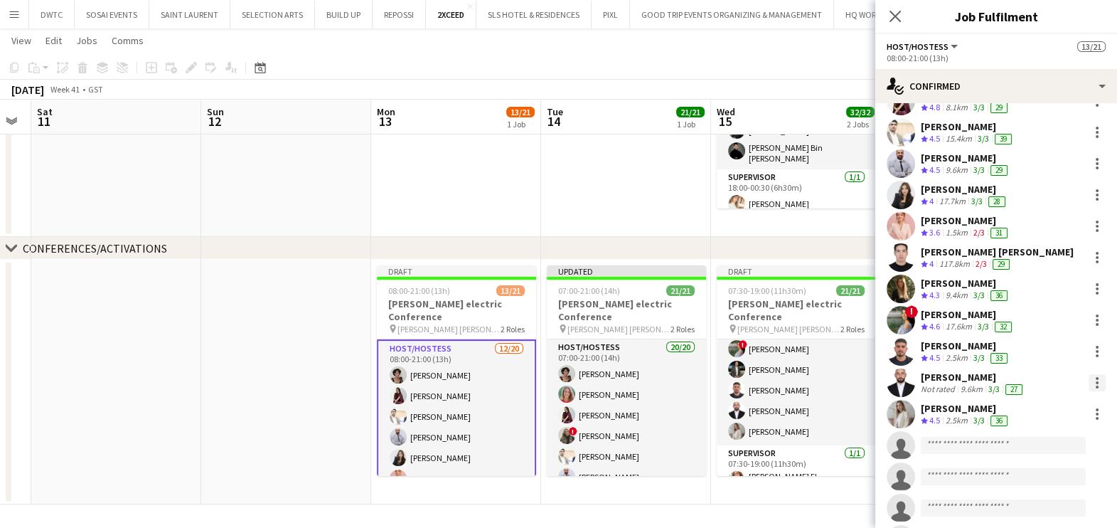
click at [1088, 378] on div at bounding box center [1096, 382] width 17 height 17
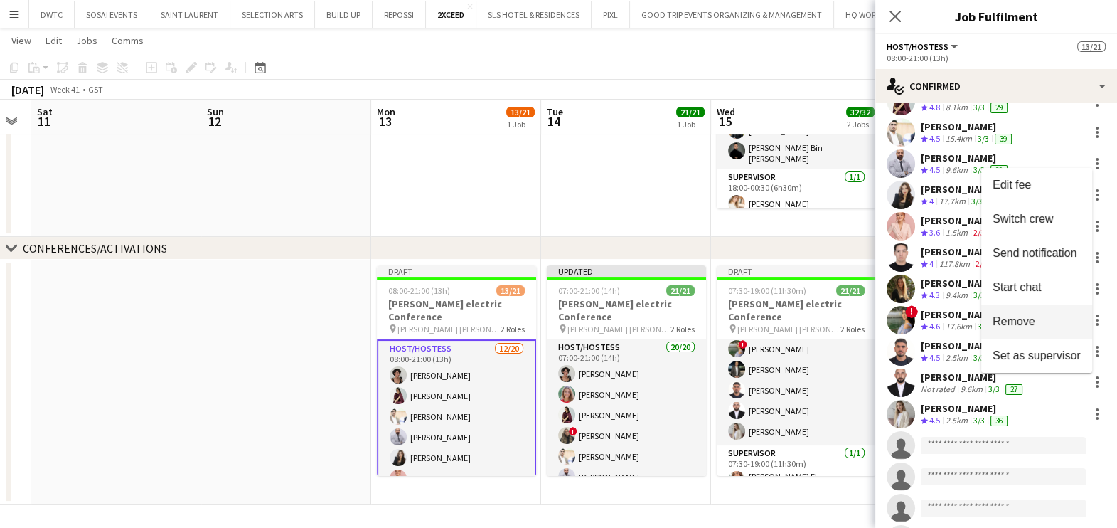
click at [1013, 325] on span "Remove" at bounding box center [1013, 321] width 43 height 12
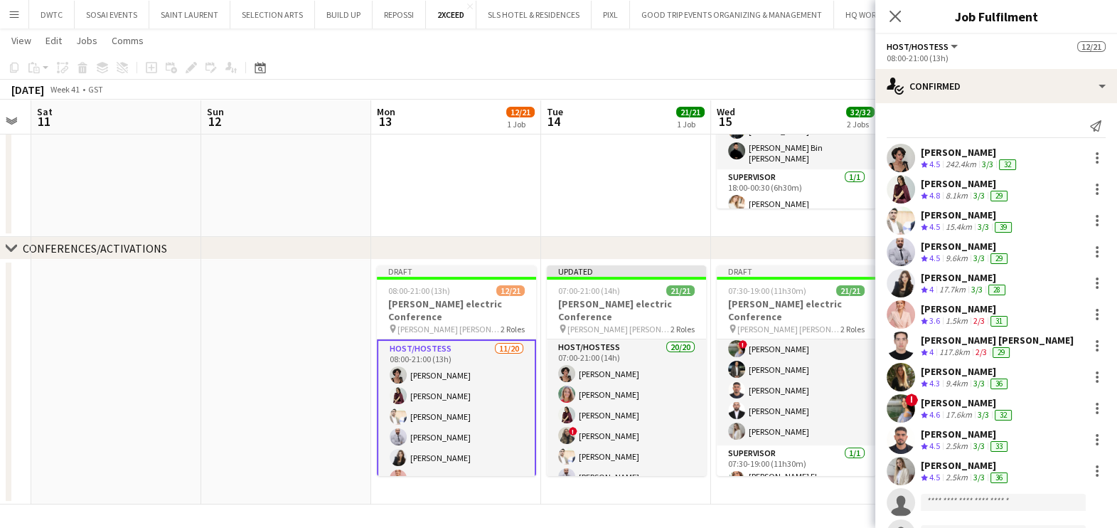
scroll to position [0, 0]
click at [1088, 284] on div at bounding box center [1096, 282] width 17 height 17
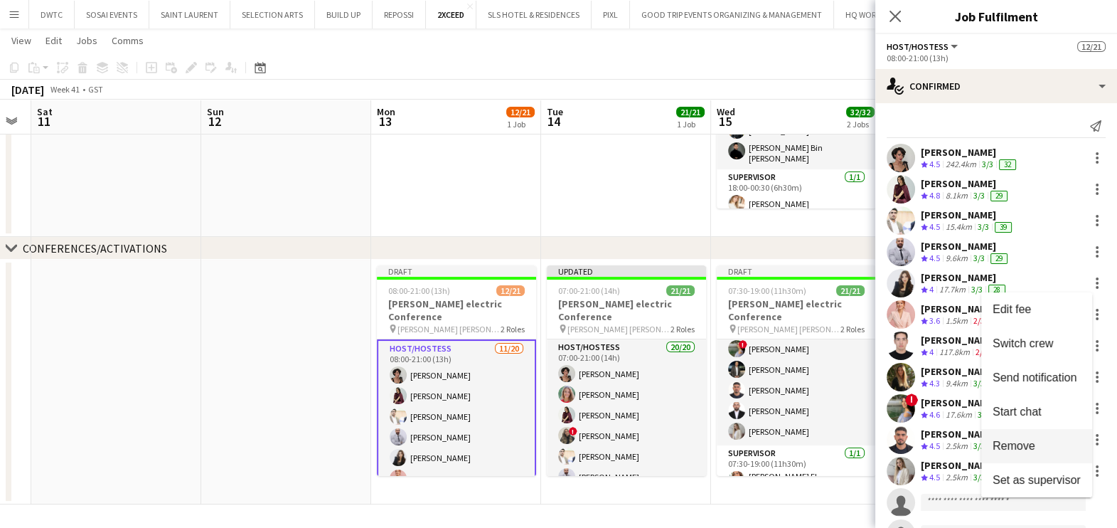
click at [1028, 437] on button "Remove" at bounding box center [1036, 446] width 111 height 34
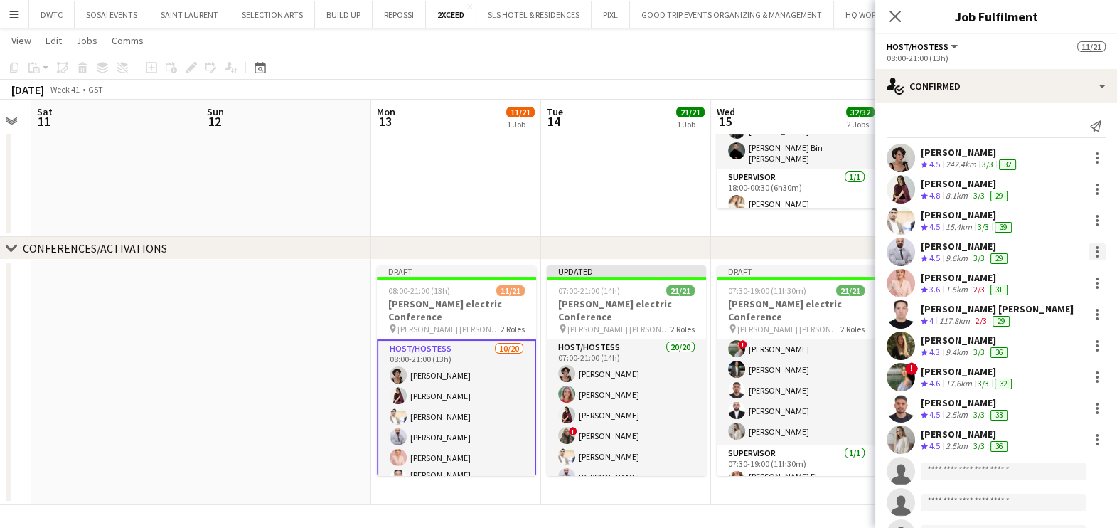
click at [1088, 247] on div at bounding box center [1096, 251] width 17 height 17
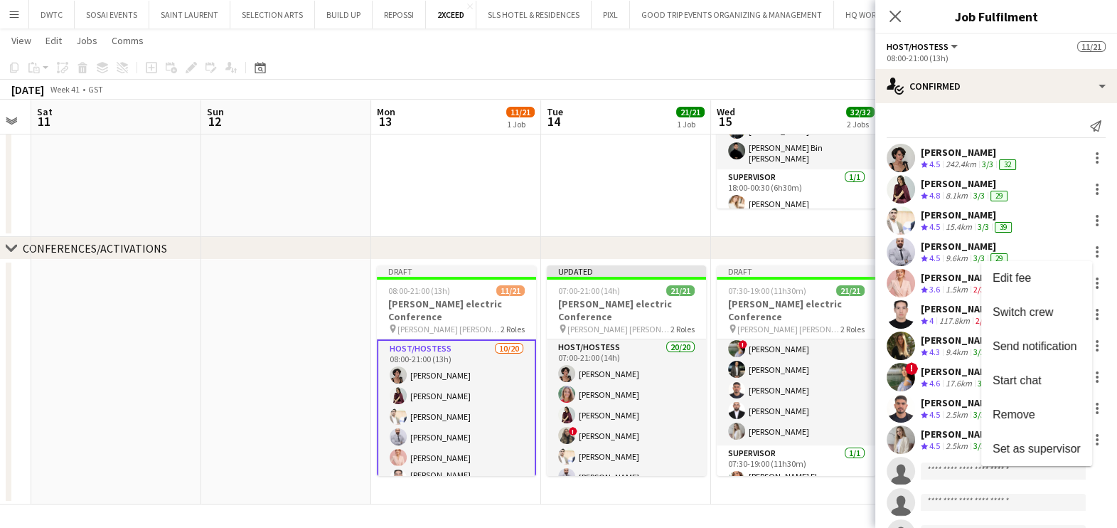
click at [1016, 415] on span "Remove" at bounding box center [1013, 414] width 43 height 12
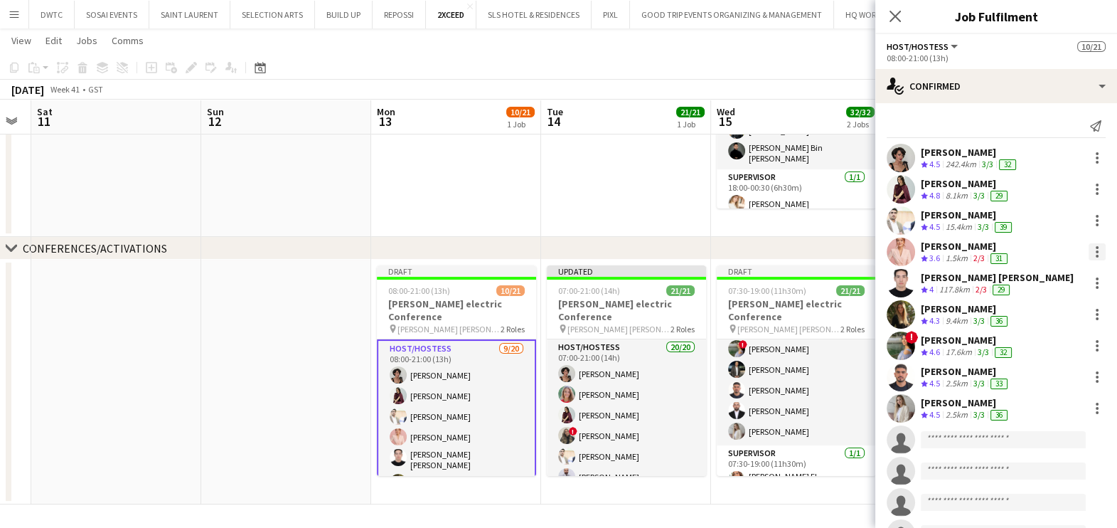
click at [1088, 253] on div at bounding box center [1096, 251] width 17 height 17
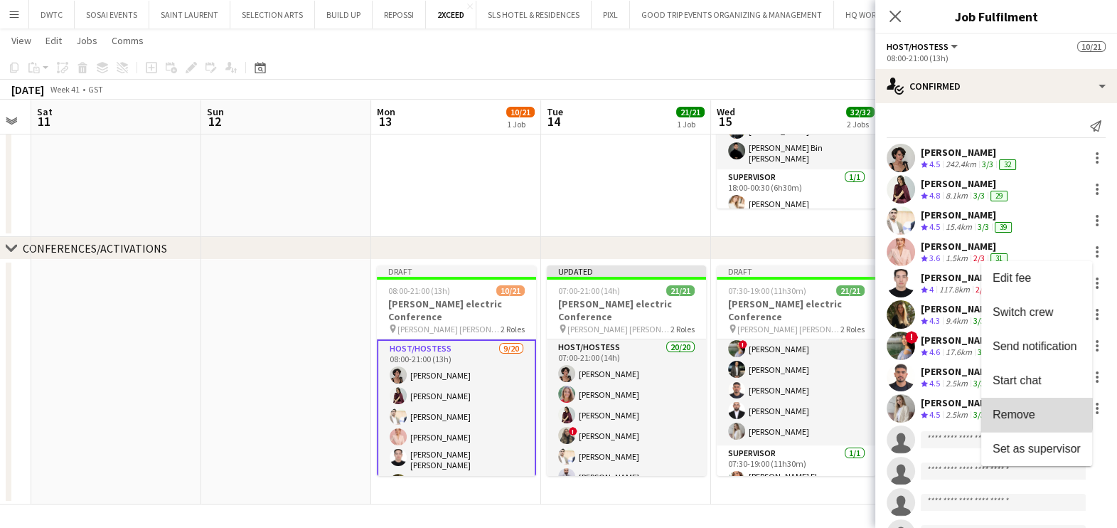
click at [1015, 413] on span "Remove" at bounding box center [1013, 414] width 43 height 12
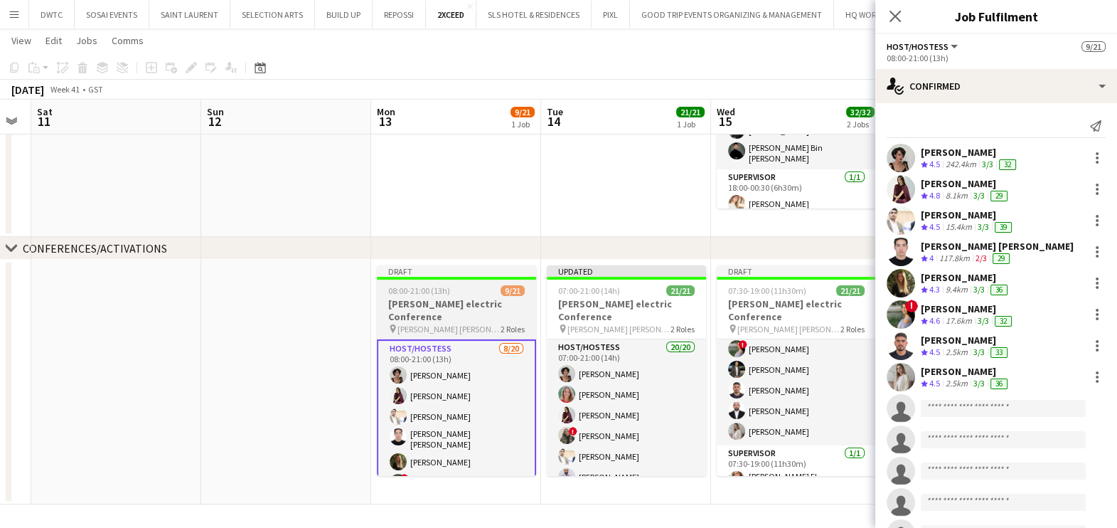
click at [471, 304] on h3 "Schneider electric Conference" at bounding box center [456, 310] width 159 height 26
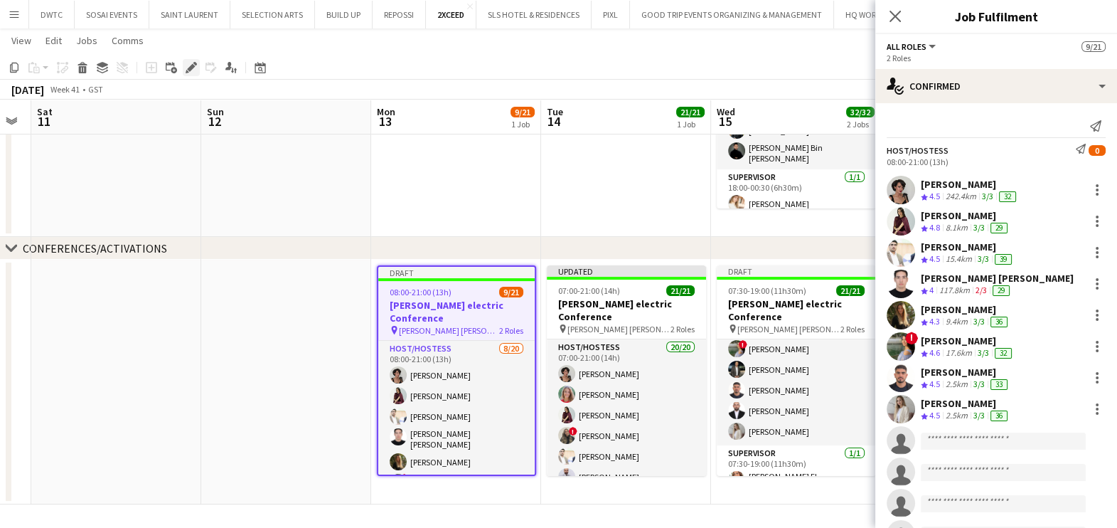
click at [189, 70] on icon at bounding box center [191, 68] width 8 height 8
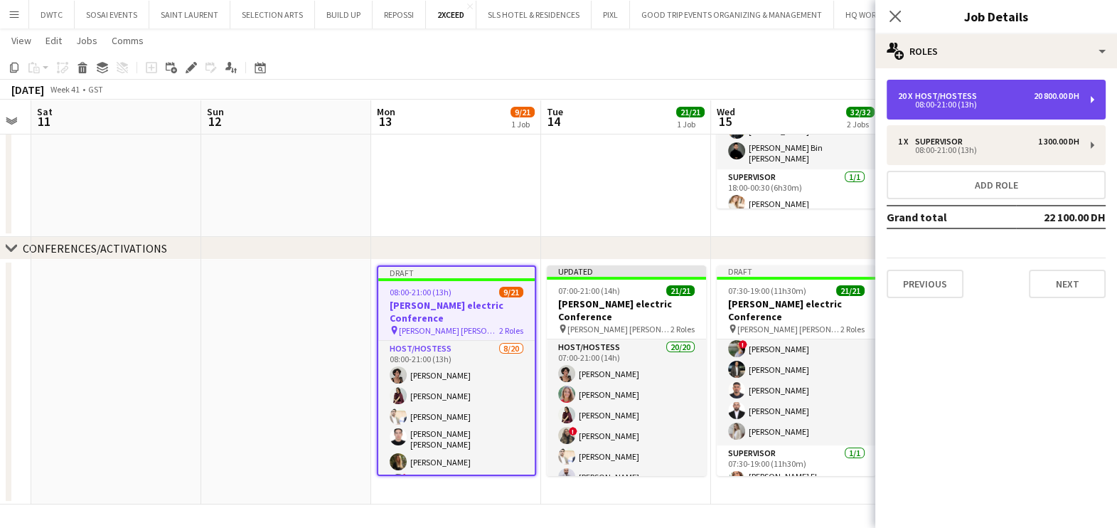
click at [962, 101] on div "08:00-21:00 (13h)" at bounding box center [988, 104] width 181 height 7
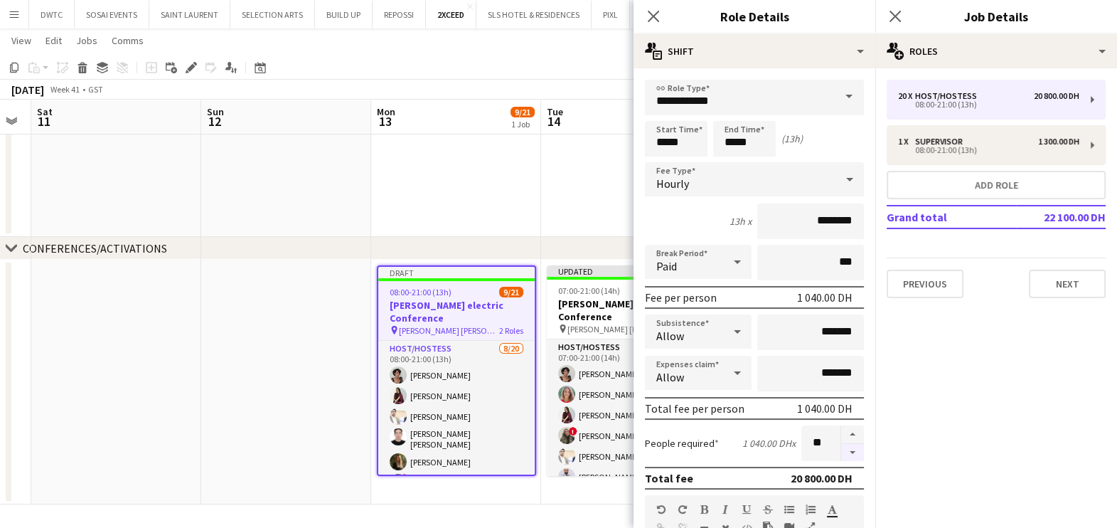
click at [841, 451] on button "button" at bounding box center [852, 453] width 23 height 18
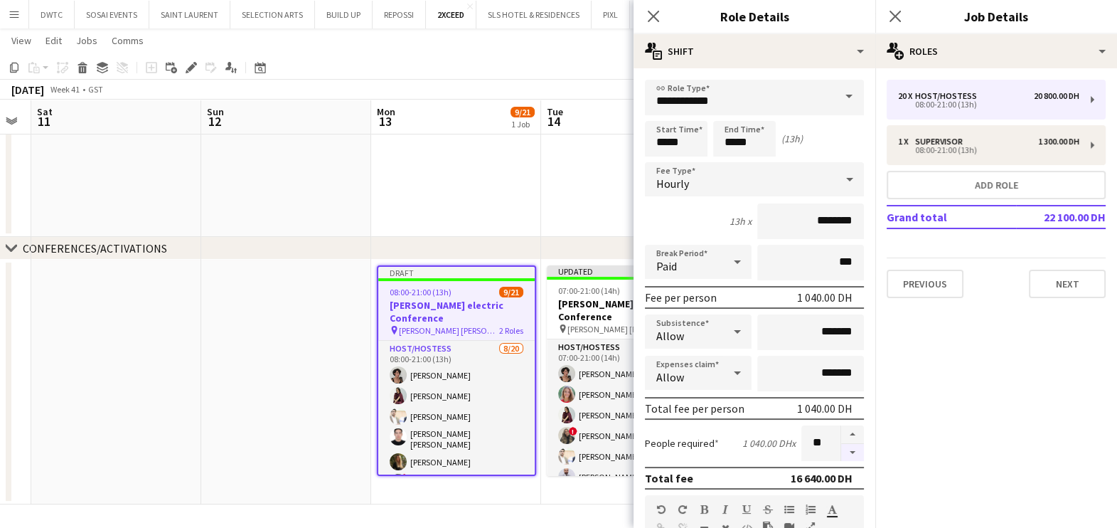
click at [841, 451] on button "button" at bounding box center [852, 453] width 23 height 18
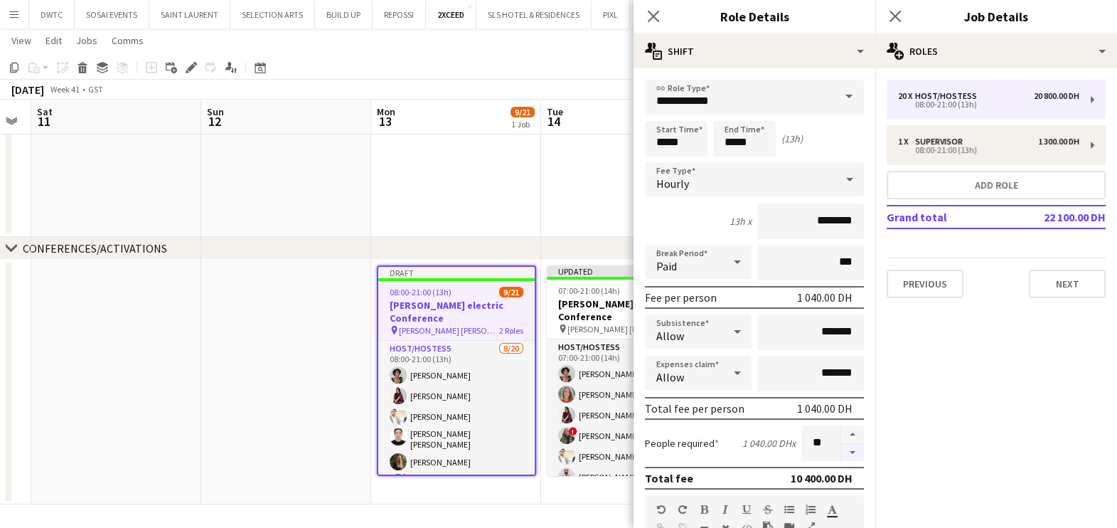
click at [841, 451] on button "button" at bounding box center [852, 453] width 23 height 18
type input "*"
click at [307, 387] on app-date-cell at bounding box center [286, 381] width 170 height 245
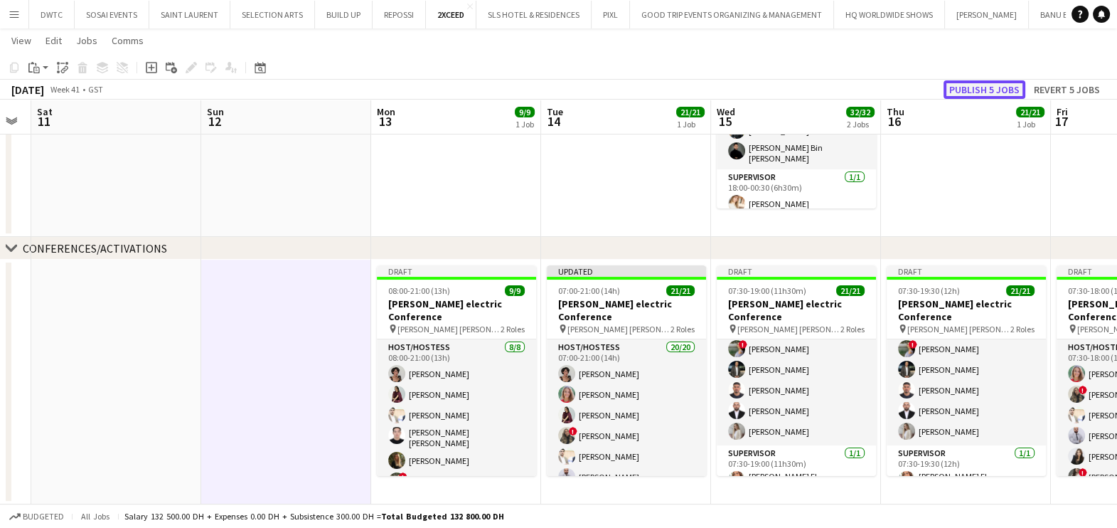
click at [979, 87] on button "Publish 5 jobs" at bounding box center [984, 89] width 82 height 18
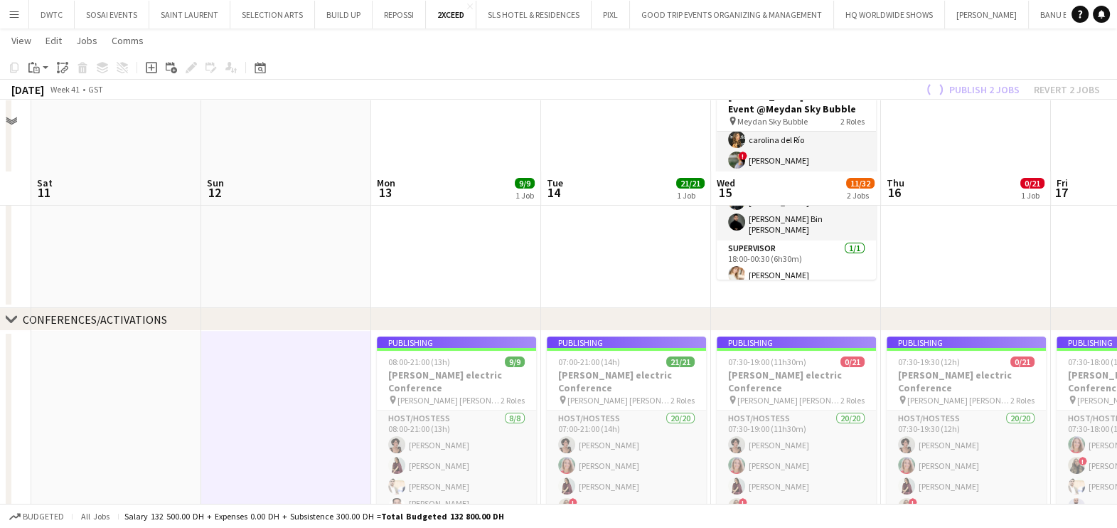
scroll to position [232, 0]
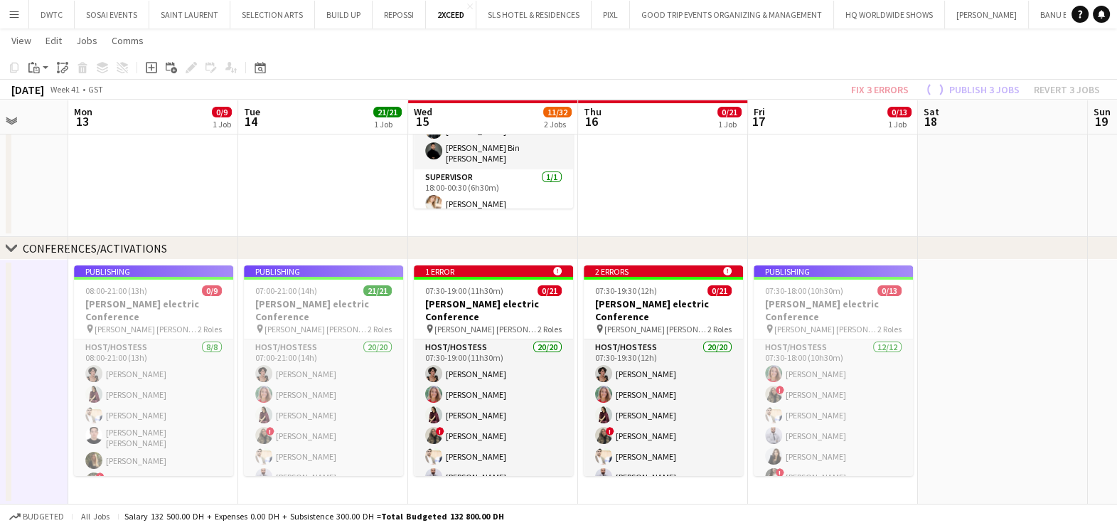
drag, startPoint x: 987, startPoint y: 501, endPoint x: 685, endPoint y: 486, distance: 302.5
click at [689, 487] on app-calendar-viewport "Thu 9 Fri 10 Sat 11 Sun 12 Mon 13 0/9 1 Job Tue 14 21/21 1 Job Wed 15 11/32 2 J…" at bounding box center [558, 163] width 1117 height 681
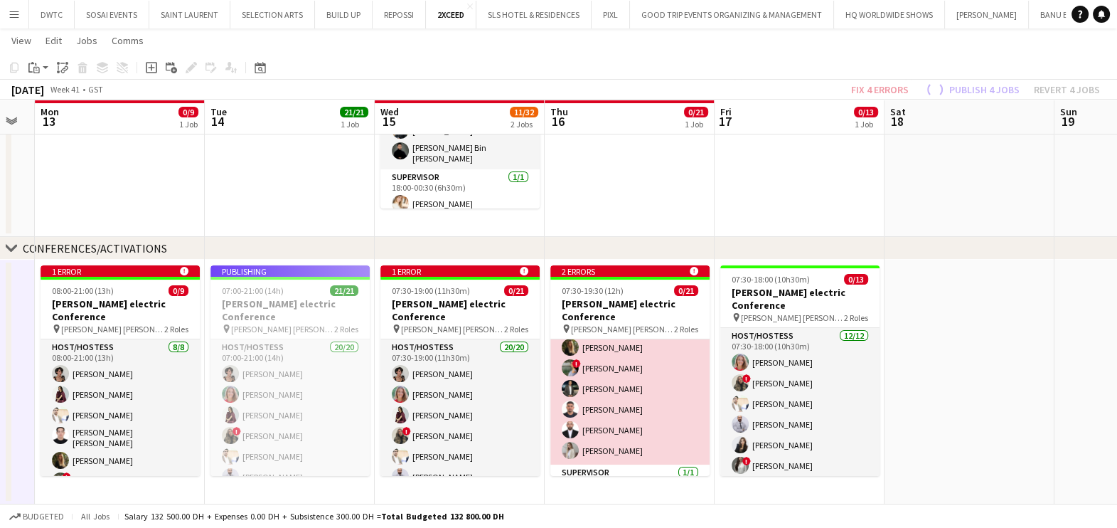
scroll to position [338, 0]
click at [623, 355] on app-card-role "Host/Hostess 20/20 07:30-19:30 (12h) Ramila Aitova Marta Cozza Lara Doudar ! Sh…" at bounding box center [629, 223] width 159 height 444
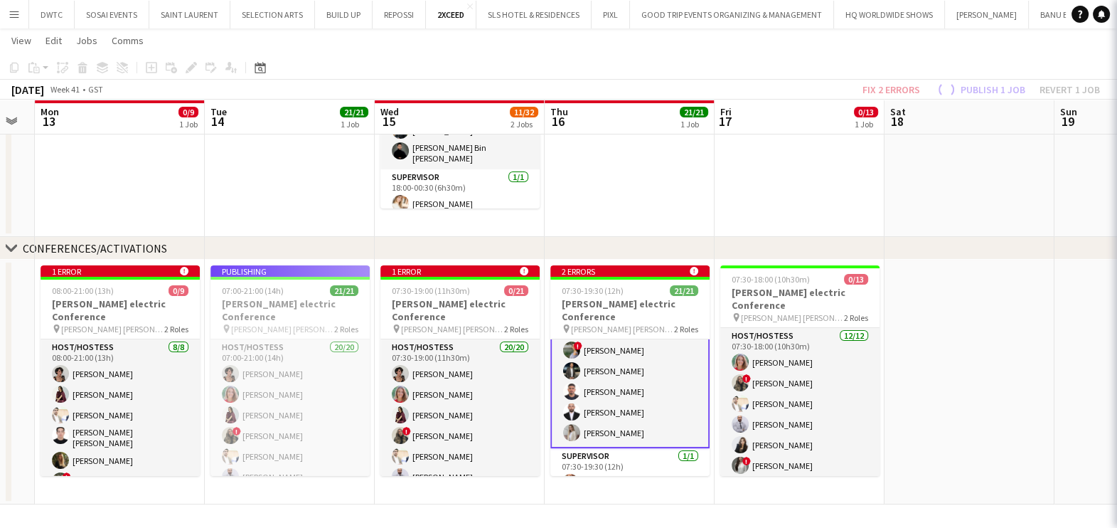
scroll to position [340, 0]
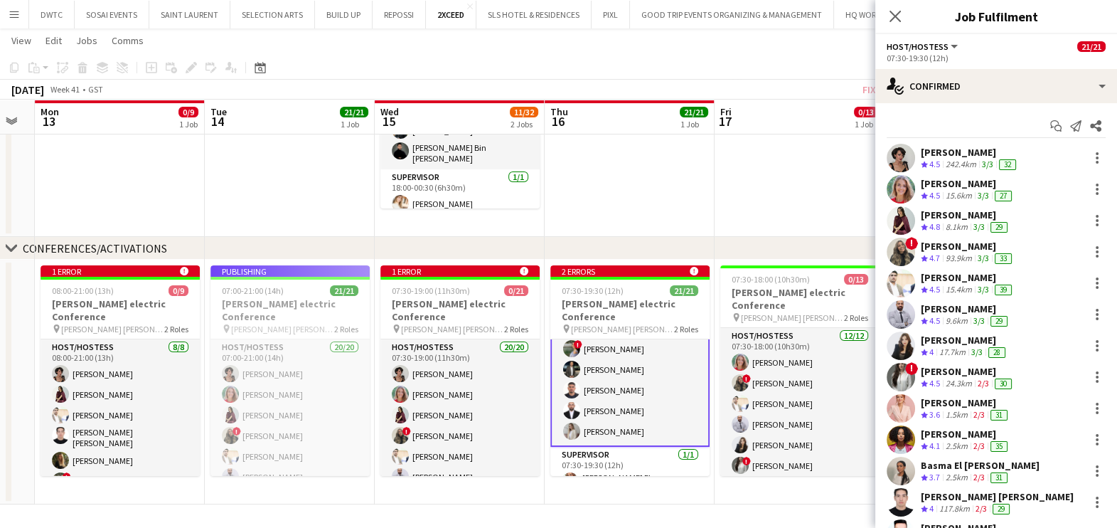
click at [768, 196] on app-date-cell at bounding box center [800, 114] width 170 height 245
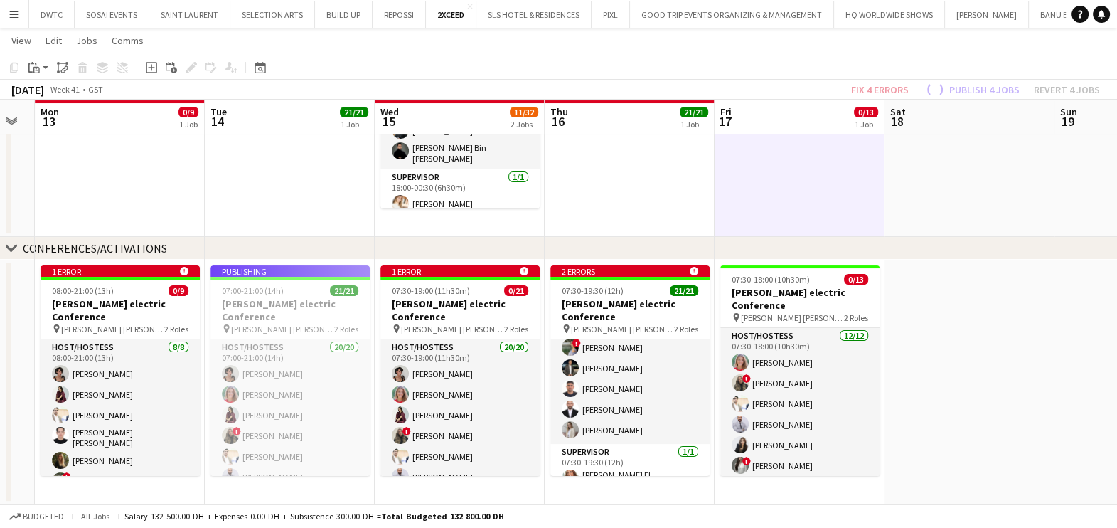
scroll to position [338, 0]
click at [897, 90] on div "Fix 4 errors Publish 4 jobs Revert 4 jobs" at bounding box center [975, 89] width 283 height 18
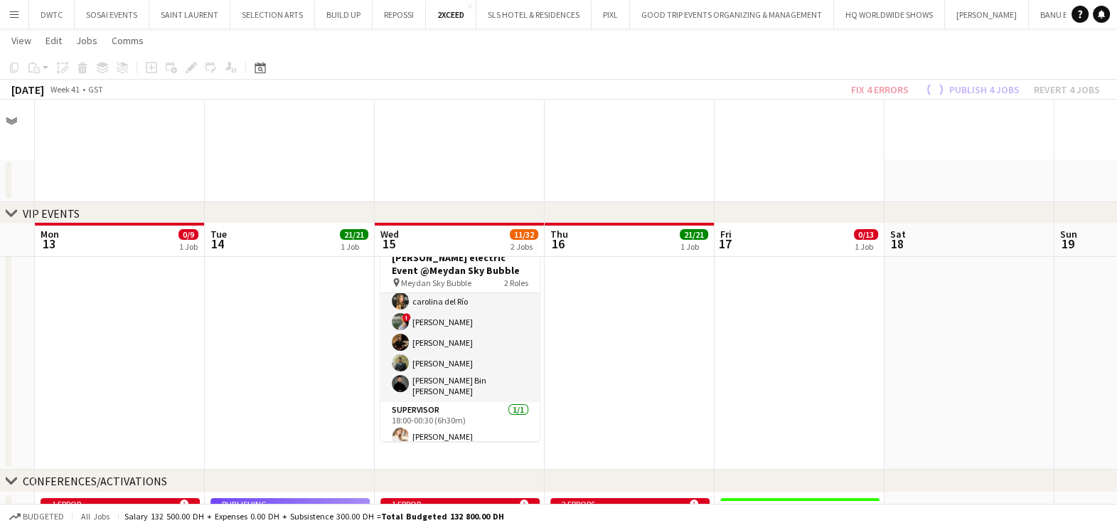
scroll to position [177, 0]
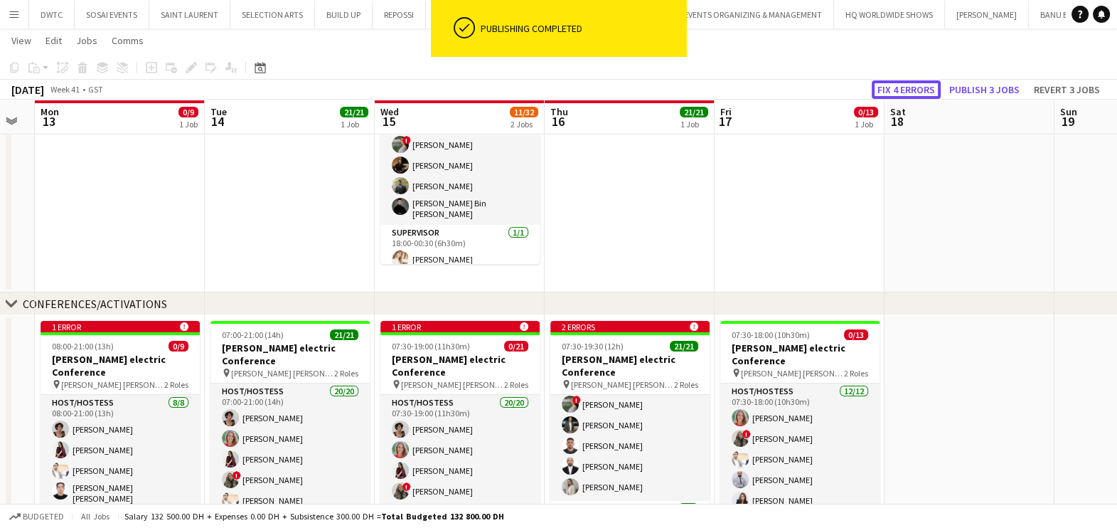
click at [924, 85] on button "Fix 4 errors" at bounding box center [906, 89] width 69 height 18
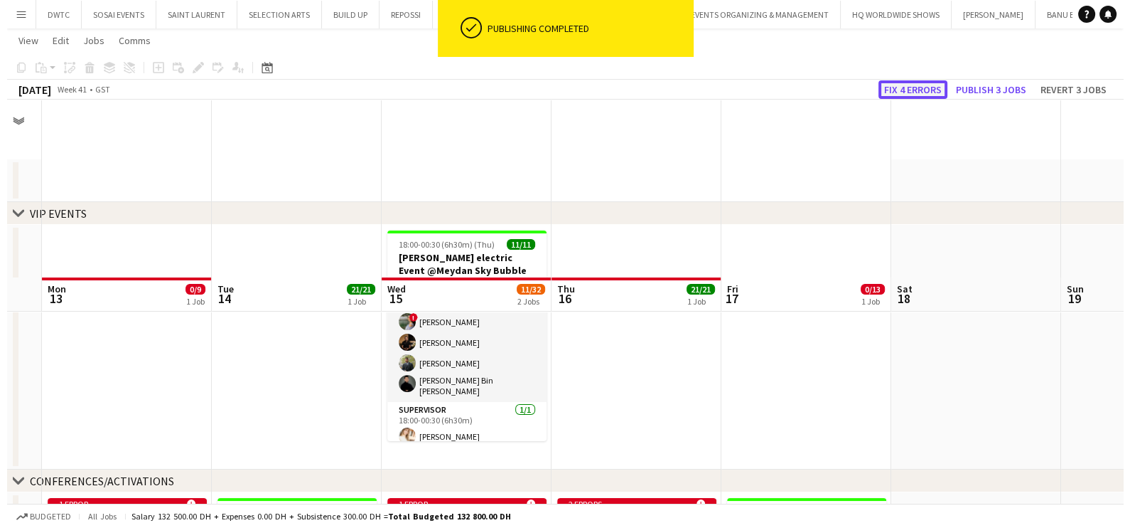
scroll to position [0, 488]
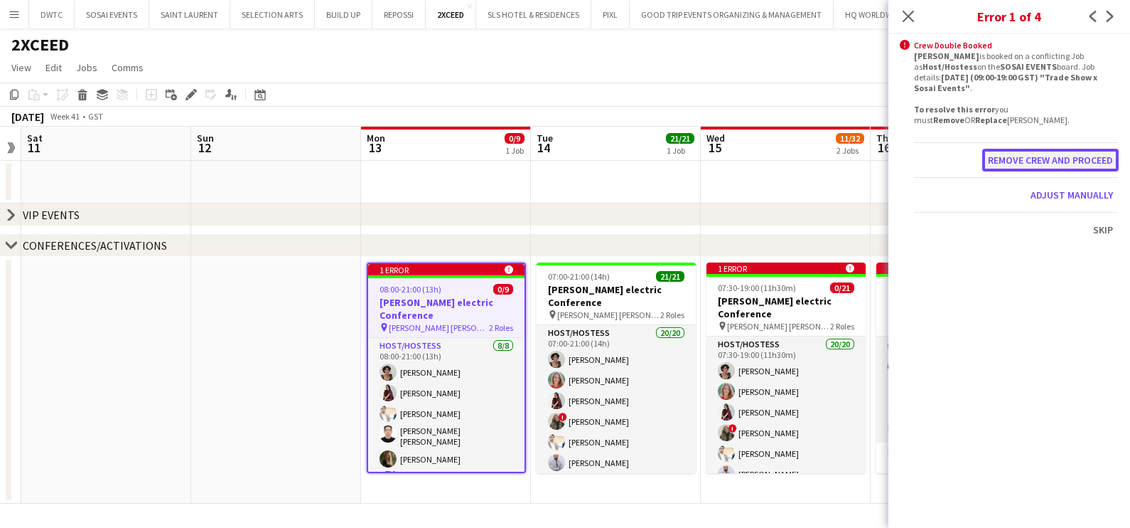
click at [1024, 159] on button "Remove crew and proceed" at bounding box center [1051, 160] width 137 height 23
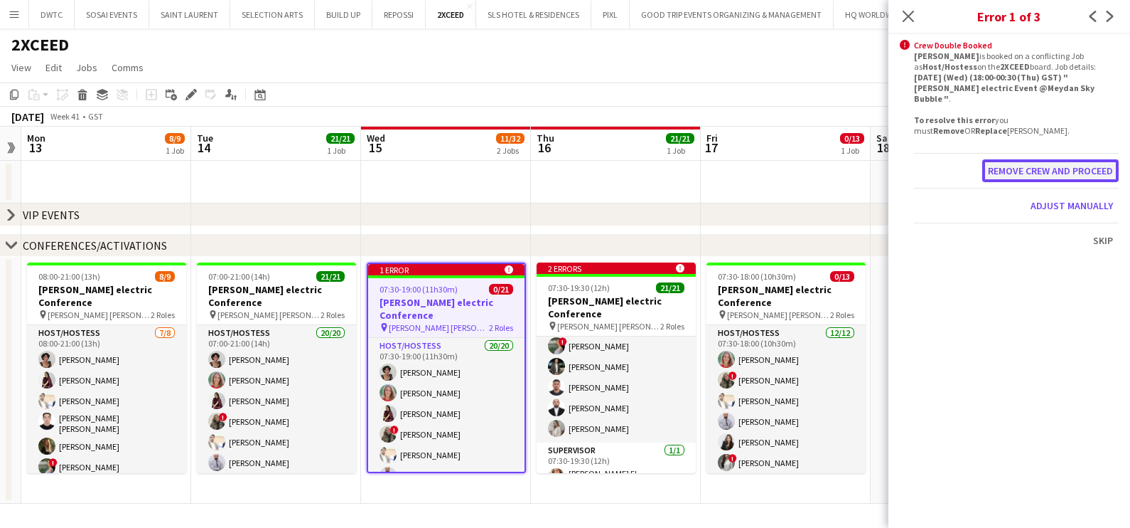
click at [1090, 159] on button "Remove crew and proceed" at bounding box center [1051, 170] width 137 height 23
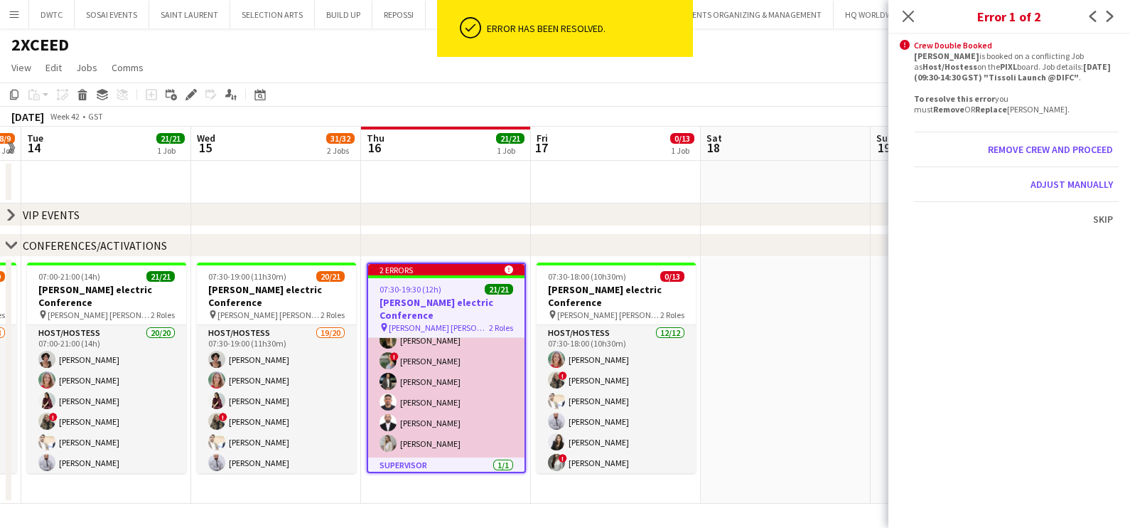
scroll to position [341, 0]
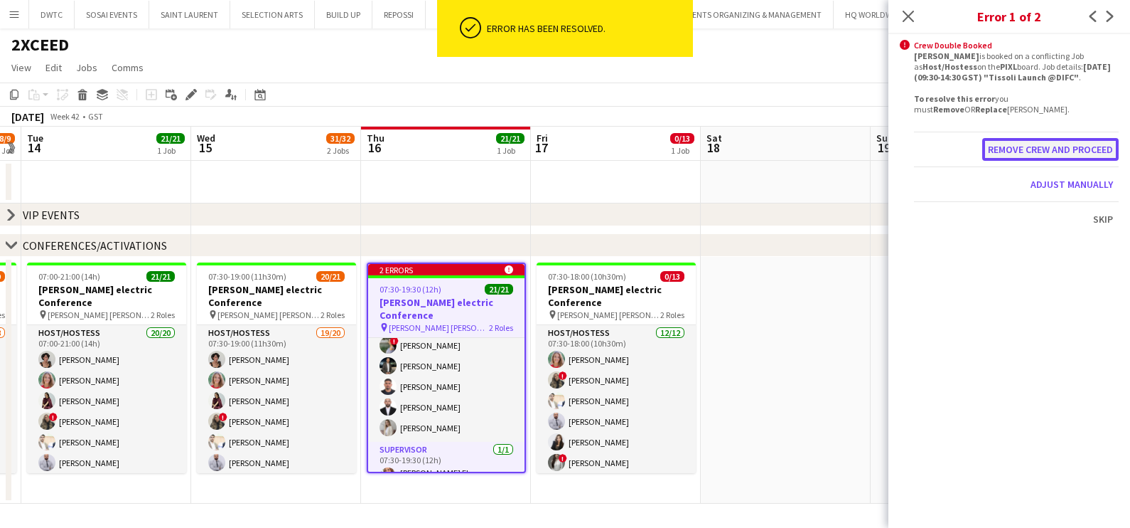
click at [1089, 150] on button "Remove crew and proceed" at bounding box center [1051, 149] width 137 height 23
click at [1047, 150] on button "Remove crew and proceed" at bounding box center [1051, 149] width 137 height 23
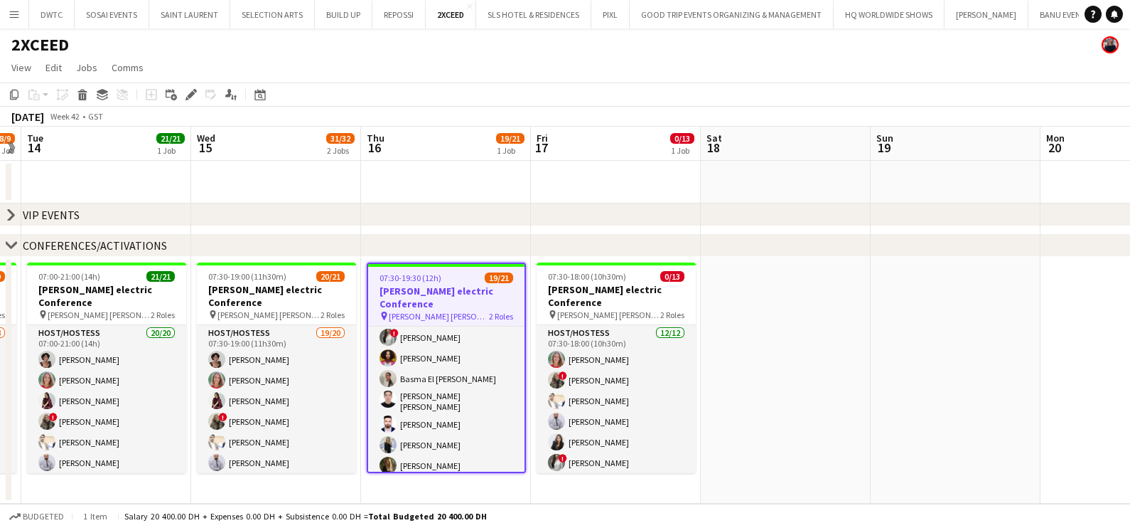
scroll to position [0, 0]
drag, startPoint x: 778, startPoint y: 450, endPoint x: 744, endPoint y: 450, distance: 34.8
click at [777, 449] on app-date-cell at bounding box center [786, 380] width 170 height 247
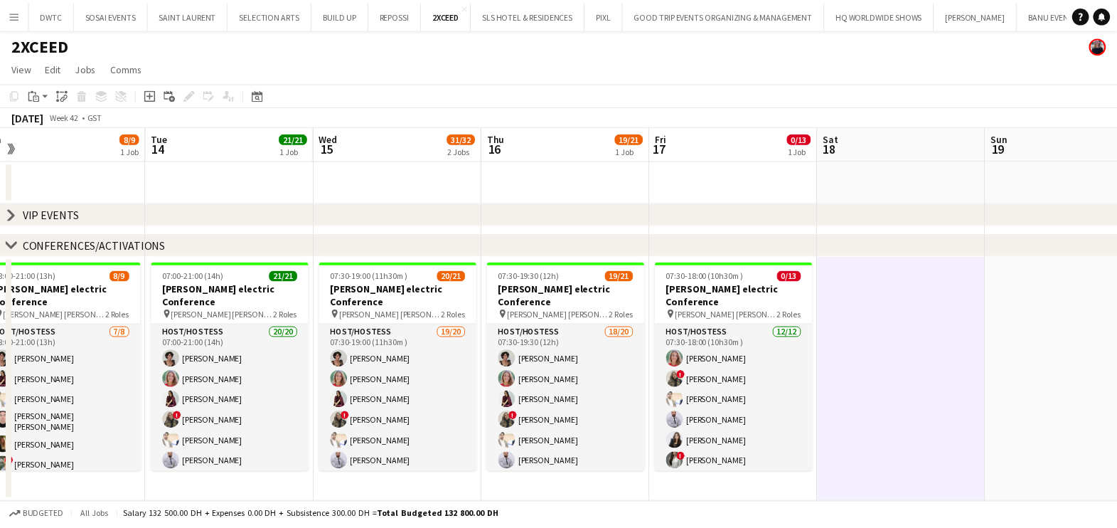
scroll to position [0, 351]
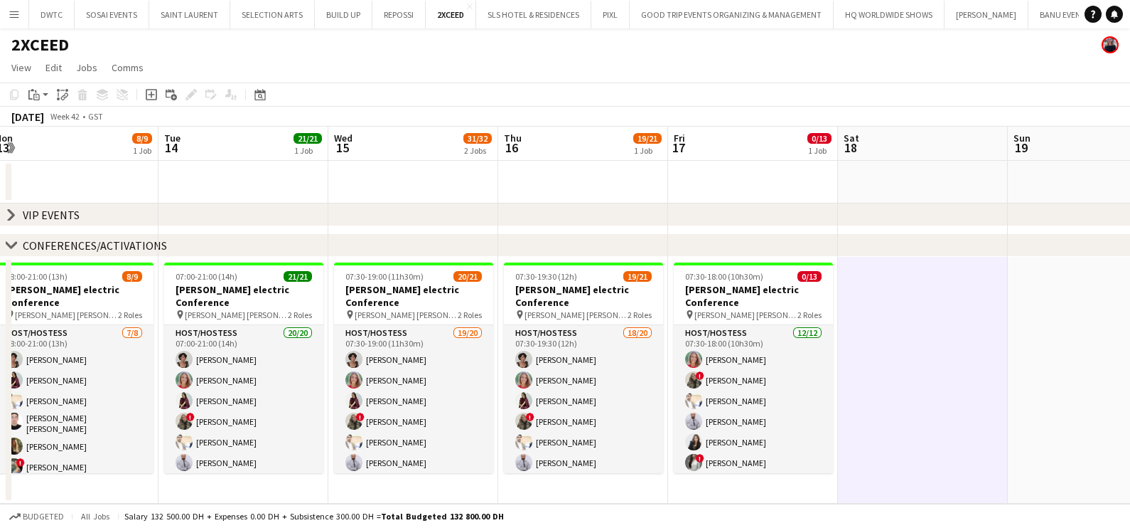
drag, startPoint x: 422, startPoint y: 202, endPoint x: 672, endPoint y: 206, distance: 250.3
click at [672, 206] on div "chevron-right VIP EVENTS chevron-right CONFERENCES/ACTIVATIONS Sat 11 Sun 12 Mo…" at bounding box center [565, 315] width 1130 height 377
drag, startPoint x: 368, startPoint y: 211, endPoint x: 652, endPoint y: 206, distance: 284.4
click at [652, 206] on div "chevron-right VIP EVENTS" at bounding box center [565, 214] width 1130 height 23
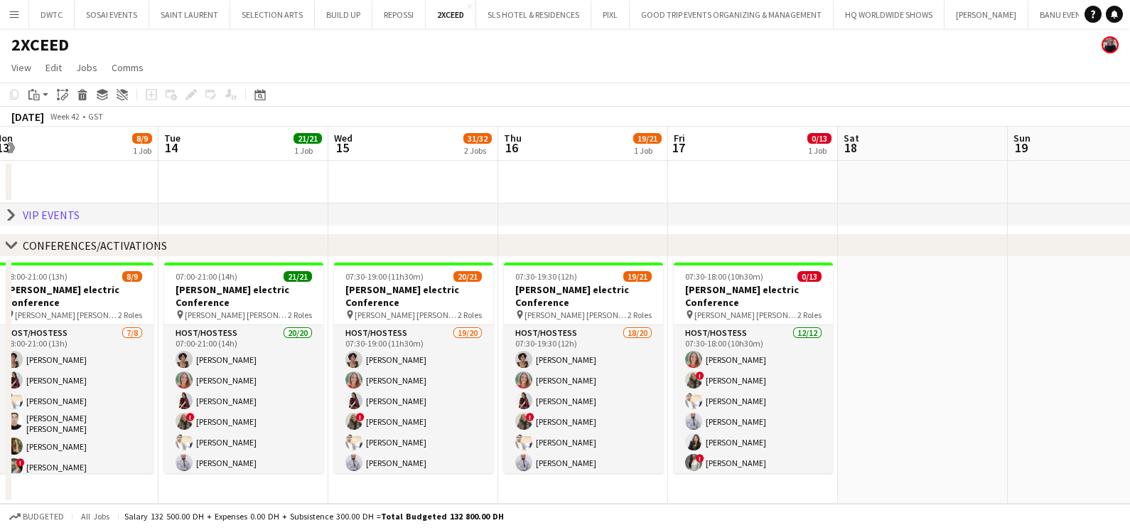
drag, startPoint x: 10, startPoint y: 216, endPoint x: 44, endPoint y: 225, distance: 35.4
click at [11, 216] on icon "chevron-right" at bounding box center [11, 214] width 11 height 11
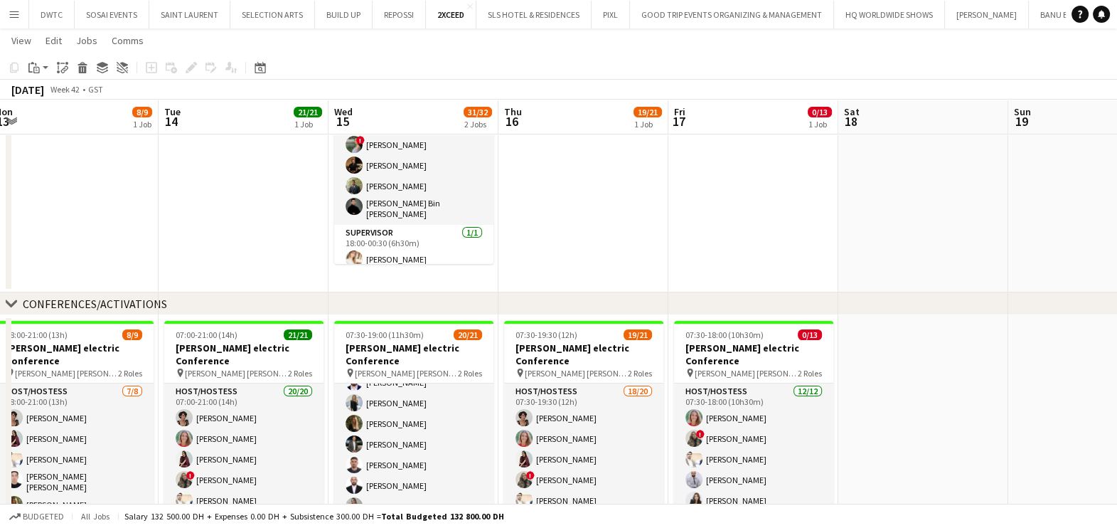
scroll to position [326, 0]
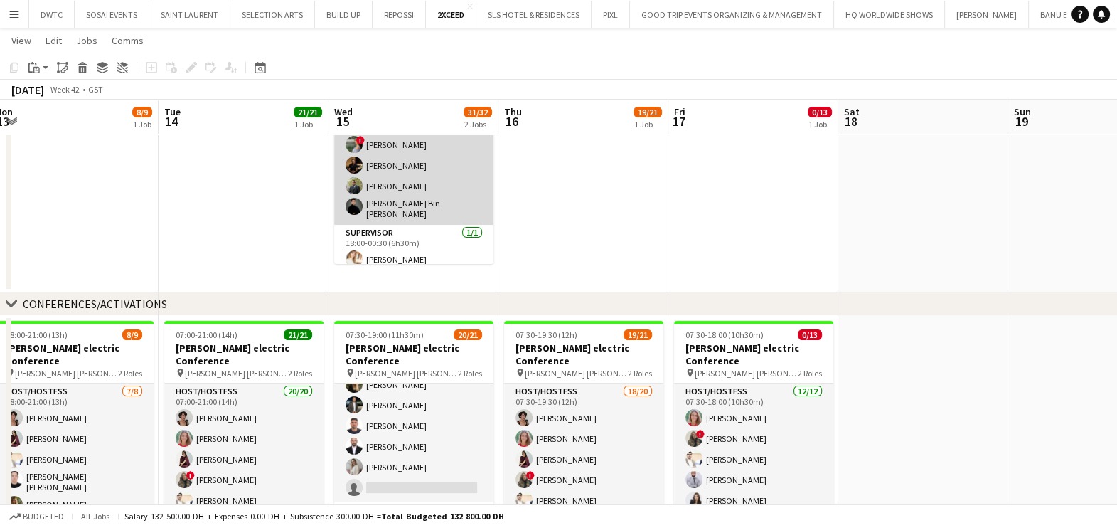
click at [409, 166] on app-card-role "Host/Hostess 10/10 18:00-00:30 (6h30m) Ahmed Abdelsalam Siobhan Male ! Danaker …" at bounding box center [413, 103] width 159 height 242
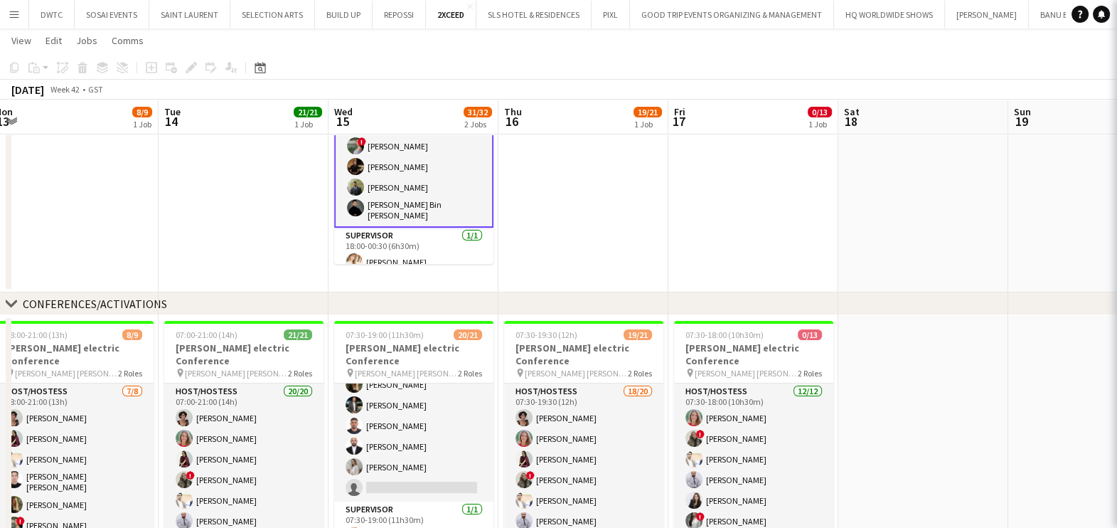
scroll to position [135, 0]
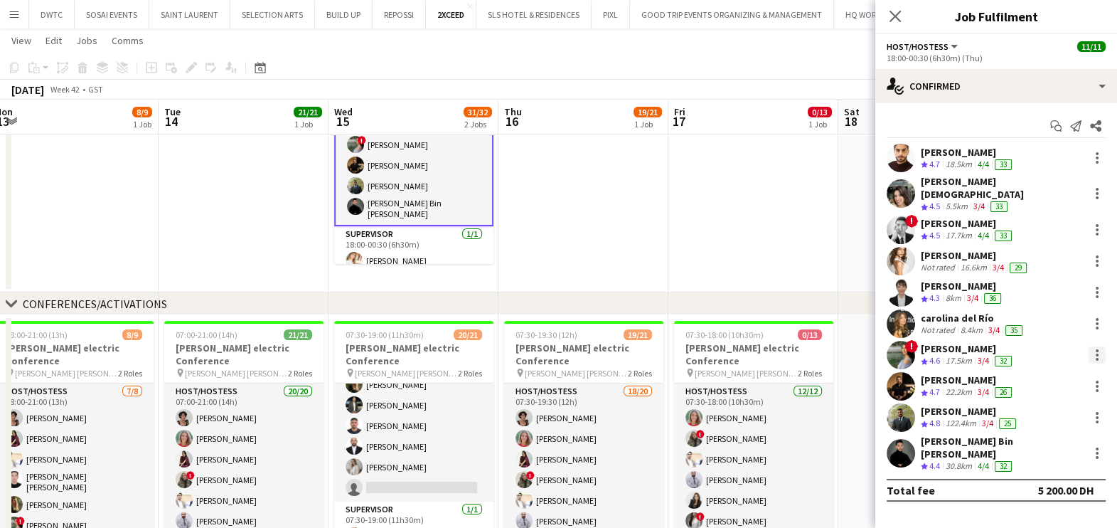
click at [1103, 346] on div at bounding box center [1096, 354] width 17 height 17
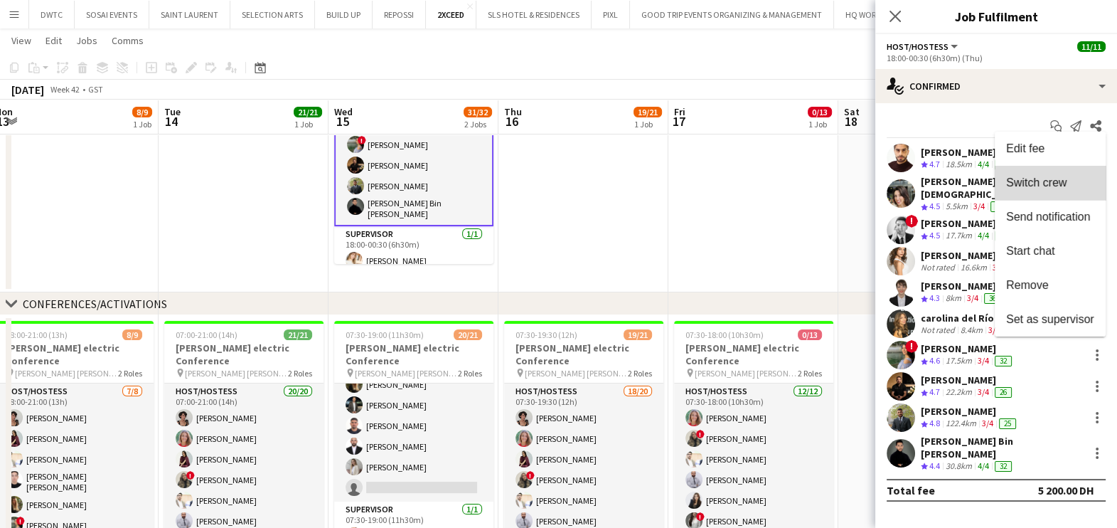
click at [1052, 185] on span "Switch crew" at bounding box center [1036, 182] width 60 height 12
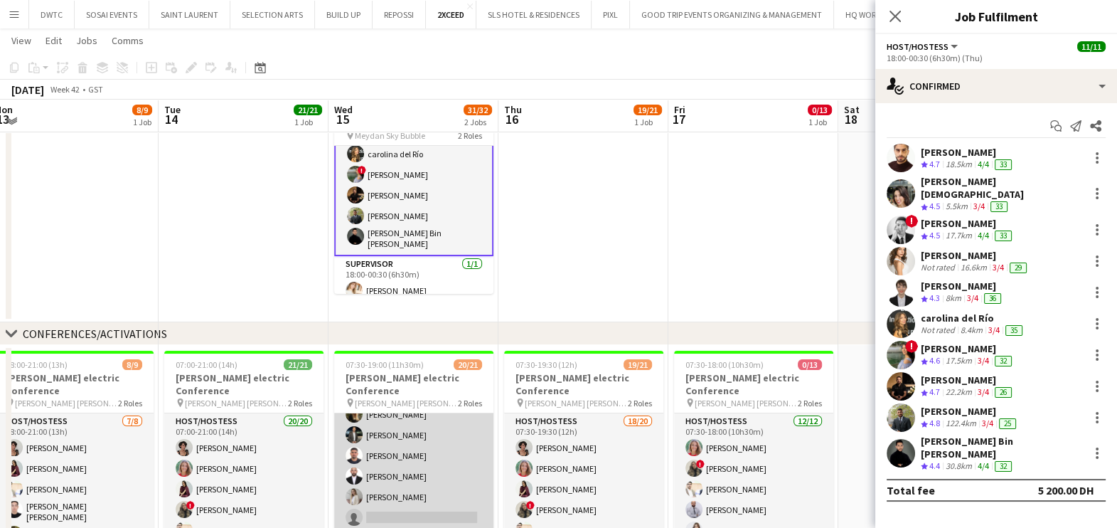
click at [402, 455] on app-card-role "Host/Hostess 19/20 07:30-19:00 (11h30m) Ramila Aitova Marta Cozza Lara Doudar !…" at bounding box center [413, 309] width 159 height 444
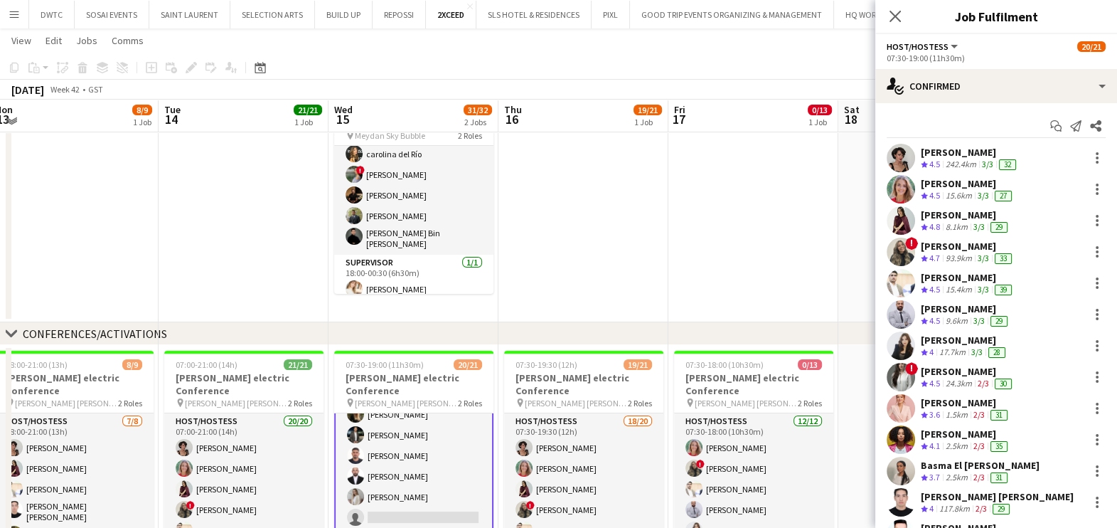
scroll to position [321, 0]
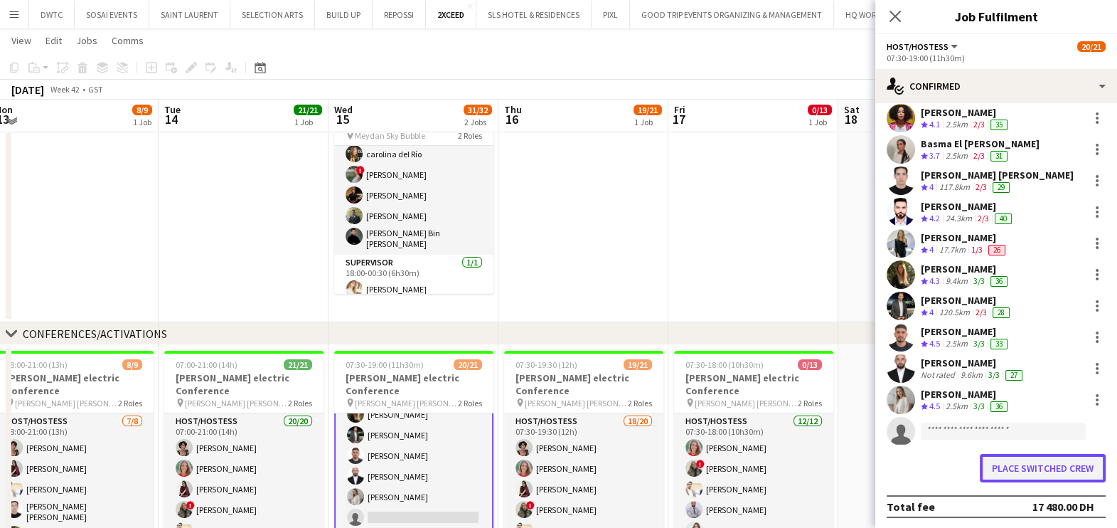
click at [1019, 468] on button "Place switched crew" at bounding box center [1043, 468] width 126 height 28
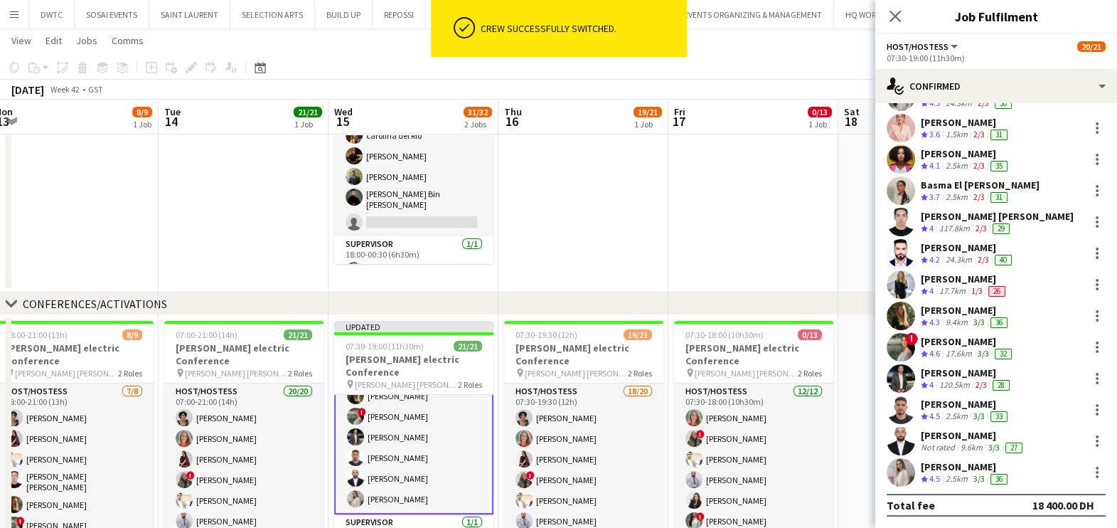
scroll to position [279, 0]
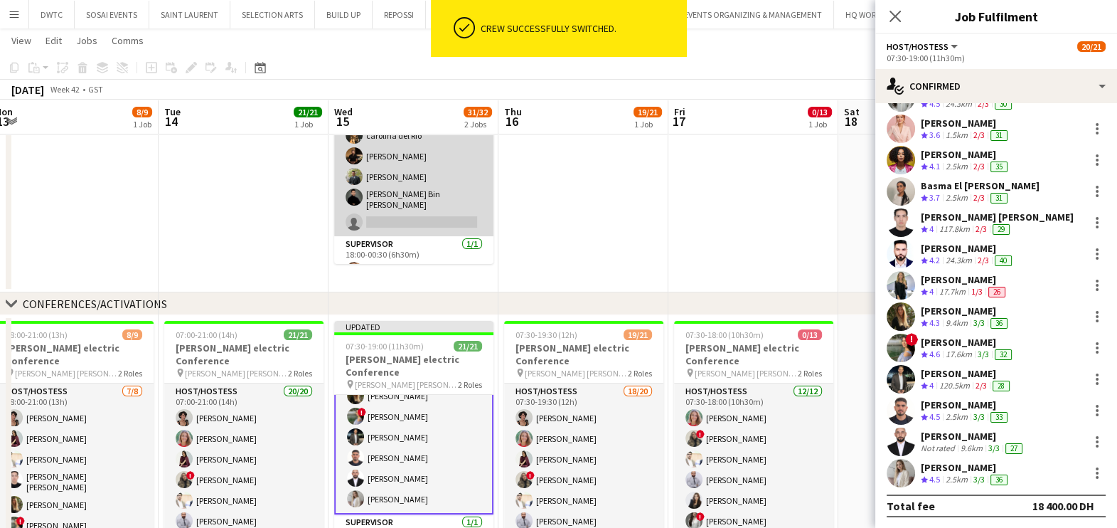
click at [390, 176] on app-card-role "Host/Hostess 38A 9/10 18:00-00:30 (6h30m) Ahmed Abdelsalam Siobhan Male ! Danak…" at bounding box center [413, 115] width 159 height 242
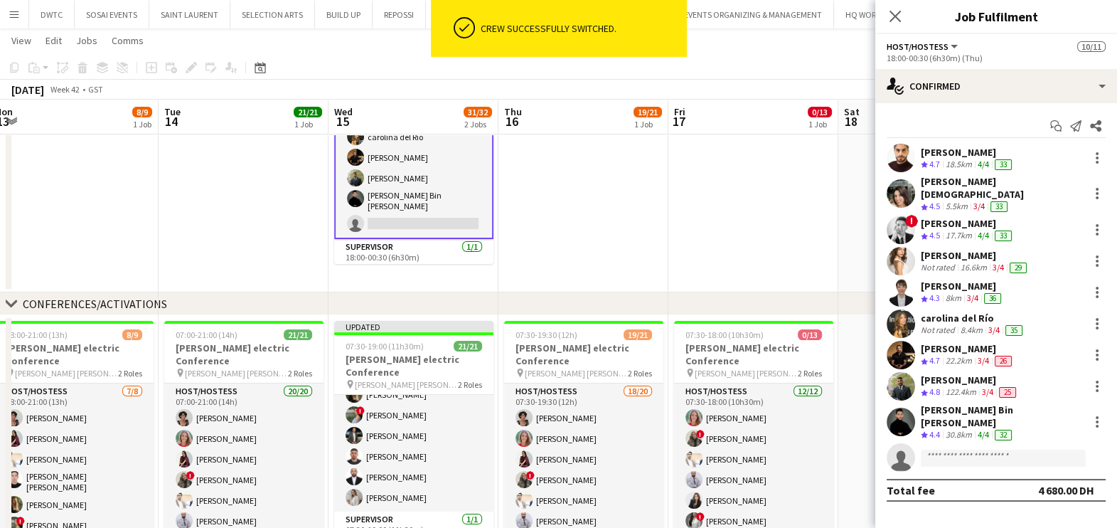
scroll to position [326, 0]
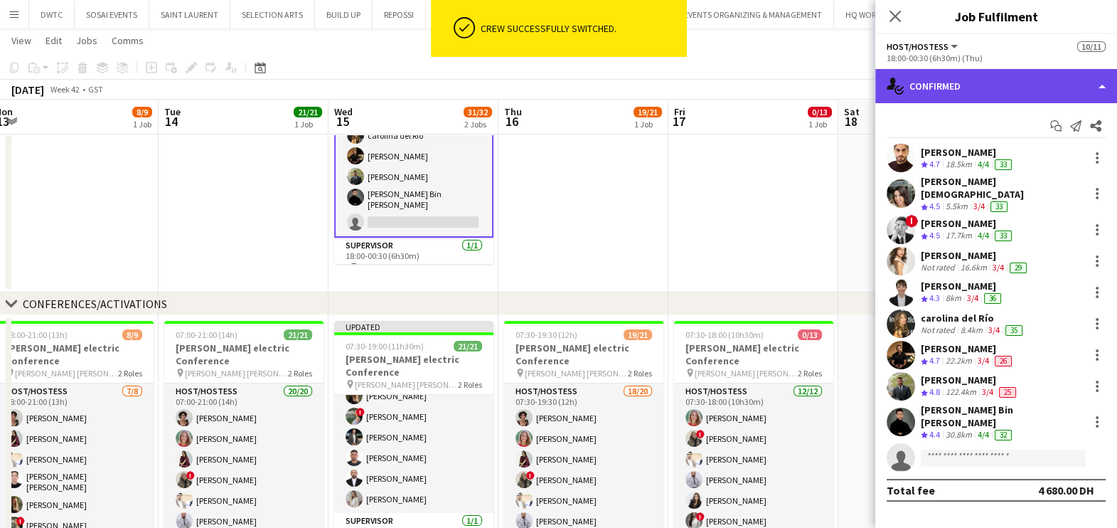
click at [992, 85] on div "single-neutral-actions-check-2 Confirmed" at bounding box center [996, 86] width 242 height 34
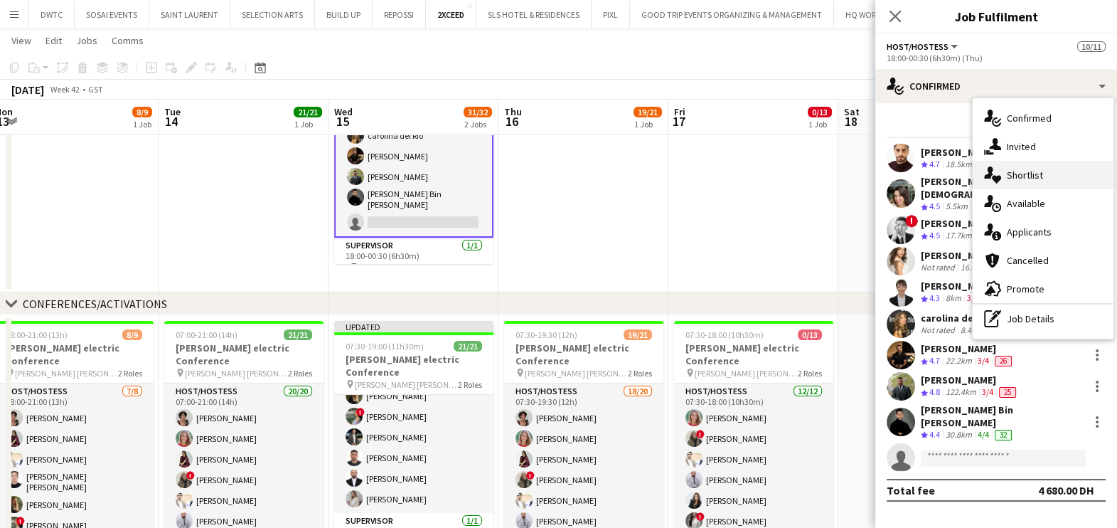
click at [1028, 178] on span "Shortlist" at bounding box center [1025, 174] width 36 height 13
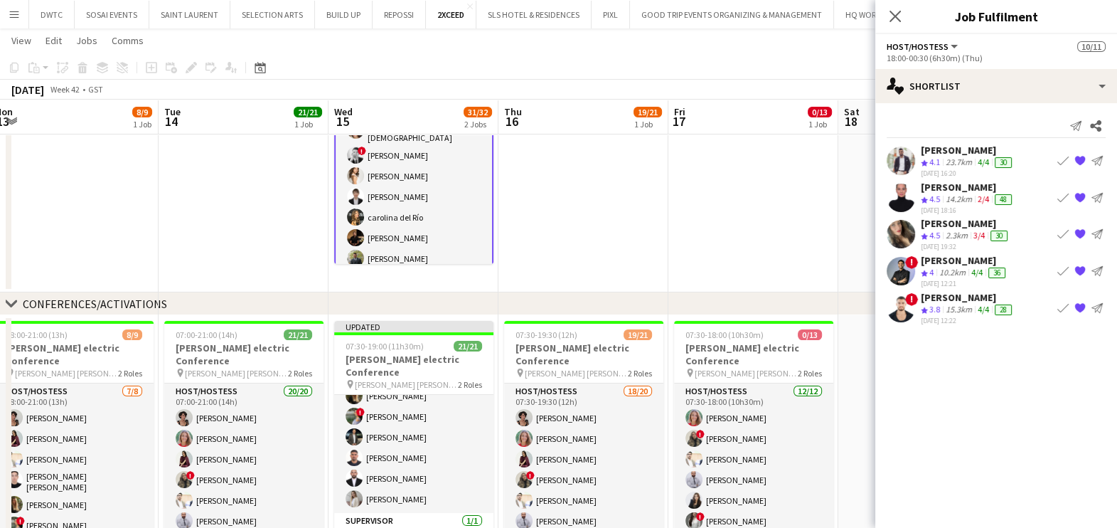
scroll to position [88, 0]
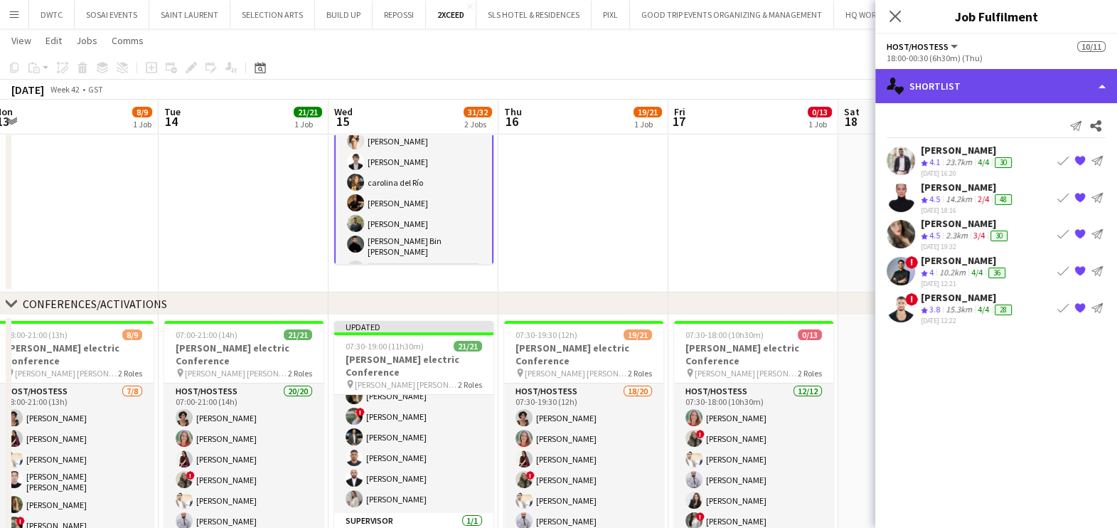
click at [998, 90] on div "single-neutral-actions-heart Shortlist" at bounding box center [996, 86] width 242 height 34
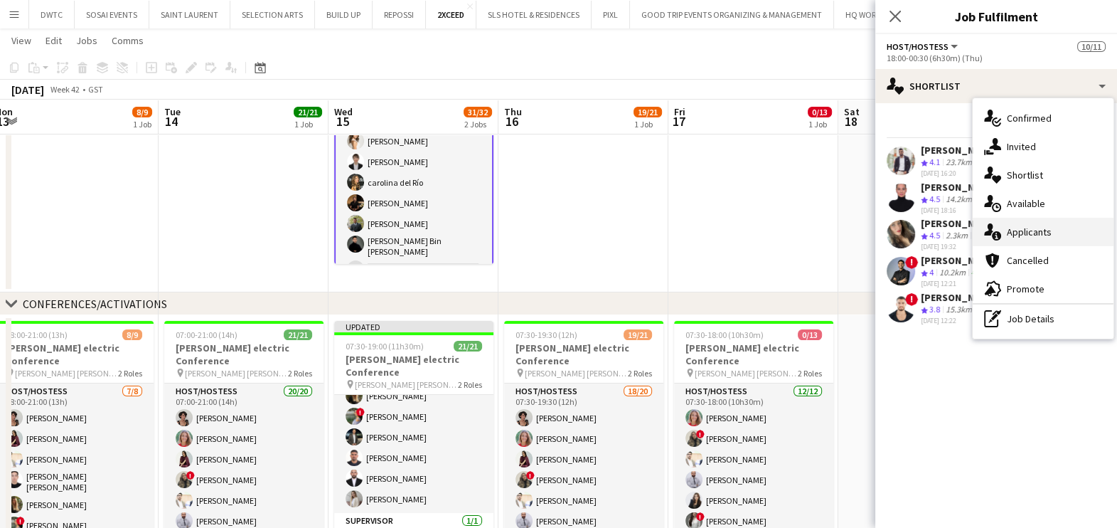
click at [1034, 236] on span "Applicants" at bounding box center [1029, 231] width 45 height 13
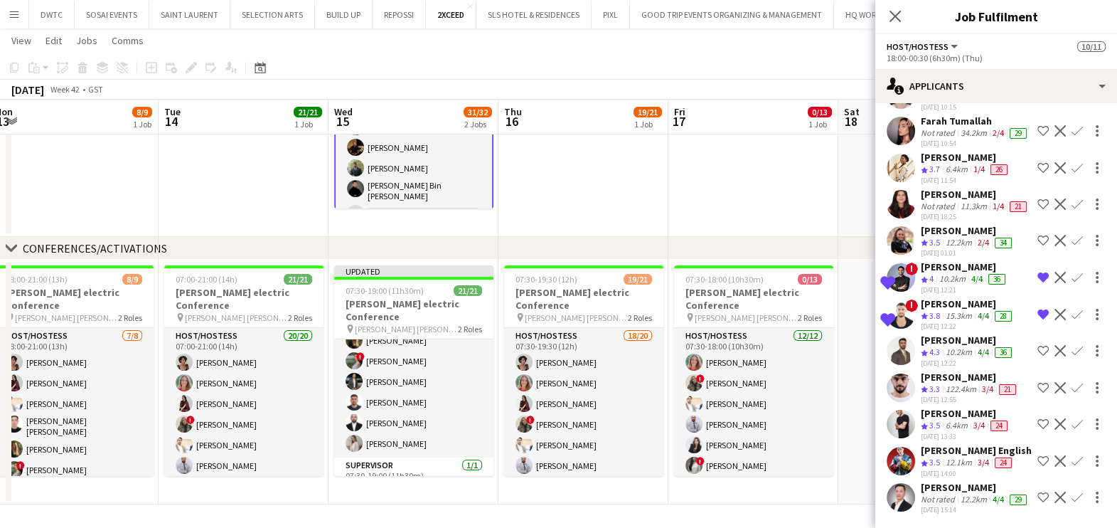
scroll to position [0, 0]
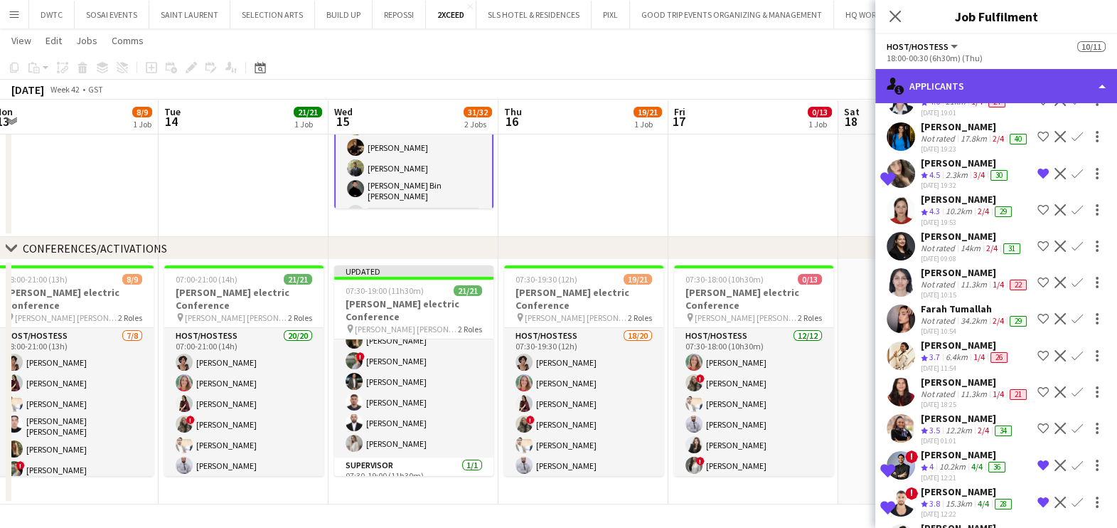
click at [973, 92] on div "single-neutral-actions-information Applicants" at bounding box center [996, 86] width 242 height 34
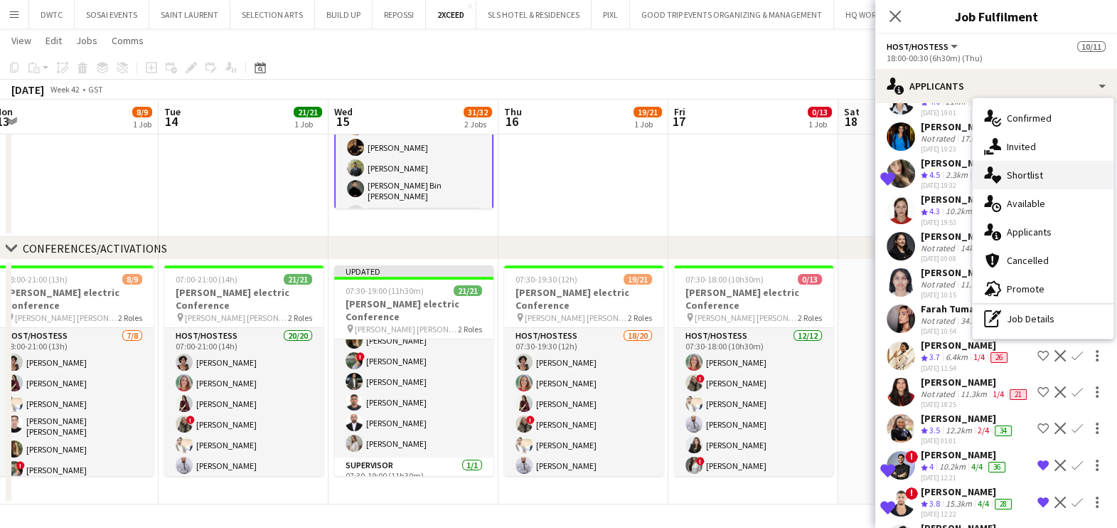
click at [1028, 173] on span "Shortlist" at bounding box center [1025, 174] width 36 height 13
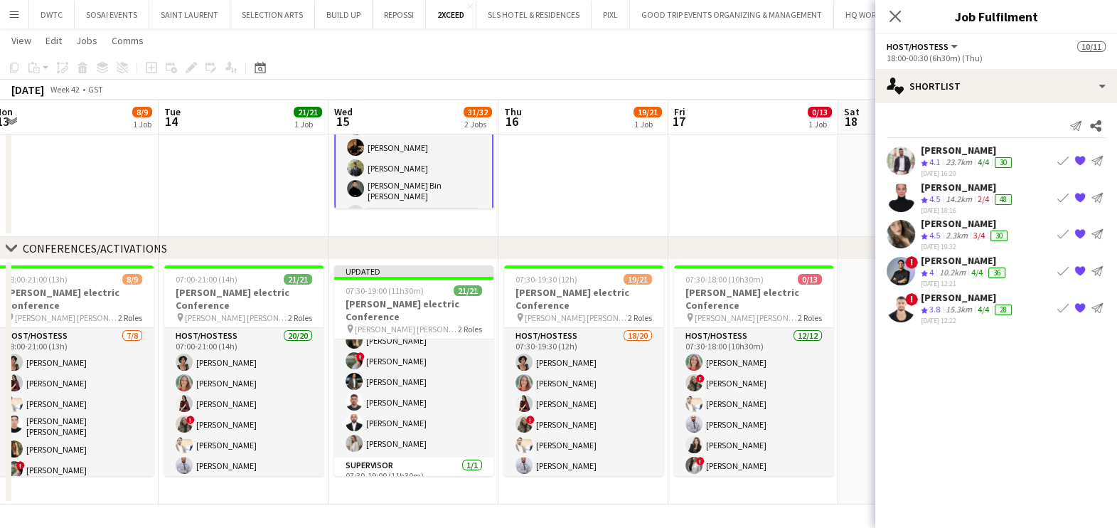
click at [1063, 195] on app-icon "Book crew" at bounding box center [1062, 196] width 11 height 11
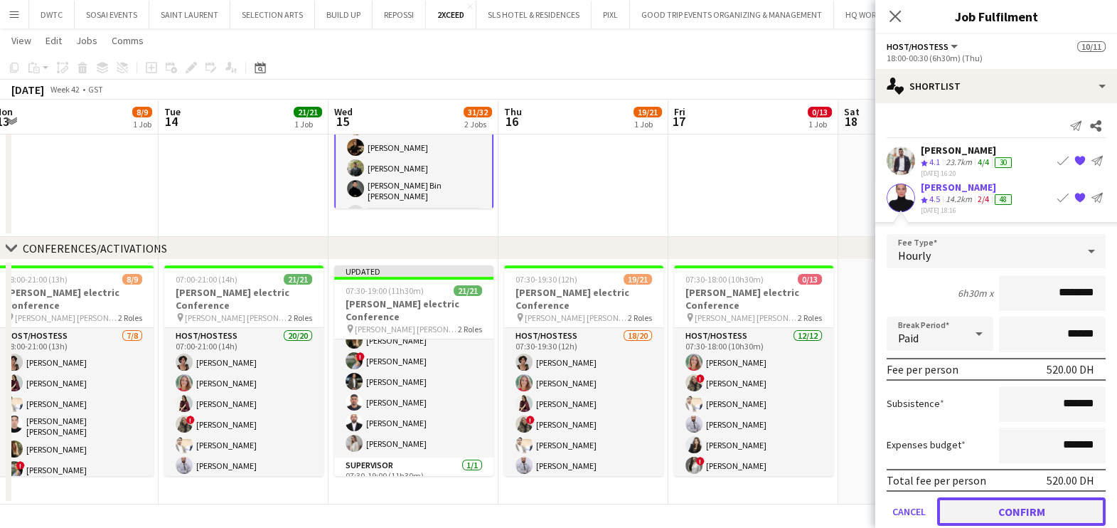
click at [1004, 508] on button "Confirm" at bounding box center [1021, 510] width 168 height 28
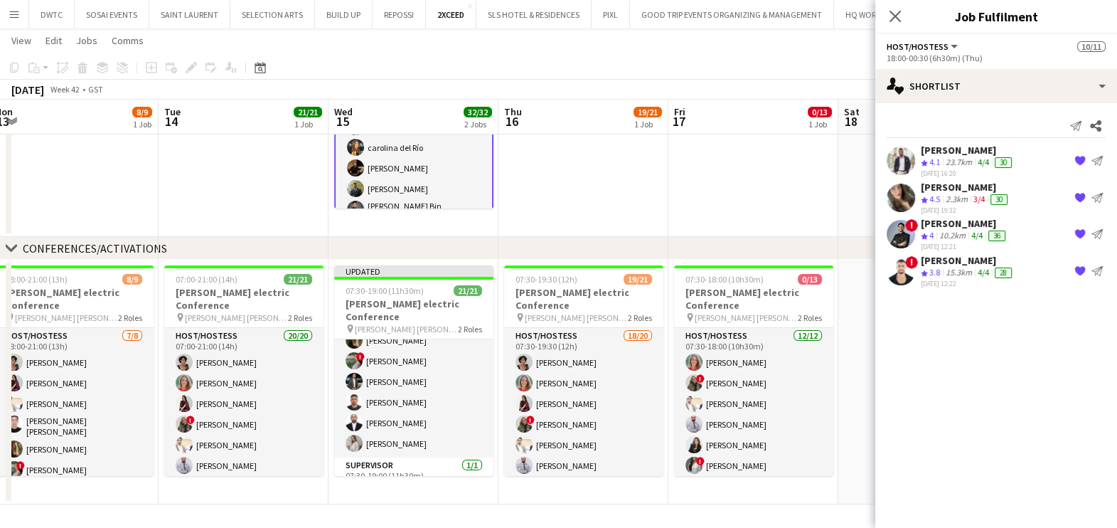
click at [648, 191] on app-date-cell at bounding box center [583, 114] width 170 height 245
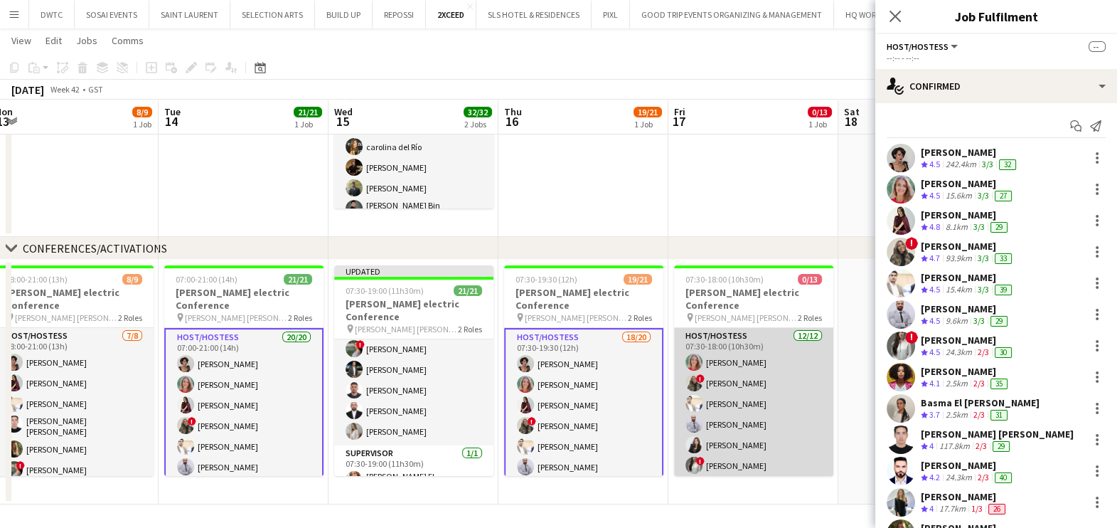
click at [749, 374] on app-card-role "Host/Hostess 12/12 07:30-18:00 (10h30m) Marta Cozza ! Shima Abdelsalam Osman Ah…" at bounding box center [753, 465] width 159 height 275
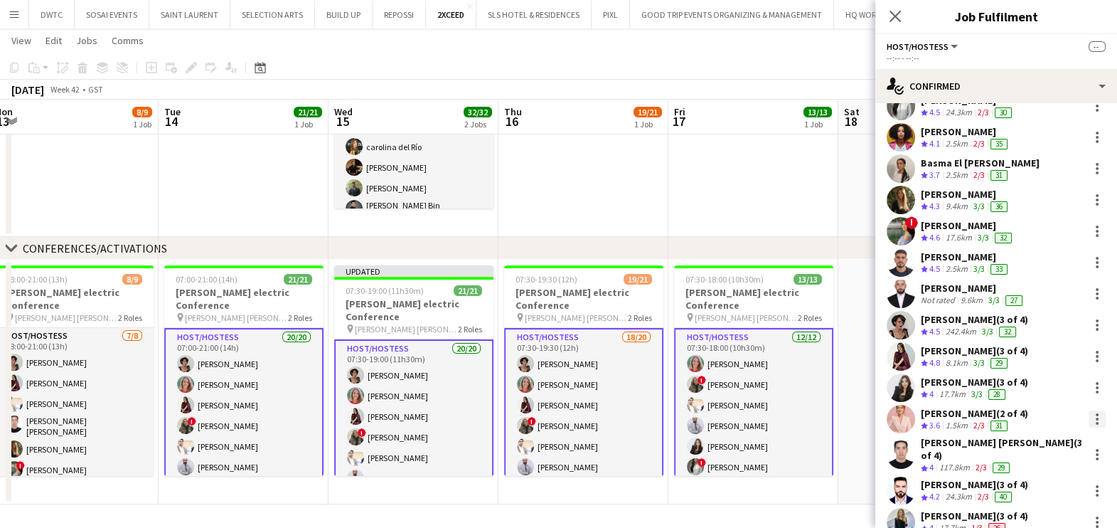
click at [1088, 412] on div at bounding box center [1096, 418] width 17 height 17
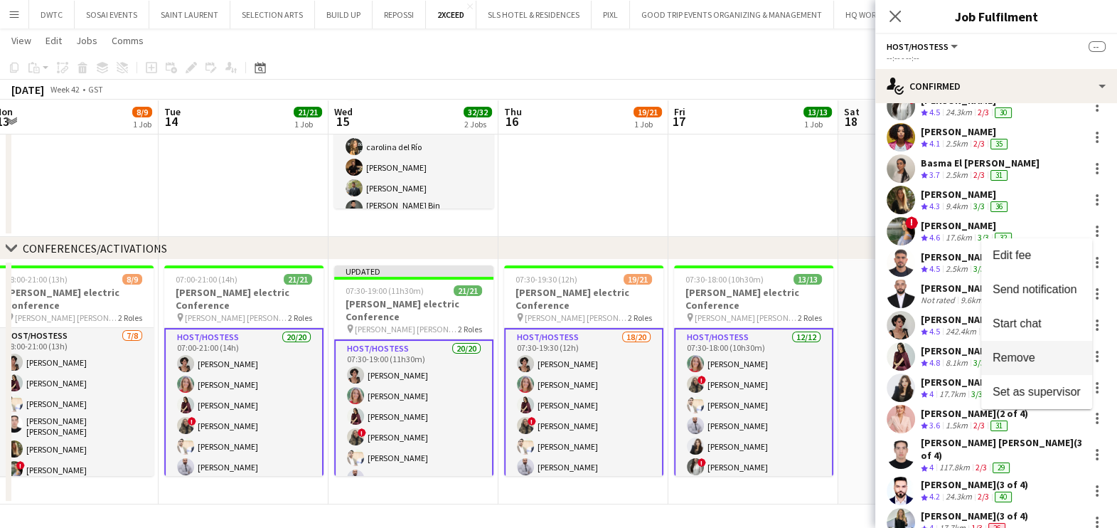
click at [1031, 354] on span "Remove" at bounding box center [1013, 357] width 43 height 12
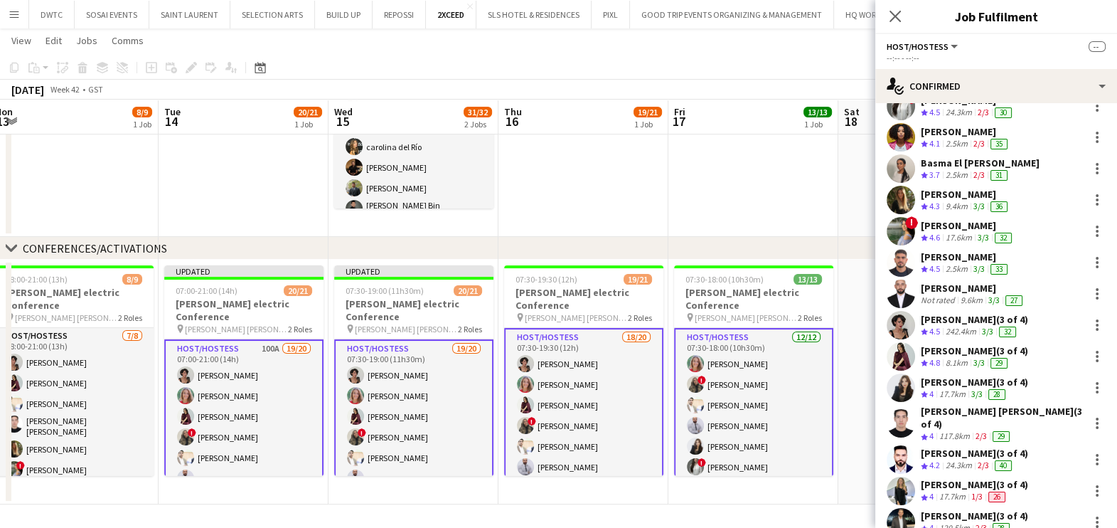
click at [712, 191] on app-date-cell at bounding box center [753, 114] width 170 height 245
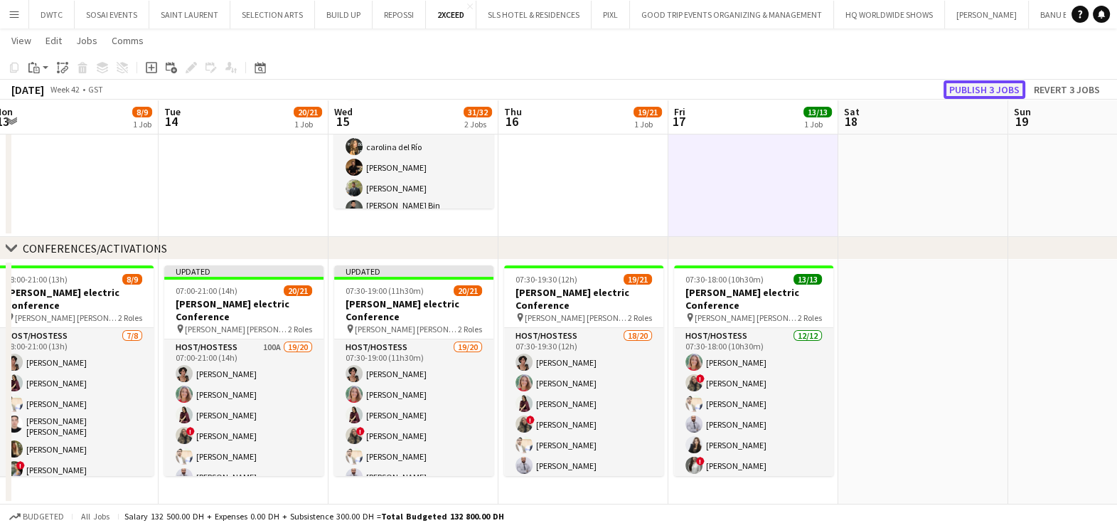
click at [963, 83] on button "Publish 3 jobs" at bounding box center [984, 89] width 82 height 18
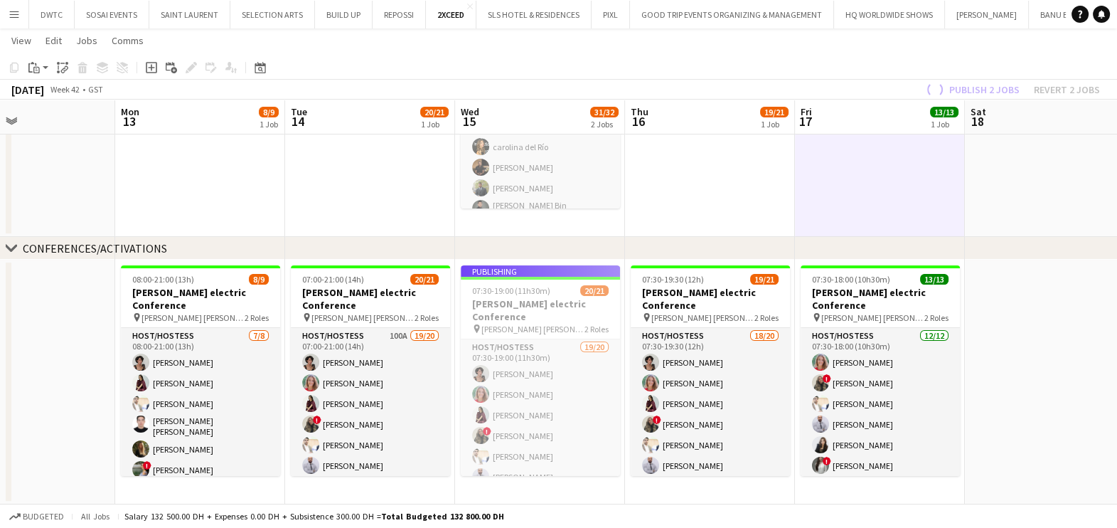
drag, startPoint x: 89, startPoint y: 406, endPoint x: 242, endPoint y: 405, distance: 153.6
click at [242, 405] on app-calendar-viewport "Fri 10 Sat 11 Sun 12 Mon 13 8/9 1 Job Tue 14 20/21 1 Job Wed 15 31/32 2 Jobs Th…" at bounding box center [558, 163] width 1117 height 681
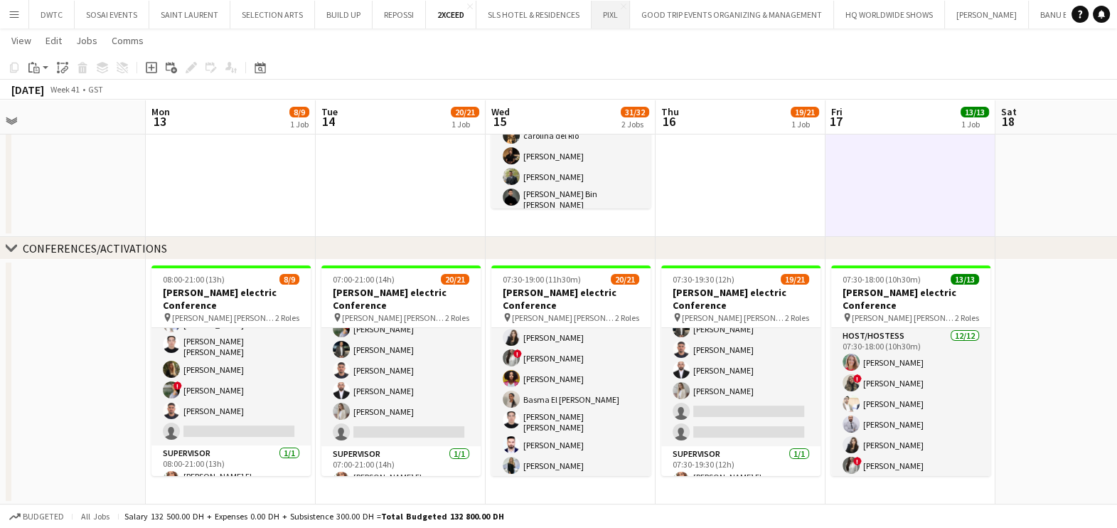
click at [599, 18] on button "PIXL Close" at bounding box center [611, 15] width 38 height 28
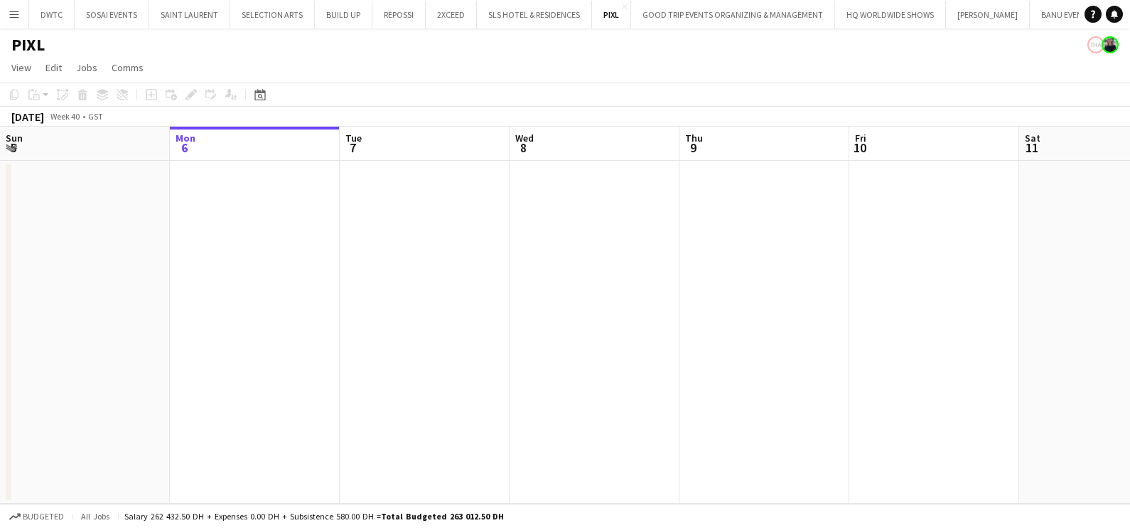
click at [213, 311] on app-calendar-viewport "Fri 3 Sat 4 Sun 5 Mon 6 Tue 7 Wed 8 Thu 9 Fri 10 Sat 11 Sun 12 Mon 13 3/4 1 Job…" at bounding box center [565, 315] width 1130 height 377
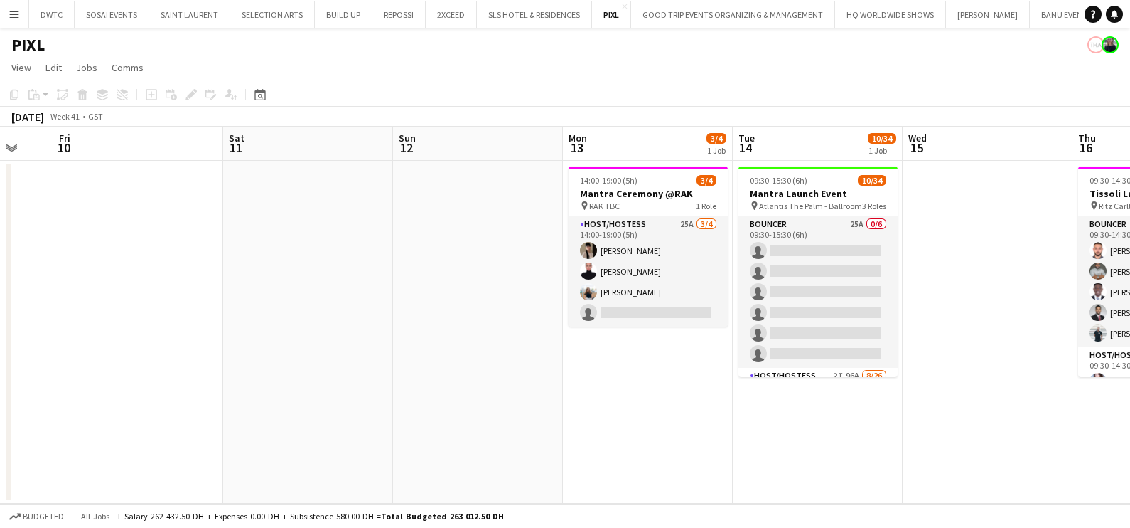
drag, startPoint x: 1068, startPoint y: 328, endPoint x: 808, endPoint y: 346, distance: 260.8
click at [834, 345] on app-calendar-viewport "Tue 7 Wed 8 Thu 9 Fri 10 Sat 11 Sun 12 Mon 13 3/4 1 Job Tue 14 10/34 1 Job Wed …" at bounding box center [565, 315] width 1130 height 377
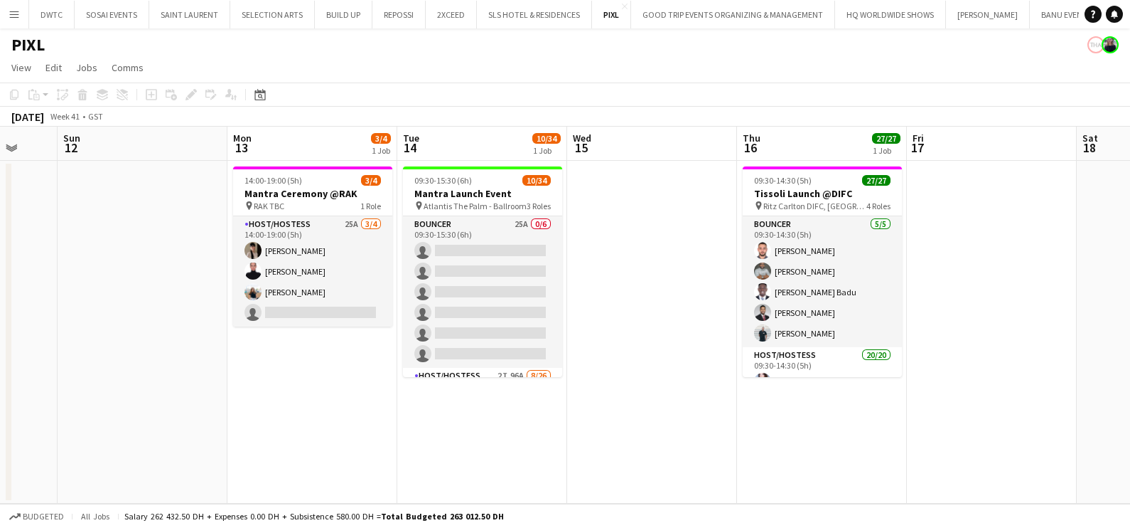
drag, startPoint x: 611, startPoint y: 345, endPoint x: 552, endPoint y: 348, distance: 59.1
click at [561, 348] on app-calendar-viewport "Thu 9 Fri 10 Sat 11 Sun 12 Mon 13 3/4 1 Job Tue 14 10/34 1 Job Wed 15 Thu 16 27…" at bounding box center [565, 315] width 1130 height 377
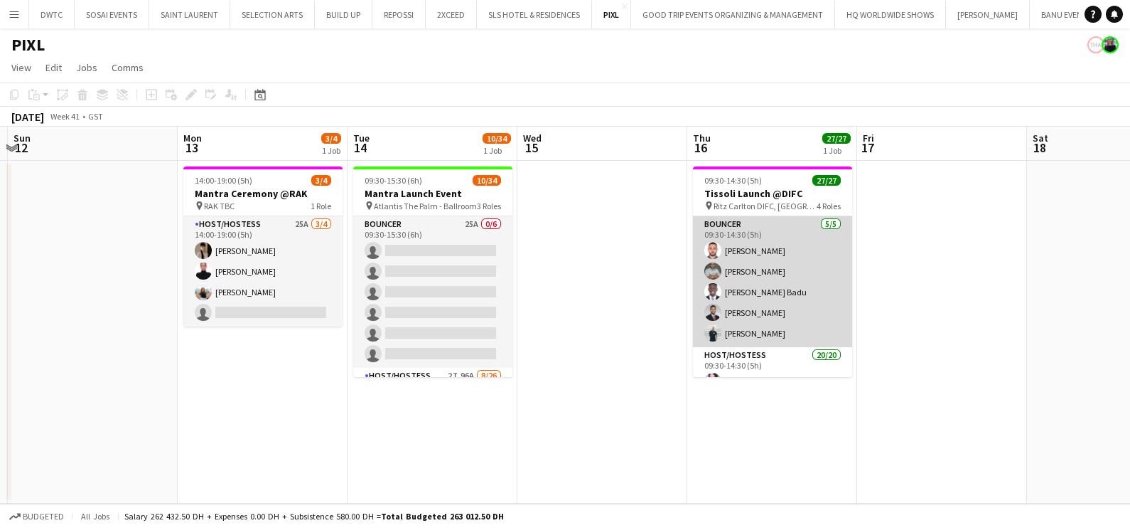
click at [785, 284] on app-card-role "Bouncer 5/5 09:30-14:30 (5h) mohammad salah Nehemiah Ayoung Andy Agyemang Badu …" at bounding box center [772, 281] width 159 height 131
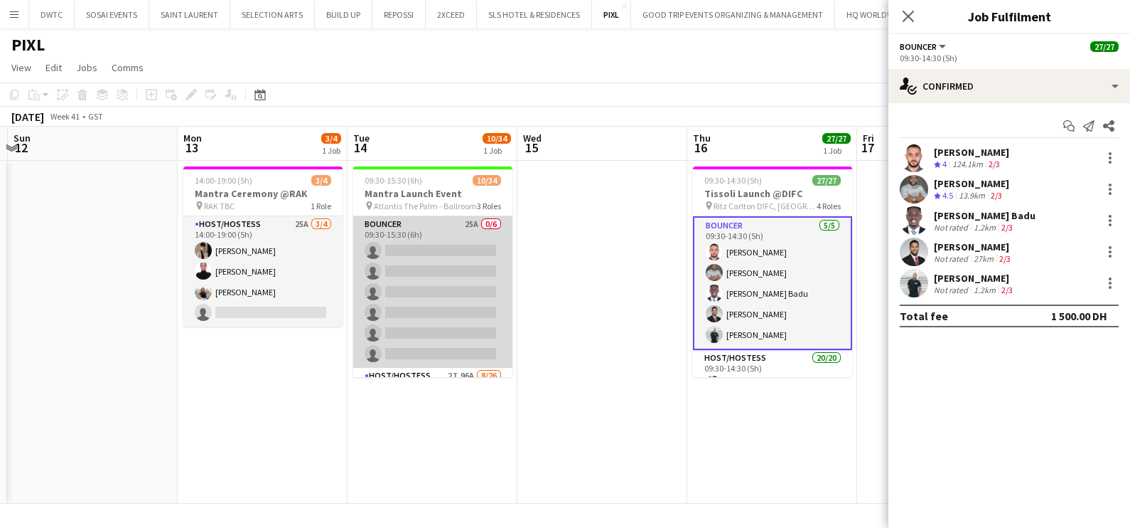
click at [449, 294] on app-card-role "Bouncer 25A 0/6 09:30-15:30 (6h) single-neutral-actions single-neutral-actions …" at bounding box center [432, 291] width 159 height 151
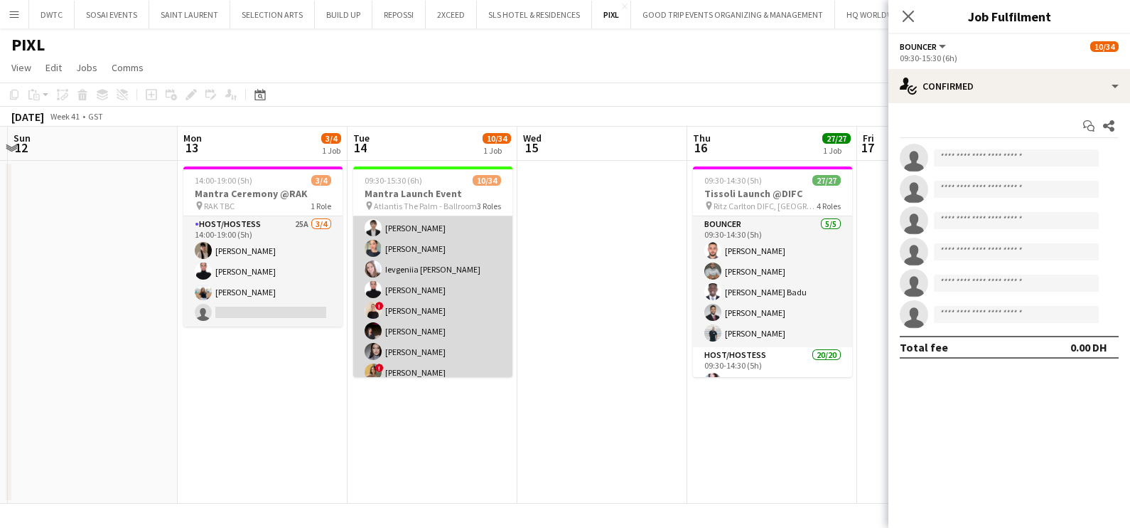
click at [429, 284] on app-card-role "Host/Hostess 2I 96A 8/26 09:30-15:30 (6h) Kateryna Varava Tanyarat Prachuabsin …" at bounding box center [432, 475] width 159 height 564
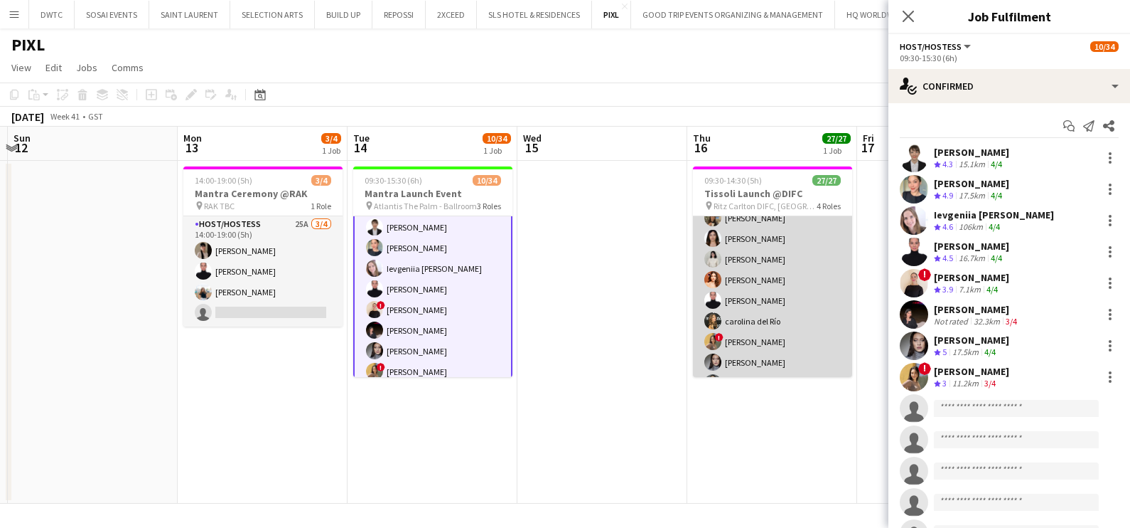
click at [746, 290] on app-card-role "Host/Hostess 20/20 09:30-14:30 (5h) Daria Ganzhura Fadoua Sokrate Ruth Jasmine …" at bounding box center [772, 300] width 159 height 440
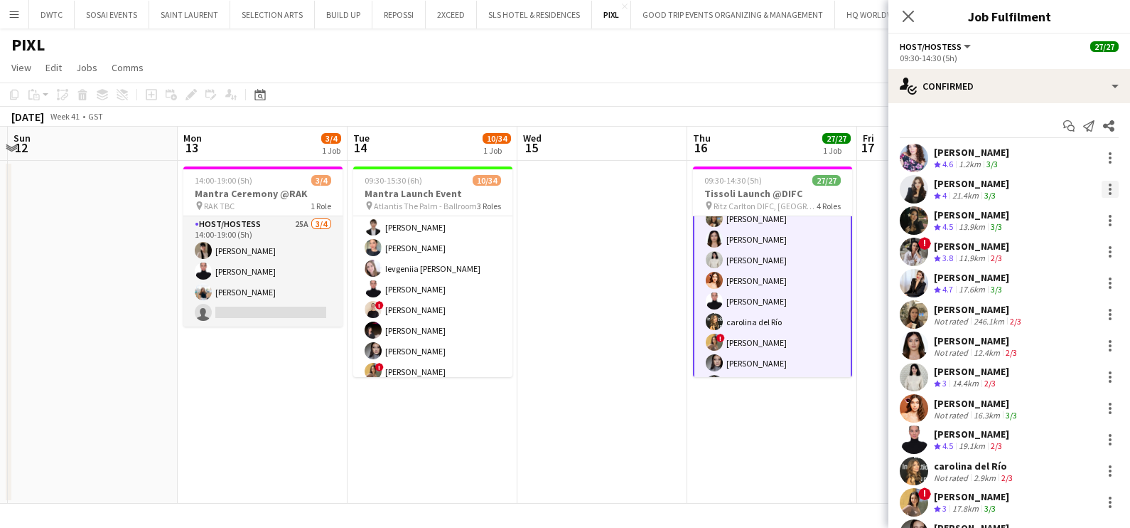
click at [1102, 186] on div at bounding box center [1110, 189] width 17 height 17
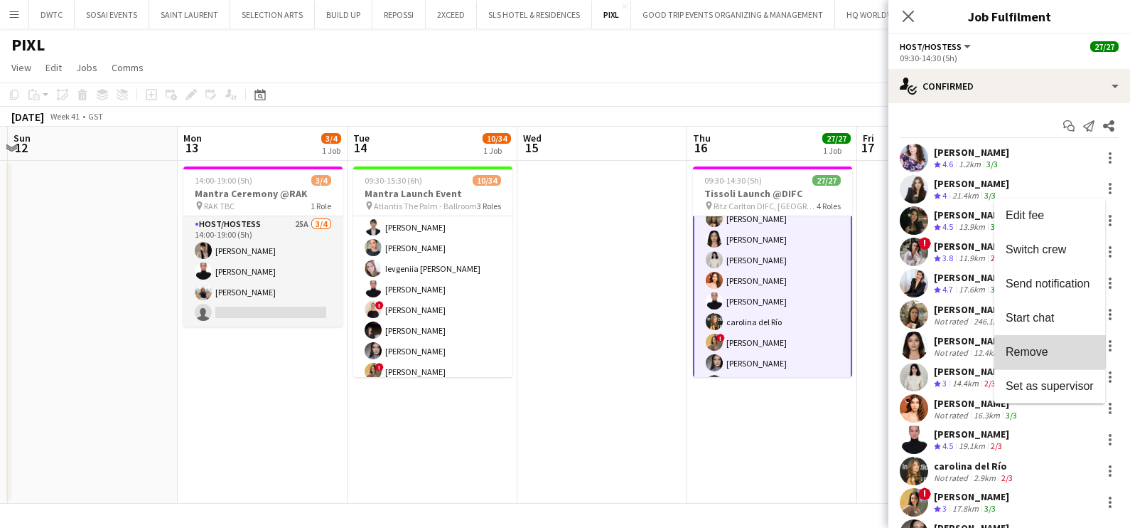
click at [1027, 348] on span "Remove" at bounding box center [1027, 352] width 43 height 12
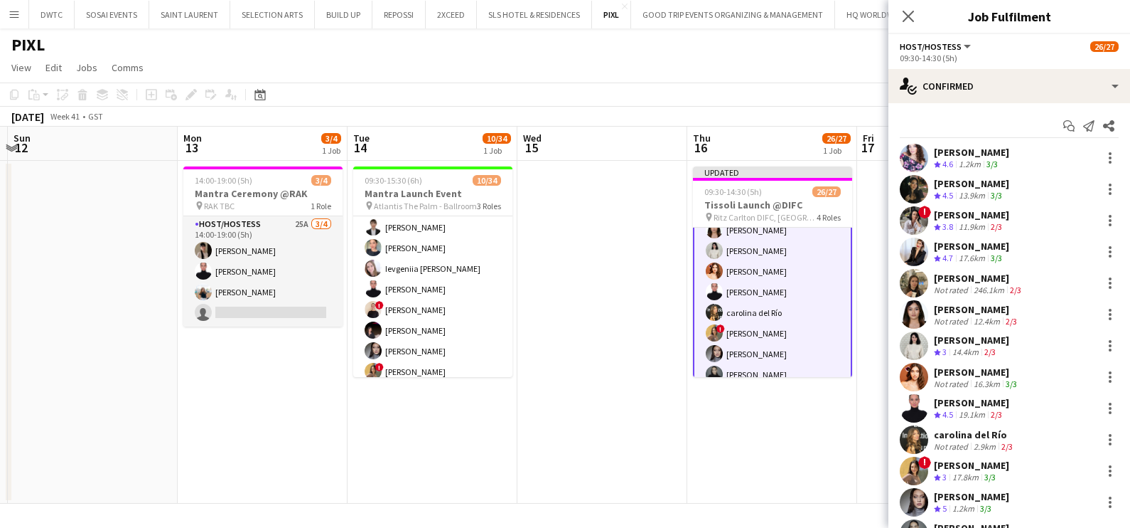
click at [569, 320] on app-date-cell at bounding box center [603, 332] width 170 height 343
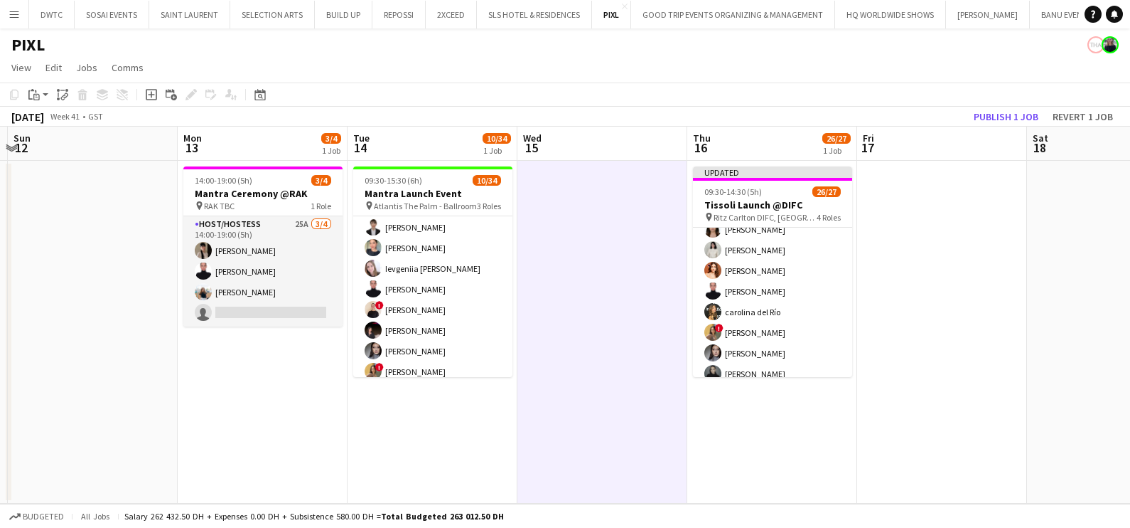
click at [812, 251] on app-card-role "Host/Hostess 88A 19/20 09:30-14:30 (5h) Daria Ganzhura Ruth Jasmine Requeza ! P…" at bounding box center [772, 312] width 159 height 440
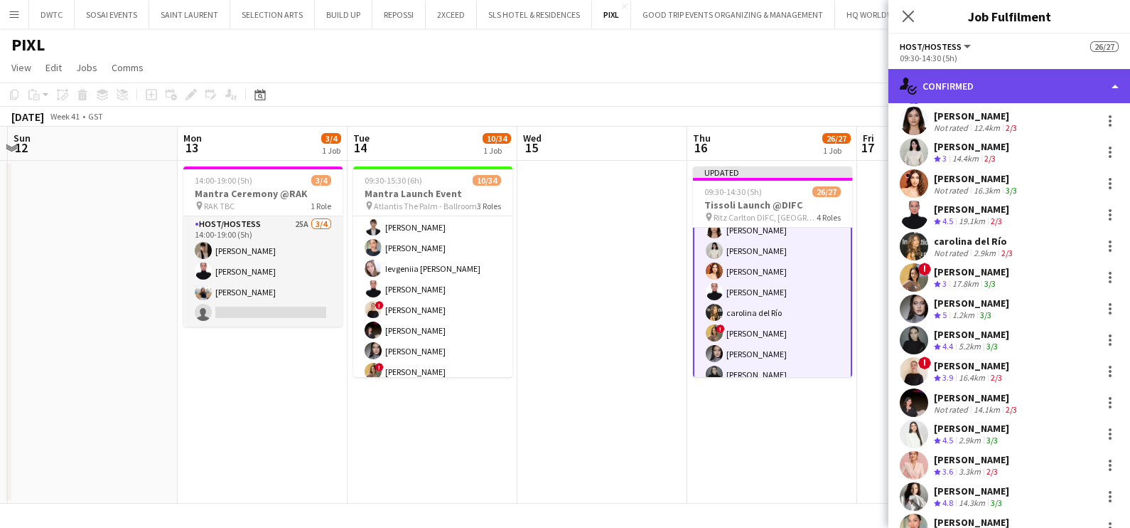
click at [995, 79] on div "single-neutral-actions-check-2 Confirmed" at bounding box center [1010, 86] width 242 height 34
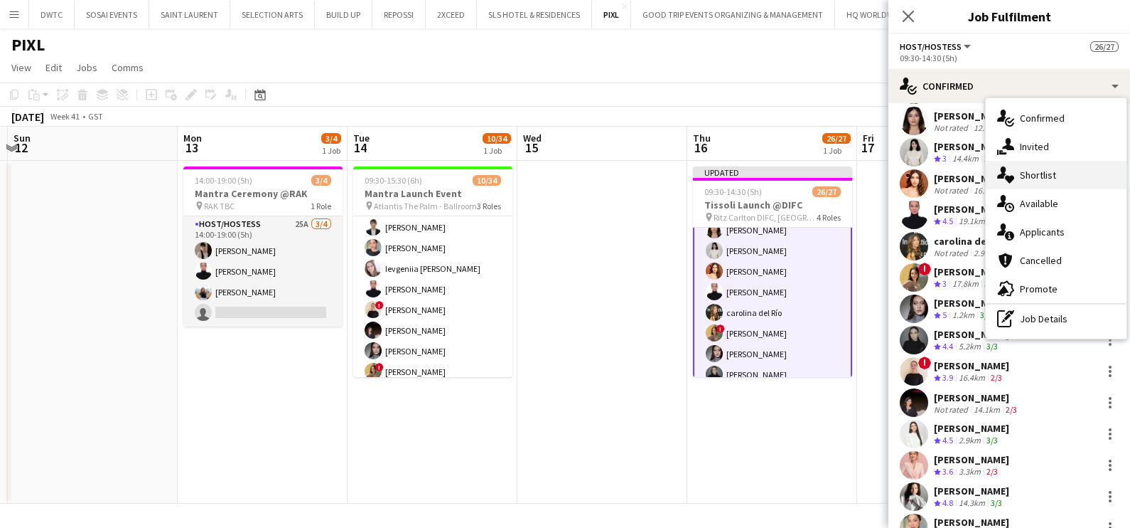
click at [1042, 181] on span "Shortlist" at bounding box center [1038, 174] width 36 height 13
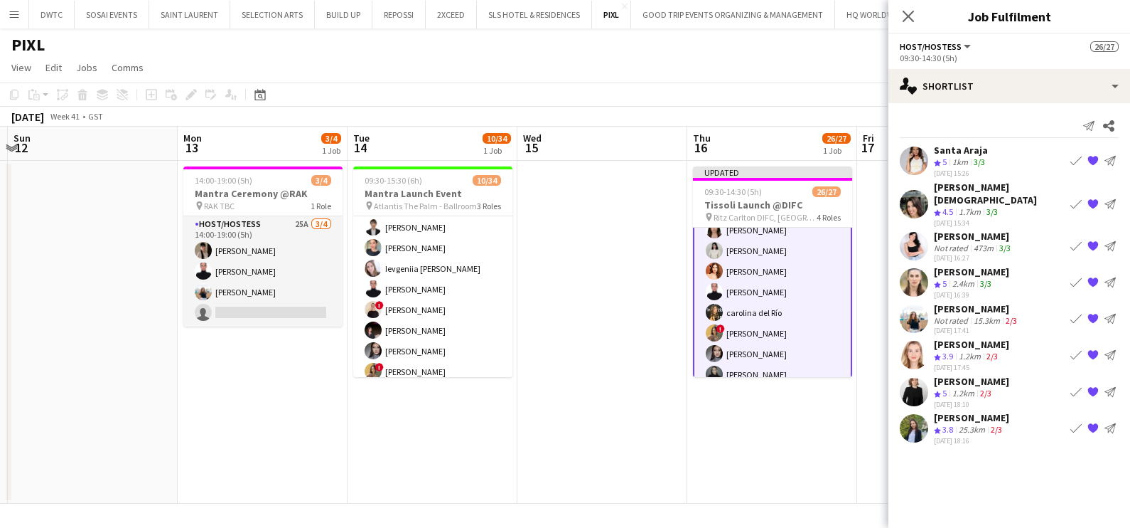
click at [1081, 157] on app-icon "Book crew" at bounding box center [1076, 160] width 11 height 11
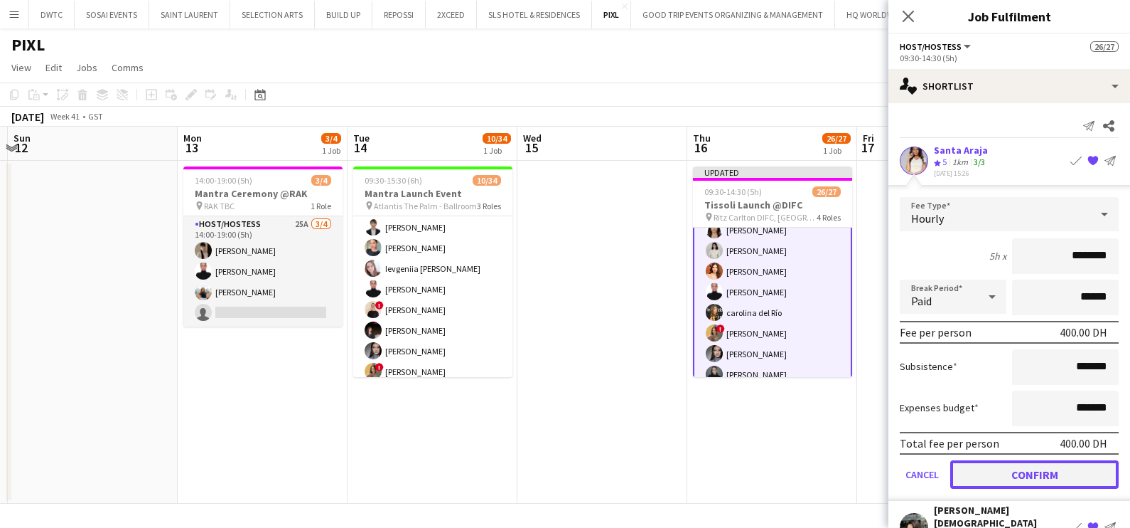
click at [1006, 468] on button "Confirm" at bounding box center [1035, 474] width 168 height 28
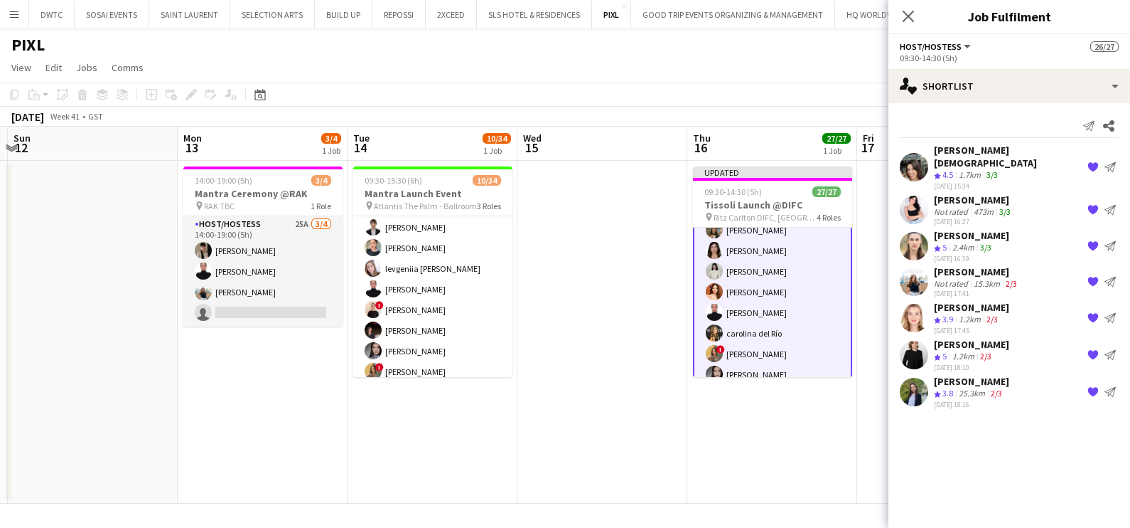
click at [808, 444] on app-date-cell "Updated 09:30-14:30 (5h) 27/27 Tissoli Launch @DIFC pin Ritz Carlton DIFC, Sama…" at bounding box center [772, 332] width 170 height 343
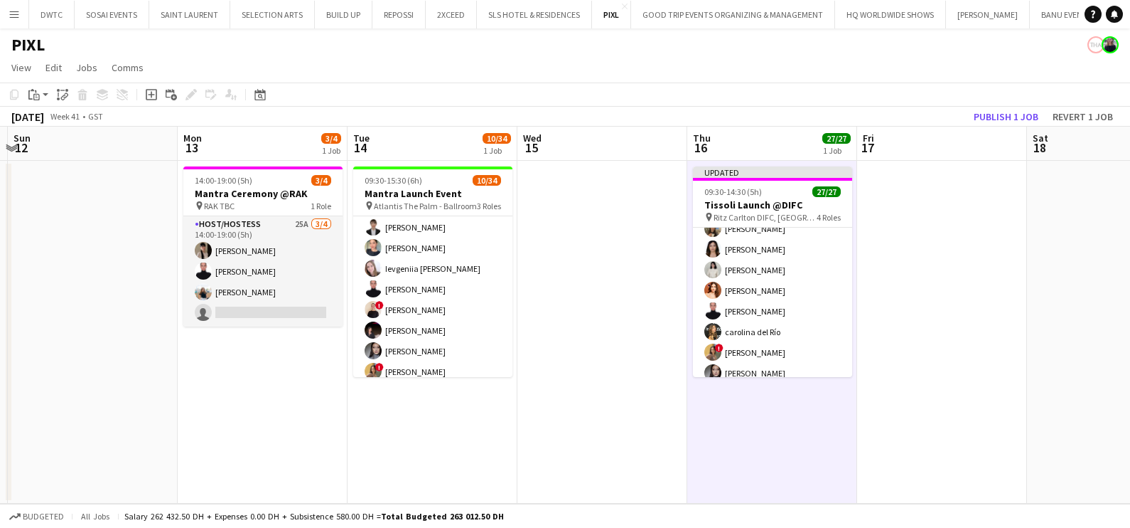
scroll to position [267, 0]
click at [1024, 110] on button "Publish 1 job" at bounding box center [1006, 116] width 76 height 18
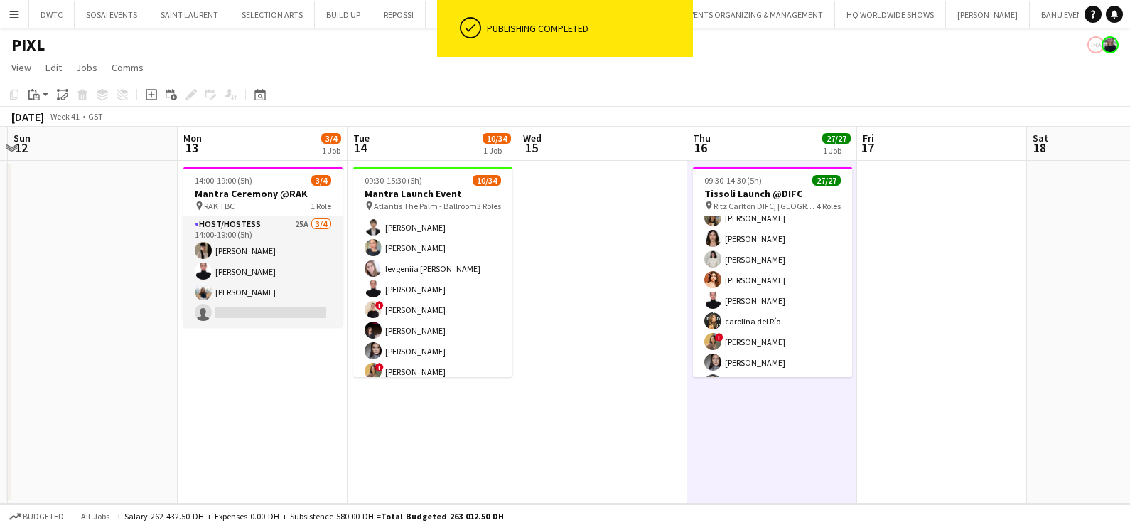
click at [393, 68] on app-page-menu "View Day view expanded Day view collapsed Month view Date picker Jump to today …" at bounding box center [565, 68] width 1130 height 27
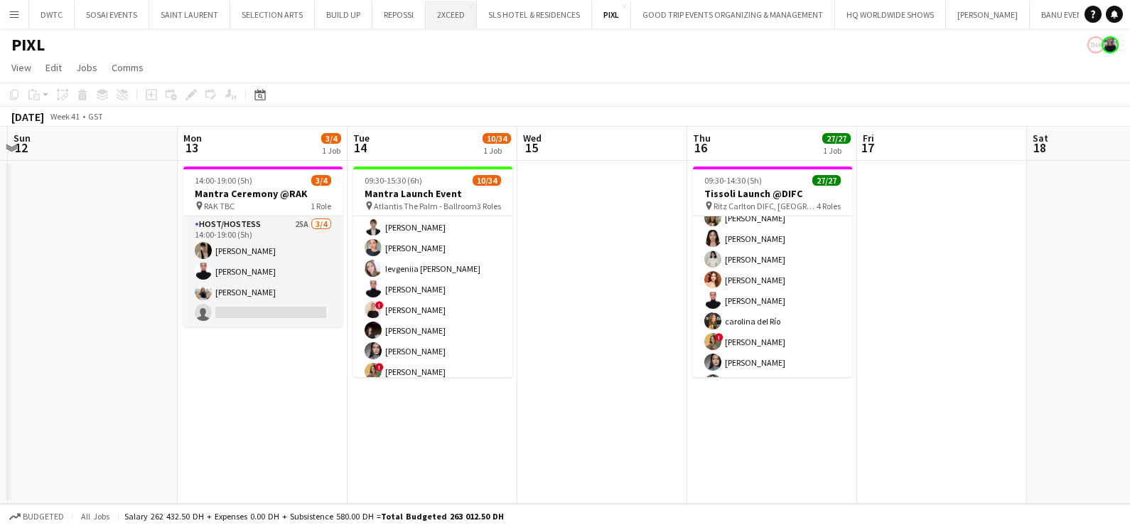
click at [437, 13] on button "2XCEED Close" at bounding box center [451, 15] width 51 height 28
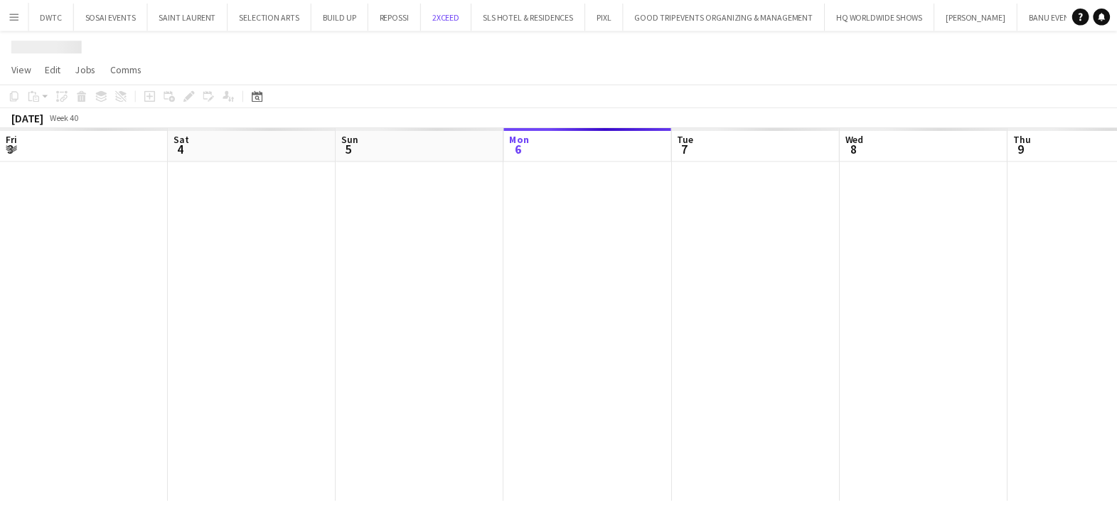
scroll to position [0, 340]
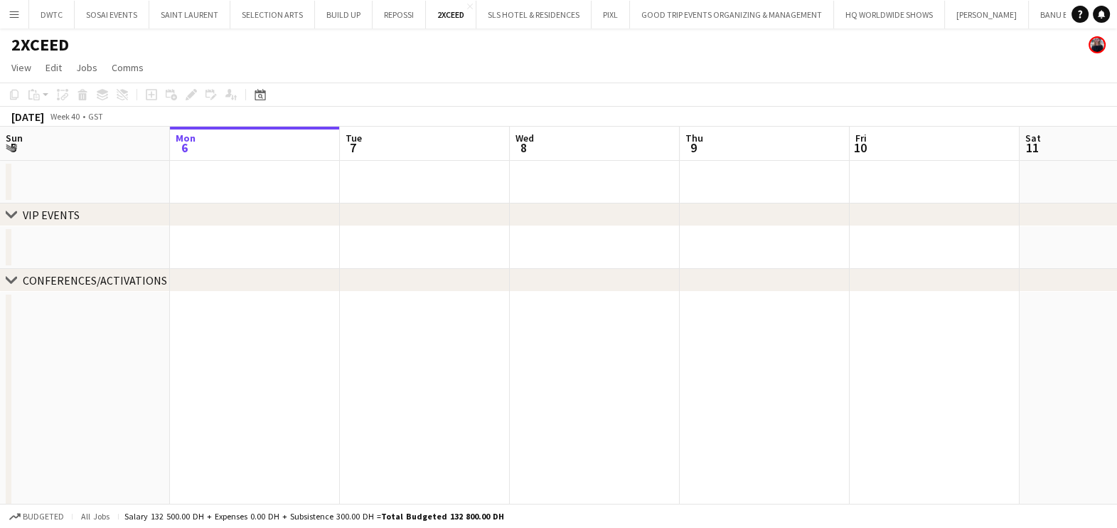
drag, startPoint x: 949, startPoint y: 267, endPoint x: 211, endPoint y: 298, distance: 738.6
click at [310, 296] on app-calendar-viewport "Fri 3 Sat 4 Sun 5 Mon 6 Tue 7 Wed 8 Thu 9 Fri 10 Sat 11 Sun 12 Mon 13 8/9 1 Job…" at bounding box center [558, 332] width 1117 height 410
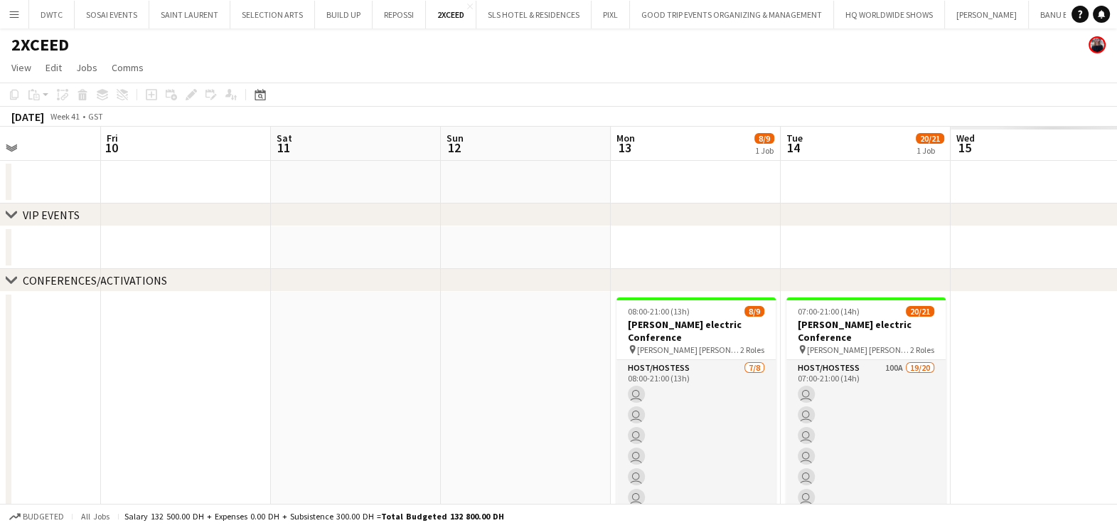
drag, startPoint x: 539, startPoint y: 379, endPoint x: 114, endPoint y: 387, distance: 425.2
click at [105, 390] on app-calendar-viewport "Mon 6 Tue 7 Wed 8 Thu 9 Fri 10 Sat 11 Sun 12 Mon 13 8/9 1 Job Tue 14 20/21 1 Jo…" at bounding box center [558, 332] width 1117 height 410
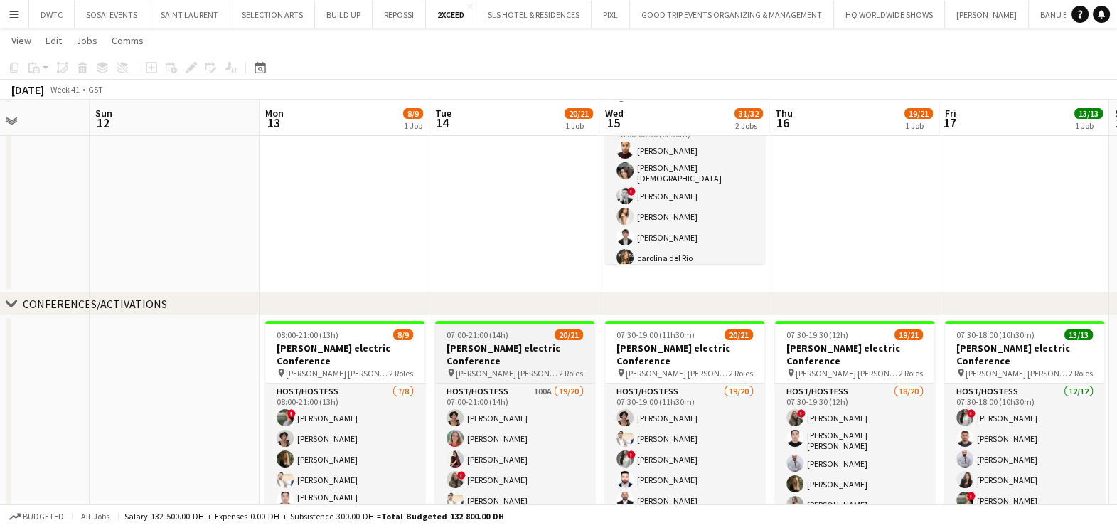
scroll to position [232, 0]
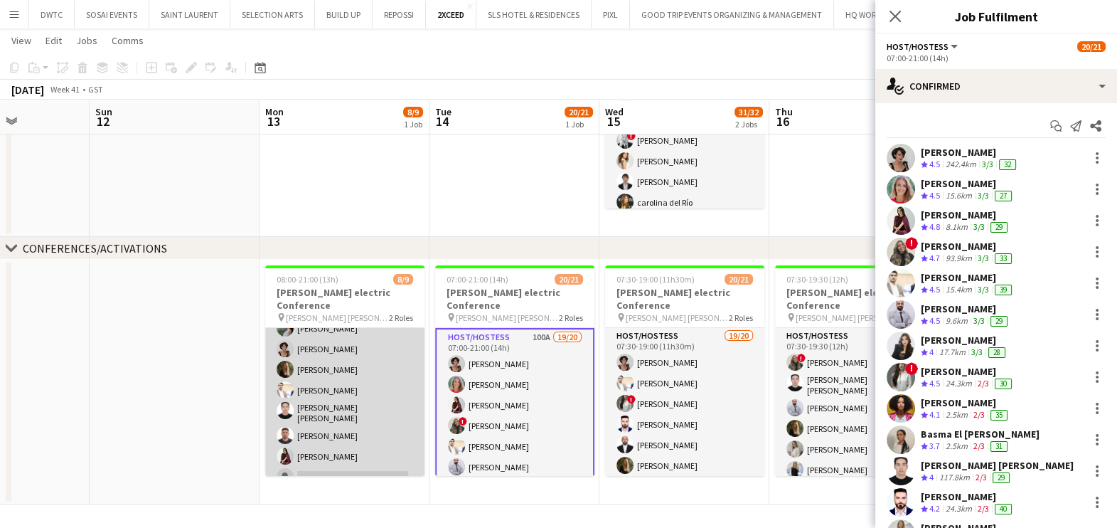
scroll to position [0, 0]
click at [353, 385] on app-card-role "Host/Hostess 7/8 08:00-21:00 (13h) ! Nourhan Mamdouh Ramila Aitova Georgina Gem…" at bounding box center [344, 426] width 159 height 197
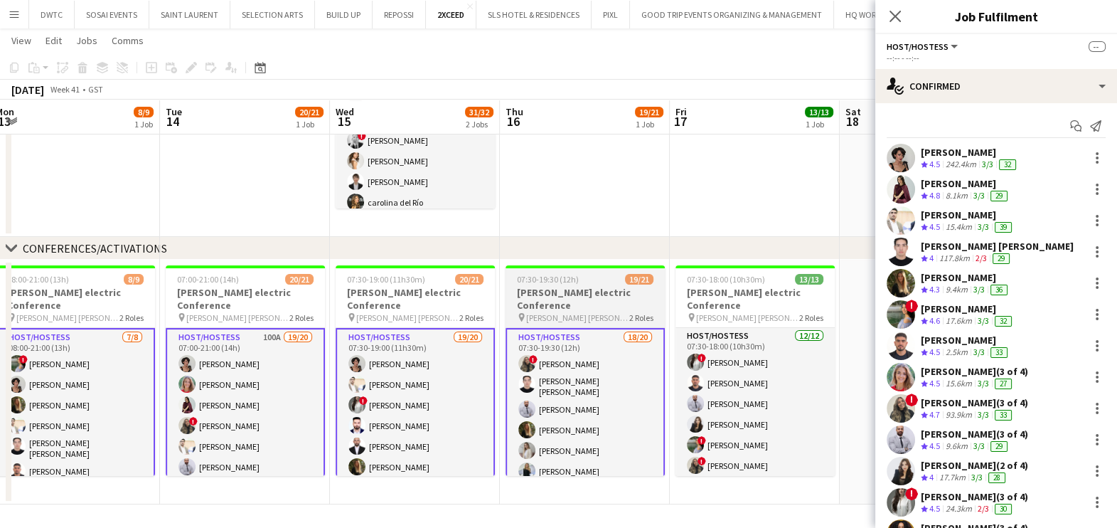
drag, startPoint x: 833, startPoint y: 378, endPoint x: 390, endPoint y: 380, distance: 443.6
click at [386, 381] on app-calendar-viewport "Fri 10 Sat 11 Sun 12 Mon 13 8/9 1 Job Tue 14 20/21 1 Job Wed 15 31/32 2 Jobs Th…" at bounding box center [558, 163] width 1117 height 681
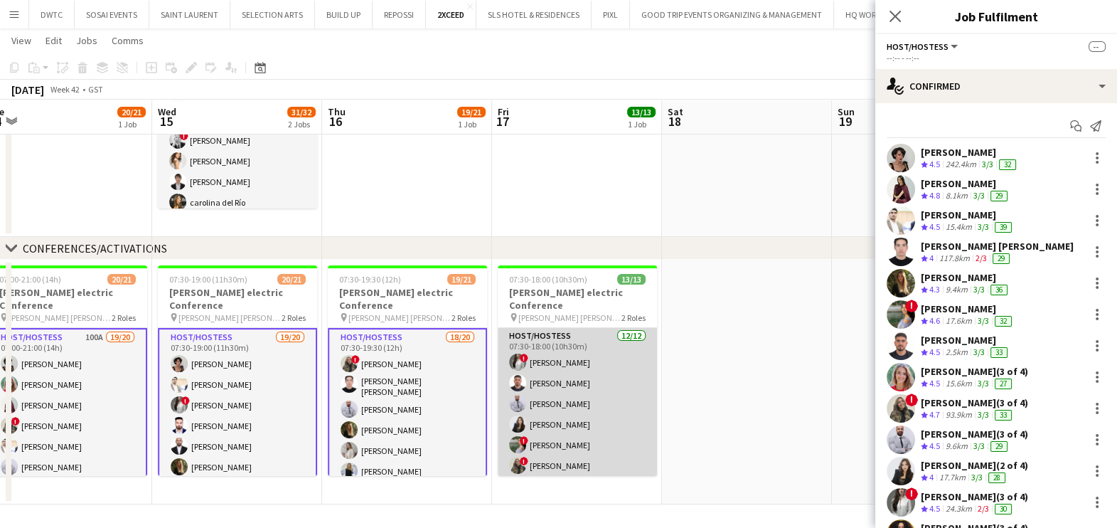
click at [562, 376] on app-card-role "Host/Hostess 12/12 07:30-18:00 (10h30m) ! Ayat Rahal Ayham Rasheed Laith Abumus…" at bounding box center [577, 465] width 159 height 275
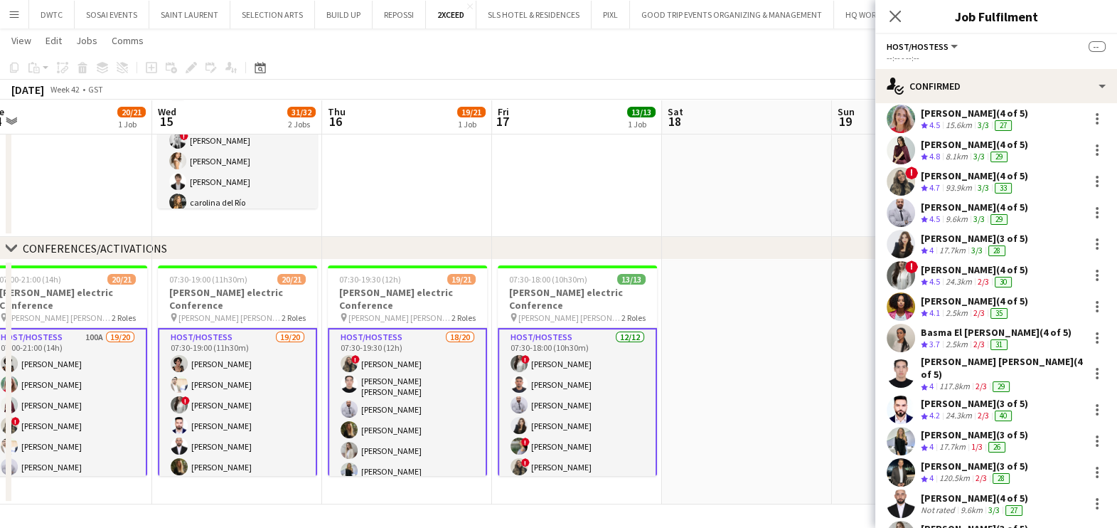
scroll to position [248, 0]
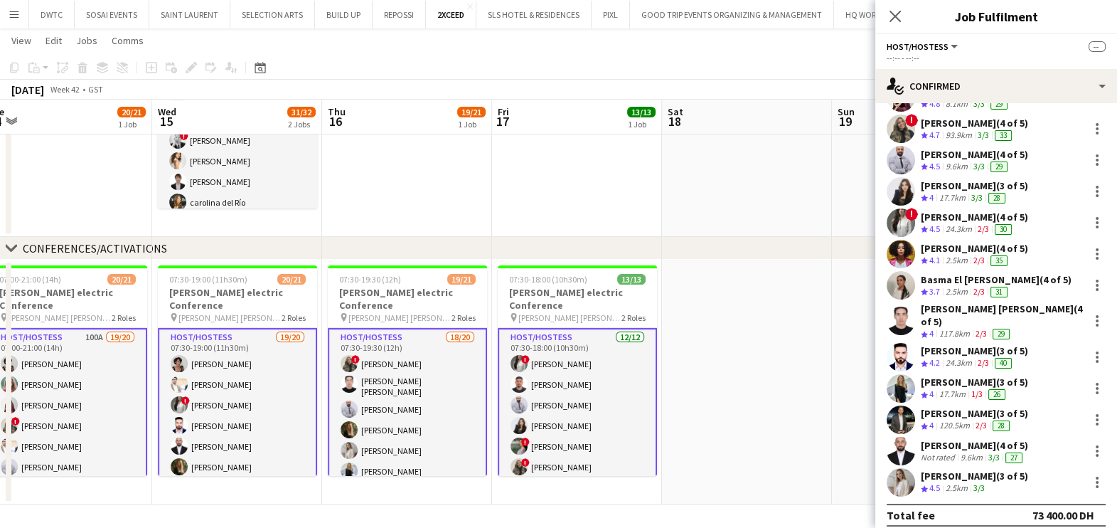
click at [542, 358] on app-card-role "Host/Hostess 12/12 07:30-18:00 (10h30m) ! Ayat Rahal Ayham Rasheed Laith Abumus…" at bounding box center [577, 467] width 159 height 278
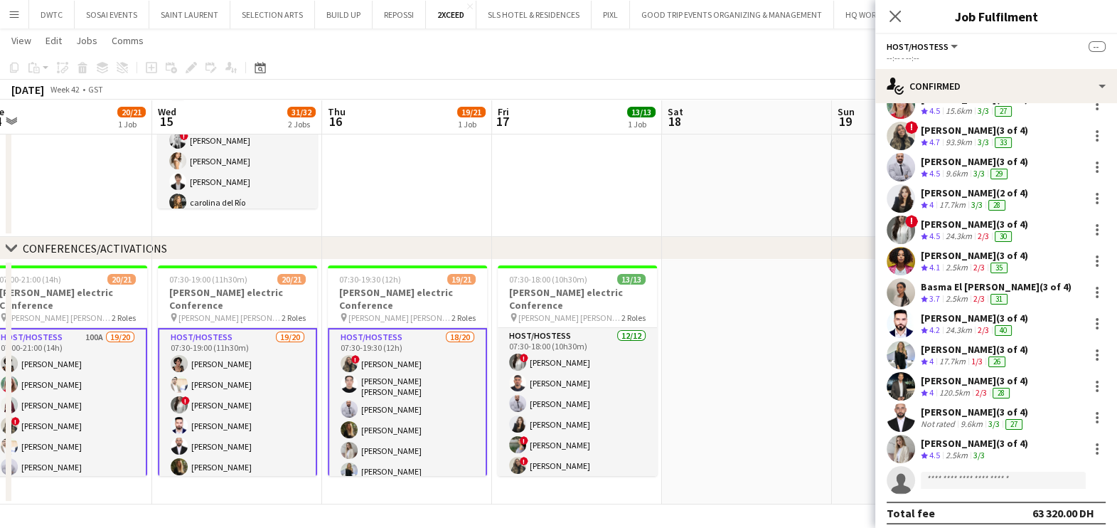
scroll to position [279, 0]
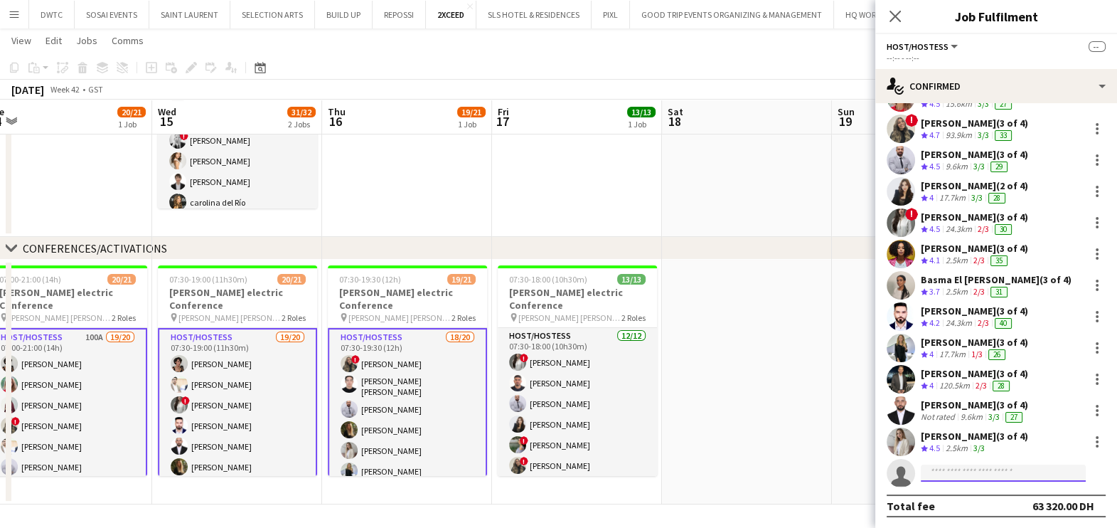
click at [942, 472] on input at bounding box center [1003, 472] width 165 height 17
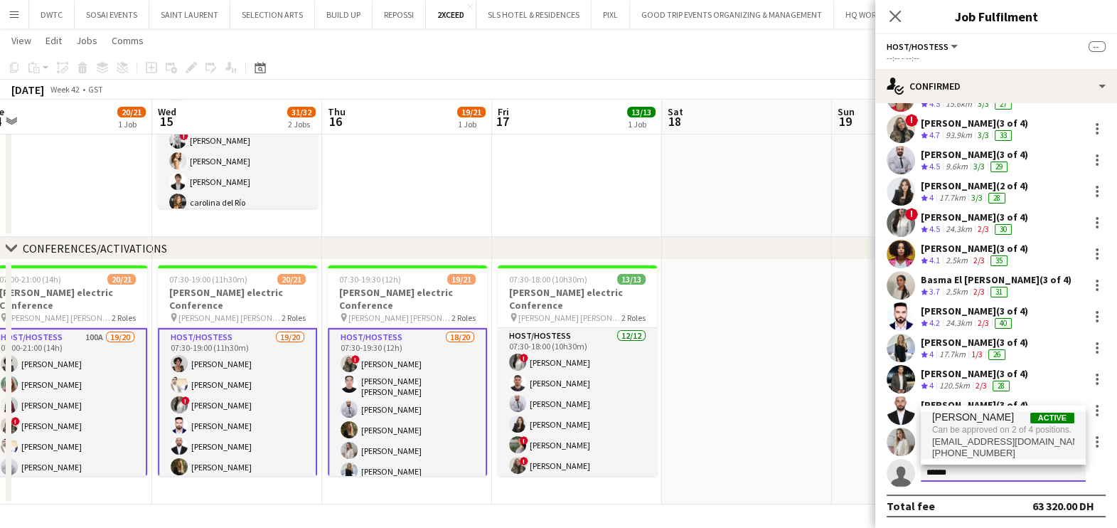
type input "******"
click at [992, 439] on span "fadawasokrate@gmail.com" at bounding box center [1003, 441] width 142 height 11
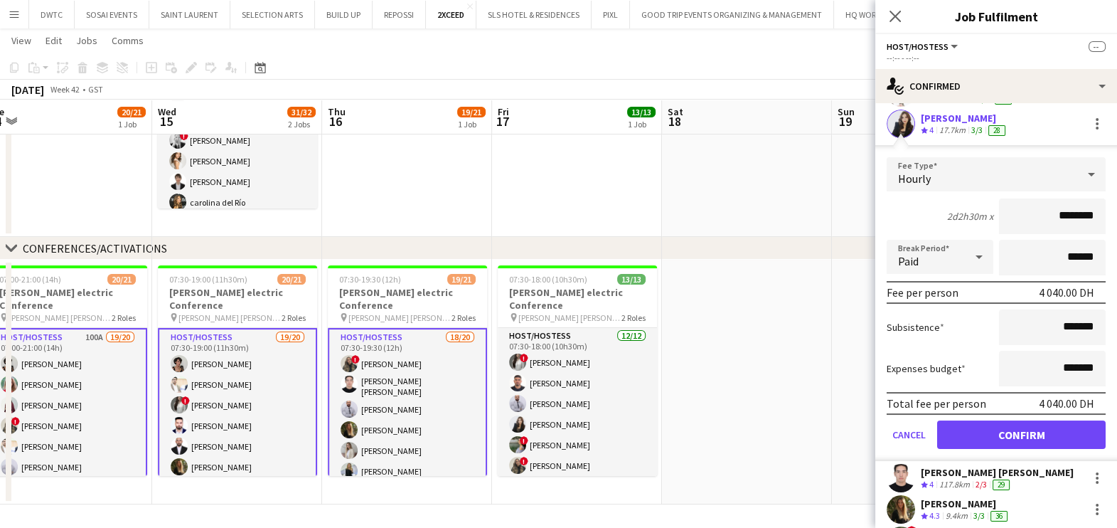
scroll to position [205, 0]
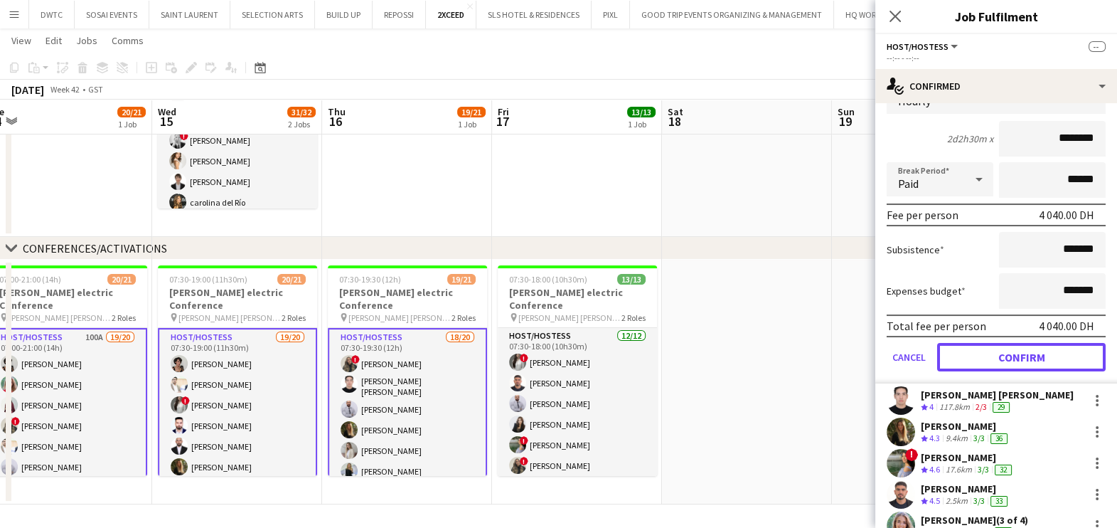
drag, startPoint x: 1013, startPoint y: 350, endPoint x: 963, endPoint y: 373, distance: 54.7
click at [1013, 350] on button "Confirm" at bounding box center [1021, 357] width 168 height 28
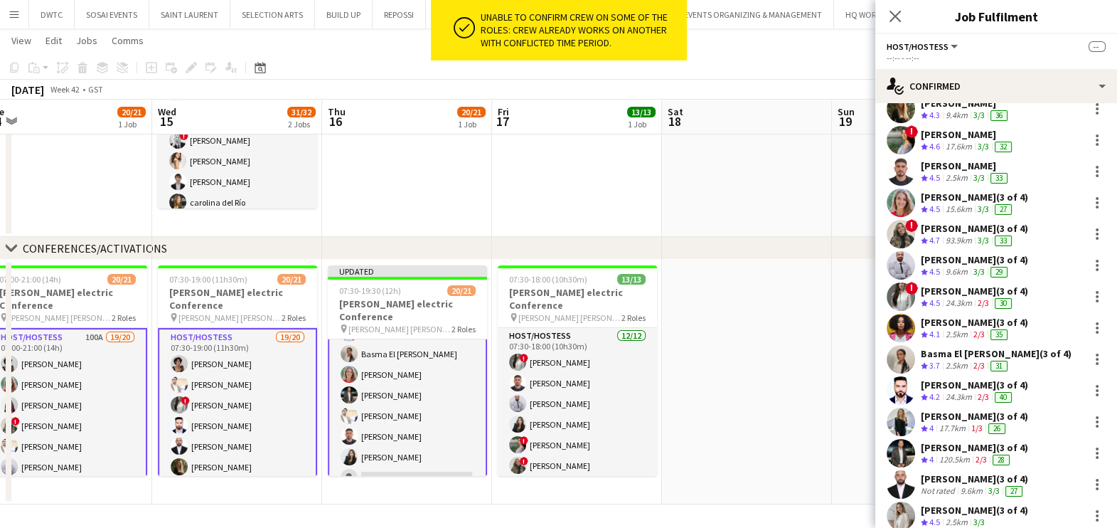
scroll to position [341, 0]
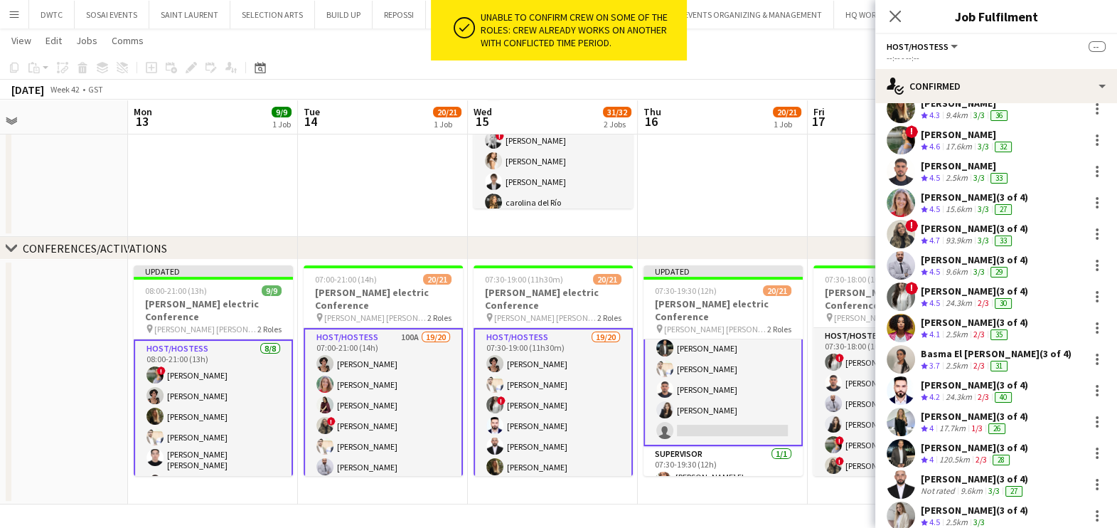
drag, startPoint x: 223, startPoint y: 353, endPoint x: 561, endPoint y: 361, distance: 338.5
click at [561, 361] on app-calendar-viewport "Fri 10 Sat 11 Sun 12 Mon 13 9/9 1 Job Tue 14 20/21 1 Job Wed 15 31/32 2 Jobs Th…" at bounding box center [558, 163] width 1117 height 681
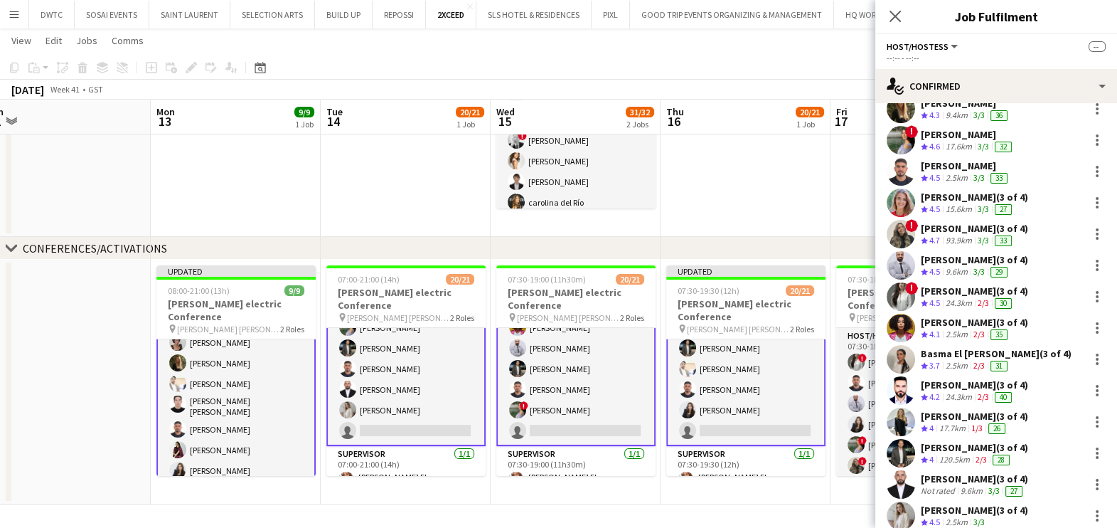
scroll to position [93, 0]
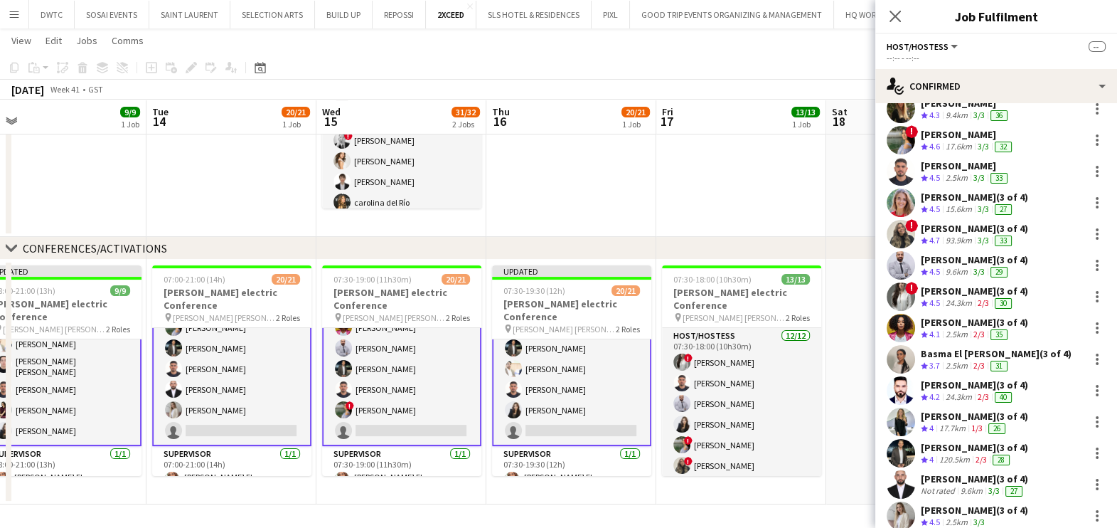
drag, startPoint x: 633, startPoint y: 387, endPoint x: 447, endPoint y: 397, distance: 186.5
click at [447, 397] on app-calendar-viewport "Fri 10 Sat 11 Sun 12 Mon 13 9/9 1 Job Tue 14 20/21 1 Job Wed 15 31/32 2 Jobs Th…" at bounding box center [558, 163] width 1117 height 681
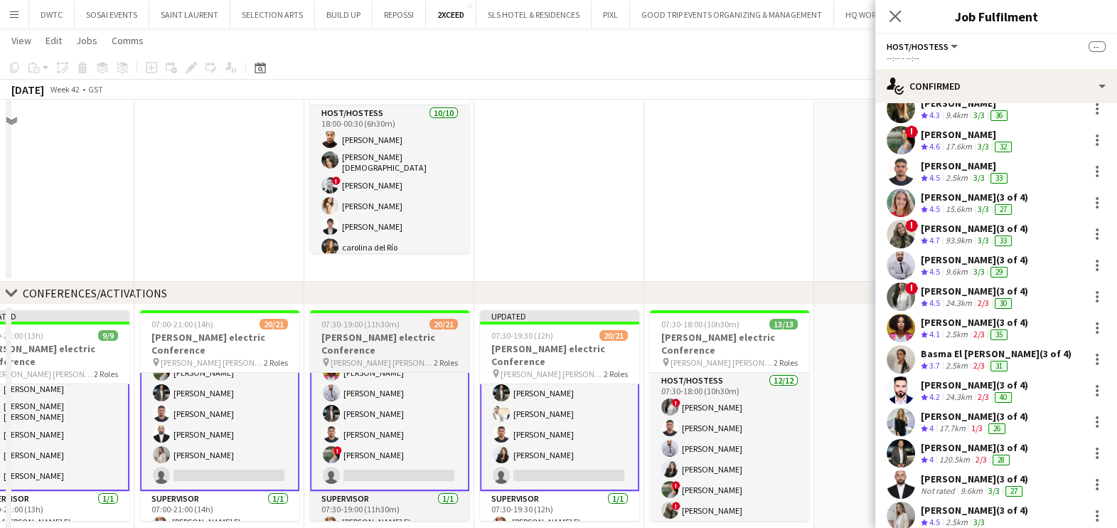
scroll to position [232, 0]
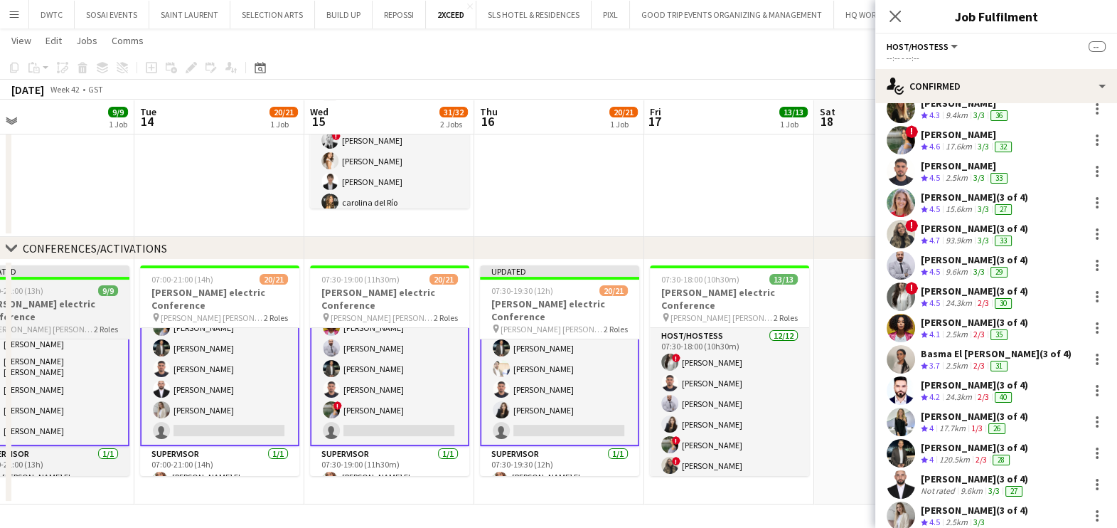
click at [67, 299] on h3 "Schneider electric Conference" at bounding box center [49, 310] width 159 height 26
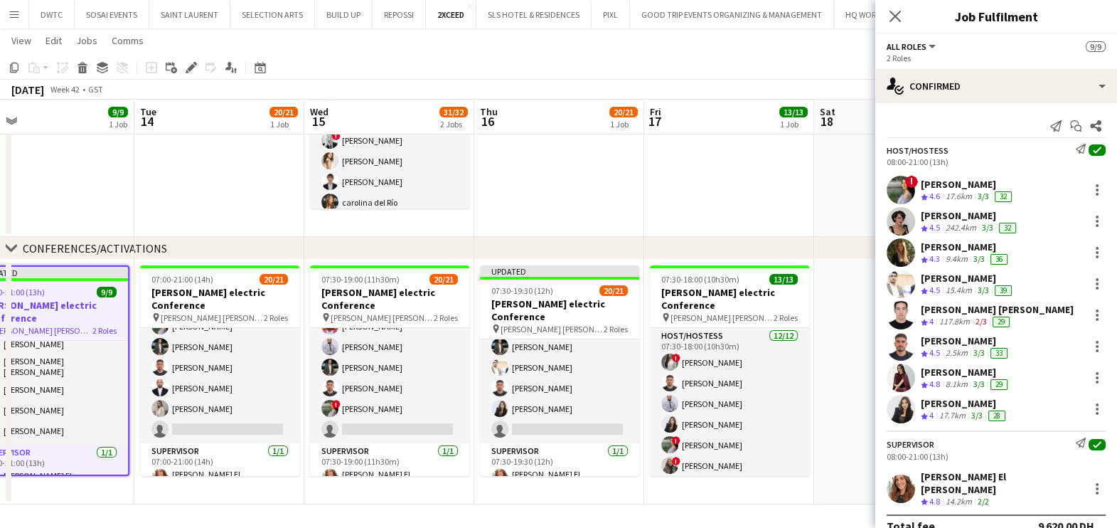
scroll to position [92, 0]
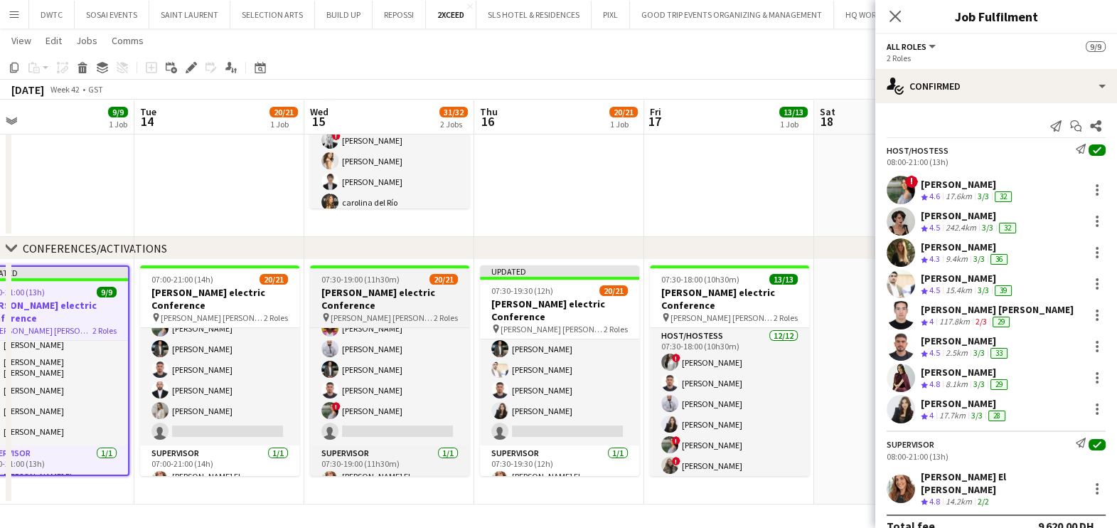
click at [206, 281] on span "07:00-21:00 (14h)" at bounding box center [182, 279] width 62 height 11
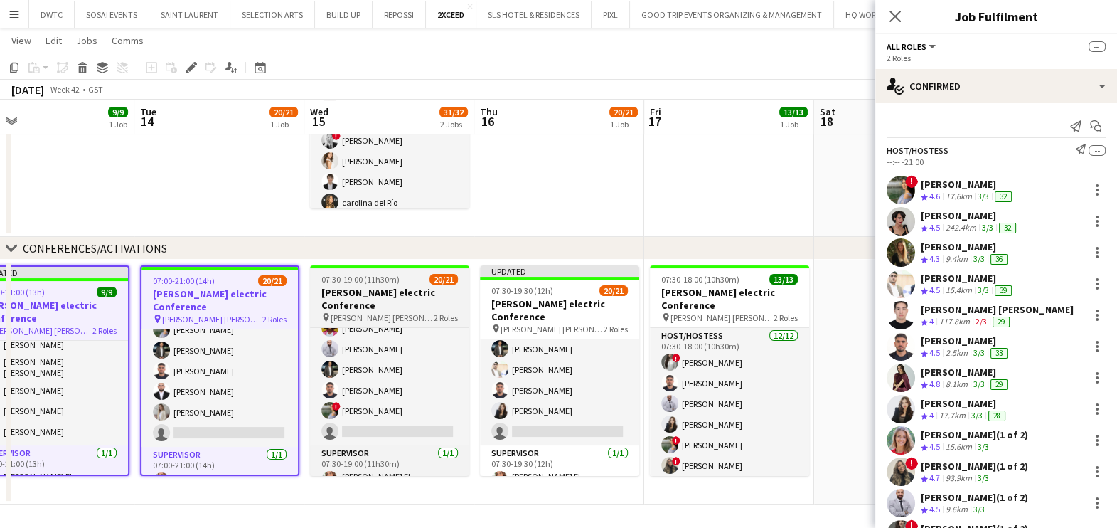
scroll to position [328, 0]
click at [402, 281] on div "07:30-19:00 (11h30m) 20/21" at bounding box center [389, 279] width 159 height 11
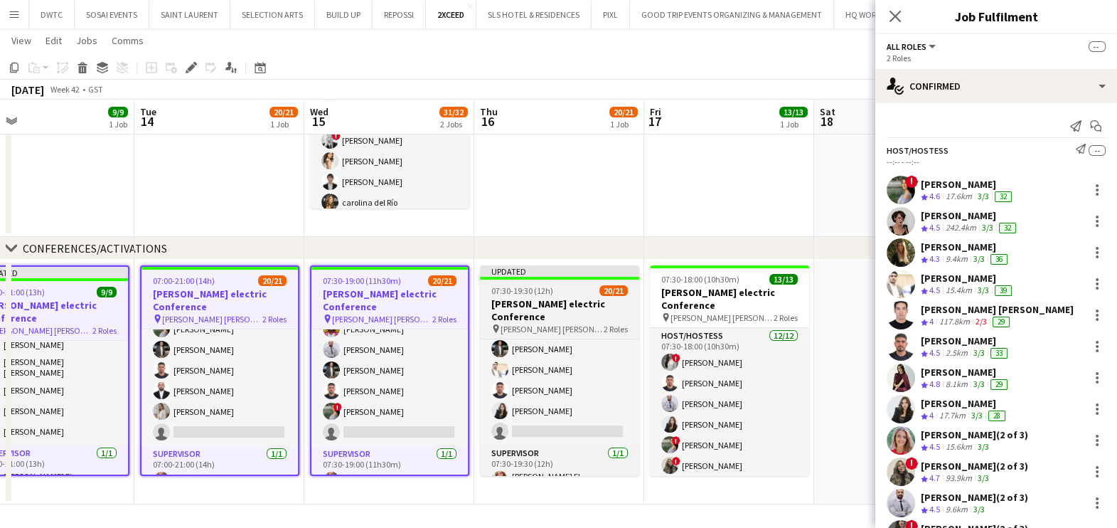
click at [537, 269] on div "Updated" at bounding box center [559, 270] width 159 height 11
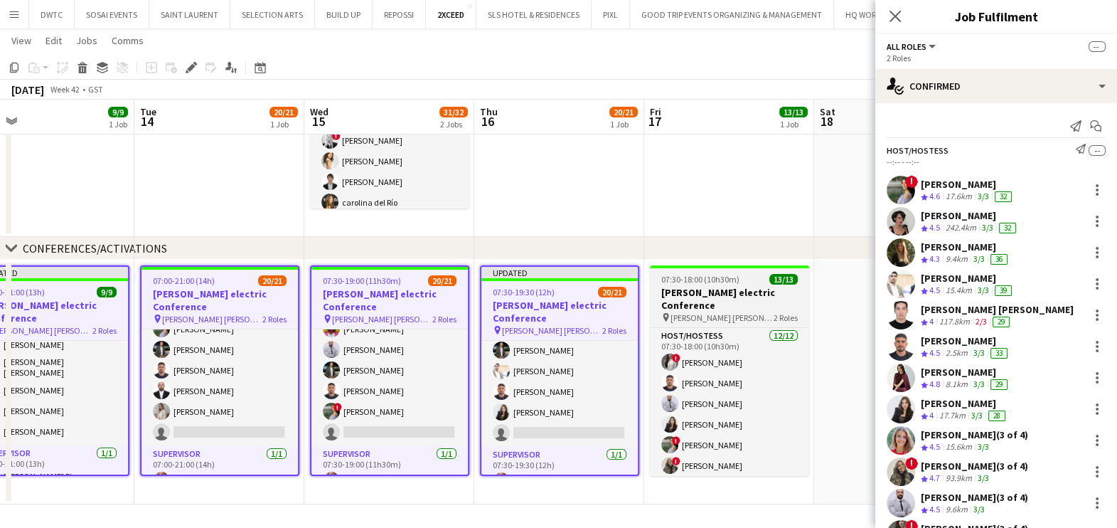
scroll to position [340, 0]
click at [744, 268] on app-job-card "07:30-18:00 (10h30m) 13/13 Schneider electric Conference pin JW Marriott Marqui…" at bounding box center [729, 370] width 159 height 210
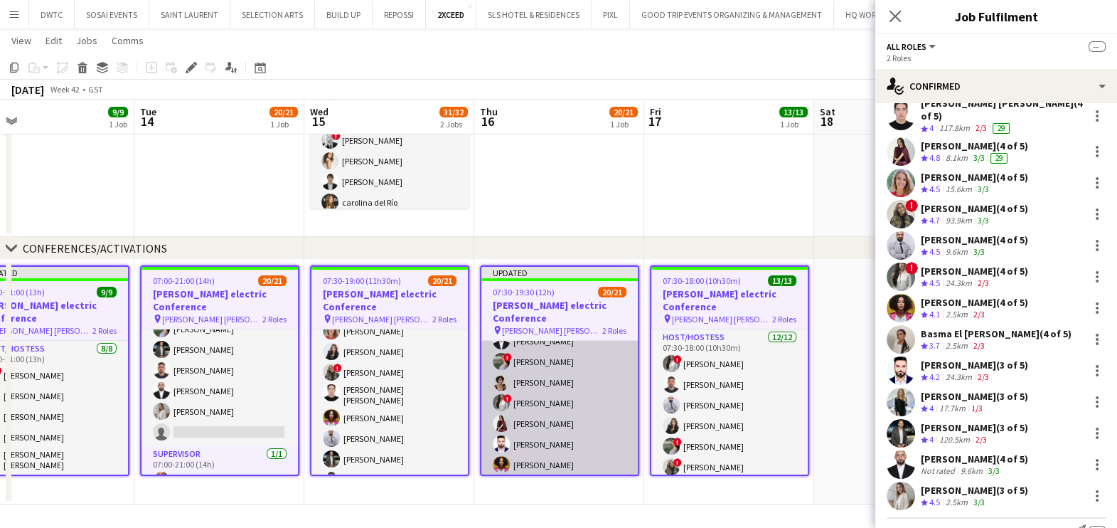
scroll to position [251, 0]
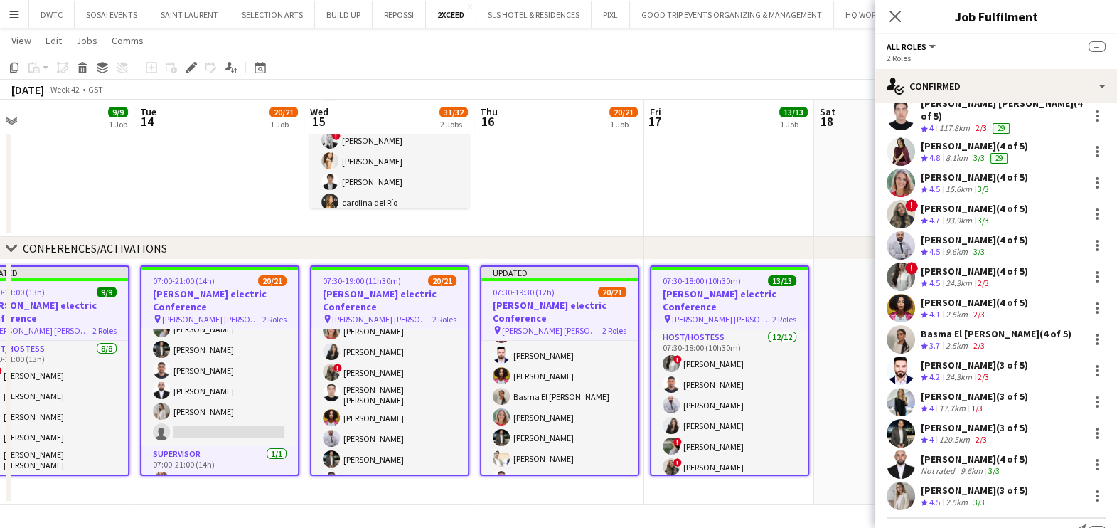
click at [544, 160] on app-date-cell at bounding box center [559, 114] width 170 height 245
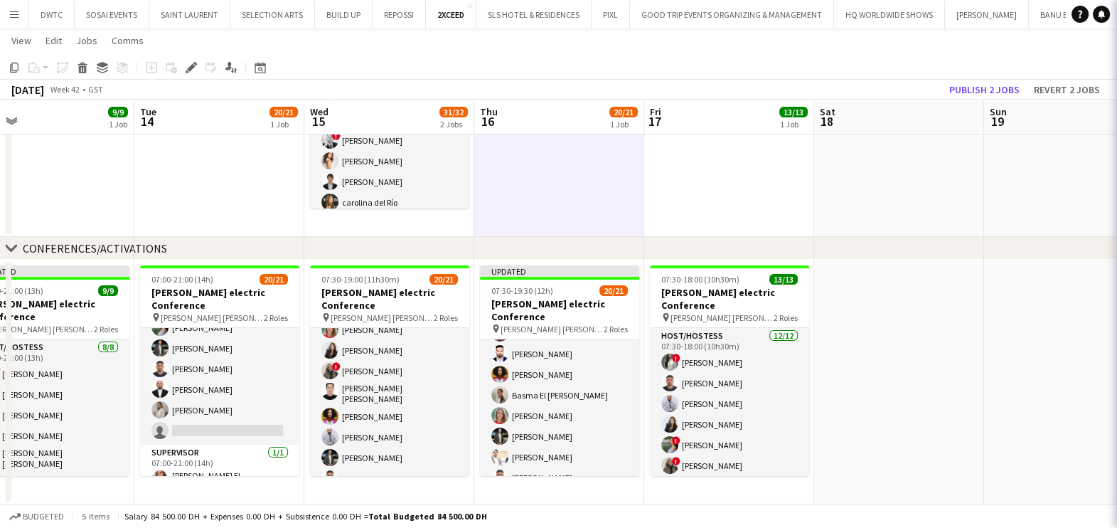
scroll to position [327, 0]
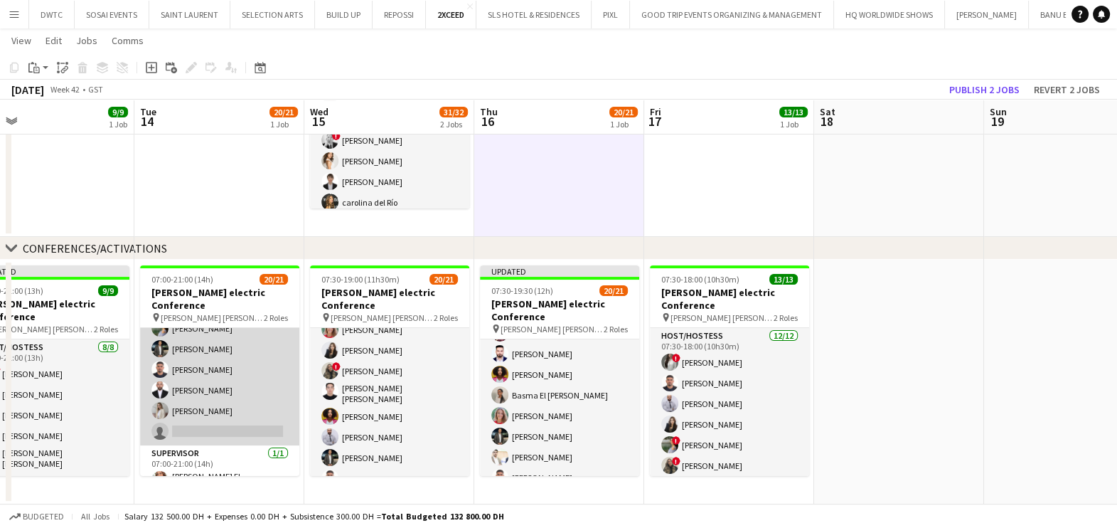
click at [204, 342] on app-card-role "Host/Hostess 100A 19/20 07:00-21:00 (14h) Ramila Aitova Marta Cozza Lara Doudar…" at bounding box center [219, 223] width 159 height 444
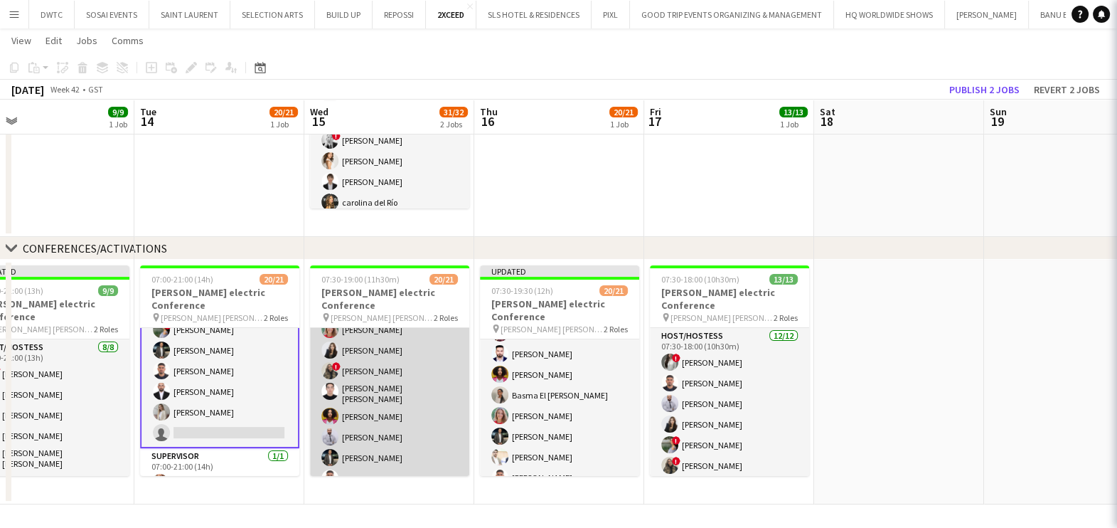
scroll to position [328, 0]
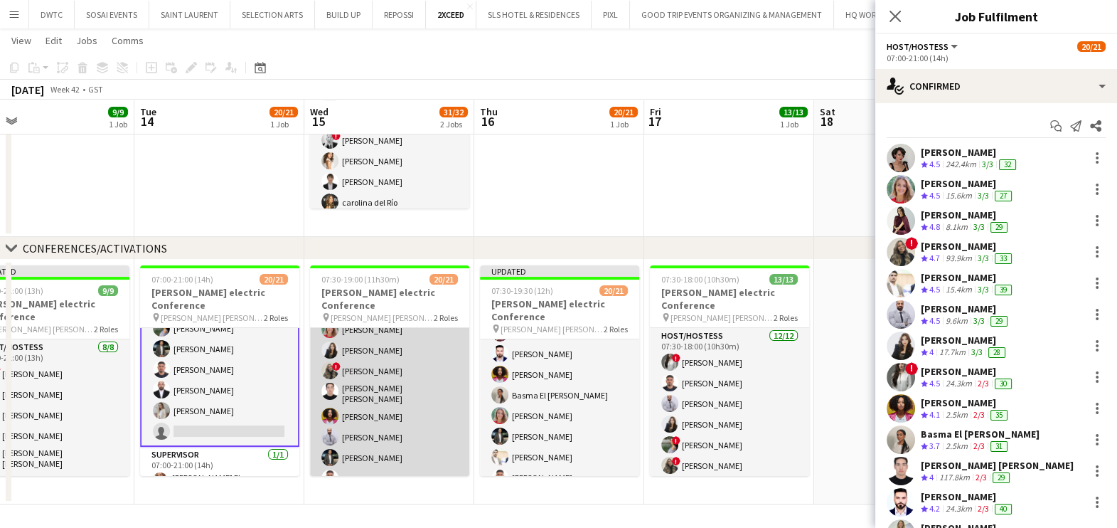
click at [390, 345] on app-card-role "Host/Hostess 19/20 07:30-19:00 (11h30m) Ramila Aitova Osman Ahmadzai ! Ayat Rah…" at bounding box center [389, 311] width 159 height 444
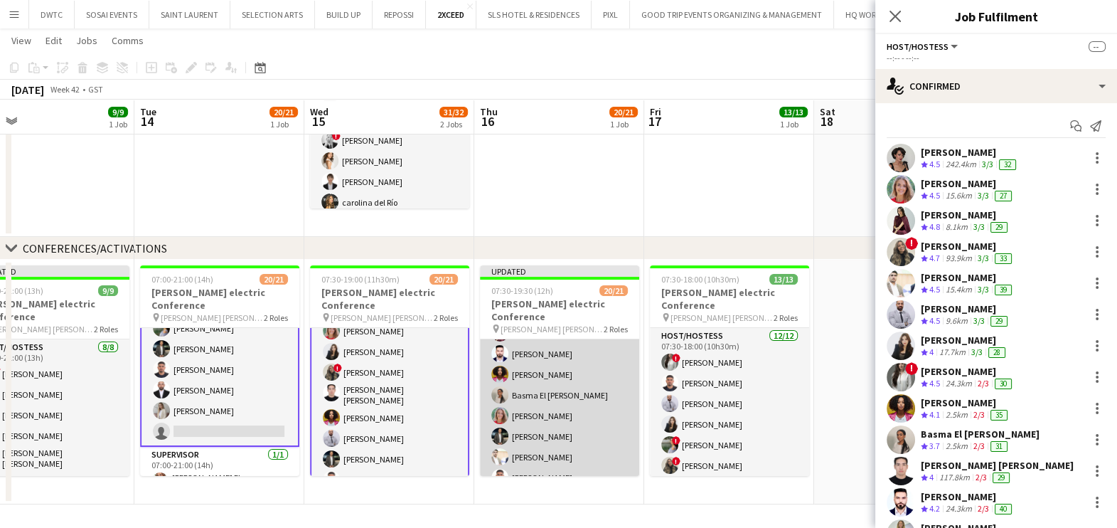
scroll to position [240, 0]
click at [532, 346] on app-card-role "Host/Hostess 19/20 07:30-19:30 (12h) ! Shima Abdelsalam Azad Baig Sultan Hussai…" at bounding box center [559, 310] width 159 height 444
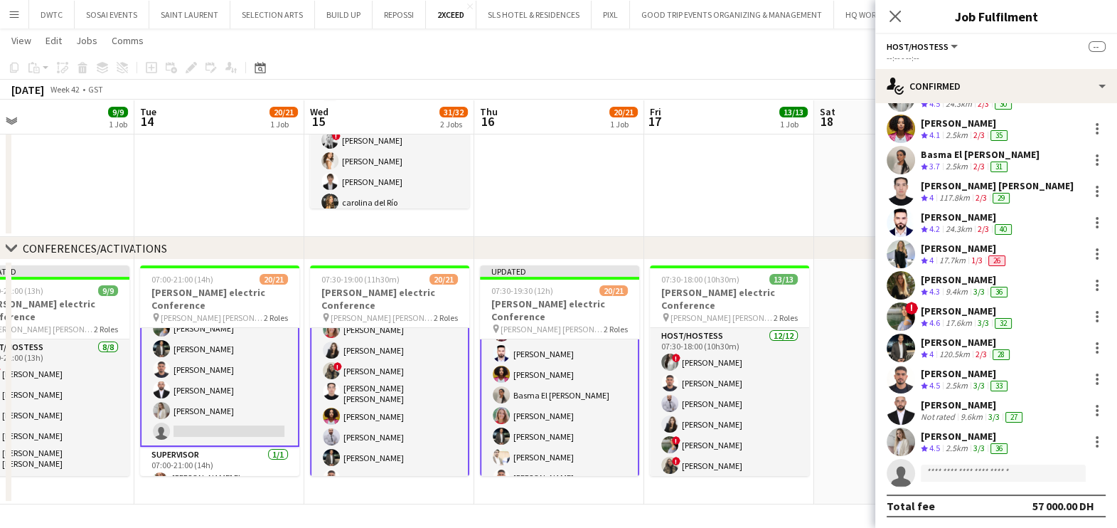
scroll to position [23, 0]
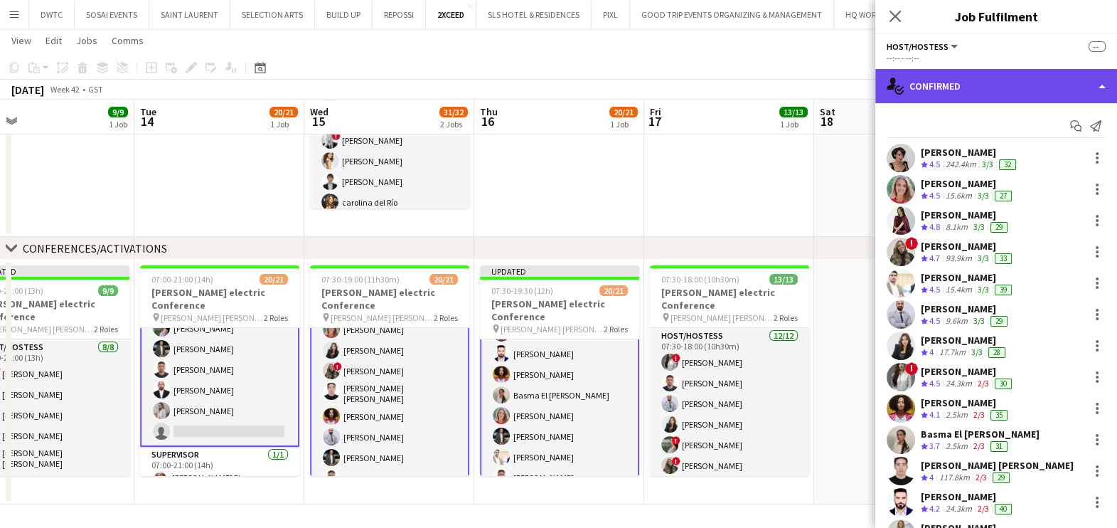
click at [976, 76] on div "single-neutral-actions-check-2 Confirmed" at bounding box center [996, 86] width 242 height 34
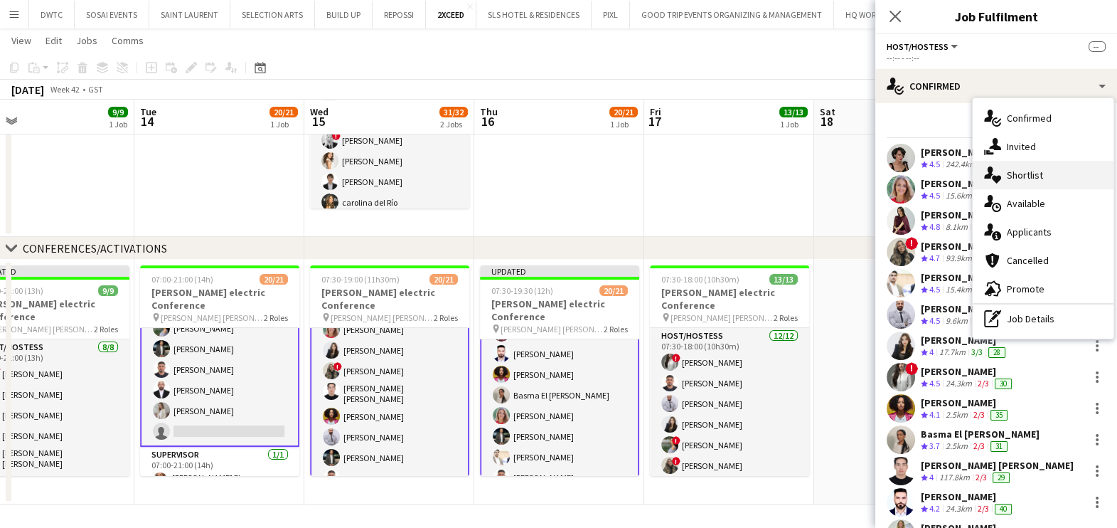
click at [1012, 181] on span "Shortlist" at bounding box center [1025, 174] width 36 height 13
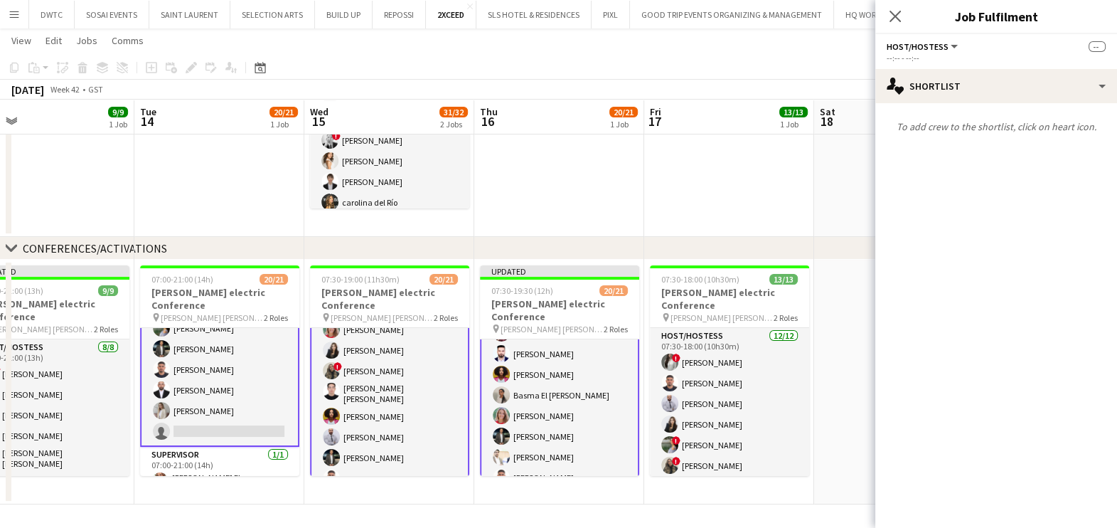
click at [607, 197] on app-date-cell at bounding box center [559, 114] width 170 height 245
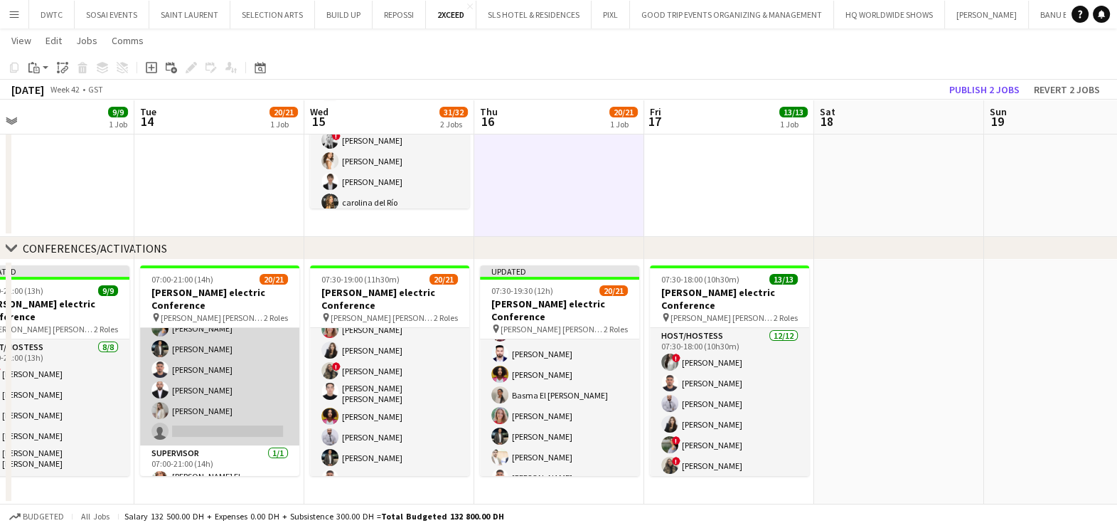
click at [199, 357] on app-card-role "Host/Hostess 100A 19/20 07:00-21:00 (14h) Ramila Aitova Marta Cozza Lara Doudar…" at bounding box center [219, 223] width 159 height 444
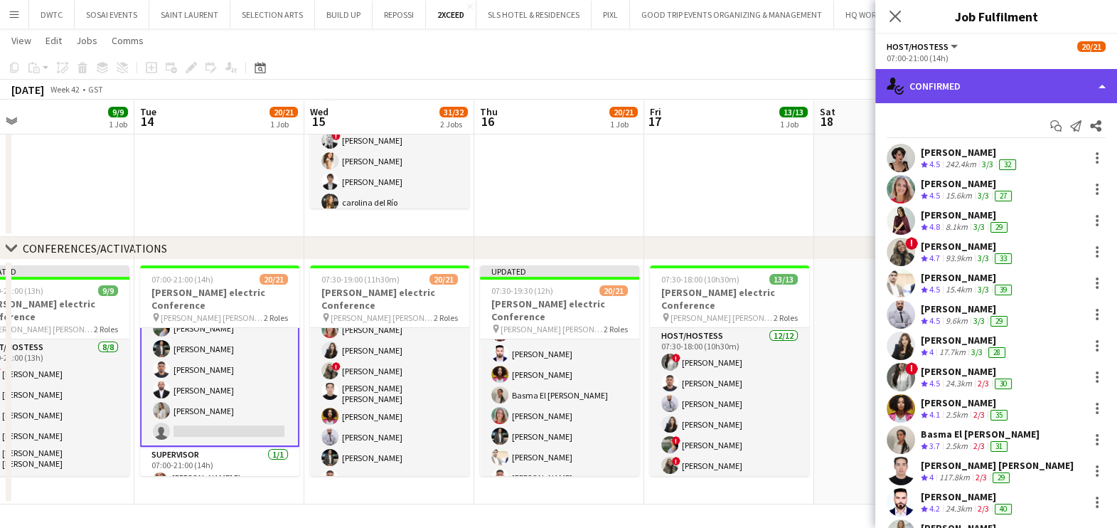
click at [995, 87] on div "single-neutral-actions-check-2 Confirmed" at bounding box center [996, 86] width 242 height 34
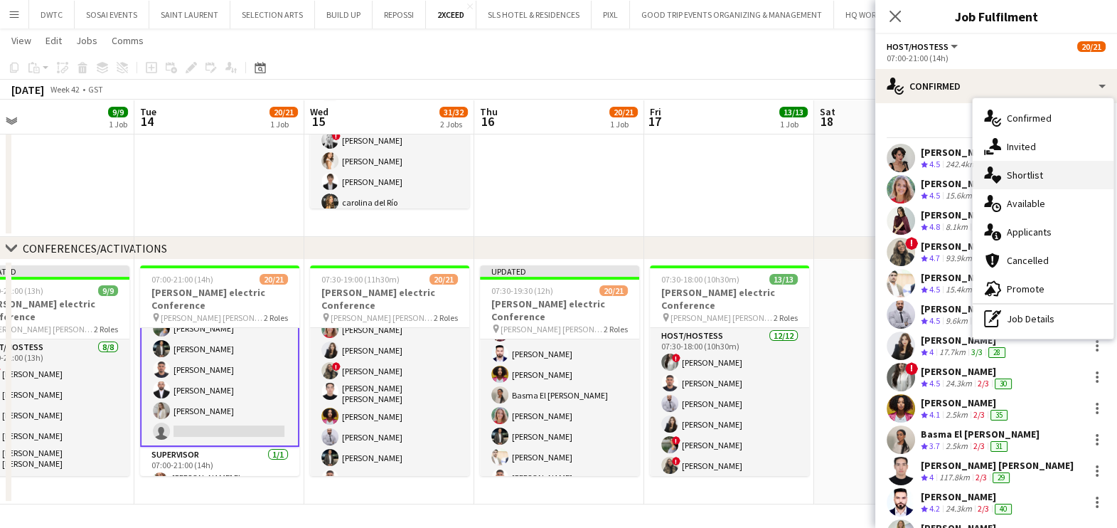
click at [1031, 174] on span "Shortlist" at bounding box center [1025, 174] width 36 height 13
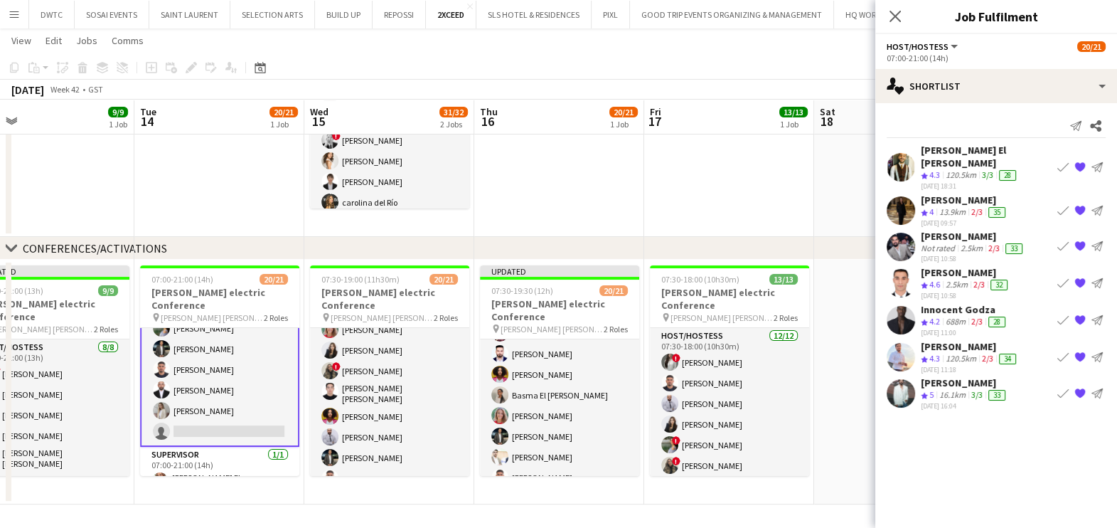
click at [903, 232] on app-user-avatar at bounding box center [901, 246] width 28 height 28
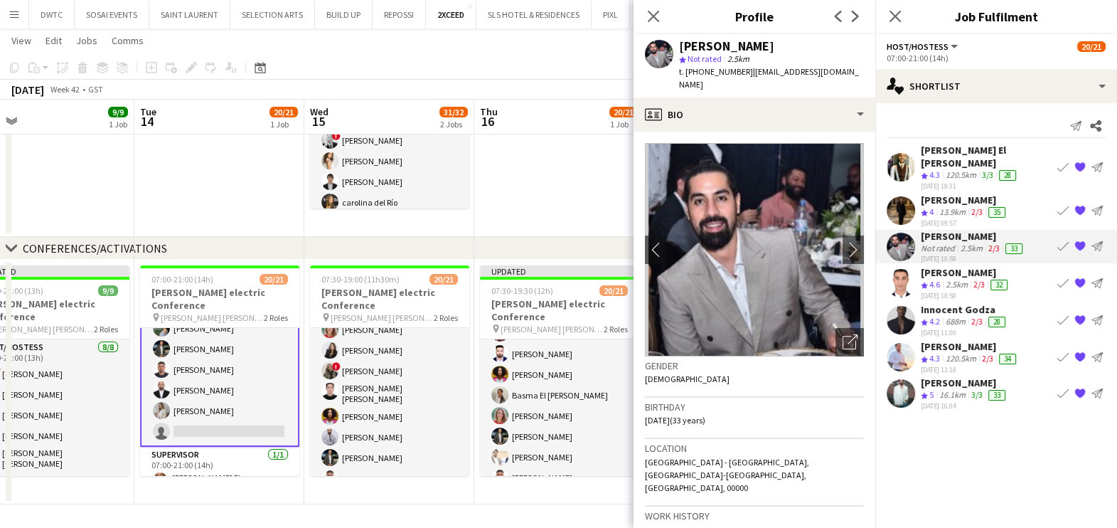
click at [1057, 314] on app-icon "Book crew" at bounding box center [1062, 319] width 11 height 11
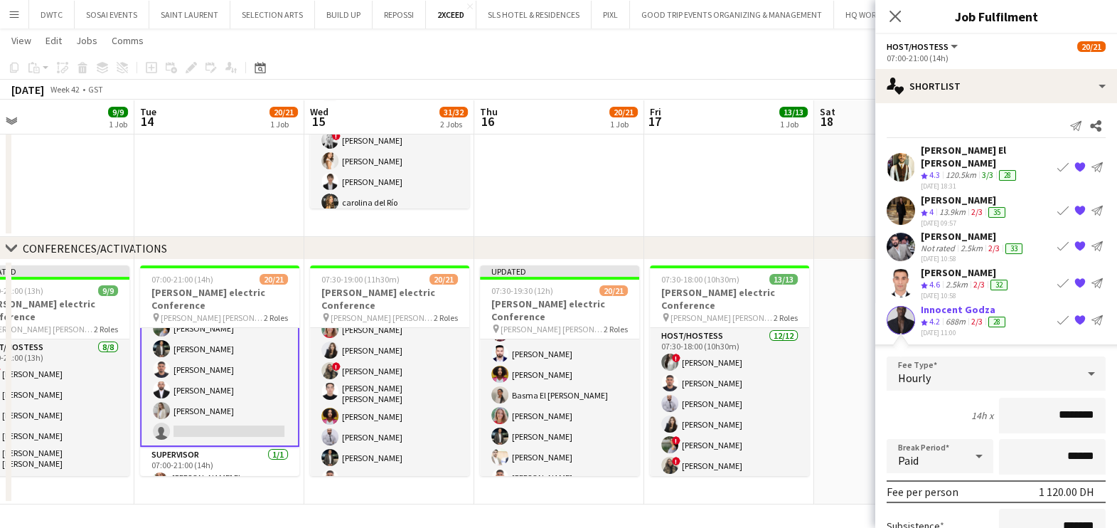
scroll to position [177, 0]
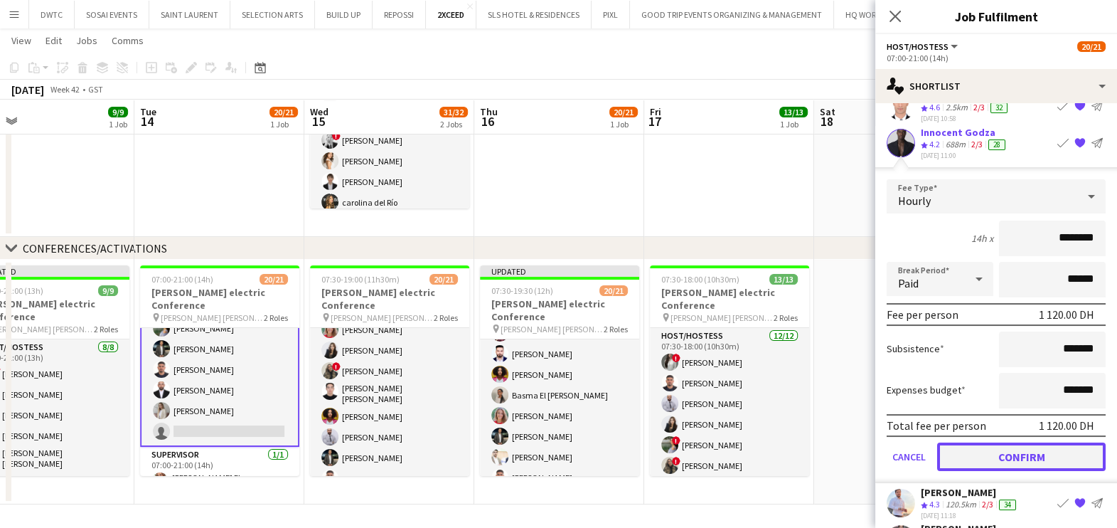
click at [1006, 442] on button "Confirm" at bounding box center [1021, 456] width 168 height 28
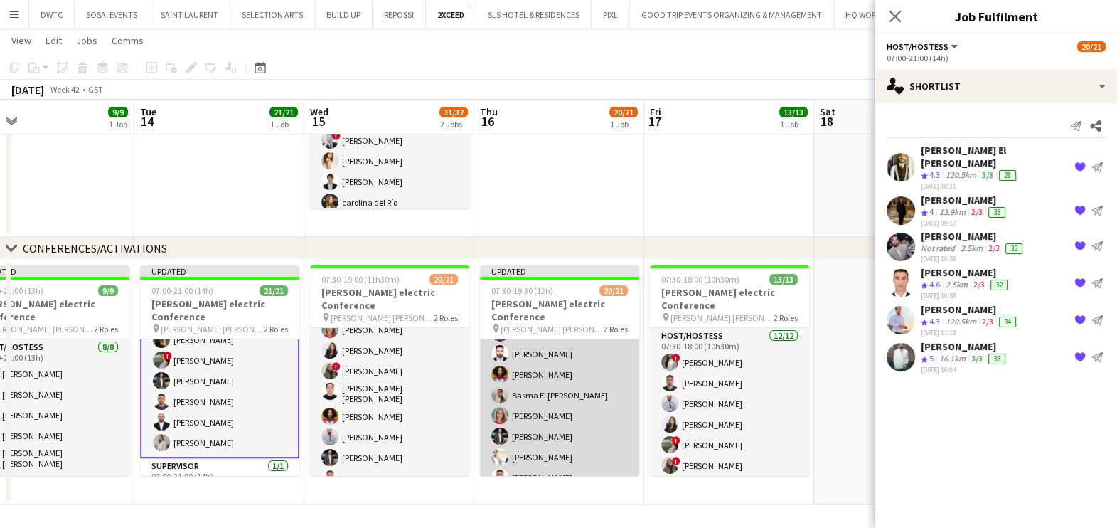
scroll to position [0, 0]
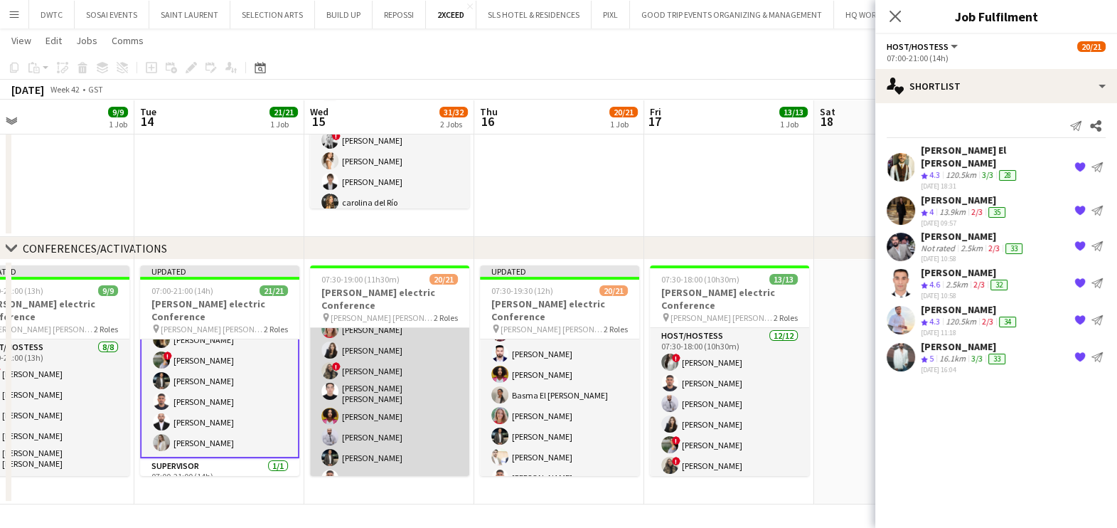
click at [391, 384] on app-card-role "Host/Hostess 19/20 07:30-19:00 (11h30m) Ramila Aitova Osman Ahmadzai ! Ayat Rah…" at bounding box center [389, 311] width 159 height 444
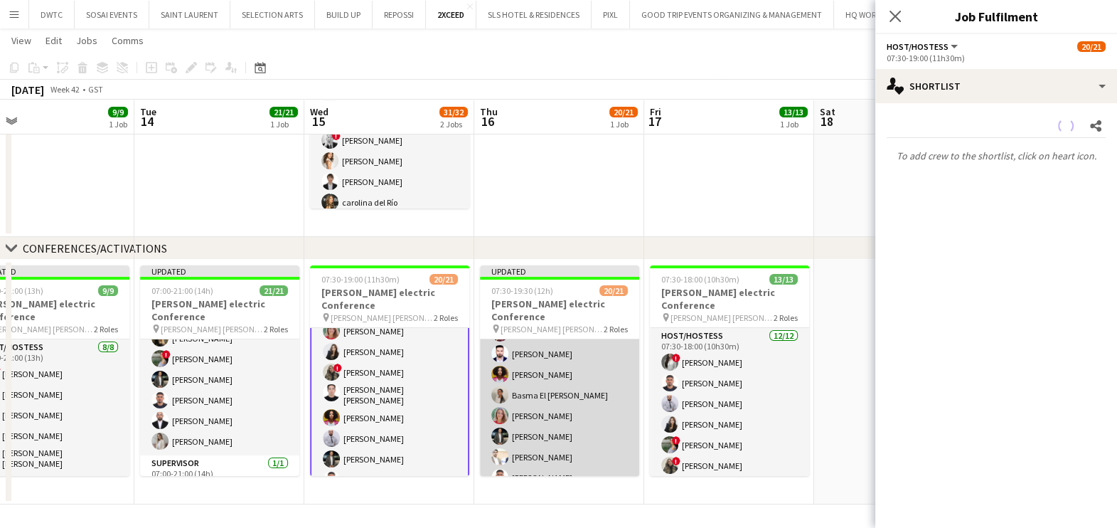
scroll to position [240, 0]
click at [574, 380] on app-card-role "Host/Hostess 19/20 07:30-19:30 (12h) ! Shima Abdelsalam Azad Baig Sultan Hussai…" at bounding box center [559, 310] width 159 height 444
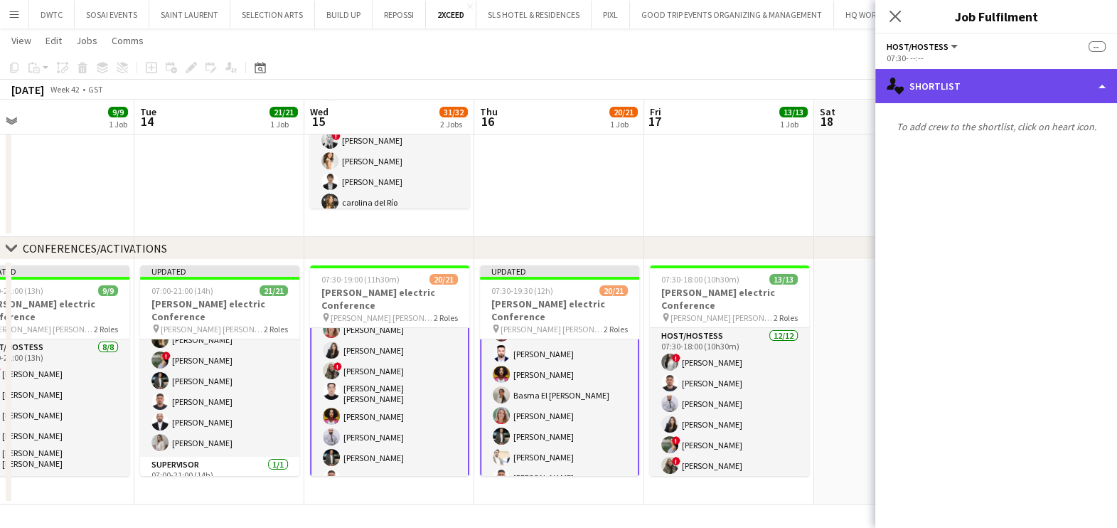
click at [993, 83] on div "single-neutral-actions-heart Shortlist" at bounding box center [996, 86] width 242 height 34
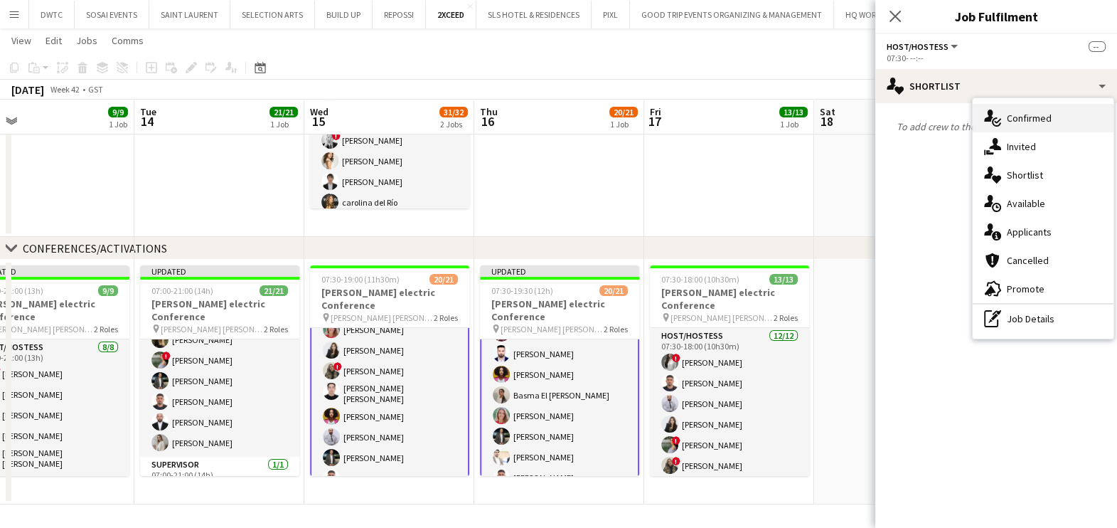
click at [1028, 114] on span "Confirmed" at bounding box center [1029, 118] width 45 height 13
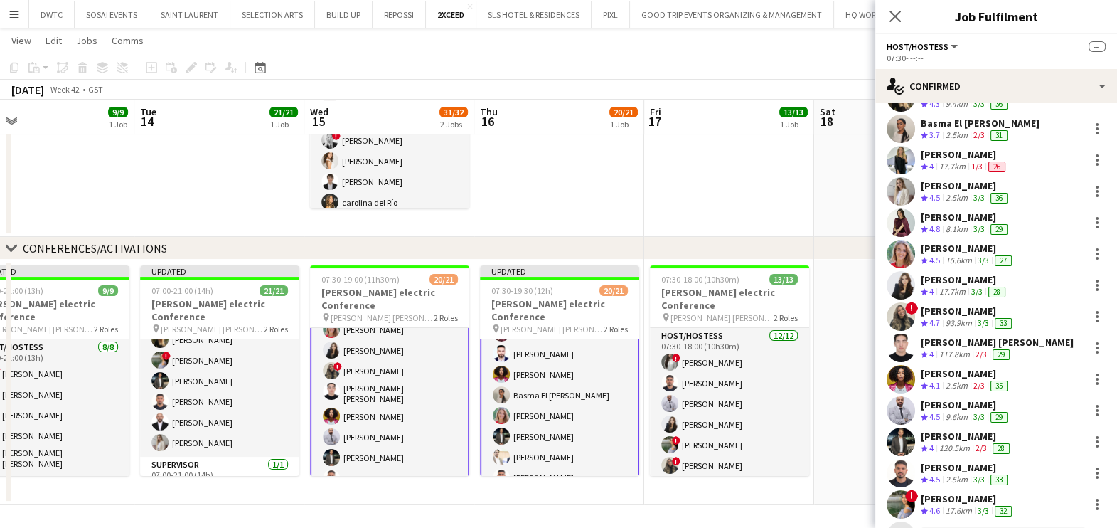
scroll to position [279, 0]
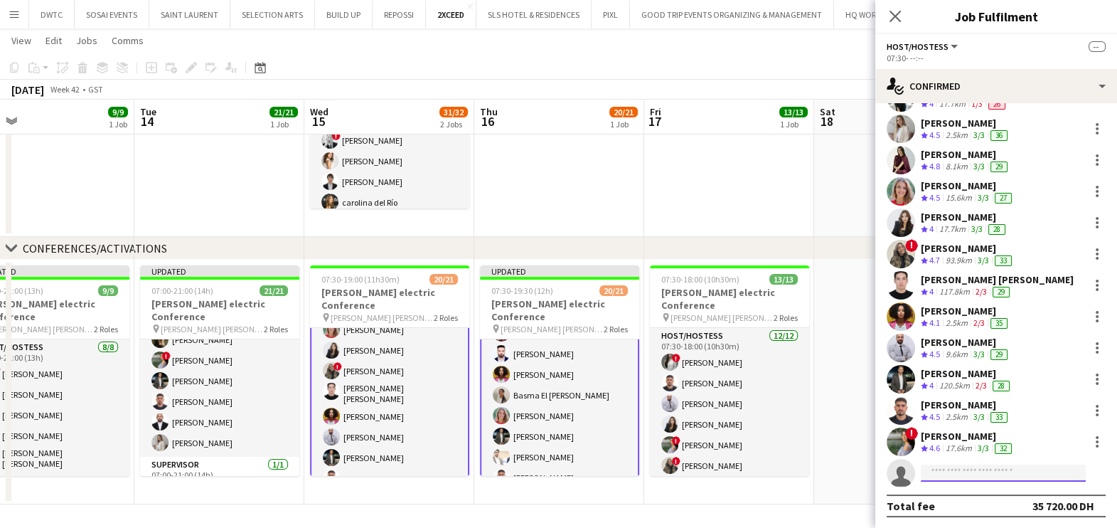
click at [969, 473] on input at bounding box center [1003, 472] width 165 height 17
type input "********"
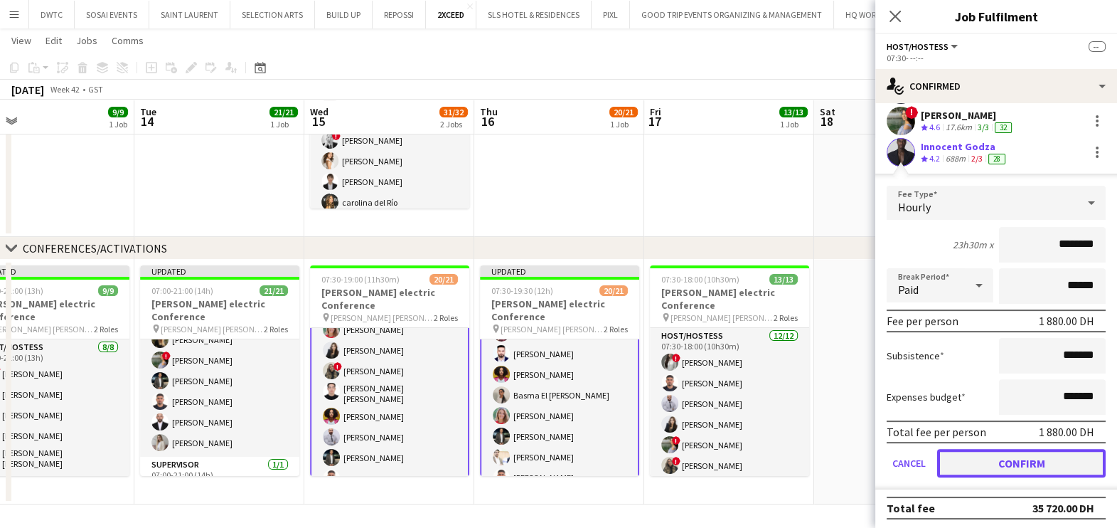
click at [1010, 456] on button "Confirm" at bounding box center [1021, 463] width 168 height 28
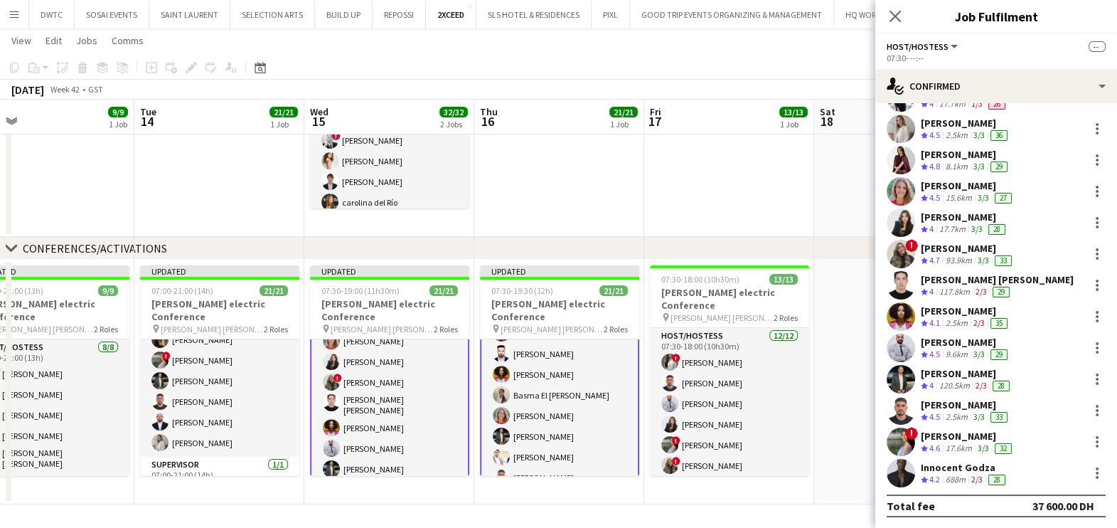
click at [749, 212] on app-date-cell at bounding box center [729, 114] width 170 height 245
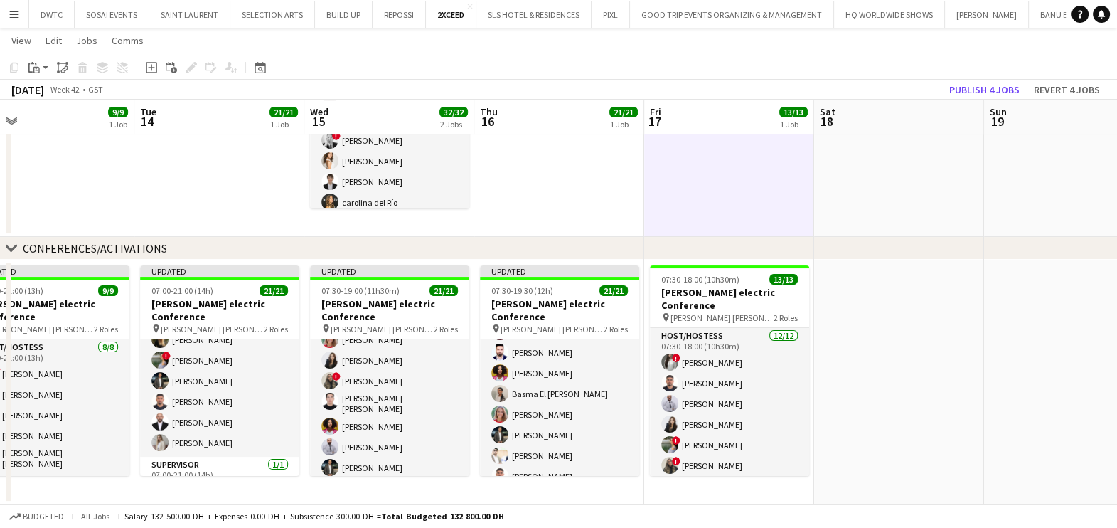
scroll to position [251, 0]
click at [977, 88] on button "Publish 4 jobs" at bounding box center [984, 89] width 82 height 18
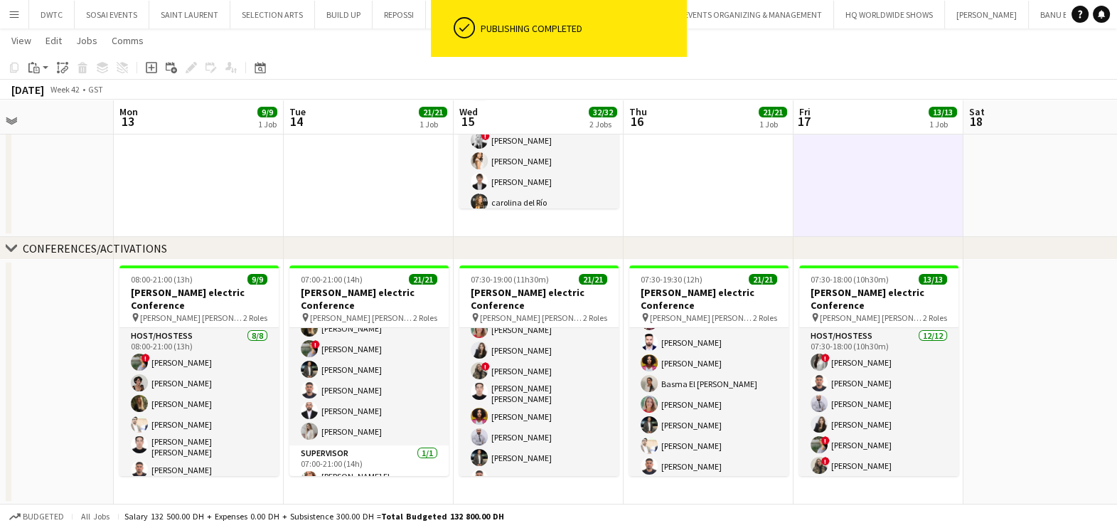
drag, startPoint x: 956, startPoint y: 331, endPoint x: 1079, endPoint y: 332, distance: 122.3
click at [1080, 331] on app-calendar-viewport "Fri 10 Sat 11 Sun 12 Mon 13 9/9 1 Job Tue 14 21/21 1 Job Wed 15 32/32 2 Jobs Th…" at bounding box center [558, 163] width 1117 height 681
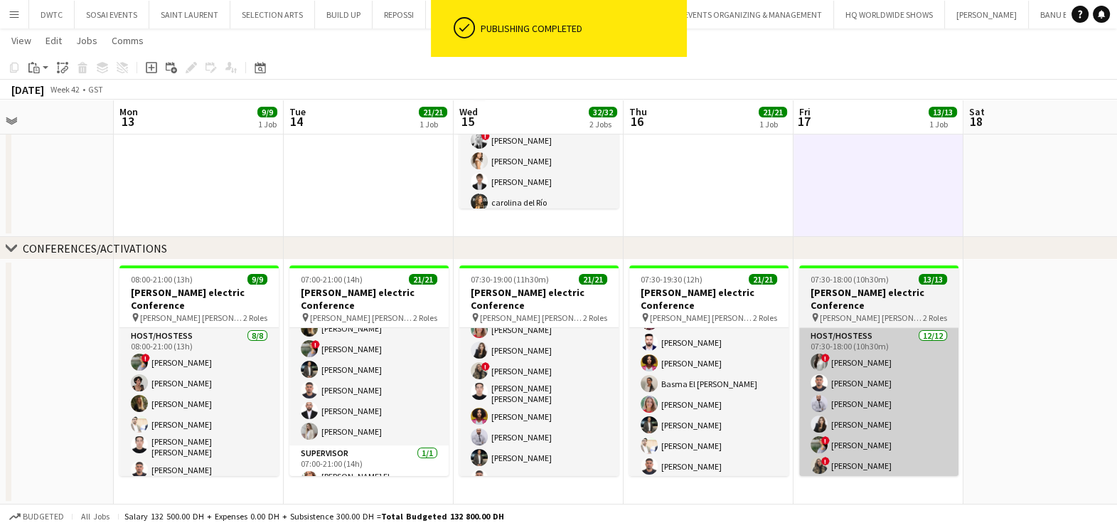
scroll to position [0, 354]
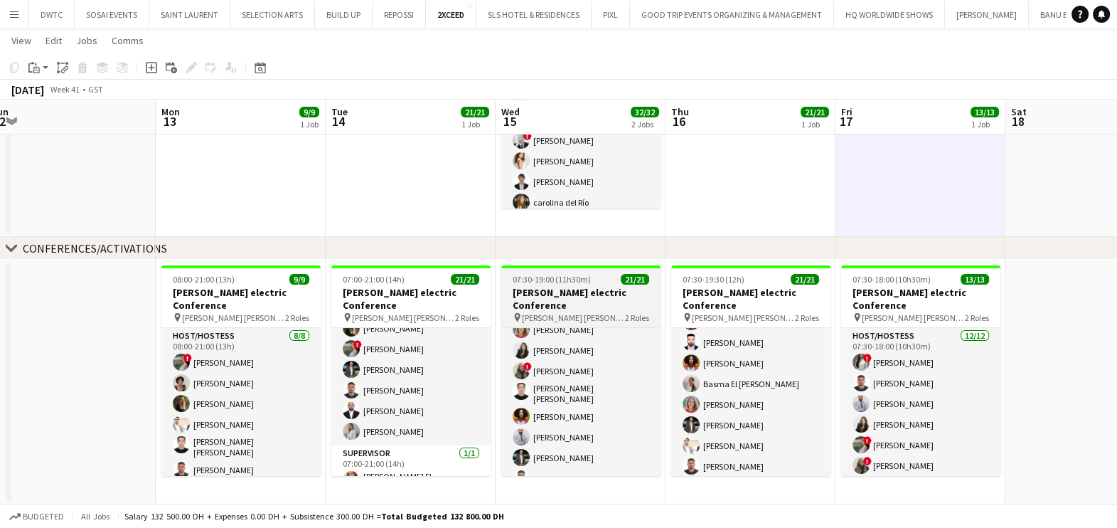
click at [256, 363] on app-card-role "Host/Hostess 8/8 08:00-21:00 (13h) ! Nourhan Mamdouh Ramila Aitova Georgina Gem…" at bounding box center [240, 426] width 159 height 197
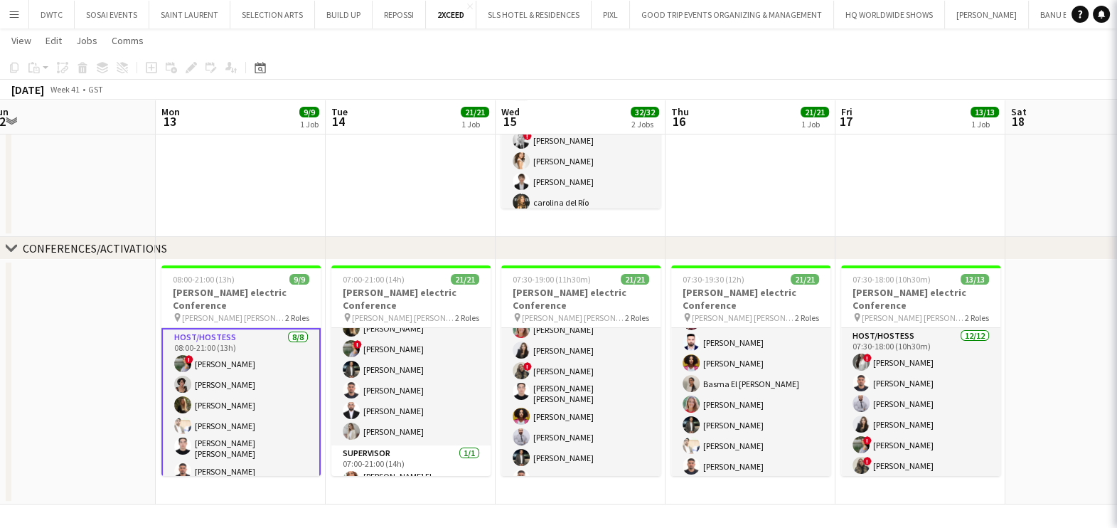
scroll to position [0, 355]
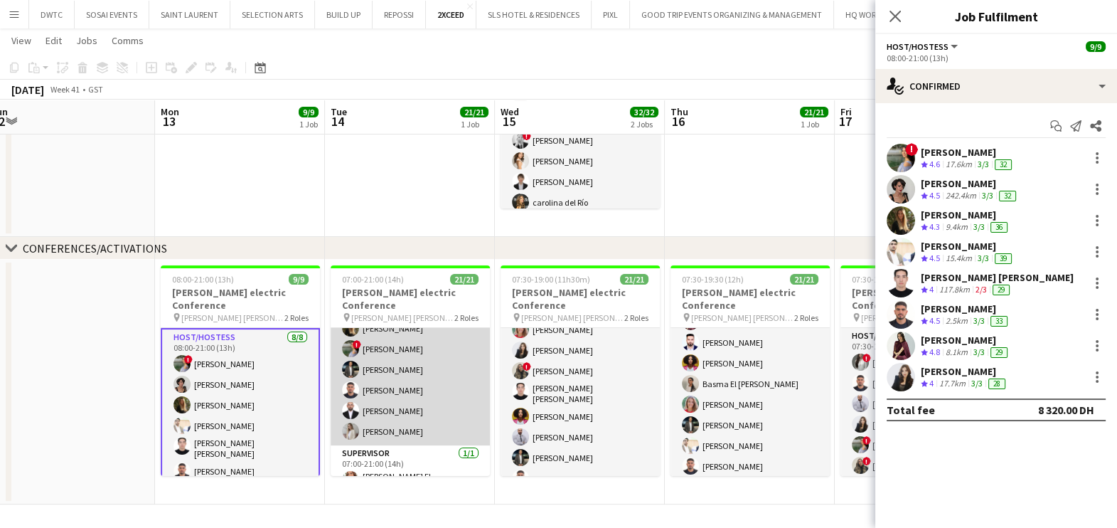
click at [429, 358] on app-card-role "Host/Hostess 20/20 07:00-21:00 (14h) Innocent Godza Ramila Aitova Marta Cozza L…" at bounding box center [410, 223] width 159 height 444
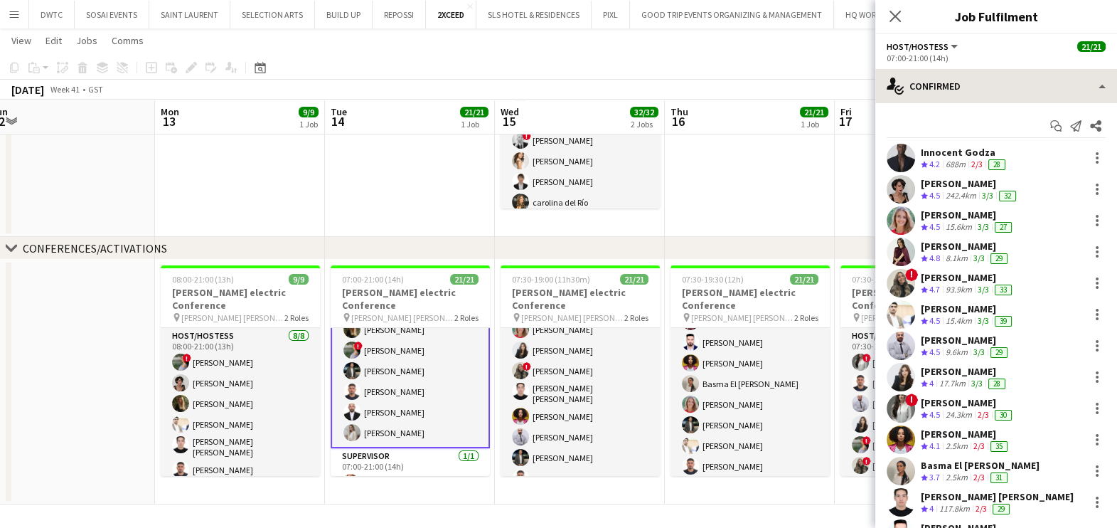
scroll to position [328, 0]
click at [1090, 124] on icon "Share" at bounding box center [1095, 125] width 11 height 11
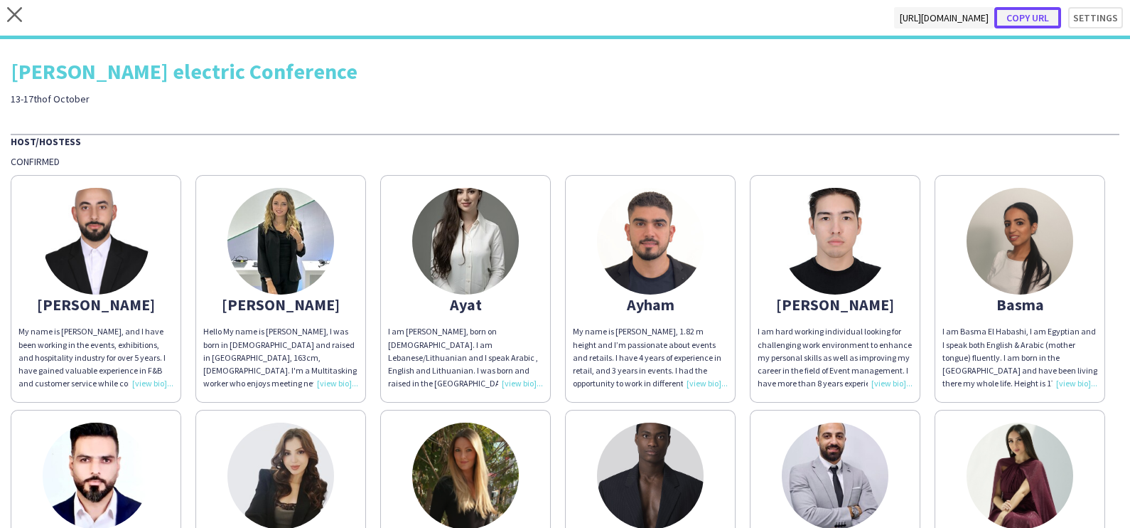
click at [1017, 16] on button "Copy url" at bounding box center [1028, 17] width 67 height 21
click at [14, 16] on icon at bounding box center [14, 14] width 15 height 15
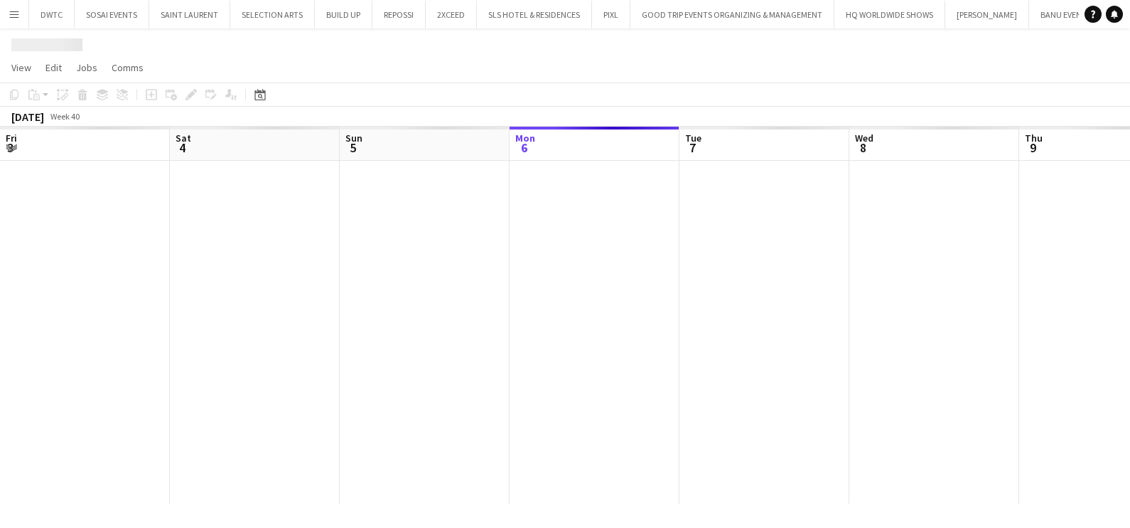
scroll to position [0, 340]
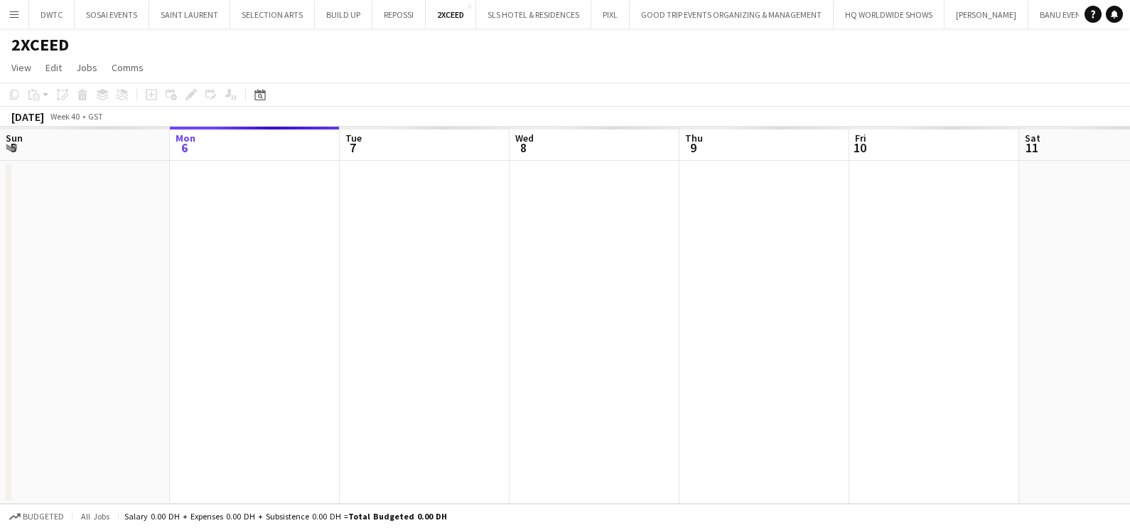
drag, startPoint x: 784, startPoint y: 302, endPoint x: 678, endPoint y: 301, distance: 106.6
click at [615, 302] on app-calendar-viewport "Fri 3 Sat 4 Sun 5 Mon 6 Tue 7 Wed 8 Thu 9 Fri 10 Sat 11 Sun 12 Mon 13 Tue 14" at bounding box center [565, 315] width 1130 height 377
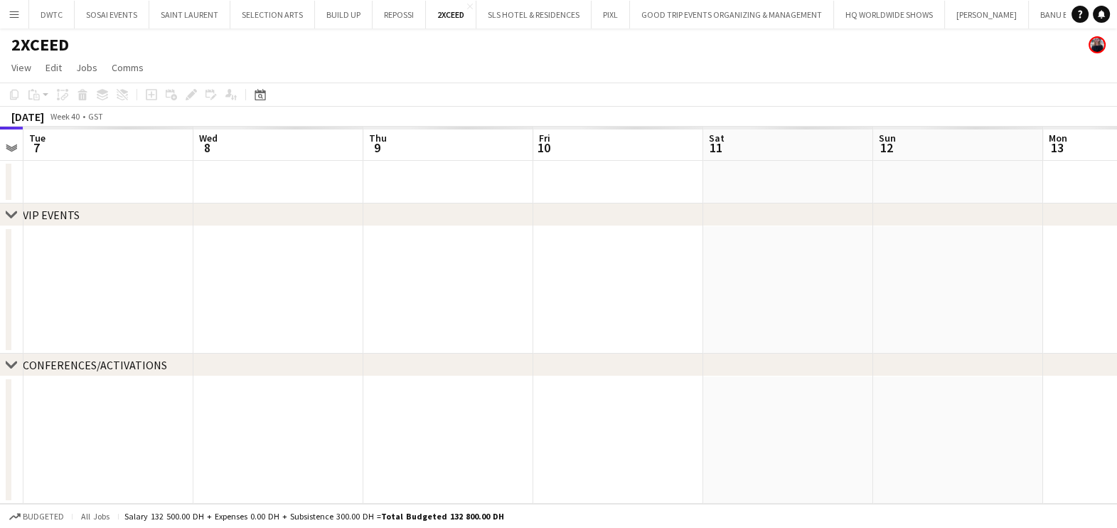
drag, startPoint x: 695, startPoint y: 306, endPoint x: 516, endPoint y: 316, distance: 178.7
click at [513, 313] on app-calendar-viewport "Sat 4 Sun 5 Mon 6 Tue 7 Wed 8 Thu 9 Fri 10 Sat 11 Sun 12 Mon 13 Tue 14 Wed 15" at bounding box center [558, 315] width 1117 height 377
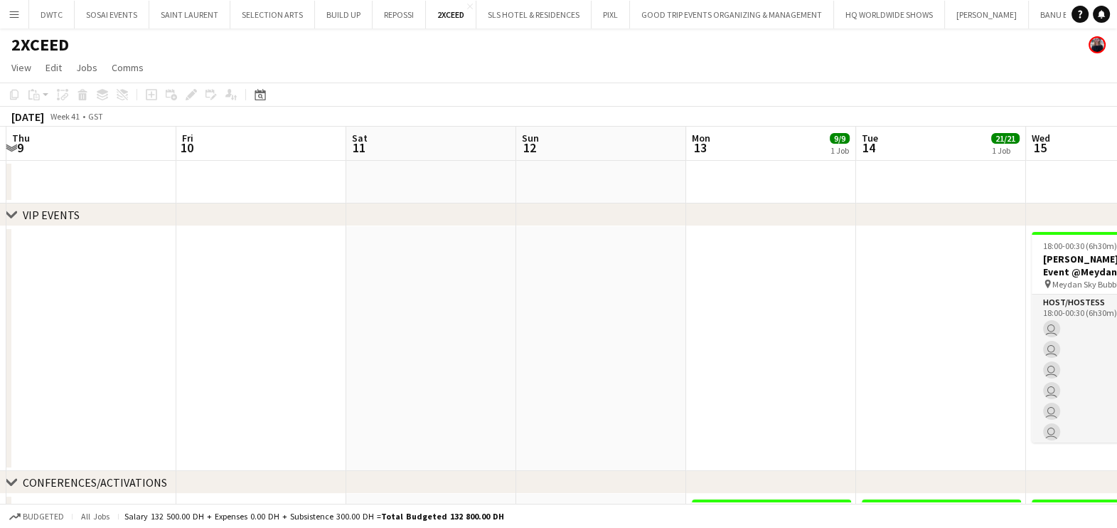
drag, startPoint x: 719, startPoint y: 314, endPoint x: 539, endPoint y: 321, distance: 180.7
click at [545, 321] on app-calendar-viewport "Mon 6 Tue 7 Wed 8 Thu 9 Fri 10 Sat 11 Sun 12 Mon 13 9/9 1 Job Tue 14 21/21 1 Jo…" at bounding box center [558, 432] width 1117 height 611
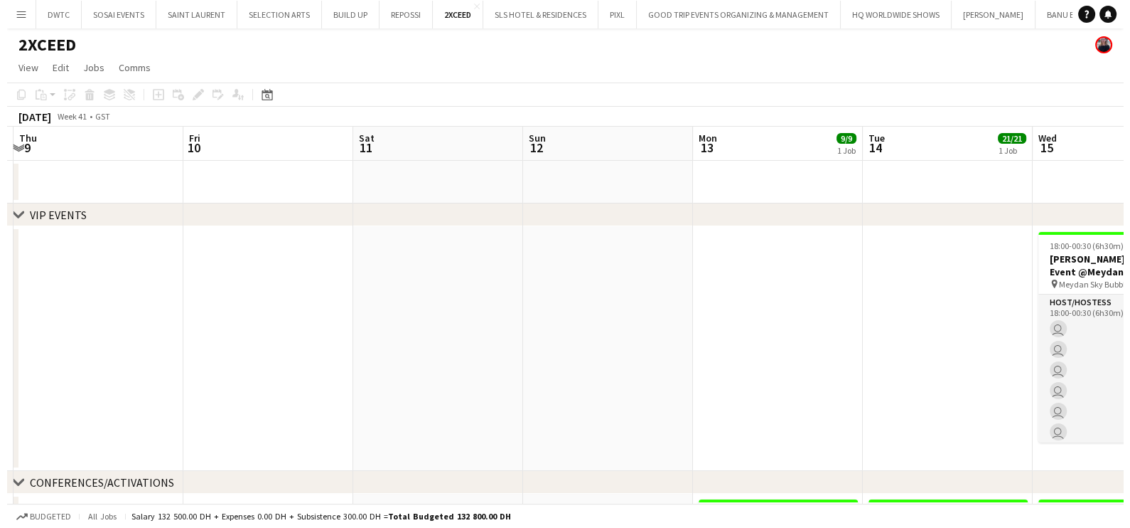
scroll to position [0, 537]
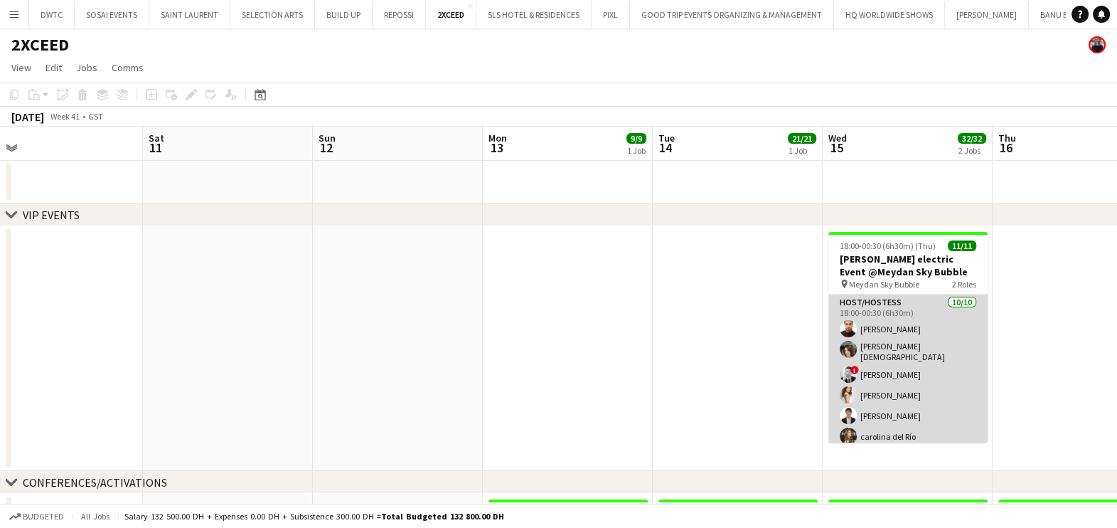
click at [902, 333] on app-card-role "Host/Hostess 10/10 18:00-00:30 (6h30m) Ahmed Abdelsalam Siobhan Male ! Danaker …" at bounding box center [907, 415] width 159 height 242
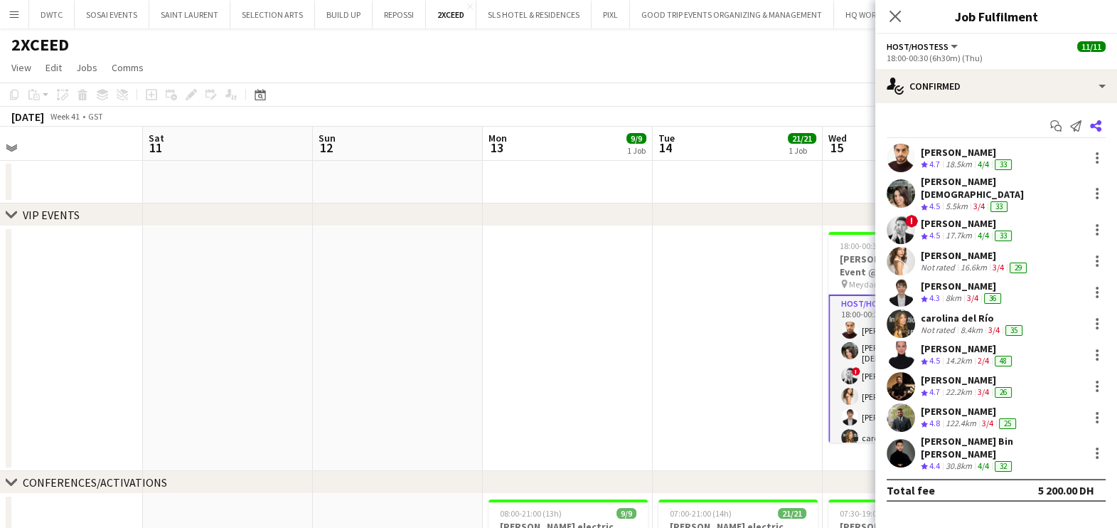
click at [1102, 123] on app-icon "Share" at bounding box center [1096, 126] width 20 height 20
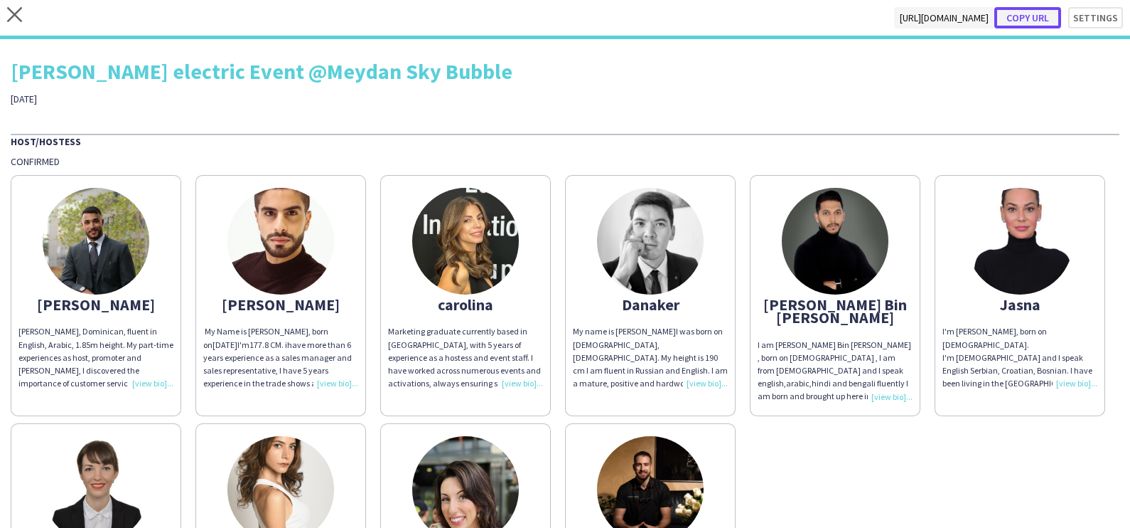
click at [1024, 11] on button "Copy url" at bounding box center [1028, 17] width 67 height 21
type textarea "**********"
